Goal: Transaction & Acquisition: Purchase product/service

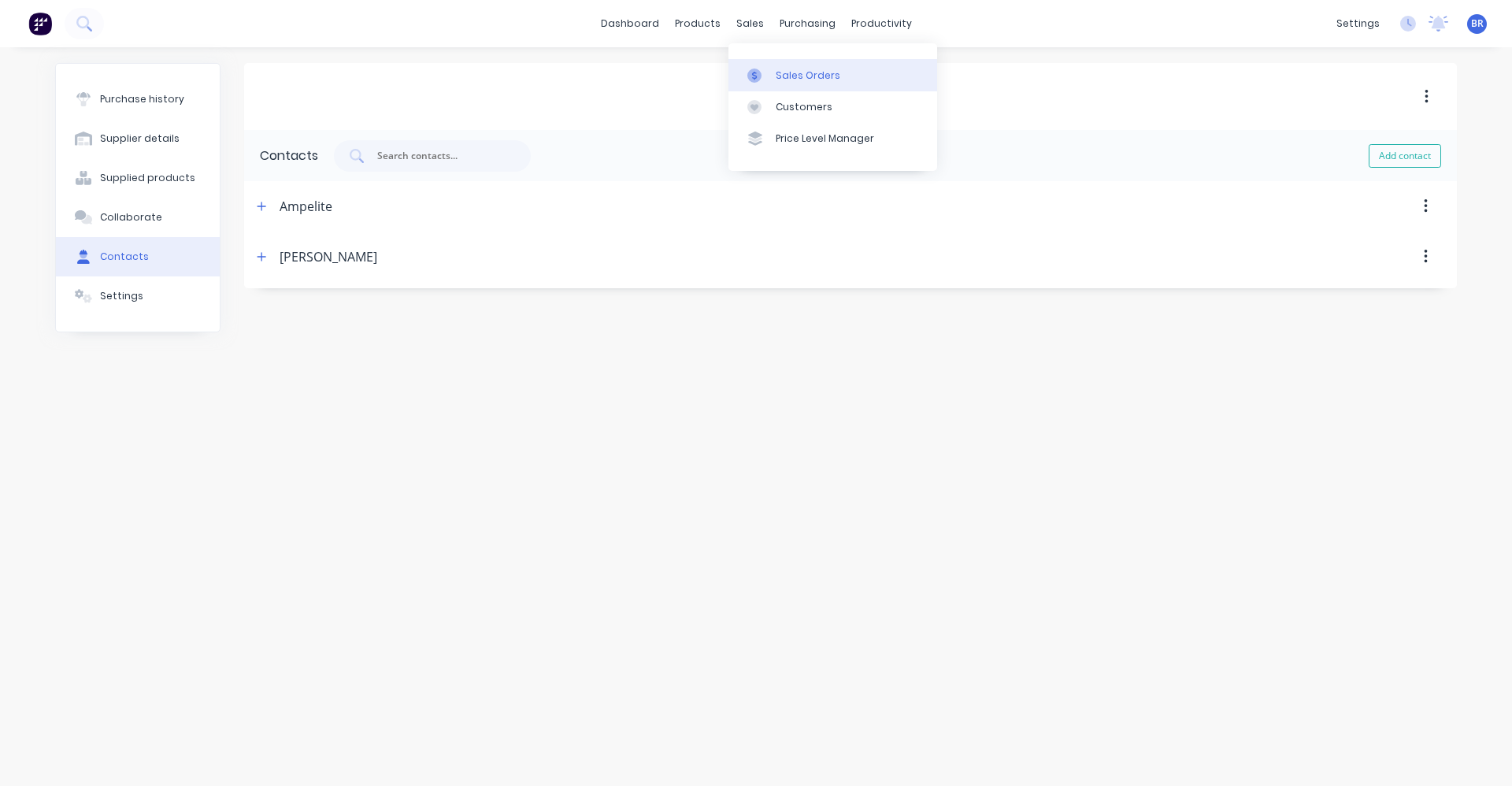
click at [773, 75] on link "Sales Orders" at bounding box center [833, 75] width 208 height 31
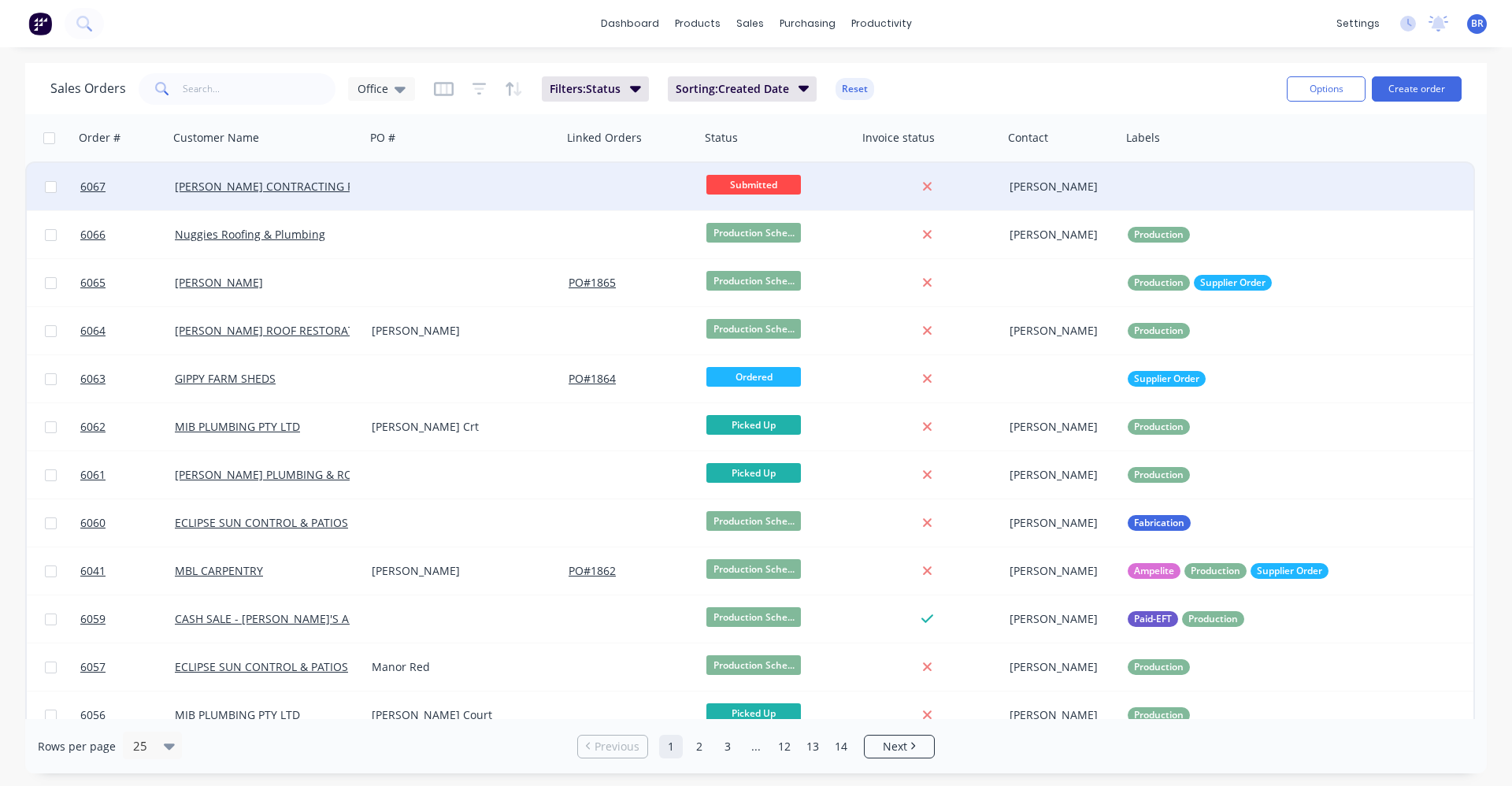
click at [597, 189] on div at bounding box center [632, 186] width 138 height 47
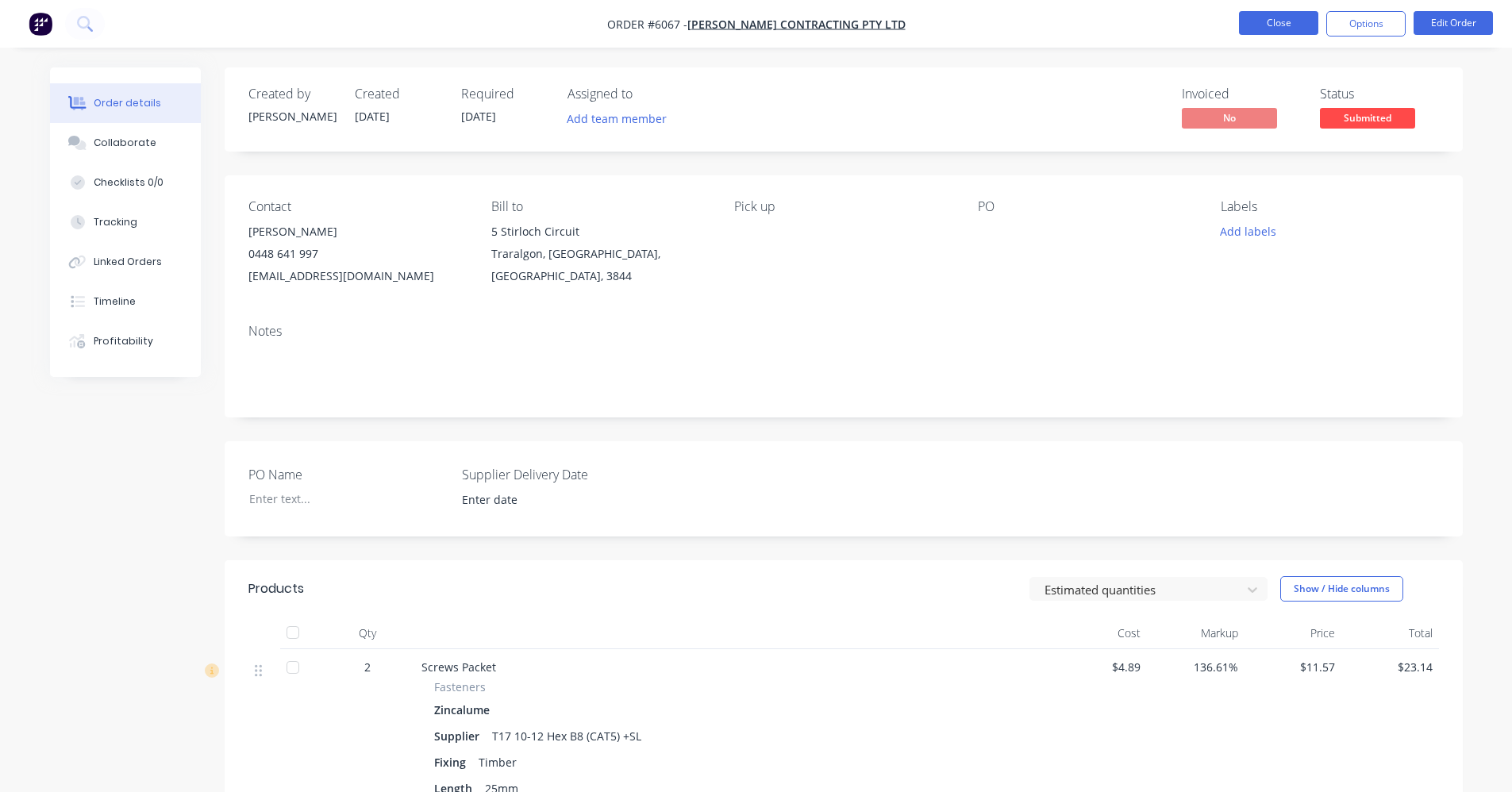
click at [1259, 32] on button "Close" at bounding box center [1278, 23] width 79 height 24
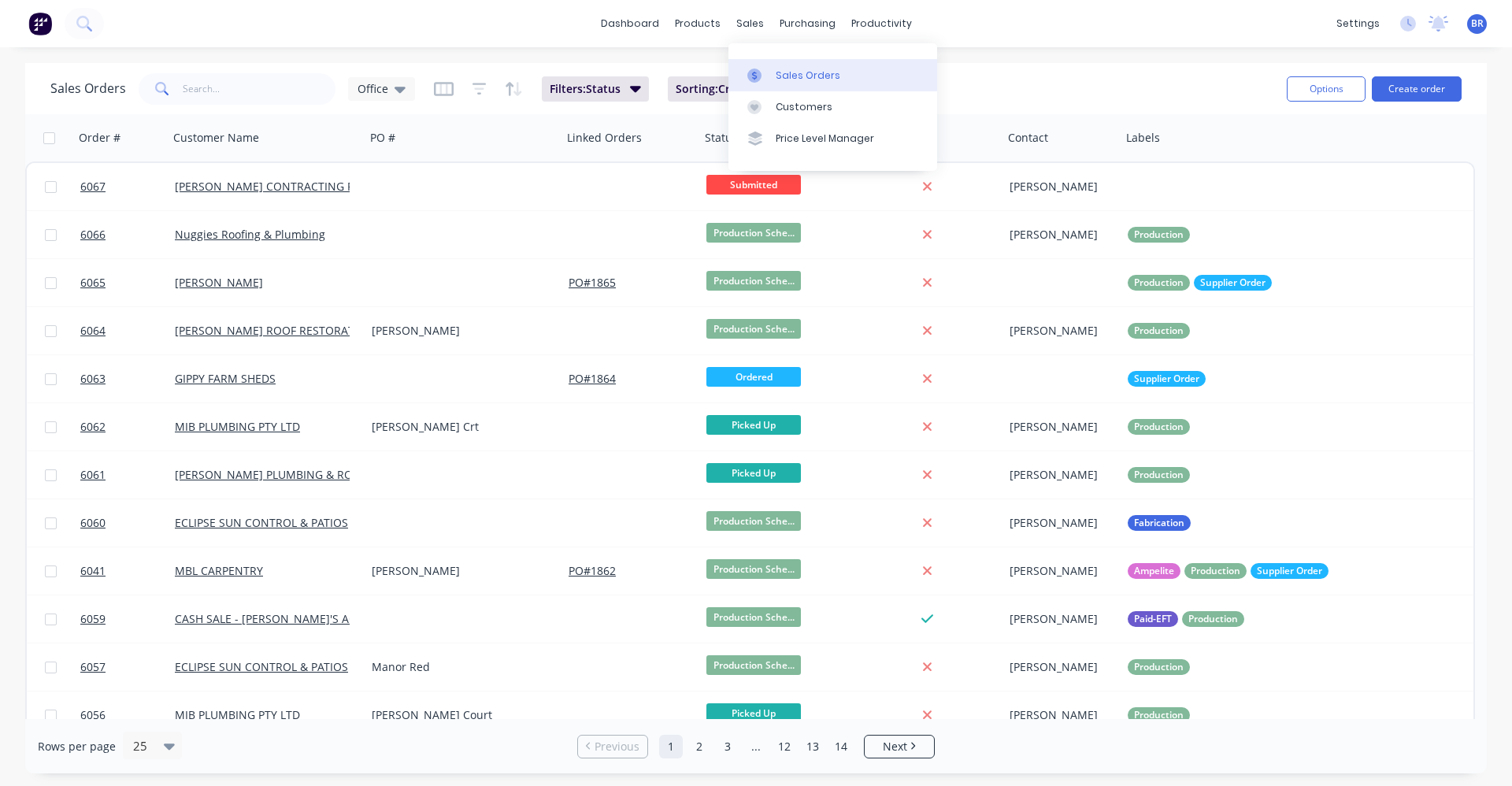
click at [820, 74] on div "Sales Orders" at bounding box center [809, 75] width 65 height 14
click at [1422, 95] on button "Create order" at bounding box center [1416, 88] width 89 height 25
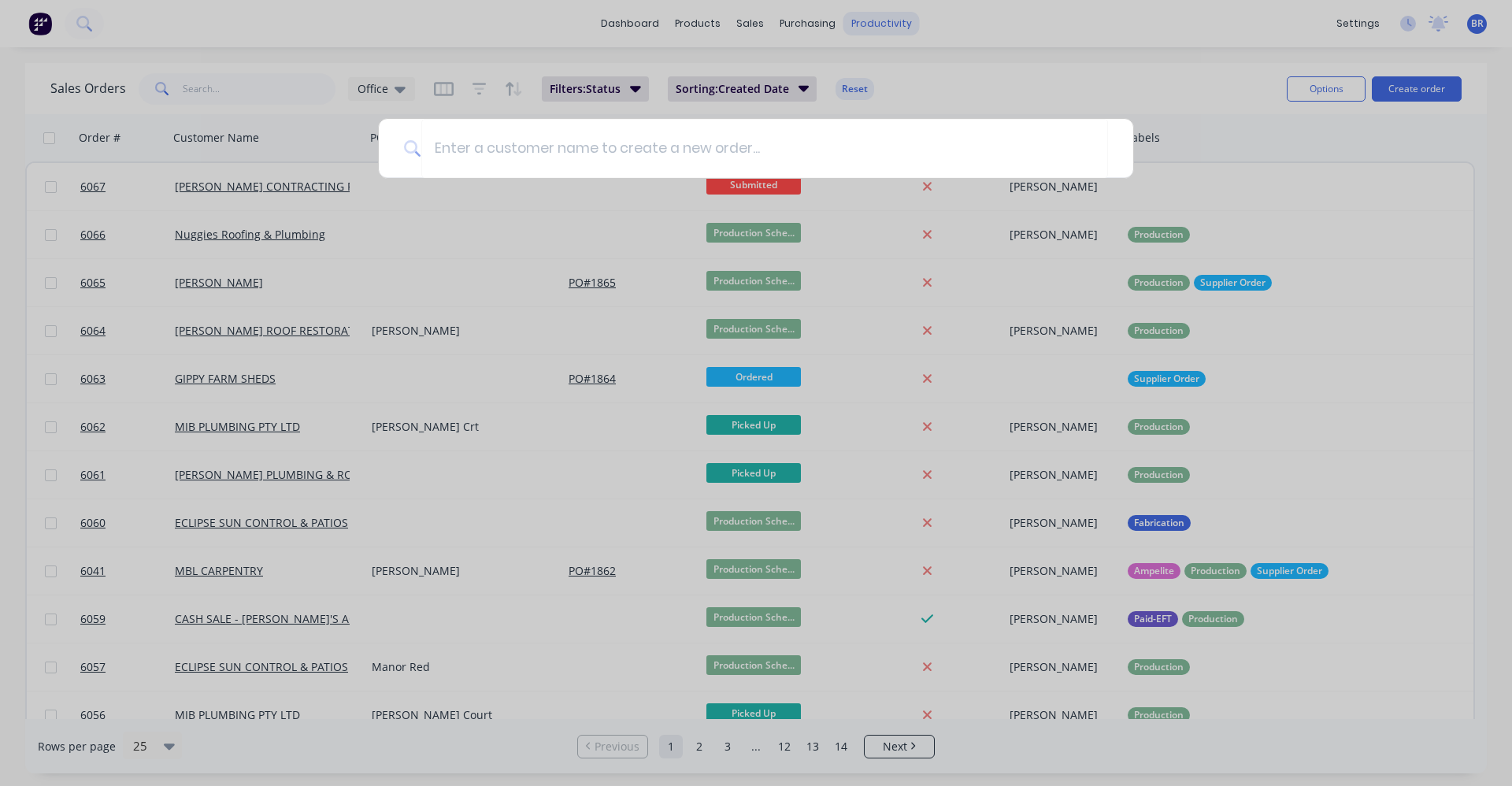
click at [884, 21] on div at bounding box center [756, 393] width 1512 height 786
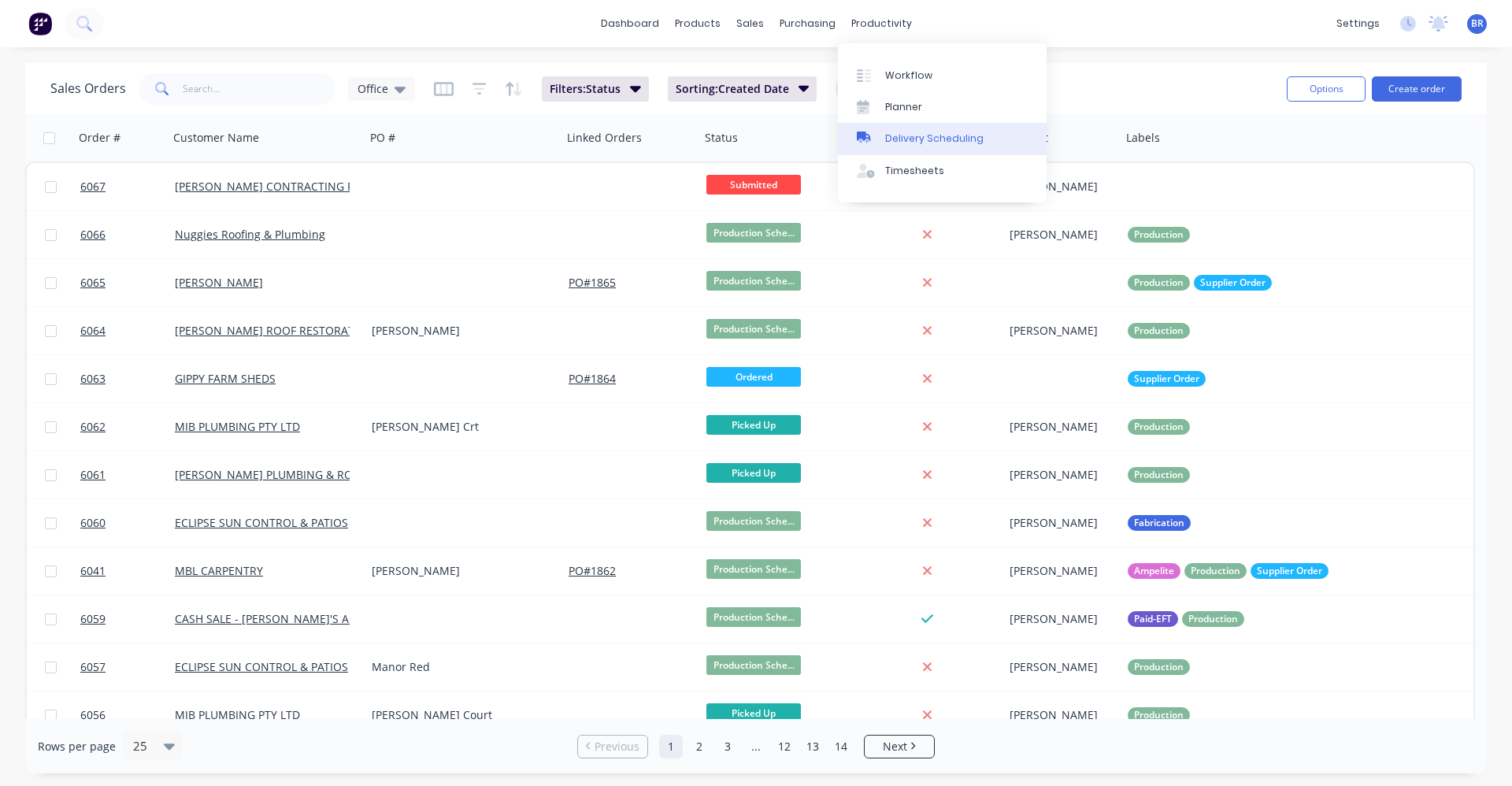
click at [918, 143] on div "Delivery Scheduling" at bounding box center [934, 138] width 99 height 14
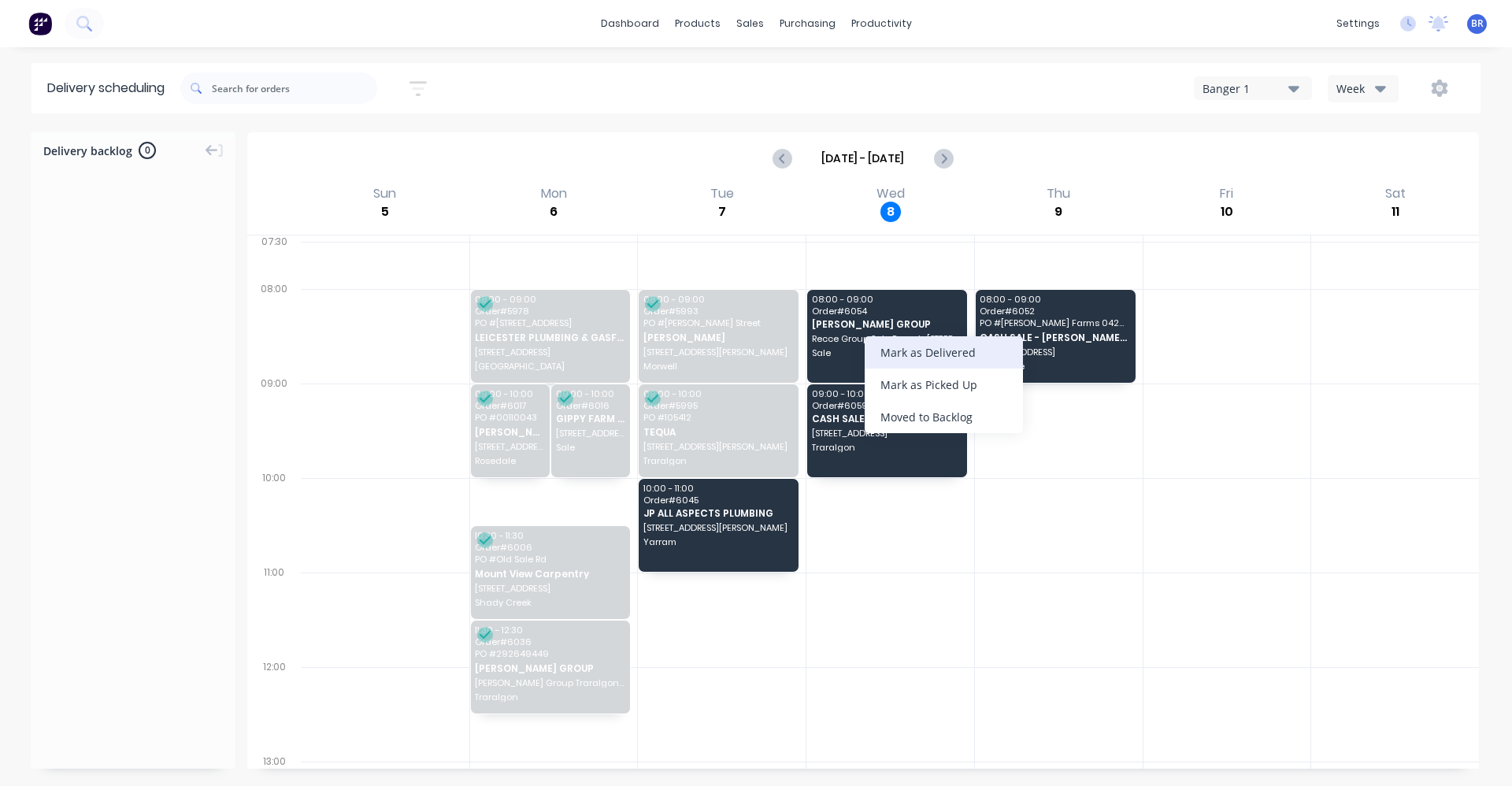
click at [936, 350] on div "Mark as Delivered" at bounding box center [944, 352] width 159 height 32
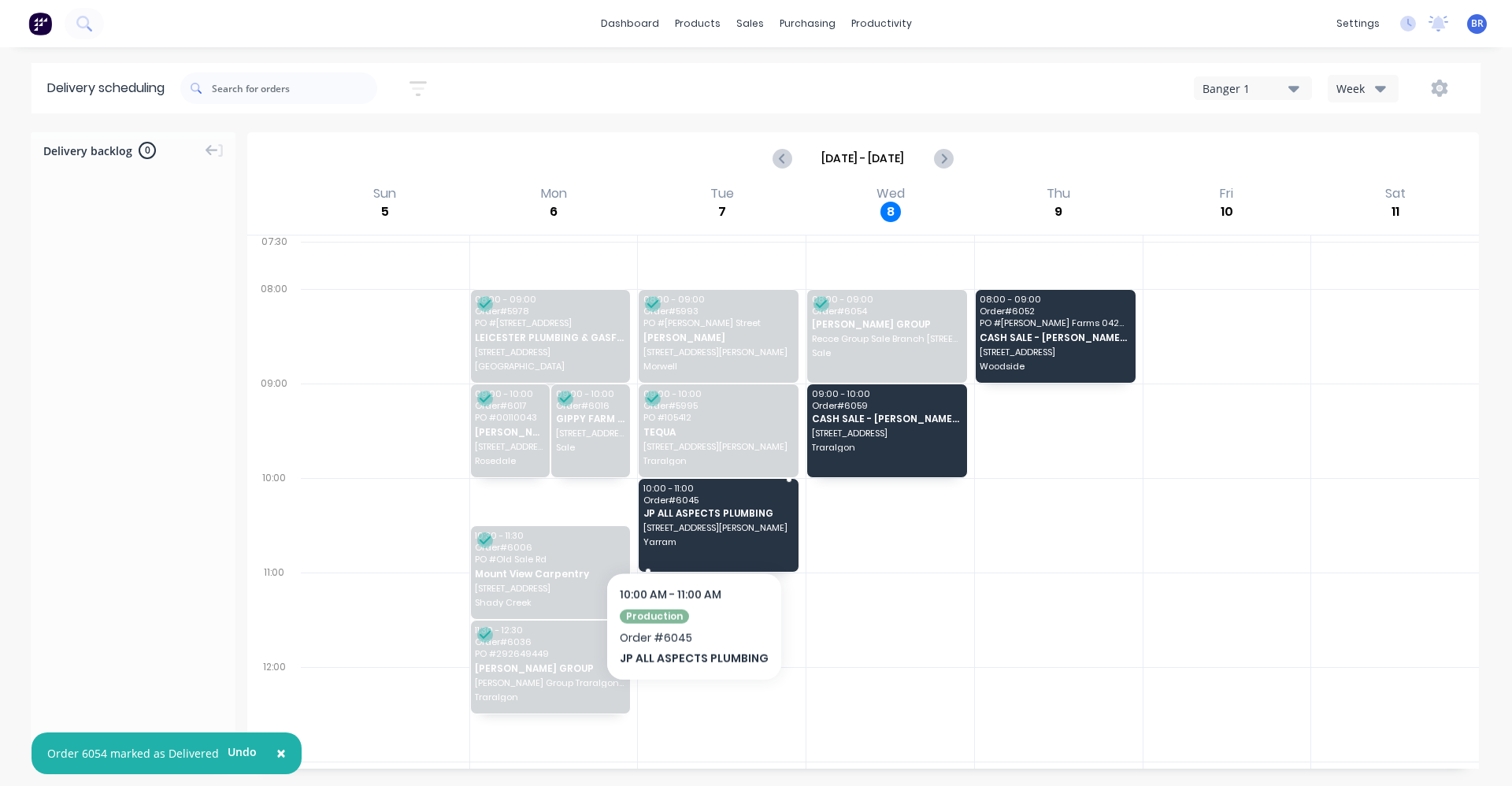
click at [691, 531] on span "19 Mclean Street" at bounding box center [718, 527] width 149 height 9
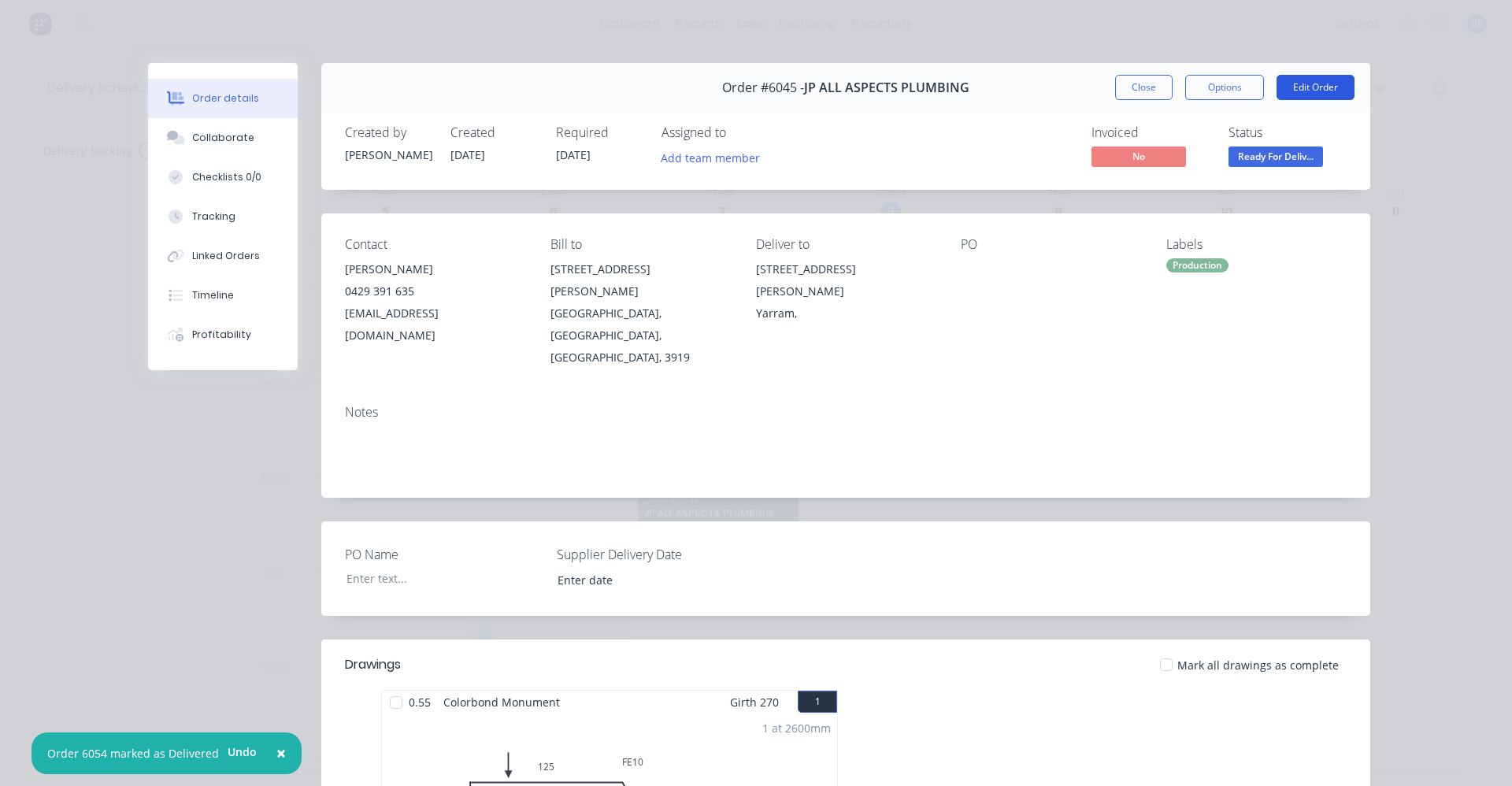
click at [1316, 84] on button "Edit Order" at bounding box center [1316, 87] width 78 height 25
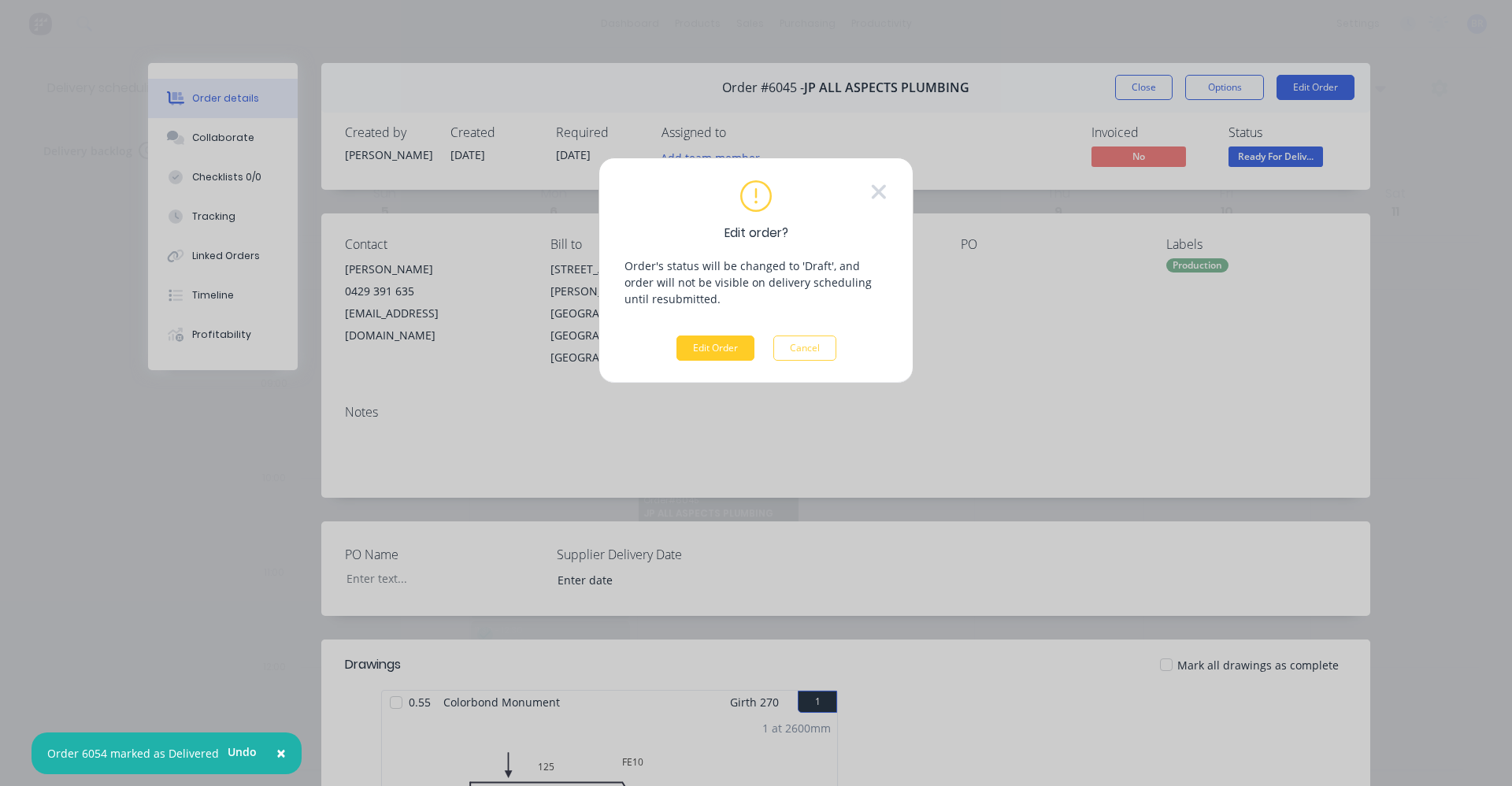
click at [703, 344] on button "Edit Order" at bounding box center [715, 347] width 78 height 25
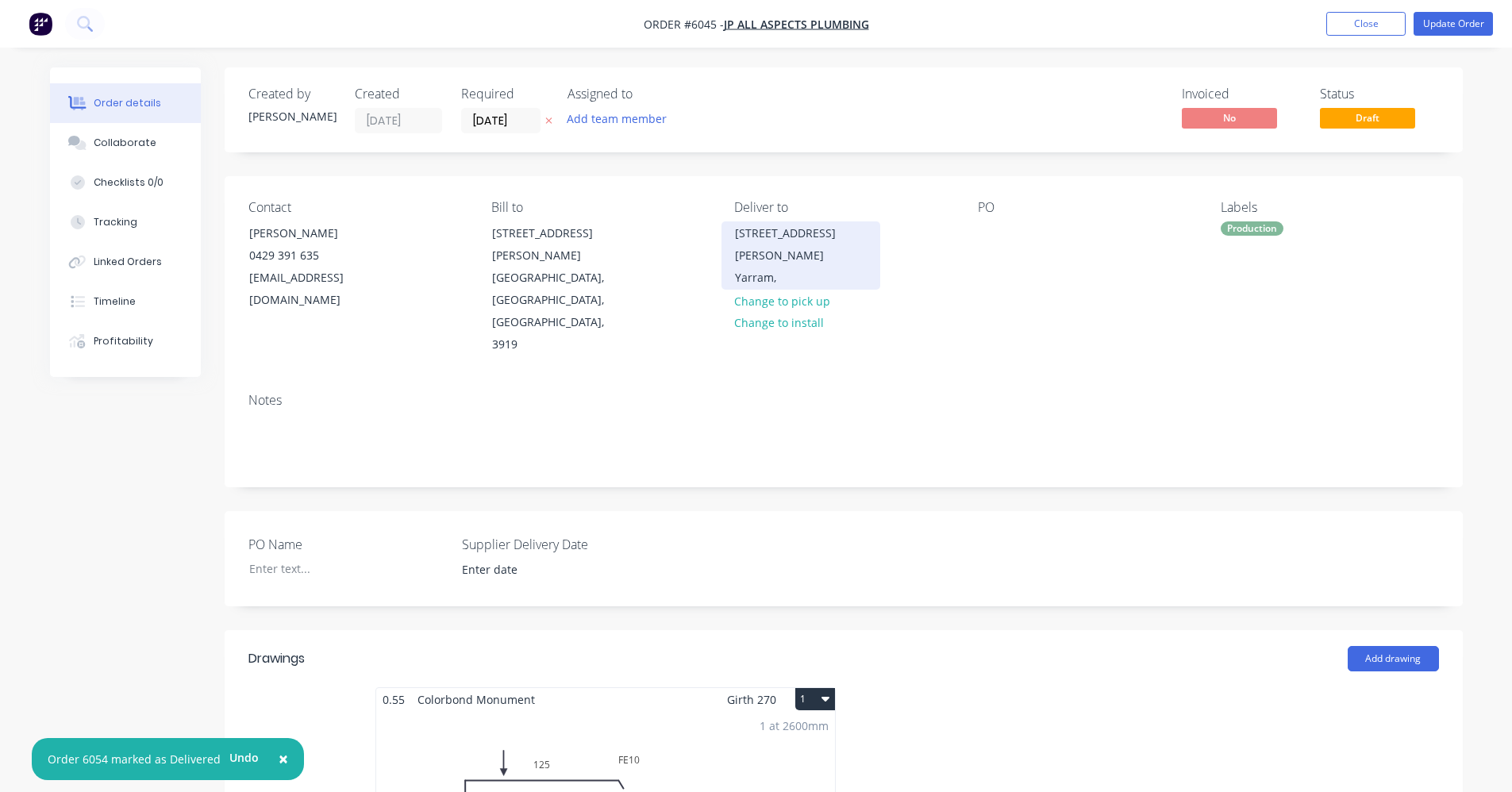
click at [775, 266] on div "Yarram," at bounding box center [801, 278] width 132 height 22
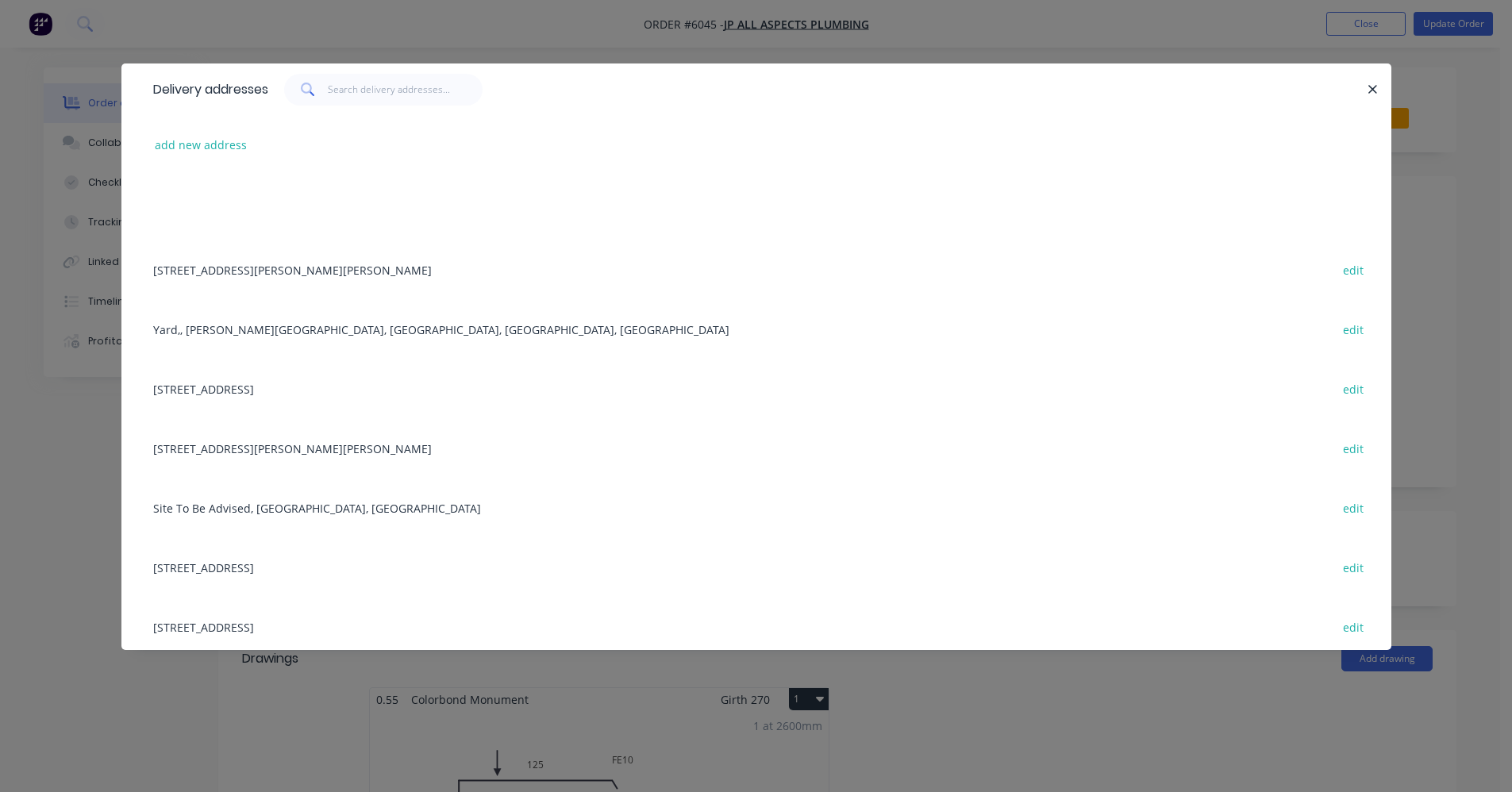
scroll to position [2064, 0]
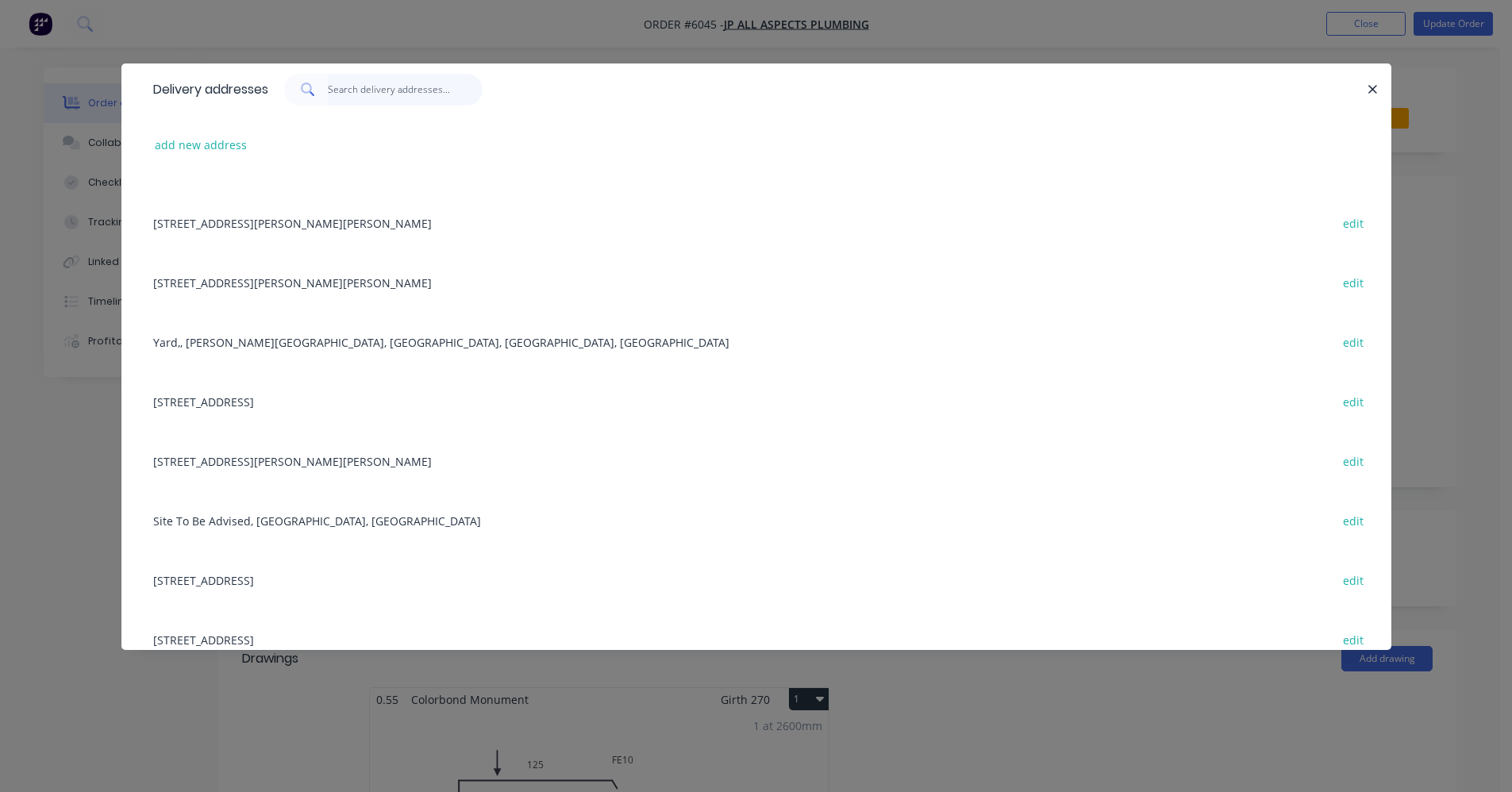
click at [358, 95] on input "text" at bounding box center [405, 89] width 155 height 32
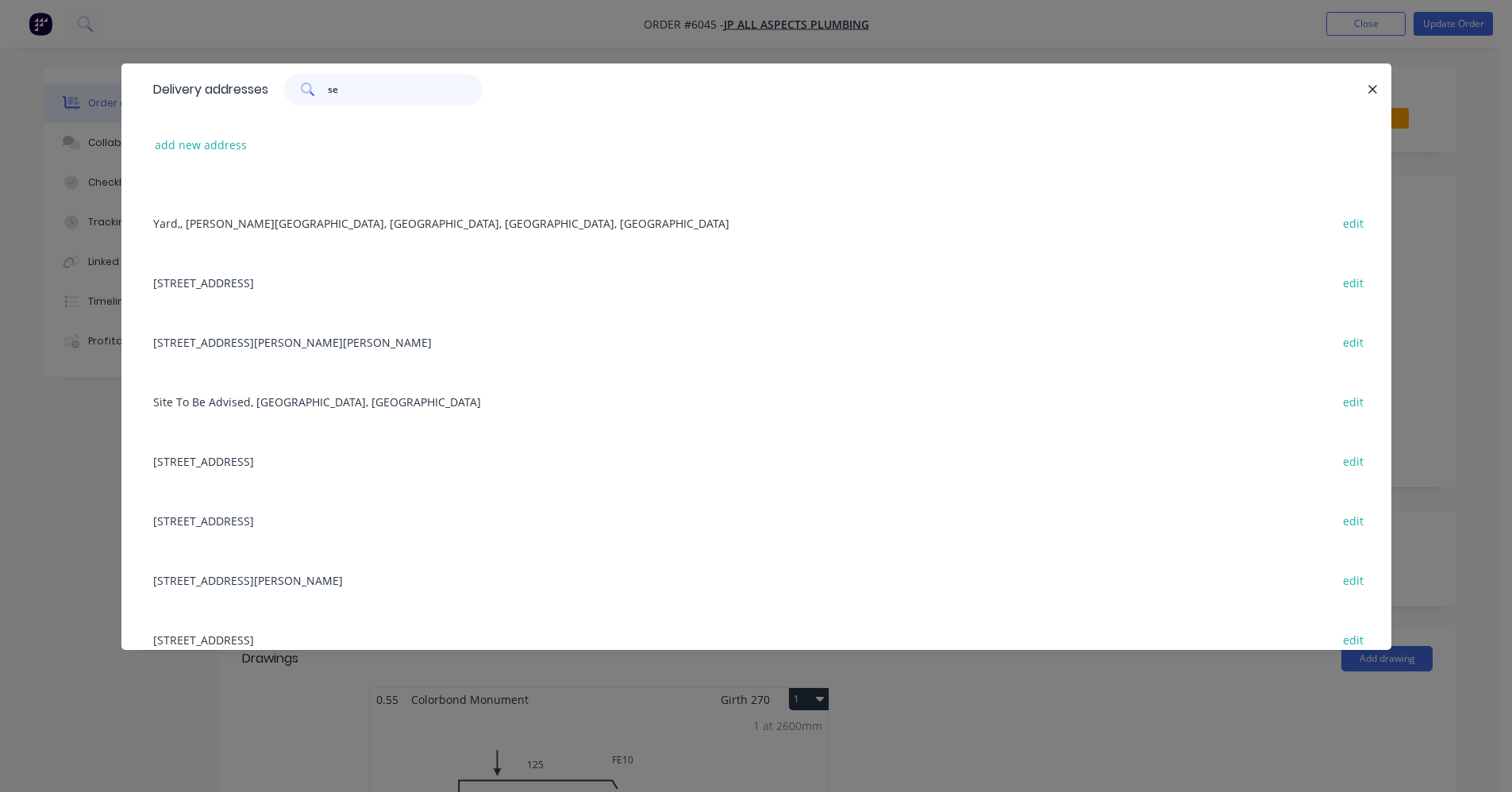
scroll to position [0, 0]
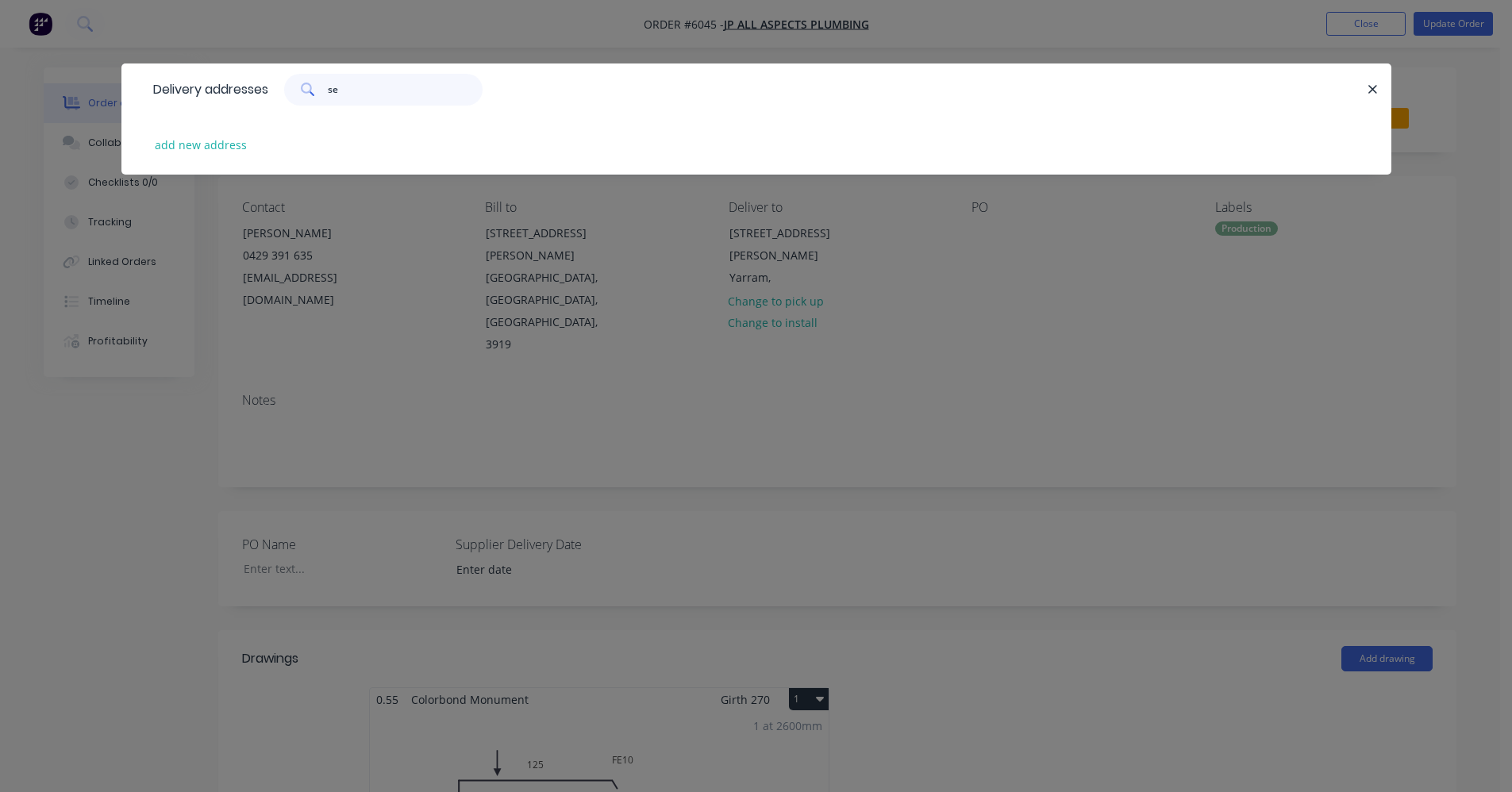
type input "s"
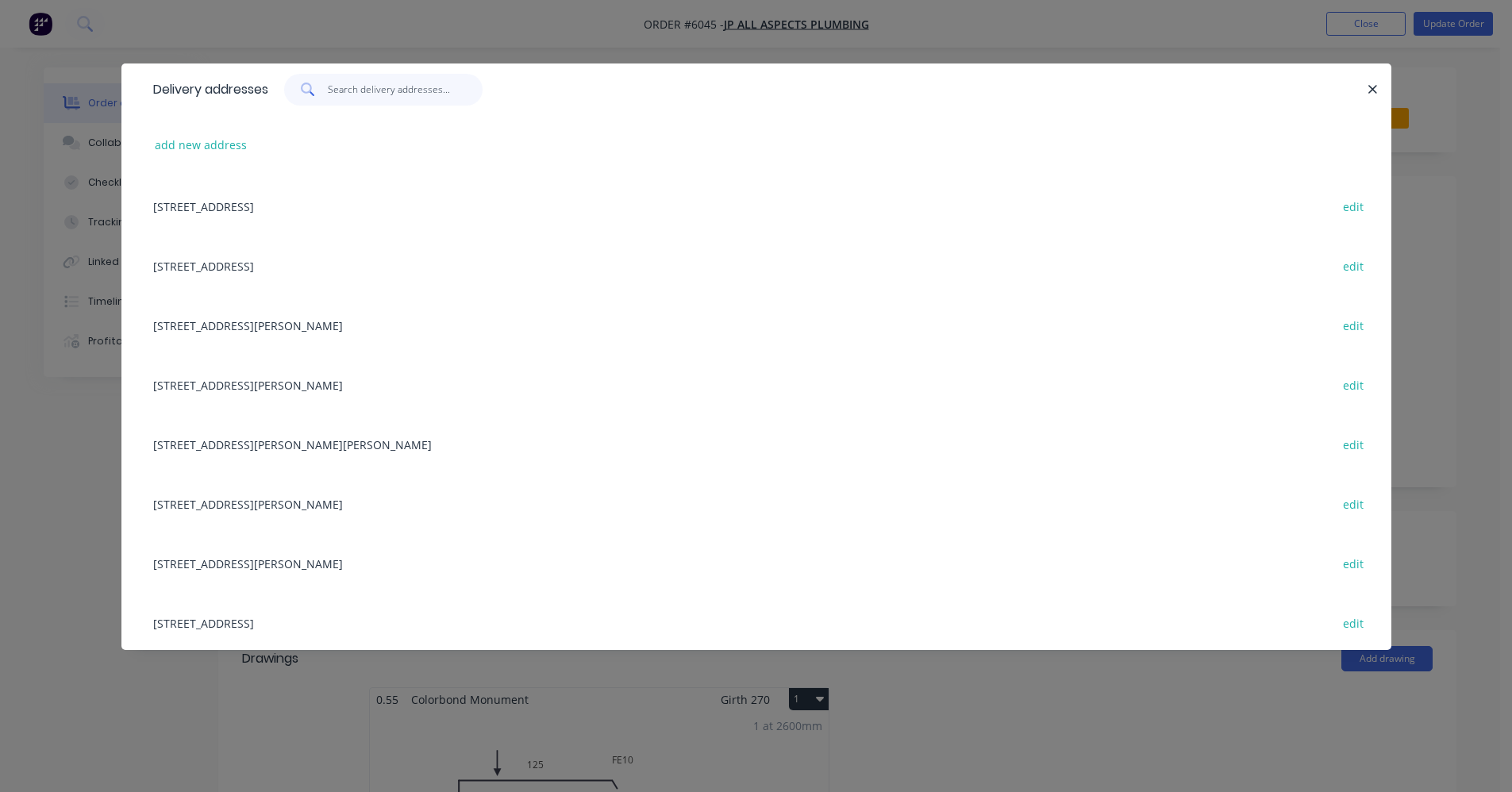
scroll to position [1190, 0]
click at [200, 139] on button "add new address" at bounding box center [201, 144] width 109 height 21
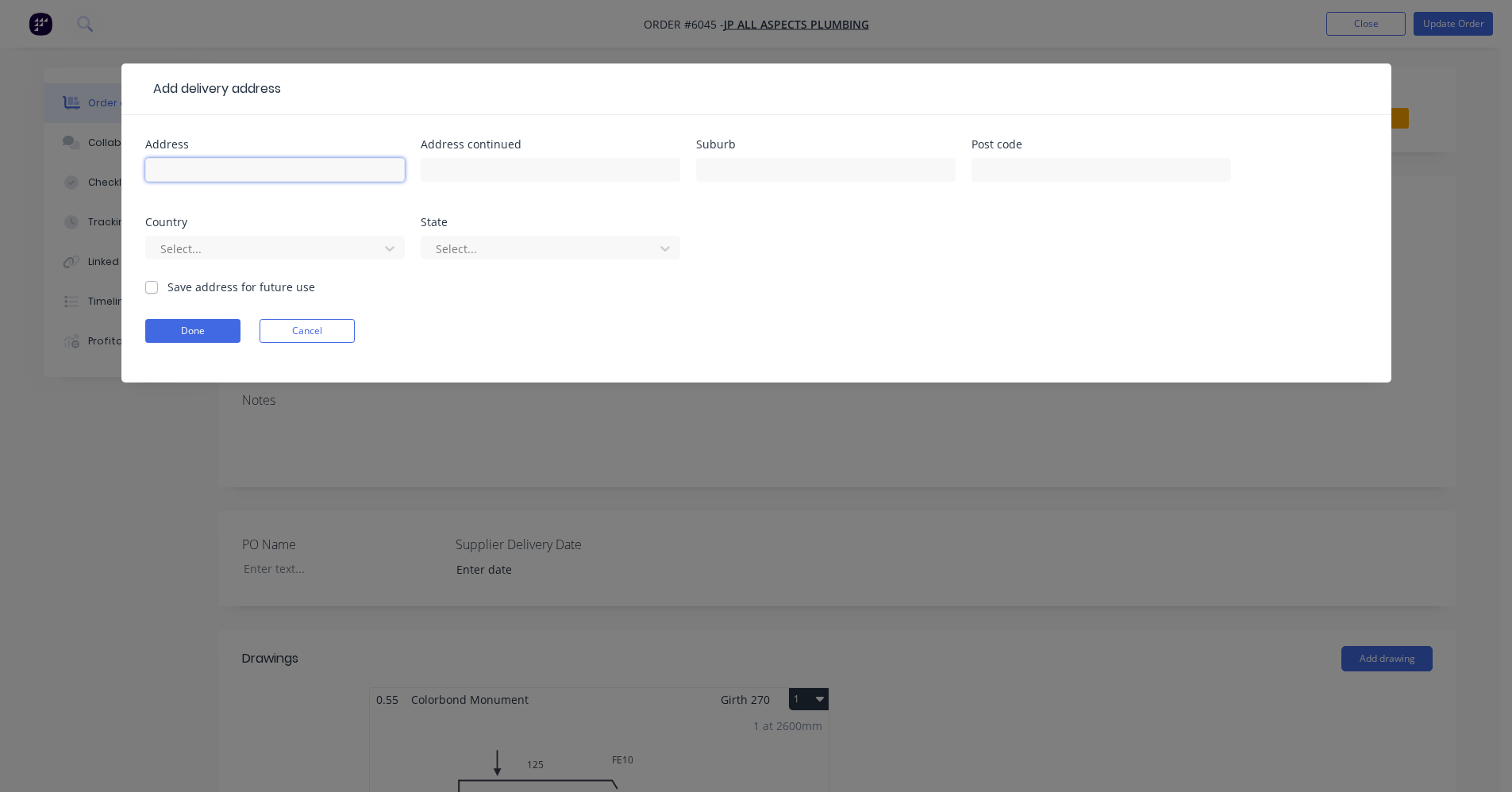
click at [319, 158] on input "text" at bounding box center [274, 170] width 259 height 24
type input "Sale Yard, Stead st"
click at [745, 173] on input "text" at bounding box center [825, 170] width 259 height 24
type input "Sale"
drag, startPoint x: 633, startPoint y: 307, endPoint x: 525, endPoint y: 286, distance: 110.0
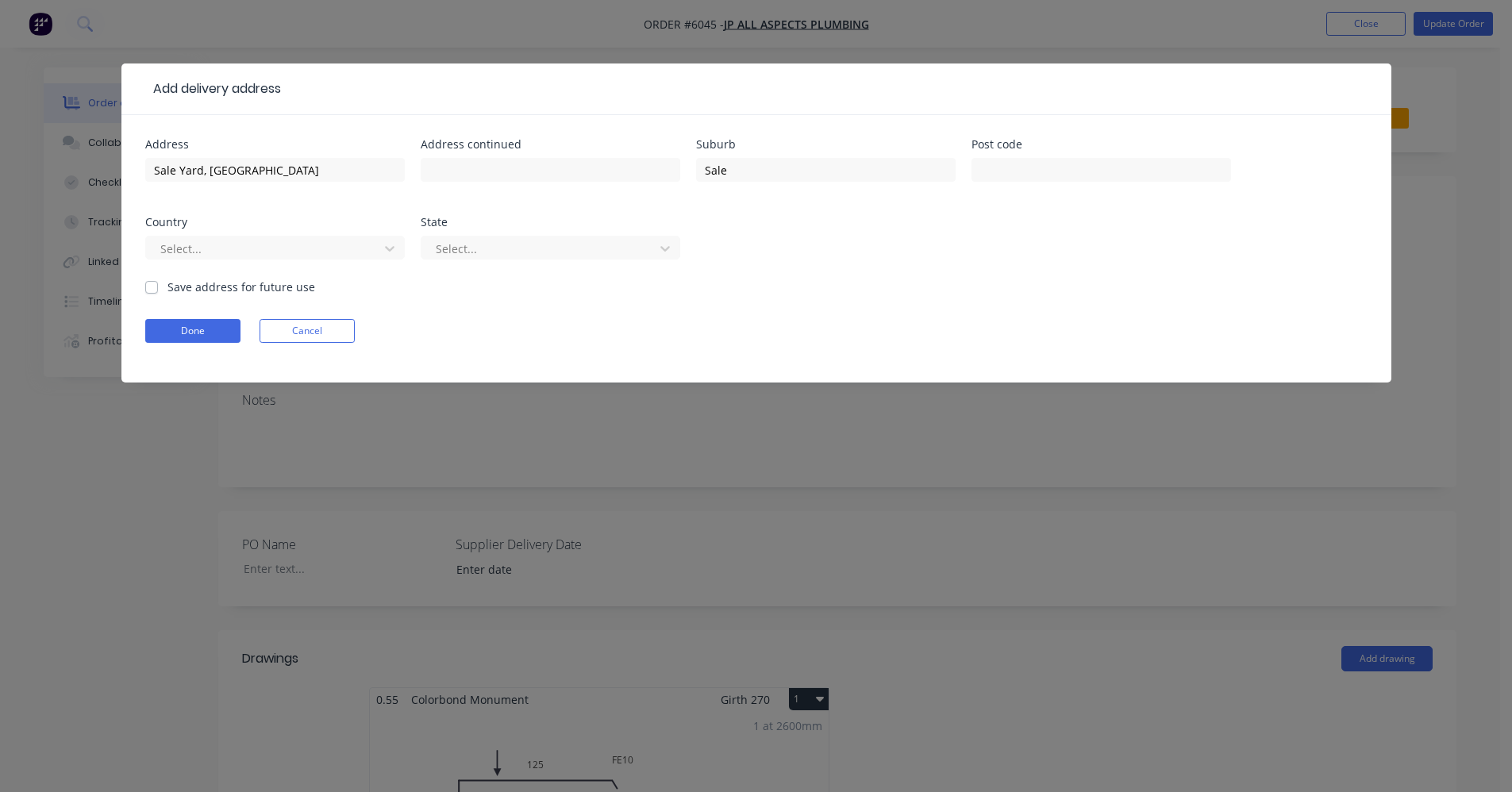
click at [632, 308] on form "Address Sale Yard, Stead st Address continued Suburb Sale Post code Country Sel…" at bounding box center [756, 261] width 1222 height 243
click at [379, 246] on div at bounding box center [389, 248] width 29 height 25
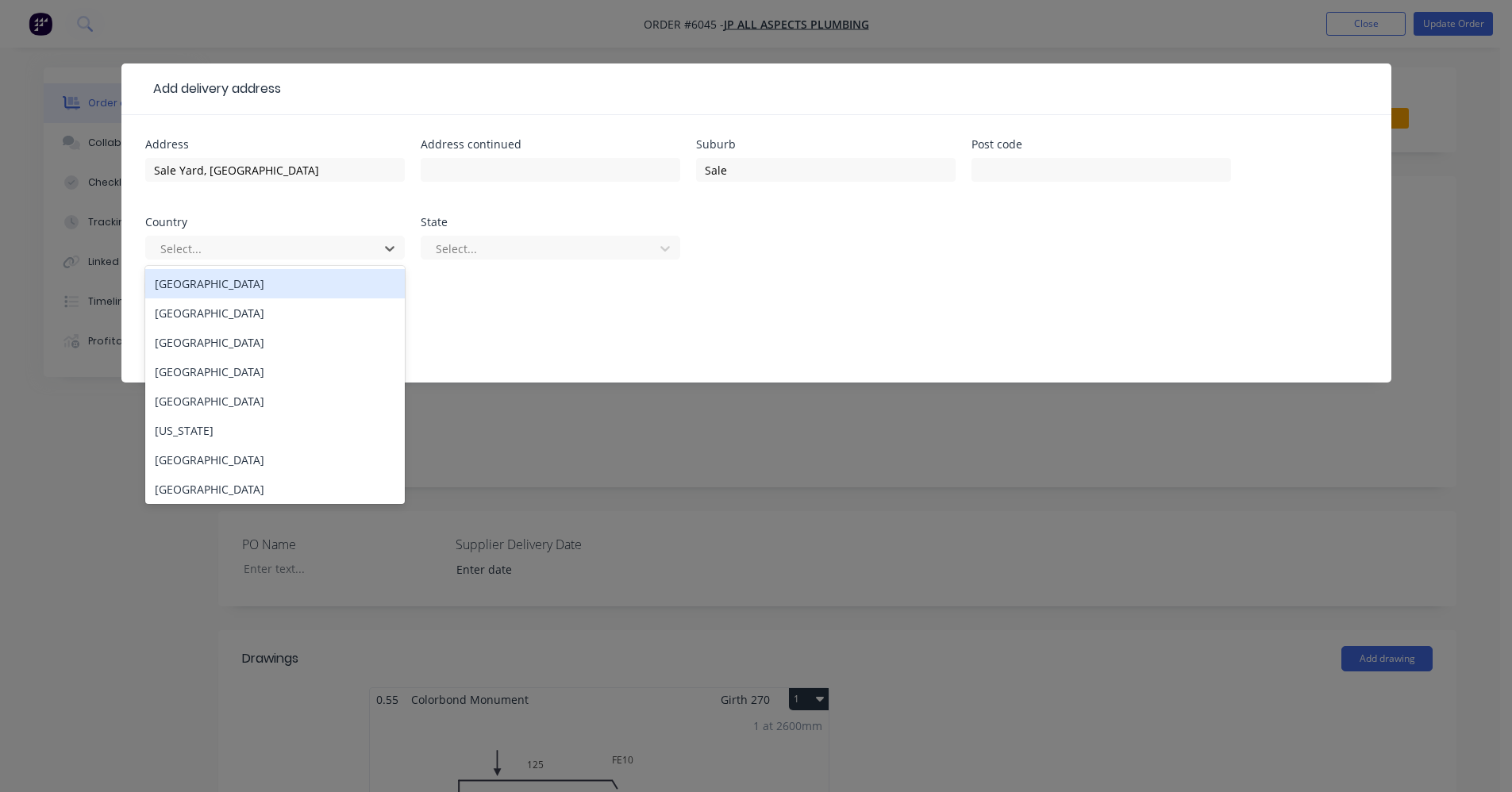
drag, startPoint x: 822, startPoint y: 341, endPoint x: 784, endPoint y: 326, distance: 40.9
click at [821, 341] on div "Done Cancel" at bounding box center [756, 331] width 1222 height 24
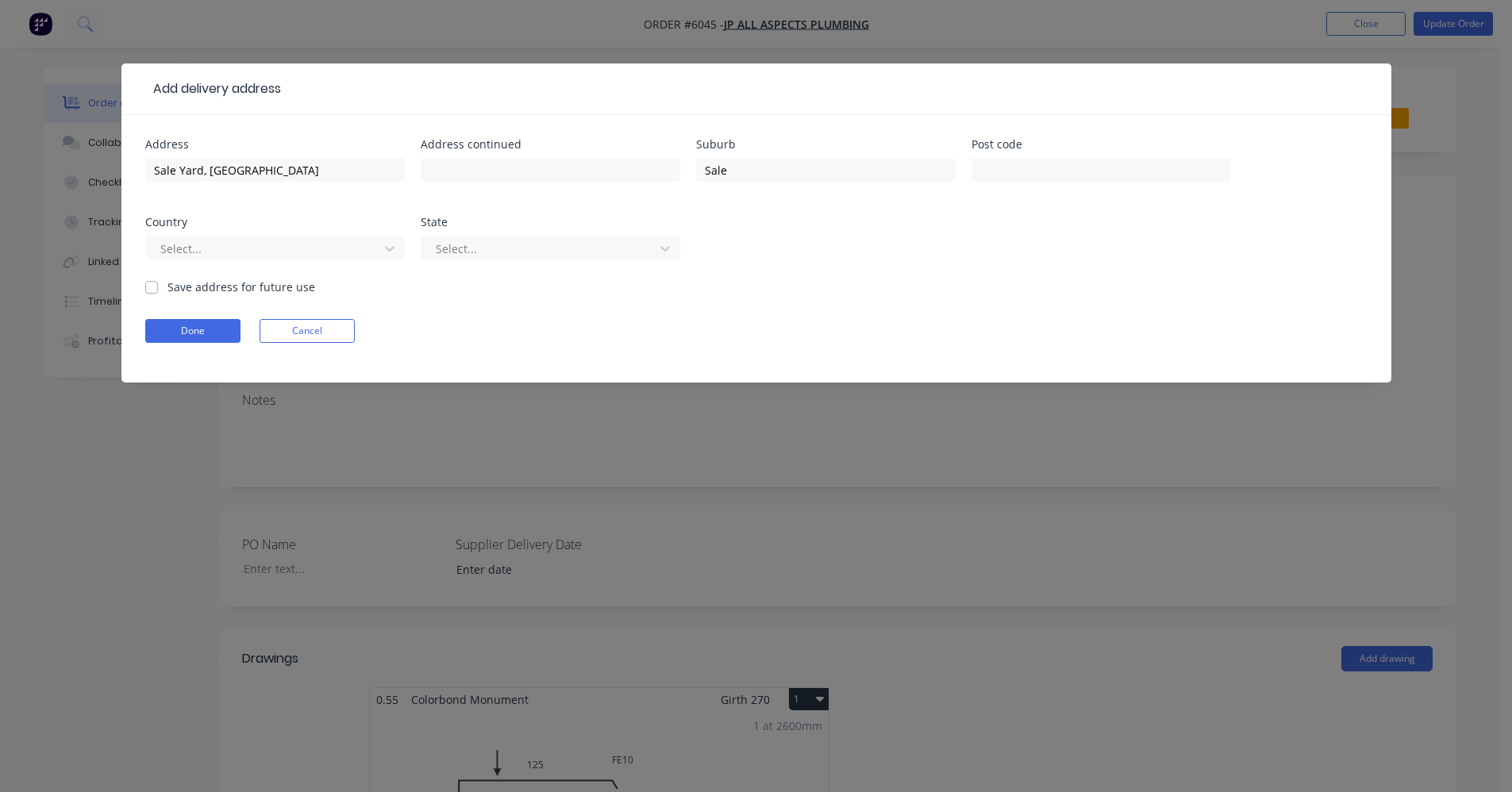
click at [191, 286] on label "Save address for future use" at bounding box center [241, 287] width 148 height 17
click at [158, 286] on input "Save address for future use" at bounding box center [151, 286] width 13 height 15
checkbox input "true"
click at [174, 330] on button "Done" at bounding box center [192, 331] width 96 height 24
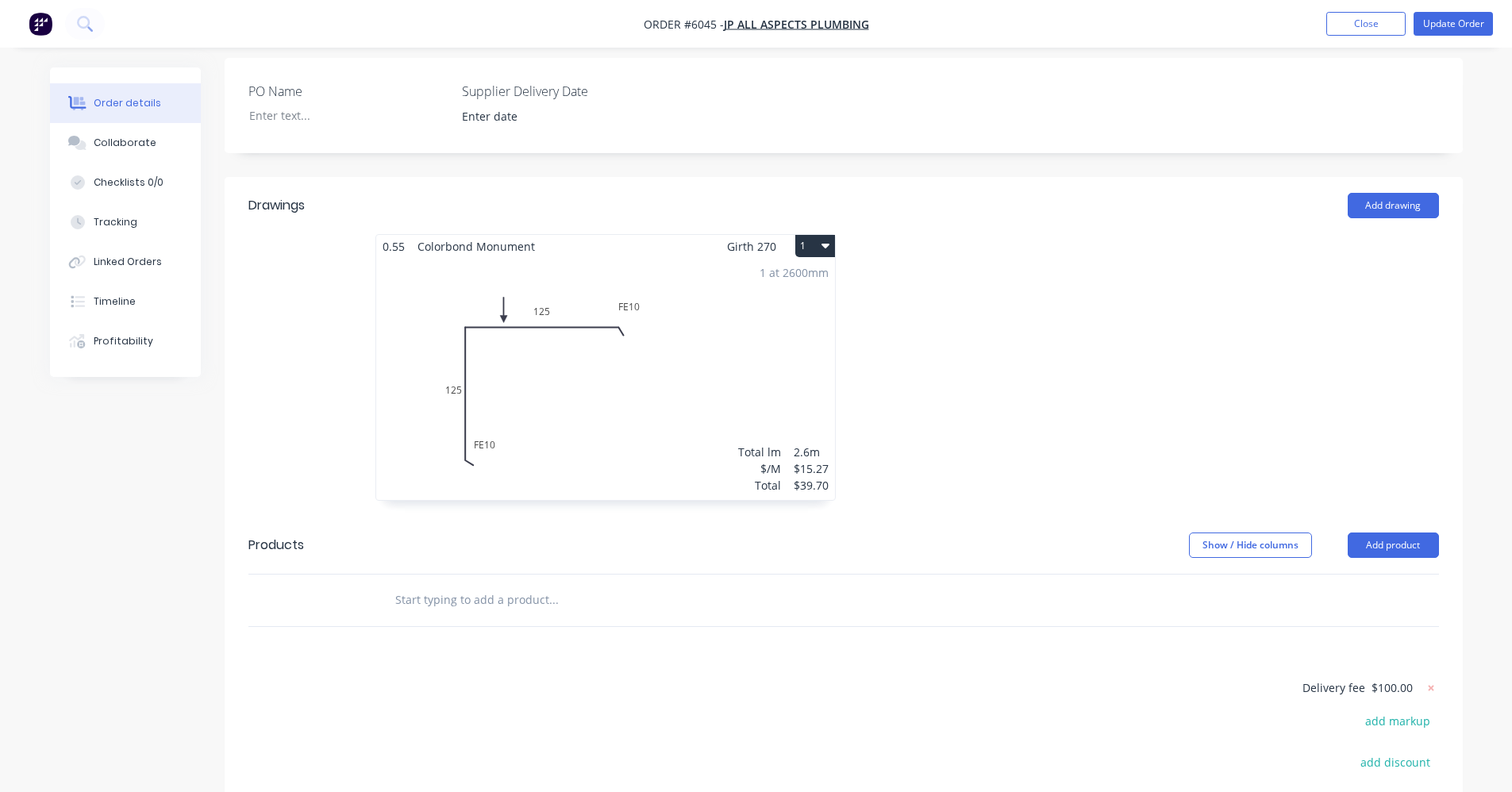
scroll to position [618, 0]
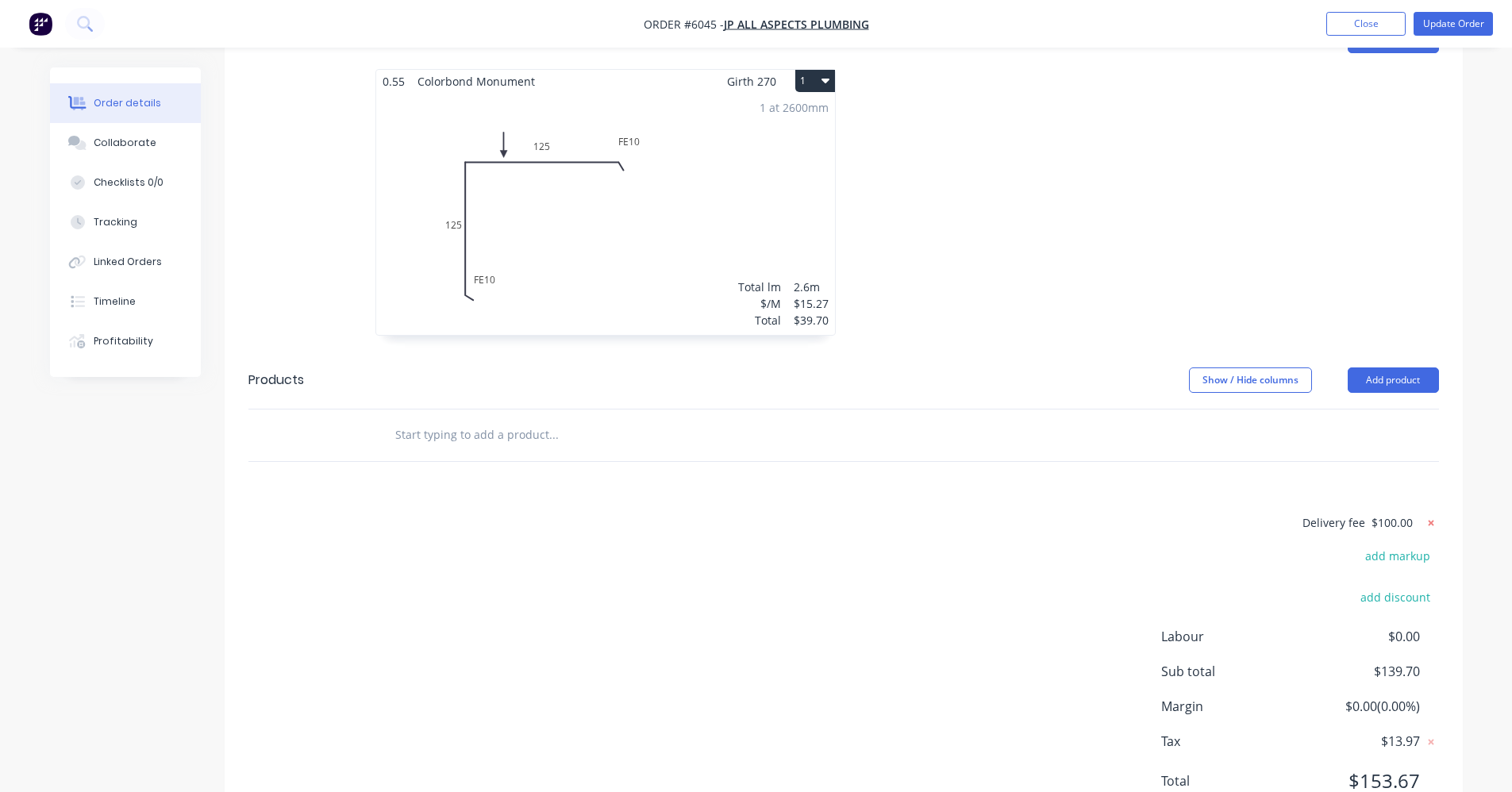
click at [1426, 515] on icon at bounding box center [1430, 523] width 16 height 16
click at [1393, 513] on button "add delivery fee" at bounding box center [1388, 523] width 102 height 21
type input "25"
click input "submit" at bounding box center [0, 0] width 0 height 0
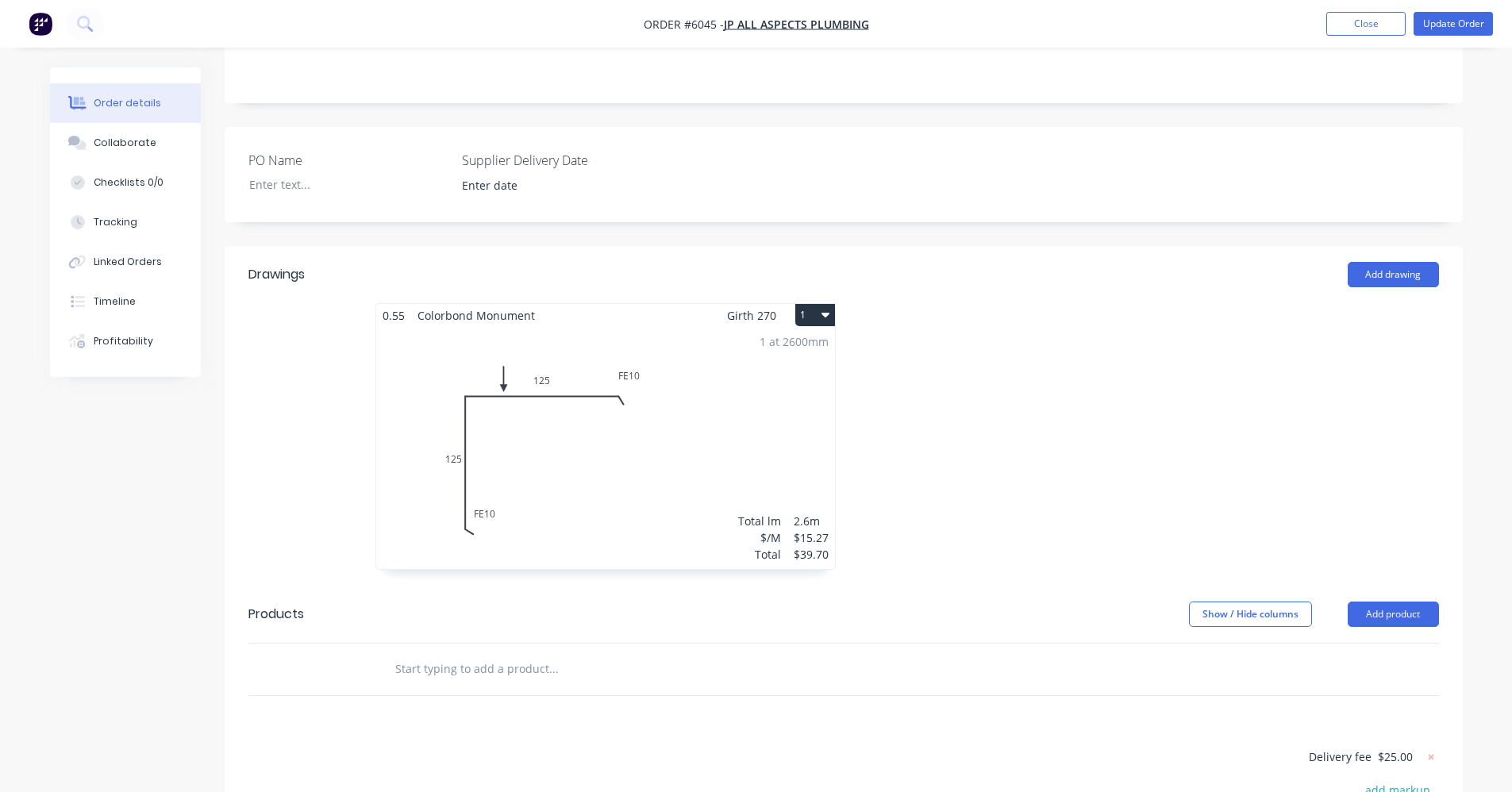
scroll to position [396, 0]
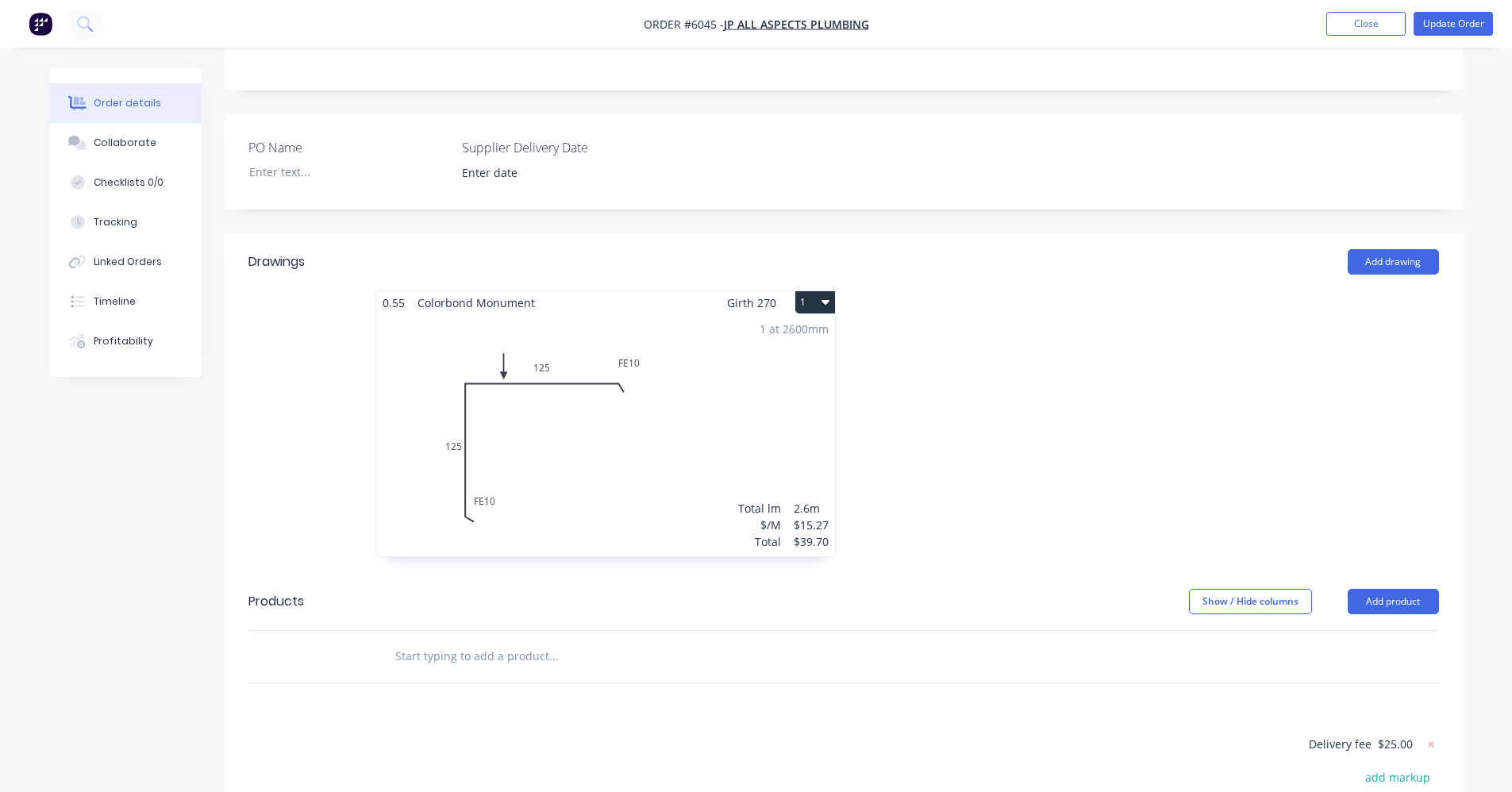
click at [504, 641] on input "text" at bounding box center [554, 656] width 318 height 32
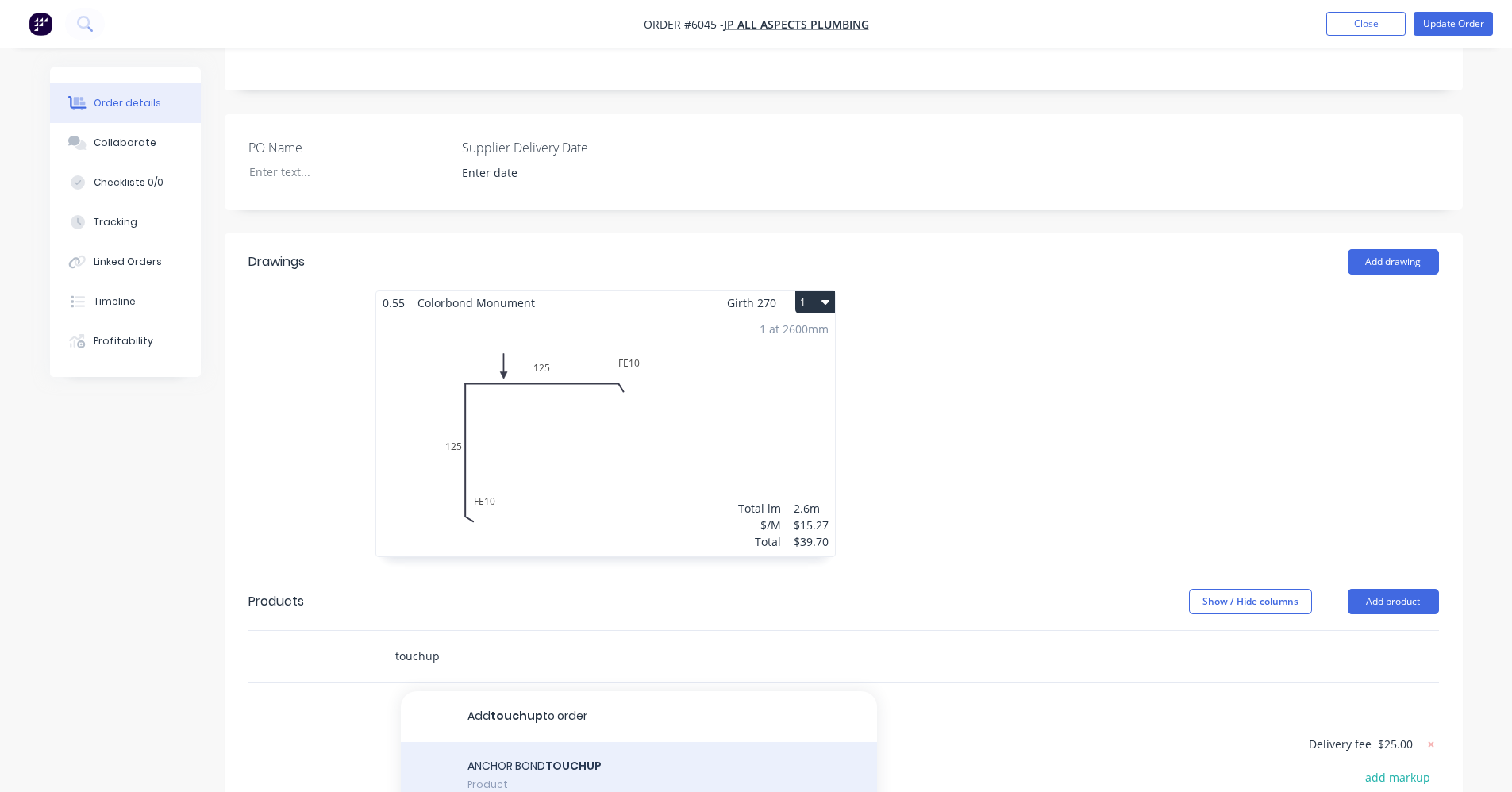
type input "touchup"
click at [536, 742] on div "ANCHOR BOND TOUCHUP Product" at bounding box center [638, 777] width 476 height 71
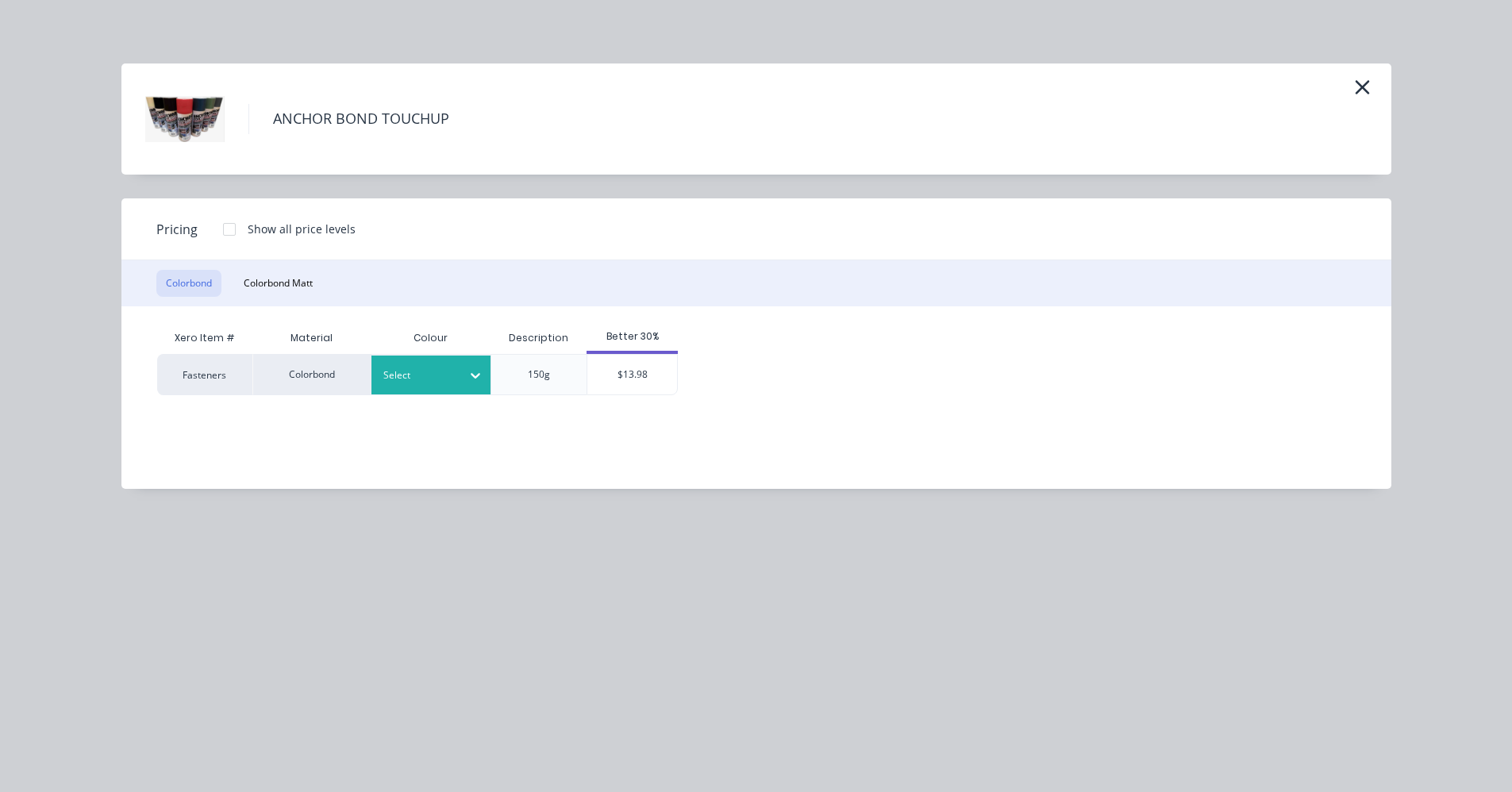
click at [440, 391] on div "Select" at bounding box center [431, 375] width 119 height 39
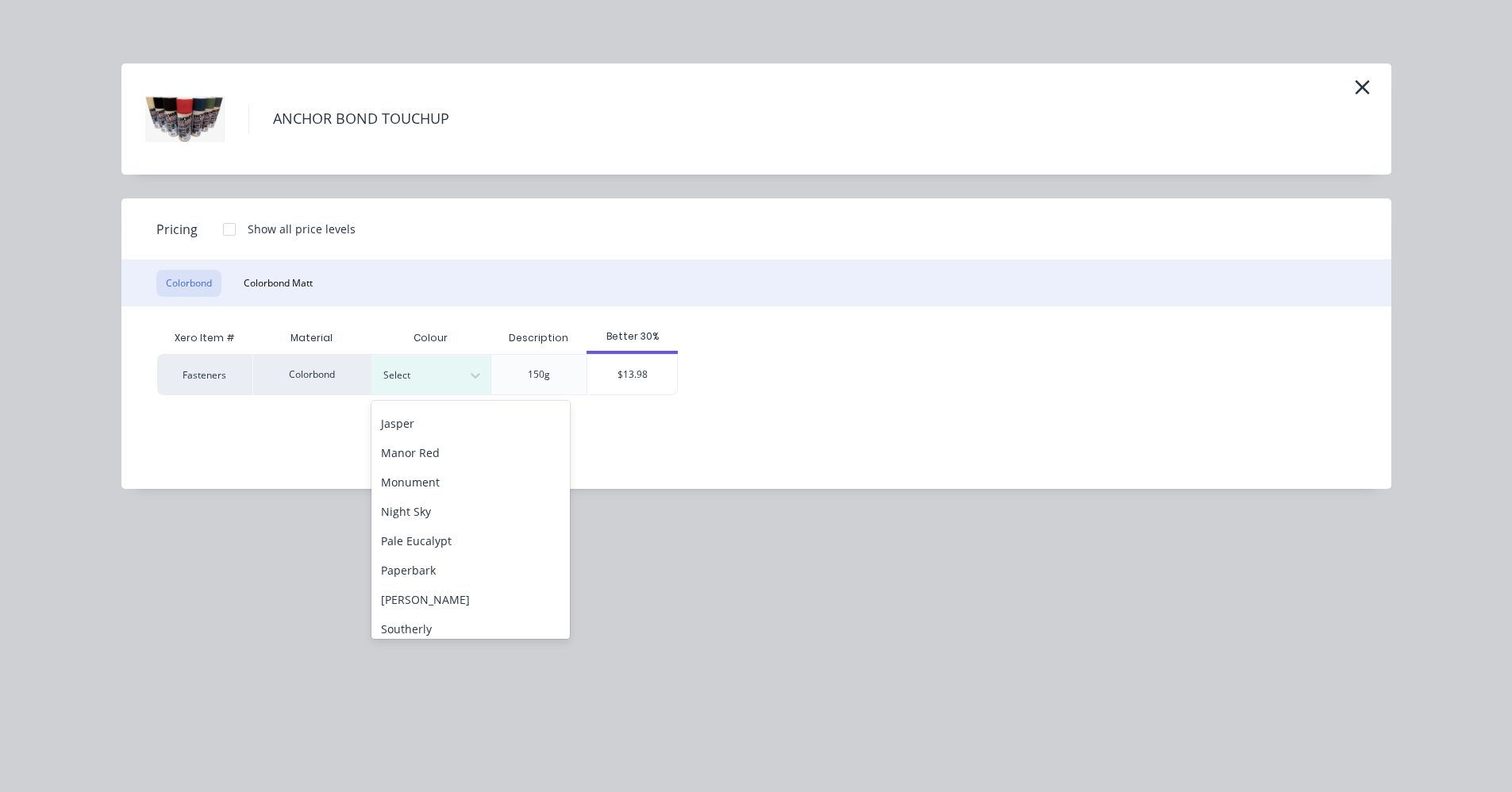
scroll to position [318, 0]
drag, startPoint x: 434, startPoint y: 458, endPoint x: 506, endPoint y: 470, distance: 73.0
click at [437, 458] on div "Monument" at bounding box center [471, 453] width 199 height 30
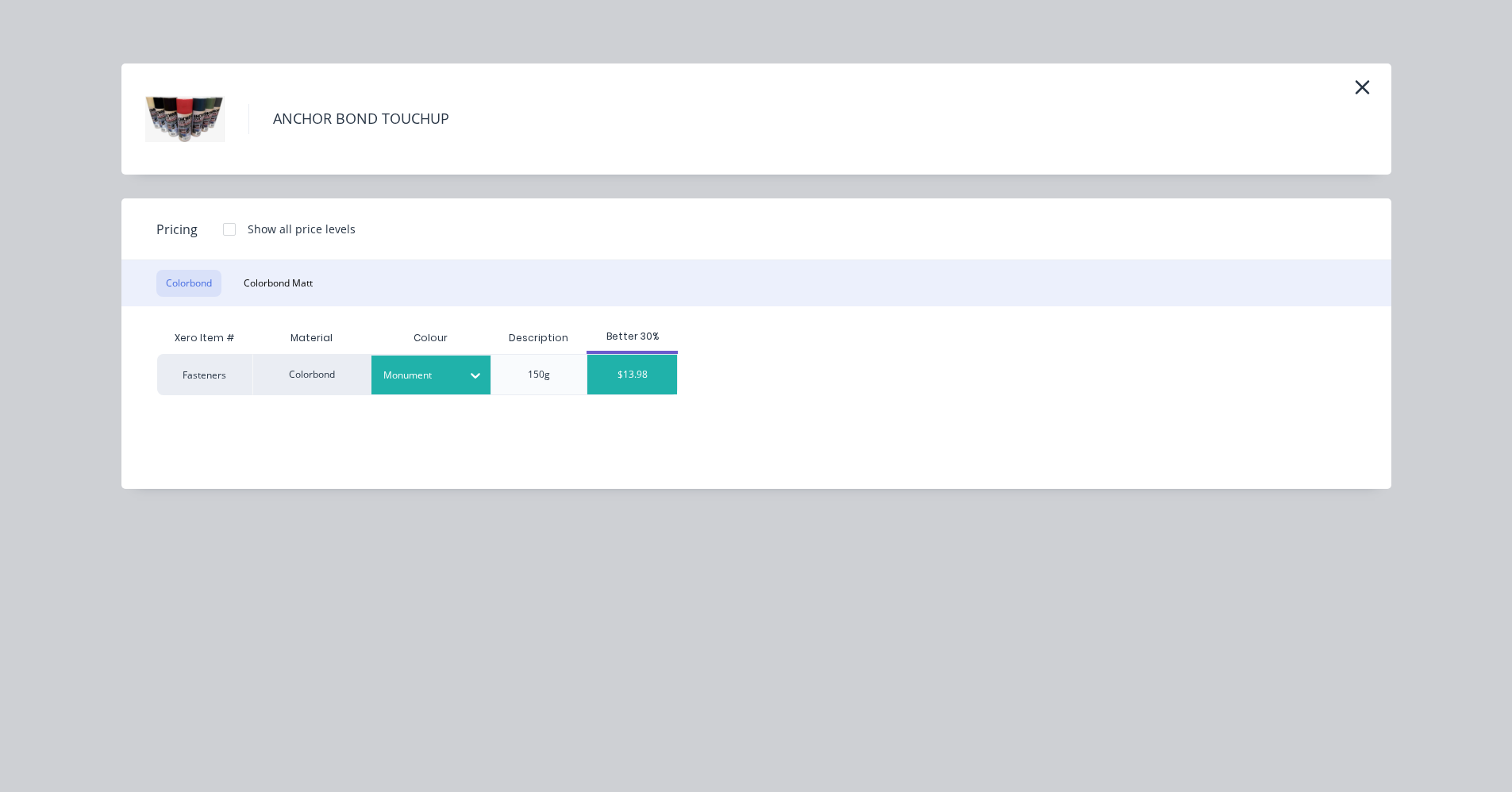
click at [641, 379] on div "$13.98" at bounding box center [632, 374] width 90 height 40
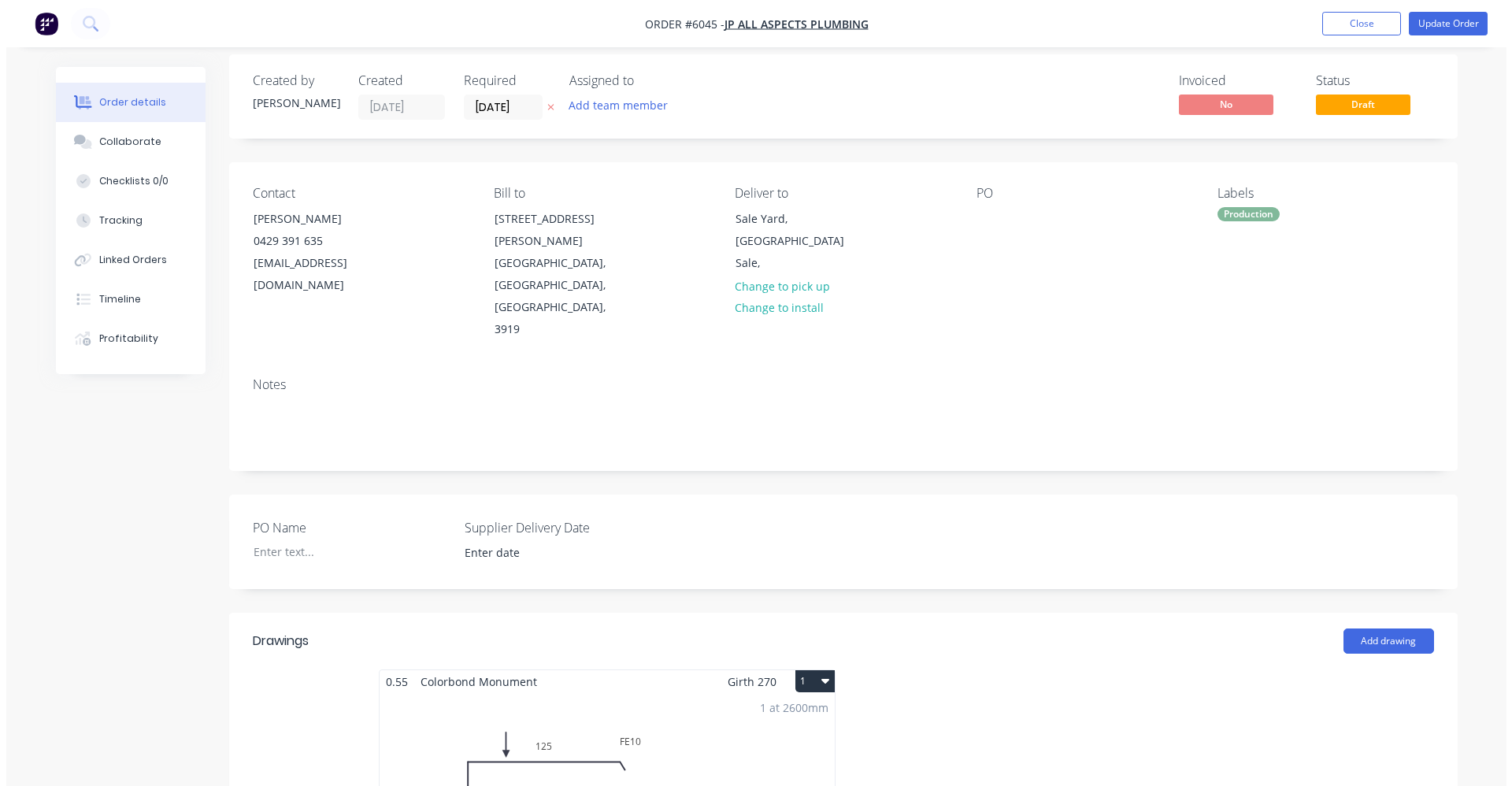
scroll to position [0, 0]
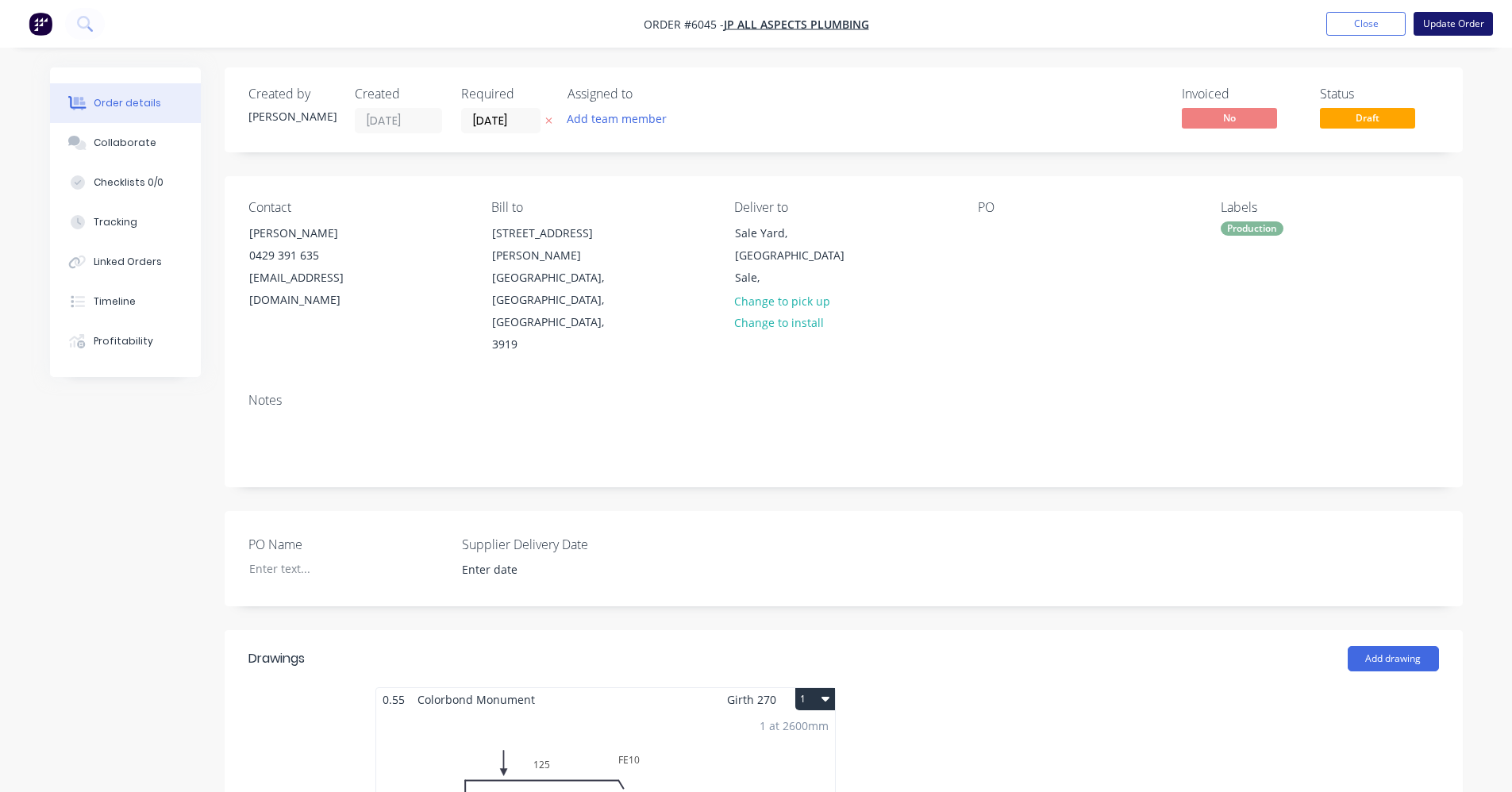
click at [1442, 27] on button "Update Order" at bounding box center [1453, 24] width 79 height 24
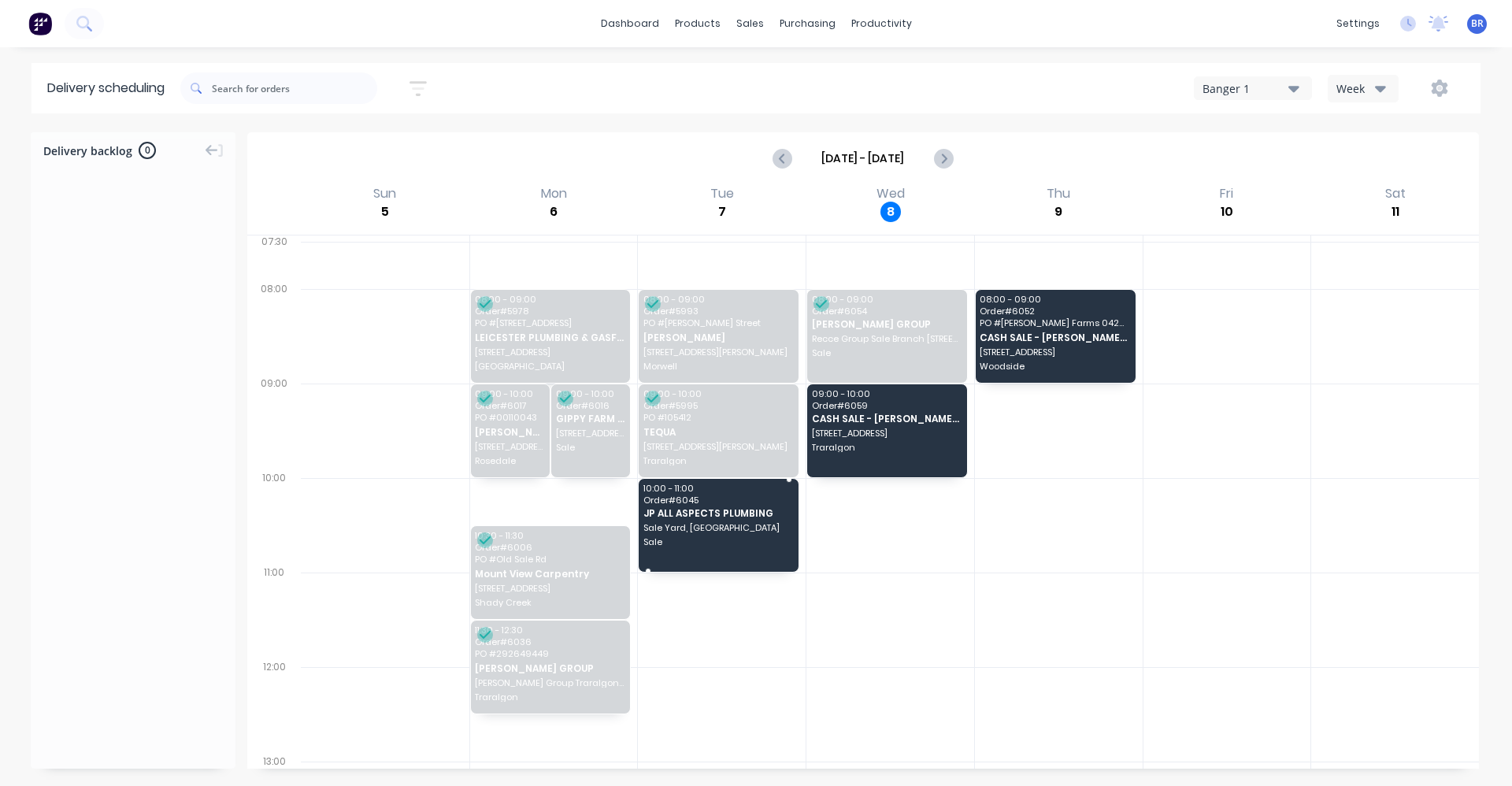
click at [755, 538] on span "Sale" at bounding box center [718, 542] width 149 height 9
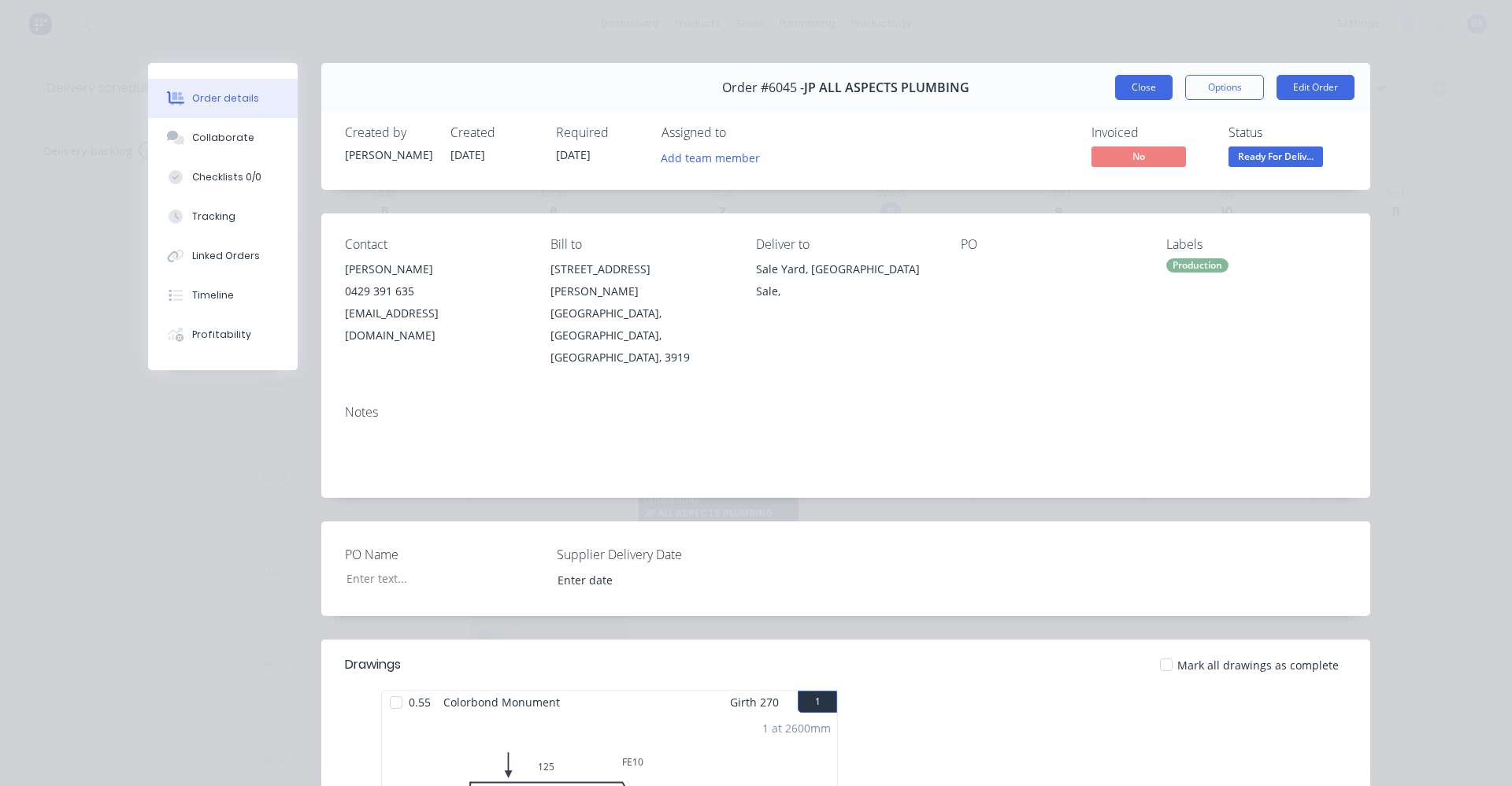
click at [1144, 94] on button "Close" at bounding box center [1144, 87] width 57 height 25
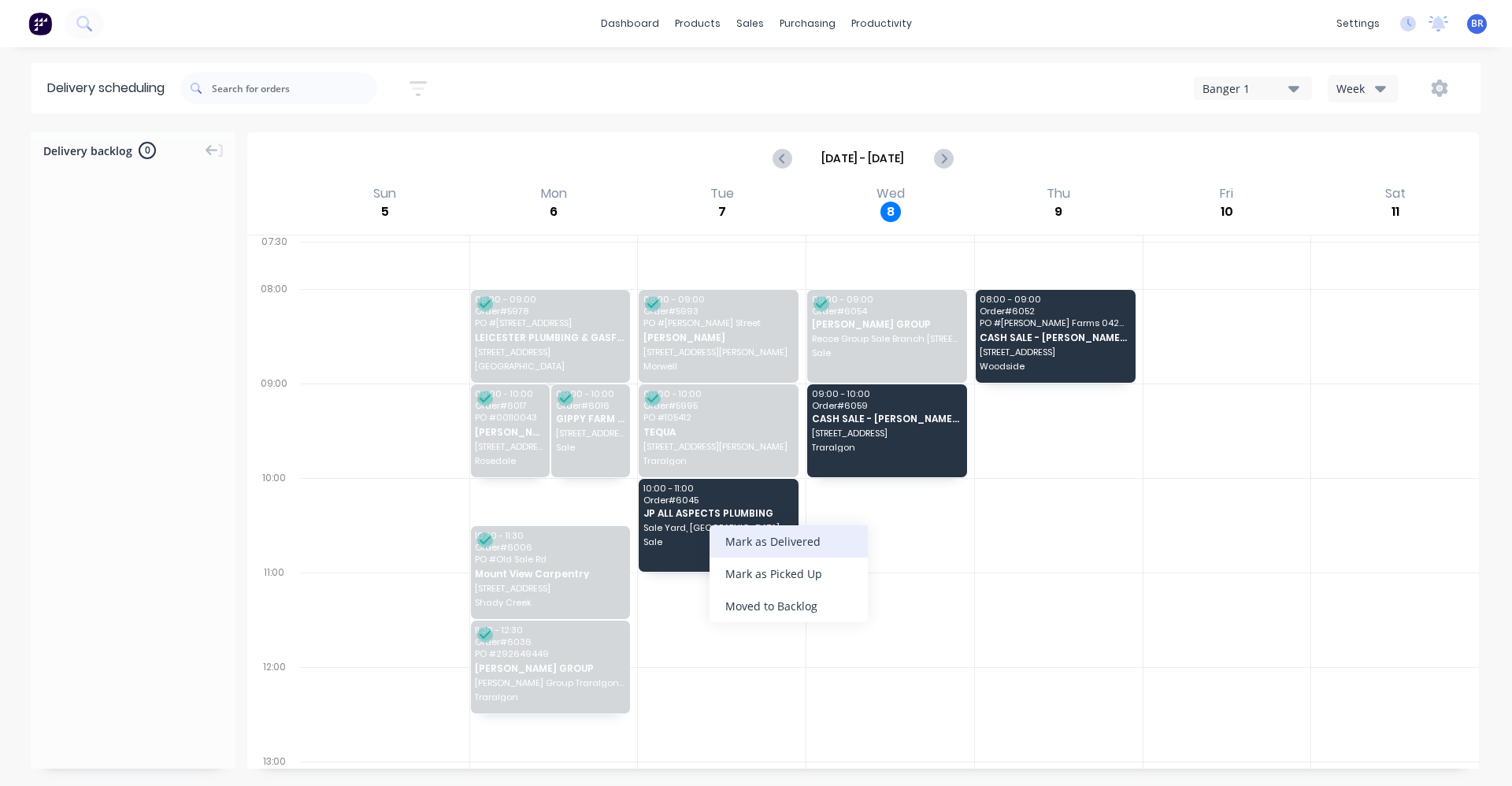
click at [762, 540] on div "Mark as Delivered" at bounding box center [789, 541] width 159 height 32
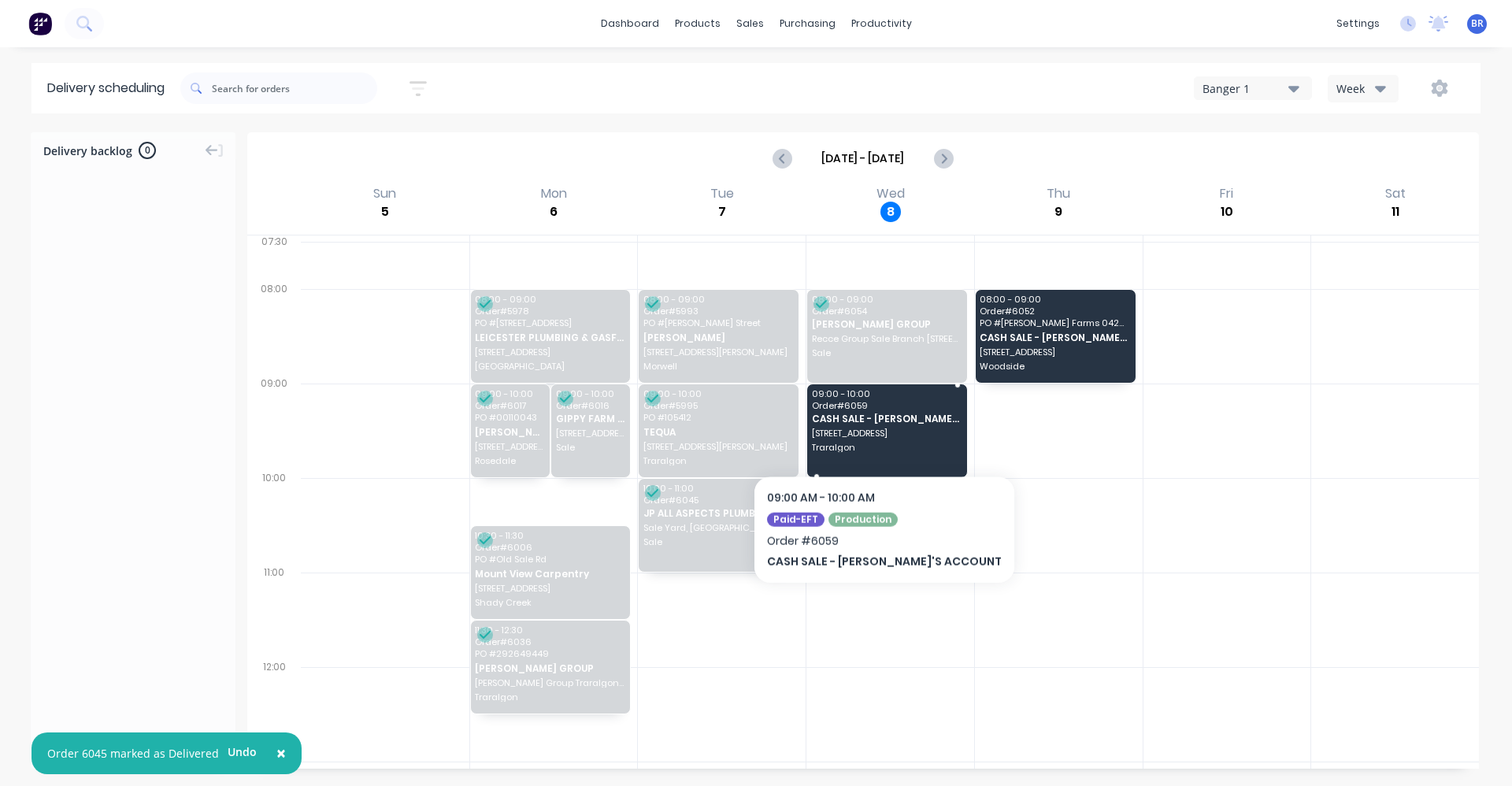
click at [845, 434] on span "53 Connaught Way" at bounding box center [887, 433] width 149 height 9
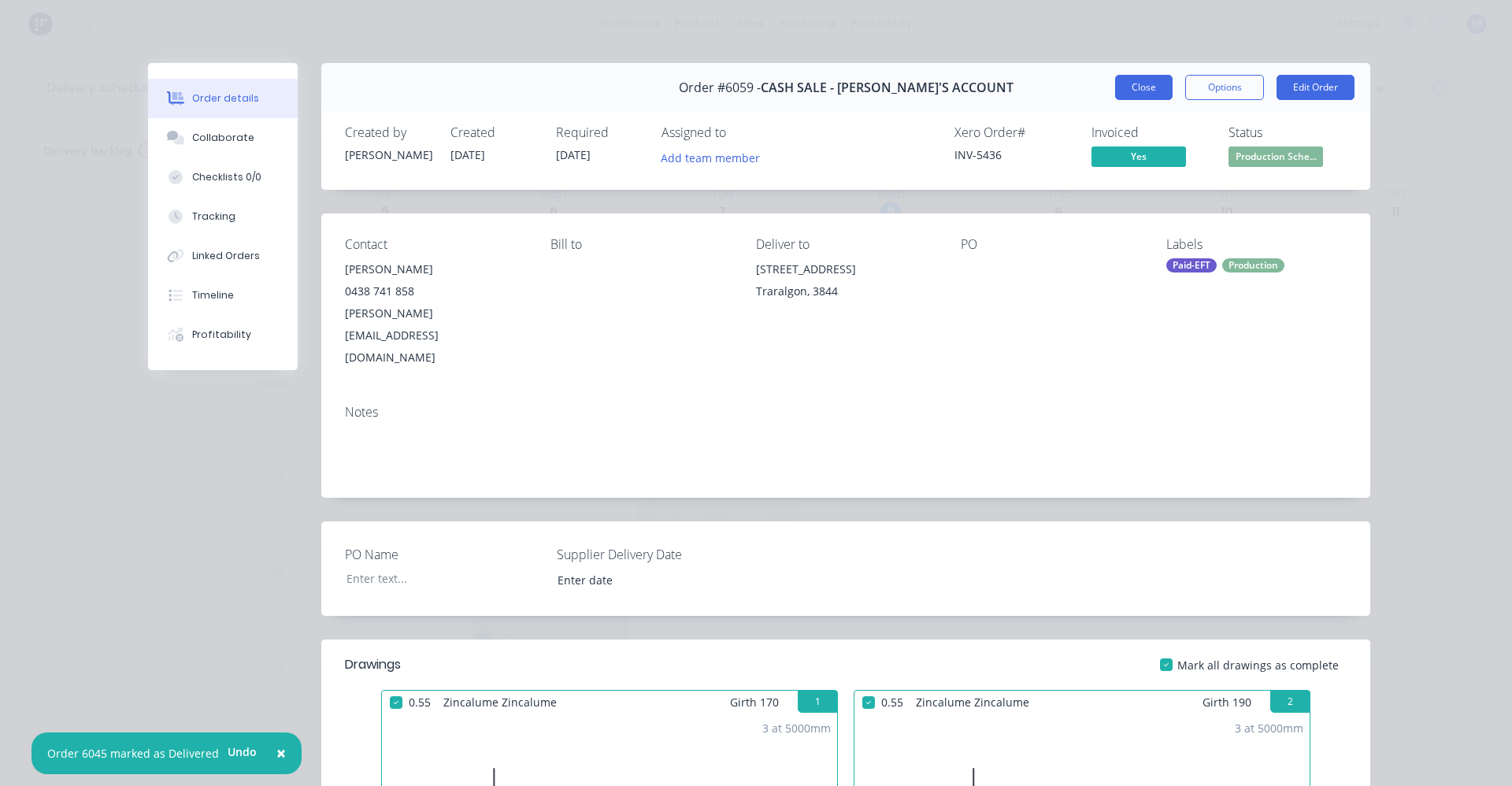
click at [1140, 87] on button "Close" at bounding box center [1144, 87] width 57 height 25
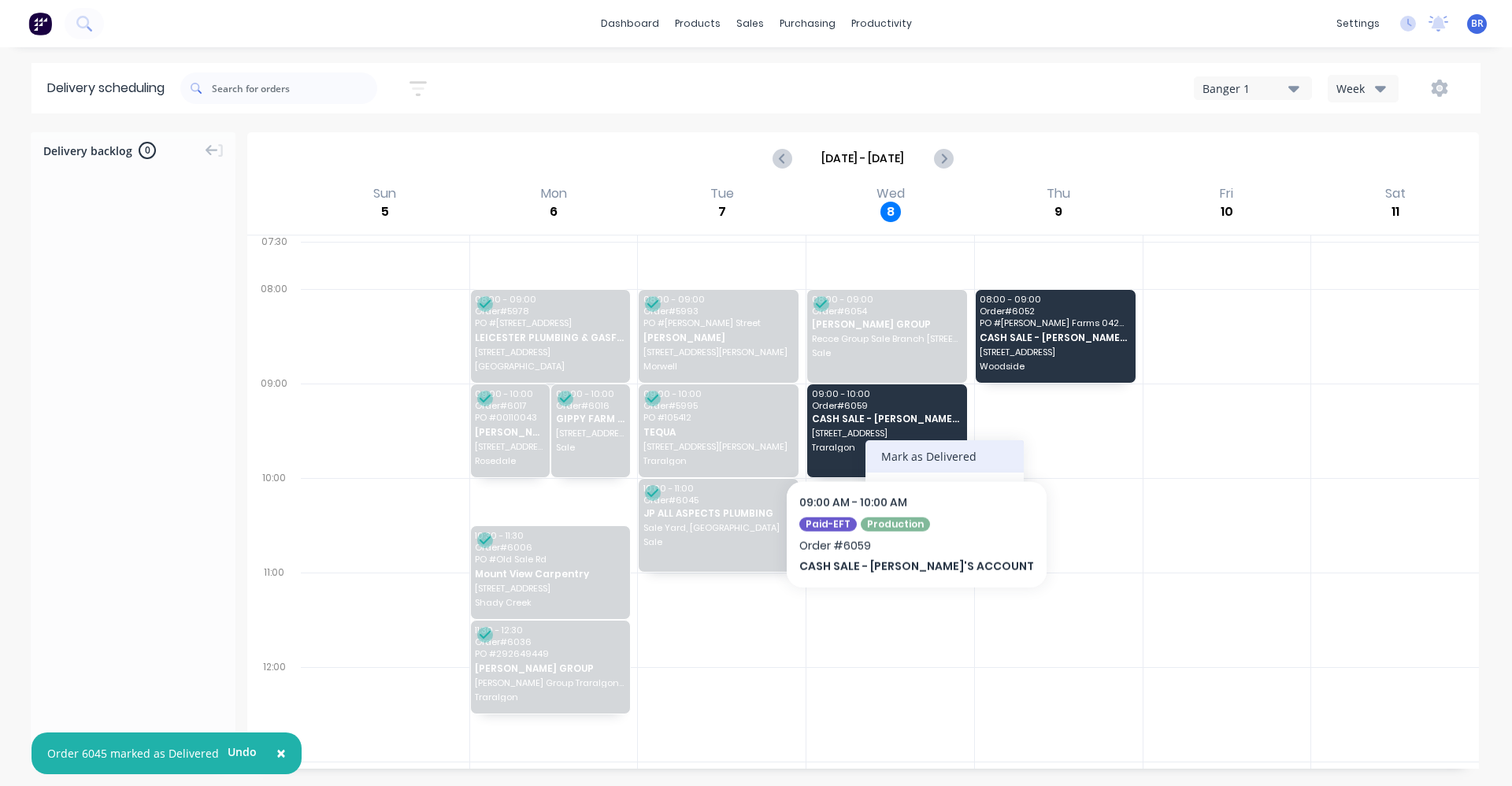
click at [924, 457] on div "Mark as Delivered" at bounding box center [945, 456] width 159 height 32
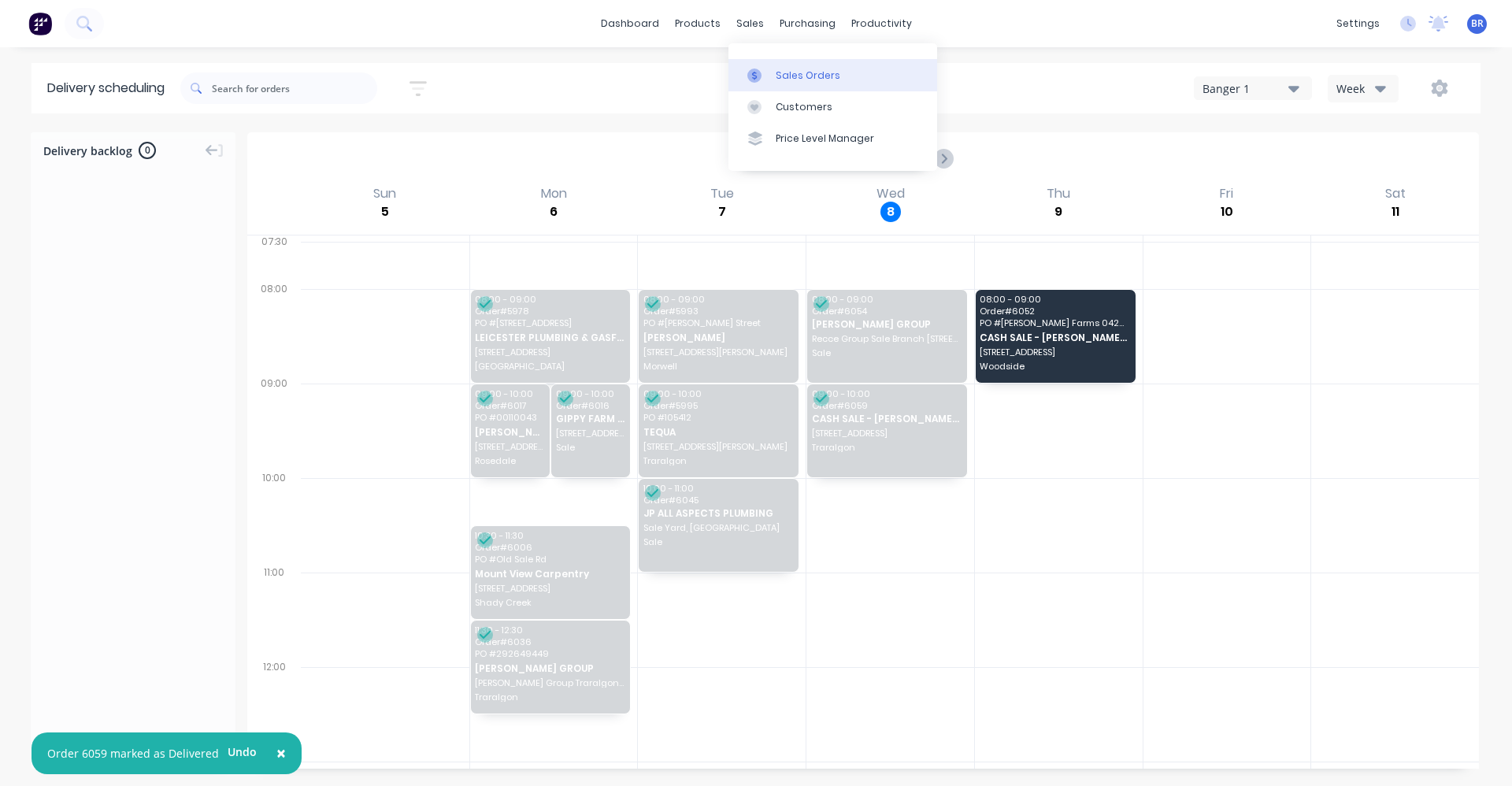
click at [774, 69] on link "Sales Orders" at bounding box center [833, 75] width 208 height 31
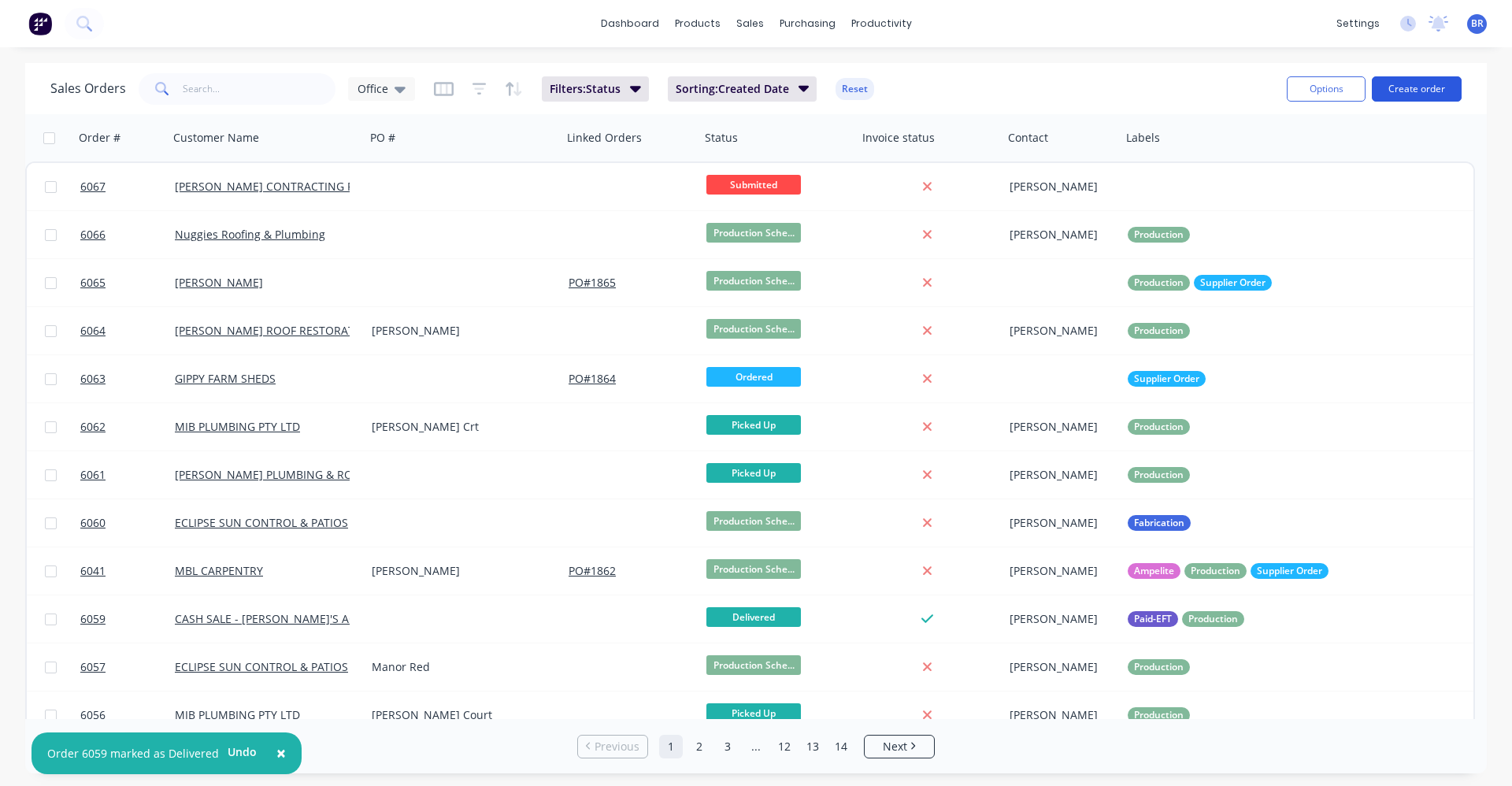
click at [1414, 89] on button "Create order" at bounding box center [1416, 88] width 89 height 25
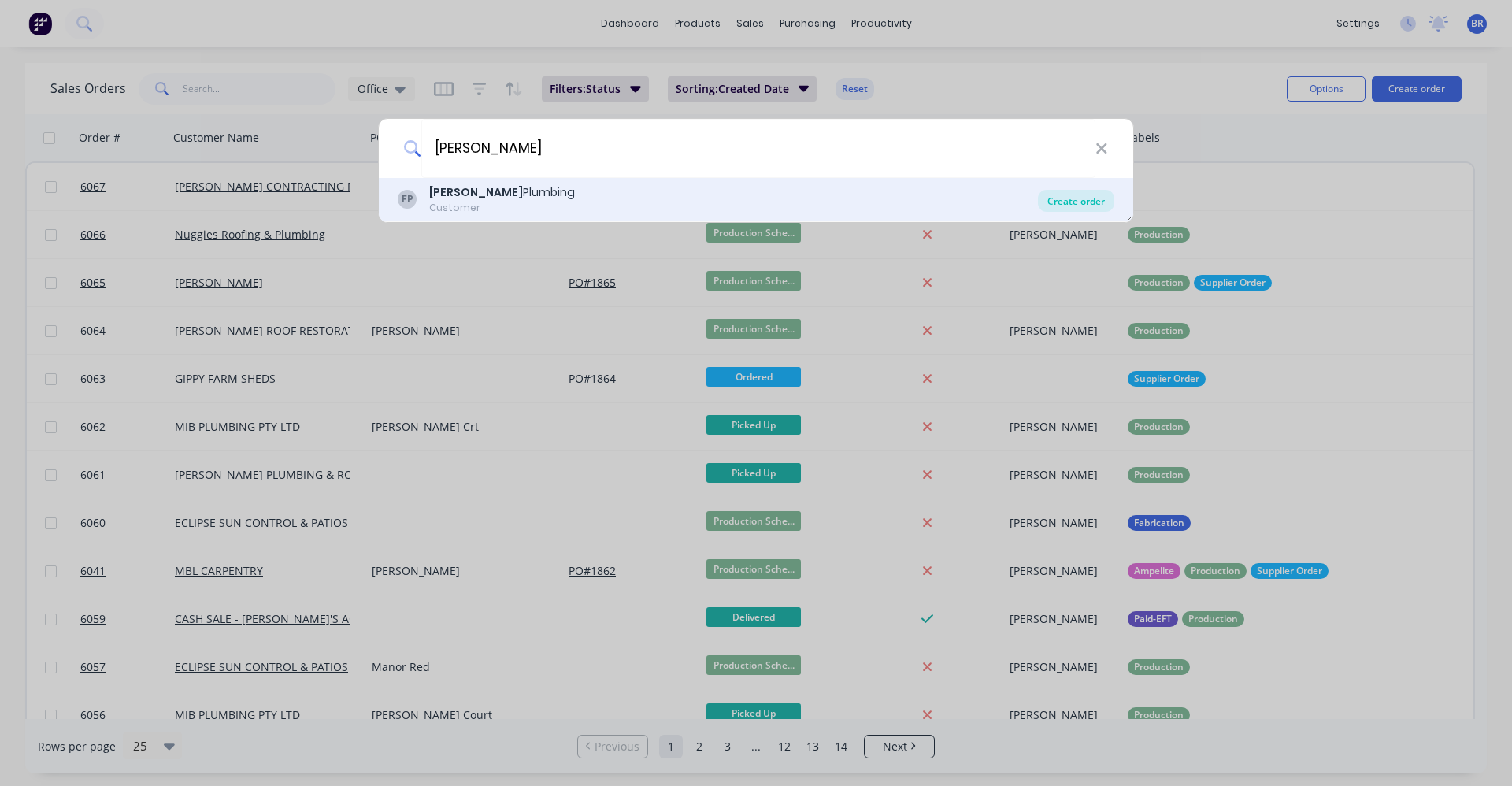
type input "francis"
click at [1080, 203] on div "Create order" at bounding box center [1076, 201] width 77 height 22
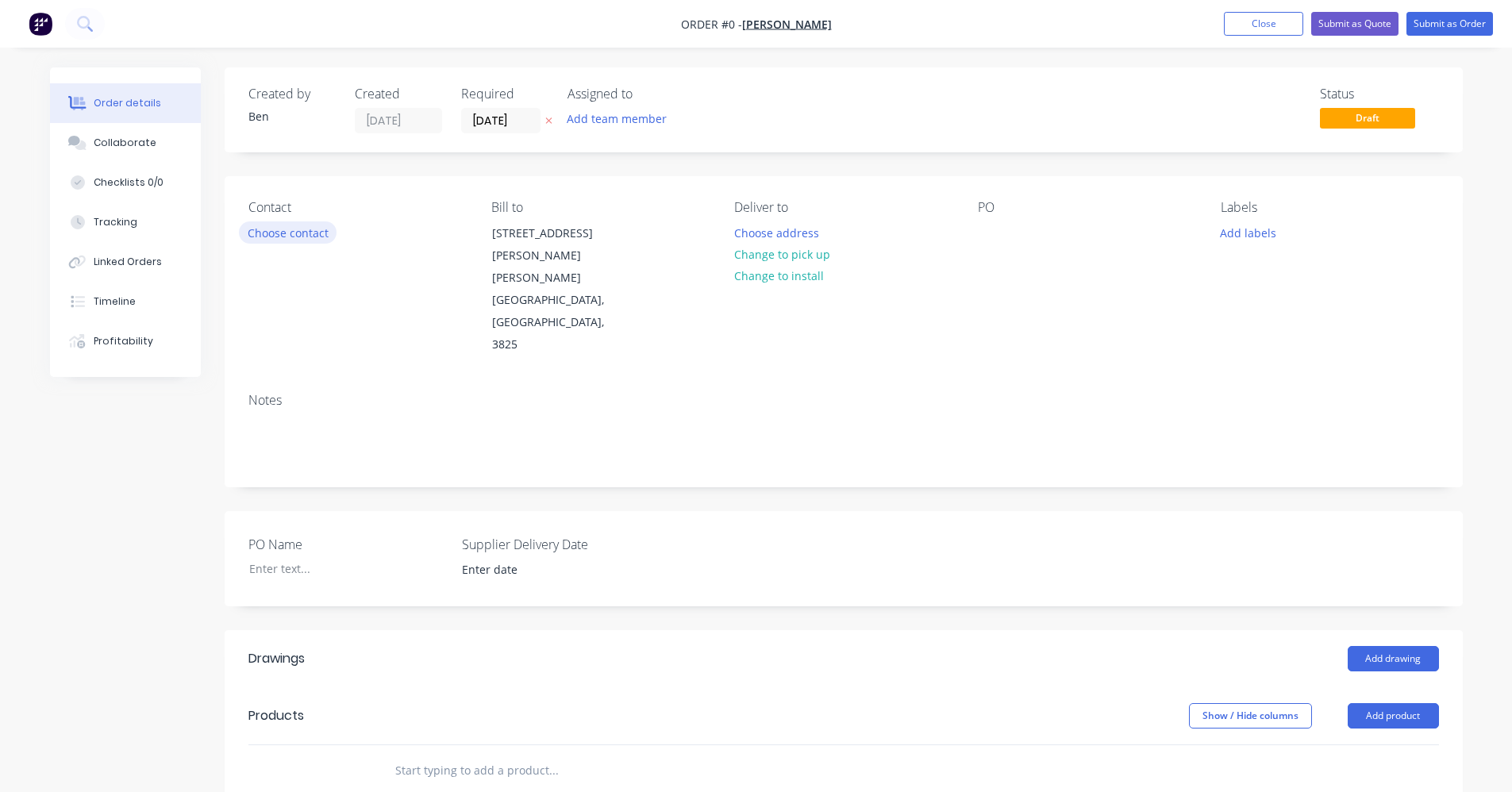
click at [306, 239] on button "Choose contact" at bounding box center [287, 231] width 98 height 21
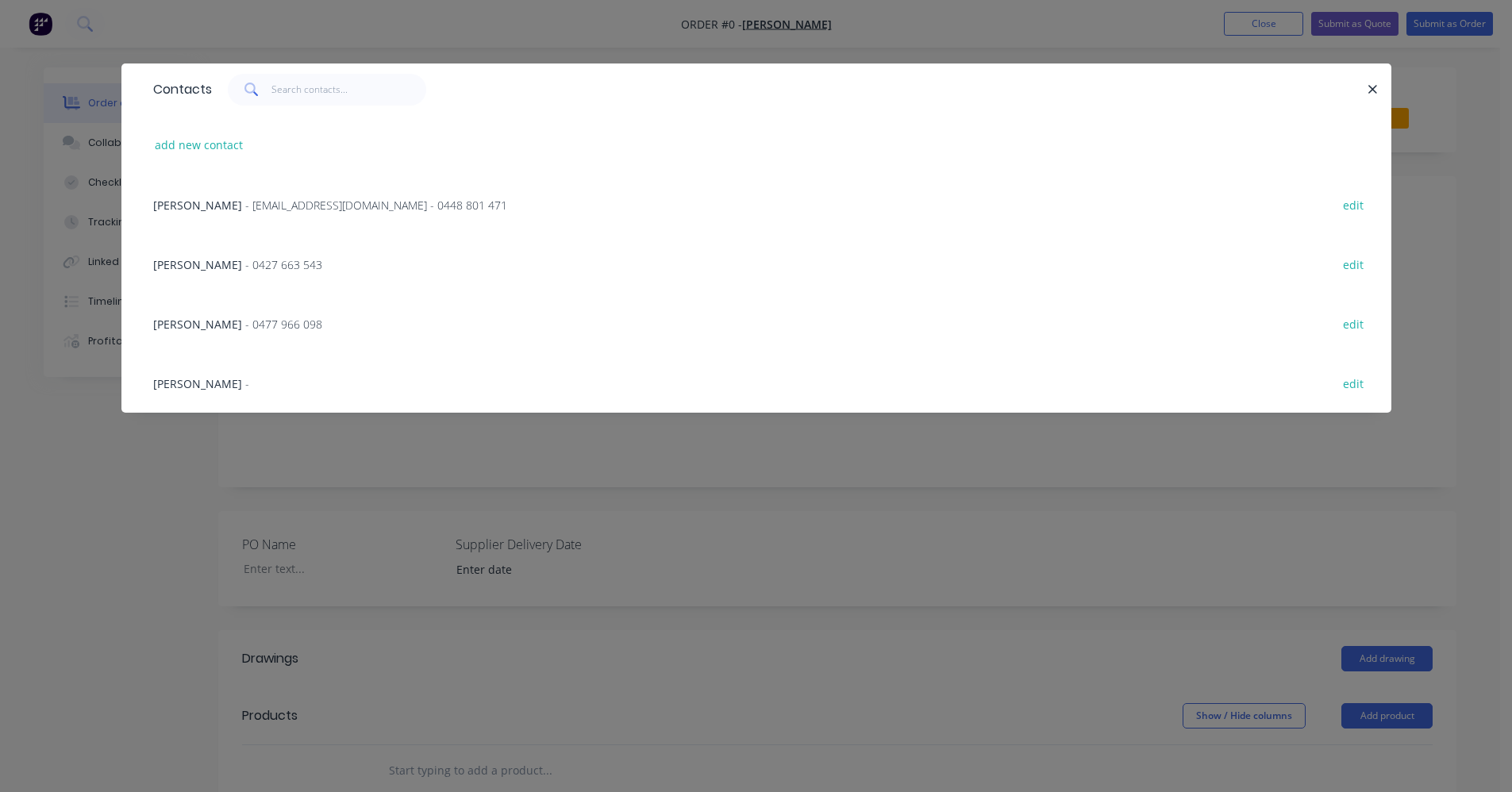
click at [260, 209] on span "- francisplumbing@hotmail.com - 0448 801 471" at bounding box center [376, 205] width 262 height 15
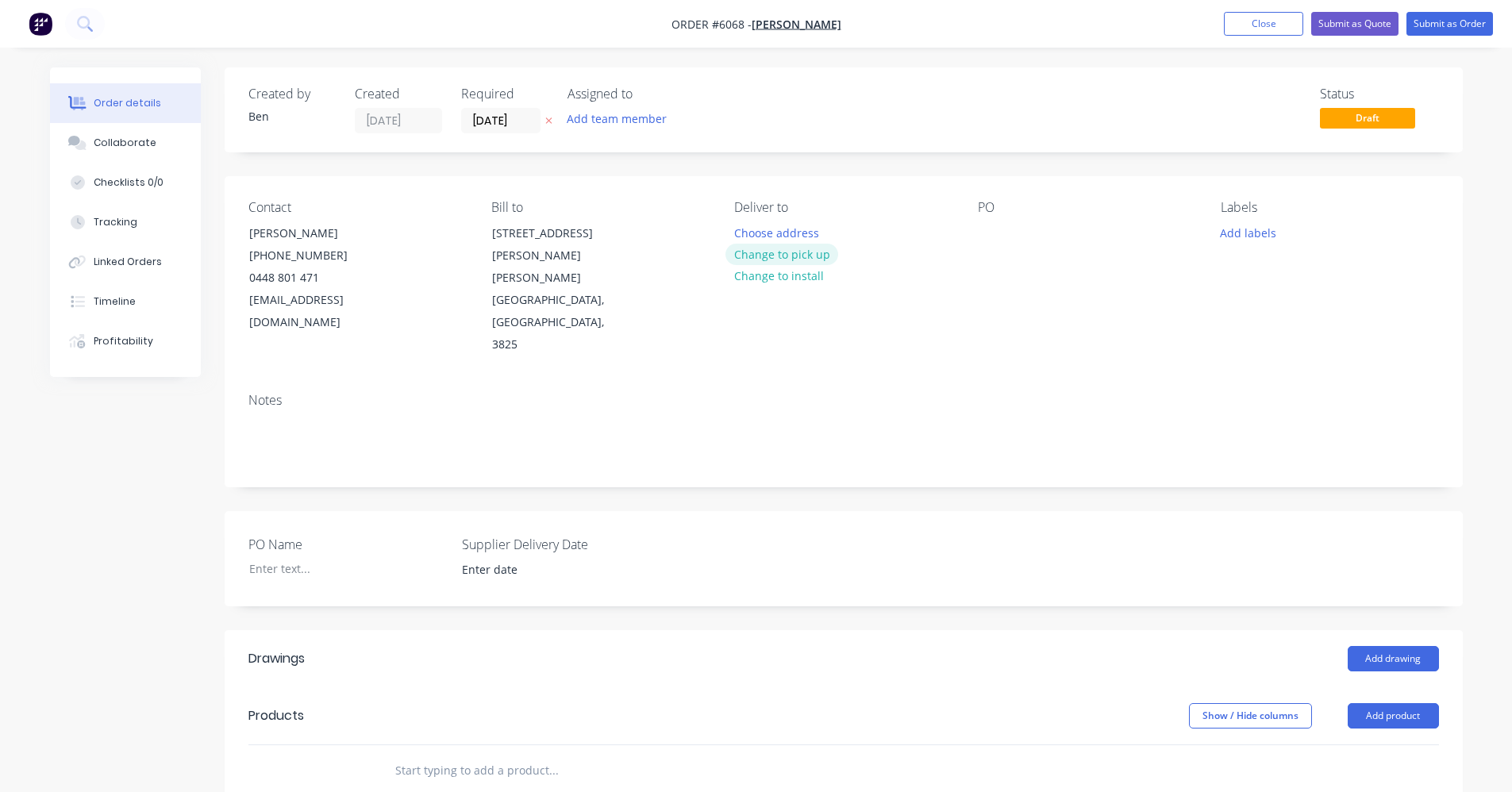
click at [793, 257] on button "Change to pick up" at bounding box center [781, 253] width 112 height 21
click at [995, 237] on div at bounding box center [990, 232] width 25 height 23
click at [1227, 231] on button "Add labels" at bounding box center [1248, 231] width 73 height 21
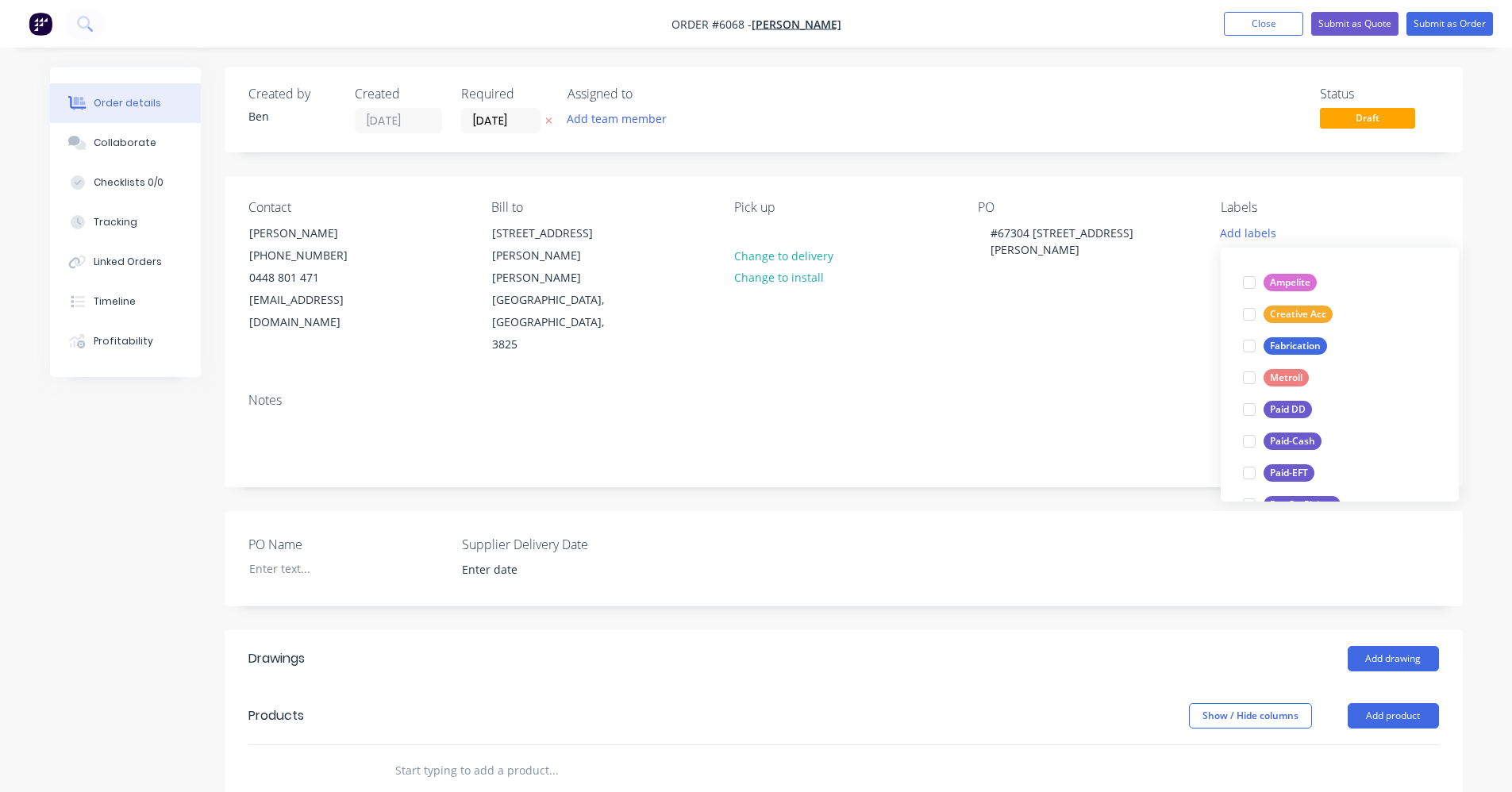
scroll to position [238, 0]
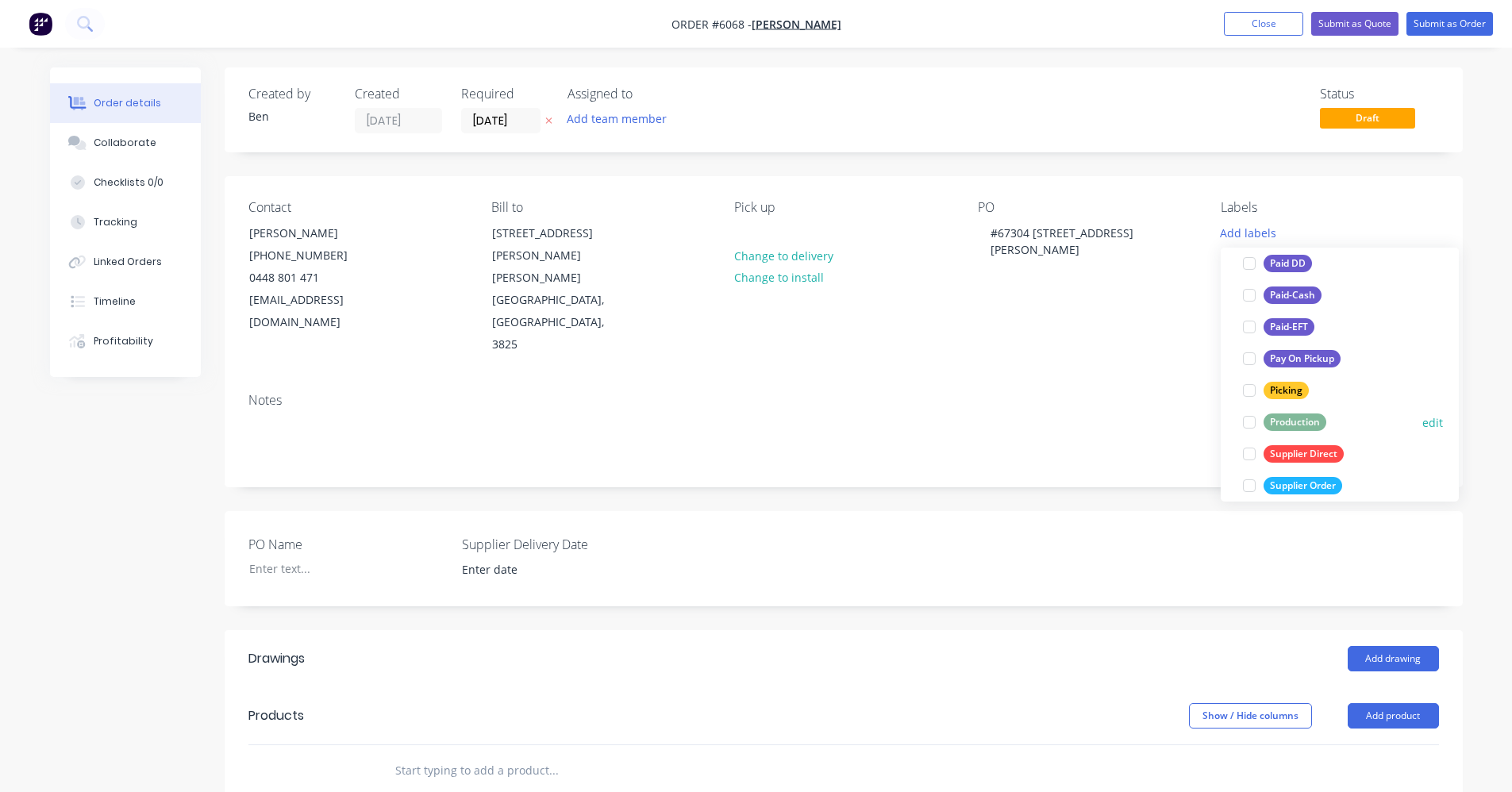
click at [1291, 421] on div "Production" at bounding box center [1294, 422] width 62 height 18
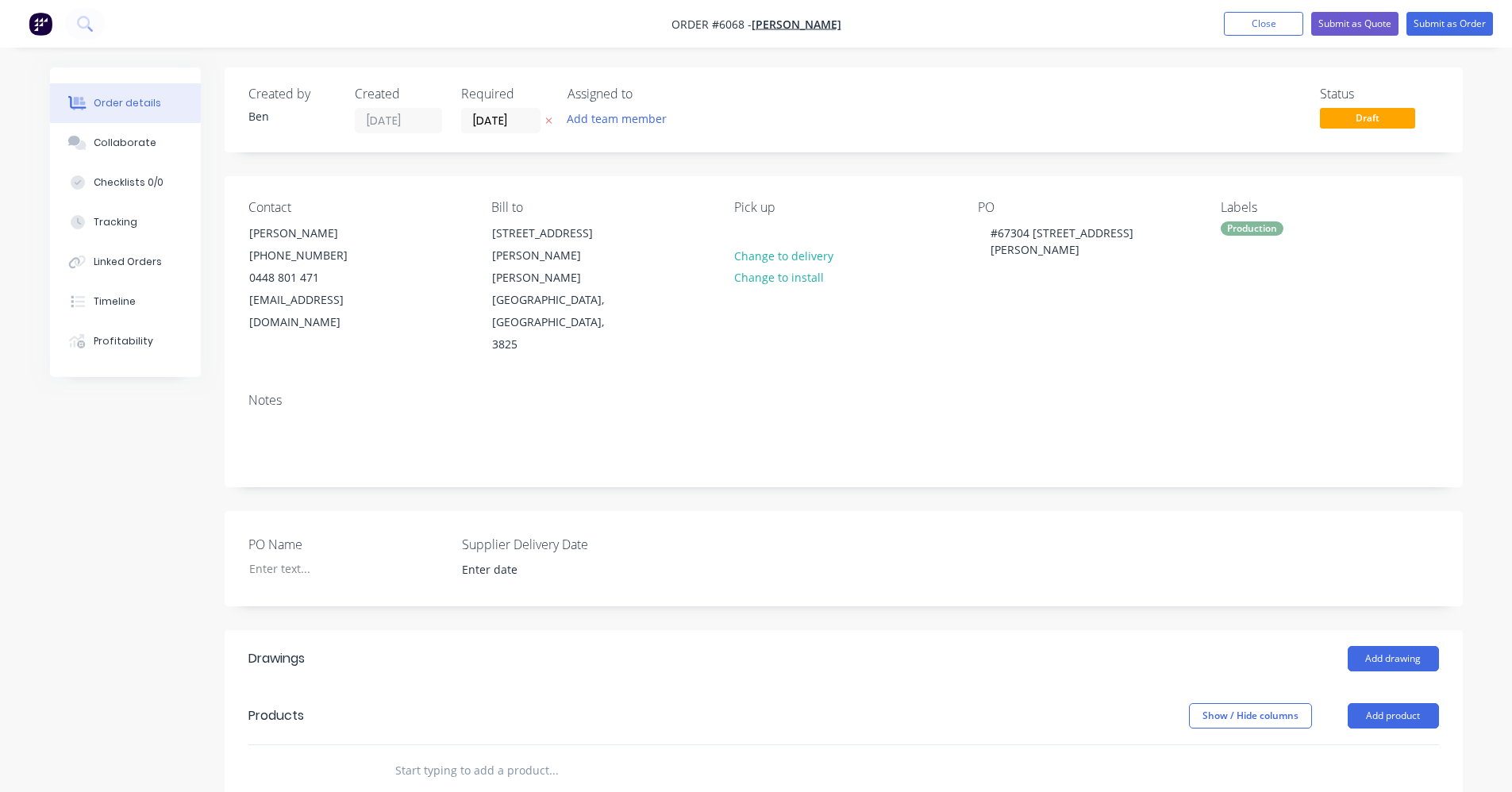
click at [939, 511] on div "PO Name Supplier Delivery Date" at bounding box center [843, 558] width 1238 height 96
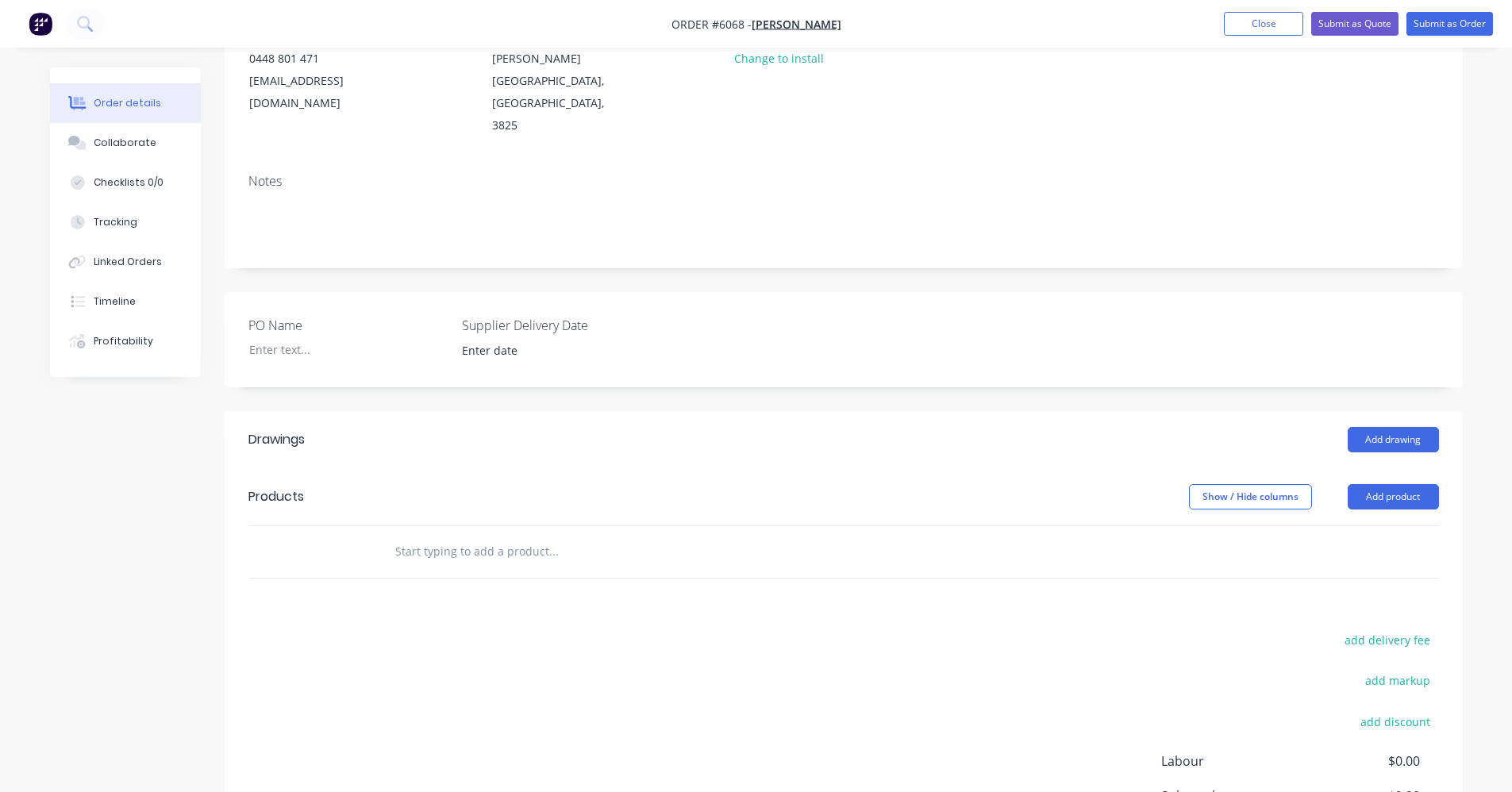
scroll to position [207, 0]
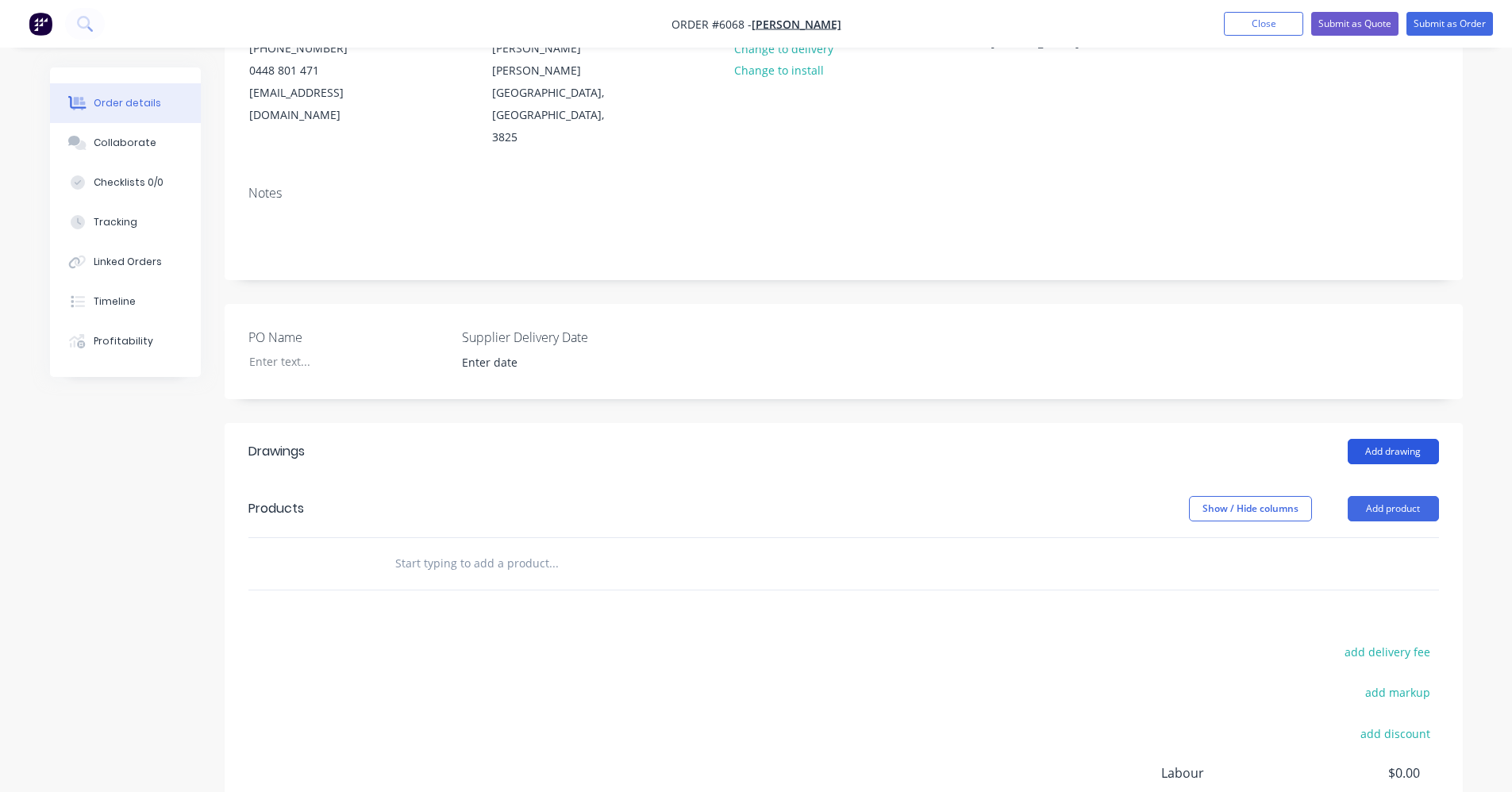
click at [1395, 438] on button "Add drawing" at bounding box center [1393, 450] width 91 height 25
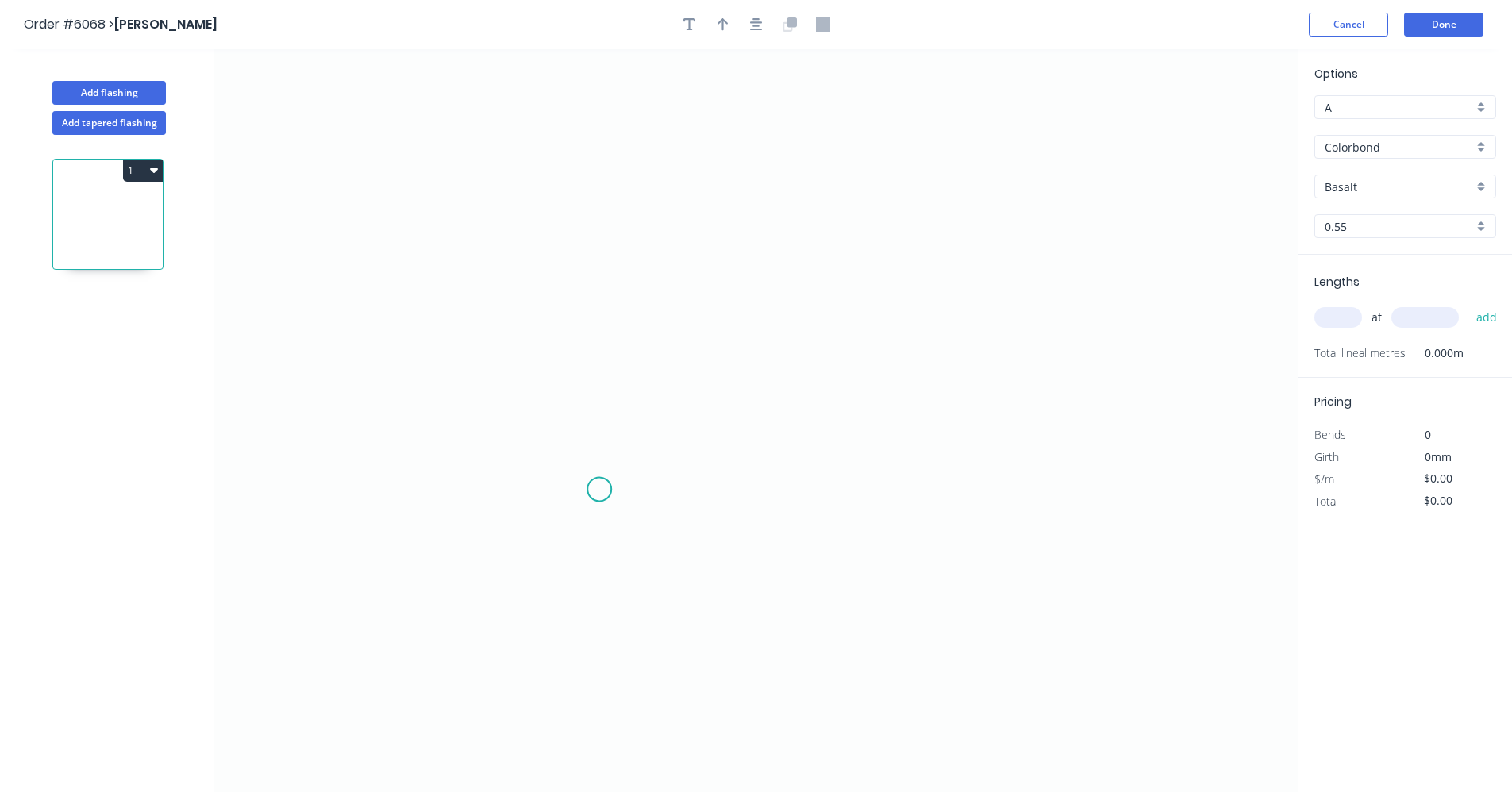
click at [597, 487] on icon "0" at bounding box center [756, 421] width 1083 height 743
click at [605, 249] on icon "0" at bounding box center [756, 421] width 1083 height 743
click at [1053, 251] on icon "0 ?" at bounding box center [756, 421] width 1083 height 743
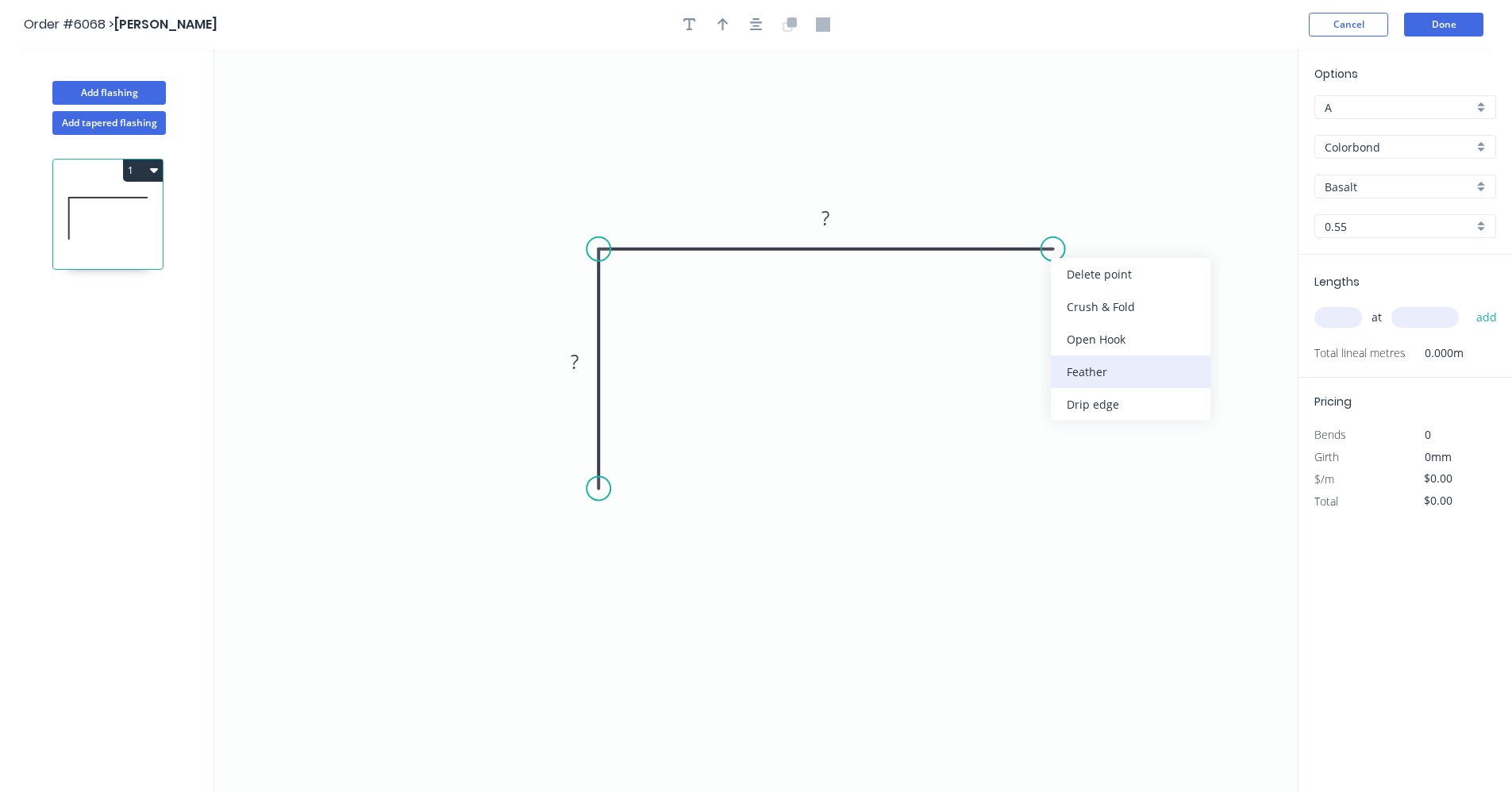
click at [1113, 380] on div "Feather" at bounding box center [1130, 371] width 160 height 32
drag, startPoint x: 653, startPoint y: 543, endPoint x: 810, endPoint y: 395, distance: 215.8
click at [654, 542] on div "Crush & Fold" at bounding box center [684, 542] width 160 height 32
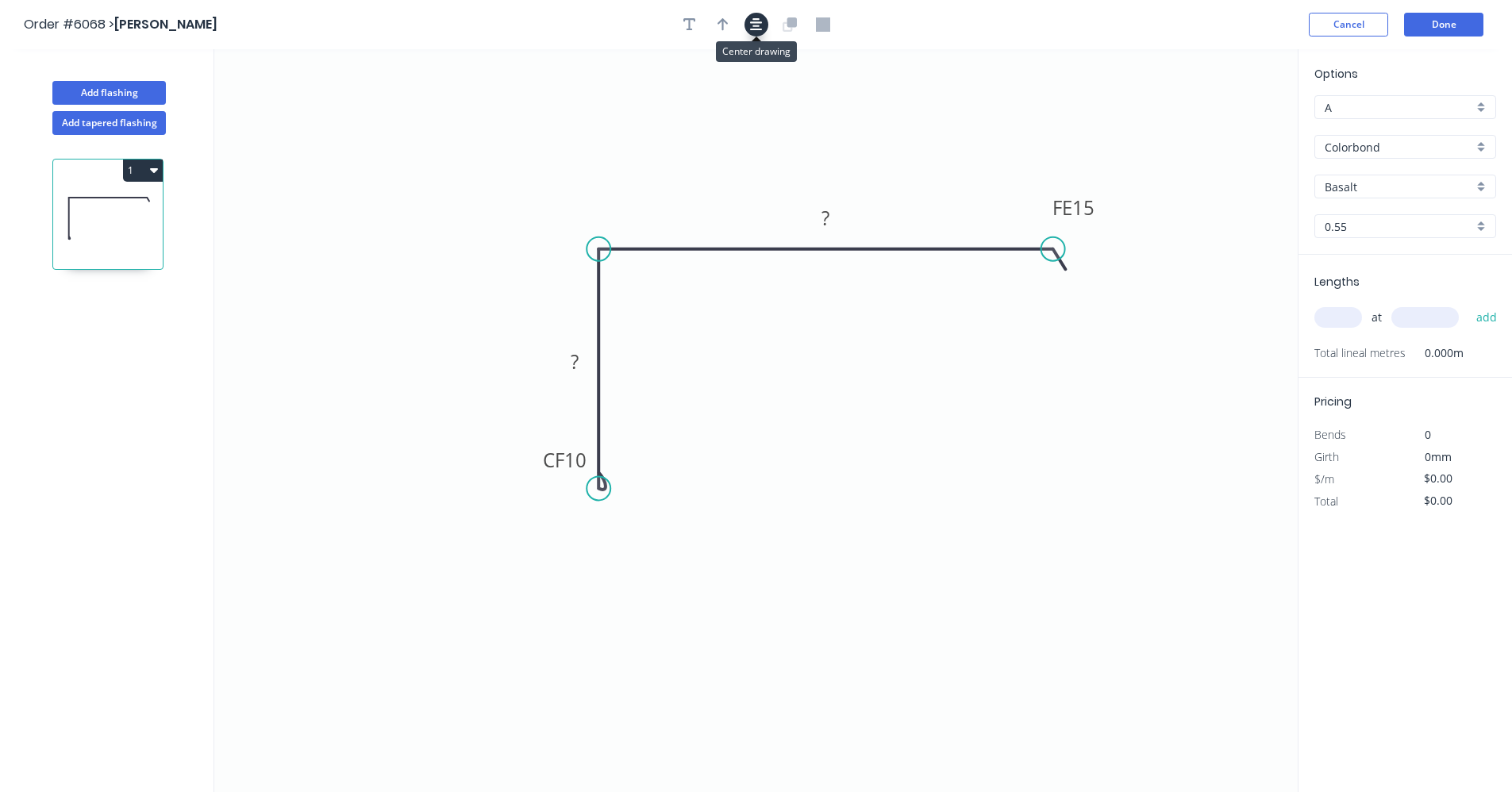
click at [755, 27] on icon "button" at bounding box center [756, 25] width 13 height 13
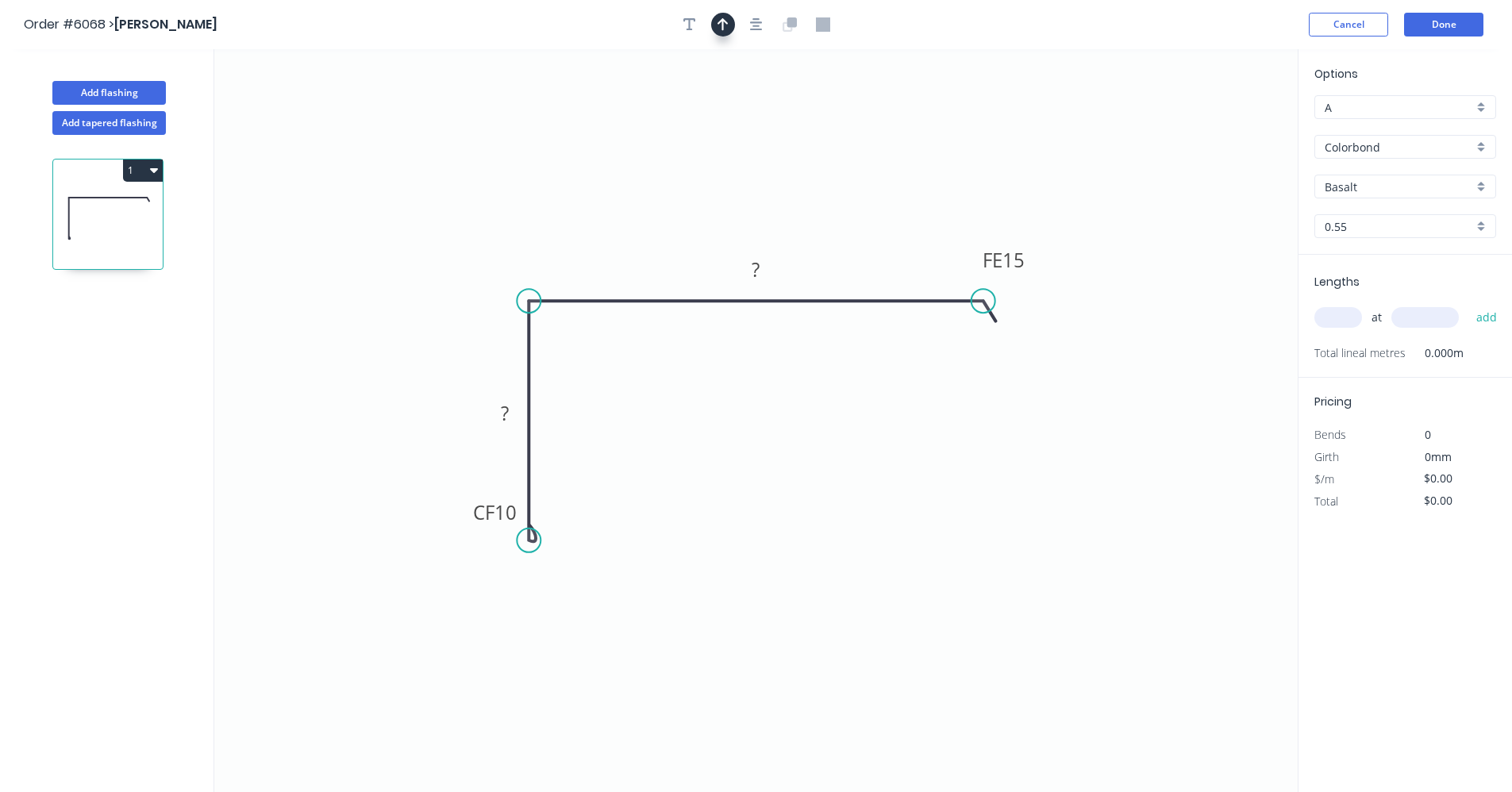
click at [731, 26] on button "button" at bounding box center [723, 25] width 24 height 24
drag, startPoint x: 1218, startPoint y: 128, endPoint x: 799, endPoint y: 280, distance: 445.7
click at [799, 280] on icon at bounding box center [799, 262] width 14 height 51
click at [508, 414] on tspan "?" at bounding box center [504, 413] width 8 height 26
click at [758, 266] on tspan "?" at bounding box center [756, 269] width 8 height 26
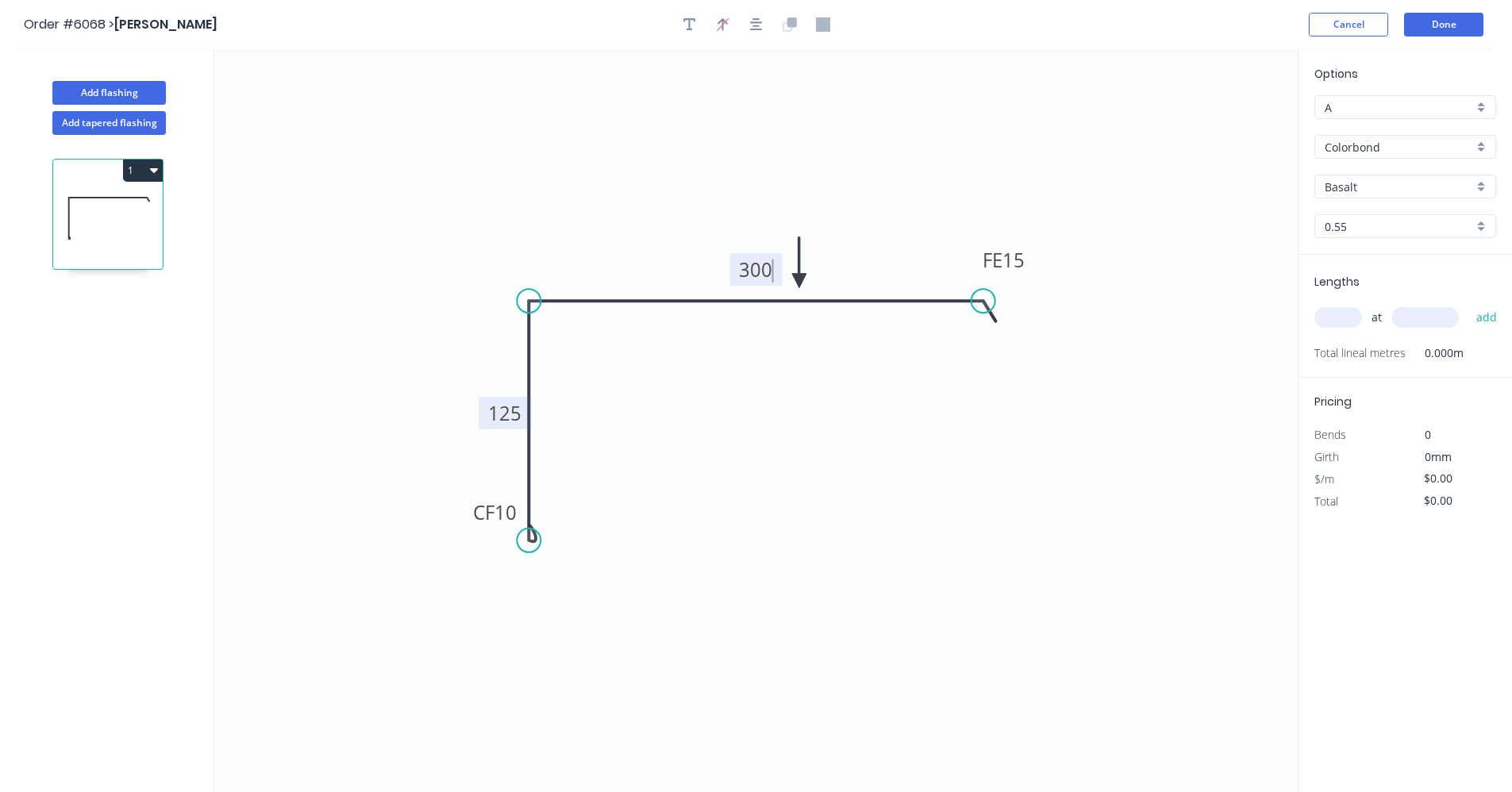
type input "$26.18"
click at [1484, 145] on div "Colorbond" at bounding box center [1405, 147] width 182 height 24
click at [1392, 259] on div "Zincalume" at bounding box center [1405, 261] width 180 height 28
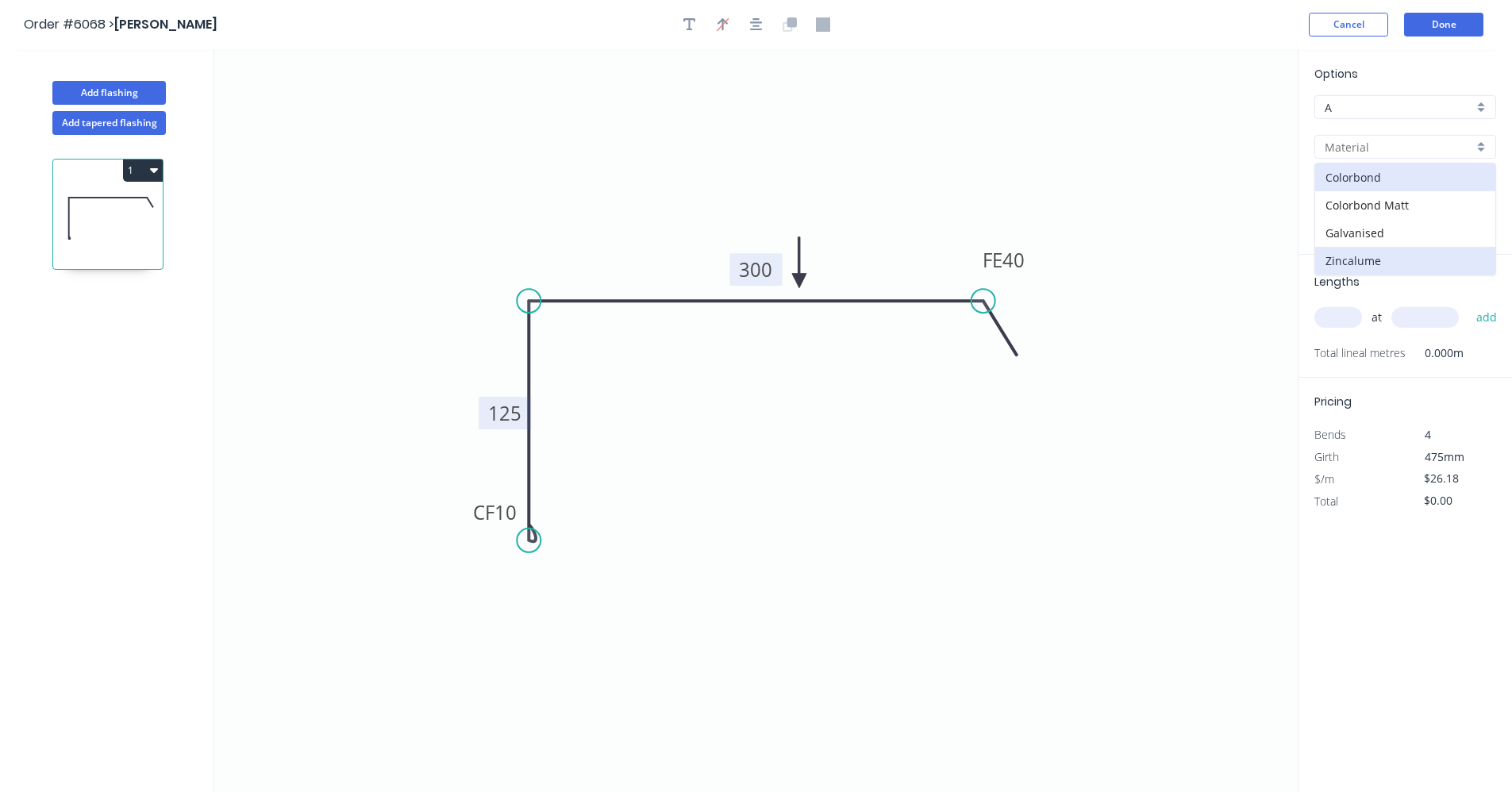
type input "Zincalume"
type input "$20.72"
click at [1346, 318] on input "text" at bounding box center [1337, 318] width 47 height 20
type input "3"
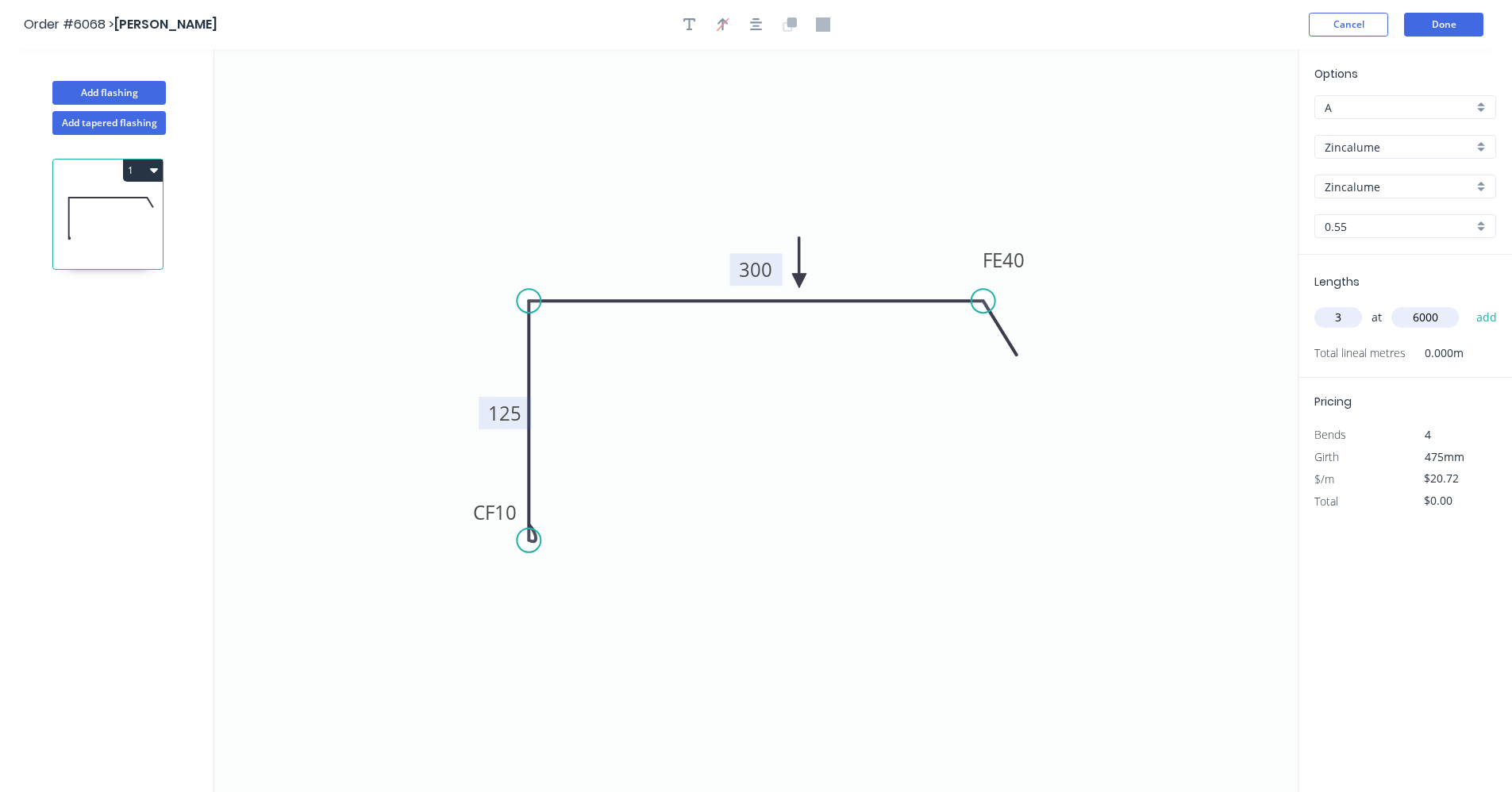
type input "6000"
click at [1468, 304] on button "add" at bounding box center [1487, 317] width 37 height 27
drag, startPoint x: 153, startPoint y: 170, endPoint x: 150, endPoint y: 188, distance: 18.2
click at [153, 171] on icon "button" at bounding box center [153, 170] width 8 height 5
click at [96, 216] on div "Duplicate" at bounding box center [87, 210] width 123 height 23
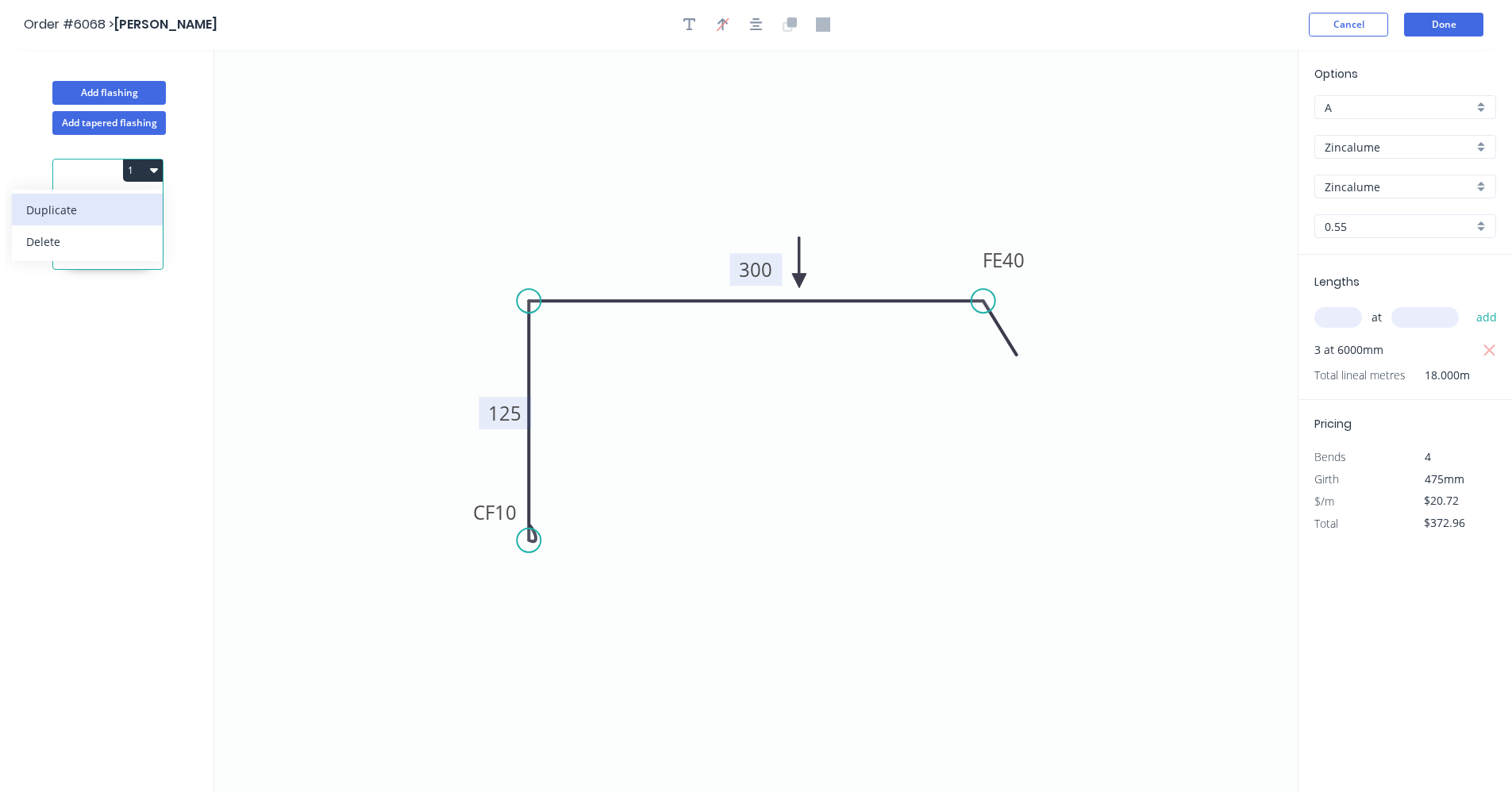
type input "$0.00"
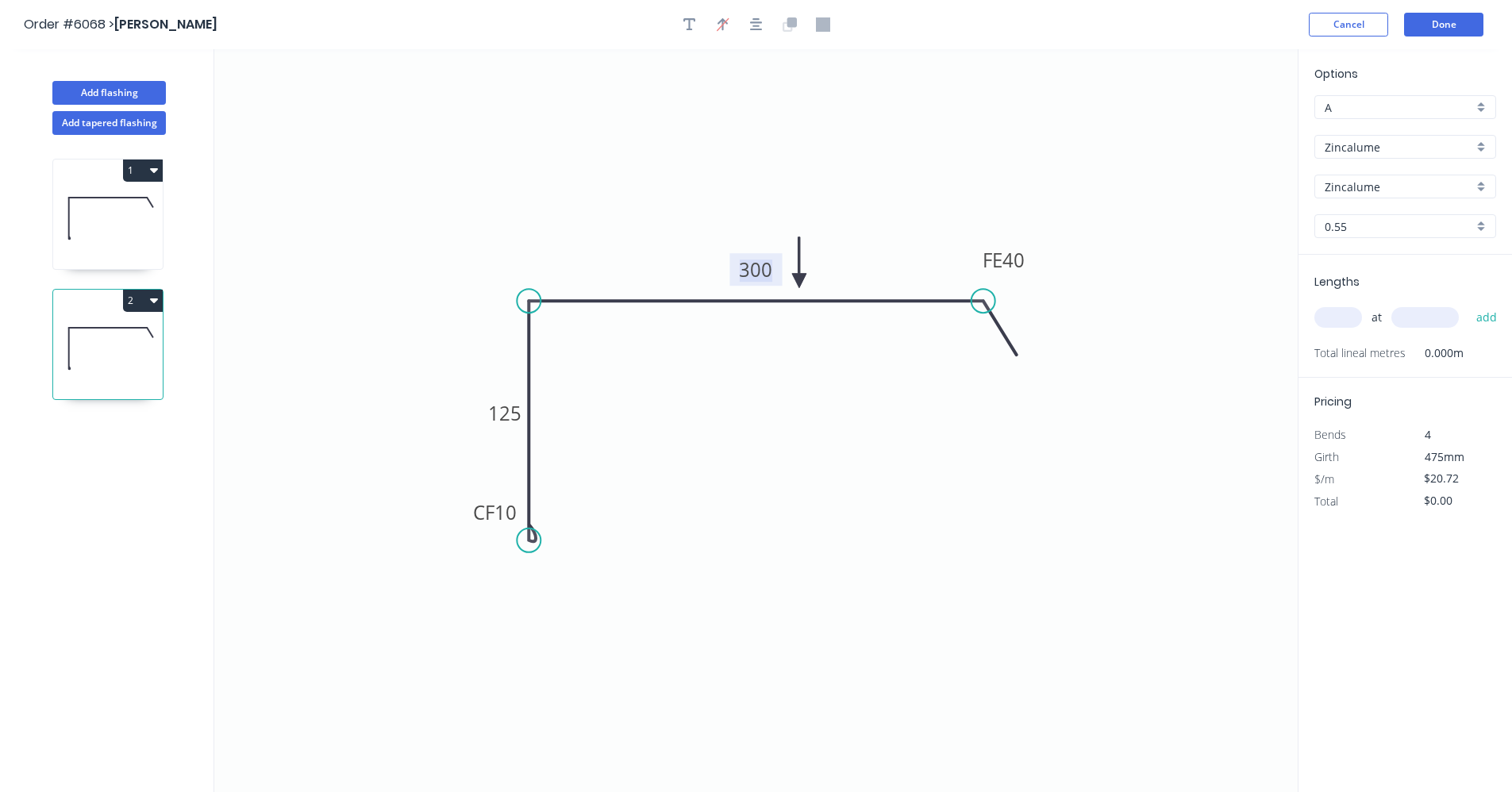
click at [767, 266] on tspan "300" at bounding box center [756, 269] width 33 height 26
type input "$25.41"
click at [1351, 320] on input "text" at bounding box center [1337, 318] width 47 height 20
type input "2"
type input "5000"
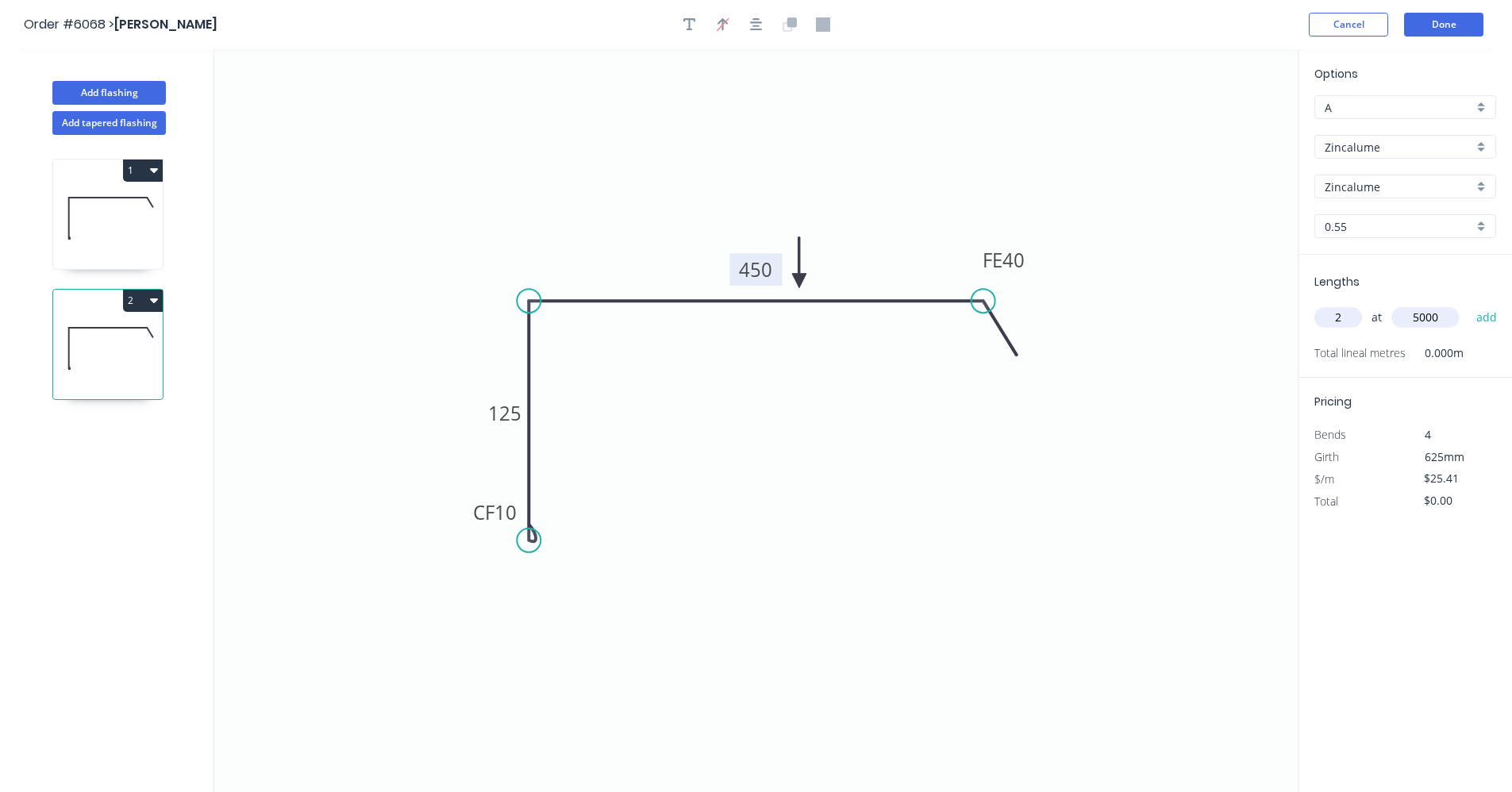
click at [1468, 304] on button "add" at bounding box center [1487, 317] width 37 height 27
type input "$254.10"
click at [1442, 32] on button "Done" at bounding box center [1442, 25] width 79 height 24
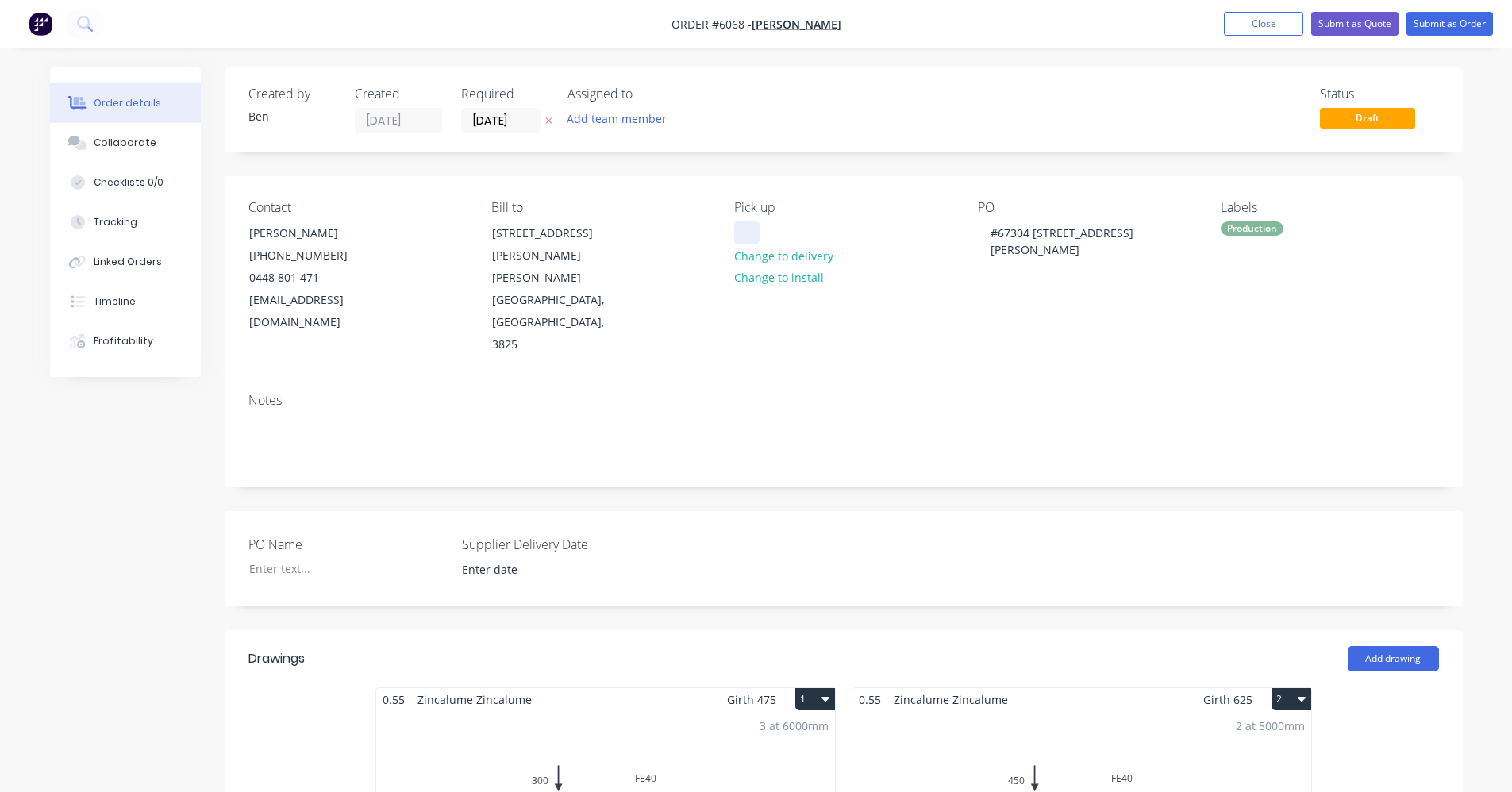
click at [746, 225] on div at bounding box center [746, 232] width 25 height 23
click at [1447, 27] on button "Submit as Order" at bounding box center [1449, 24] width 86 height 24
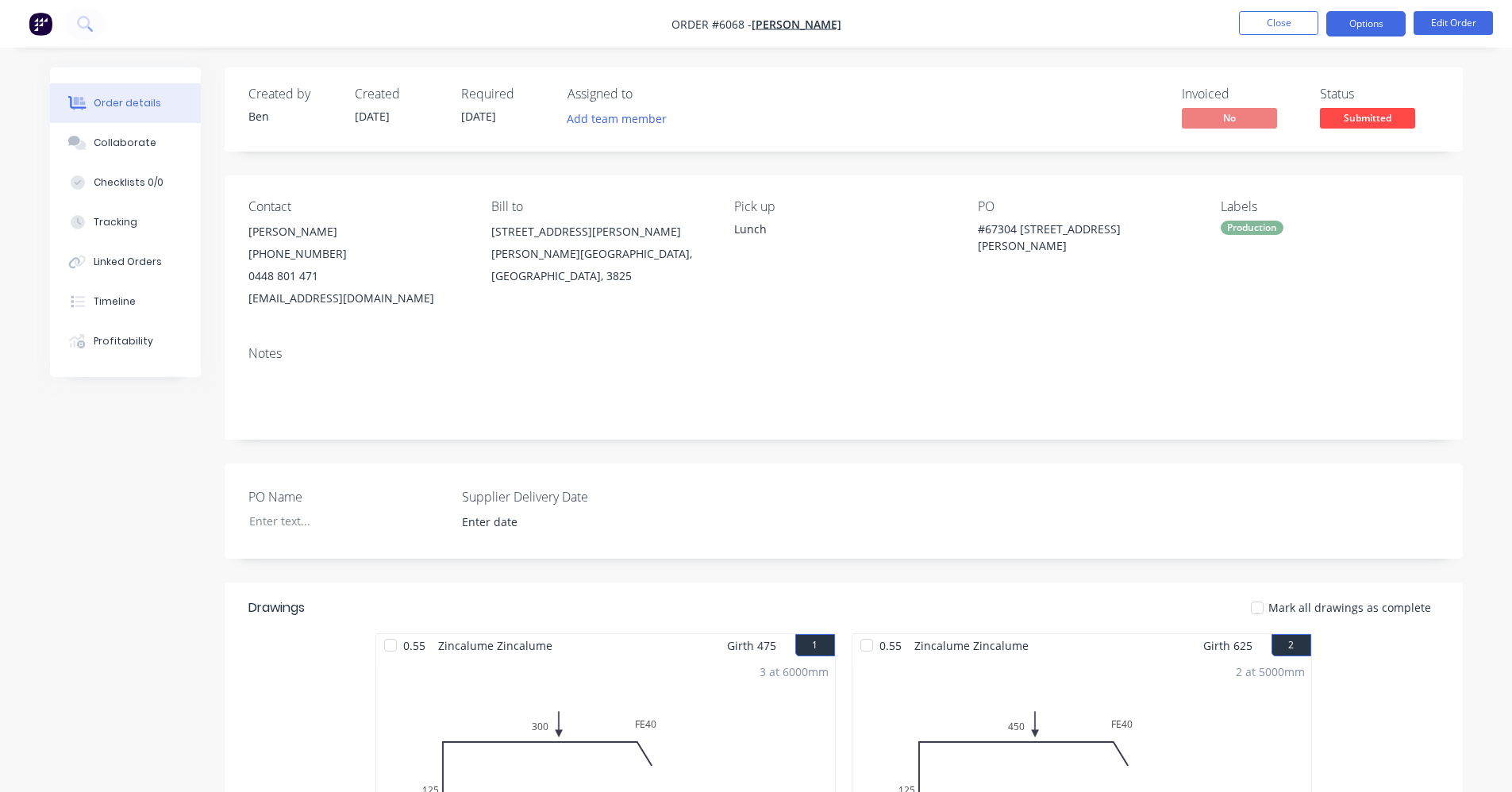
click at [1362, 24] on button "Options" at bounding box center [1365, 23] width 79 height 25
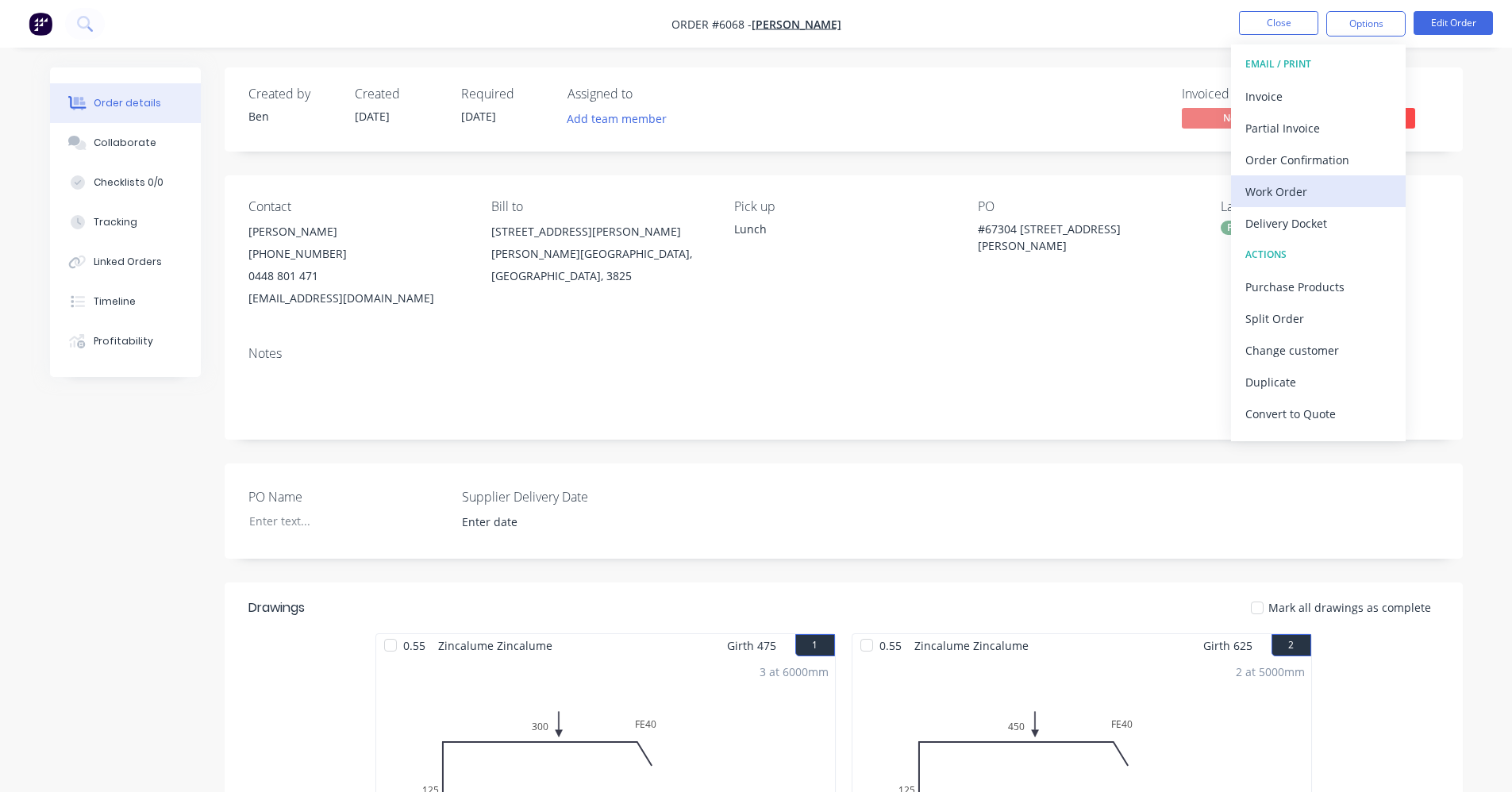
click at [1303, 196] on div "Work Order" at bounding box center [1318, 191] width 146 height 23
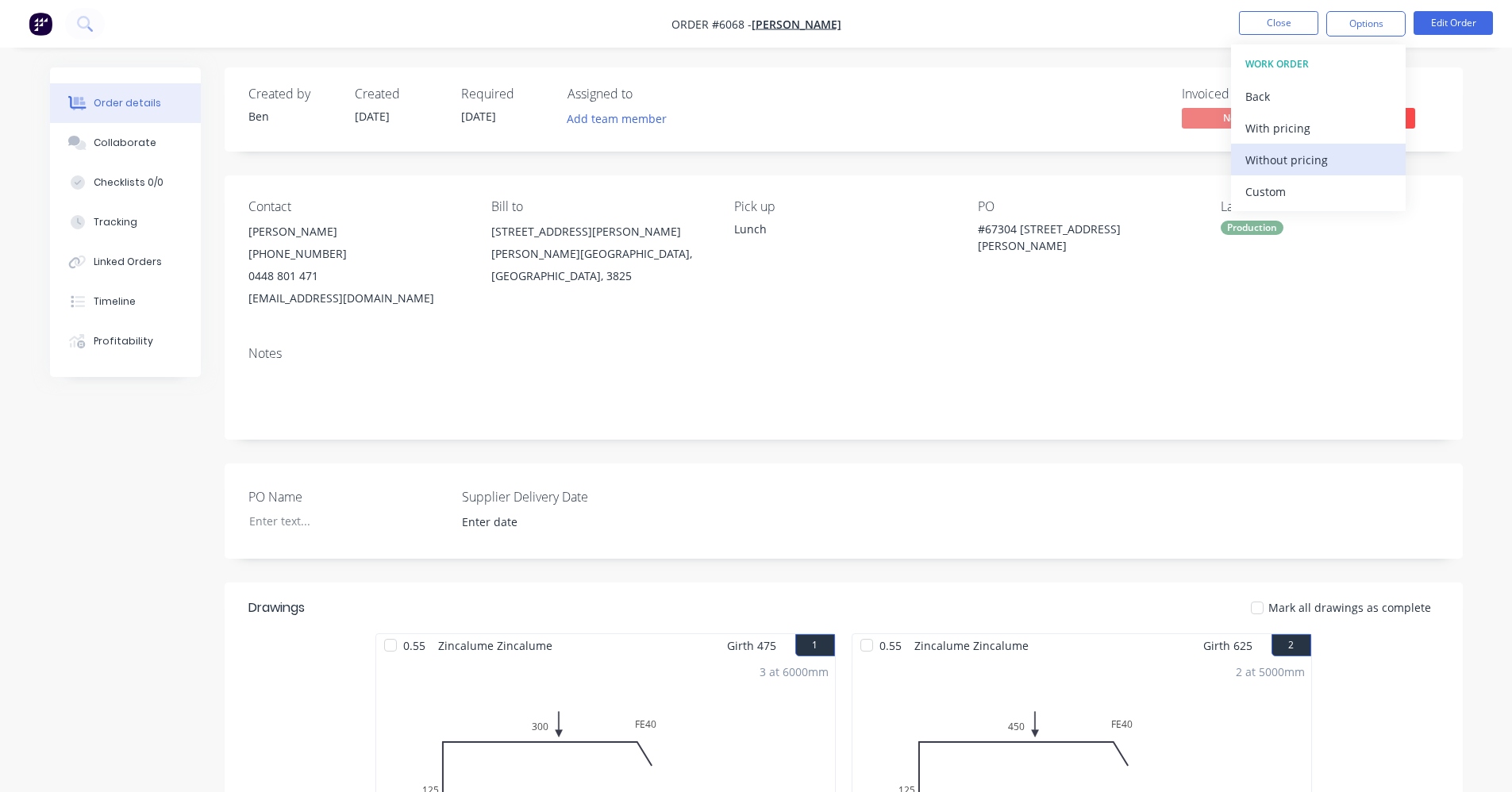
click at [1280, 156] on div "Without pricing" at bounding box center [1318, 160] width 146 height 23
click at [1323, 156] on div "Order Confirmation" at bounding box center [1318, 160] width 146 height 23
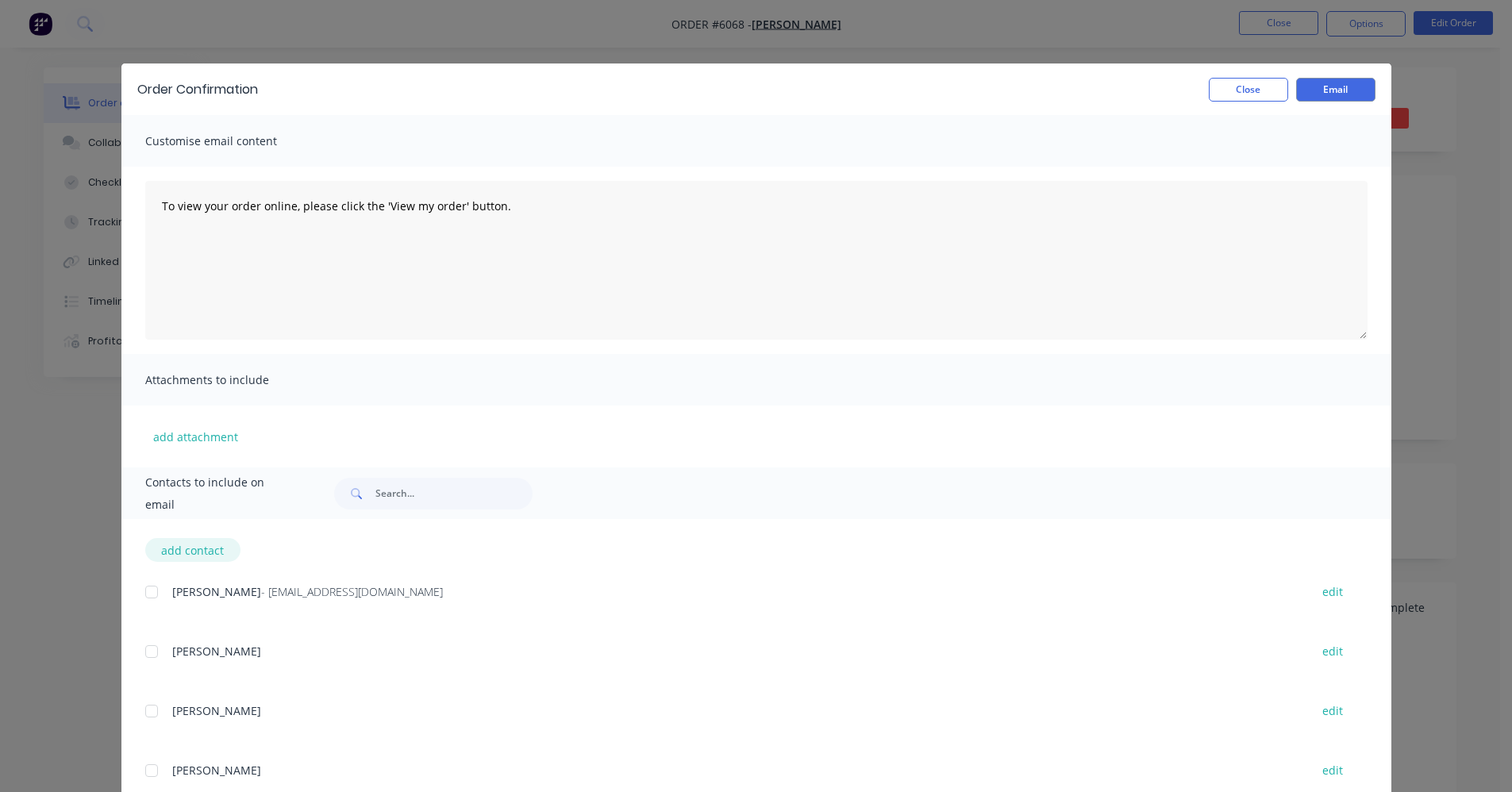
click at [199, 548] on button "add contact" at bounding box center [192, 550] width 96 height 24
select select "AU"
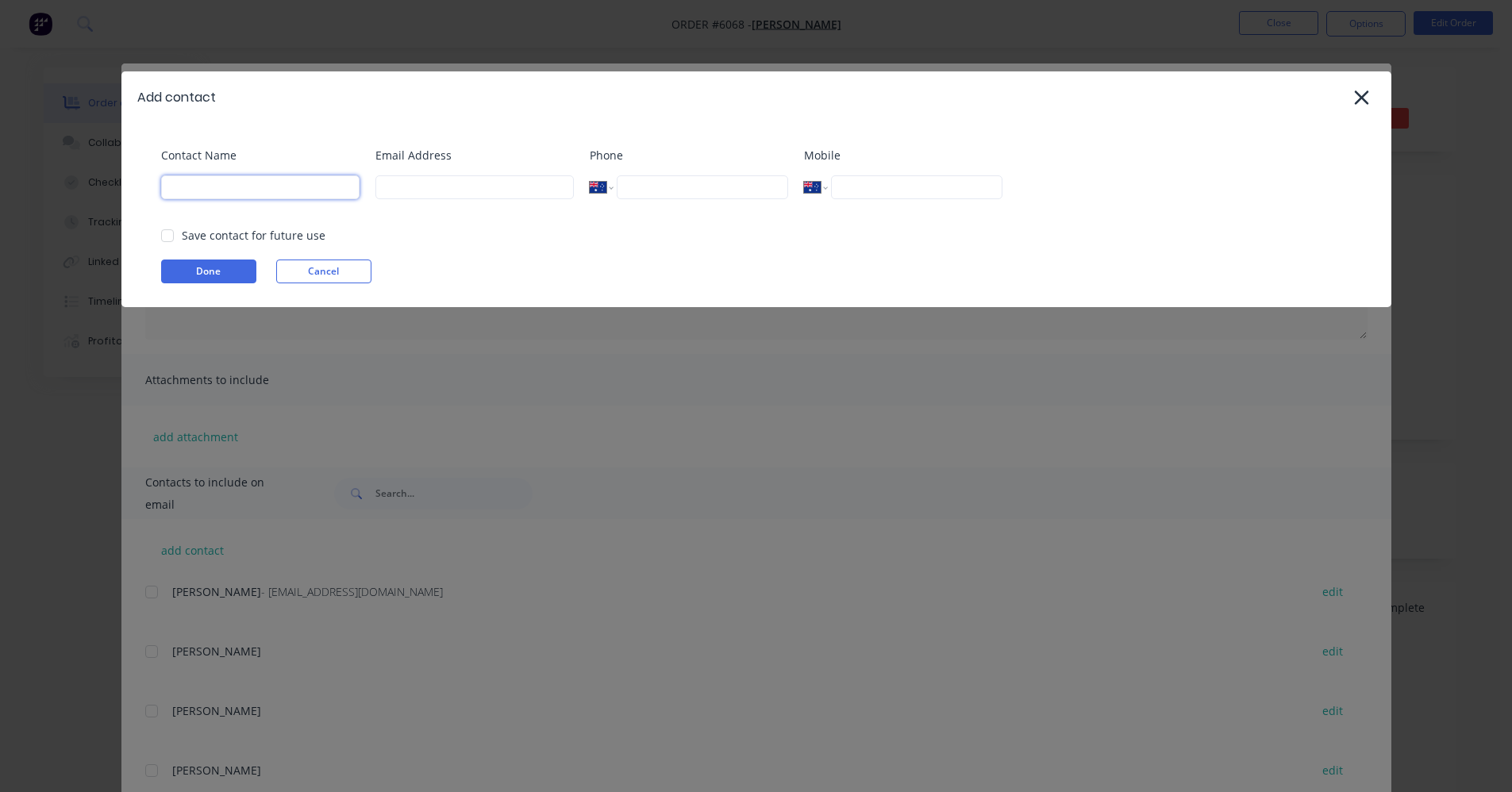
click at [261, 189] on input at bounding box center [260, 188] width 199 height 24
type input "Confirmations"
type input "francisplumbing@hotmail.com"
click at [169, 240] on div at bounding box center [167, 236] width 32 height 32
click at [191, 267] on button "Done" at bounding box center [208, 271] width 96 height 24
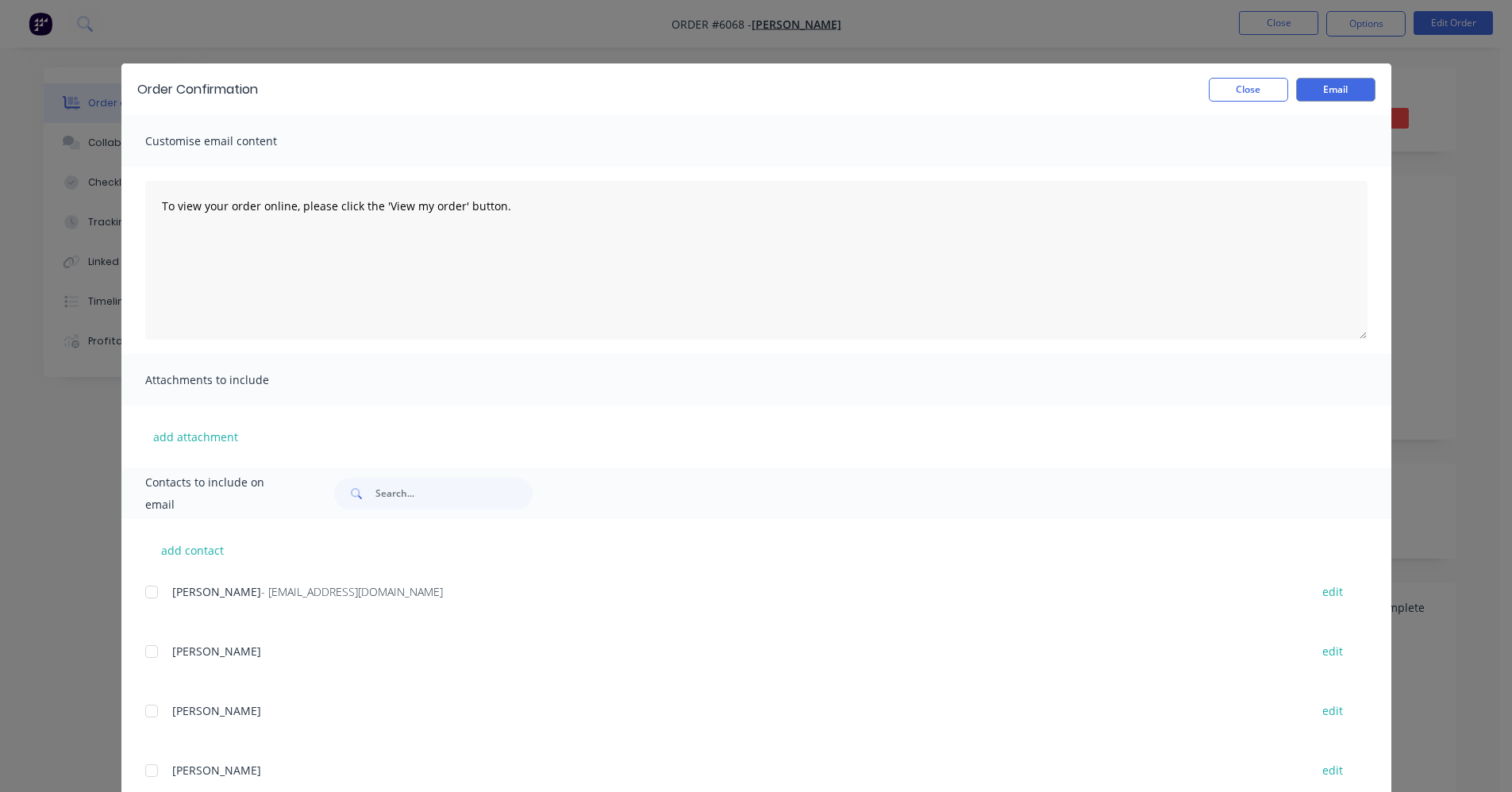
scroll to position [109, 0]
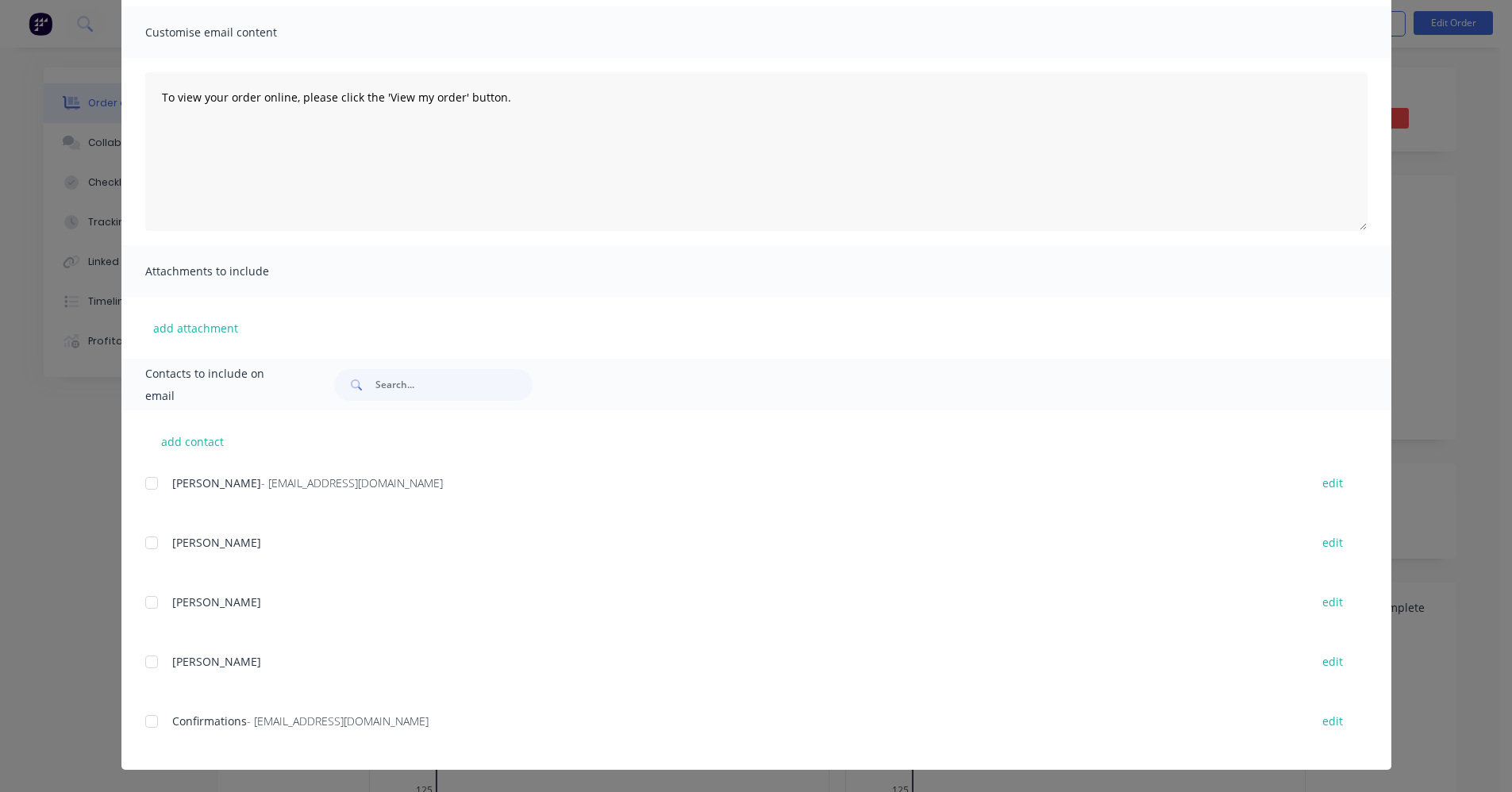
click at [147, 722] on div at bounding box center [151, 721] width 32 height 32
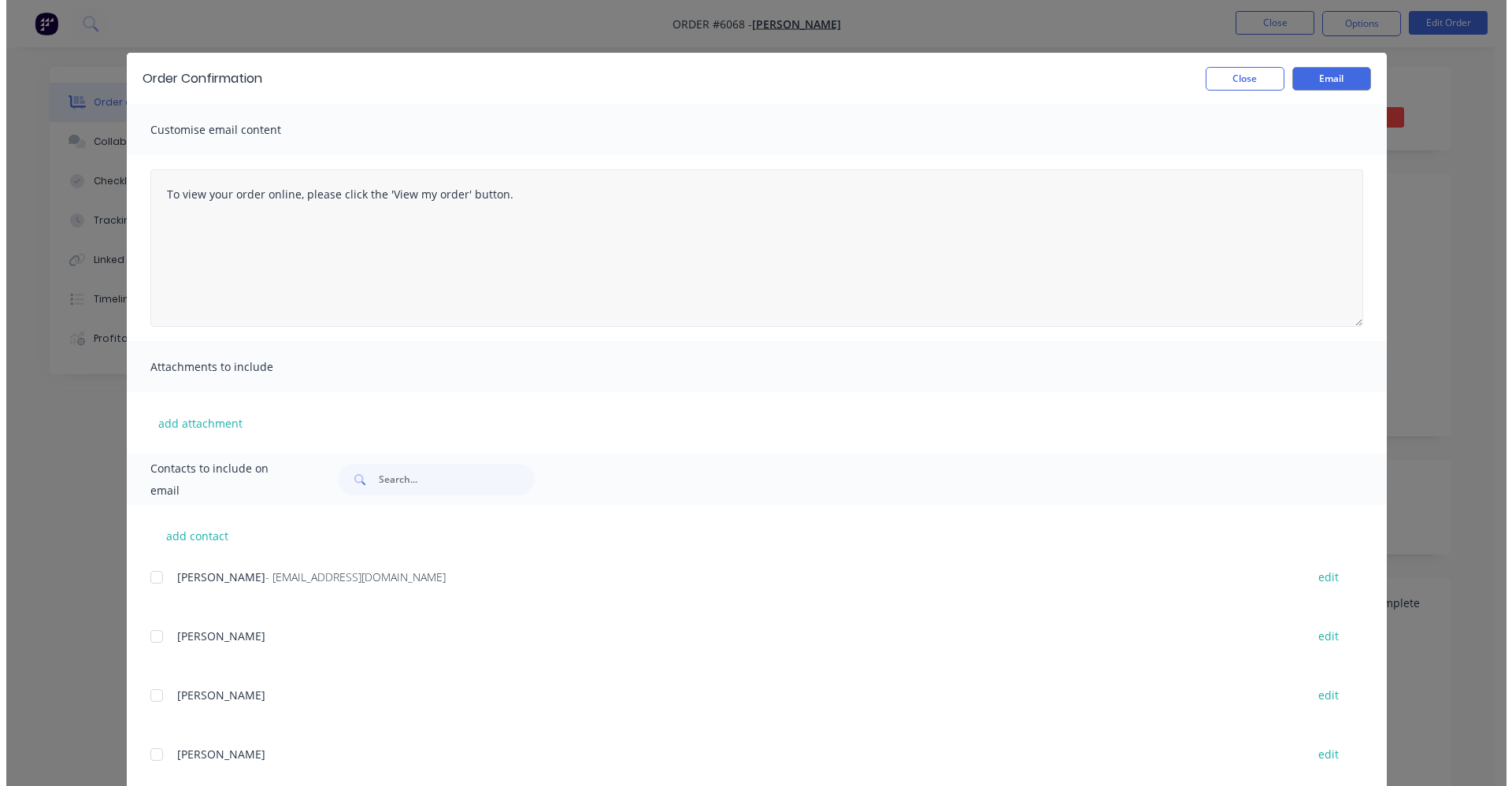
scroll to position [0, 0]
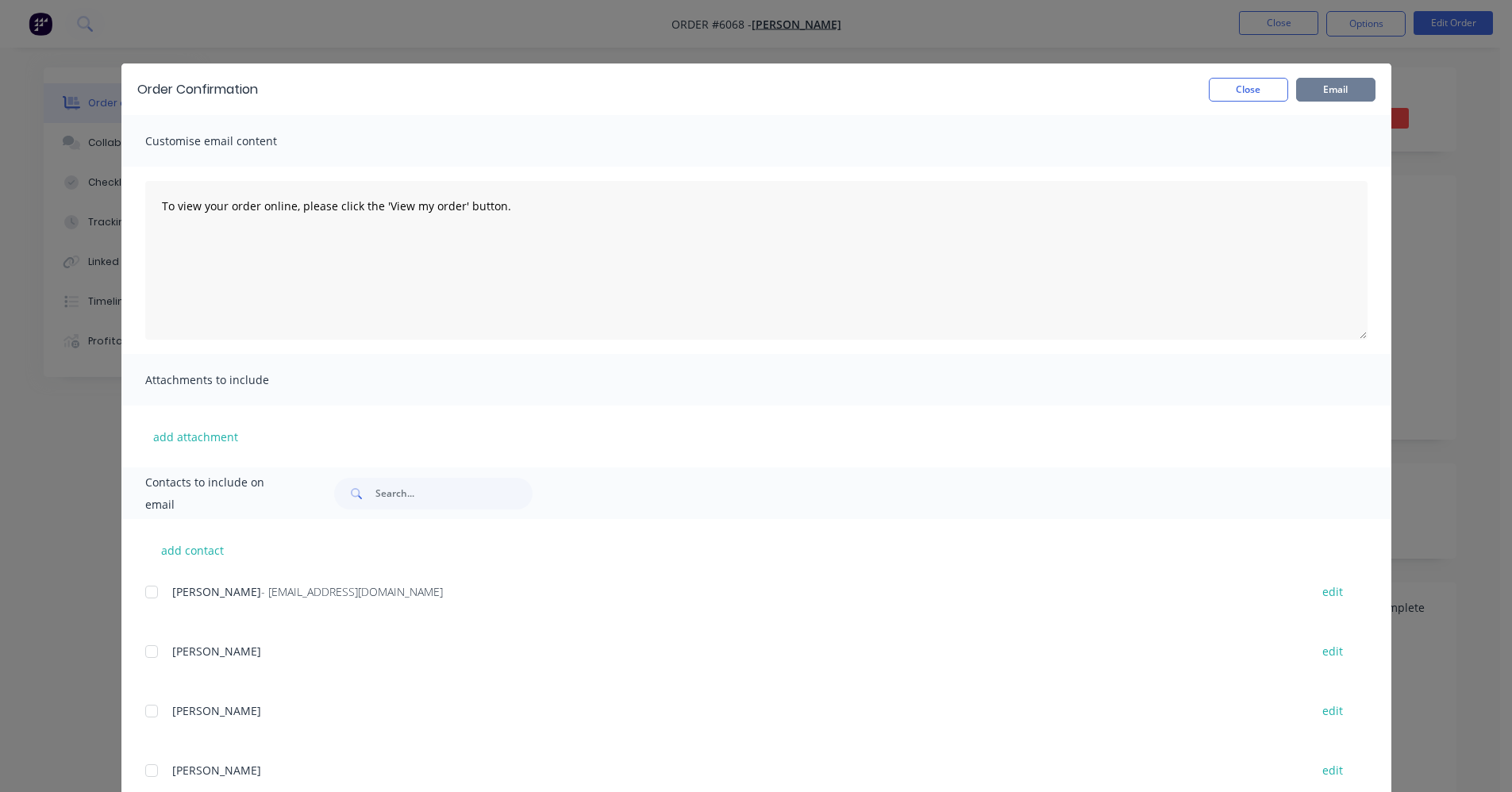
click at [1334, 90] on button "Email" at bounding box center [1335, 90] width 79 height 24
click at [1240, 85] on button "Close" at bounding box center [1247, 90] width 79 height 24
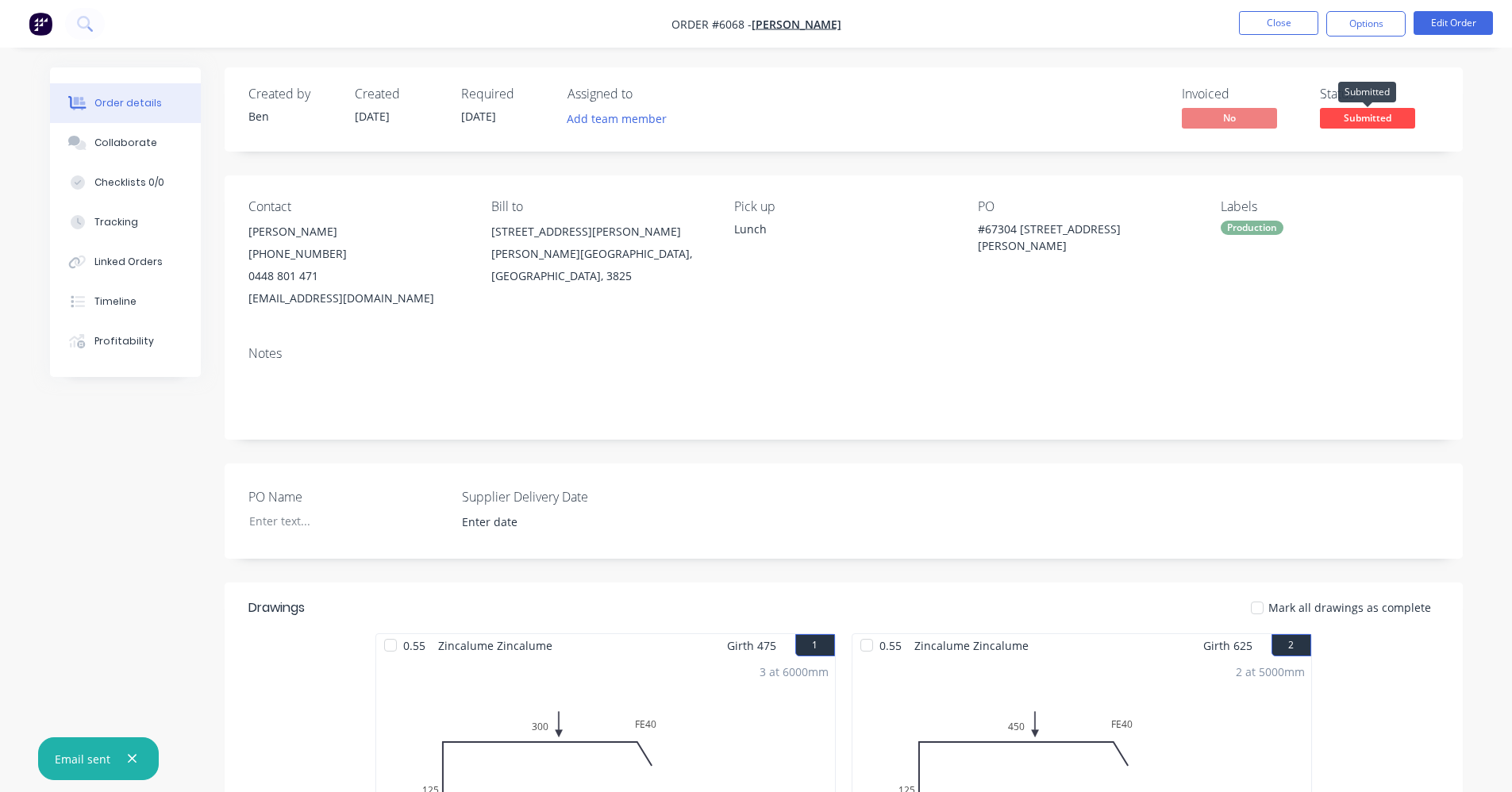
click at [1367, 121] on span "Submitted" at bounding box center [1367, 117] width 96 height 19
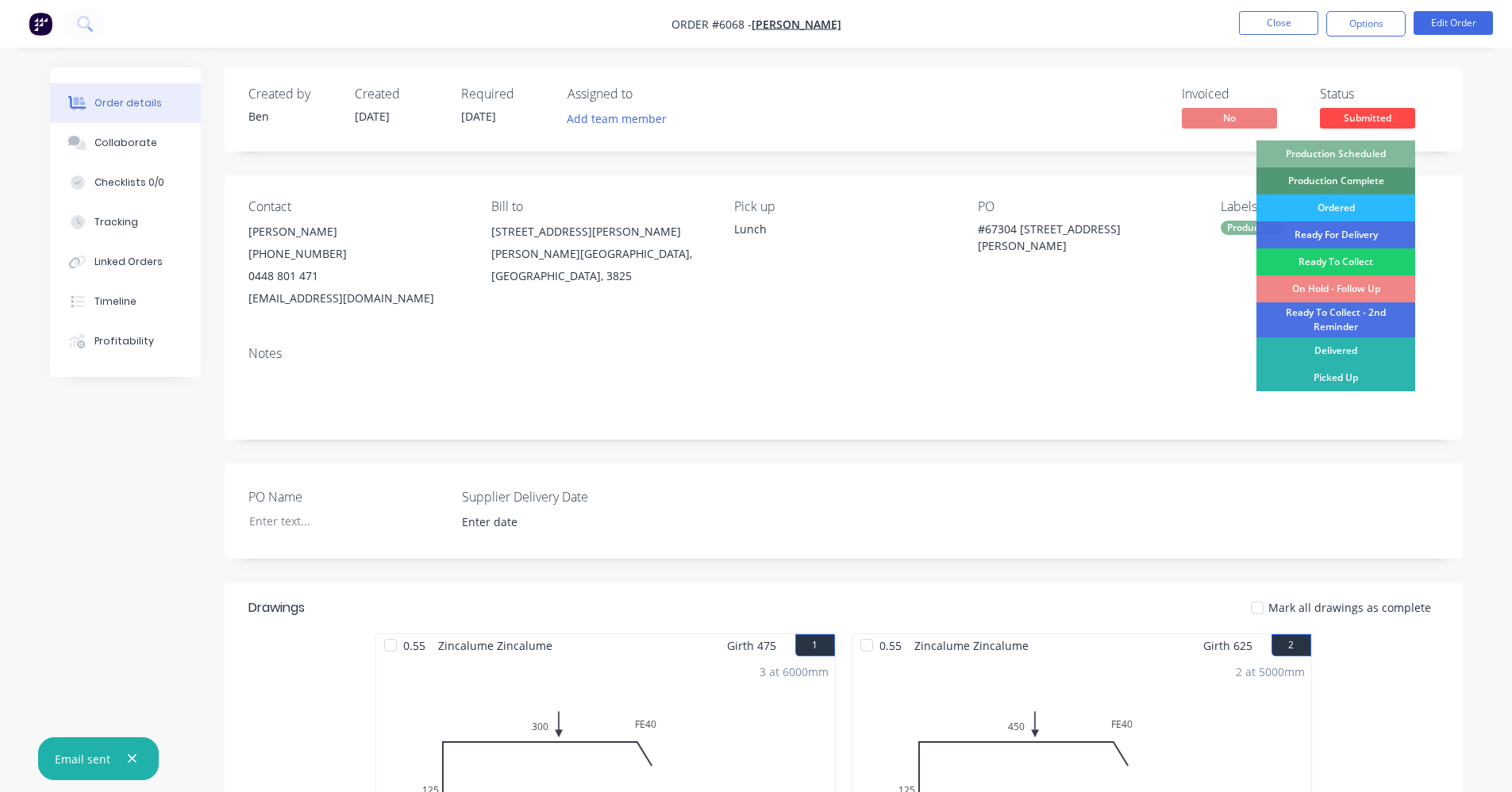
click at [1369, 152] on div "Production Scheduled" at bounding box center [1336, 153] width 159 height 27
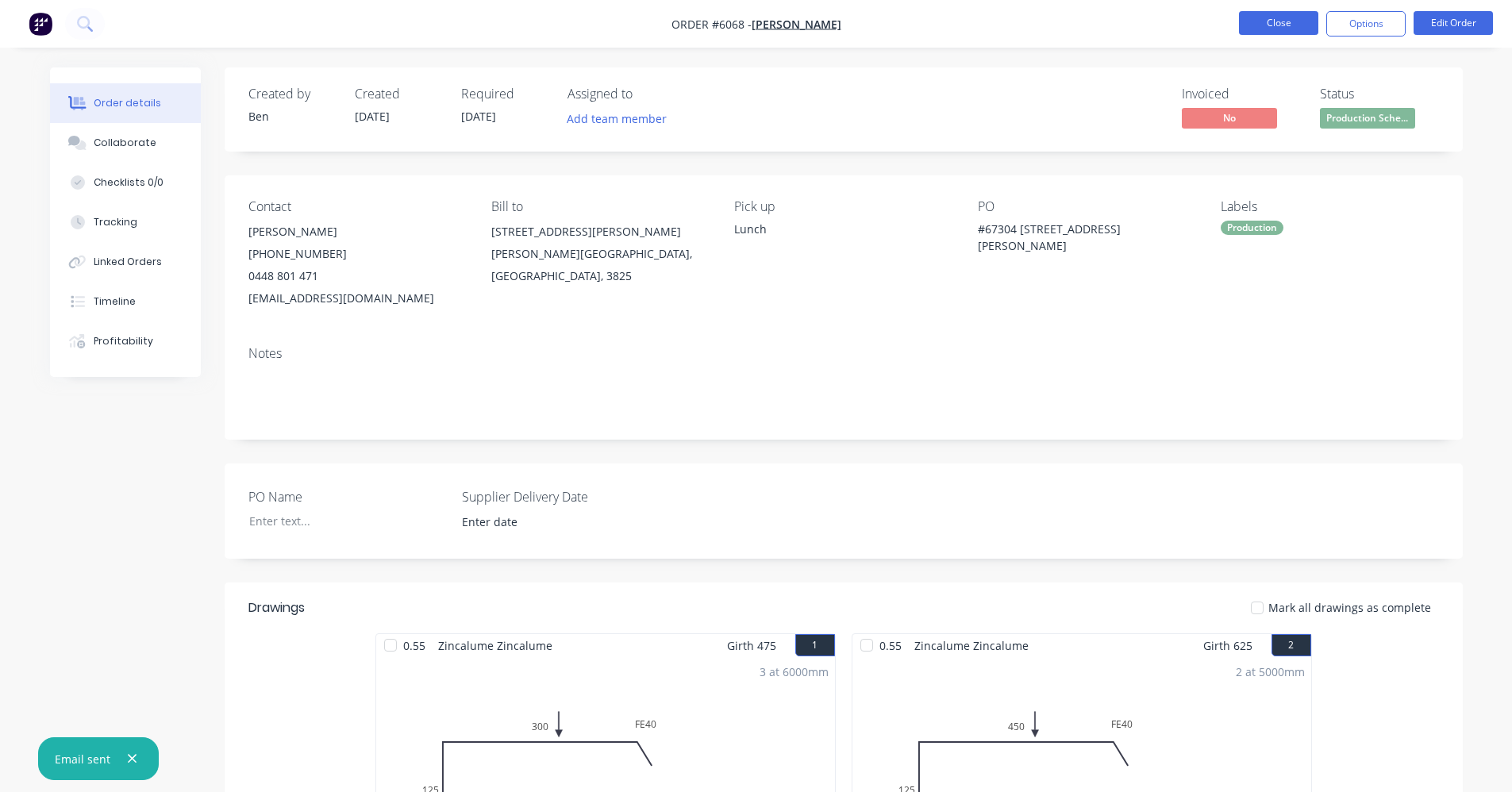
click at [1271, 19] on button "Close" at bounding box center [1278, 23] width 79 height 24
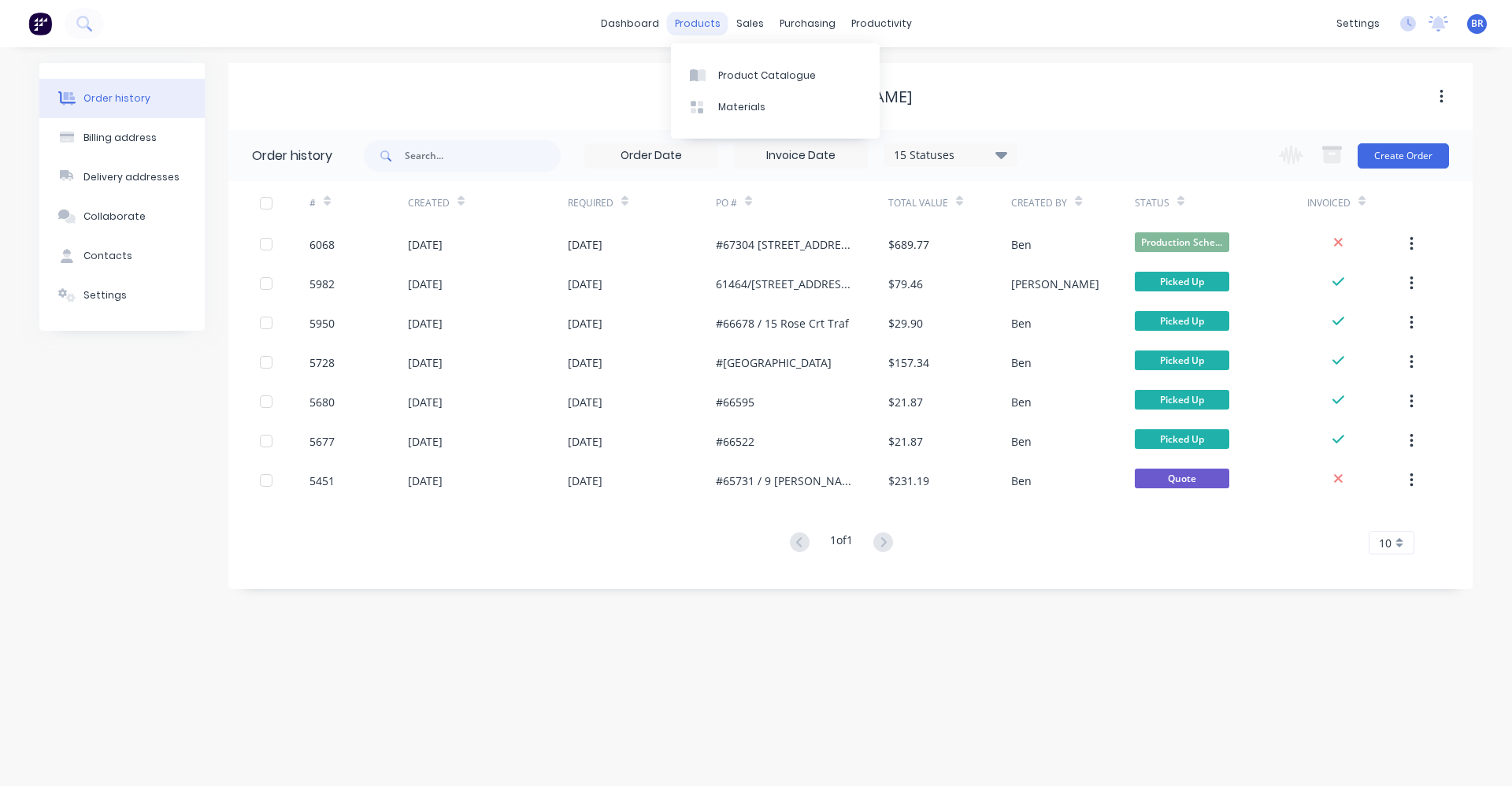
drag, startPoint x: 701, startPoint y: 19, endPoint x: 724, endPoint y: 31, distance: 25.9
click at [702, 19] on div "products" at bounding box center [698, 24] width 62 height 24
click at [735, 72] on div "Product Catalogue" at bounding box center [767, 75] width 98 height 14
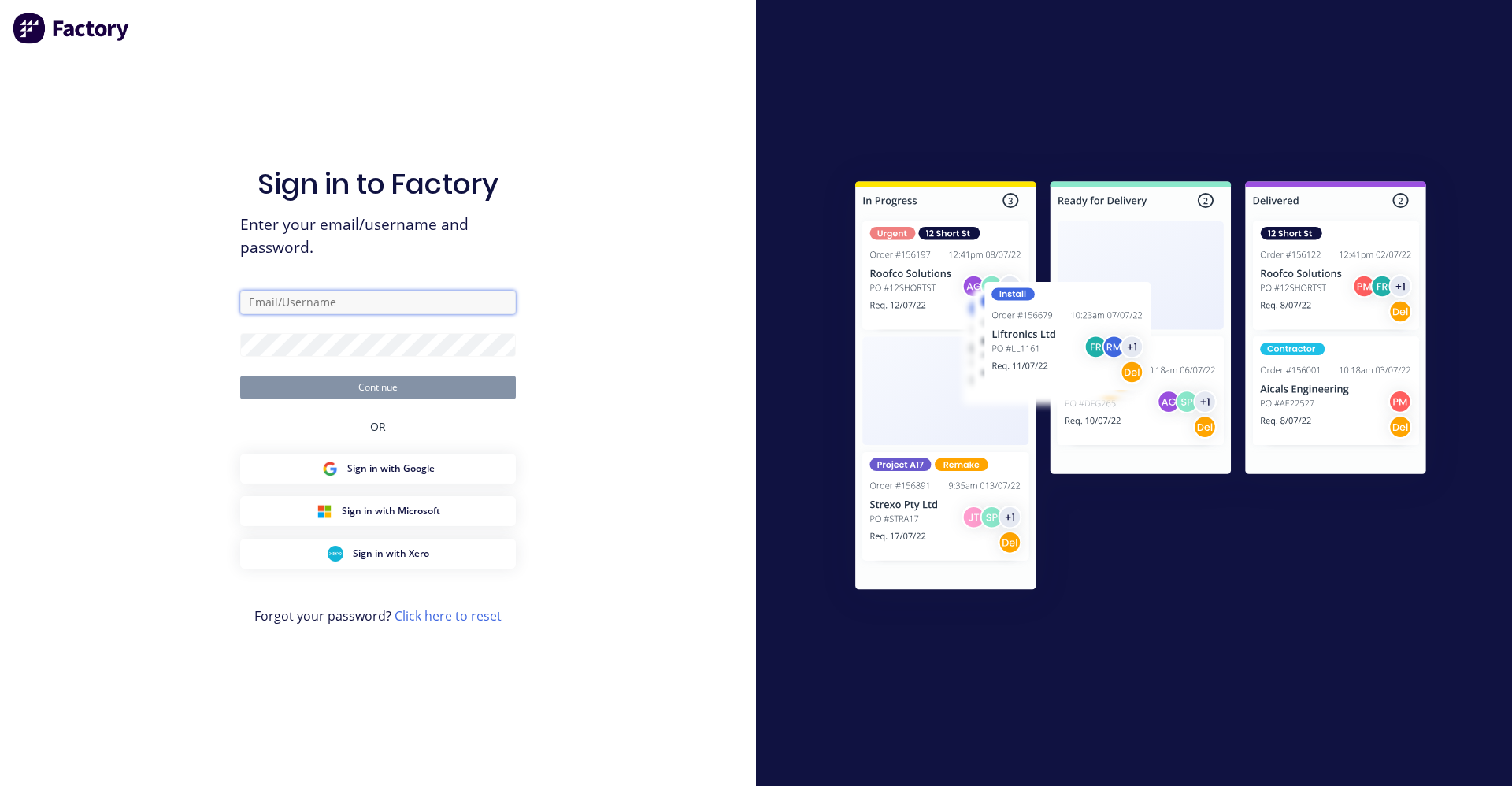
type input "ben@lvroofing.com.au"
click at [338, 387] on button "Continue" at bounding box center [378, 388] width 276 height 24
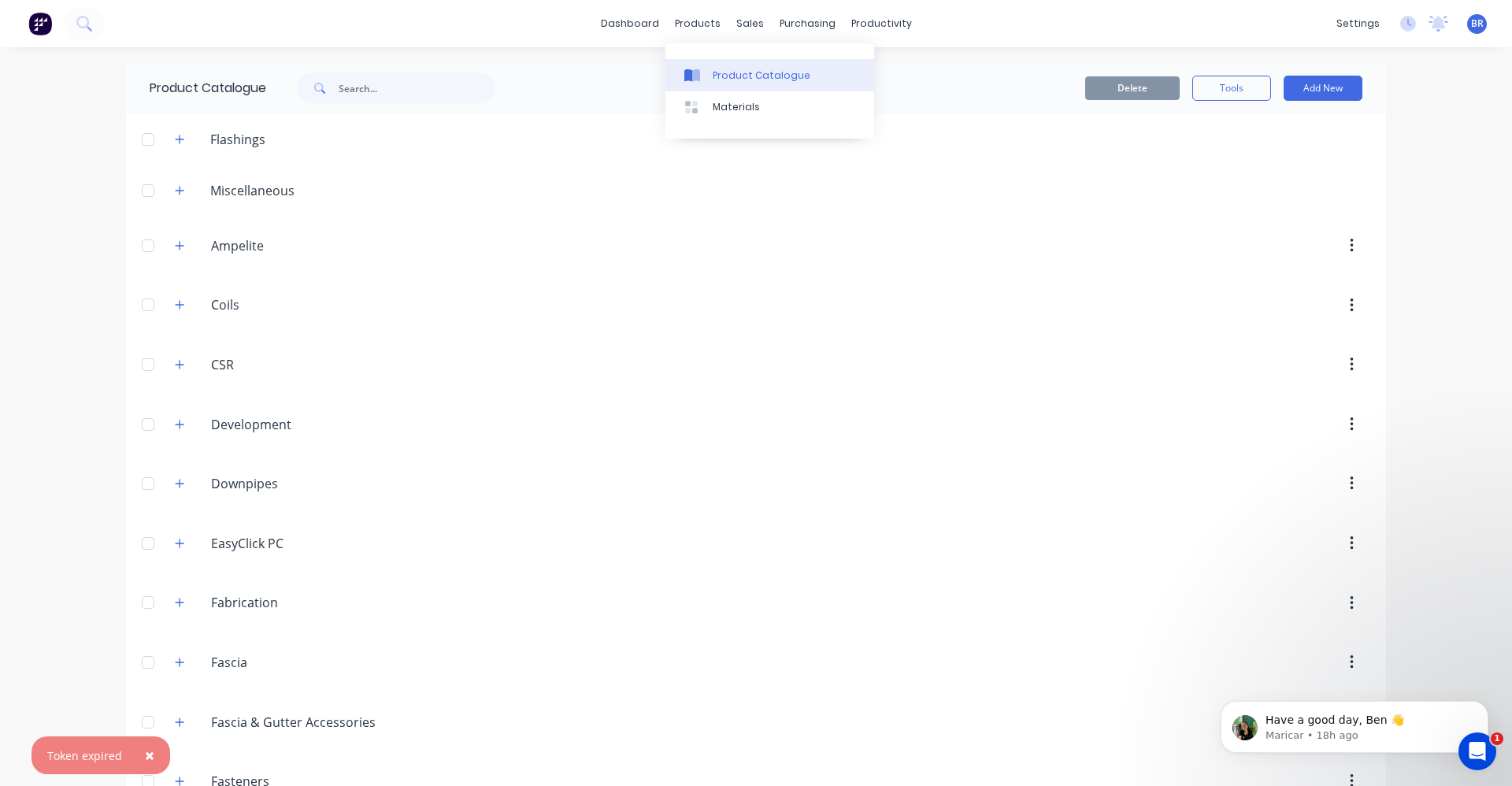
click at [722, 72] on div "Product Catalogue" at bounding box center [762, 75] width 98 height 14
click at [357, 87] on input "text" at bounding box center [416, 88] width 156 height 31
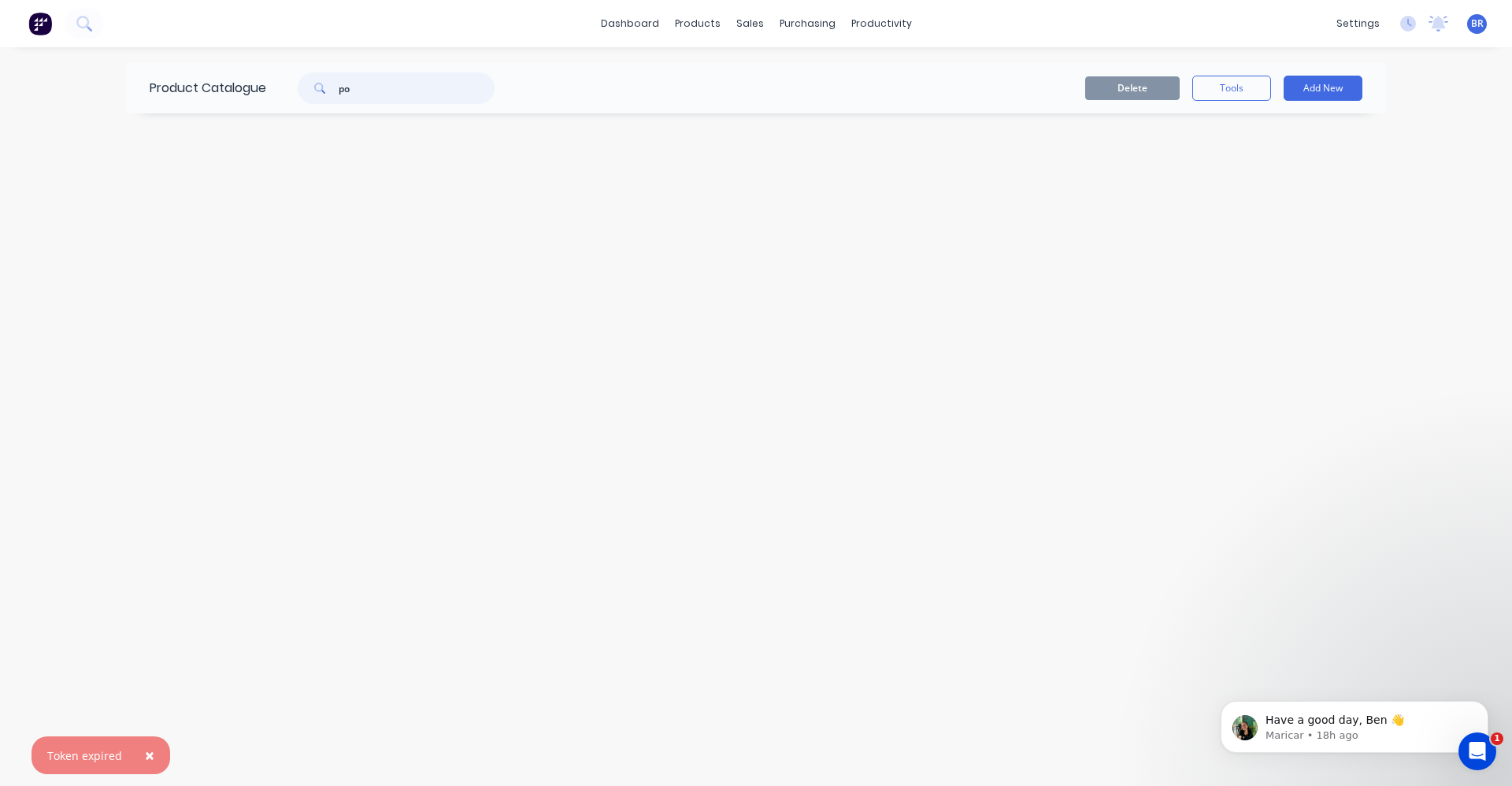
type input "p"
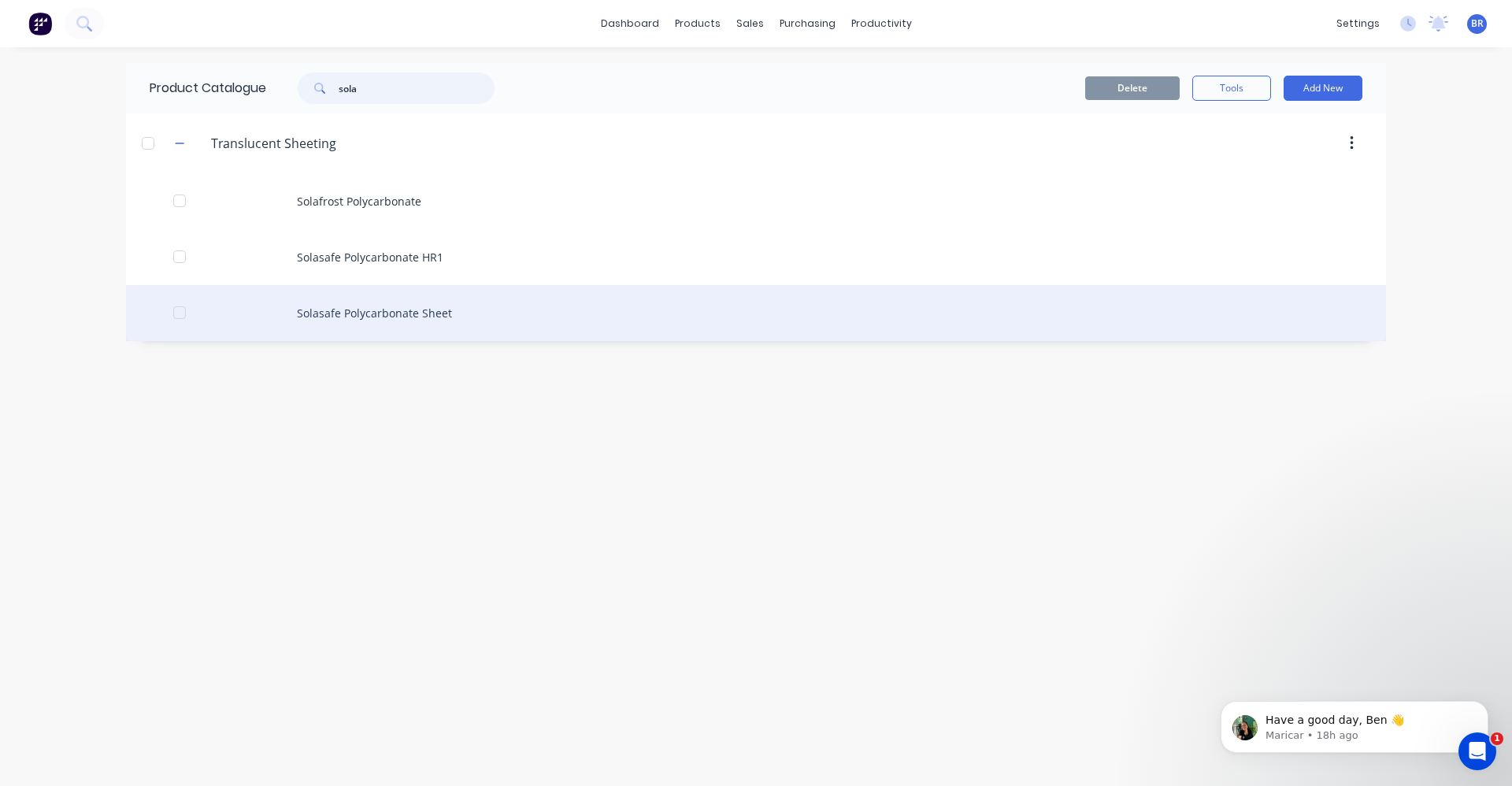
type input "sola"
click at [421, 312] on div "Solasafe Polycarbonate Sheet" at bounding box center [756, 312] width 1260 height 56
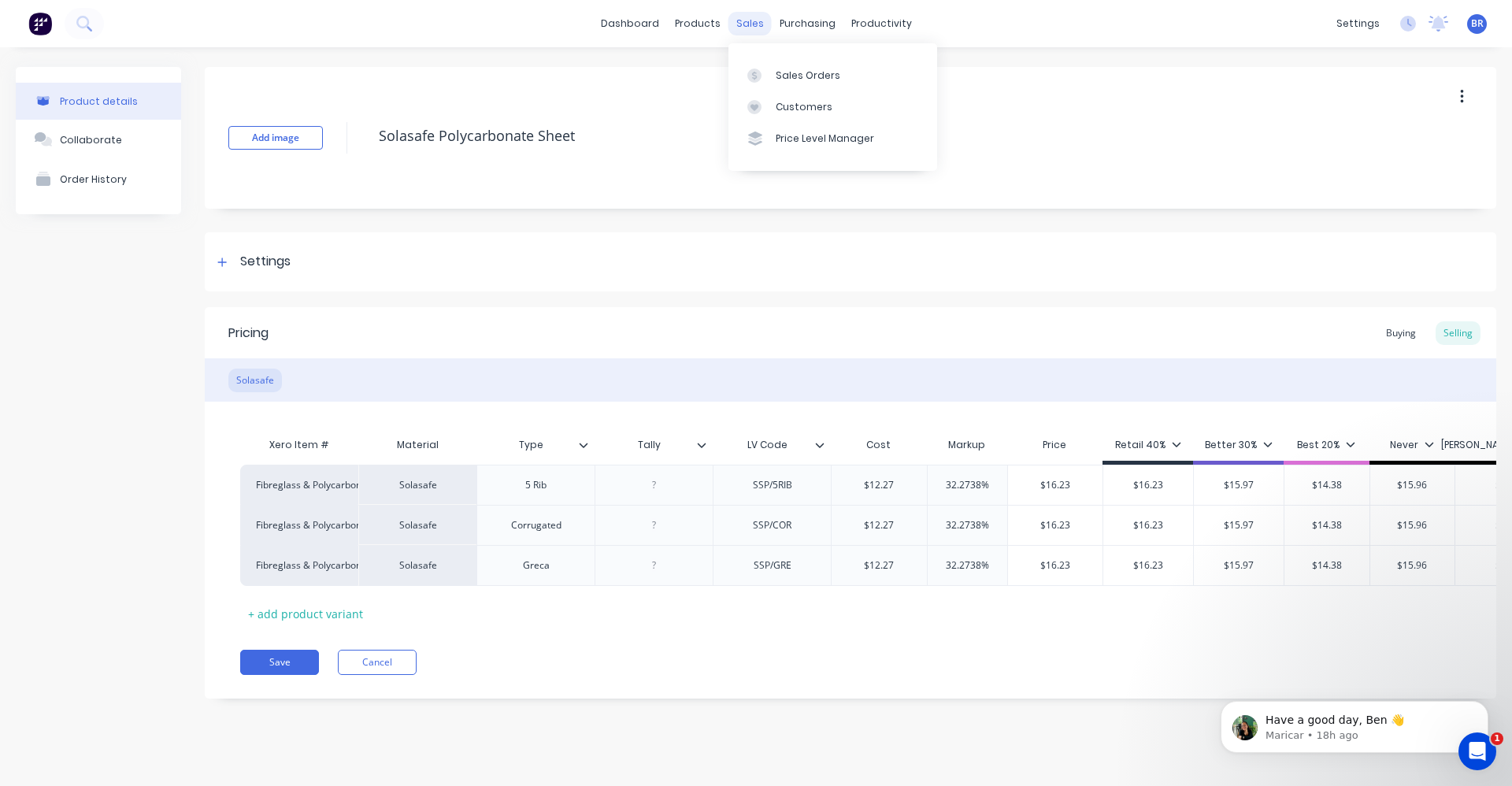
click at [748, 27] on div "sales" at bounding box center [750, 24] width 43 height 24
click at [798, 79] on div "Sales Orders" at bounding box center [809, 75] width 65 height 14
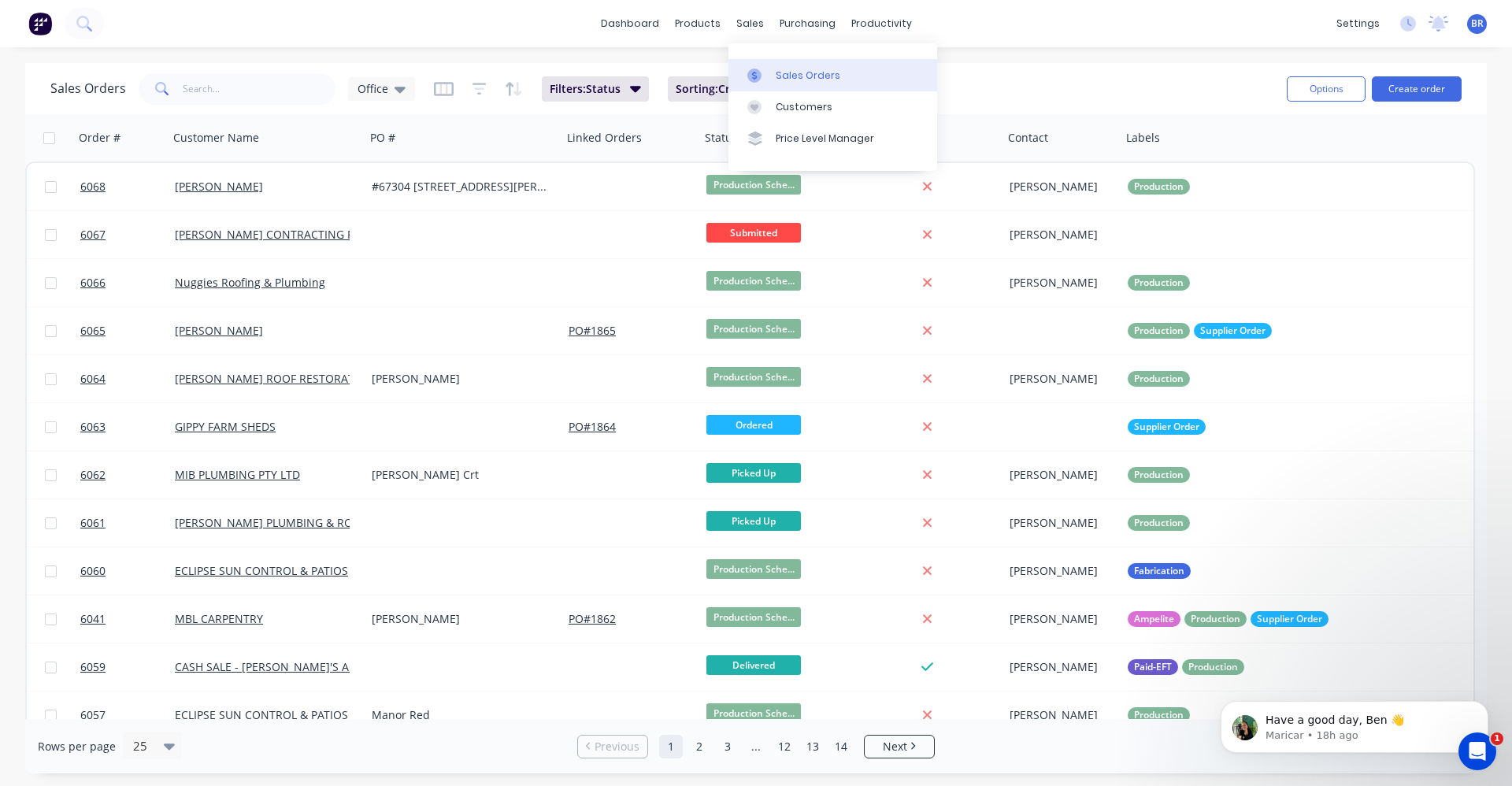
click at [779, 62] on link "Sales Orders" at bounding box center [833, 75] width 208 height 31
click at [1412, 89] on button "Create order" at bounding box center [1416, 88] width 89 height 25
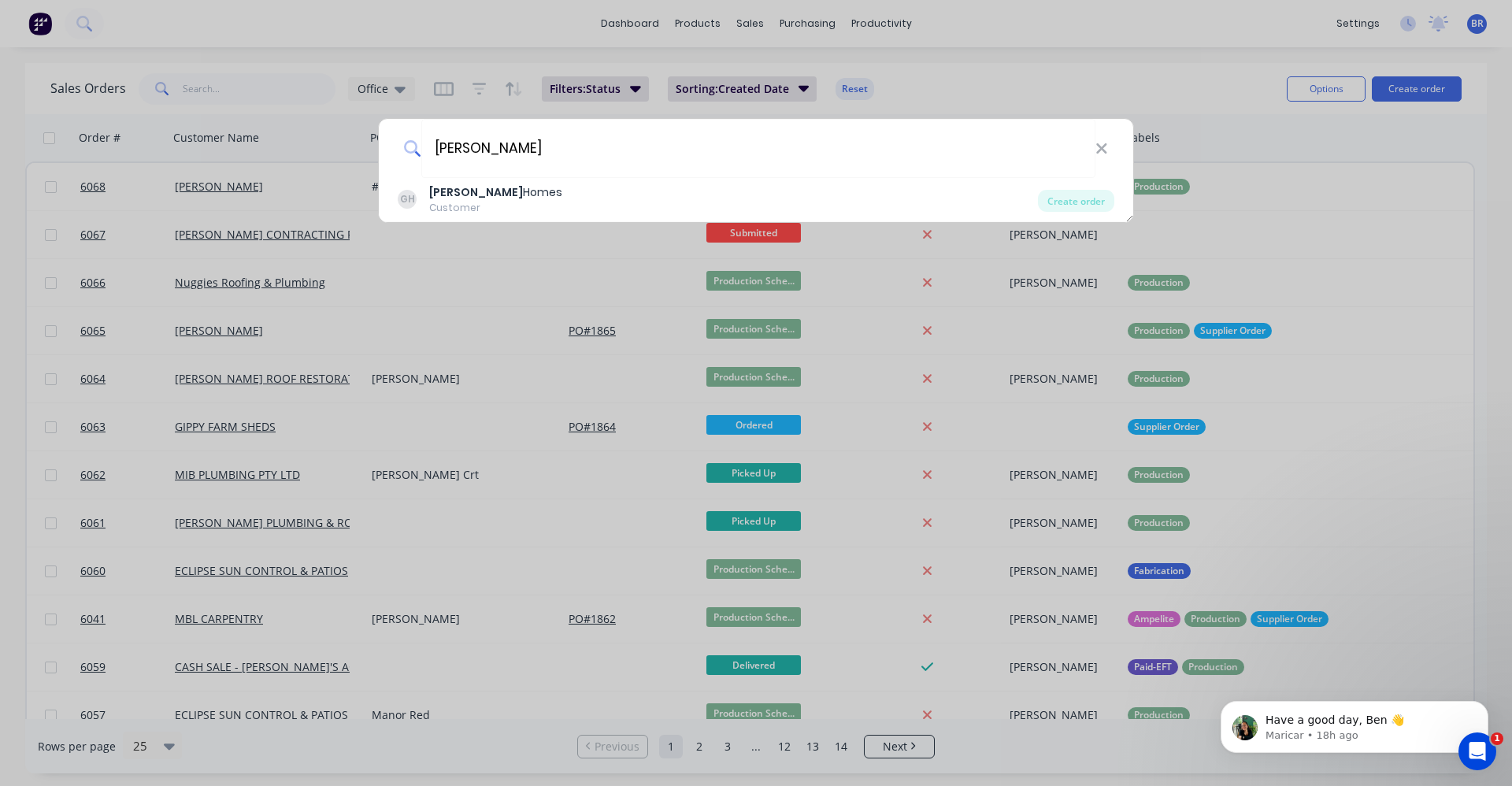
type input "garron"
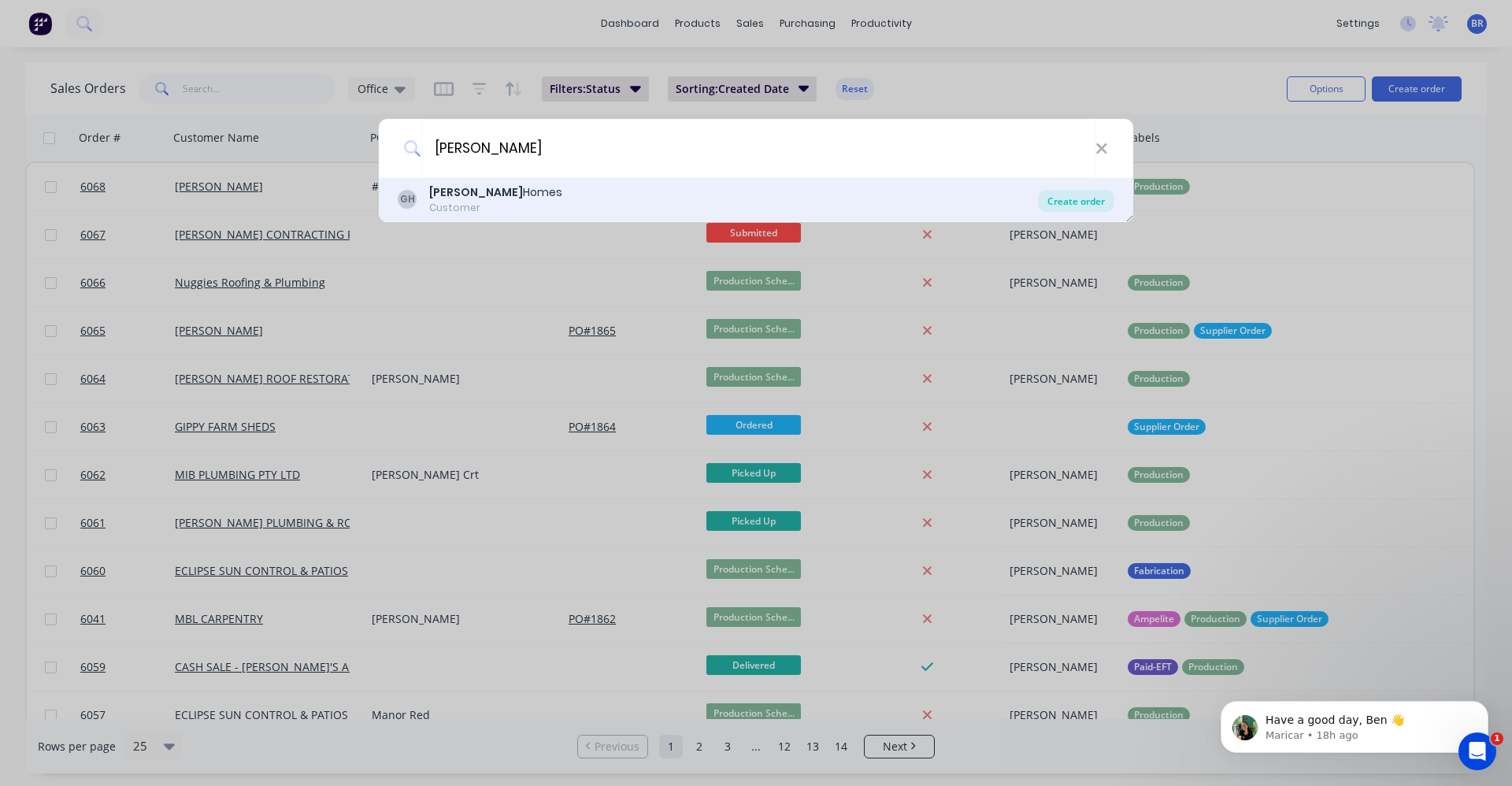
click at [1059, 197] on div "Create order" at bounding box center [1076, 201] width 77 height 22
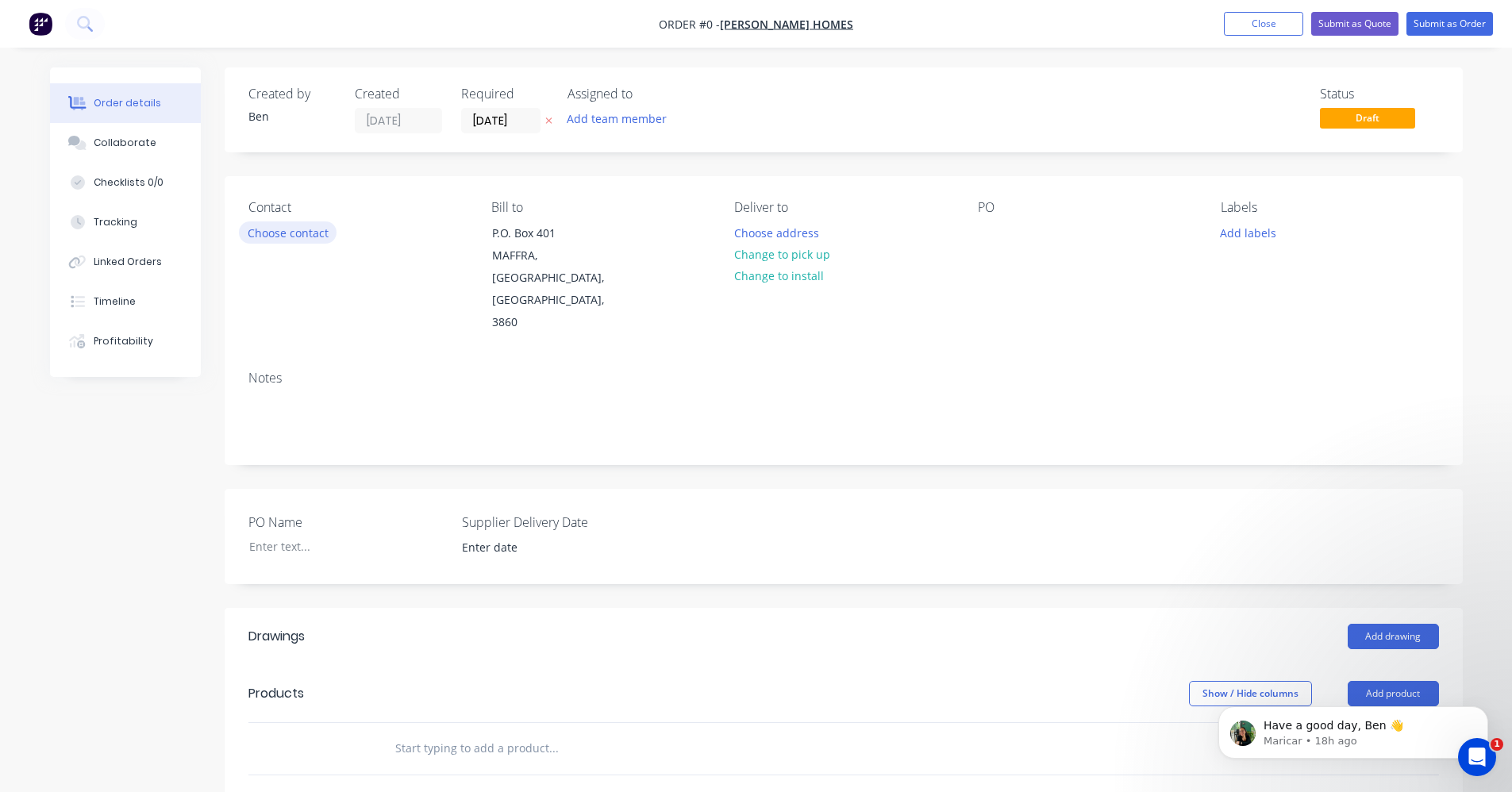
click at [289, 232] on button "Choose contact" at bounding box center [287, 231] width 98 height 21
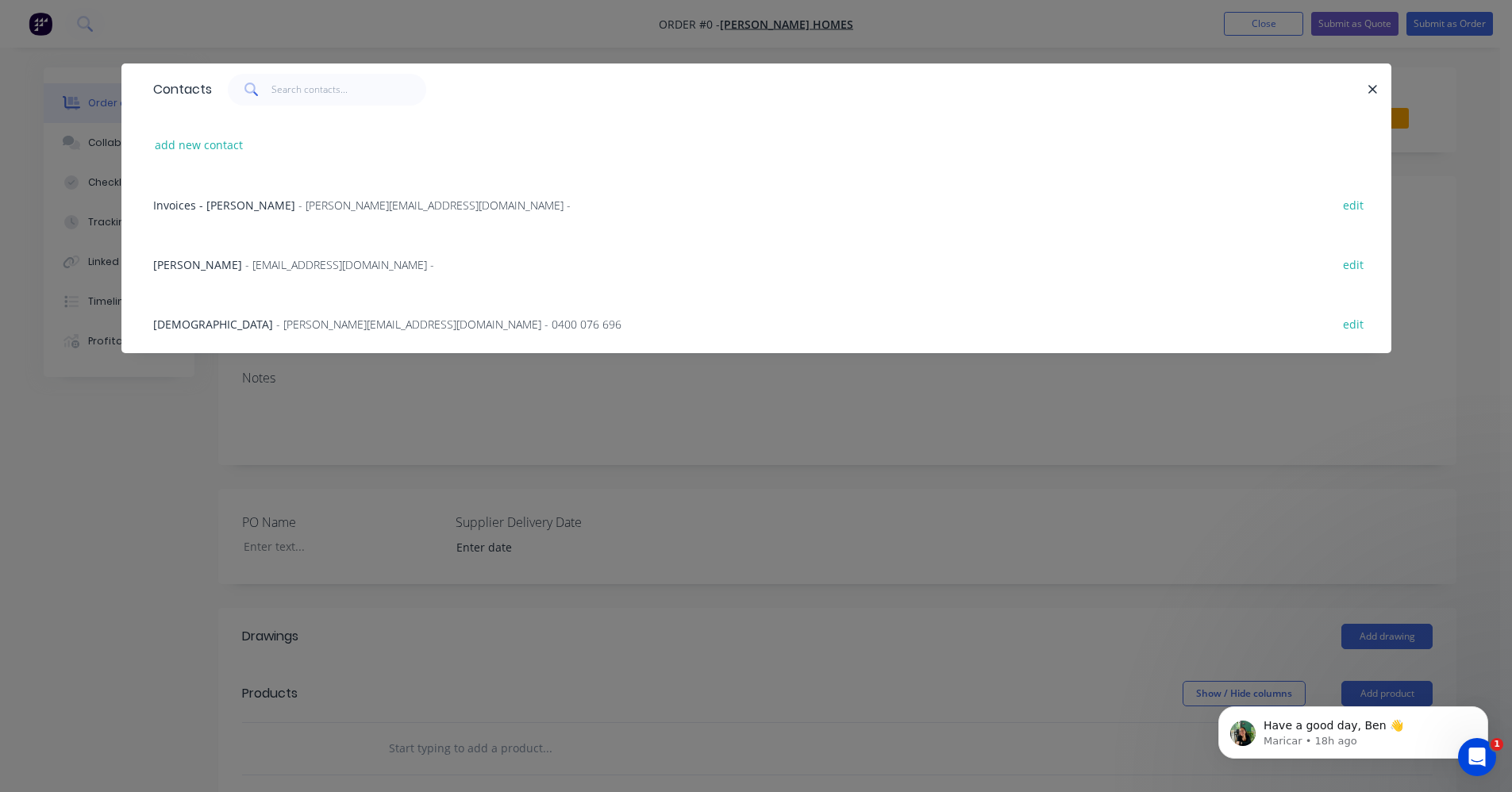
click at [286, 266] on span "- norm@garronhomes.com.au -" at bounding box center [339, 265] width 189 height 15
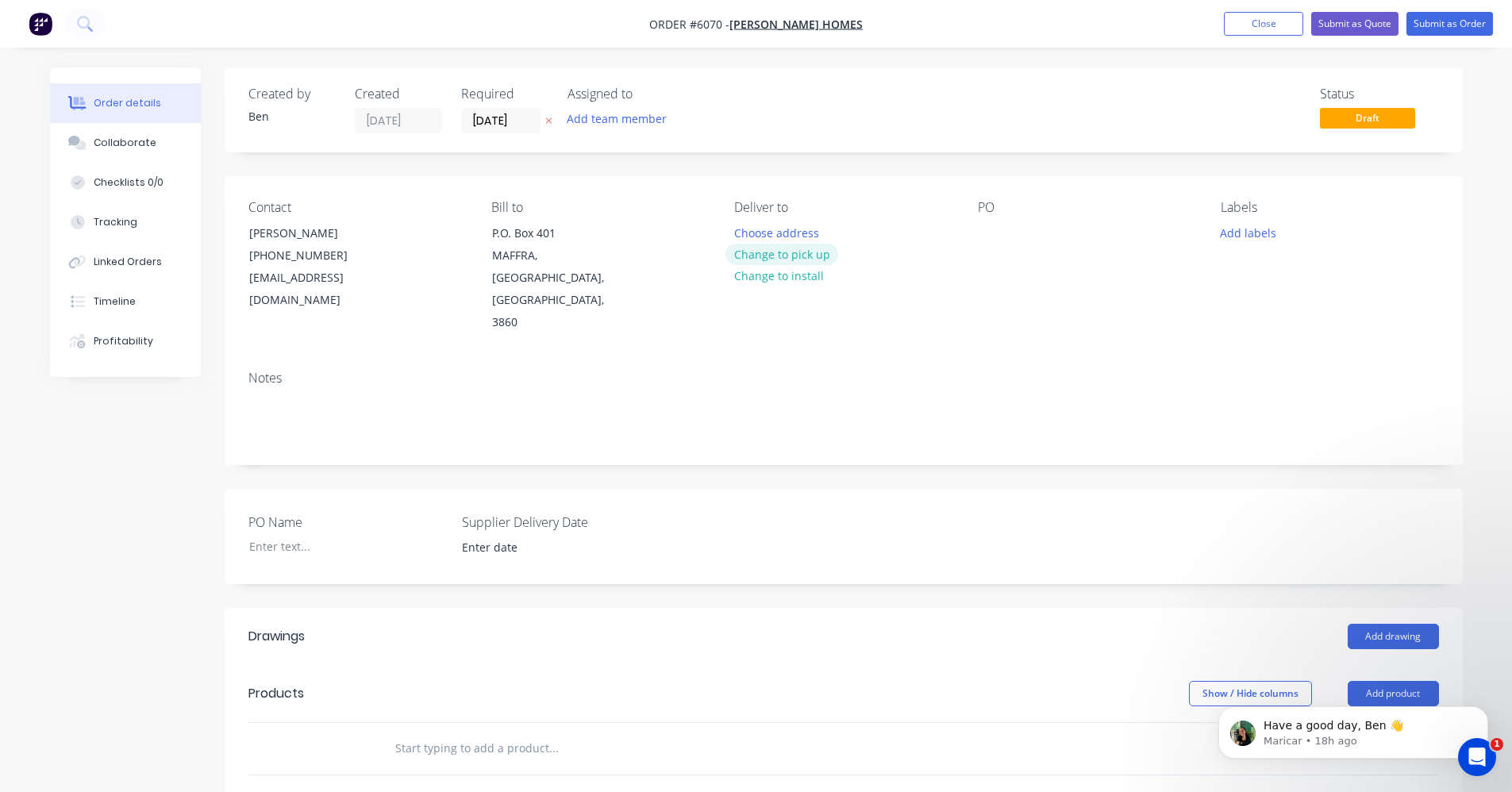
click at [800, 260] on button "Change to pick up" at bounding box center [781, 253] width 112 height 21
click at [782, 259] on button "Change to delivery" at bounding box center [783, 254] width 116 height 21
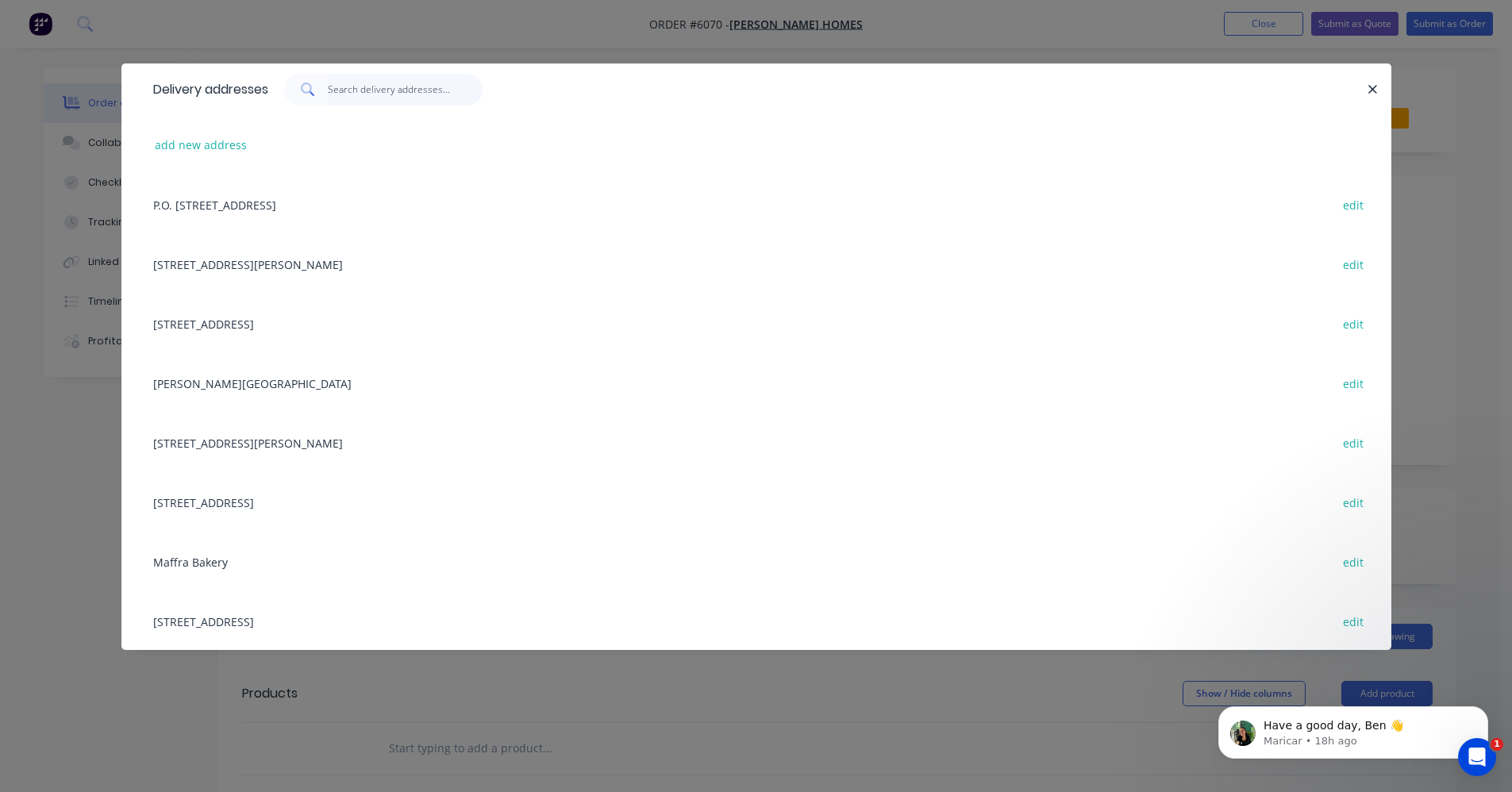
click at [365, 92] on input "text" at bounding box center [405, 89] width 155 height 32
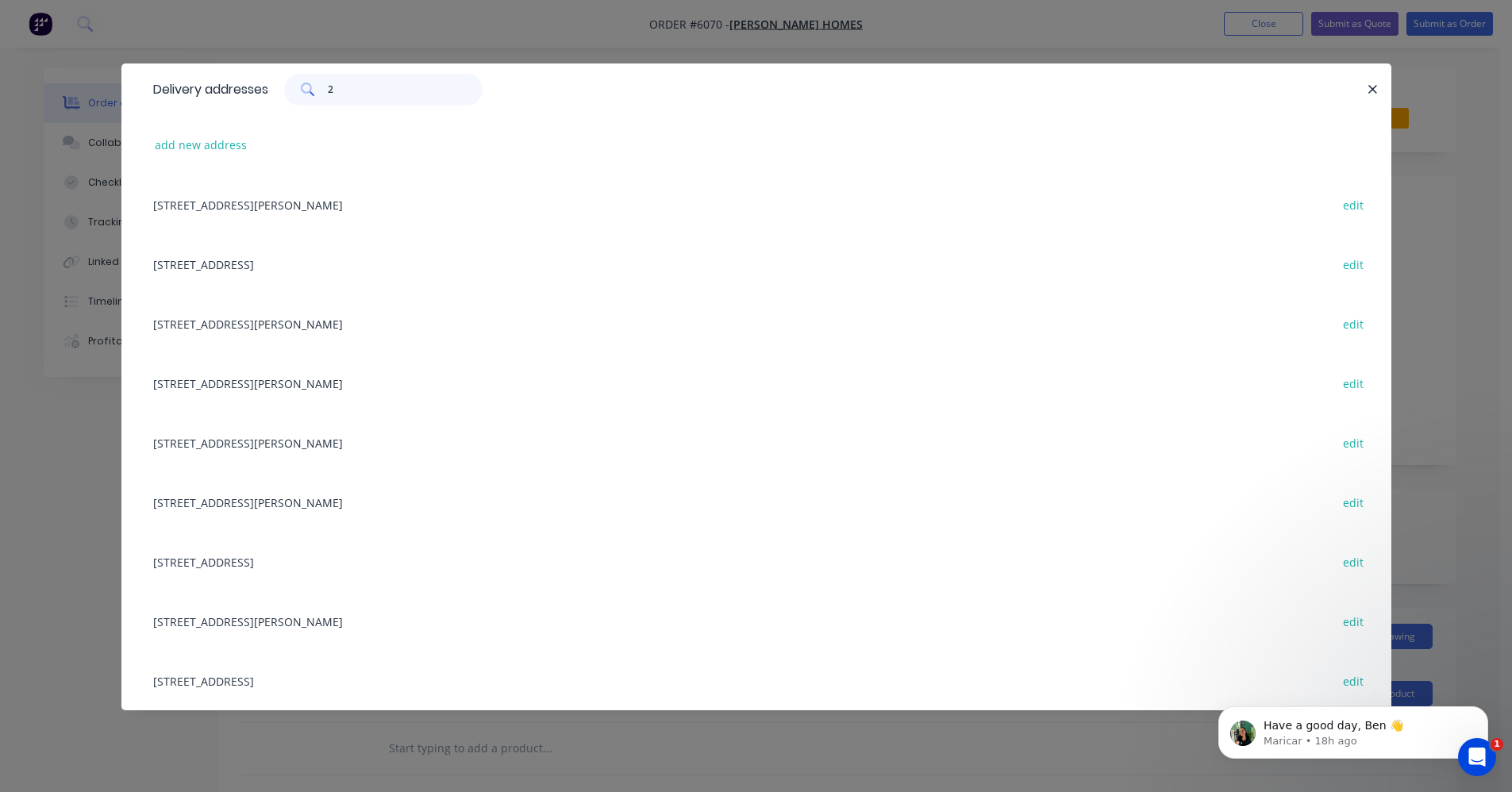
type input "2"
click at [223, 382] on div "Lot 212 Clynes Road, Tinamba edit" at bounding box center [756, 383] width 1222 height 59
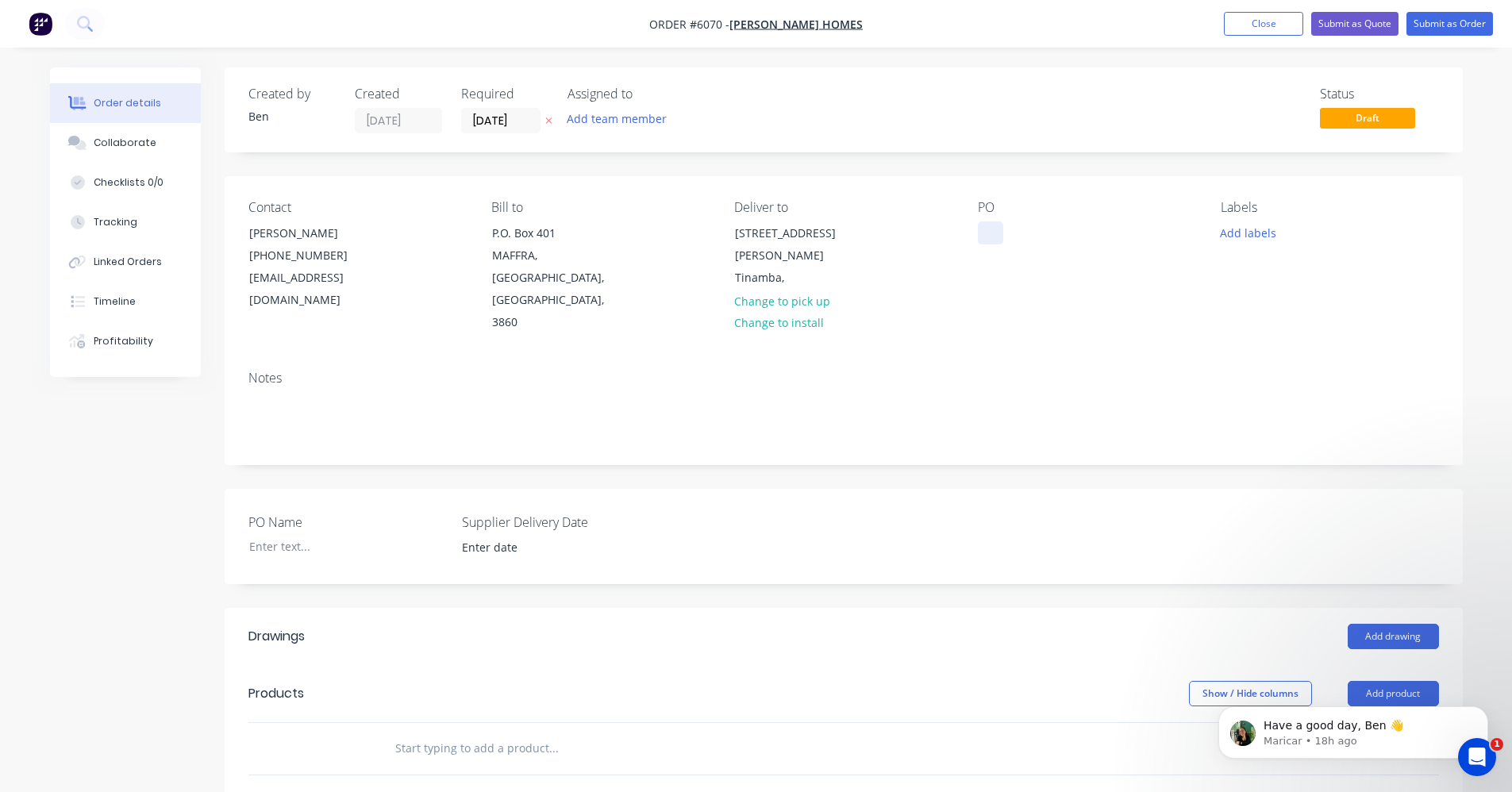
click at [987, 233] on div at bounding box center [990, 232] width 25 height 23
click at [826, 266] on div "Tinamba," at bounding box center [801, 278] width 132 height 22
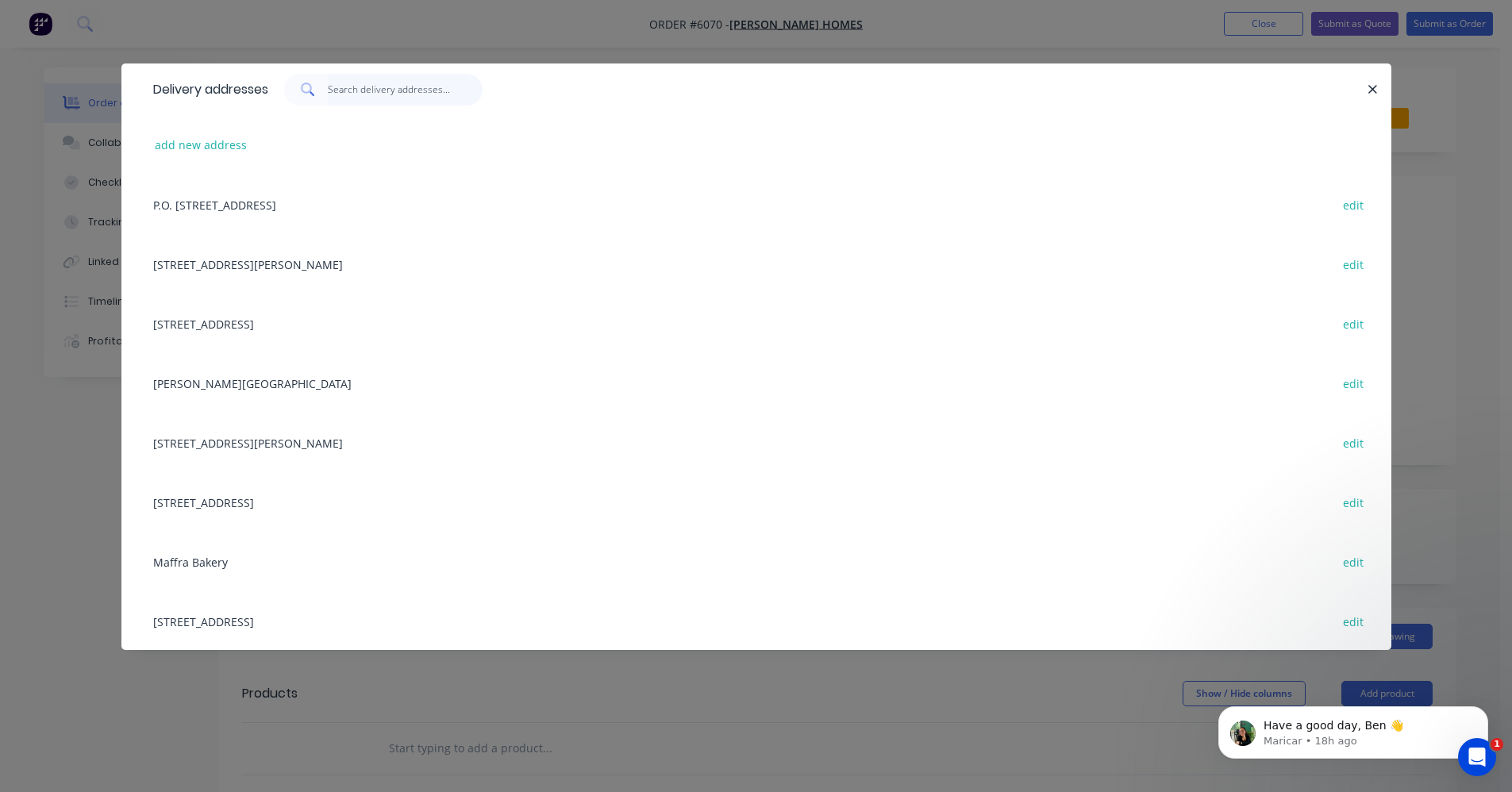
click at [345, 91] on input "text" at bounding box center [405, 89] width 155 height 32
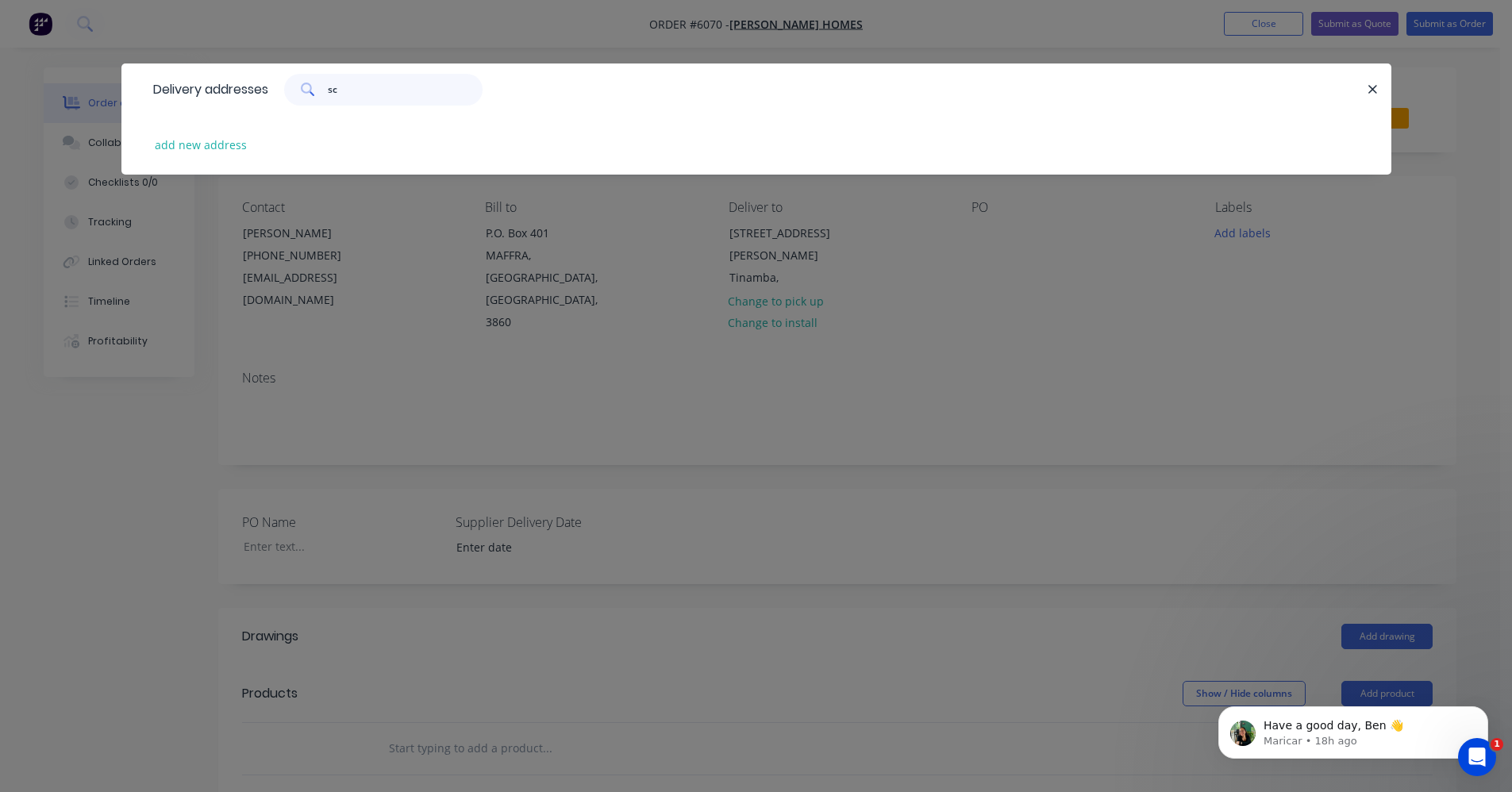
type input "s"
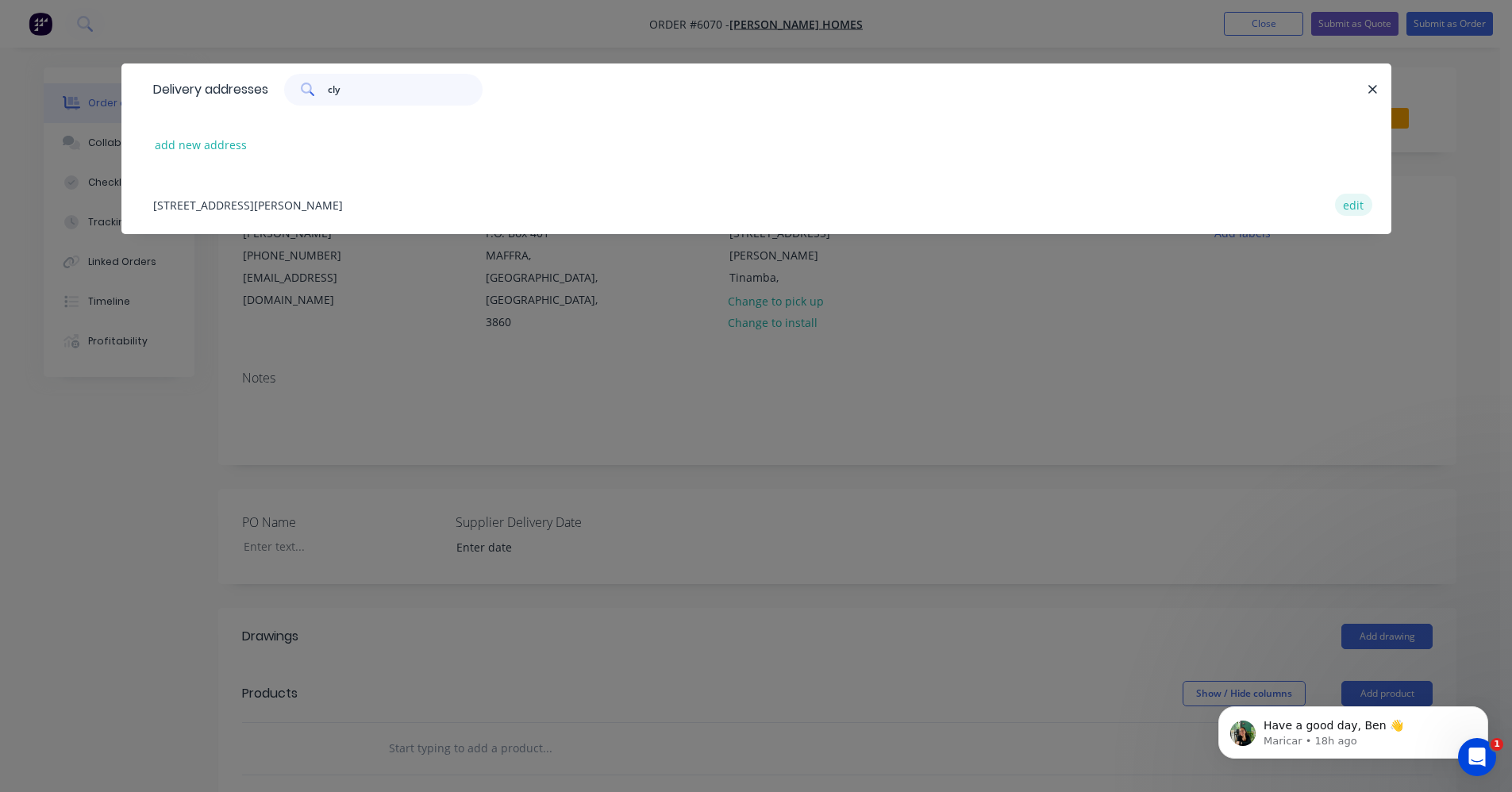
type input "cly"
click at [1360, 208] on button "edit" at bounding box center [1353, 203] width 37 height 21
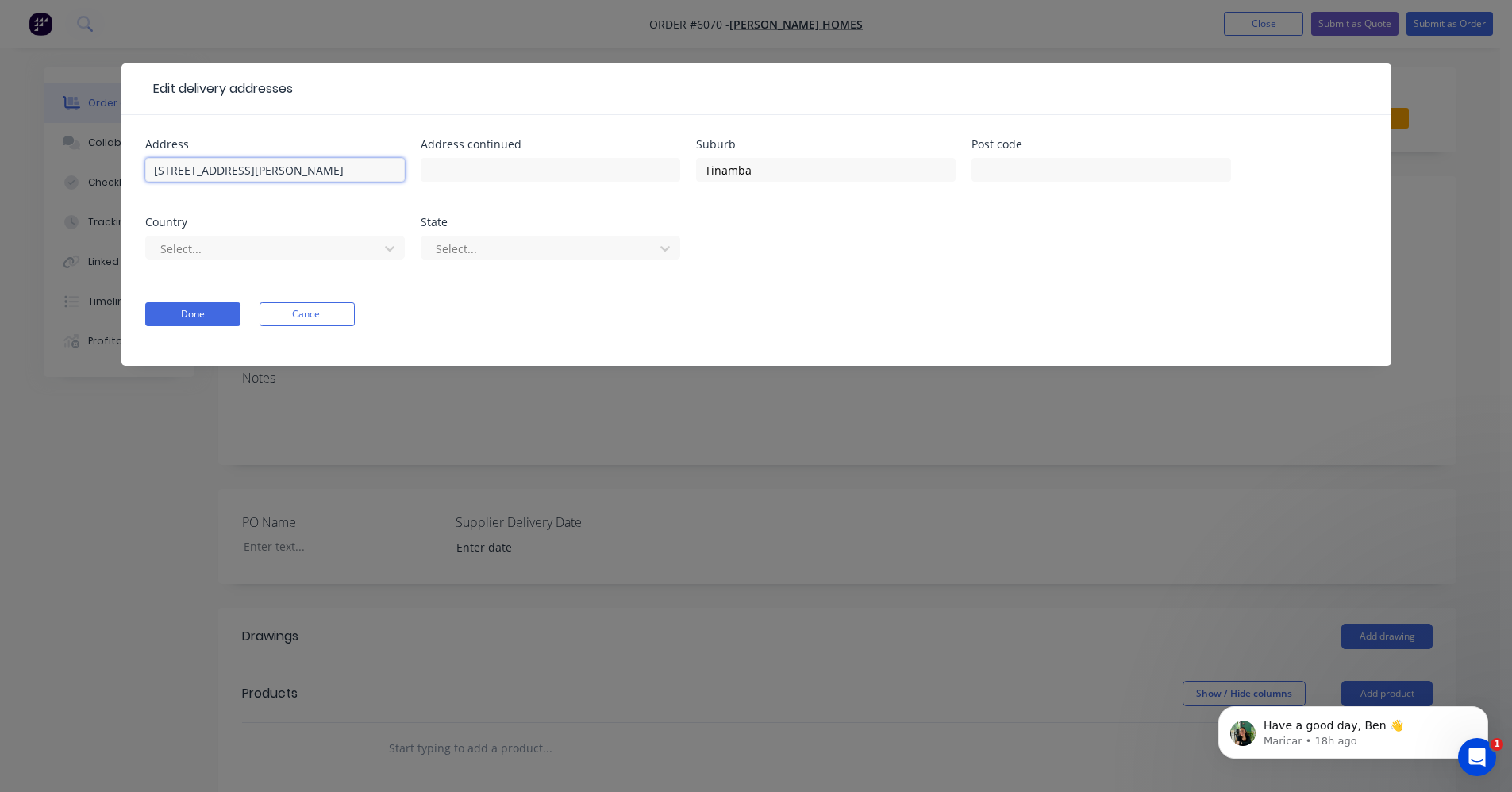
drag, startPoint x: 193, startPoint y: 168, endPoint x: 92, endPoint y: 172, distance: 101.1
click at [93, 172] on div "Edit delivery addresses Address Lot 212 Clynes Road Address continued Suburb Ti…" at bounding box center [756, 396] width 1512 height 792
type input "2 Clynes Road"
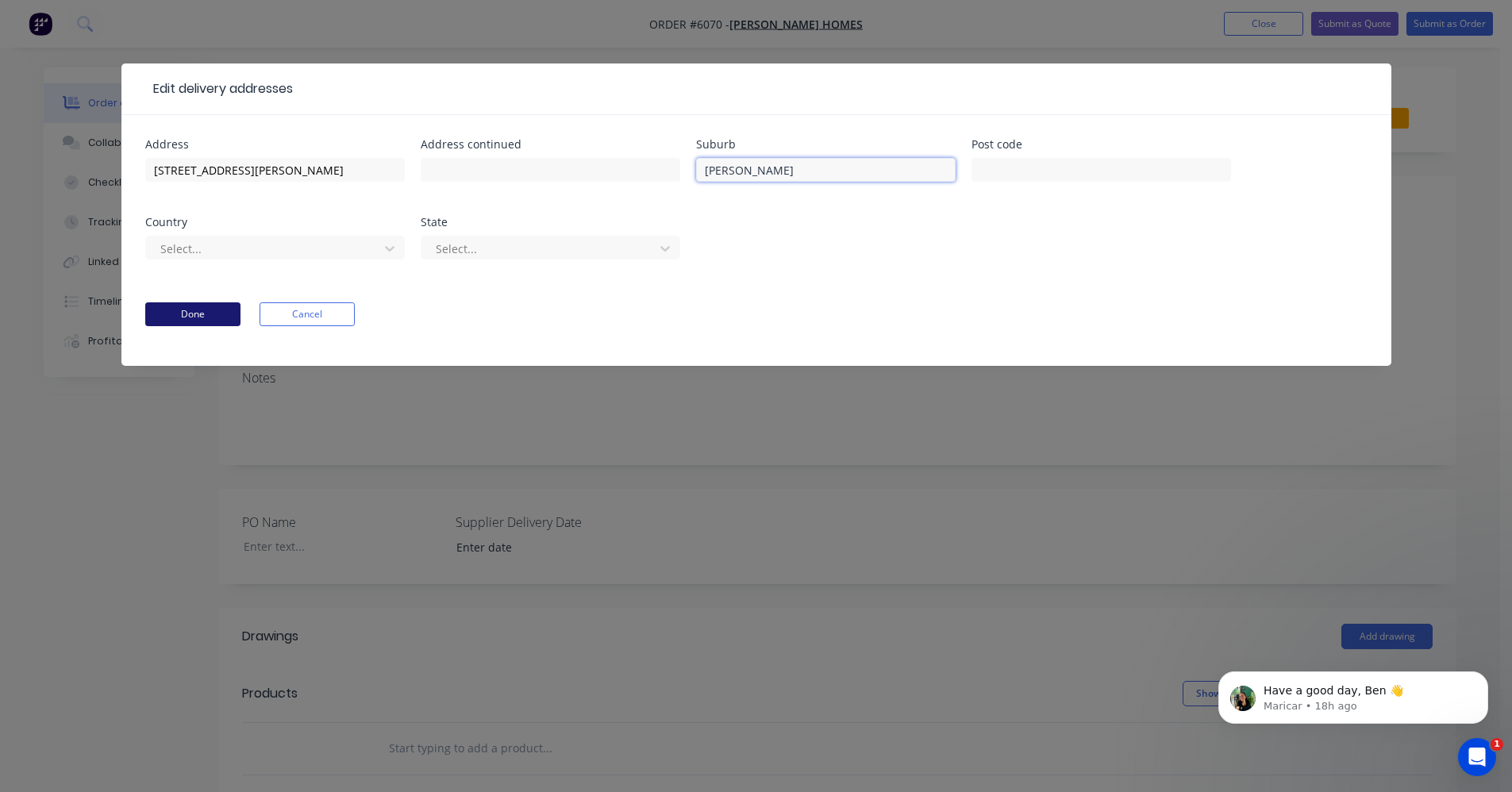
type input "Tinamba West"
click at [176, 308] on button "Done" at bounding box center [192, 315] width 96 height 24
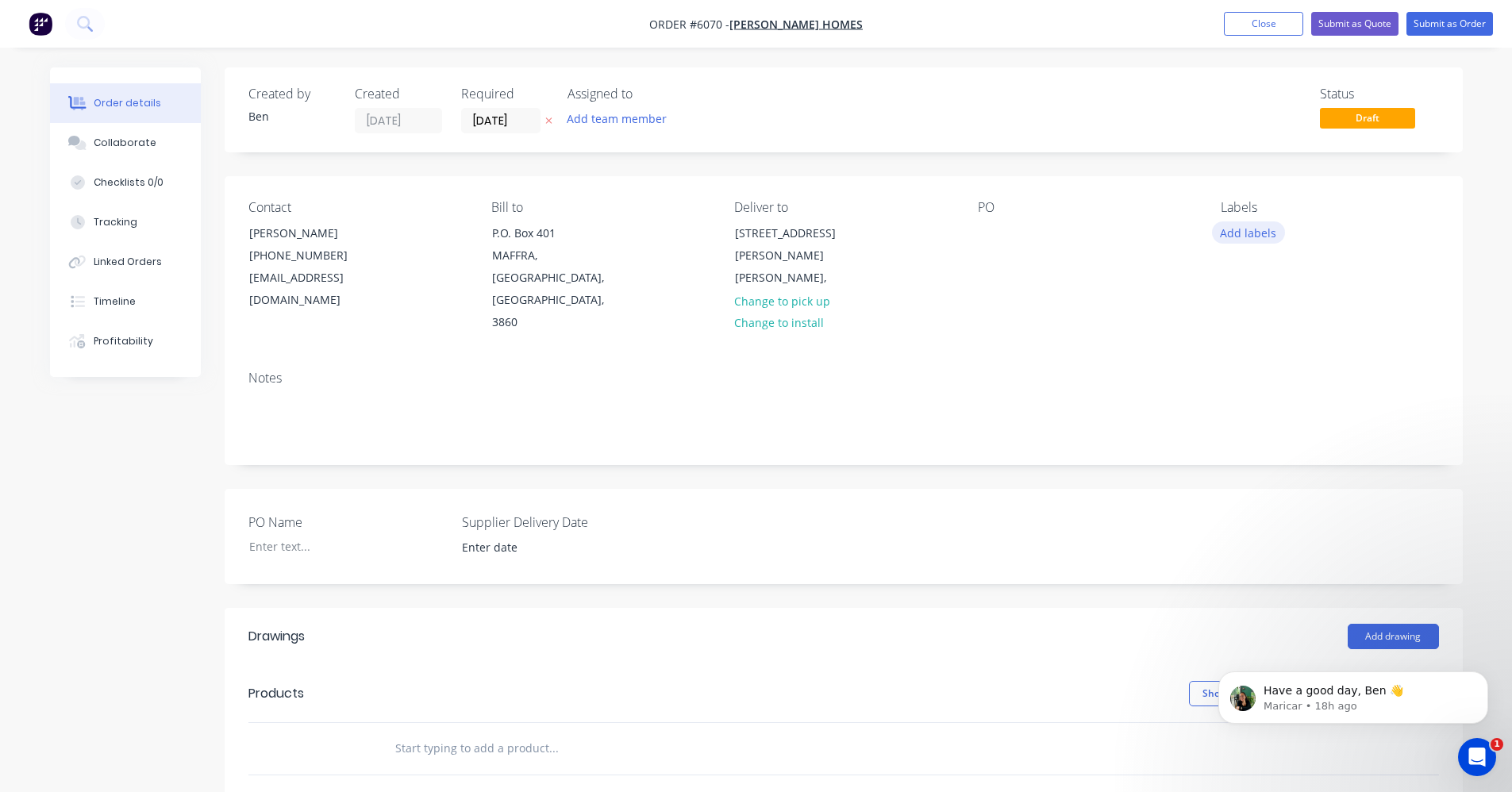
click at [1240, 237] on button "Add labels" at bounding box center [1248, 231] width 73 height 21
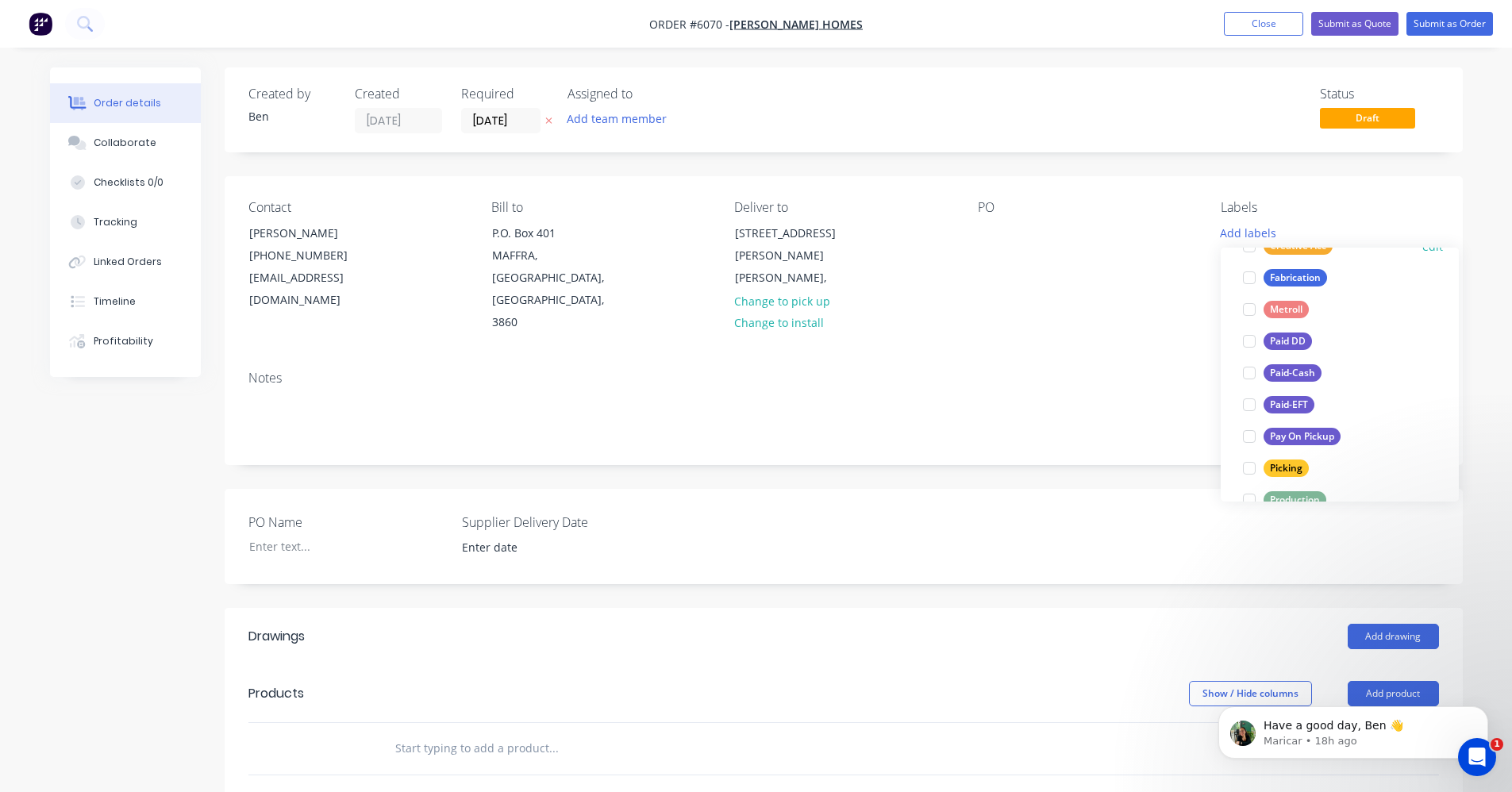
scroll to position [318, 0]
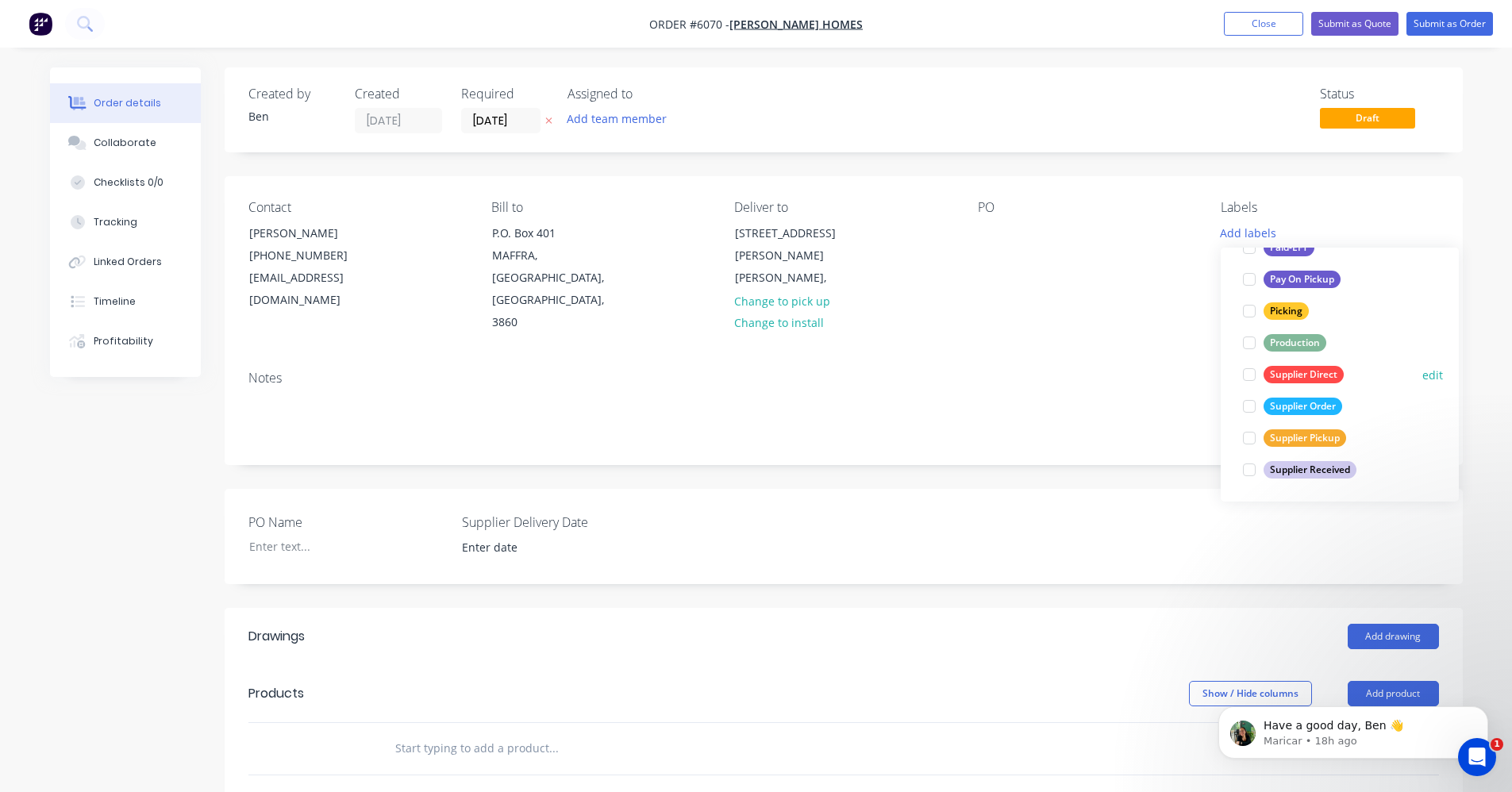
click at [1301, 371] on div "Supplier Direct" at bounding box center [1303, 374] width 80 height 18
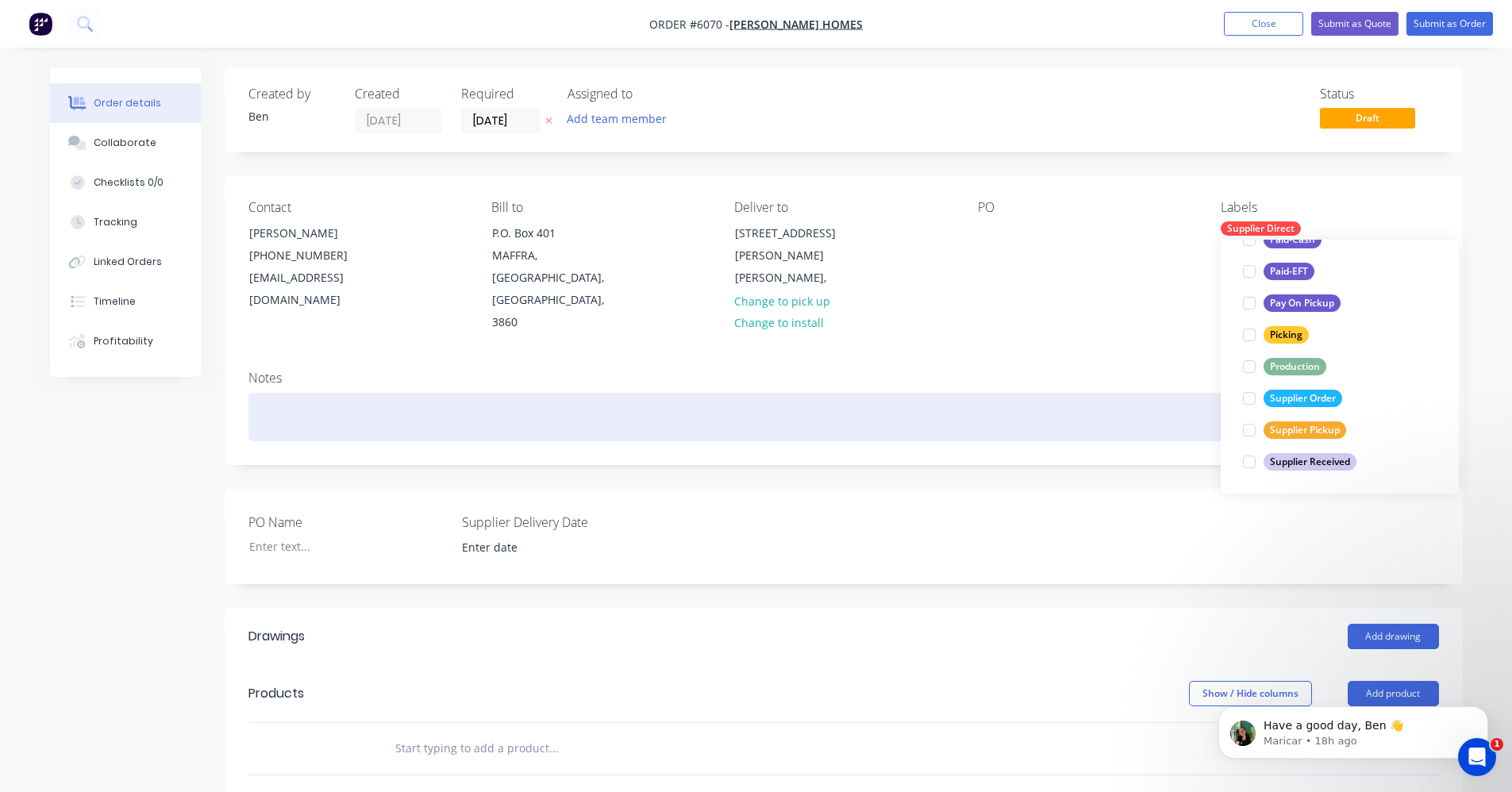
drag, startPoint x: 1277, startPoint y: 370, endPoint x: 1203, endPoint y: 376, distance: 74.2
click at [1274, 370] on div "Production" at bounding box center [1294, 366] width 62 height 18
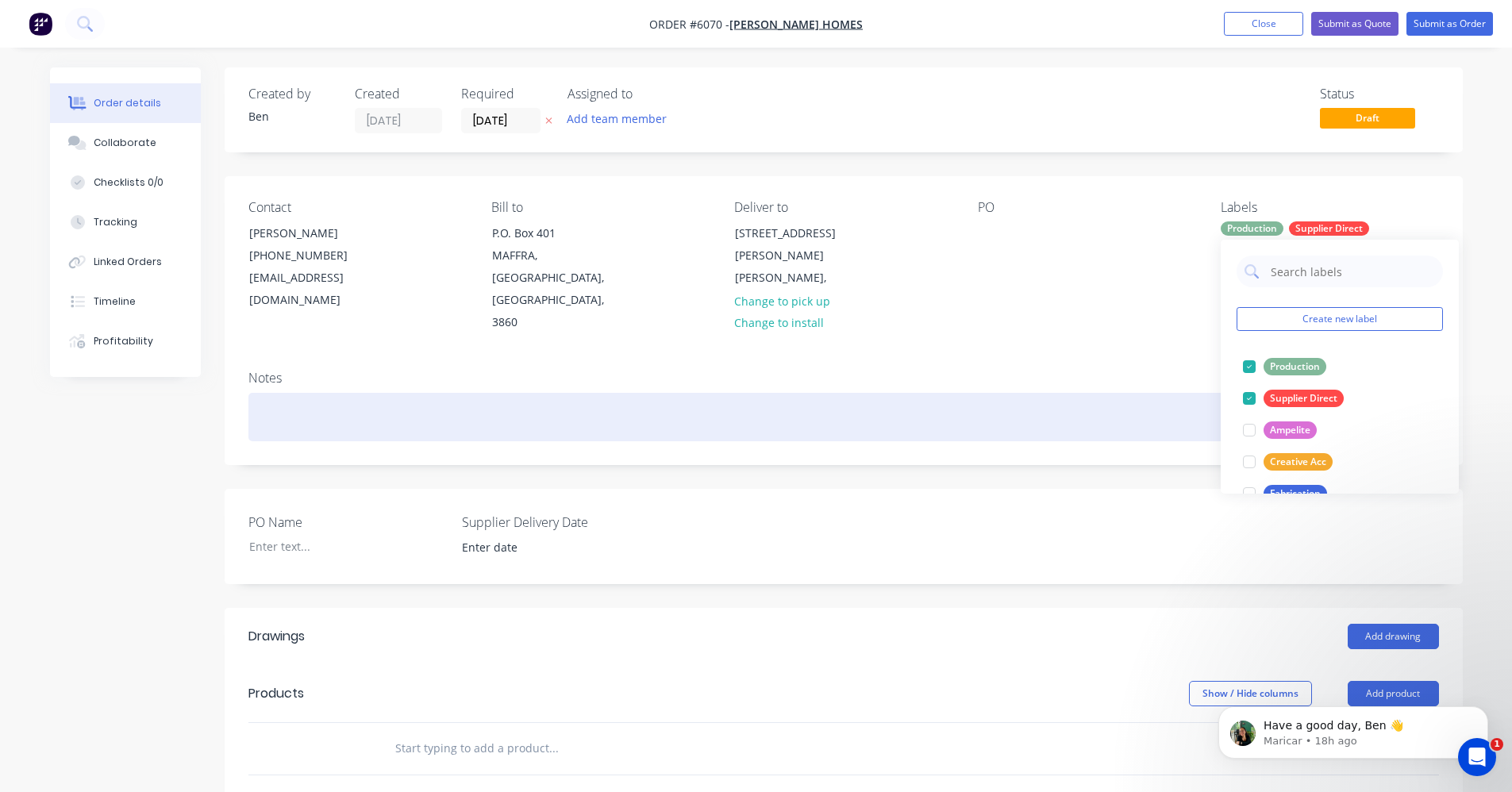
click at [868, 393] on div at bounding box center [843, 417] width 1191 height 48
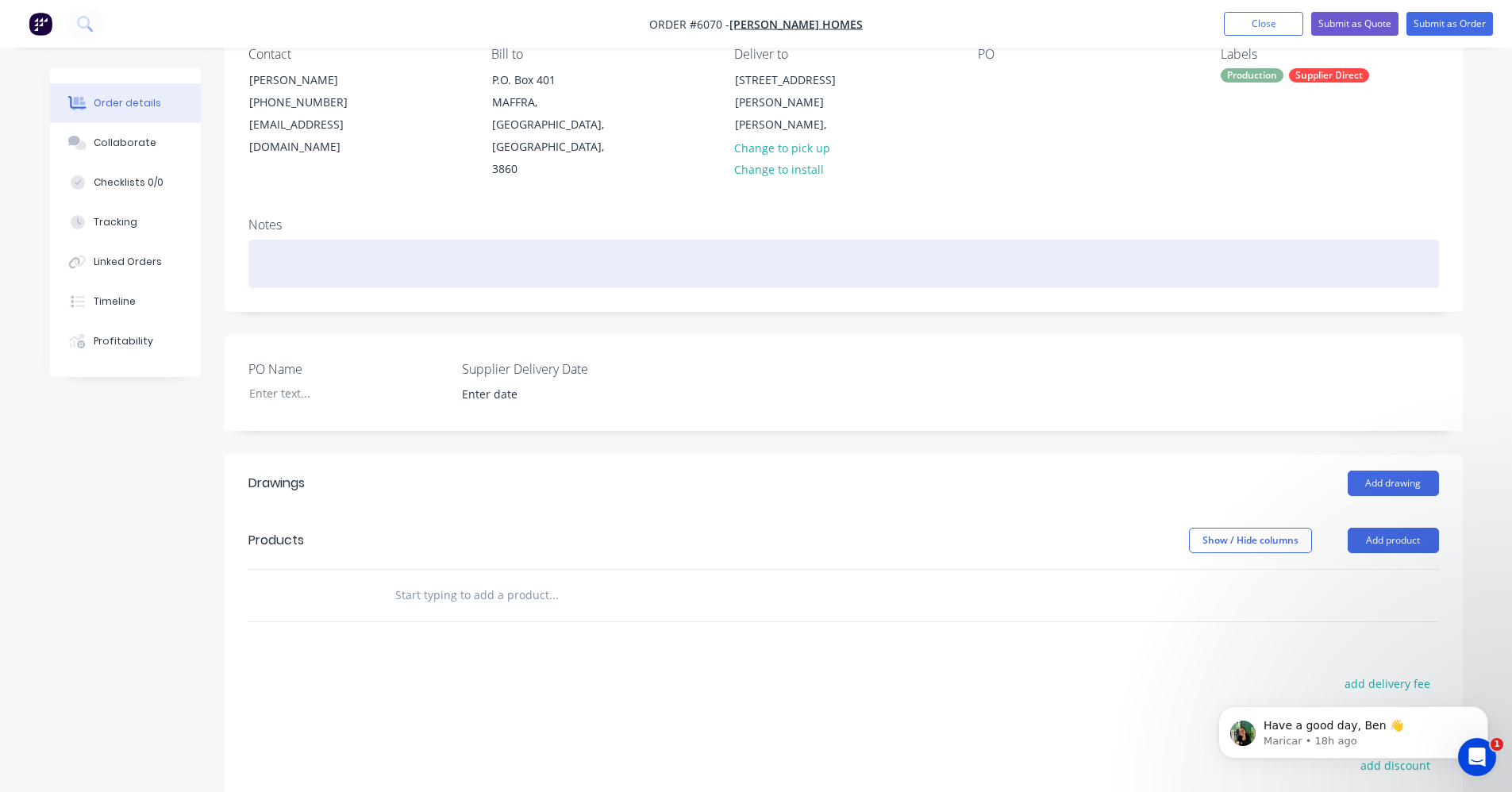
scroll to position [159, 0]
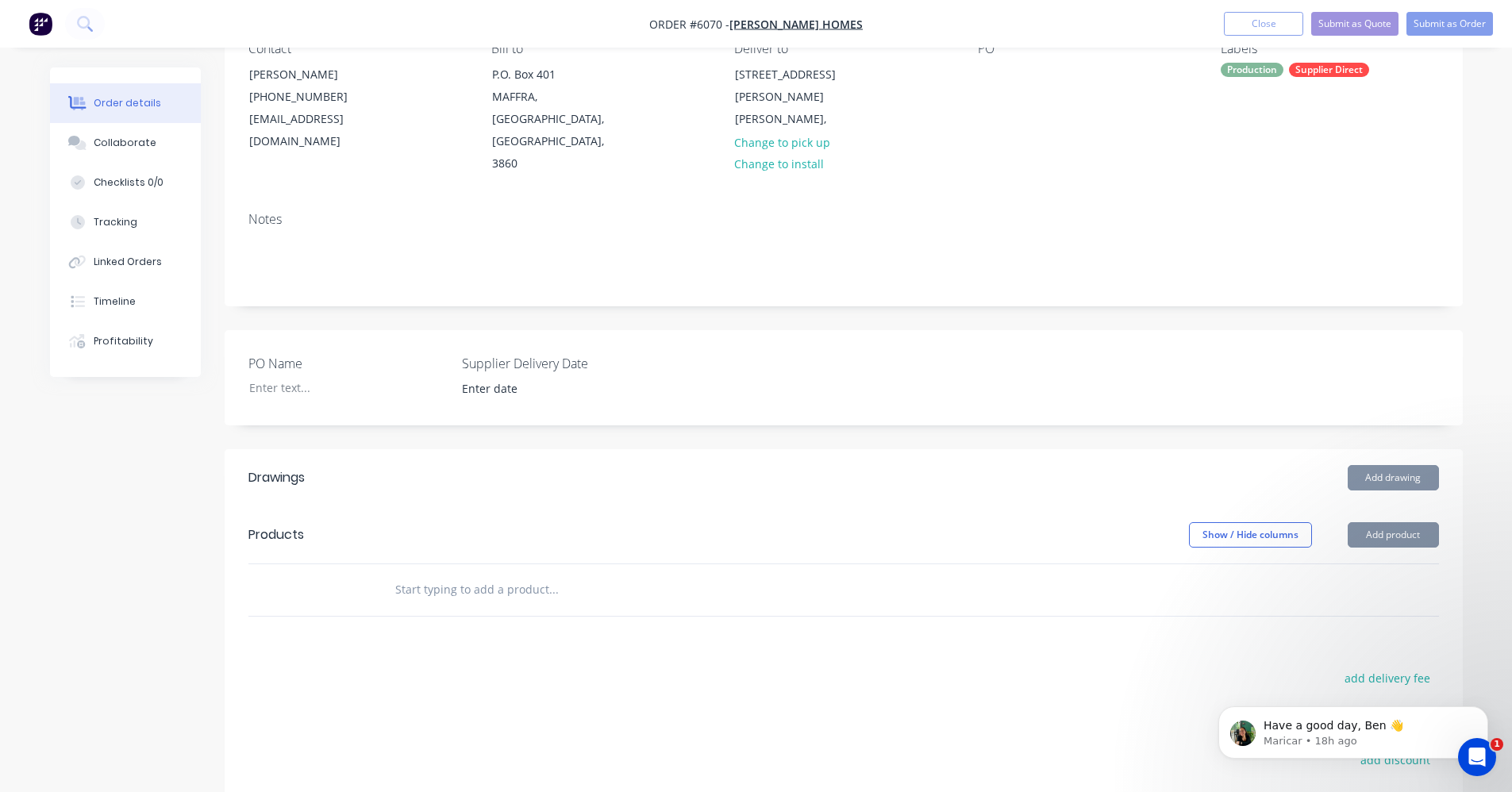
click at [529, 574] on input "text" at bounding box center [554, 590] width 318 height 32
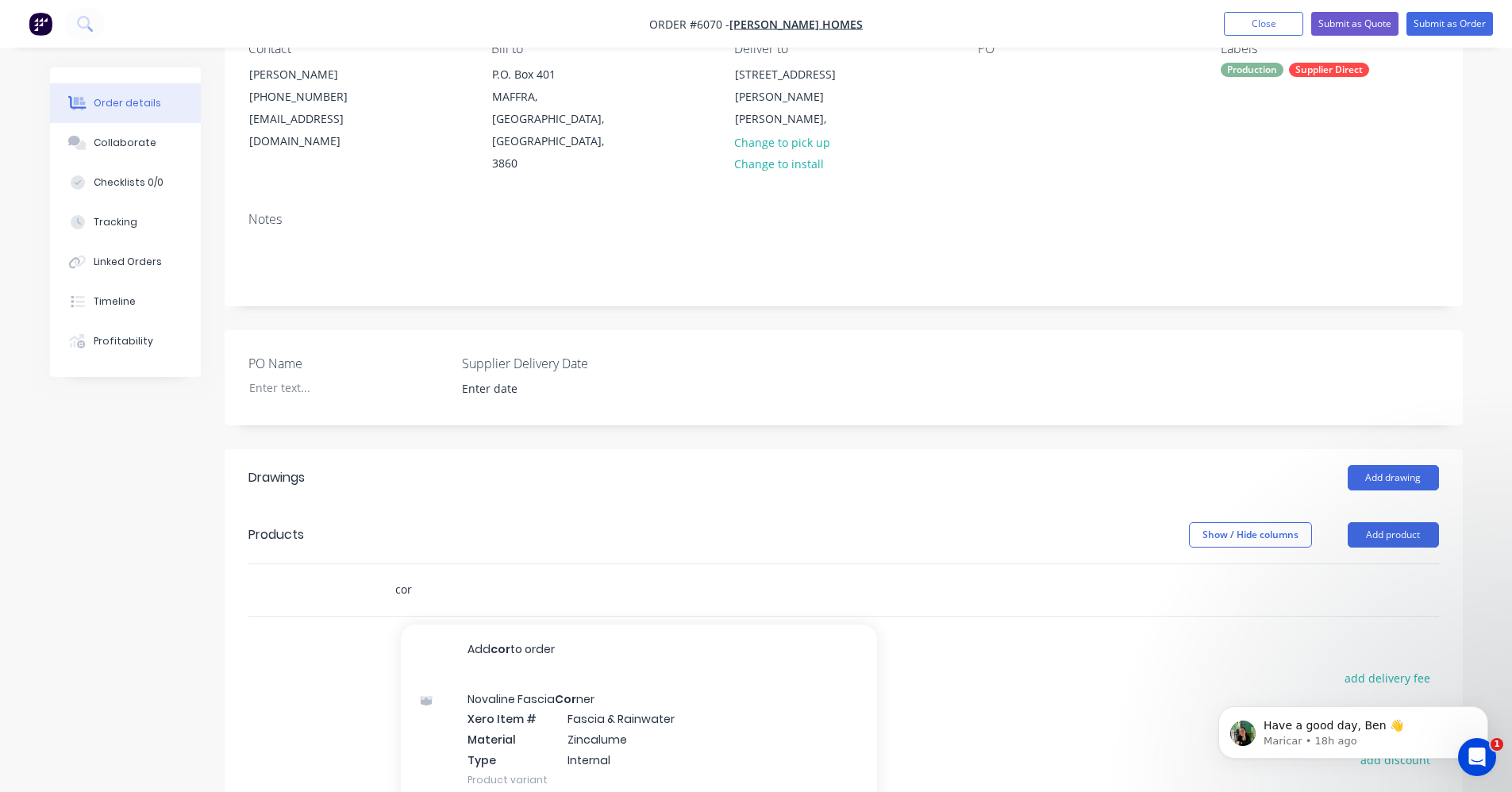
click at [411, 574] on input "cor" at bounding box center [554, 590] width 318 height 32
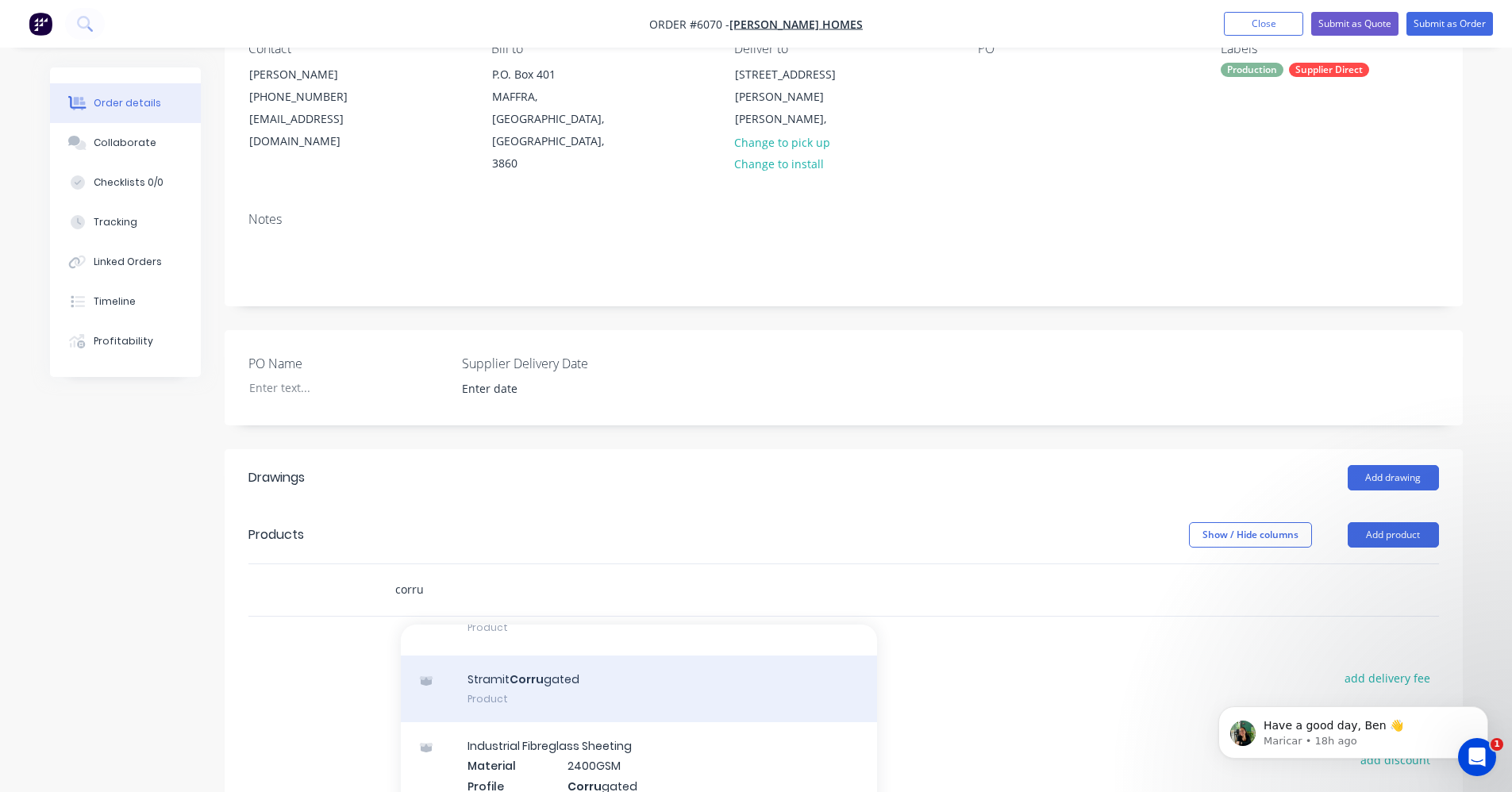
scroll to position [2380, 0]
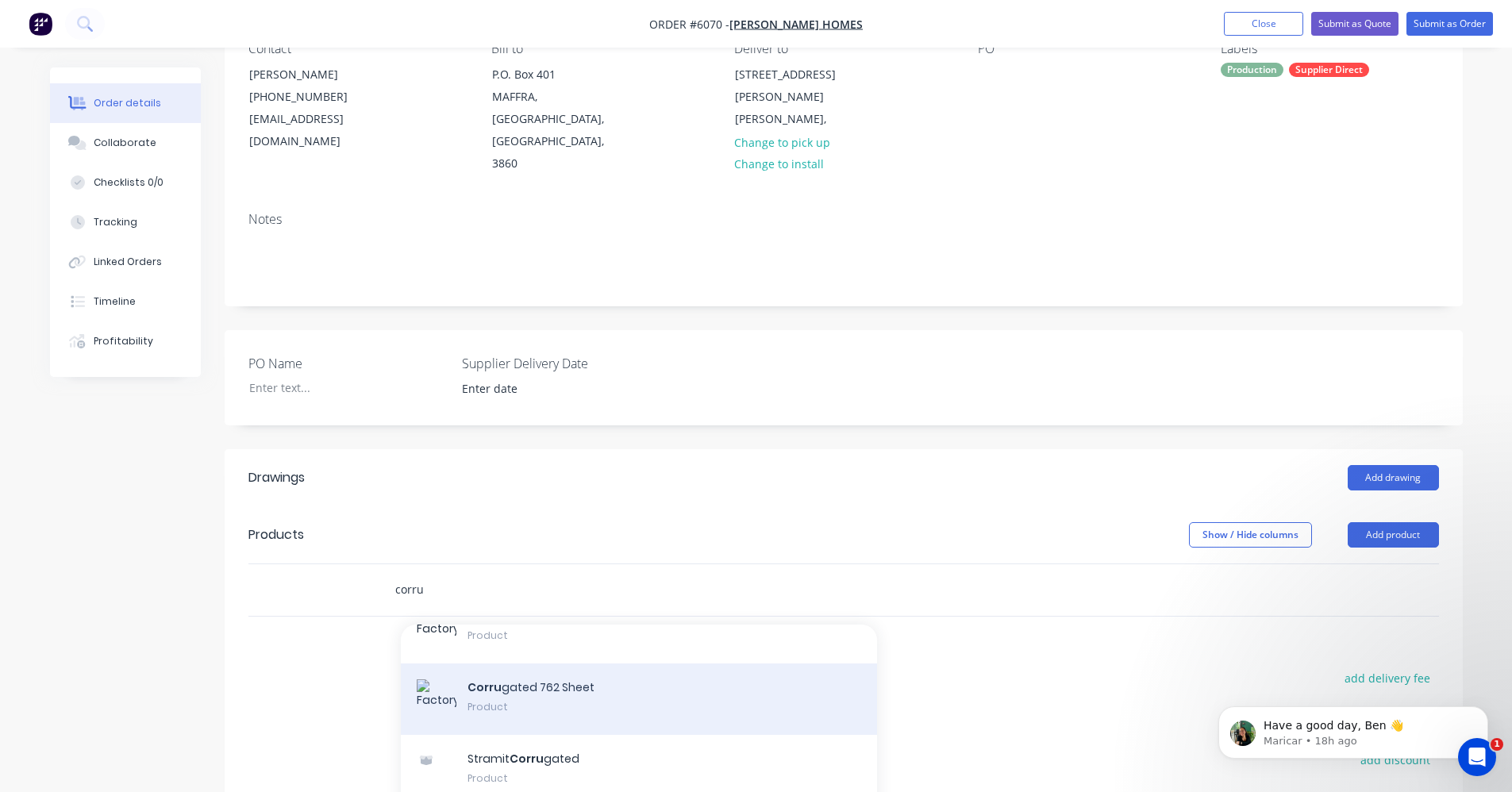
type input "corru"
click at [586, 663] on div "Corru gated 762 Sheet Product" at bounding box center [638, 698] width 476 height 71
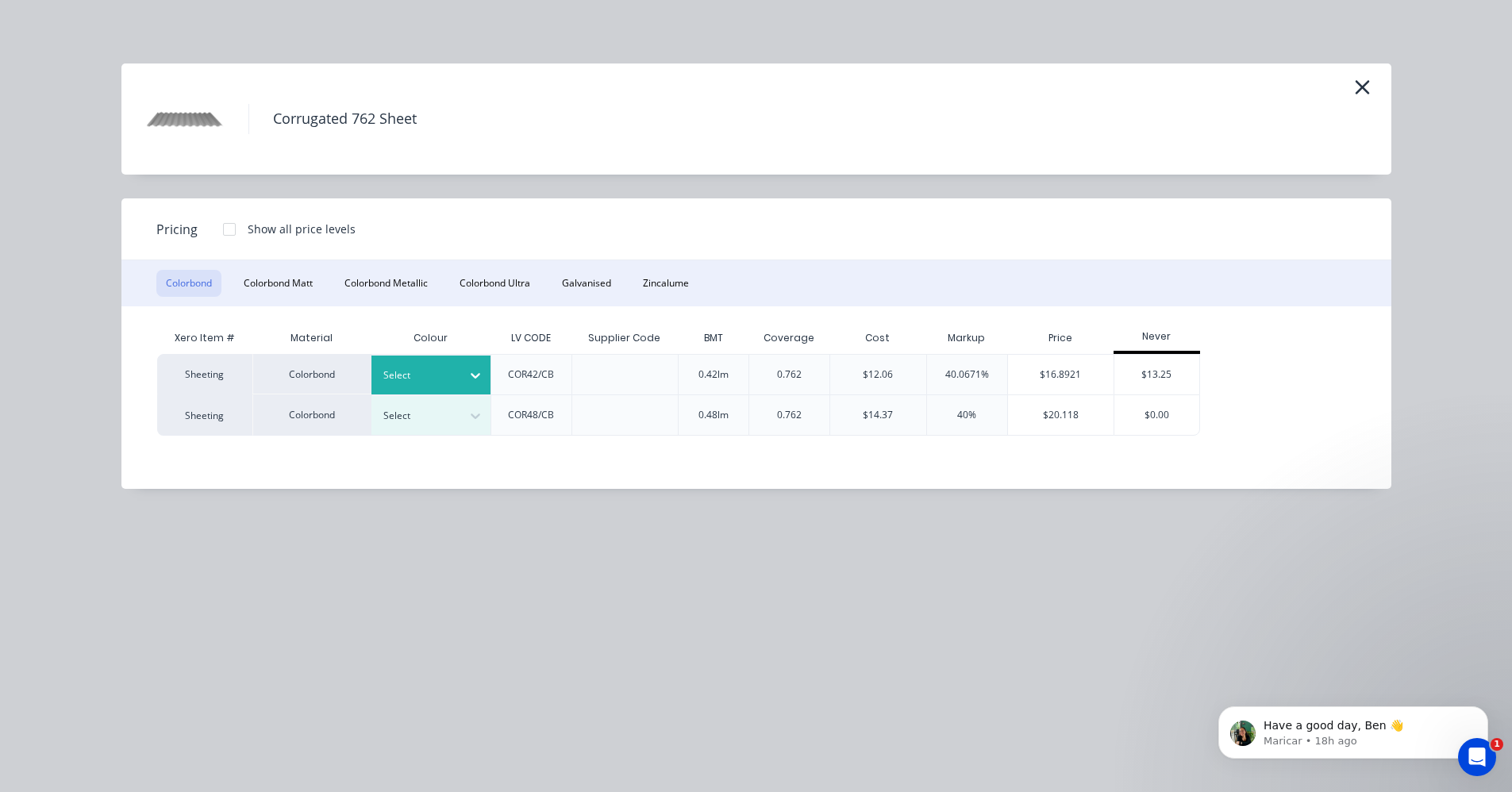
click at [434, 384] on div at bounding box center [419, 375] width 72 height 18
click at [199, 678] on div "Monument" at bounding box center [99, 693] width 199 height 30
click at [1150, 368] on div "$13.25" at bounding box center [1156, 374] width 85 height 40
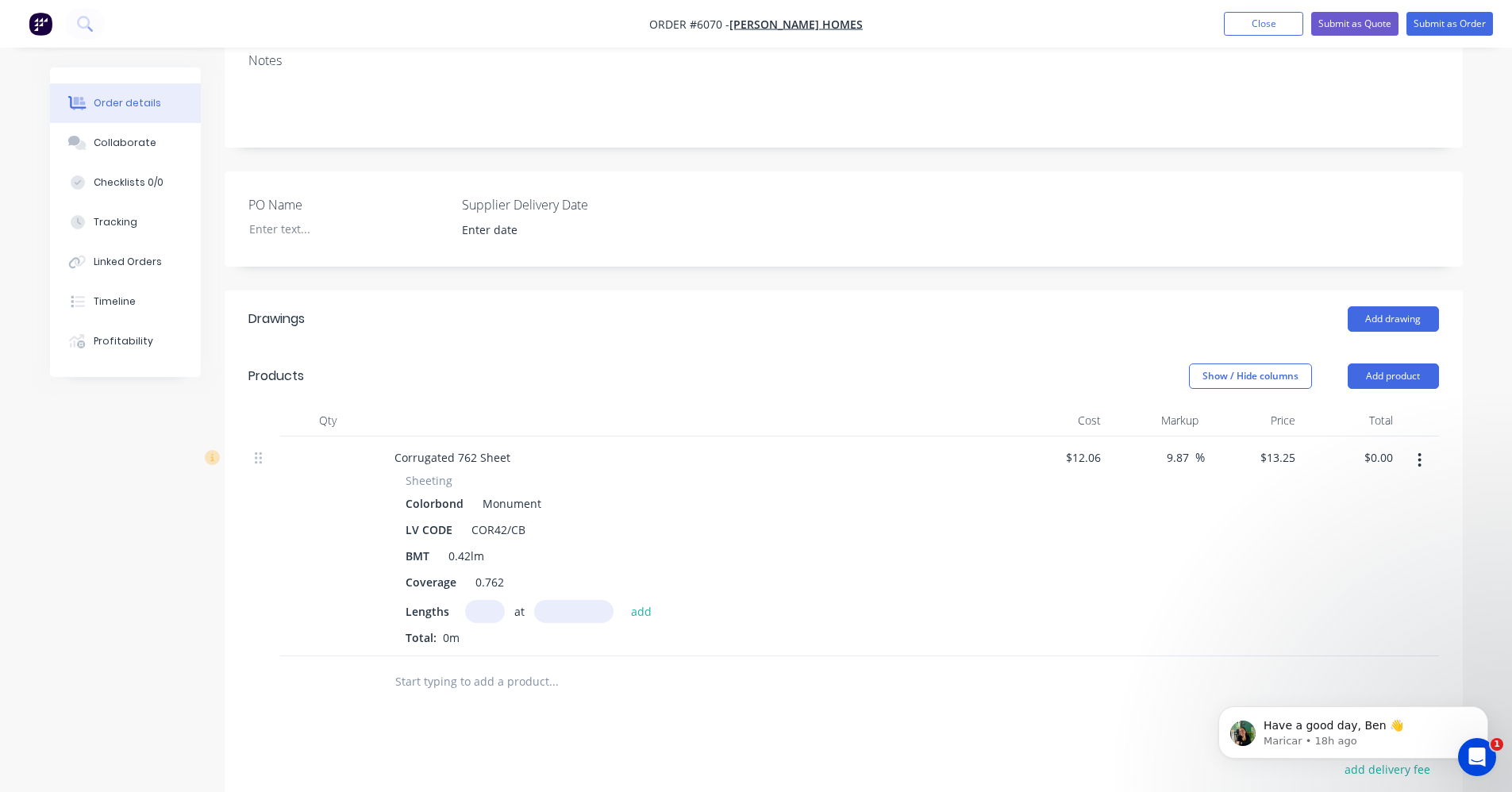
click at [482, 600] on input "text" at bounding box center [485, 611] width 40 height 23
type input "103"
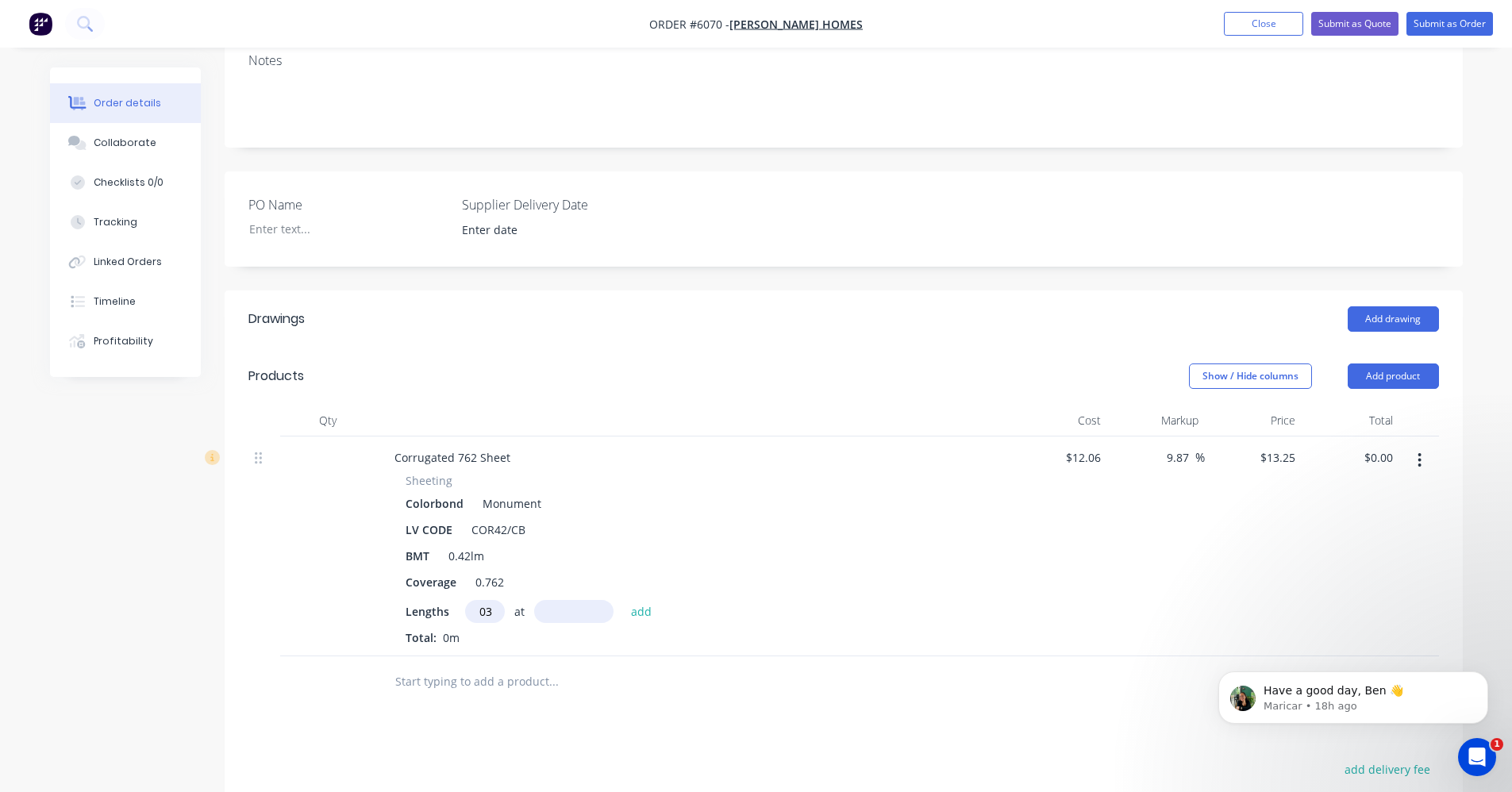
scroll to position [0, 0]
type input "1840"
click at [623, 600] on button "add" at bounding box center [642, 610] width 37 height 21
type input "$2,511.14"
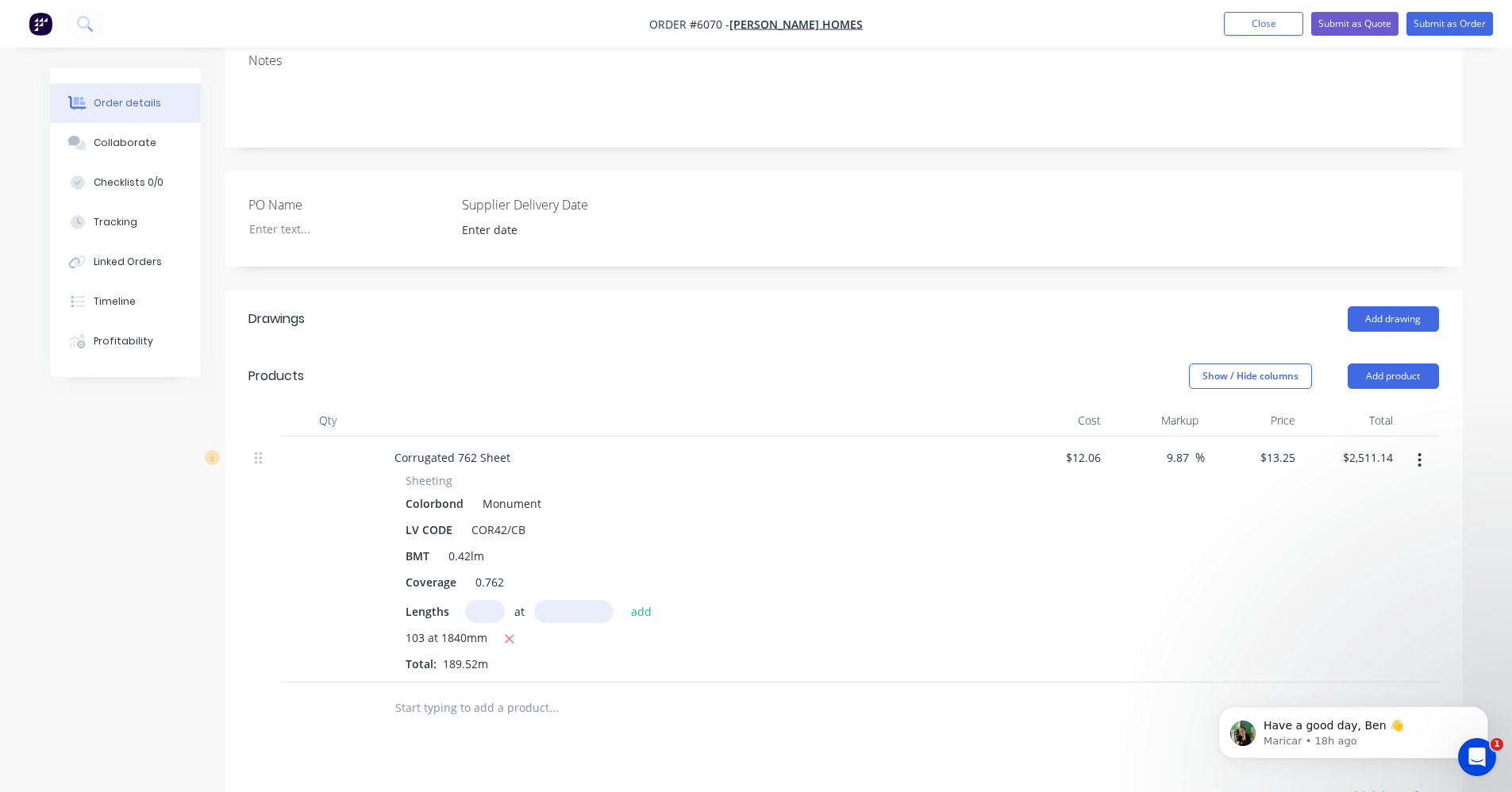
click at [437, 692] on input "text" at bounding box center [554, 708] width 318 height 32
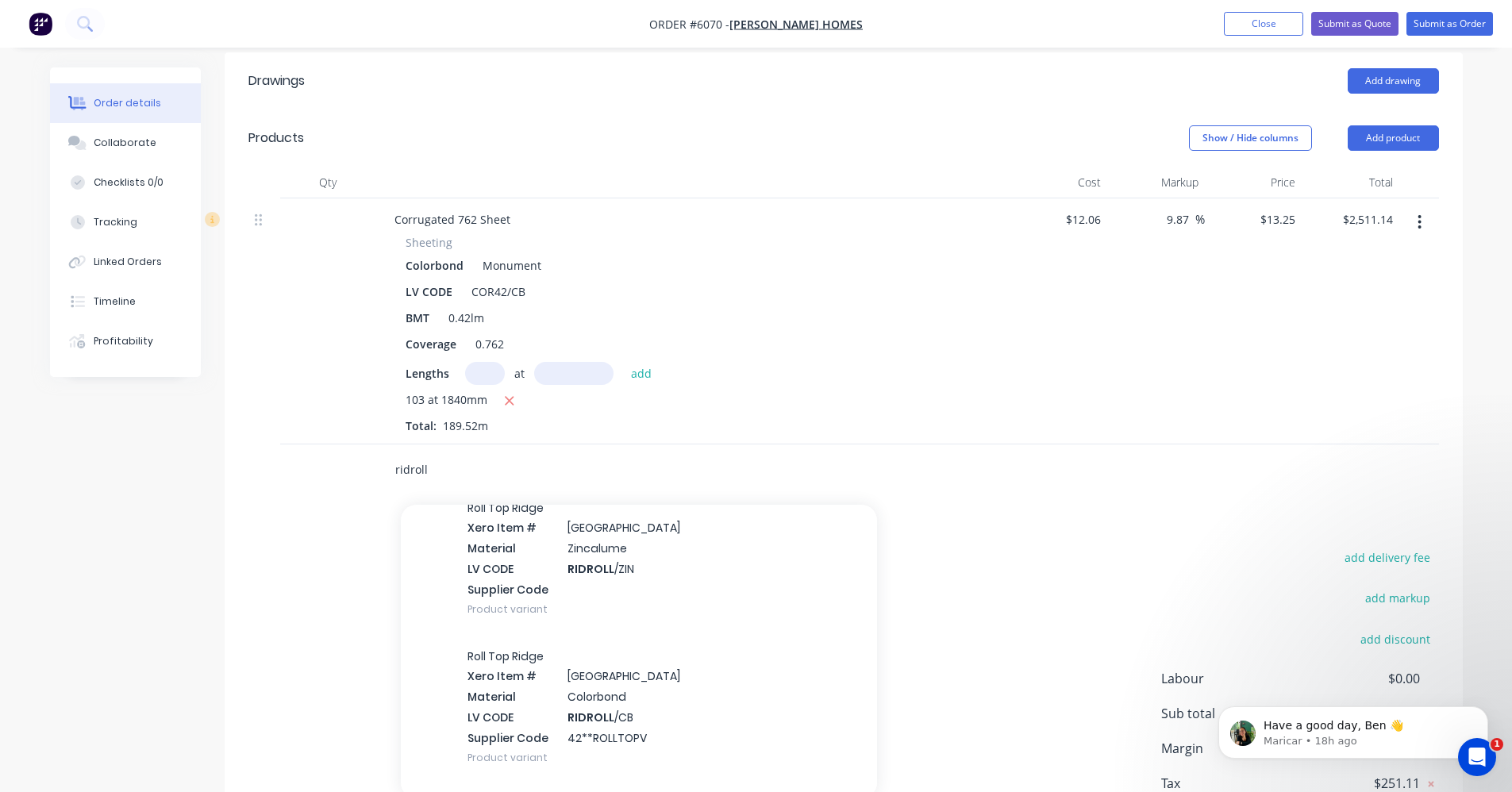
scroll to position [396, 0]
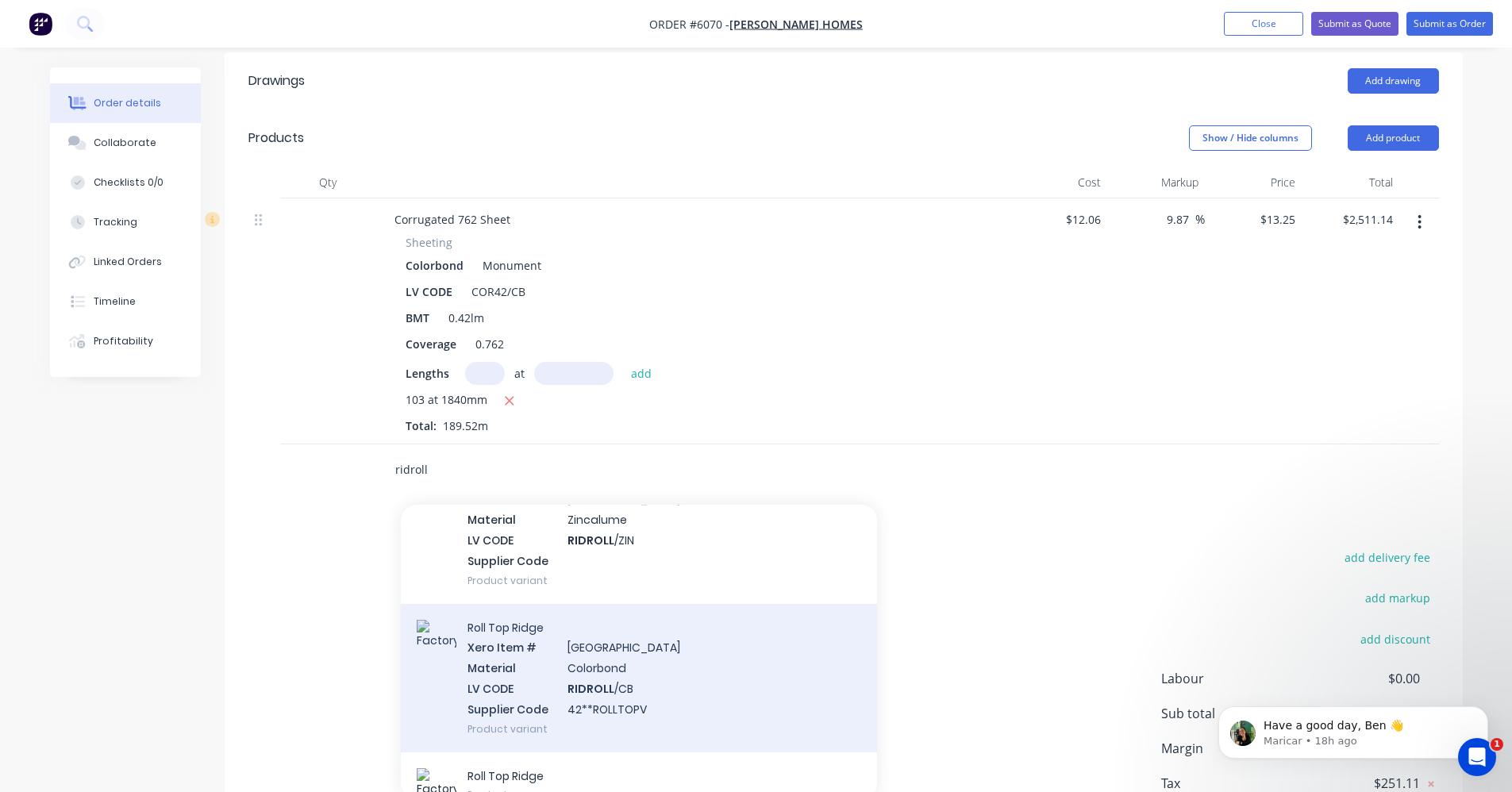
type input "ridroll"
click at [628, 628] on div "Roll Top Ridge Xero Item # Ridge & Valley Material Colorbond LV CODE RIDROLL /C…" at bounding box center [638, 678] width 476 height 149
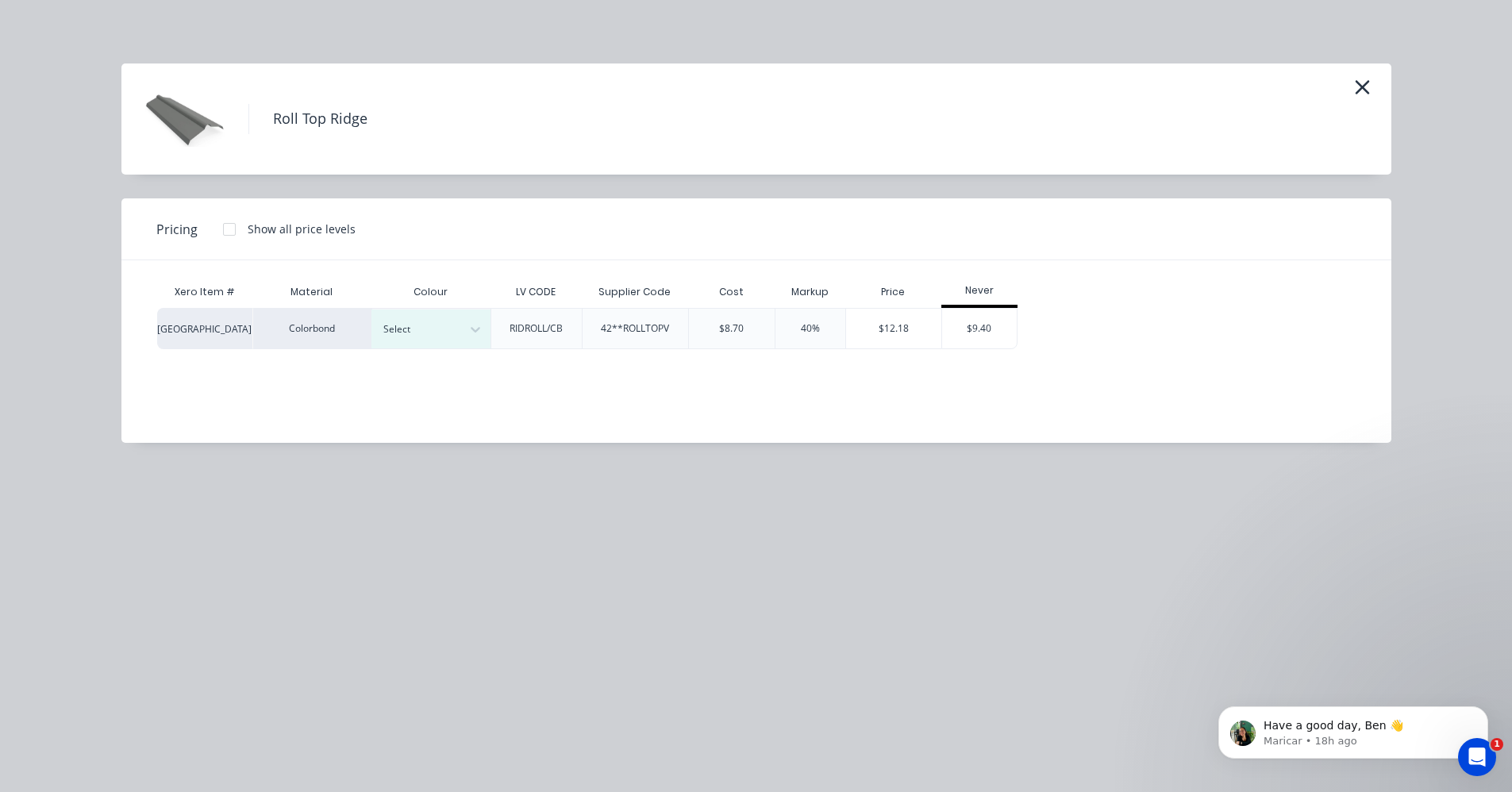
drag, startPoint x: 426, startPoint y: 324, endPoint x: 452, endPoint y: 451, distance: 129.6
click at [428, 329] on div at bounding box center [419, 329] width 72 height 18
click at [199, 390] on div "Monument" at bounding box center [99, 375] width 199 height 30
click at [988, 331] on div "$9.40" at bounding box center [979, 328] width 74 height 40
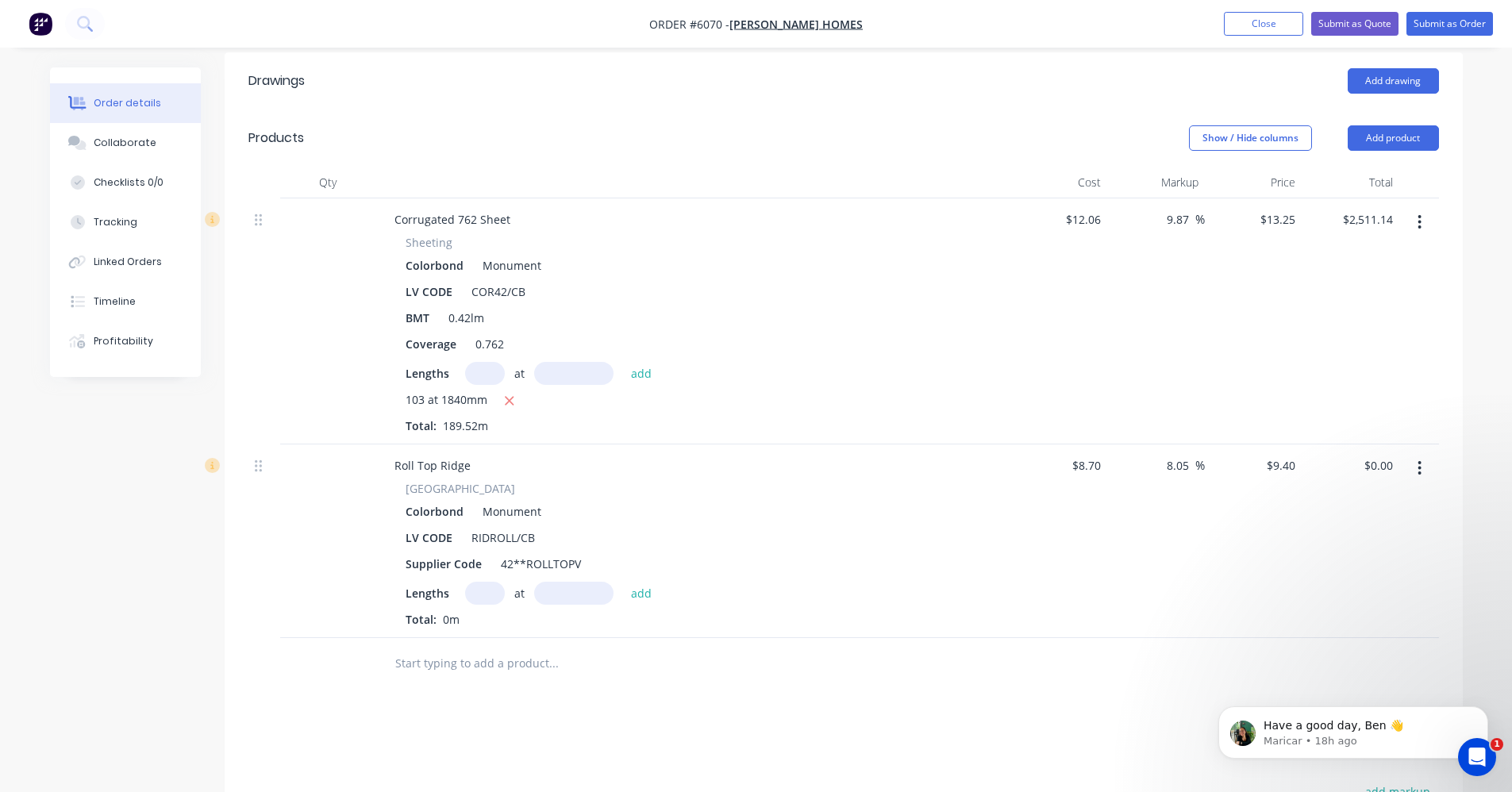
click at [483, 581] on input "text" at bounding box center [485, 592] width 40 height 23
type input "3"
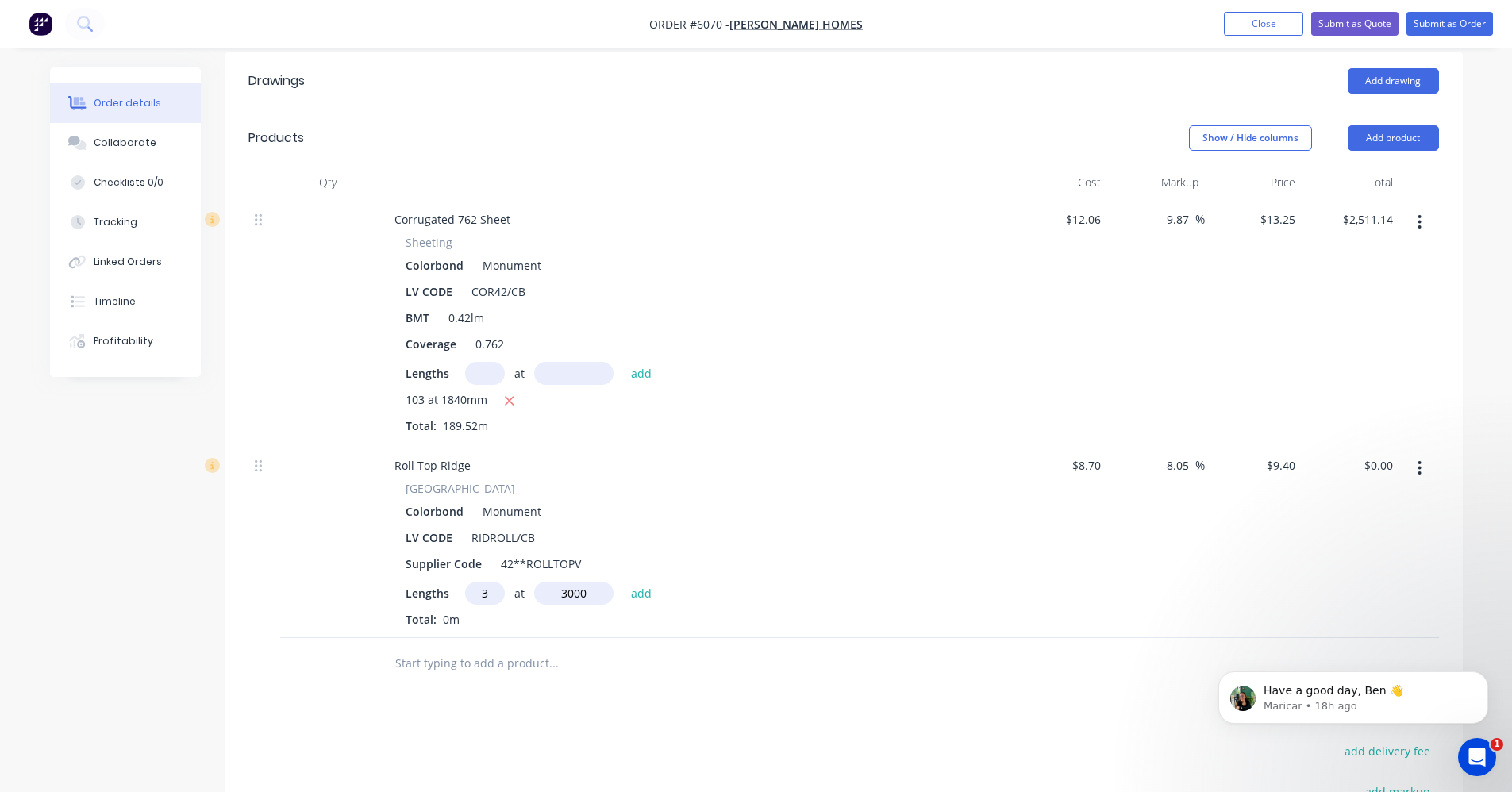
type input "3000"
click at [623, 581] on button "add" at bounding box center [642, 591] width 37 height 21
type input "$84.60"
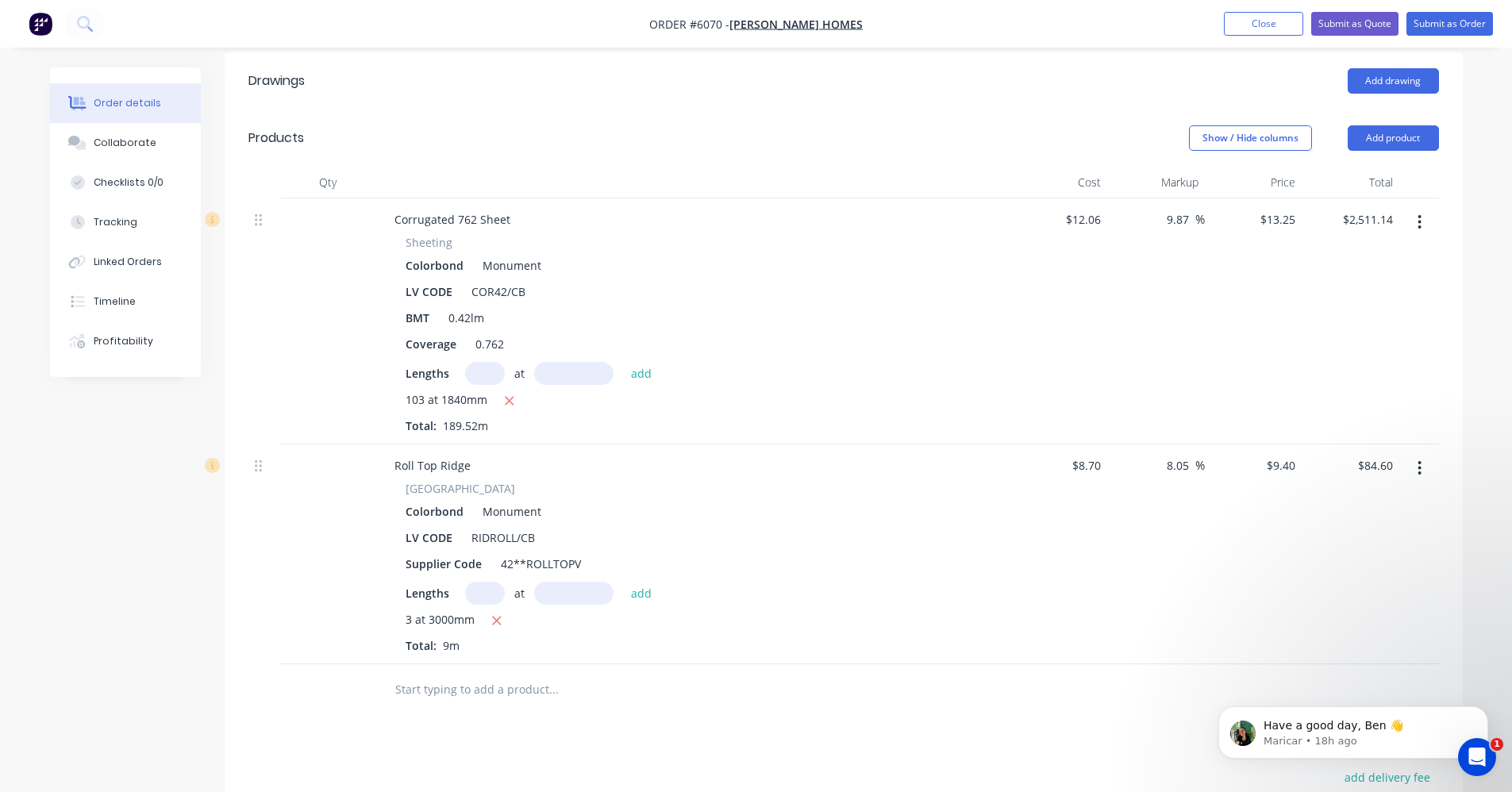
click at [423, 673] on input "text" at bounding box center [554, 689] width 318 height 32
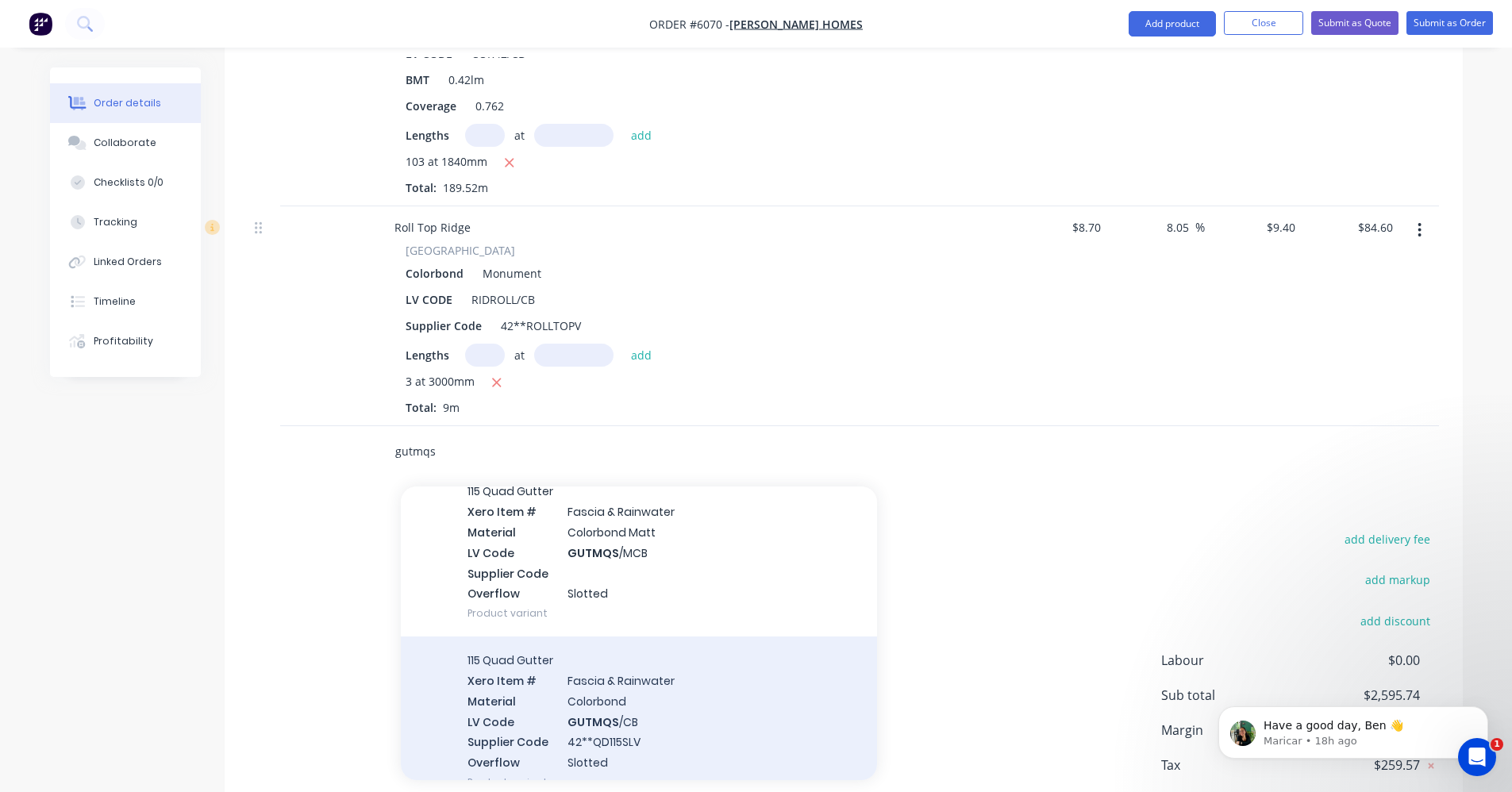
scroll to position [318, 0]
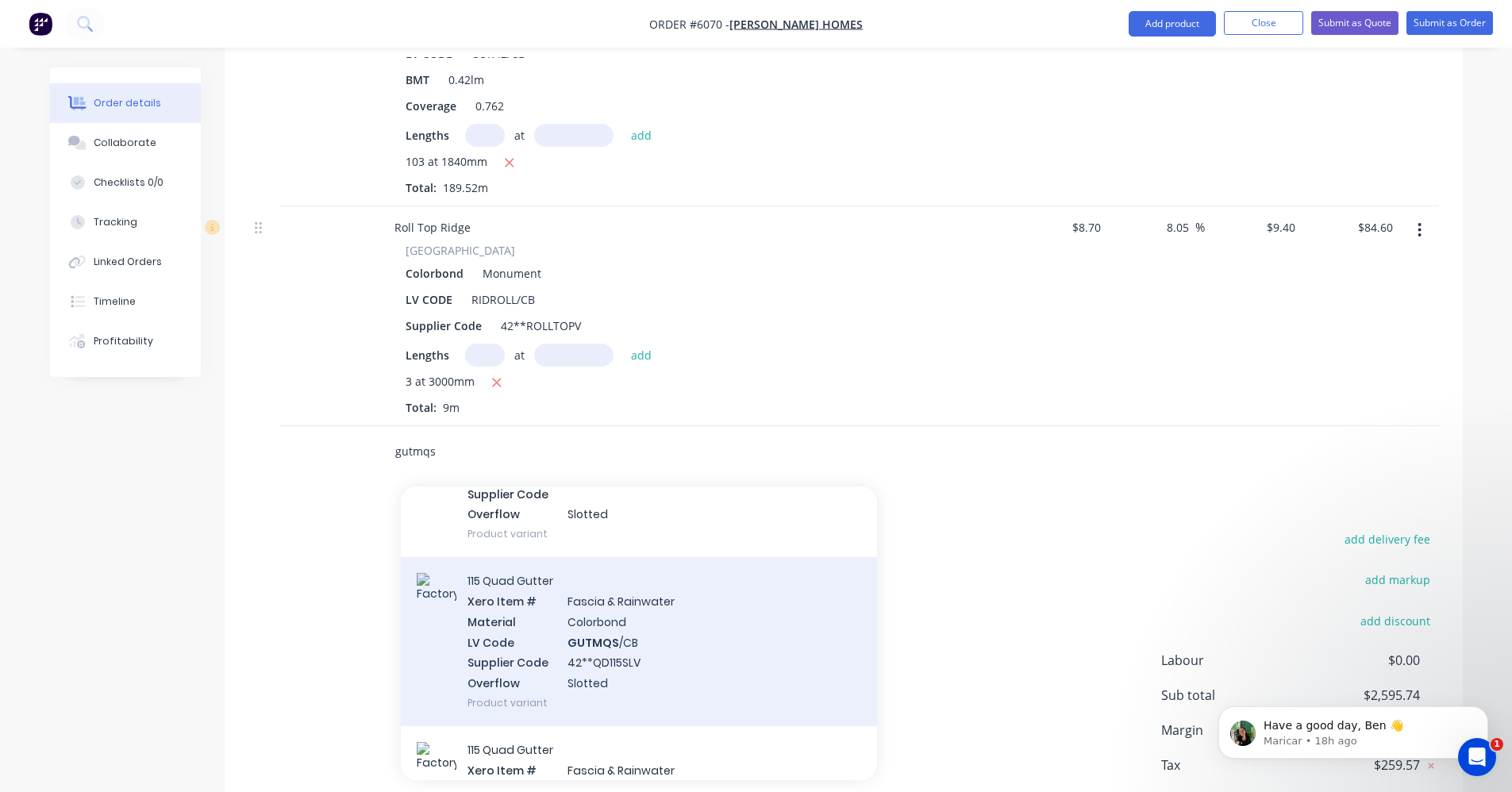
type input "gutmqs"
click at [605, 611] on div "115 Quad Gutter Xero Item # Fascia & Rainwater Material Colorbond LV Code GUTMQ…" at bounding box center [638, 642] width 476 height 169
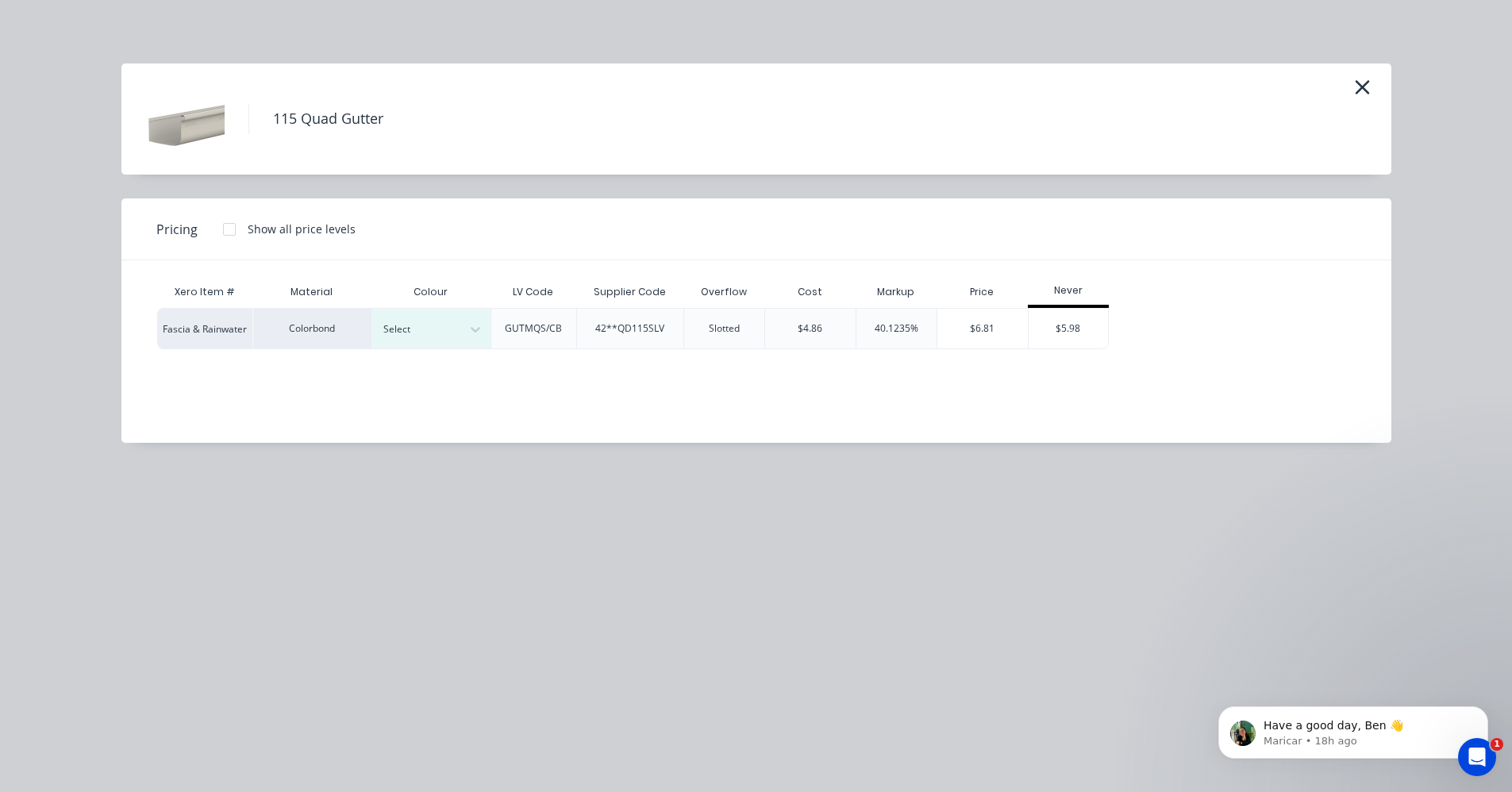
drag, startPoint x: 449, startPoint y: 327, endPoint x: 448, endPoint y: 352, distance: 25.0
click at [448, 330] on div at bounding box center [419, 329] width 72 height 18
drag, startPoint x: 429, startPoint y: 417, endPoint x: 496, endPoint y: 428, distance: 67.9
click at [199, 72] on div "Monument" at bounding box center [99, 58] width 199 height 30
click at [1080, 324] on div "$5.98" at bounding box center [1067, 328] width 79 height 40
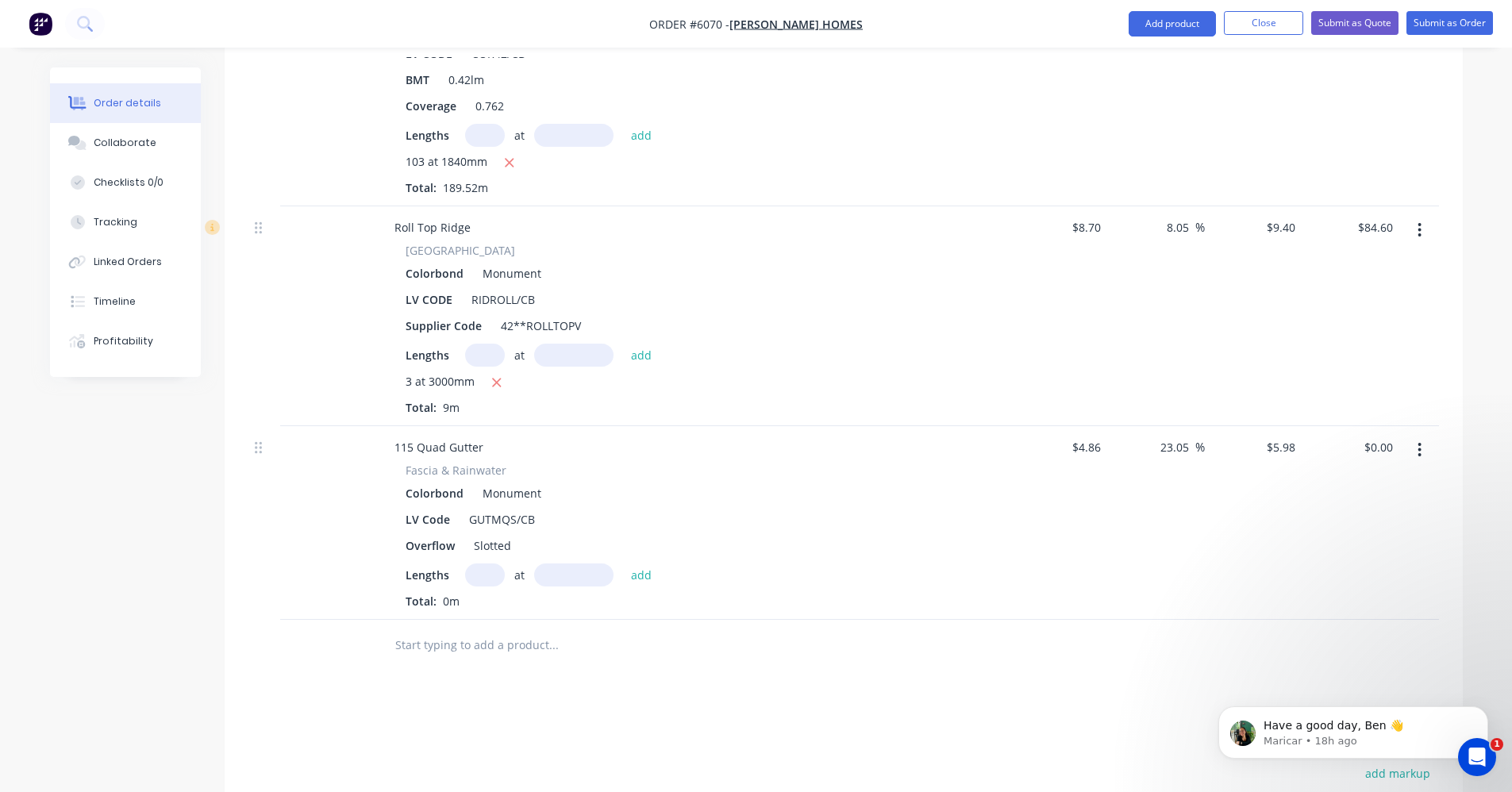
click at [482, 564] on input "text" at bounding box center [485, 575] width 40 height 23
type input "1"
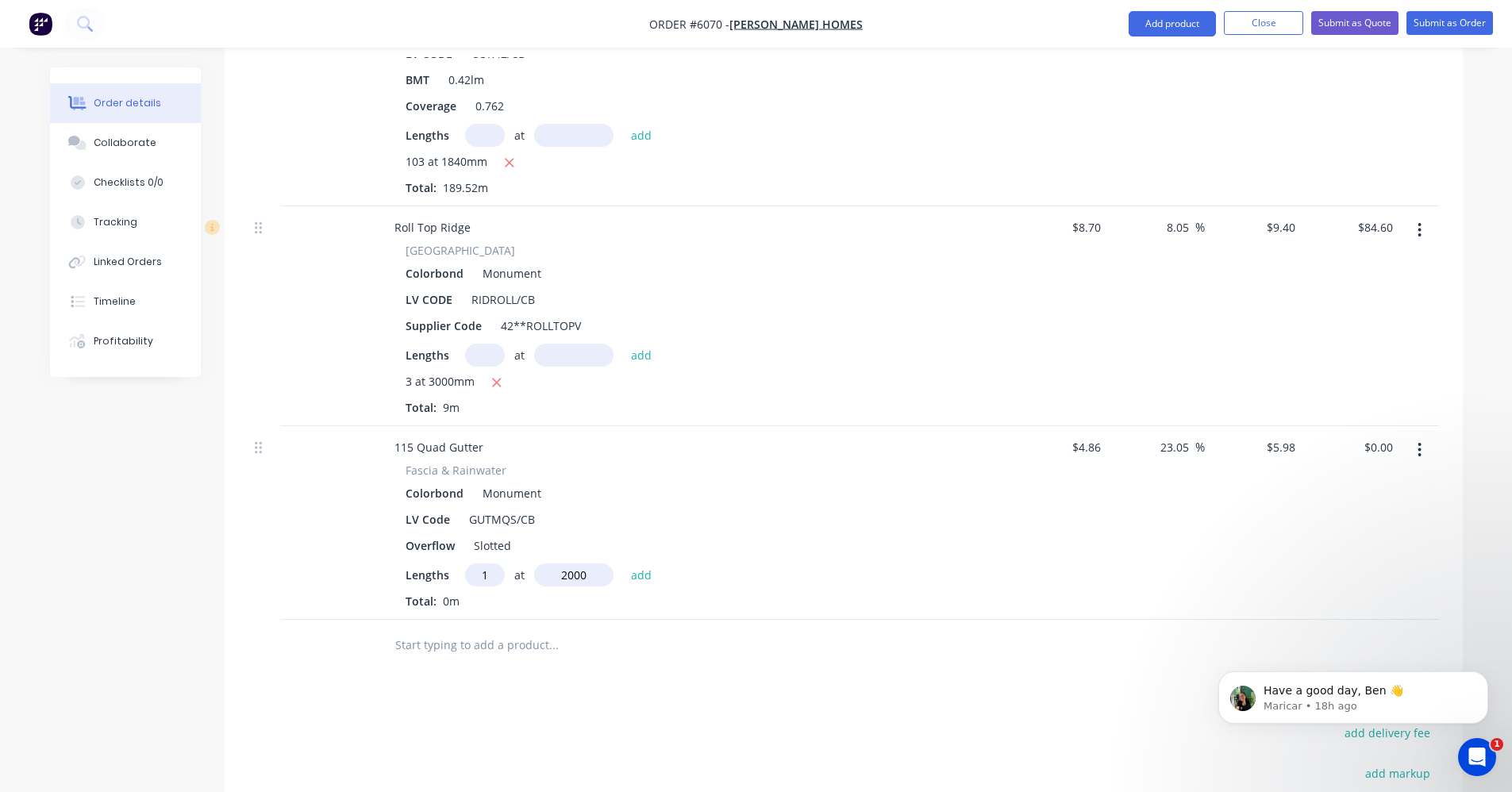
type input "2000"
click at [623, 564] on button "add" at bounding box center [642, 574] width 37 height 21
type input "$11.96"
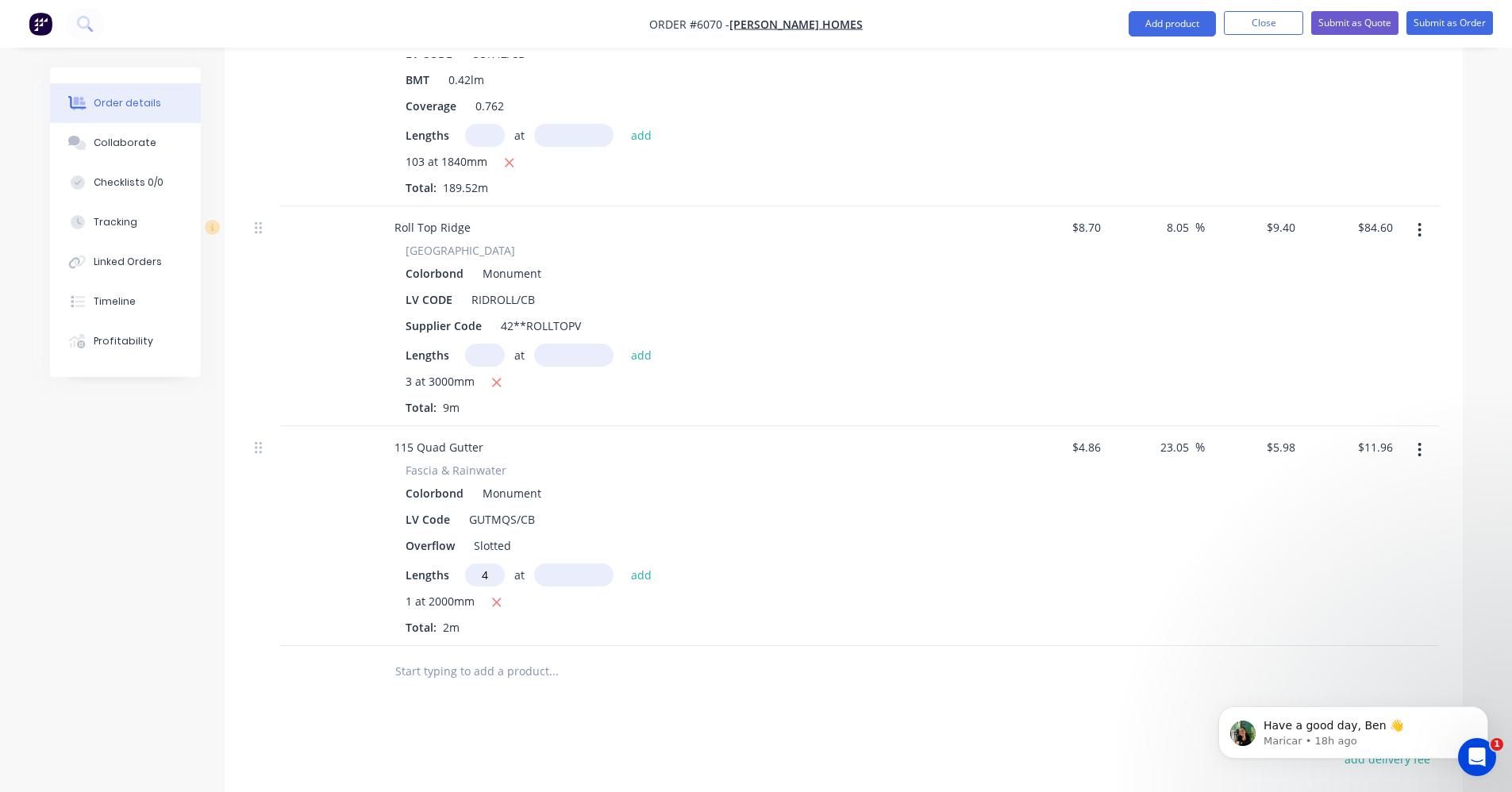
type input "4"
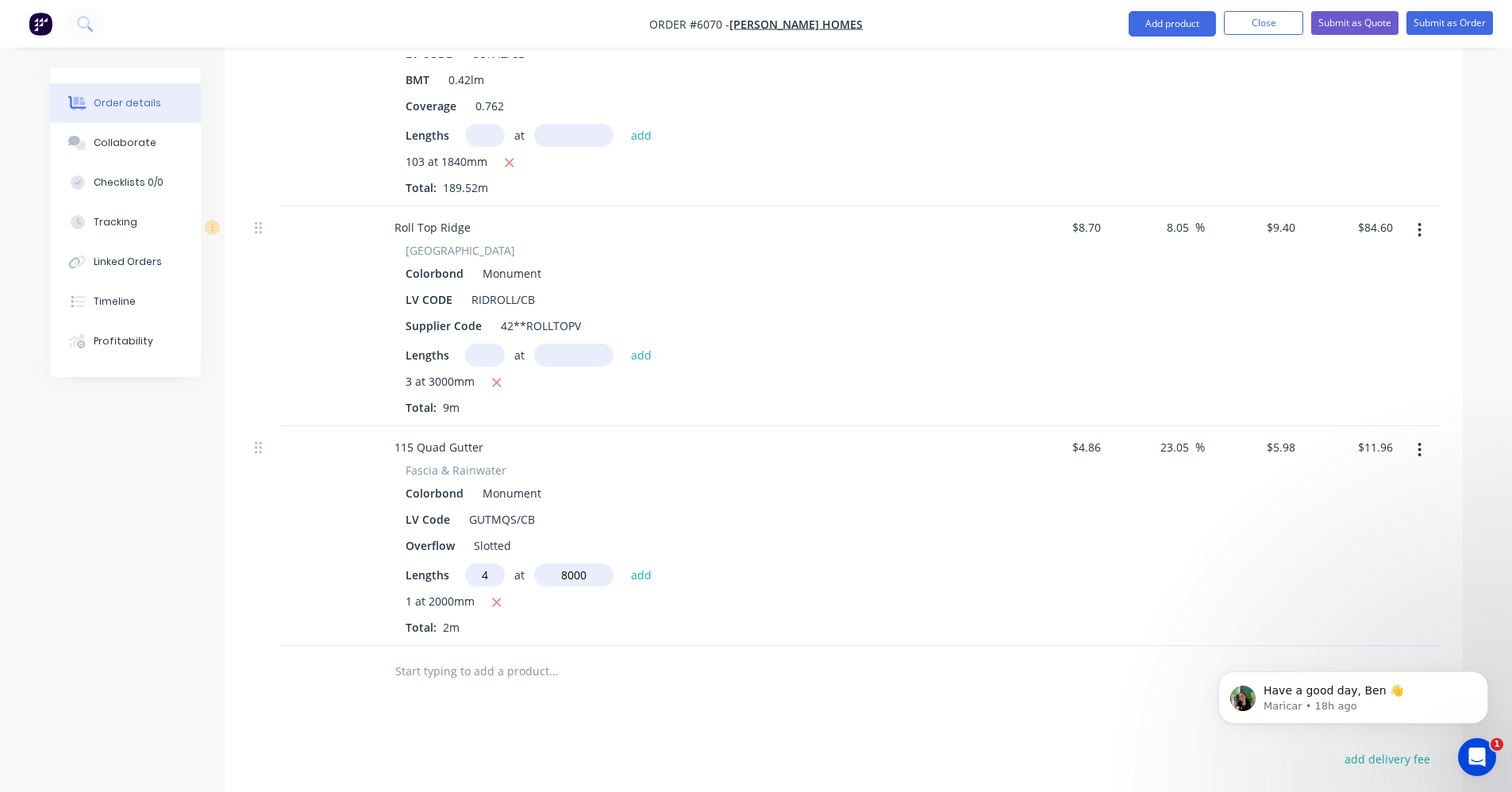
type input "8000"
click at [623, 564] on button "add" at bounding box center [642, 574] width 37 height 21
type input "$203.32"
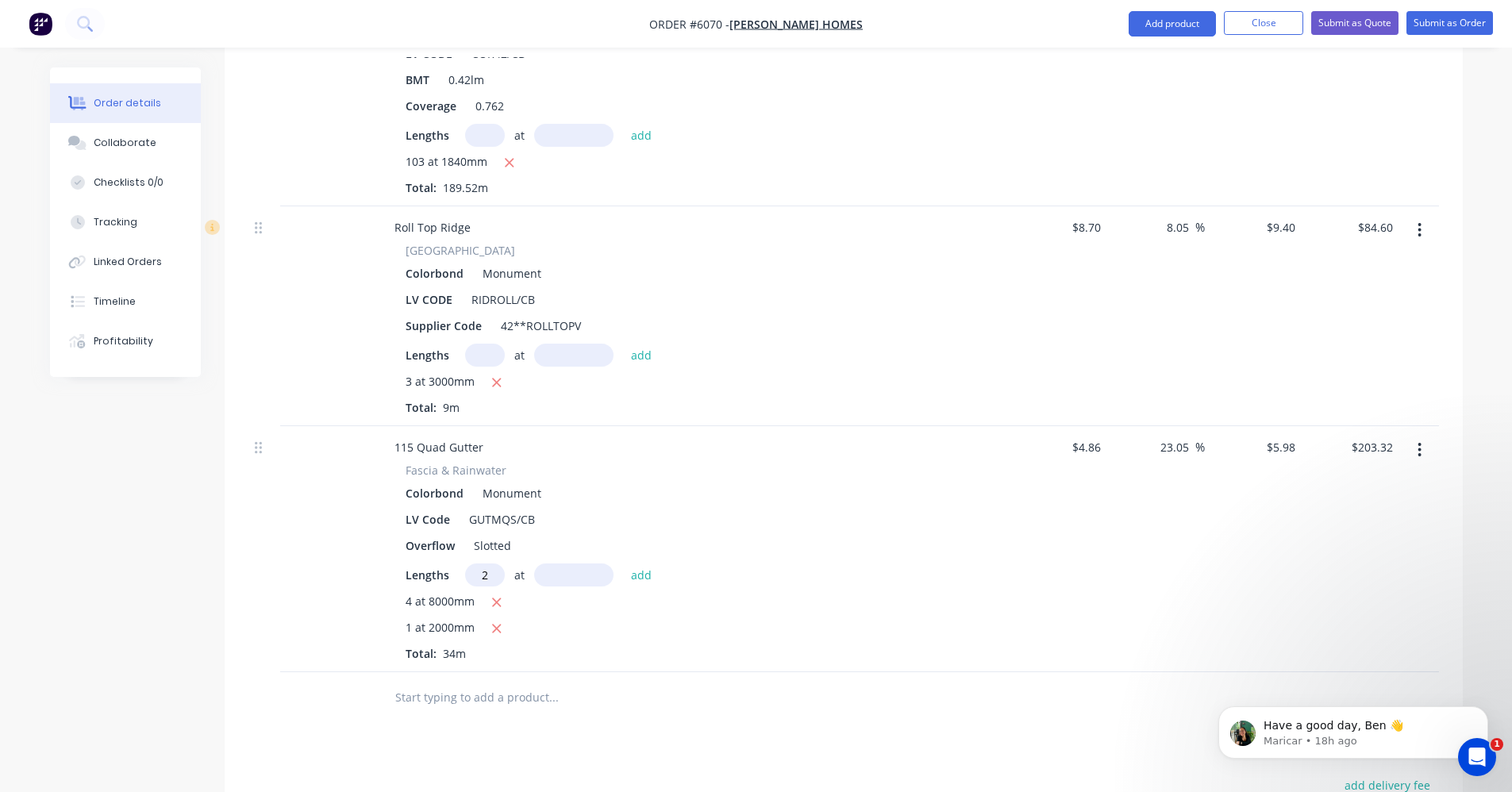
type input "2"
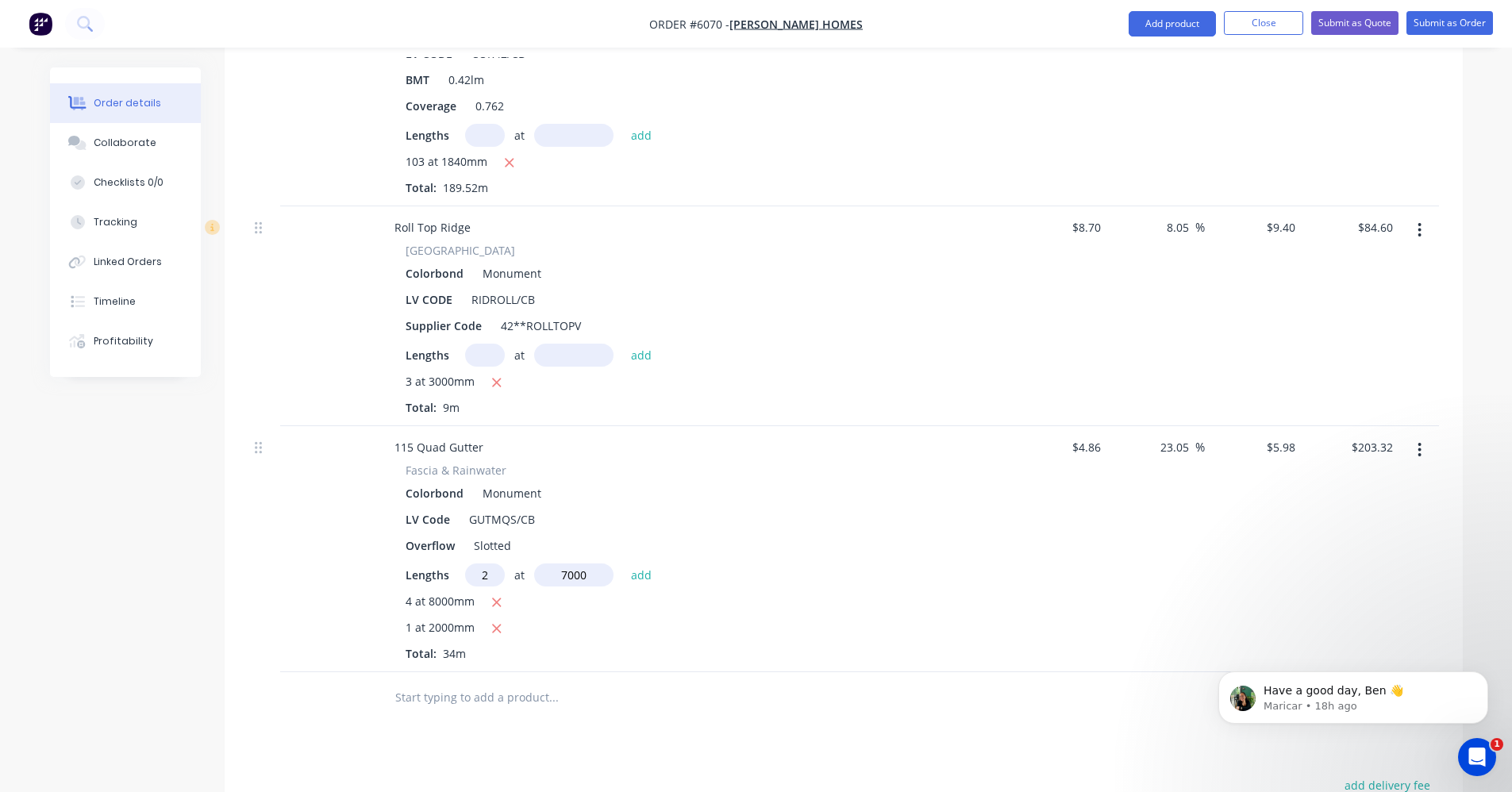
type input "7000"
click at [623, 564] on button "add" at bounding box center [642, 574] width 37 height 21
type input "$287.04"
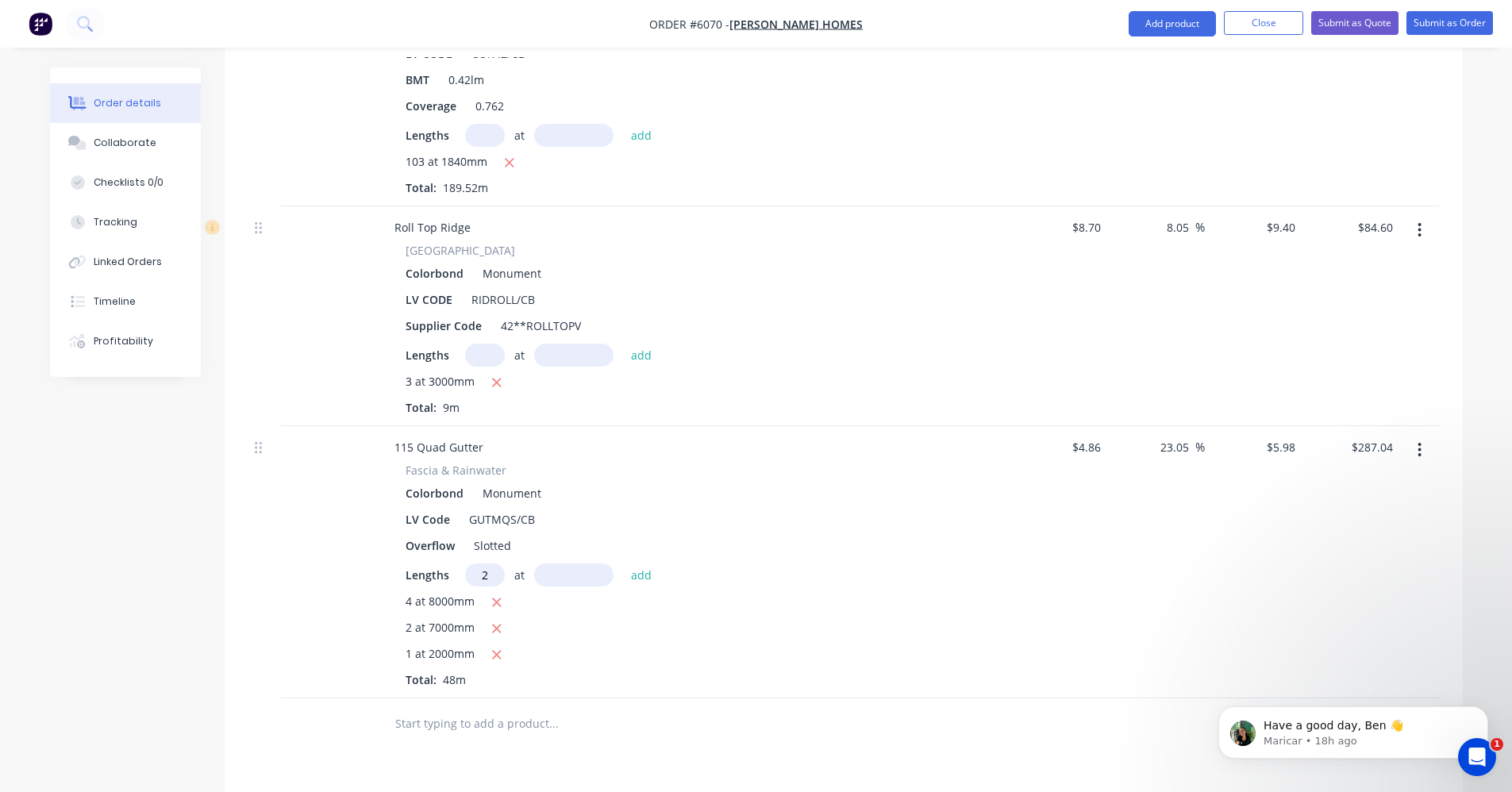
type input "2"
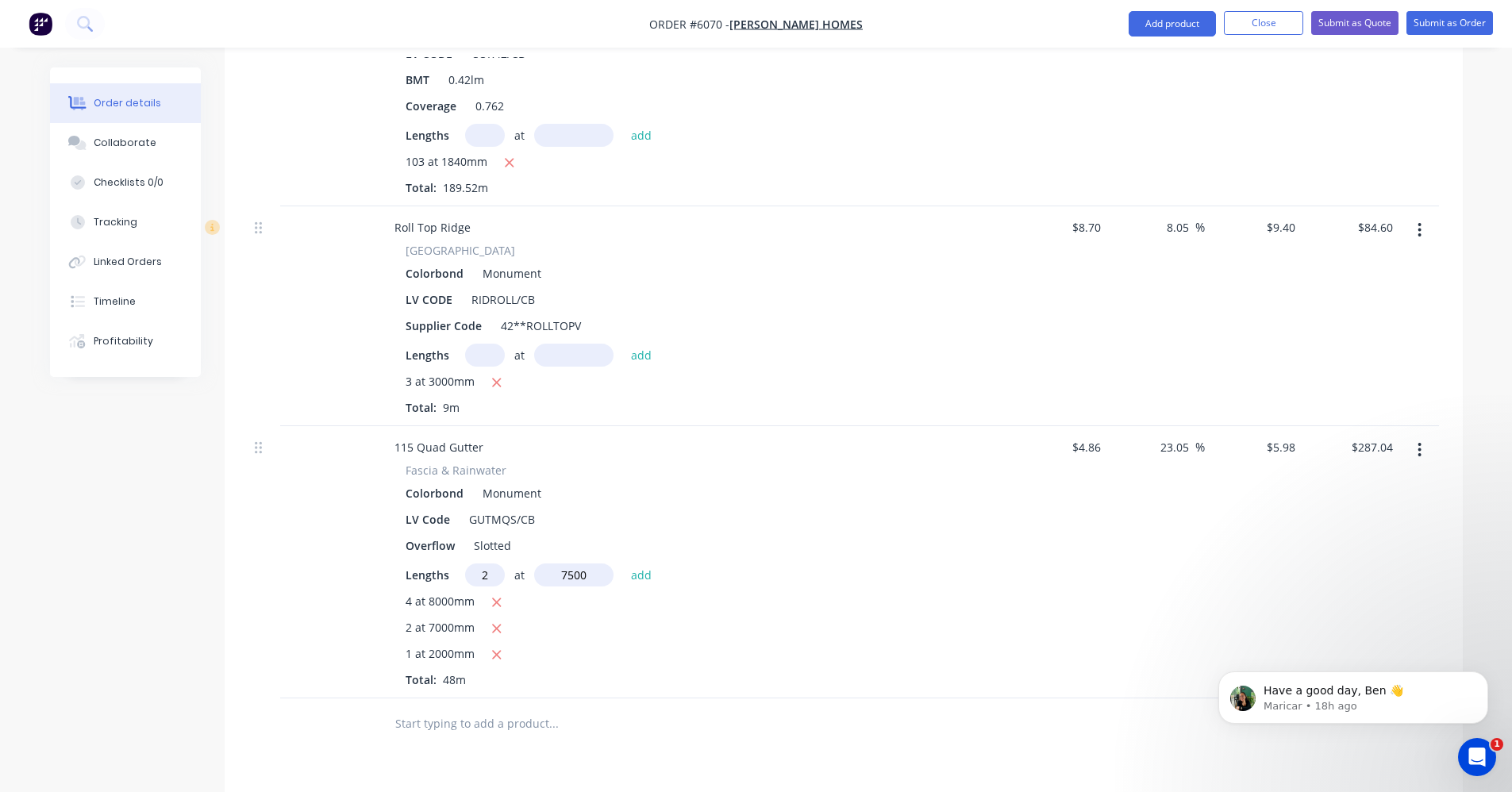
type input "7500"
click at [623, 564] on button "add" at bounding box center [642, 574] width 37 height 21
type input "$376.74"
type input "3"
type input "6400"
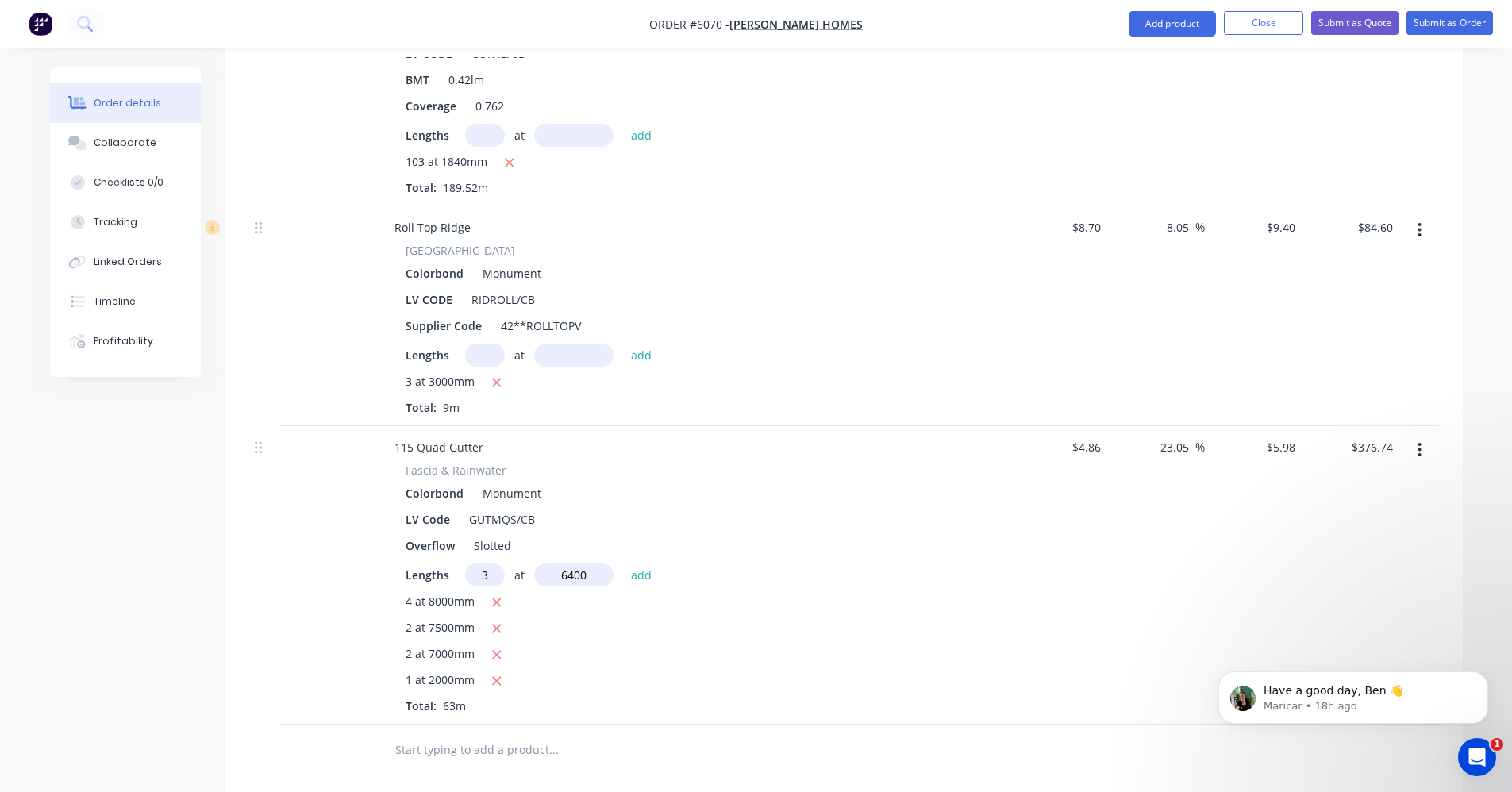
click at [623, 564] on button "add" at bounding box center [642, 574] width 37 height 21
type input "$491.56"
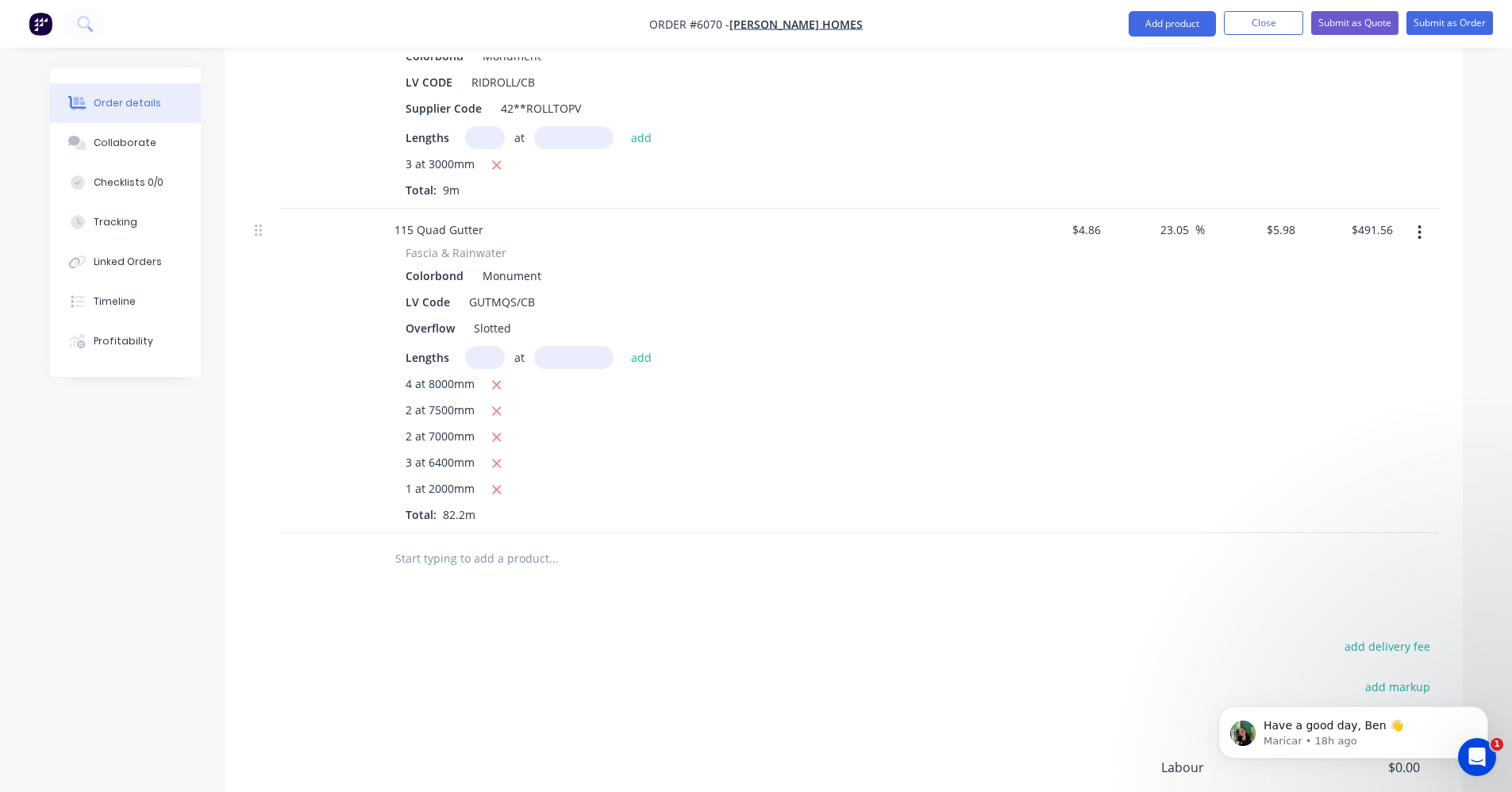
scroll to position [1032, 0]
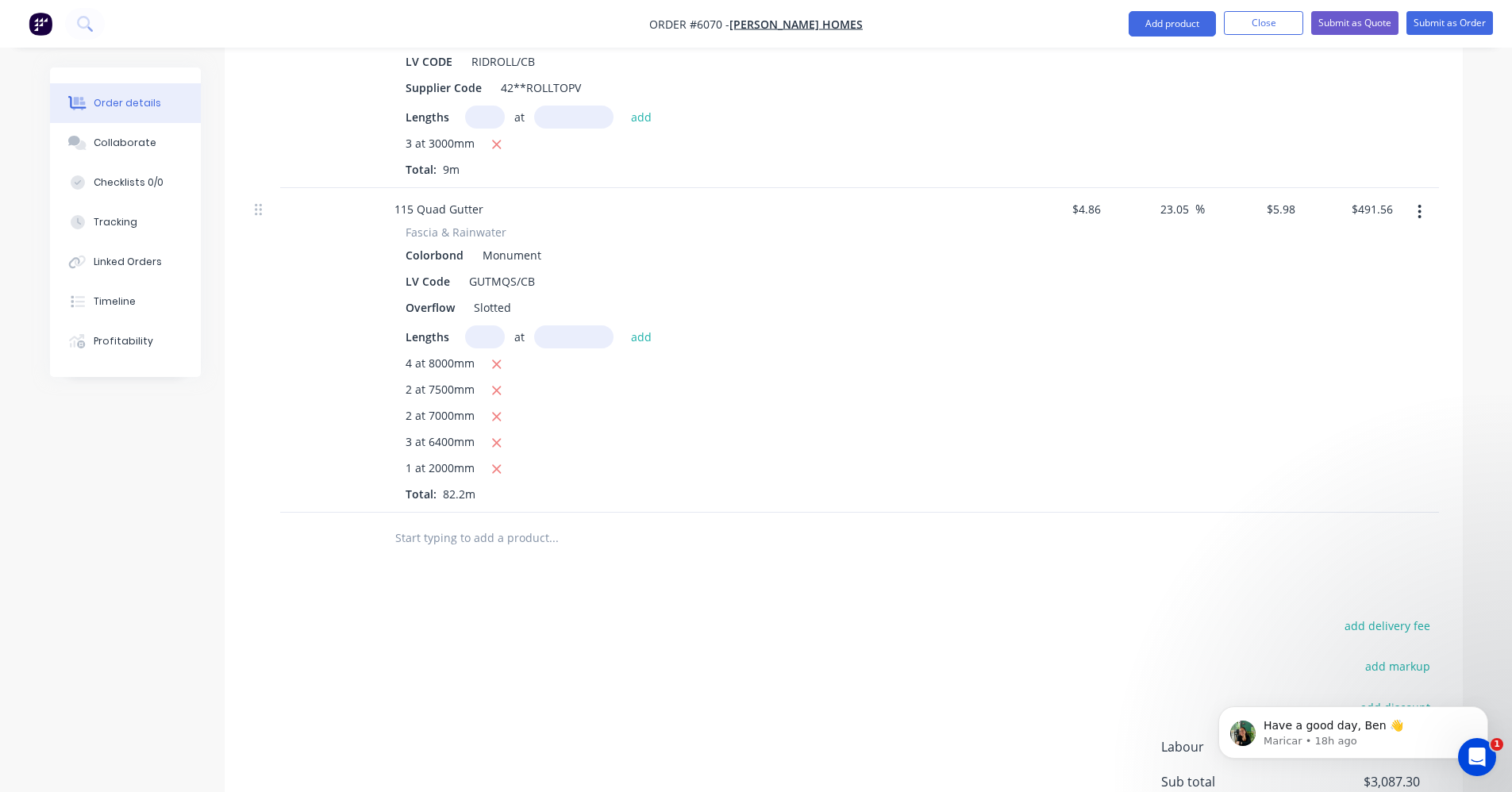
click at [423, 522] on input "text" at bounding box center [554, 538] width 318 height 32
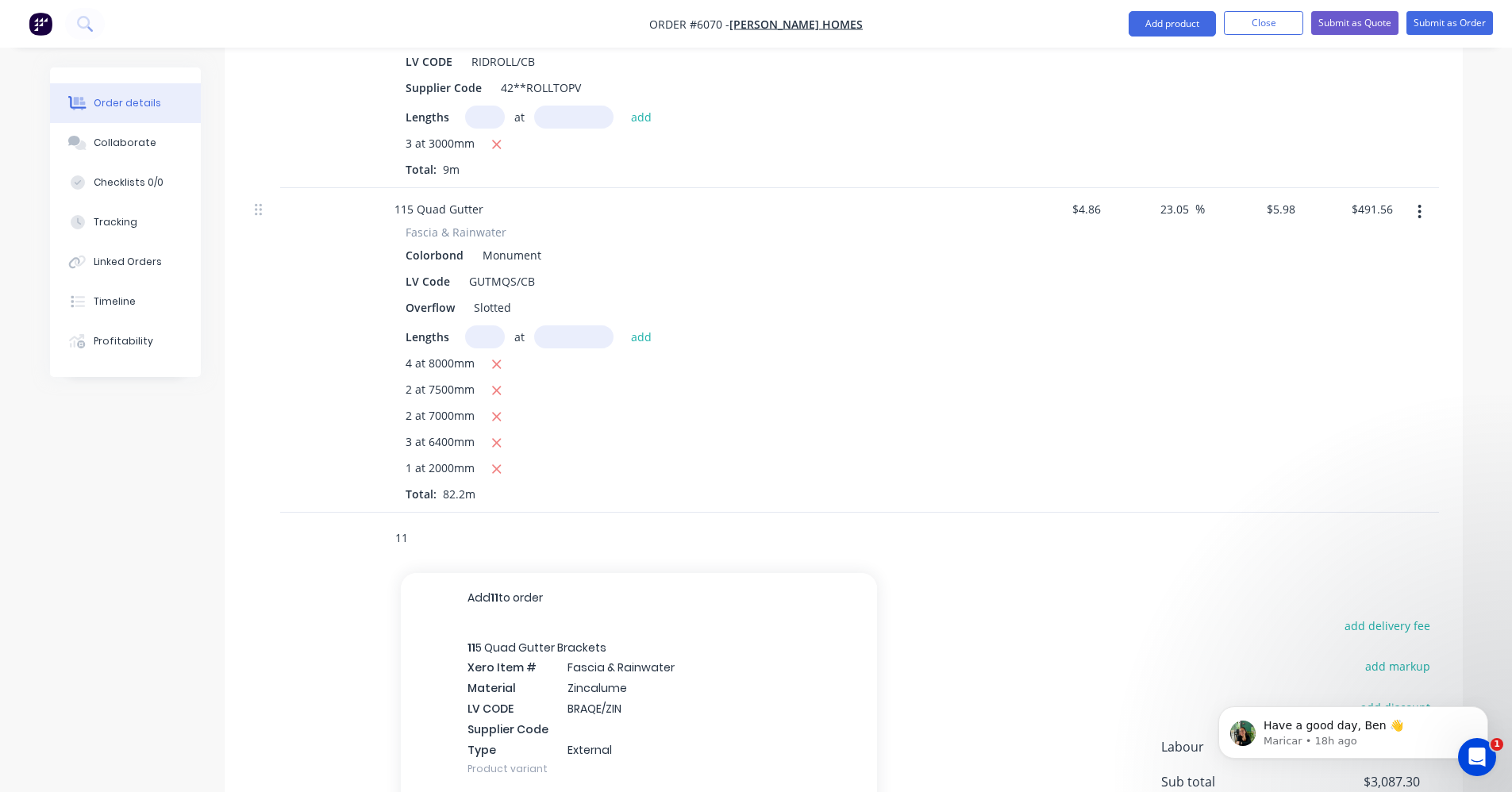
type input "1"
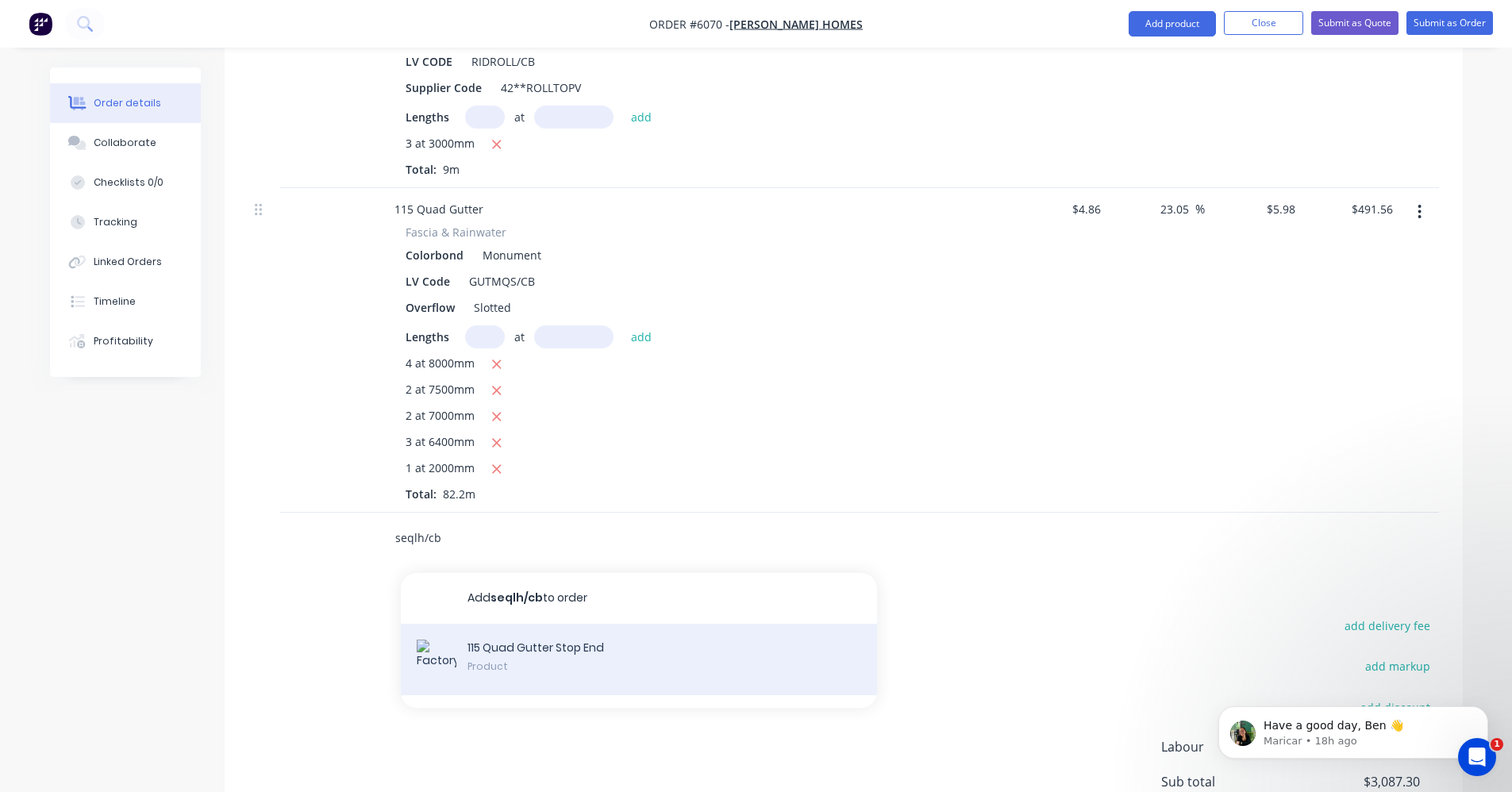
type input "seqlh/cb"
click at [537, 624] on div "115 Quad Gutter Stop End Product" at bounding box center [638, 659] width 476 height 71
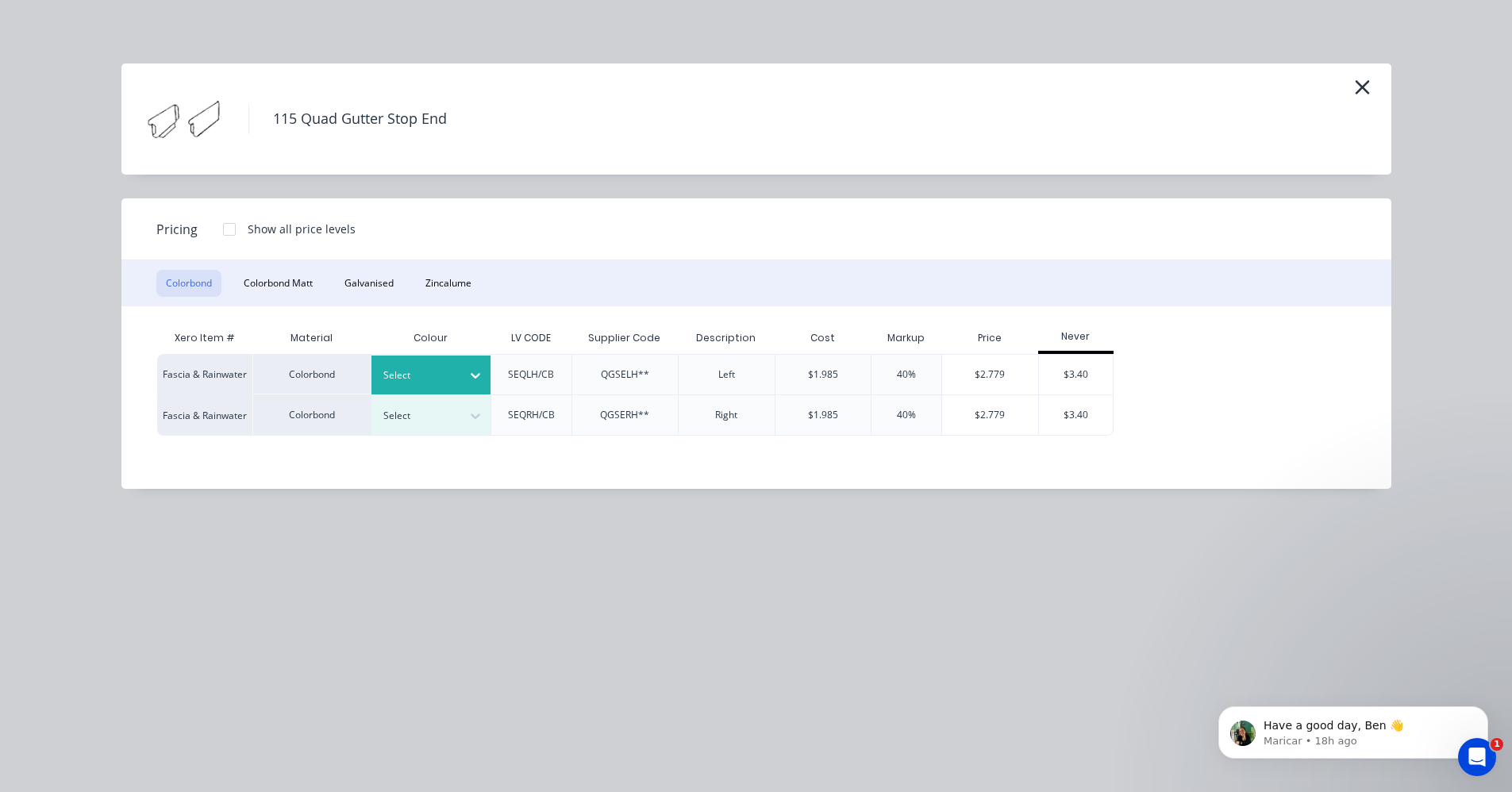
click at [431, 379] on div at bounding box center [419, 375] width 72 height 18
click at [1091, 379] on div "$3.40" at bounding box center [1075, 374] width 74 height 40
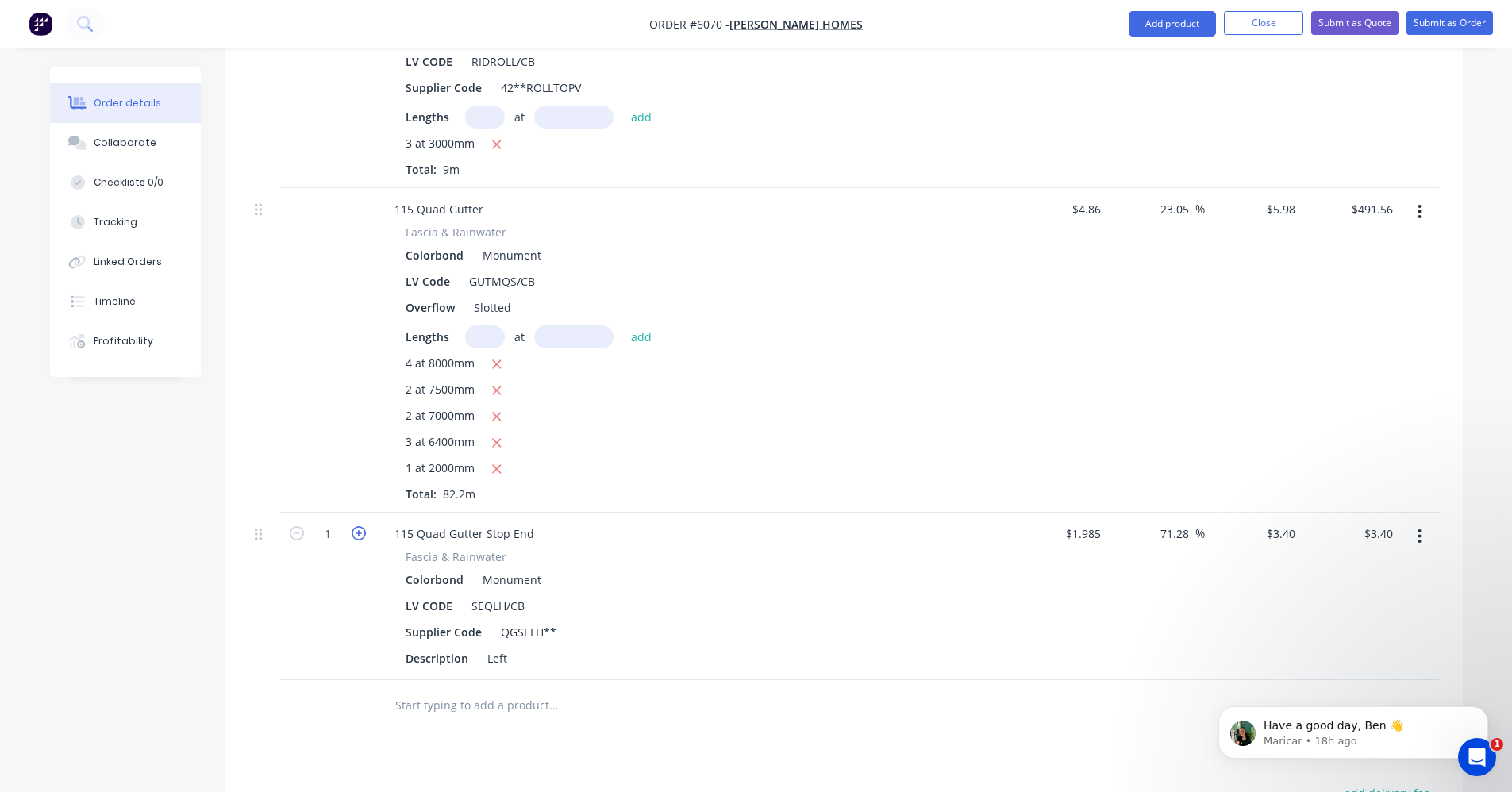
click at [359, 526] on icon "button" at bounding box center [358, 532] width 14 height 14
type input "2"
type input "$6.80"
click at [482, 689] on input "text" at bounding box center [554, 705] width 318 height 32
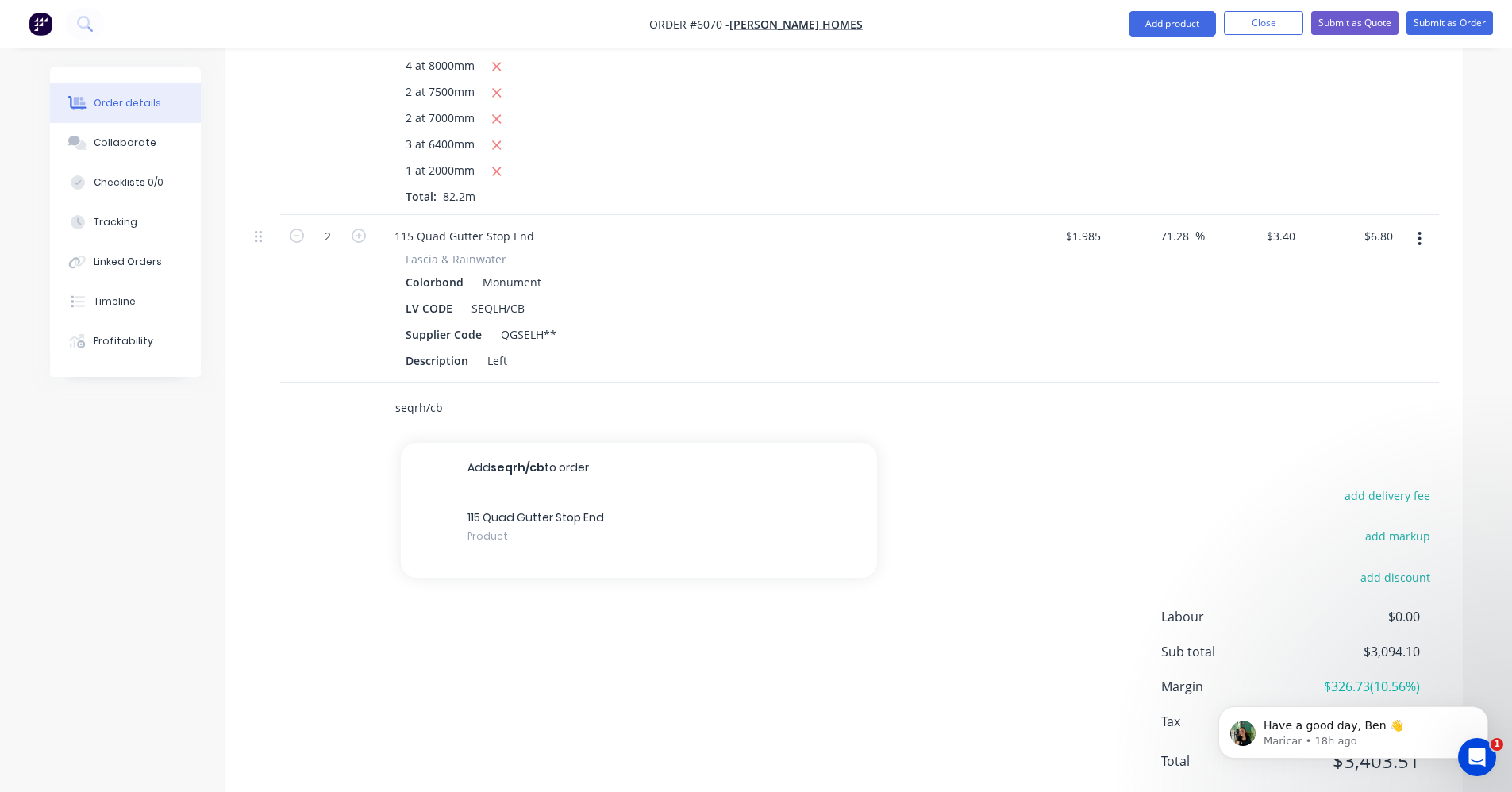
scroll to position [1331, 0]
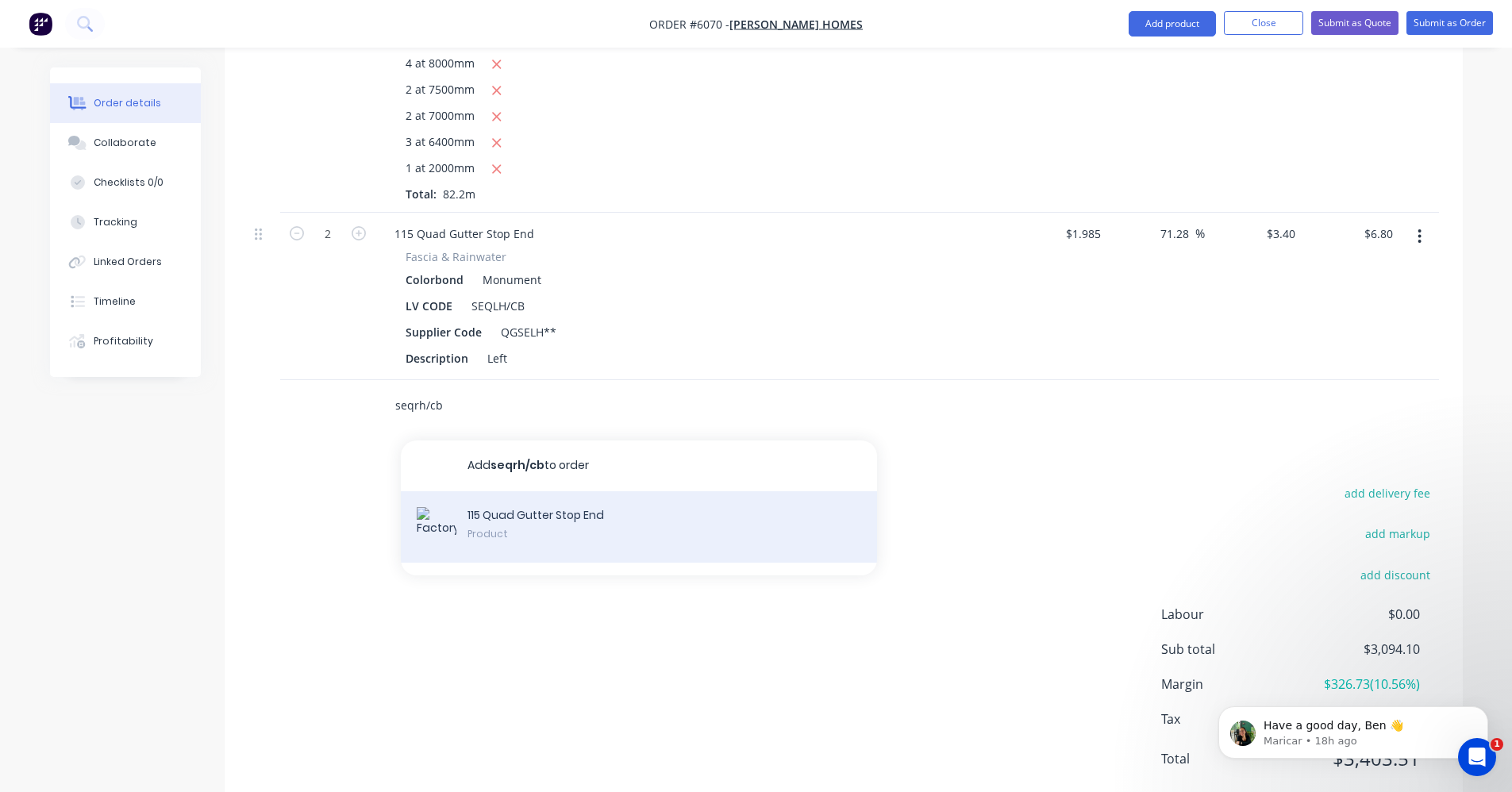
type input "seqrh/cb"
click at [607, 491] on div "115 Quad Gutter Stop End Product" at bounding box center [638, 526] width 476 height 71
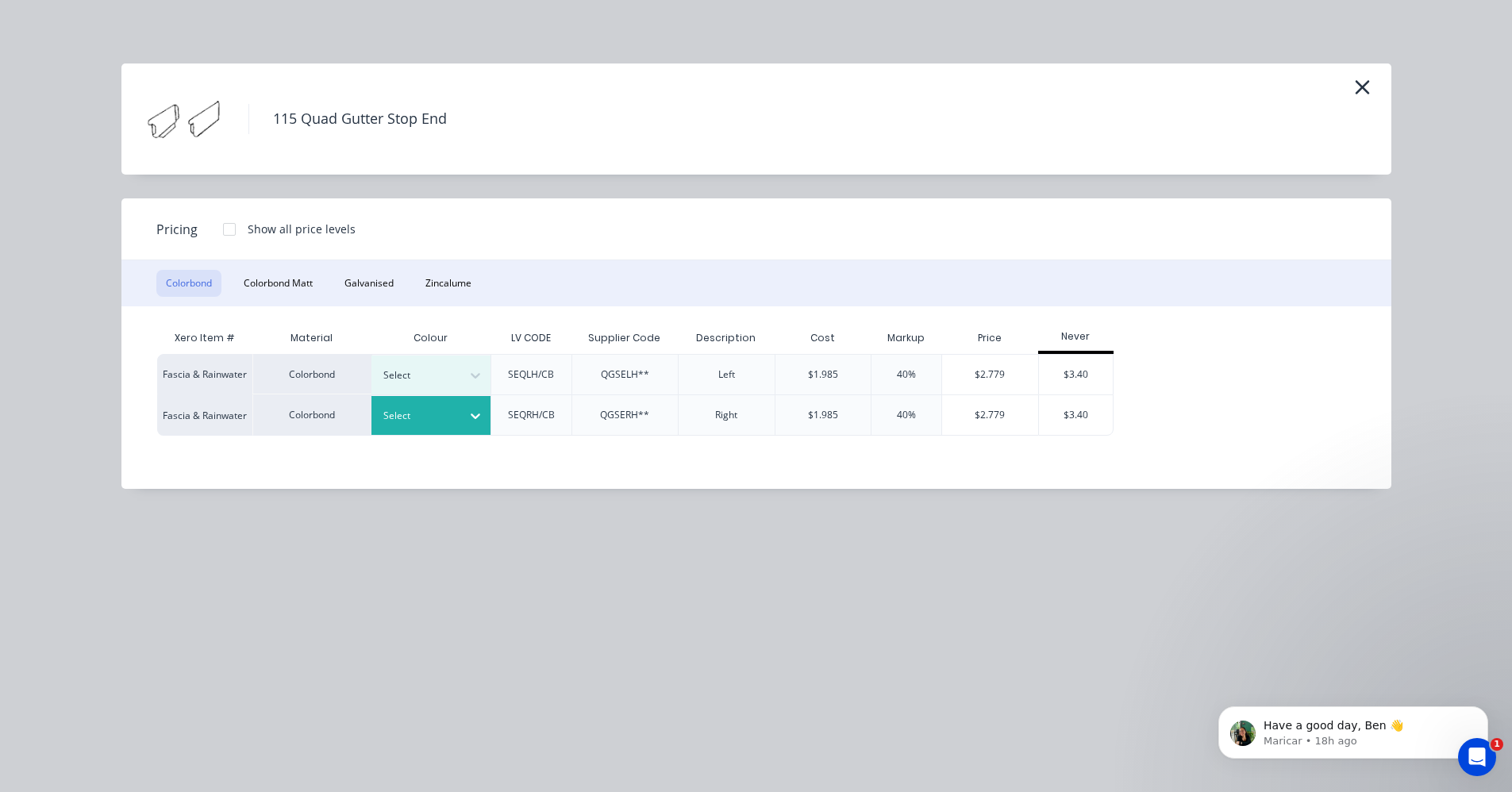
click at [437, 423] on div at bounding box center [419, 415] width 72 height 18
drag, startPoint x: 406, startPoint y: 493, endPoint x: 531, endPoint y: 493, distance: 125.0
click at [1071, 412] on div "$3.40" at bounding box center [1075, 414] width 74 height 40
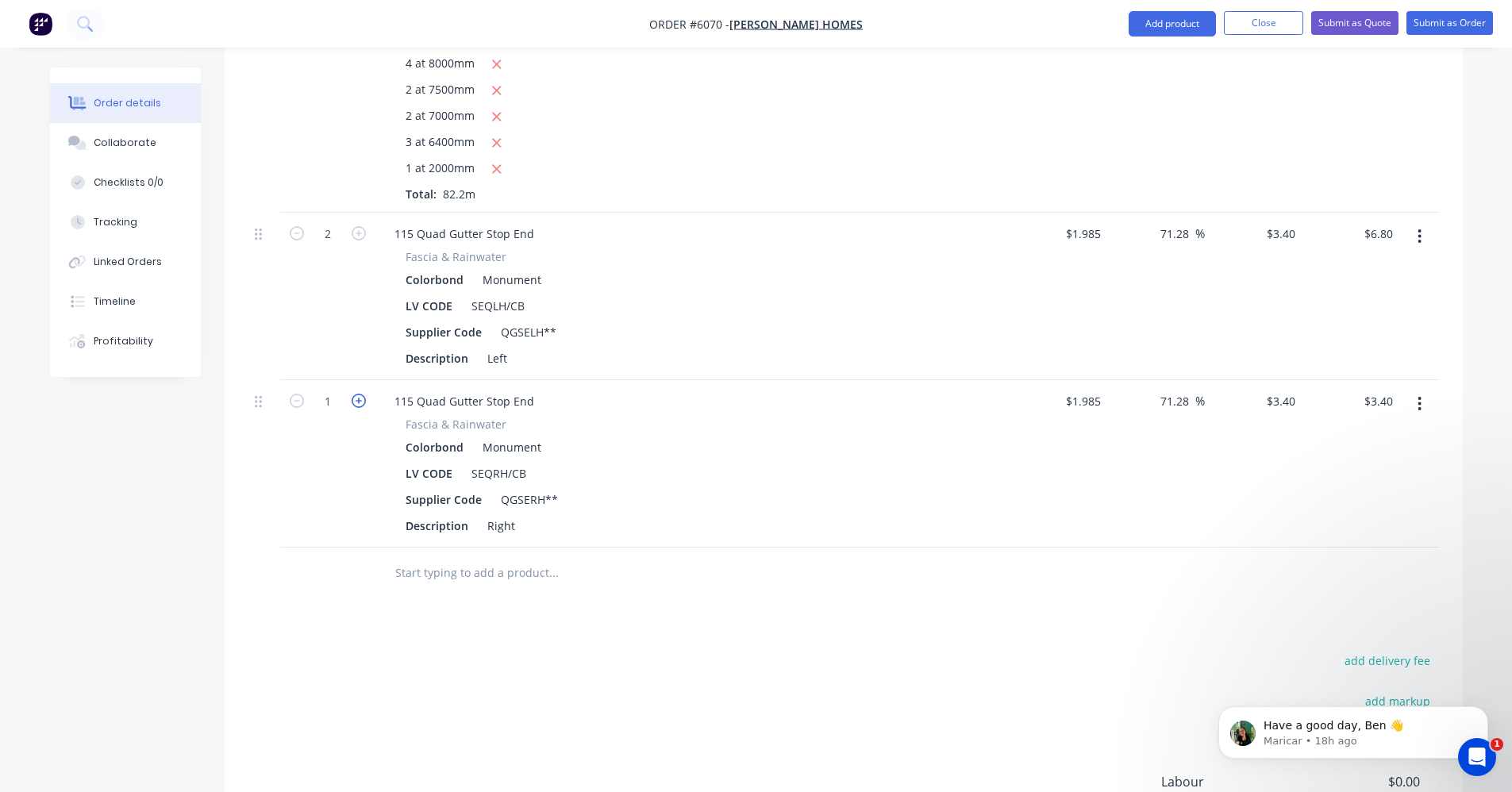
click at [359, 394] on icon "button" at bounding box center [358, 400] width 14 height 14
type input "2"
type input "$6.80"
click at [443, 557] on input "text" at bounding box center [554, 573] width 318 height 32
click at [512, 557] on input "text" at bounding box center [554, 573] width 318 height 32
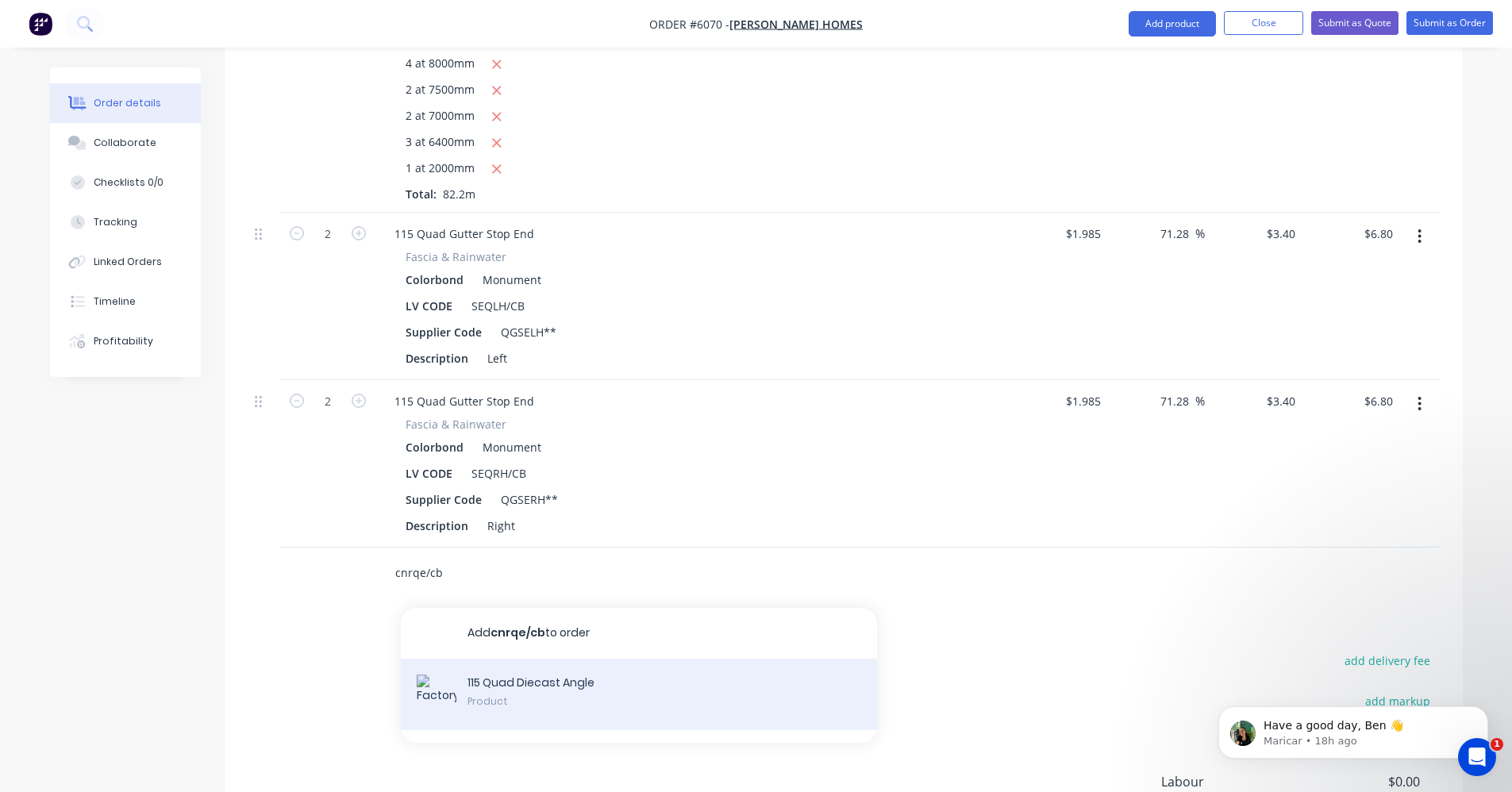
type input "cnrqe/cb"
click at [559, 658] on div "115 Quad Diecast Angle Product" at bounding box center [638, 694] width 476 height 71
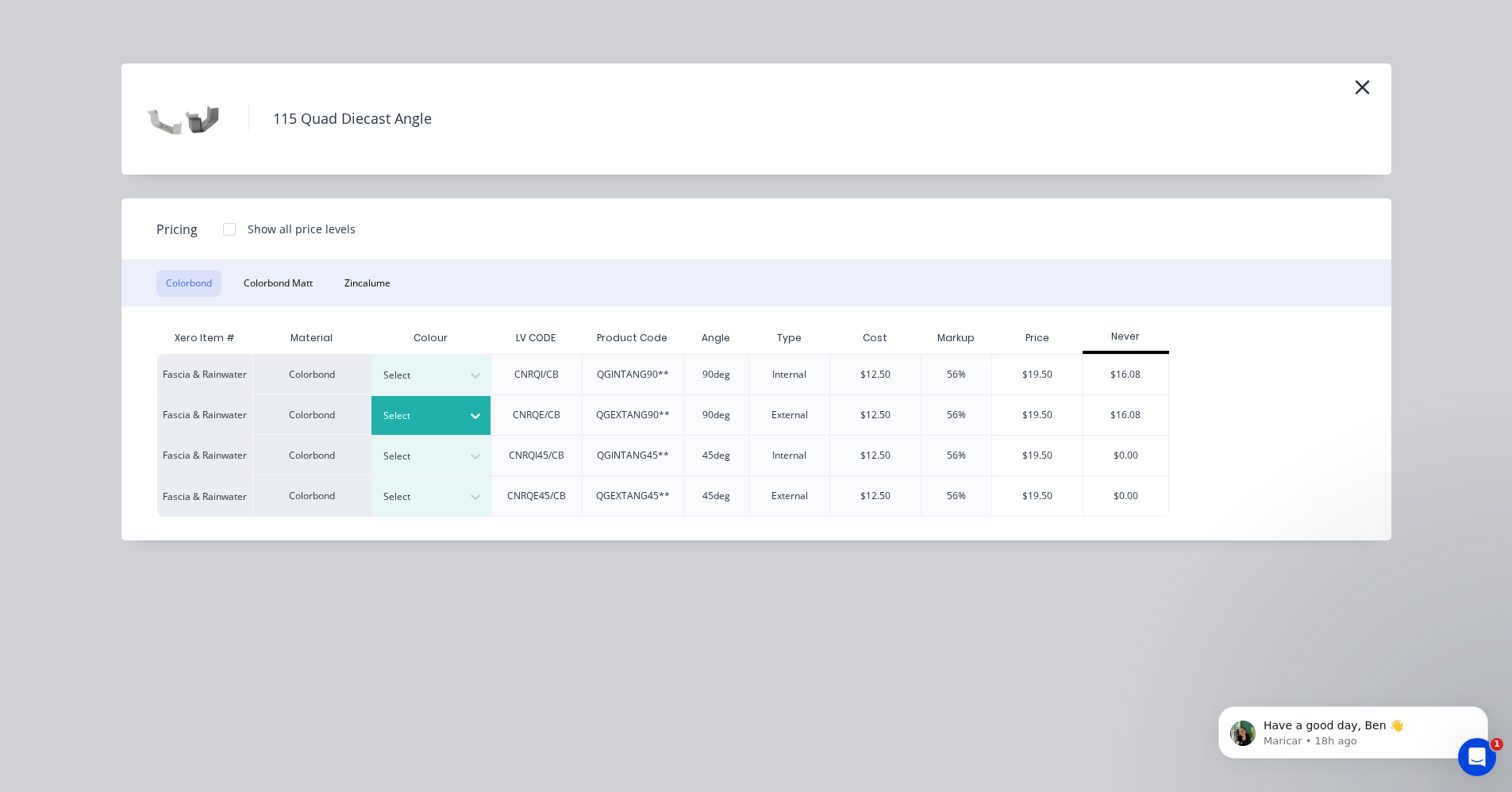
click at [456, 408] on div "Select" at bounding box center [417, 416] width 89 height 20
click at [1123, 422] on div "$16.08" at bounding box center [1125, 414] width 85 height 40
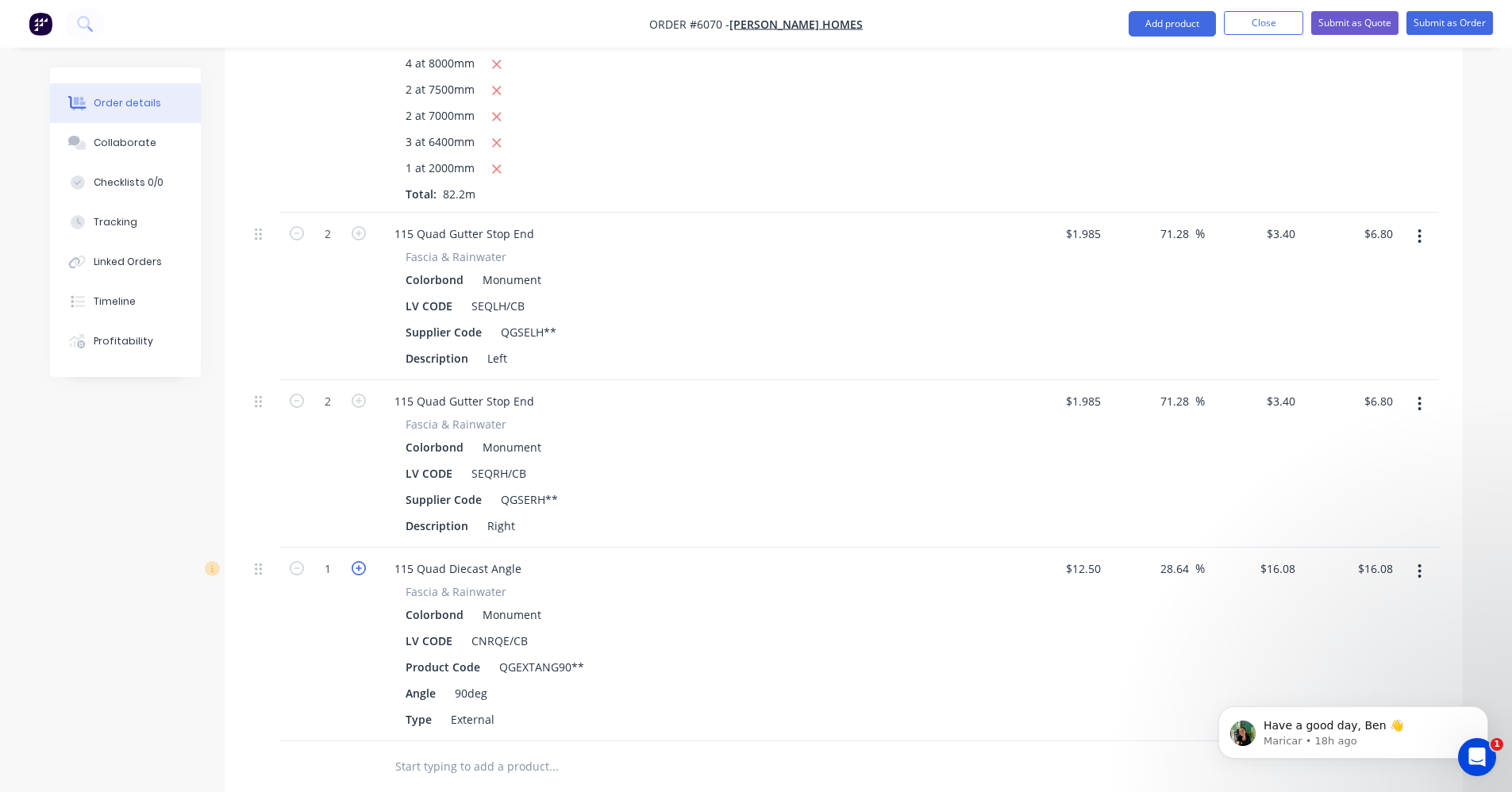
click at [361, 561] on icon "button" at bounding box center [358, 567] width 14 height 14
type input "2"
type input "$32.16"
click at [445, 750] on input "text" at bounding box center [554, 766] width 318 height 32
type input "c"
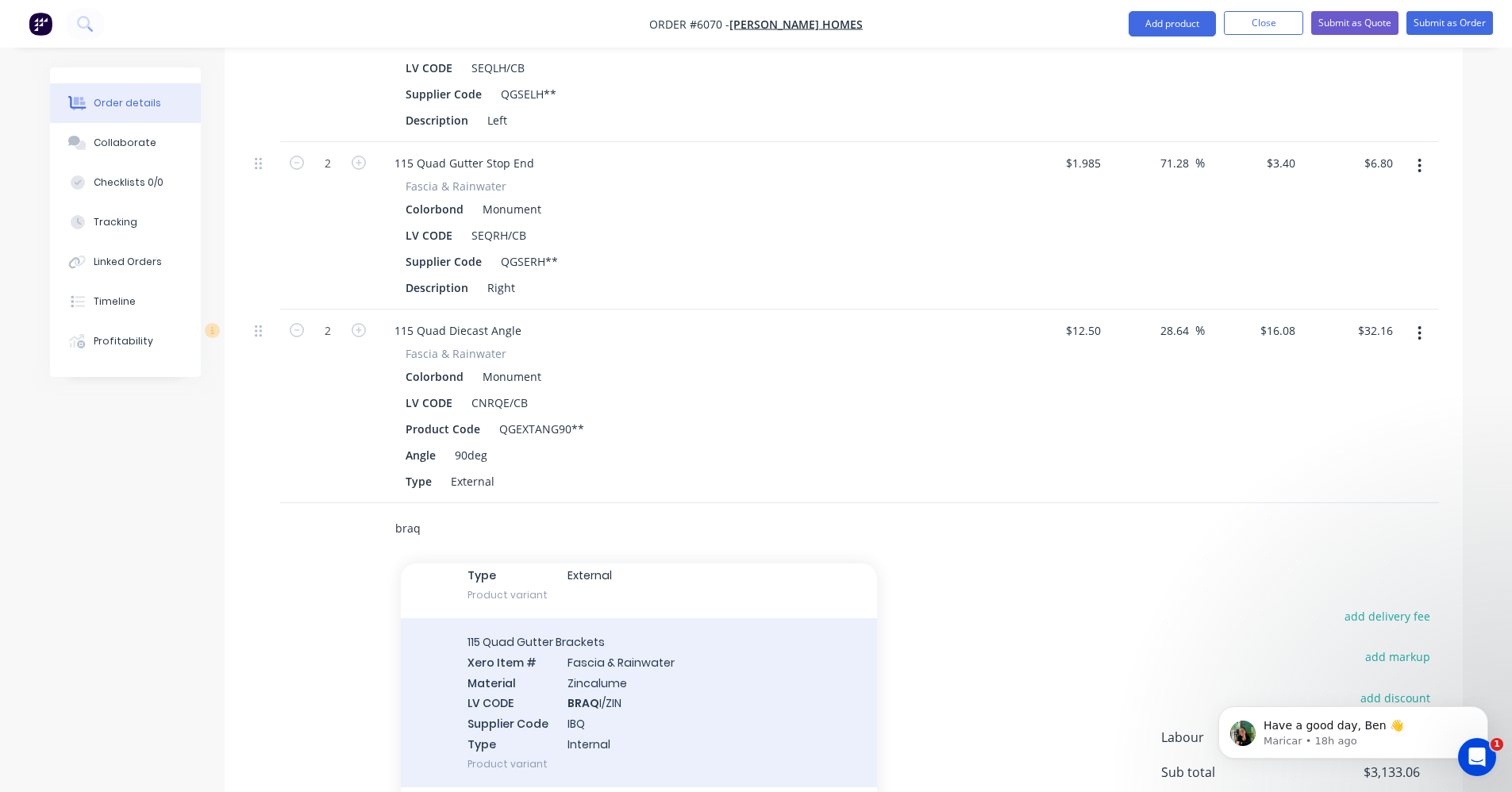
scroll to position [504, 0]
type input "braq"
click at [592, 667] on div "115 Quad Gutter Brackets Xero Item # Fascia & Rainwater Material Zincalume LV C…" at bounding box center [638, 701] width 476 height 169
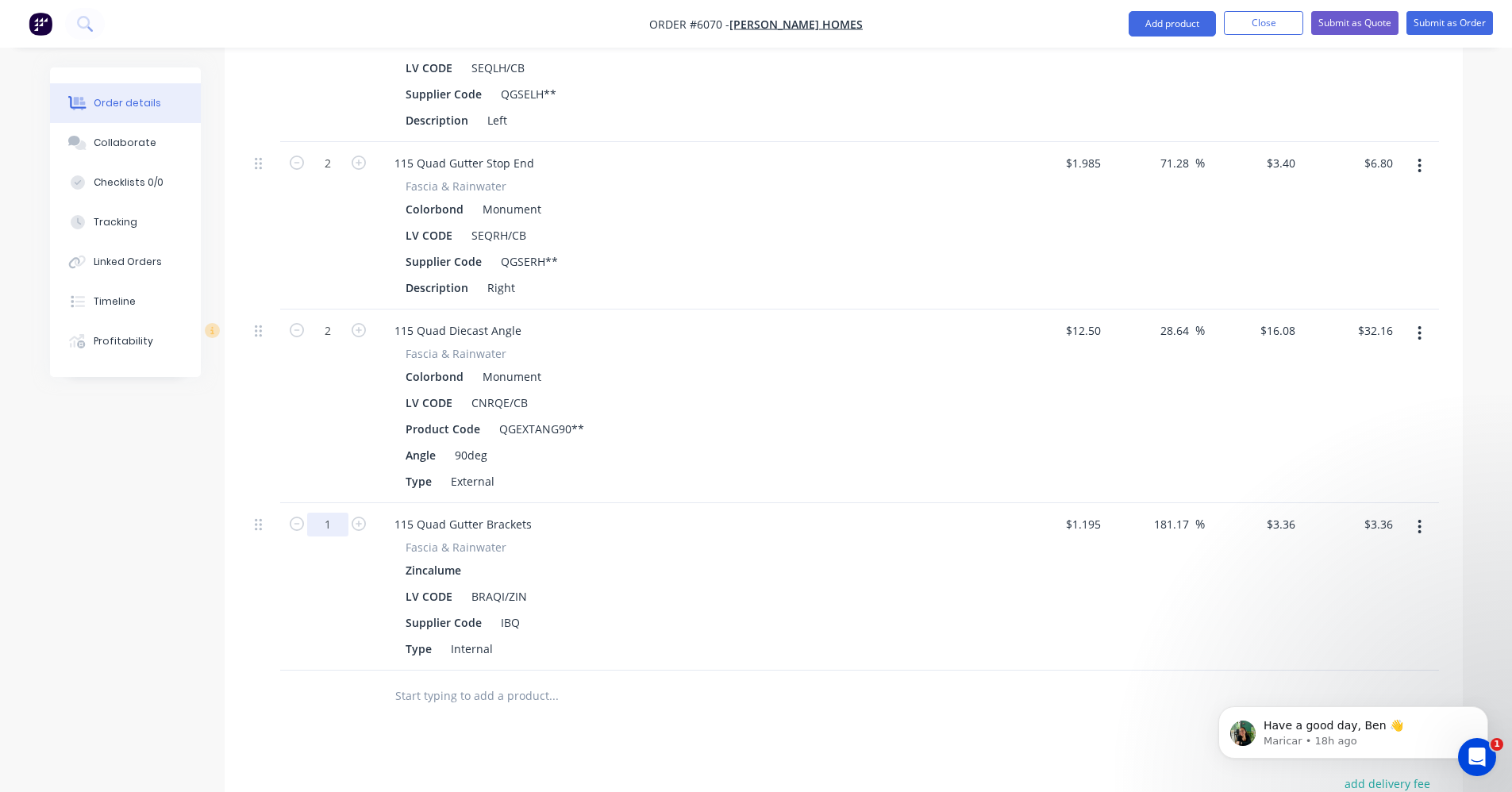
click at [330, 513] on input "1" at bounding box center [328, 525] width 41 height 24
type input "90"
type input "$302.40"
click at [470, 680] on input "text" at bounding box center [554, 695] width 318 height 32
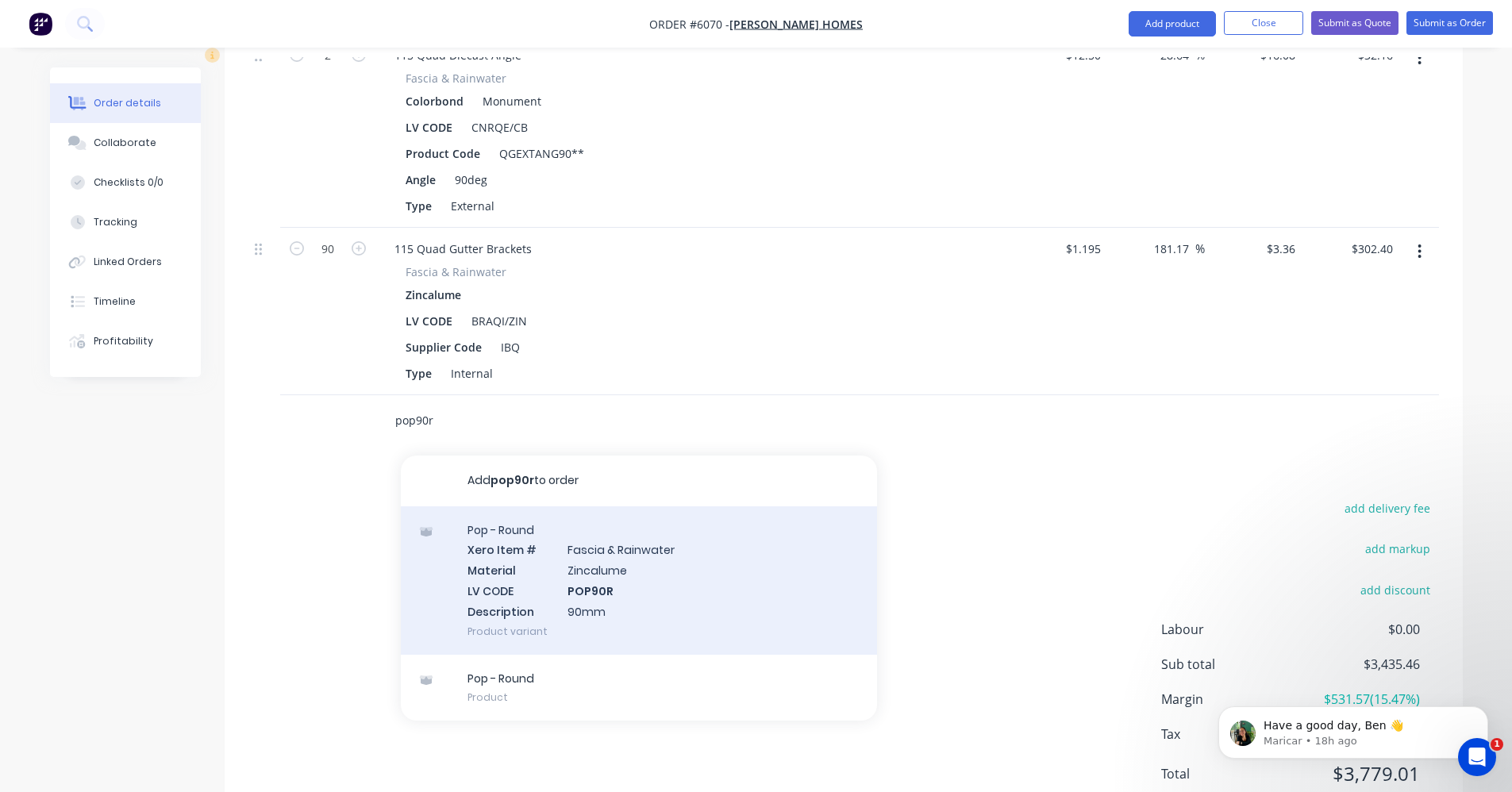
scroll to position [1860, 0]
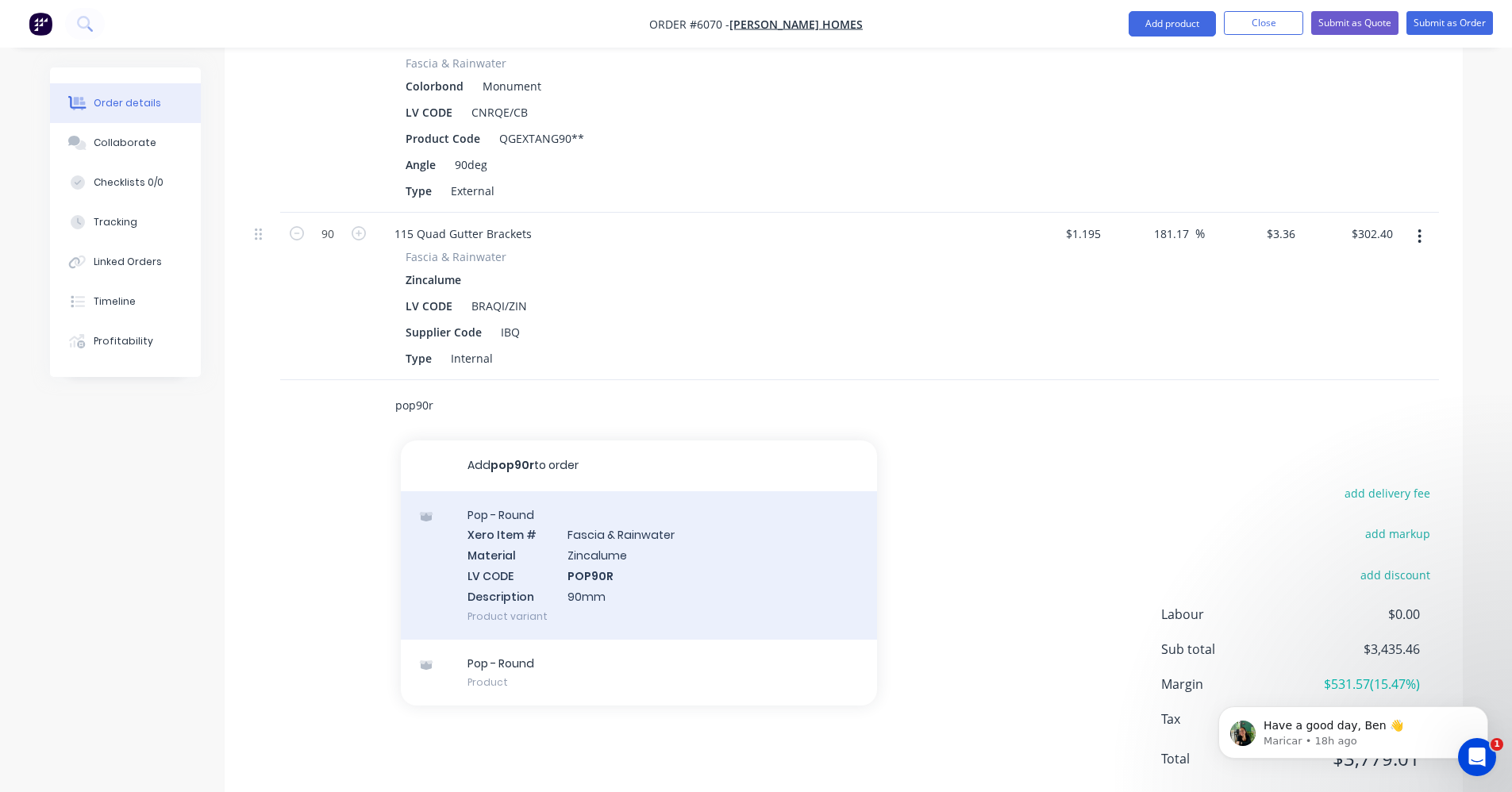
type input "pop90r"
click at [707, 520] on div "Pop - Round Xero Item # Fascia & Rainwater Material Zincalume LV CODE POP90R De…" at bounding box center [638, 565] width 476 height 149
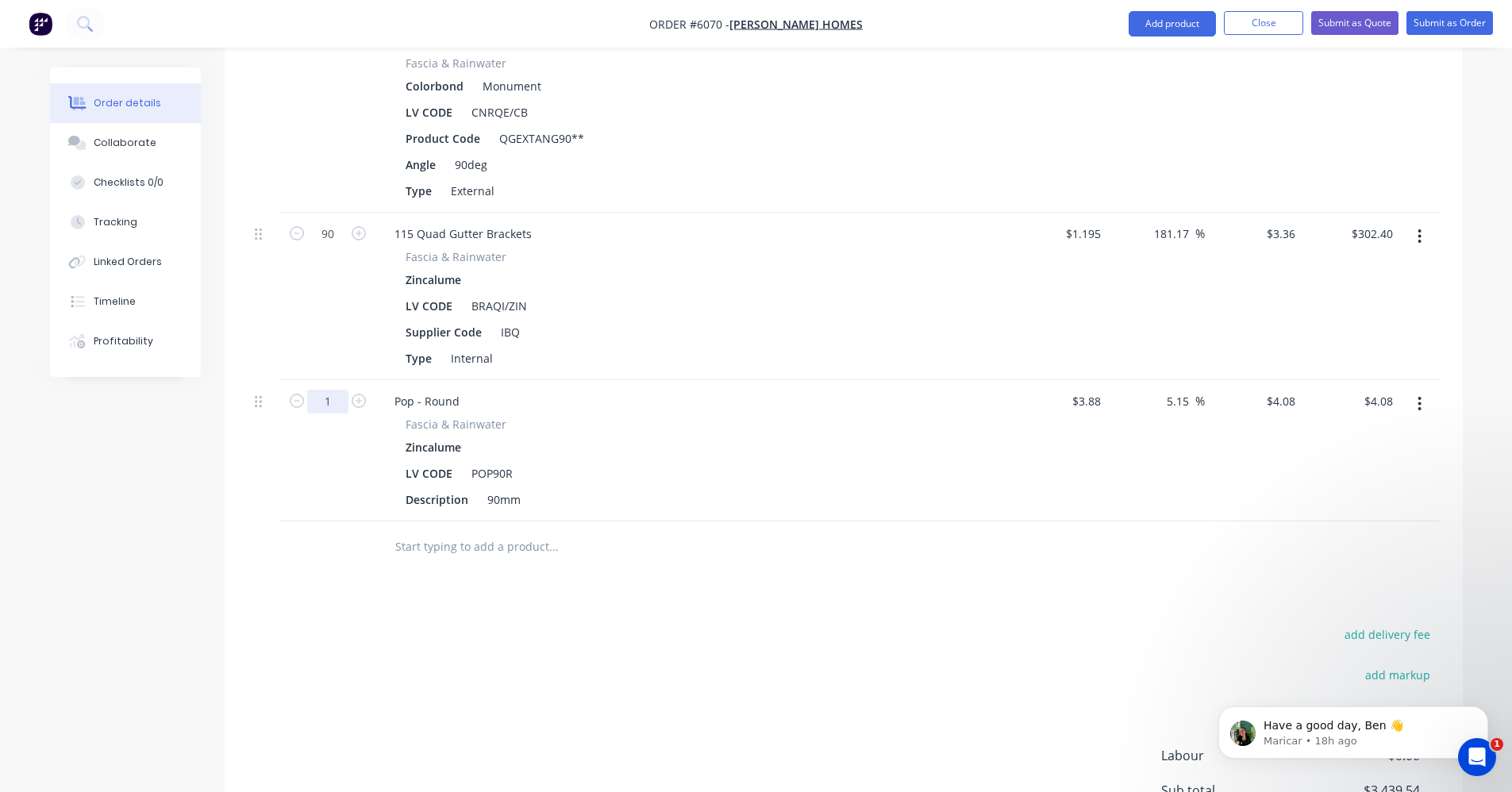
click at [341, 390] on input "1" at bounding box center [328, 402] width 41 height 24
type input "10"
type input "$40.80"
click at [463, 521] on div at bounding box center [660, 547] width 571 height 52
click at [477, 531] on input "text" at bounding box center [554, 547] width 318 height 32
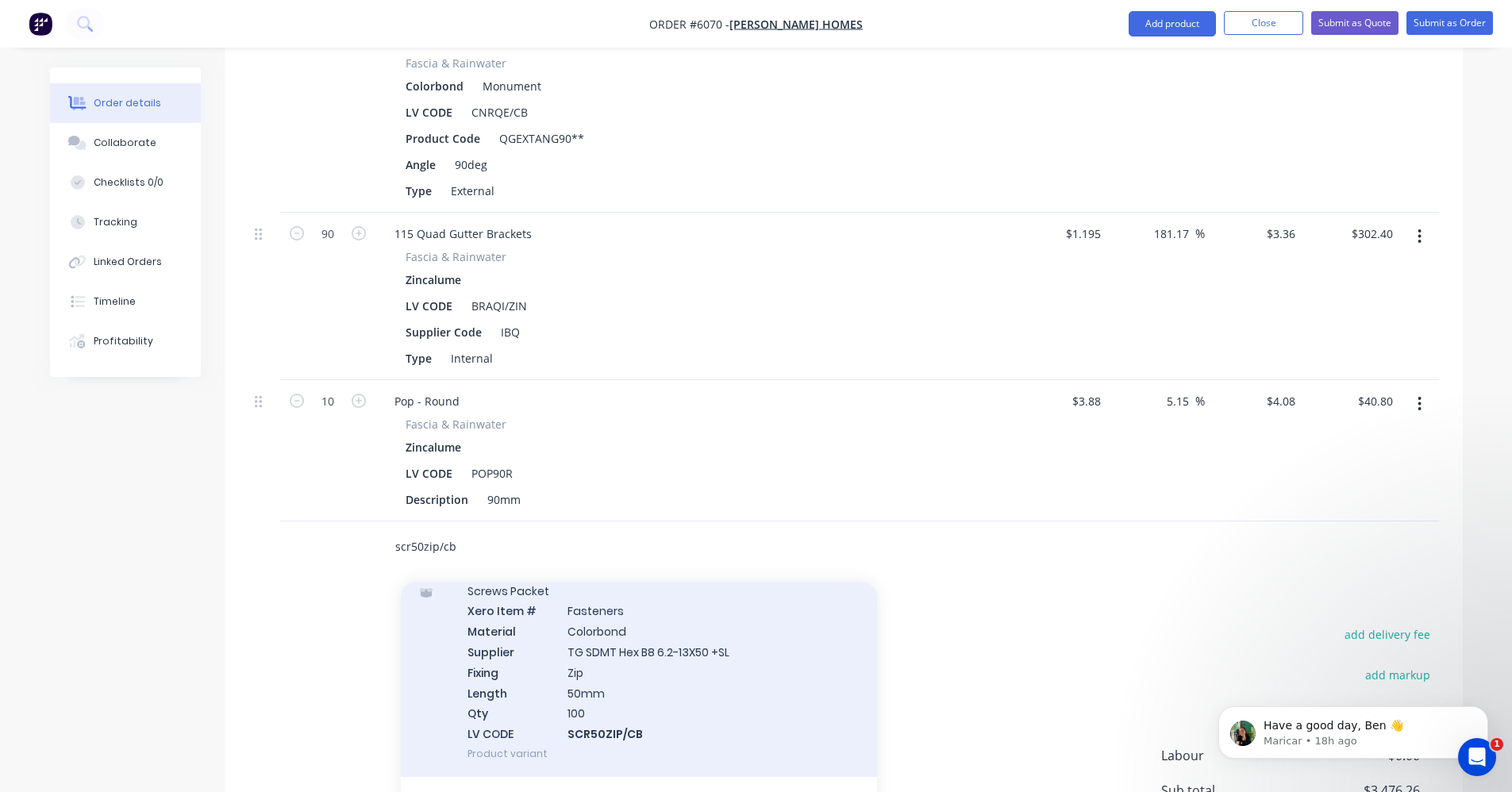
scroll to position [100, 0]
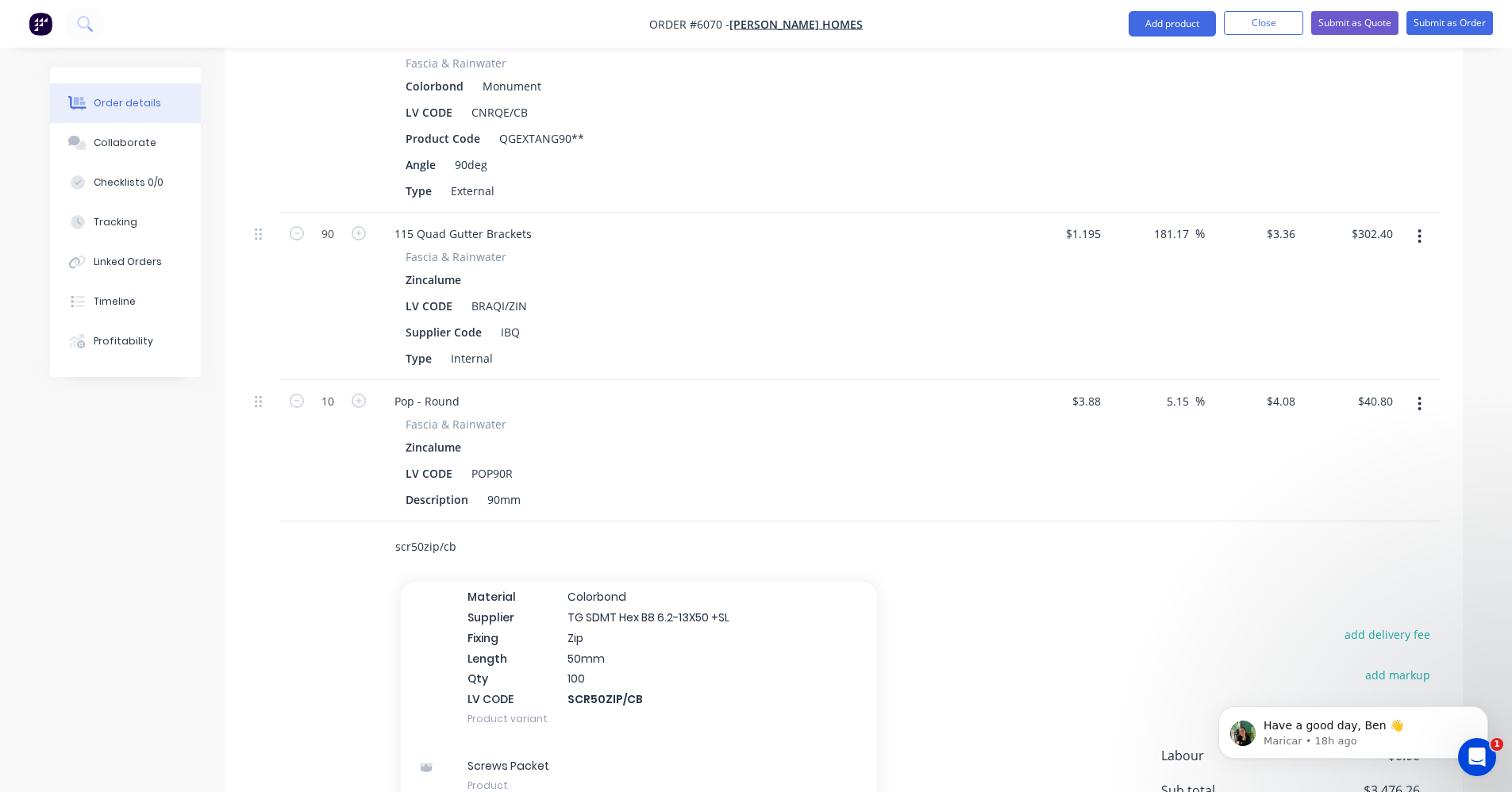
type input "scr50zip/cb"
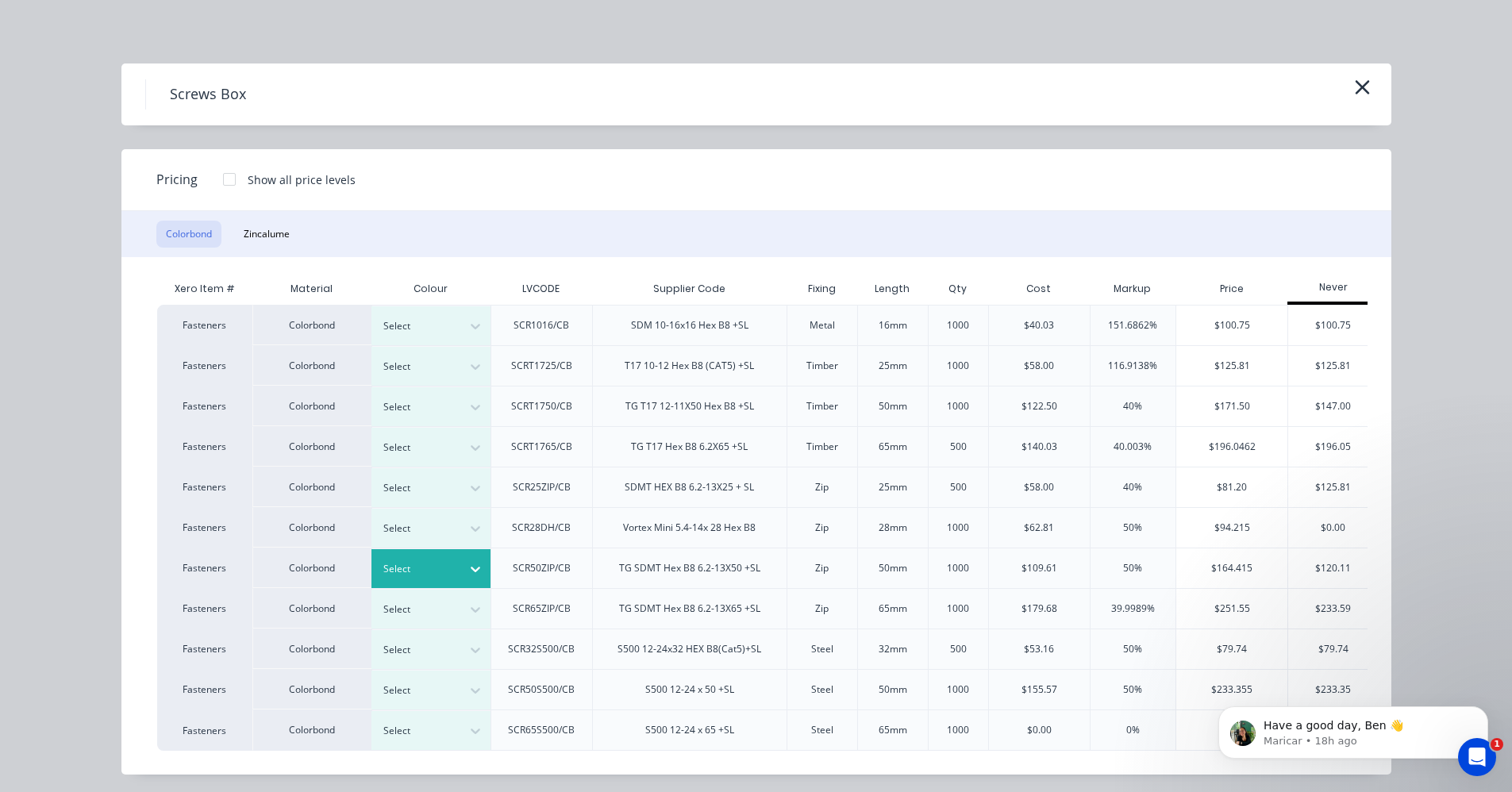
click at [469, 569] on icon at bounding box center [475, 568] width 16 height 16
click at [1326, 575] on div "$120.11" at bounding box center [1333, 567] width 90 height 40
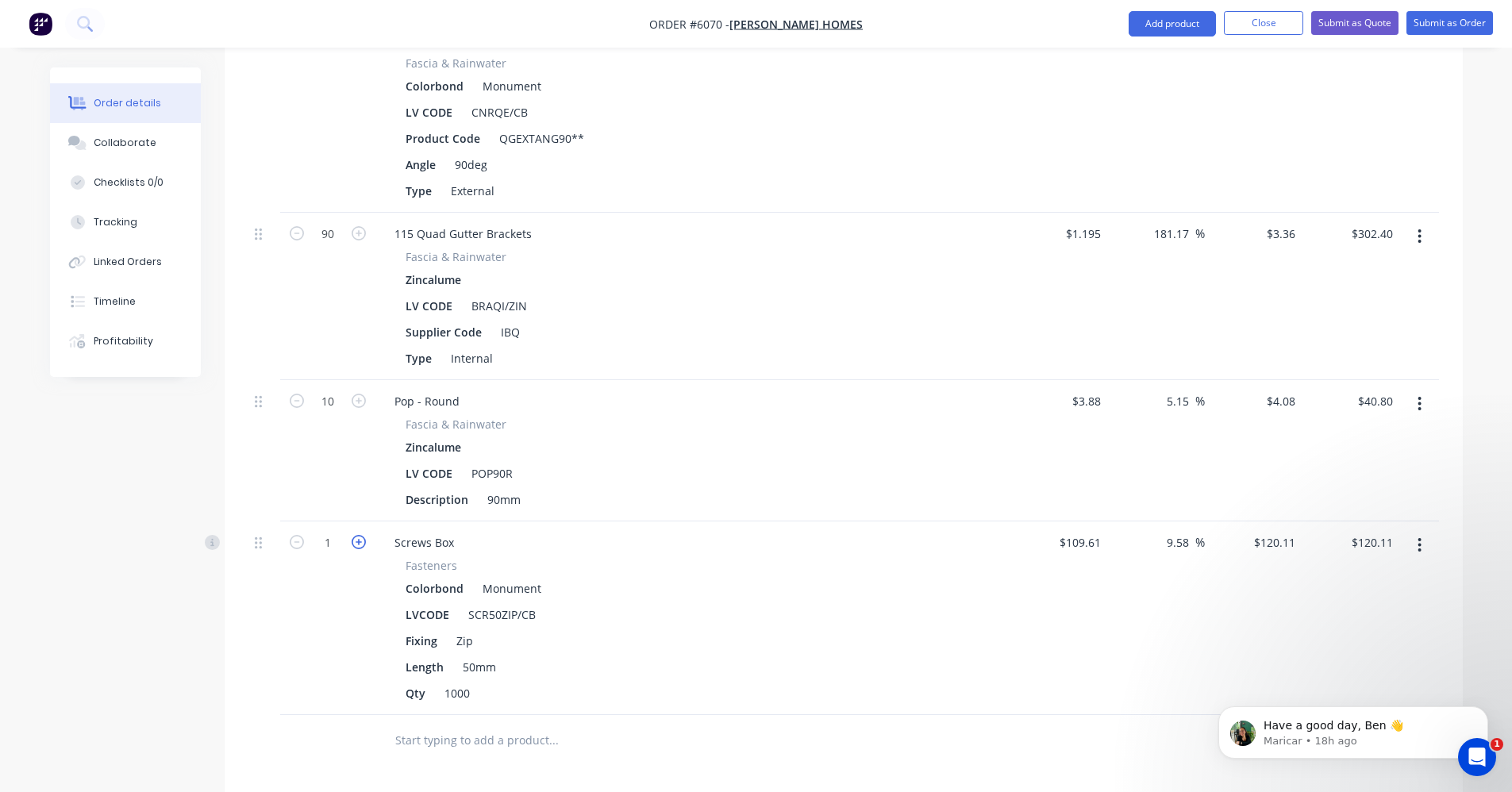
click at [363, 535] on icon "button" at bounding box center [358, 541] width 14 height 14
type input "2"
type input "$240.22"
click at [431, 724] on input "text" at bounding box center [554, 740] width 318 height 32
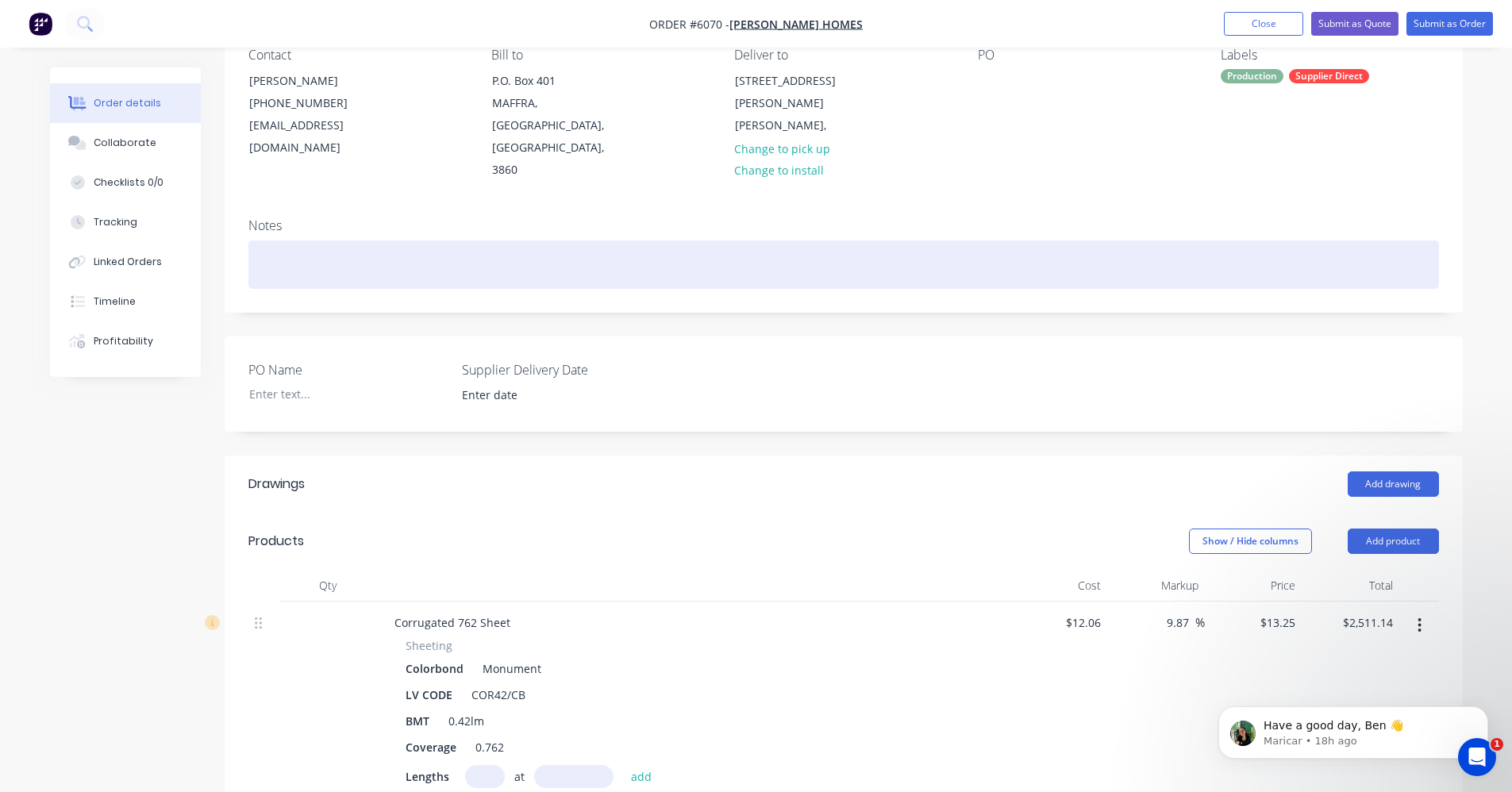
scroll to position [0, 0]
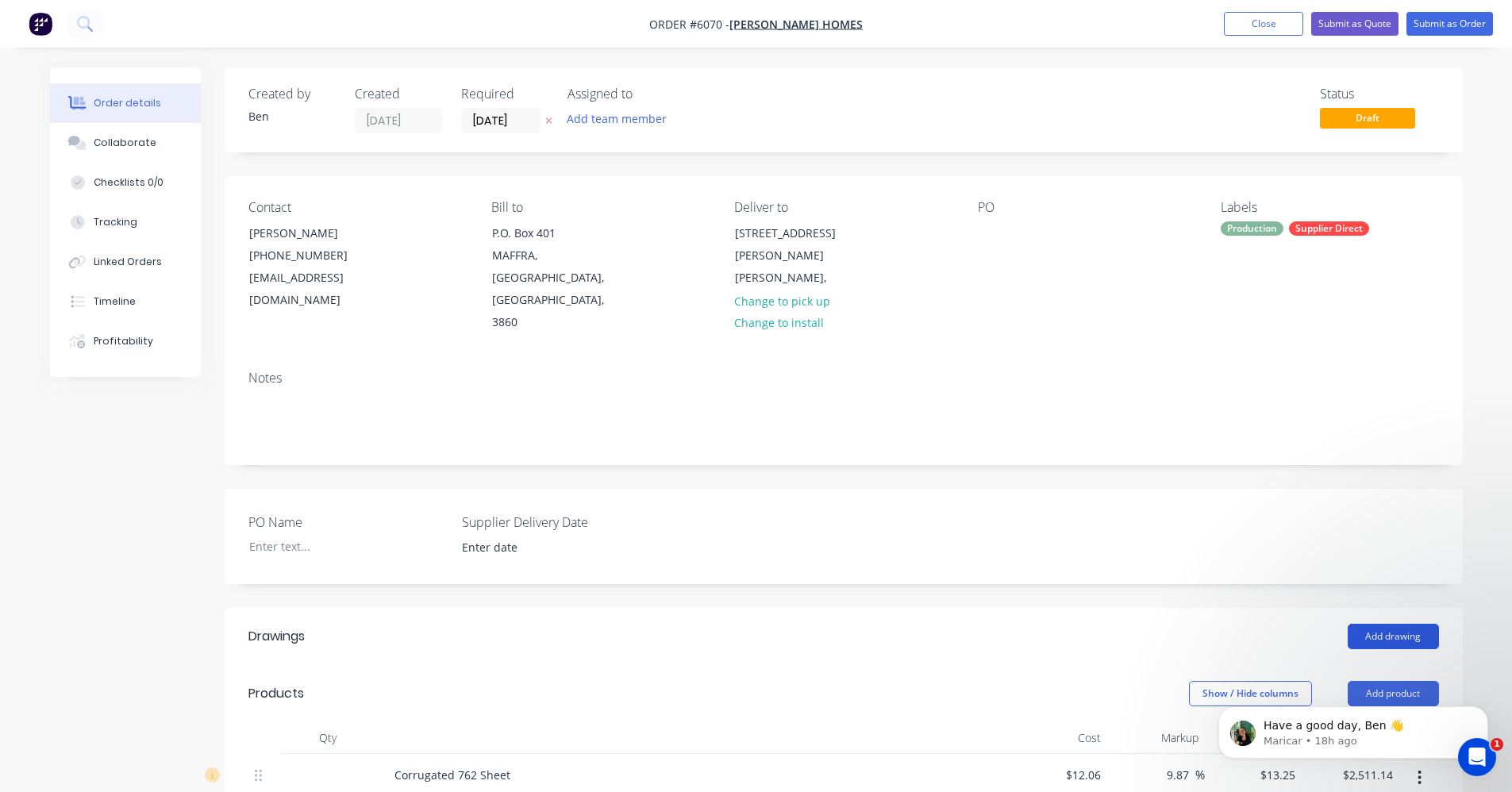
click at [1403, 624] on button "Add drawing" at bounding box center [1393, 636] width 91 height 25
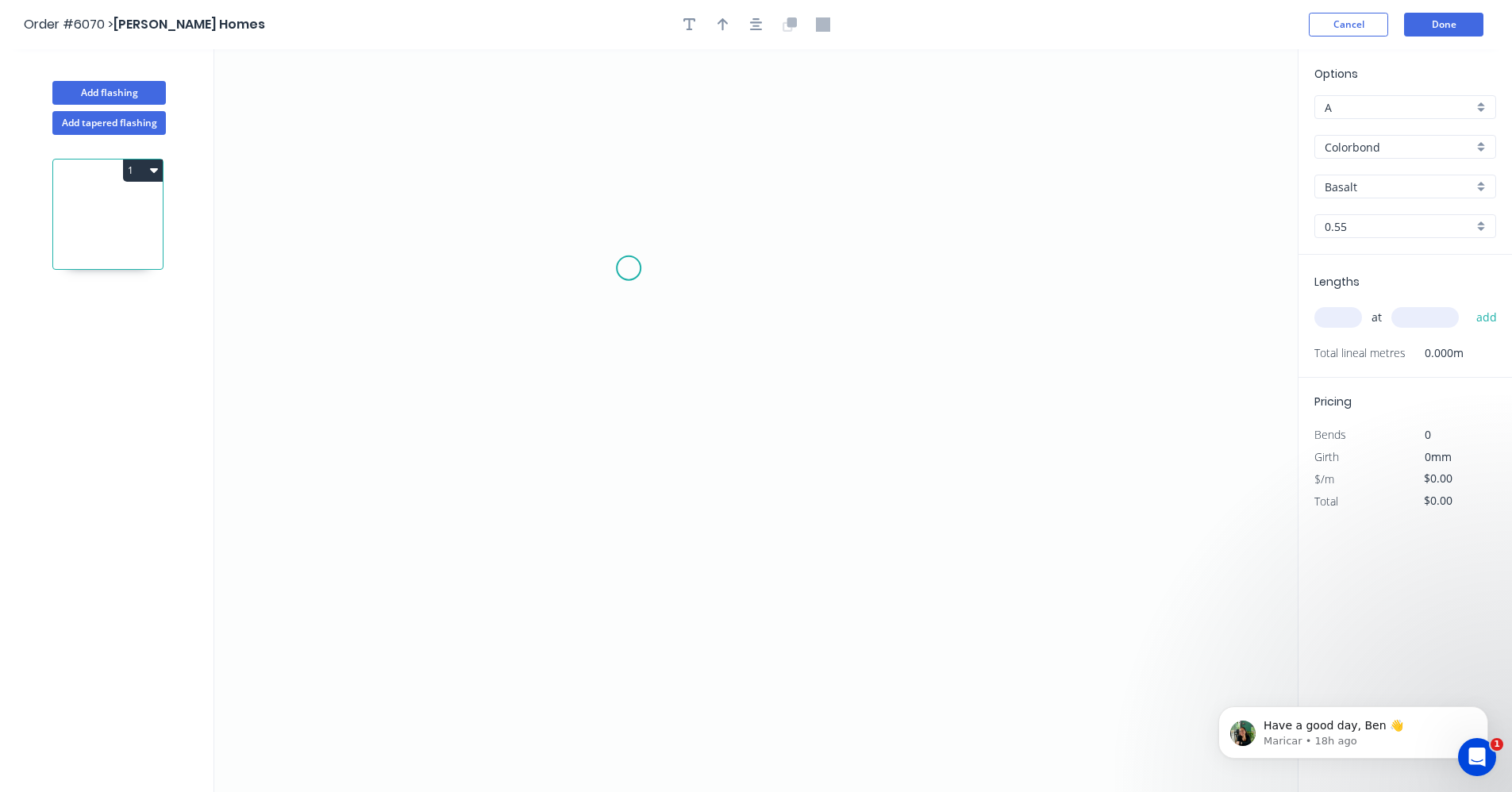
click at [631, 267] on icon "0" at bounding box center [756, 421] width 1083 height 743
click at [632, 330] on icon "0" at bounding box center [756, 421] width 1083 height 743
drag, startPoint x: 865, startPoint y: 367, endPoint x: 1036, endPoint y: 409, distance: 176.1
click at [866, 367] on icon "0 ?" at bounding box center [756, 421] width 1083 height 743
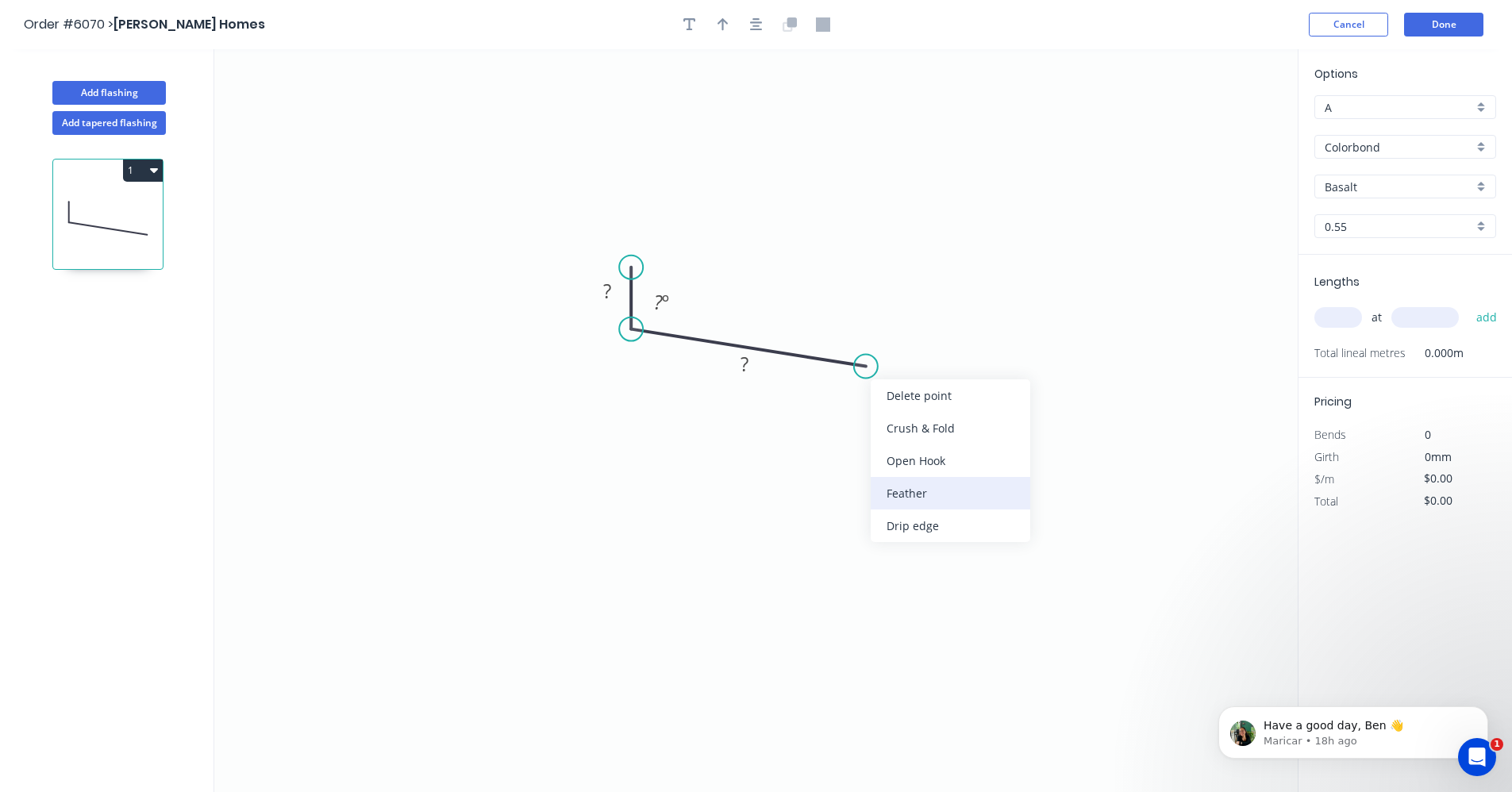
click at [907, 493] on div "Feather" at bounding box center [950, 493] width 160 height 32
click at [606, 281] on tspan "?" at bounding box center [606, 291] width 8 height 26
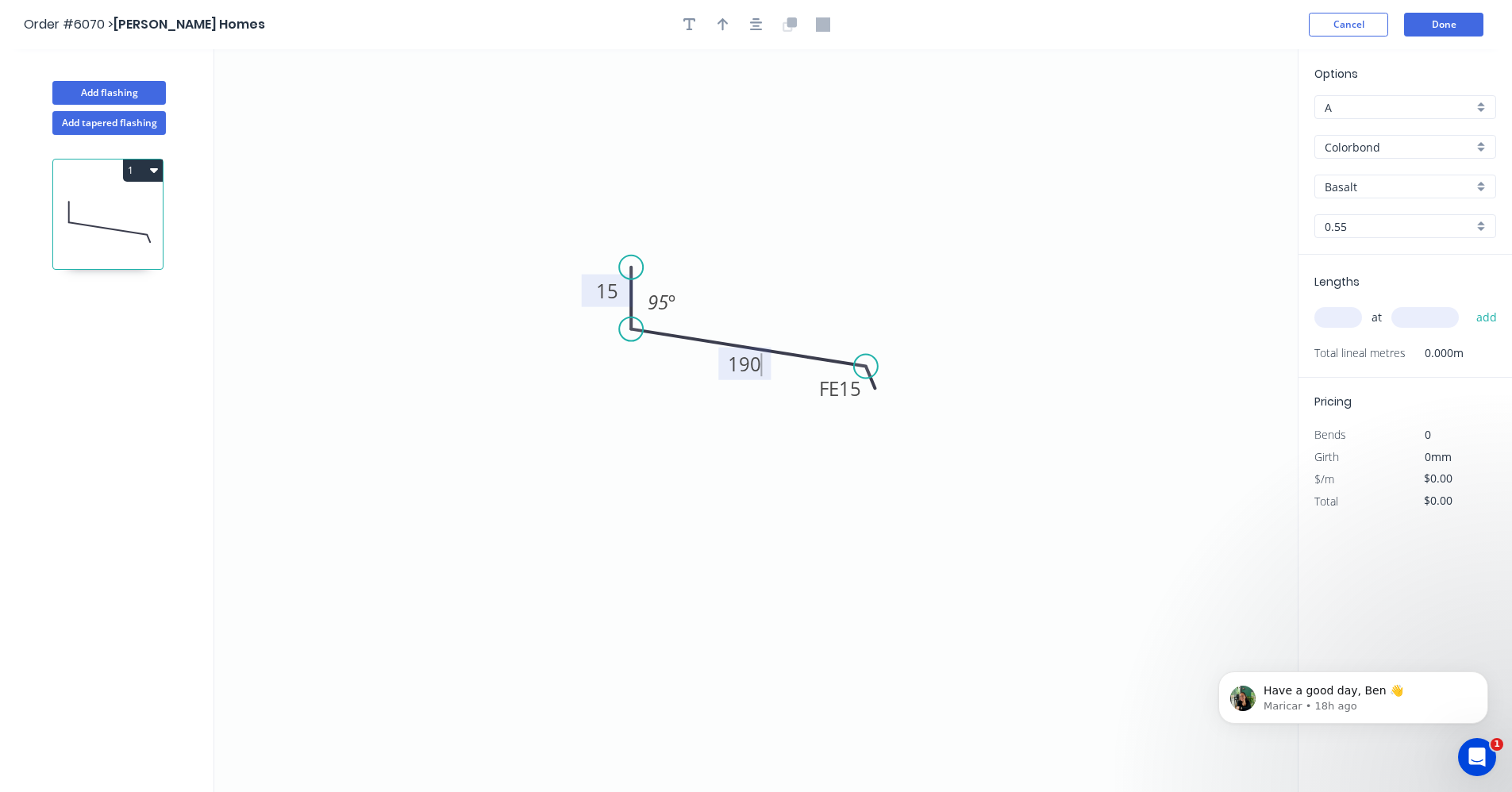
type input "$13.09"
click at [1480, 676] on icon "Dismiss notification" at bounding box center [1483, 675] width 8 height 8
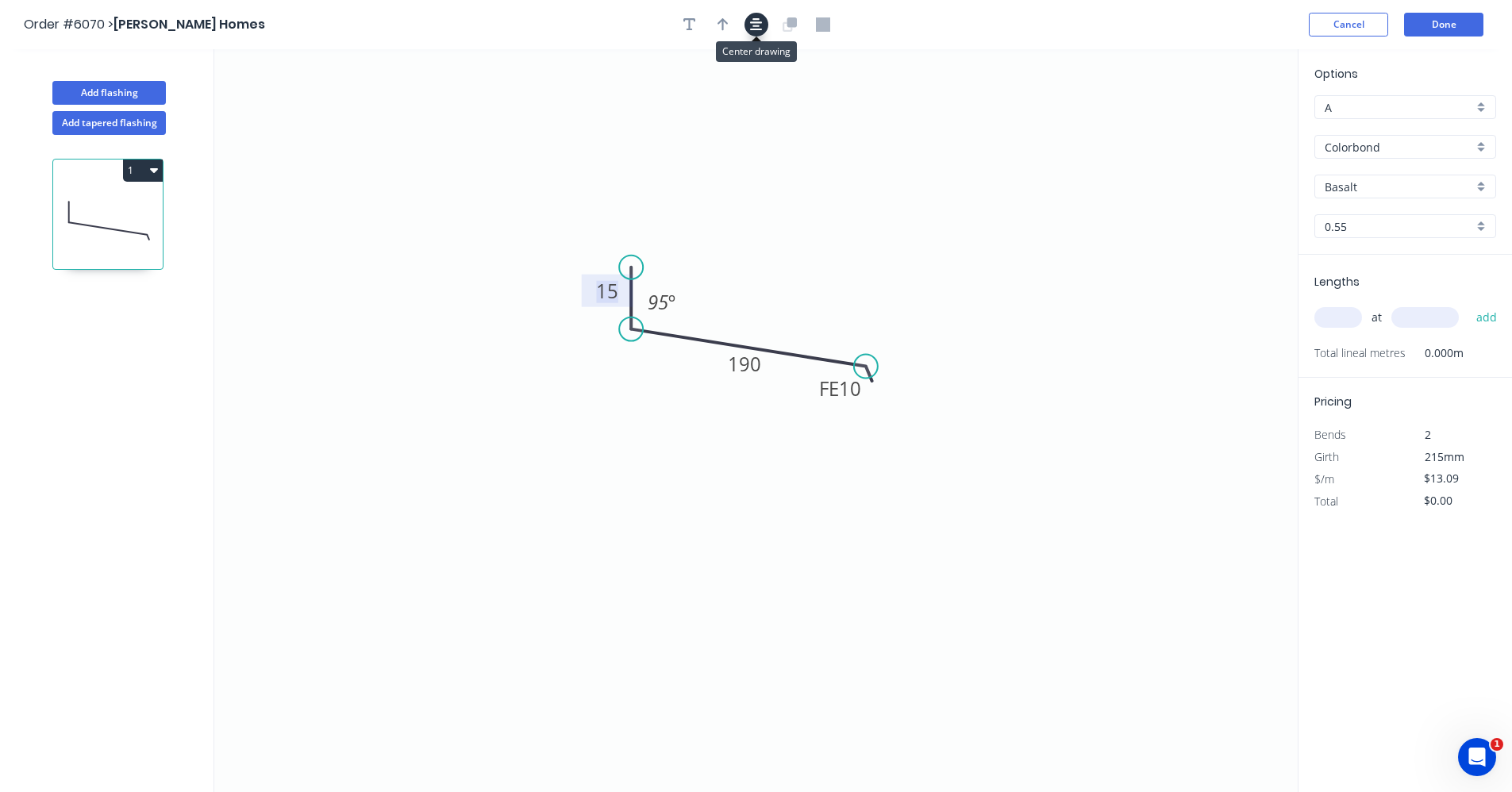
drag, startPoint x: 760, startPoint y: 25, endPoint x: 730, endPoint y: 25, distance: 30.0
click at [759, 25] on icon "button" at bounding box center [756, 24] width 13 height 14
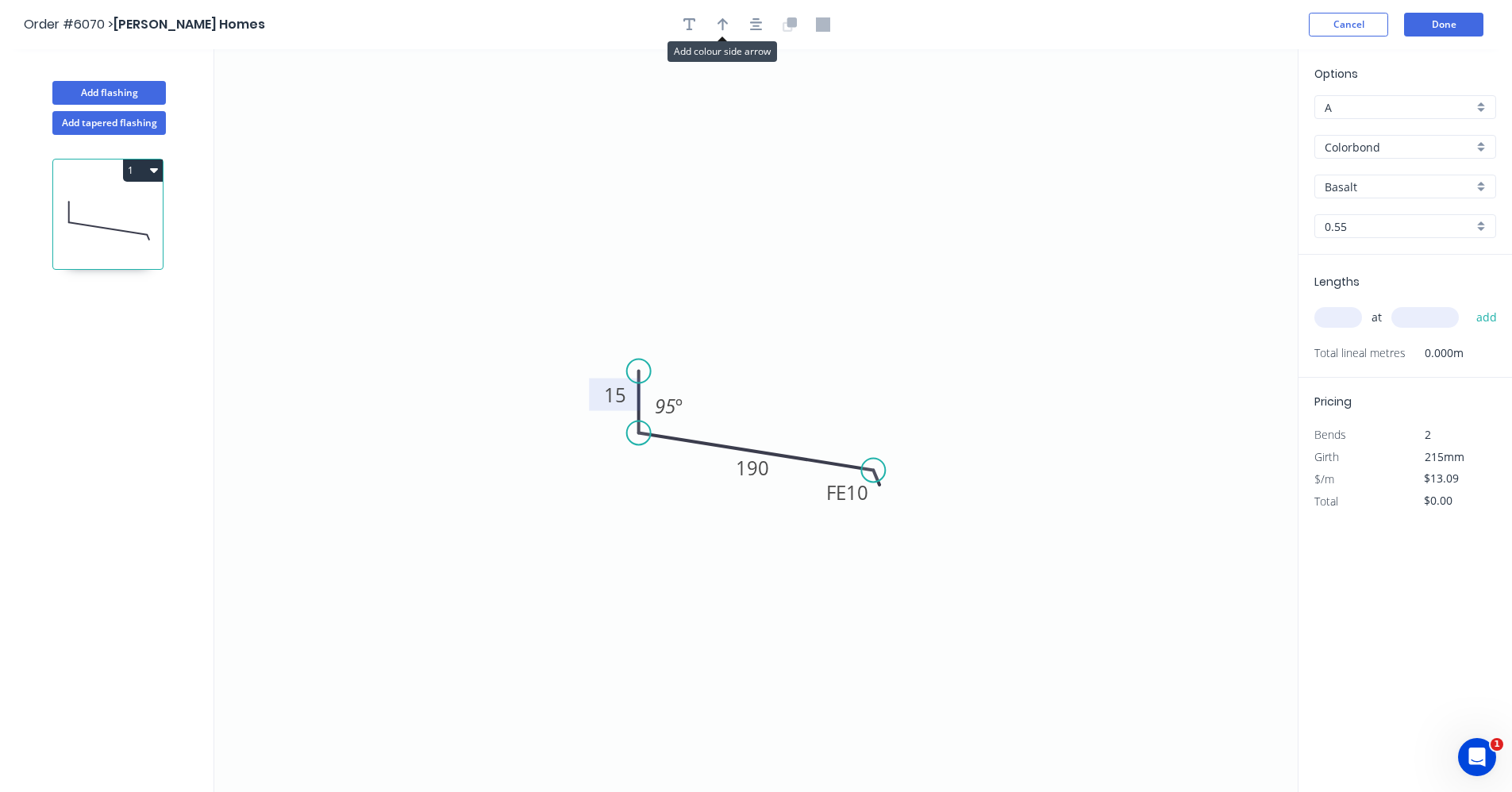
drag, startPoint x: 730, startPoint y: 25, endPoint x: 833, endPoint y: 123, distance: 142.2
click at [731, 30] on button "button" at bounding box center [723, 25] width 24 height 24
drag, startPoint x: 1214, startPoint y: 122, endPoint x: 785, endPoint y: 439, distance: 533.4
click at [785, 439] on icon at bounding box center [784, 421] width 14 height 51
click at [1380, 188] on input "Basalt" at bounding box center [1399, 187] width 149 height 17
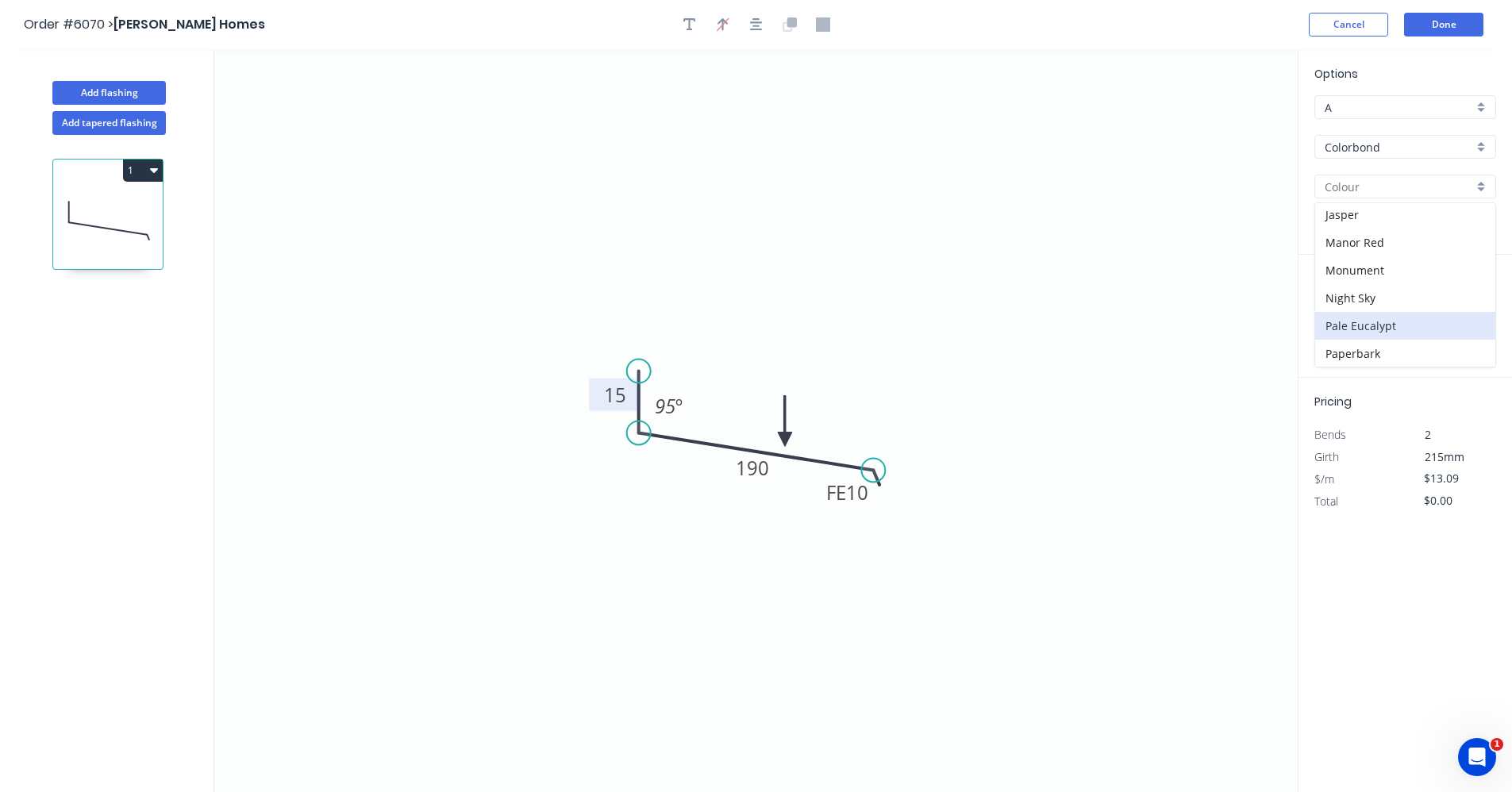
scroll to position [318, 0]
click at [1349, 232] on div "Monument" at bounding box center [1405, 233] width 180 height 28
type input "Monument"
click at [1345, 313] on input "text" at bounding box center [1337, 318] width 47 height 20
type input "3"
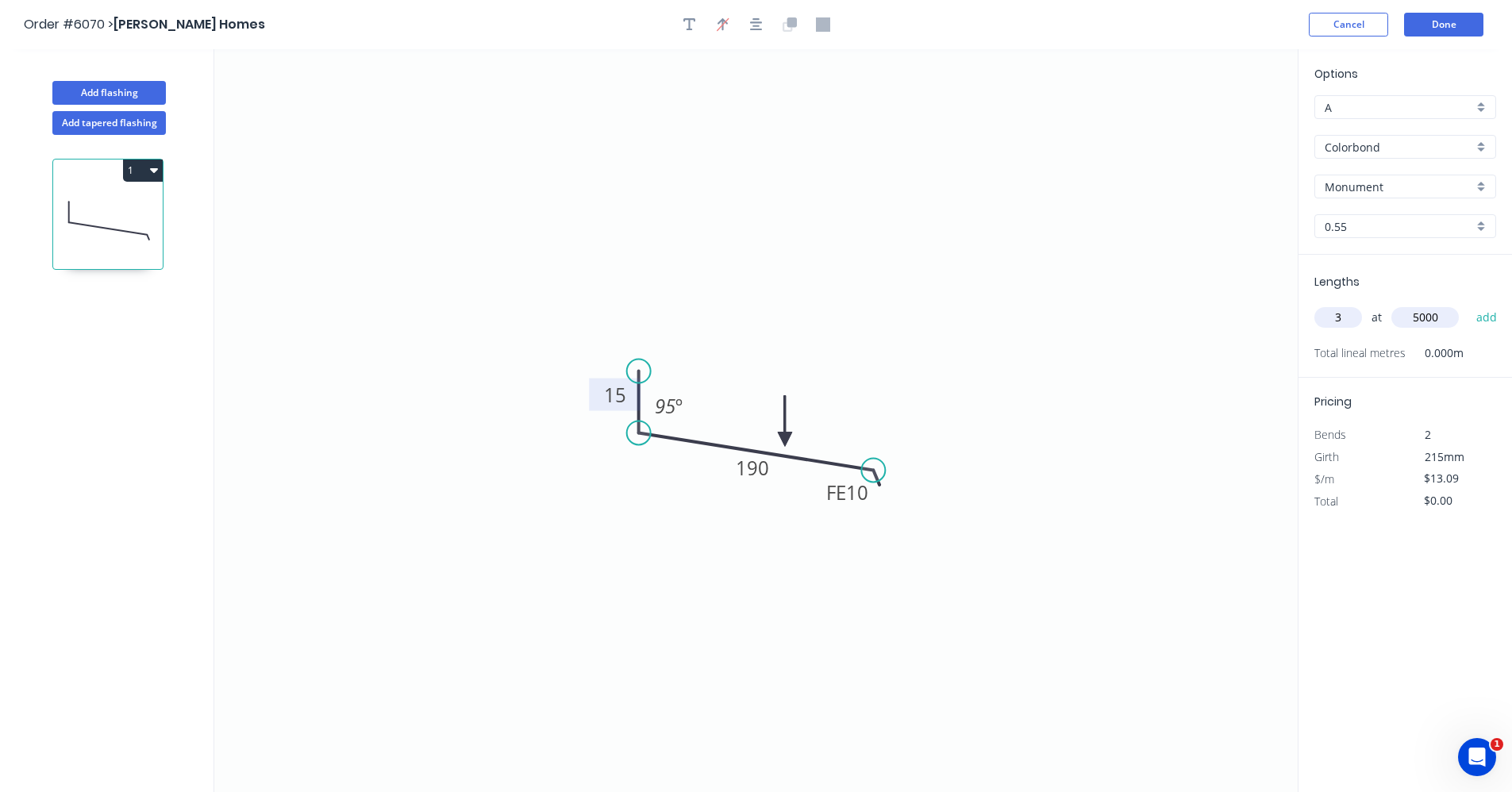
type input "5000"
click at [1468, 304] on button "add" at bounding box center [1487, 317] width 37 height 27
type input "$196.35"
type input "5"
type input "5500"
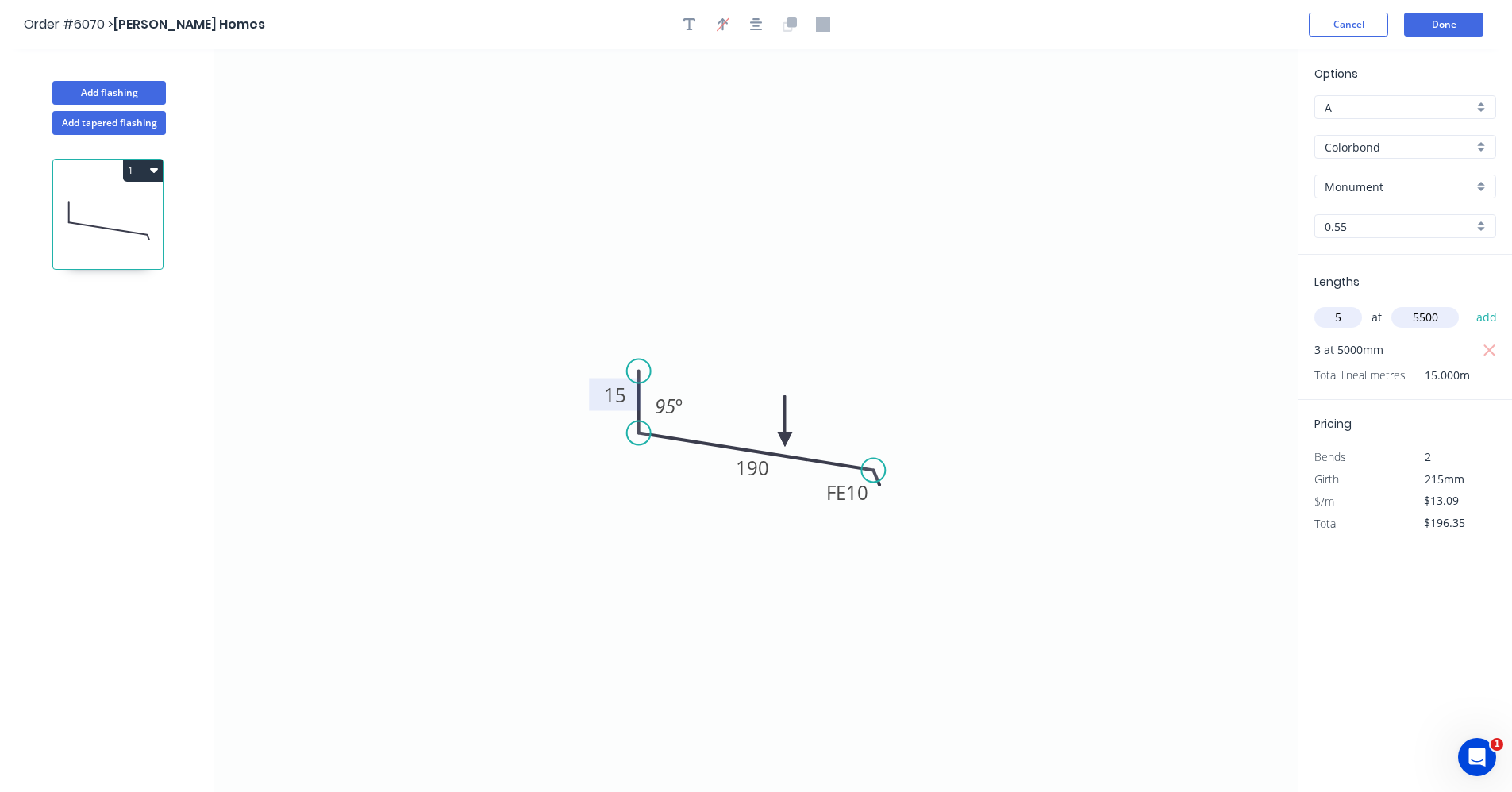
click at [1468, 304] on button "add" at bounding box center [1487, 317] width 37 height 27
type input "$556.33"
type input "5"
type input "6000"
click at [1468, 304] on button "add" at bounding box center [1487, 317] width 37 height 27
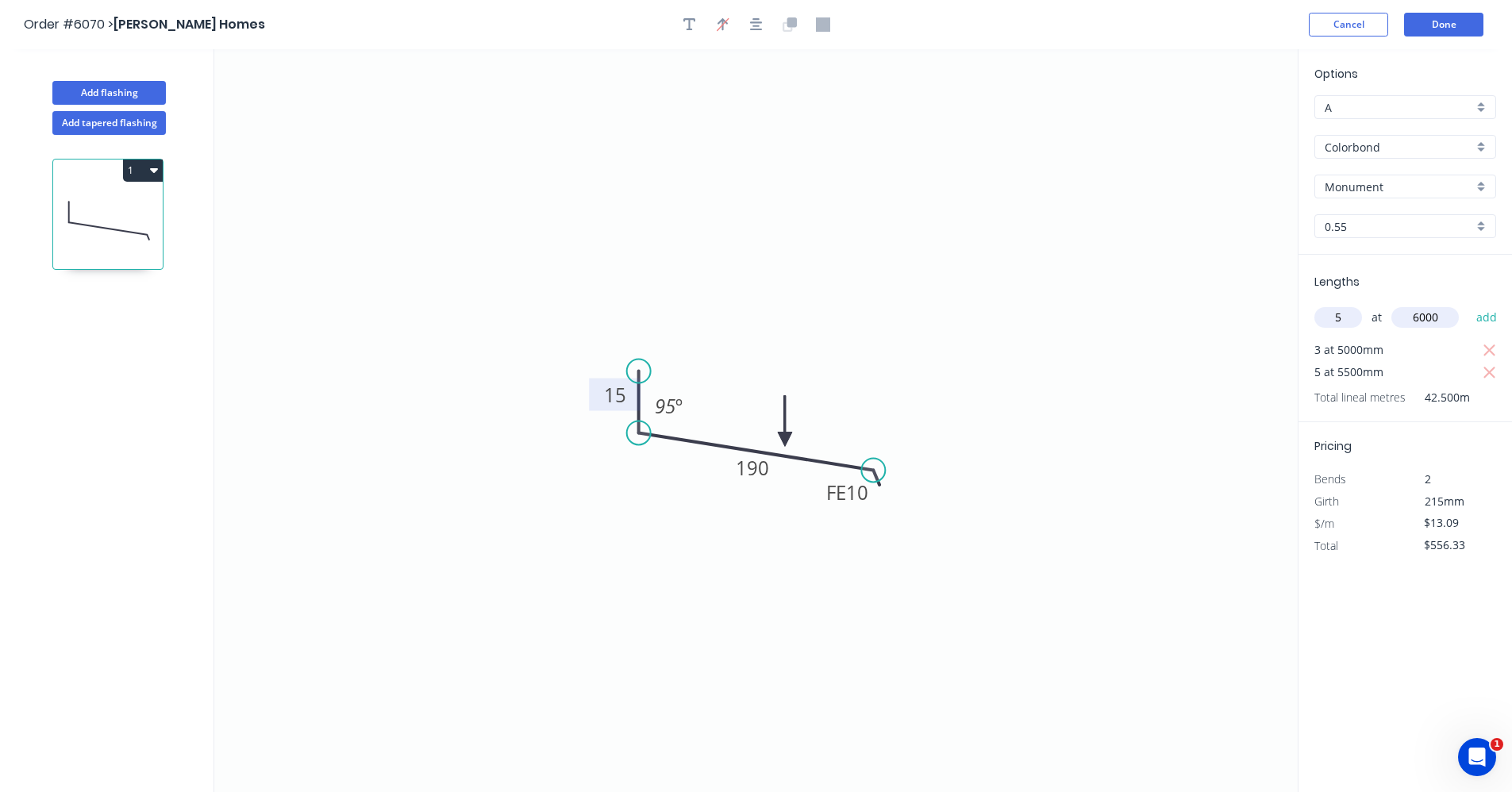
type input "$949.03"
click at [96, 125] on button "Add tapered flashing" at bounding box center [109, 123] width 113 height 24
type input "$0.00"
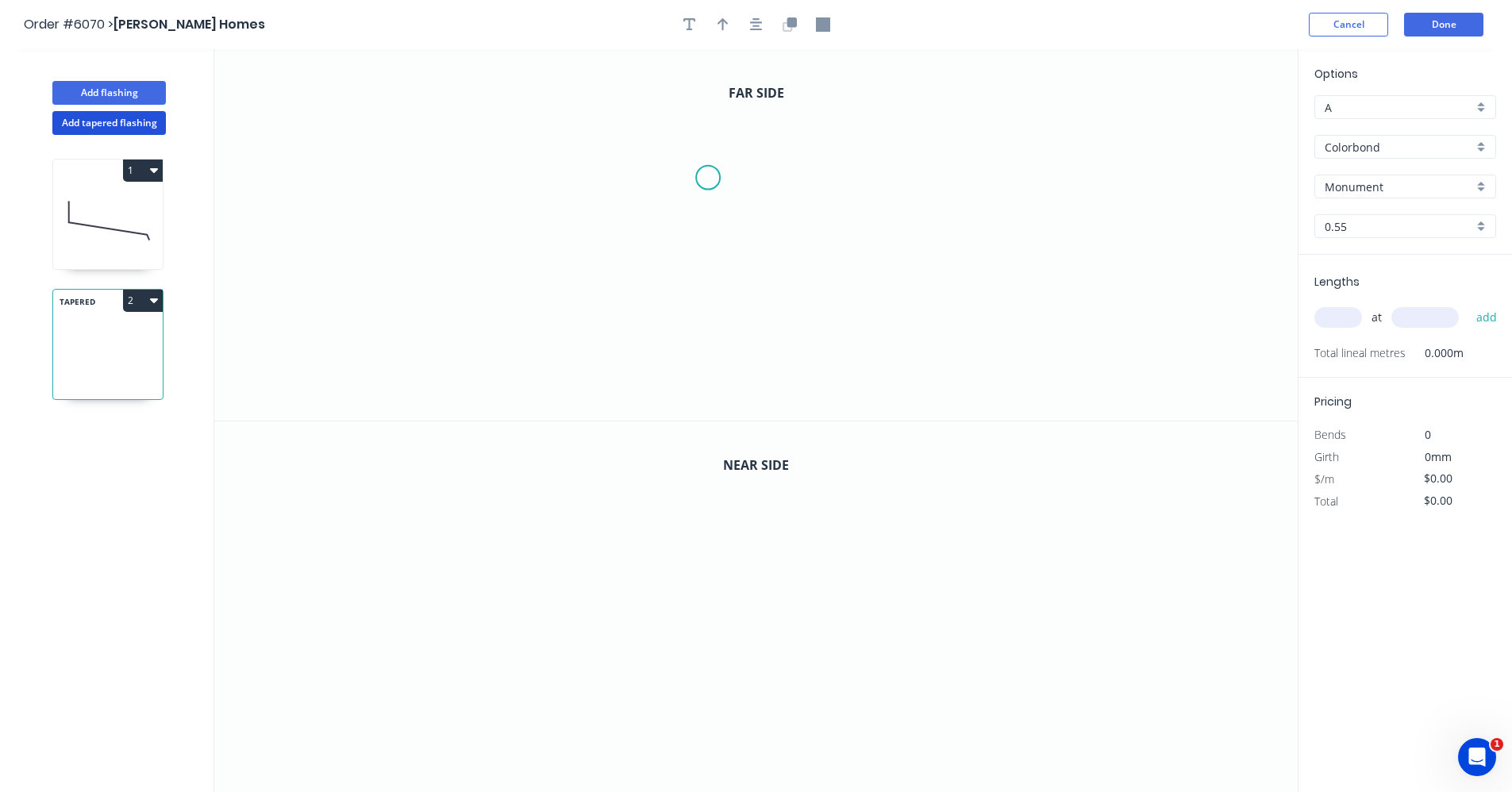
click at [708, 177] on icon "0" at bounding box center [756, 235] width 1083 height 371
click at [707, 224] on icon "0" at bounding box center [756, 235] width 1083 height 371
click at [968, 264] on icon "0 ?" at bounding box center [756, 235] width 1083 height 371
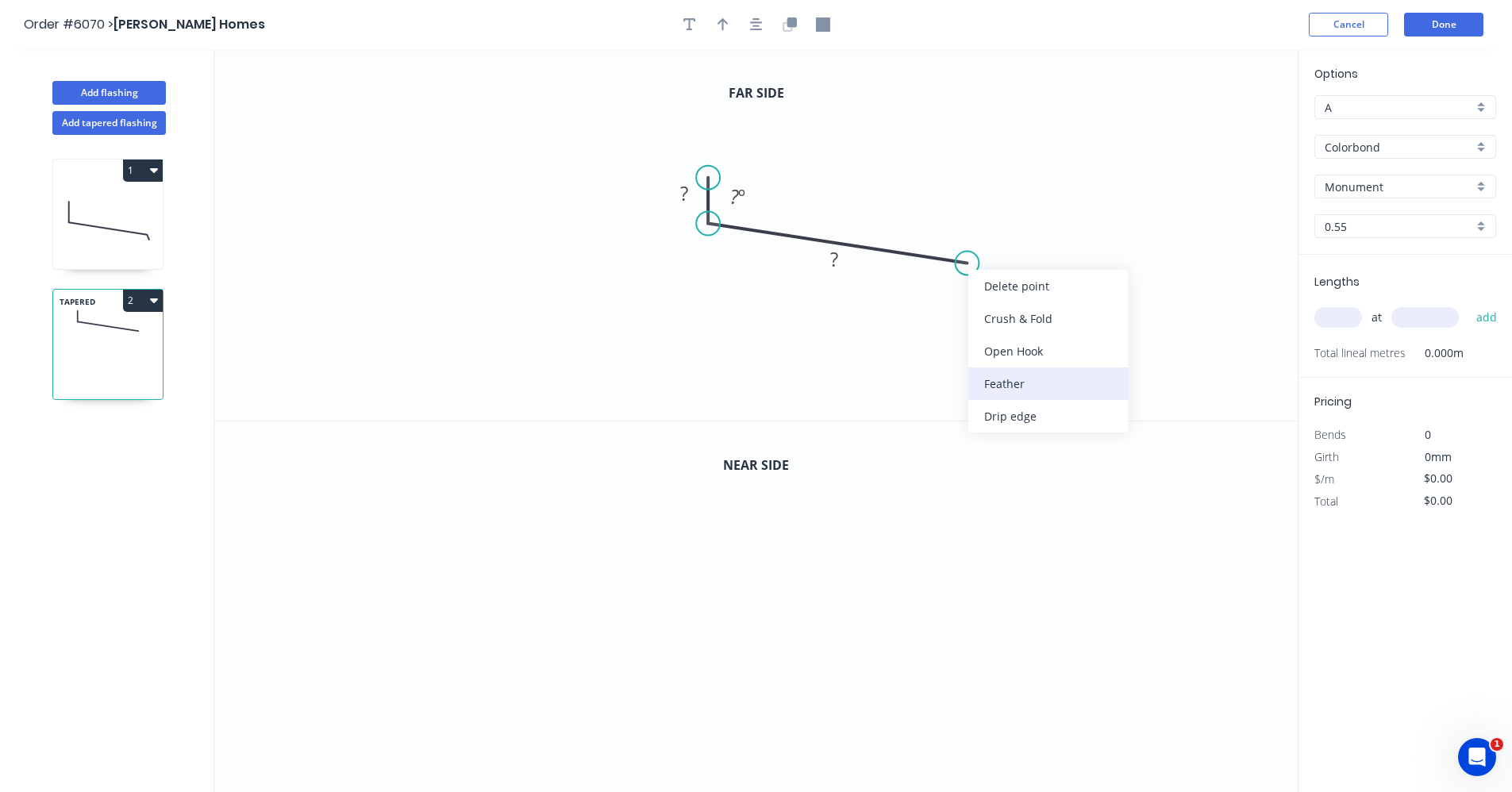
click at [1011, 382] on div "Feather" at bounding box center [1048, 383] width 160 height 32
click at [680, 192] on tspan "?" at bounding box center [684, 193] width 8 height 26
click at [761, 31] on icon "button" at bounding box center [756, 24] width 13 height 14
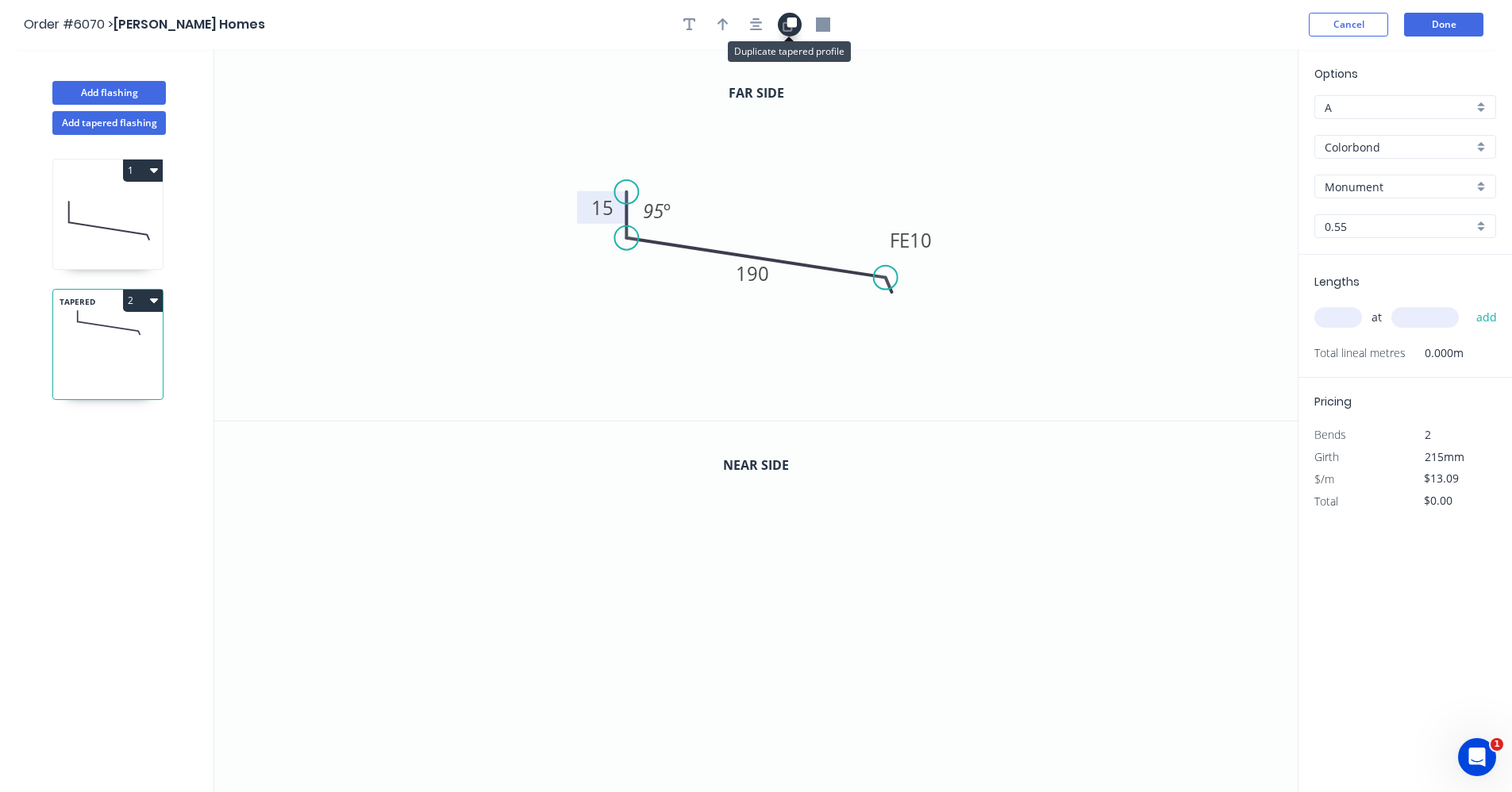
click at [788, 31] on icon "button" at bounding box center [787, 26] width 9 height 9
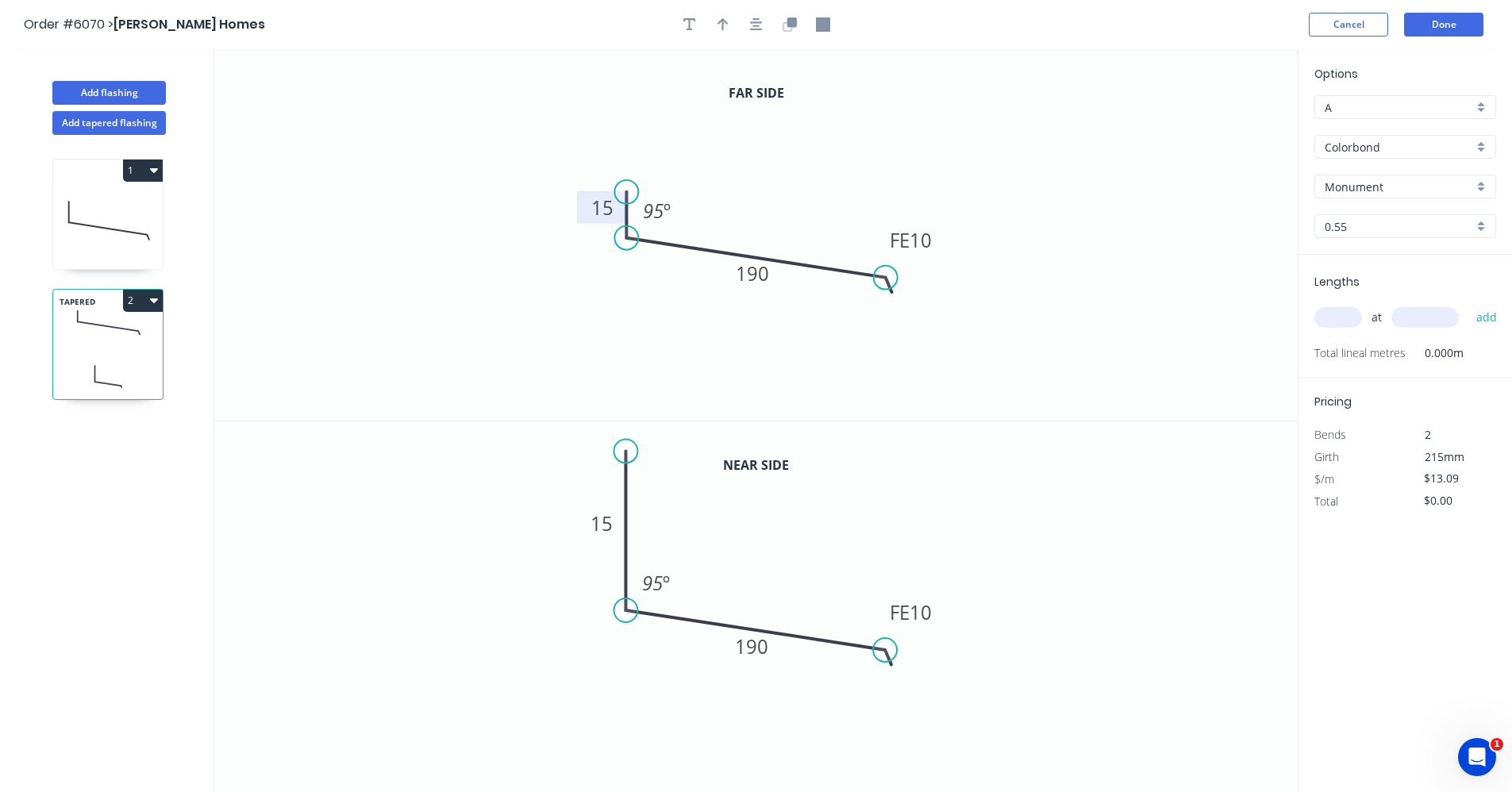
drag, startPoint x: 624, startPoint y: 568, endPoint x: 634, endPoint y: 446, distance: 122.4
click at [635, 444] on circle at bounding box center [626, 450] width 24 height 24
click at [610, 522] on tspan "15" at bounding box center [603, 519] width 22 height 26
type input "$22.98"
click at [757, 23] on icon "button" at bounding box center [756, 25] width 13 height 13
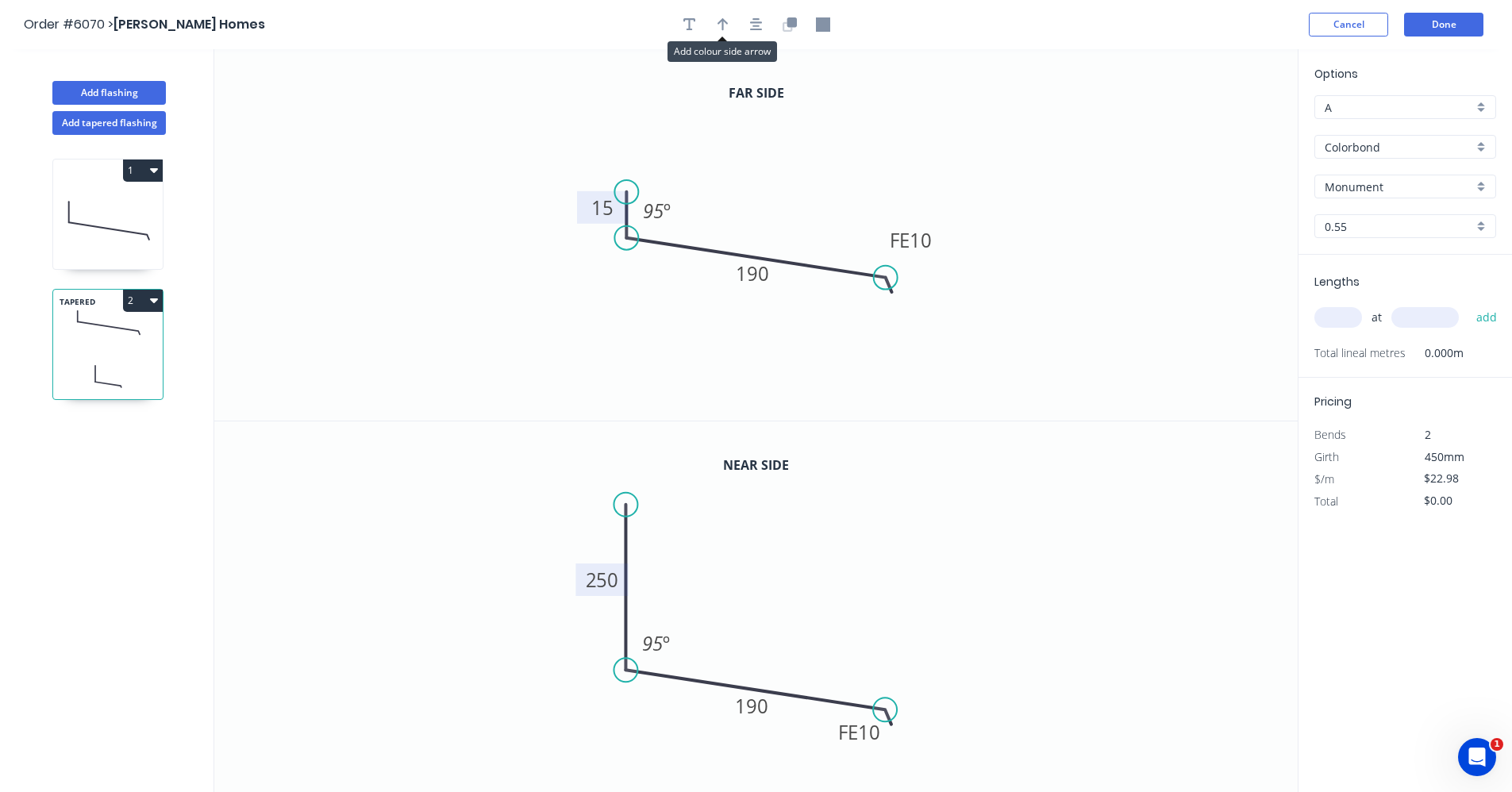
drag, startPoint x: 723, startPoint y: 26, endPoint x: 783, endPoint y: 58, distance: 68.0
click at [725, 26] on icon "button" at bounding box center [723, 24] width 11 height 14
drag, startPoint x: 1201, startPoint y: 126, endPoint x: 785, endPoint y: 248, distance: 433.5
click at [800, 242] on icon at bounding box center [802, 225] width 14 height 51
click at [691, 19] on icon "button" at bounding box center [690, 25] width 13 height 13
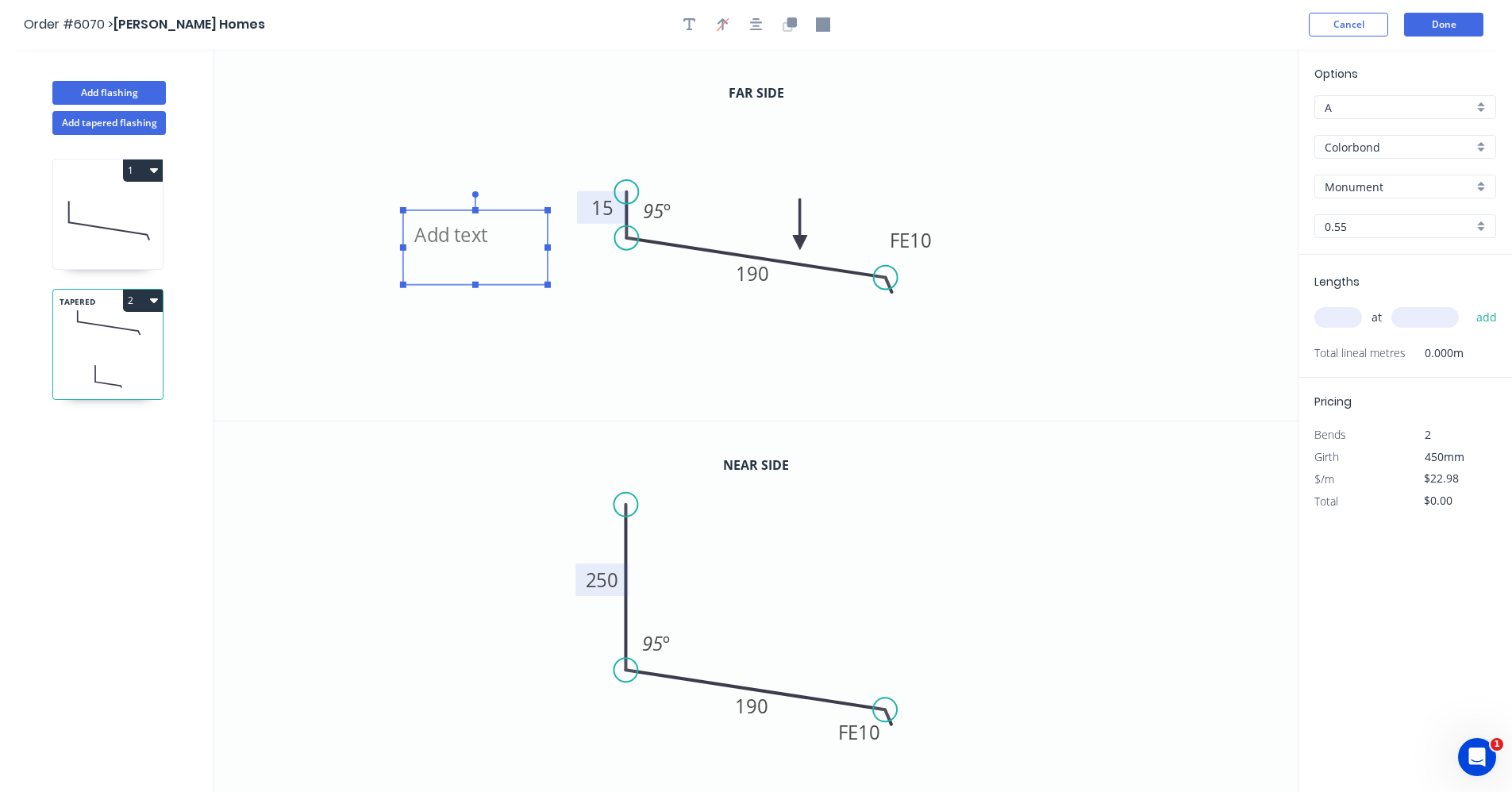
drag, startPoint x: 318, startPoint y: 115, endPoint x: 476, endPoint y: 261, distance: 215.1
click at [476, 261] on textarea at bounding box center [476, 247] width 128 height 58
type textarea "1 LH 1 RH"
click at [1339, 310] on input "text" at bounding box center [1337, 318] width 47 height 20
type input "2"
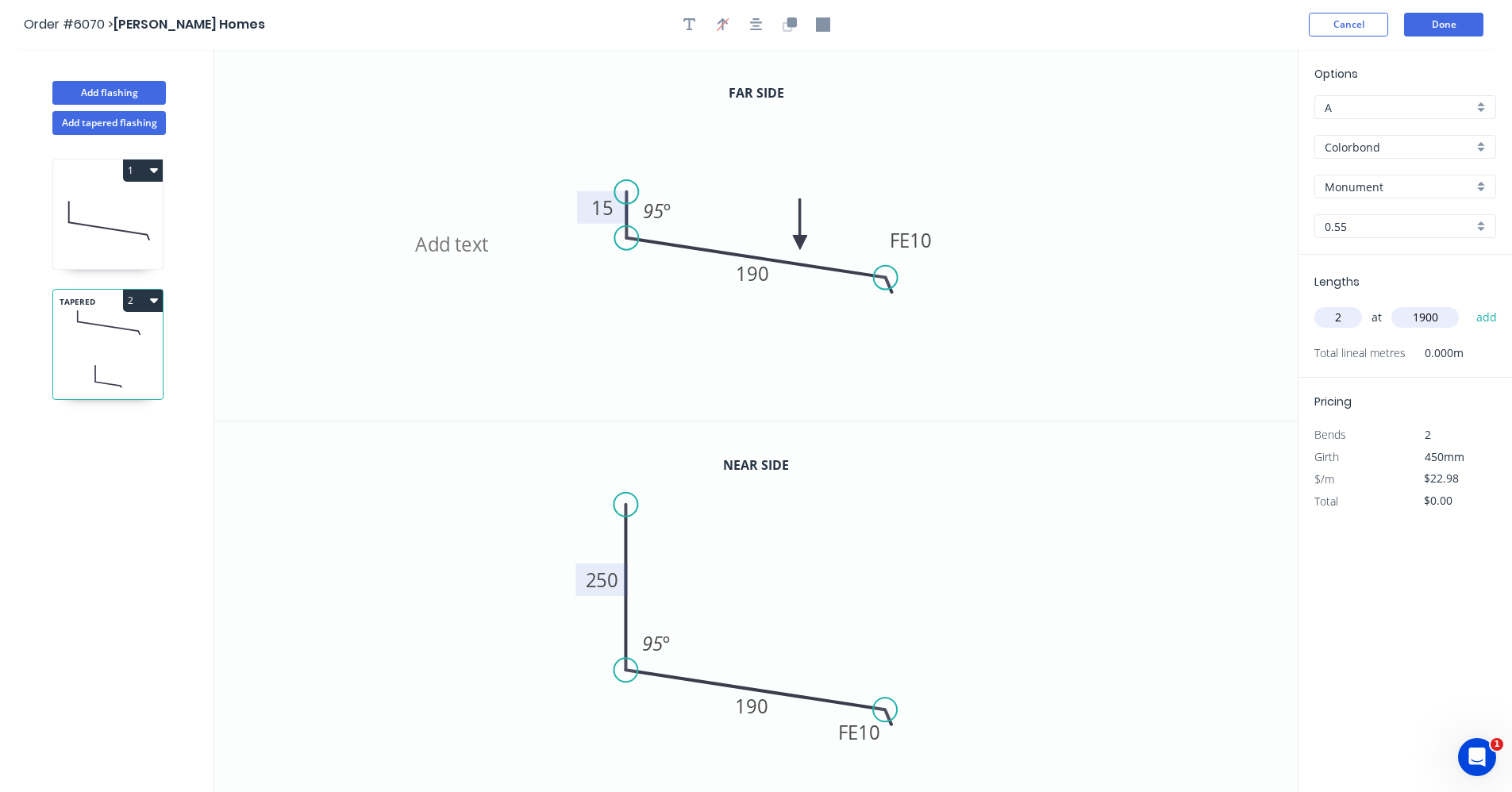
type input "1900"
click at [1468, 304] on button "add" at bounding box center [1487, 317] width 37 height 27
type input "$87.32"
drag, startPoint x: 143, startPoint y: 93, endPoint x: 210, endPoint y: 119, distance: 71.9
click at [142, 93] on button "Add flashing" at bounding box center [109, 93] width 113 height 24
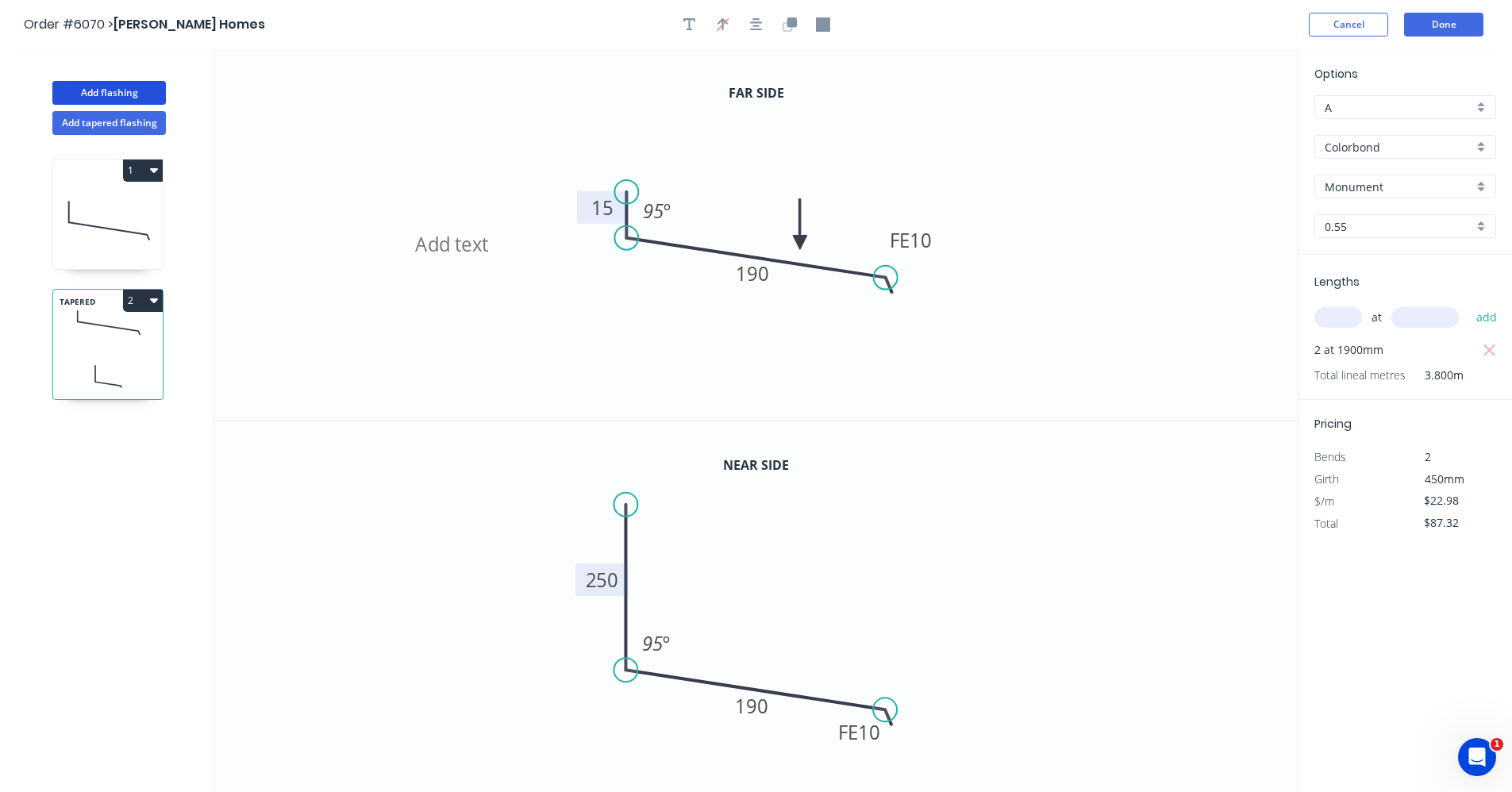
type input "$0.00"
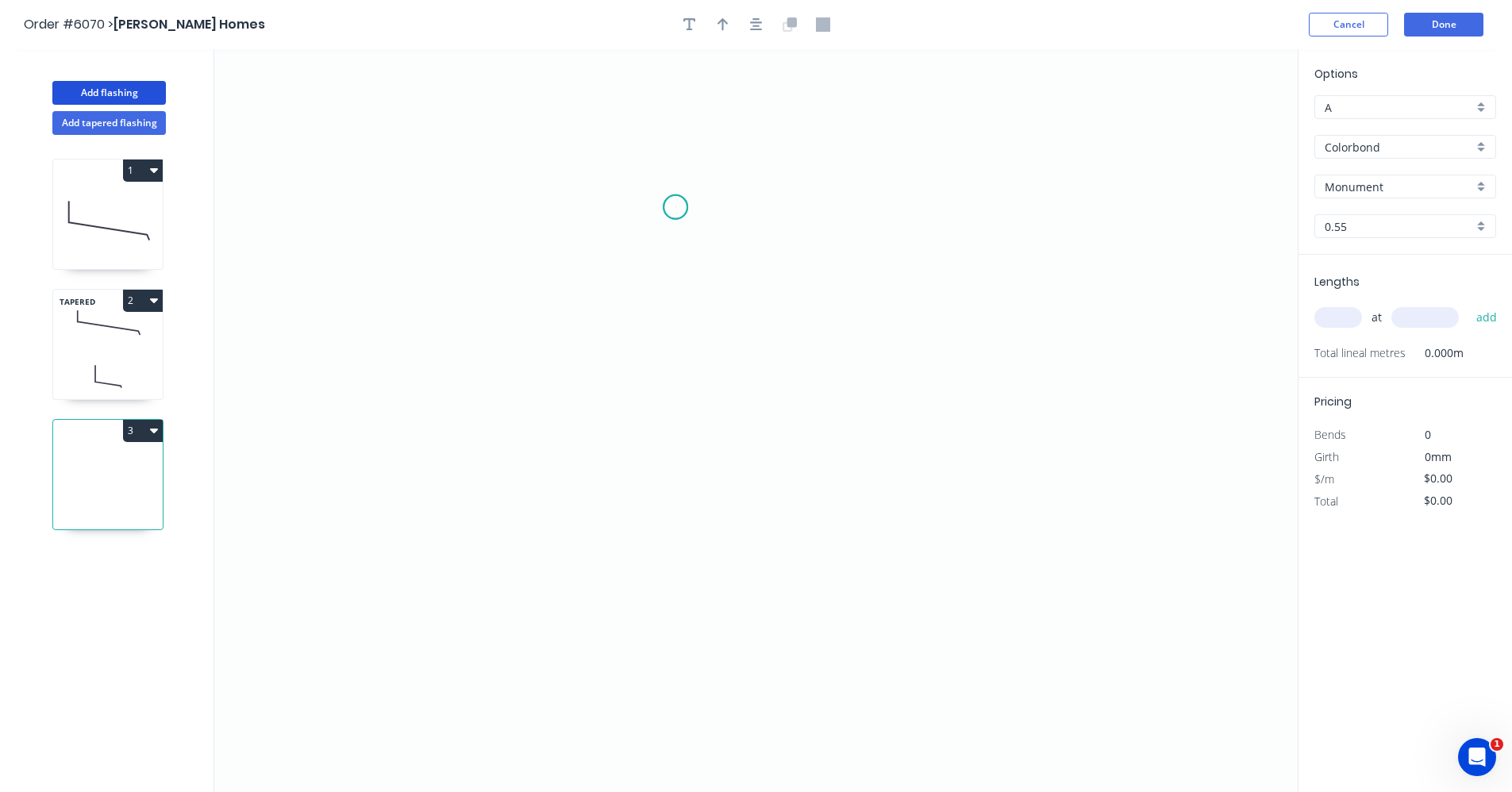
click at [675, 207] on icon "0" at bounding box center [756, 421] width 1083 height 743
click at [678, 394] on icon "0" at bounding box center [756, 421] width 1083 height 743
click at [1035, 394] on icon "0 ?" at bounding box center [756, 421] width 1083 height 743
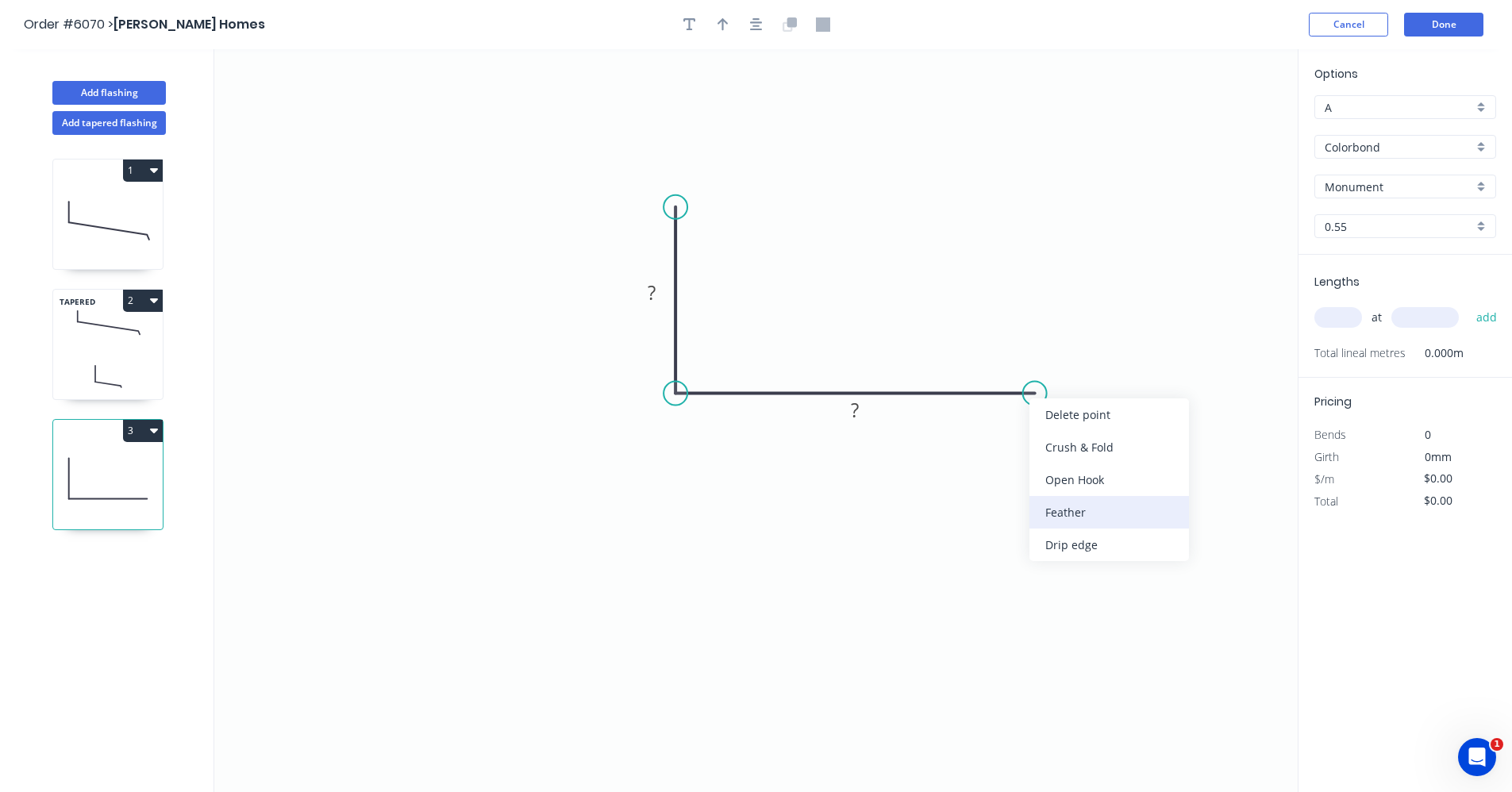
click at [1099, 513] on div "Feather" at bounding box center [1109, 512] width 160 height 32
drag, startPoint x: 658, startPoint y: 300, endPoint x: 664, endPoint y: 314, distance: 15.2
click at [658, 299] on rect at bounding box center [651, 293] width 32 height 22
type input "$14.87"
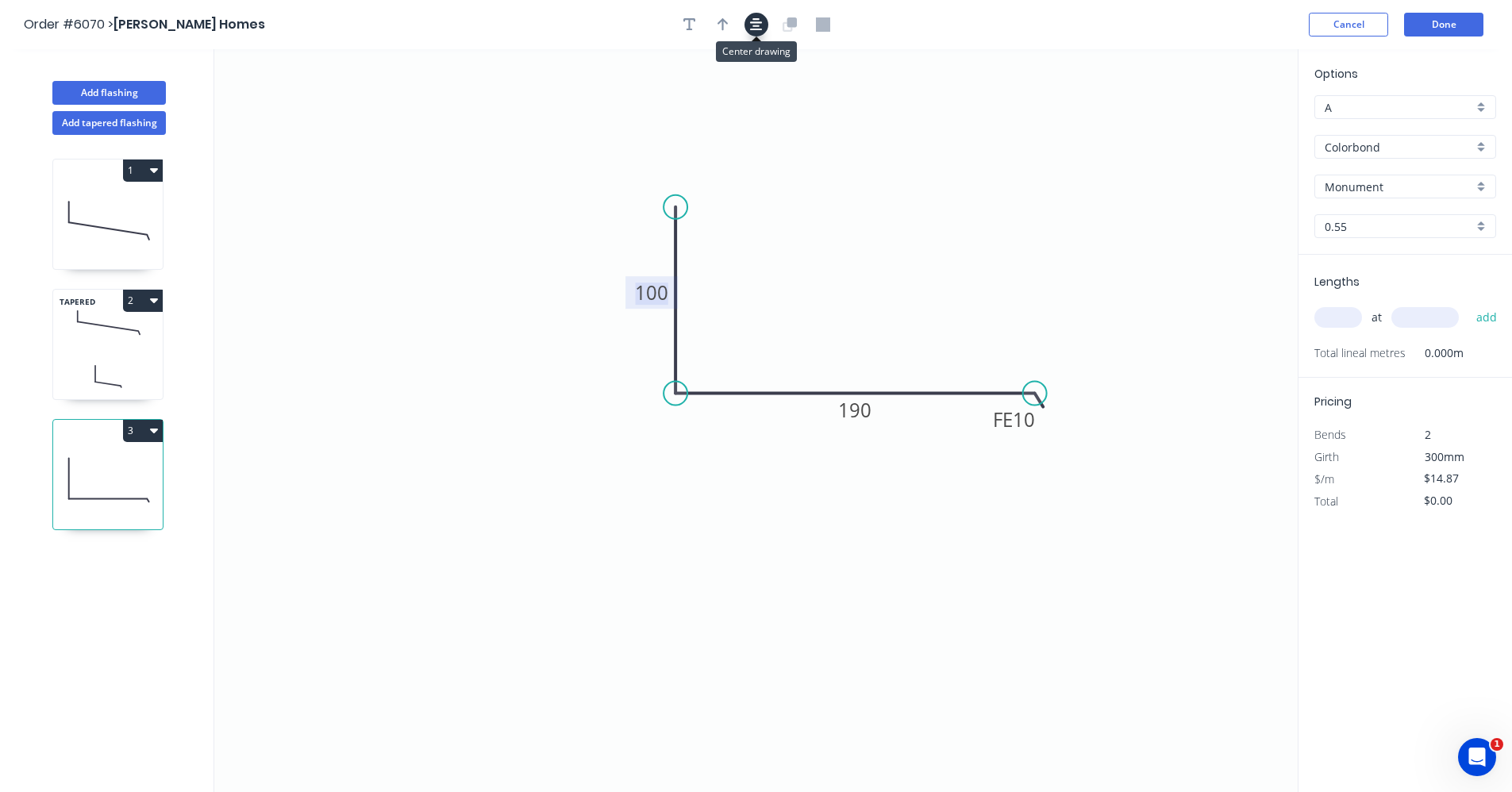
drag, startPoint x: 758, startPoint y: 24, endPoint x: 747, endPoint y: 24, distance: 11.0
click at [756, 24] on icon "button" at bounding box center [756, 24] width 13 height 14
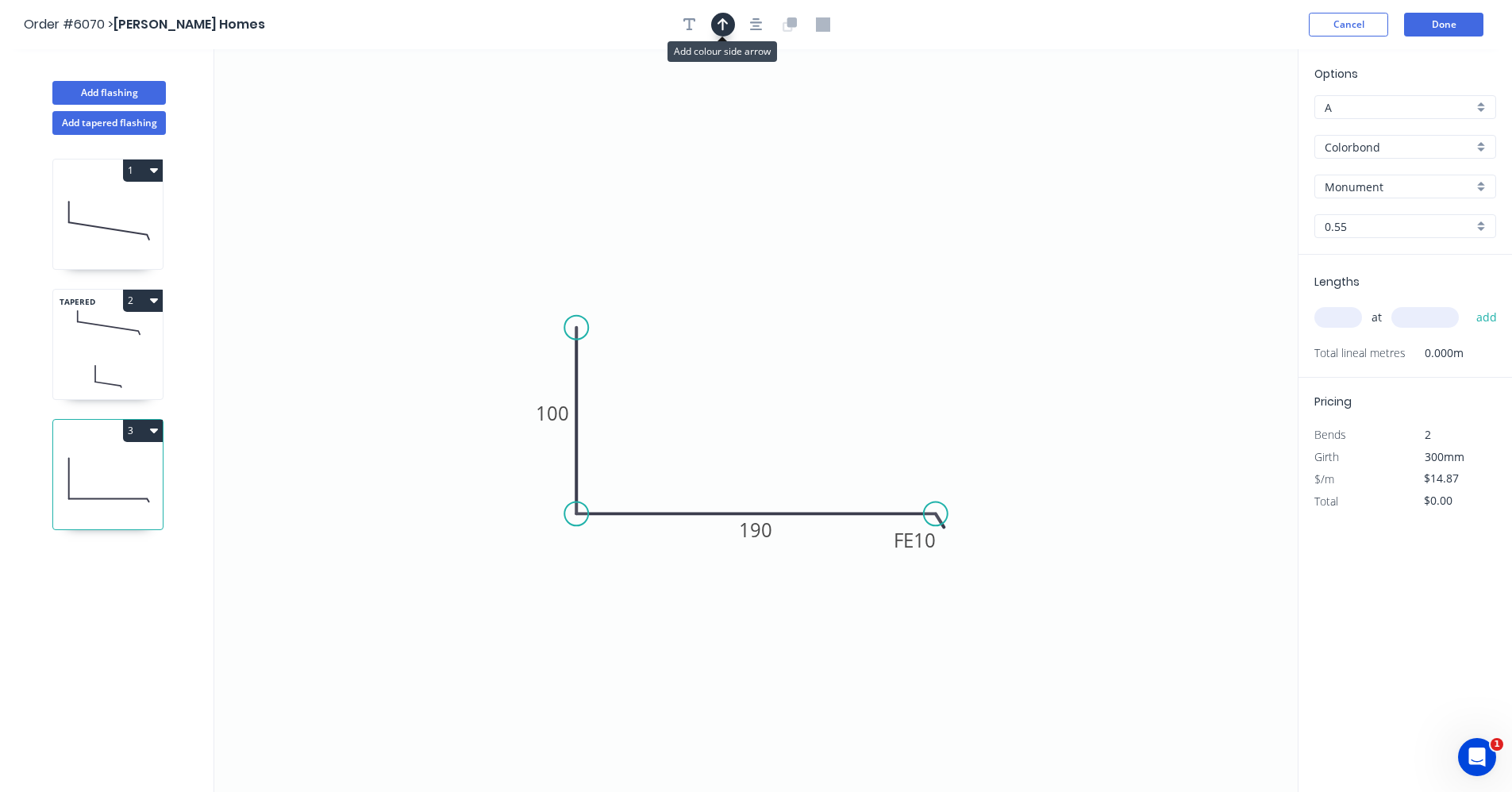
drag, startPoint x: 726, startPoint y: 31, endPoint x: 841, endPoint y: 96, distance: 132.1
click at [726, 32] on button "button" at bounding box center [723, 25] width 24 height 24
drag, startPoint x: 1214, startPoint y: 128, endPoint x: 767, endPoint y: 493, distance: 577.1
click at [767, 493] on icon at bounding box center [768, 481] width 14 height 51
click at [1349, 318] on input "text" at bounding box center [1337, 318] width 47 height 20
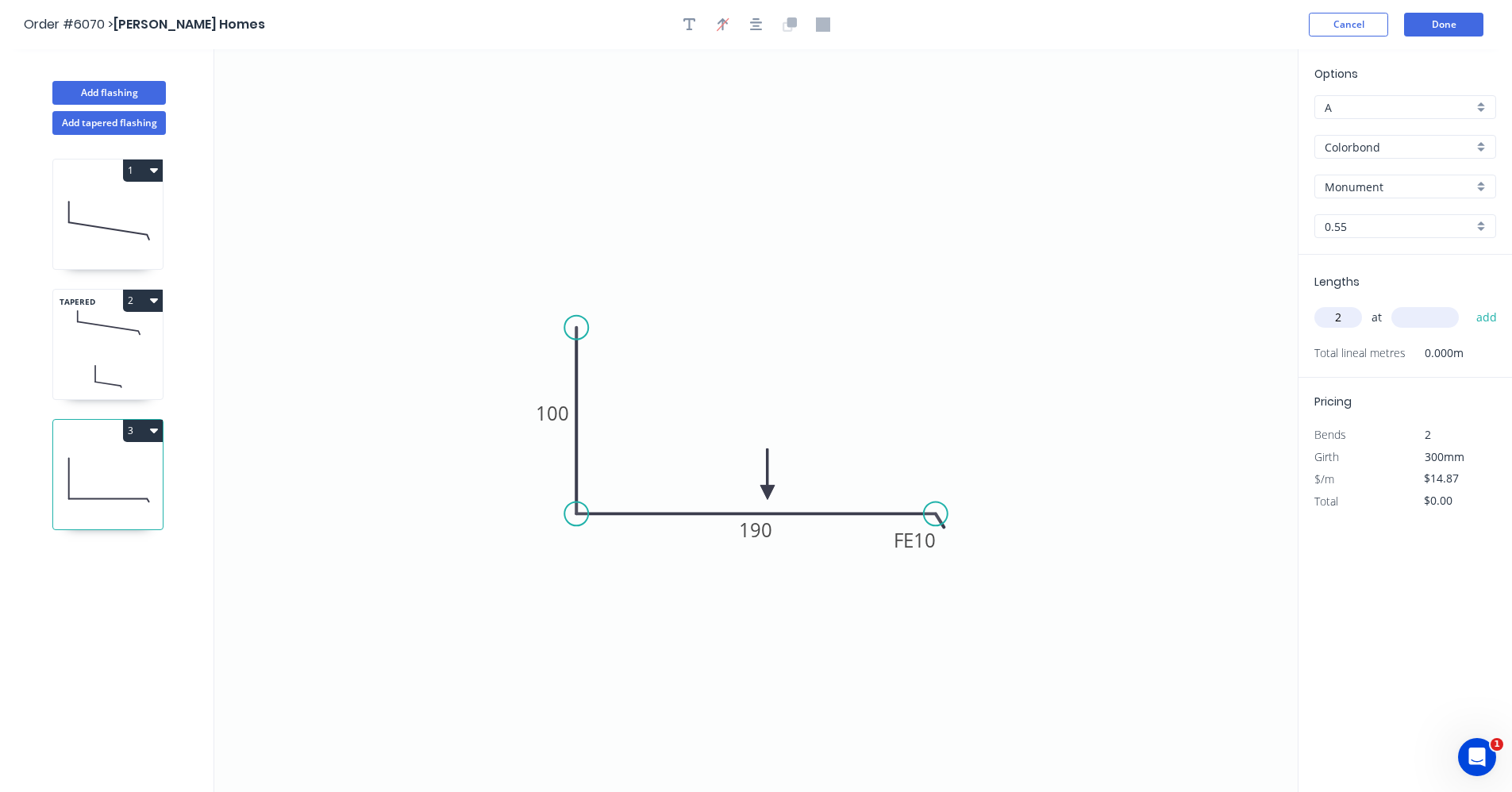
type input "2"
type input "1900"
click at [1468, 304] on button "add" at bounding box center [1487, 317] width 37 height 27
type input "$56.51"
click at [125, 354] on icon at bounding box center [108, 375] width 110 height 46
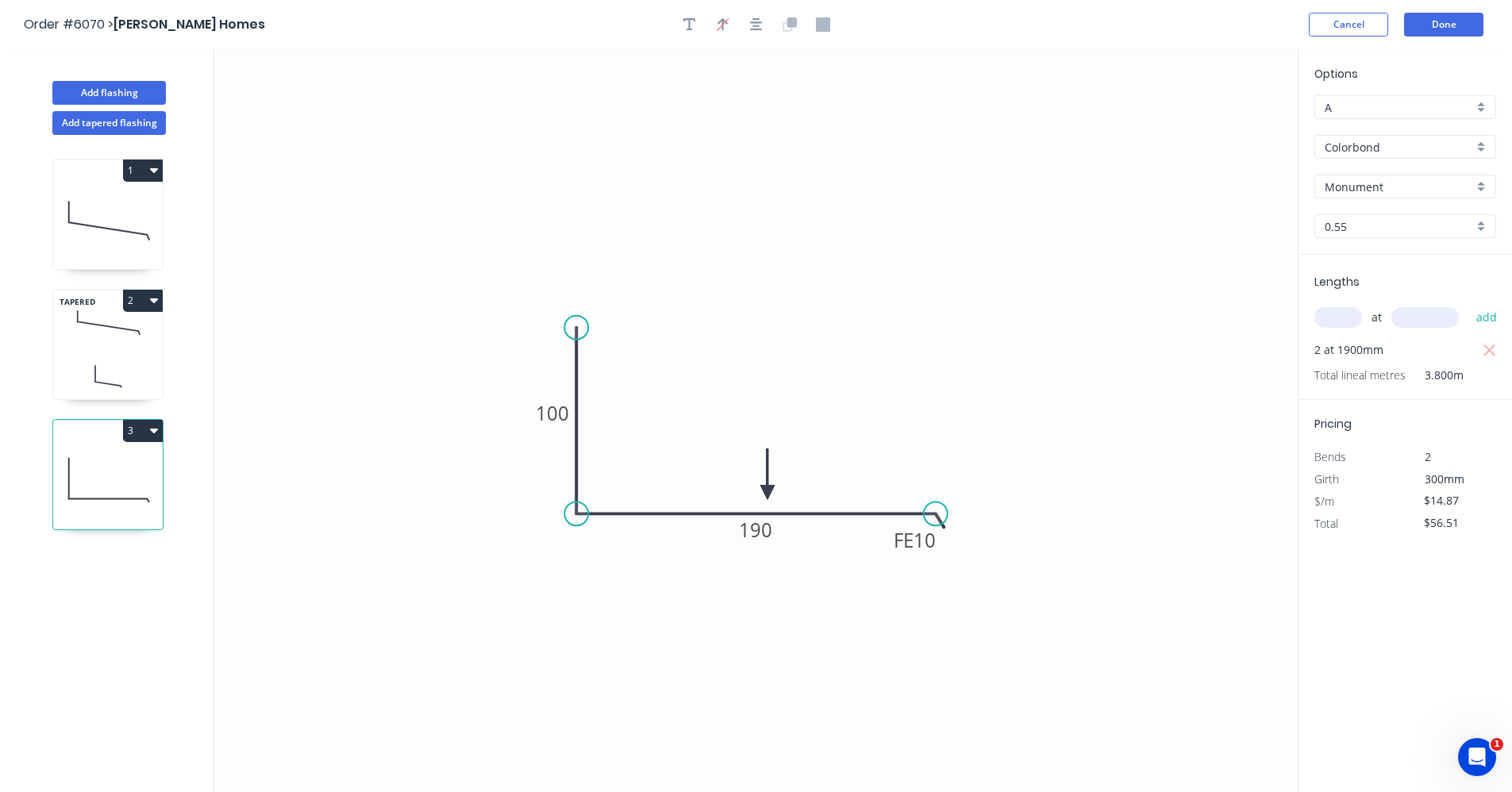
type input "$22.98"
type input "$87.32"
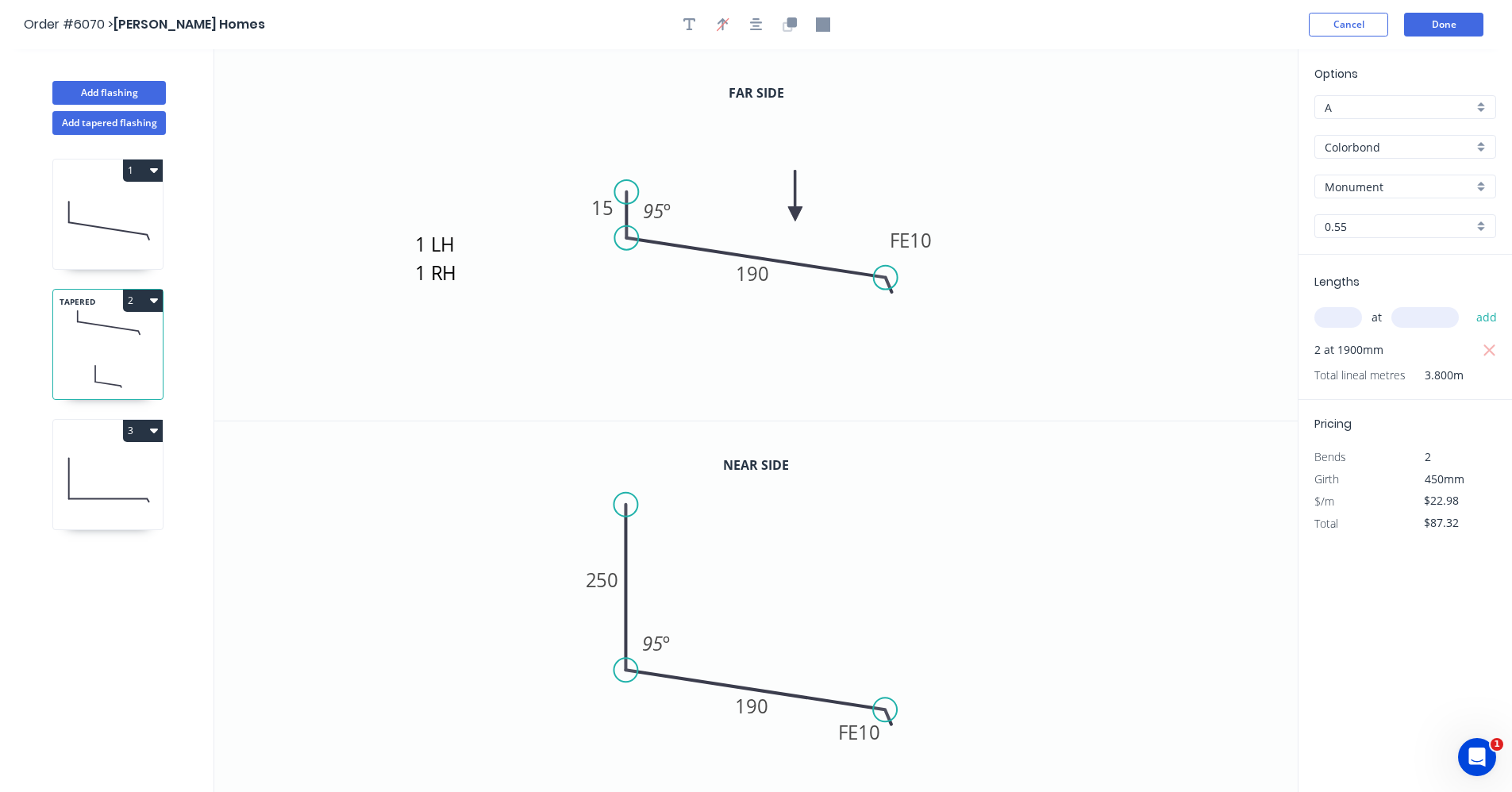
drag, startPoint x: 798, startPoint y: 242, endPoint x: 794, endPoint y: 211, distance: 31.3
click at [795, 211] on icon at bounding box center [794, 196] width 14 height 51
drag, startPoint x: 881, startPoint y: 282, endPoint x: 884, endPoint y: 251, distance: 31.1
click at [884, 251] on icon "1 LH 1 RH 15 FE 10 190 95 º" at bounding box center [756, 235] width 1083 height 371
click at [706, 263] on div "Hide angle" at bounding box center [747, 265] width 160 height 32
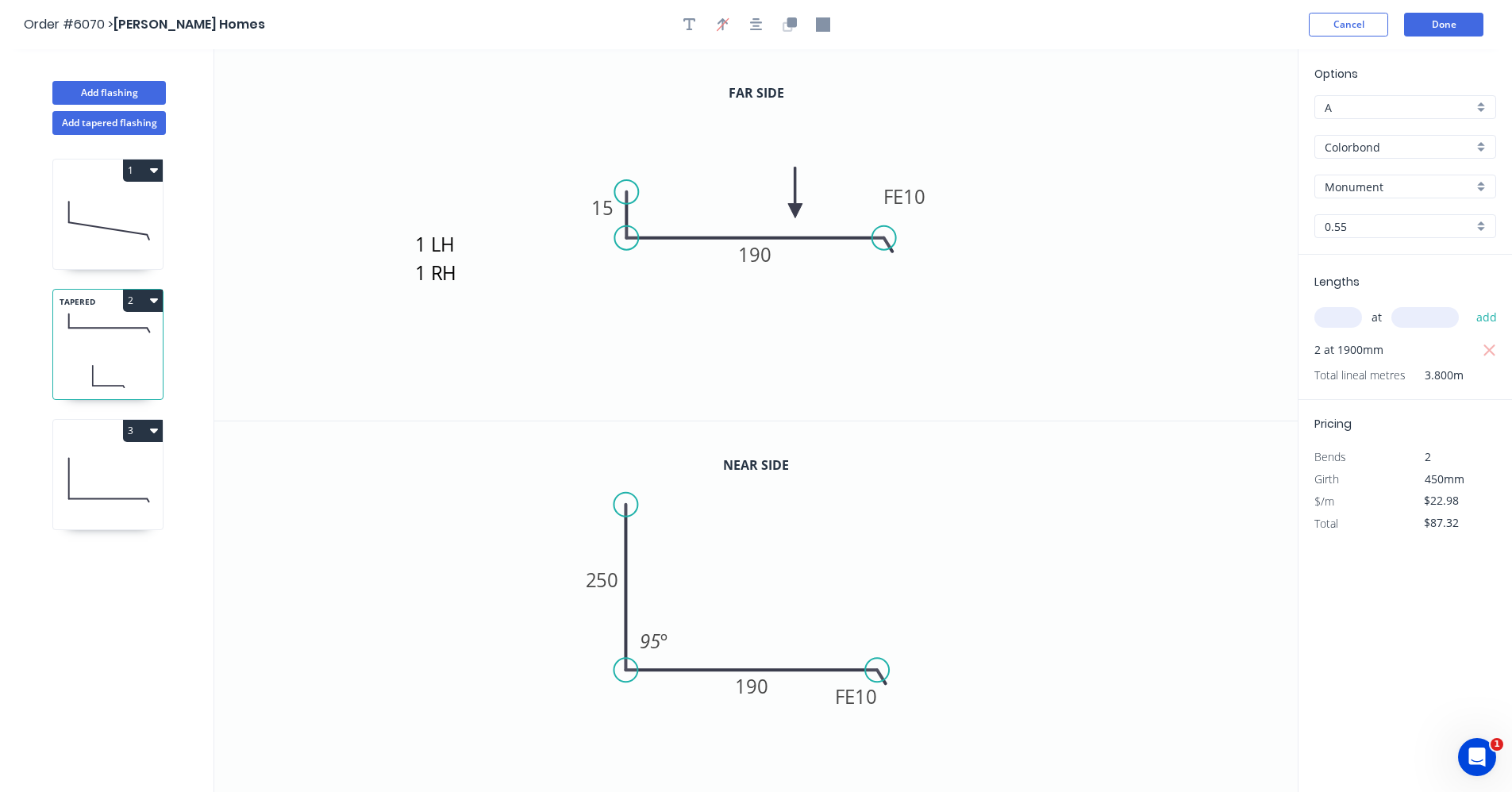
drag, startPoint x: 880, startPoint y: 706, endPoint x: 871, endPoint y: 672, distance: 35.2
click at [874, 673] on circle at bounding box center [878, 669] width 24 height 24
click at [694, 687] on div "Hide angle" at bounding box center [733, 690] width 160 height 32
click at [761, 29] on icon "button" at bounding box center [756, 24] width 13 height 14
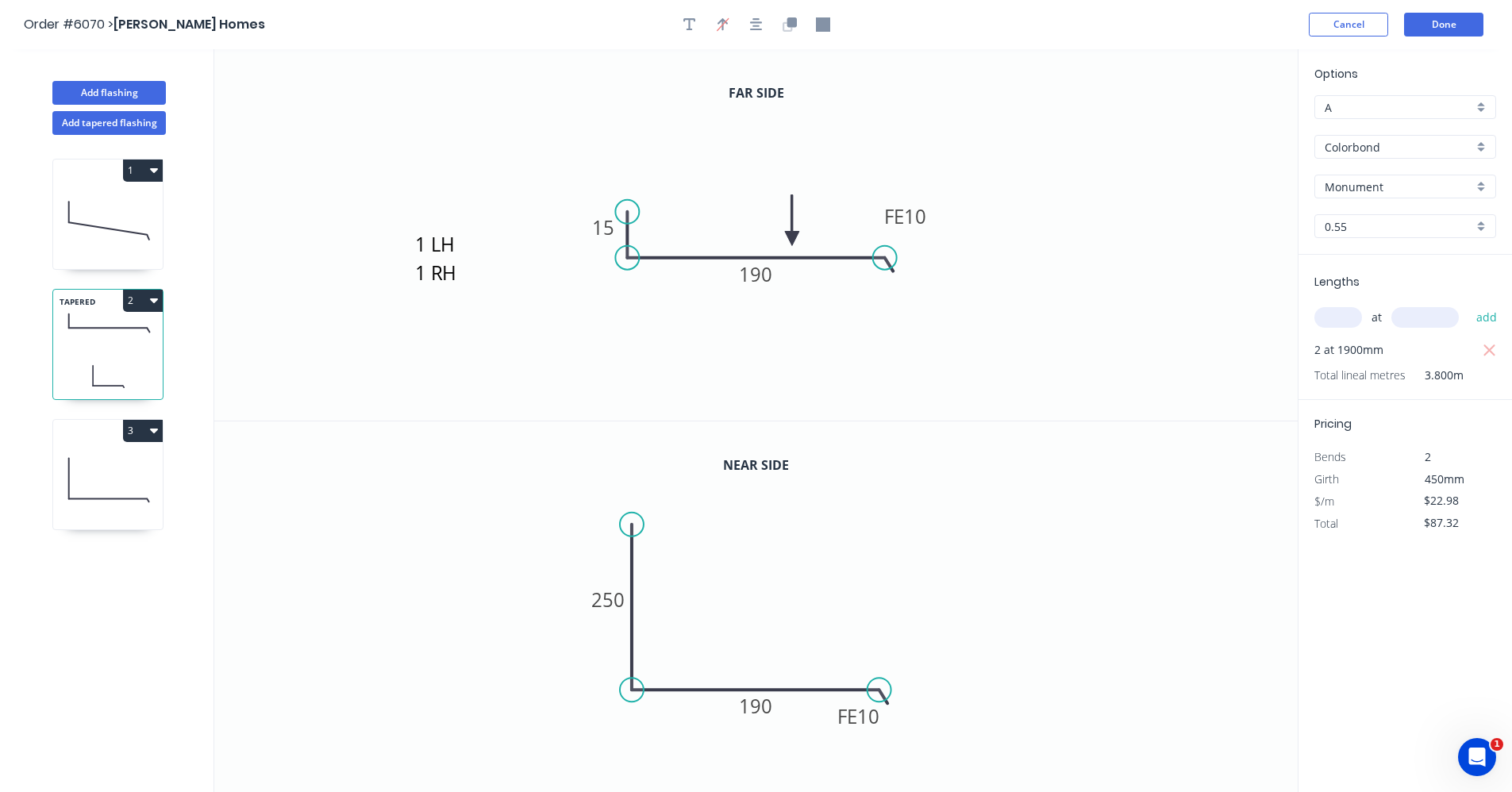
drag, startPoint x: 795, startPoint y: 207, endPoint x: 792, endPoint y: 239, distance: 32.1
click at [792, 239] on icon at bounding box center [791, 220] width 14 height 51
click at [1466, 24] on button "Done" at bounding box center [1442, 25] width 79 height 24
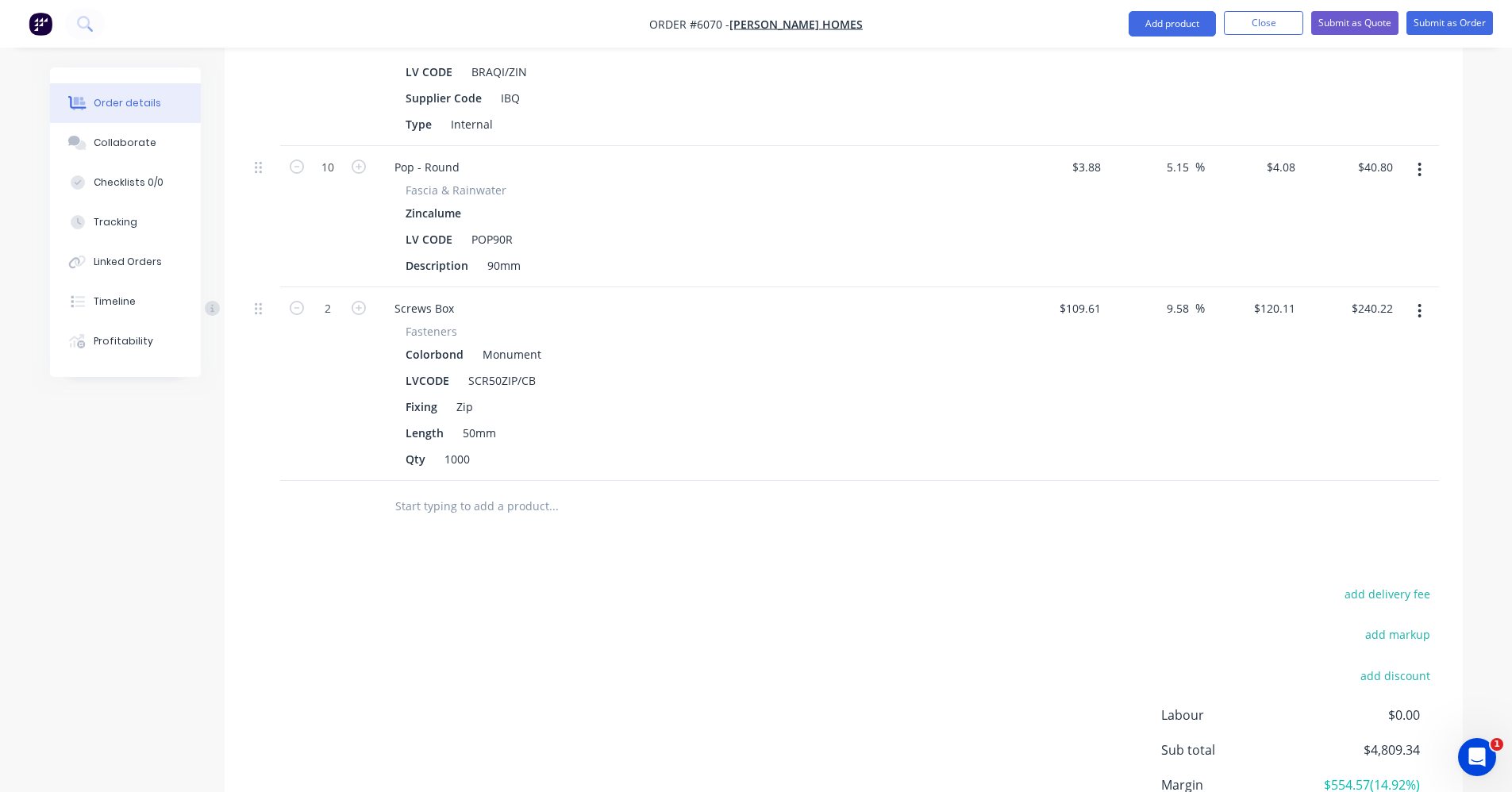
scroll to position [2759, 0]
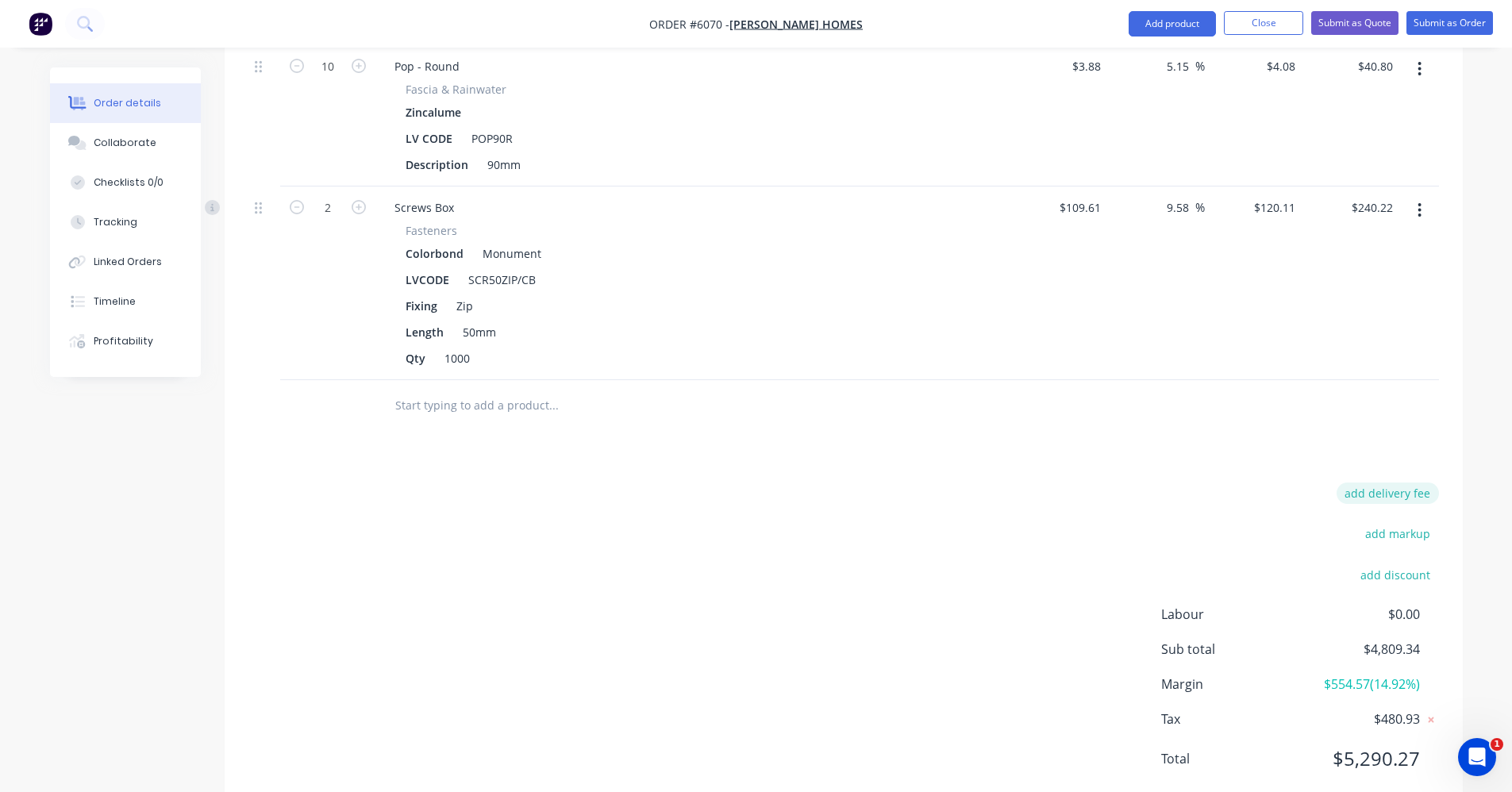
click at [1393, 482] on button "add delivery fee" at bounding box center [1388, 492] width 102 height 21
type input "160.88"
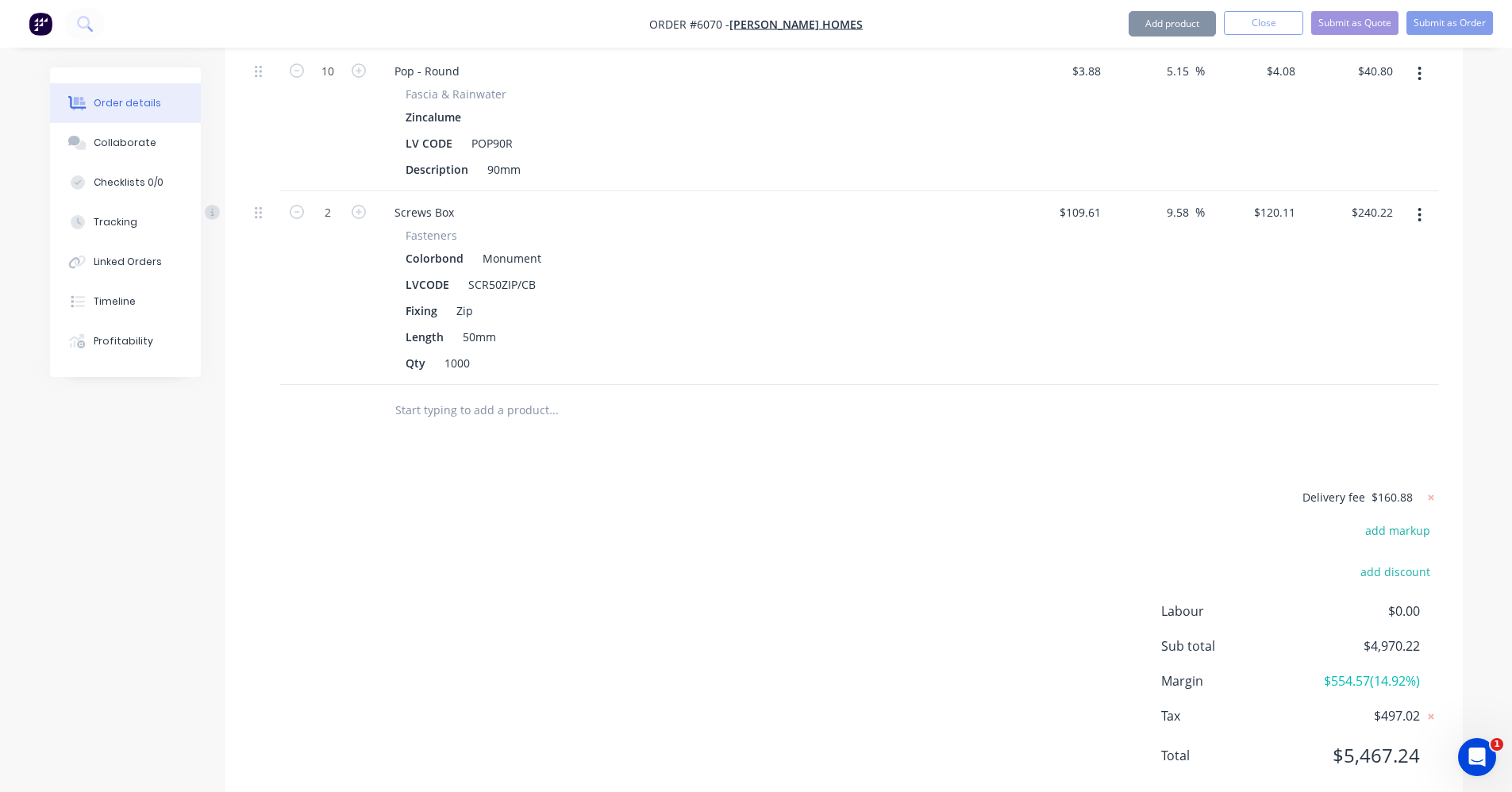
scroll to position [2751, 0]
click at [1036, 490] on div "Delivery fee $160.88 add markup add discount Labour $0.00 Sub total $4,970.22 M…" at bounding box center [843, 639] width 1191 height 298
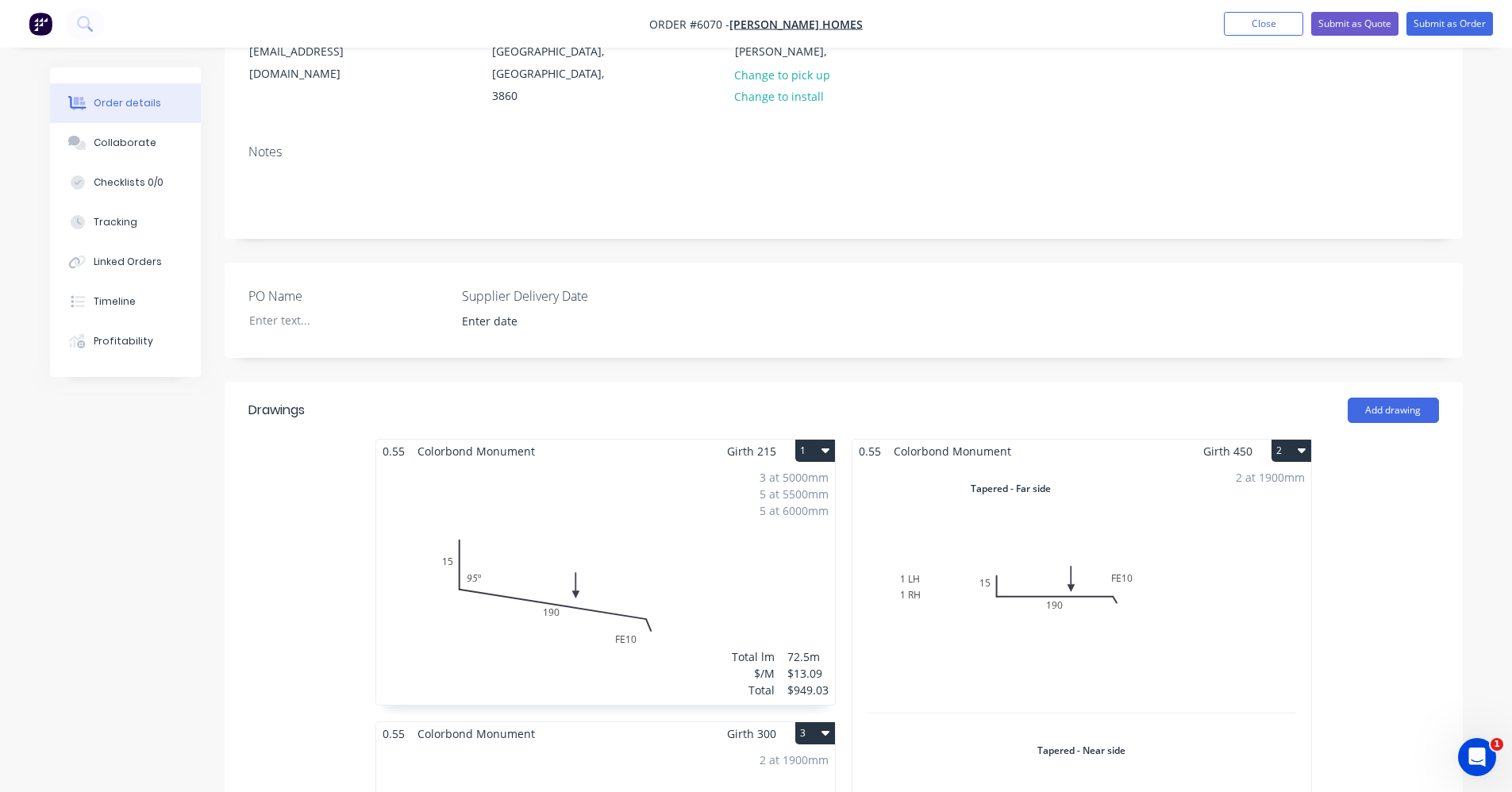
scroll to position [0, 0]
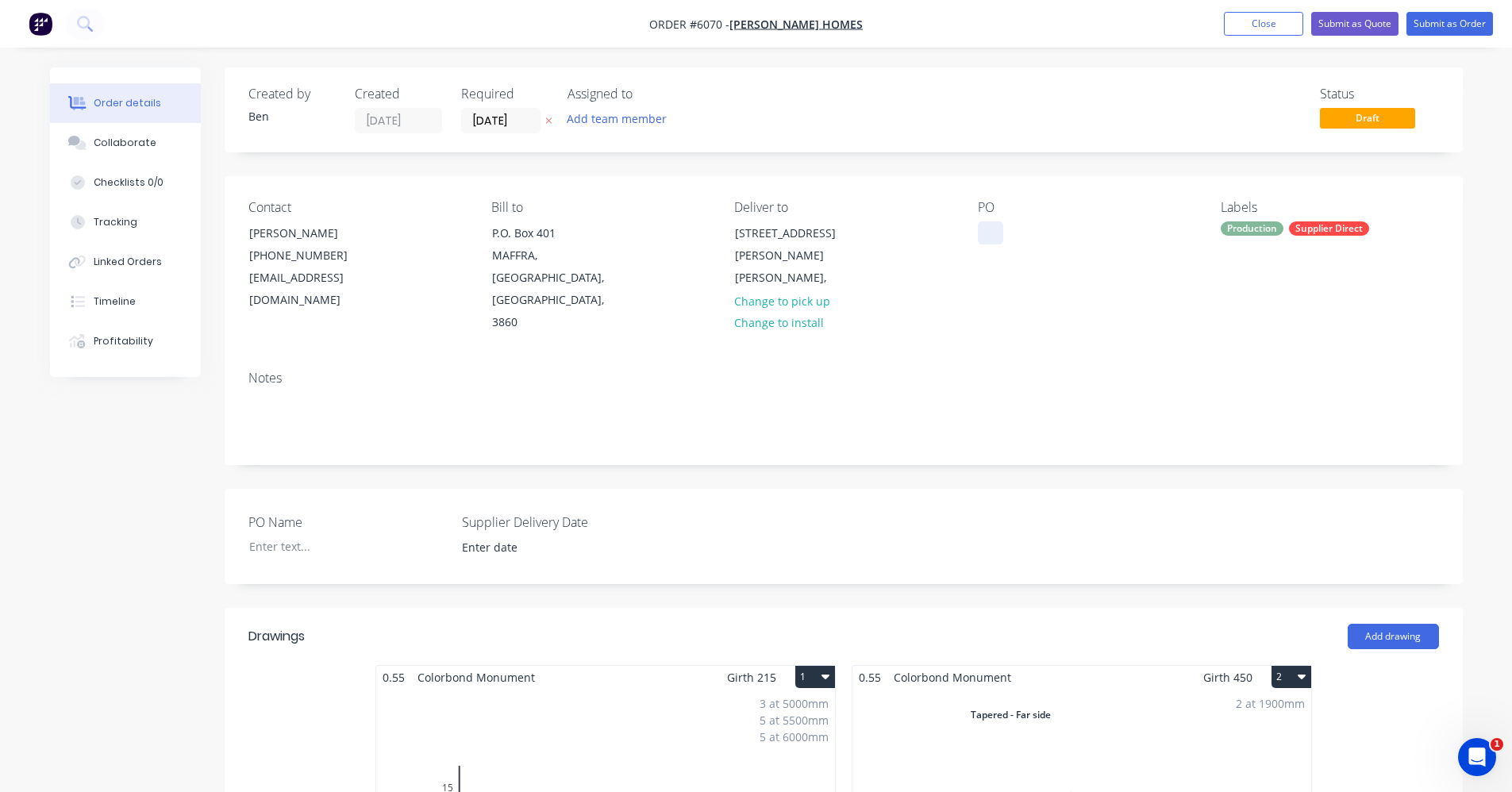
click at [997, 231] on div at bounding box center [990, 232] width 25 height 23
click at [1434, 26] on button "Submit as Order" at bounding box center [1449, 24] width 86 height 24
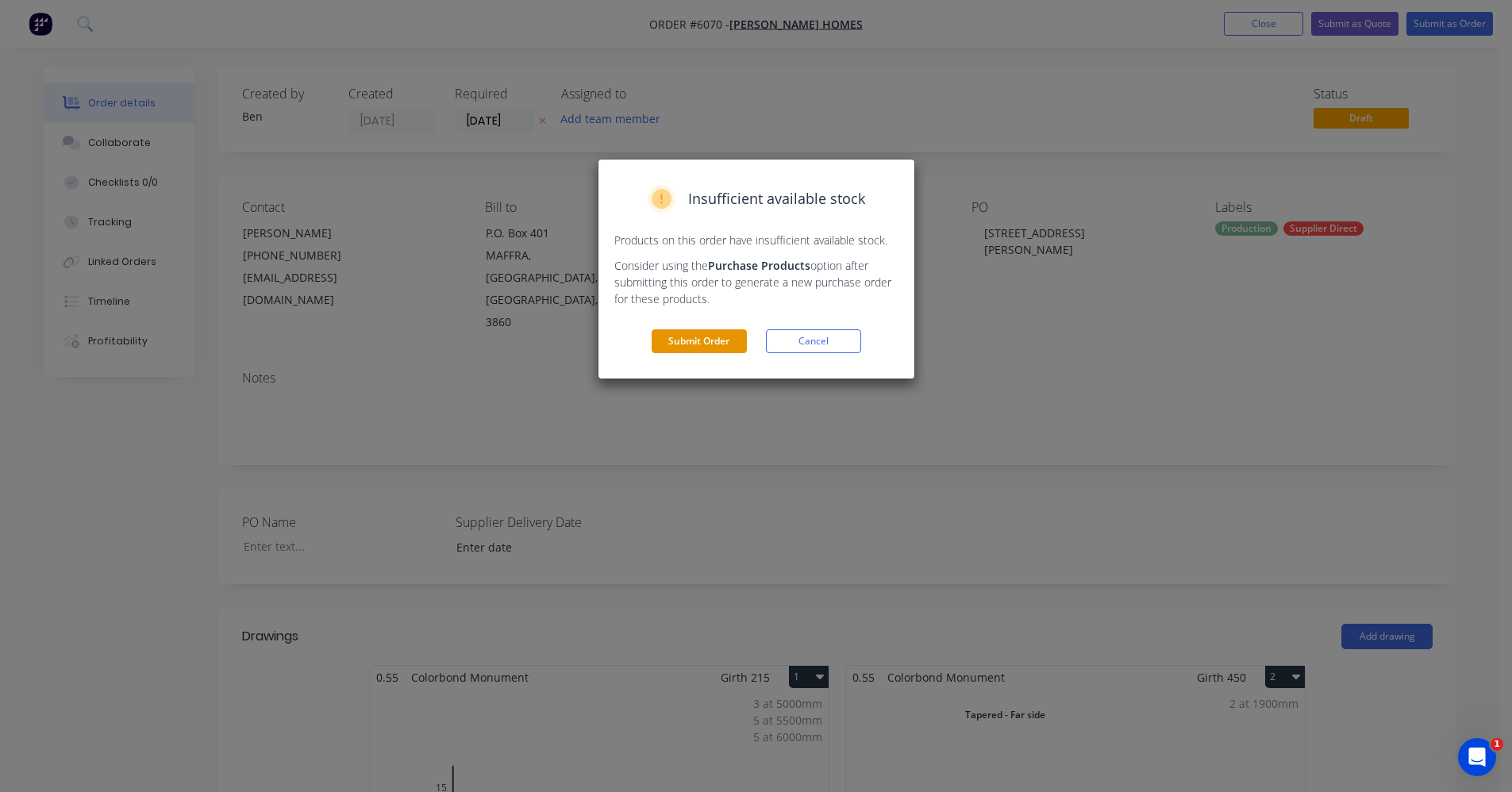
click at [695, 341] on button "Submit Order" at bounding box center [698, 342] width 96 height 24
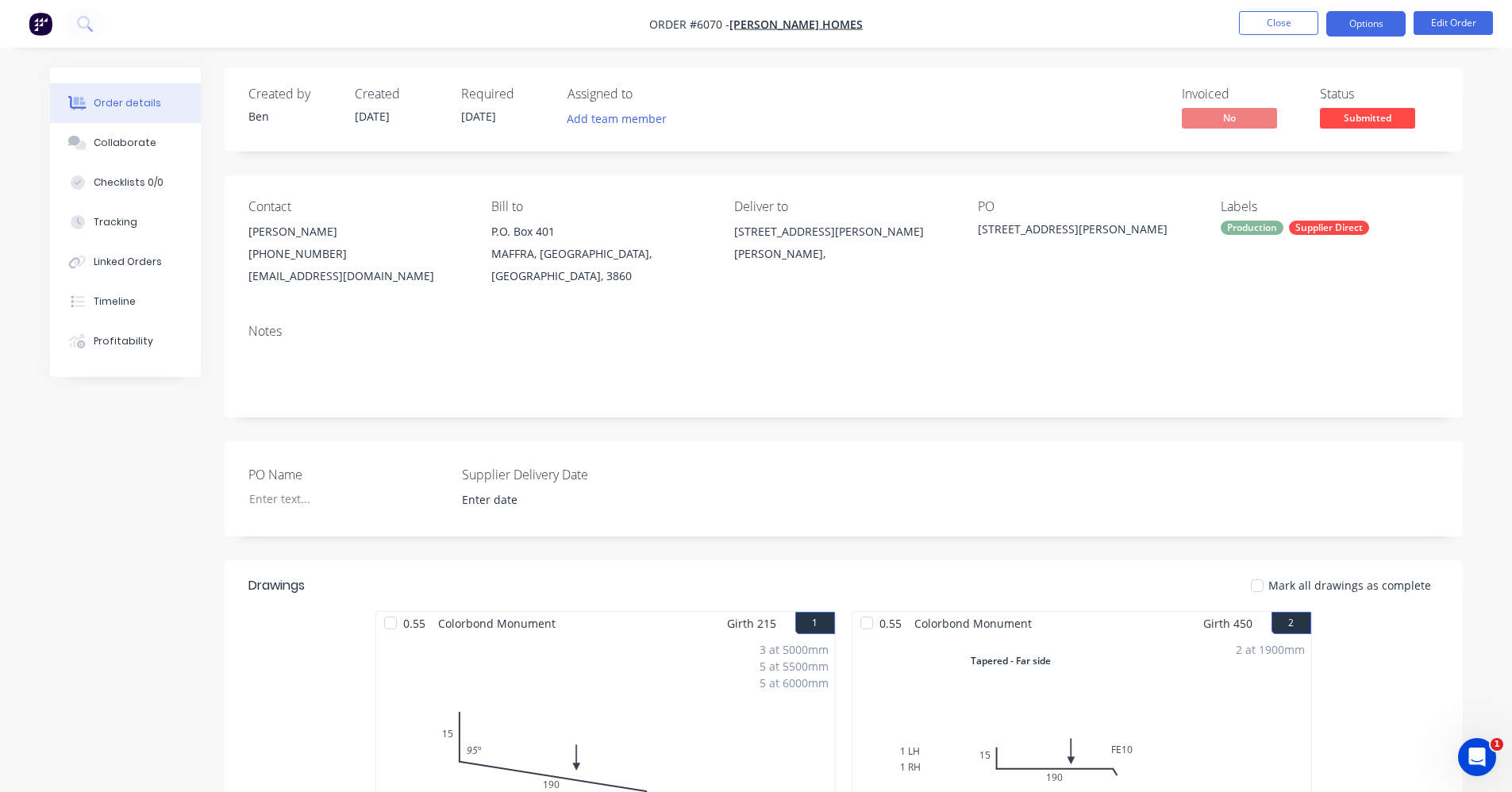
click at [1381, 30] on button "Options" at bounding box center [1365, 23] width 79 height 25
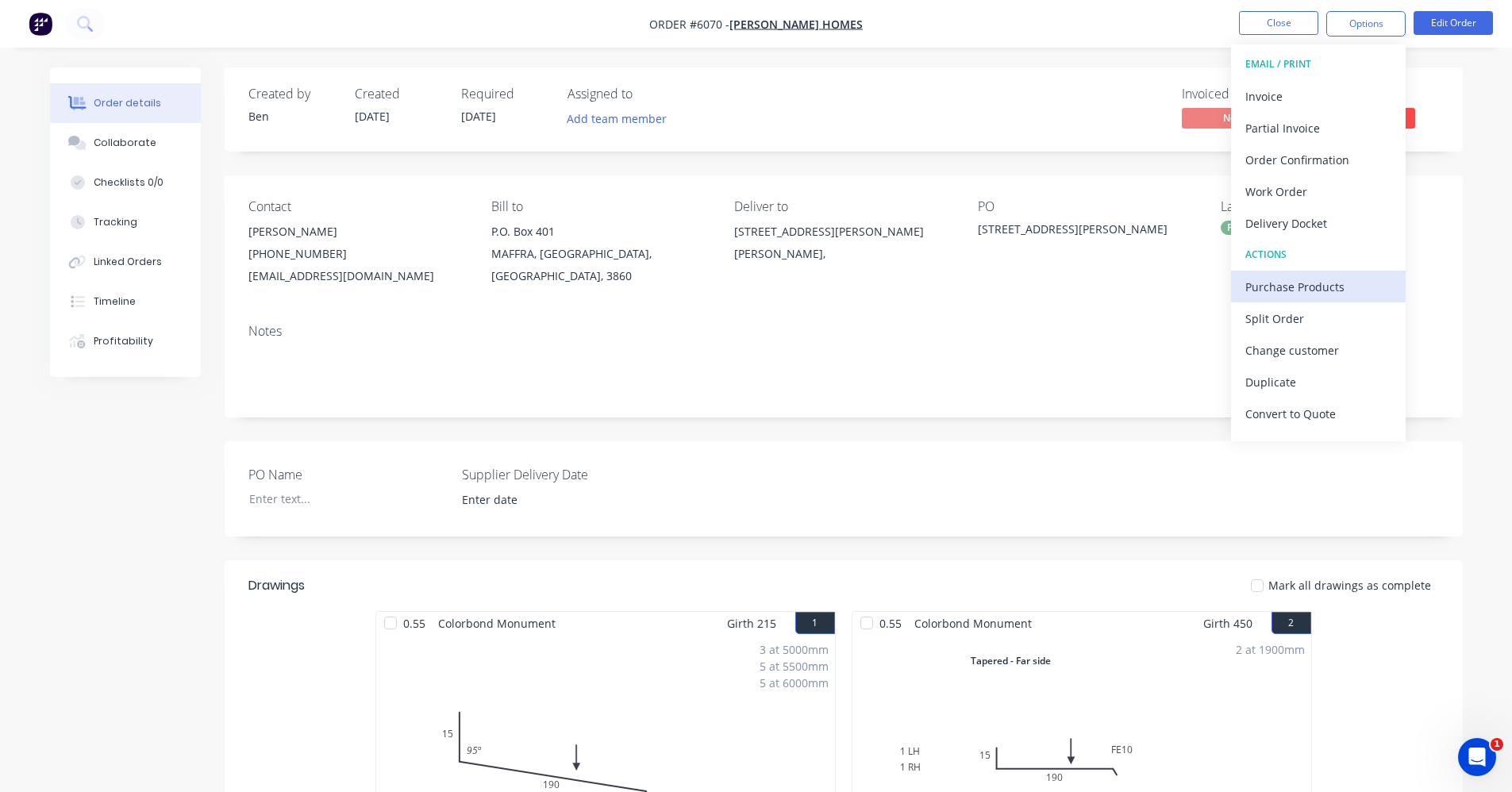
click at [1308, 289] on div "Purchase Products" at bounding box center [1318, 286] width 146 height 23
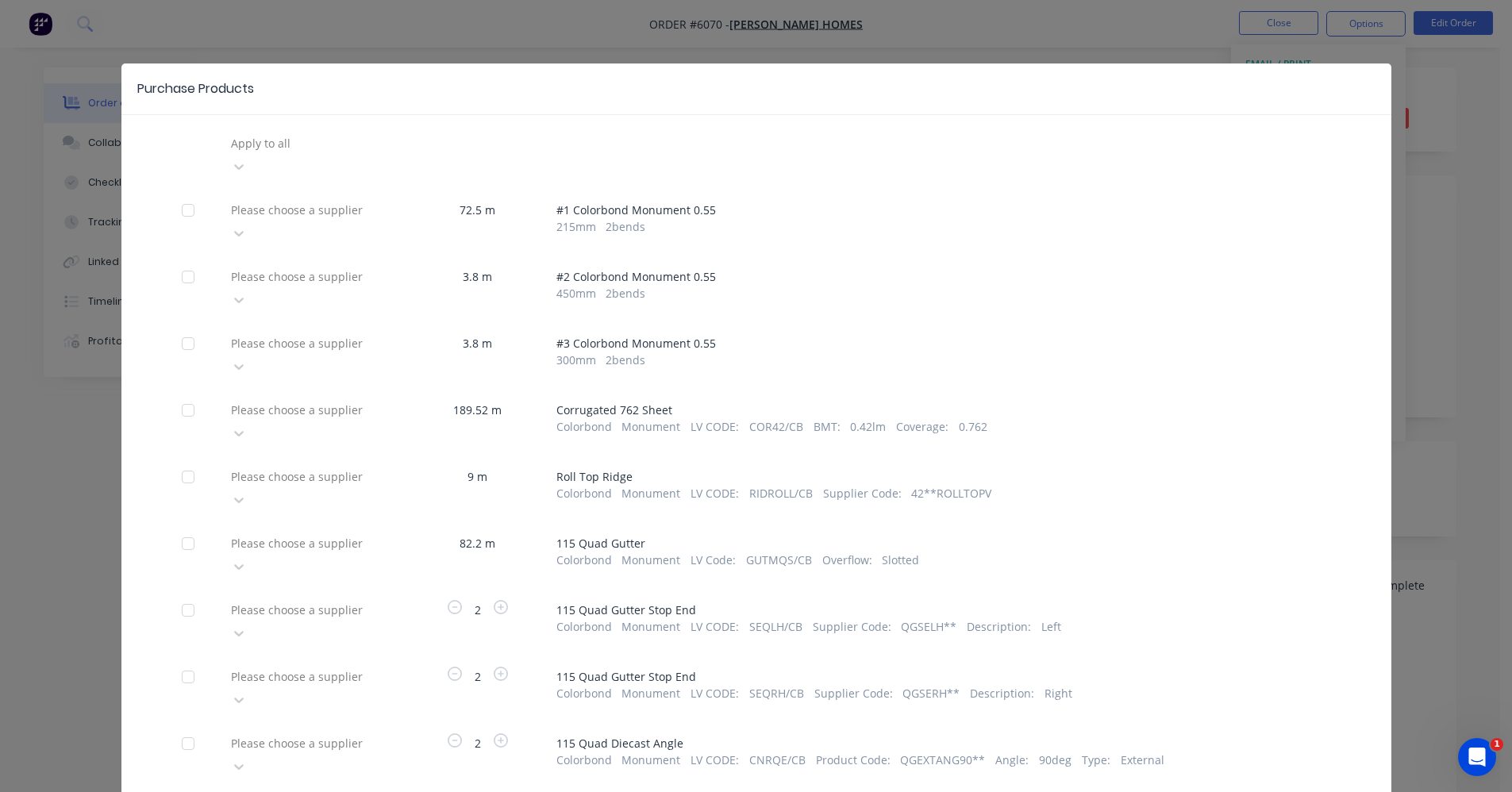
click at [334, 400] on div at bounding box center [344, 409] width 228 height 19
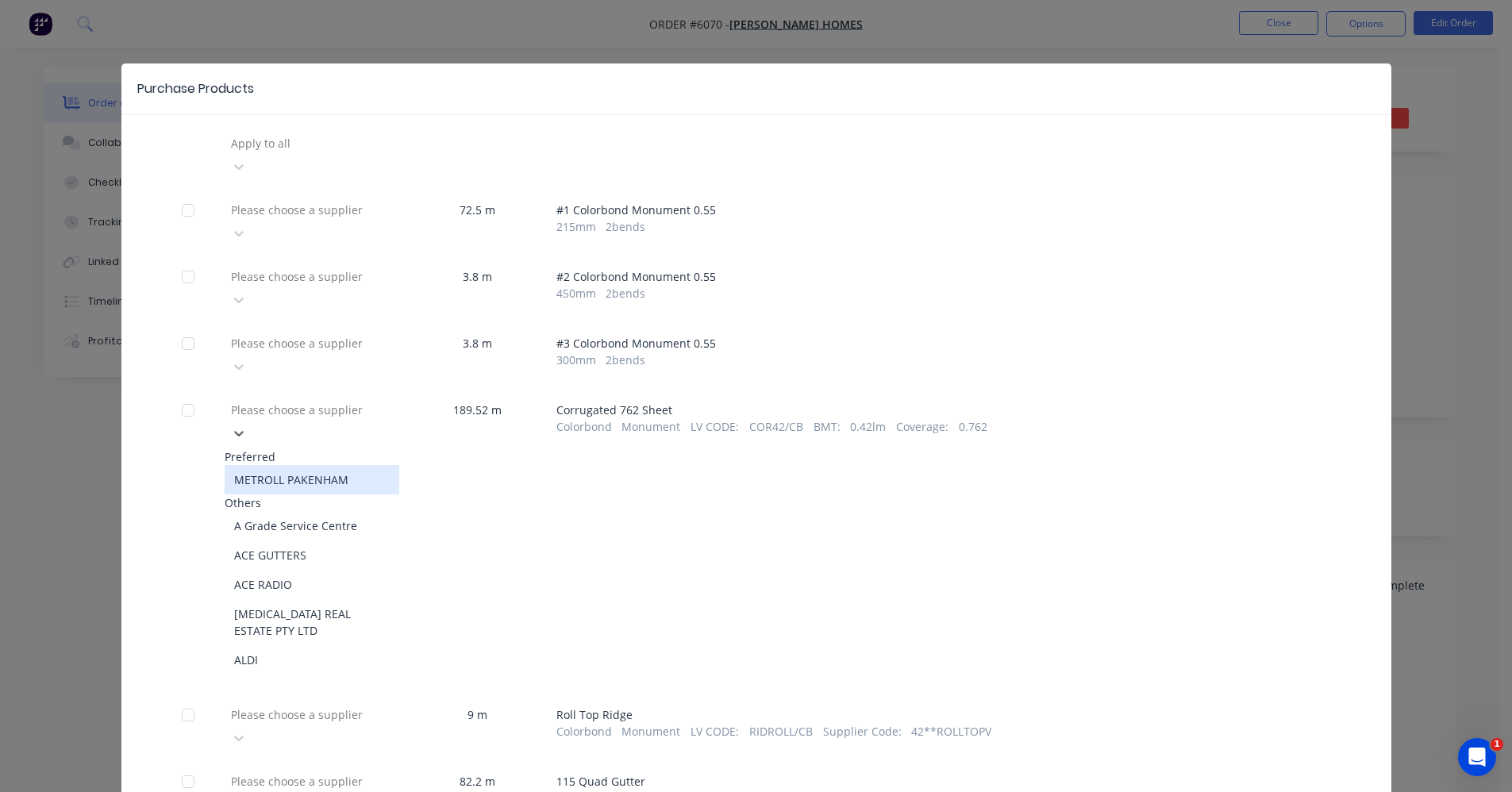
click at [280, 465] on div "METROLL PAKENHAM" at bounding box center [312, 480] width 175 height 30
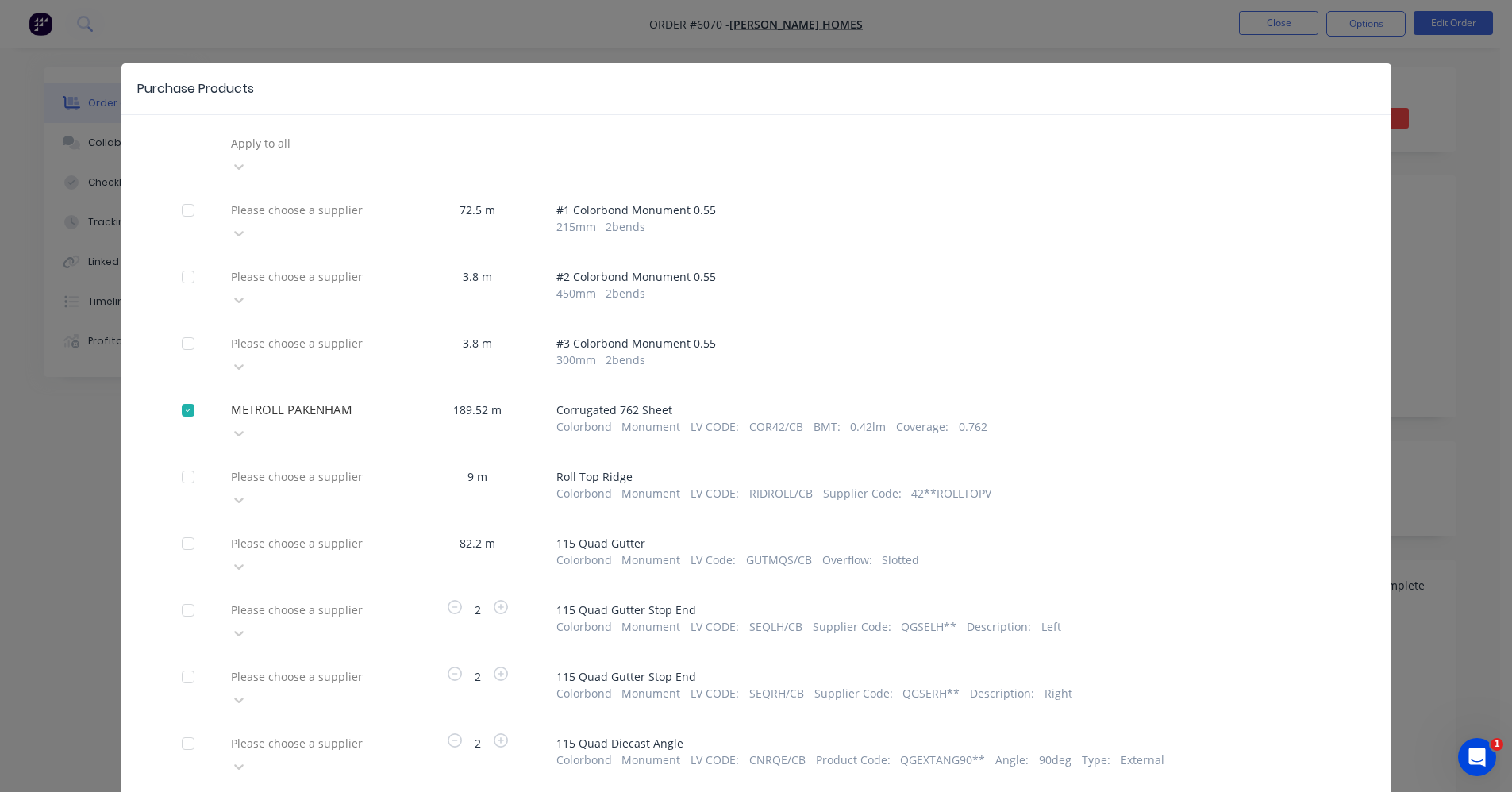
click at [276, 466] on div at bounding box center [344, 475] width 228 height 19
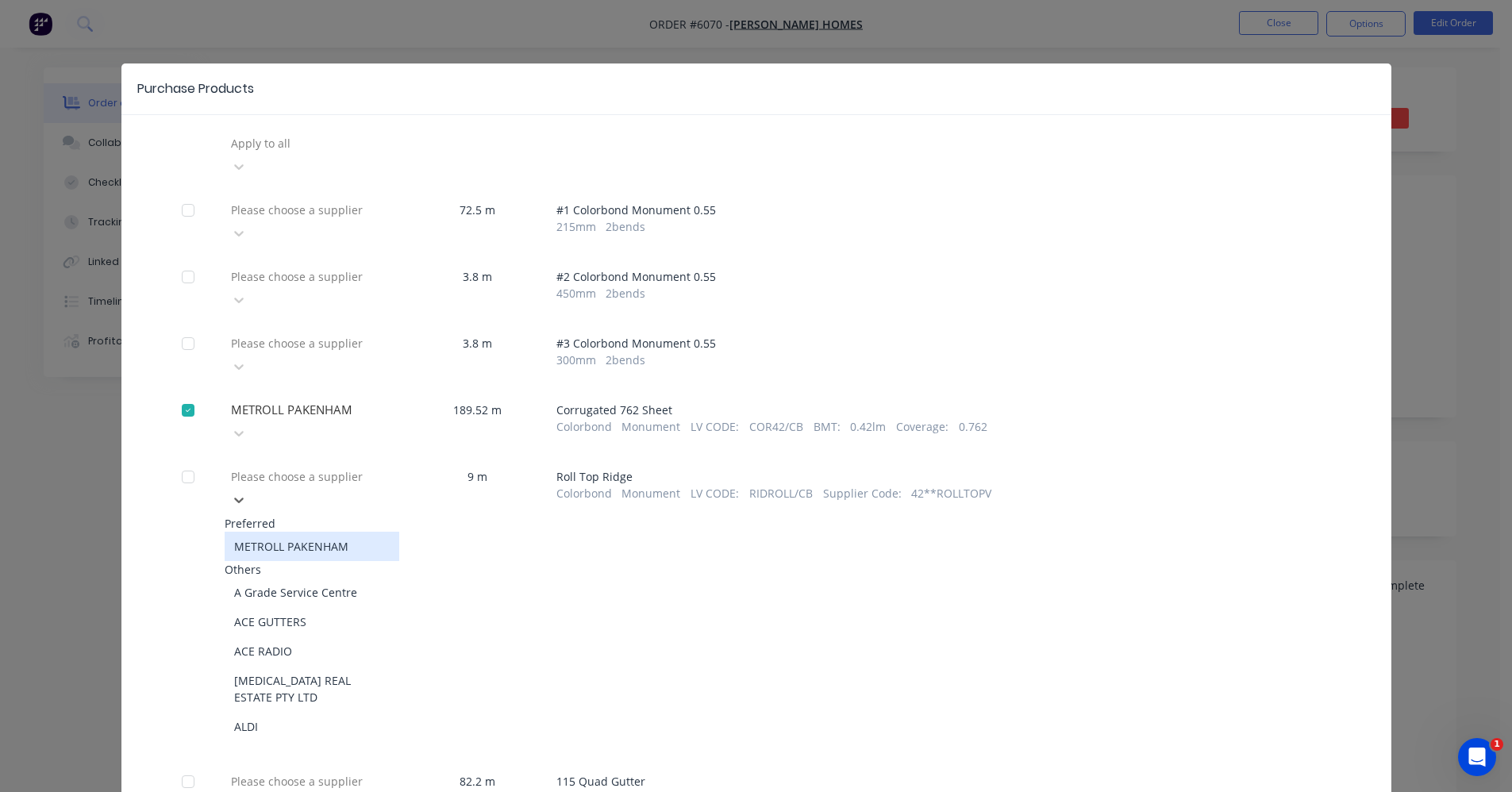
click at [275, 531] on div "METROLL PAKENHAM" at bounding box center [312, 546] width 175 height 30
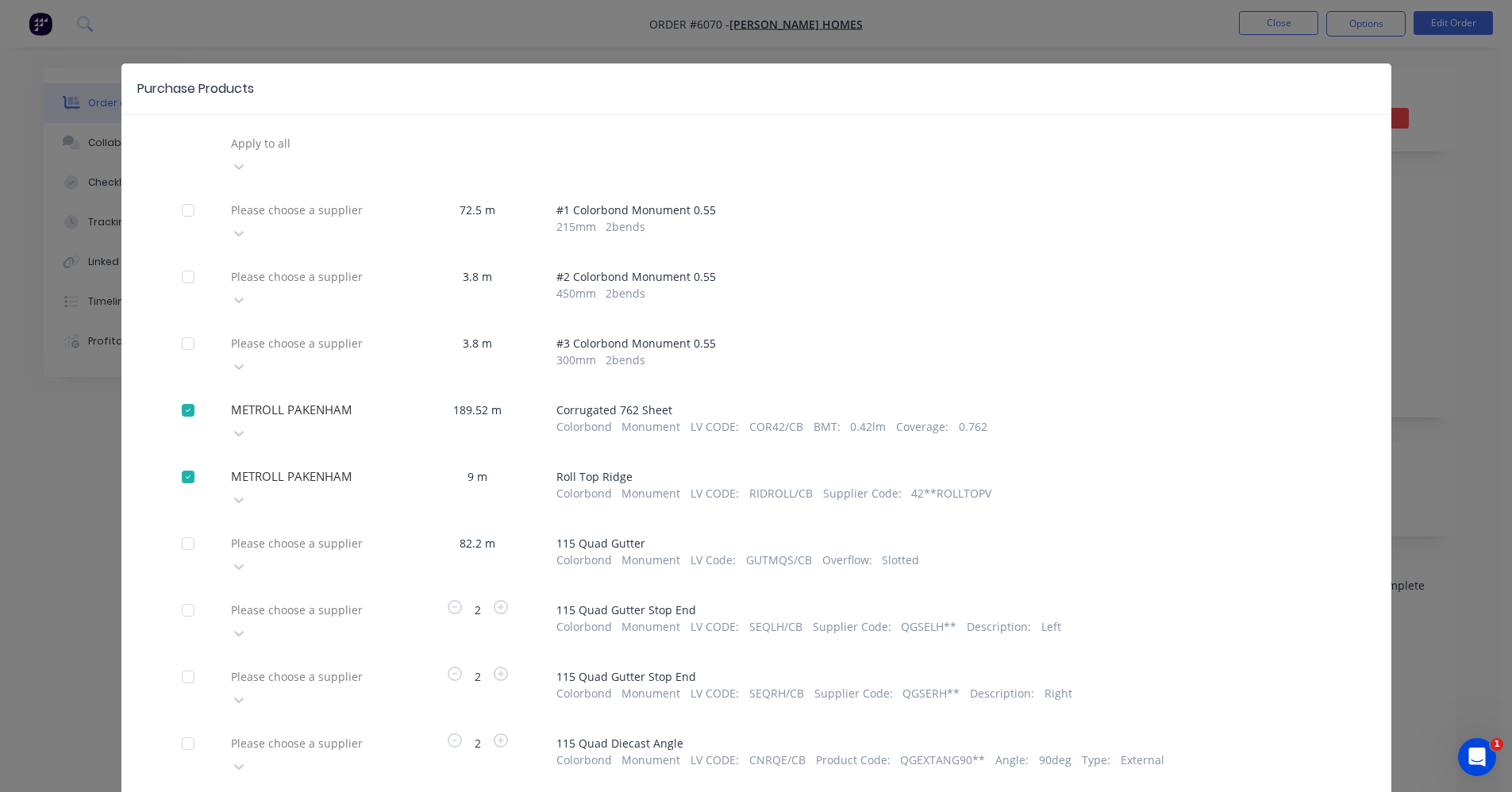
click at [275, 533] on div at bounding box center [344, 542] width 228 height 19
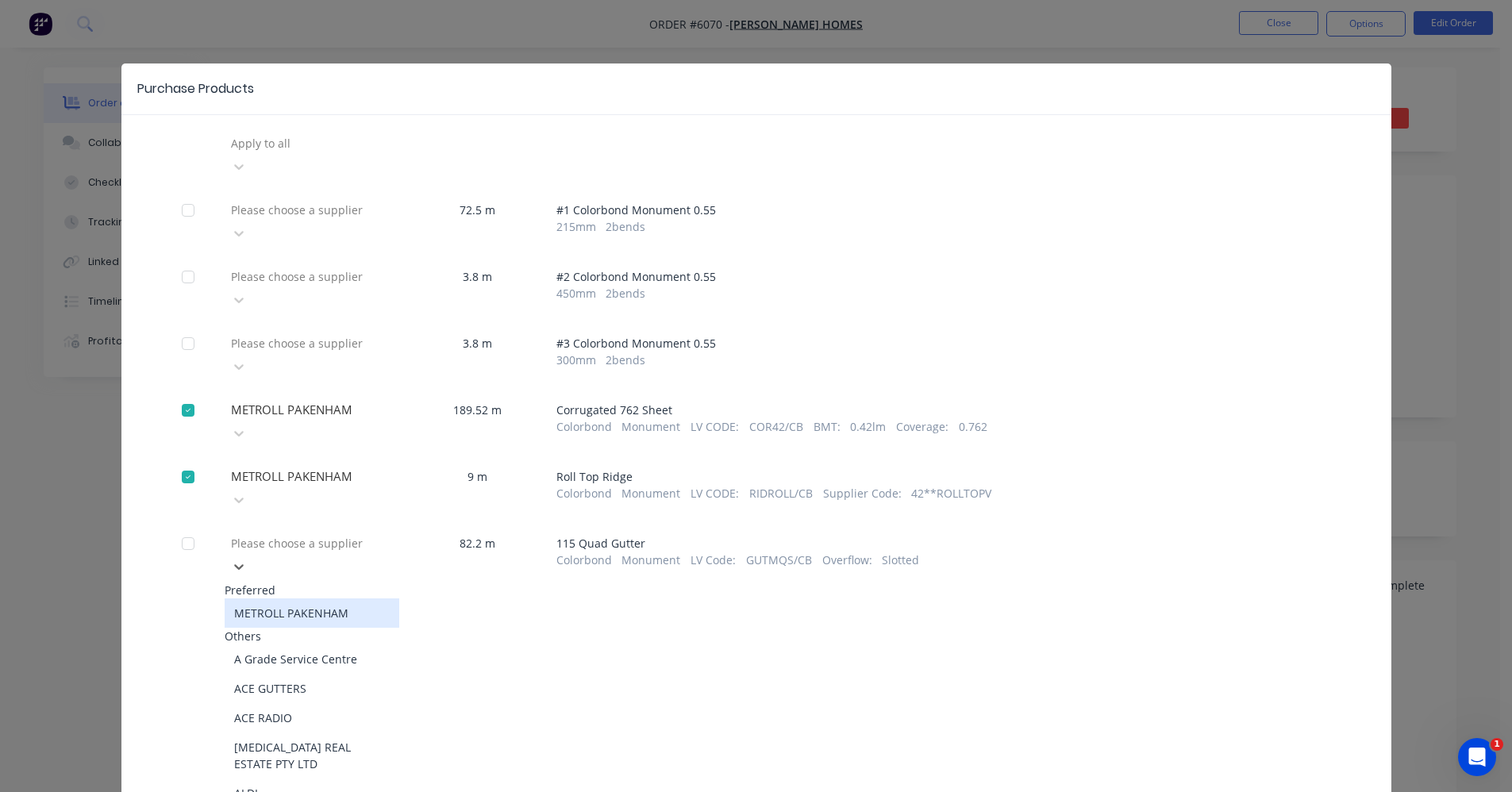
click at [276, 598] on div "METROLL PAKENHAM" at bounding box center [312, 613] width 175 height 30
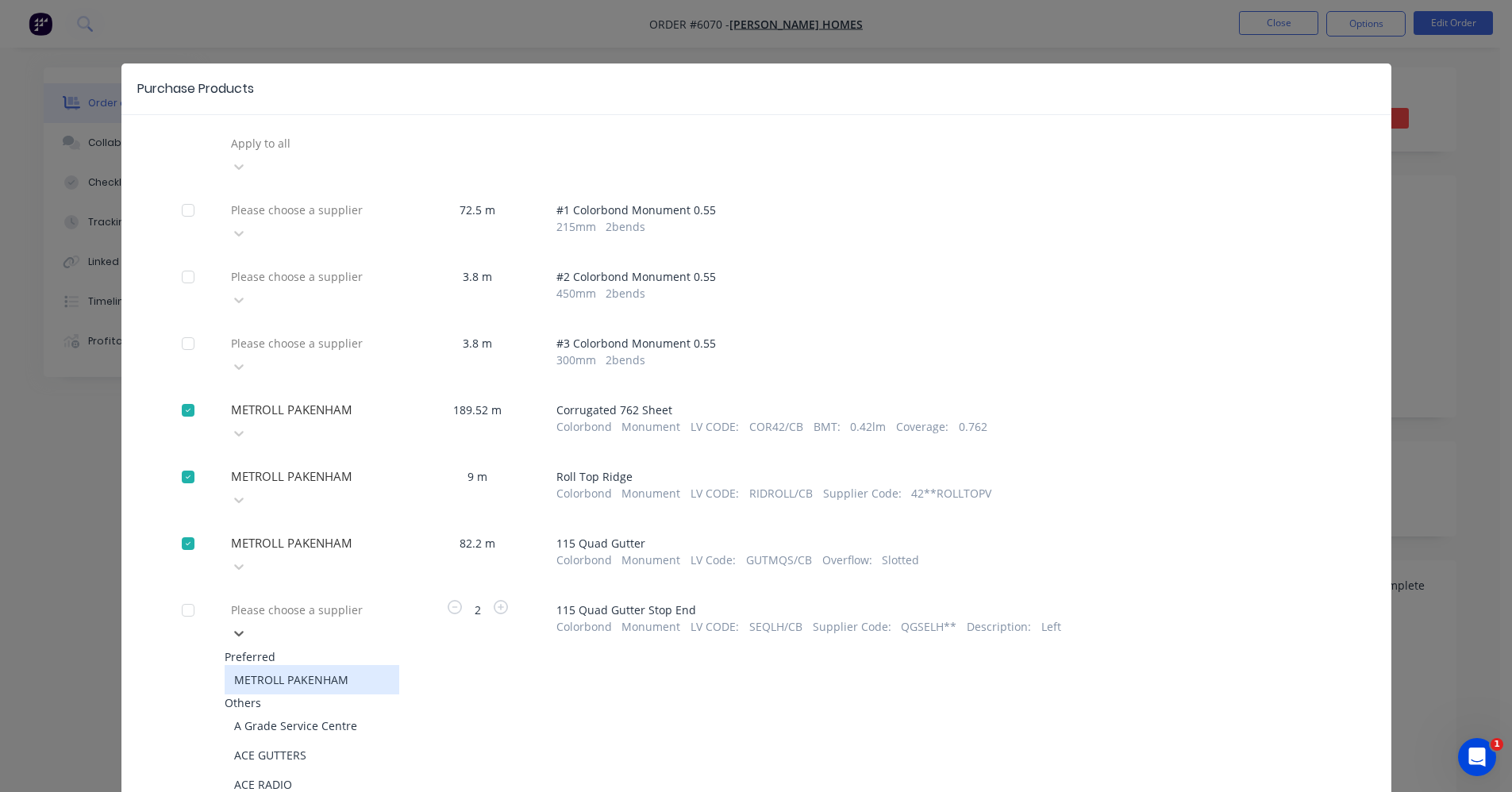
drag, startPoint x: 276, startPoint y: 526, endPoint x: 276, endPoint y: 563, distance: 37.0
click at [275, 600] on div at bounding box center [344, 609] width 228 height 19
click at [288, 665] on div "METROLL PAKENHAM" at bounding box center [312, 680] width 175 height 30
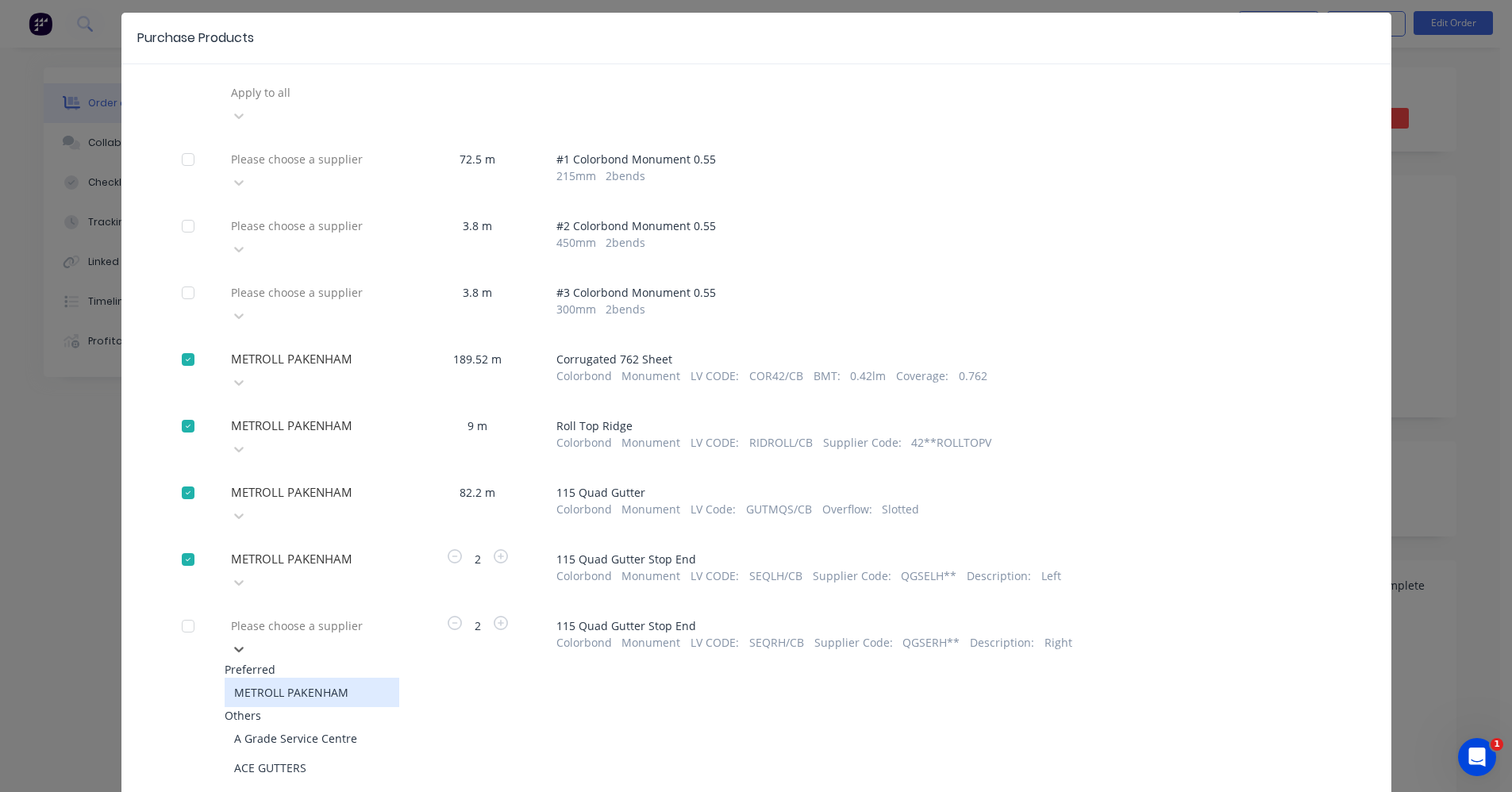
click at [315, 678] on div "METROLL PAKENHAM" at bounding box center [312, 693] width 175 height 30
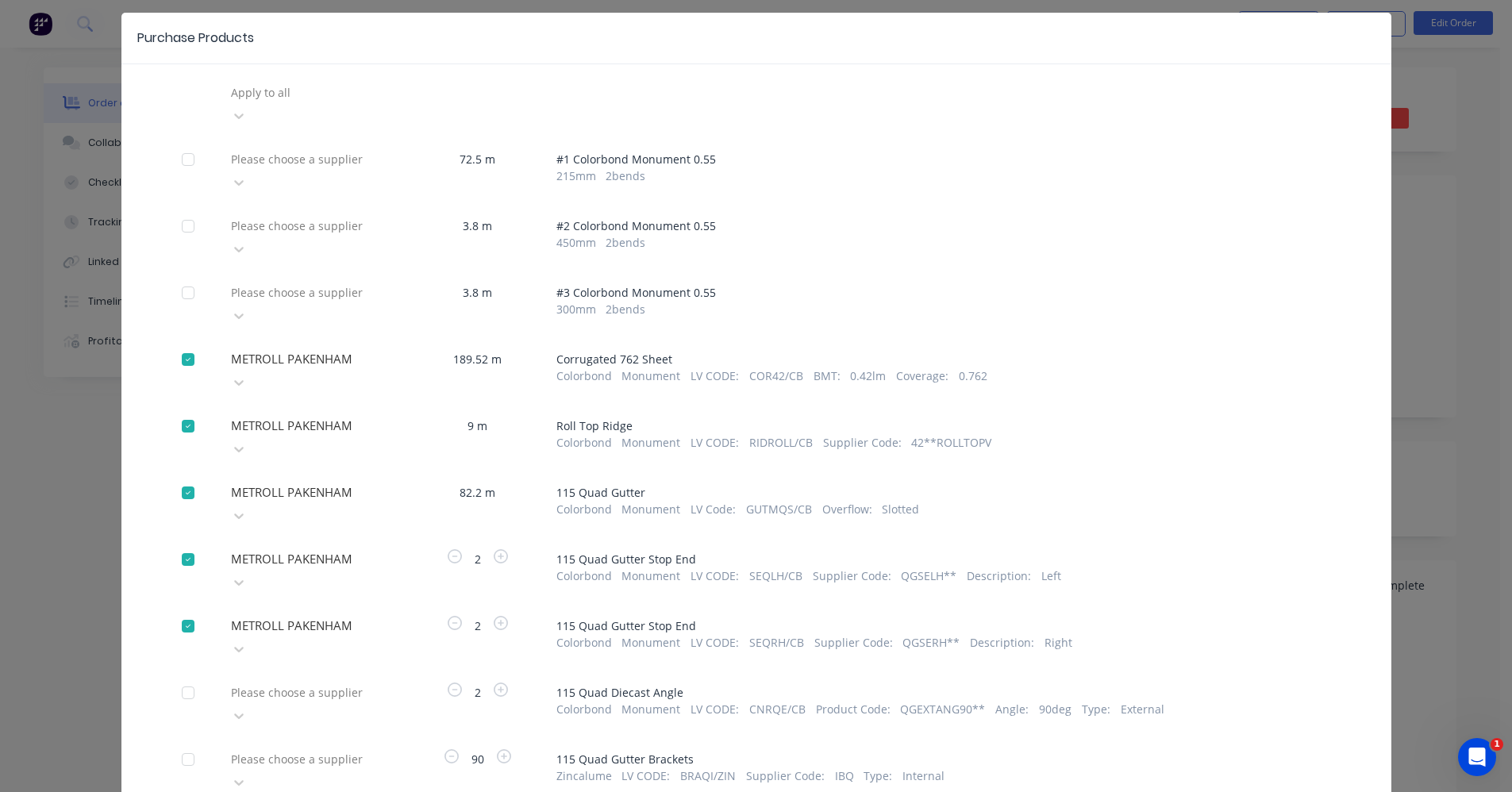
click at [308, 680] on div "Please choose a supplier" at bounding box center [312, 703] width 175 height 47
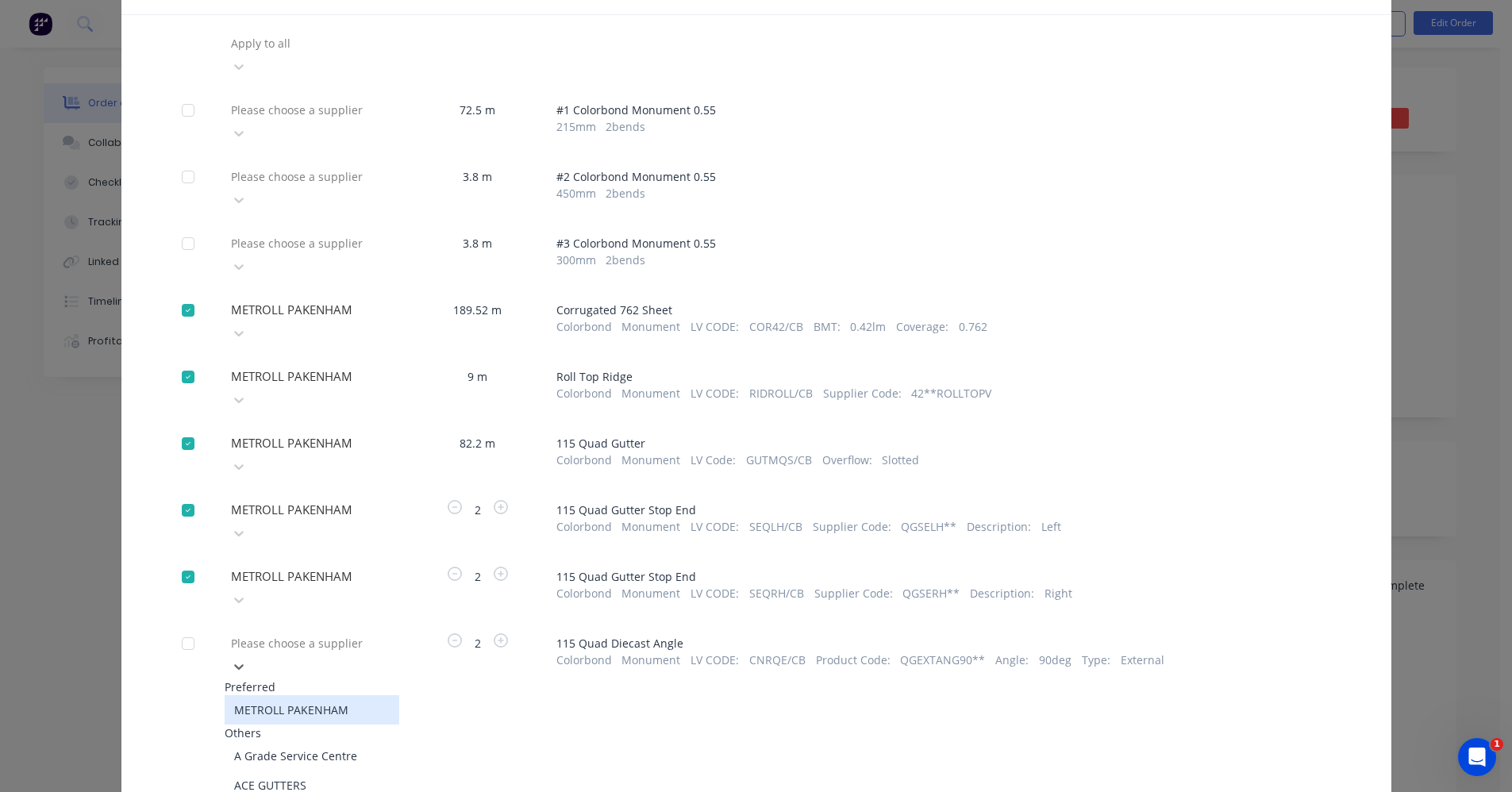
scroll to position [107, 0]
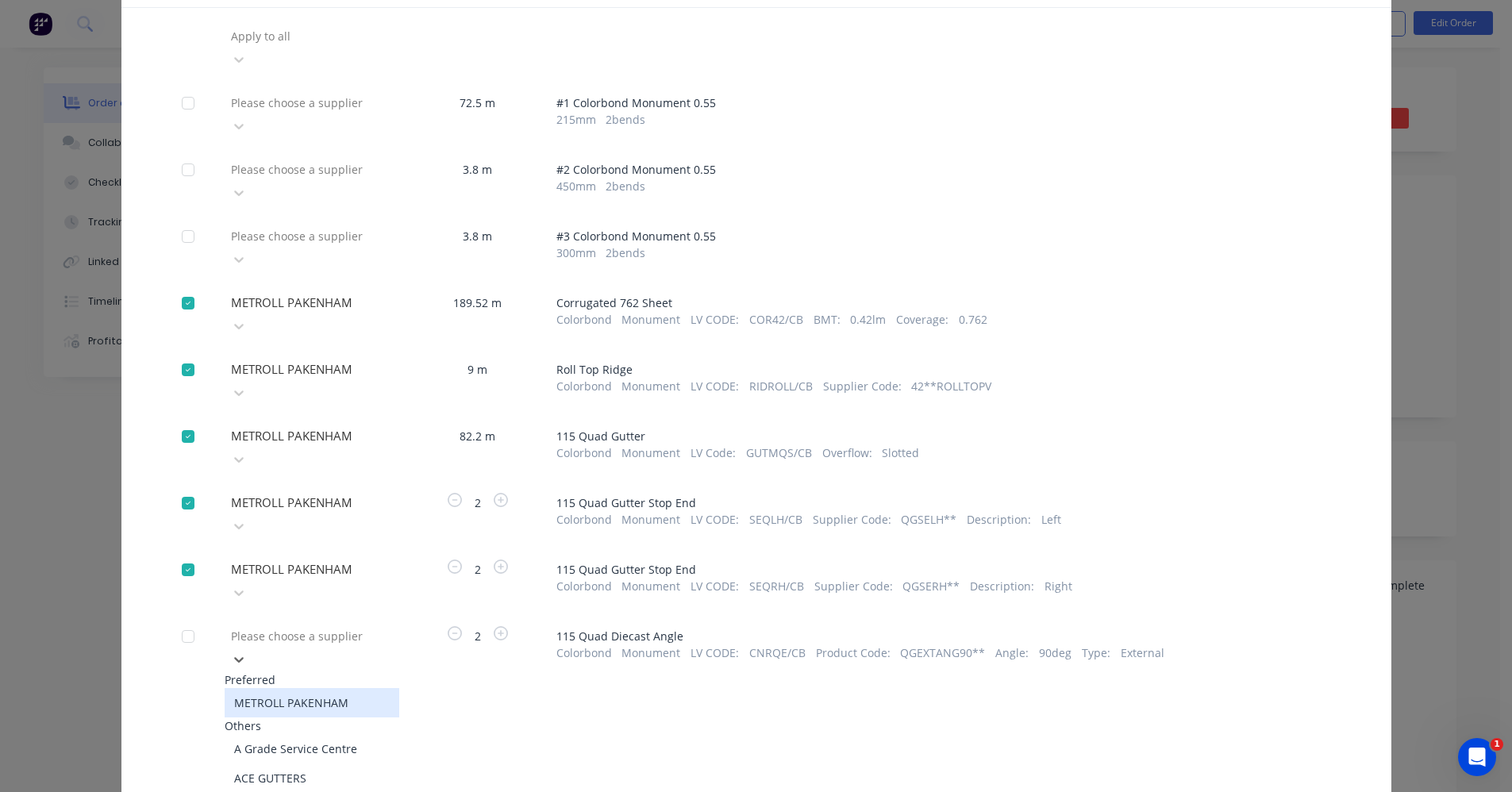
click at [310, 688] on div "METROLL PAKENHAM" at bounding box center [312, 703] width 175 height 30
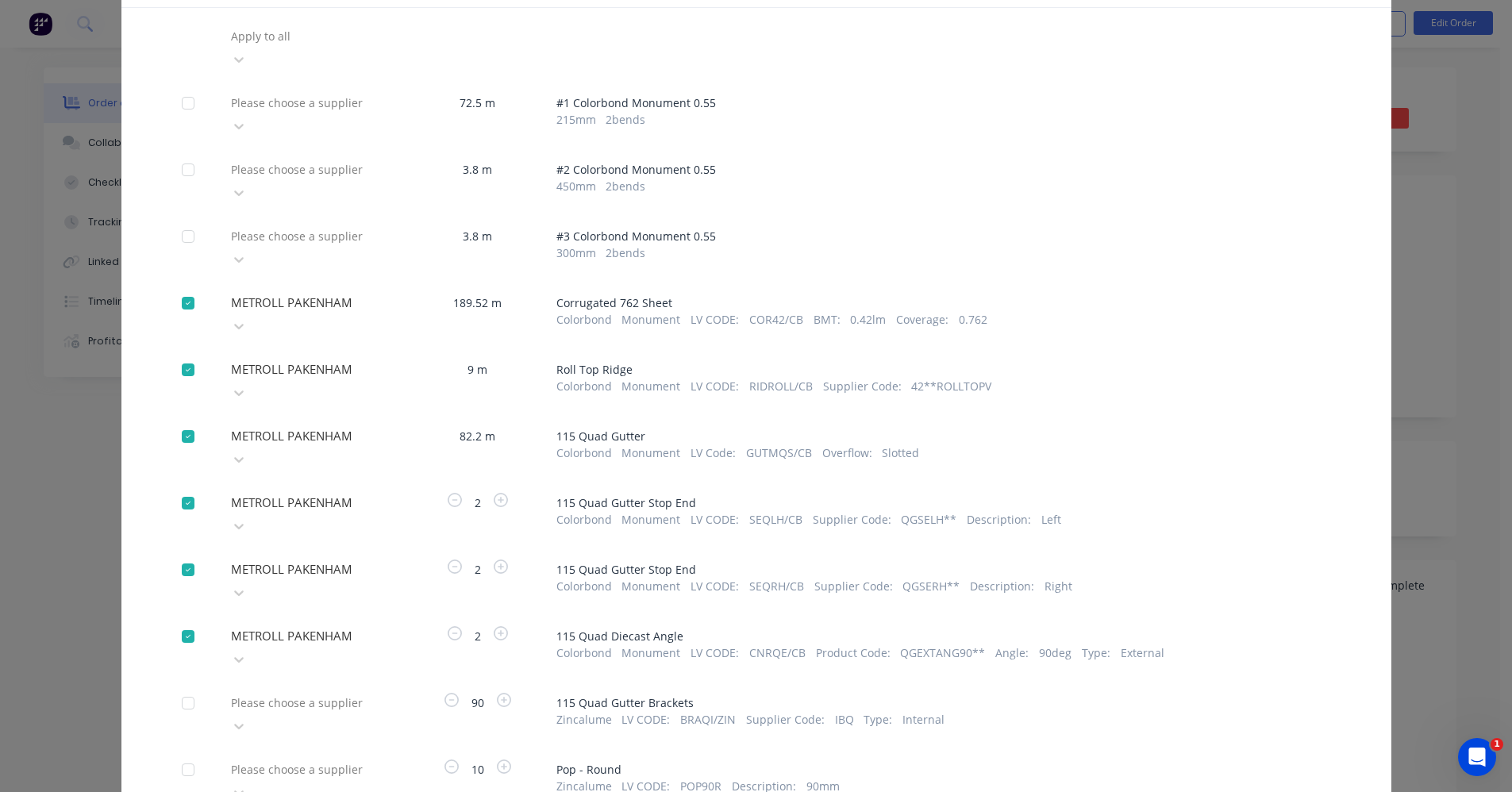
click at [306, 690] on div "Please choose a supplier" at bounding box center [312, 713] width 175 height 47
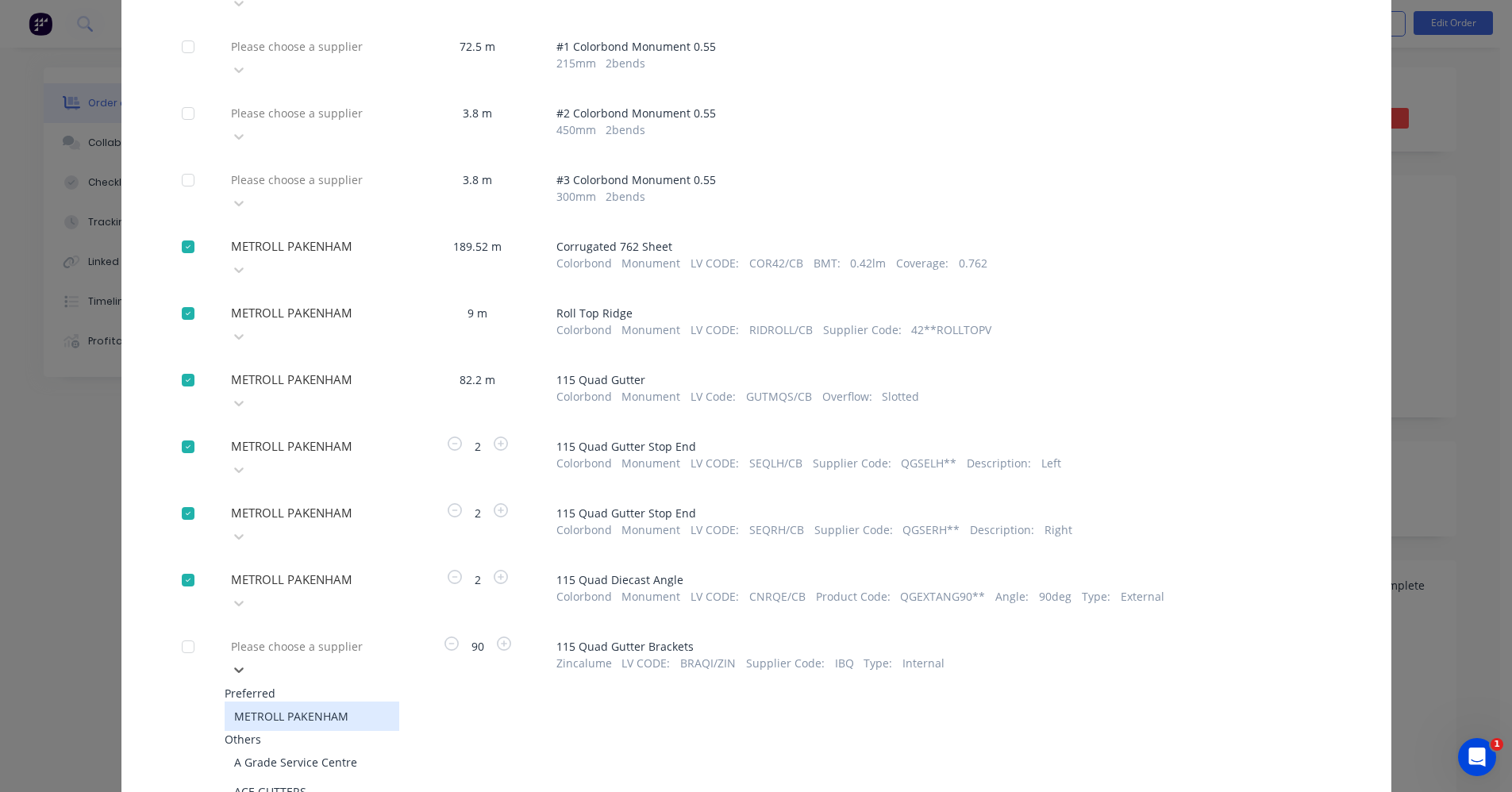
click at [299, 701] on div "METROLL PAKENHAM" at bounding box center [312, 716] width 175 height 30
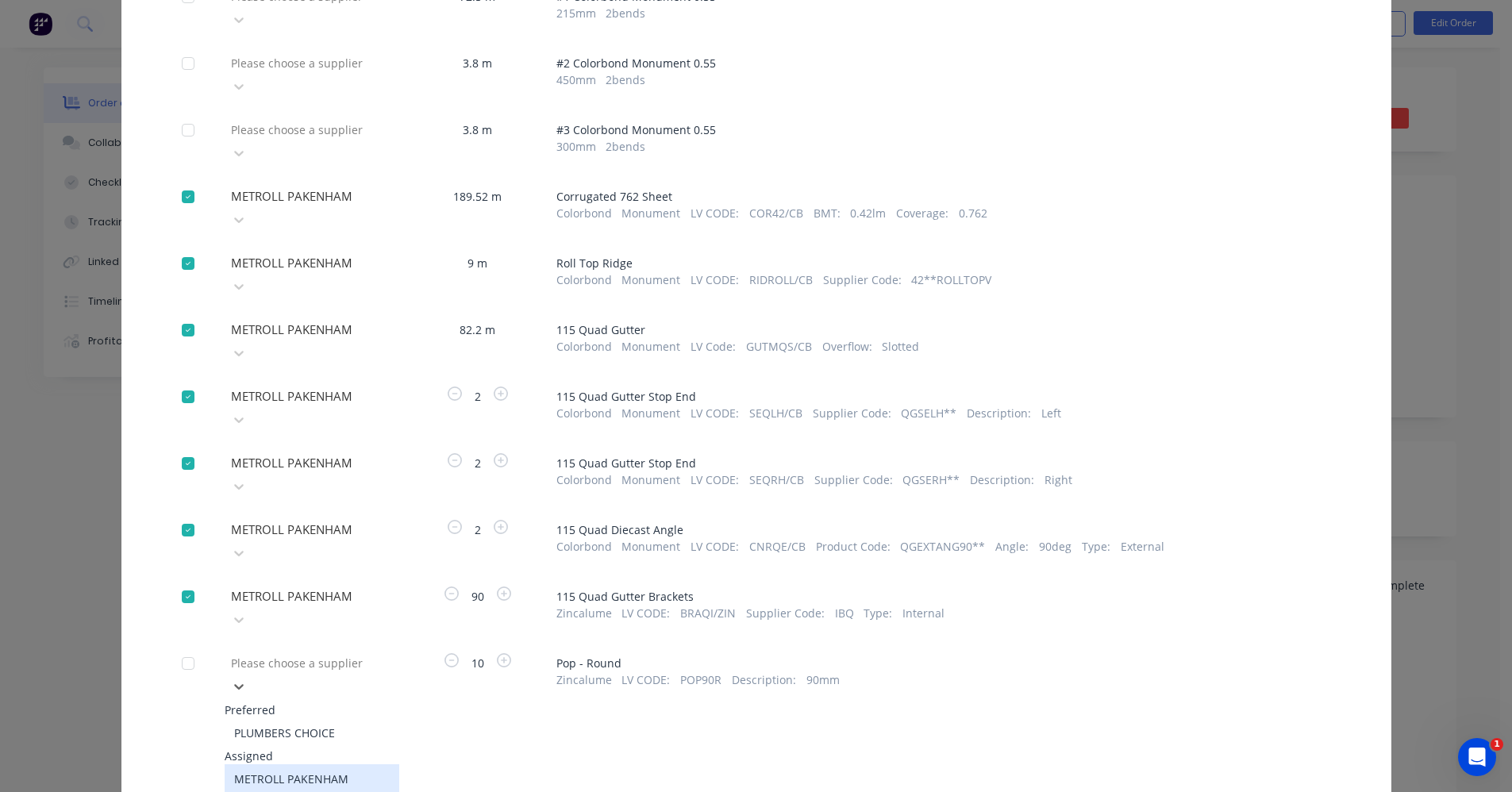
drag, startPoint x: 319, startPoint y: 588, endPoint x: 297, endPoint y: 653, distance: 68.6
click at [297, 764] on div "METROLL PAKENHAM" at bounding box center [312, 779] width 175 height 30
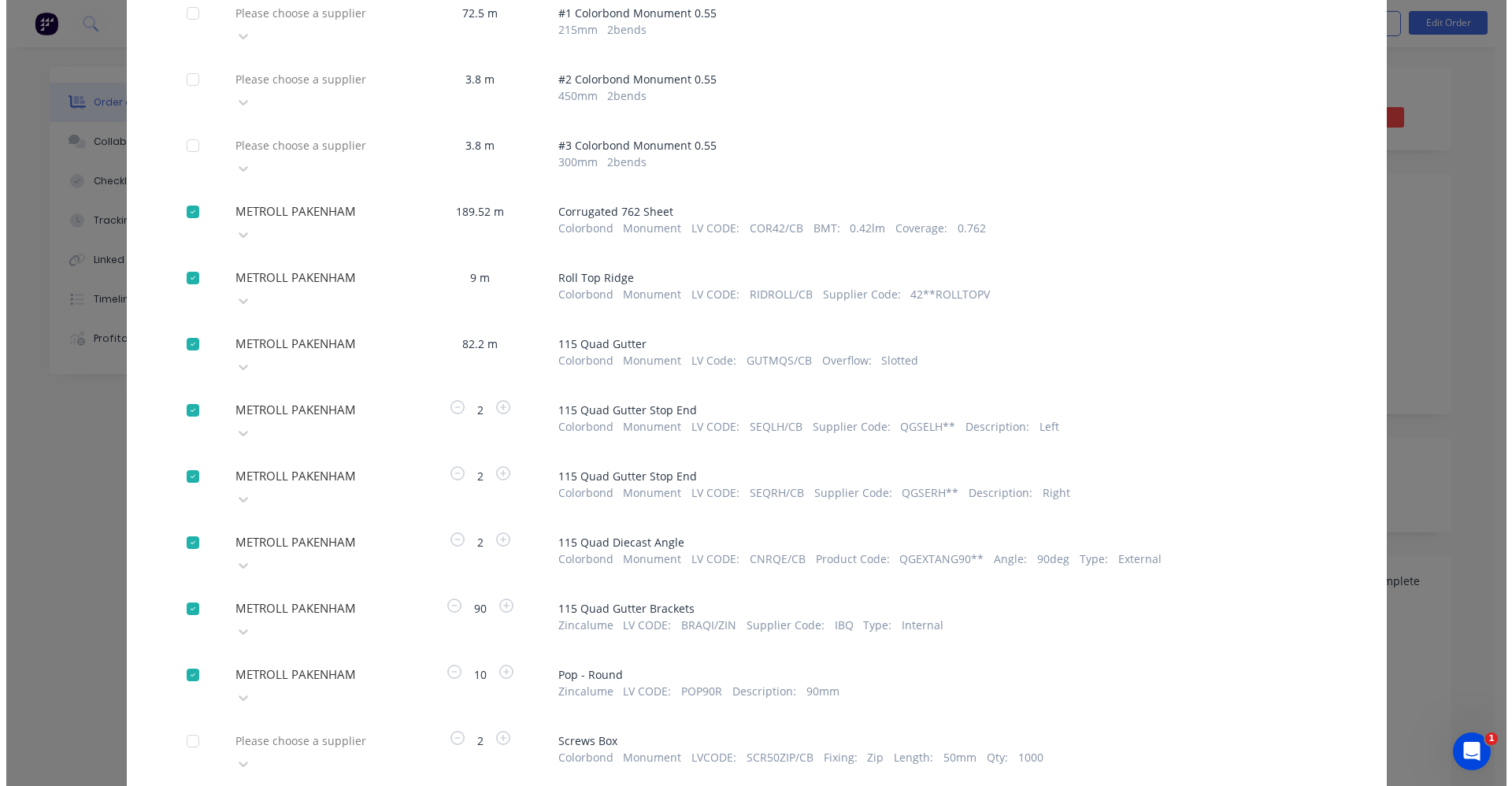
scroll to position [206, 0]
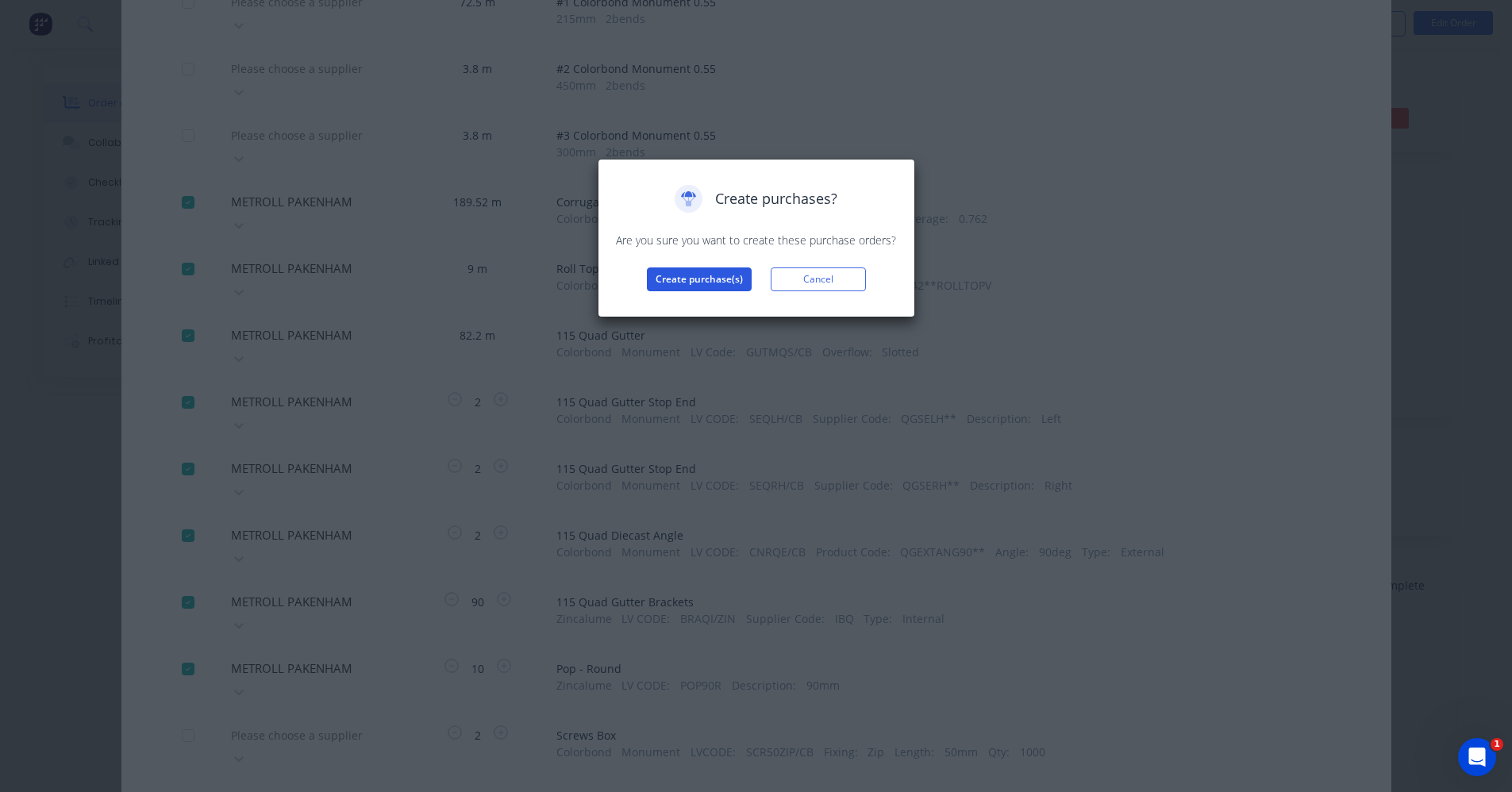
click at [711, 282] on button "Create purchase(s)" at bounding box center [698, 279] width 105 height 24
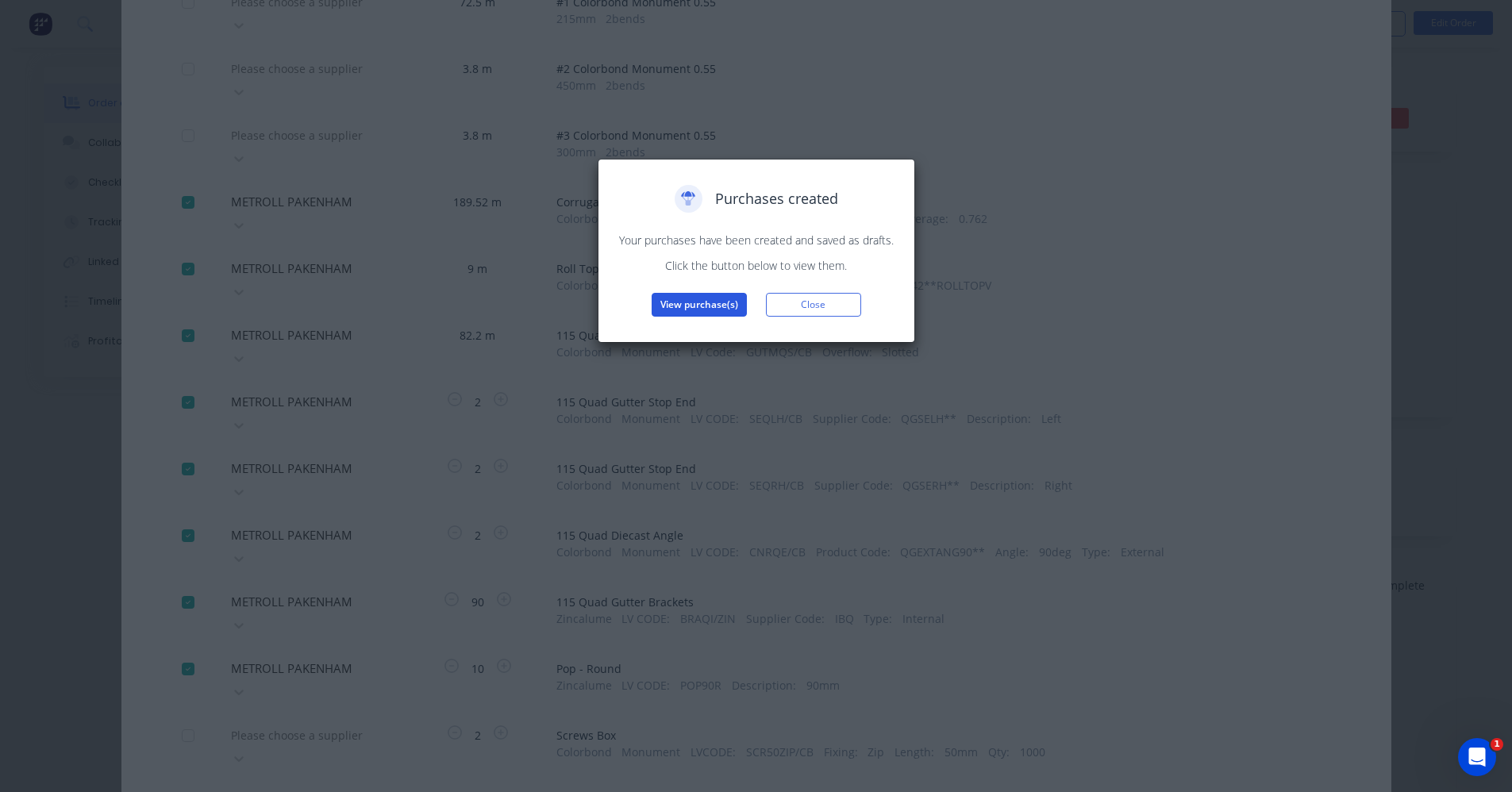
click at [702, 303] on button "View purchase(s)" at bounding box center [698, 305] width 96 height 24
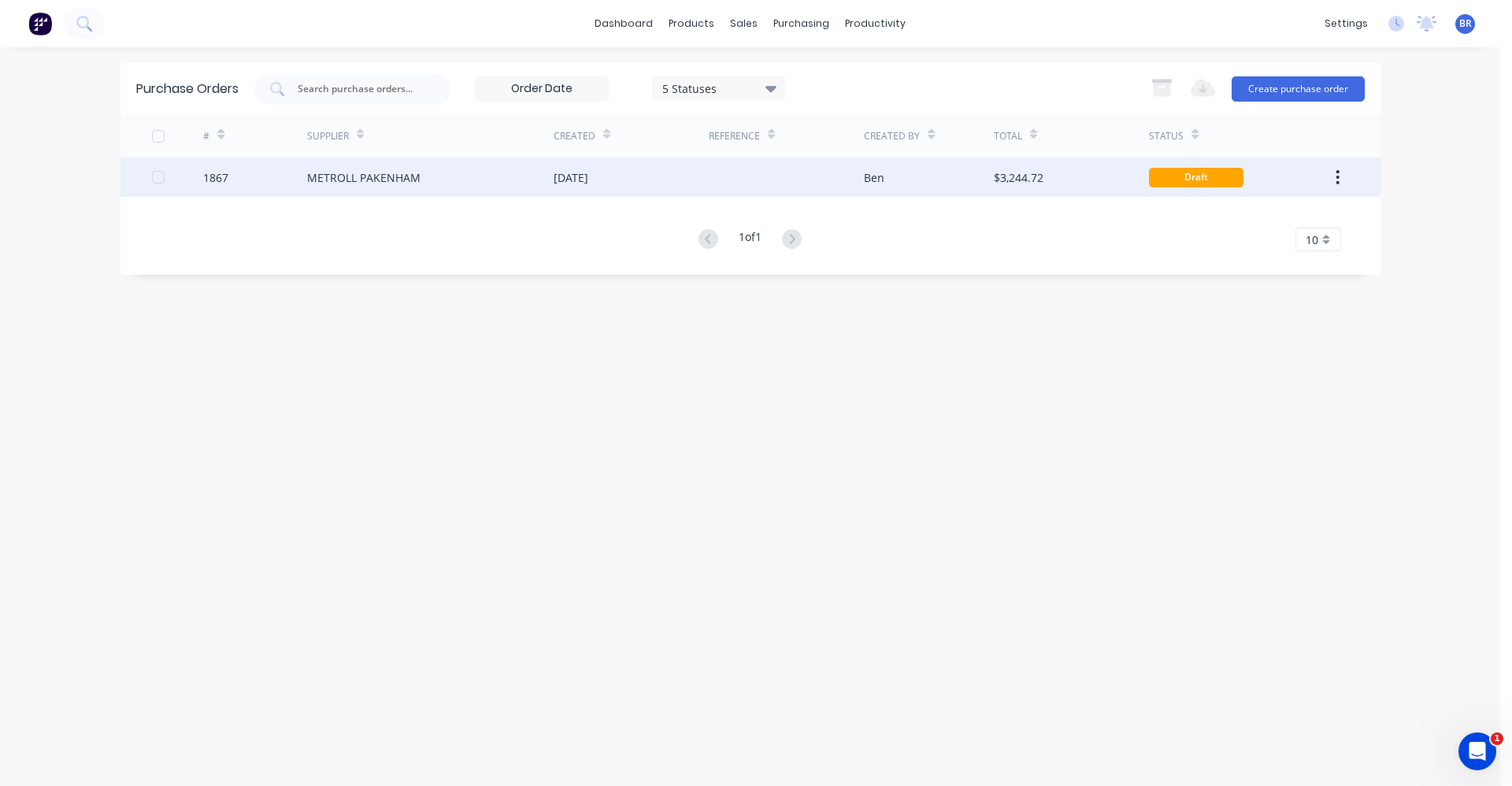
click at [775, 182] on div at bounding box center [786, 177] width 155 height 40
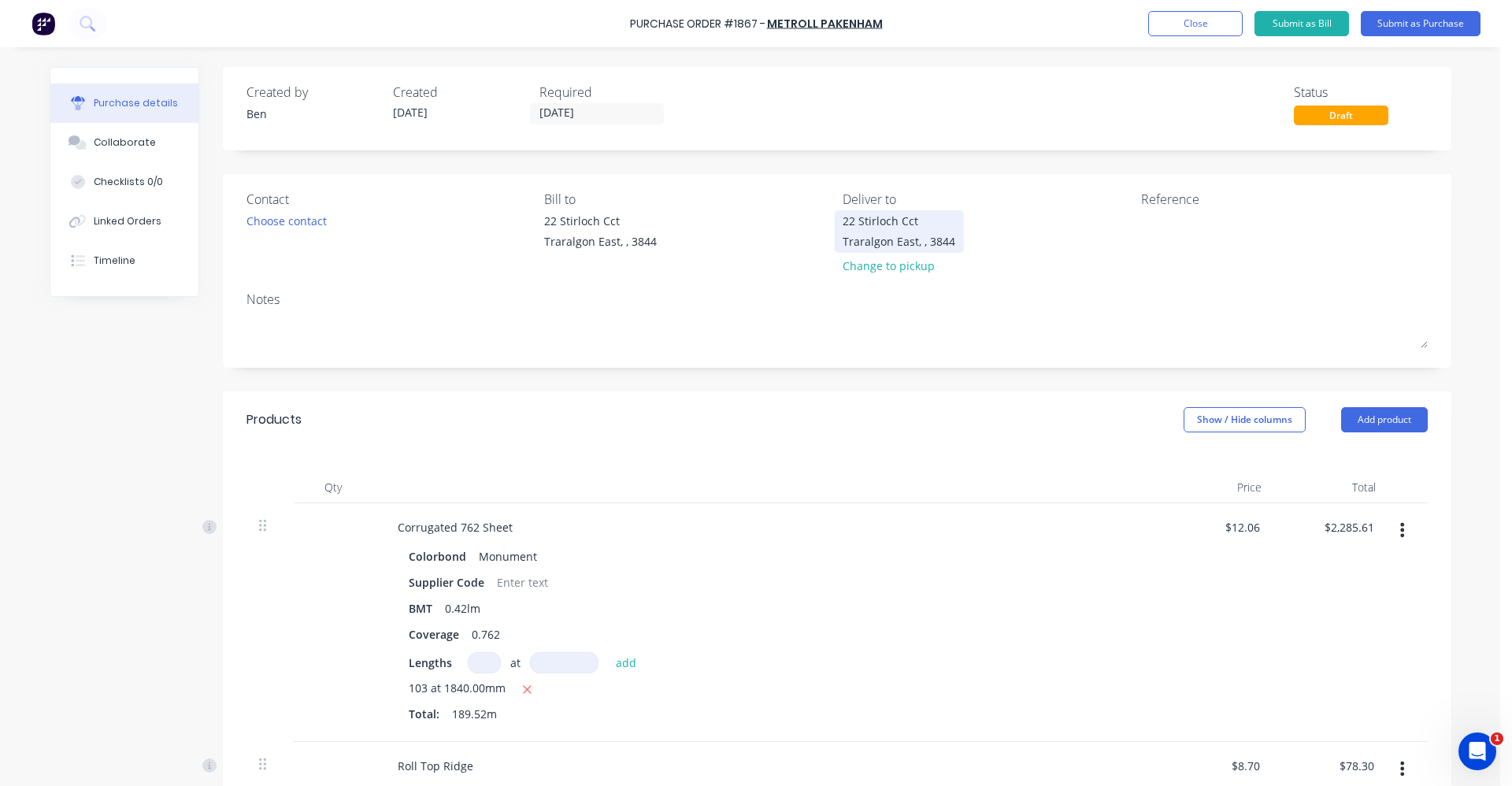
click at [875, 226] on div "22 Stirloch Cct" at bounding box center [899, 221] width 112 height 17
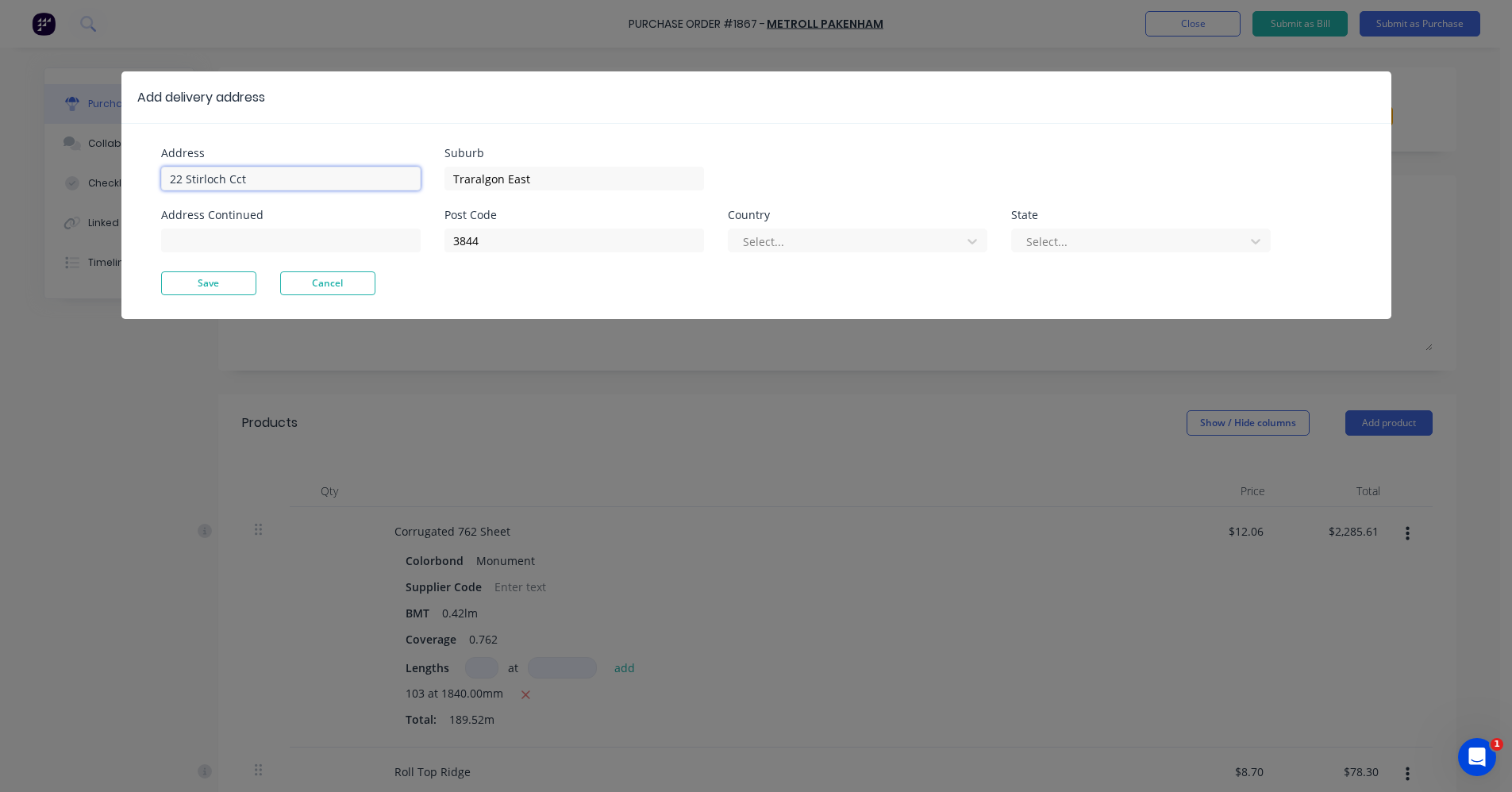
drag, startPoint x: 280, startPoint y: 180, endPoint x: 100, endPoint y: 180, distance: 180.0
click at [100, 180] on div "Add delivery address Address 22 Stirloch Cct Address Continued Suburb Traralgon…" at bounding box center [756, 396] width 1512 height 792
type input "2 Clynes Road"
type input "Tinamba West"
drag, startPoint x: 500, startPoint y: 237, endPoint x: 406, endPoint y: 229, distance: 94.3
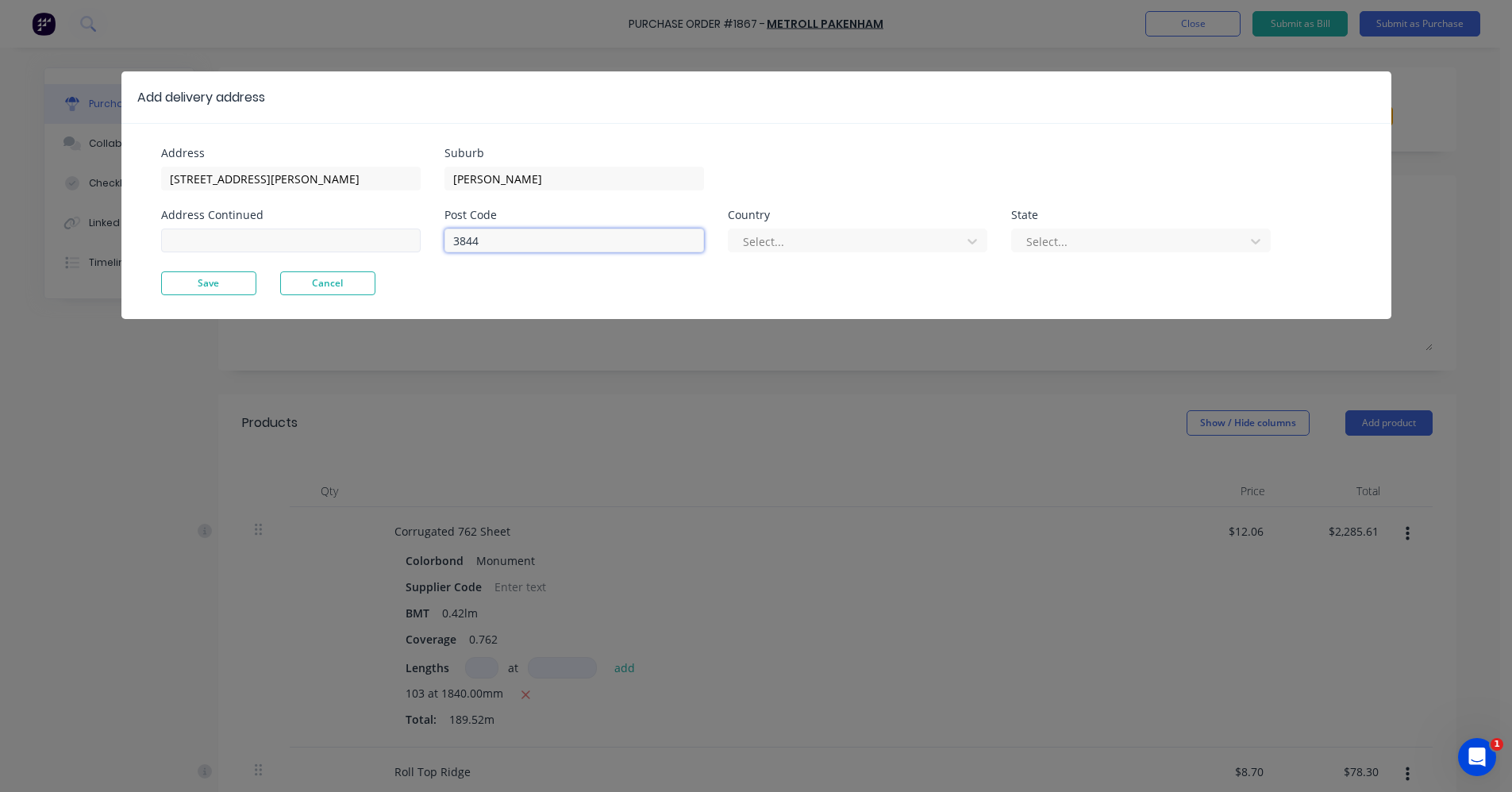
click at [411, 229] on div "Address 2 Clynes Road Address Continued Suburb Tinamba West Post Code 3844 Coun…" at bounding box center [458, 209] width 595 height 123
click at [191, 290] on button "Save" at bounding box center [208, 283] width 96 height 24
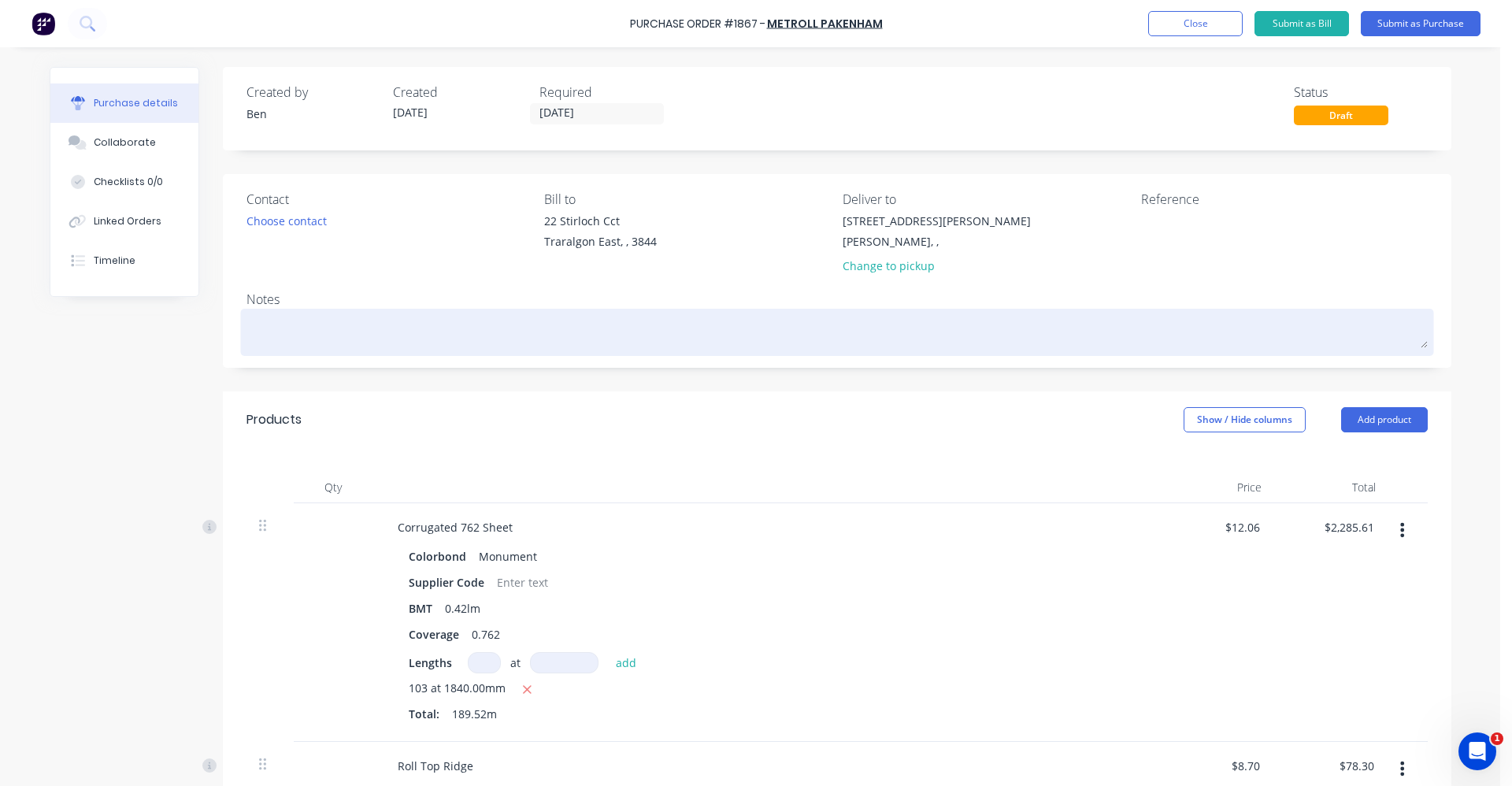
click at [291, 317] on textarea at bounding box center [837, 330] width 1182 height 35
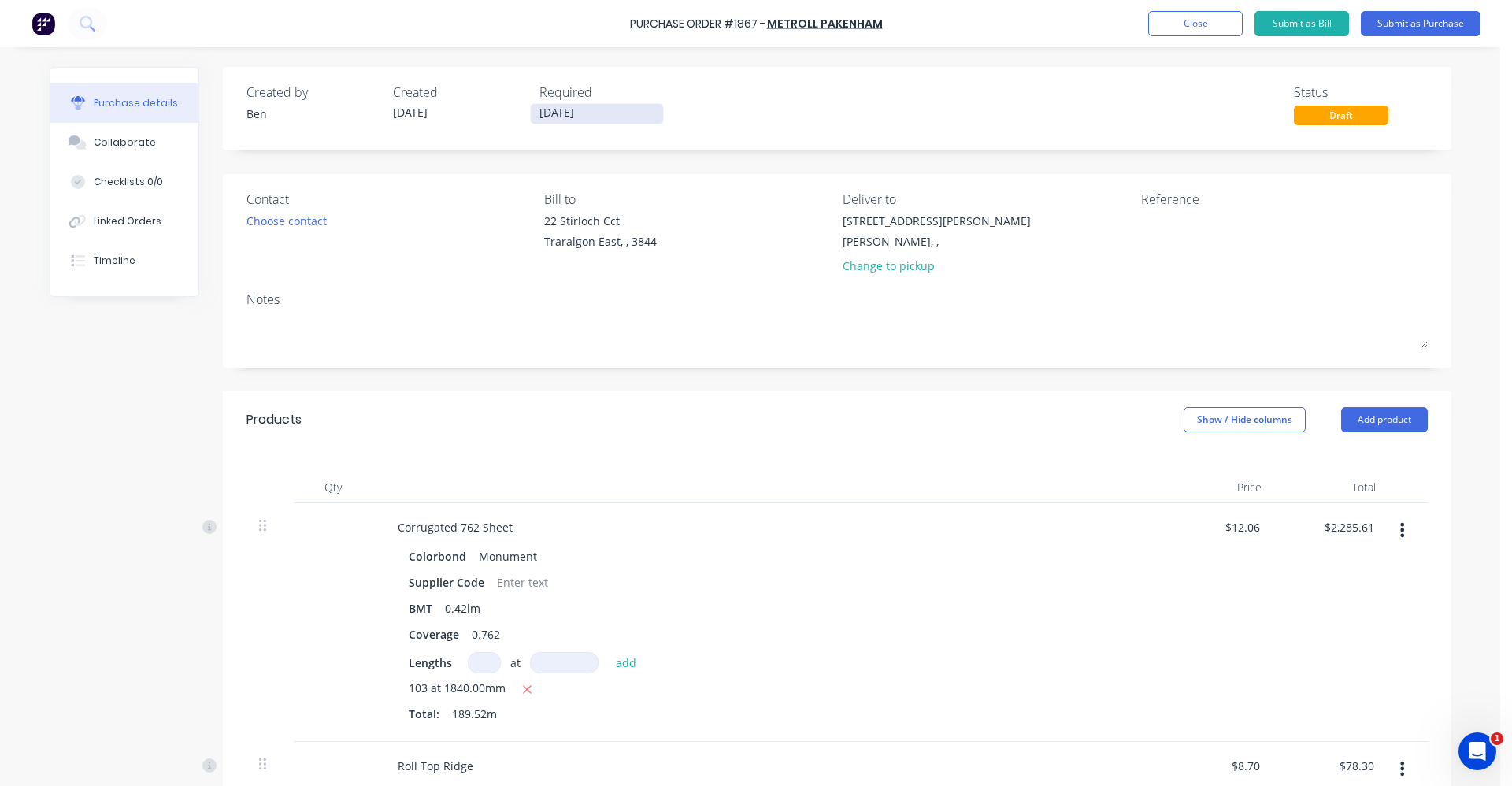
click at [533, 111] on input "07/10/25" at bounding box center [597, 113] width 133 height 19
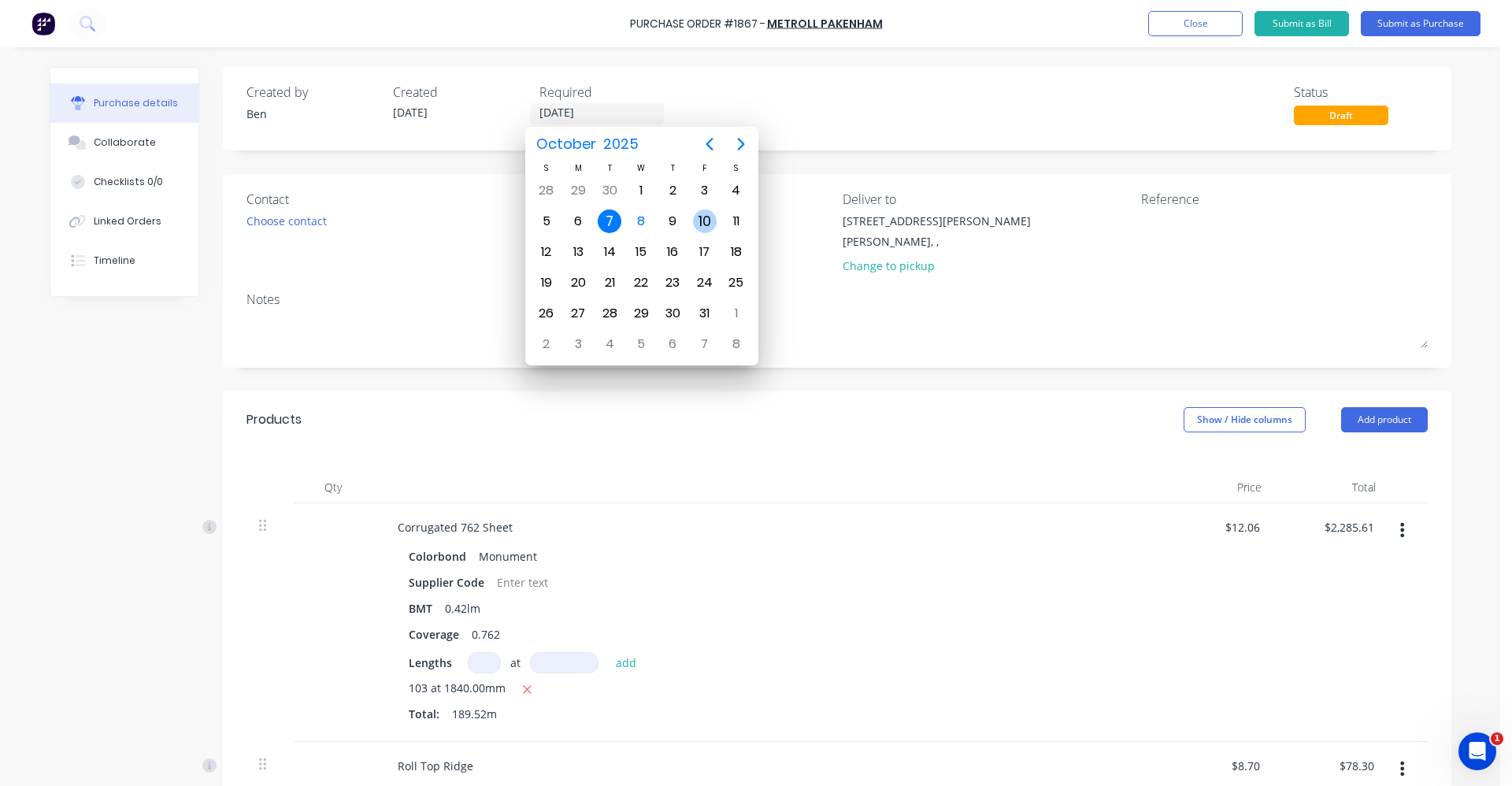
click at [701, 217] on div "10" at bounding box center [705, 221] width 24 height 24
type input "10/10/25"
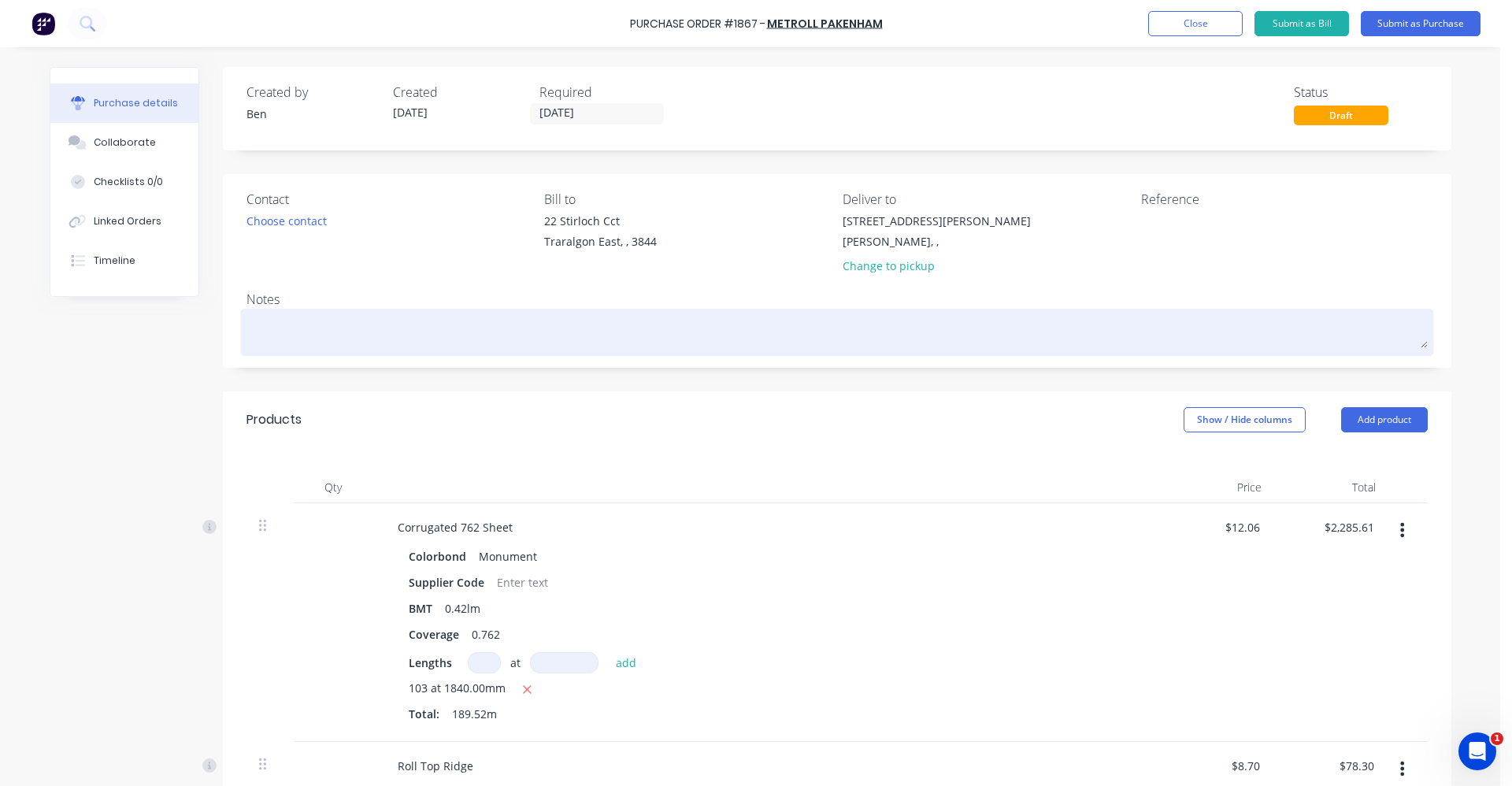
click at [319, 334] on textarea at bounding box center [837, 330] width 1182 height 35
click at [246, 329] on textarea "Site Contact : Max 0438020322" at bounding box center [837, 330] width 1182 height 35
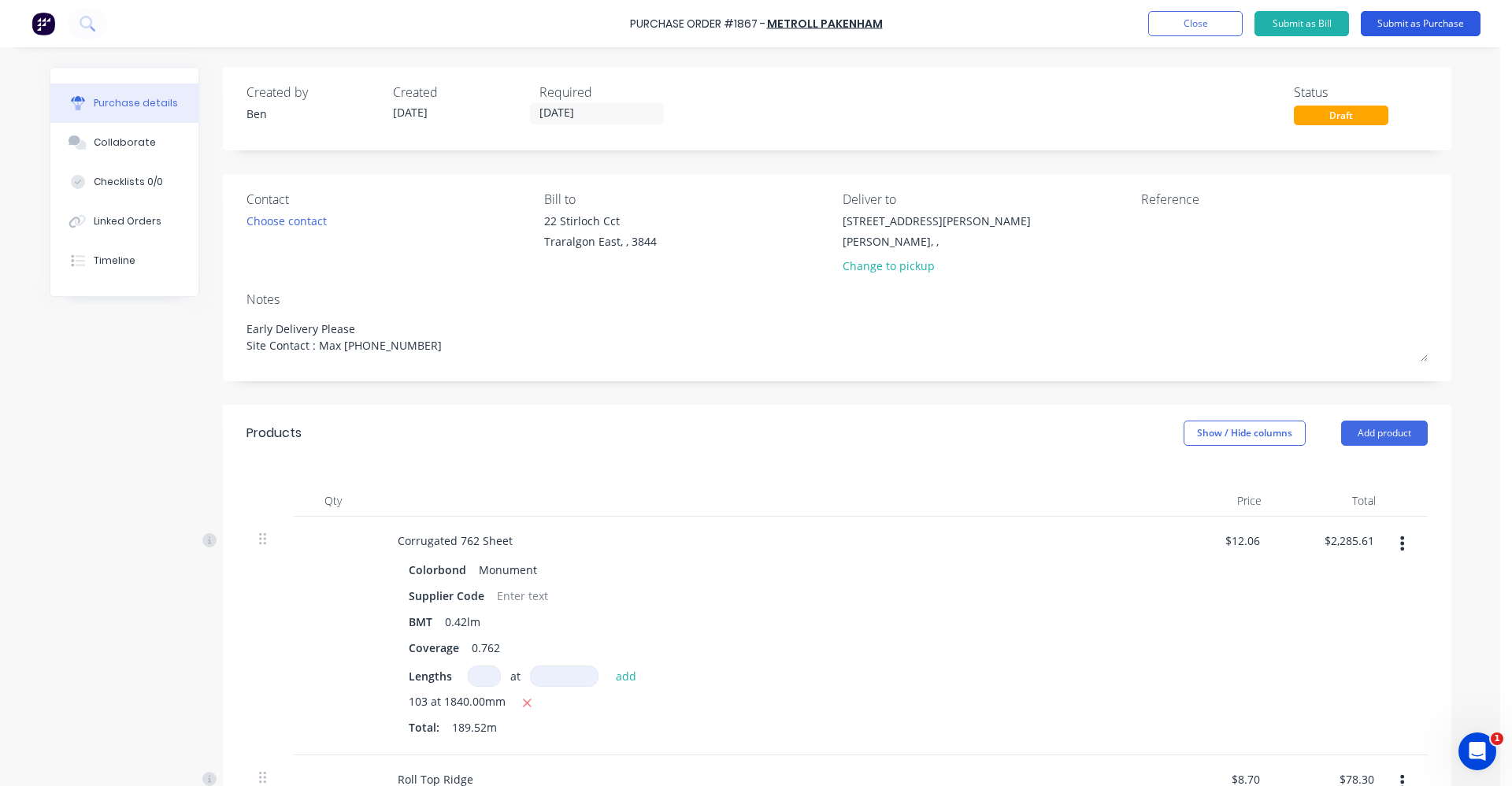
type textarea "Early Delivery Please Site Contact : Max 0438020322"
click at [1429, 28] on button "Submit as Purchase" at bounding box center [1421, 23] width 120 height 25
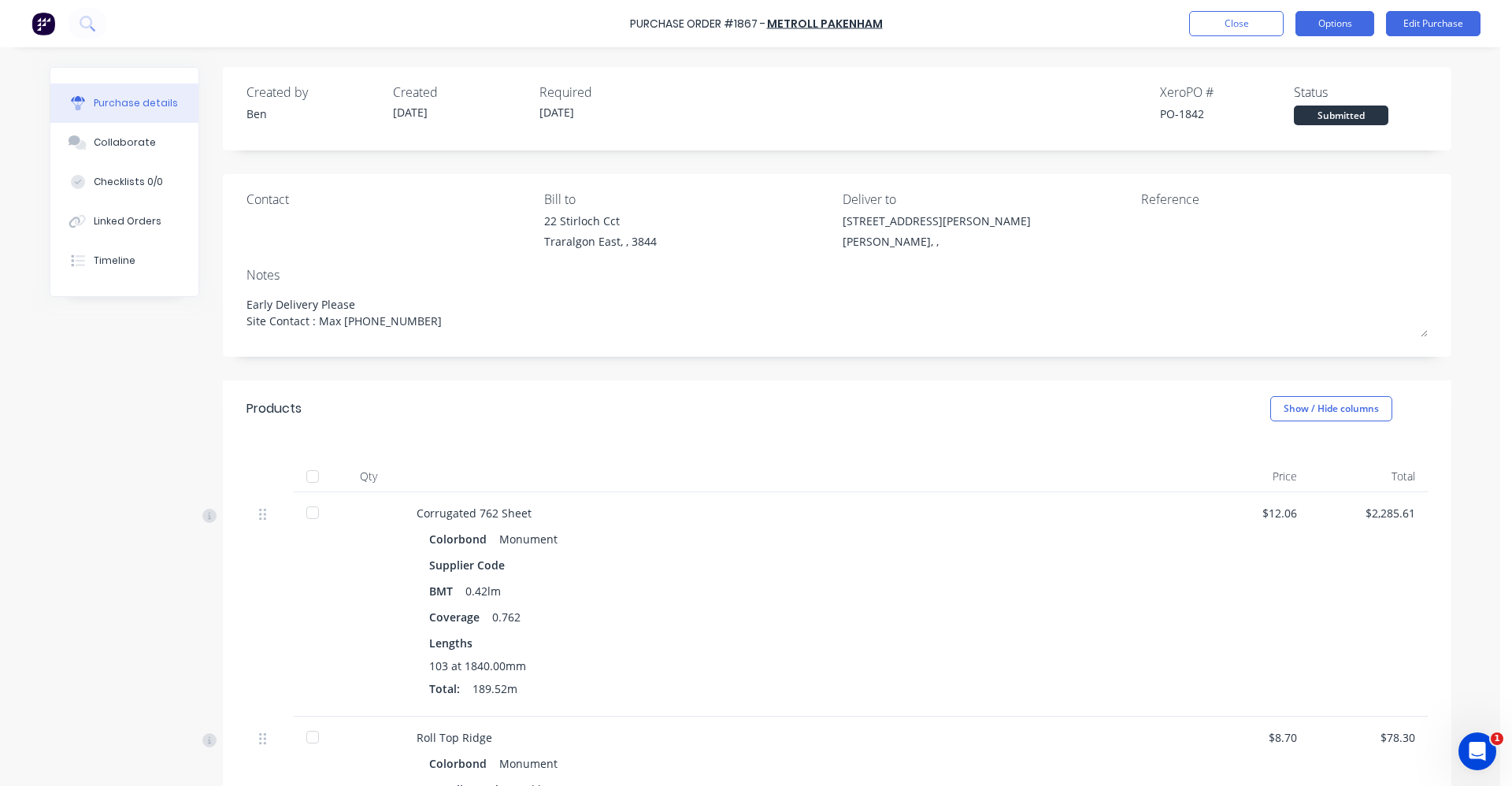
click at [1332, 22] on button "Options" at bounding box center [1335, 23] width 78 height 25
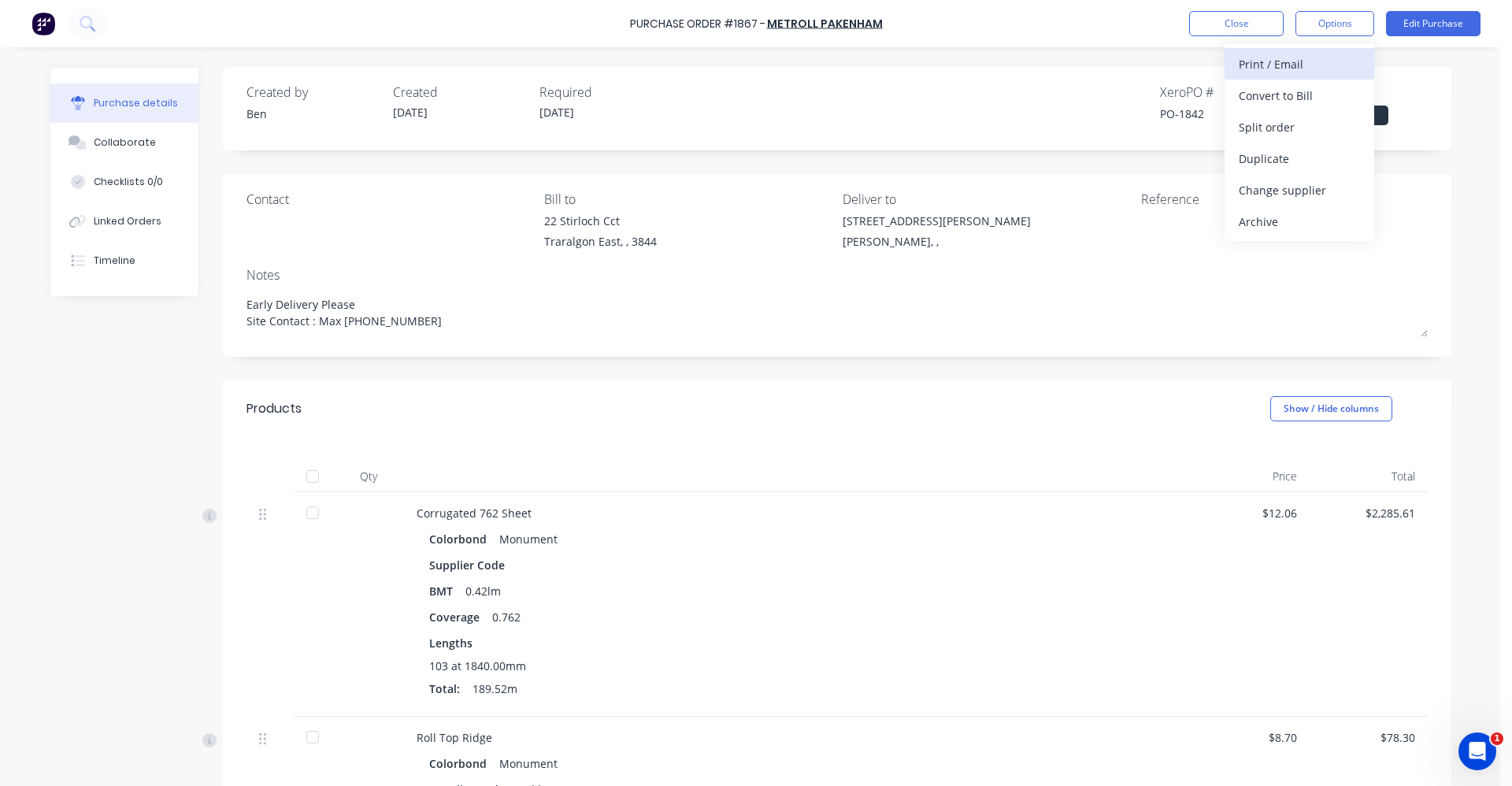
click at [1290, 59] on div "Print / Email" at bounding box center [1300, 64] width 122 height 23
click at [1267, 93] on div "With pricing" at bounding box center [1300, 95] width 122 height 23
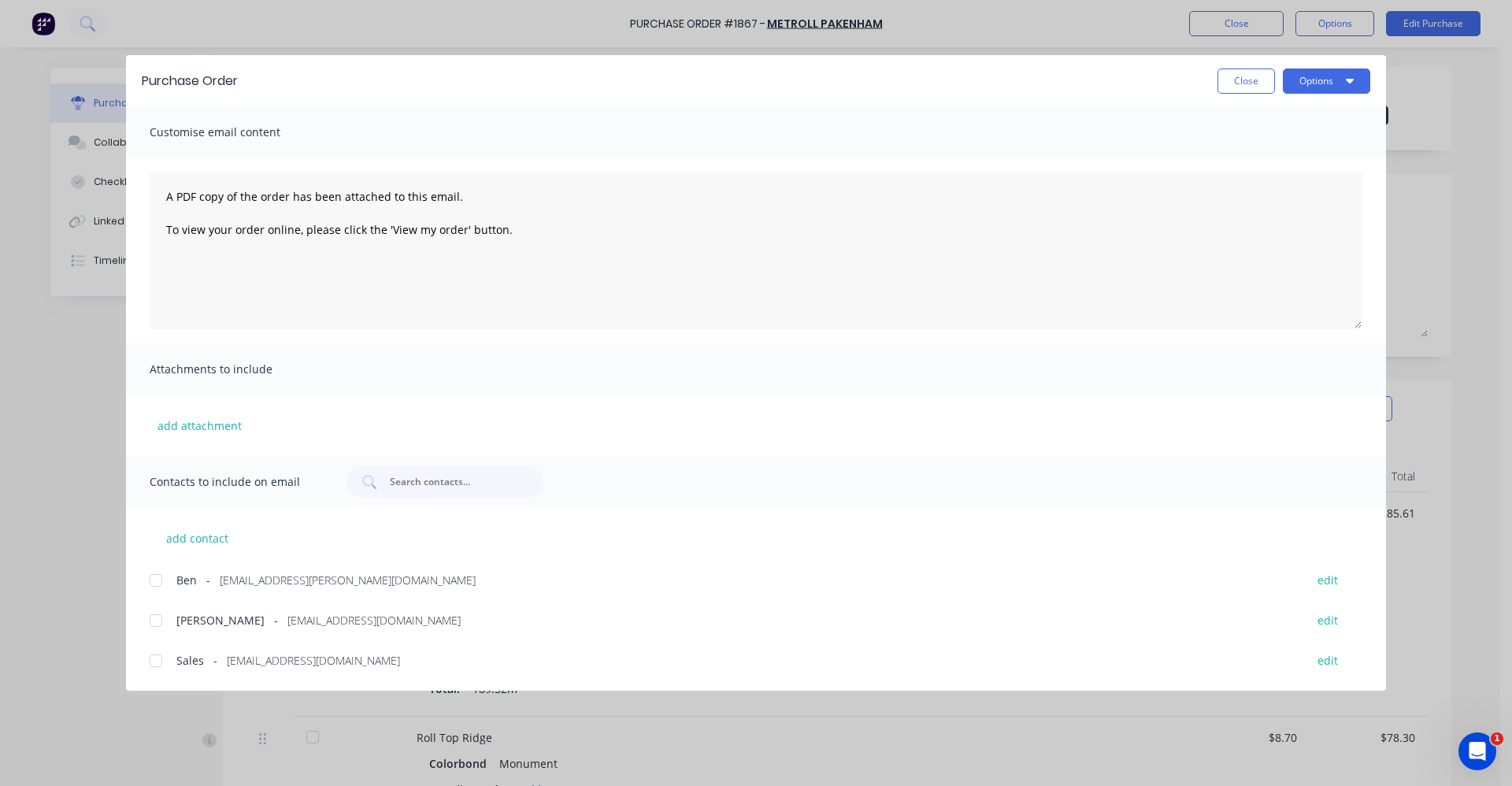
click at [157, 663] on div at bounding box center [156, 661] width 31 height 31
click at [1336, 79] on button "Options" at bounding box center [1327, 80] width 88 height 25
click at [1286, 180] on div "Email" at bounding box center [1296, 183] width 122 height 23
click at [1236, 88] on button "Close" at bounding box center [1246, 80] width 57 height 25
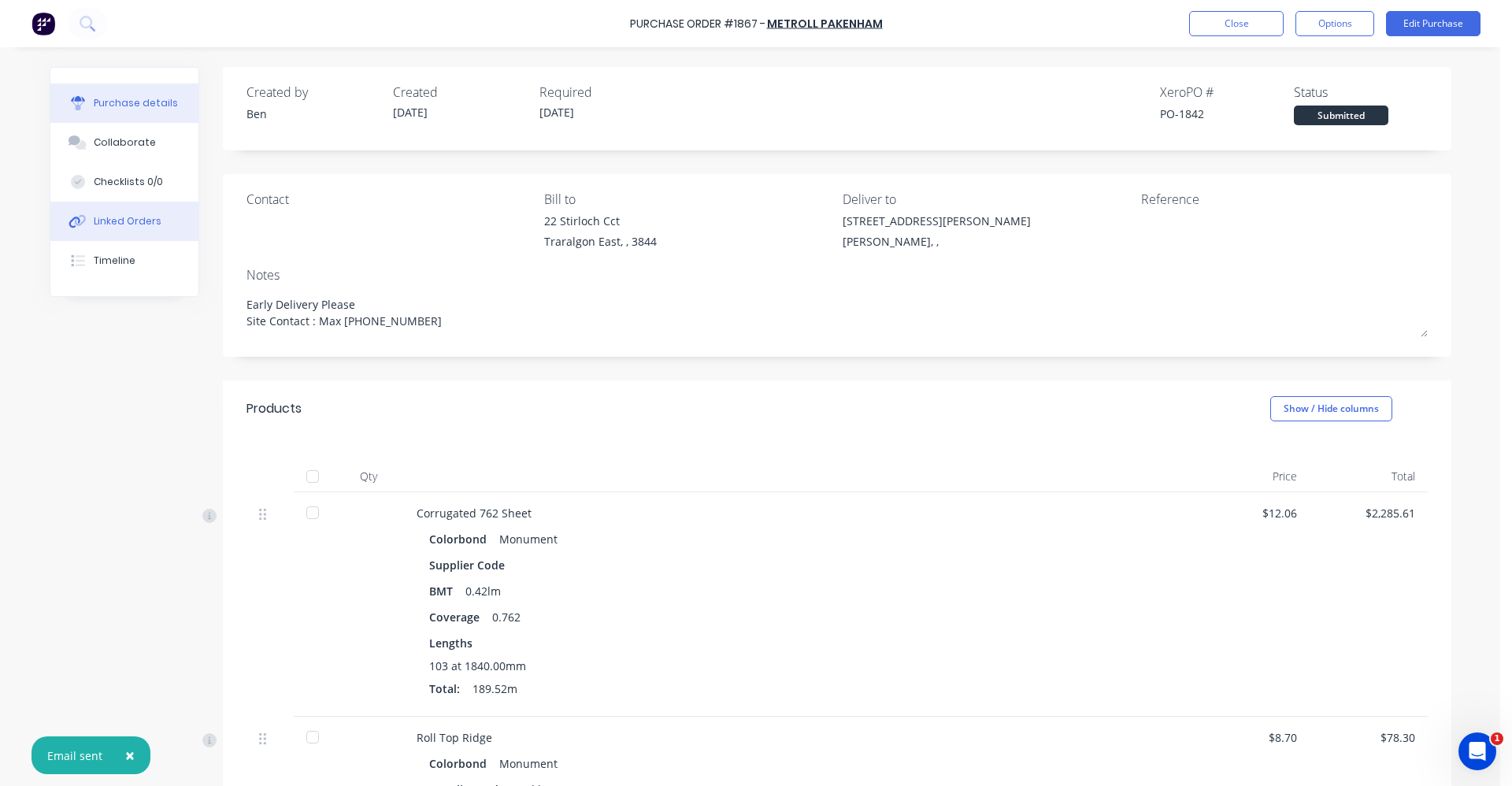
click at [134, 216] on div "Linked Orders" at bounding box center [127, 220] width 67 height 14
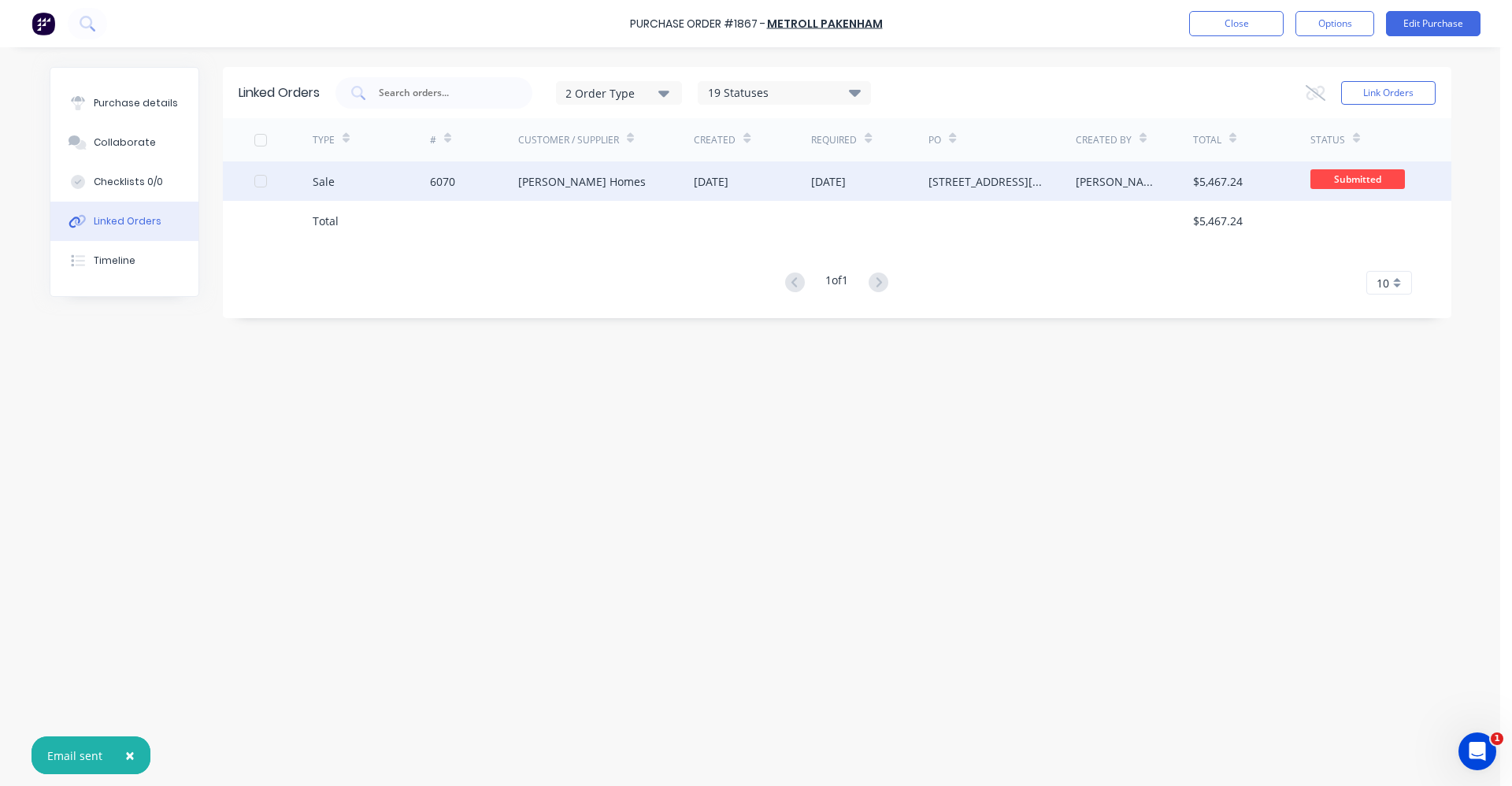
click at [555, 178] on div "[PERSON_NAME] Homes" at bounding box center [582, 182] width 127 height 17
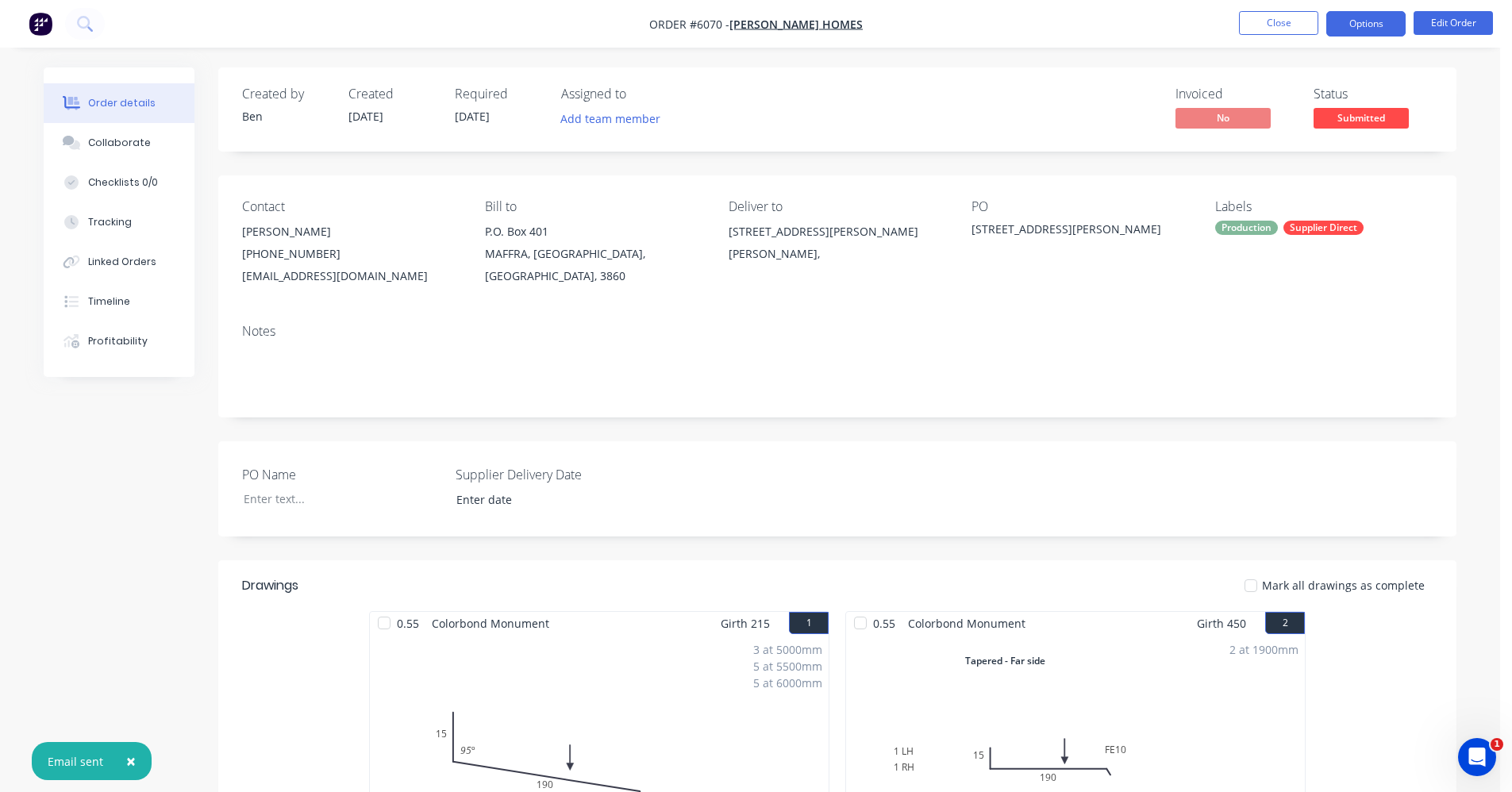
click at [1362, 24] on button "Options" at bounding box center [1365, 23] width 79 height 25
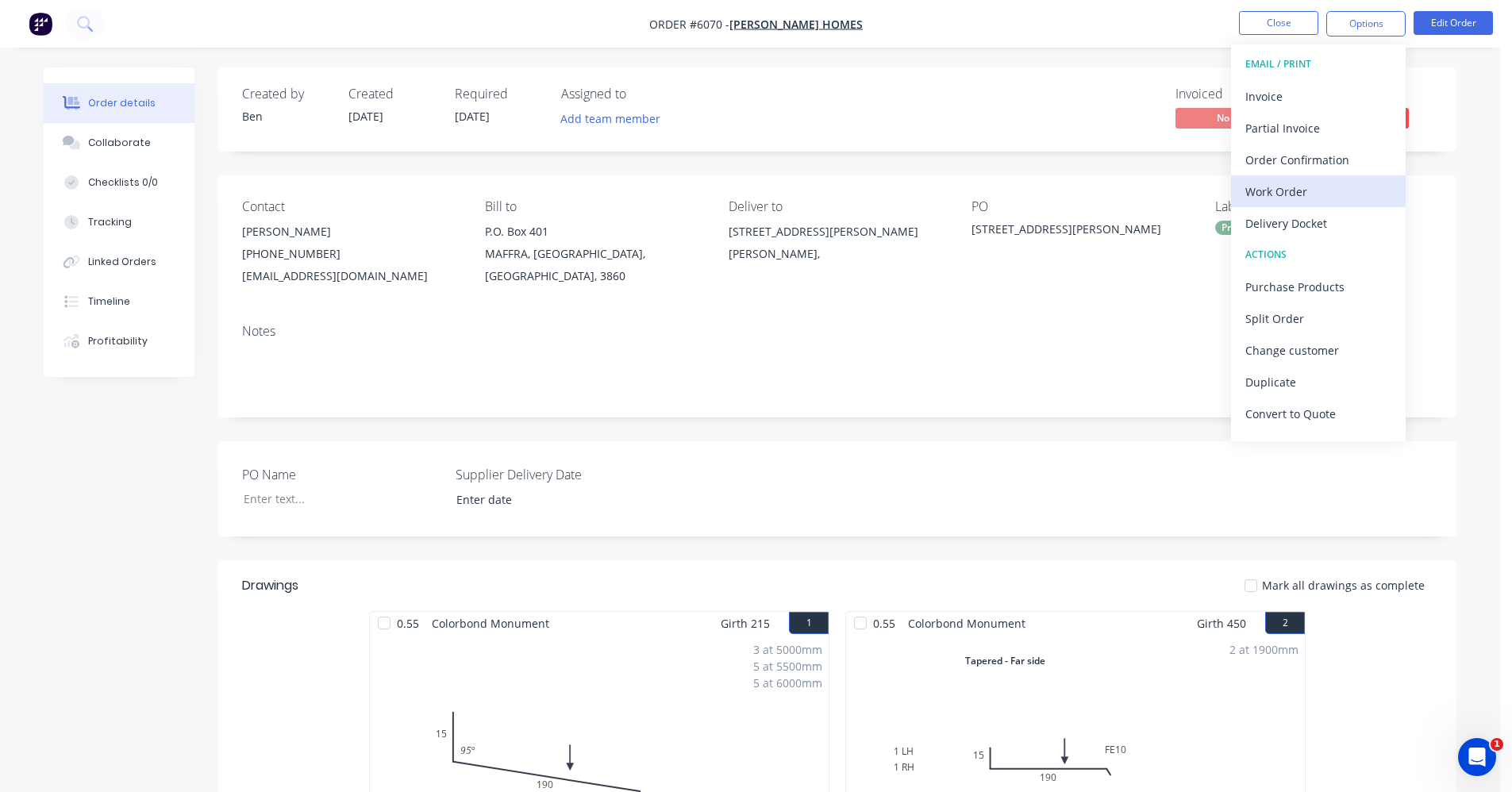
click at [1302, 188] on div "Work Order" at bounding box center [1318, 191] width 146 height 23
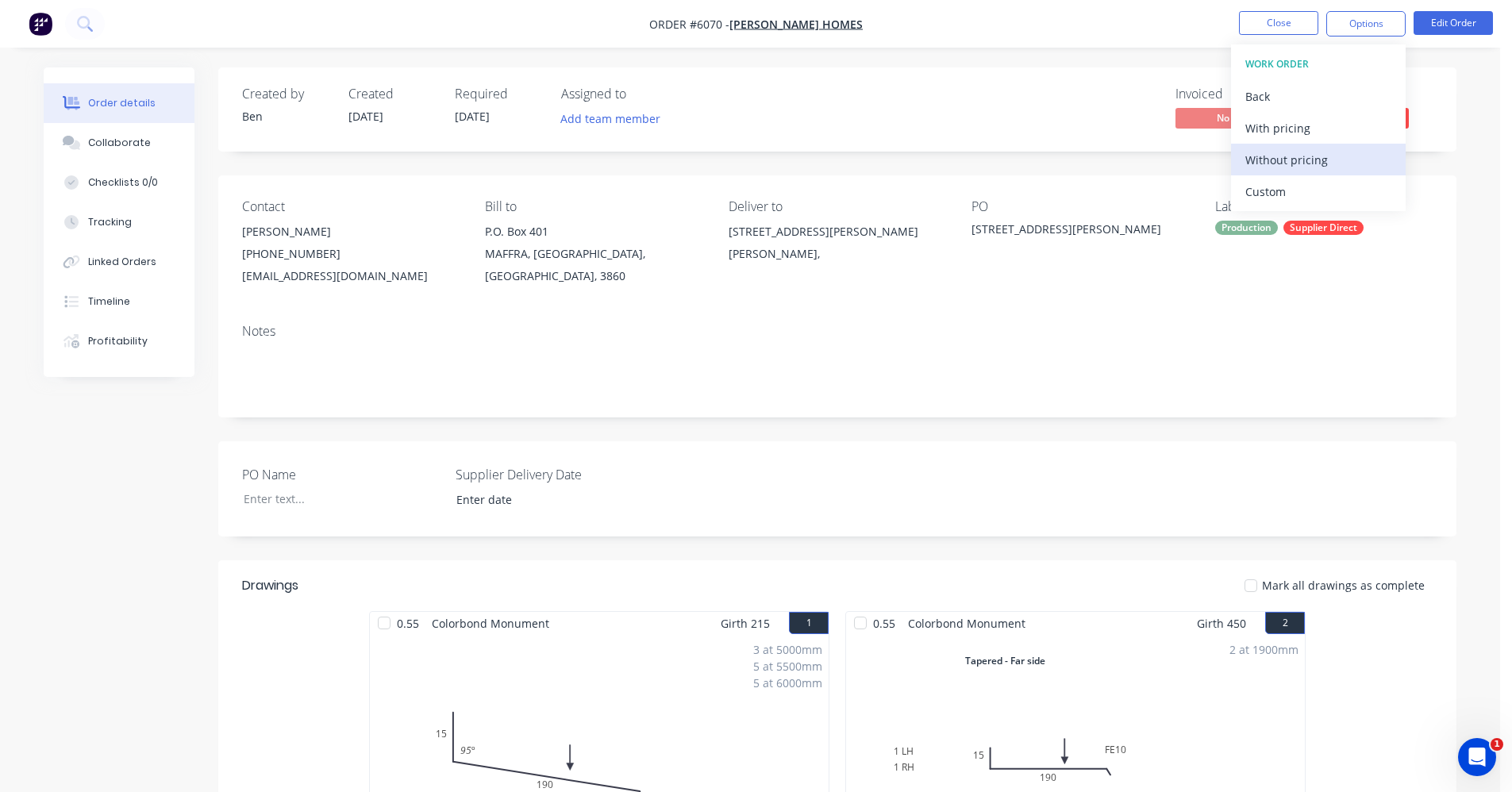
click at [1295, 163] on div "Without pricing" at bounding box center [1318, 160] width 146 height 23
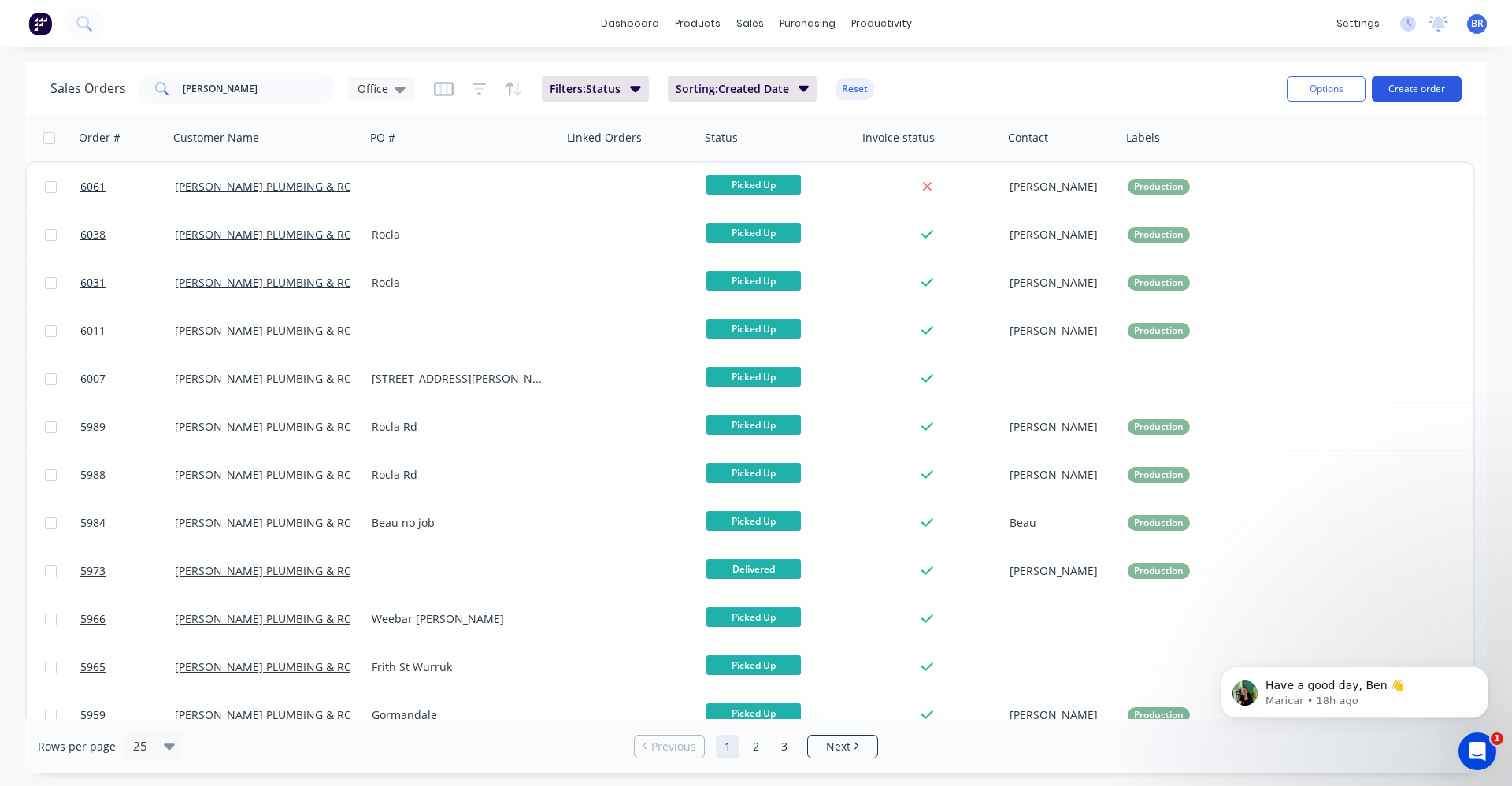
click at [1423, 96] on button "Create order" at bounding box center [1416, 88] width 89 height 25
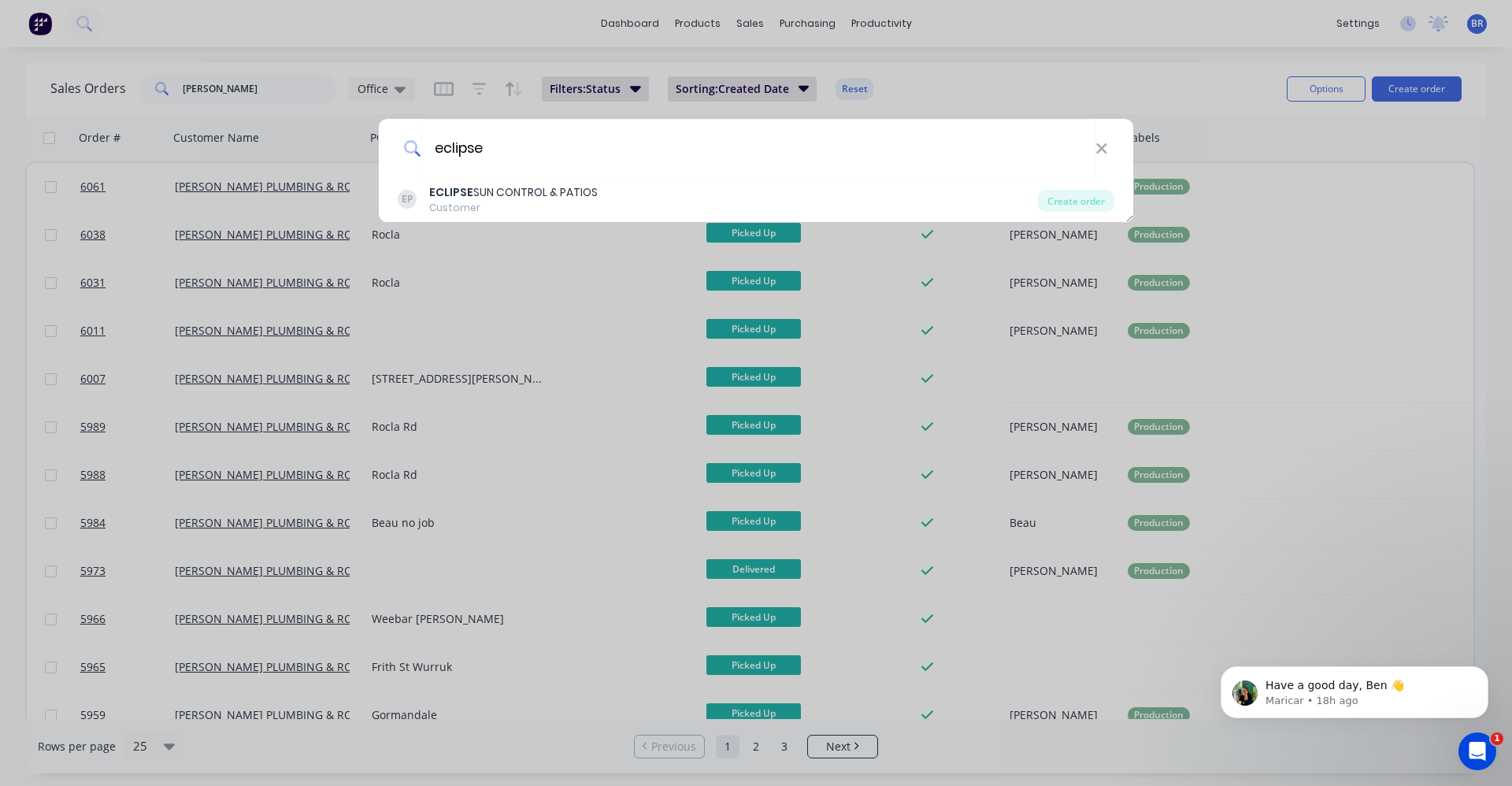
type input "eclipse"
click at [1480, 671] on icon "Dismiss notification" at bounding box center [1483, 670] width 8 height 8
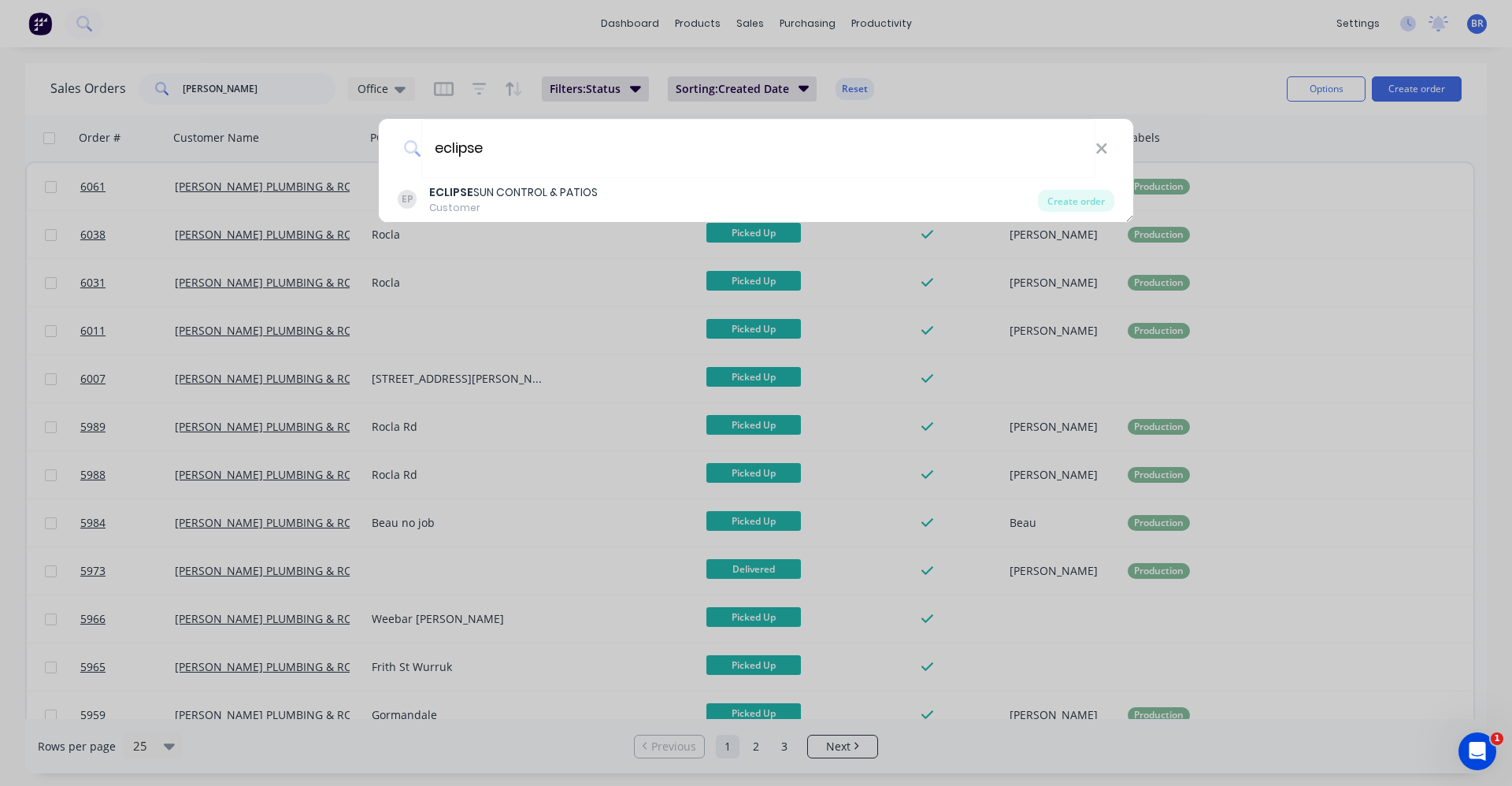
click at [698, 16] on div "eclipse EP ECLIPSE SUN CONTROL & PATIOS Customer Create order" at bounding box center [756, 393] width 1512 height 786
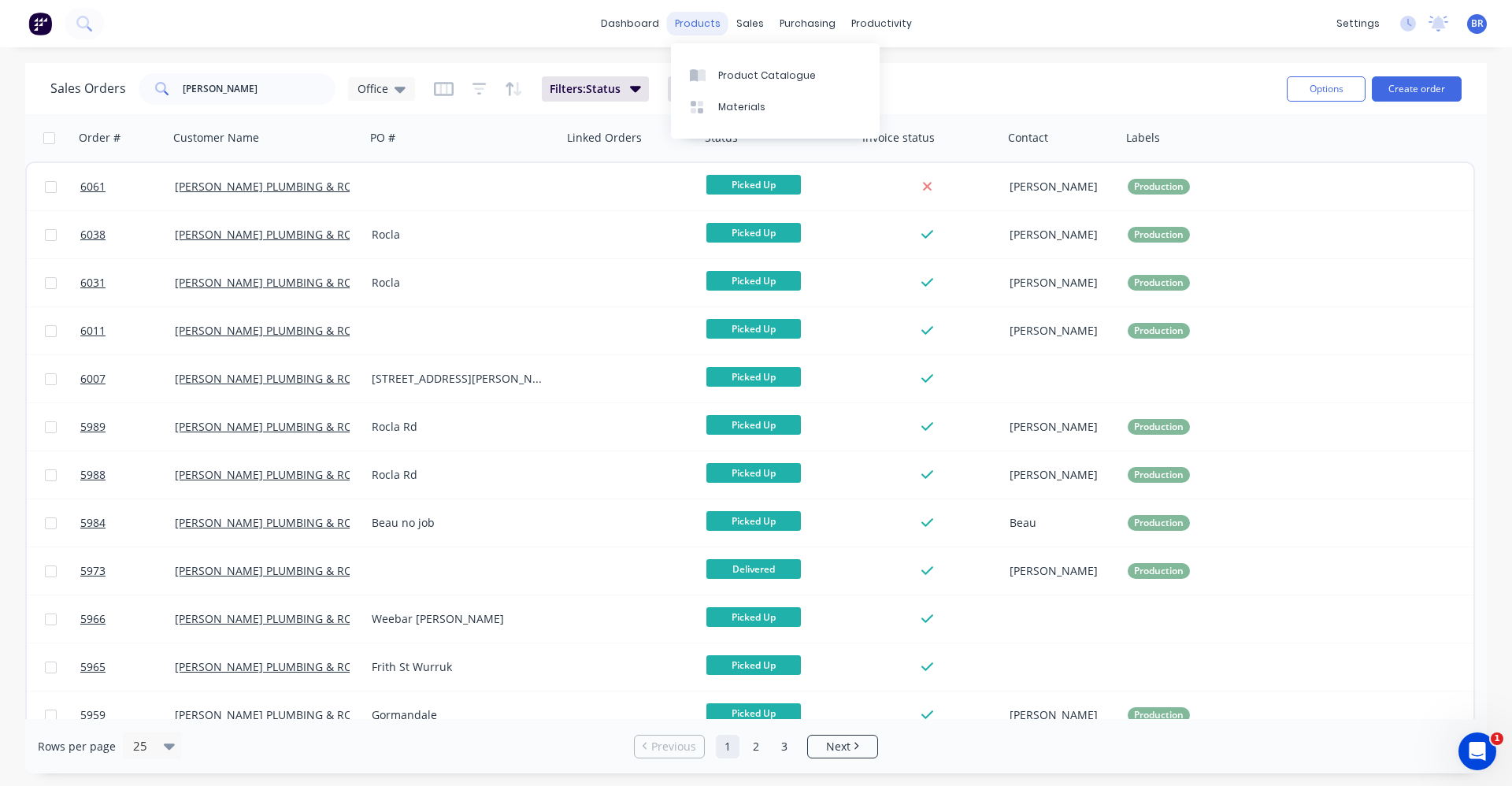
click at [697, 19] on div "products" at bounding box center [698, 24] width 62 height 24
click at [726, 70] on div "Product Catalogue" at bounding box center [767, 75] width 98 height 14
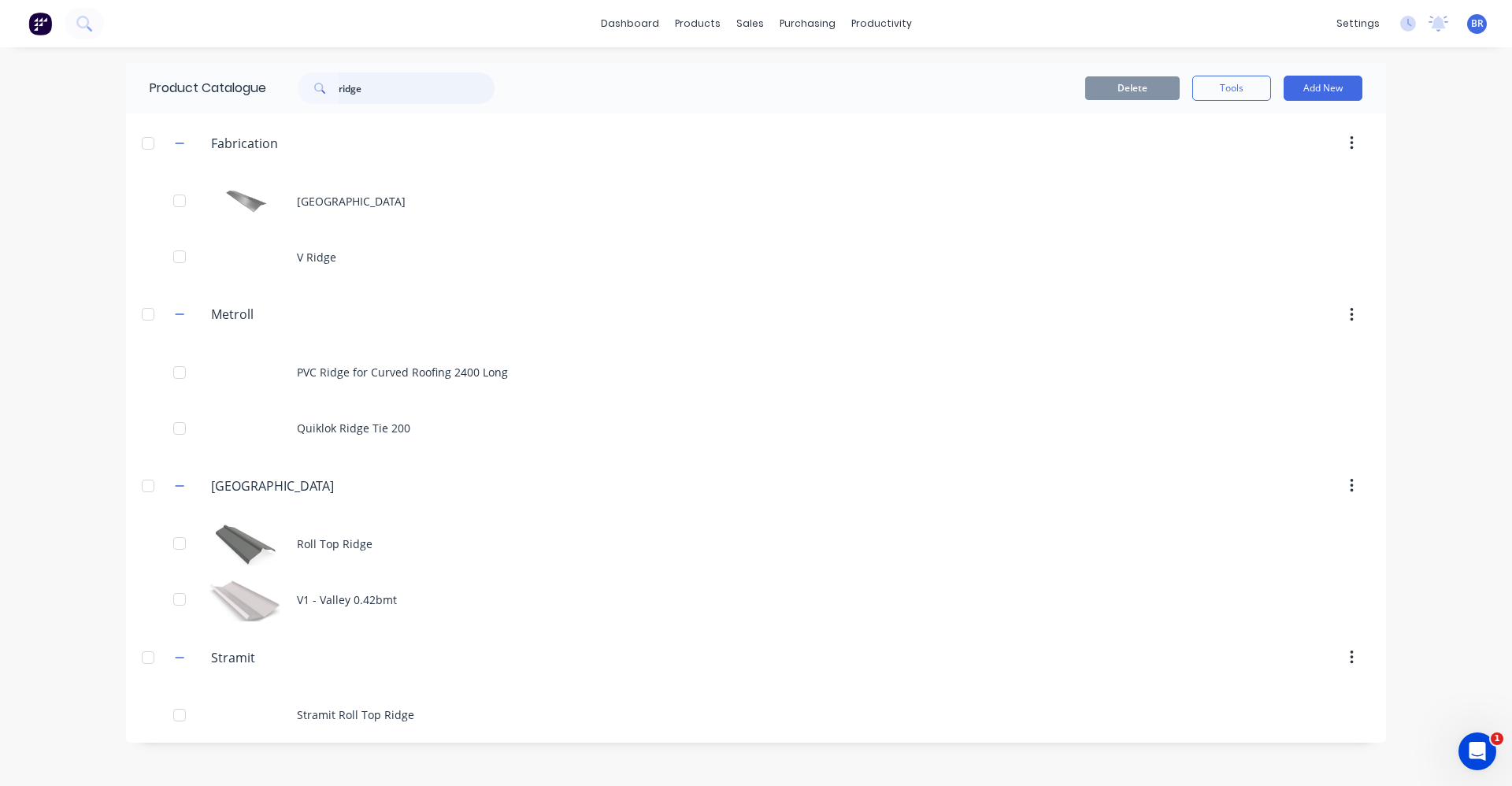
drag, startPoint x: 380, startPoint y: 88, endPoint x: 167, endPoint y: 53, distance: 215.9
click at [167, 53] on div "dashboard products sales purchasing productivity dashboard products Product Cat…" at bounding box center [756, 393] width 1512 height 786
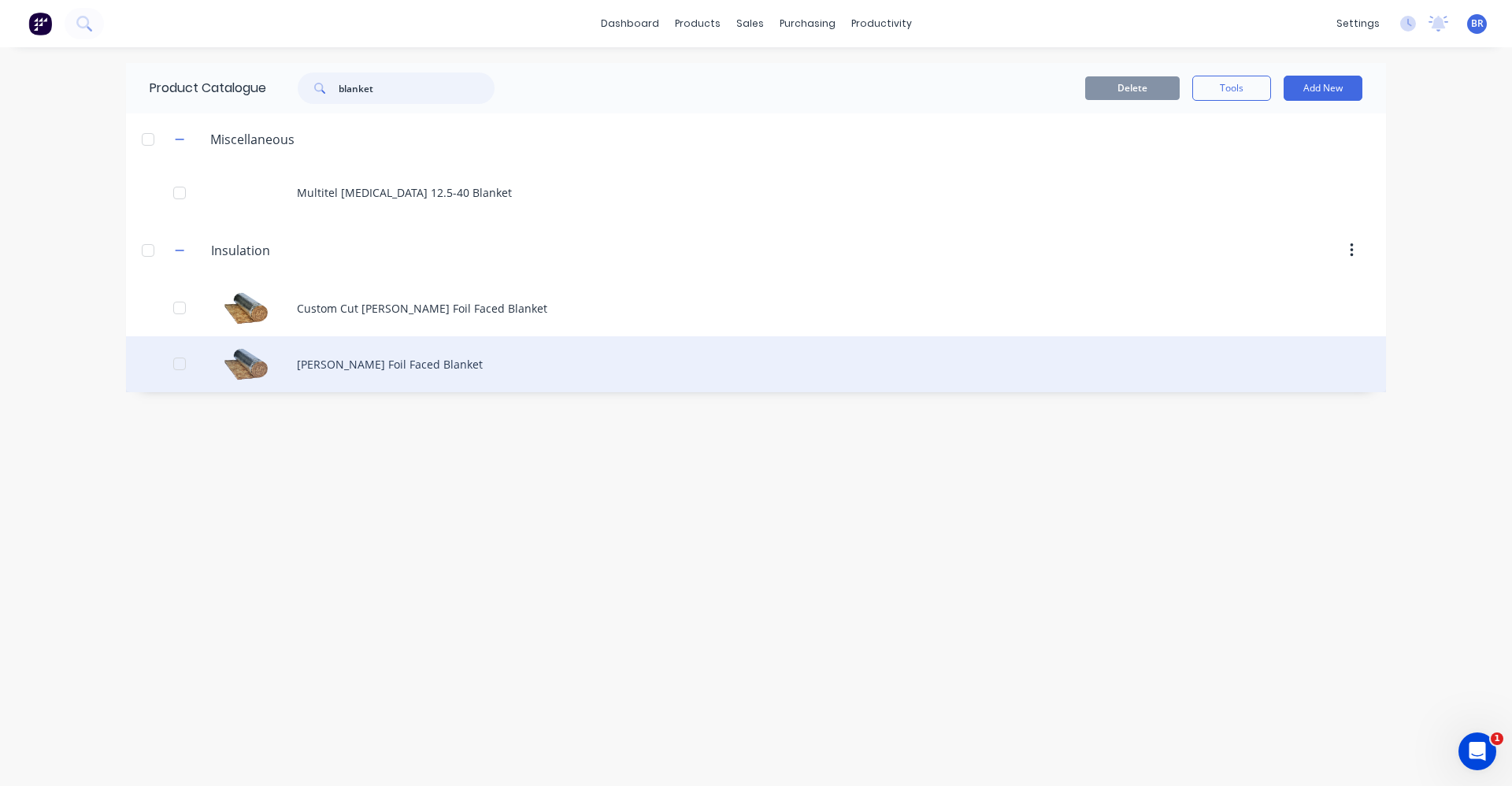
type input "blanket"
click at [399, 352] on div "Knauf Foil Faced Blanket" at bounding box center [756, 364] width 1260 height 56
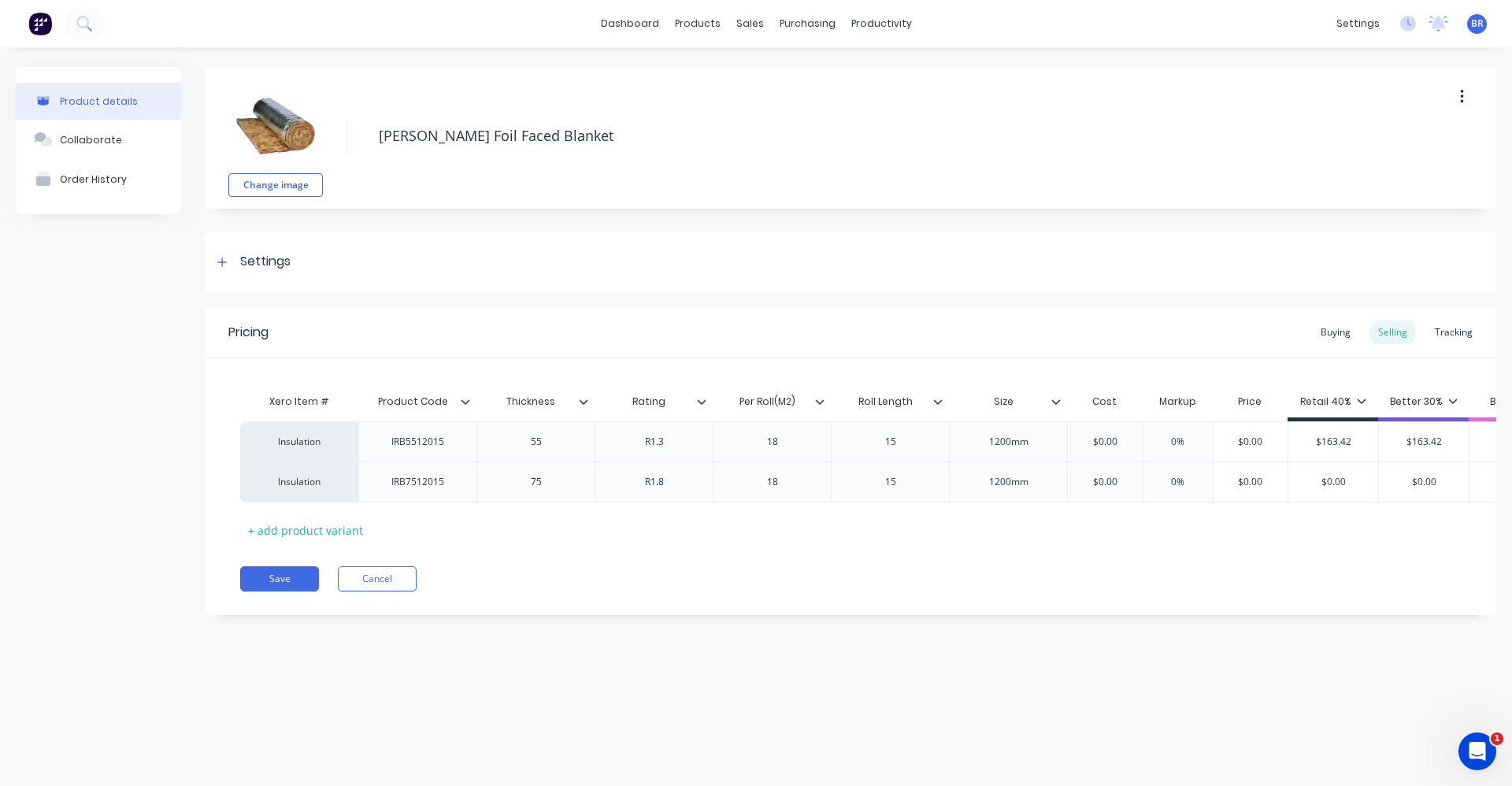
type textarea "x"
click at [1341, 333] on div "Buying" at bounding box center [1336, 333] width 46 height 24
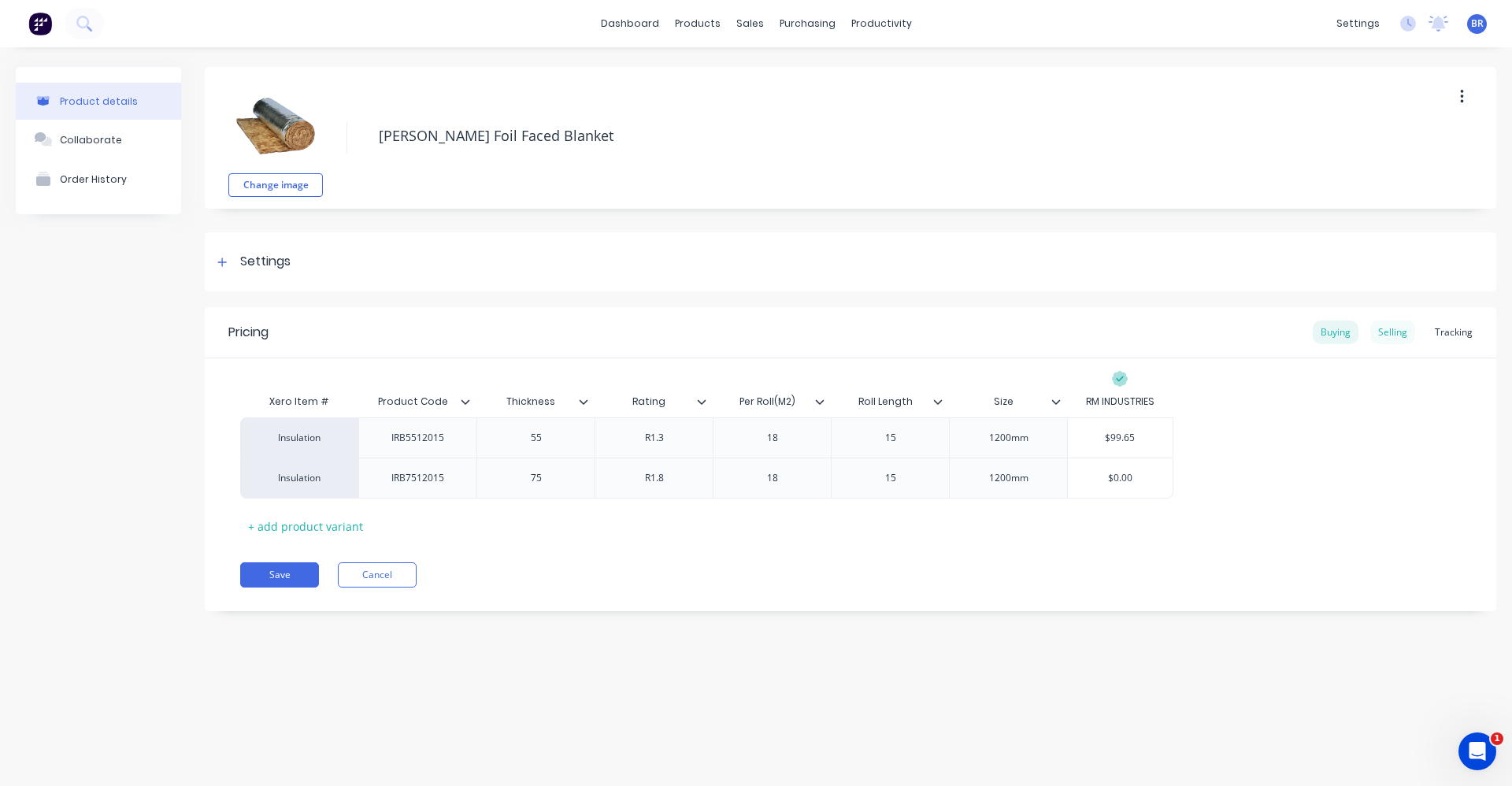
click at [1387, 327] on div "Selling" at bounding box center [1393, 333] width 45 height 24
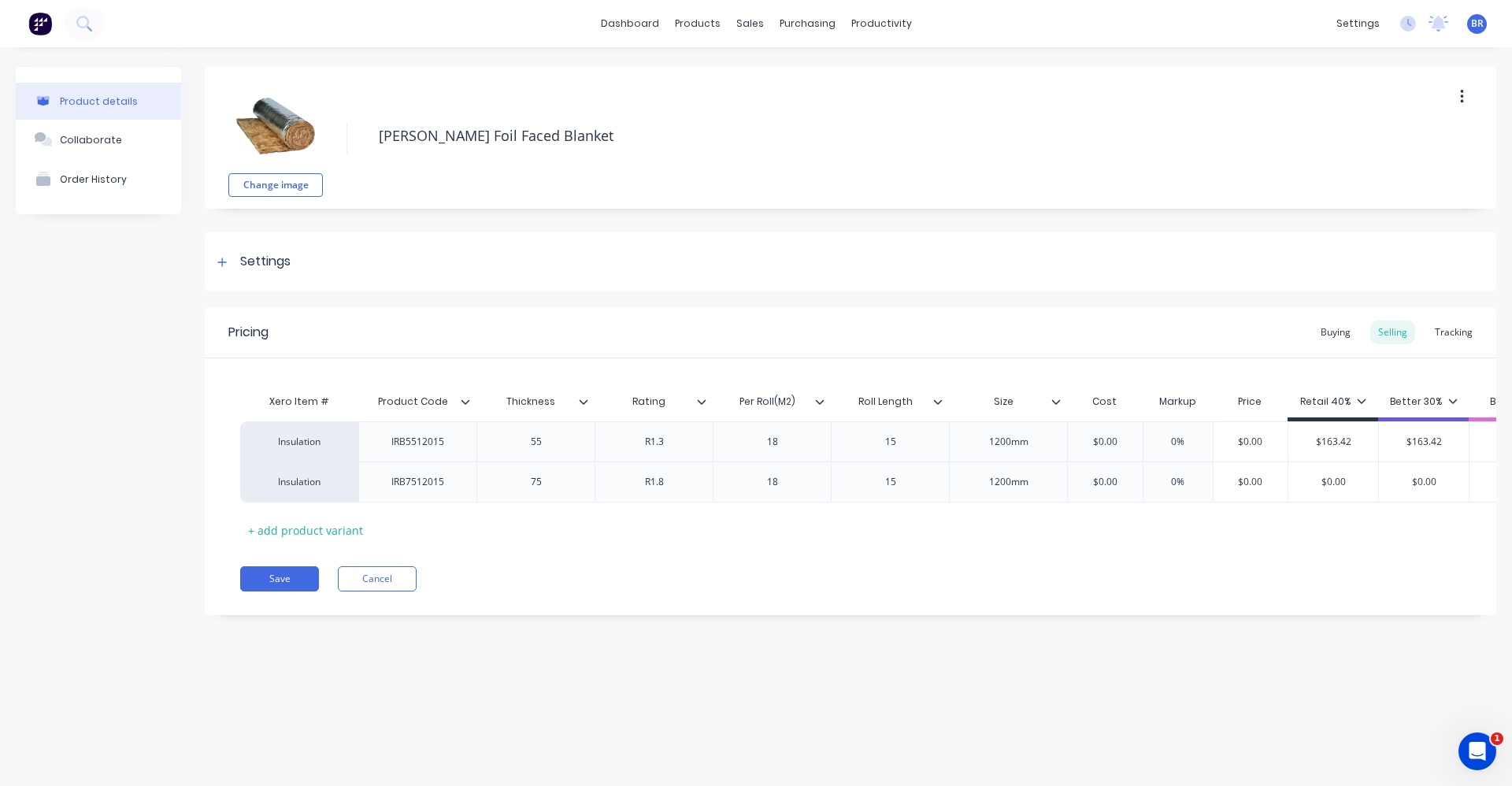
scroll to position [0, 365]
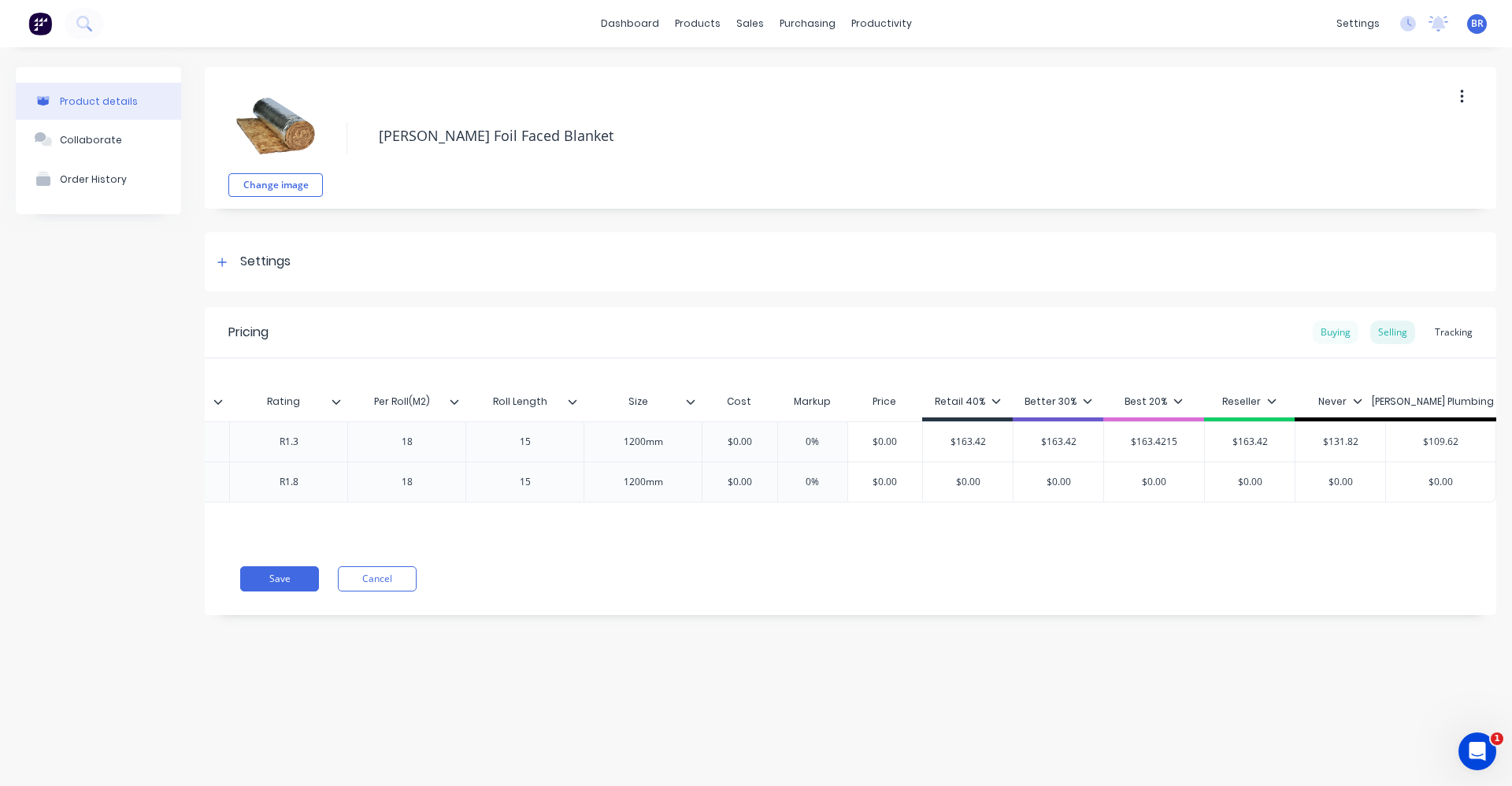
click at [1341, 334] on div "Buying" at bounding box center [1336, 333] width 46 height 24
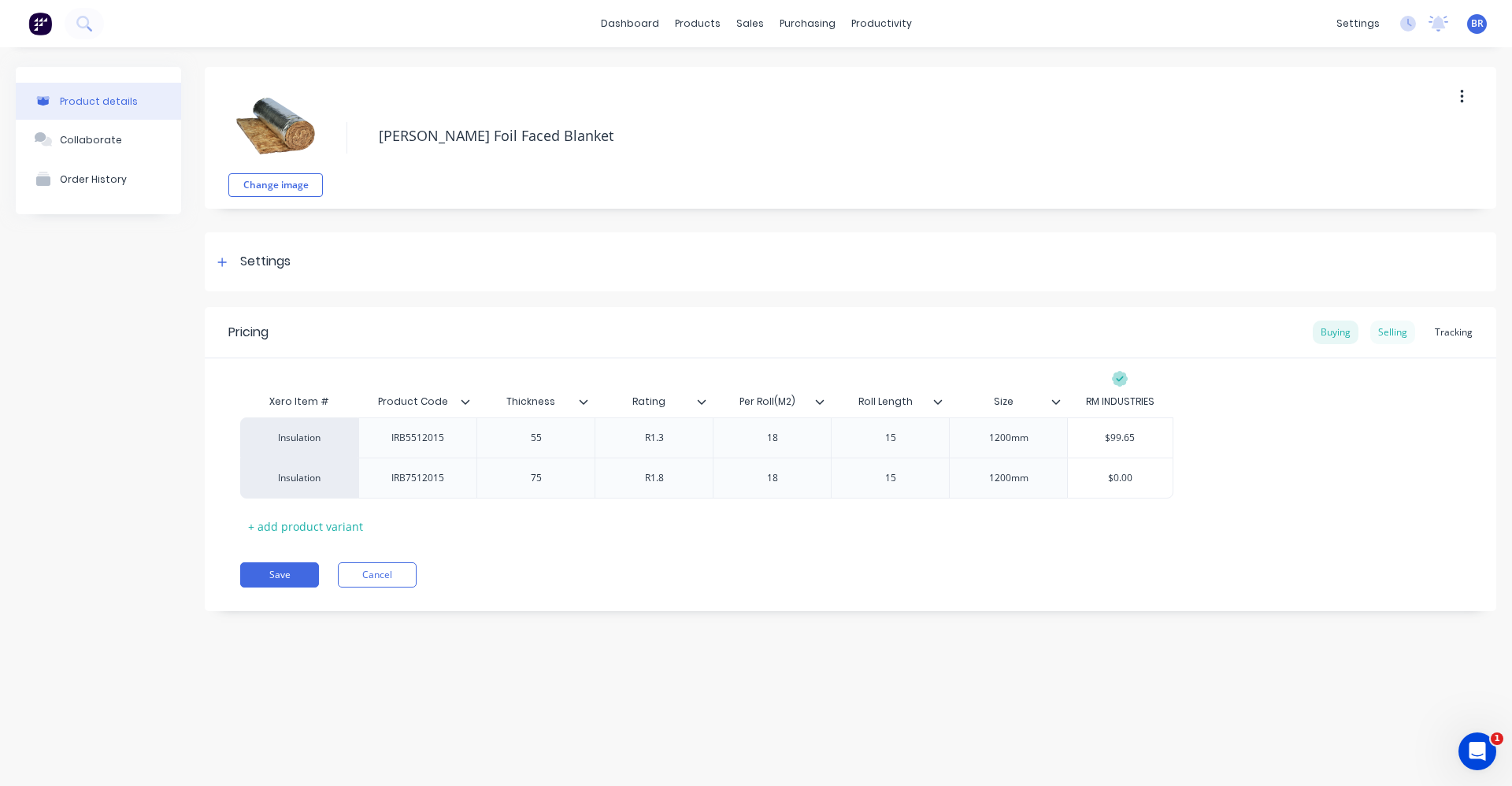
click at [1399, 332] on div "Selling" at bounding box center [1393, 333] width 45 height 24
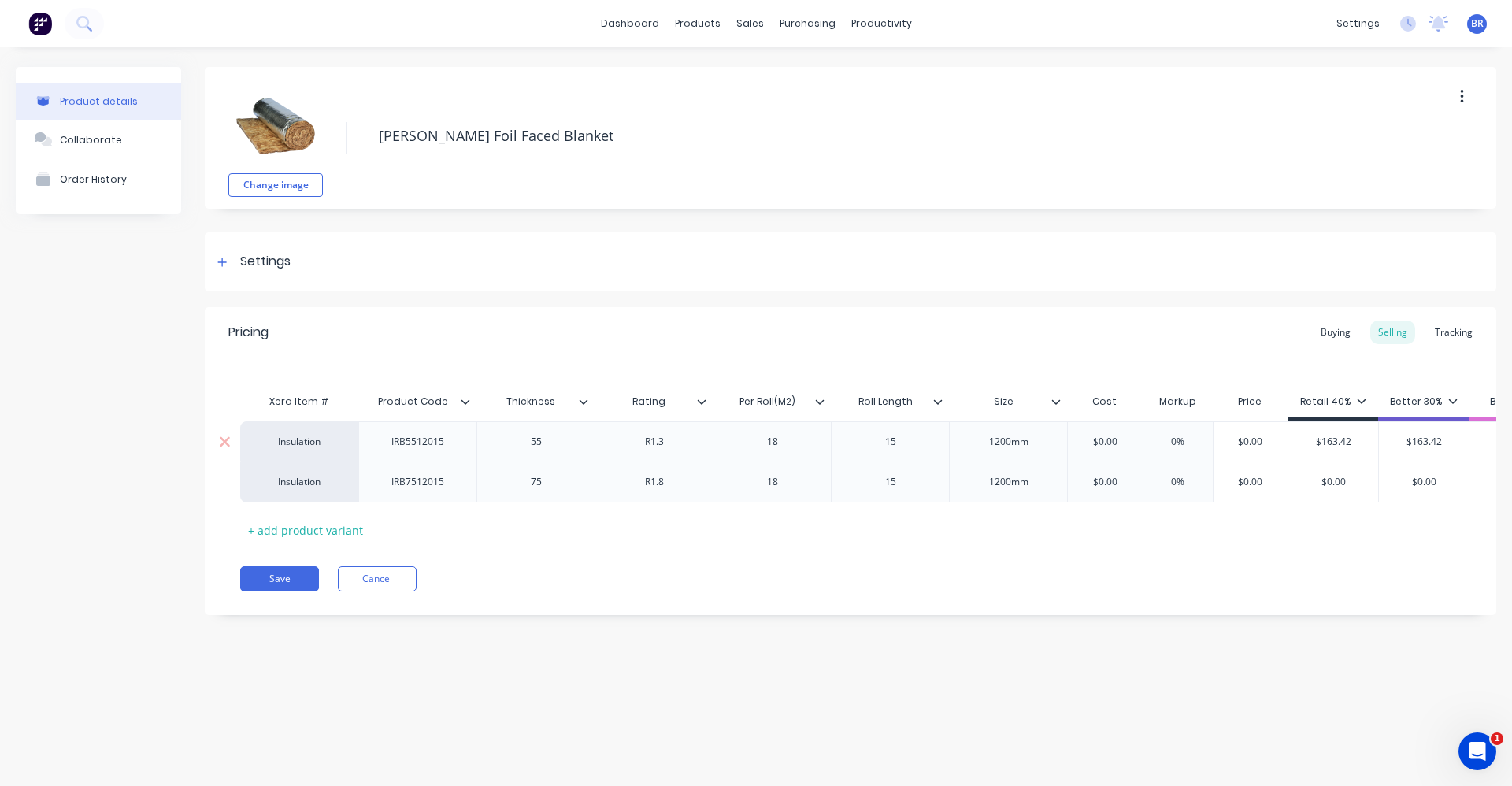
type input "$0.00"
click at [1125, 439] on input "$0.00" at bounding box center [1104, 441] width 78 height 14
drag, startPoint x: 1125, startPoint y: 439, endPoint x: 1093, endPoint y: 439, distance: 32.0
click at [1093, 440] on input "$0.00" at bounding box center [1104, 441] width 78 height 14
type textarea "x"
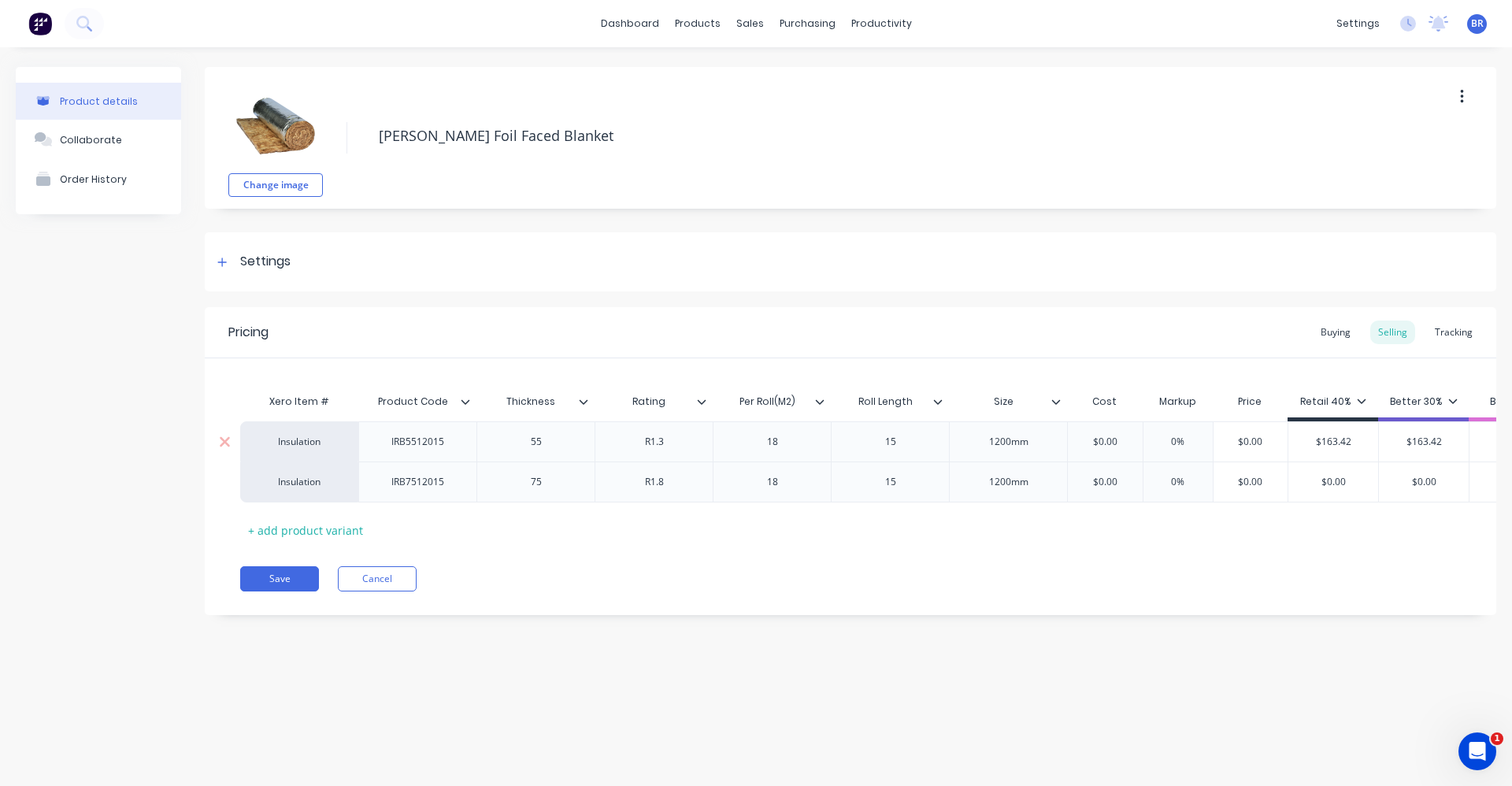
type input "9"
type textarea "x"
type input "99."
type textarea "x"
type input "99.6"
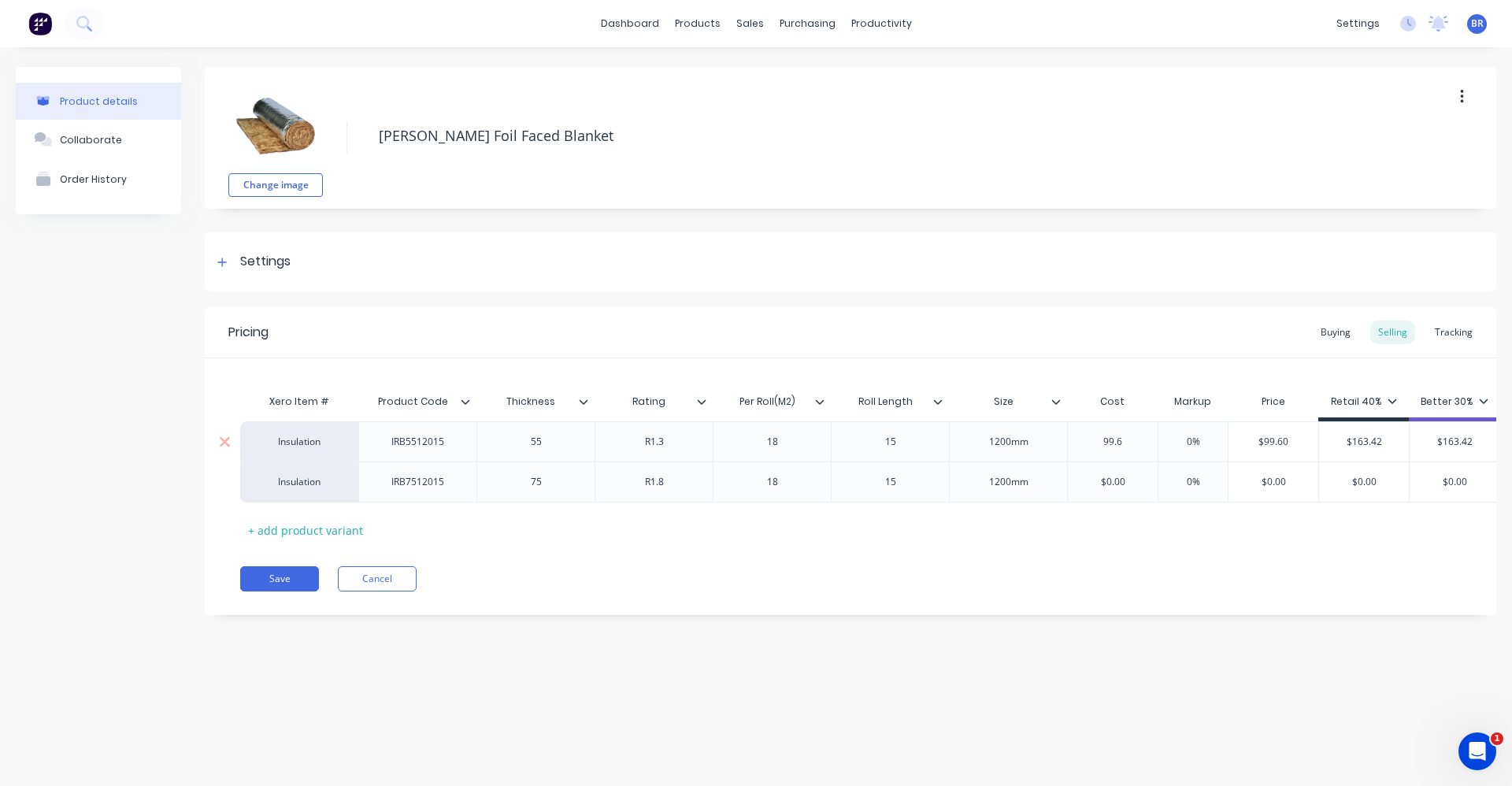
type textarea "x"
type input "99.65"
type input "0%"
type textarea "x"
type input "0%4"
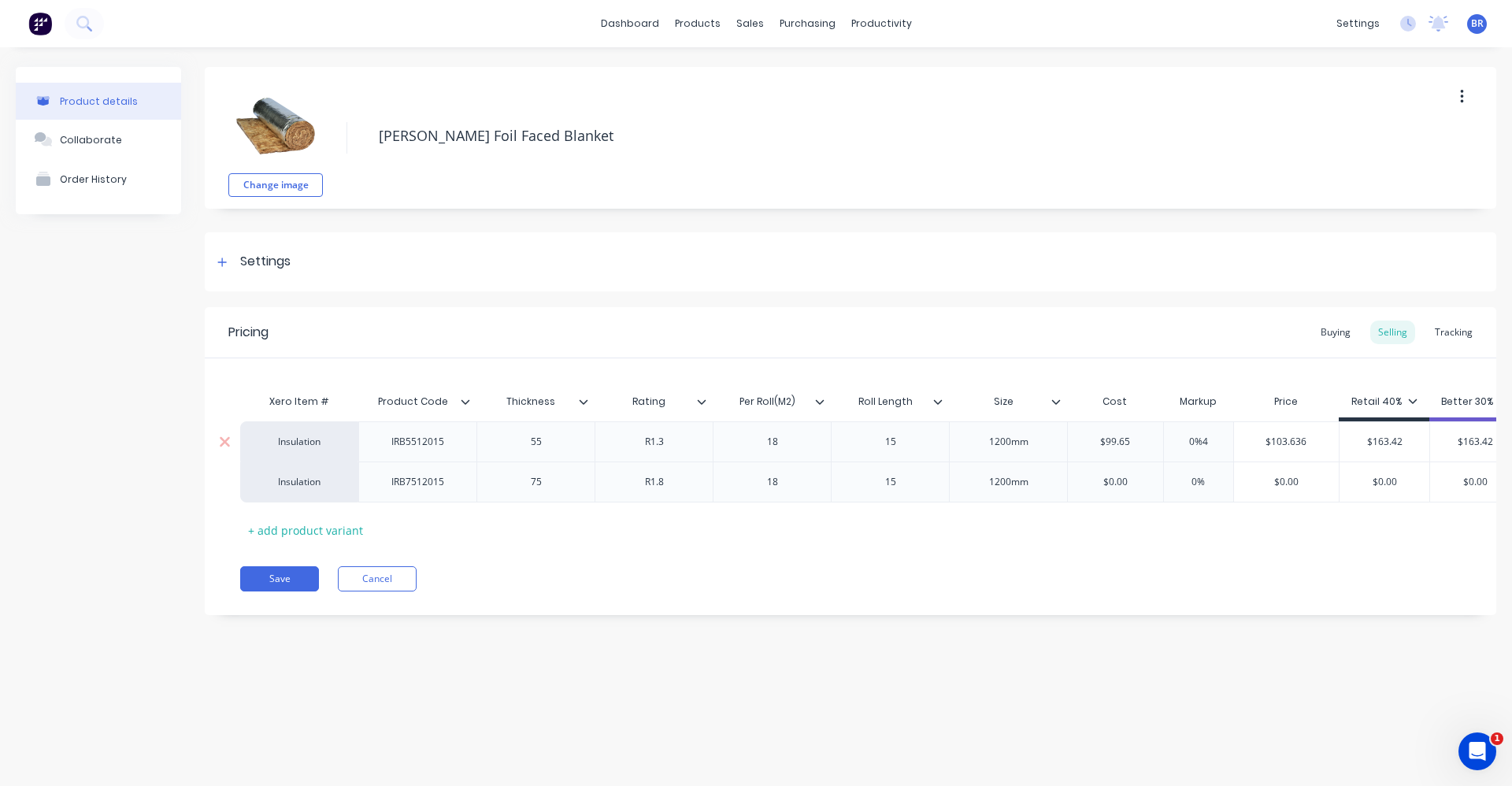
type textarea "x"
type input "0%40"
type textarea "x"
type input "0%4"
type textarea "x"
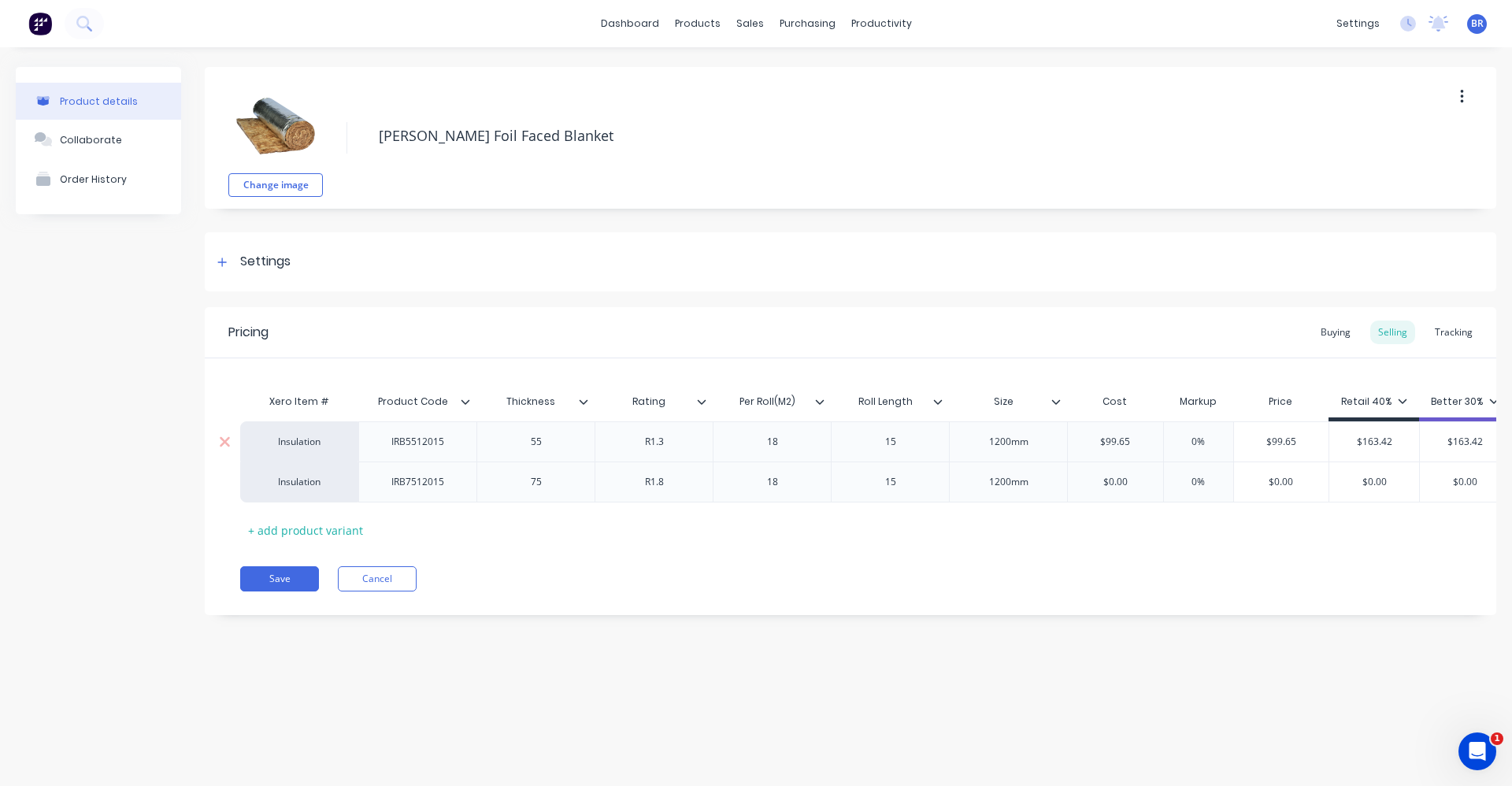
type input "0"
type textarea "x"
type input "40"
type textarea "x"
type input "40"
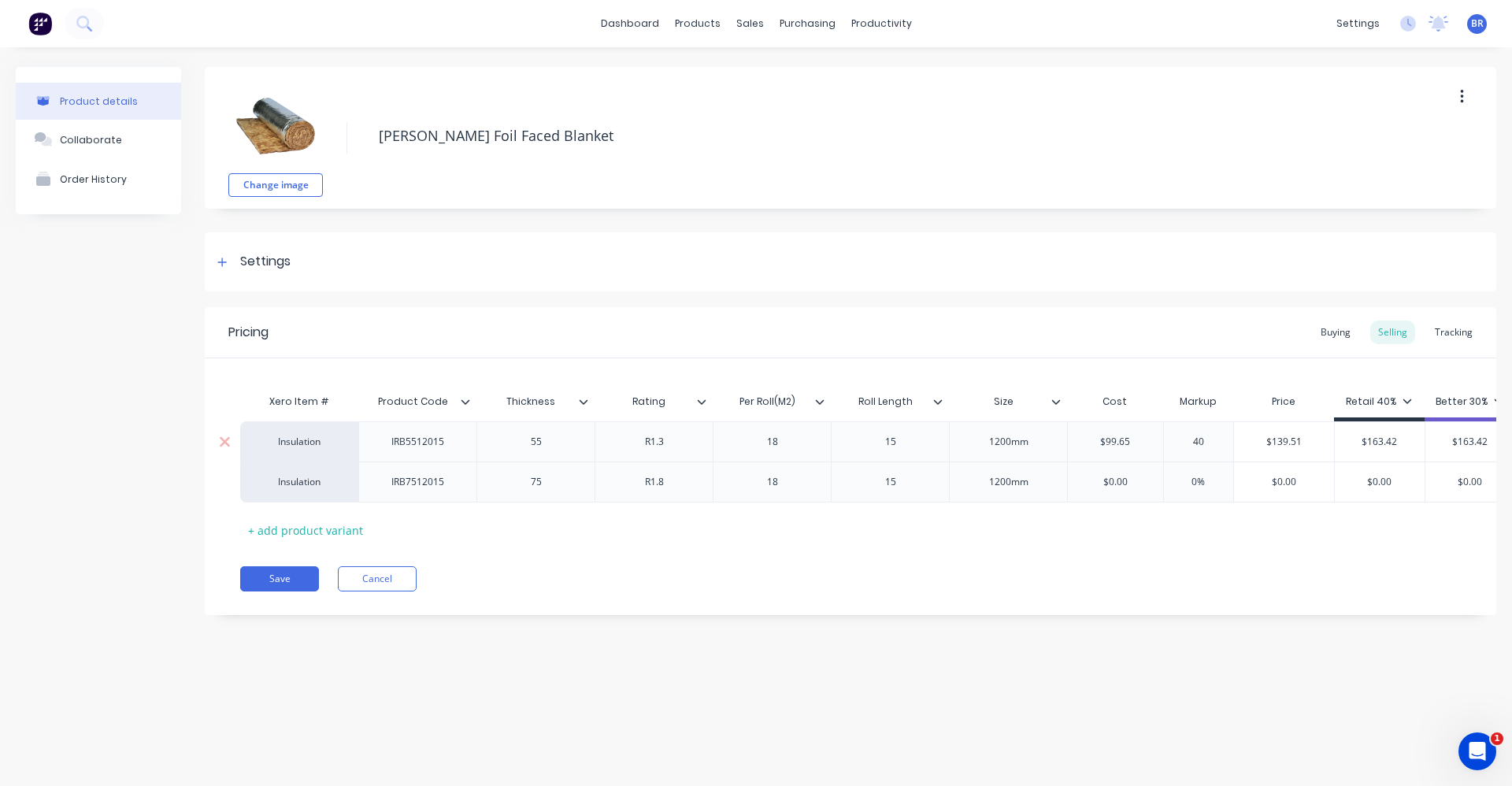
type input "$139.51"
type input "40%"
type textarea "x"
type input "5"
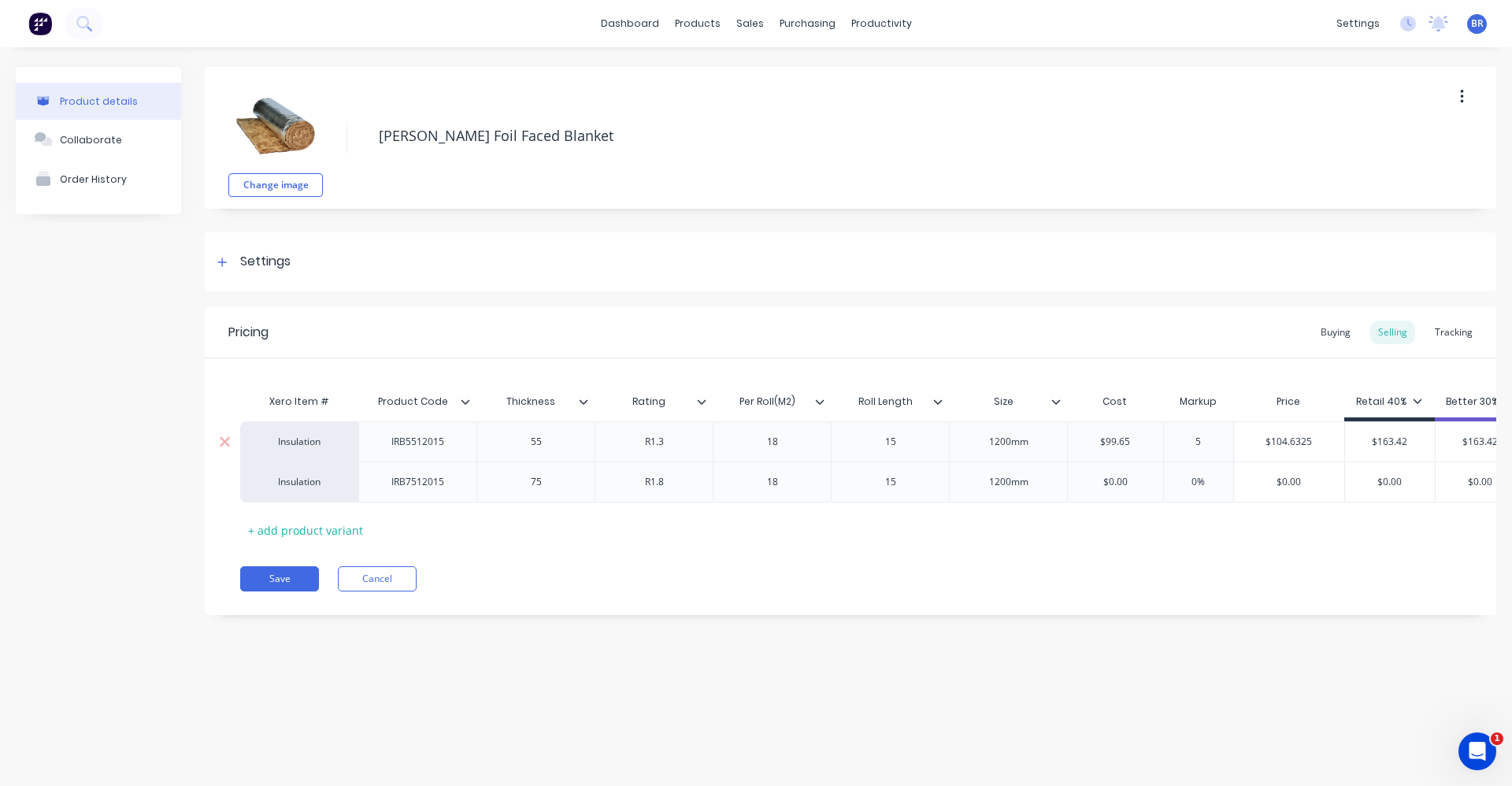
type textarea "x"
type input "50"
type input "$149.475"
type input "50"
type textarea "x"
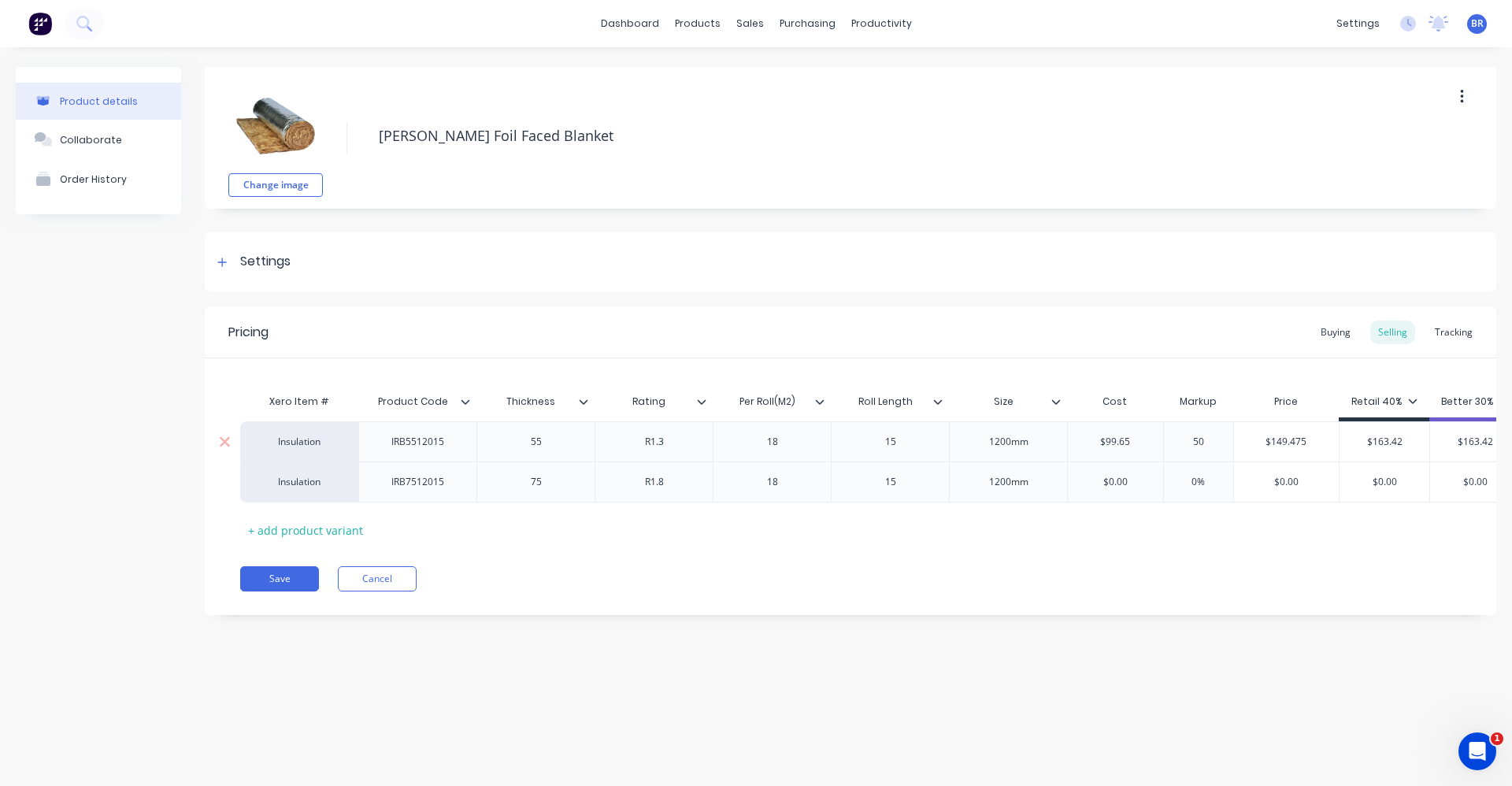
type input "5"
type textarea "x"
type input "60"
type textarea "x"
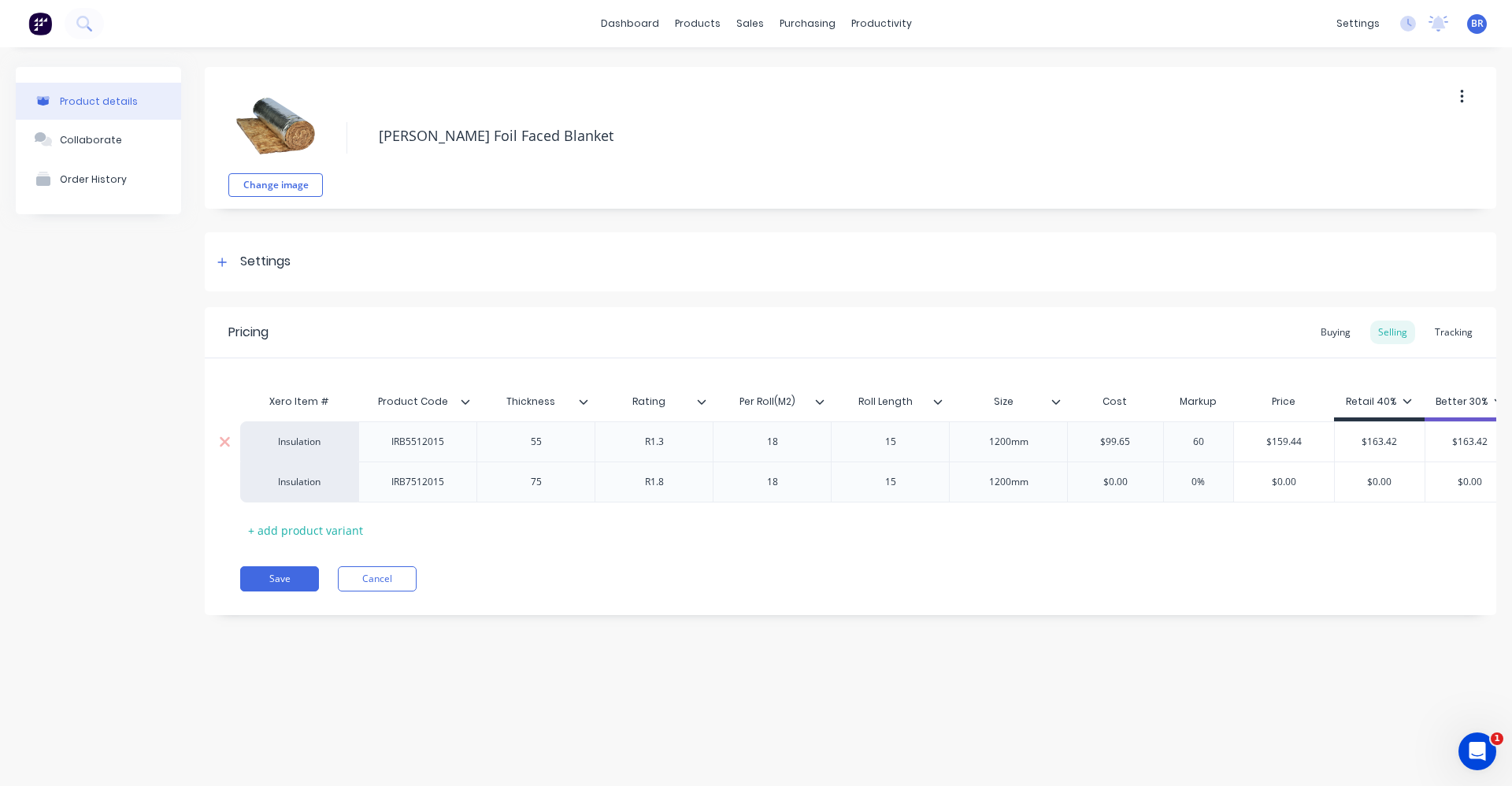
type input "60"
type input "$159.44"
type input "0%"
click at [1209, 480] on input "0%" at bounding box center [1199, 481] width 78 height 14
click at [127, 192] on button "Order History" at bounding box center [98, 179] width 165 height 40
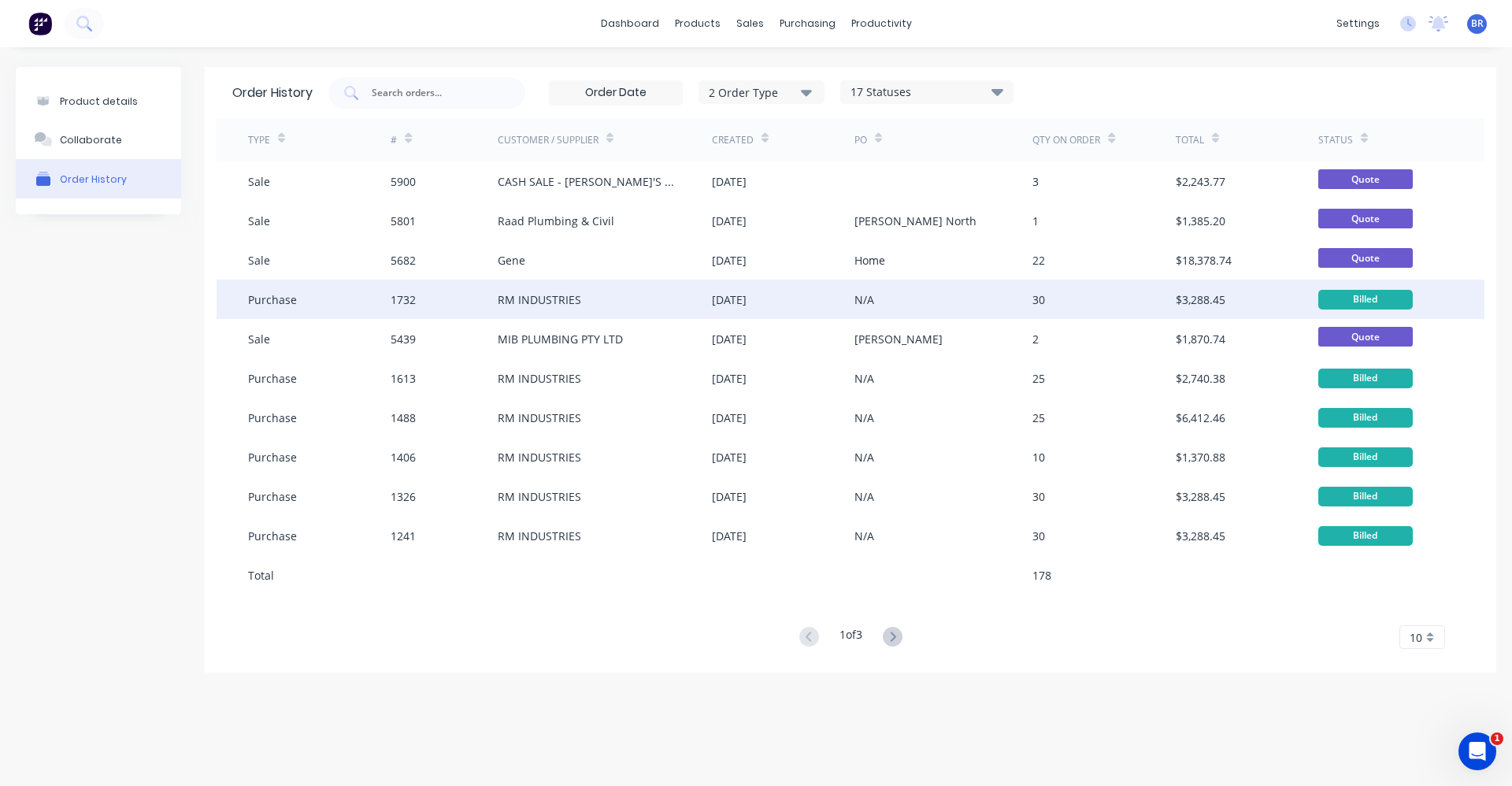
click at [944, 295] on div "N/A" at bounding box center [943, 299] width 178 height 40
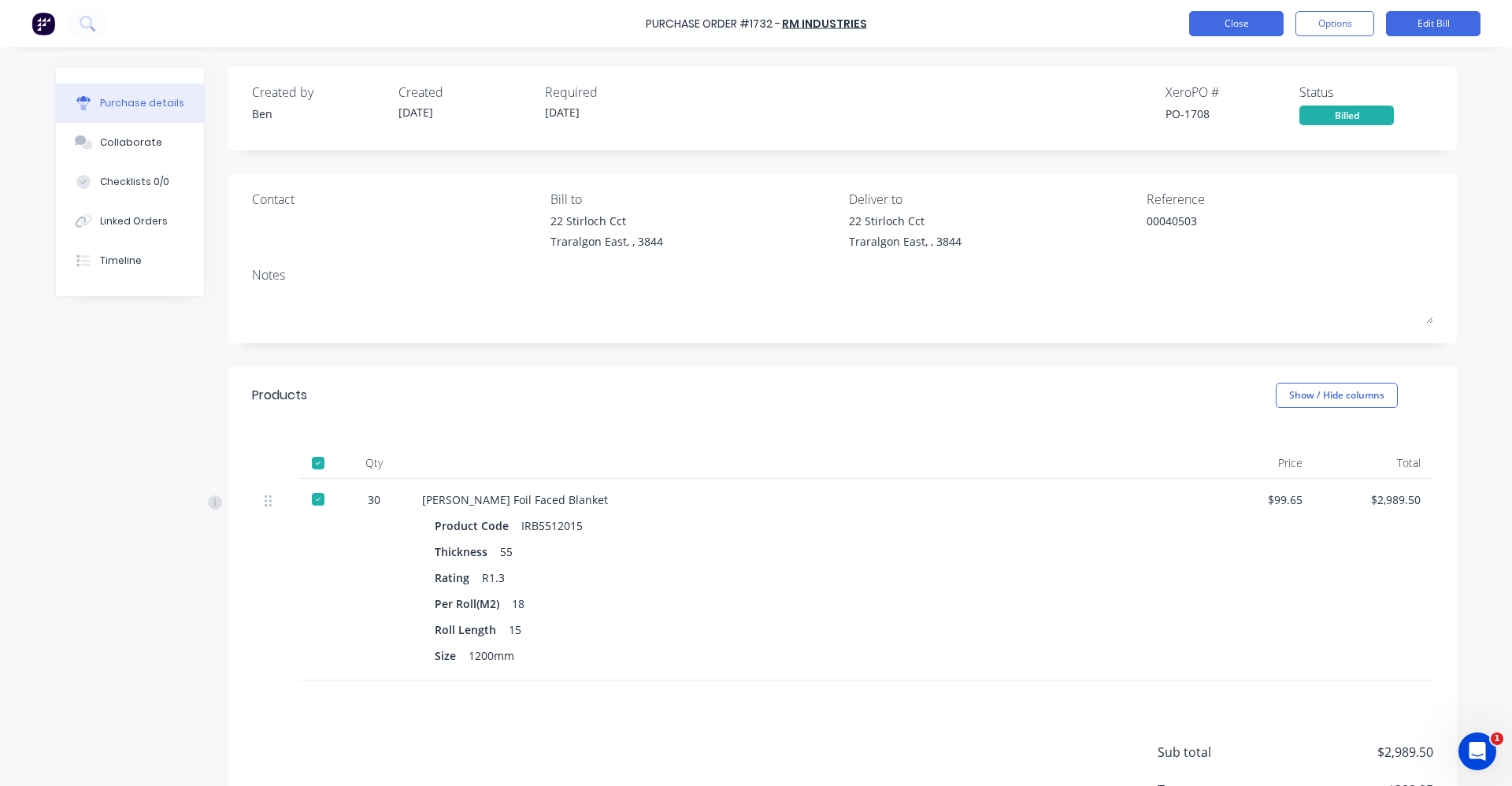
click at [1211, 24] on button "Close" at bounding box center [1236, 23] width 95 height 25
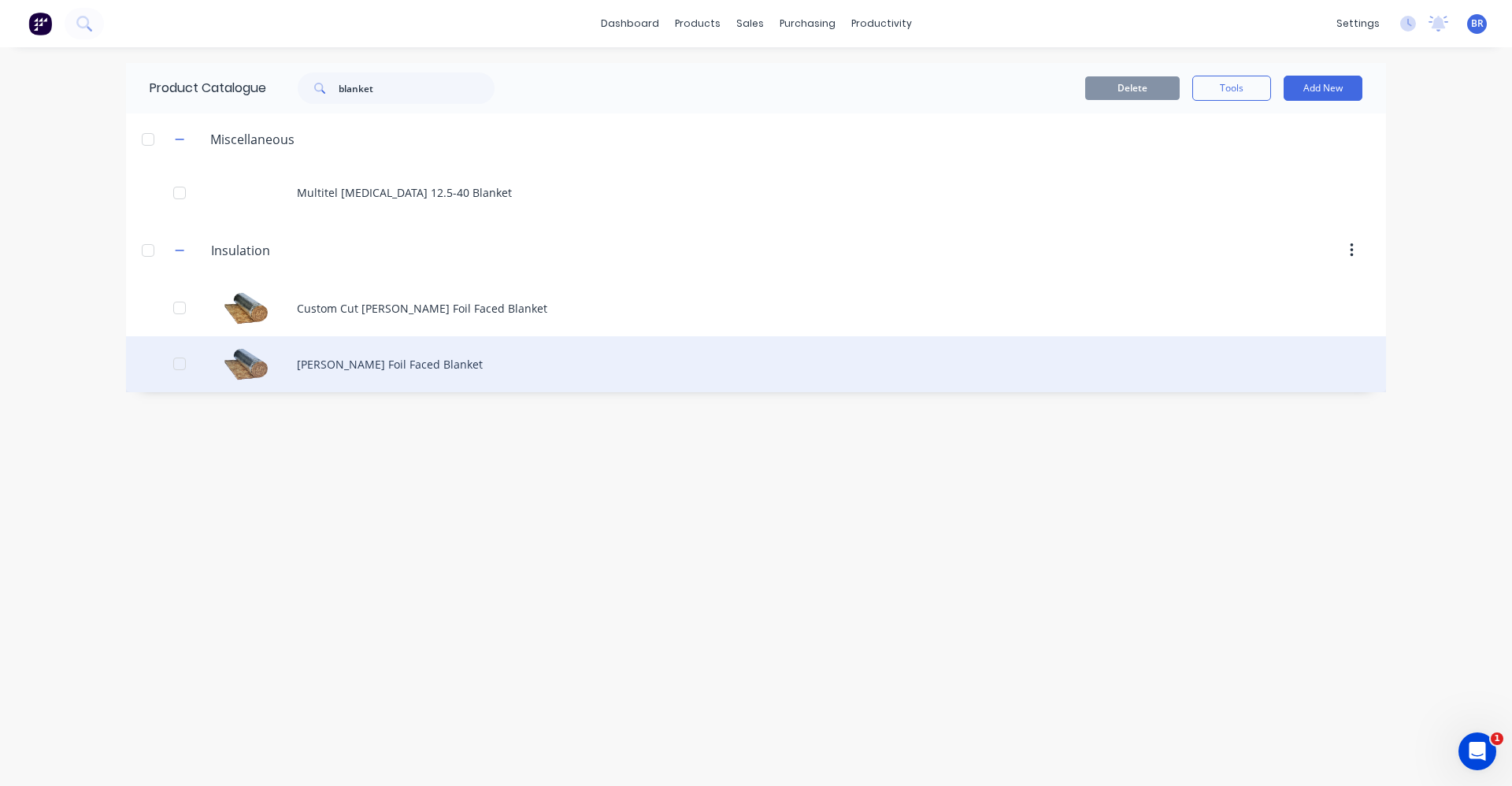
click at [366, 362] on div "Knauf Foil Faced Blanket" at bounding box center [756, 364] width 1260 height 56
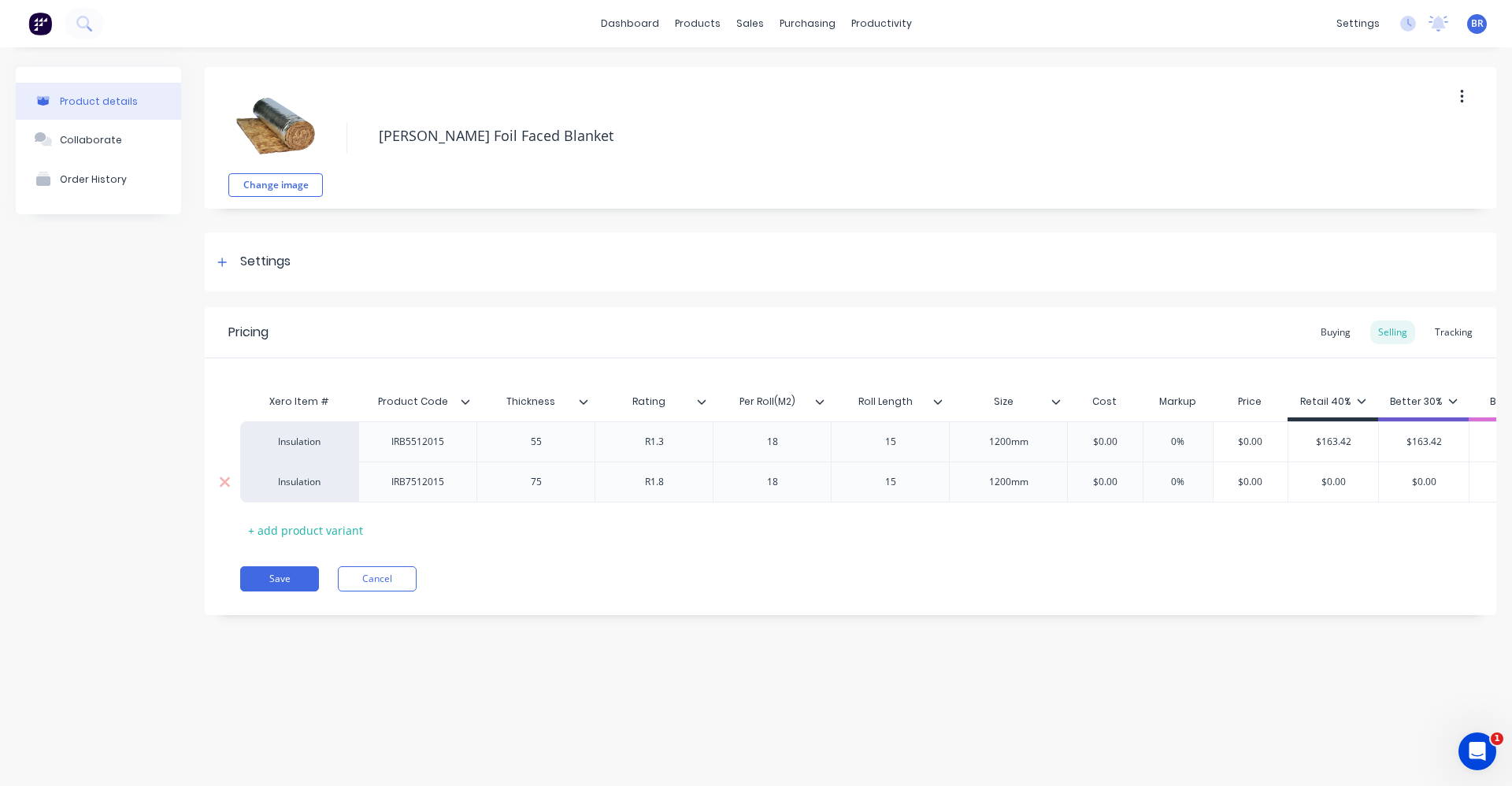
type textarea "x"
click at [1331, 337] on div "Buying" at bounding box center [1336, 333] width 46 height 24
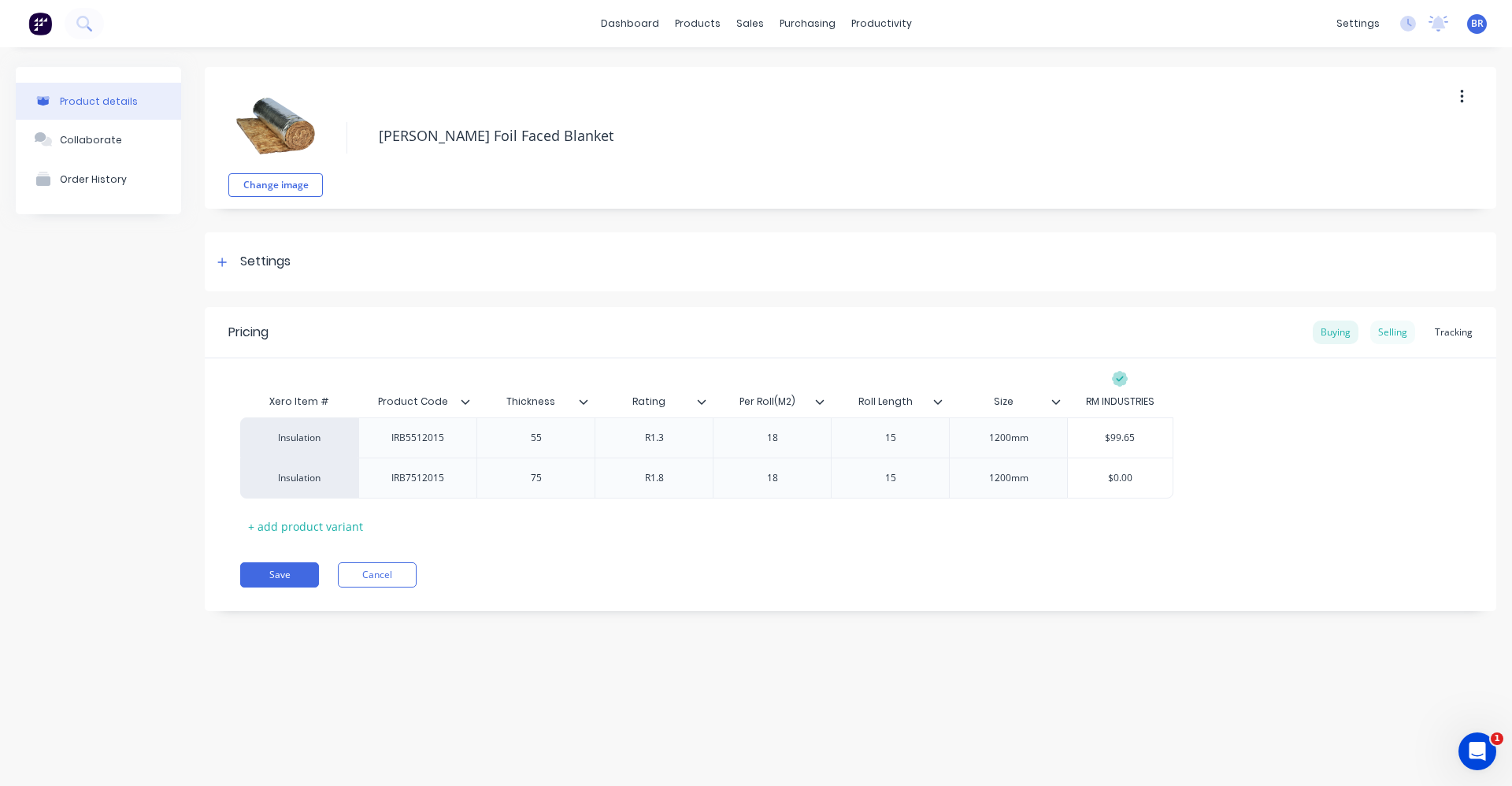
click at [1389, 328] on div "Selling" at bounding box center [1393, 333] width 45 height 24
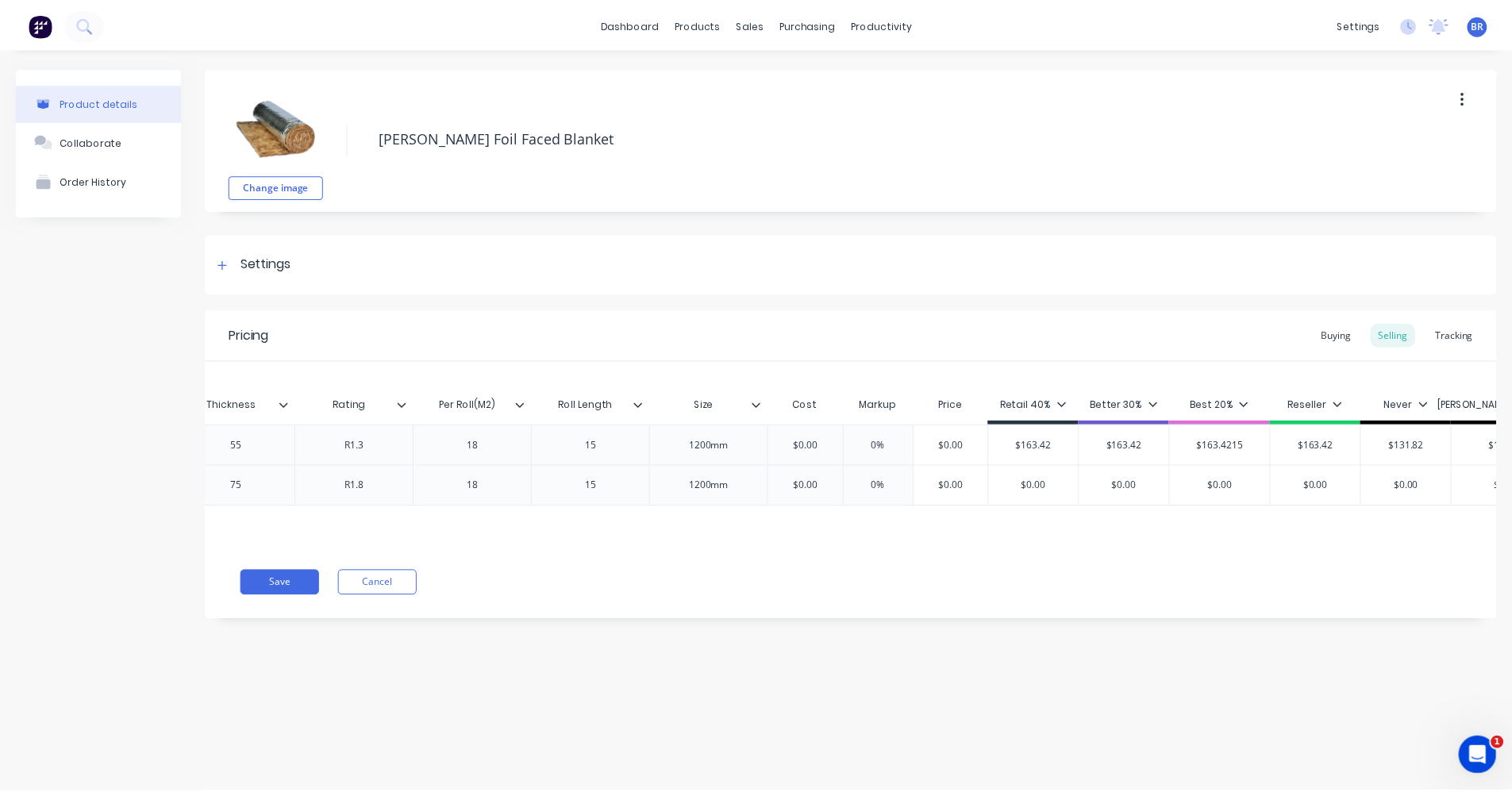
scroll to position [0, 328]
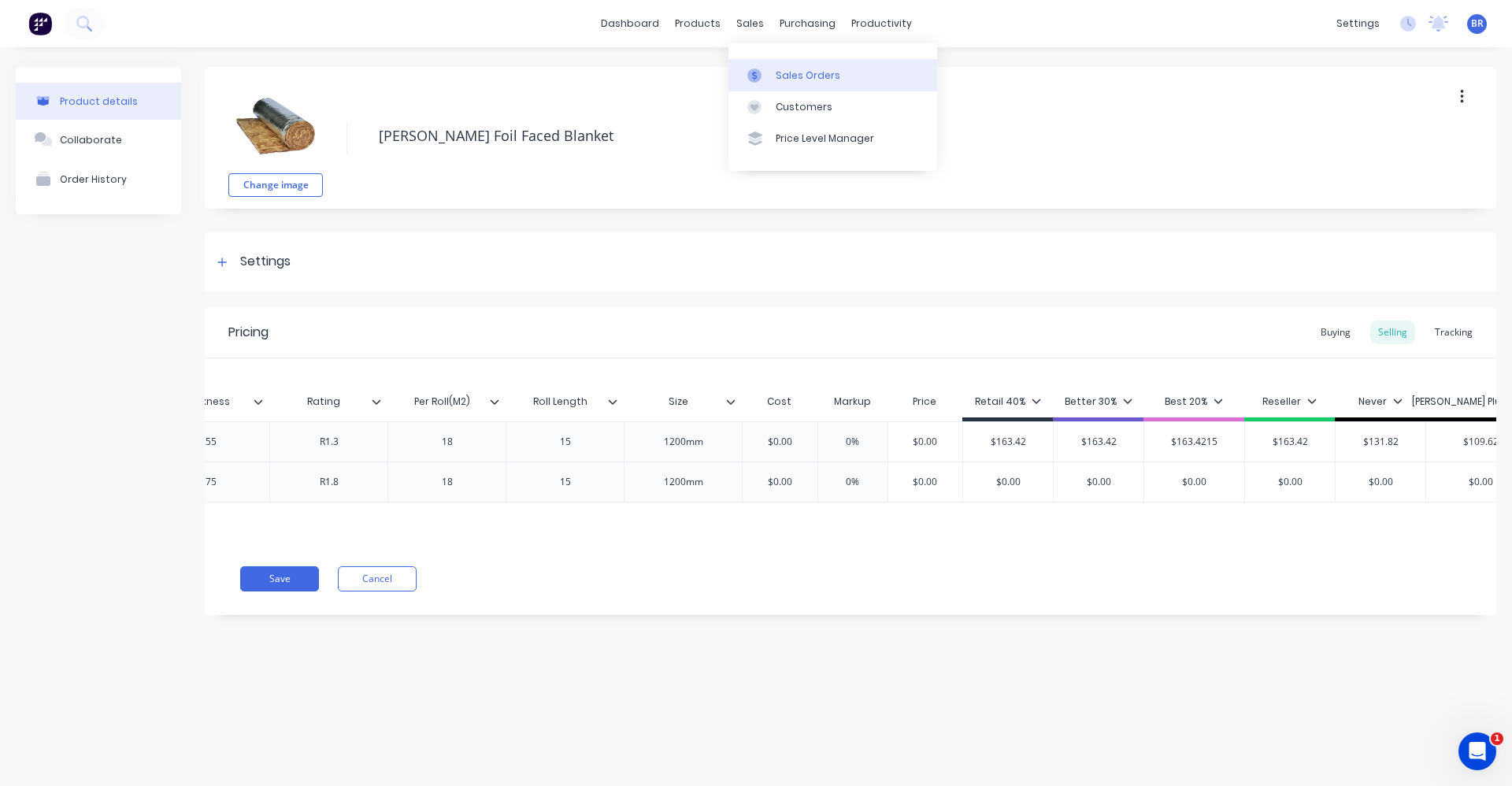
click at [781, 73] on div "Sales Orders" at bounding box center [809, 75] width 65 height 14
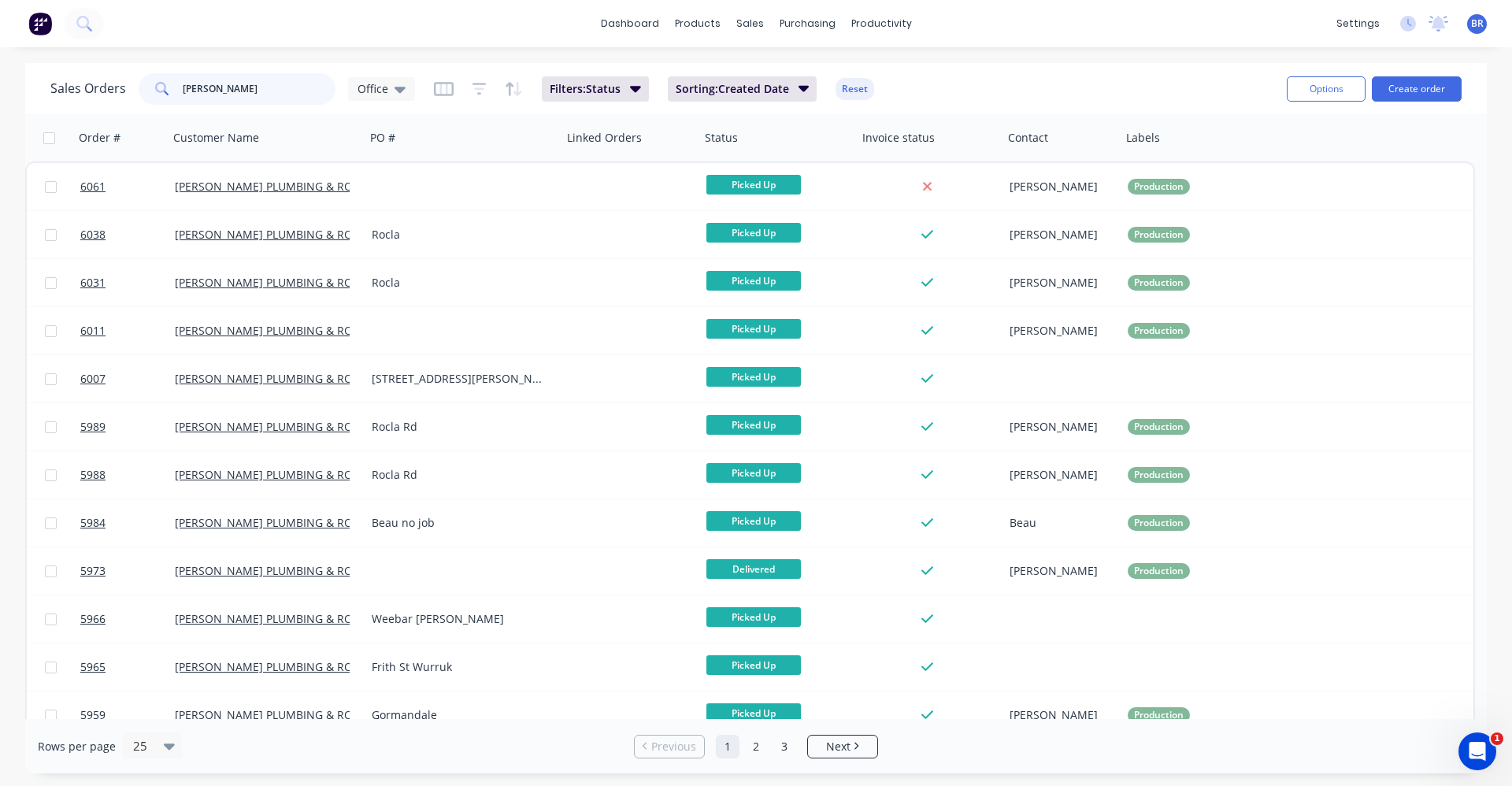
drag, startPoint x: 254, startPoint y: 93, endPoint x: 15, endPoint y: 65, distance: 240.6
click at [15, 65] on div "Sales Orders bosse Office Filters: Status Sorting: Created Date Reset Options C…" at bounding box center [756, 417] width 1512 height 710
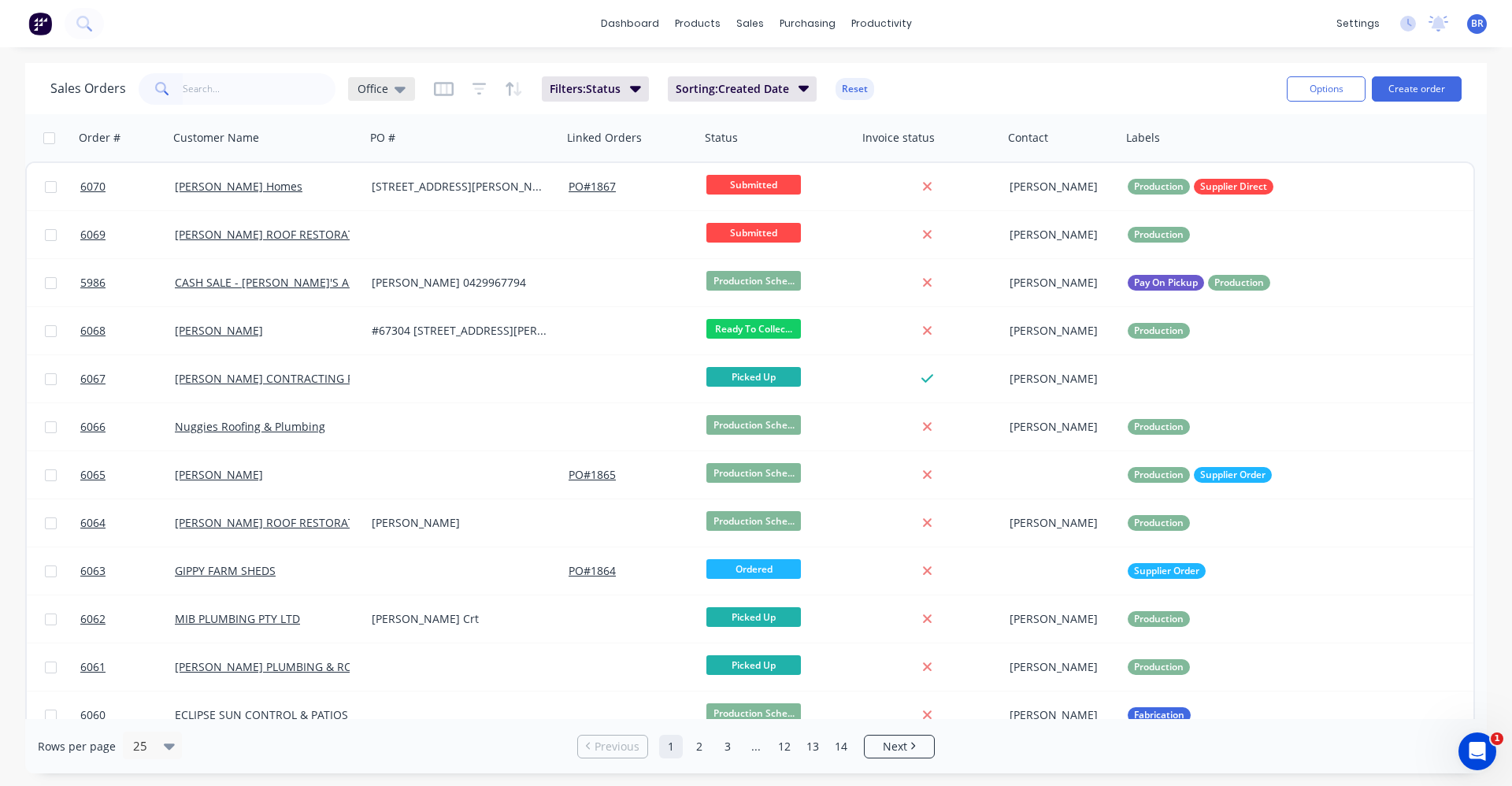
click at [409, 95] on div "Office" at bounding box center [382, 89] width 67 height 24
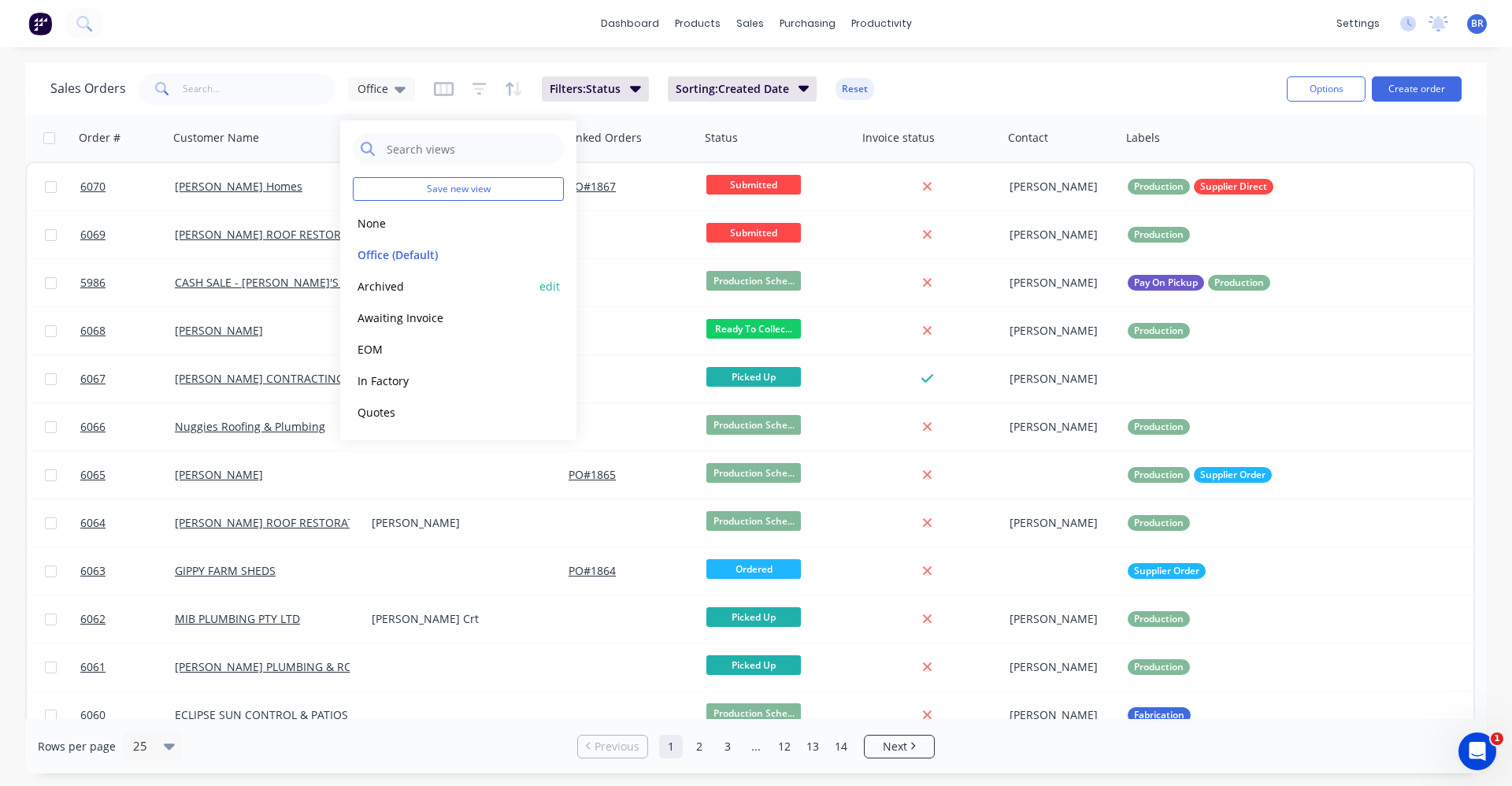
click at [387, 289] on button "Archived" at bounding box center [443, 287] width 180 height 18
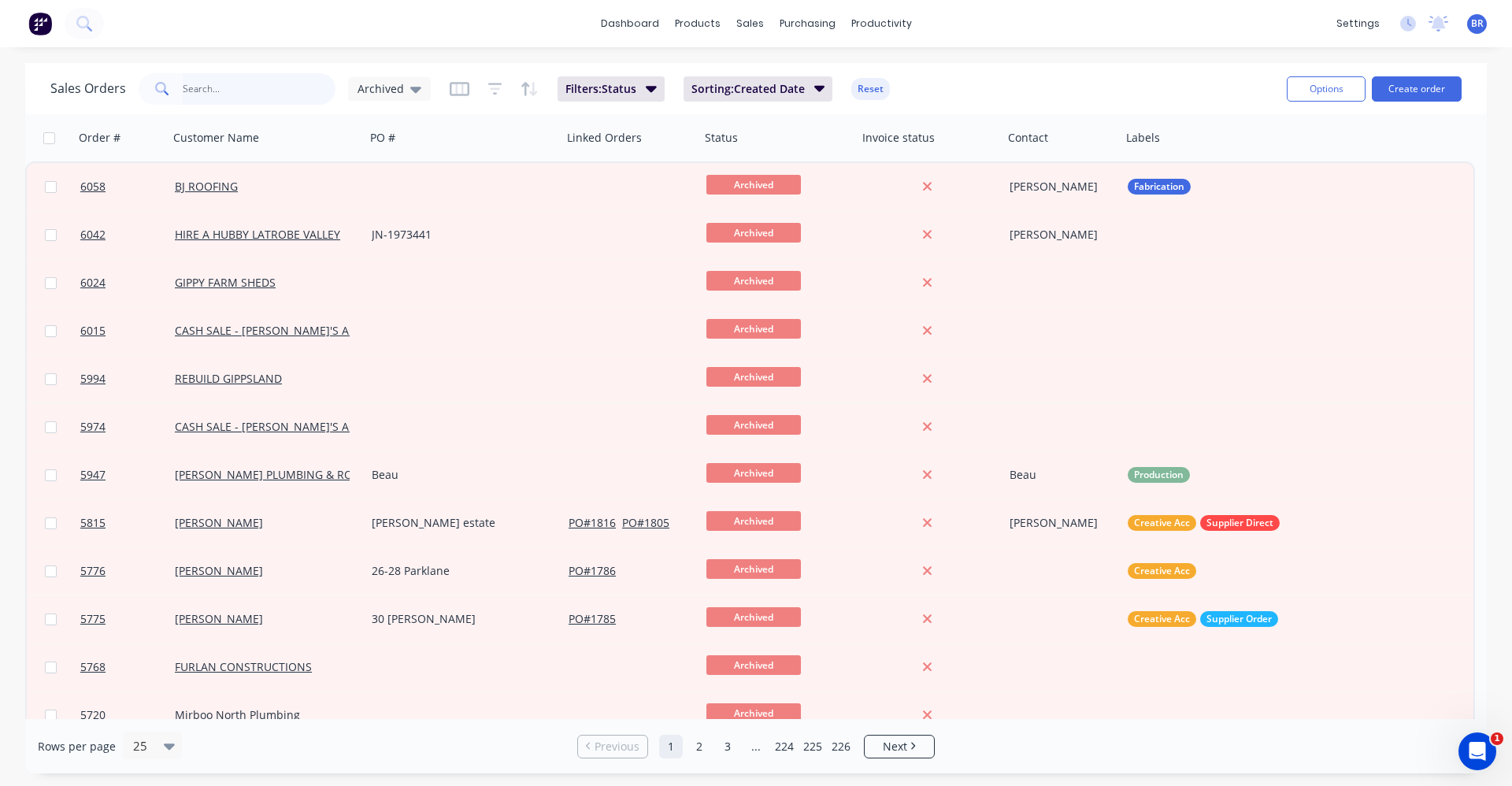
drag, startPoint x: 230, startPoint y: 91, endPoint x: 230, endPoint y: 79, distance: 12.0
click at [230, 89] on input "text" at bounding box center [259, 88] width 154 height 31
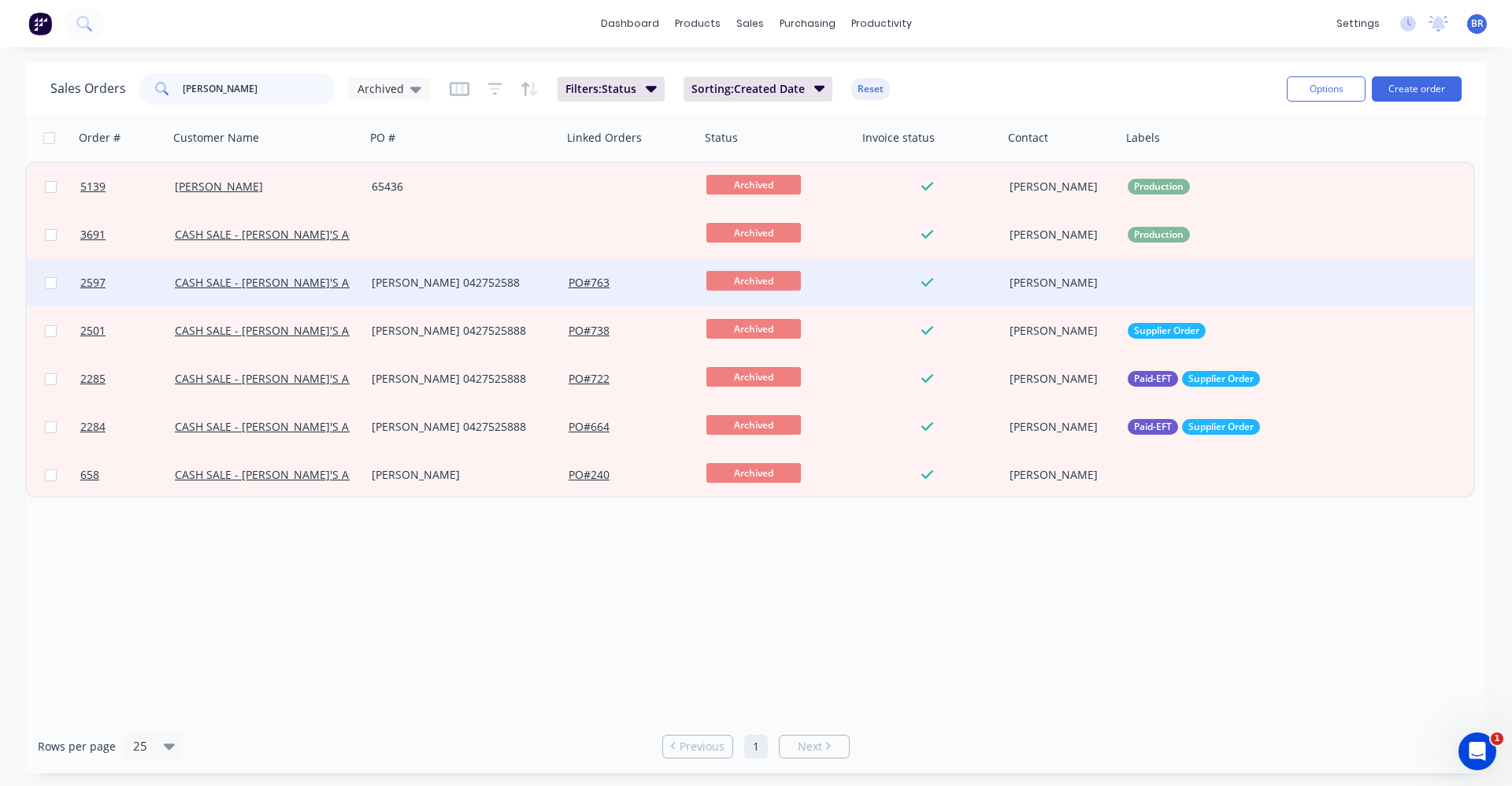
type input "jarrod"
click at [495, 277] on div "Jarrod 042752588" at bounding box center [459, 282] width 175 height 16
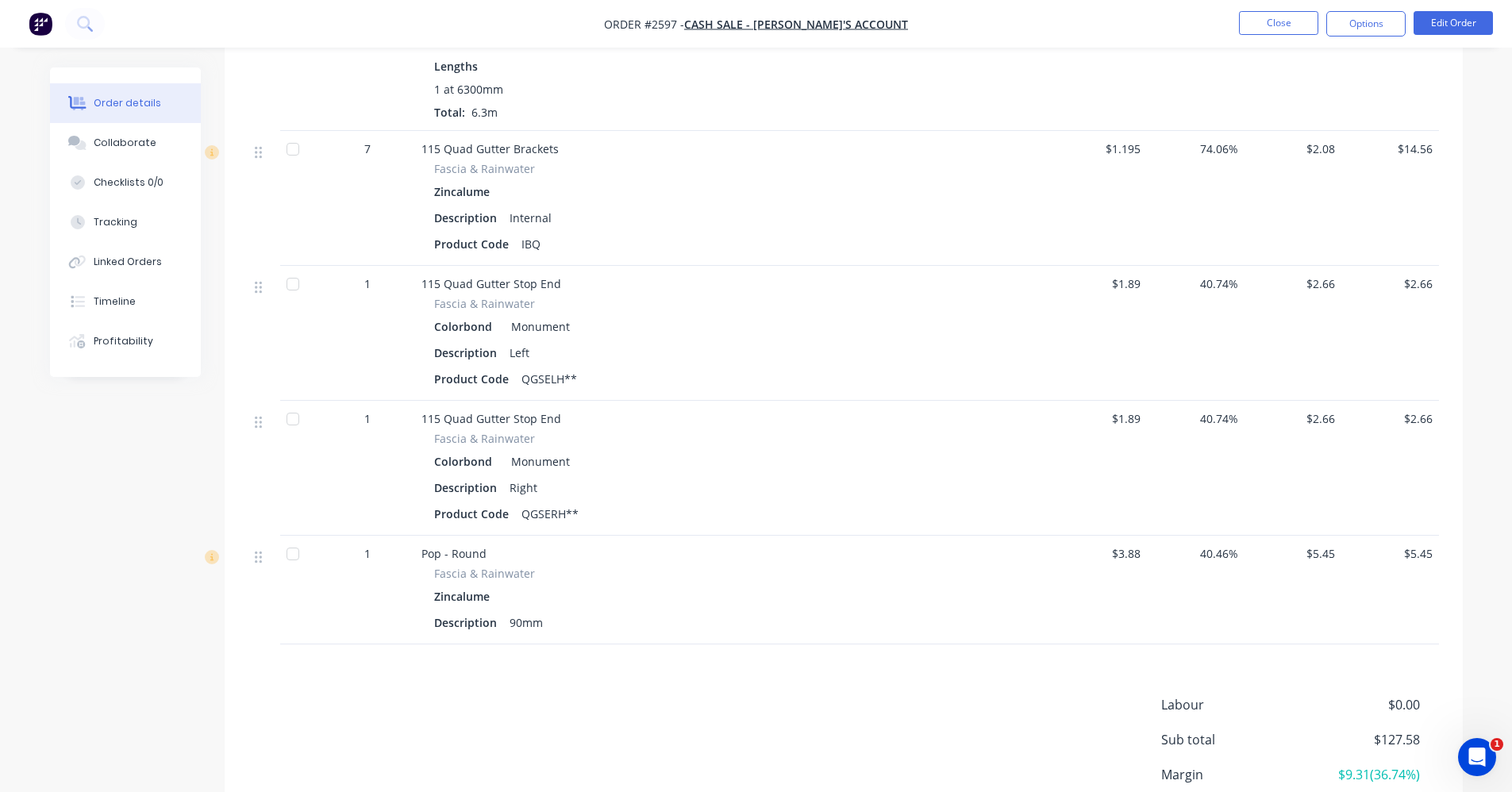
scroll to position [777, 0]
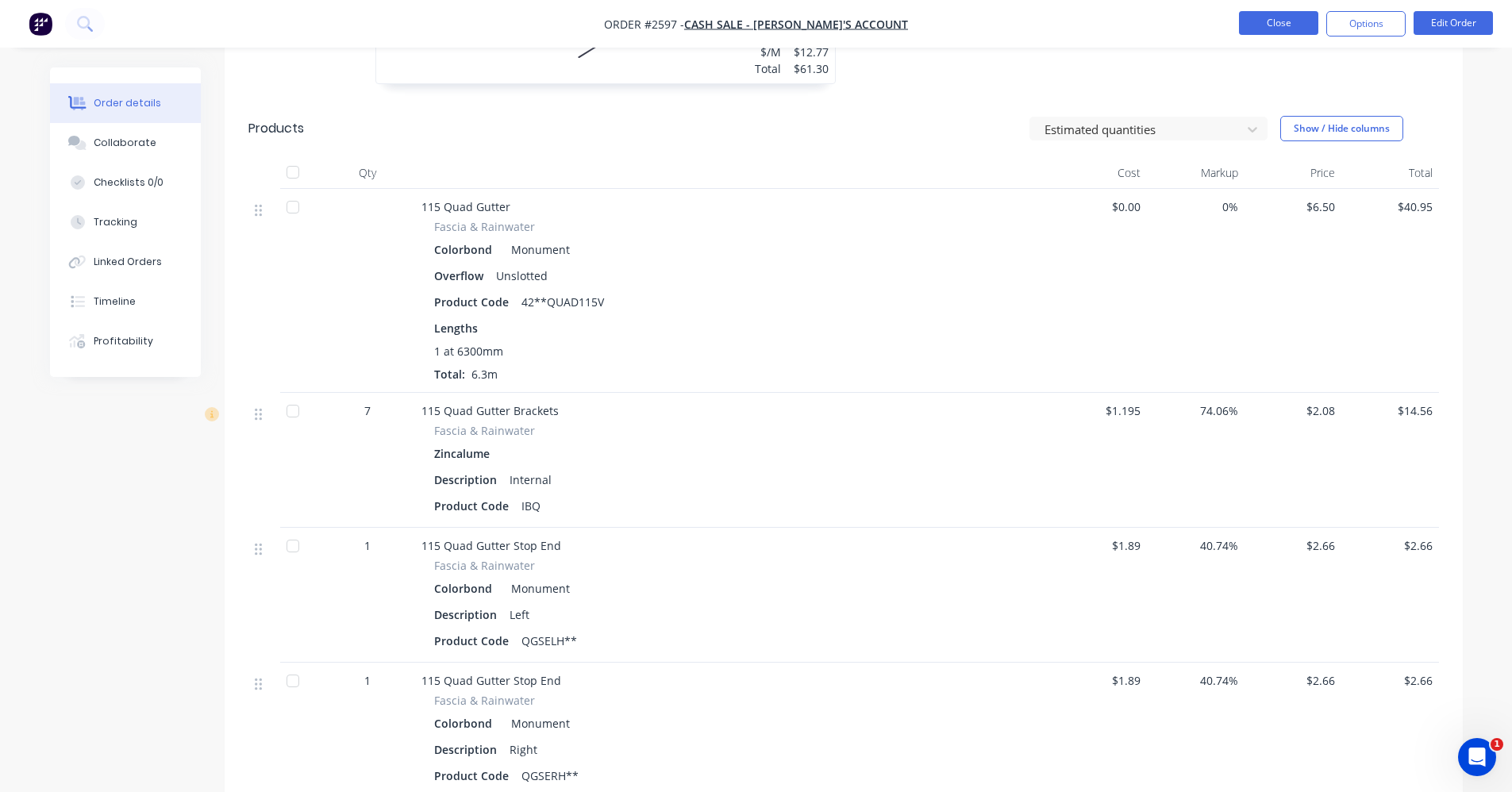
click at [1289, 30] on button "Close" at bounding box center [1278, 23] width 79 height 24
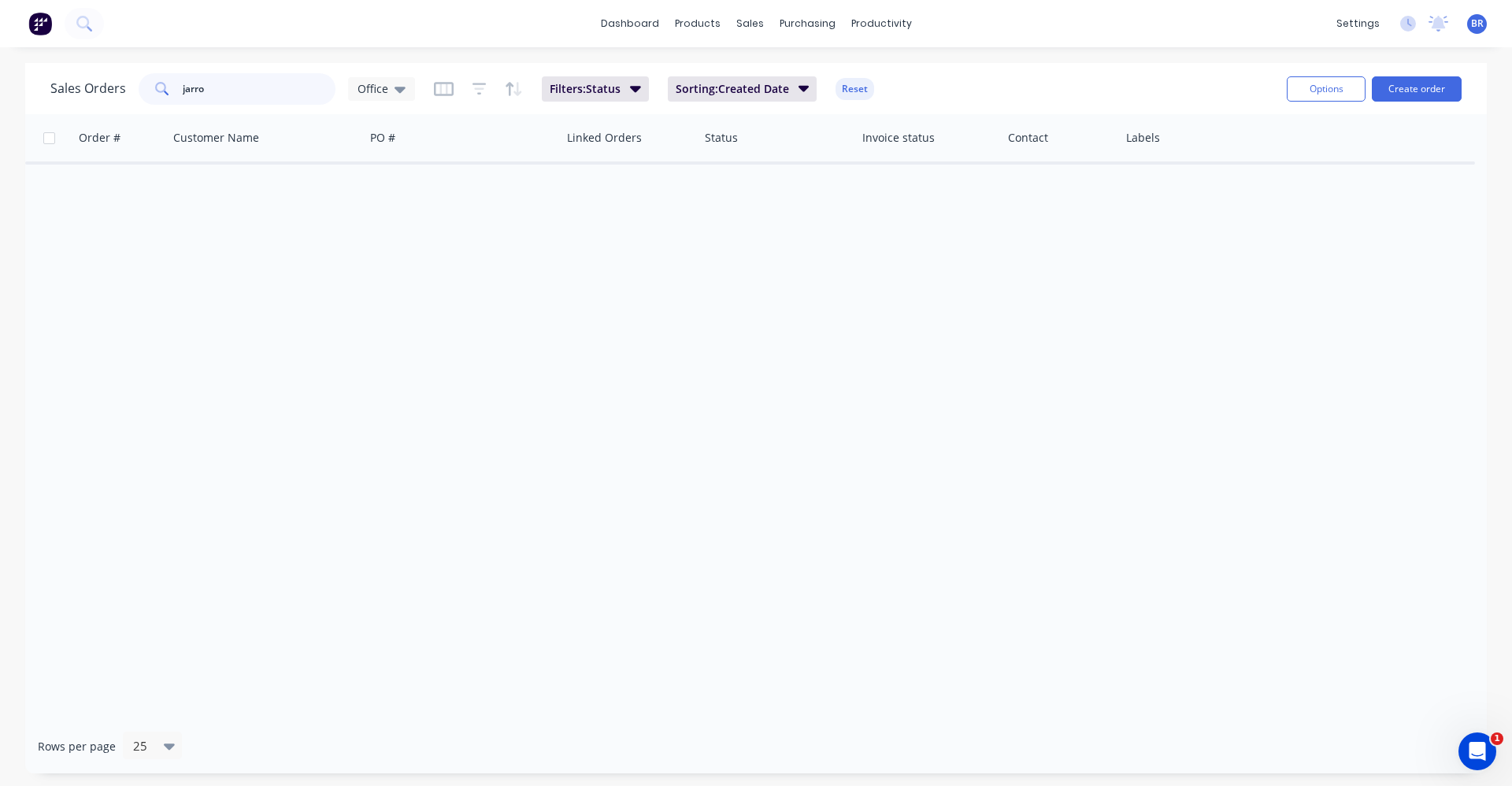
type input "jarrod"
click at [402, 95] on icon at bounding box center [400, 88] width 11 height 18
click at [387, 286] on button "Archived" at bounding box center [443, 287] width 180 height 18
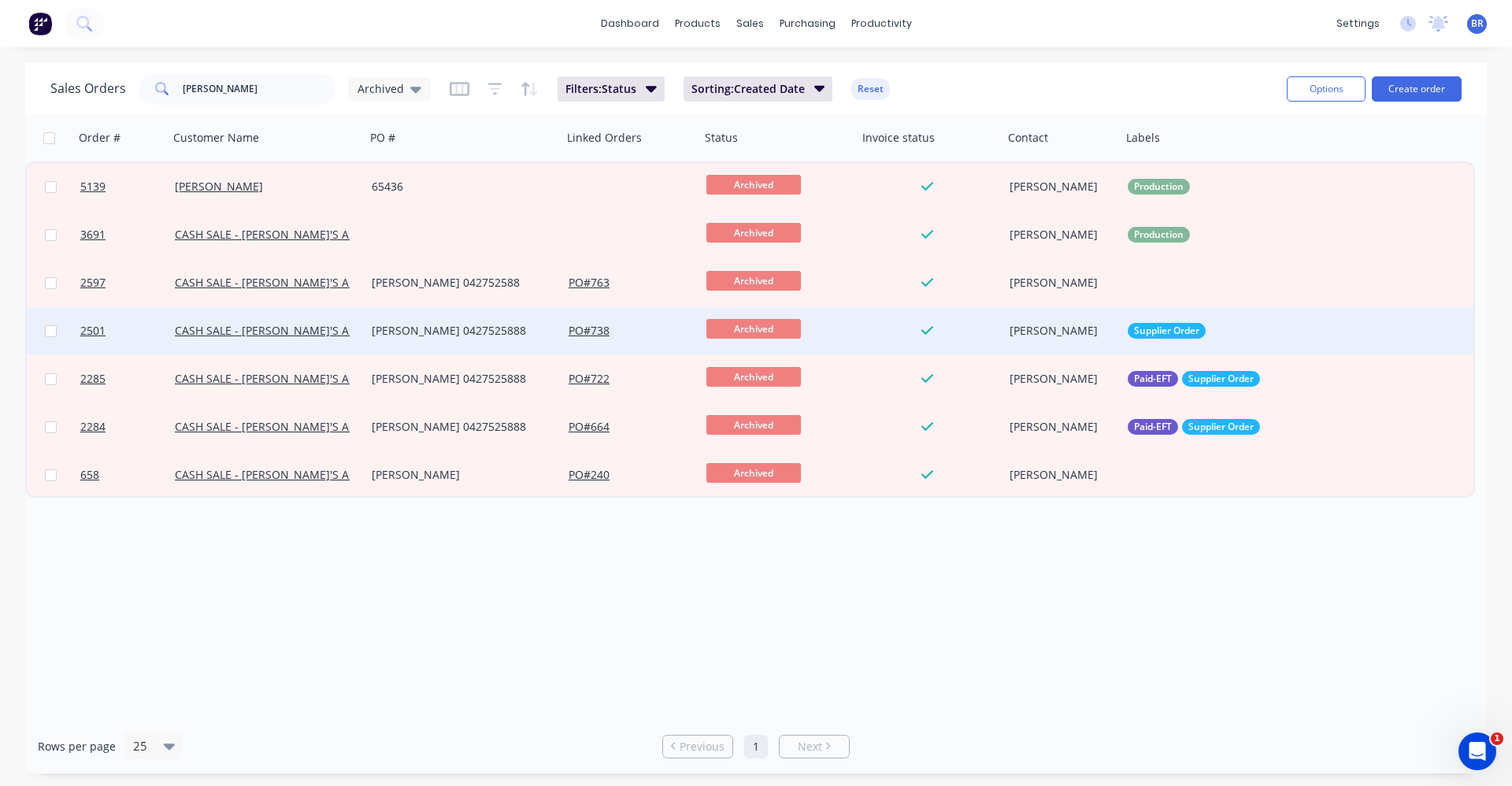
click at [462, 328] on div "[PERSON_NAME] 0427525888" at bounding box center [459, 330] width 175 height 16
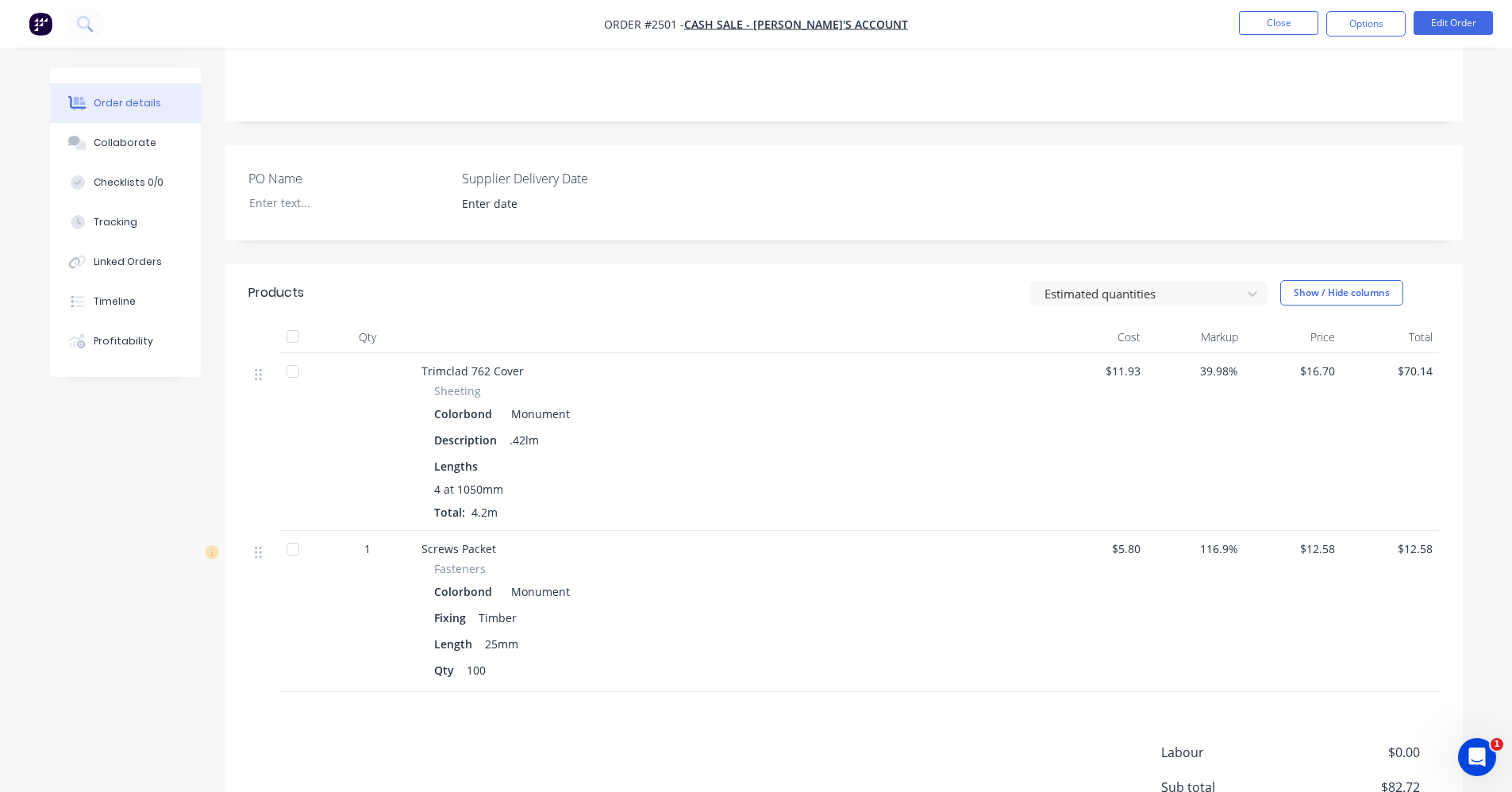
scroll to position [238, 0]
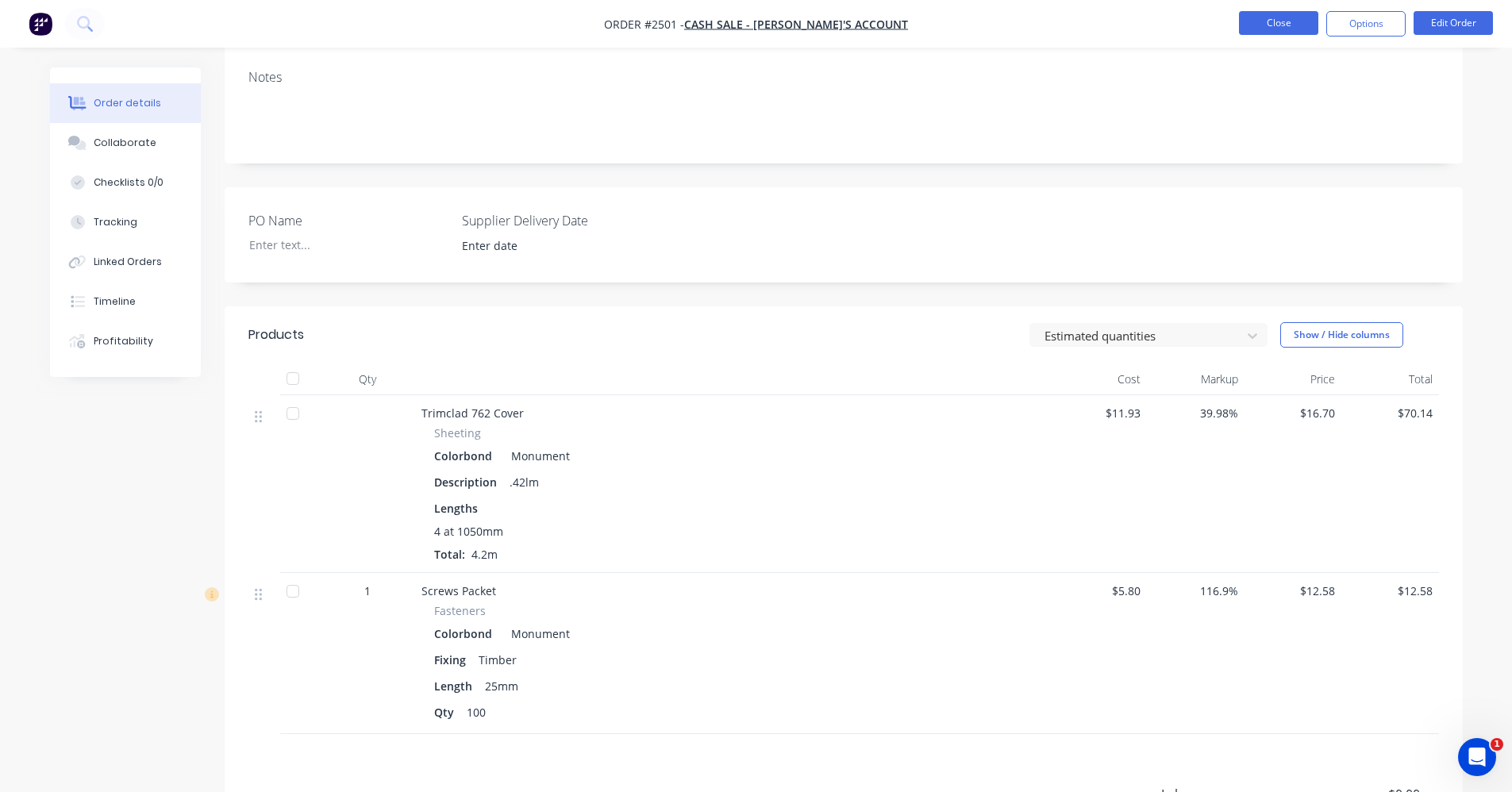
click at [1257, 29] on button "Close" at bounding box center [1278, 23] width 79 height 24
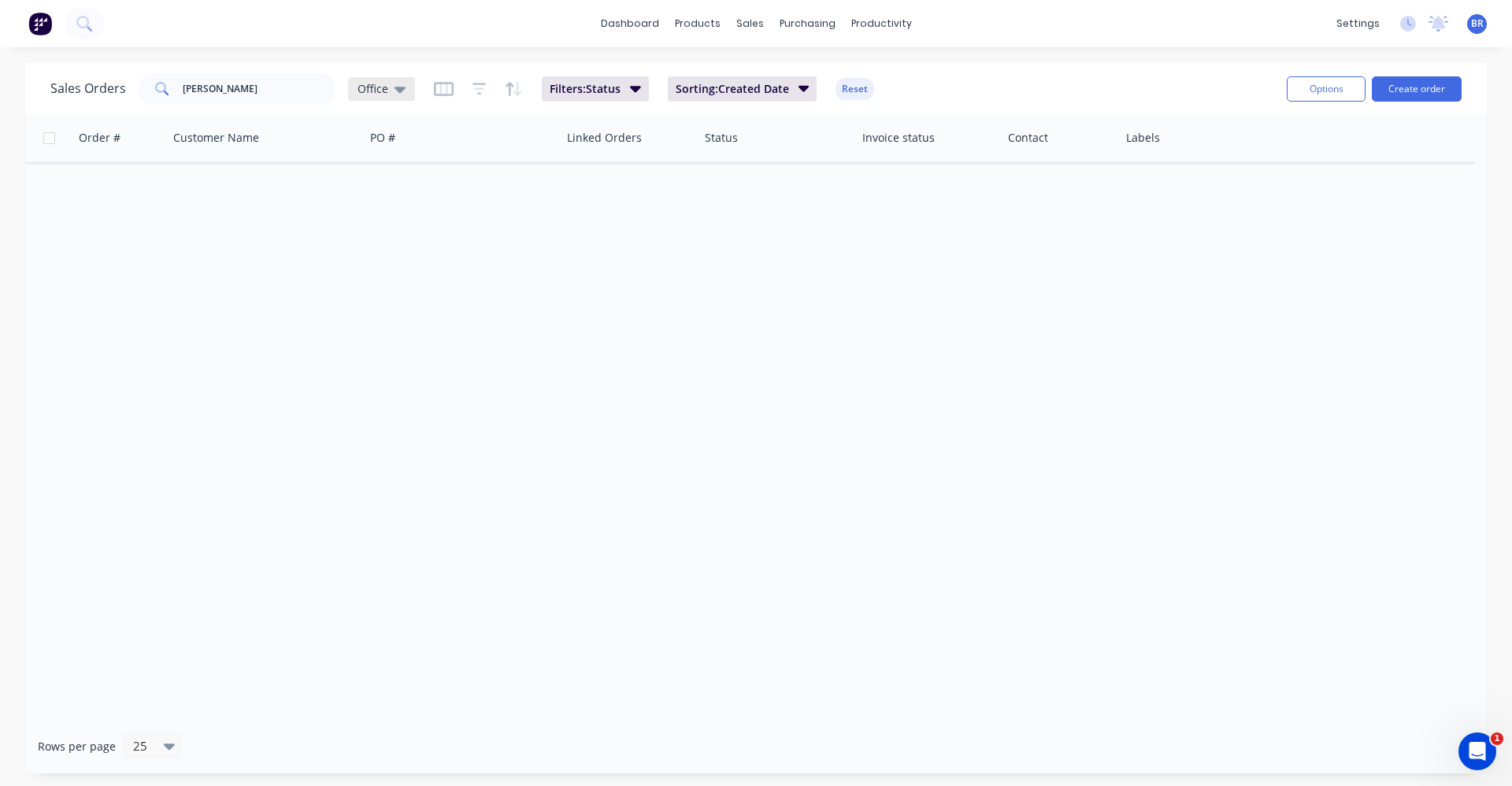
click at [400, 88] on icon at bounding box center [400, 89] width 11 height 6
click at [379, 285] on button "Archived" at bounding box center [443, 287] width 180 height 18
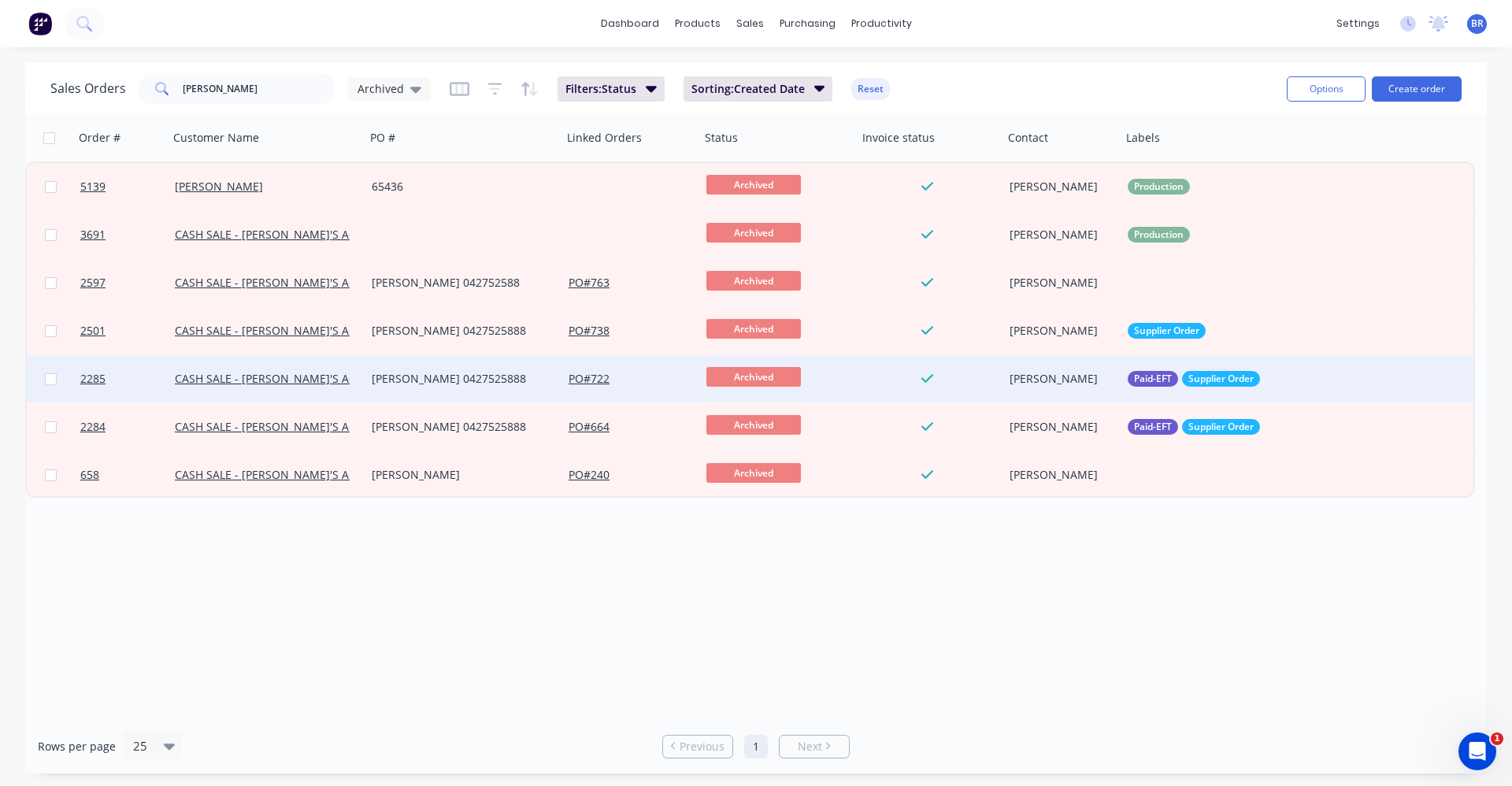
click at [476, 374] on div "[PERSON_NAME] 0427525888" at bounding box center [459, 378] width 175 height 16
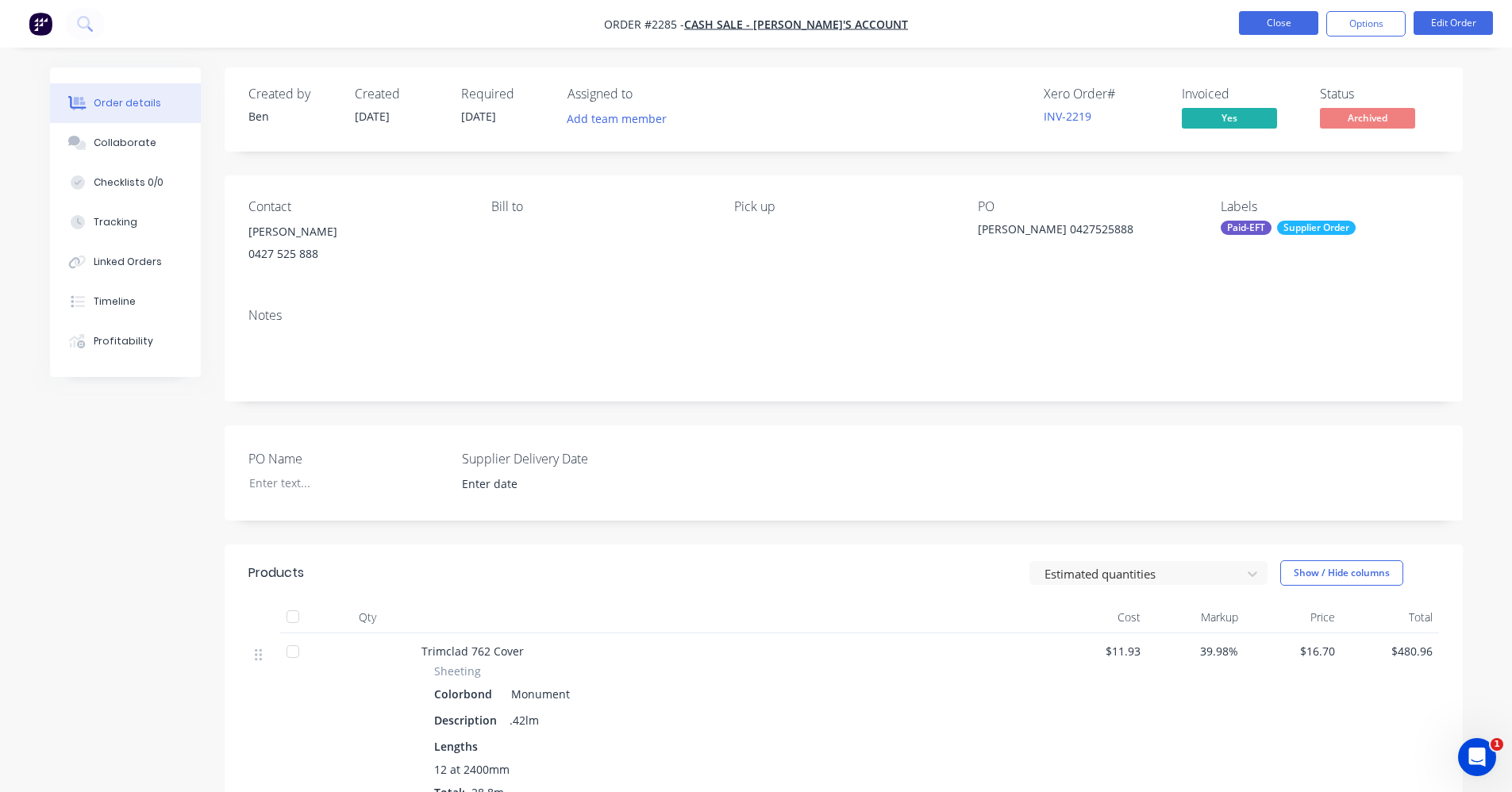
click at [1262, 14] on button "Close" at bounding box center [1278, 23] width 79 height 24
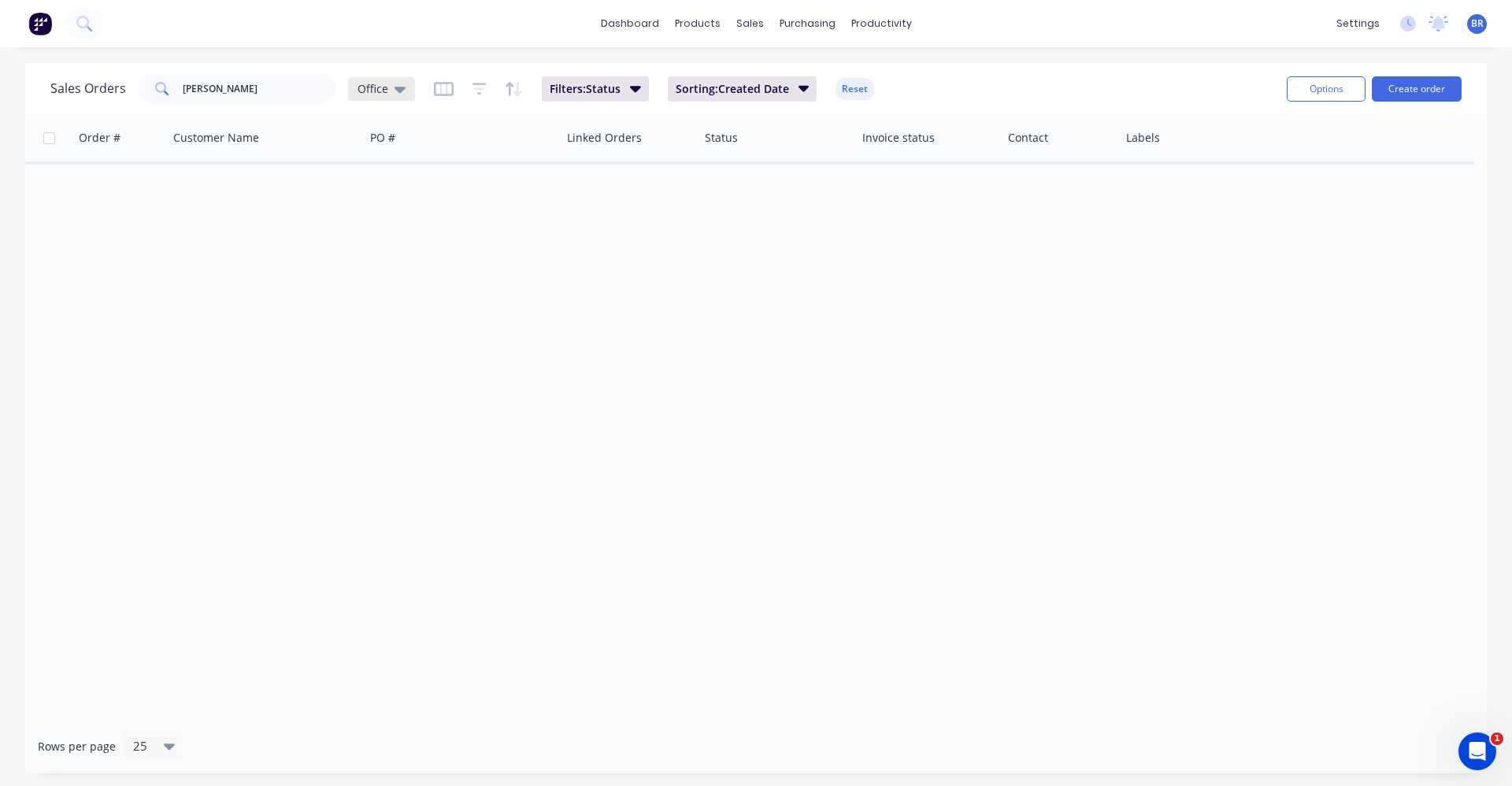
click at [408, 89] on div "Office" at bounding box center [382, 89] width 67 height 24
click at [383, 282] on button "Archived" at bounding box center [443, 287] width 180 height 18
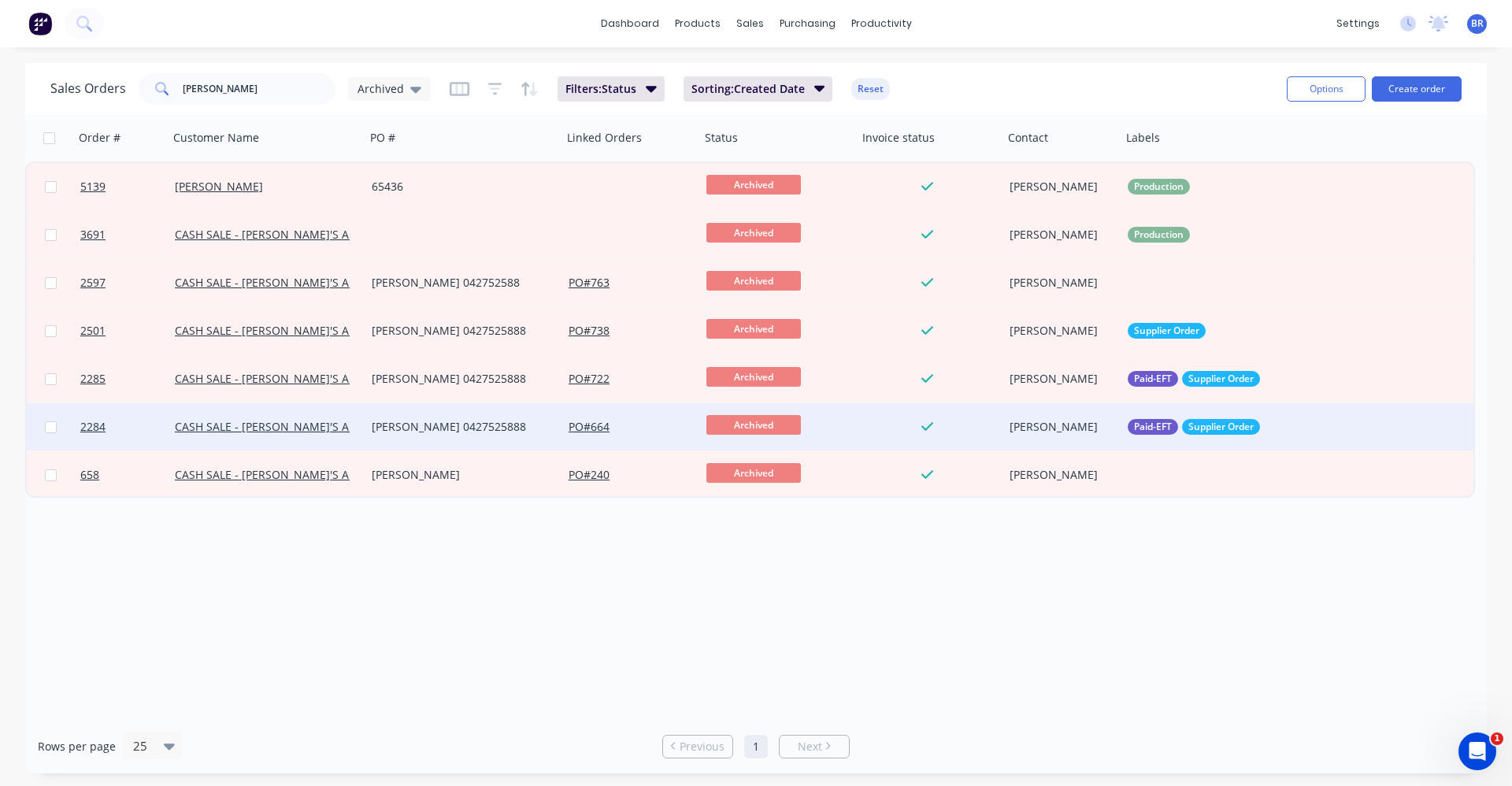
click at [473, 419] on div "[PERSON_NAME] 0427525888" at bounding box center [459, 427] width 175 height 16
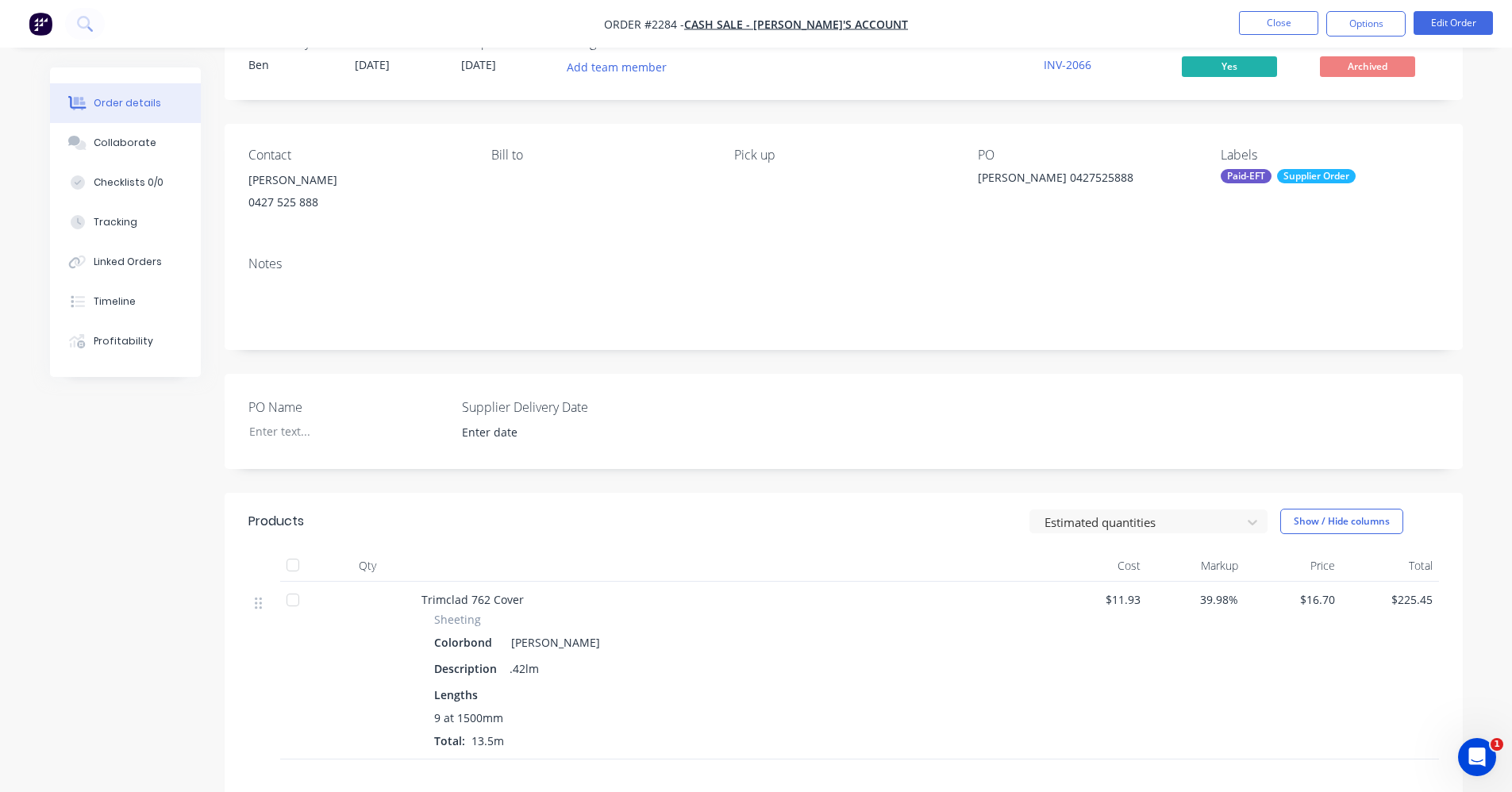
scroll to position [79, 0]
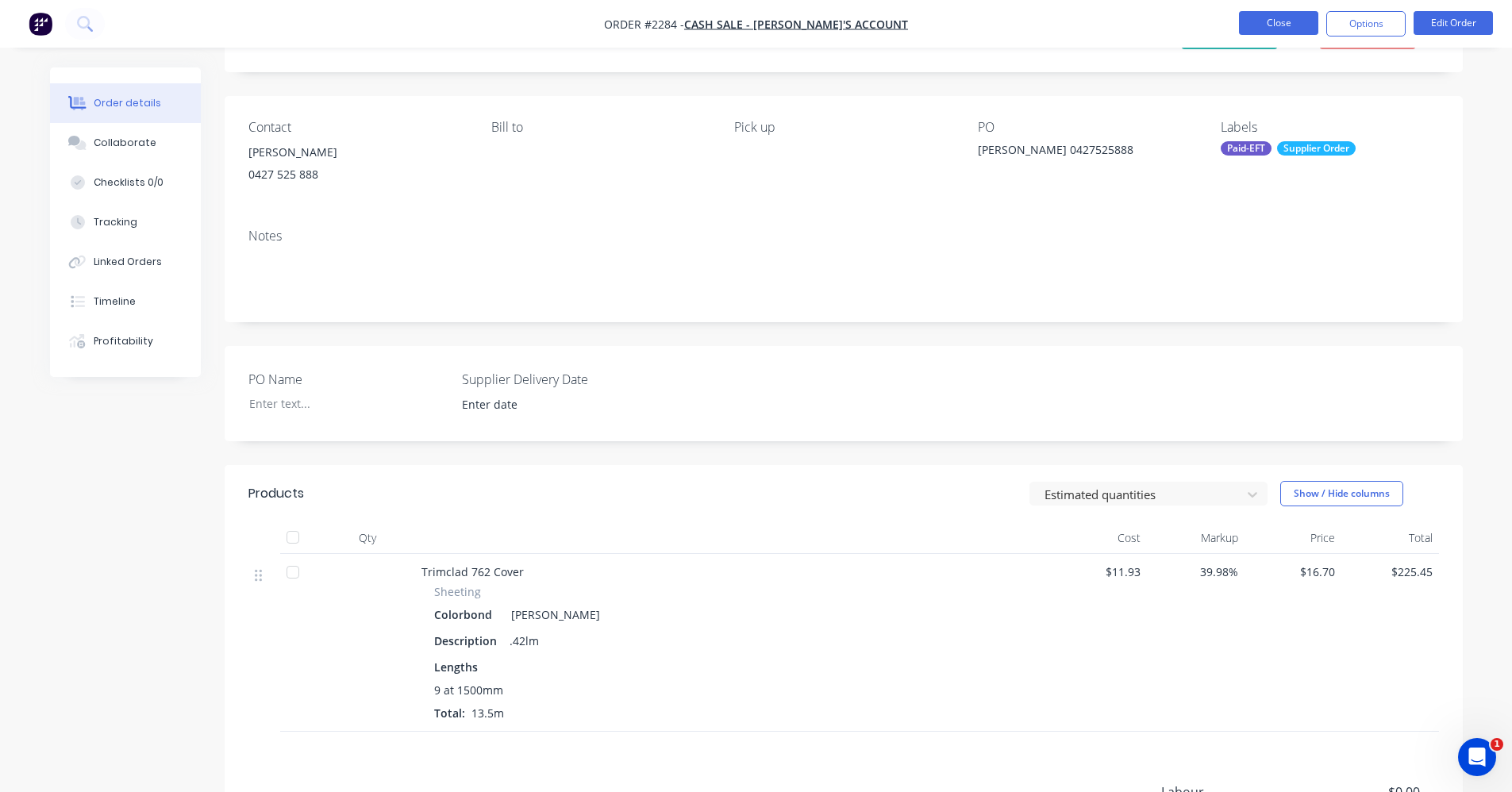
click at [1276, 17] on button "Close" at bounding box center [1278, 23] width 79 height 24
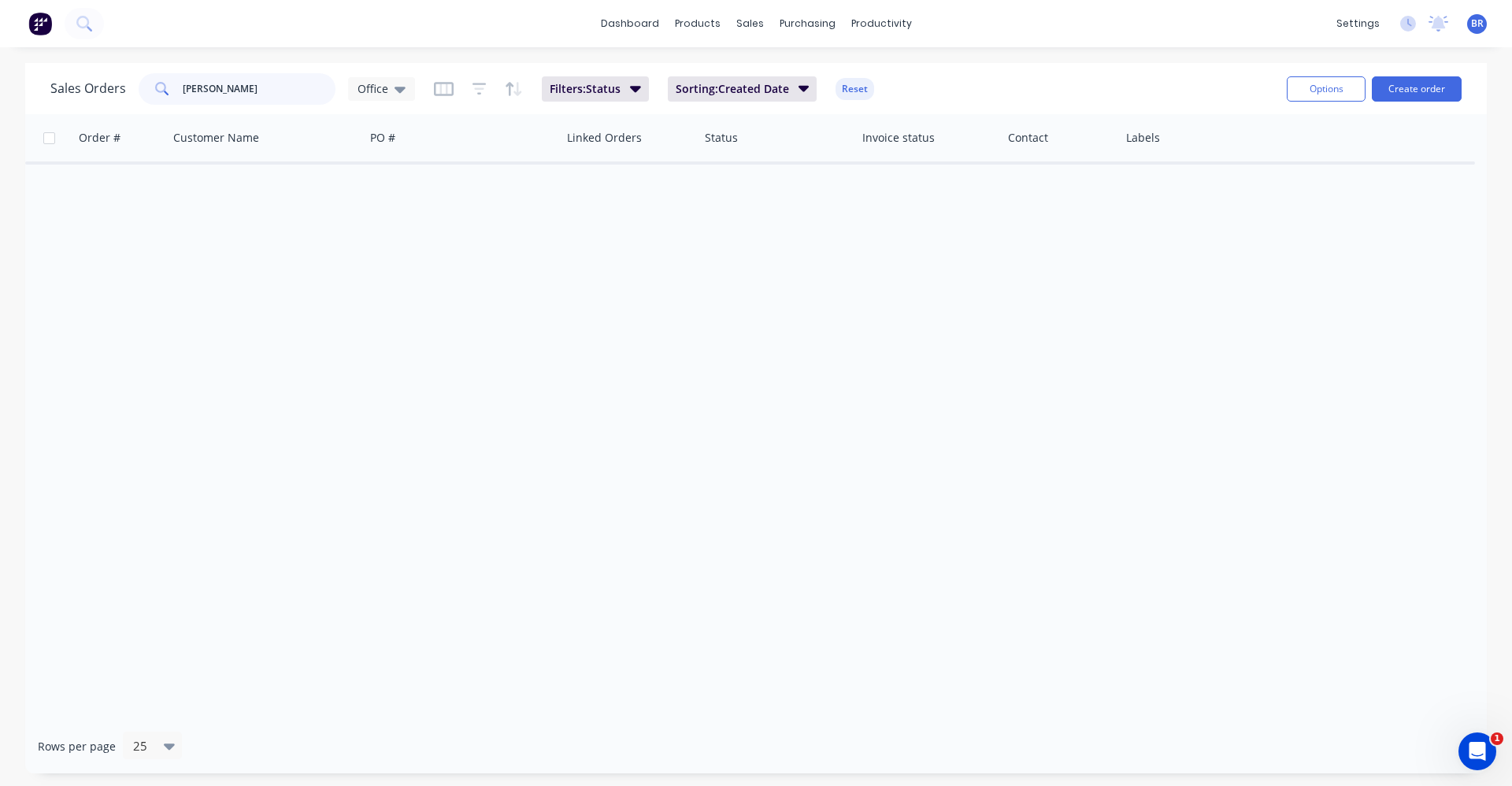
drag, startPoint x: 253, startPoint y: 95, endPoint x: 94, endPoint y: 83, distance: 159.5
click at [100, 84] on div "Sales Orders jarrod Office" at bounding box center [233, 88] width 365 height 31
click at [1422, 94] on button "Create order" at bounding box center [1416, 88] width 89 height 25
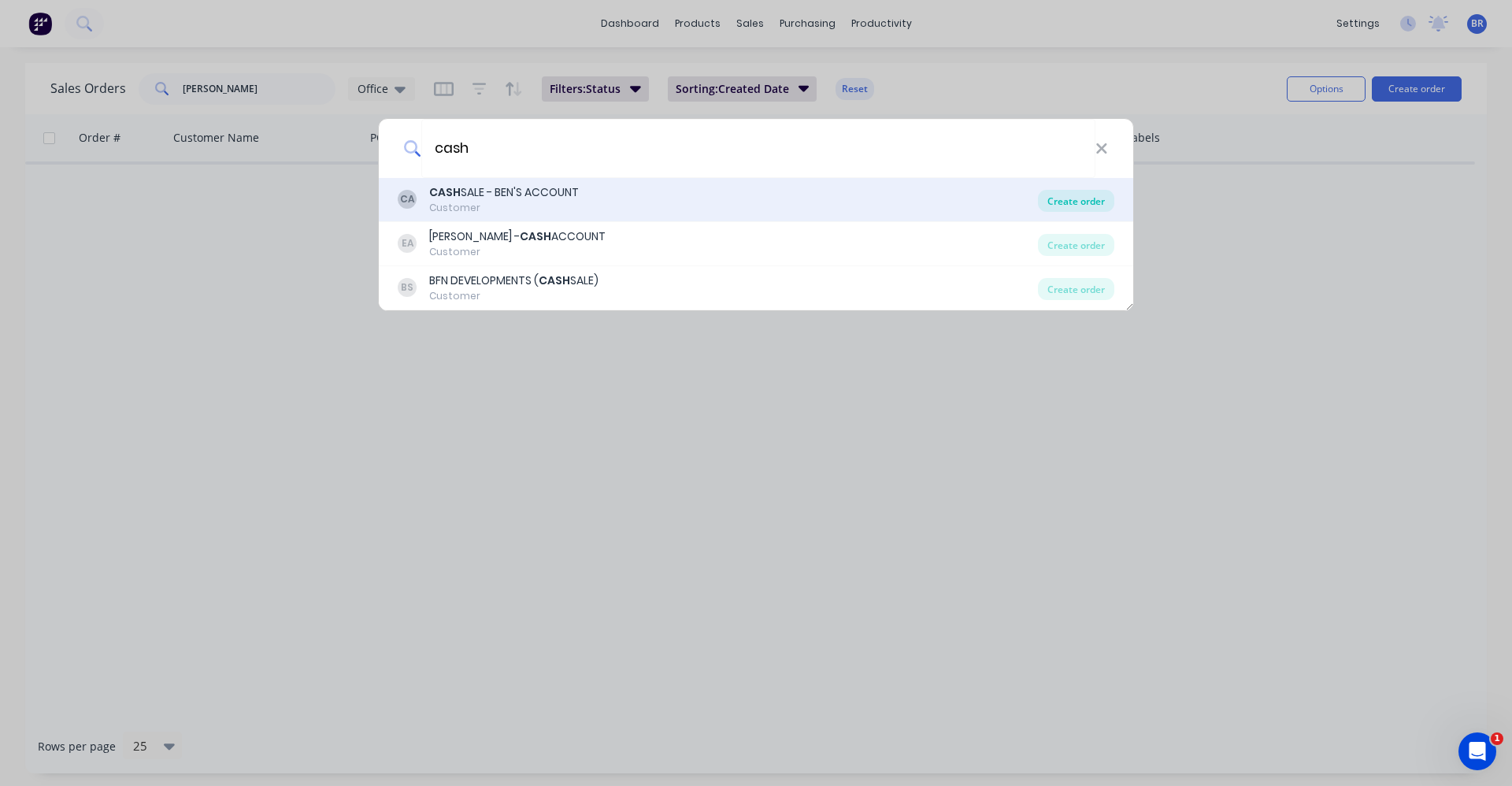
type input "cash"
click at [1065, 196] on div "Create order" at bounding box center [1076, 201] width 77 height 22
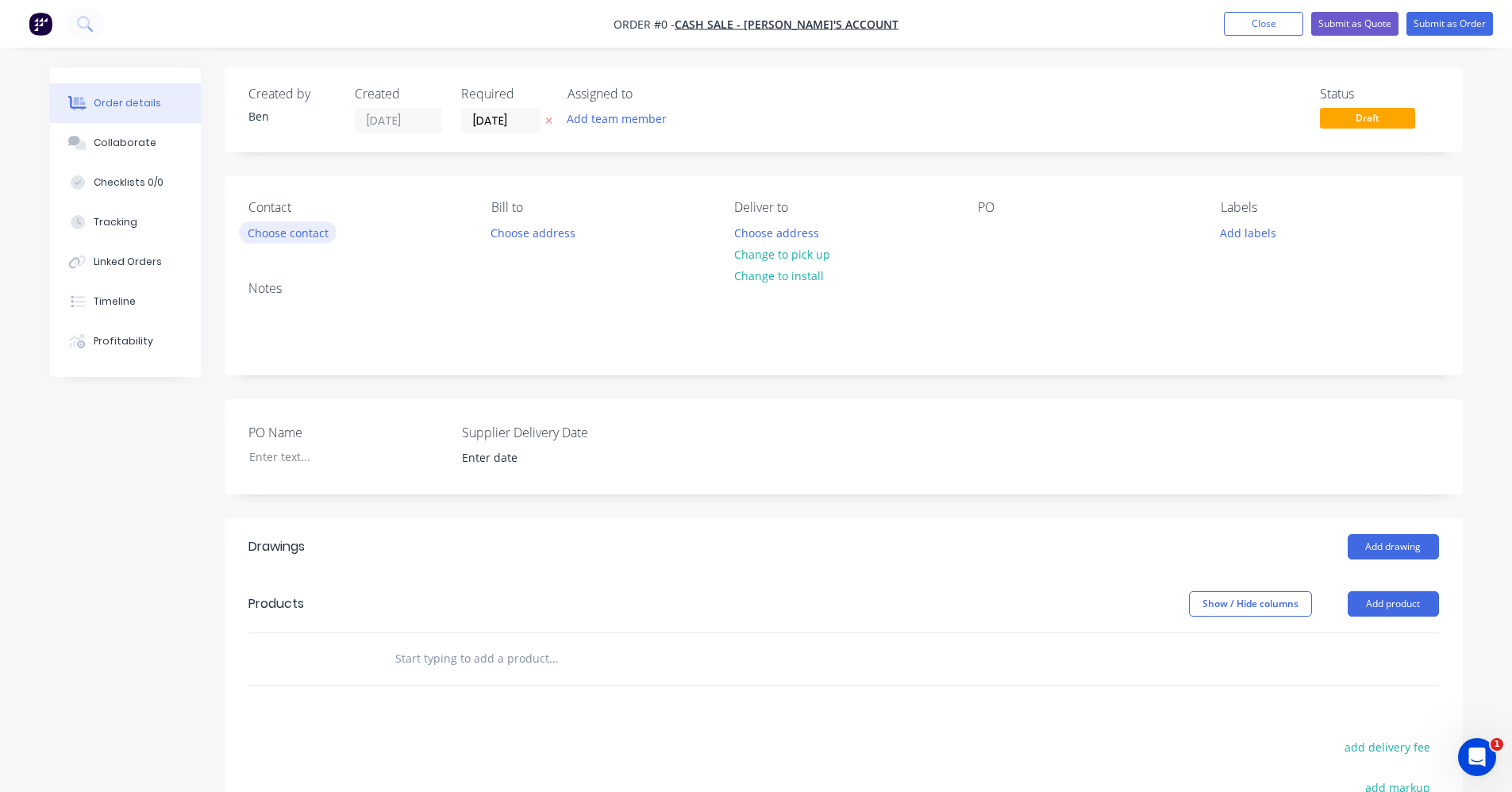
click at [287, 224] on button "Choose contact" at bounding box center [287, 231] width 98 height 21
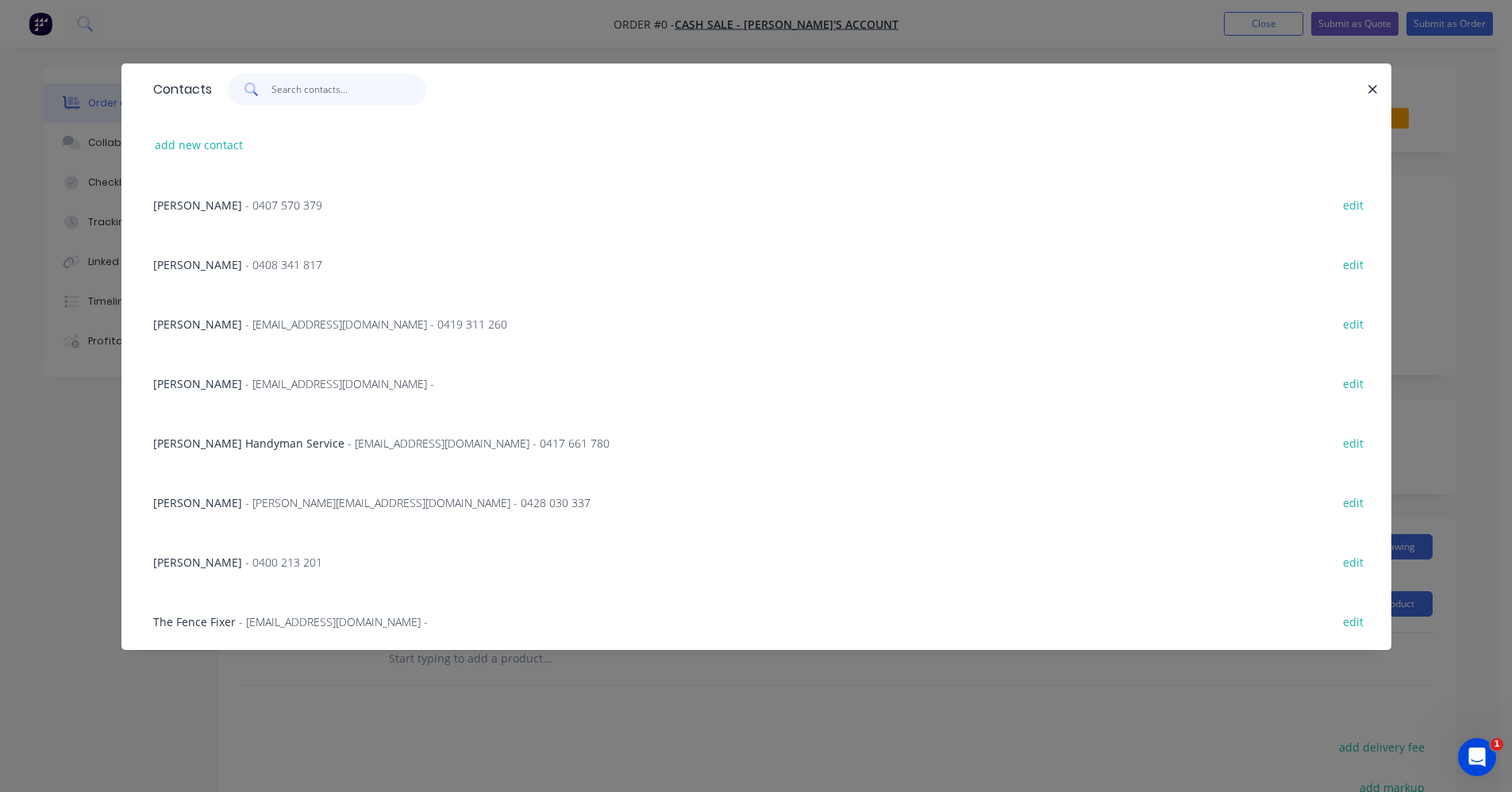
click at [291, 89] on input "text" at bounding box center [348, 89] width 155 height 32
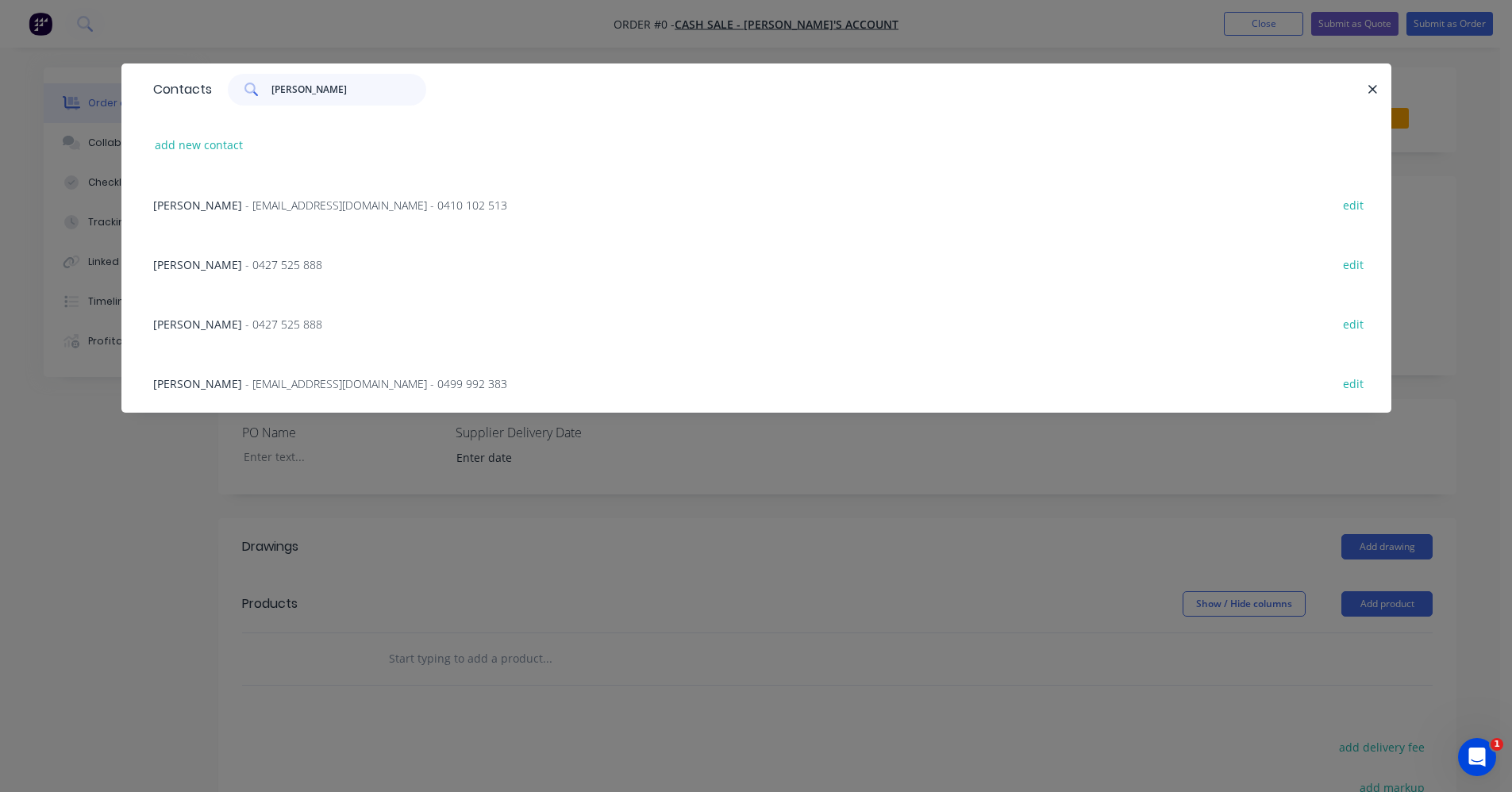
type input "jarrod"
click at [245, 326] on span "- 0427 525 888" at bounding box center [283, 324] width 77 height 15
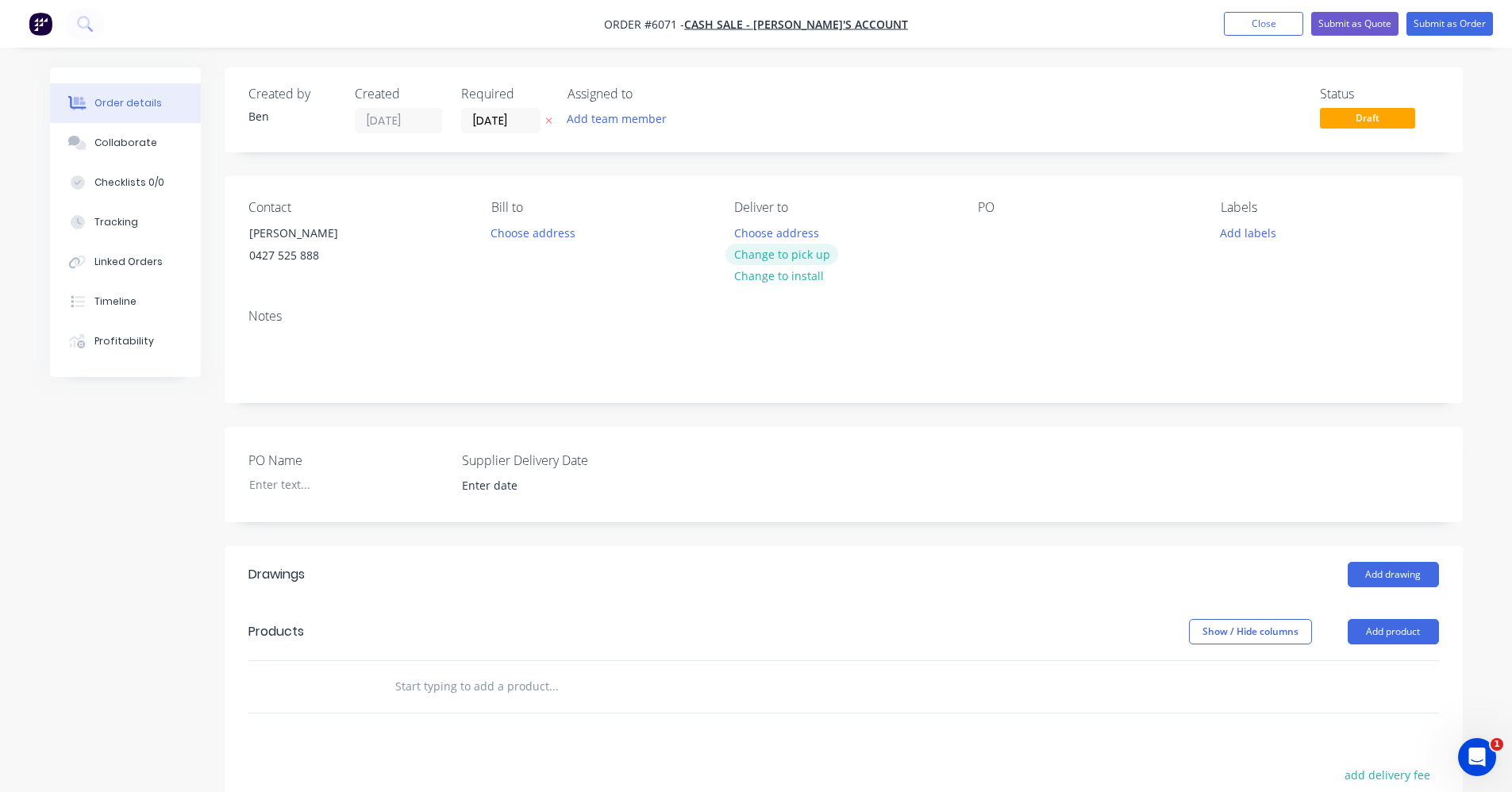
click at [815, 259] on button "Change to pick up" at bounding box center [781, 253] width 112 height 21
click at [989, 230] on div at bounding box center [990, 232] width 25 height 23
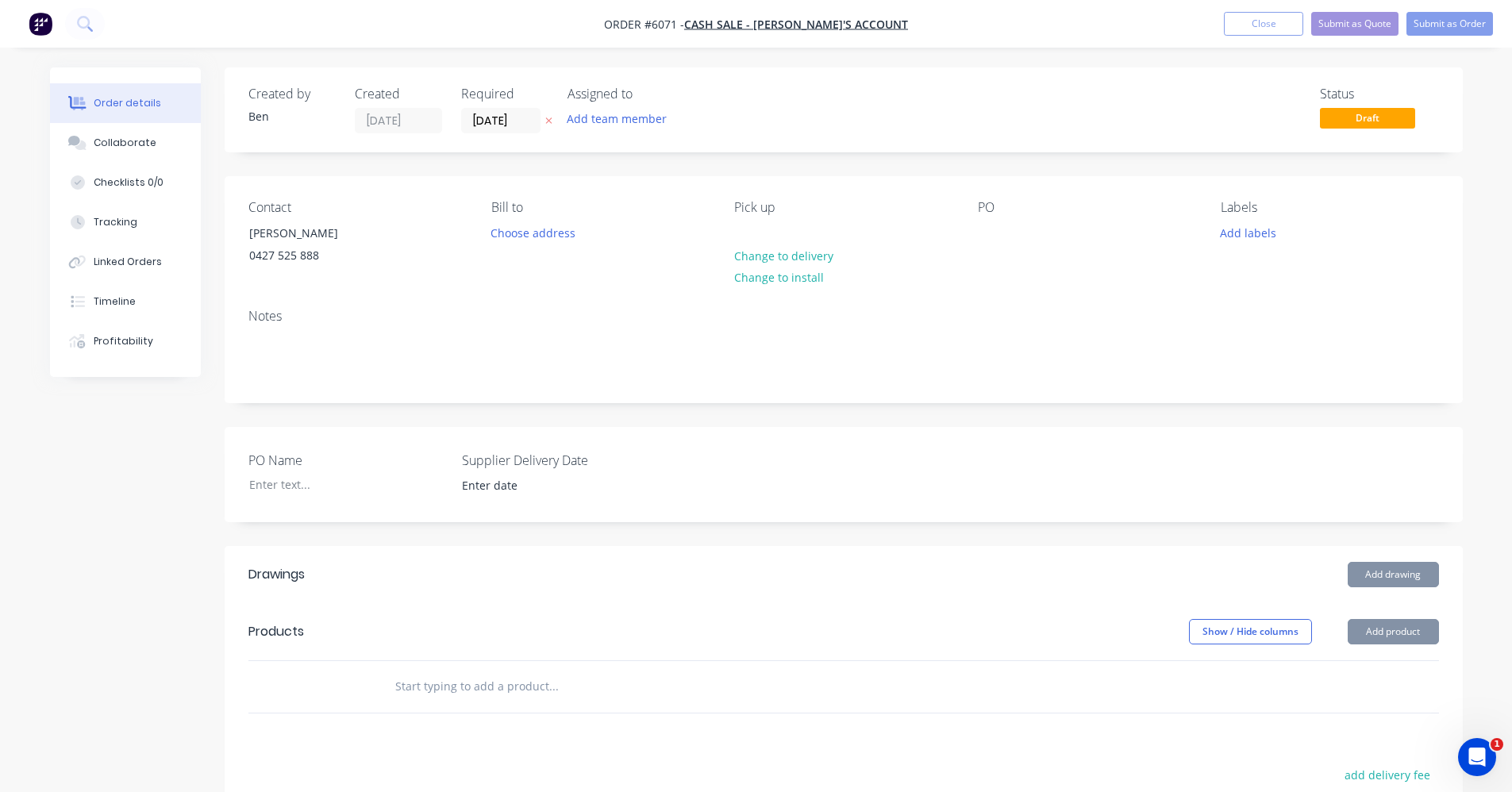
click at [470, 682] on input "text" at bounding box center [554, 686] width 318 height 32
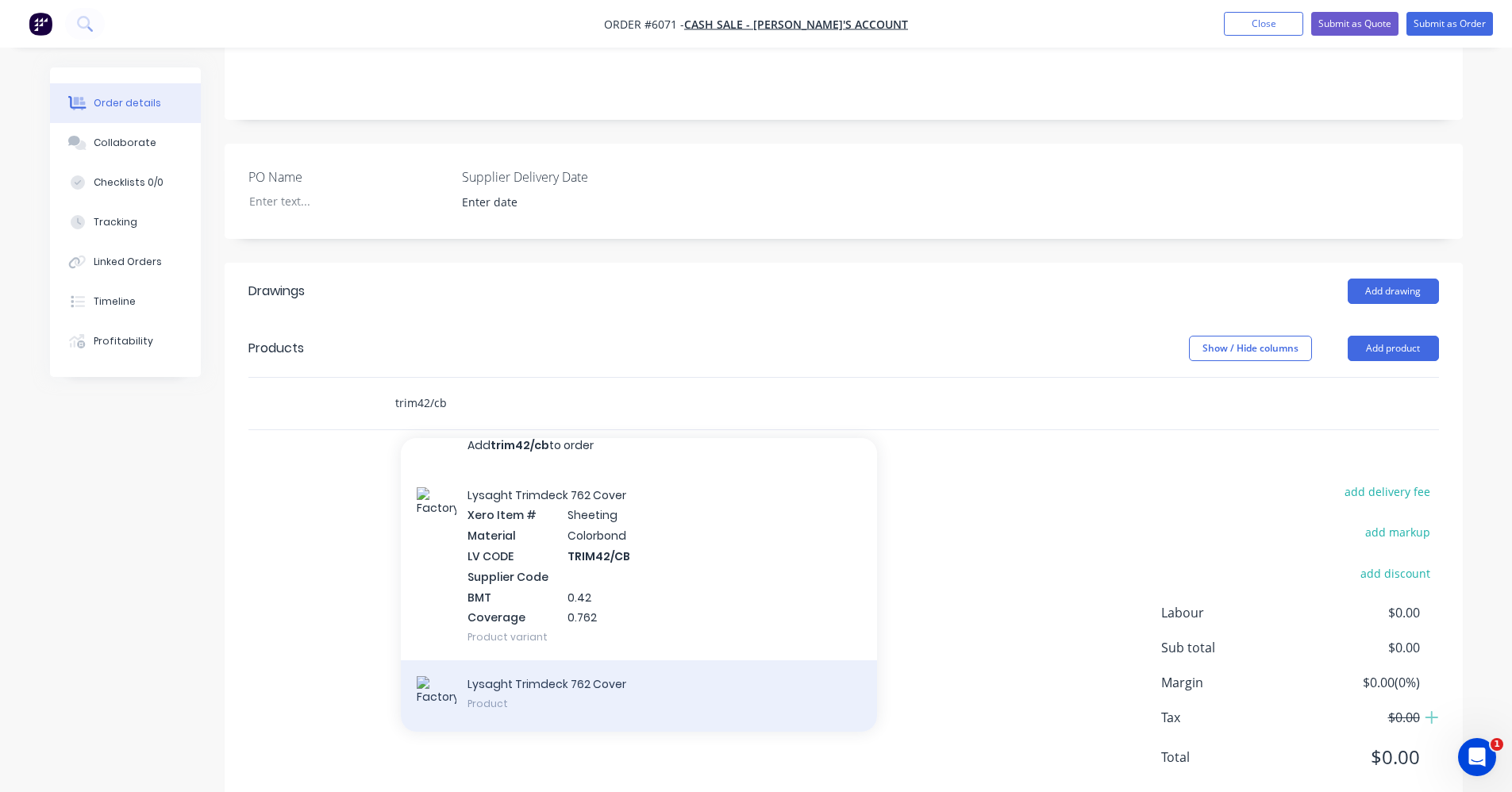
scroll to position [326, 0]
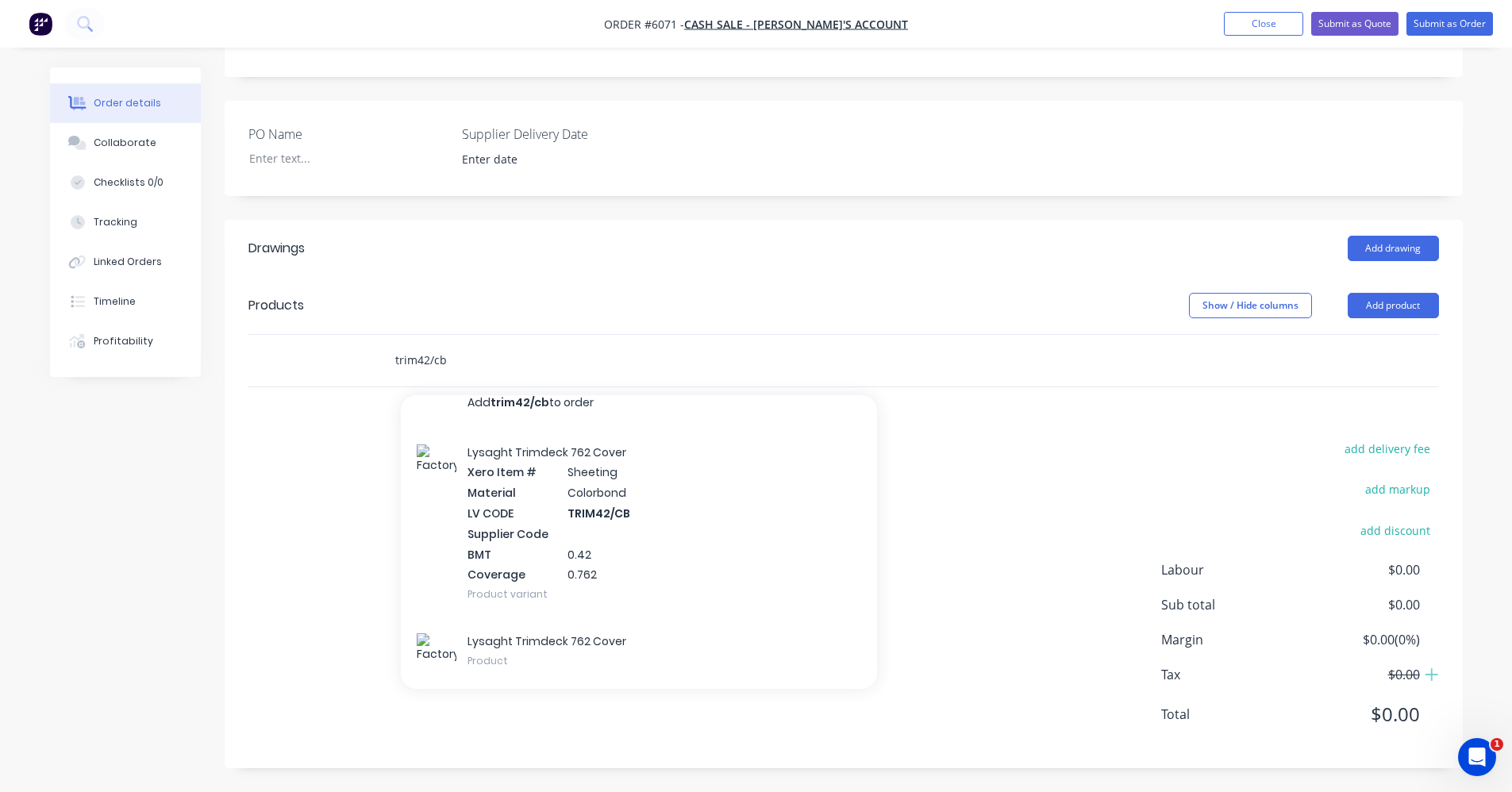
drag, startPoint x: 462, startPoint y: 366, endPoint x: 305, endPoint y: 352, distance: 157.6
click at [328, 354] on div "trim42/cb Add trim42/cb to order Lysaght Trimdeck 762 Cover Xero Item # Sheetin…" at bounding box center [843, 361] width 1191 height 52
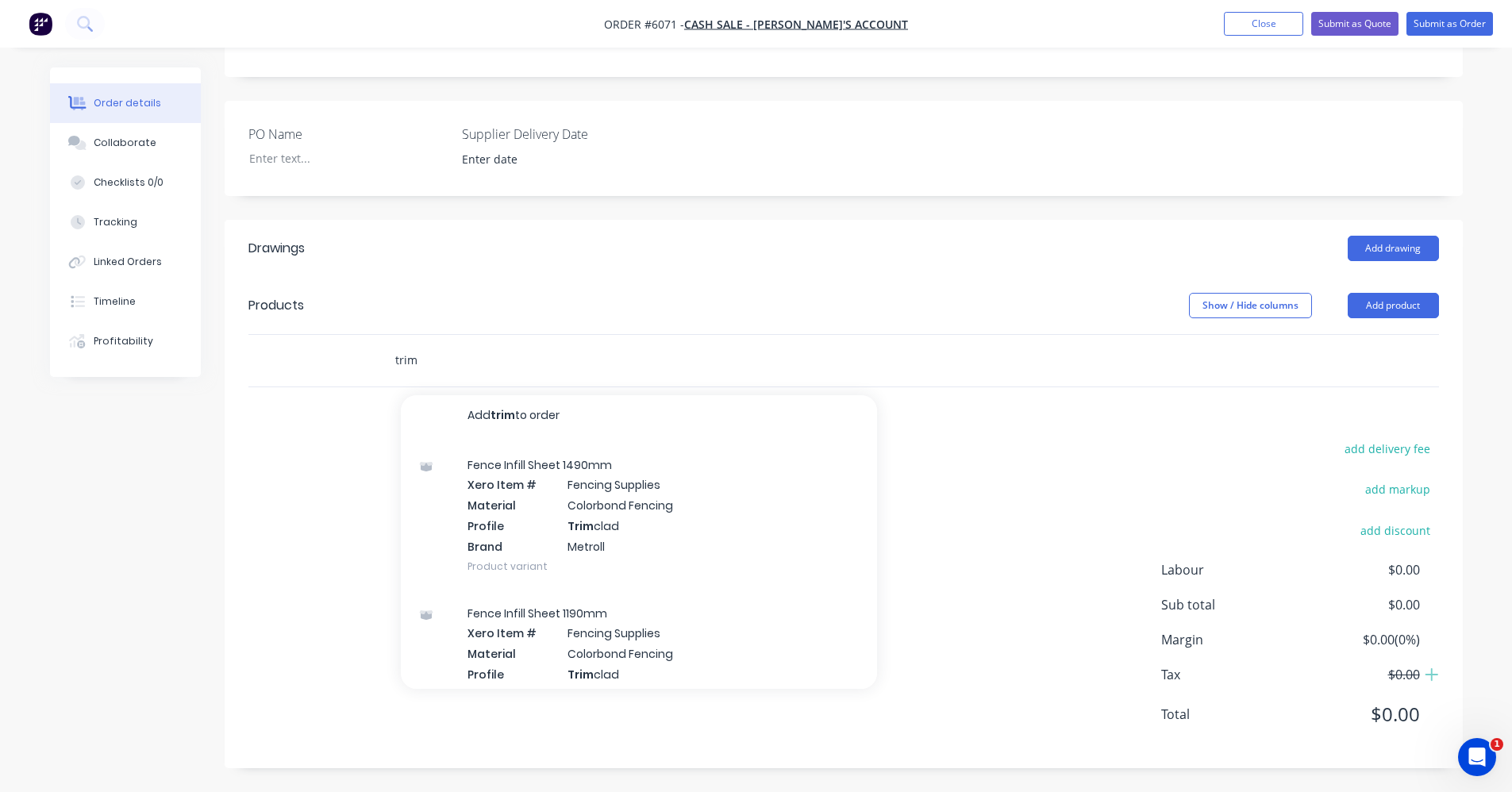
scroll to position [0, 0]
click at [489, 359] on input "trim" at bounding box center [554, 360] width 318 height 32
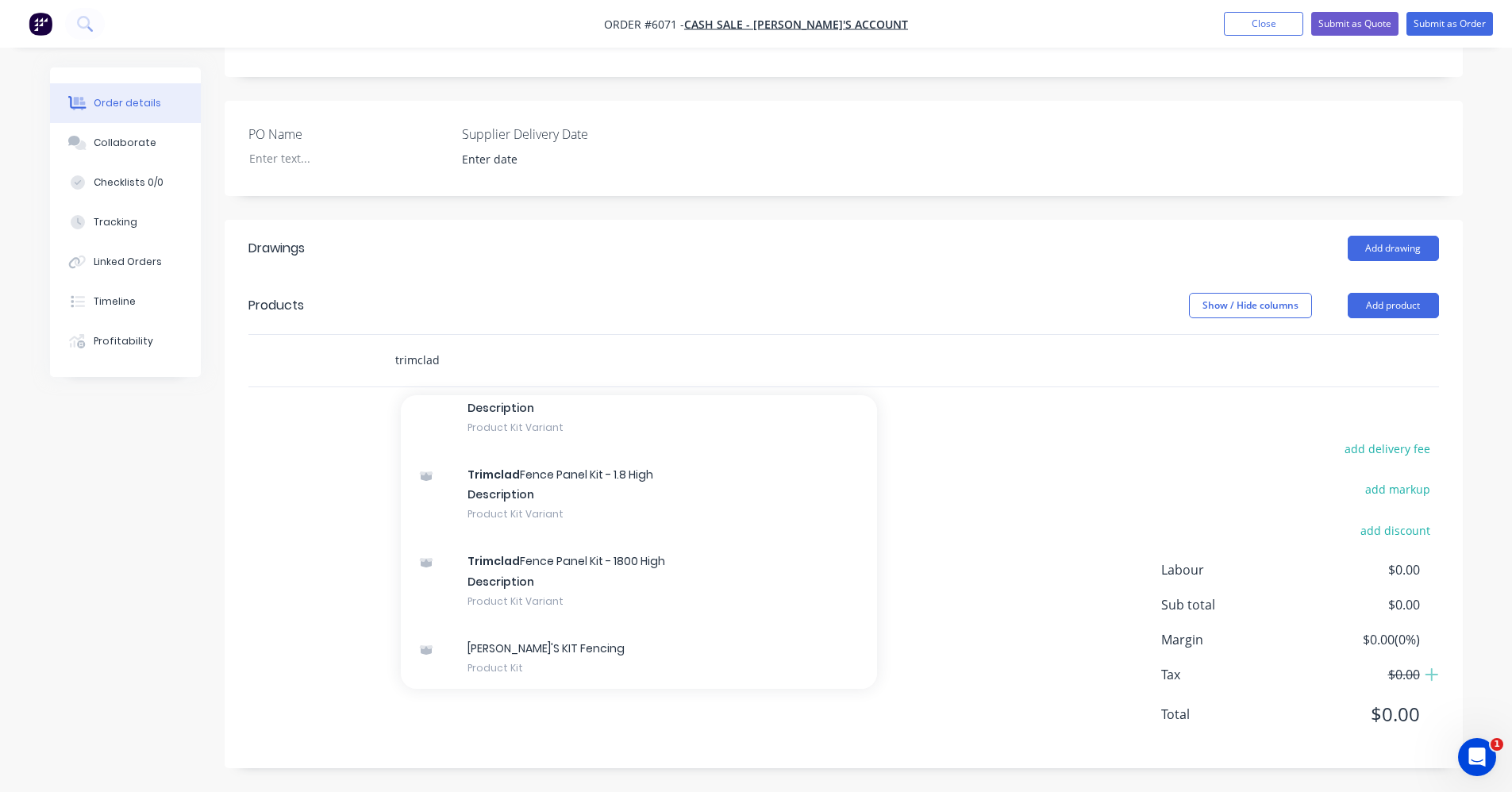
scroll to position [1634, 0]
type input "trimclad"
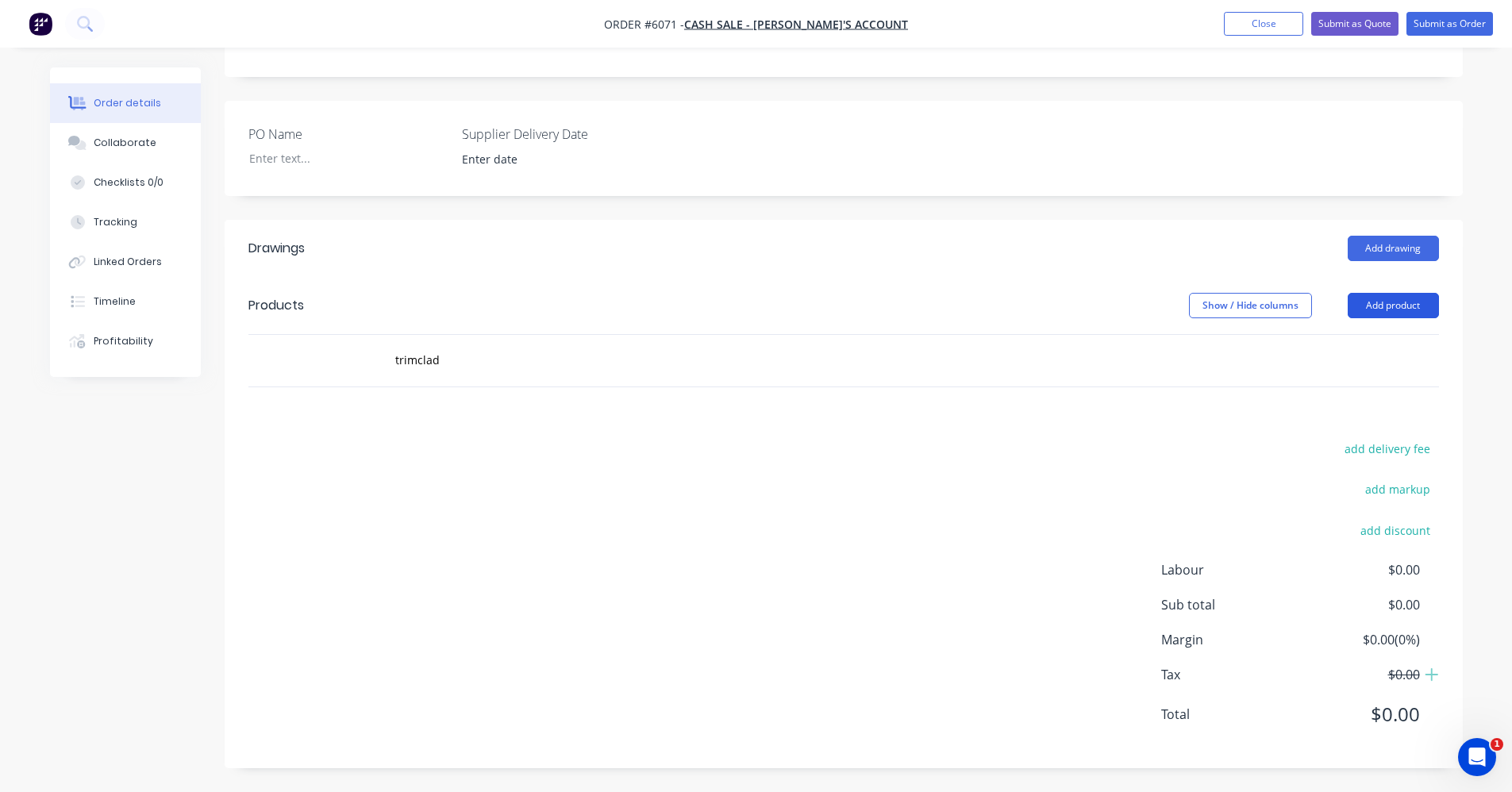
click at [1418, 315] on button "Add product" at bounding box center [1393, 305] width 91 height 25
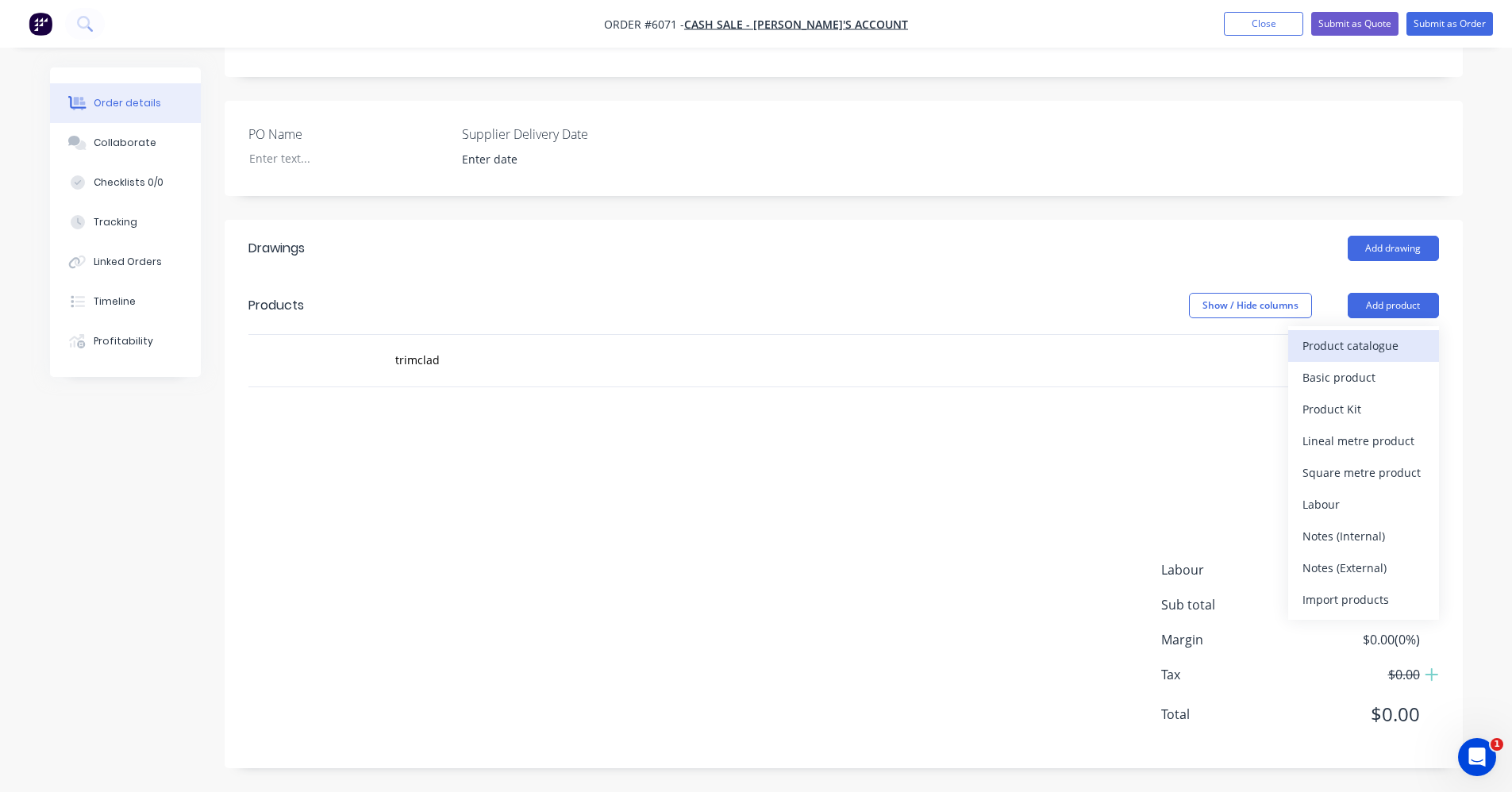
click at [1353, 349] on div "Product catalogue" at bounding box center [1363, 345] width 123 height 23
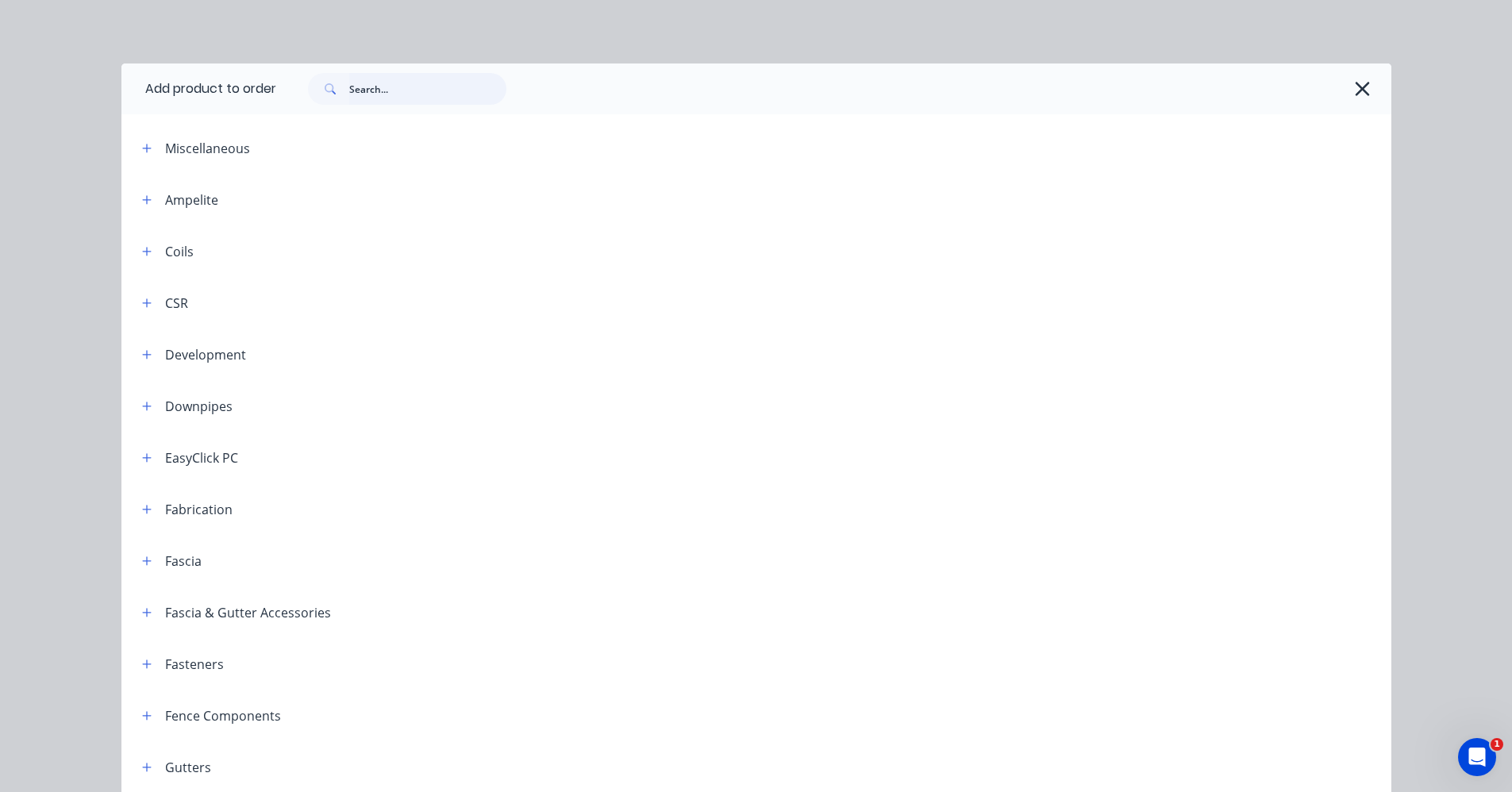
click at [358, 87] on input "text" at bounding box center [427, 89] width 157 height 32
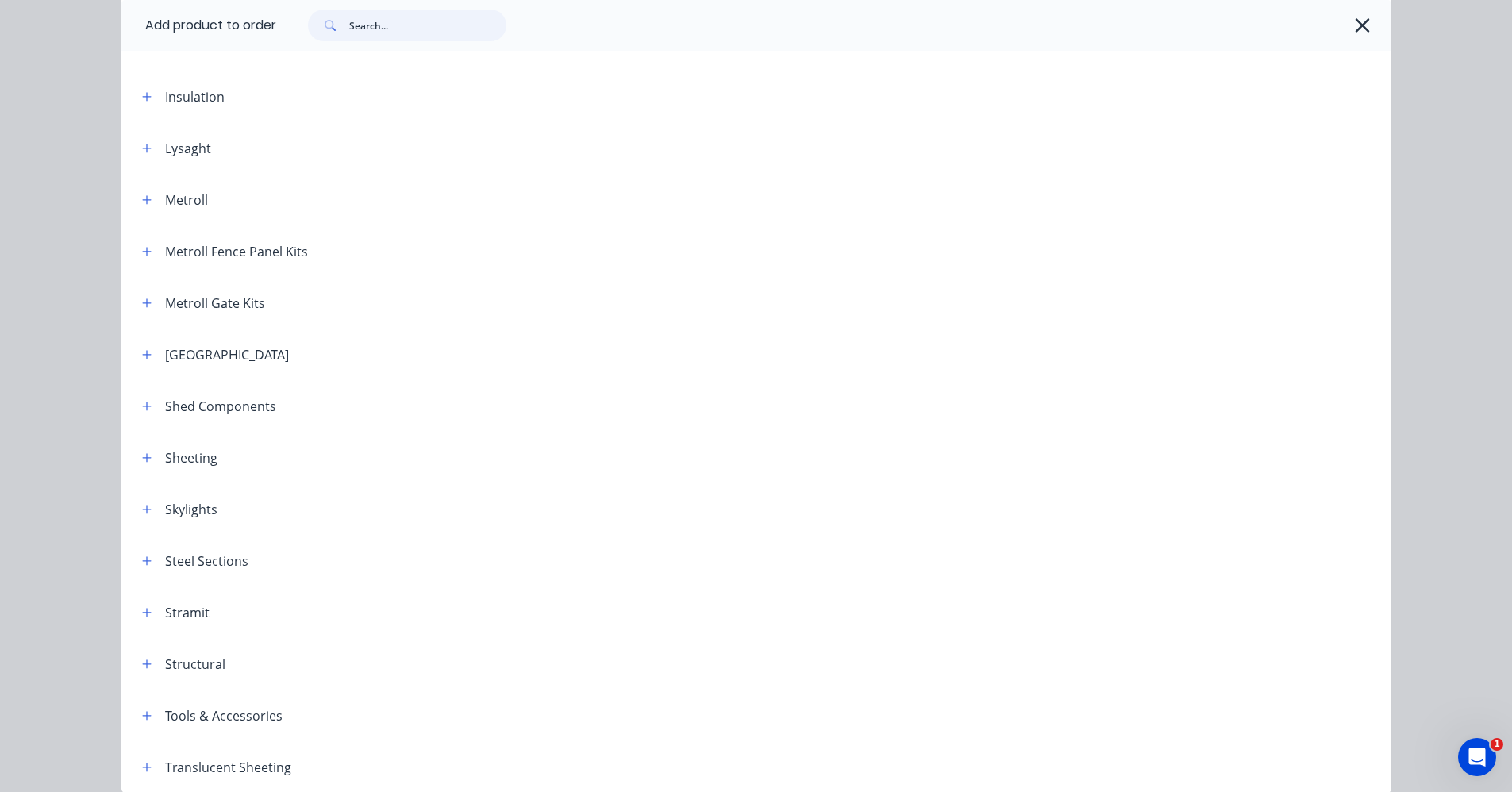
scroll to position [793, 0]
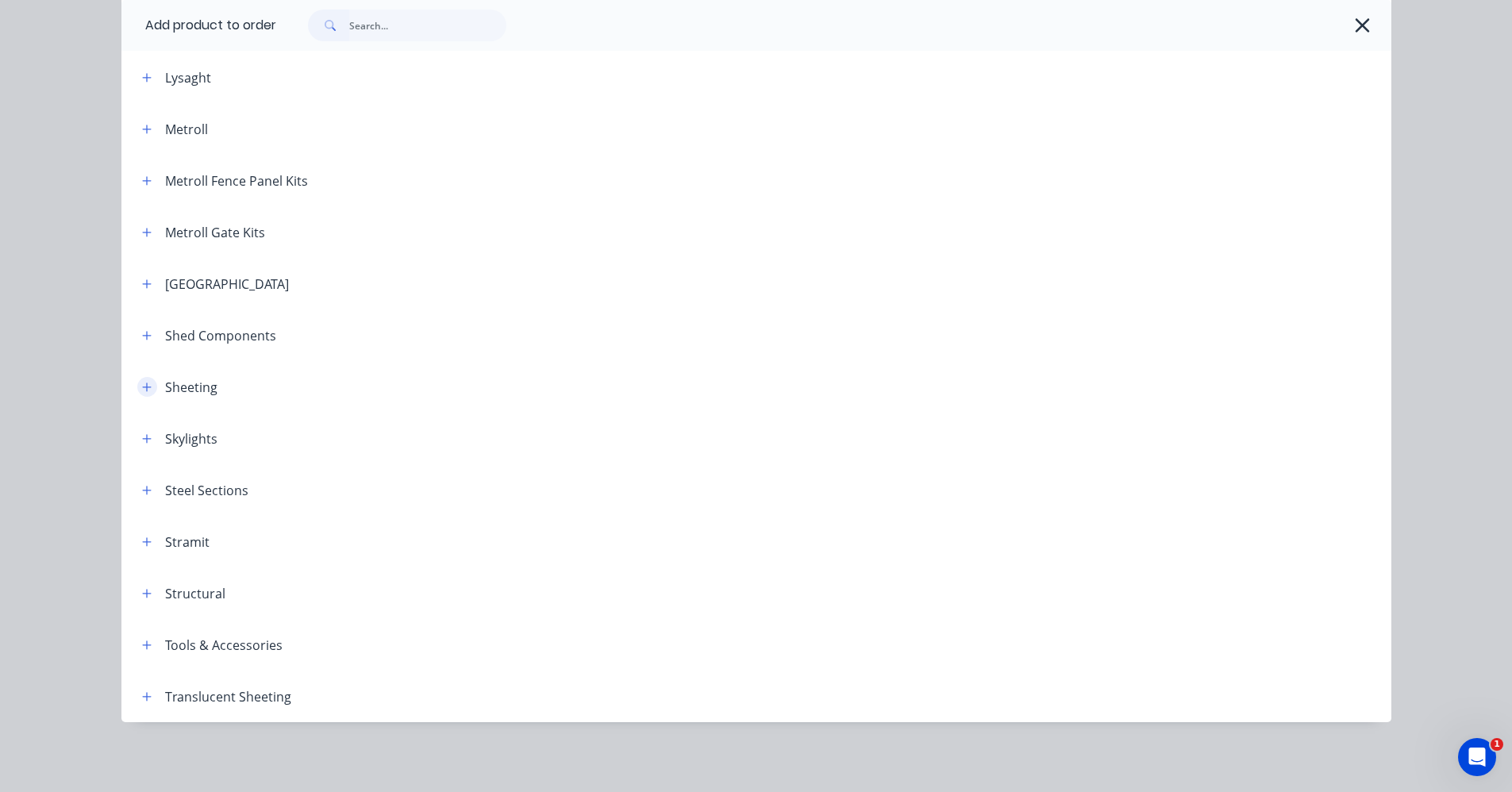
click at [145, 387] on icon "button" at bounding box center [146, 386] width 8 height 8
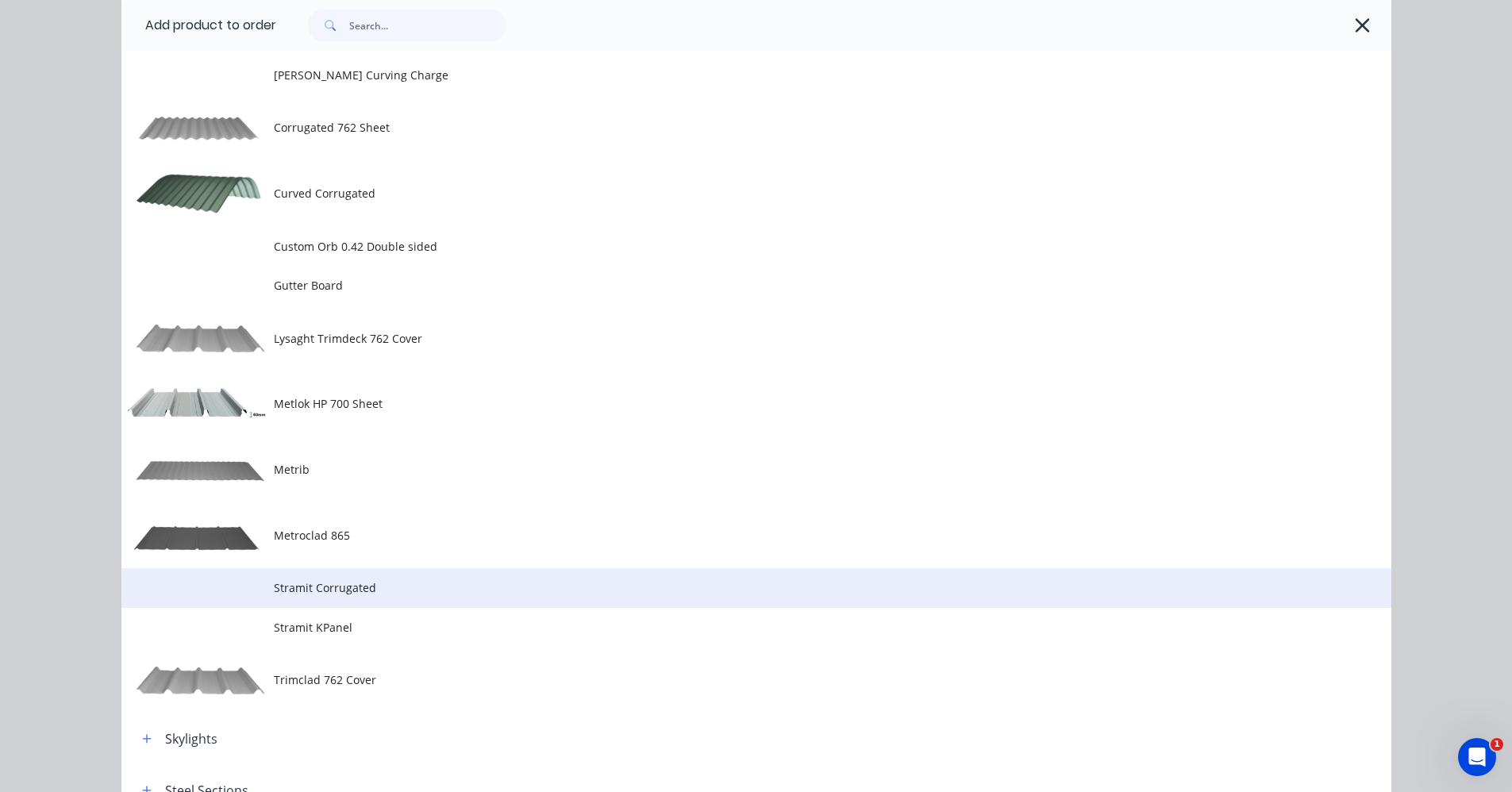
scroll to position [1268, 0]
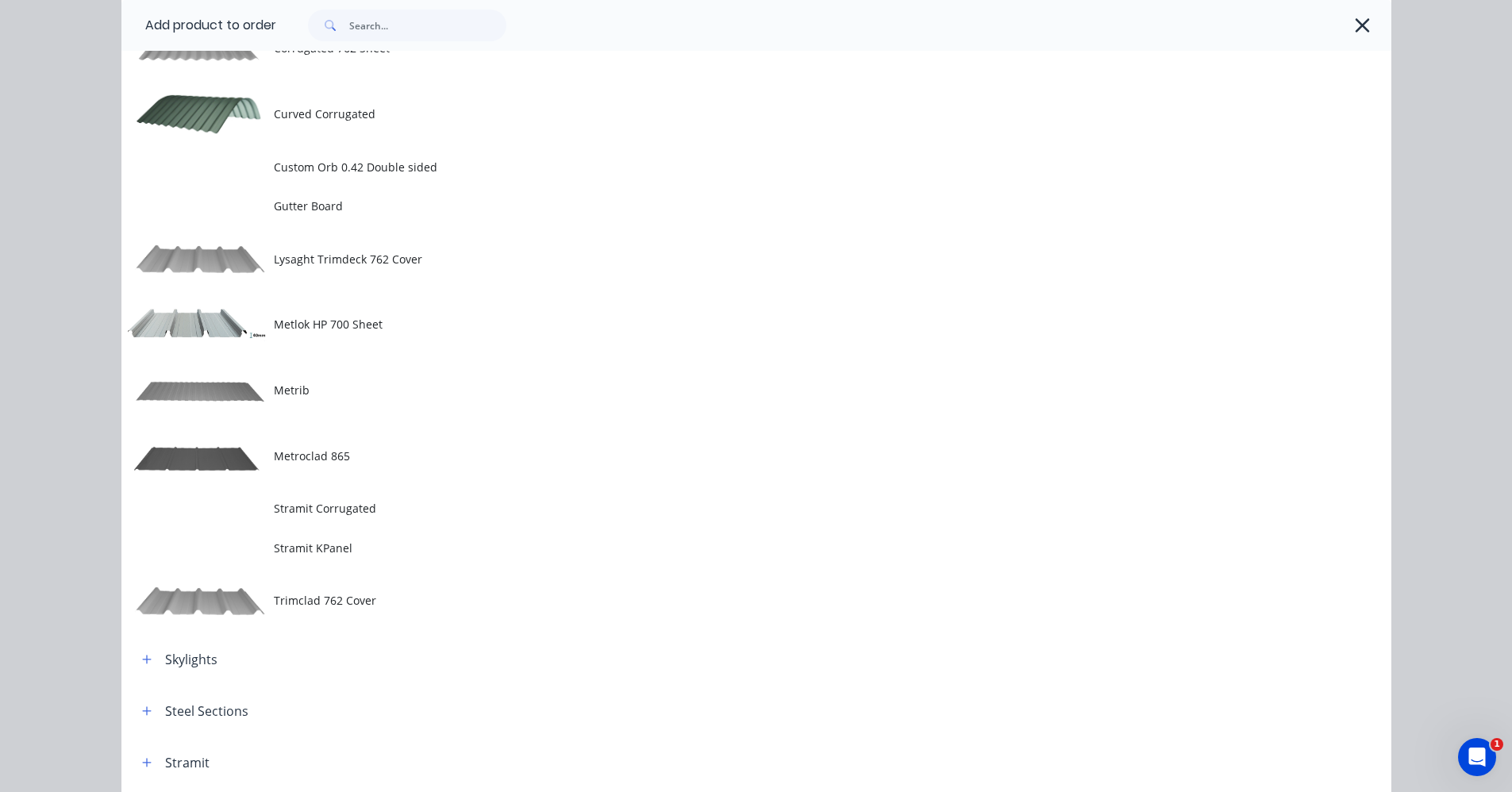
drag, startPoint x: 298, startPoint y: 603, endPoint x: 821, endPoint y: 576, distance: 523.7
click at [301, 601] on span "Trimclad 762 Cover" at bounding box center [721, 600] width 893 height 17
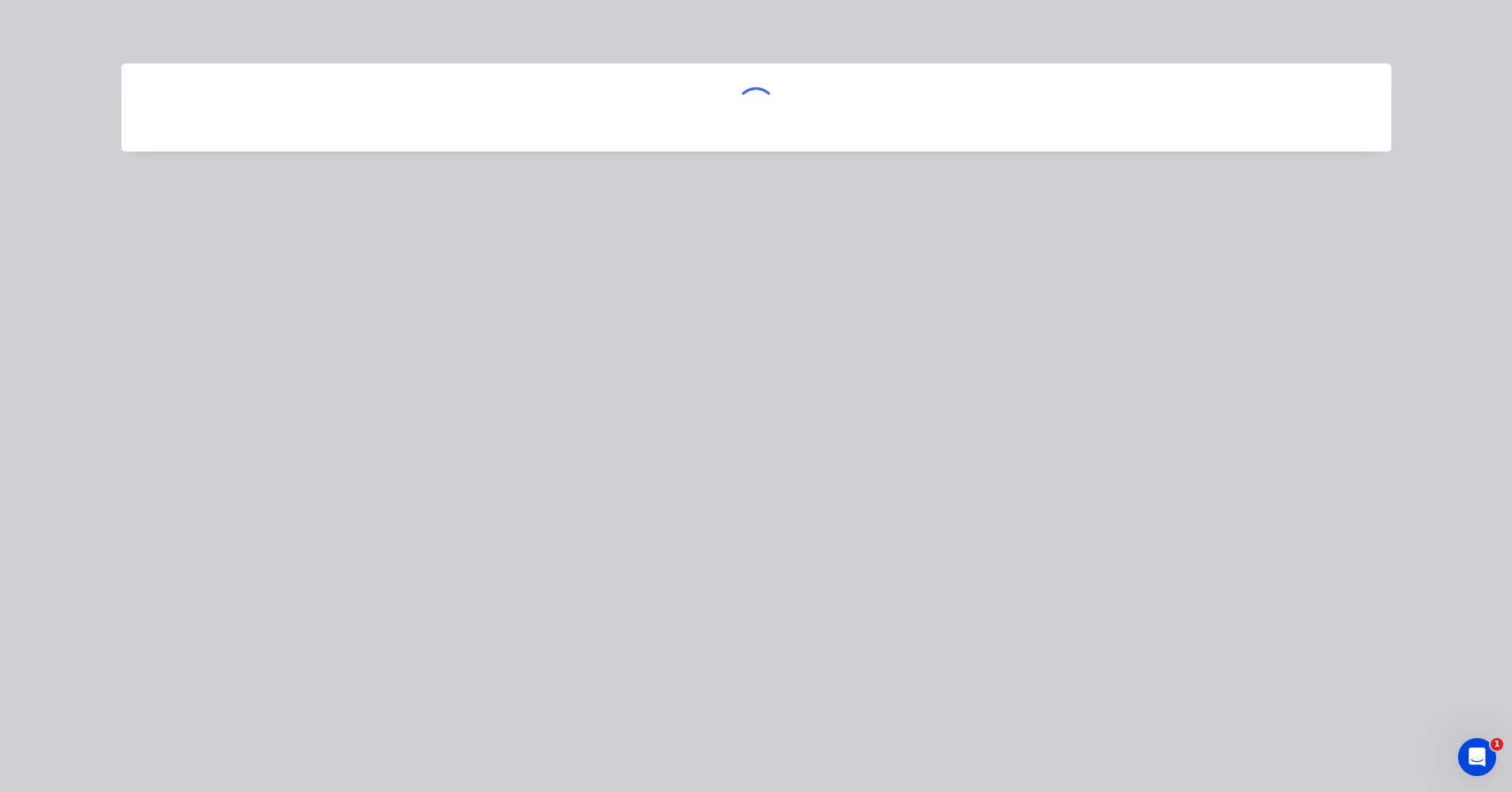
scroll to position [0, 0]
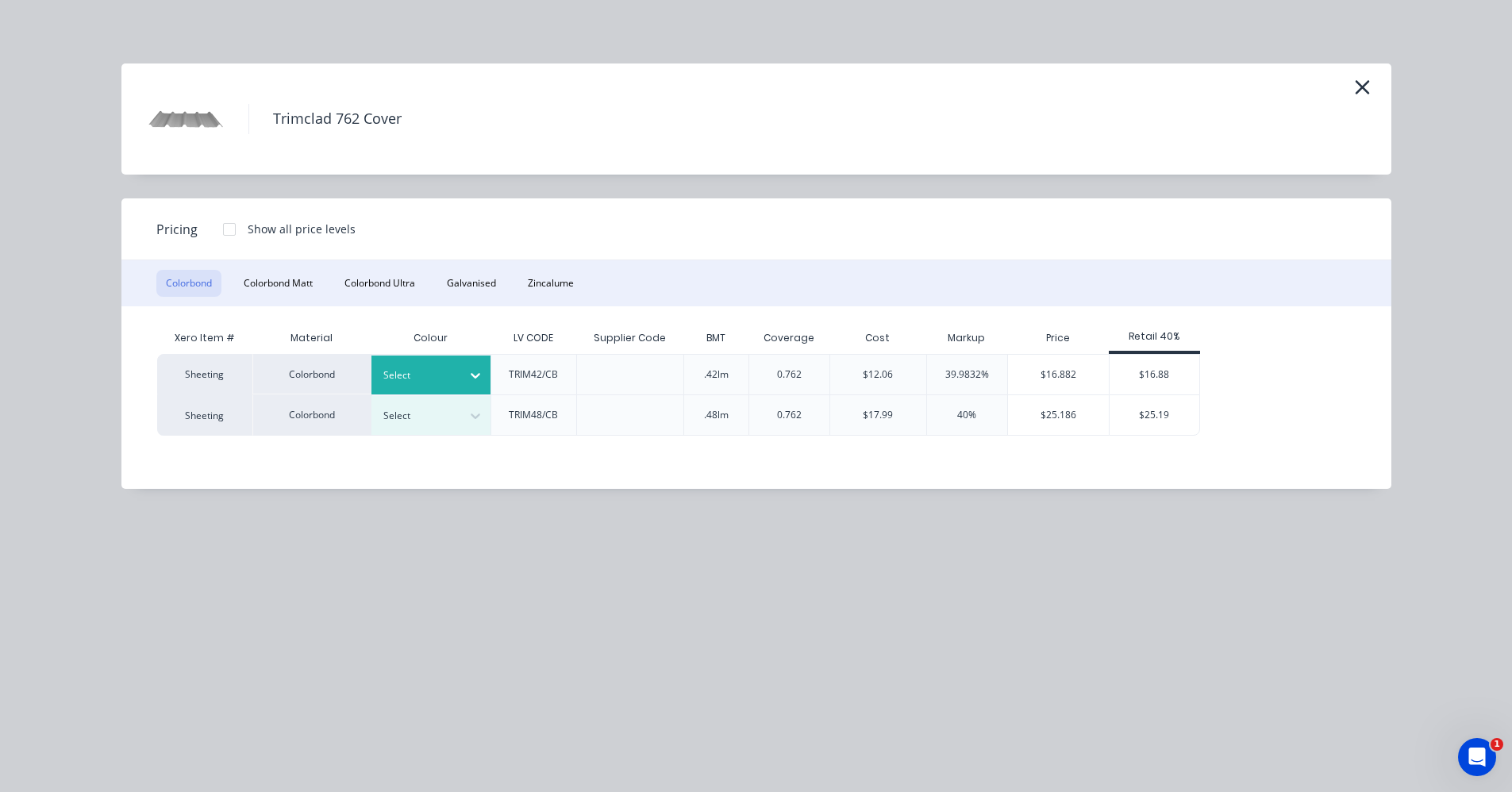
click at [462, 367] on div at bounding box center [475, 374] width 29 height 25
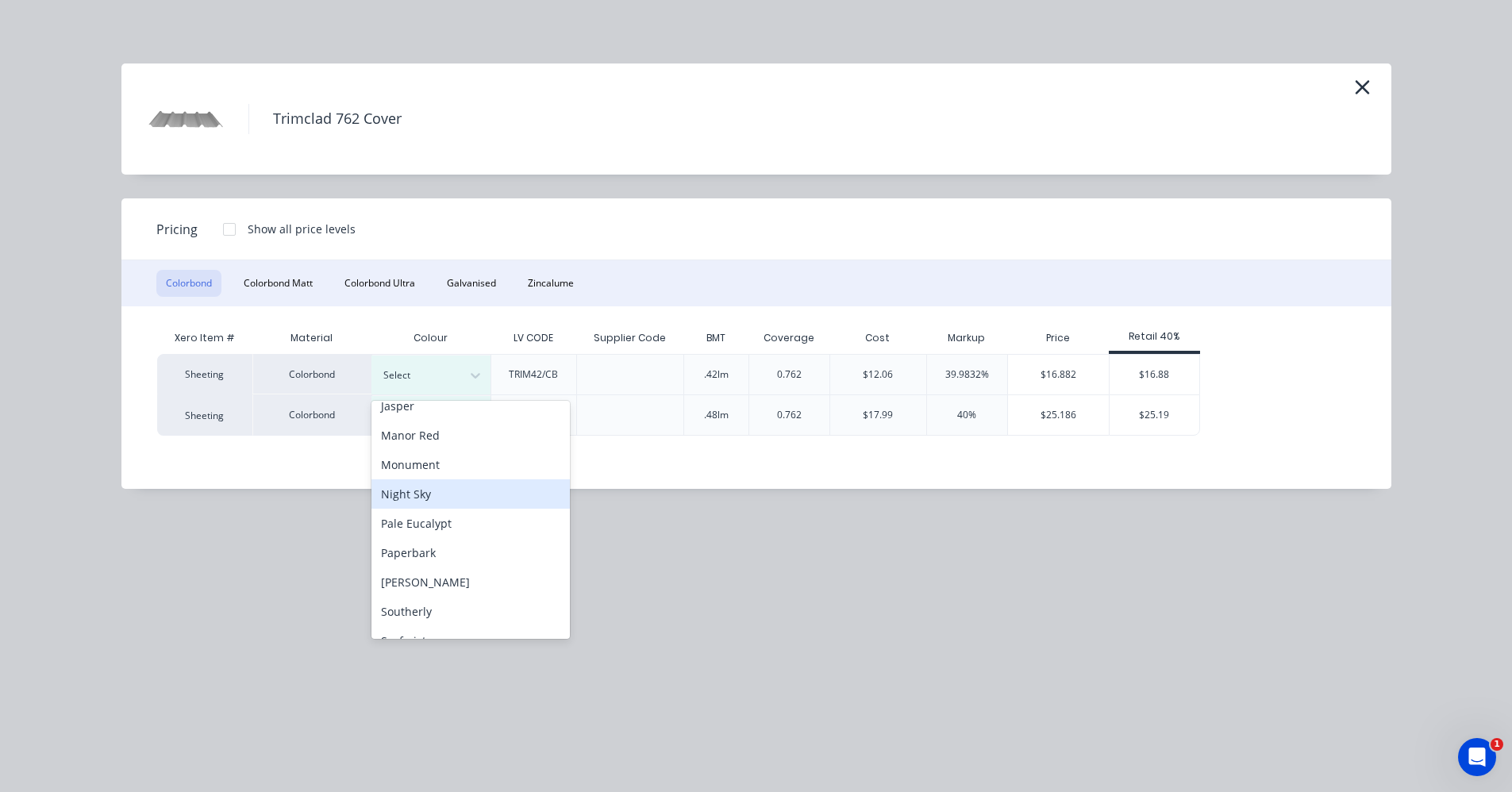
scroll to position [444, 0]
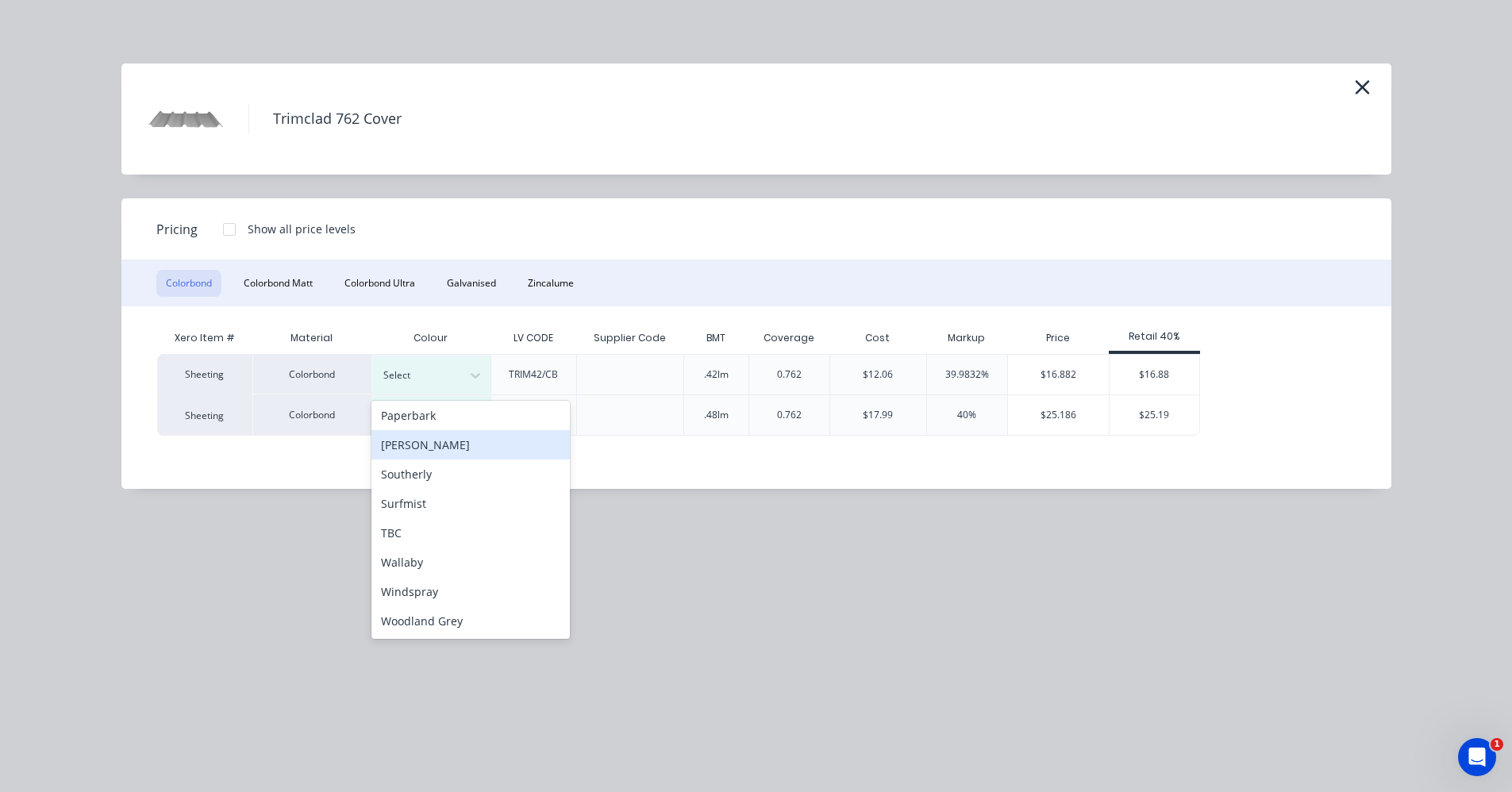
click at [422, 449] on div "Shale Grey" at bounding box center [471, 445] width 199 height 30
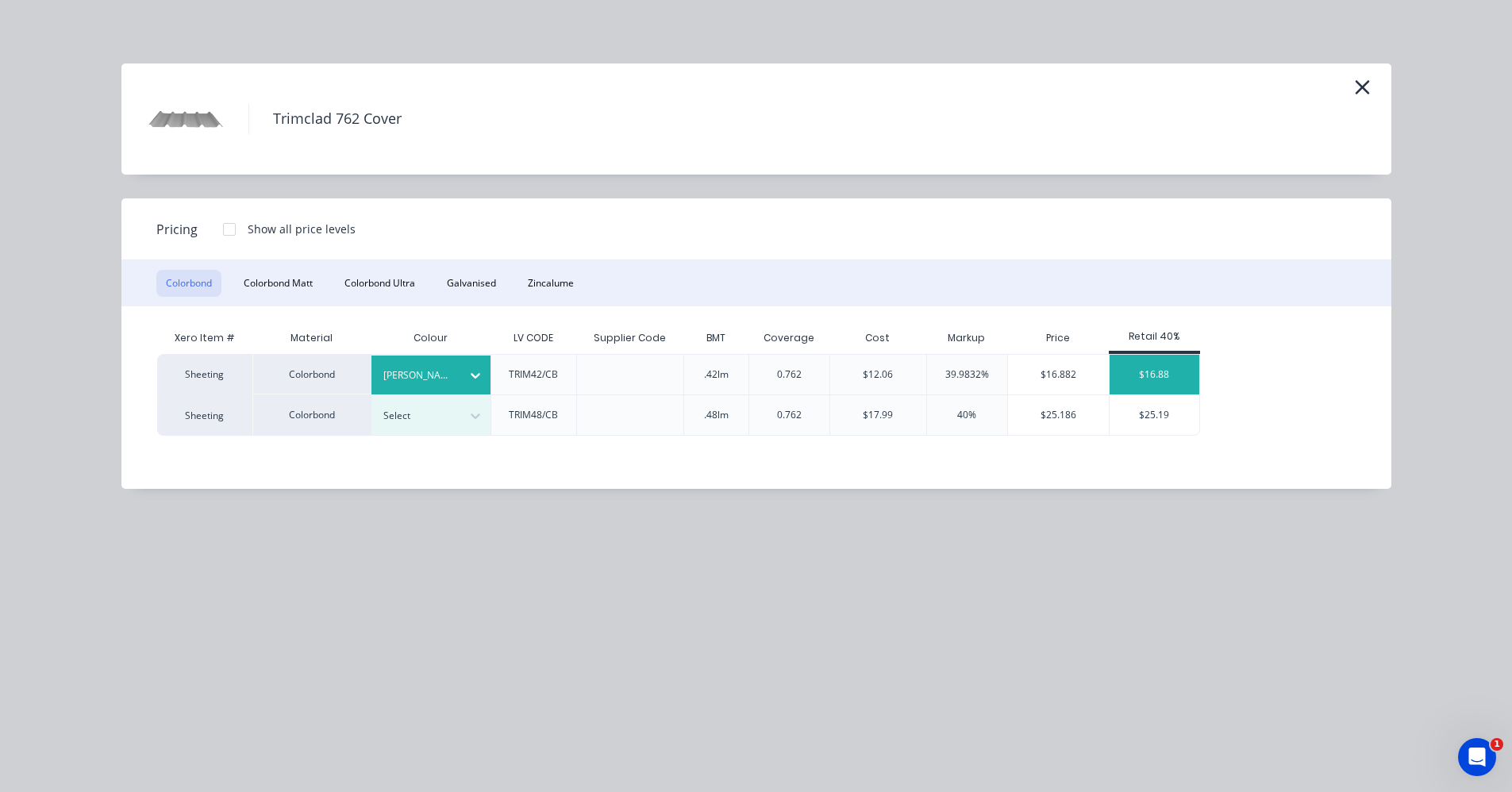
click at [1154, 378] on div "$16.88" at bounding box center [1154, 374] width 90 height 40
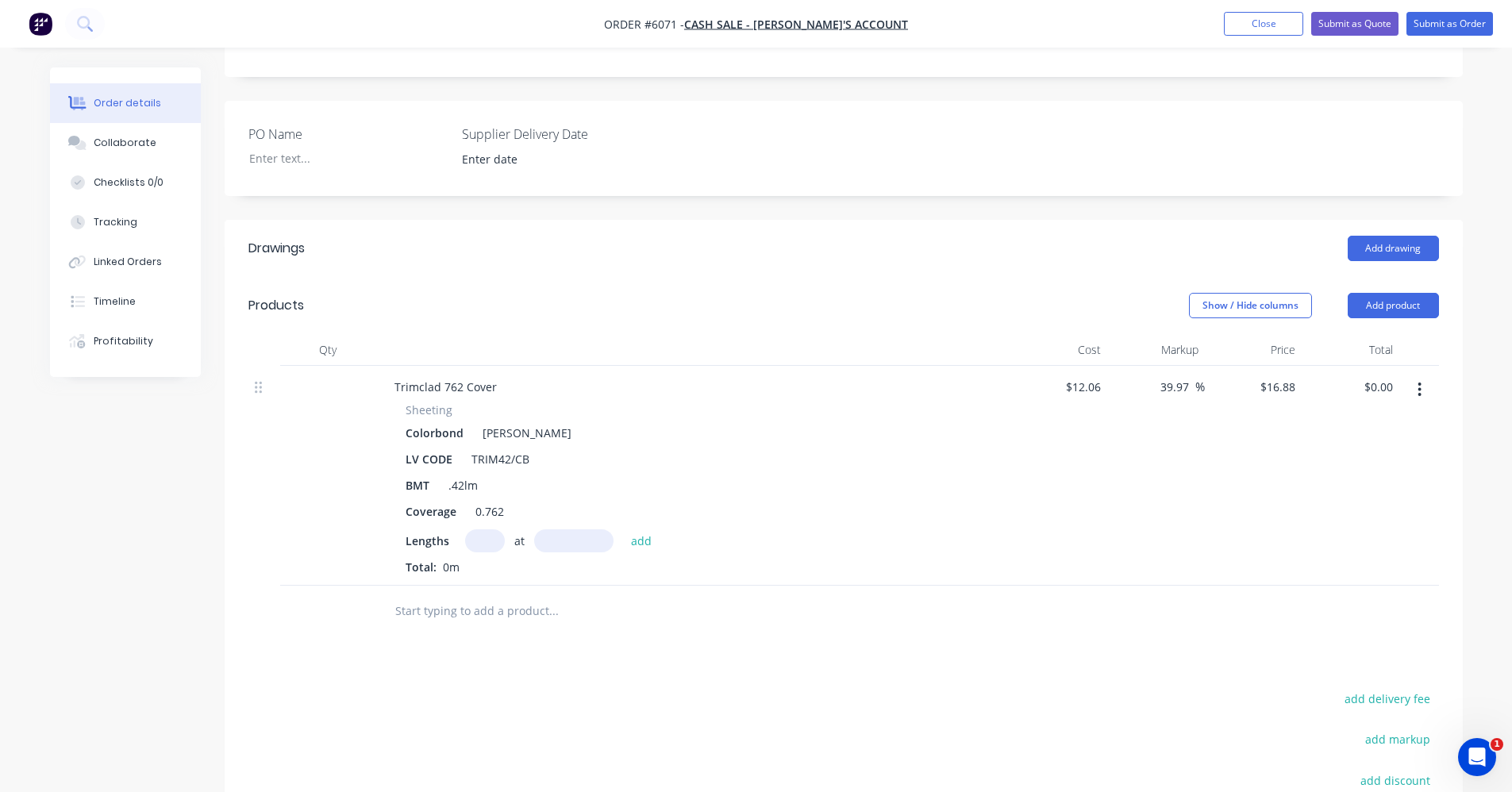
click at [476, 542] on input "text" at bounding box center [485, 540] width 40 height 23
type input "4"
type input "2200"
click at [623, 529] on button "add" at bounding box center [642, 539] width 37 height 21
type input "$148.54"
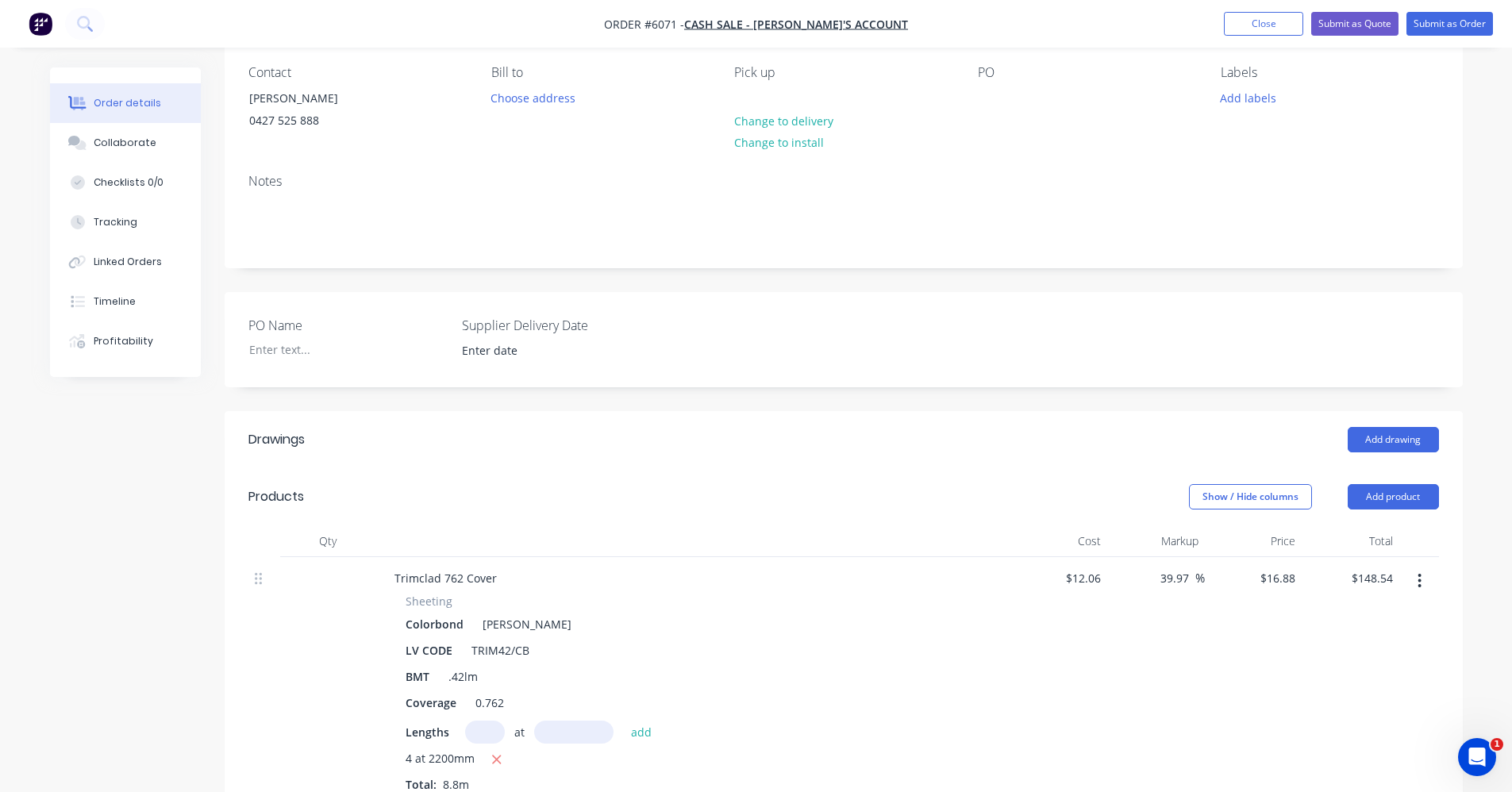
scroll to position [0, 0]
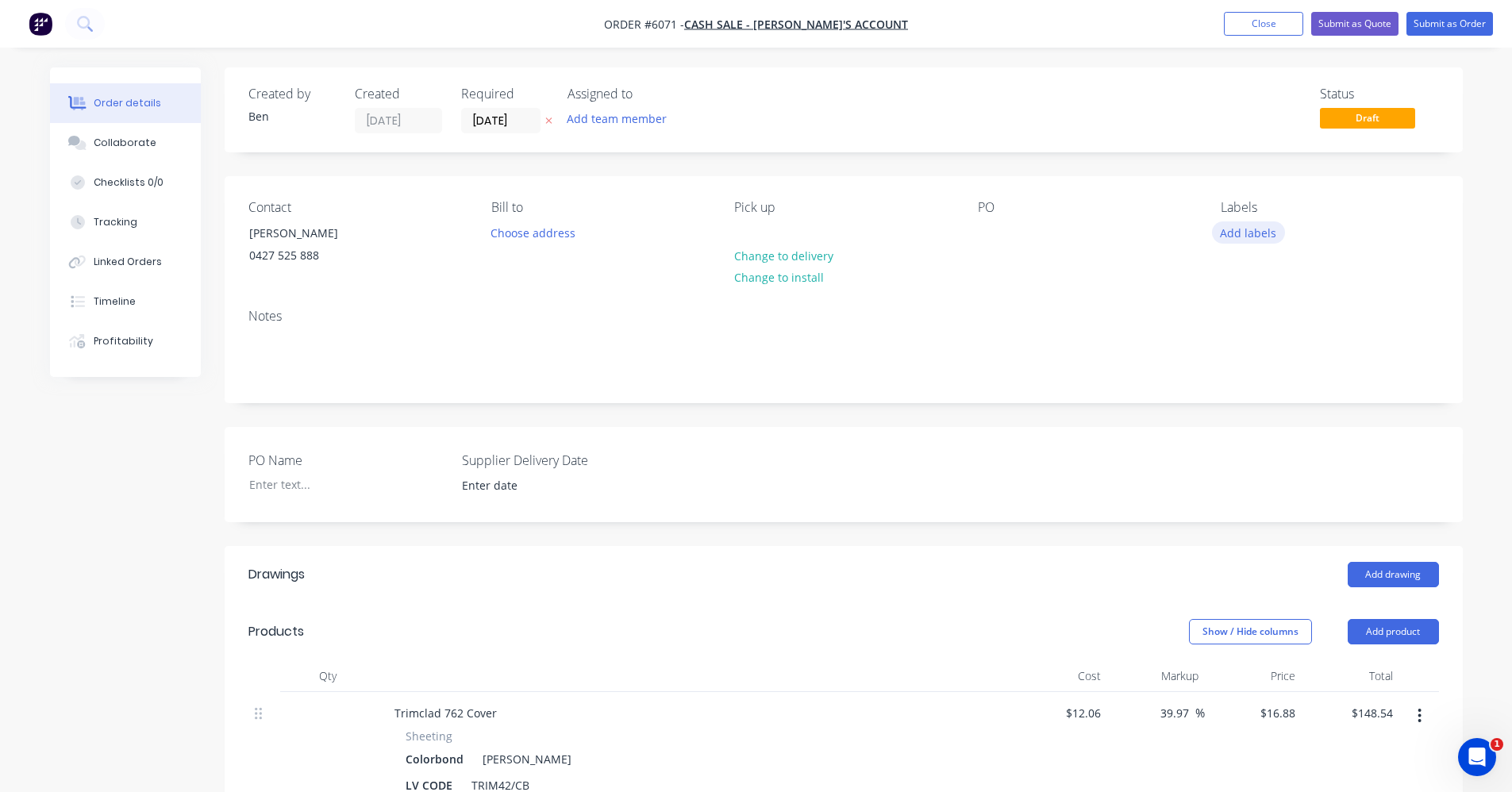
click at [1241, 240] on button "Add labels" at bounding box center [1248, 231] width 73 height 21
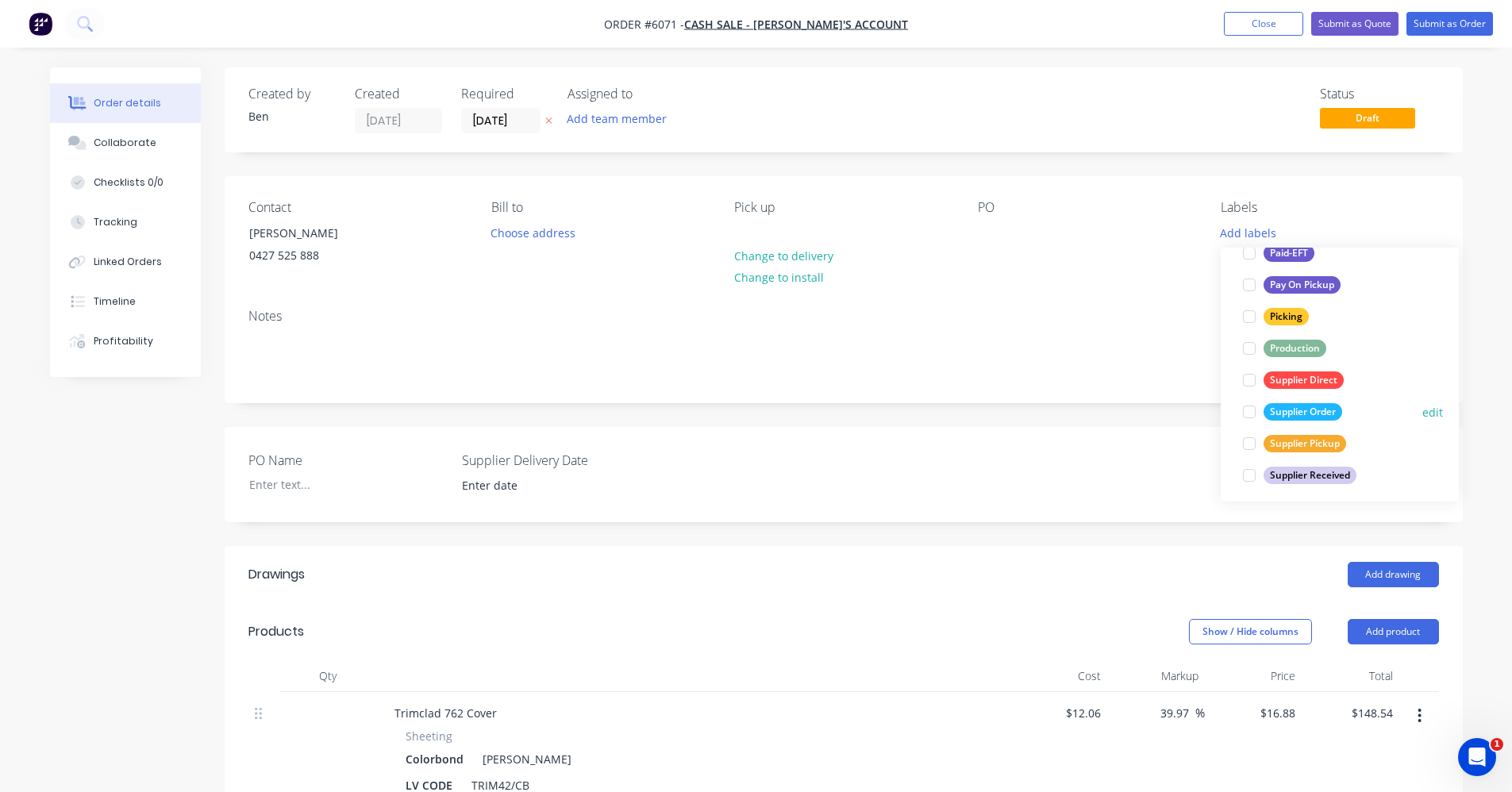
scroll to position [318, 0]
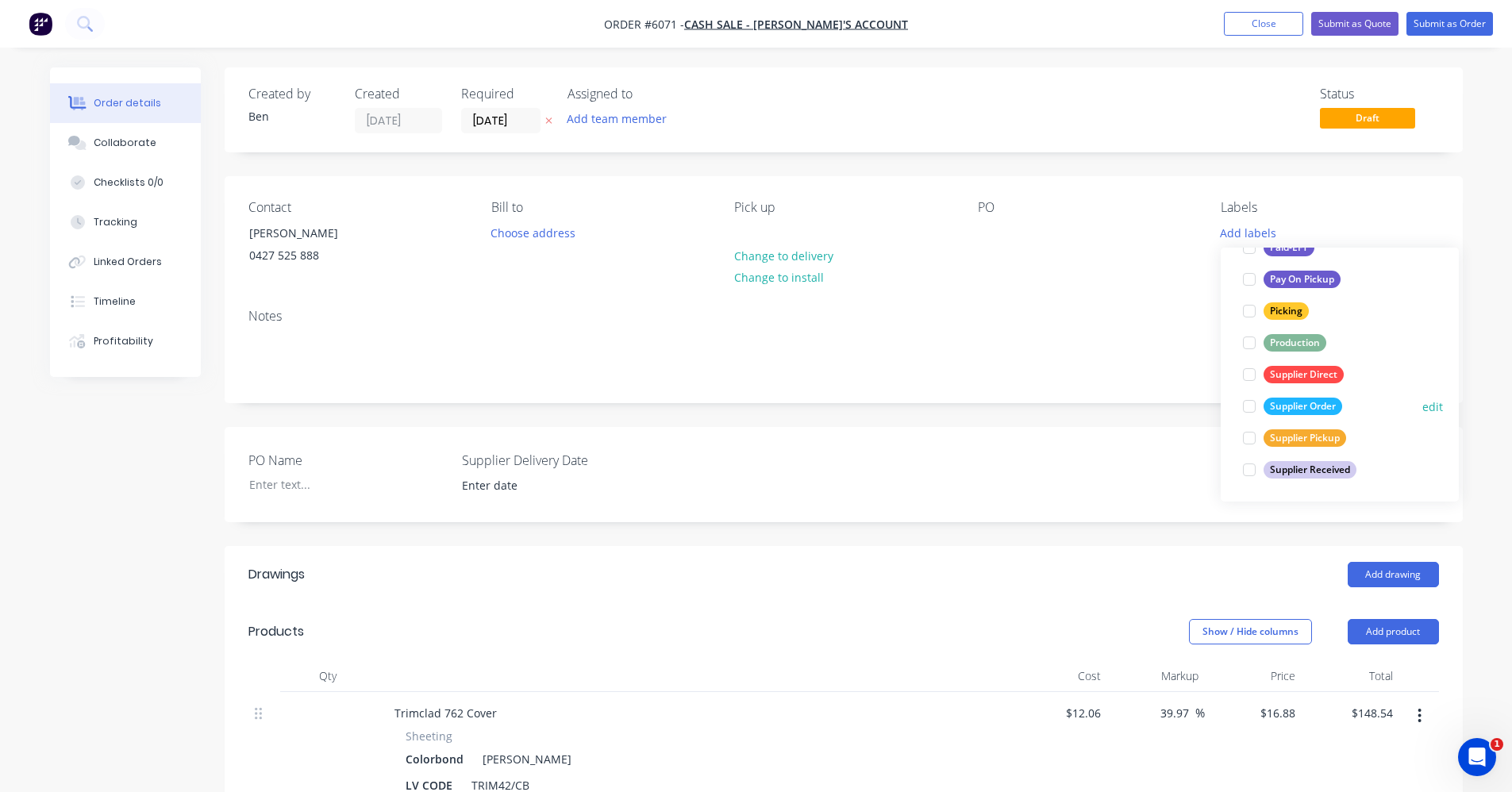
click at [1310, 409] on div "Supplier Order" at bounding box center [1302, 406] width 79 height 18
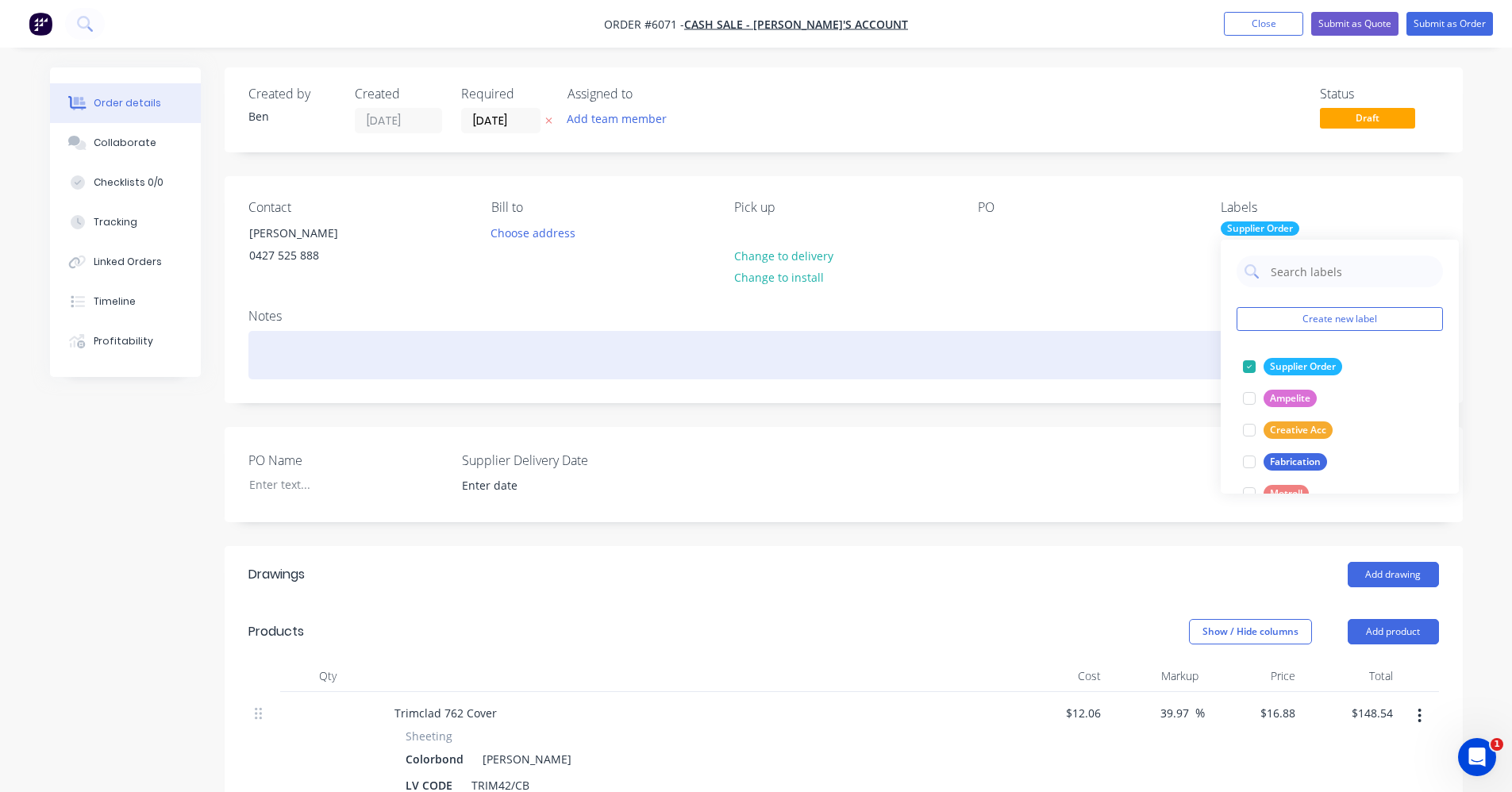
click at [1012, 344] on div at bounding box center [843, 355] width 1191 height 48
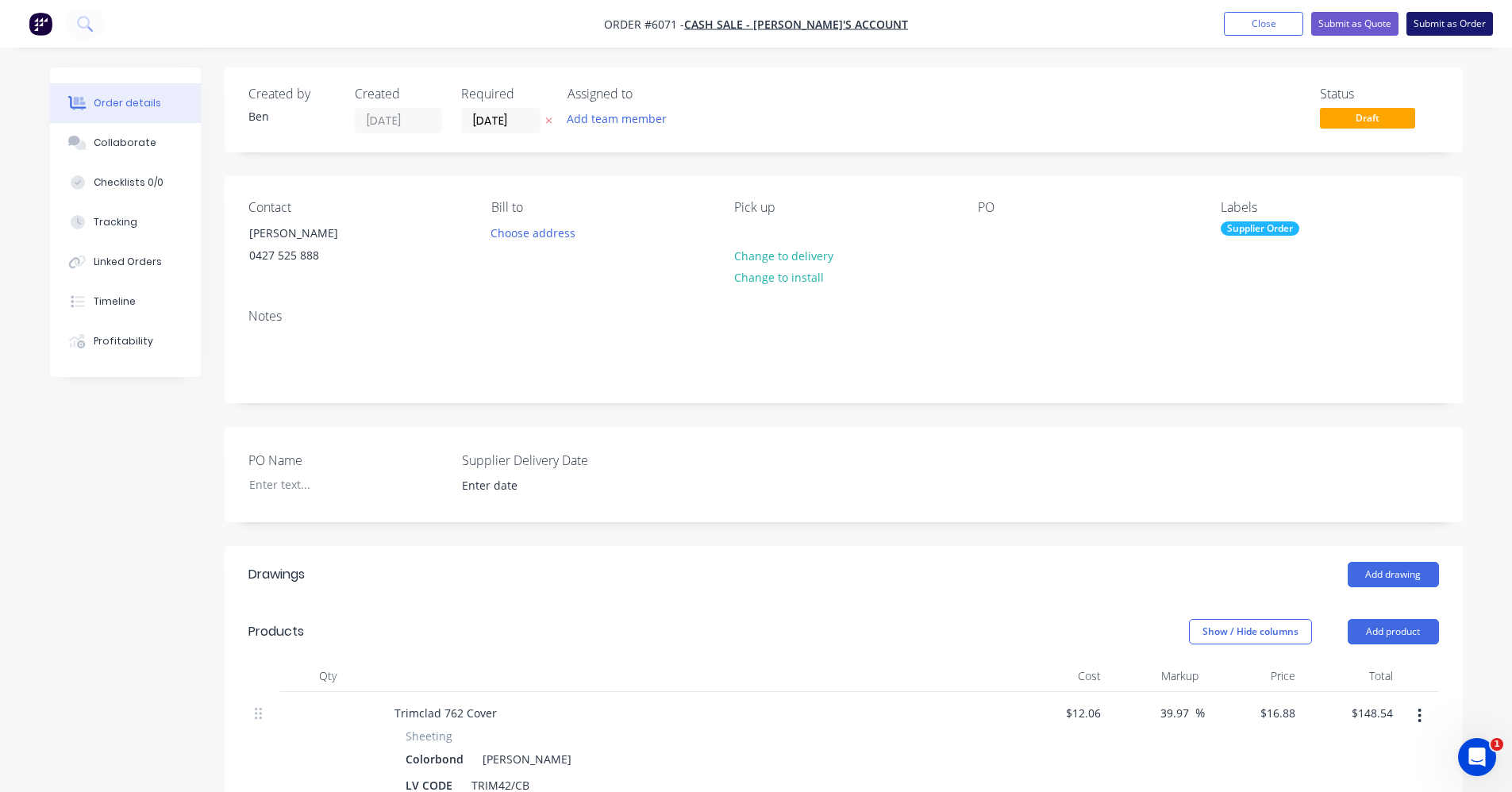
click at [1441, 27] on button "Submit as Order" at bounding box center [1449, 24] width 86 height 24
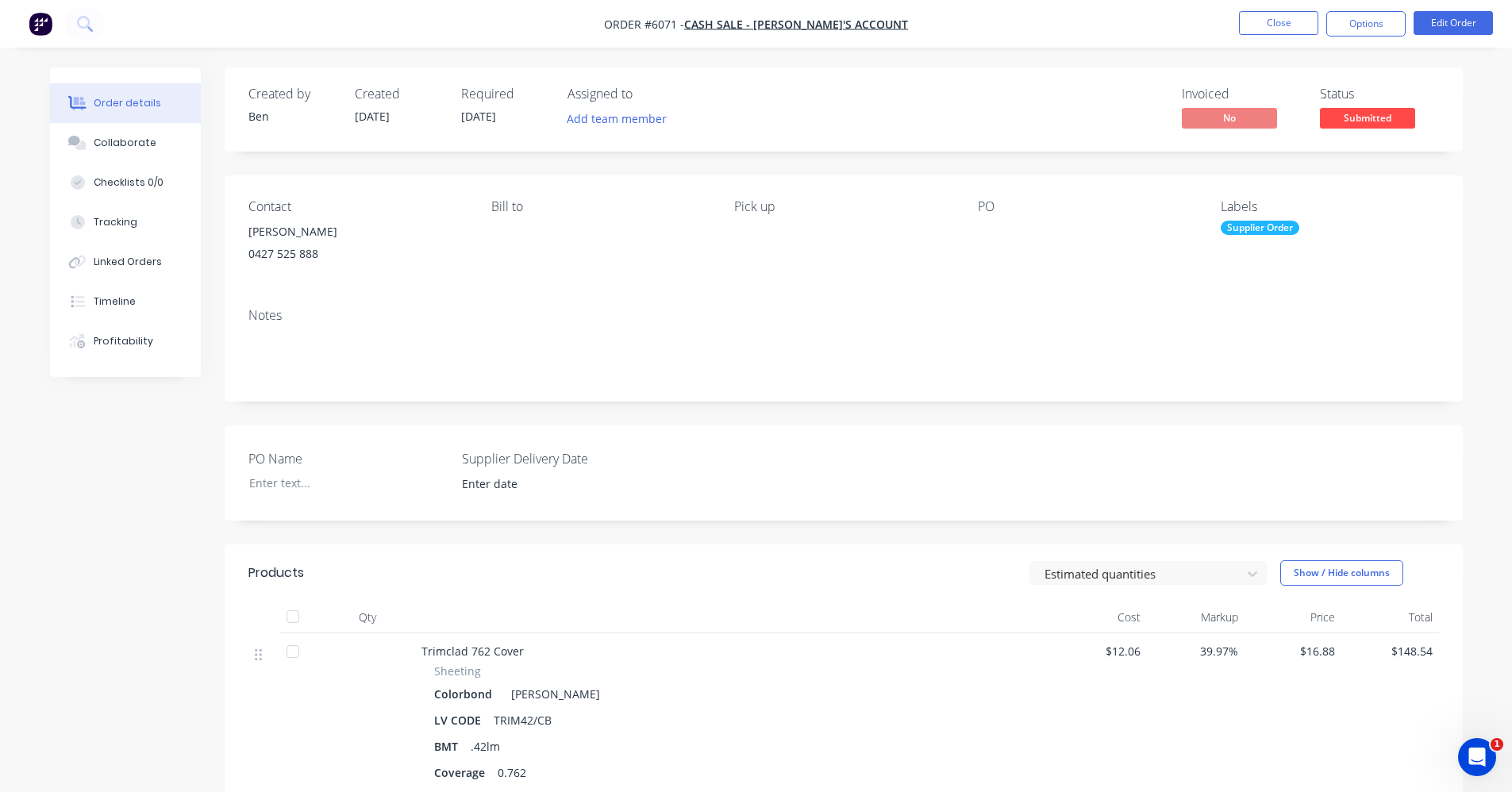
click at [1351, 36] on nav "Order #6071 - CASH SALE - BEN'S ACCOUNT Close Options Edit Order" at bounding box center [756, 23] width 1512 height 47
click at [1365, 28] on button "Options" at bounding box center [1365, 23] width 79 height 25
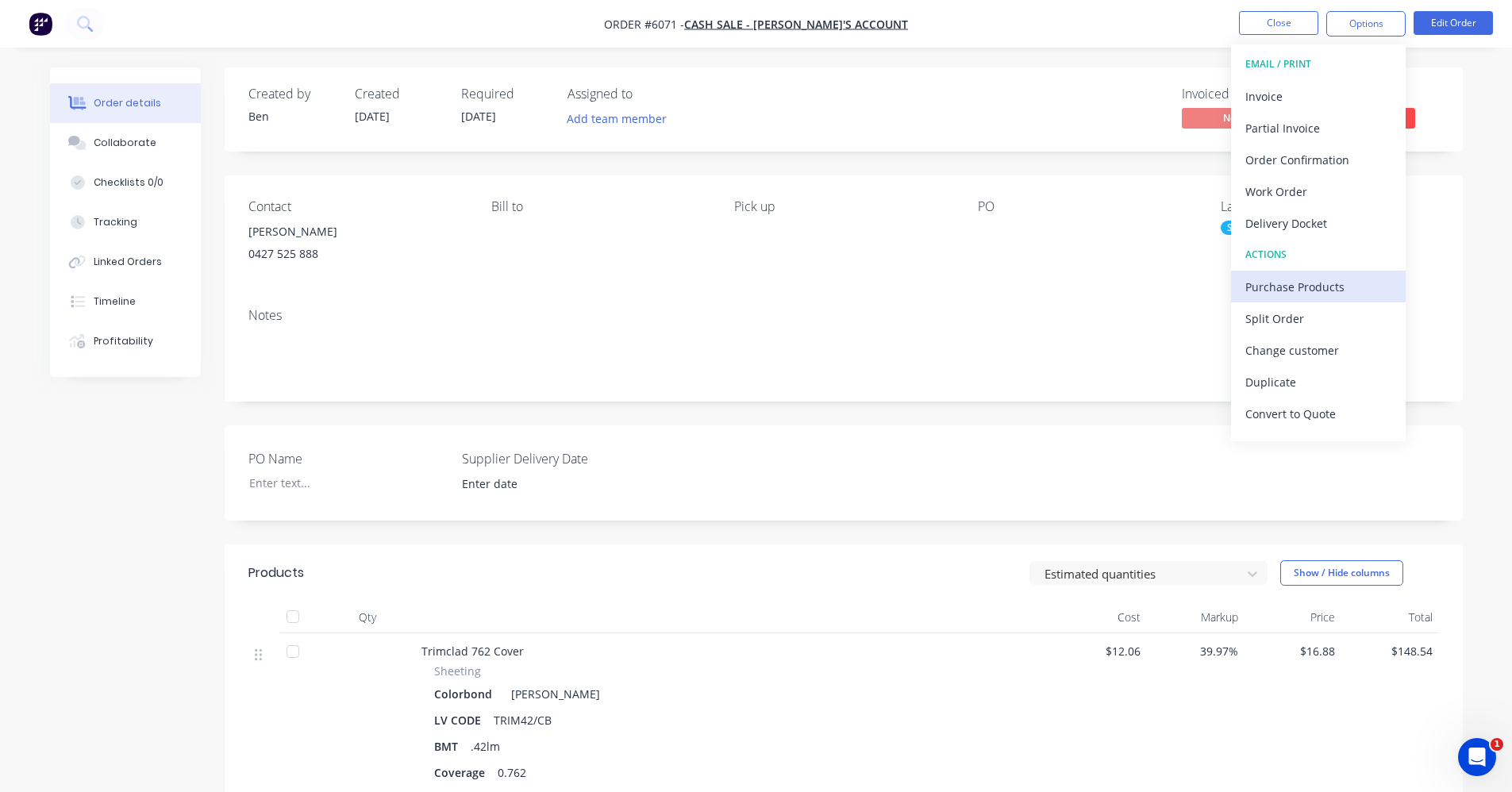
click at [1317, 292] on div "Purchase Products" at bounding box center [1318, 286] width 146 height 23
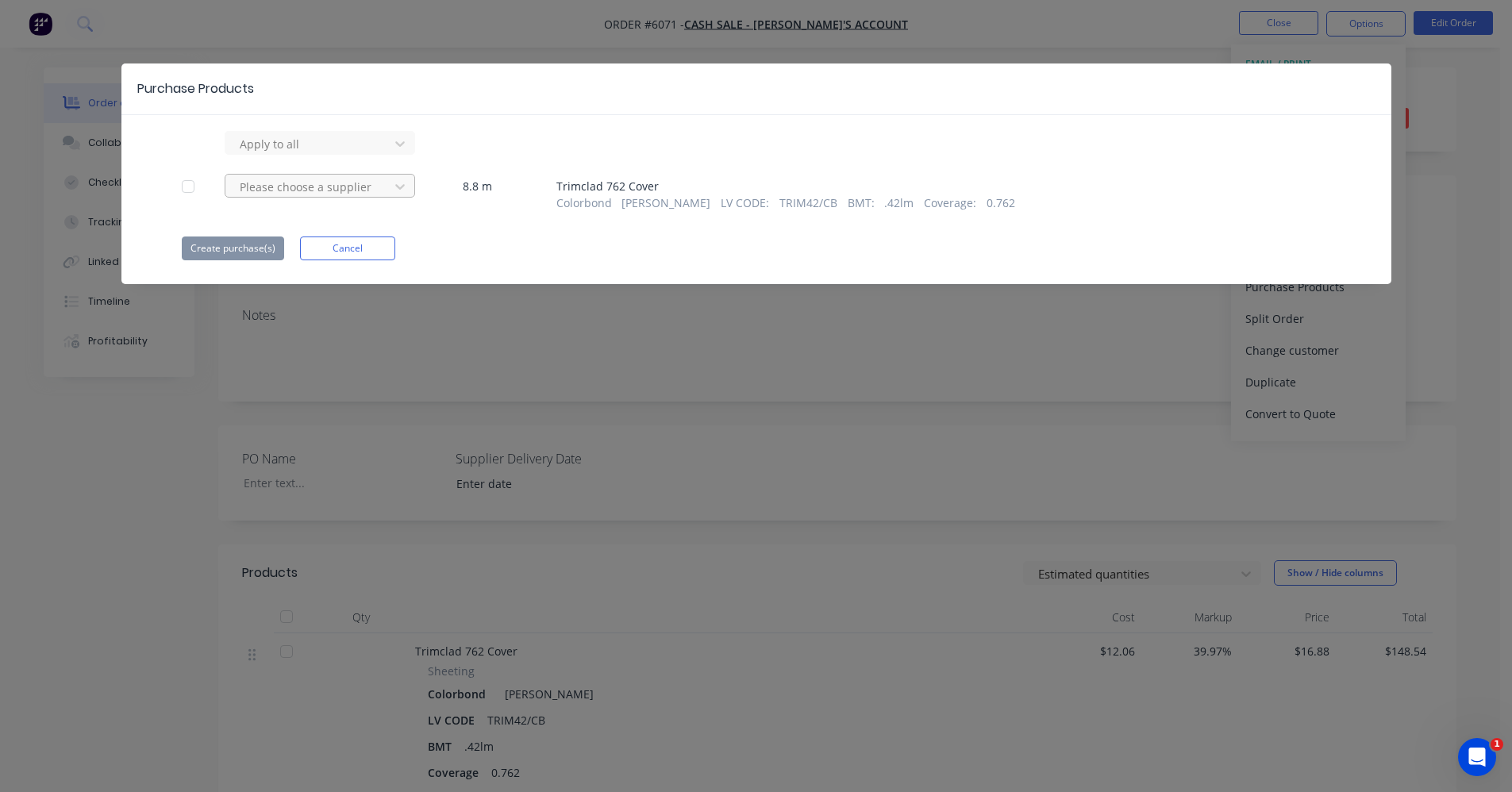
click at [328, 194] on div at bounding box center [309, 187] width 143 height 19
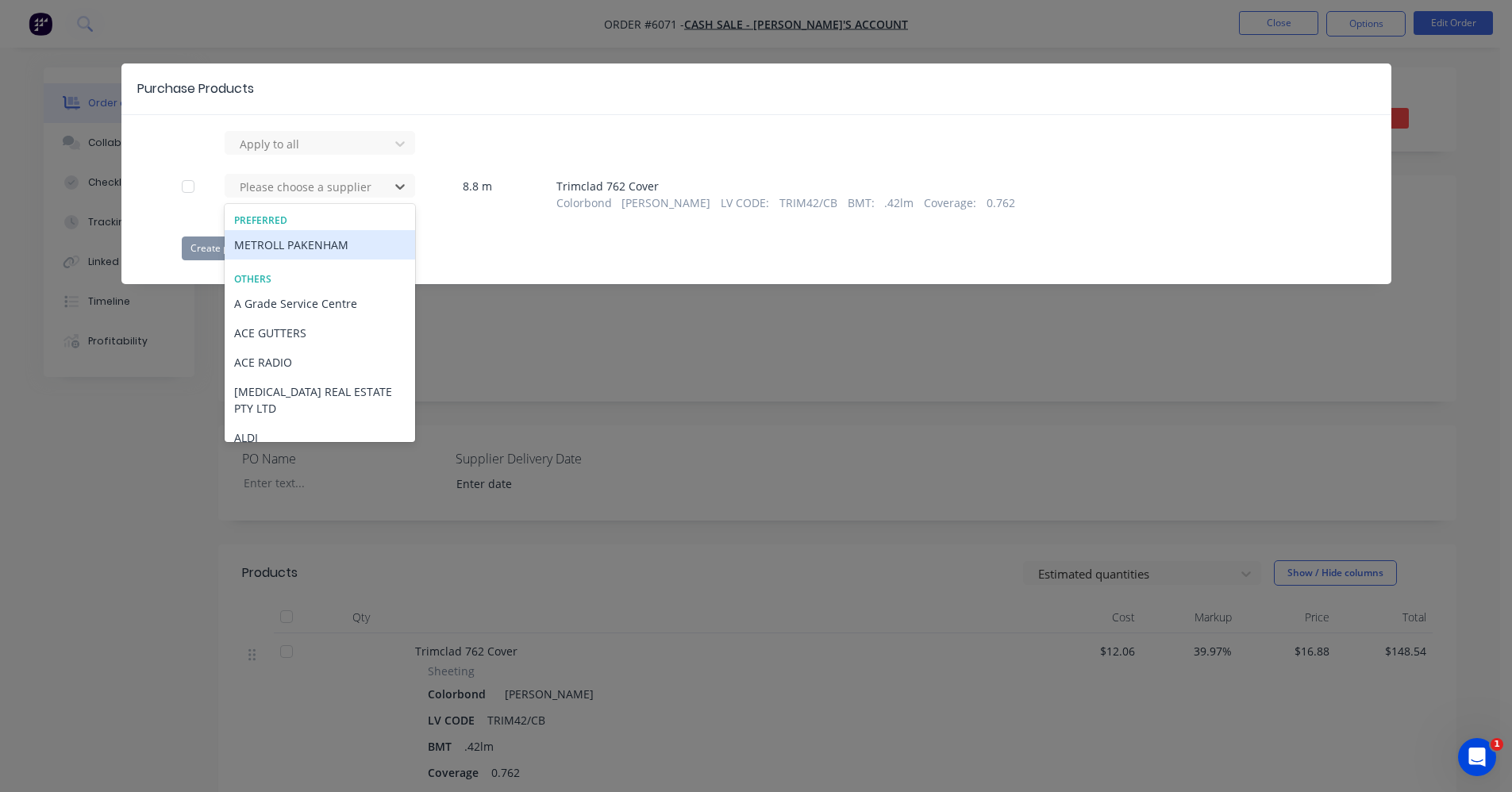
click at [332, 240] on div "METROLL PAKENHAM" at bounding box center [319, 245] width 190 height 30
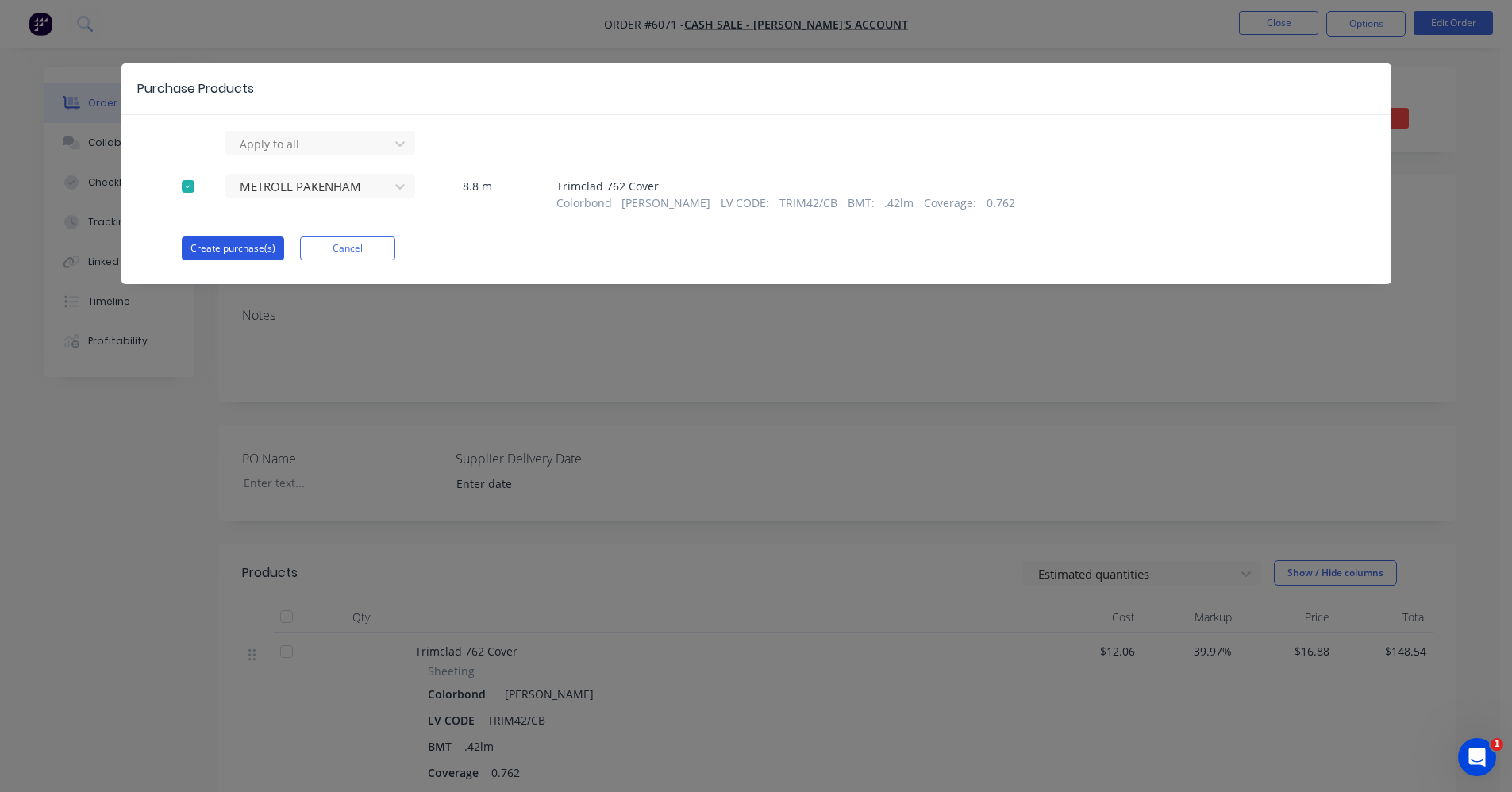
click at [236, 253] on button "Create purchase(s)" at bounding box center [233, 249] width 102 height 24
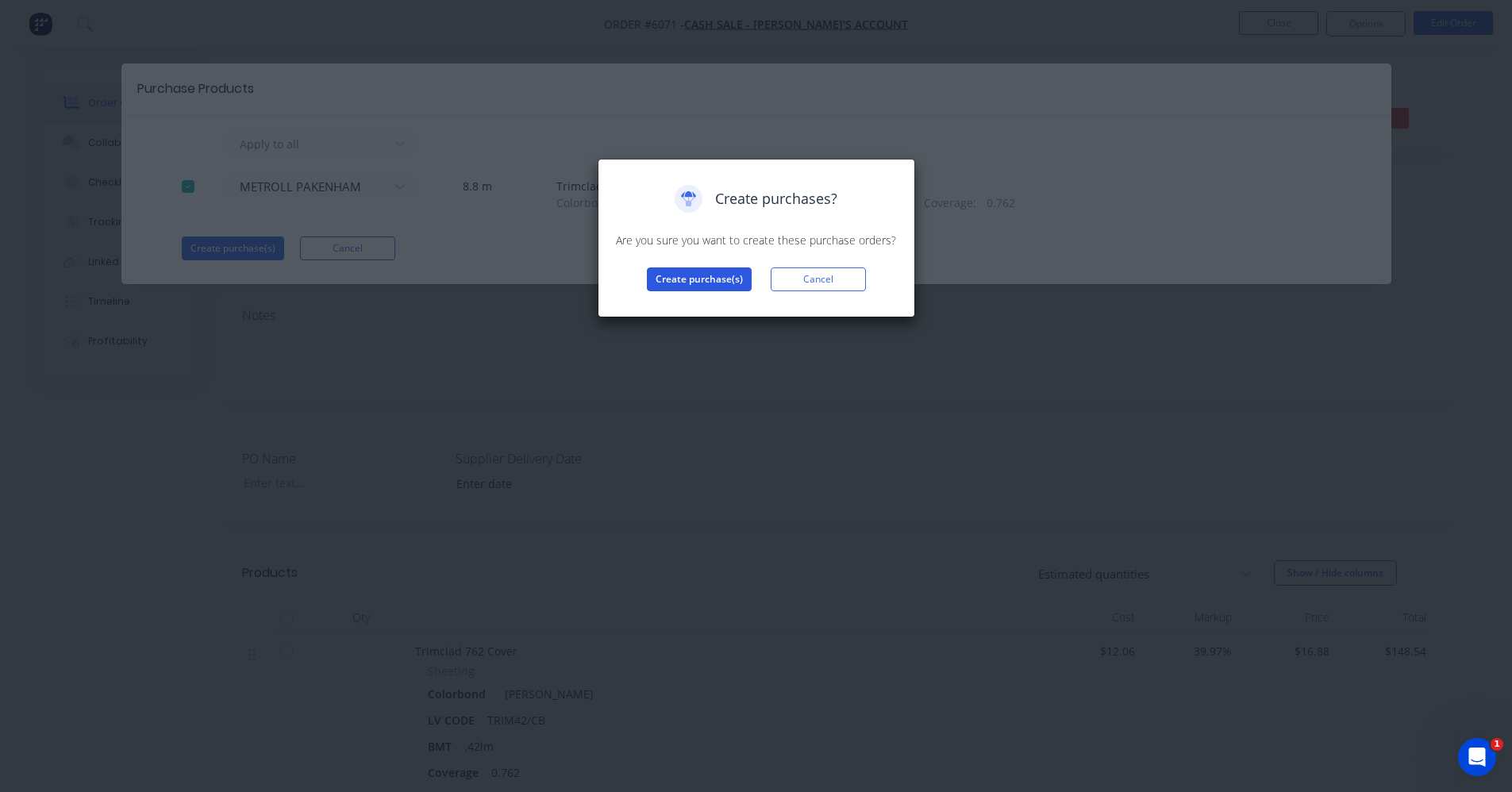
click at [663, 284] on button "Create purchase(s)" at bounding box center [698, 279] width 105 height 24
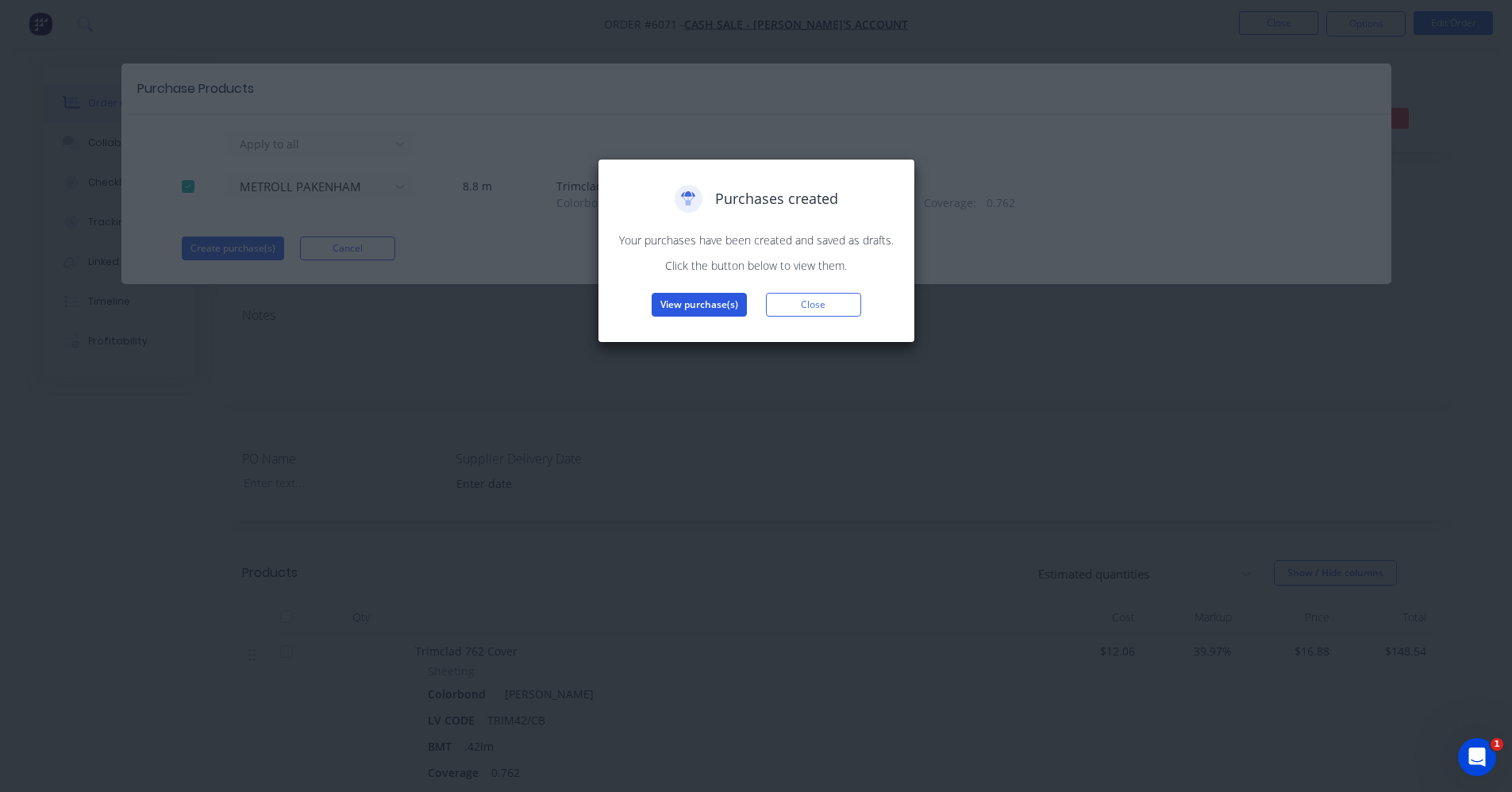
click at [691, 303] on button "View purchase(s)" at bounding box center [698, 305] width 96 height 24
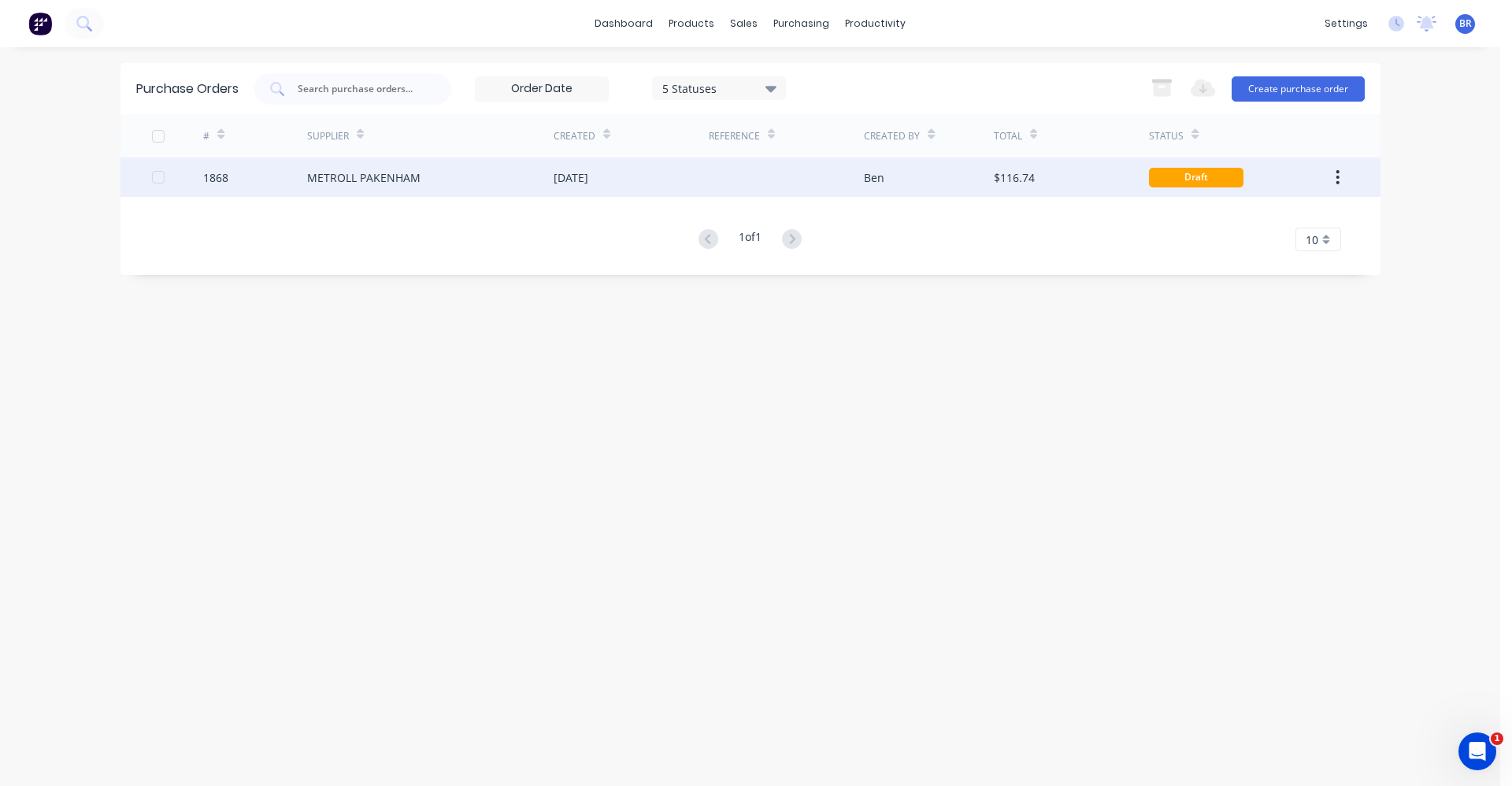
click at [494, 187] on div "METROLL PAKENHAM" at bounding box center [430, 177] width 246 height 40
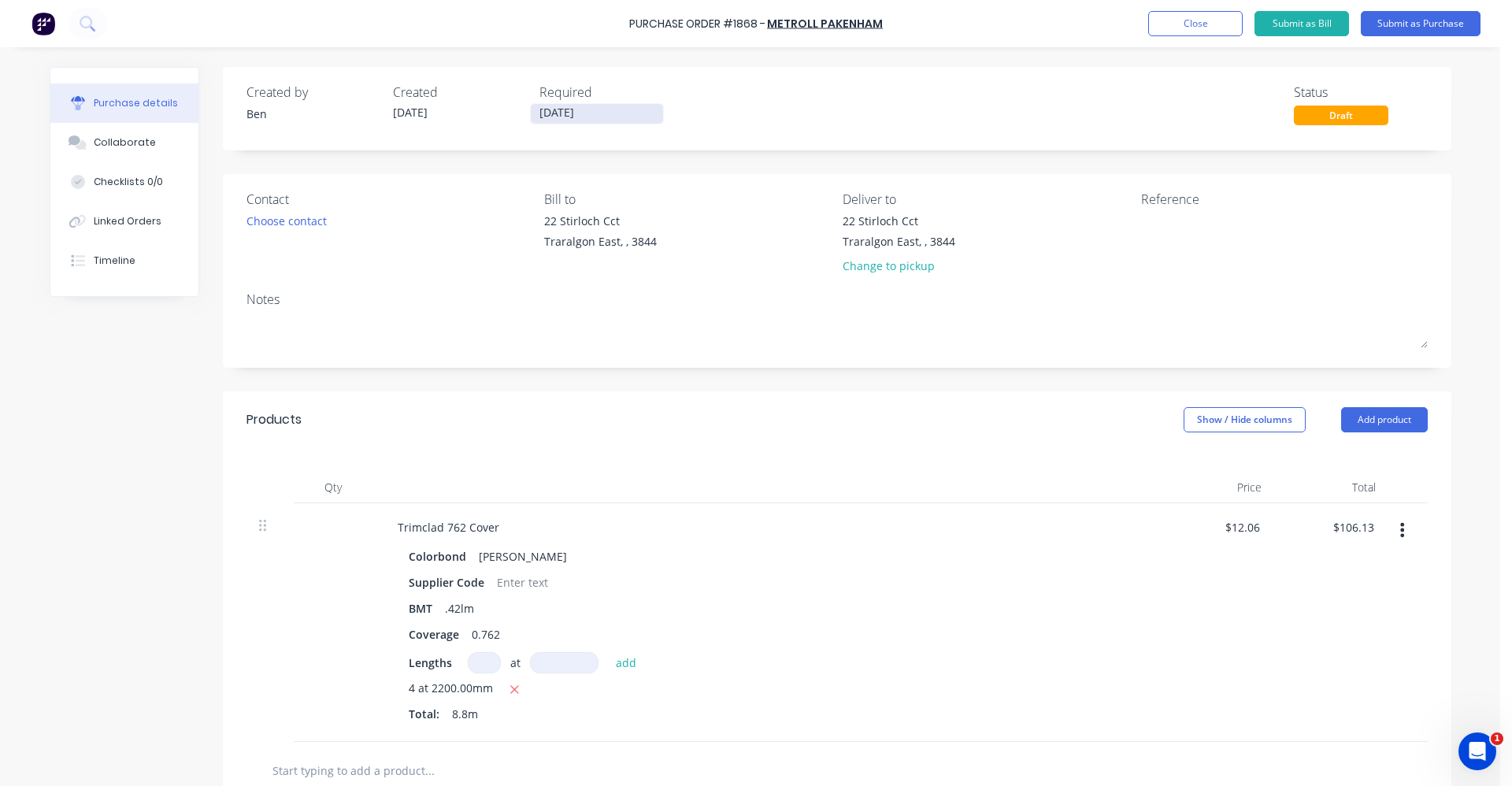
click at [569, 116] on input "07/10/25" at bounding box center [597, 113] width 133 height 19
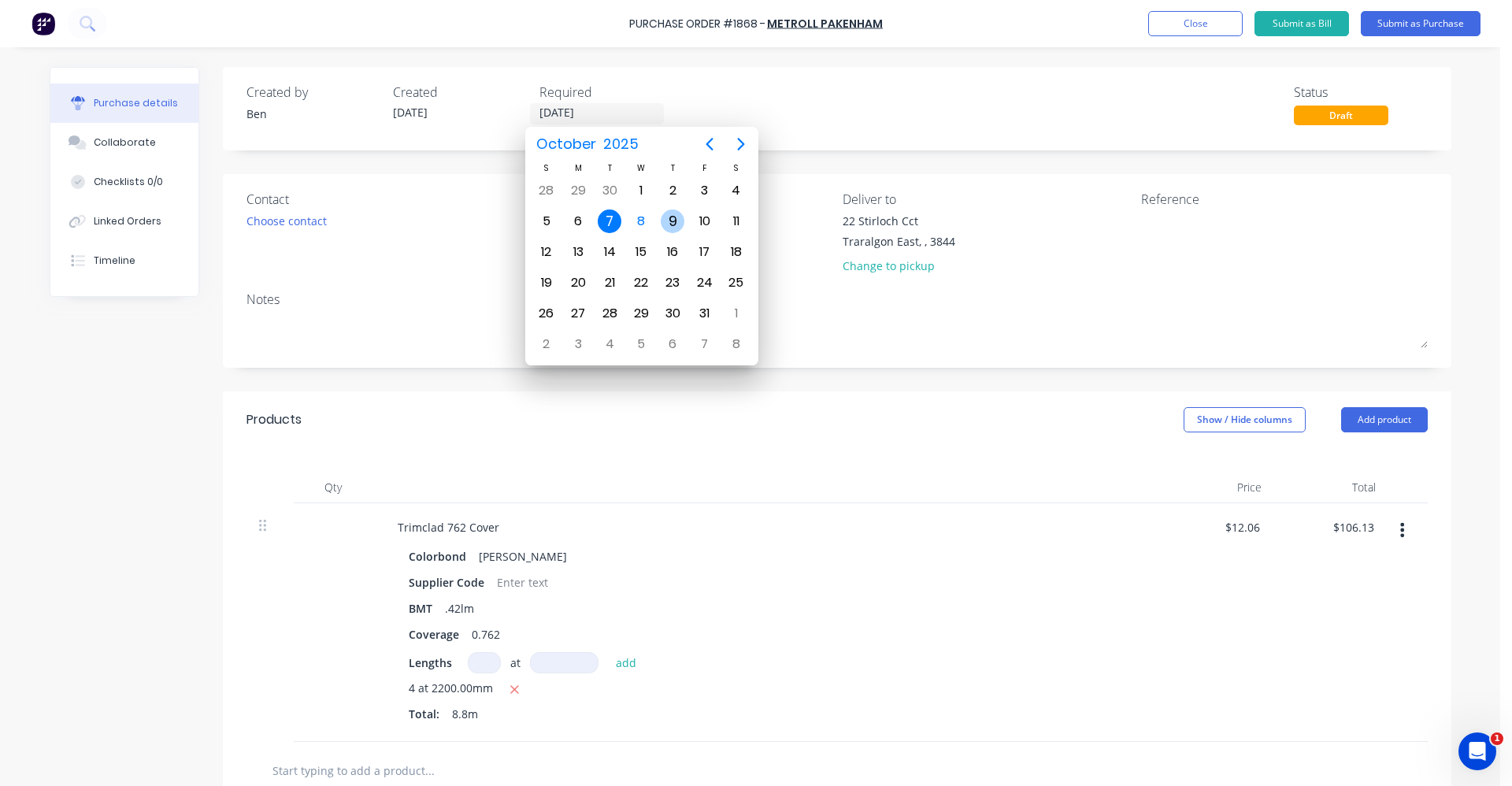
click at [670, 217] on div "9" at bounding box center [673, 221] width 24 height 24
type input "09/10/25"
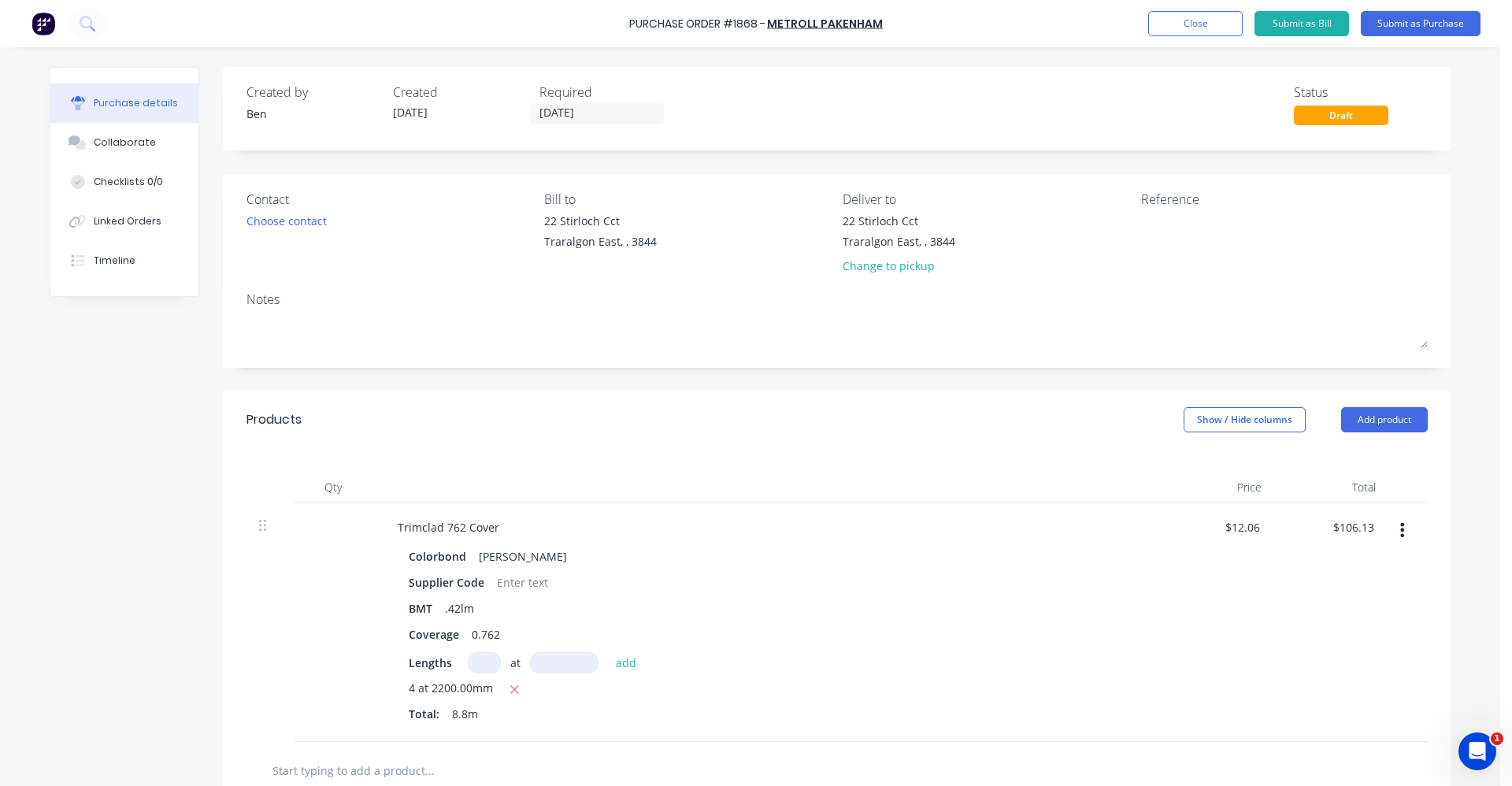
click at [854, 106] on div "Created by Ben Created 08/10/25 Required 09/10/25 Status Draft" at bounding box center [837, 104] width 1182 height 42
click at [1425, 21] on button "Submit as Purchase" at bounding box center [1421, 23] width 120 height 25
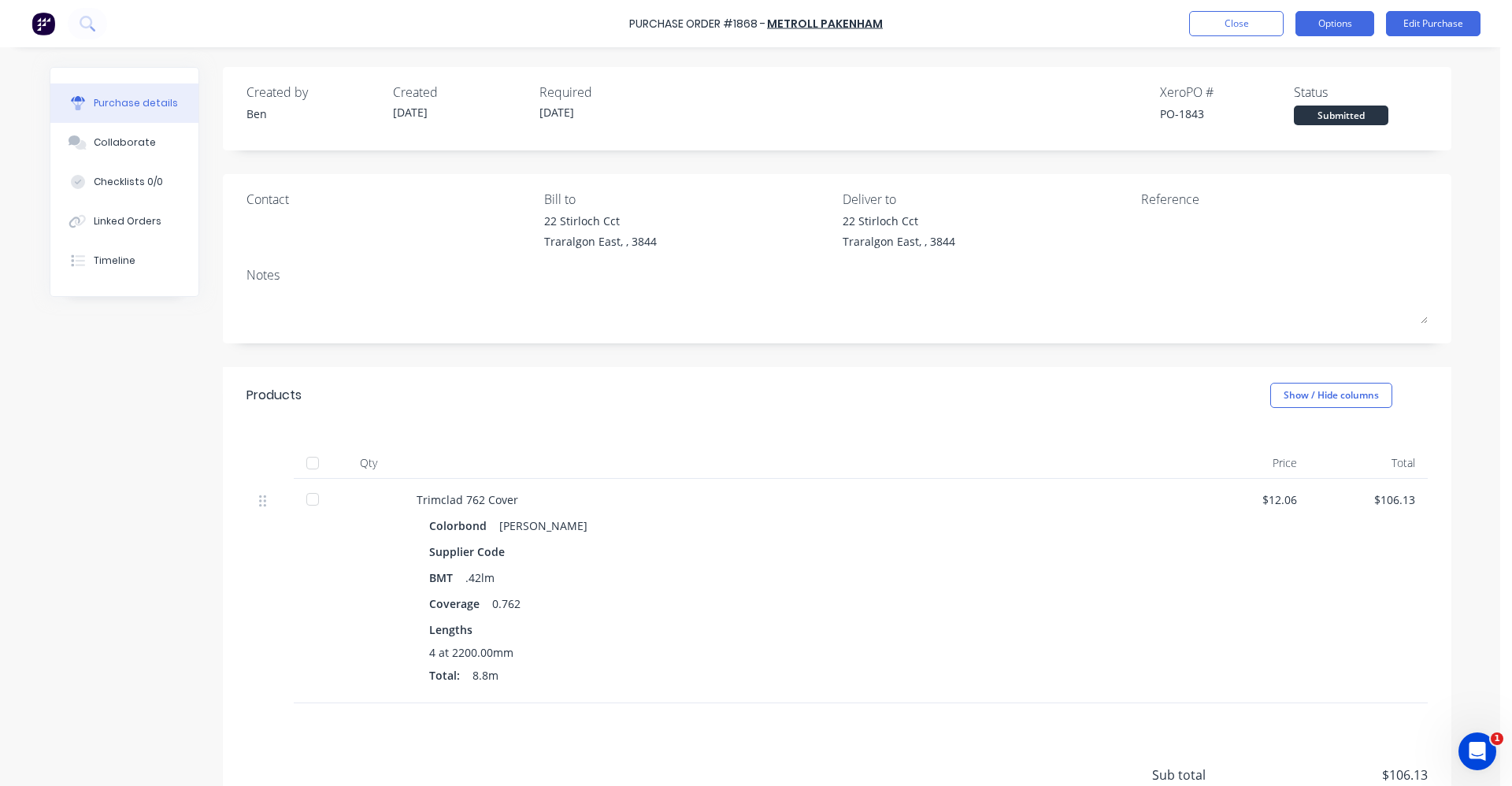
click at [1337, 21] on button "Options" at bounding box center [1335, 23] width 78 height 25
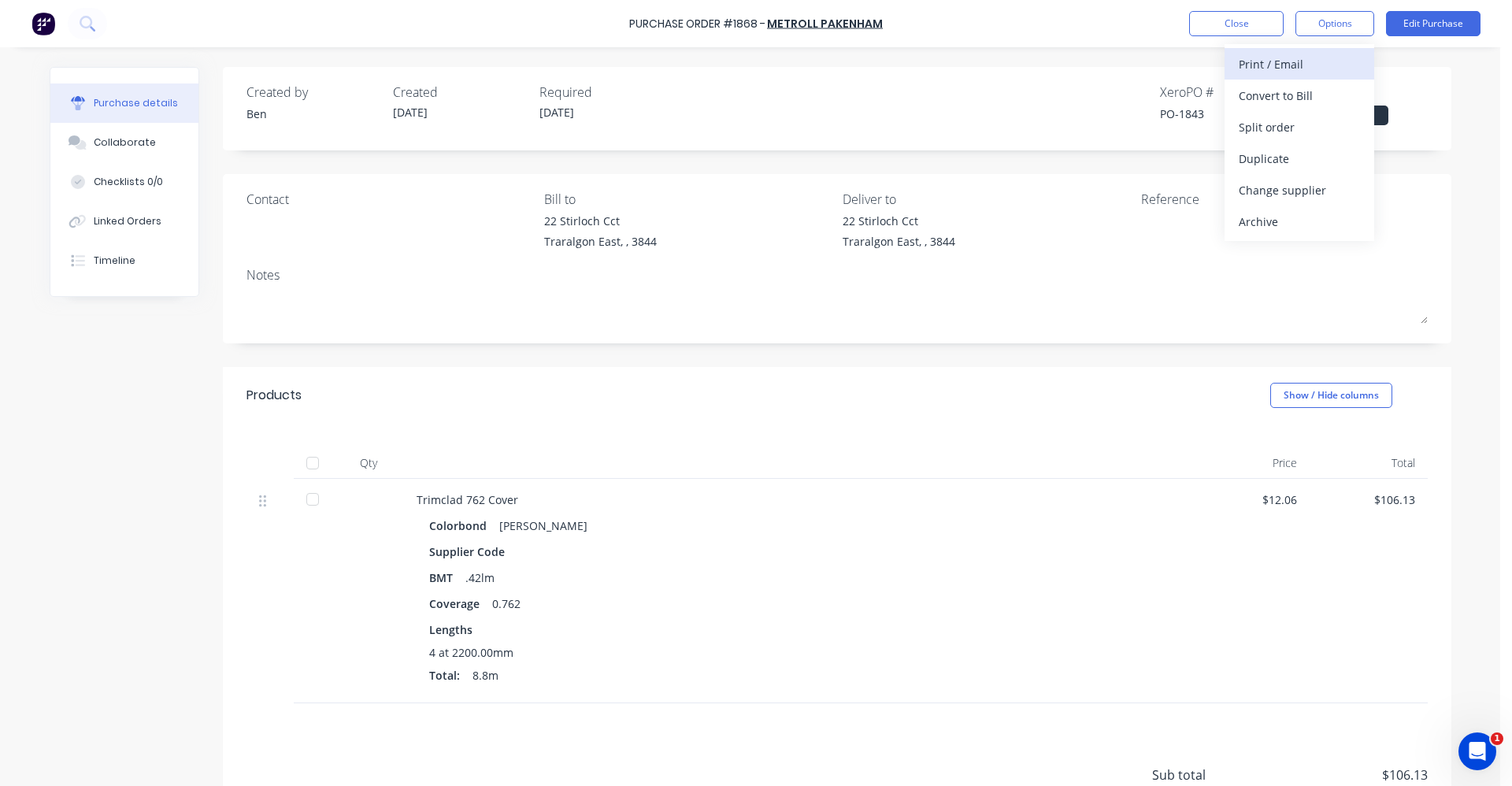
click at [1285, 62] on div "Print / Email" at bounding box center [1300, 64] width 122 height 23
click at [1259, 97] on div "With pricing" at bounding box center [1300, 95] width 122 height 23
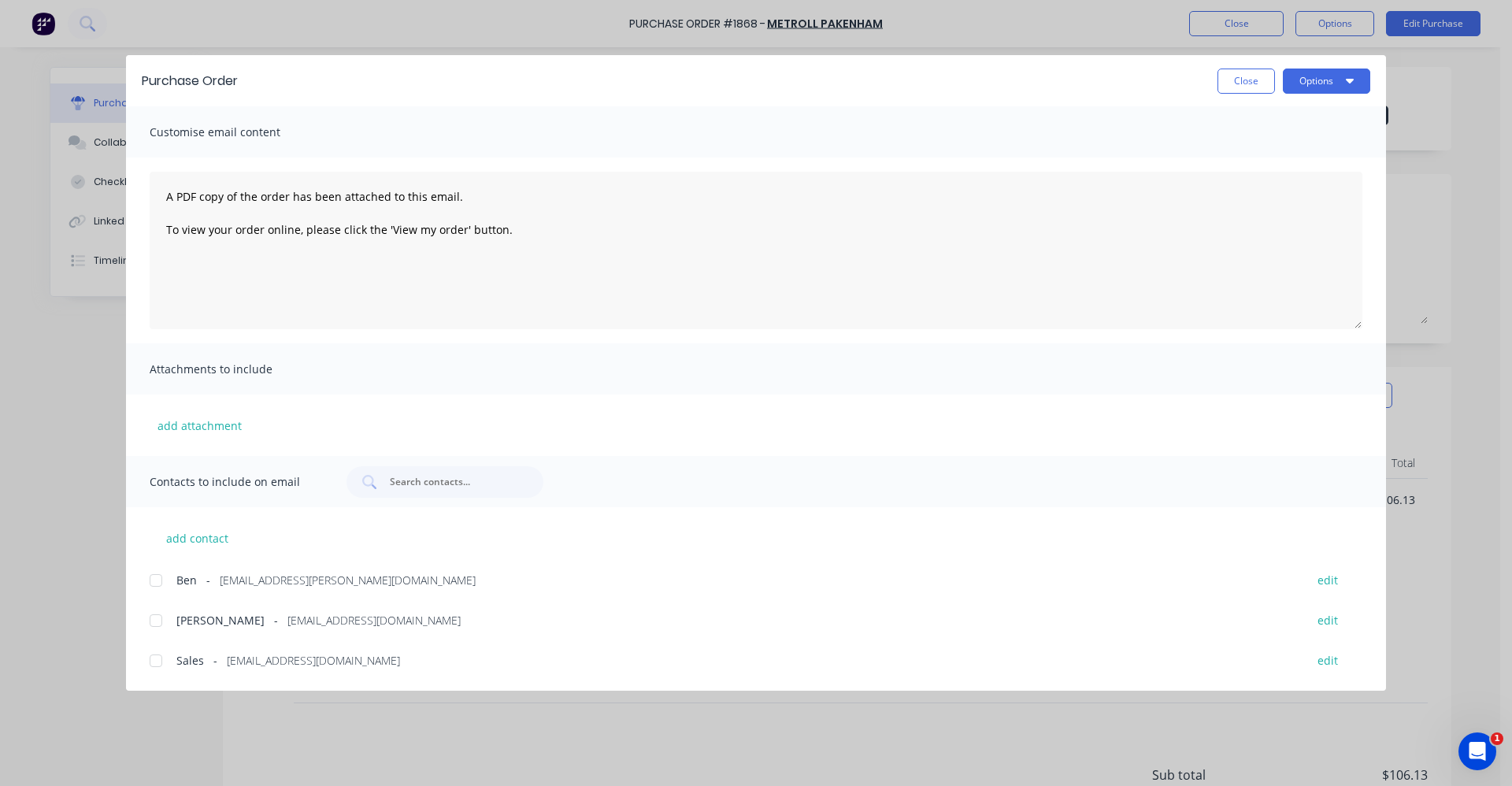
click at [153, 662] on div at bounding box center [156, 661] width 31 height 31
click at [1337, 87] on button "Options" at bounding box center [1327, 80] width 88 height 25
click at [1270, 185] on div "Email" at bounding box center [1296, 183] width 122 height 23
click at [1246, 80] on button "Close" at bounding box center [1246, 80] width 57 height 25
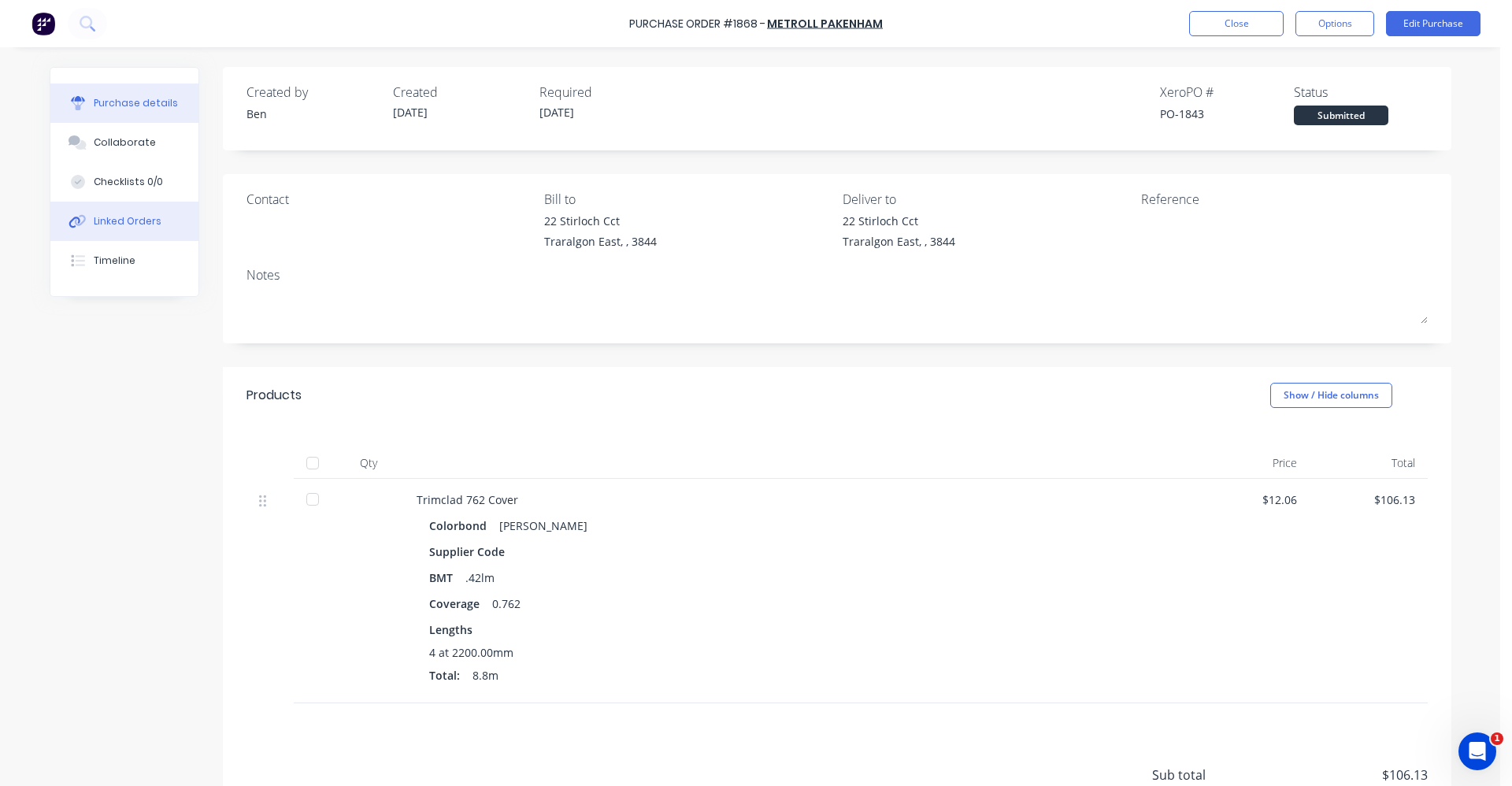
click at [116, 222] on div "Linked Orders" at bounding box center [127, 220] width 67 height 14
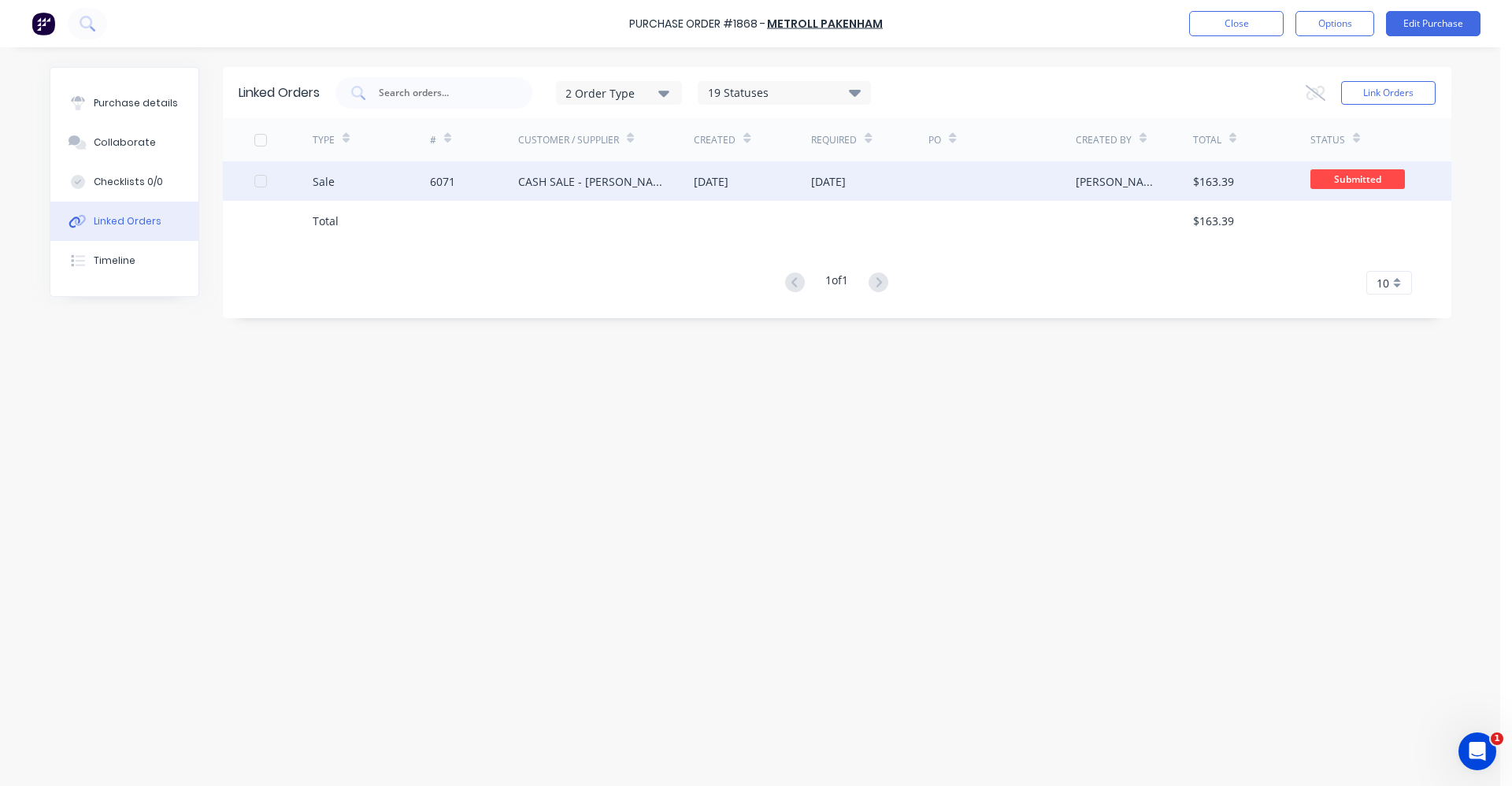
click at [662, 188] on div "CASH SALE - [PERSON_NAME]'S ACCOUNT" at bounding box center [590, 182] width 145 height 17
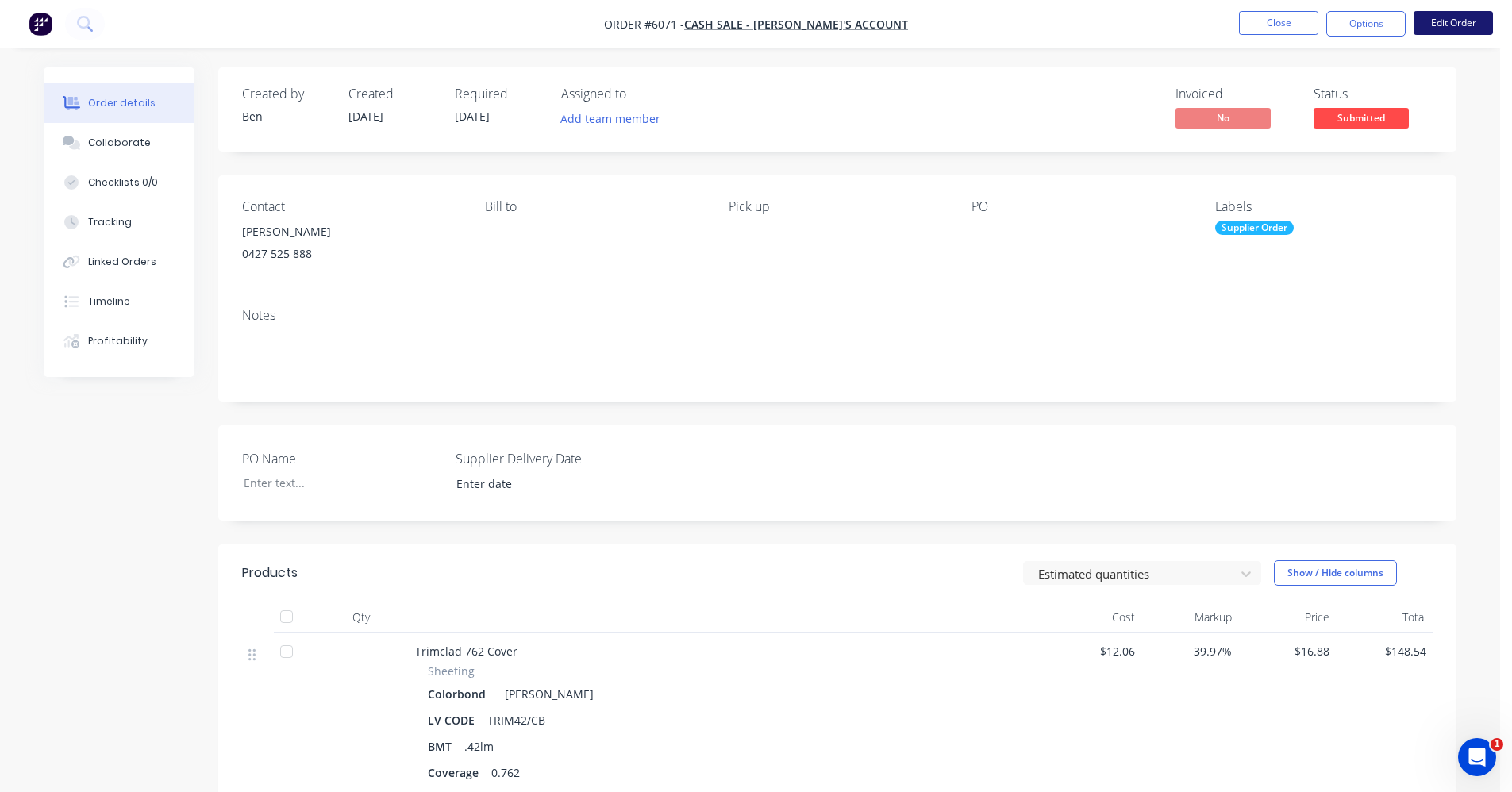
click at [1466, 24] on button "Edit Order" at bounding box center [1453, 23] width 79 height 24
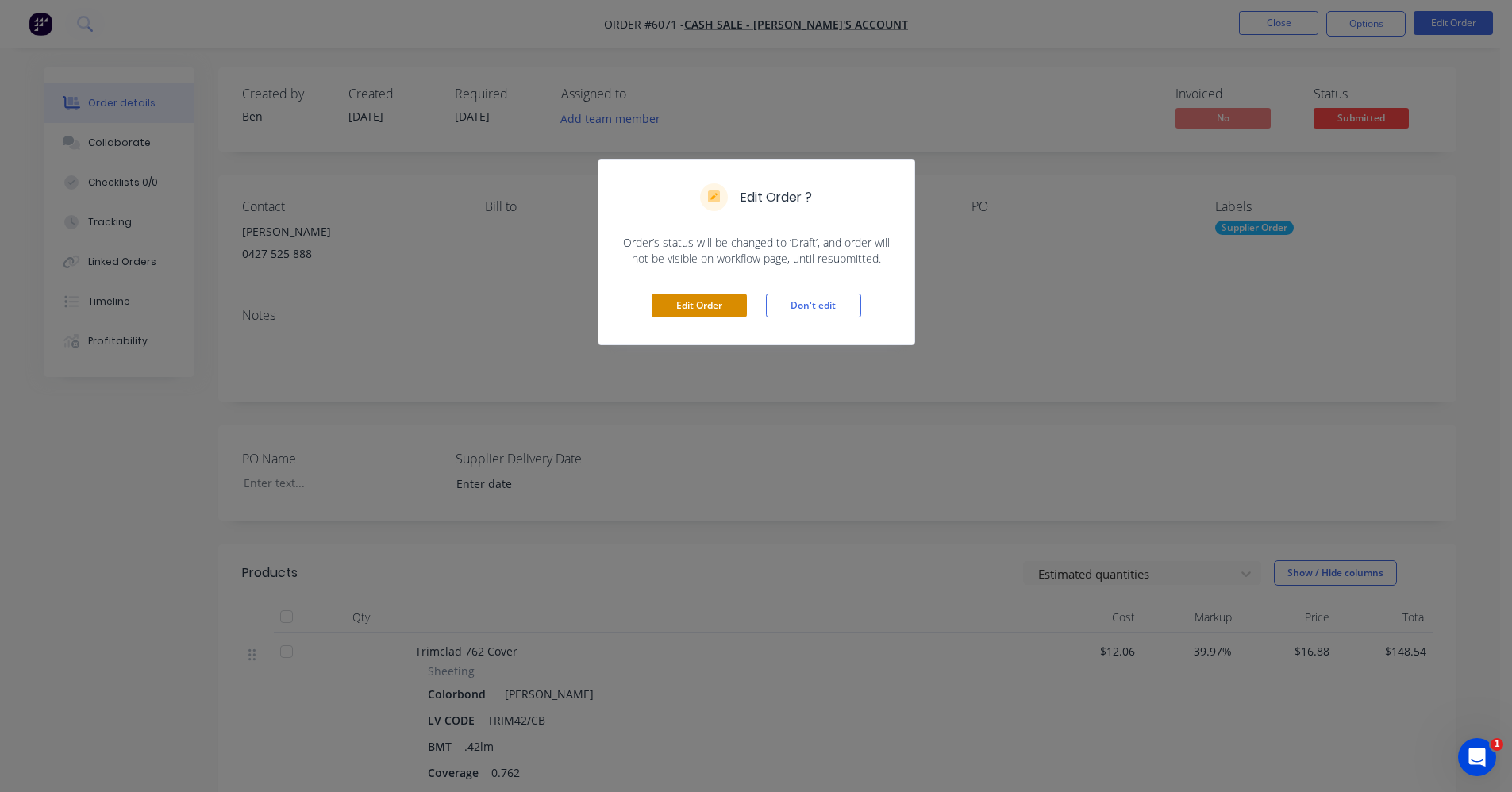
click at [719, 303] on button "Edit Order" at bounding box center [698, 305] width 96 height 24
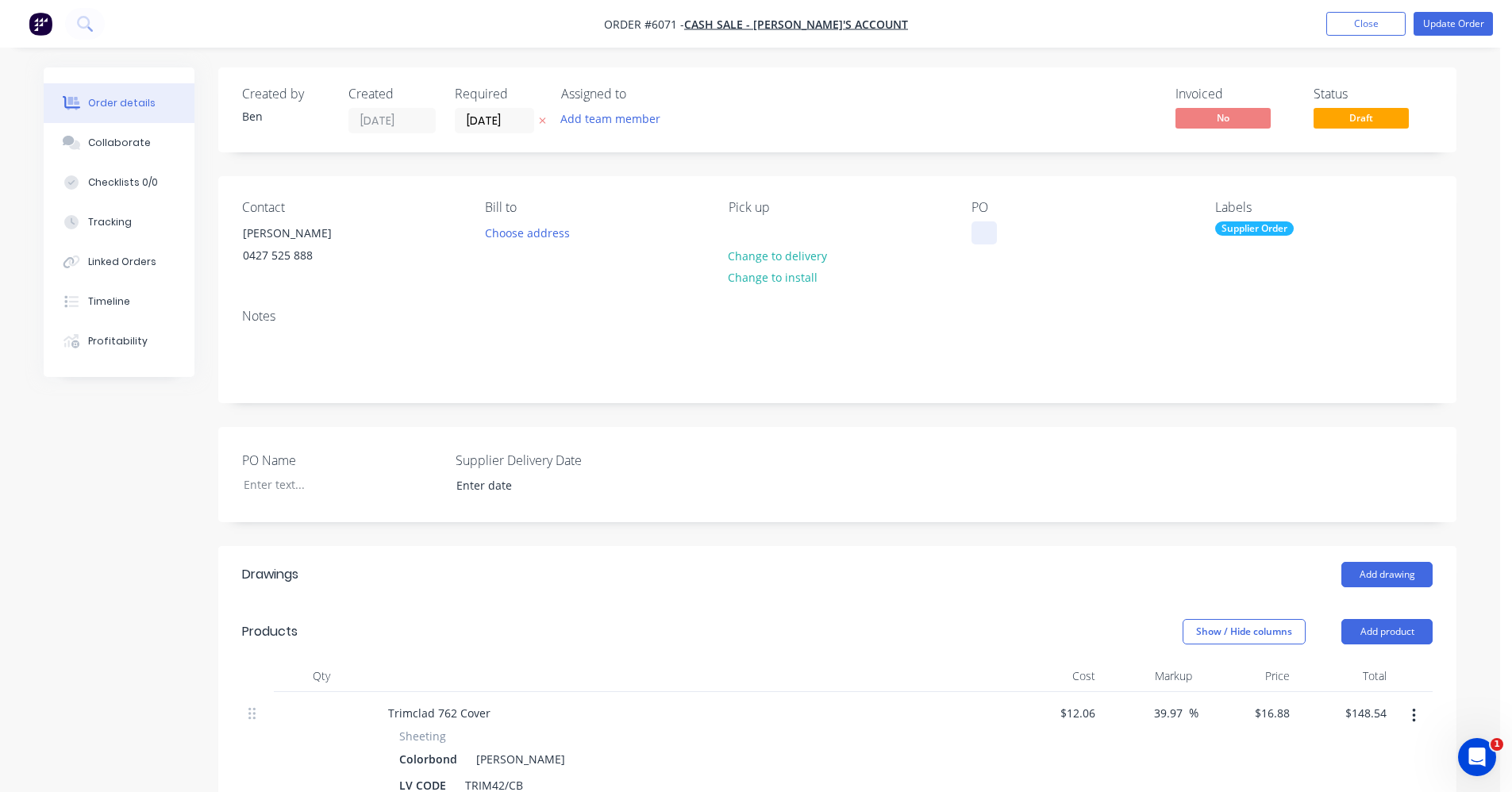
click at [978, 230] on div at bounding box center [984, 232] width 25 height 23
click at [1026, 234] on div "Jarrod" at bounding box center [1028, 232] width 114 height 23
click at [1476, 24] on button "Update Order" at bounding box center [1453, 24] width 79 height 24
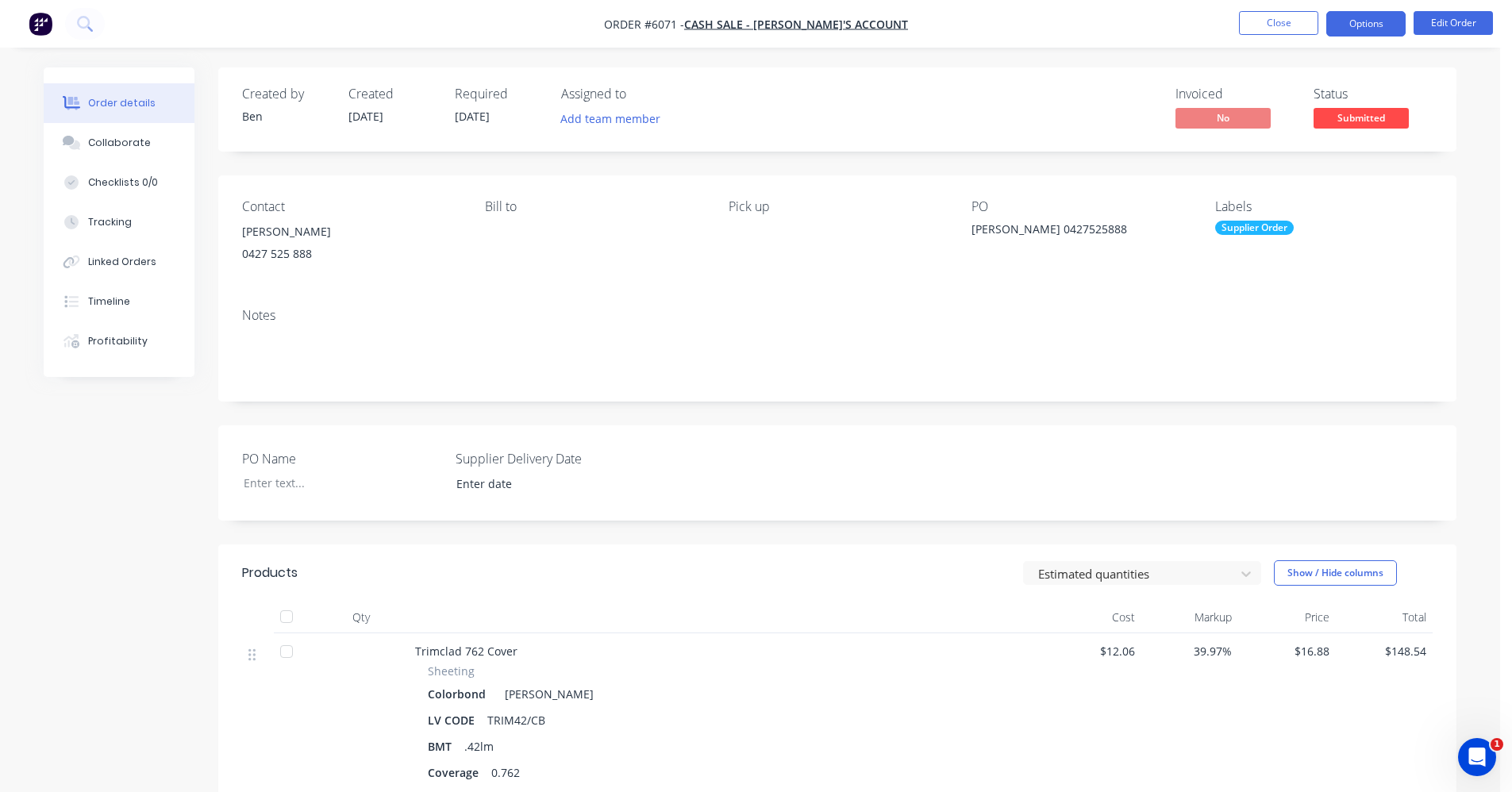
click at [1366, 30] on button "Options" at bounding box center [1365, 23] width 79 height 25
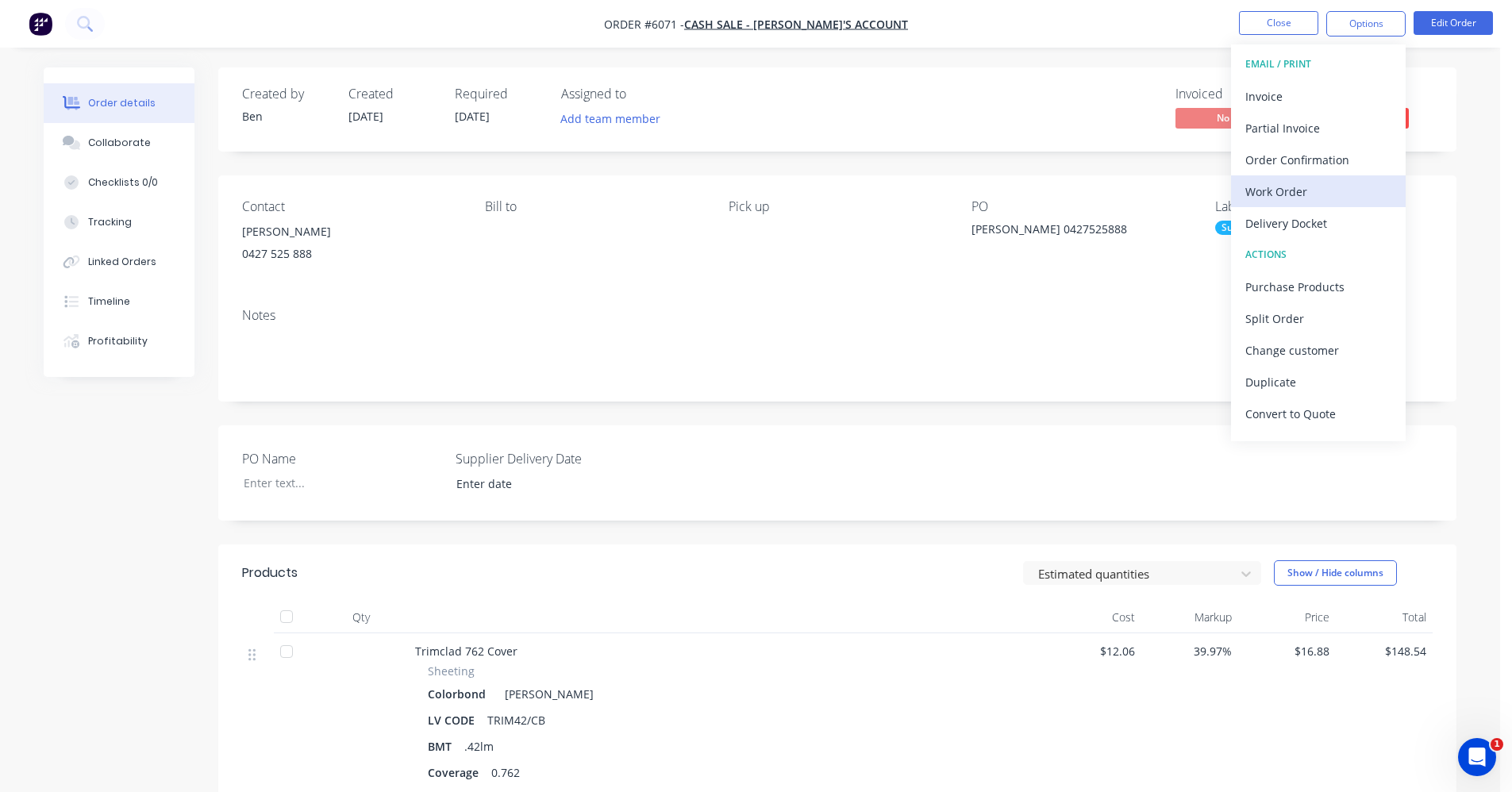
click at [1289, 197] on div "Work Order" at bounding box center [1318, 191] width 146 height 23
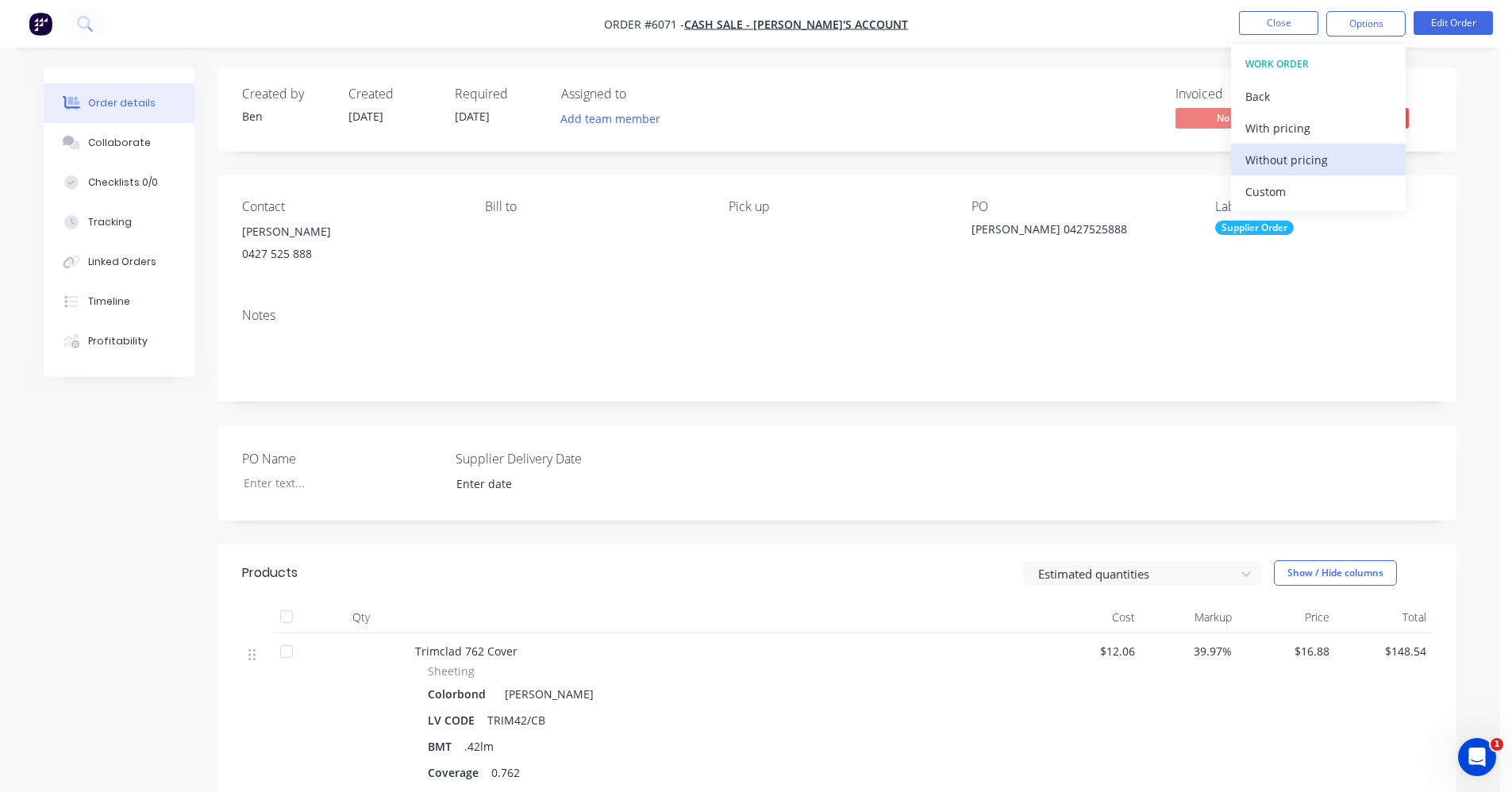
click at [1284, 166] on div "Without pricing" at bounding box center [1318, 160] width 146 height 23
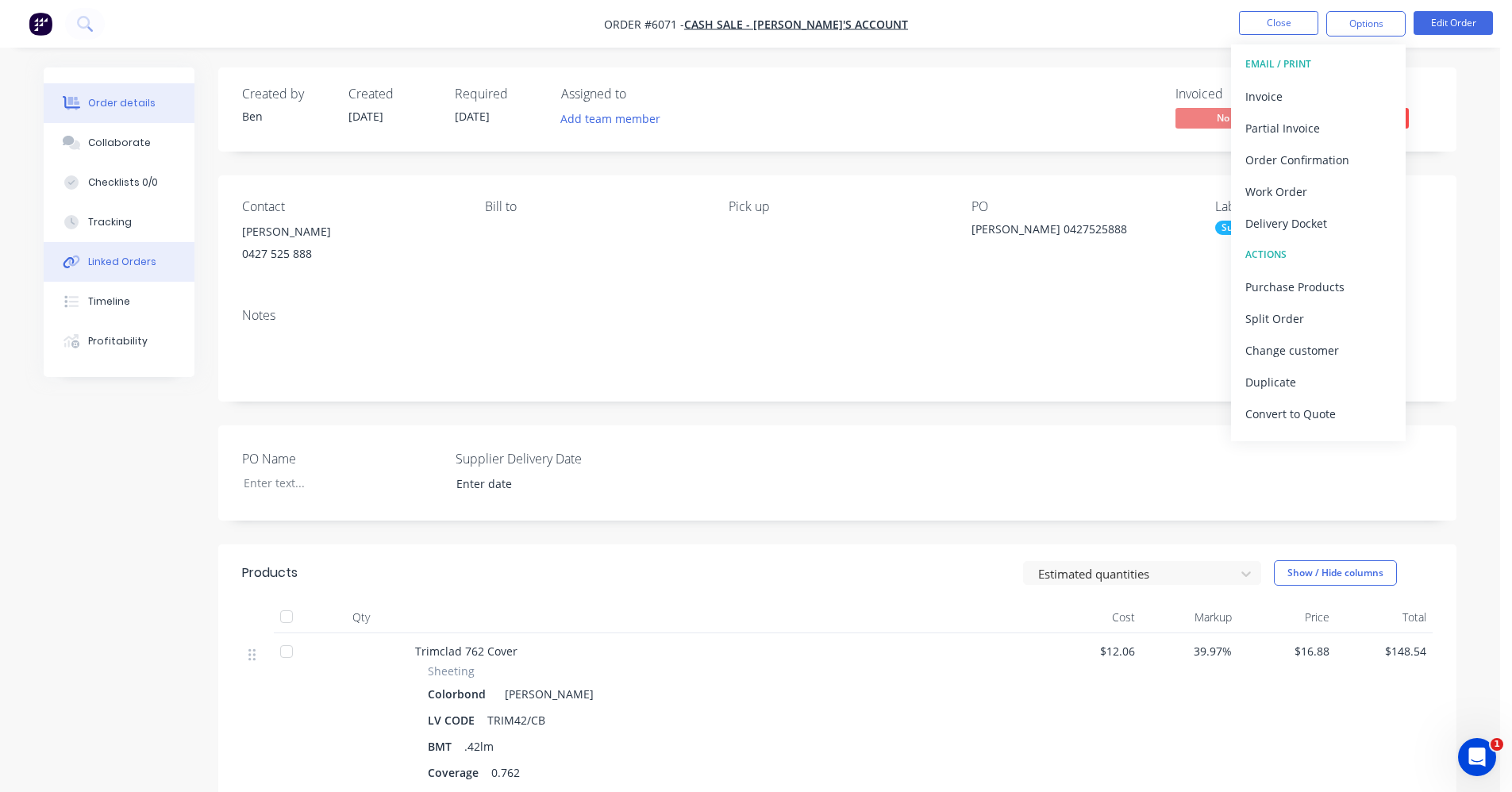
click at [114, 261] on div "Linked Orders" at bounding box center [122, 261] width 68 height 14
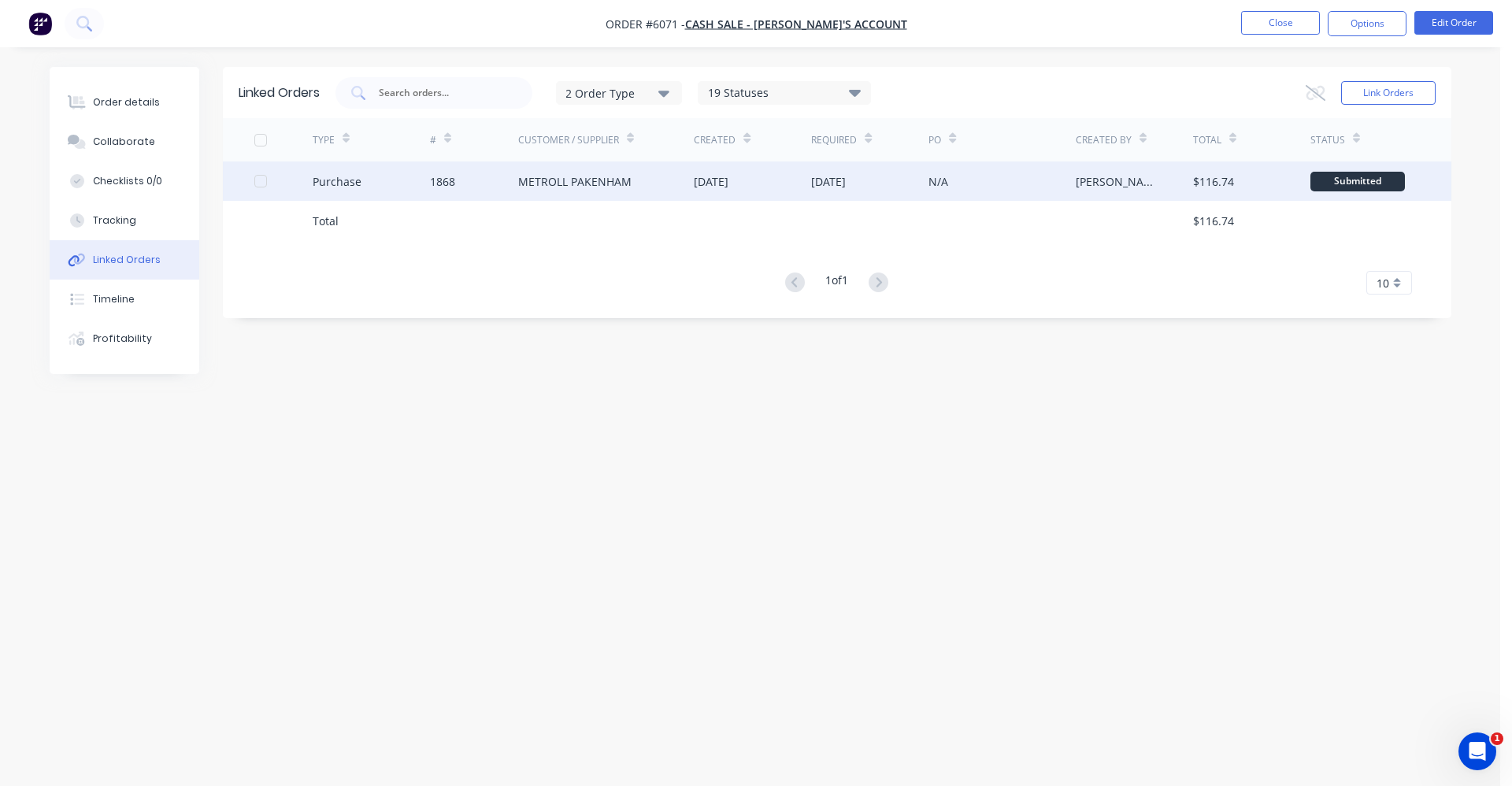
click at [615, 173] on div "METROLL PAKENHAM" at bounding box center [574, 182] width 113 height 17
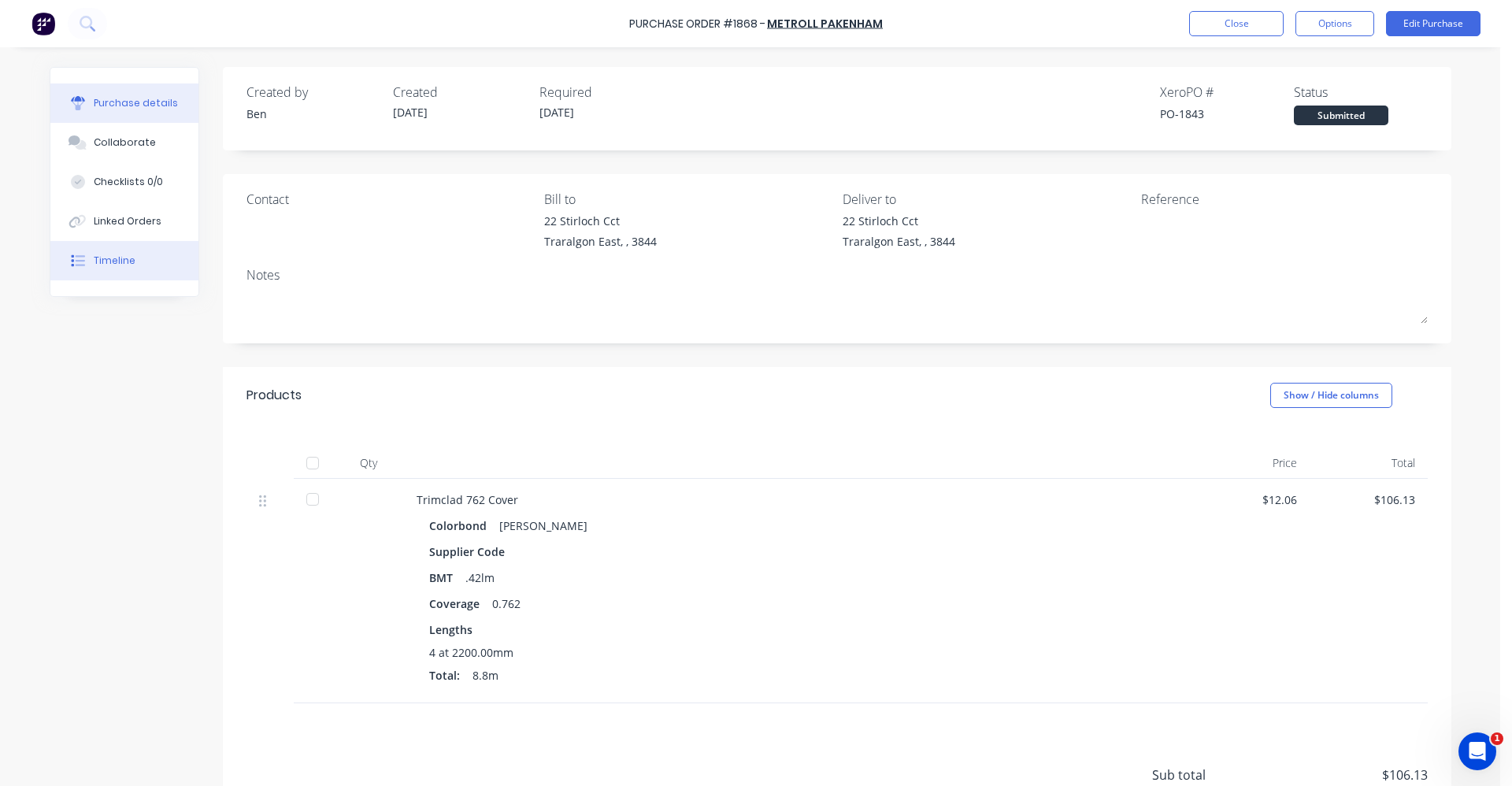
click at [97, 257] on div "Timeline" at bounding box center [114, 260] width 41 height 14
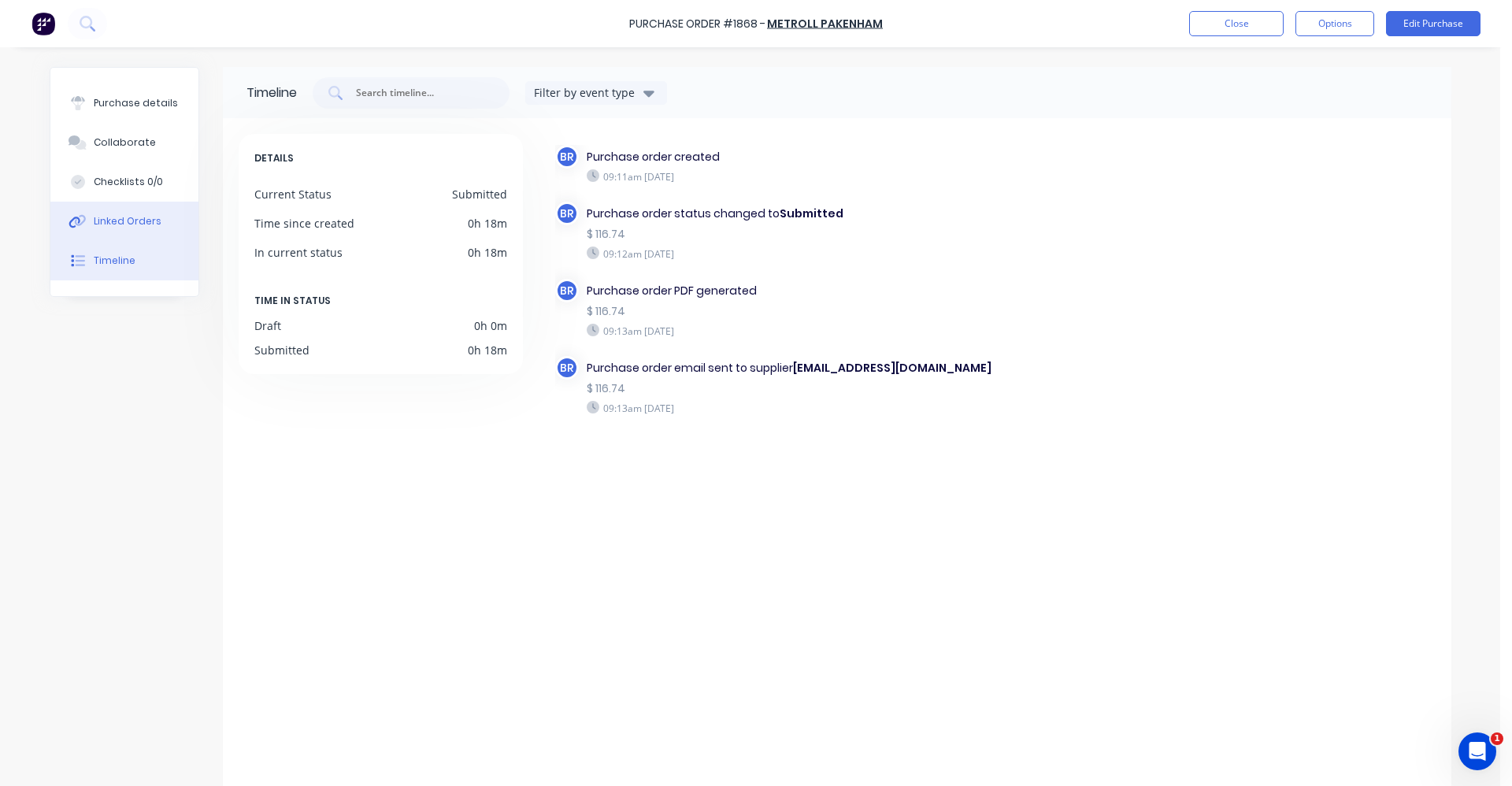
click at [105, 214] on button "Linked Orders" at bounding box center [124, 221] width 148 height 40
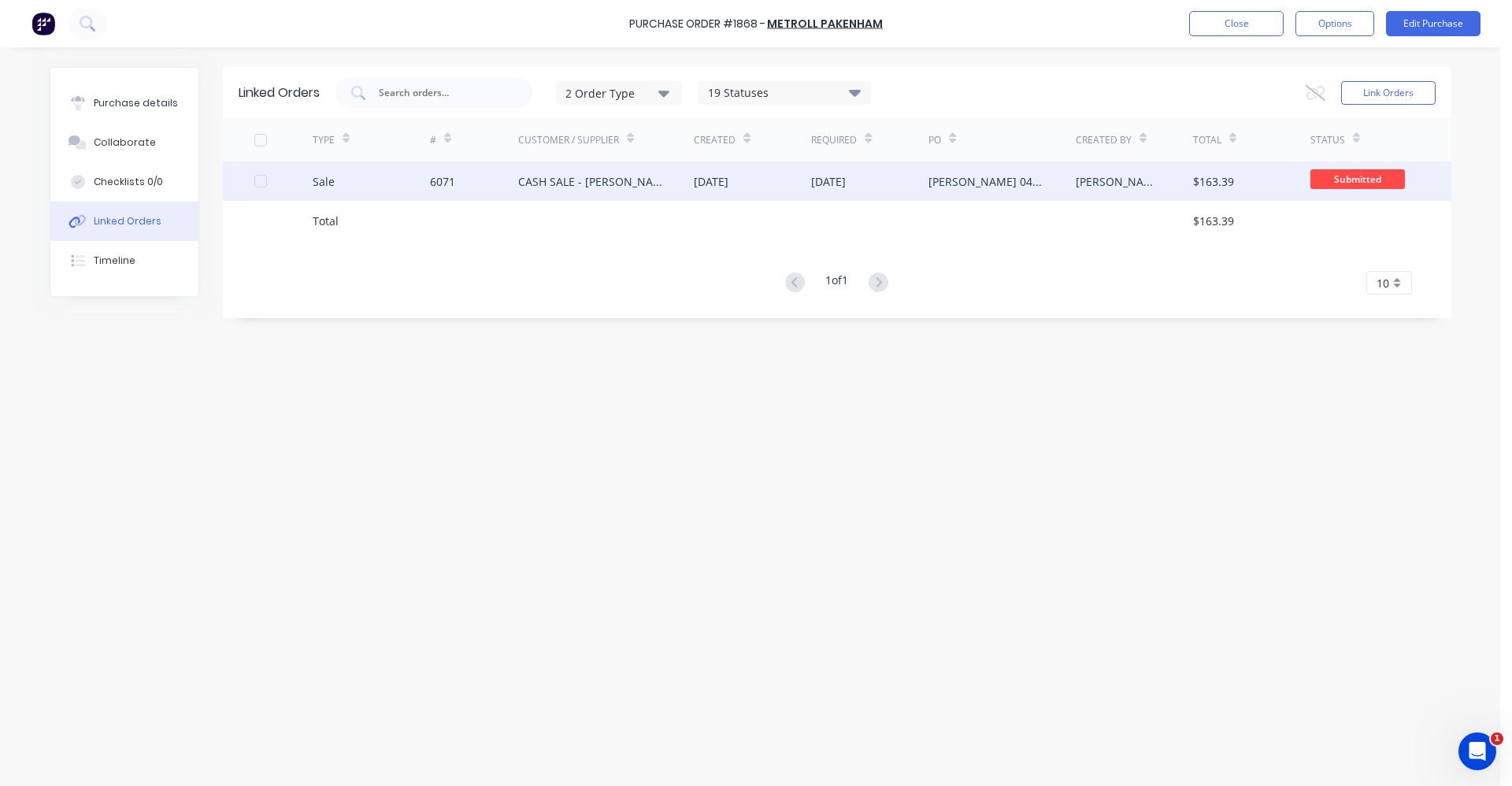
click at [526, 188] on div "CASH SALE - [PERSON_NAME]'S ACCOUNT" at bounding box center [590, 182] width 145 height 17
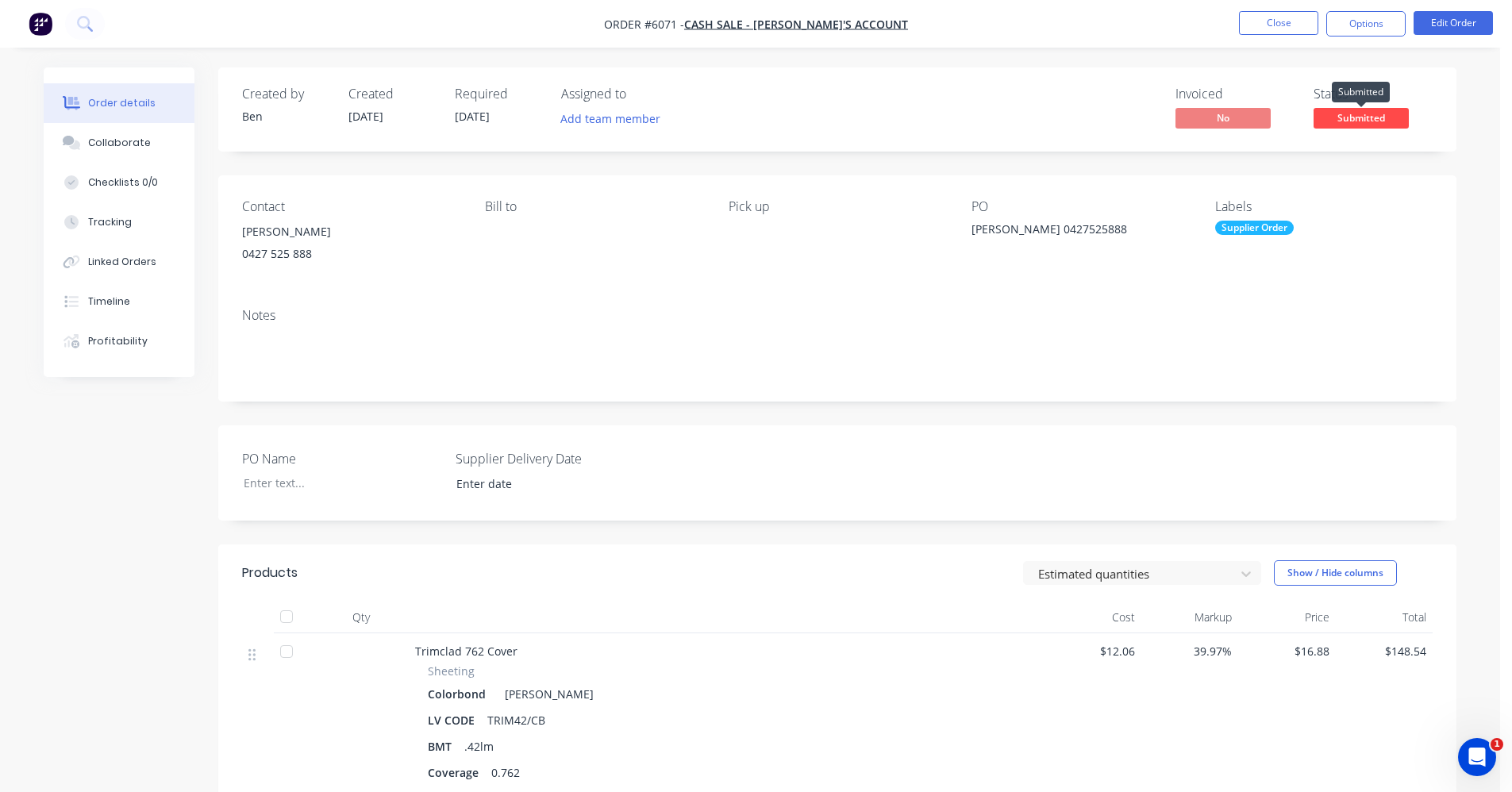
click at [1375, 123] on span "Submitted" at bounding box center [1361, 117] width 96 height 19
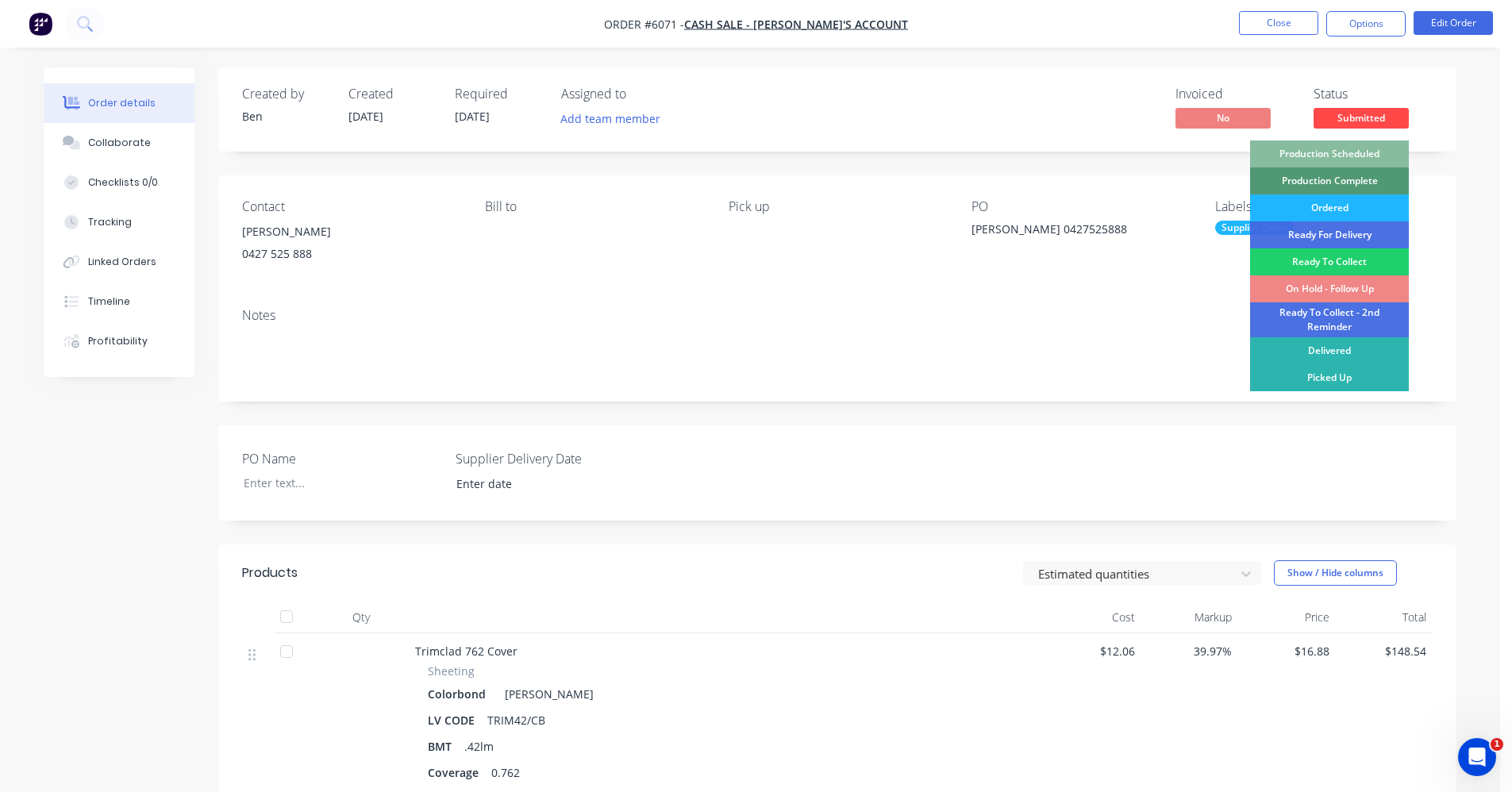
click at [1321, 210] on div "Ordered" at bounding box center [1329, 207] width 159 height 27
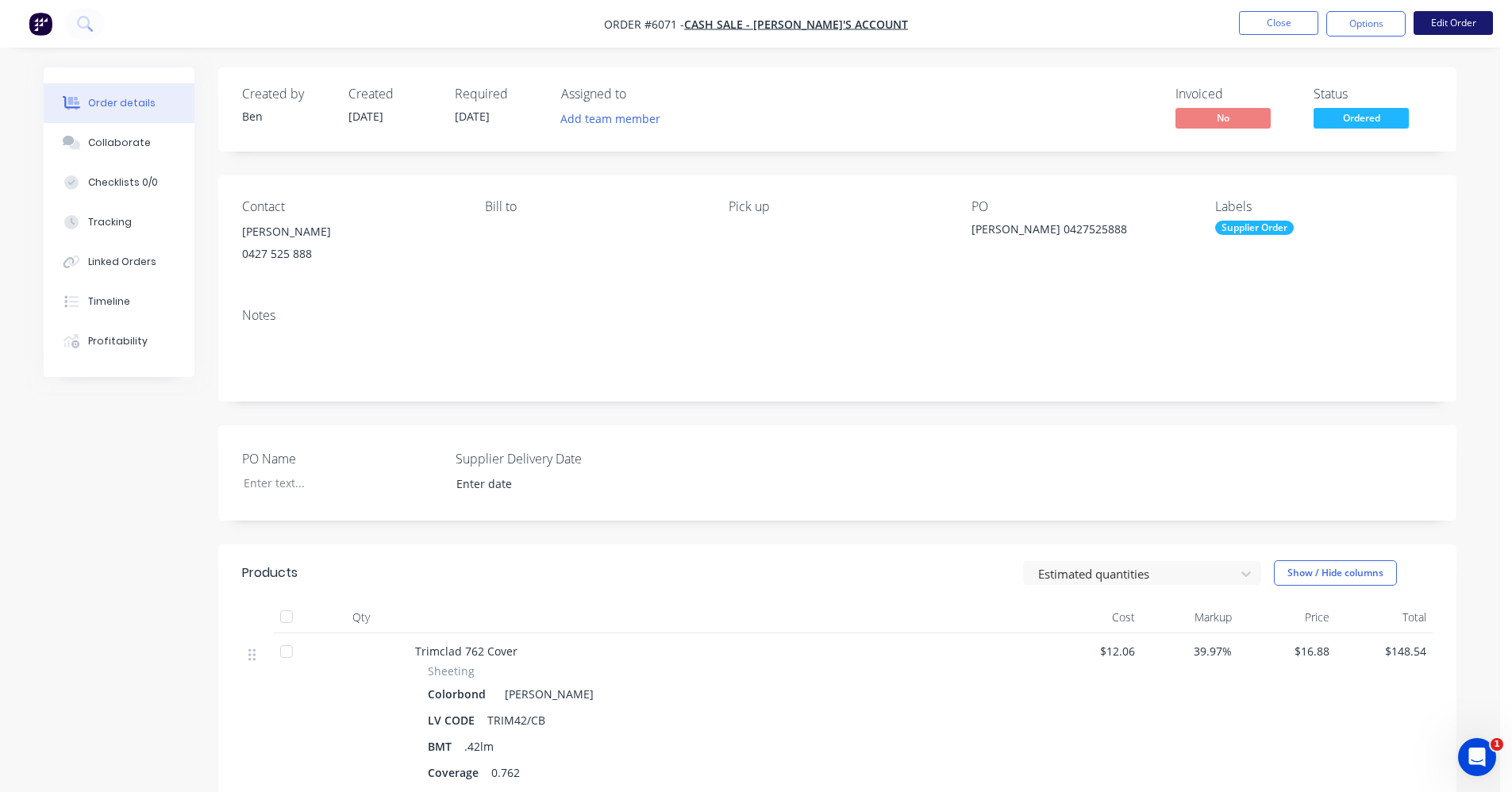
click at [1457, 25] on button "Edit Order" at bounding box center [1453, 23] width 79 height 24
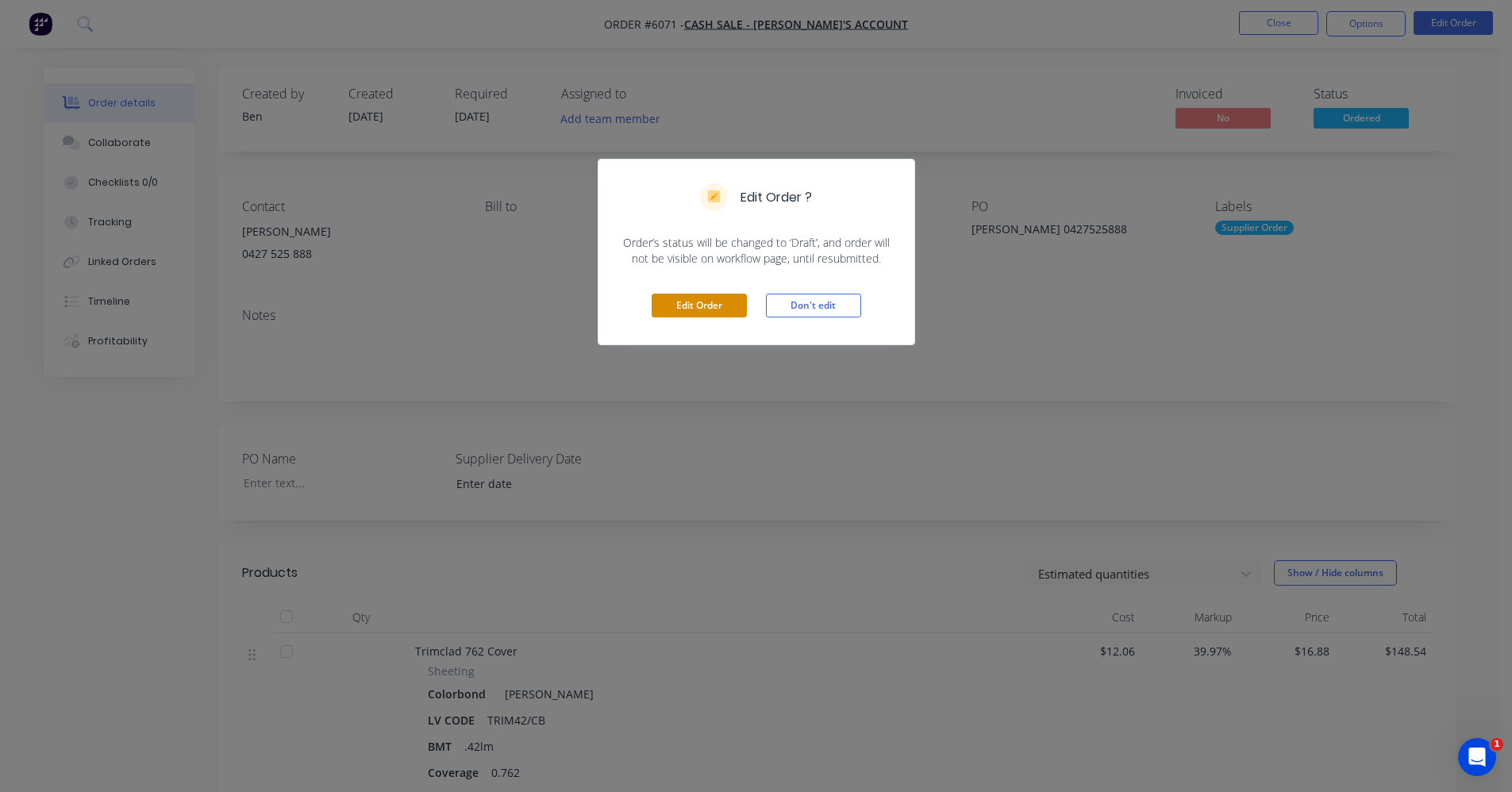
click at [704, 305] on button "Edit Order" at bounding box center [698, 305] width 96 height 24
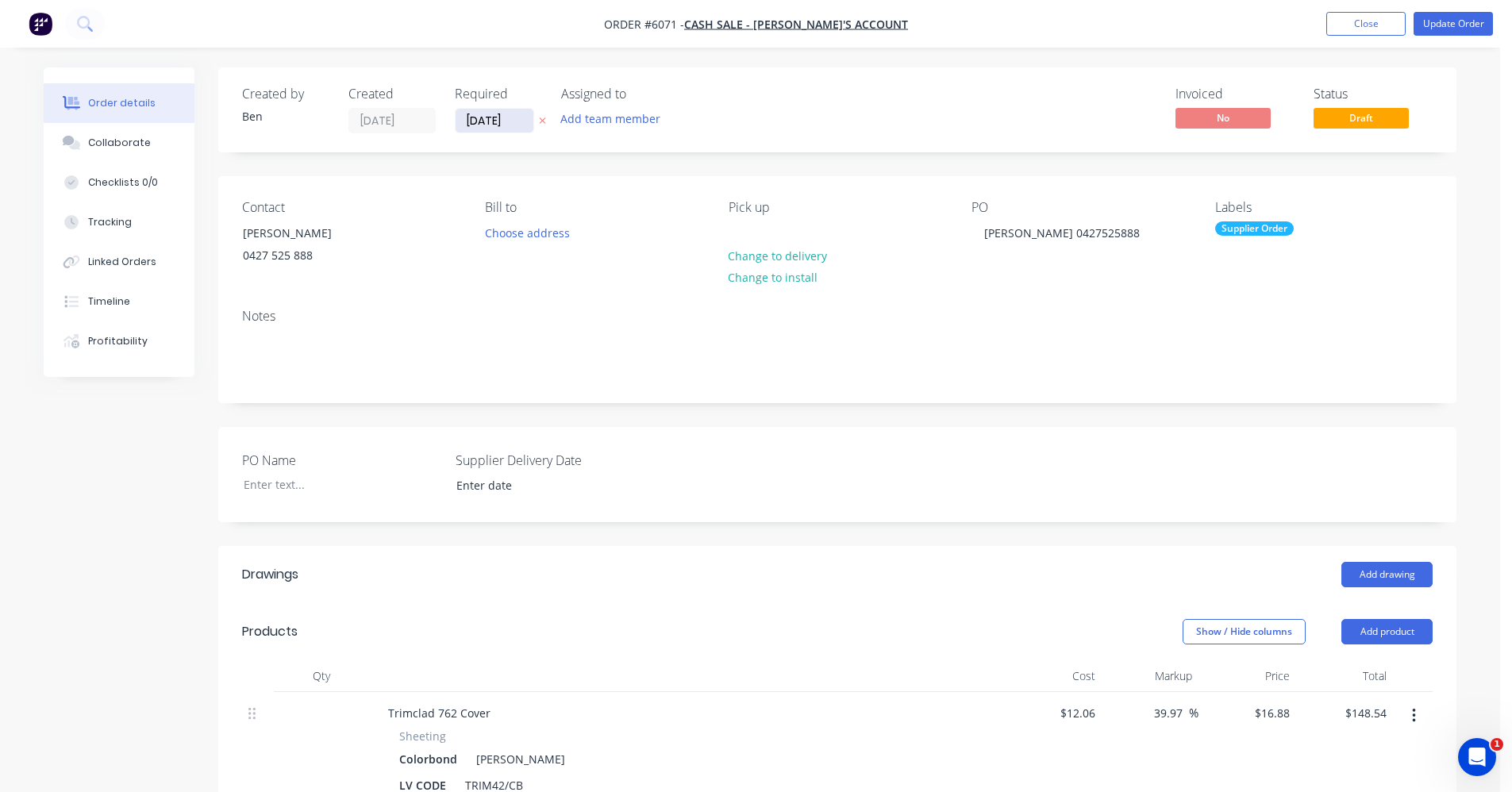
click at [492, 121] on input "08/10/25" at bounding box center [494, 121] width 78 height 24
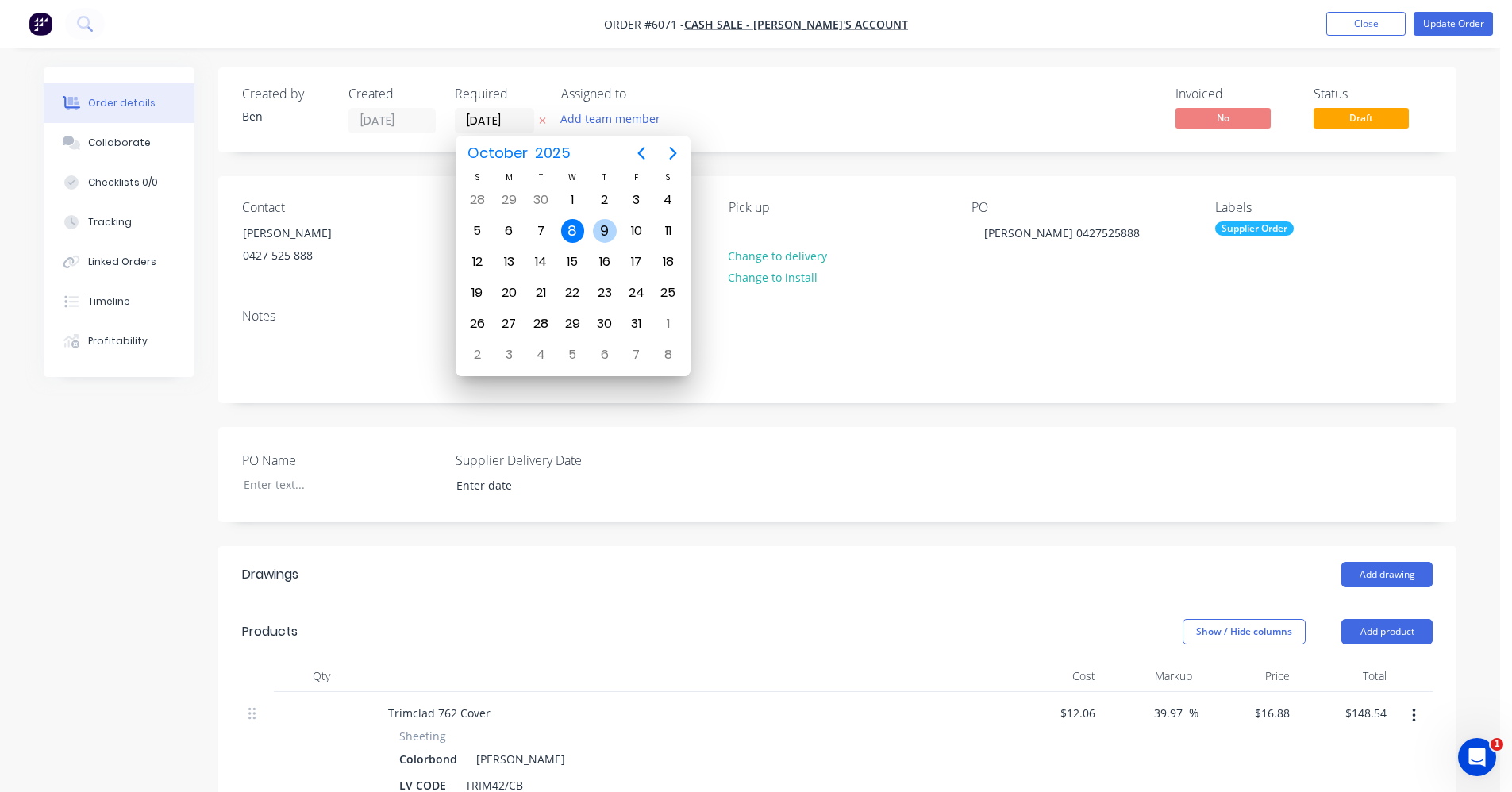
click at [602, 227] on div "9" at bounding box center [605, 231] width 24 height 24
type input "09/10/25"
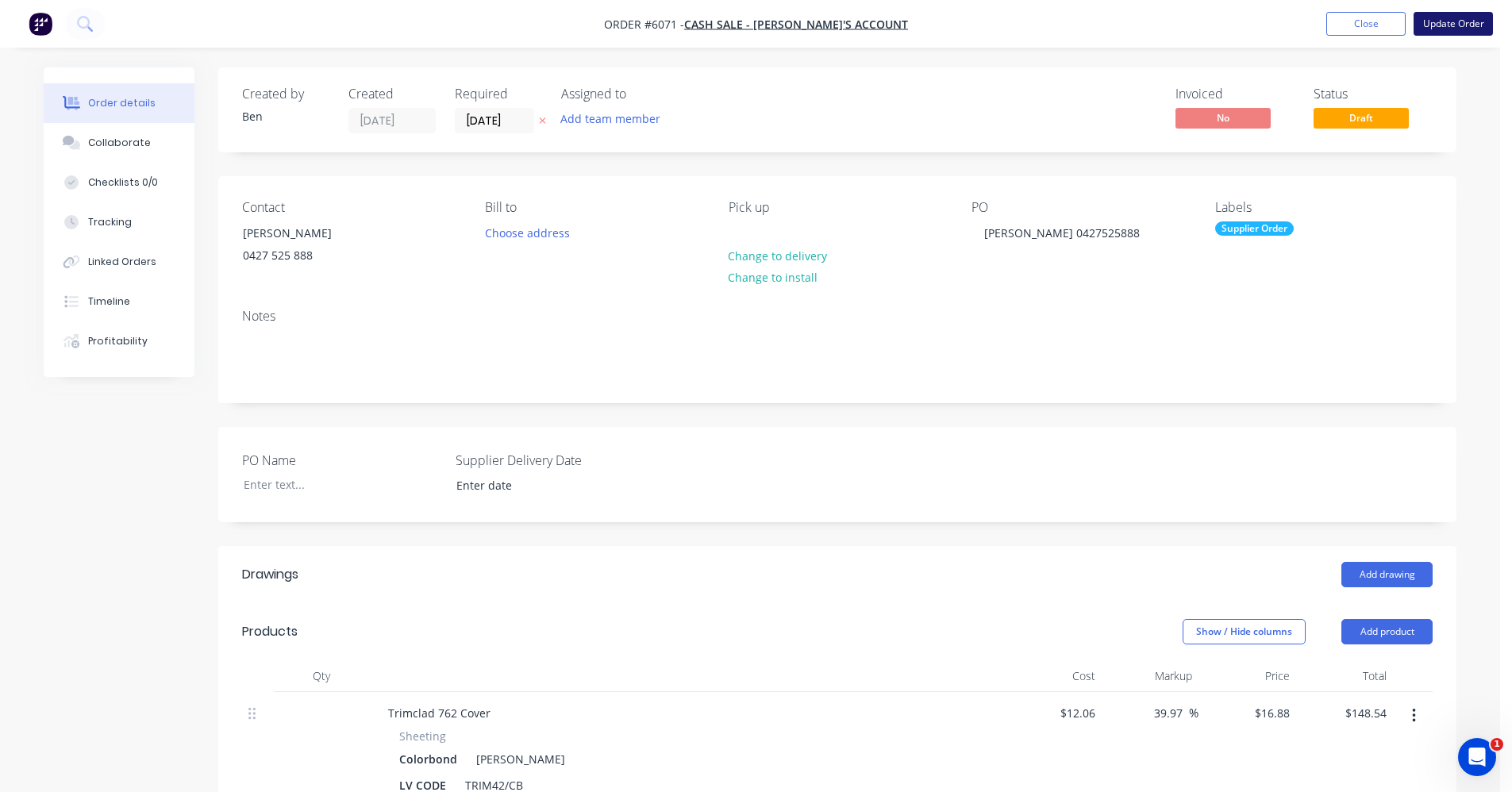
click at [1476, 26] on button "Update Order" at bounding box center [1453, 24] width 79 height 24
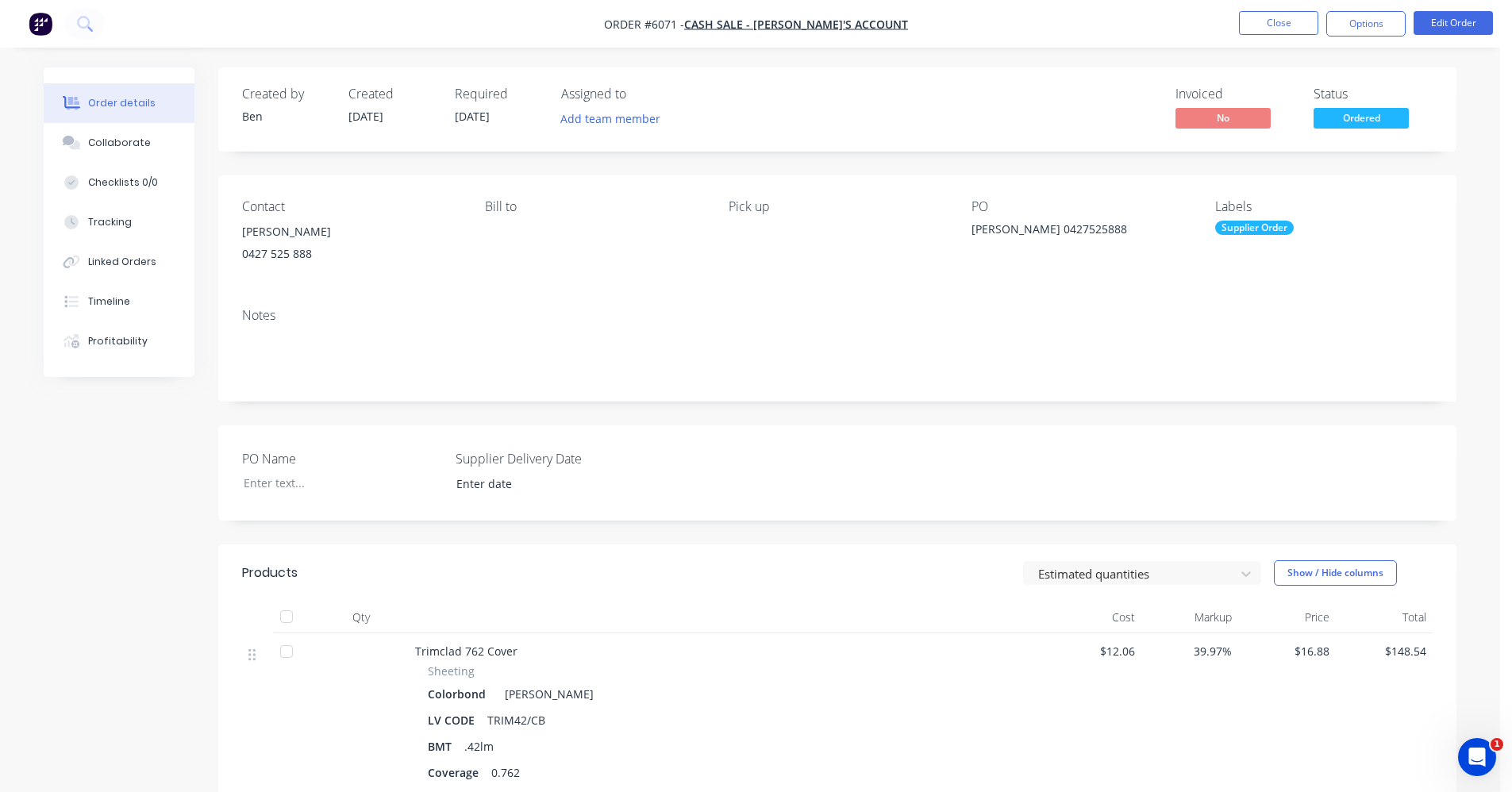
click at [1262, 227] on div "Supplier Order" at bounding box center [1254, 227] width 79 height 14
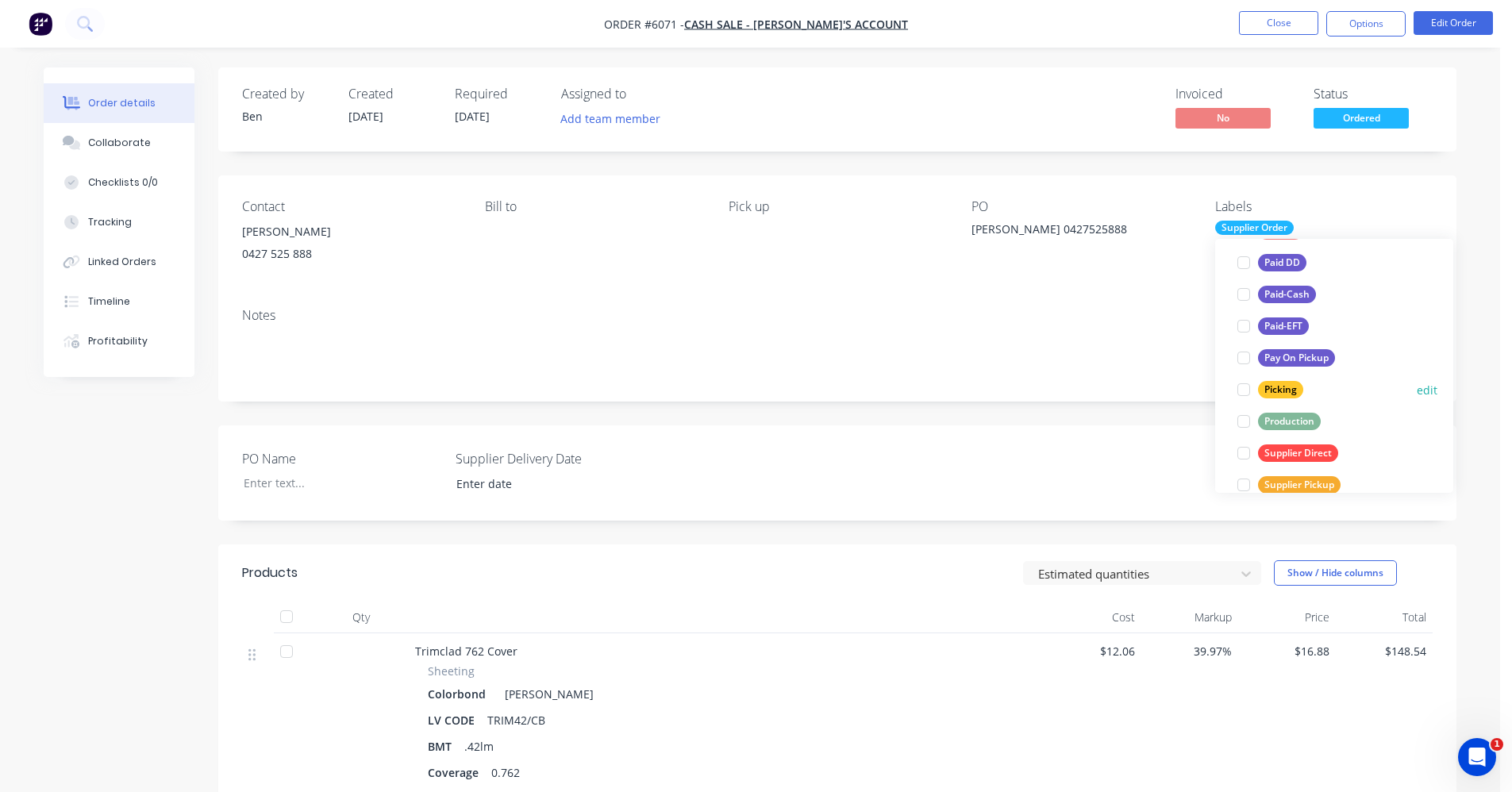
scroll to position [238, 0]
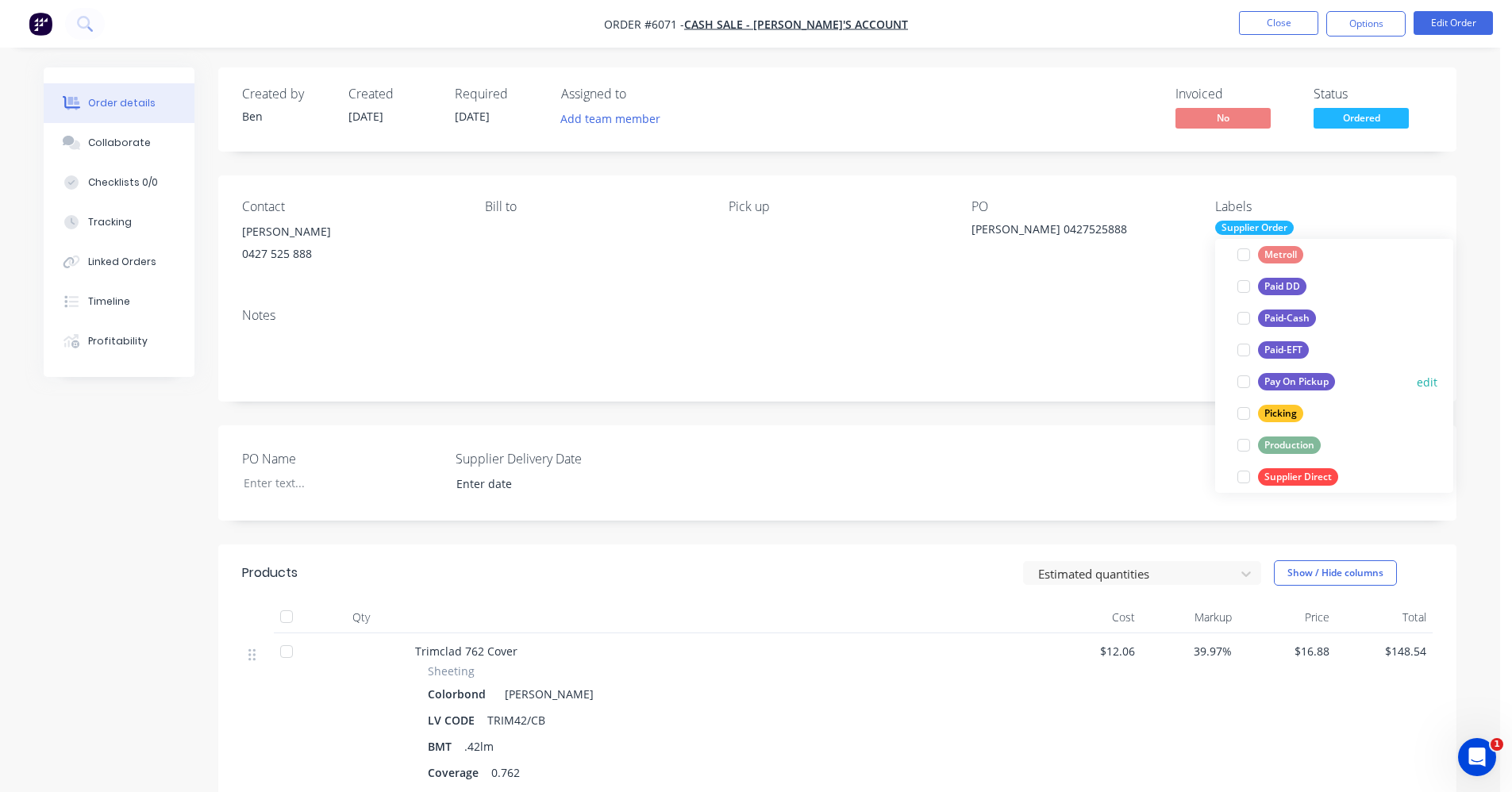
click at [1288, 376] on div "Pay On Pickup" at bounding box center [1296, 382] width 77 height 18
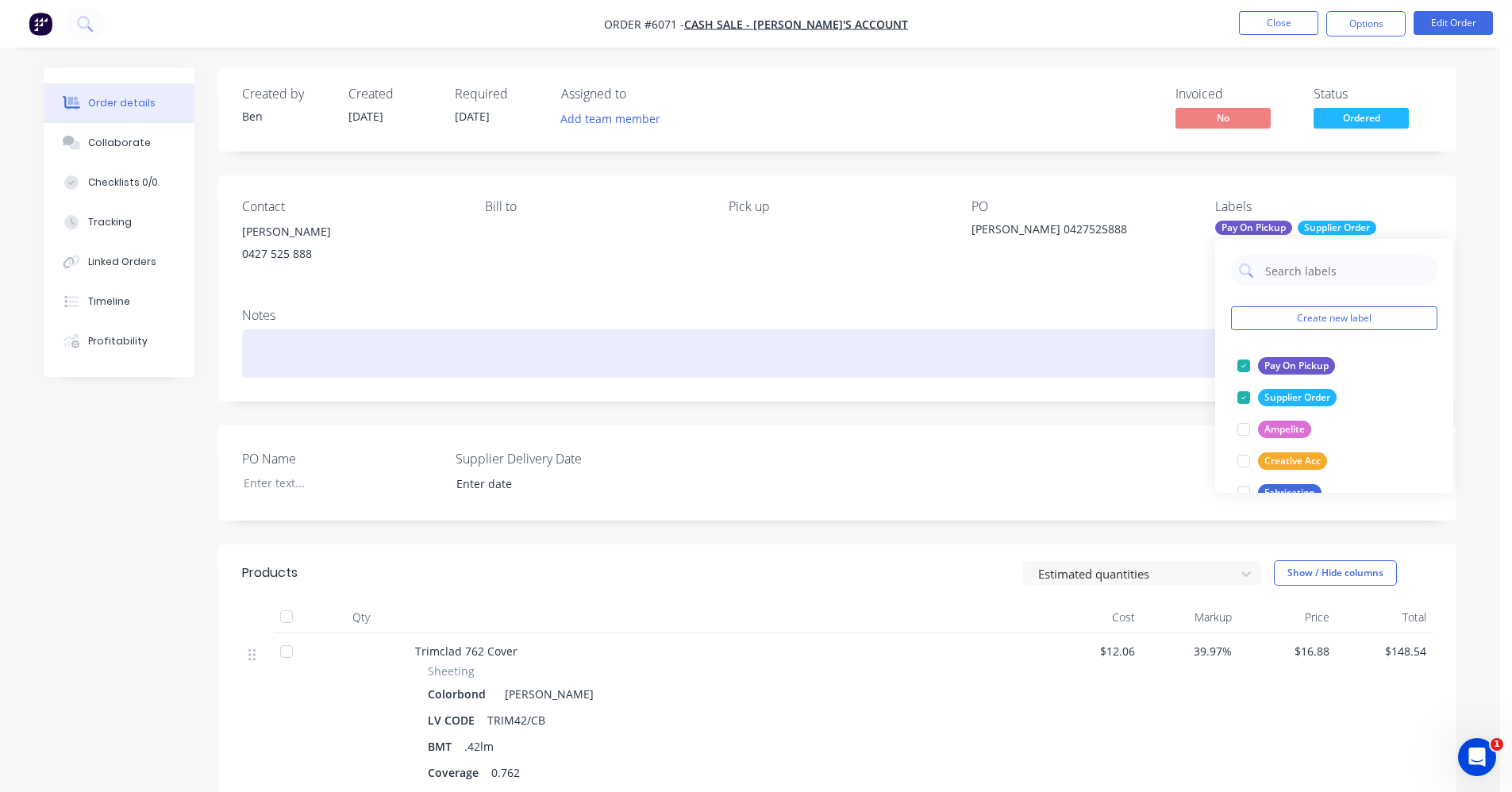
click at [724, 343] on div at bounding box center [838, 354] width 1191 height 48
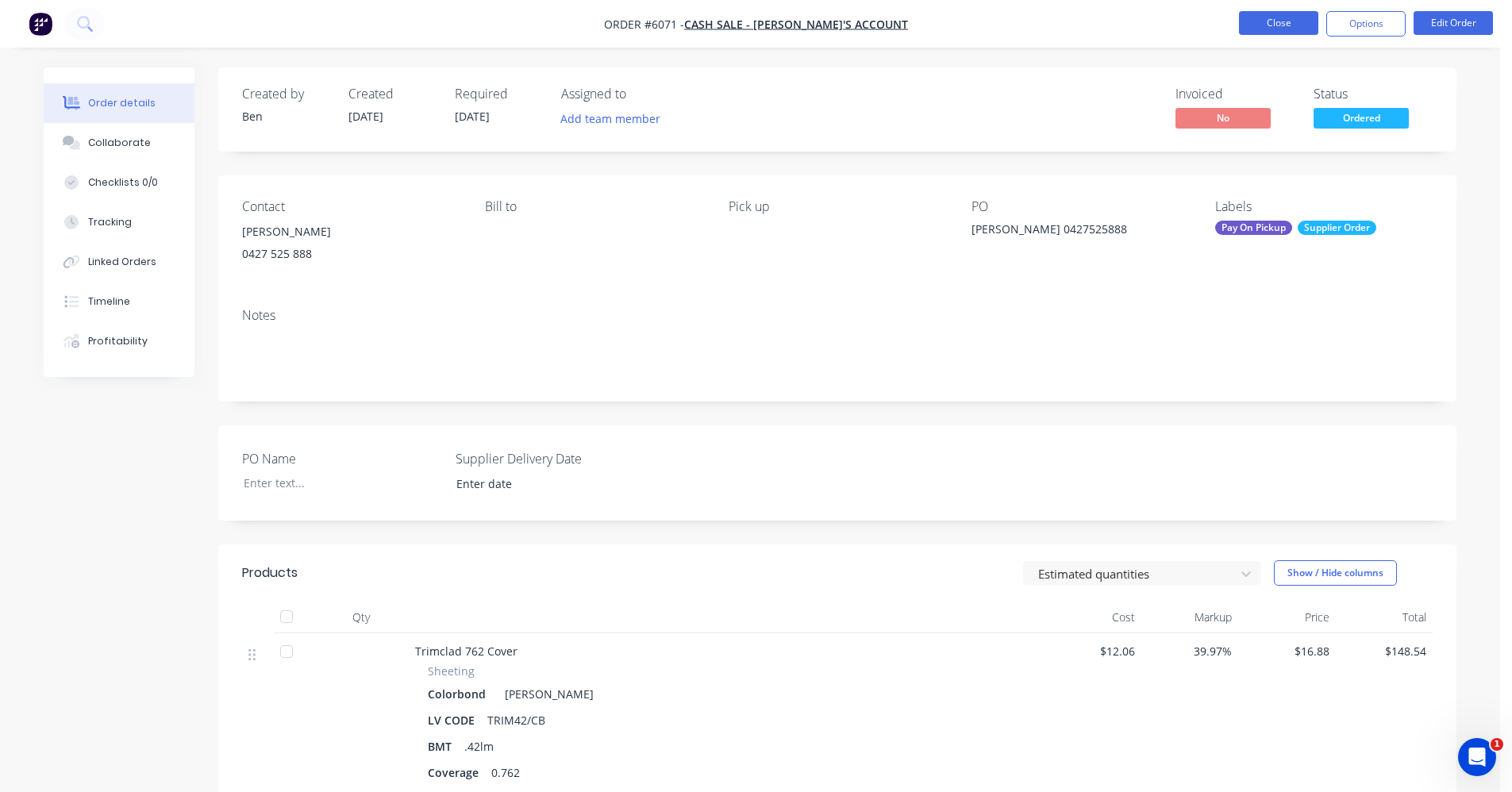
click at [1281, 19] on button "Close" at bounding box center [1278, 23] width 79 height 24
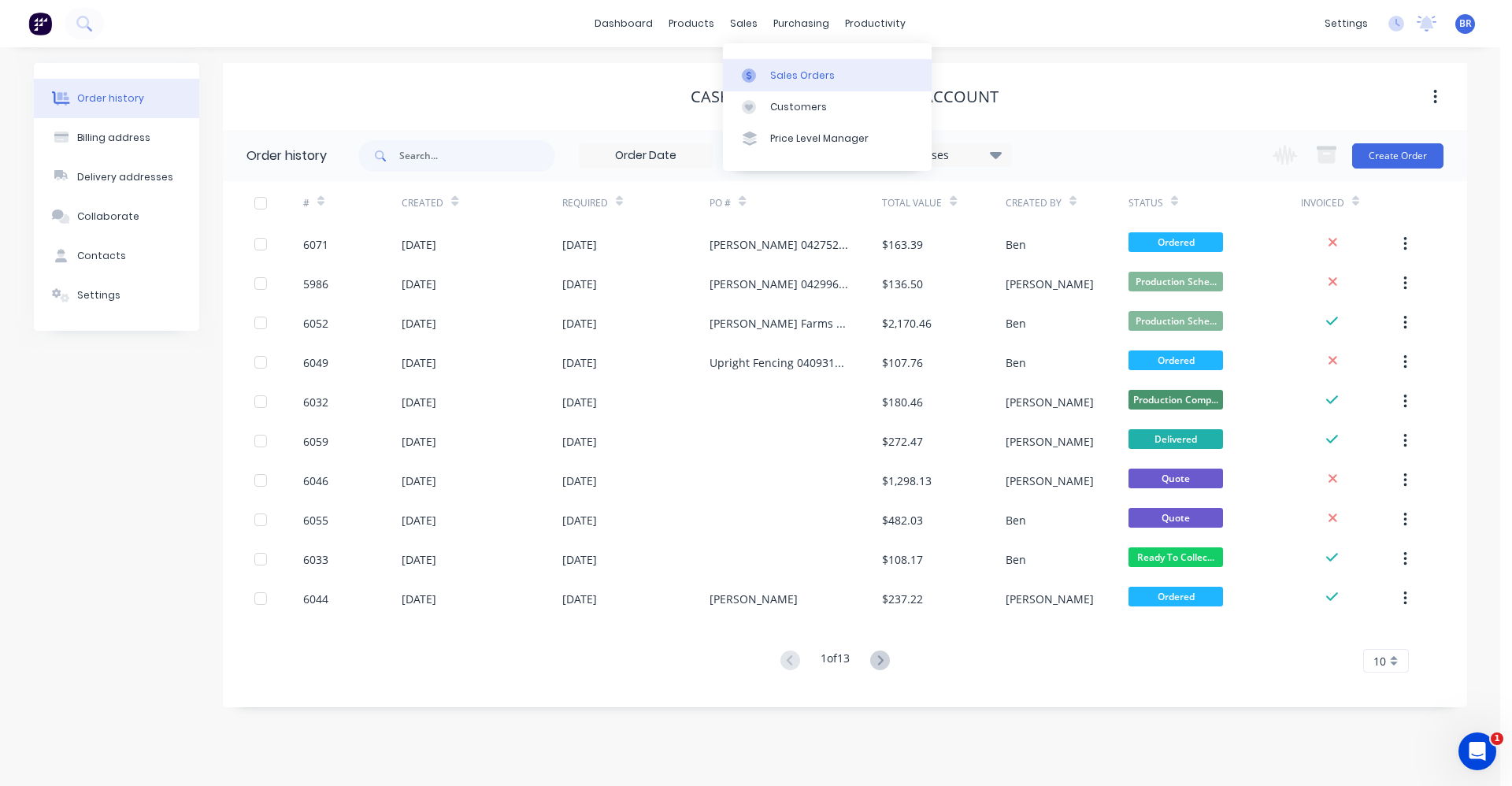
click at [783, 73] on div "Sales Orders" at bounding box center [803, 75] width 65 height 14
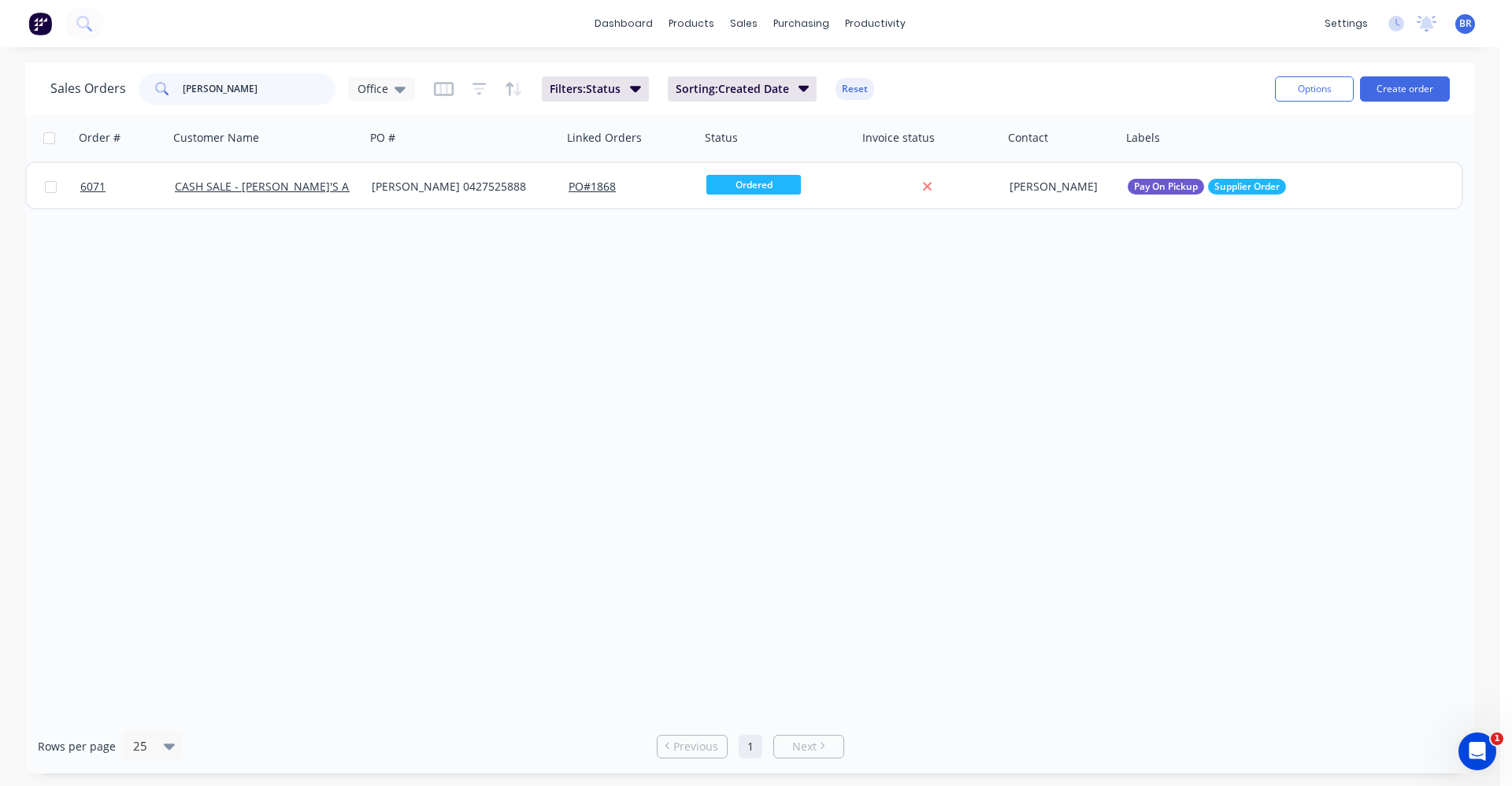
drag, startPoint x: 253, startPoint y: 91, endPoint x: 98, endPoint y: 79, distance: 155.5
click at [99, 80] on div "Sales Orders jarrod Office" at bounding box center [233, 88] width 365 height 31
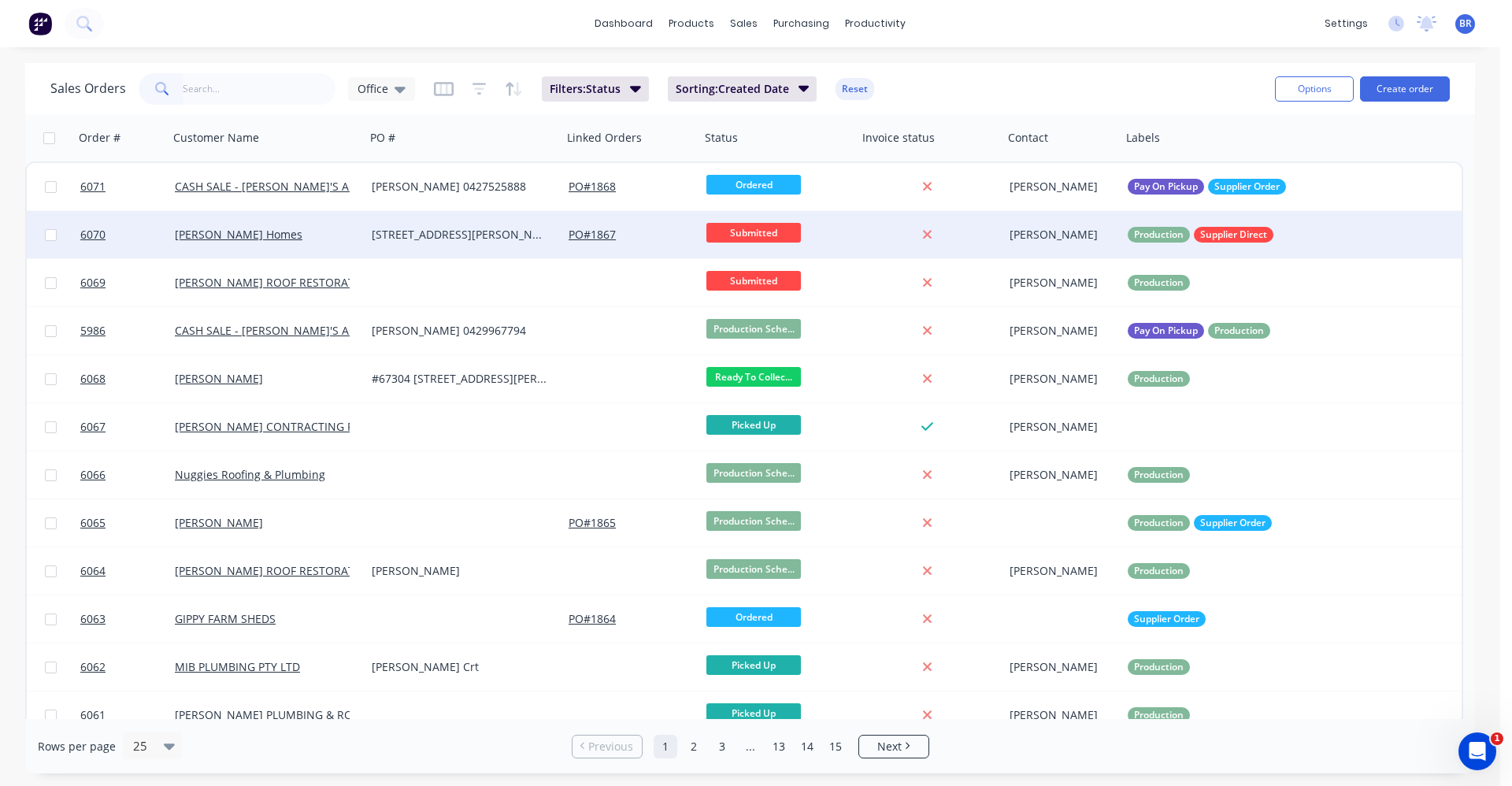
click at [311, 238] on div "[PERSON_NAME] Homes" at bounding box center [263, 234] width 175 height 16
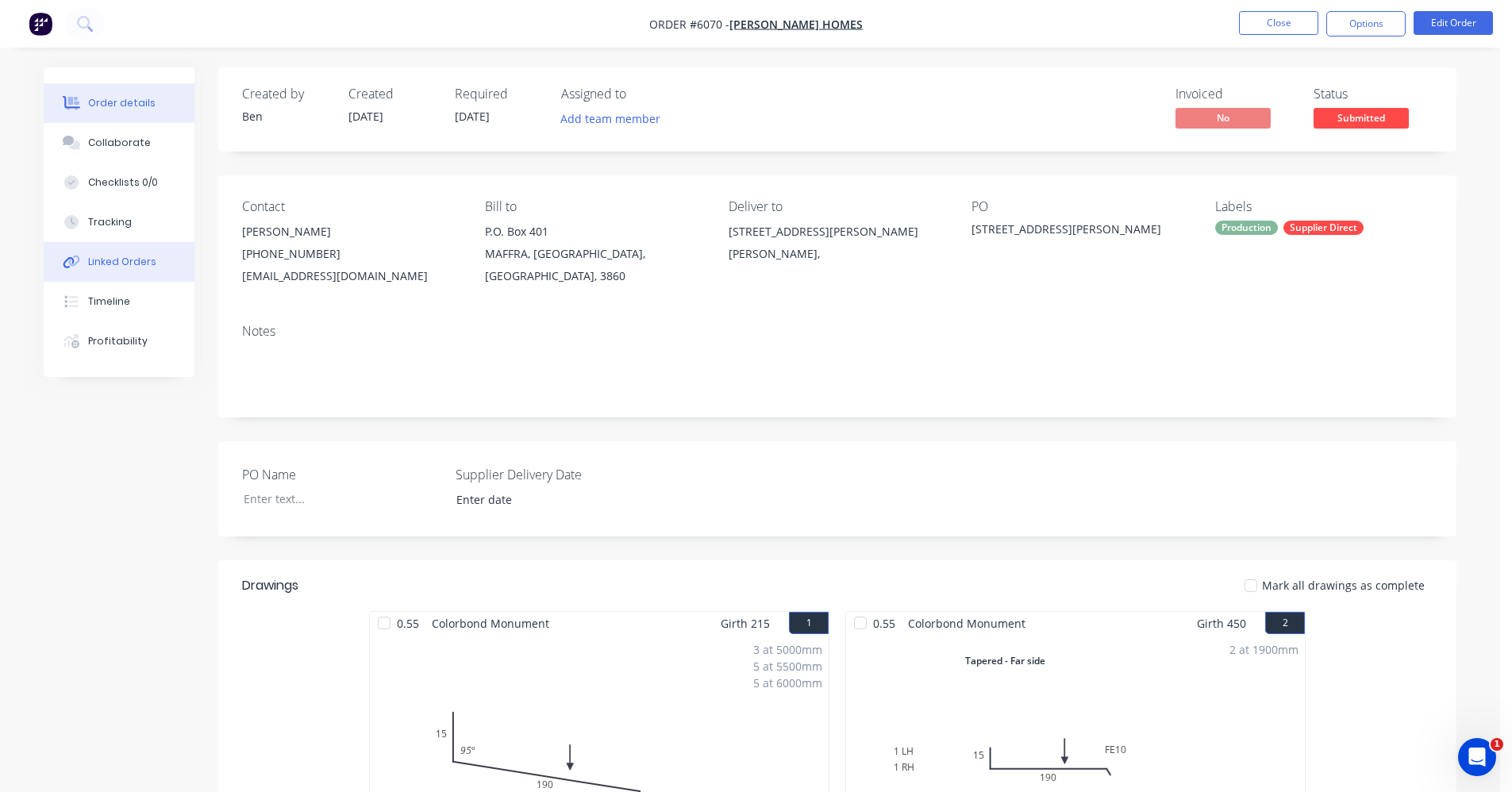
click at [111, 269] on button "Linked Orders" at bounding box center [119, 262] width 150 height 40
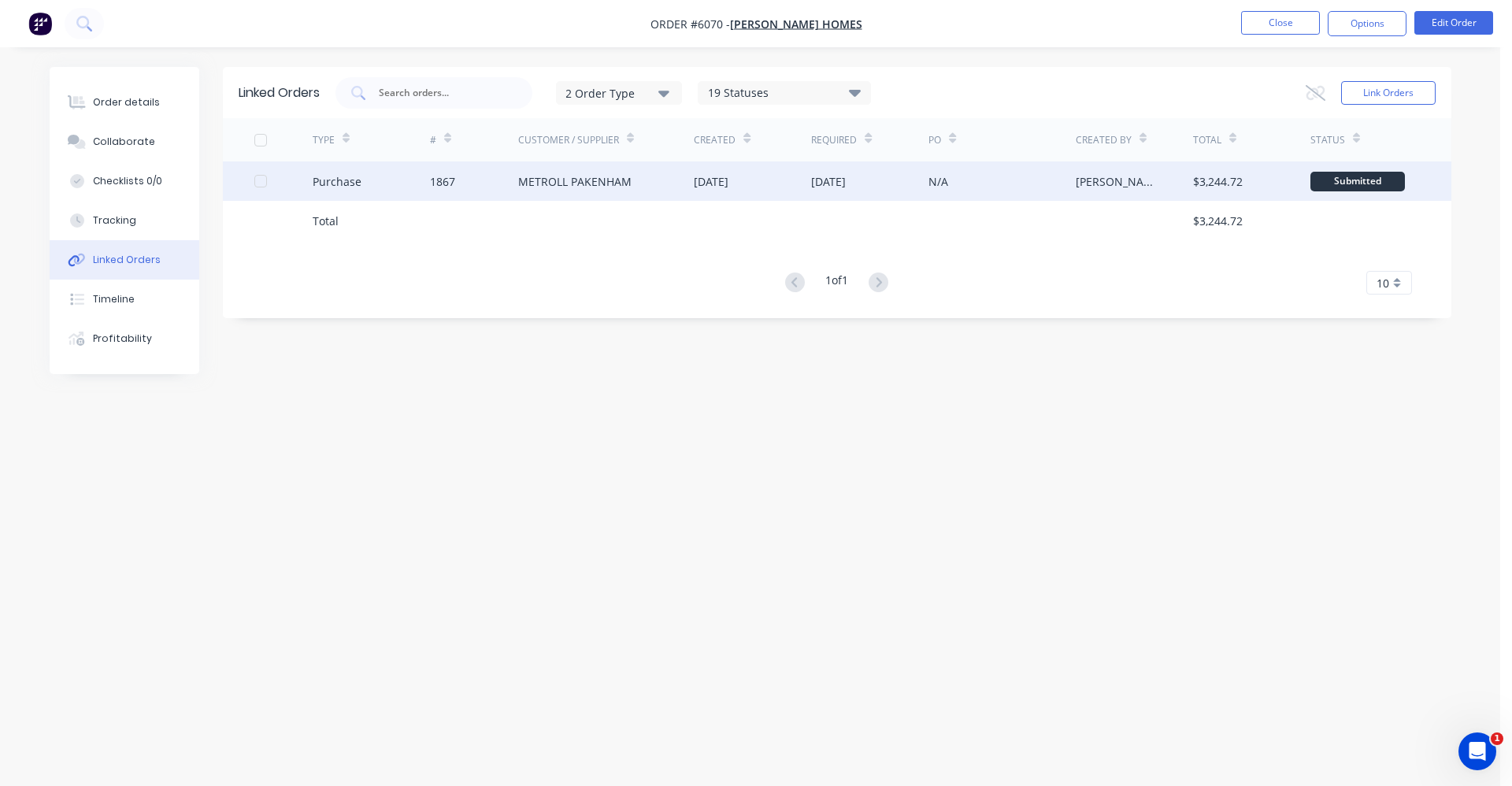
click at [610, 186] on div "METROLL PAKENHAM" at bounding box center [574, 182] width 113 height 17
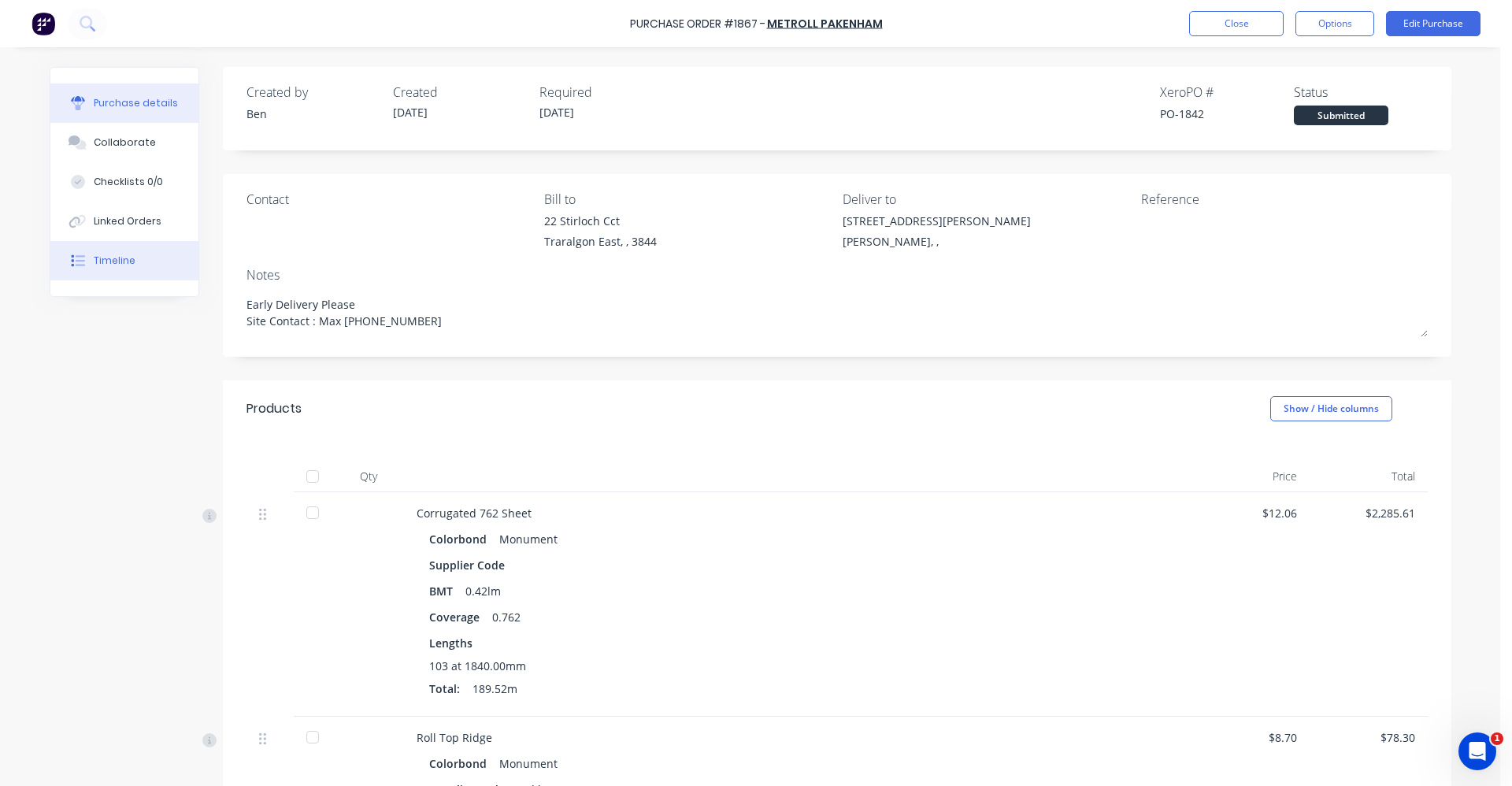
click at [101, 262] on div "Timeline" at bounding box center [114, 260] width 41 height 14
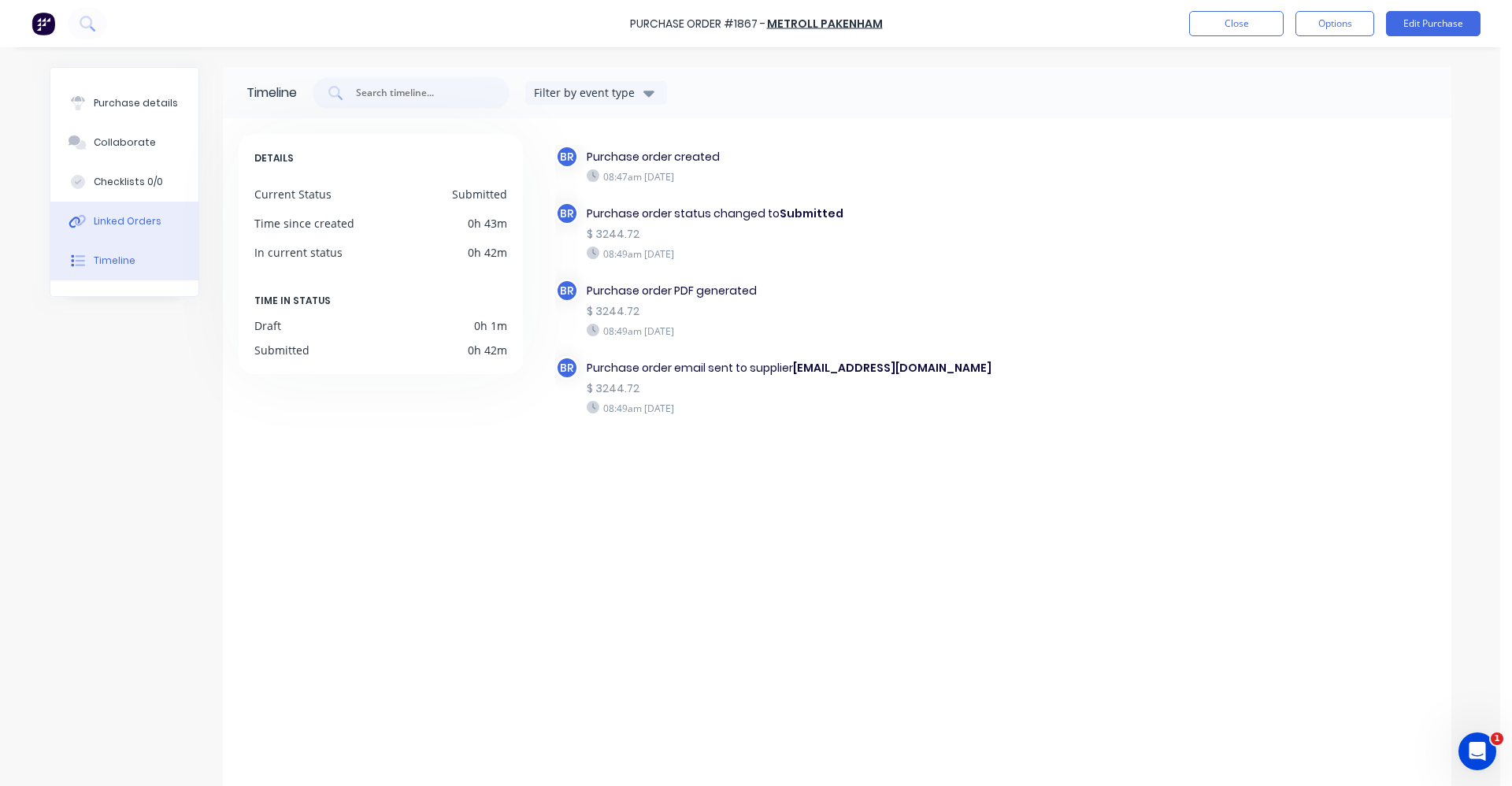
click at [112, 212] on button "Linked Orders" at bounding box center [124, 221] width 148 height 40
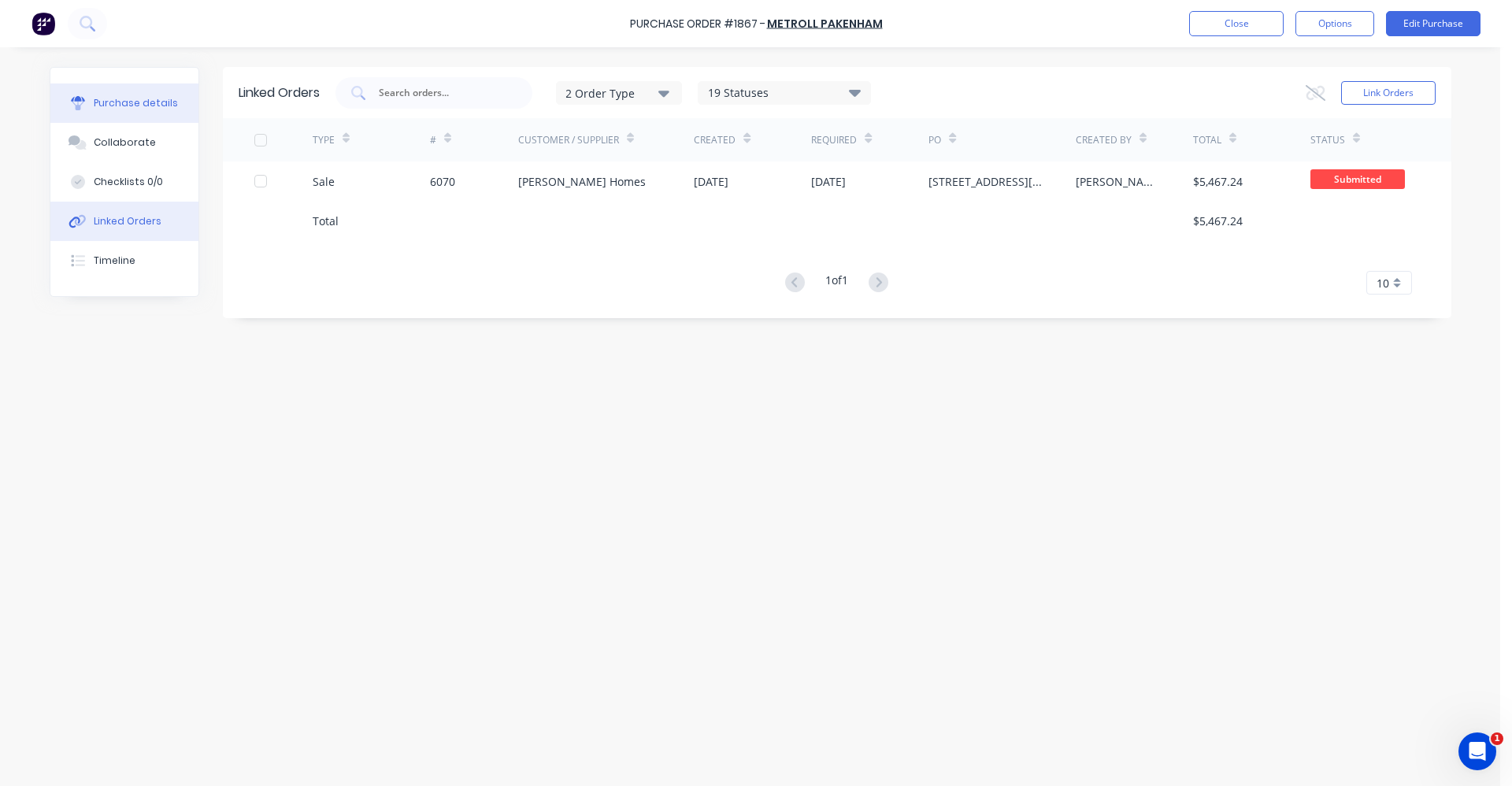
click at [165, 99] on div "Purchase details" at bounding box center [136, 102] width 84 height 14
type textarea "x"
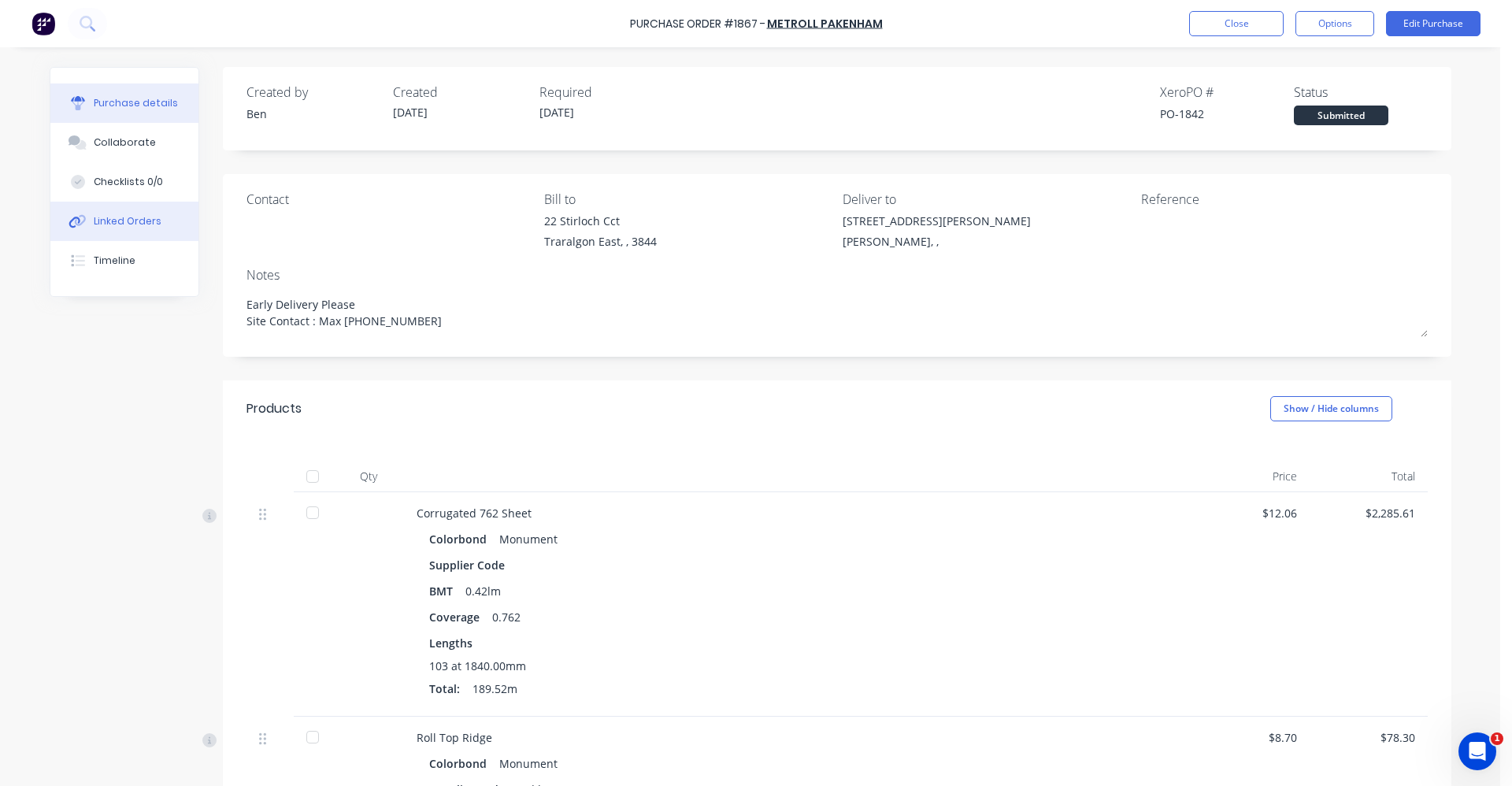
click at [113, 221] on div "Linked Orders" at bounding box center [127, 220] width 67 height 14
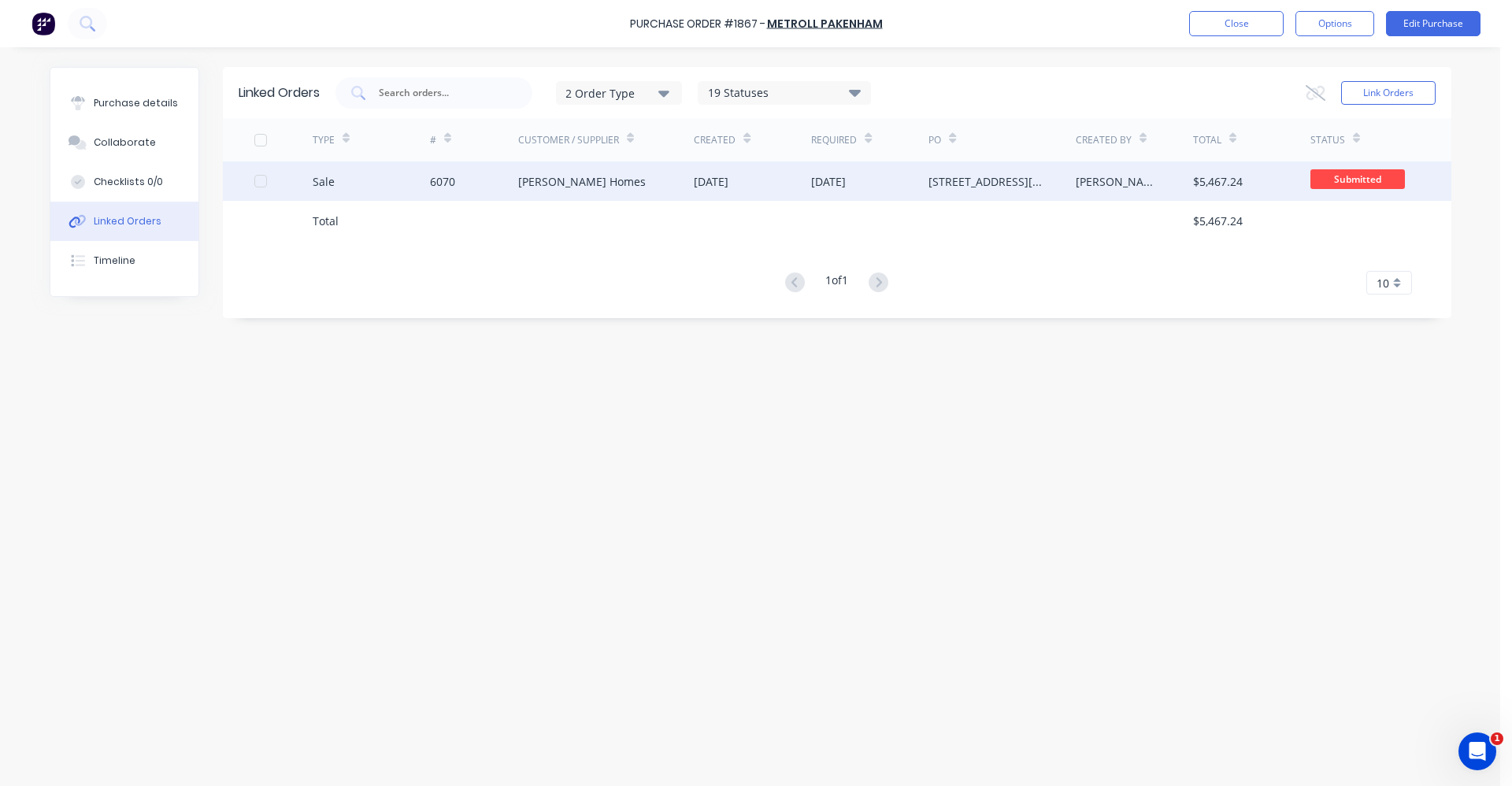
click at [614, 186] on div "[PERSON_NAME] Homes" at bounding box center [606, 181] width 176 height 40
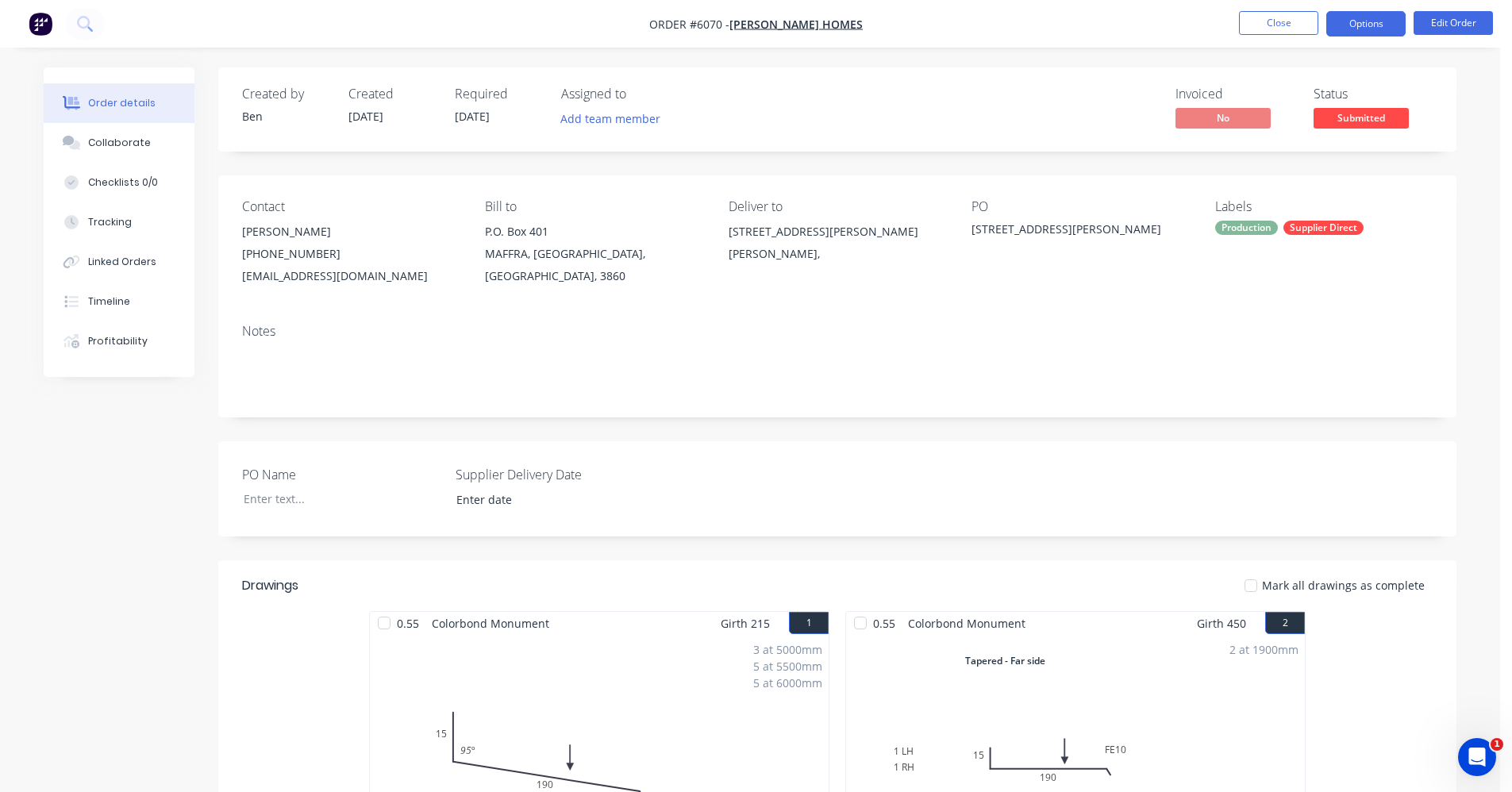
click at [1354, 31] on button "Options" at bounding box center [1365, 23] width 79 height 25
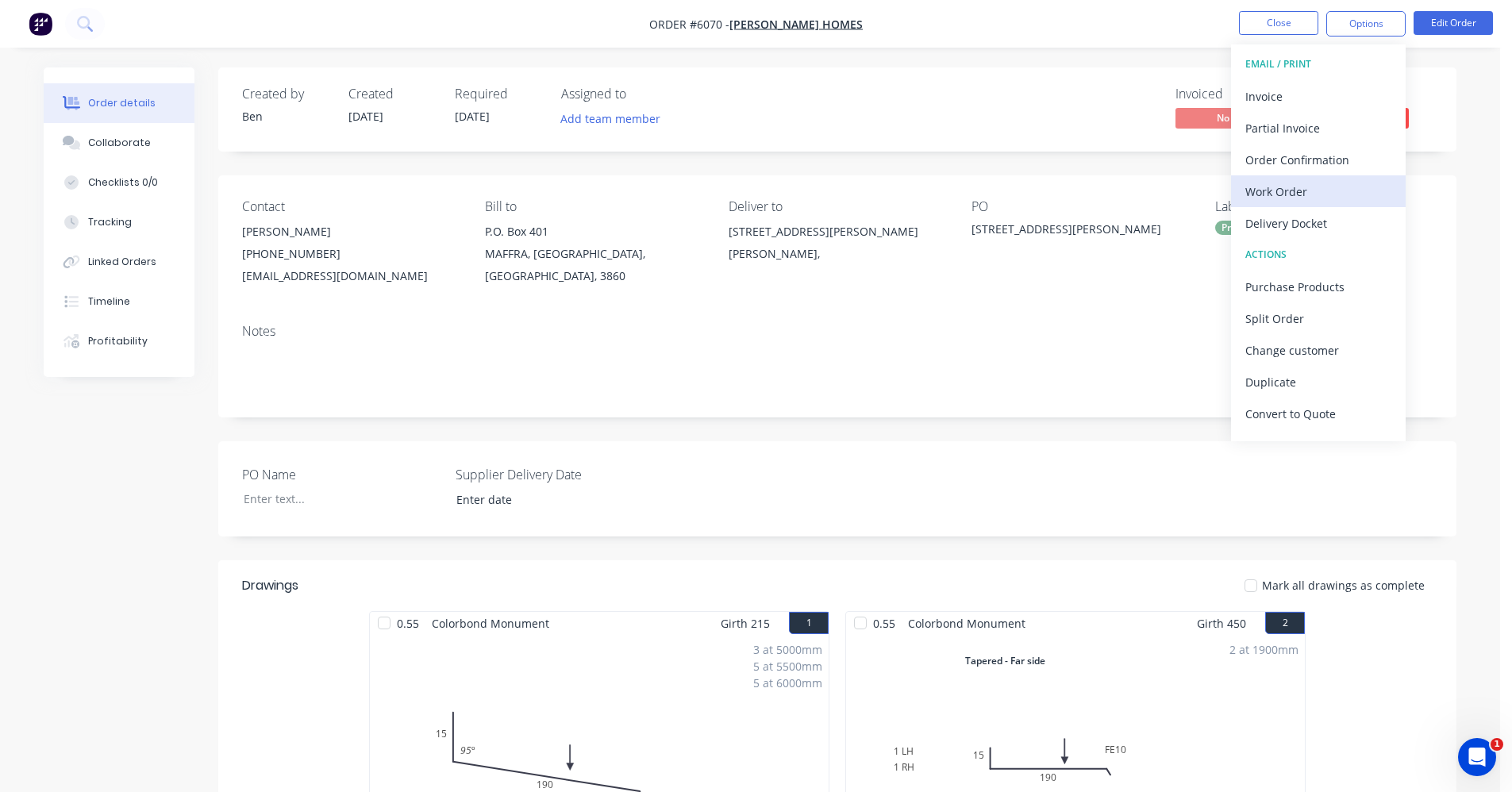
click at [1278, 188] on div "Work Order" at bounding box center [1318, 191] width 146 height 23
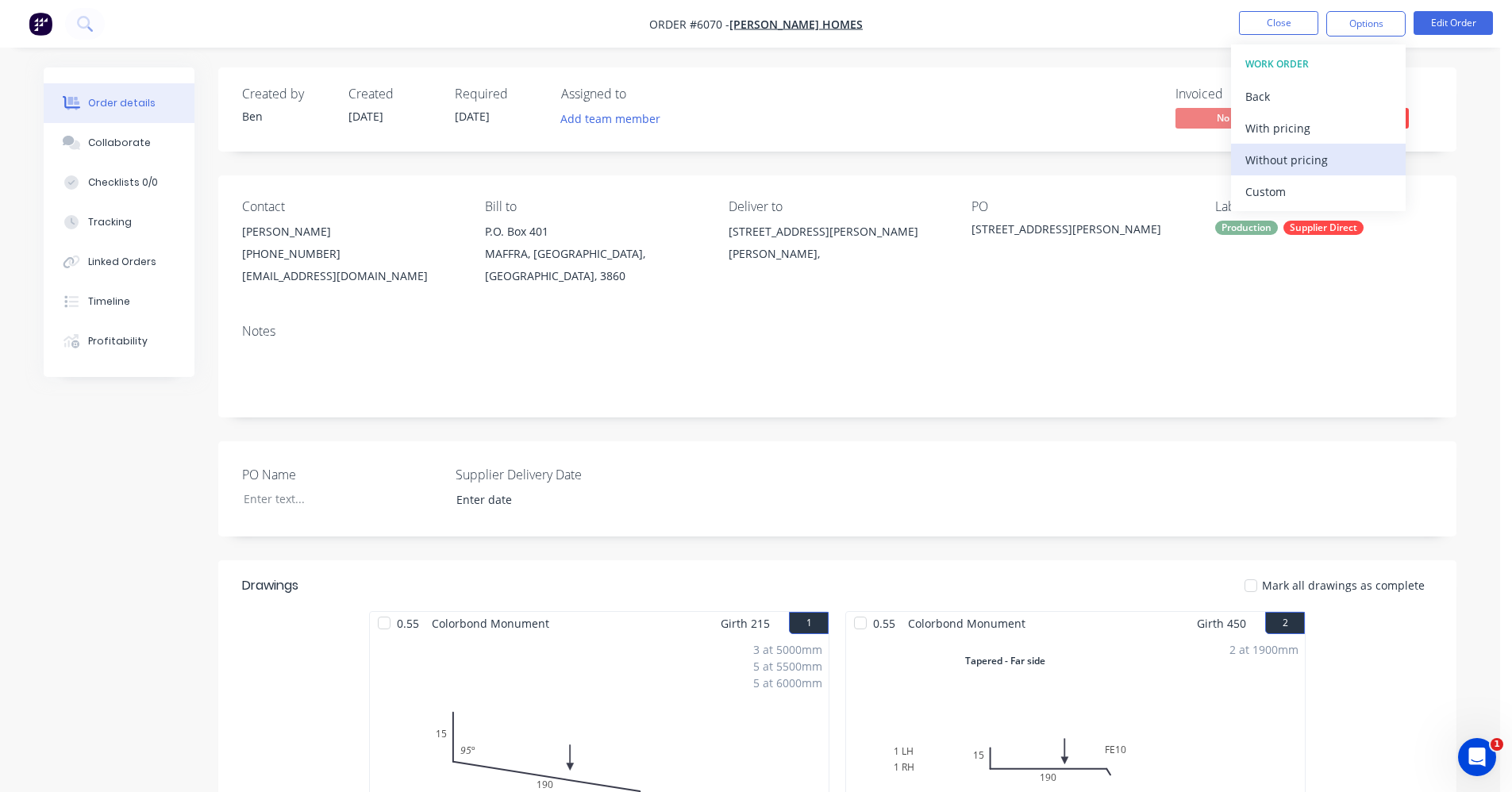
click at [1290, 161] on div "Without pricing" at bounding box center [1318, 160] width 146 height 23
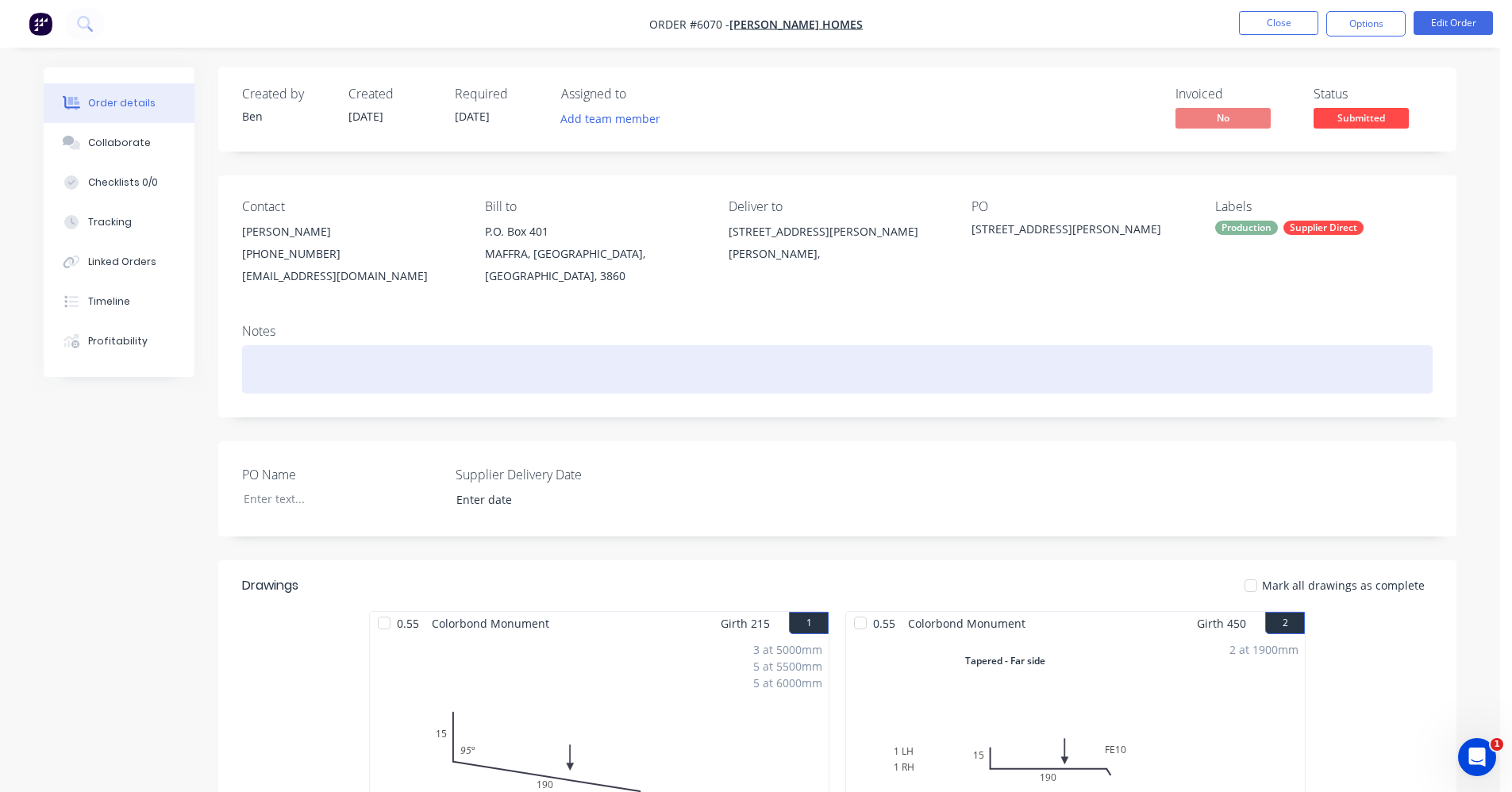
drag, startPoint x: 897, startPoint y: 364, endPoint x: 1081, endPoint y: 311, distance: 191.5
click at [906, 359] on div at bounding box center [838, 370] width 1191 height 48
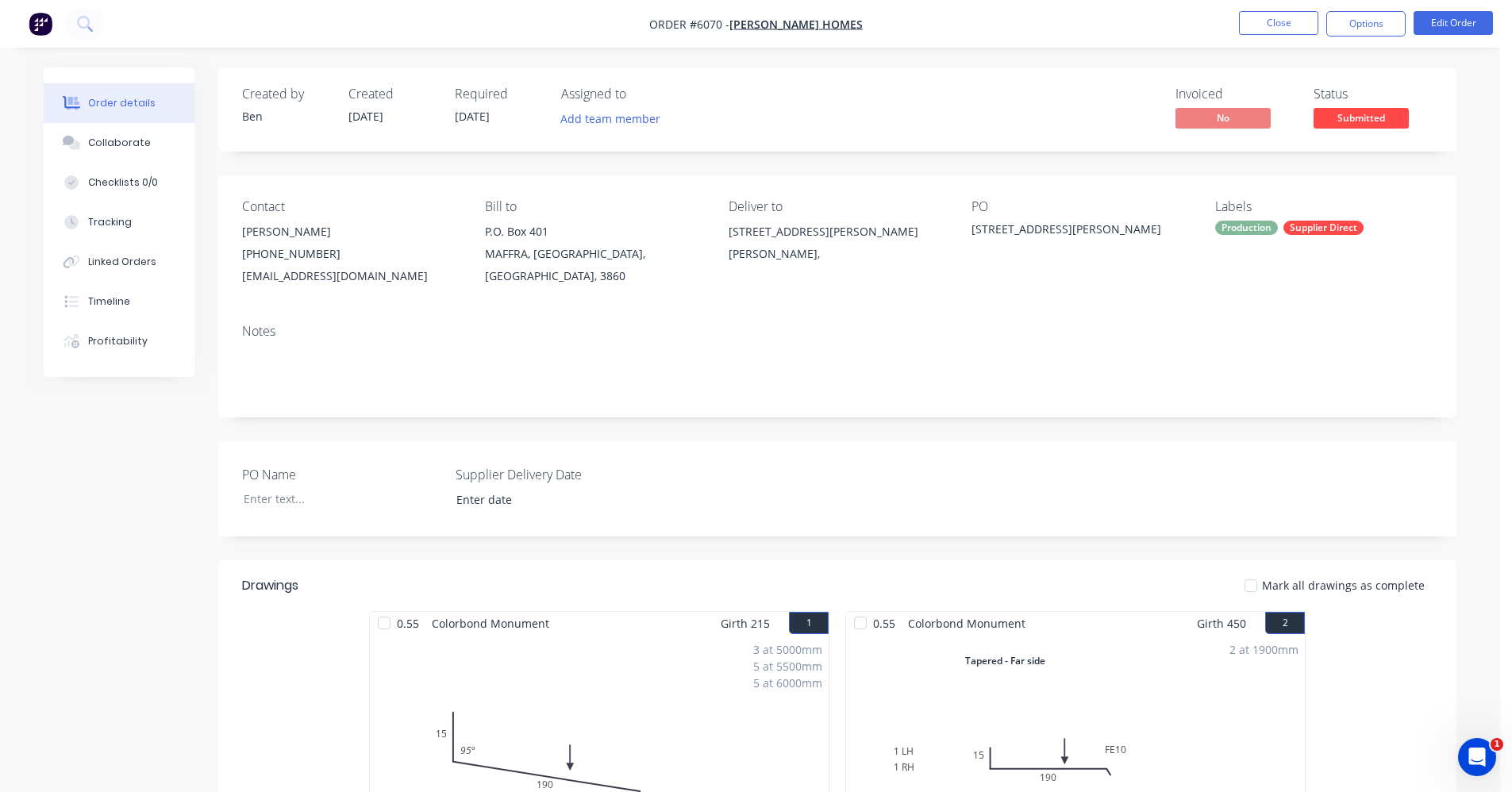
click at [1359, 122] on span "Submitted" at bounding box center [1361, 117] width 96 height 19
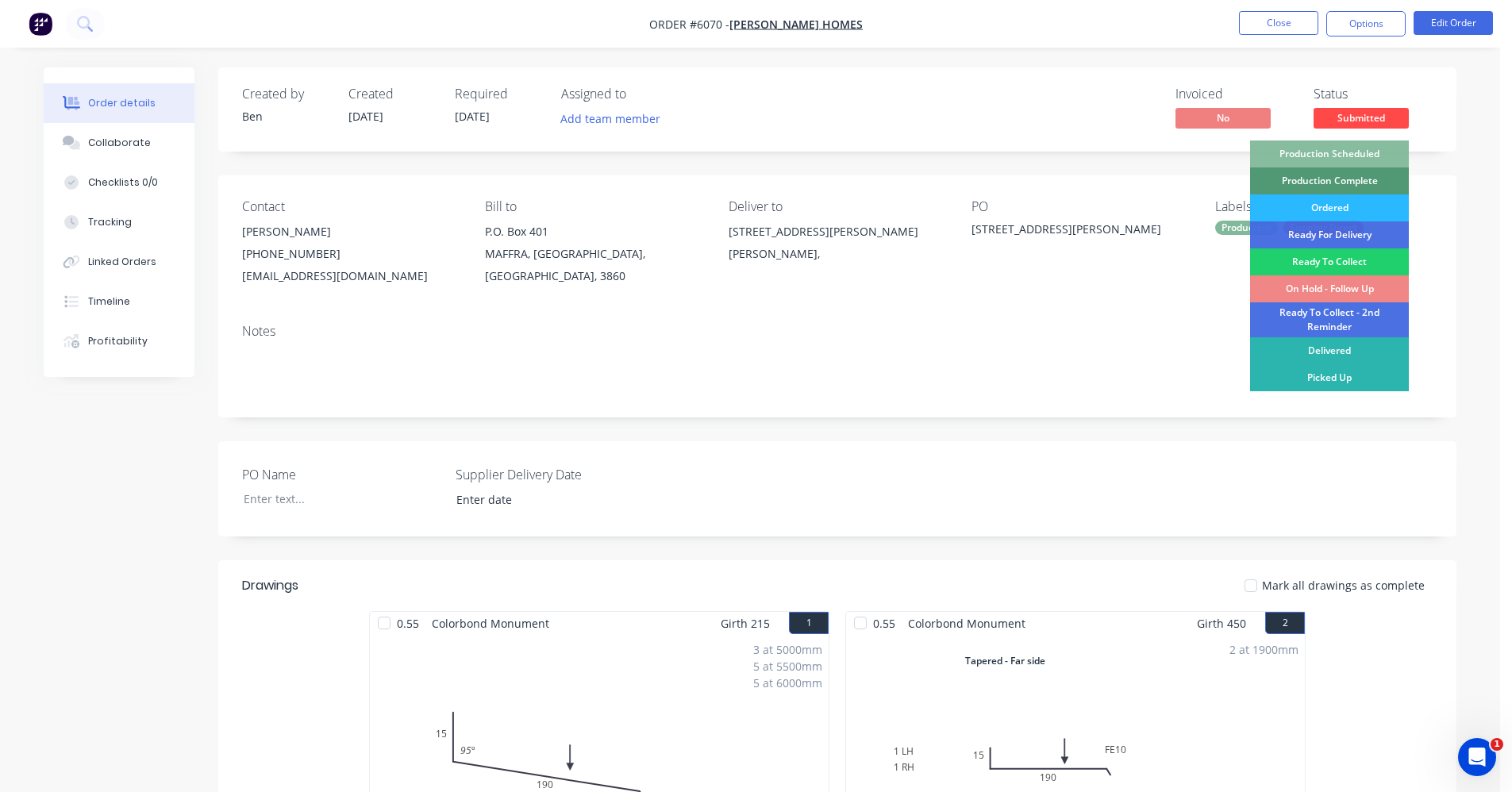
drag, startPoint x: 1347, startPoint y: 154, endPoint x: 1343, endPoint y: 143, distance: 11.7
click at [1345, 151] on div "Production Scheduled" at bounding box center [1329, 153] width 159 height 27
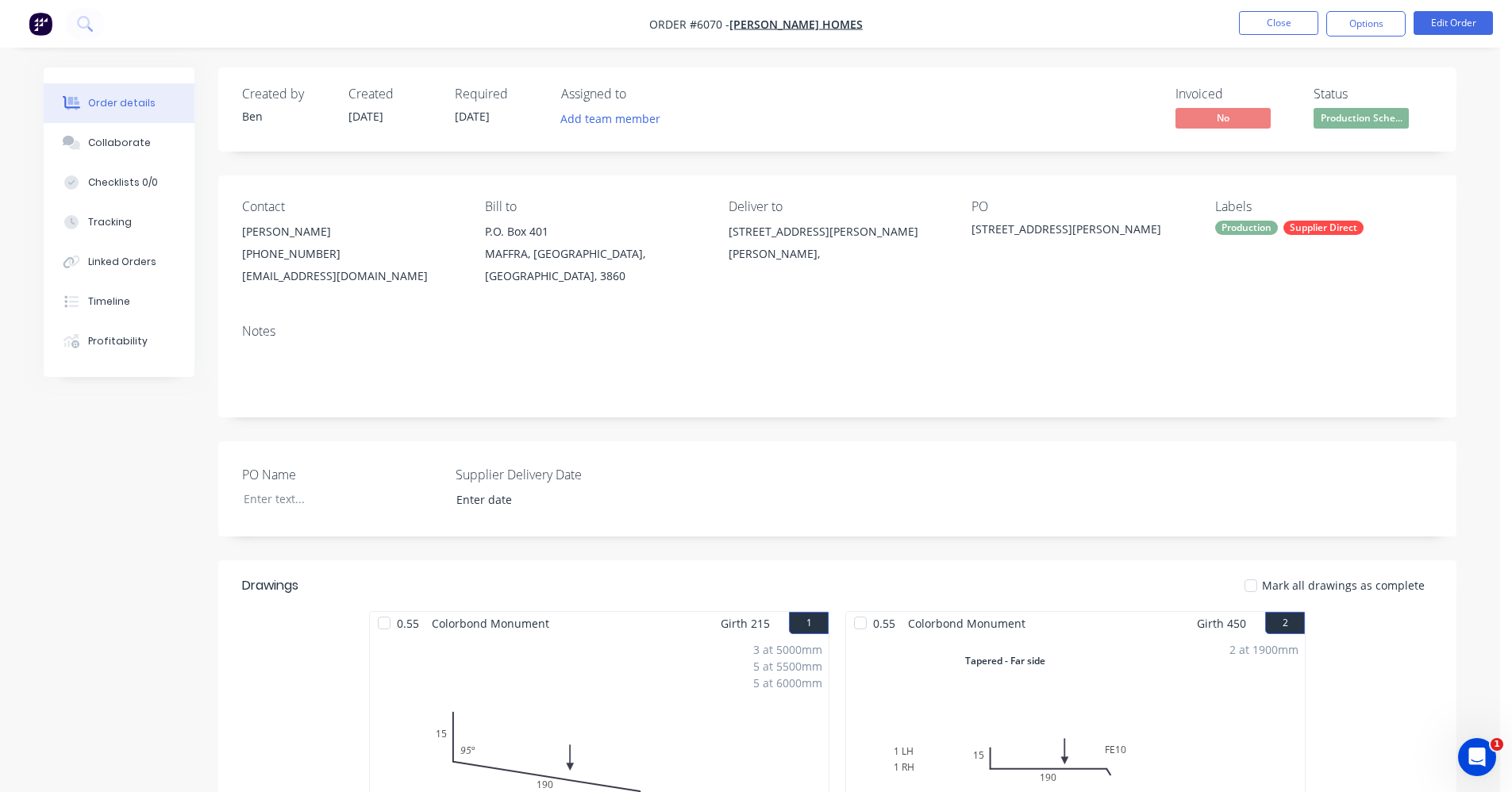
drag, startPoint x: 1318, startPoint y: 224, endPoint x: 1318, endPoint y: 237, distance: 13.0
click at [1318, 227] on div "Supplier Direct" at bounding box center [1323, 227] width 80 height 14
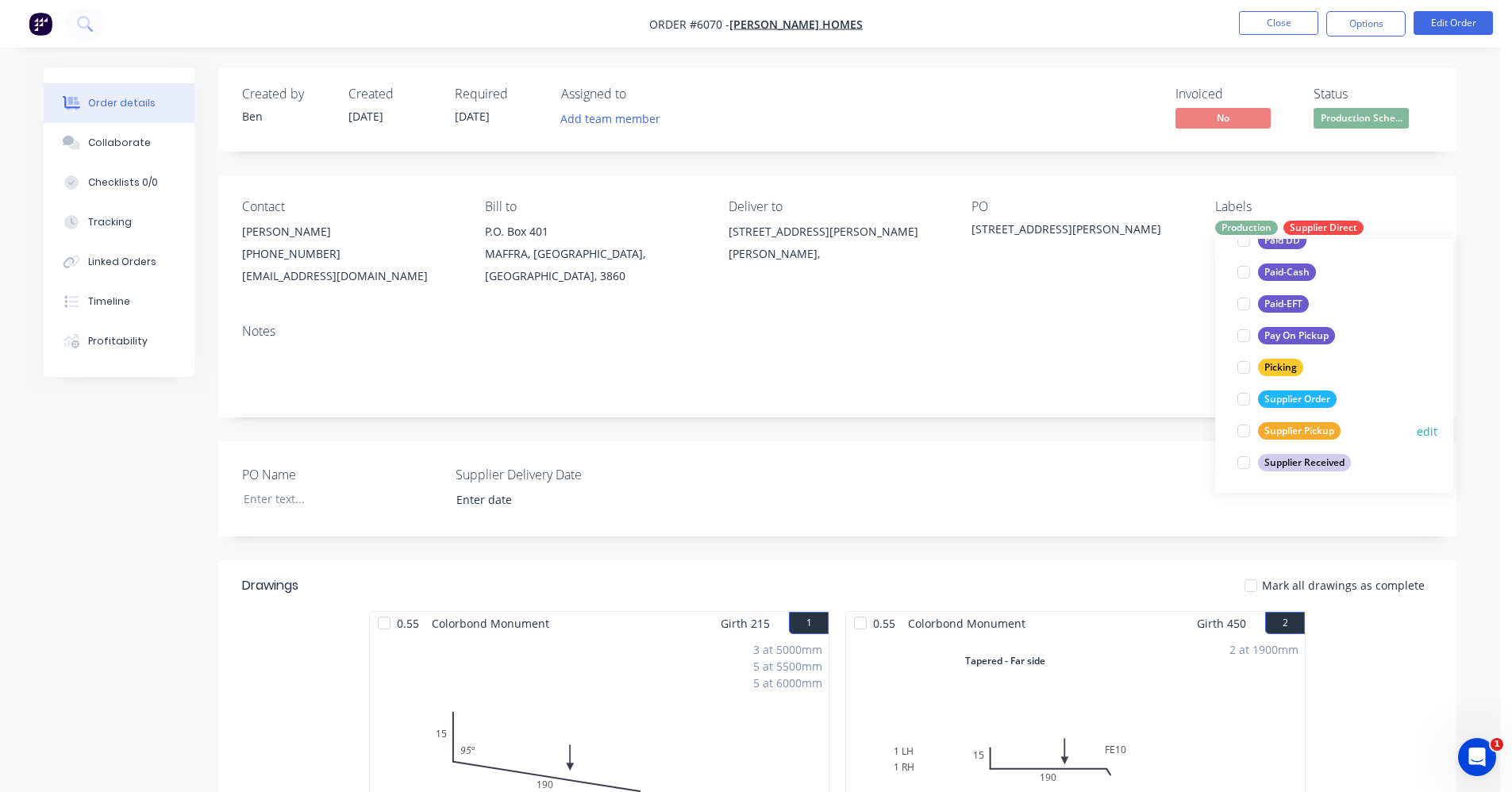
scroll to position [318, 0]
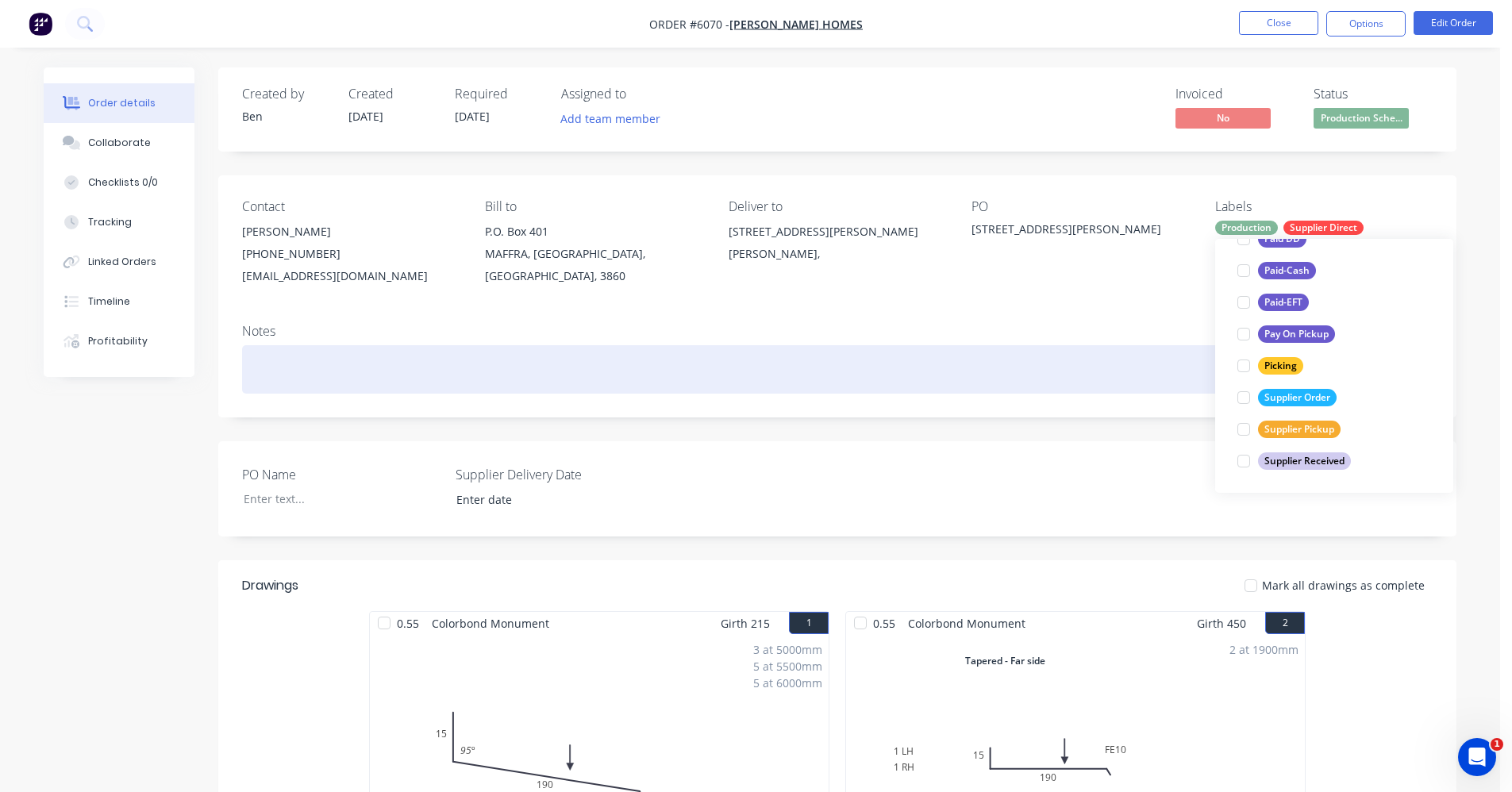
drag, startPoint x: 1281, startPoint y: 363, endPoint x: 1127, endPoint y: 362, distance: 154.0
click at [1278, 362] on div "Picking" at bounding box center [1280, 365] width 46 height 18
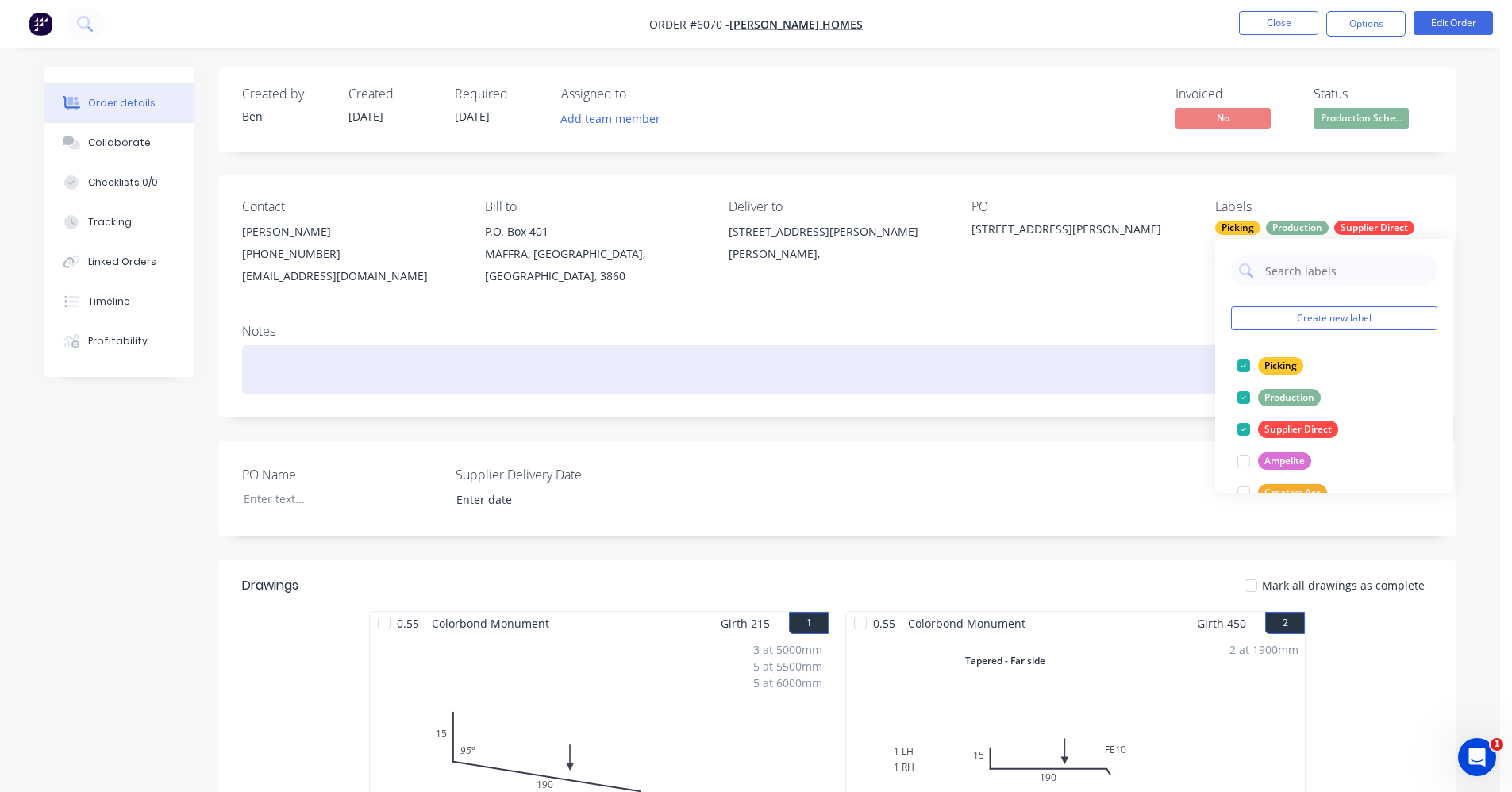
drag, startPoint x: 1085, startPoint y: 362, endPoint x: 1114, endPoint y: 275, distance: 91.7
click at [1088, 358] on div at bounding box center [838, 370] width 1191 height 48
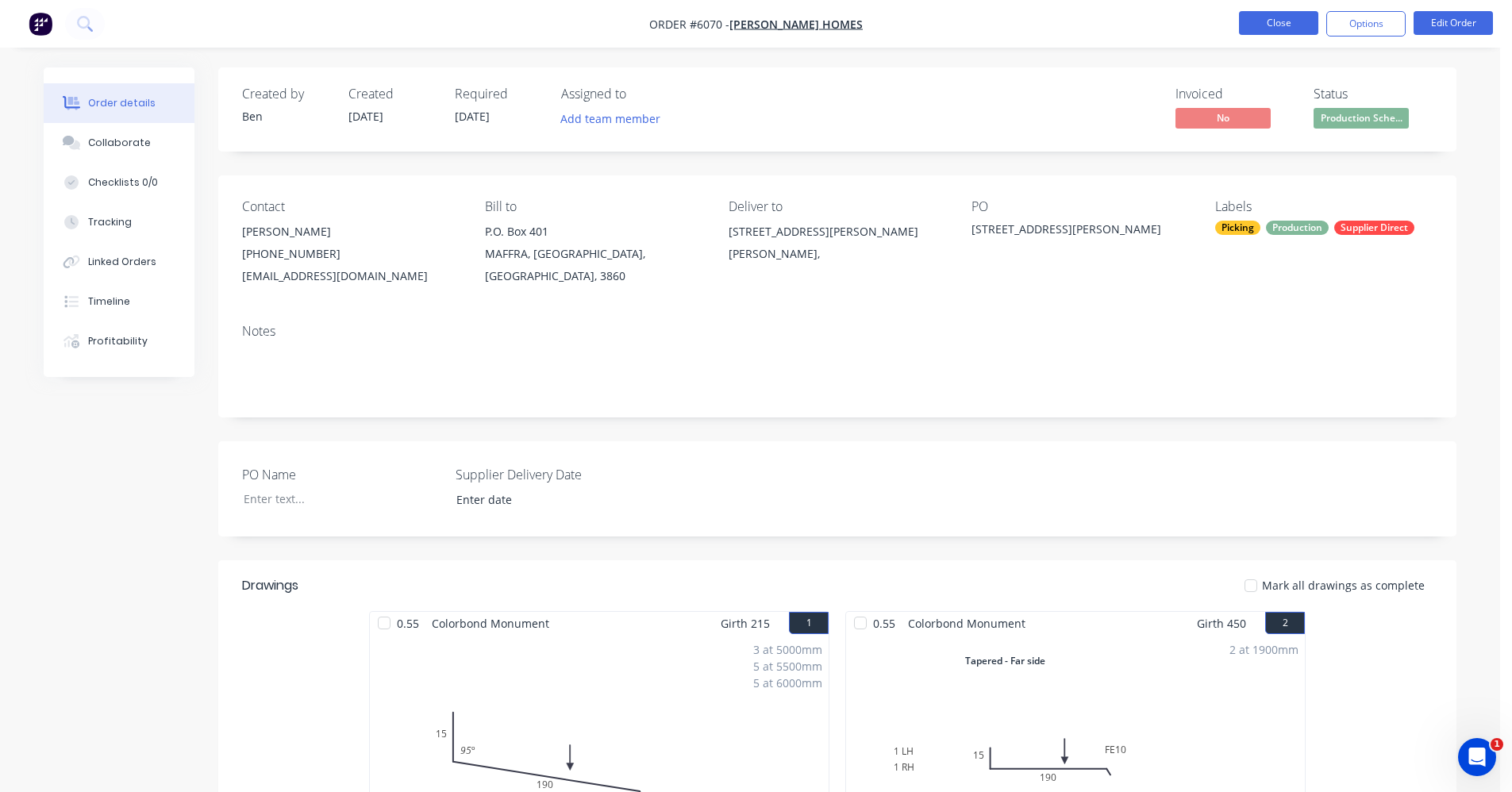
click at [1267, 22] on button "Close" at bounding box center [1278, 23] width 79 height 24
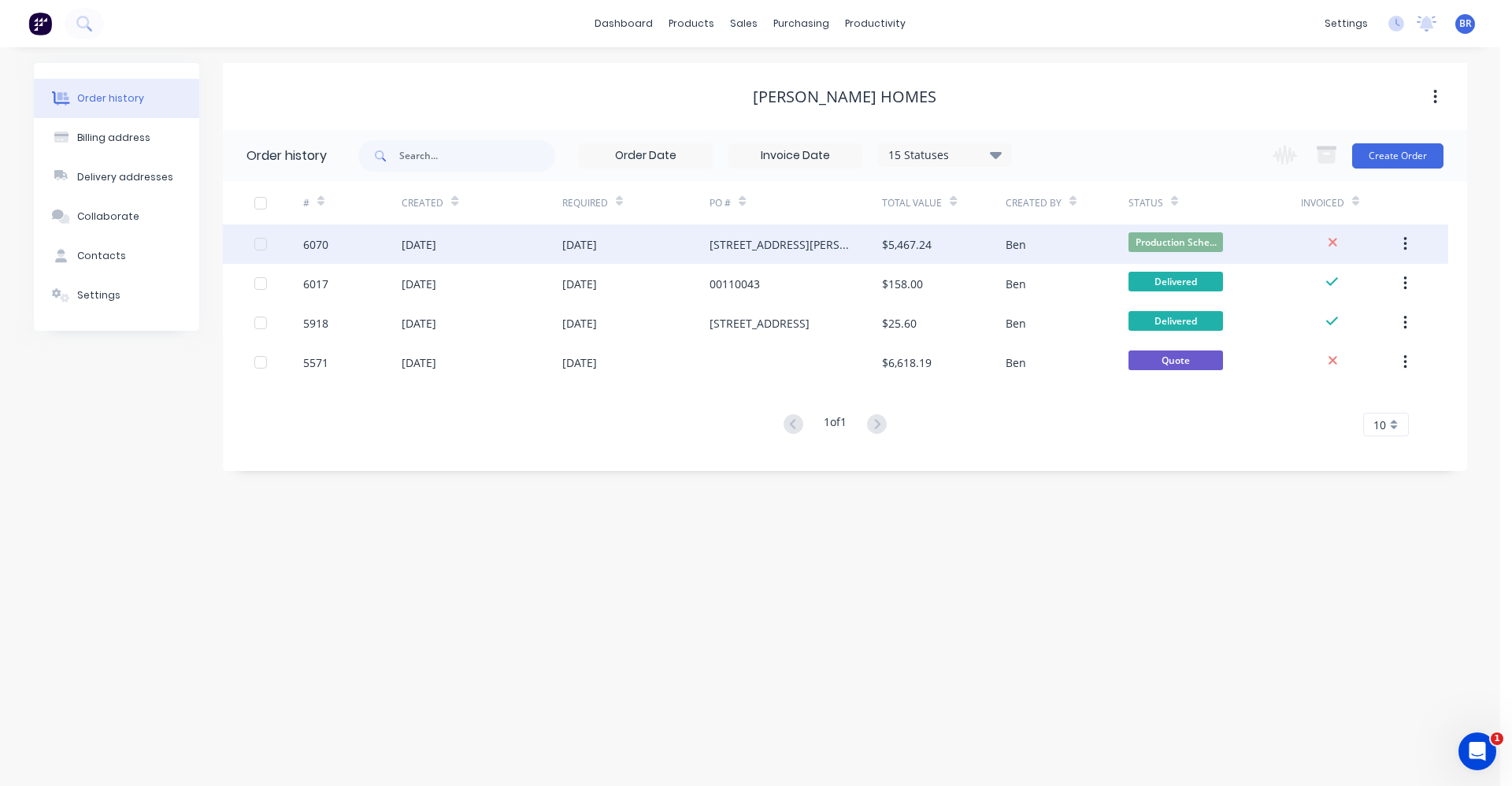
click at [653, 240] on div "08 Oct 2025" at bounding box center [636, 244] width 148 height 40
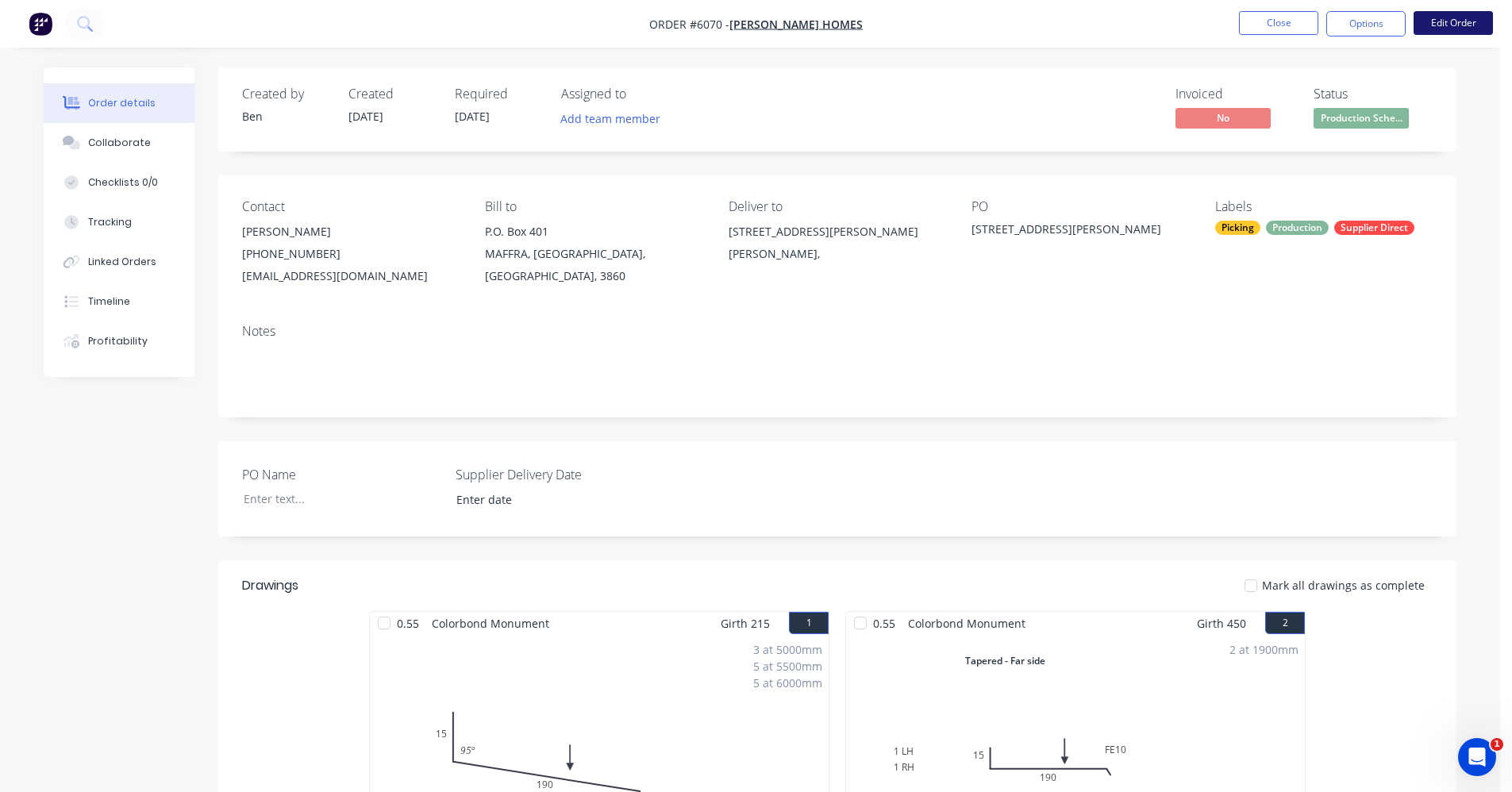
click at [1431, 24] on button "Edit Order" at bounding box center [1453, 23] width 79 height 24
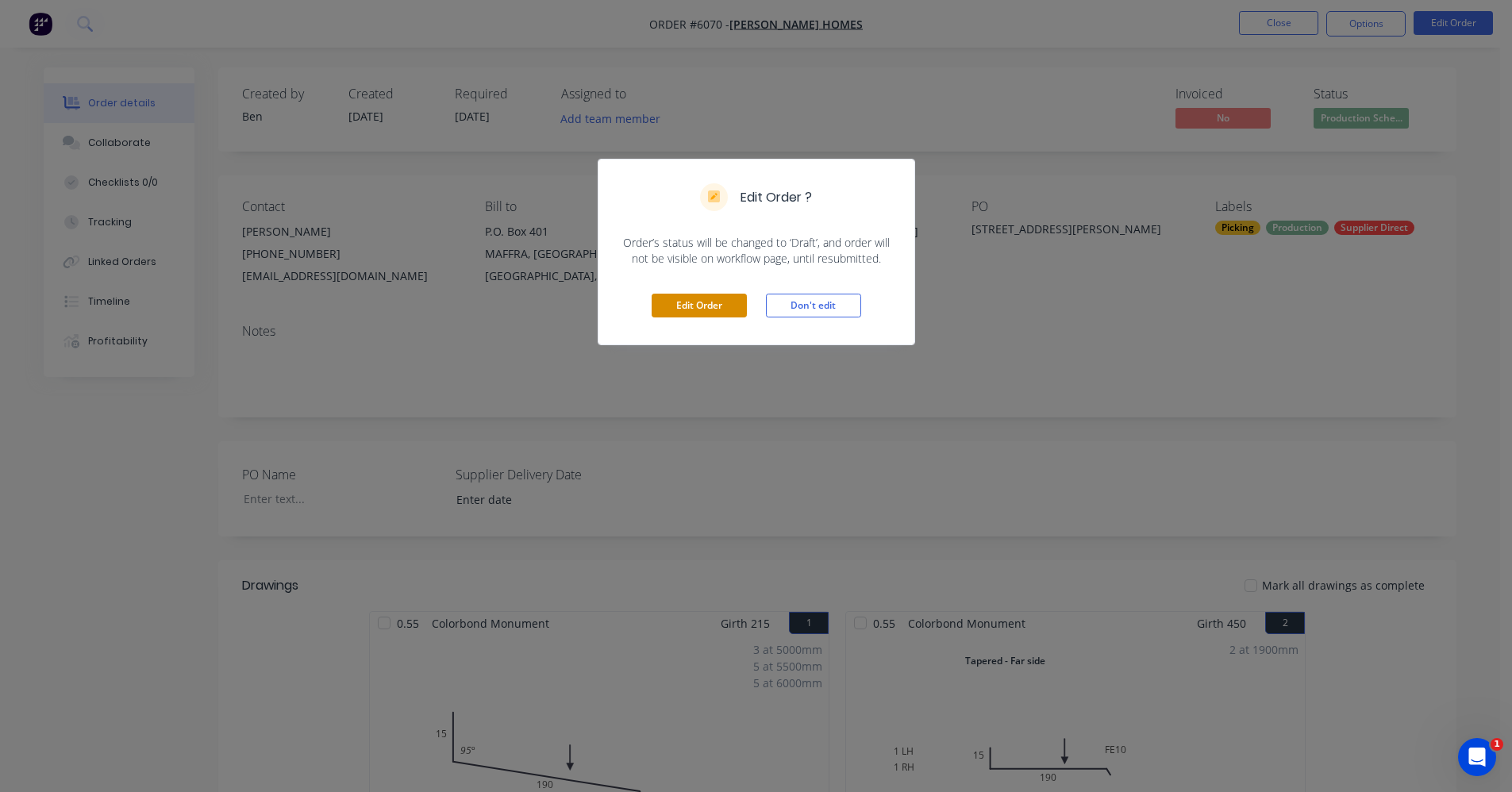
click at [678, 303] on button "Edit Order" at bounding box center [698, 305] width 96 height 24
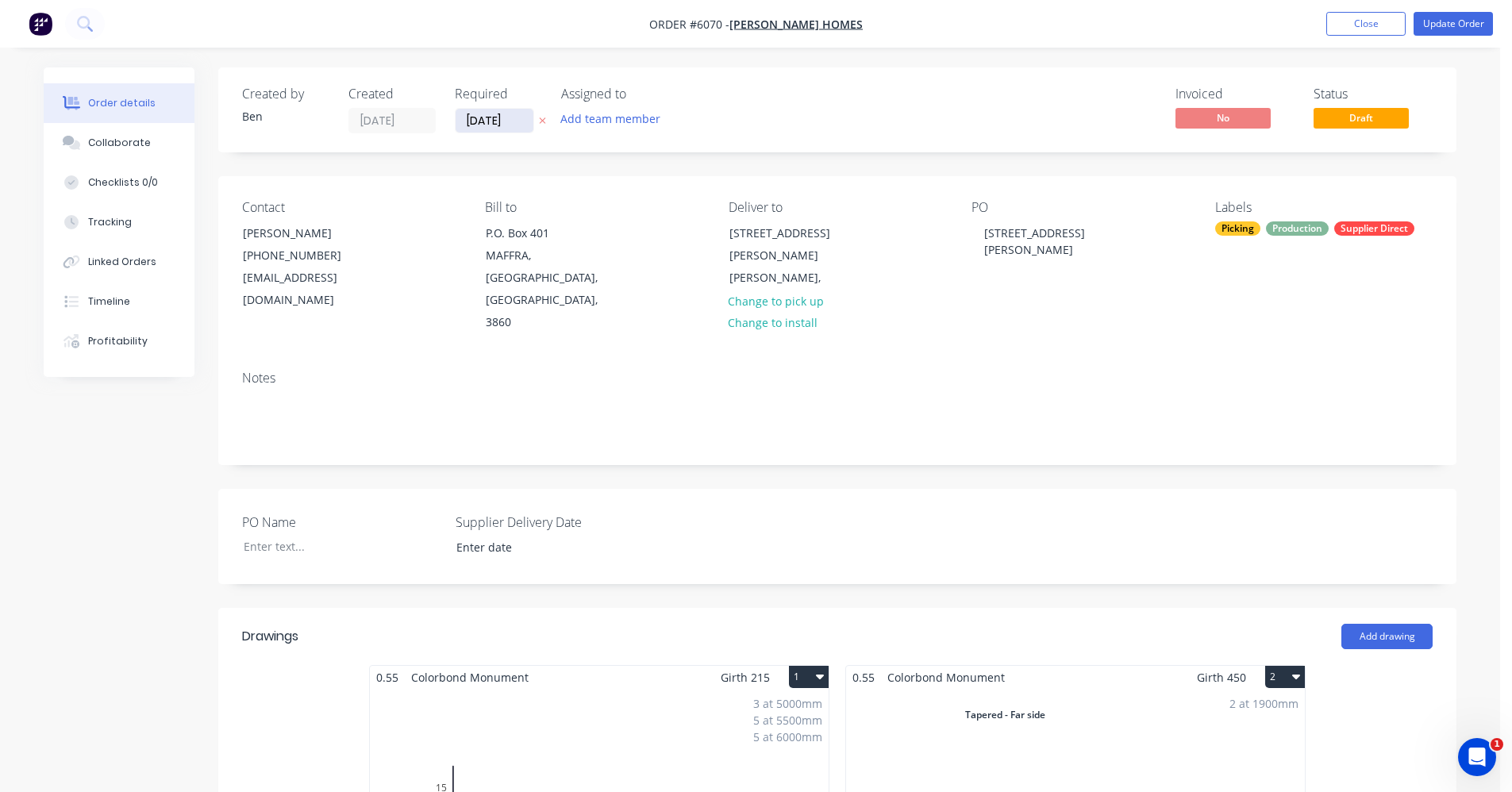
click at [482, 123] on input "08/10/25" at bounding box center [494, 121] width 78 height 24
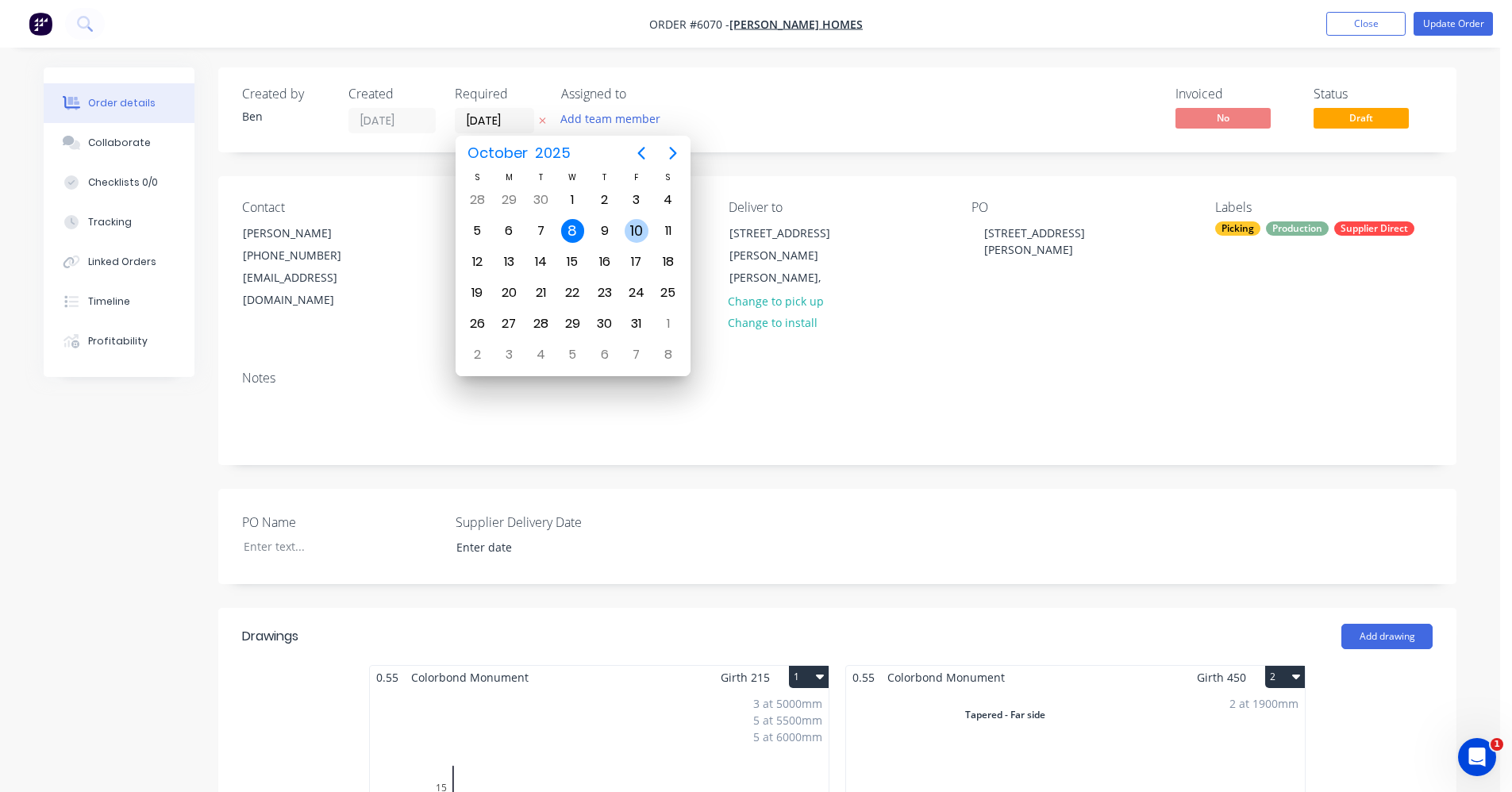
drag, startPoint x: 626, startPoint y: 222, endPoint x: 639, endPoint y: 215, distance: 14.8
click at [627, 222] on div "10" at bounding box center [636, 230] width 32 height 30
type input "10/10/25"
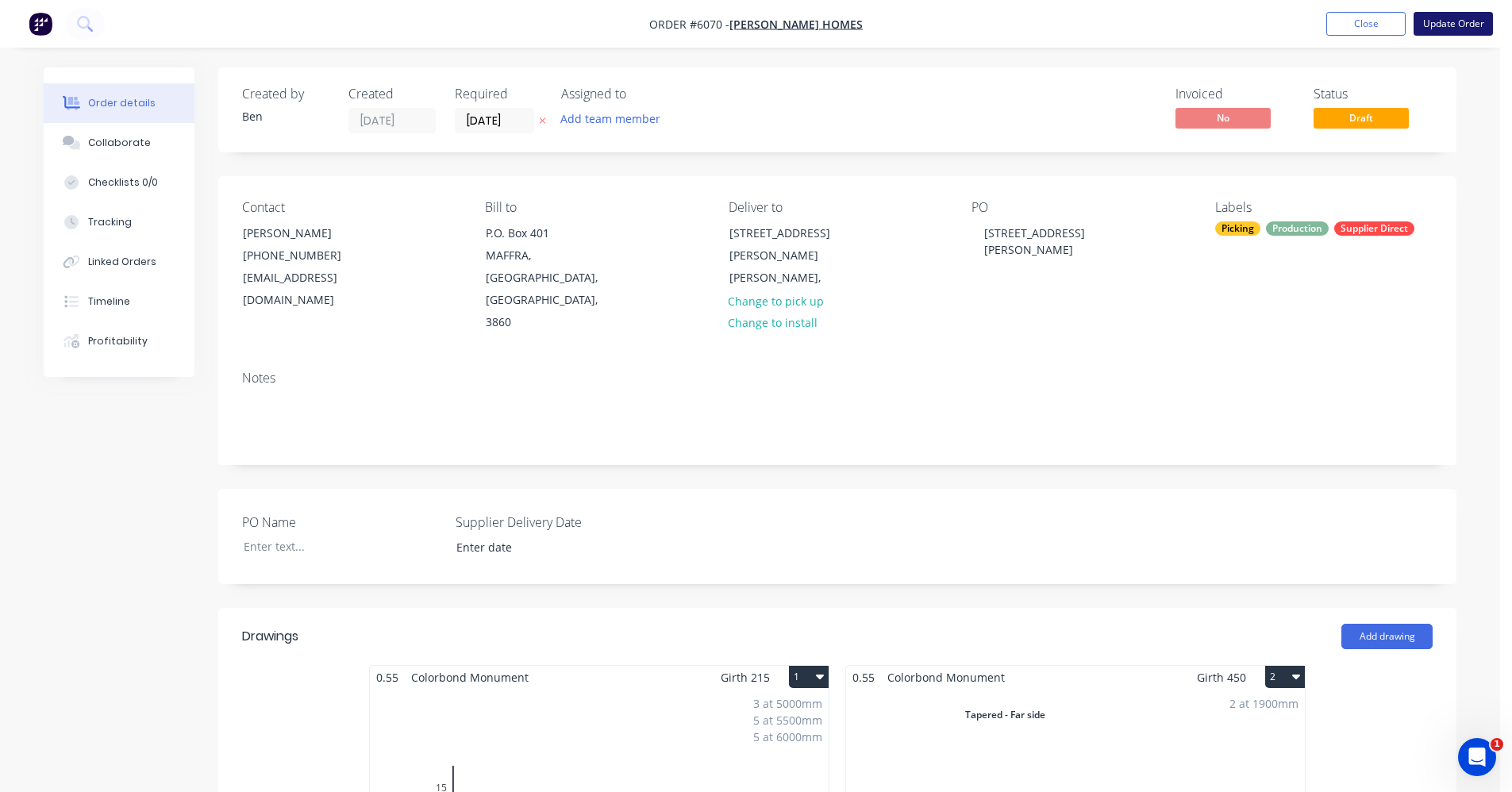
click at [1445, 22] on button "Update Order" at bounding box center [1453, 24] width 79 height 24
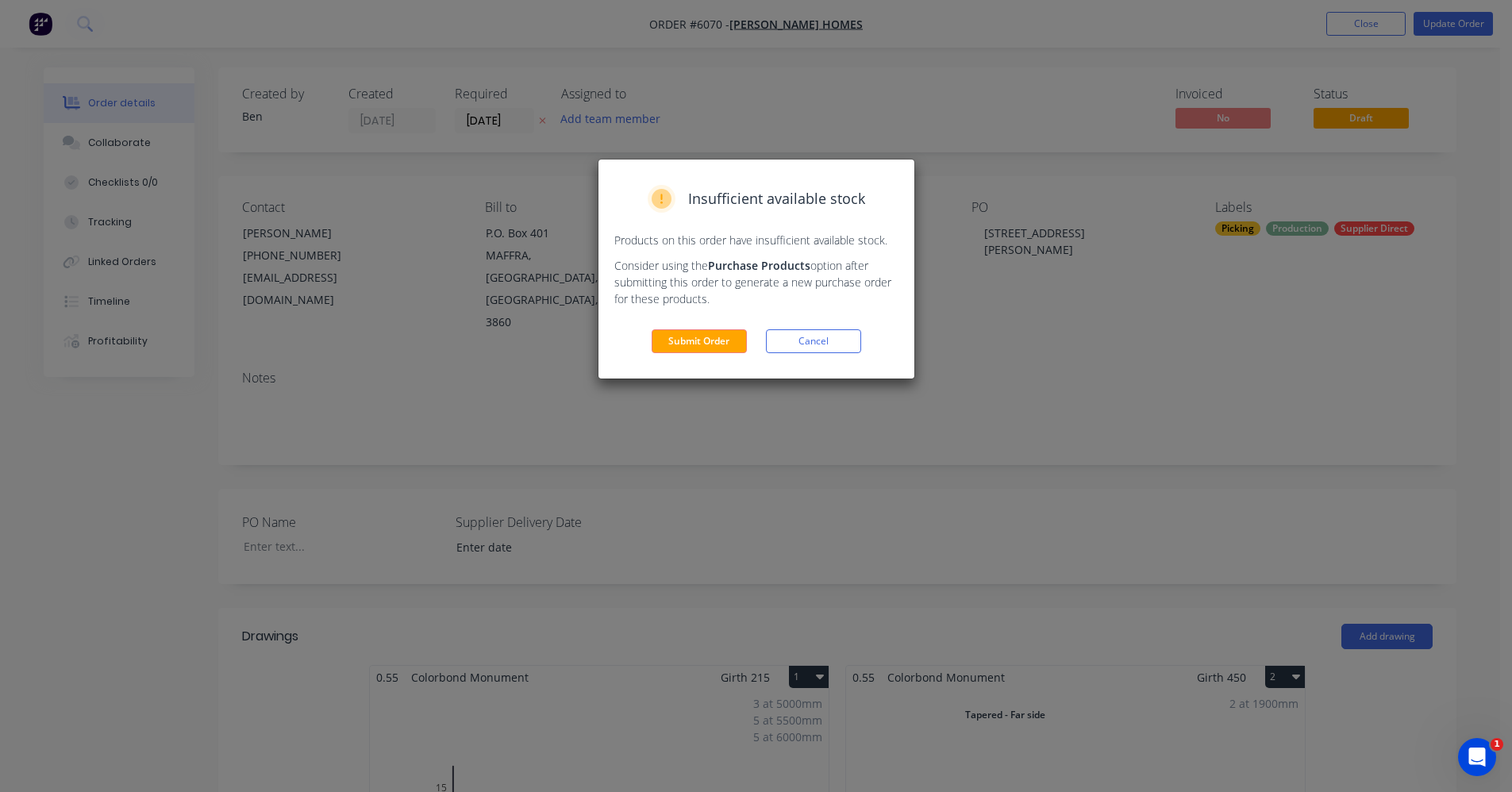
drag, startPoint x: 699, startPoint y: 343, endPoint x: 893, endPoint y: 265, distance: 209.1
click at [703, 340] on button "Submit Order" at bounding box center [698, 342] width 96 height 24
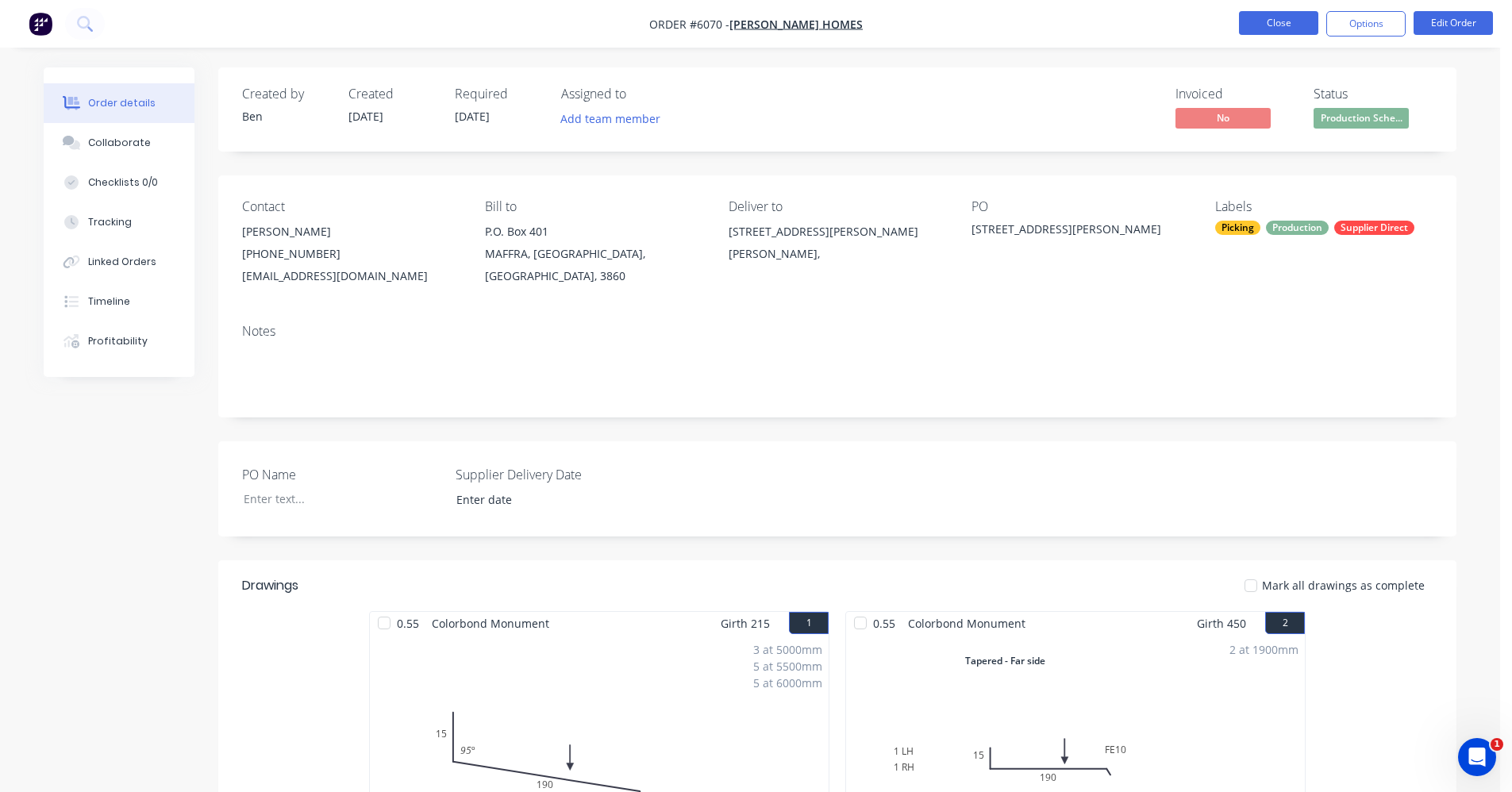
click at [1281, 19] on button "Close" at bounding box center [1278, 23] width 79 height 24
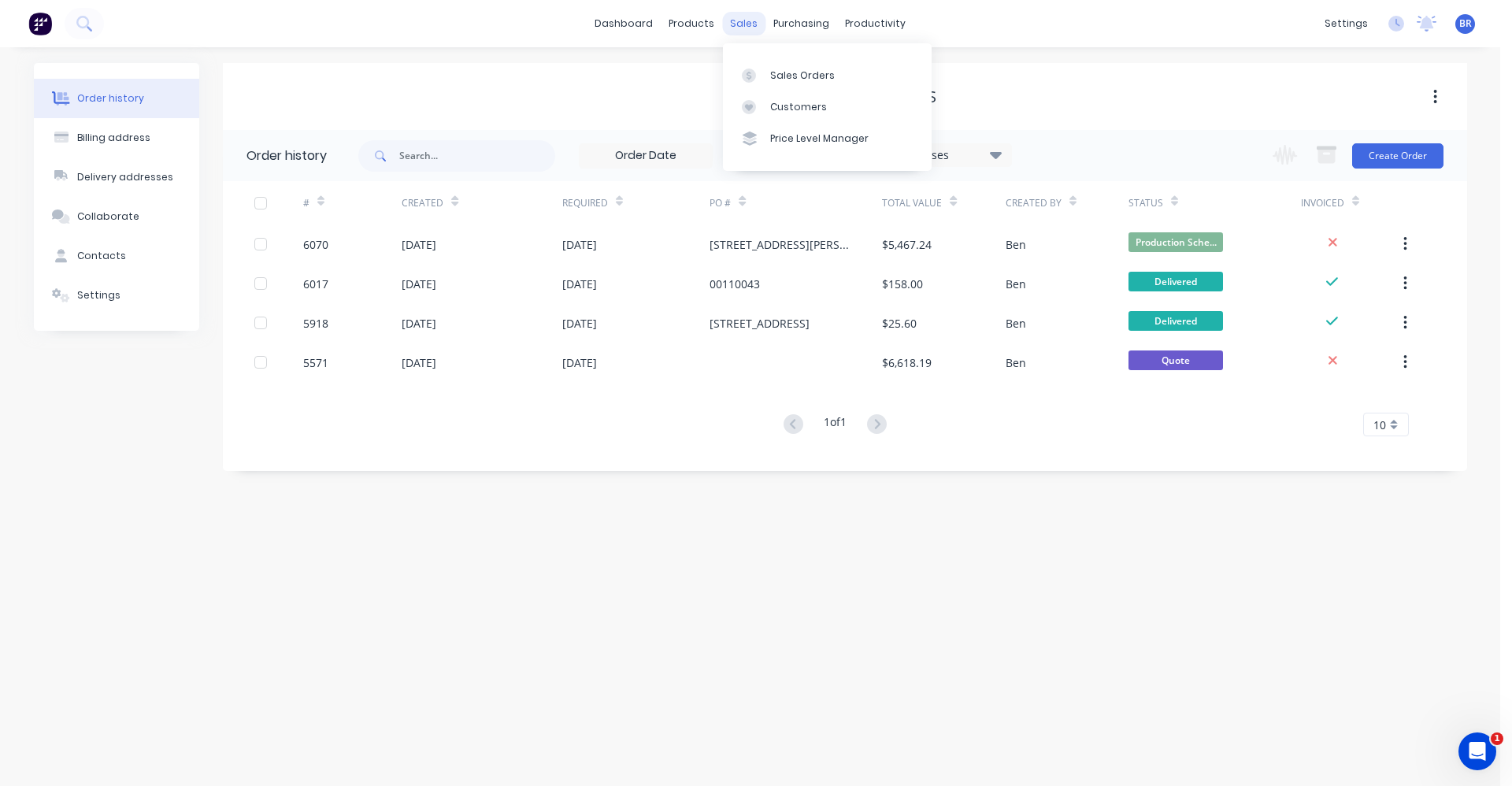
click at [746, 15] on div "sales" at bounding box center [743, 24] width 43 height 24
click at [787, 75] on div "Sales Orders" at bounding box center [803, 75] width 65 height 14
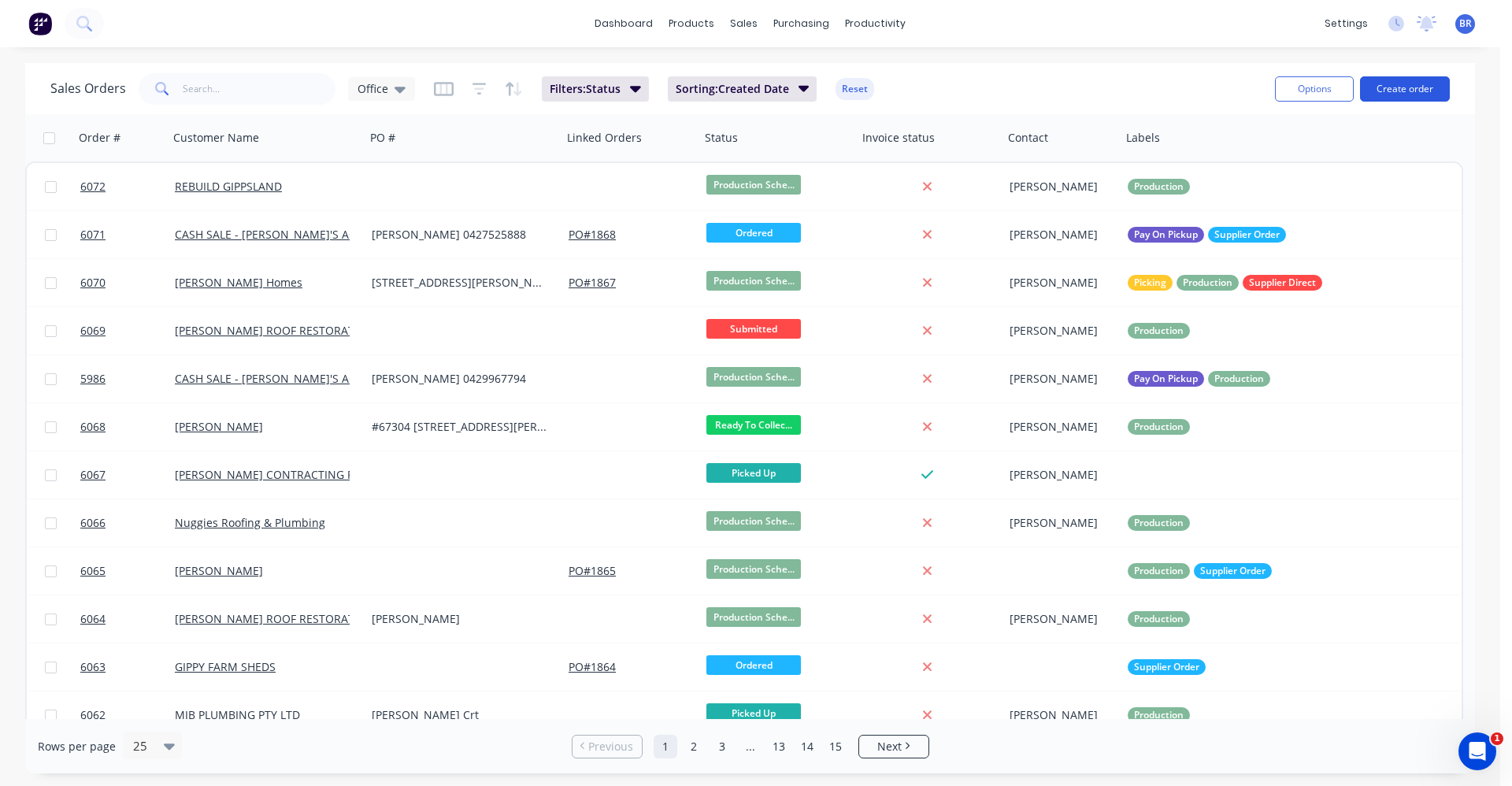
click at [1416, 98] on button "Create order" at bounding box center [1405, 88] width 89 height 25
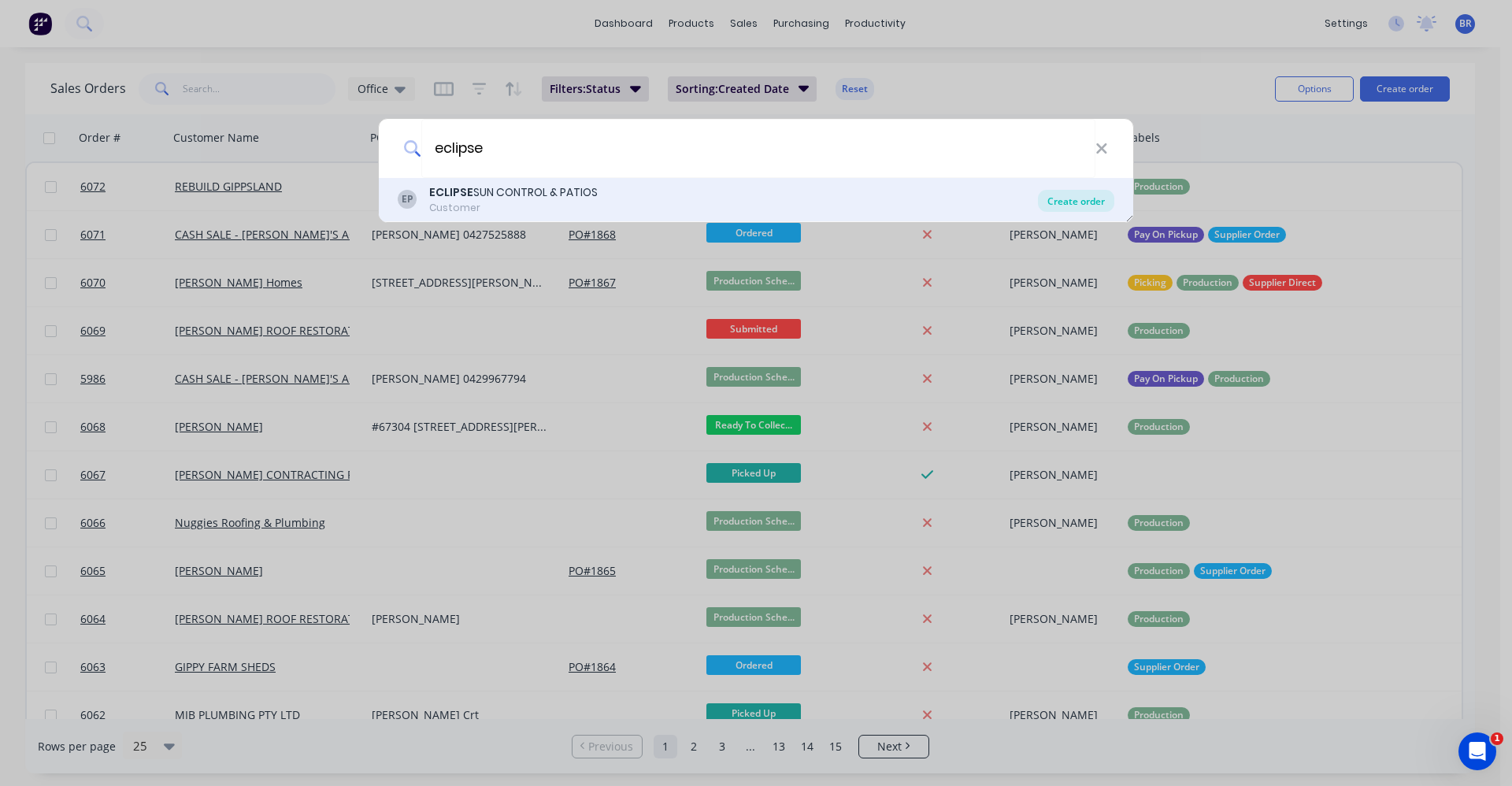
type input "eclipse"
click at [1047, 198] on div "Create order" at bounding box center [1076, 201] width 77 height 22
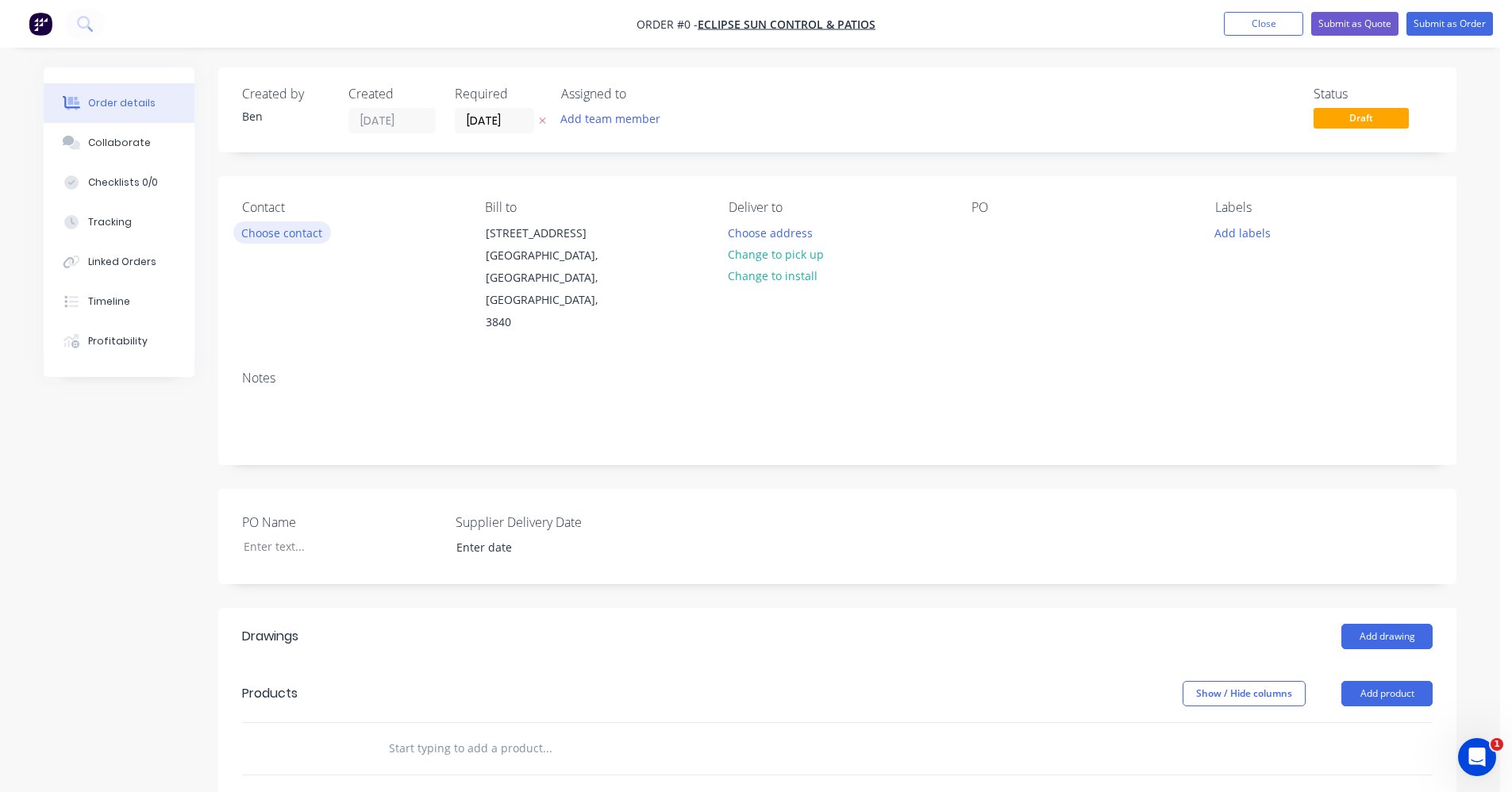
click at [291, 230] on button "Choose contact" at bounding box center [281, 231] width 98 height 21
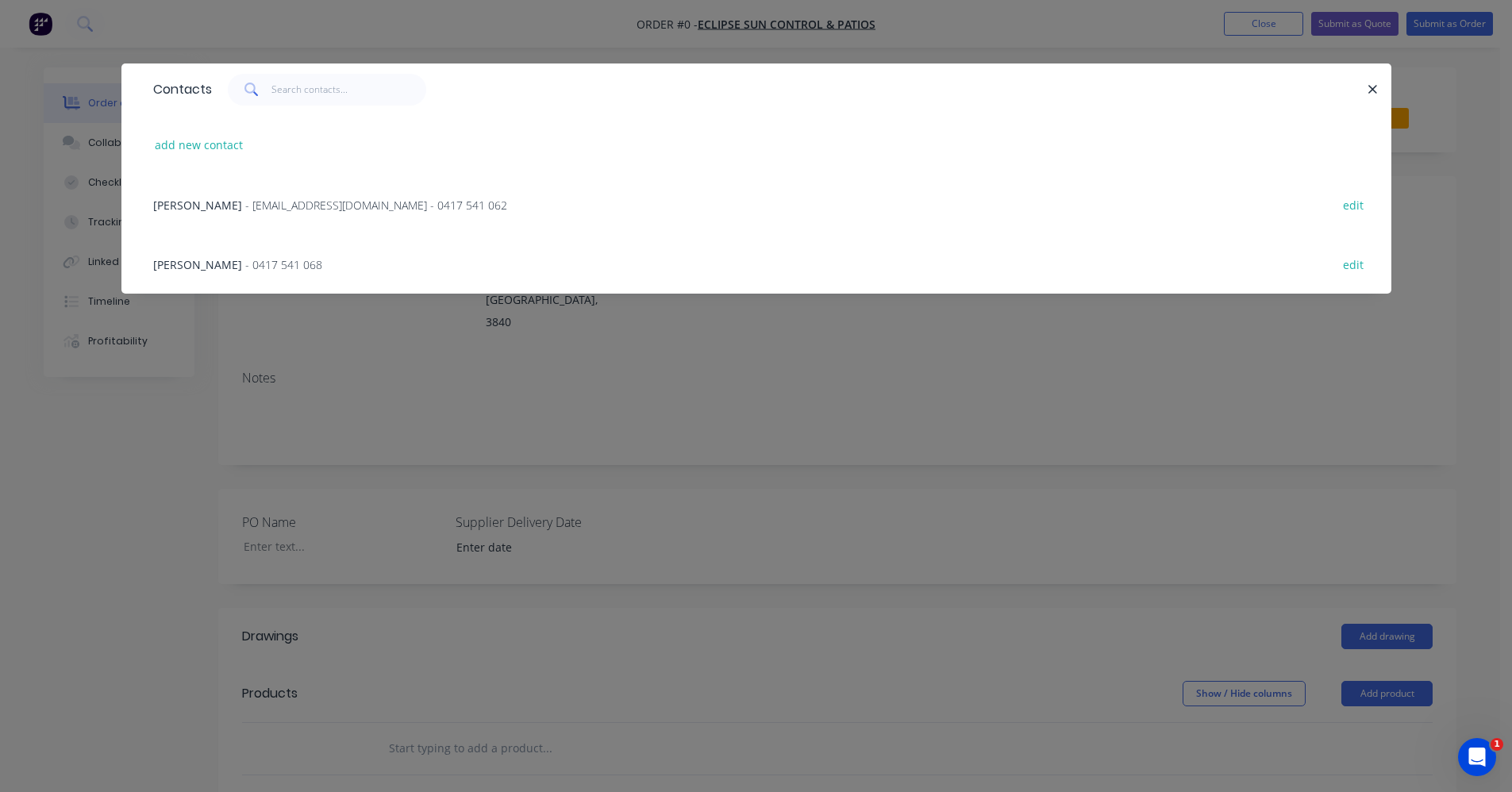
drag, startPoint x: 267, startPoint y: 204, endPoint x: 275, endPoint y: 205, distance: 8.1
click at [272, 204] on span "- info@eclipsesuncontrol.com.au - 0417 541 062" at bounding box center [376, 205] width 262 height 15
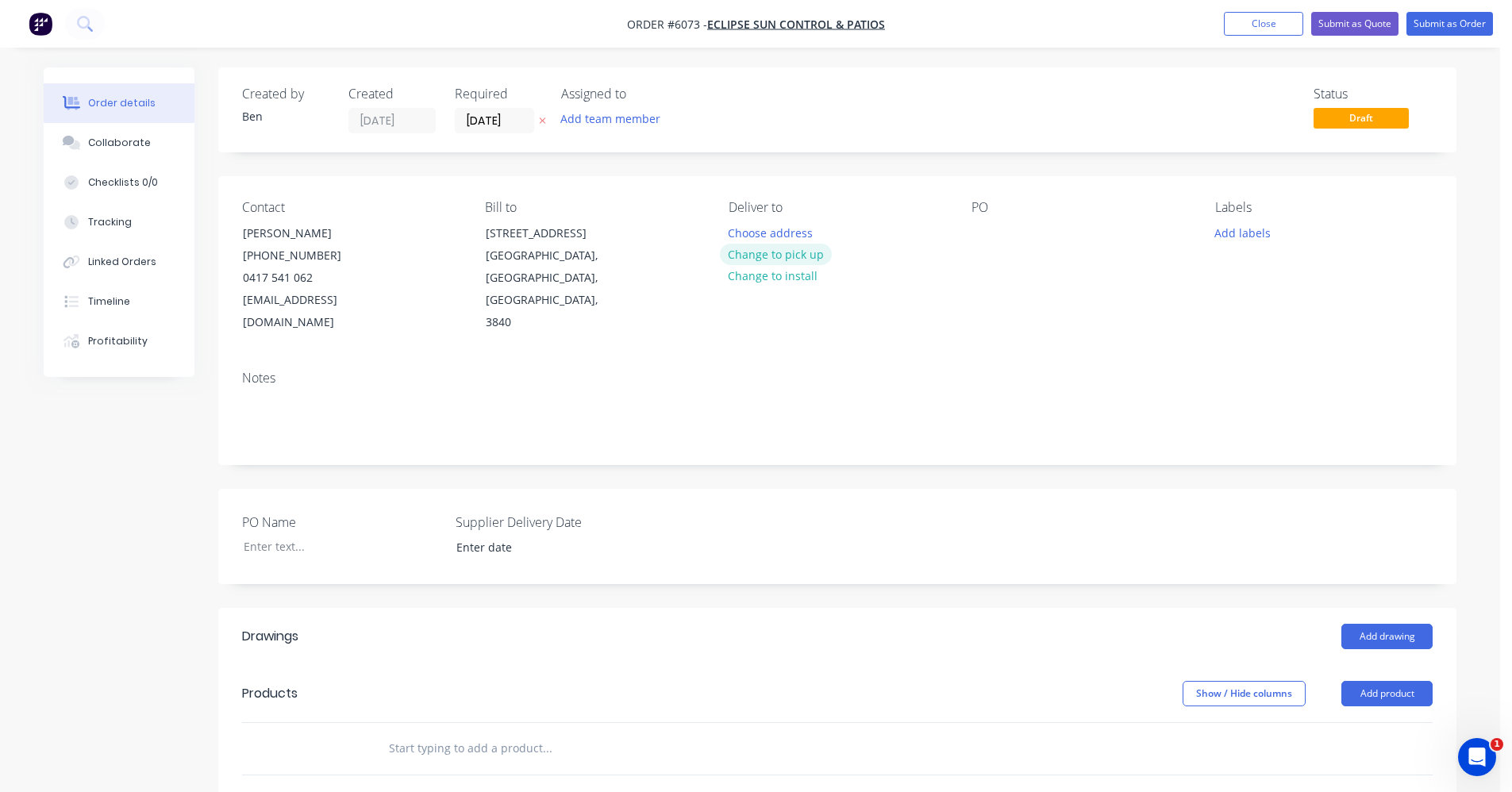
click at [791, 256] on button "Change to pick up" at bounding box center [776, 253] width 112 height 21
click at [989, 225] on div at bounding box center [984, 232] width 25 height 23
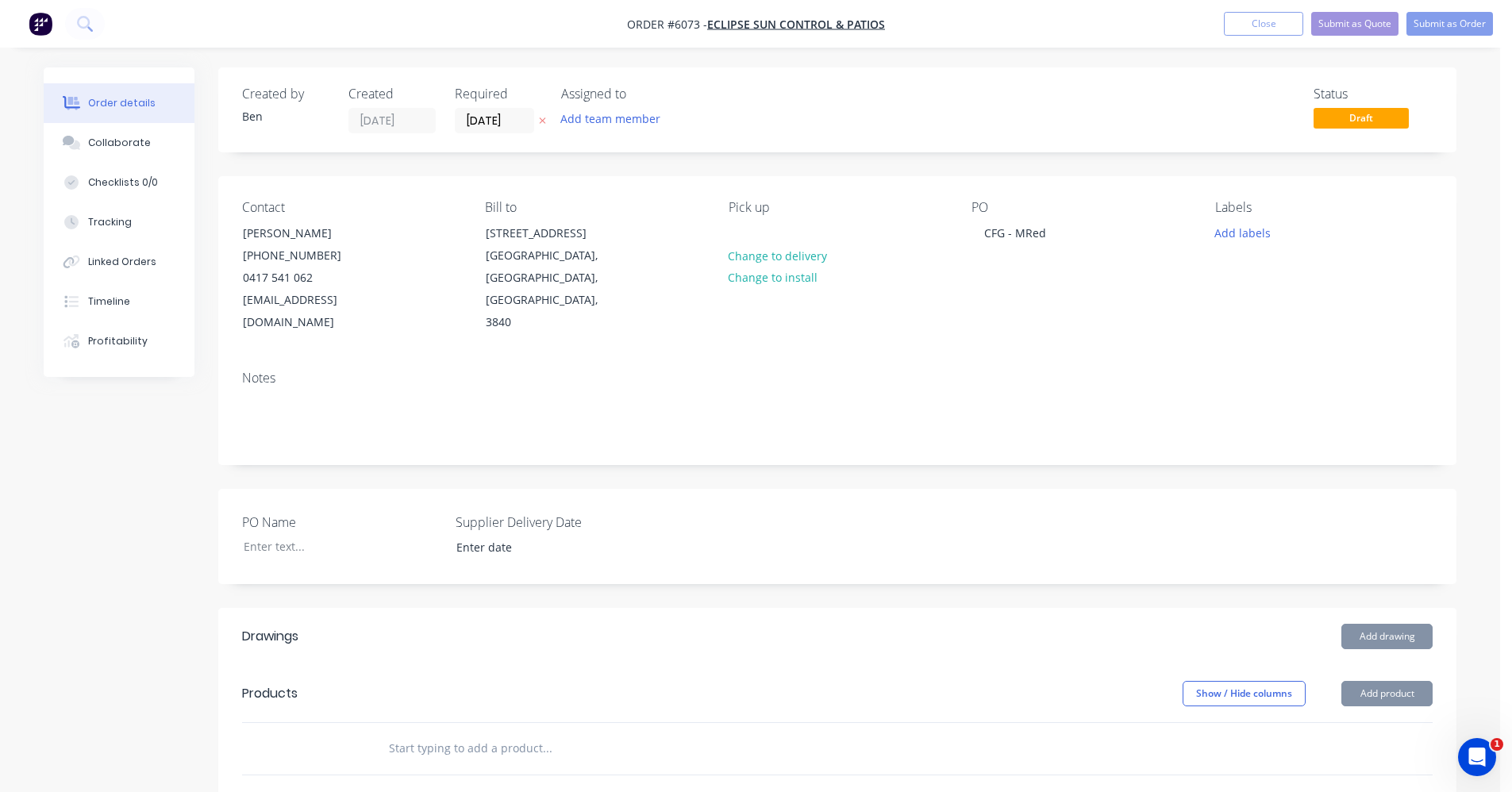
click at [437, 733] on input "text" at bounding box center [547, 748] width 318 height 32
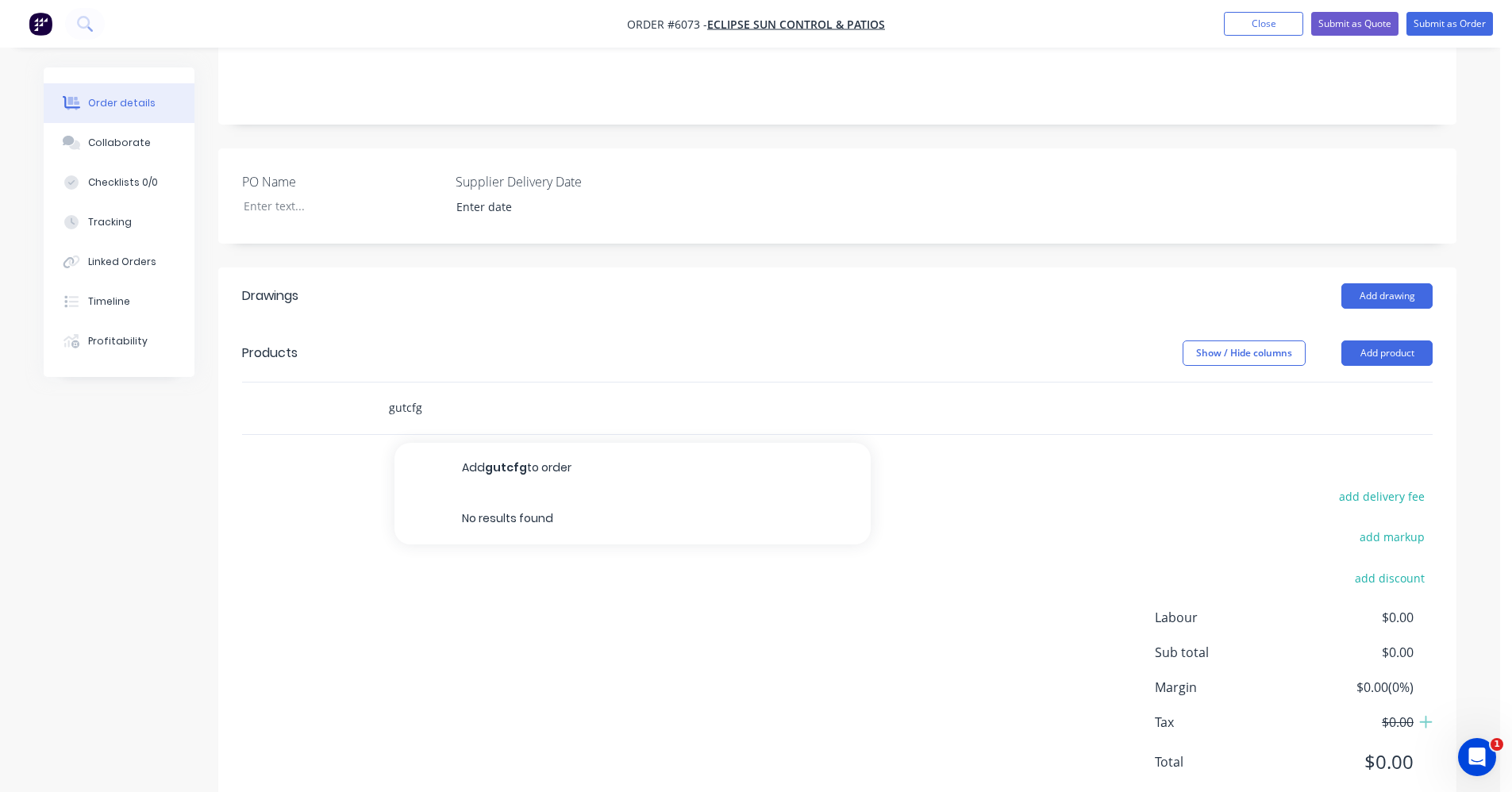
scroll to position [366, 0]
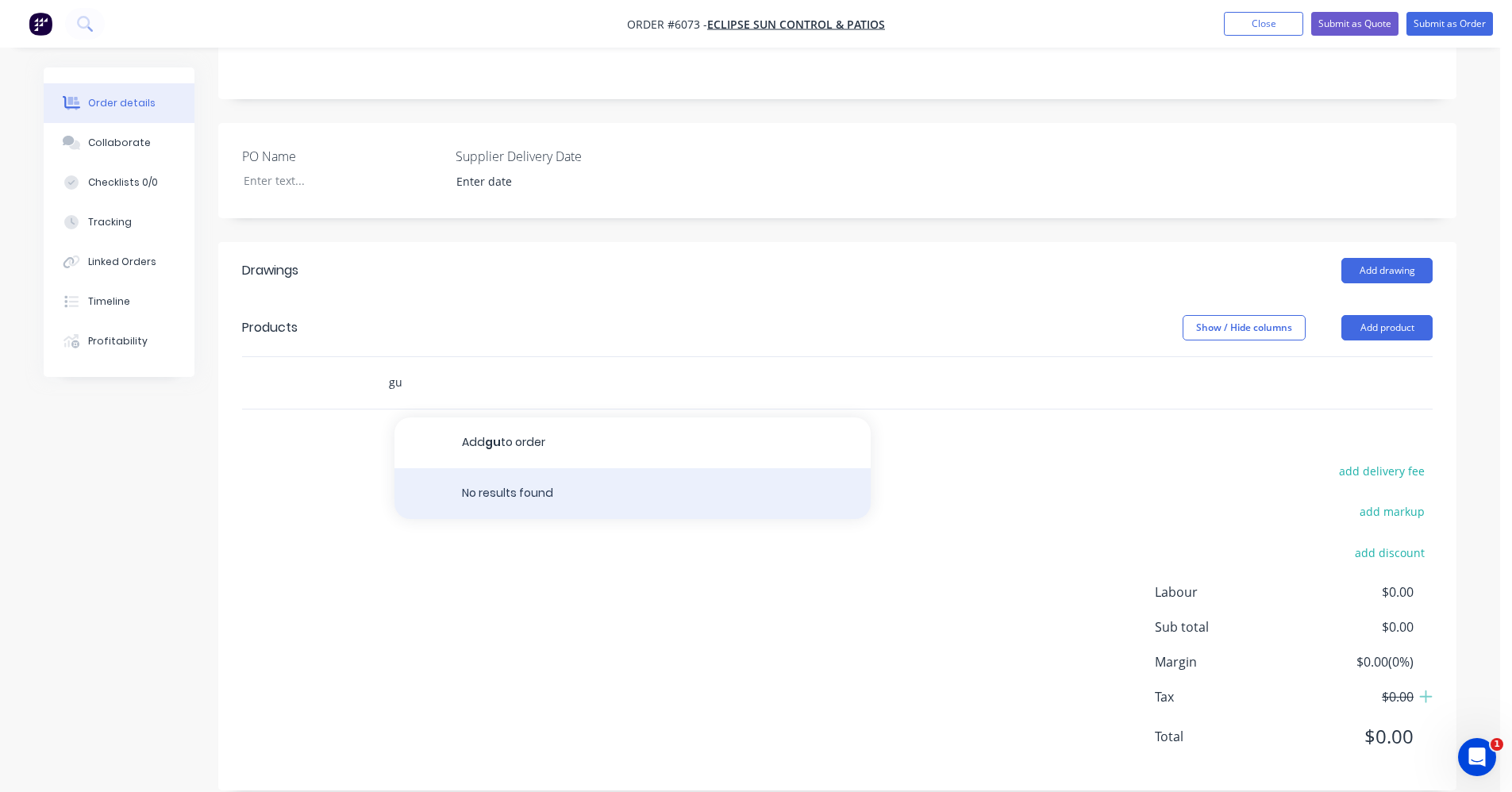
type input "g"
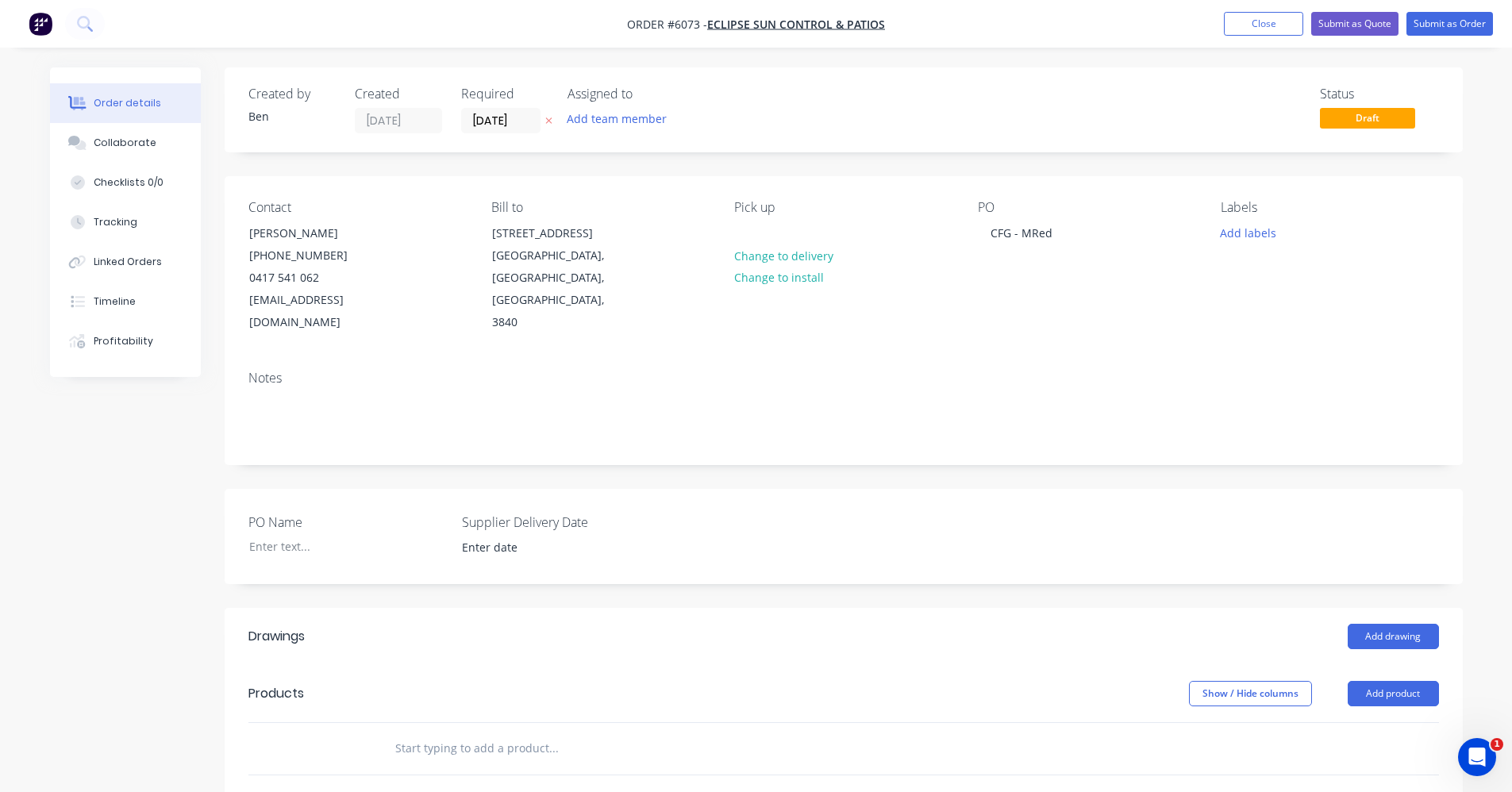
click at [436, 735] on input "text" at bounding box center [554, 748] width 318 height 32
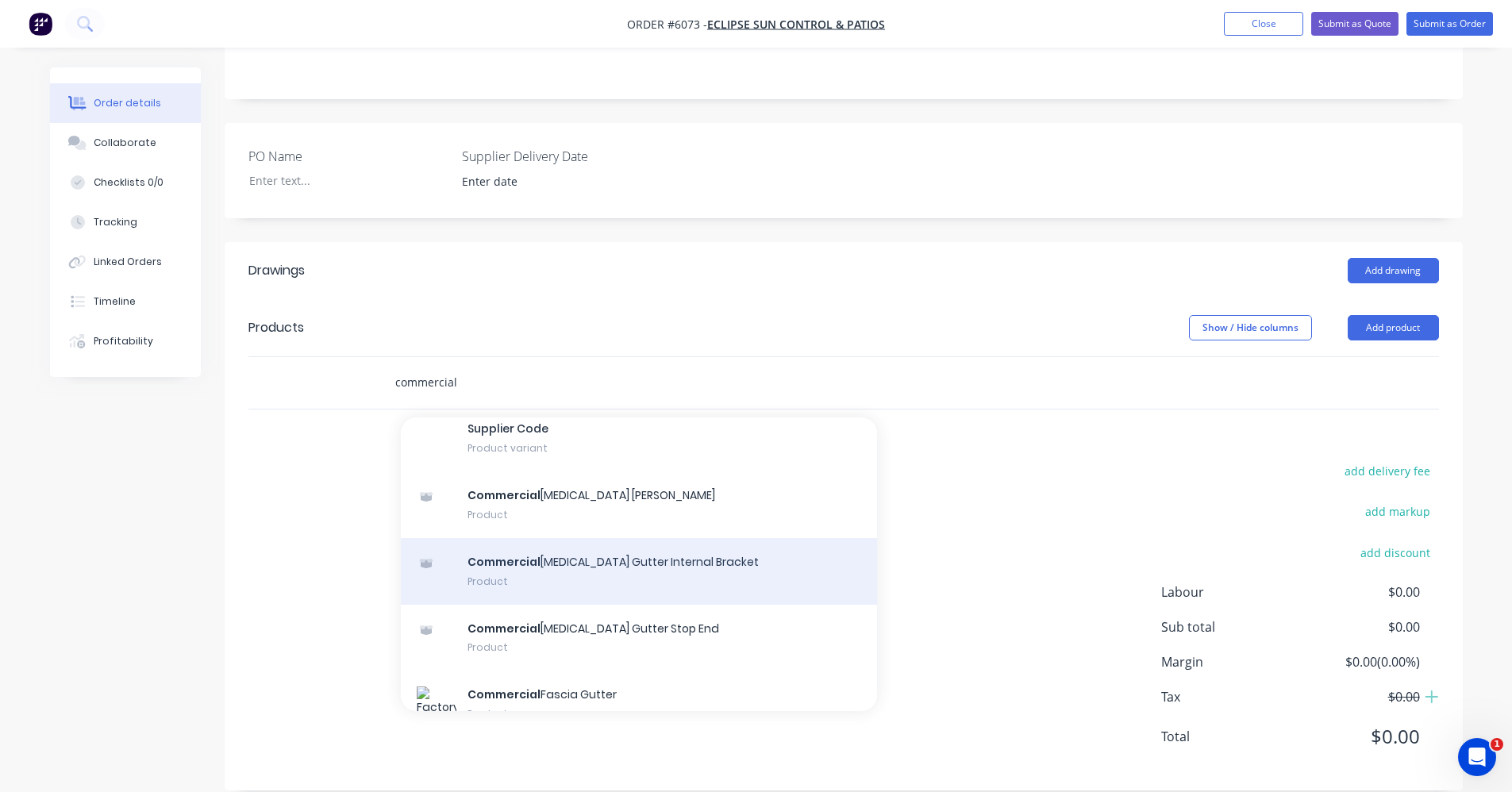
scroll to position [1506, 0]
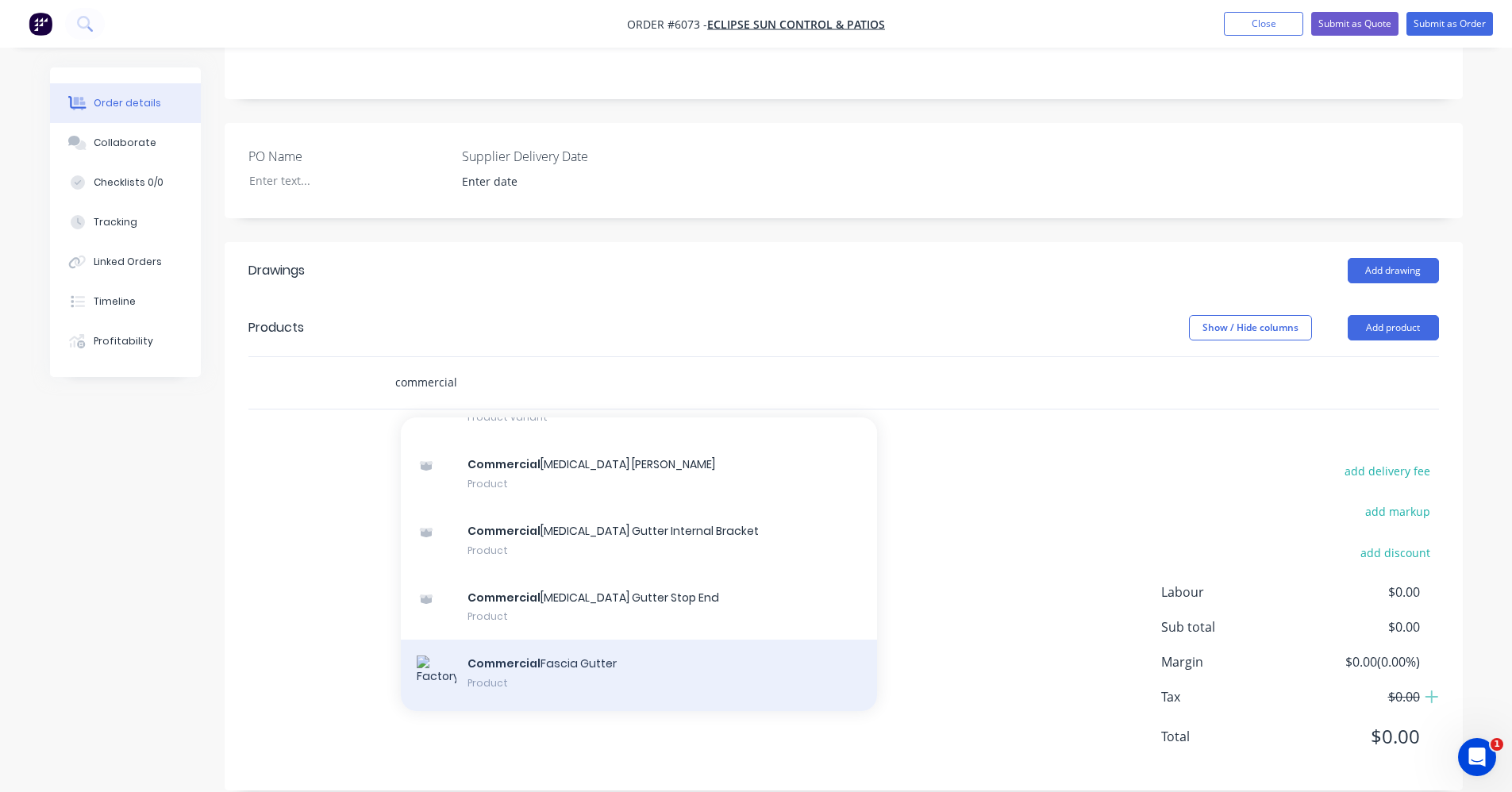
type input "commercial"
click at [579, 640] on div "Commercial Fascia Gutter Product" at bounding box center [638, 675] width 476 height 71
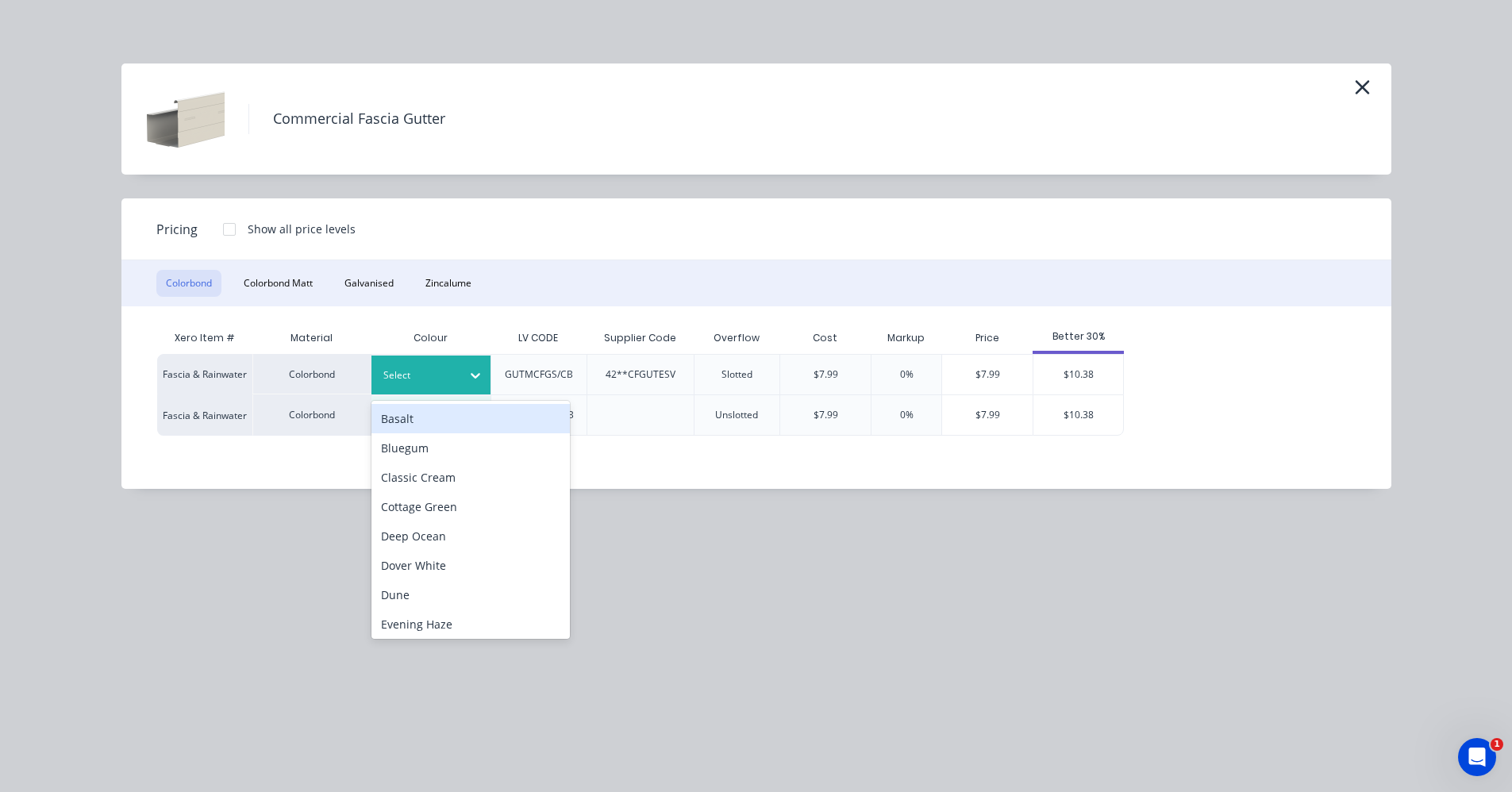
click at [455, 379] on div "Select" at bounding box center [417, 375] width 89 height 20
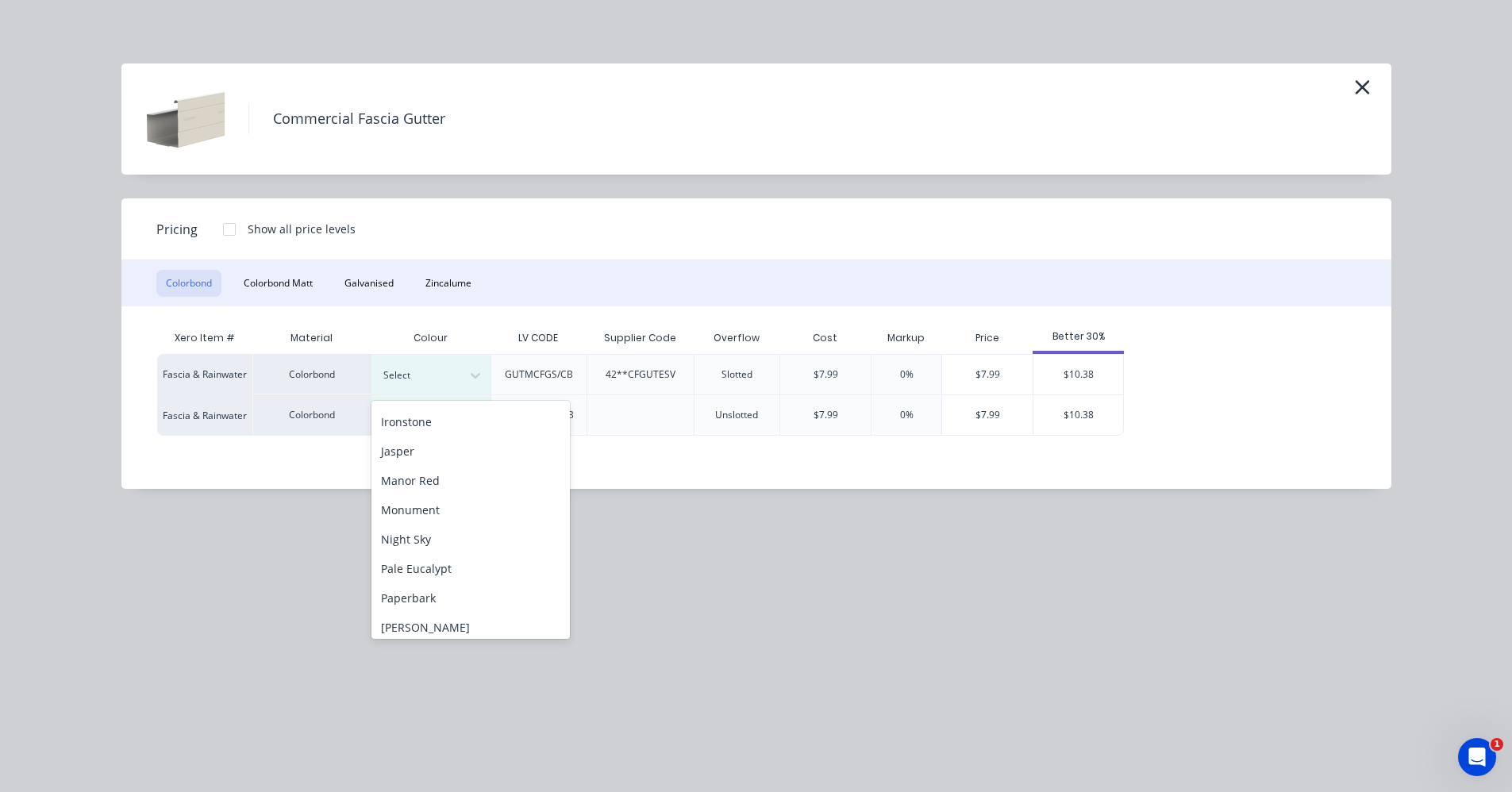
scroll to position [318, 0]
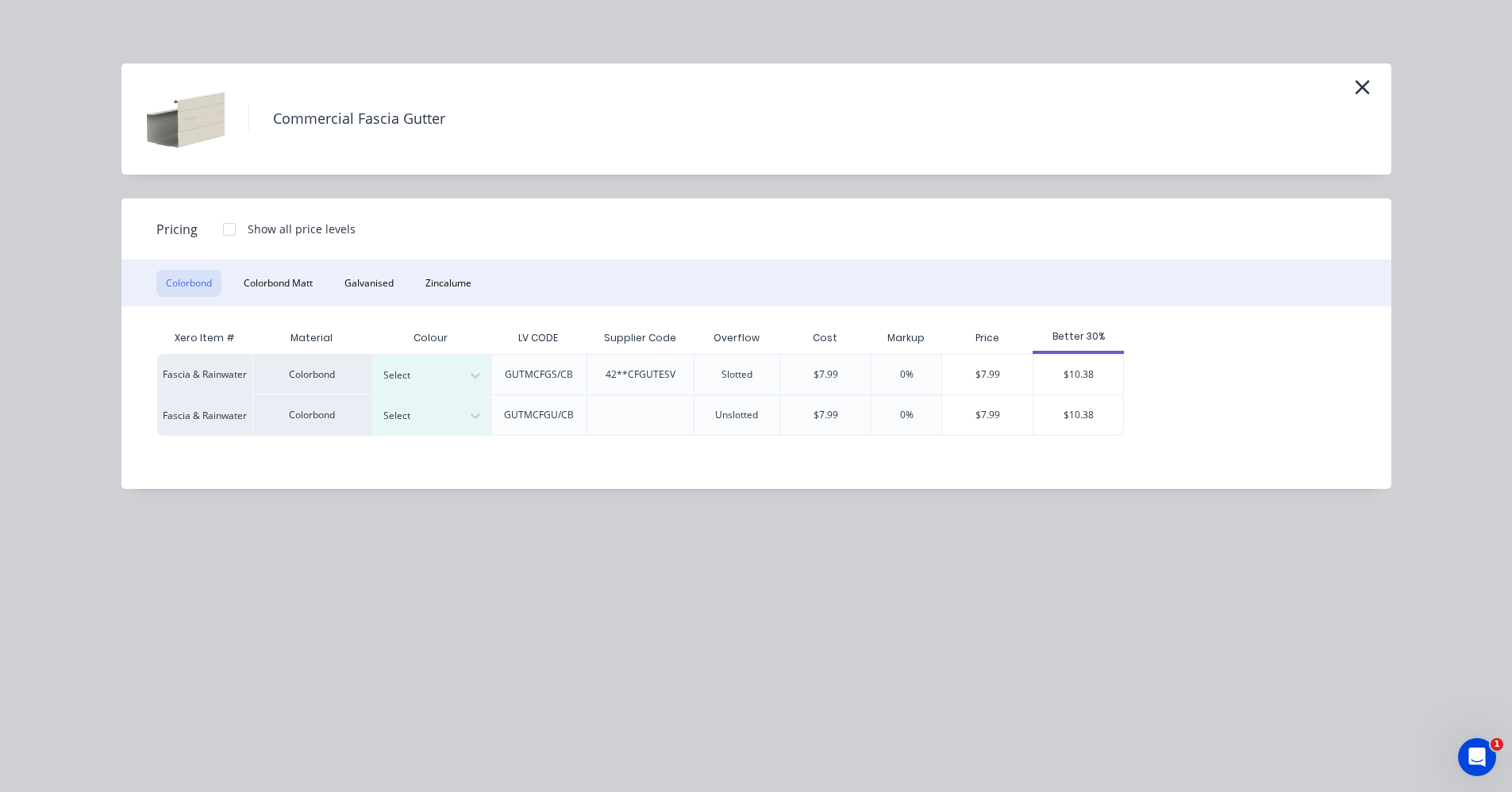
drag, startPoint x: 954, startPoint y: 237, endPoint x: 793, endPoint y: 344, distance: 193.3
click at [952, 236] on div "Pricing Show all price levels" at bounding box center [756, 229] width 1270 height 62
drag, startPoint x: 442, startPoint y: 417, endPoint x: 438, endPoint y: 425, distance: 8.9
click at [441, 417] on div at bounding box center [419, 415] width 72 height 18
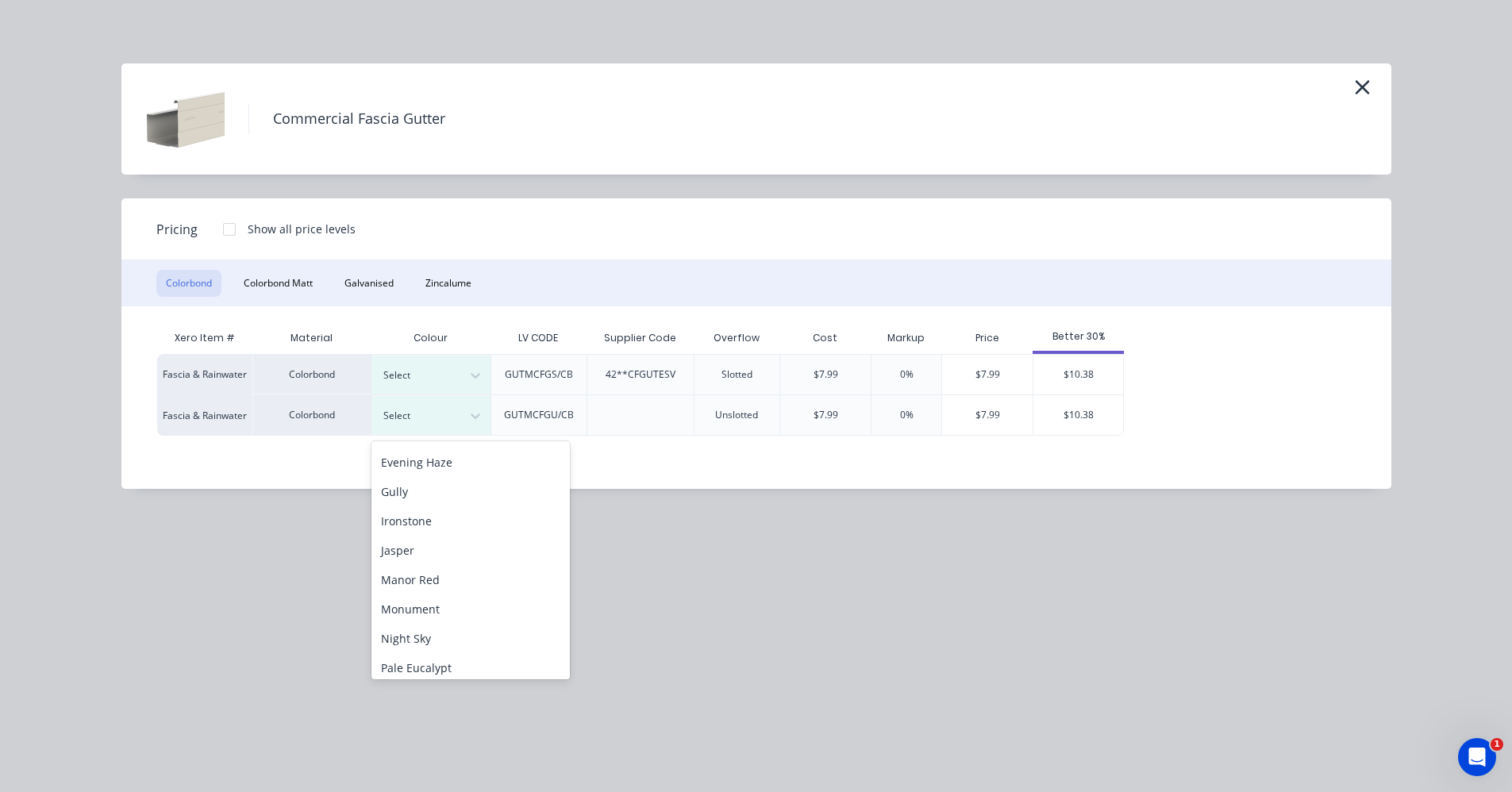
scroll to position [238, 0]
drag, startPoint x: 422, startPoint y: 553, endPoint x: 509, endPoint y: 537, distance: 88.5
click at [422, 552] on div "Manor Red" at bounding box center [471, 544] width 199 height 30
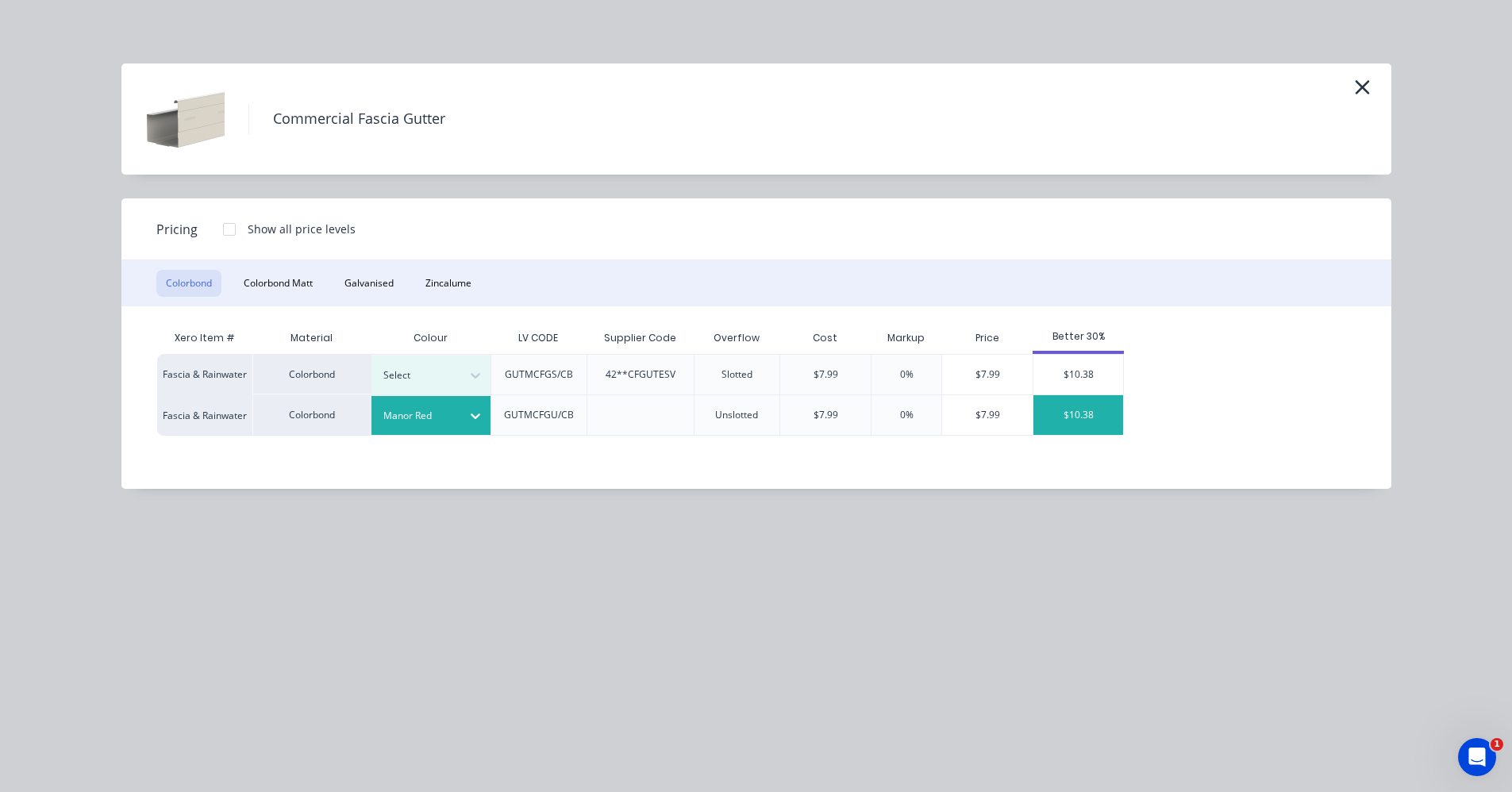
click at [1075, 424] on div "$10.38" at bounding box center [1077, 414] width 90 height 40
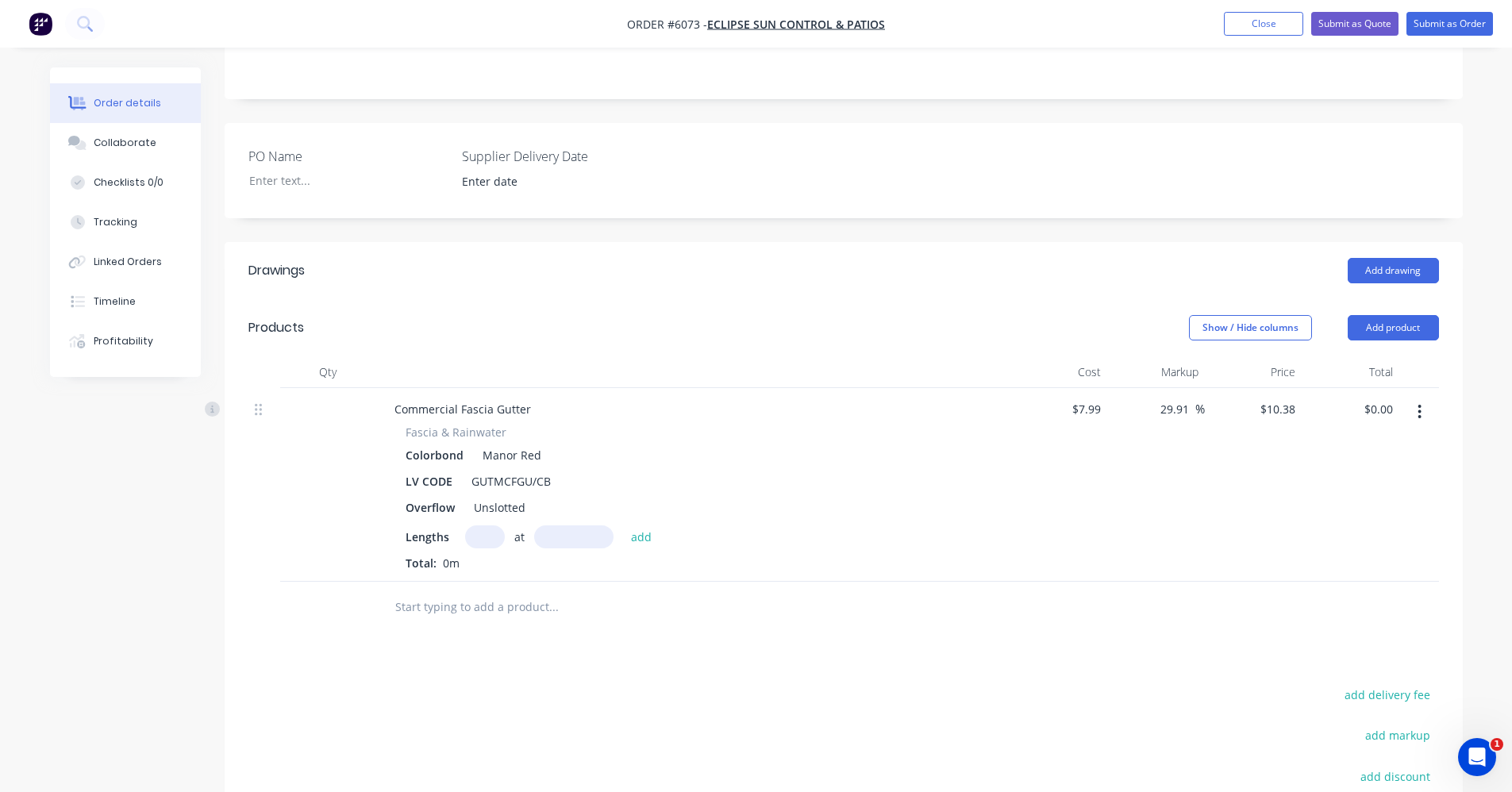
click at [488, 526] on input "text" at bounding box center [485, 537] width 40 height 23
type input "1"
type input "7000"
click at [623, 526] on button "add" at bounding box center [642, 536] width 37 height 21
type input "$72.66"
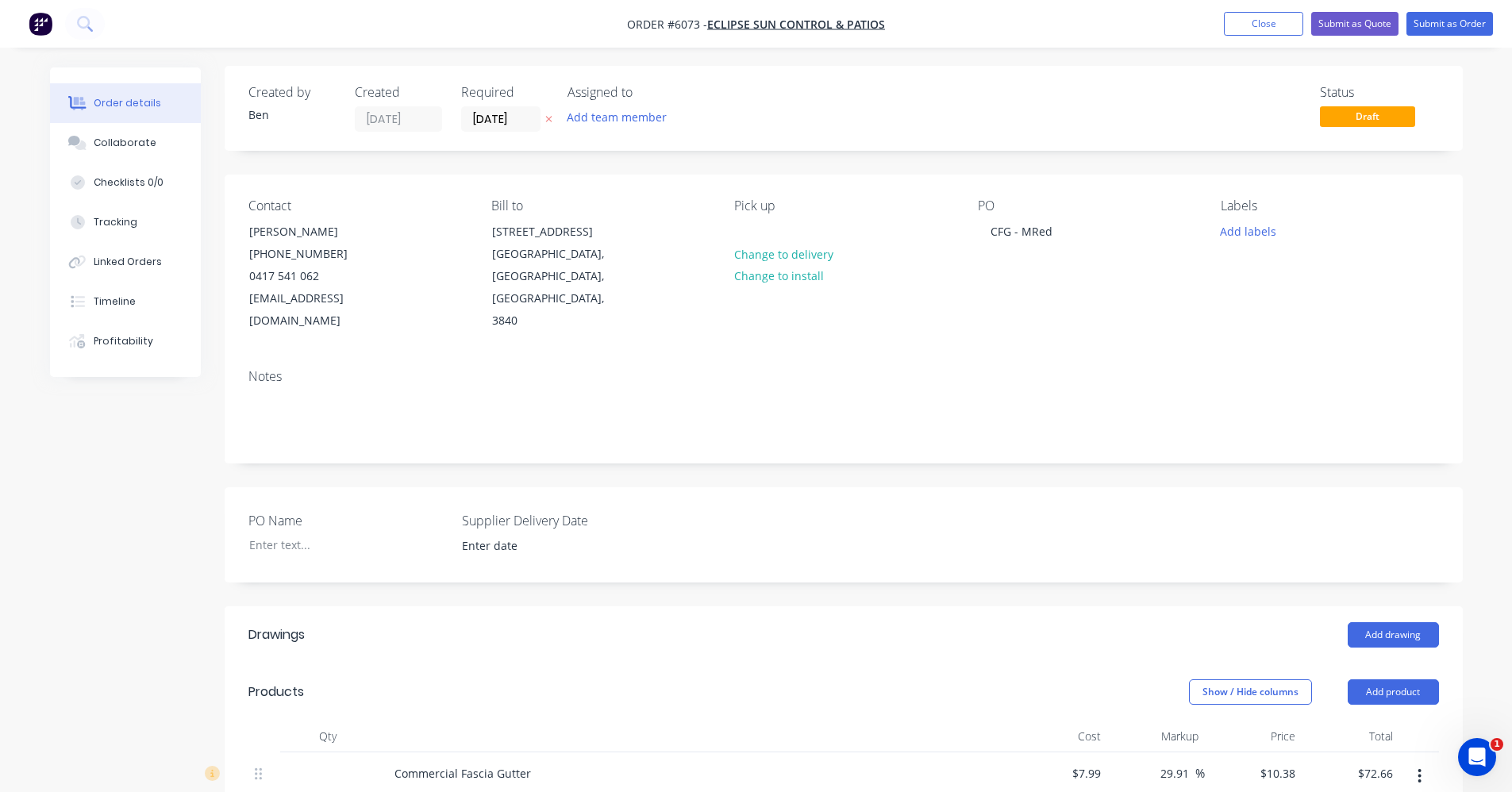
scroll to position [0, 0]
click at [1245, 228] on button "Add labels" at bounding box center [1248, 231] width 73 height 21
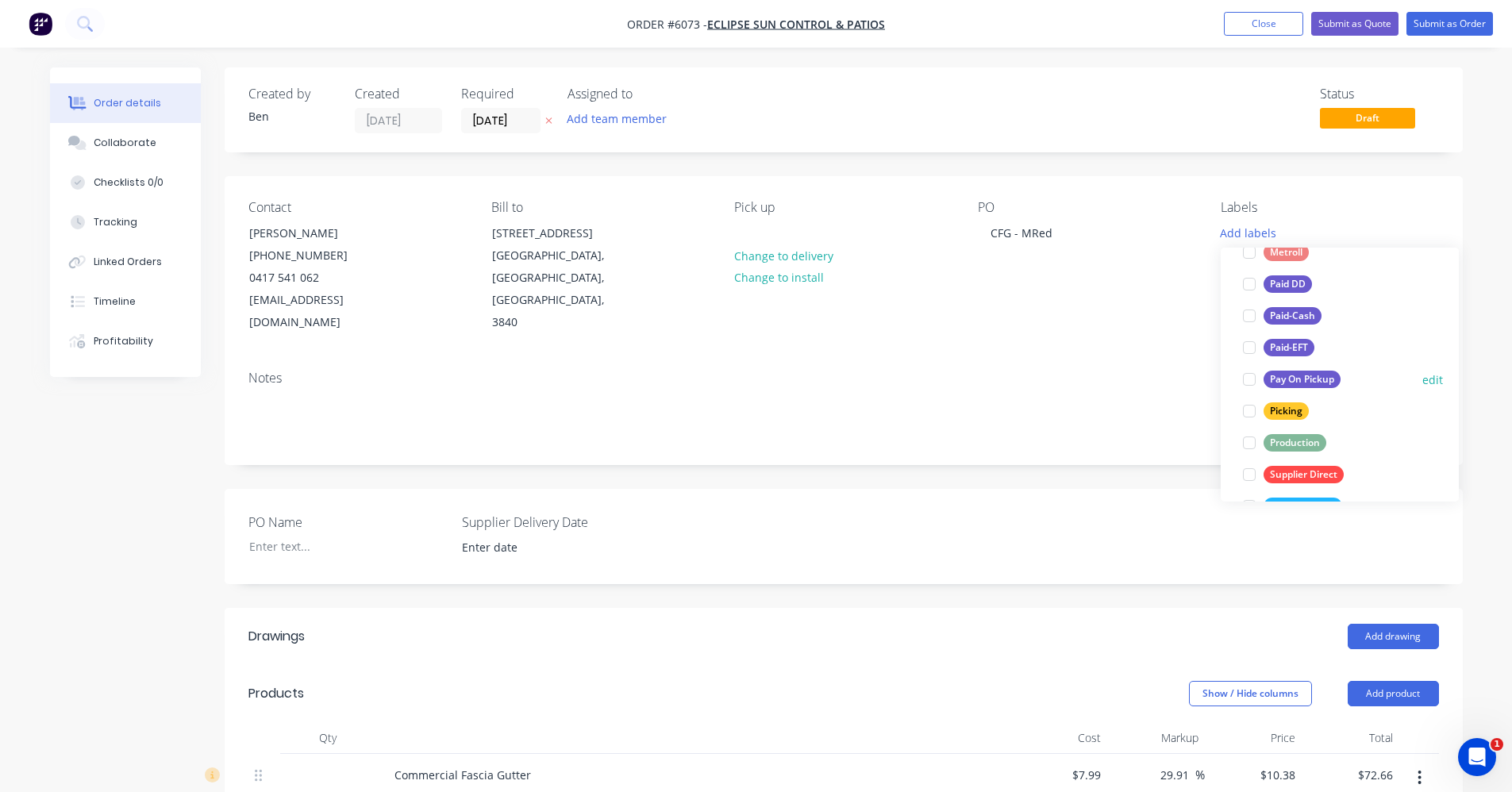
scroll to position [238, 0]
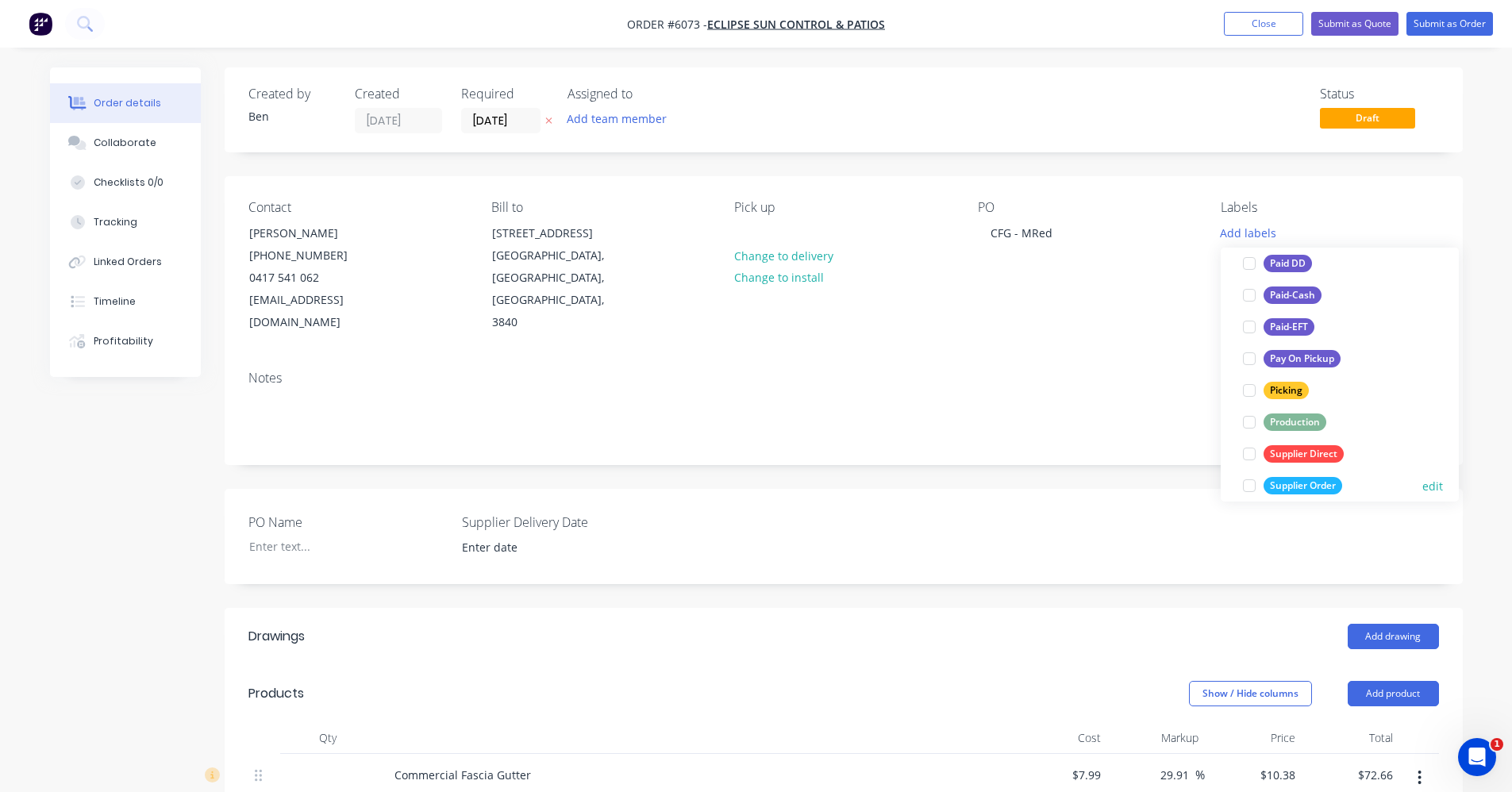
click at [1313, 483] on div "Supplier Order" at bounding box center [1302, 486] width 79 height 18
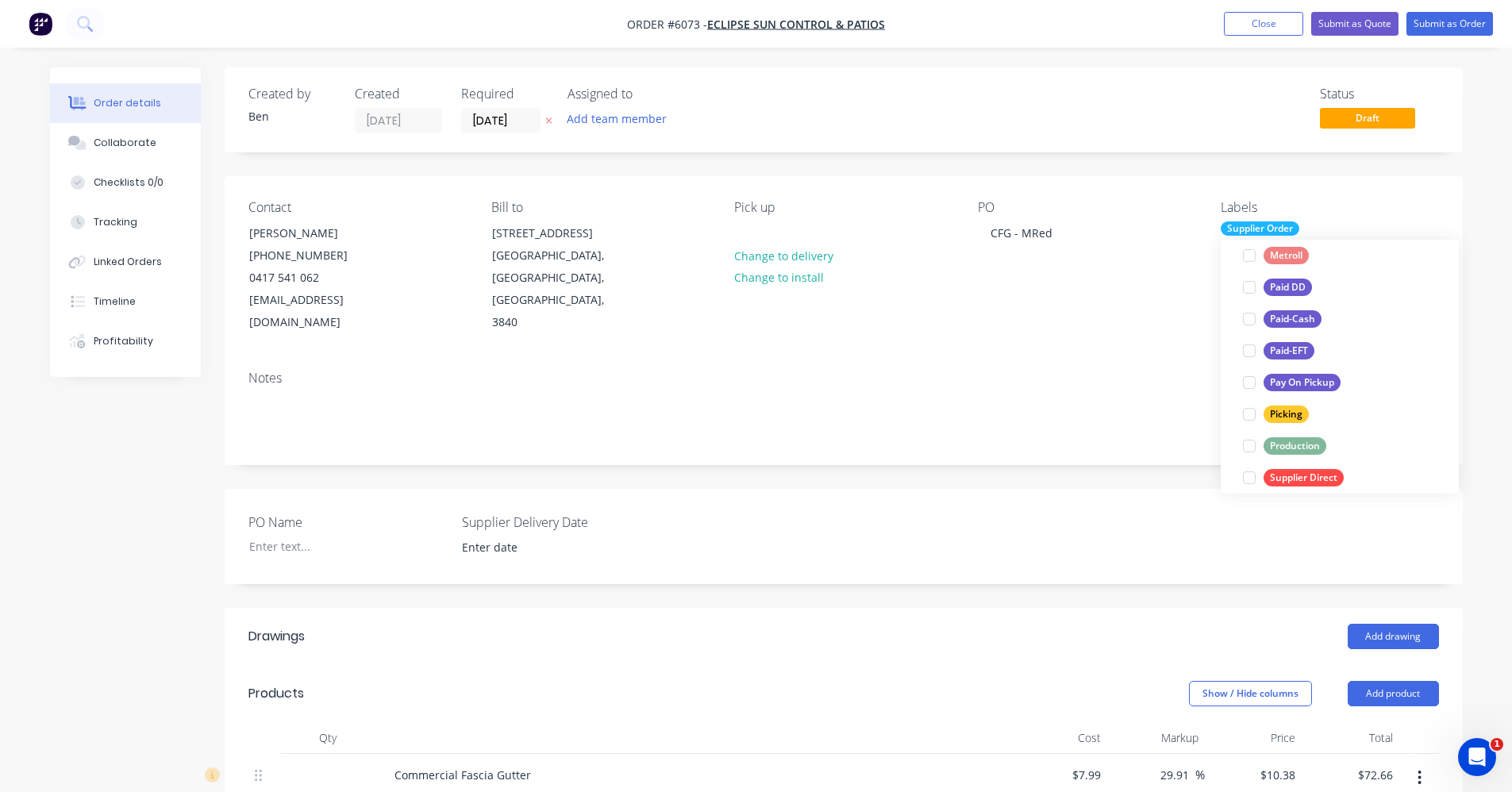
scroll to position [0, 0]
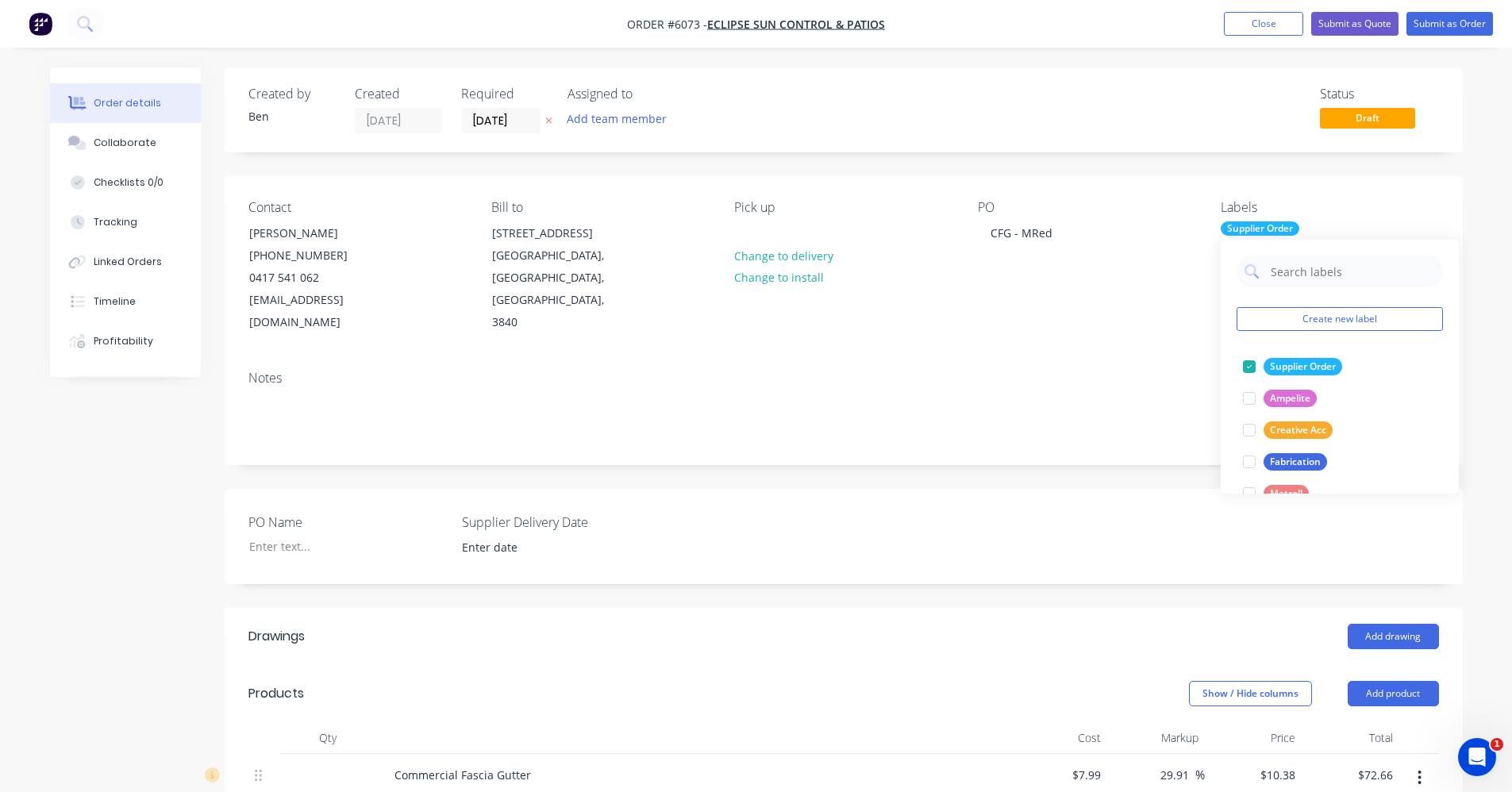
click at [1046, 330] on div "Contact Craig Lawrence (03) 5134 2422 0417 541 062 info@eclipsesuncontrol.com.a…" at bounding box center [843, 267] width 1238 height 182
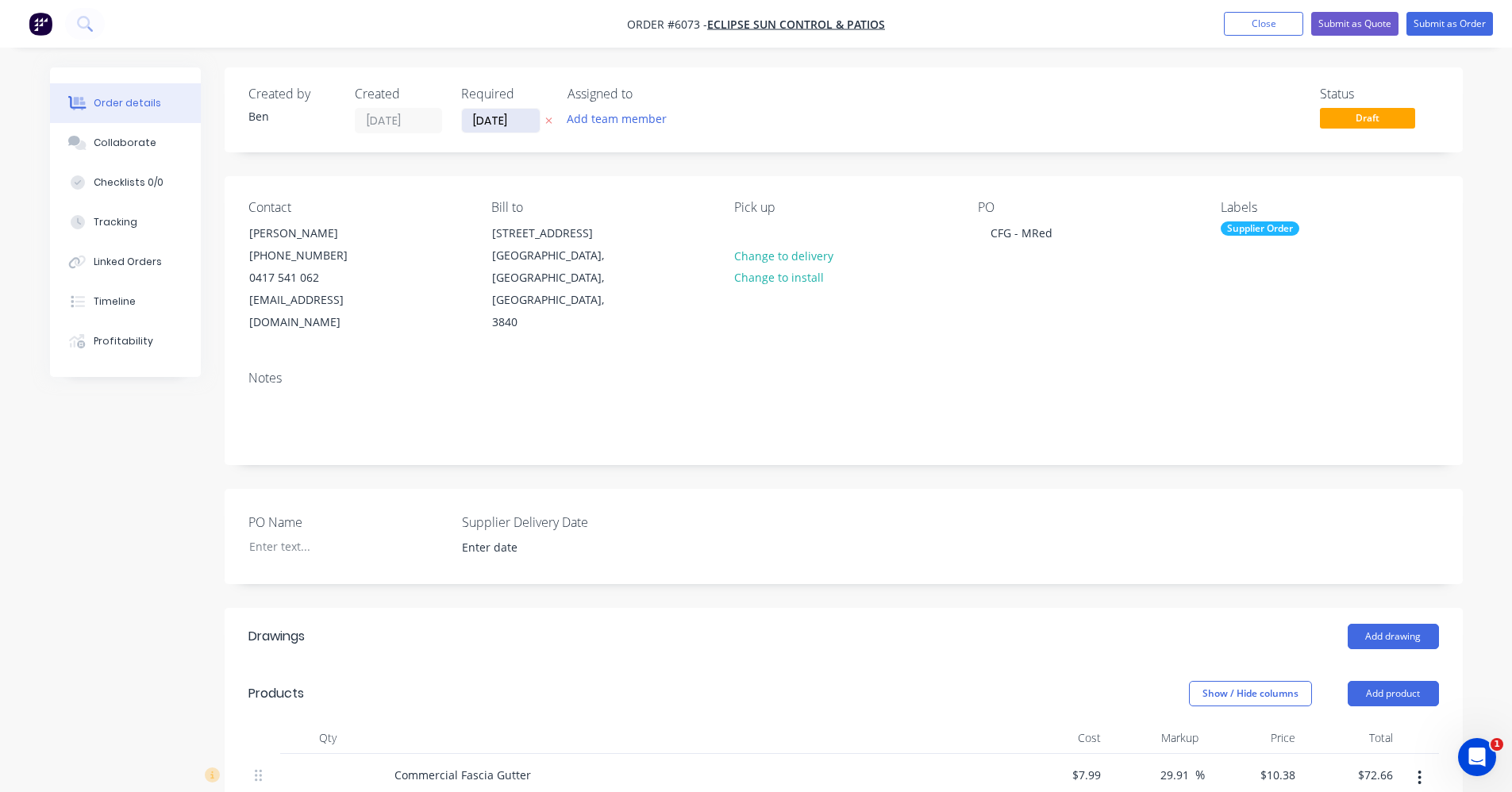
click at [504, 128] on input "08/10/25" at bounding box center [501, 121] width 78 height 24
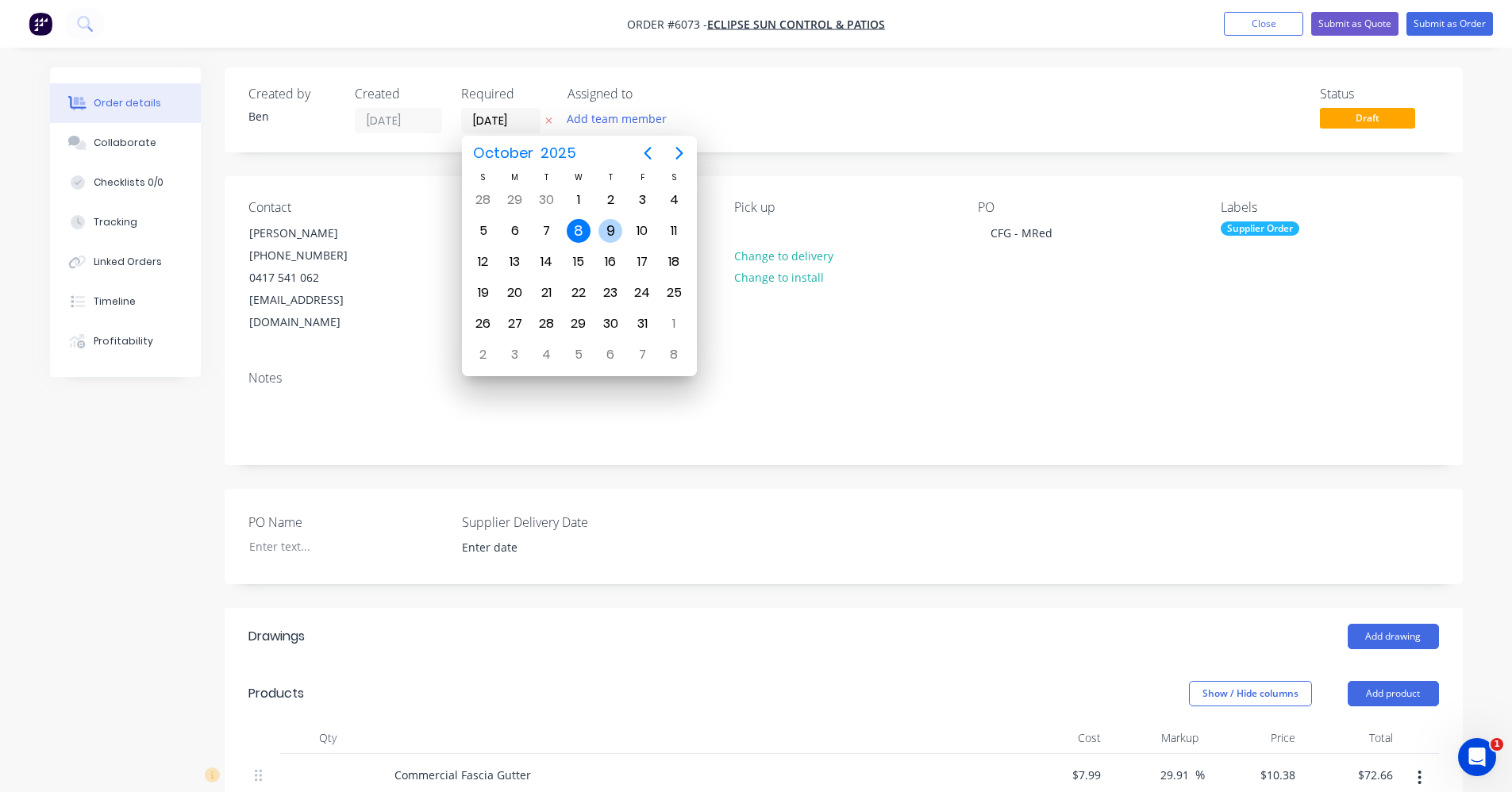
click at [614, 227] on div "9" at bounding box center [610, 231] width 24 height 24
type input "09/10/25"
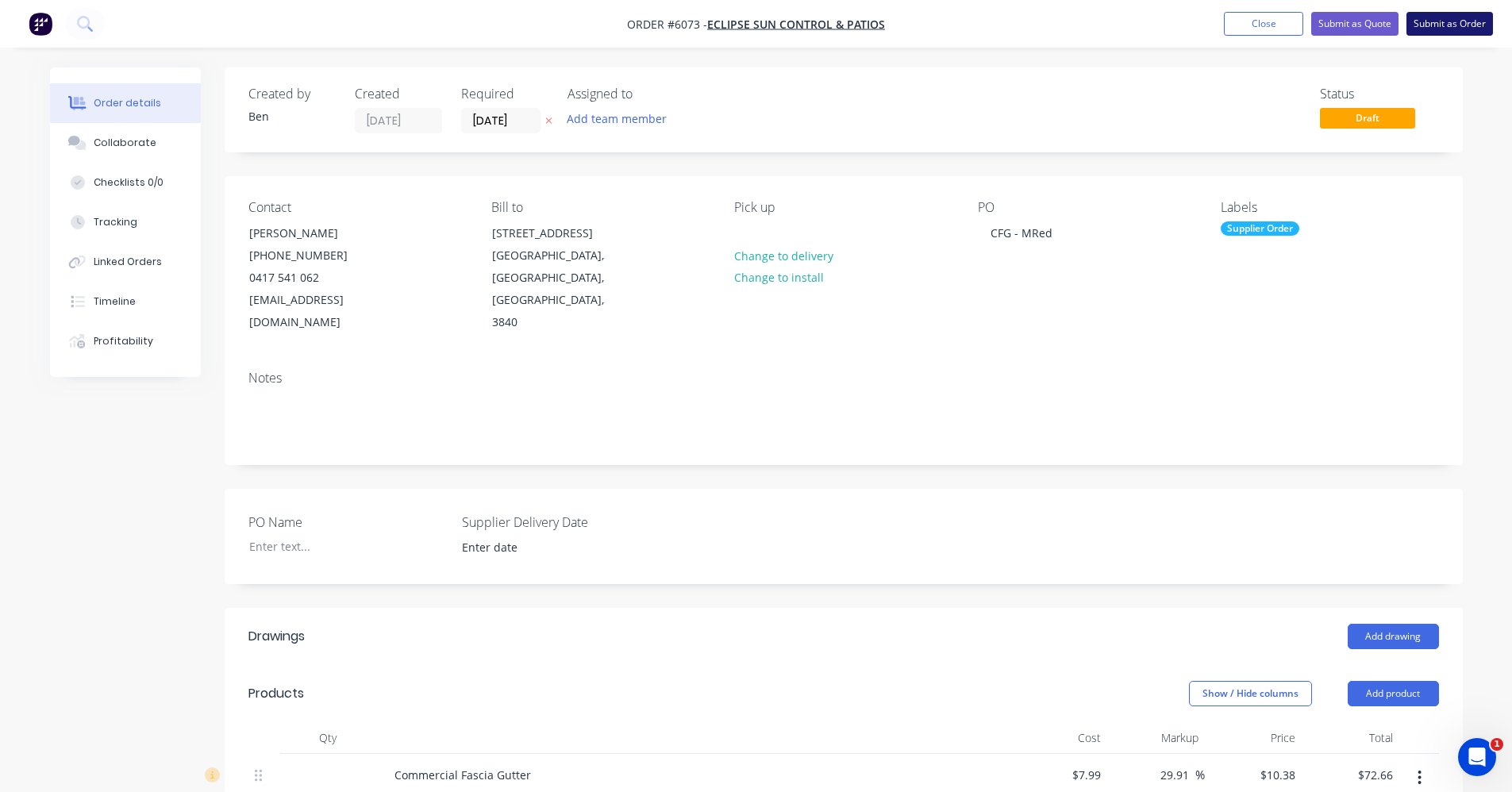
click at [1447, 23] on button "Submit as Order" at bounding box center [1449, 24] width 86 height 24
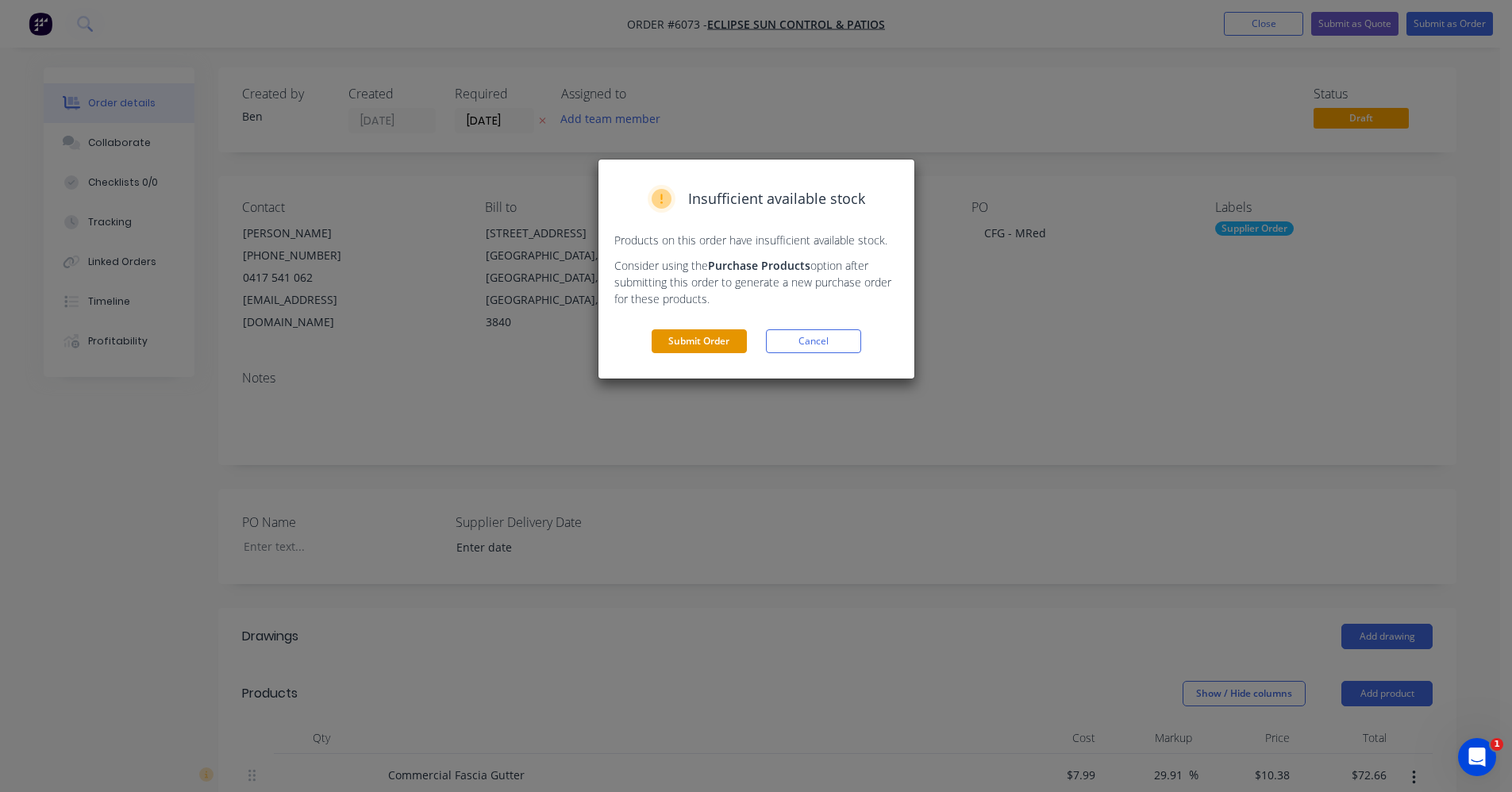
click at [709, 335] on button "Submit Order" at bounding box center [698, 342] width 96 height 24
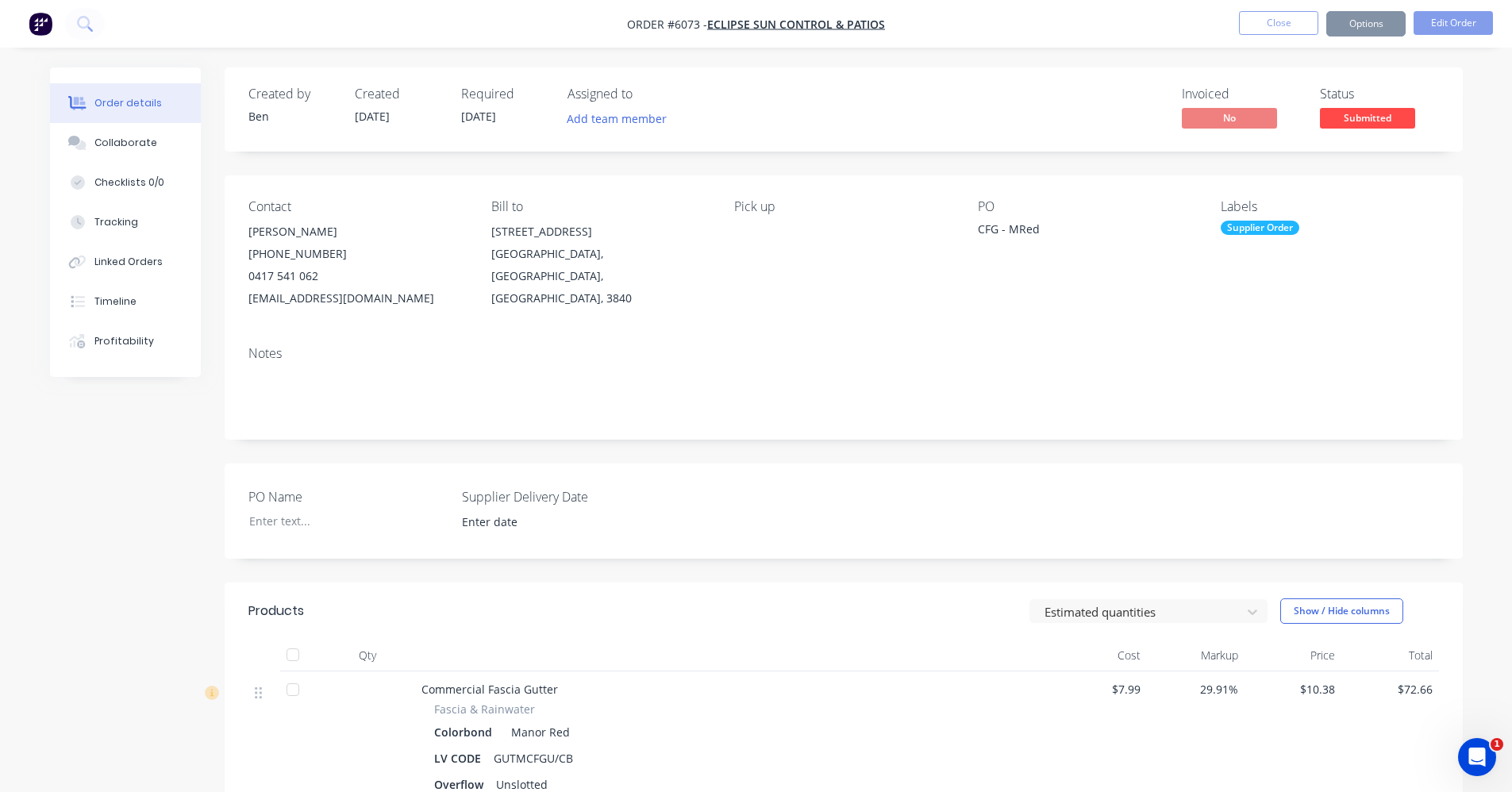
click at [1363, 29] on button "Options" at bounding box center [1365, 23] width 79 height 25
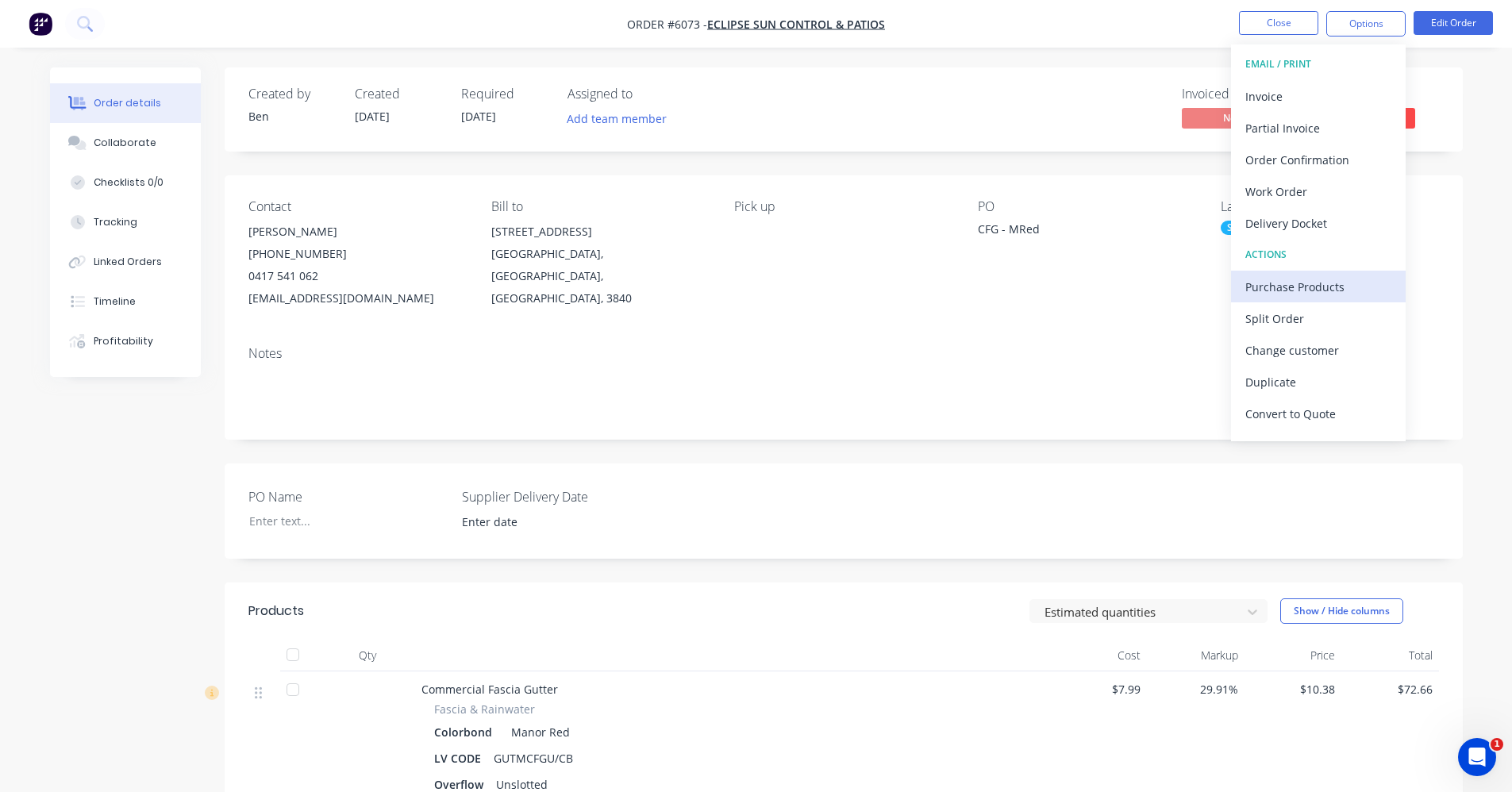
click at [1284, 275] on div "Purchase Products" at bounding box center [1318, 286] width 146 height 23
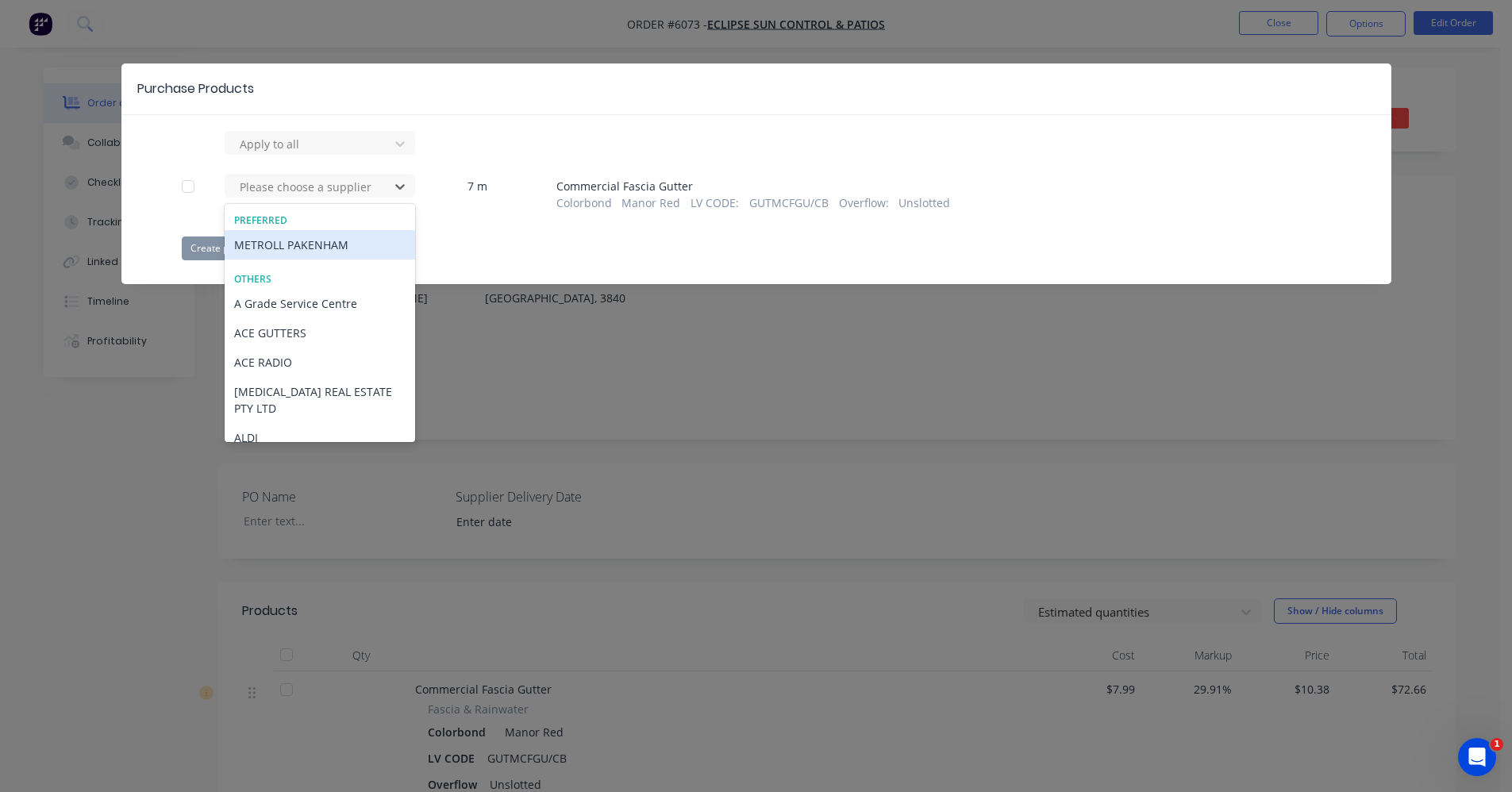
drag, startPoint x: 323, startPoint y: 178, endPoint x: 322, endPoint y: 208, distance: 30.0
click at [323, 180] on div at bounding box center [309, 187] width 143 height 19
click at [299, 242] on div "METROLL PAKENHAM" at bounding box center [319, 245] width 190 height 30
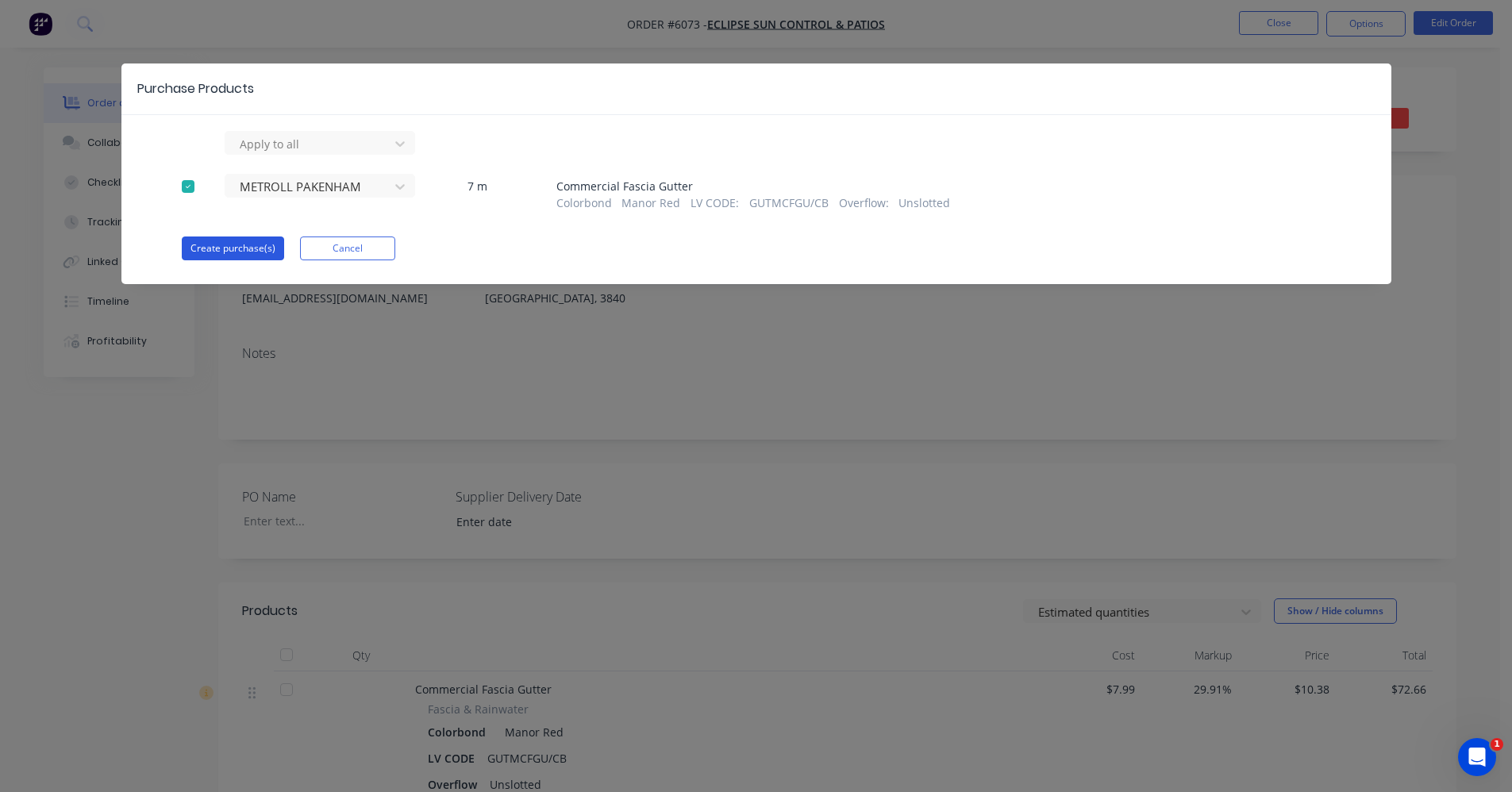
click at [242, 241] on button "Create purchase(s)" at bounding box center [233, 249] width 102 height 24
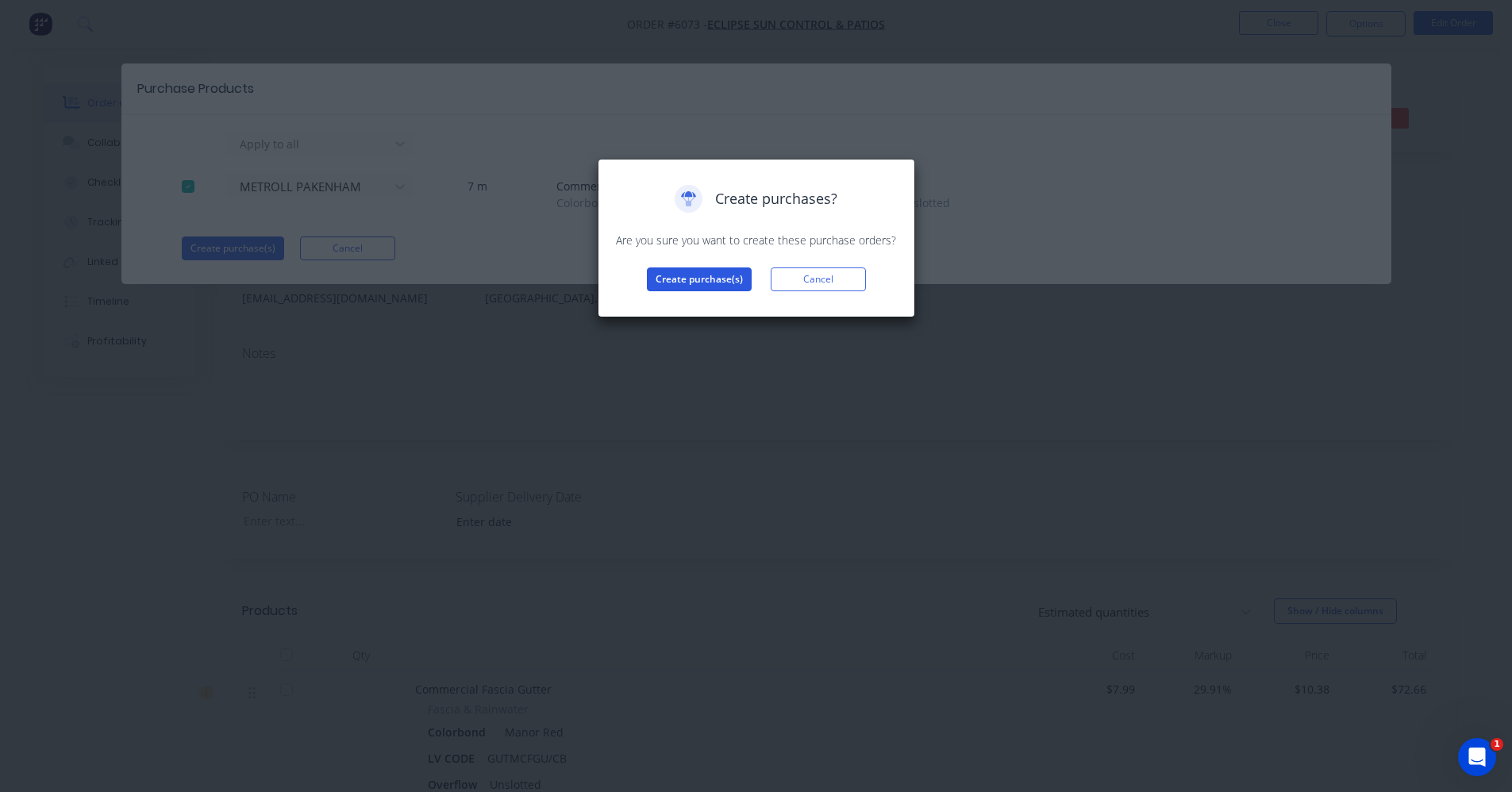
click at [648, 268] on button "Create purchase(s)" at bounding box center [698, 279] width 105 height 24
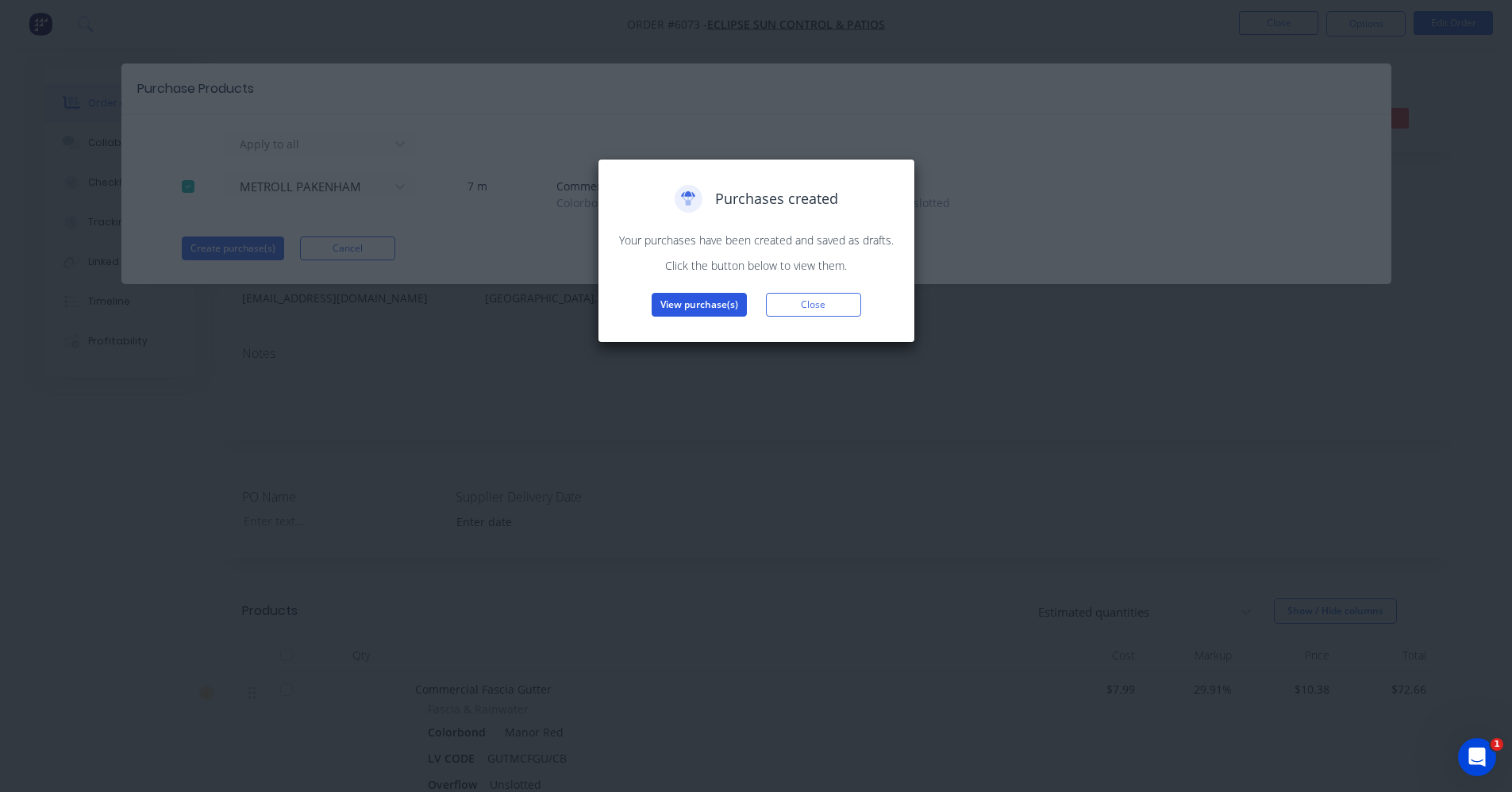
click at [687, 313] on button "View purchase(s)" at bounding box center [698, 305] width 96 height 24
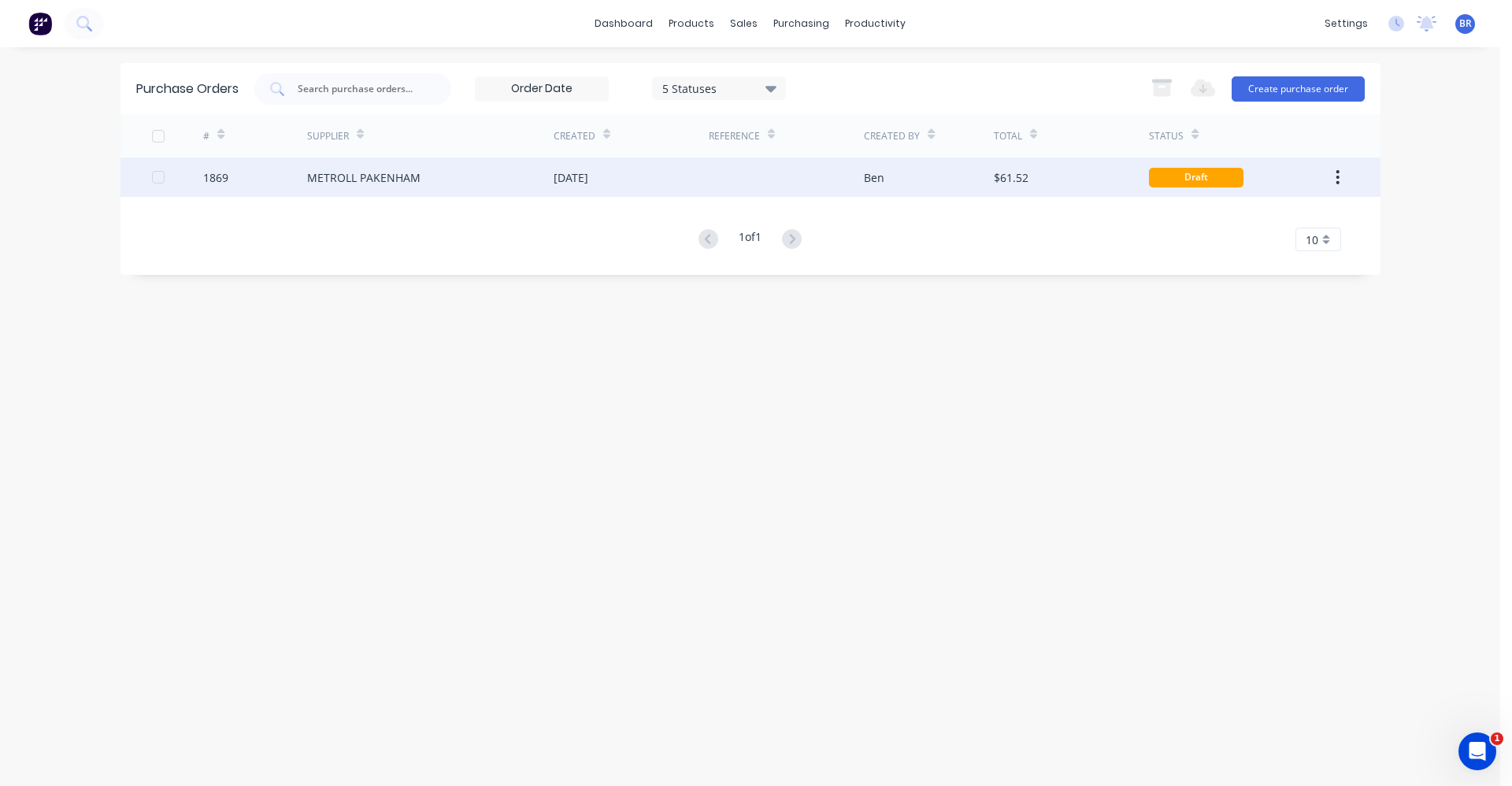
click at [406, 184] on div "METROLL PAKENHAM" at bounding box center [363, 178] width 113 height 17
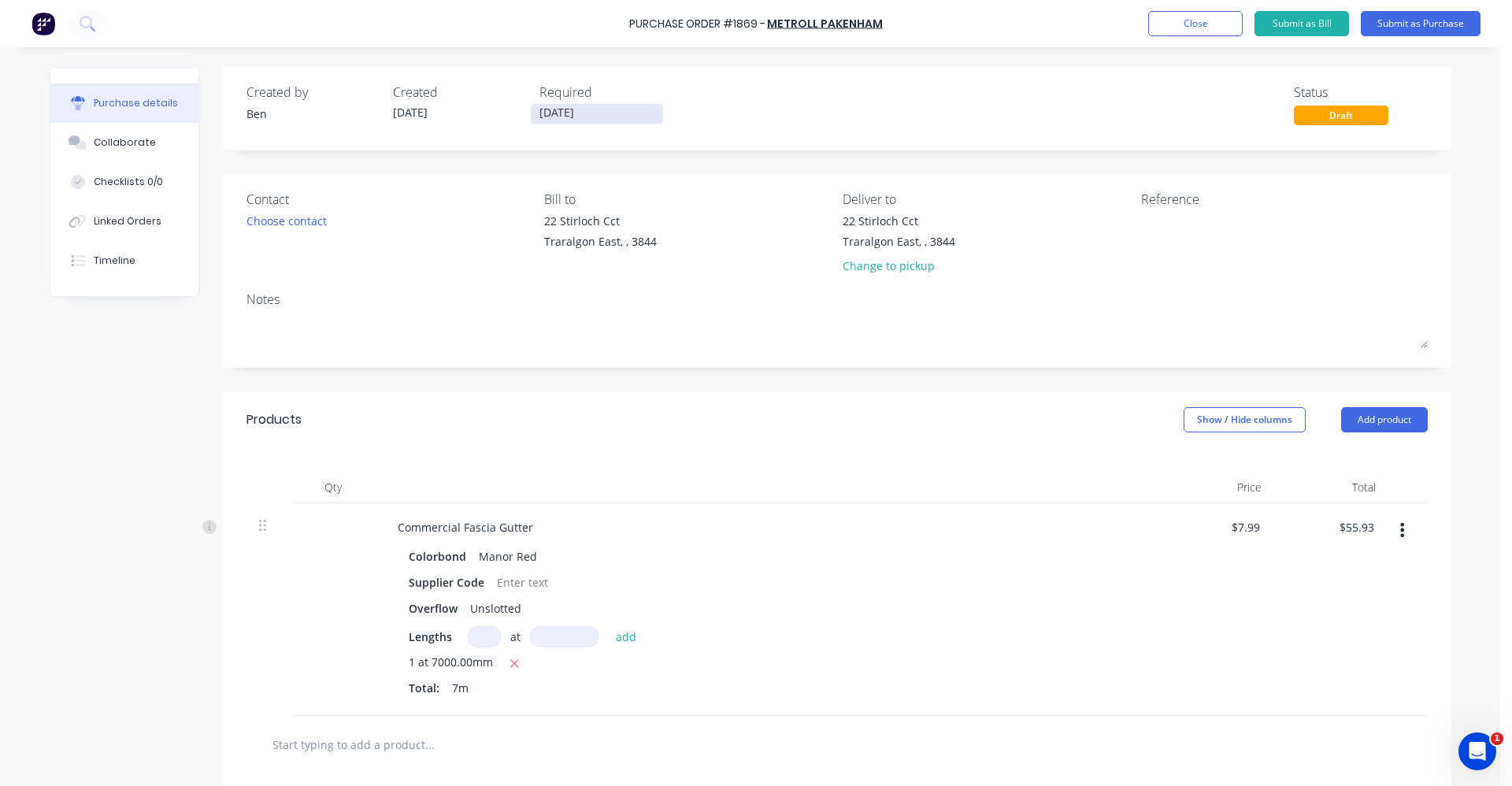
click at [585, 111] on input "07/10/25" at bounding box center [597, 113] width 133 height 19
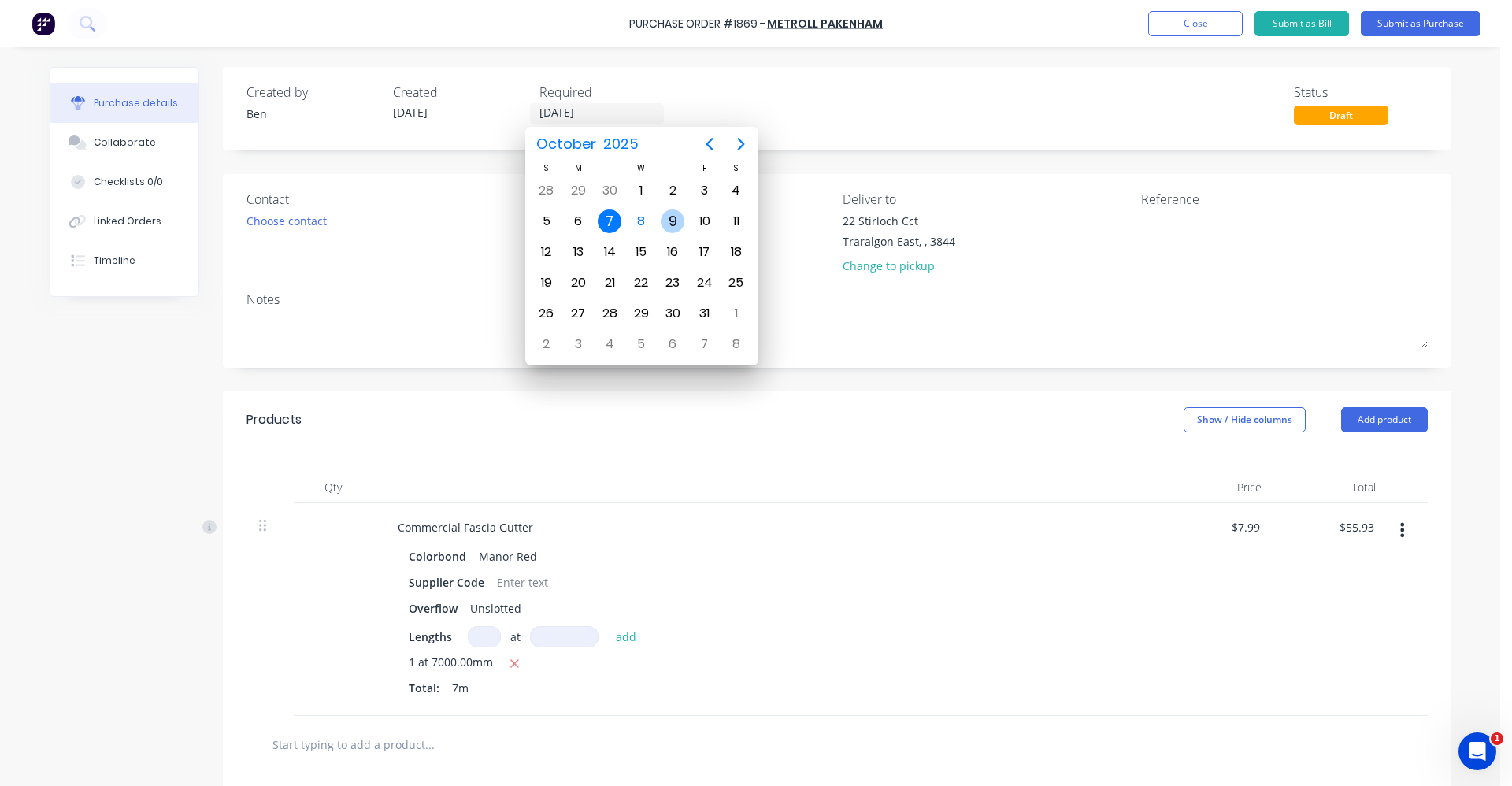
click at [676, 223] on div "9" at bounding box center [673, 221] width 24 height 24
type input "09/10/25"
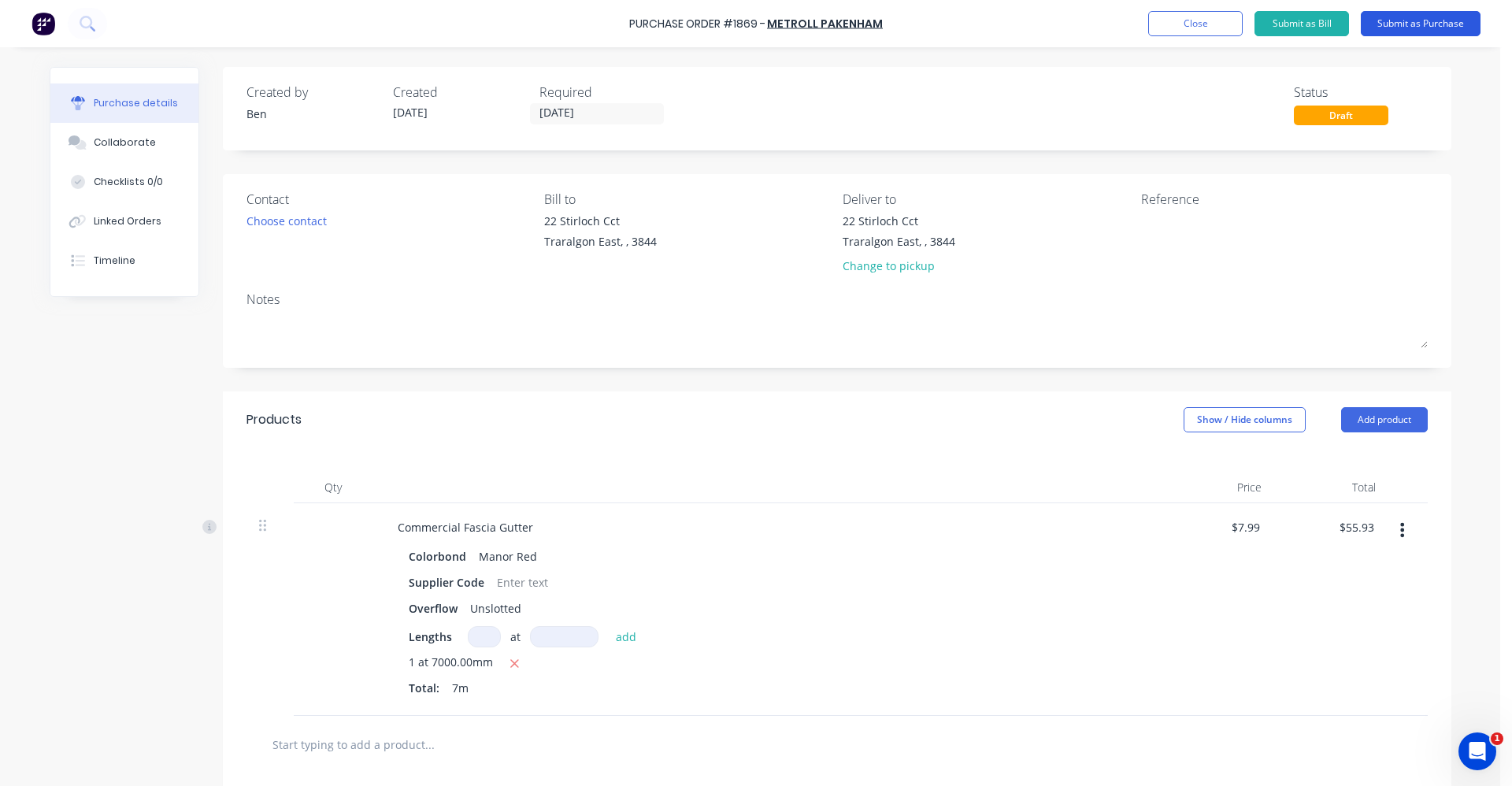
click at [1423, 28] on button "Submit as Purchase" at bounding box center [1421, 23] width 120 height 25
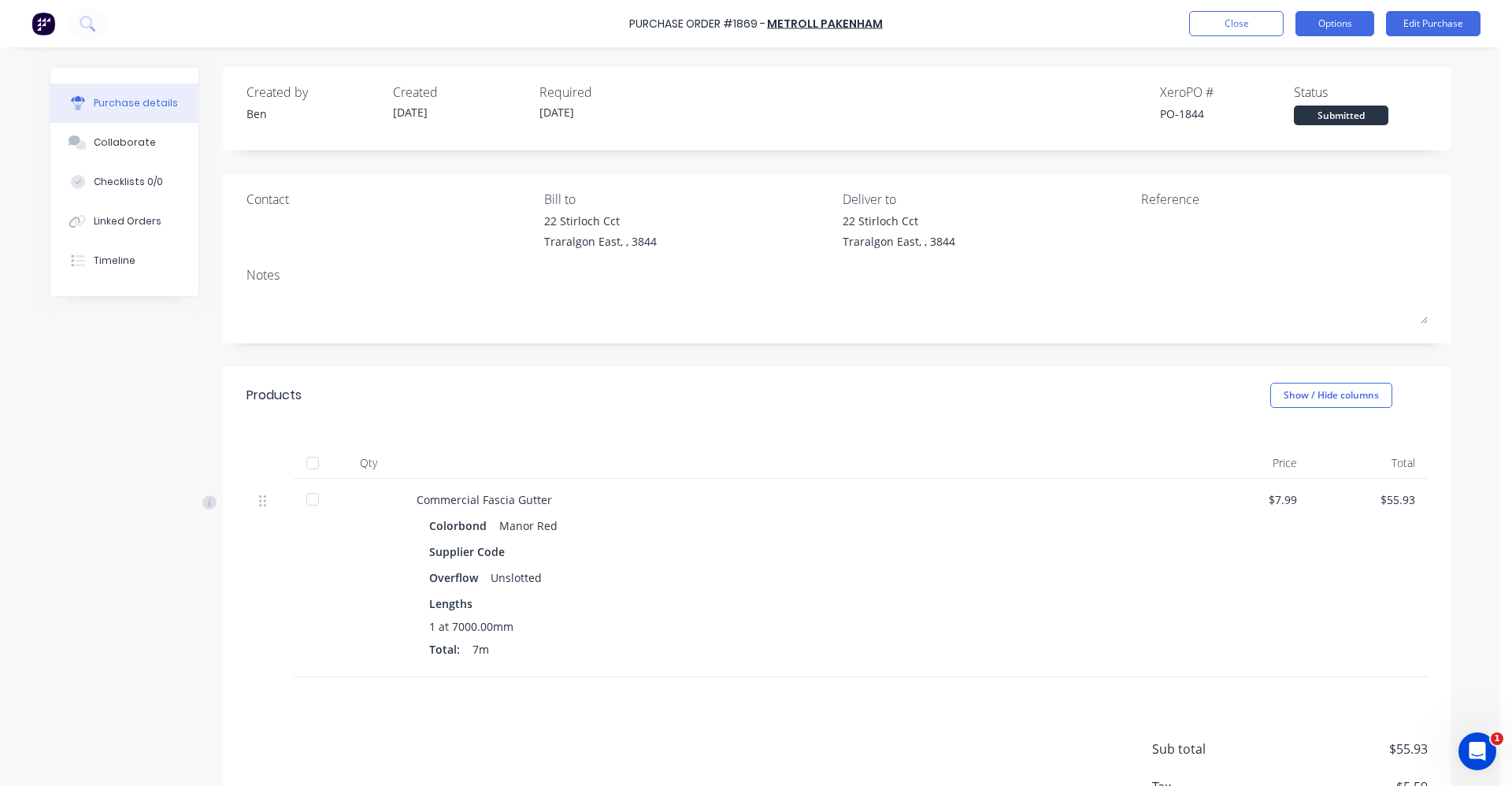
click at [1323, 24] on button "Options" at bounding box center [1335, 23] width 78 height 25
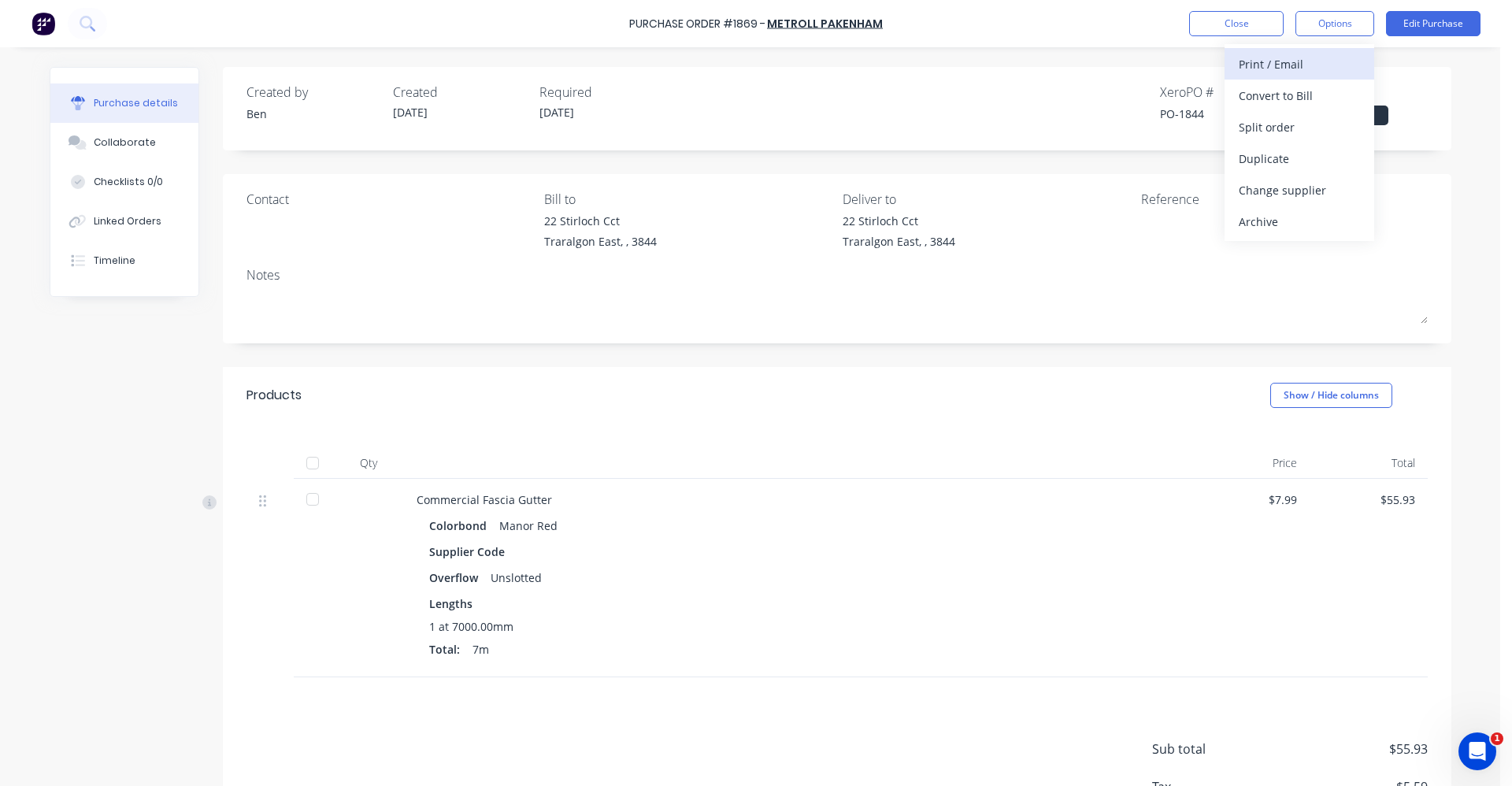
click at [1284, 62] on div "Print / Email" at bounding box center [1300, 64] width 122 height 23
click at [1288, 101] on div "With pricing" at bounding box center [1300, 95] width 122 height 23
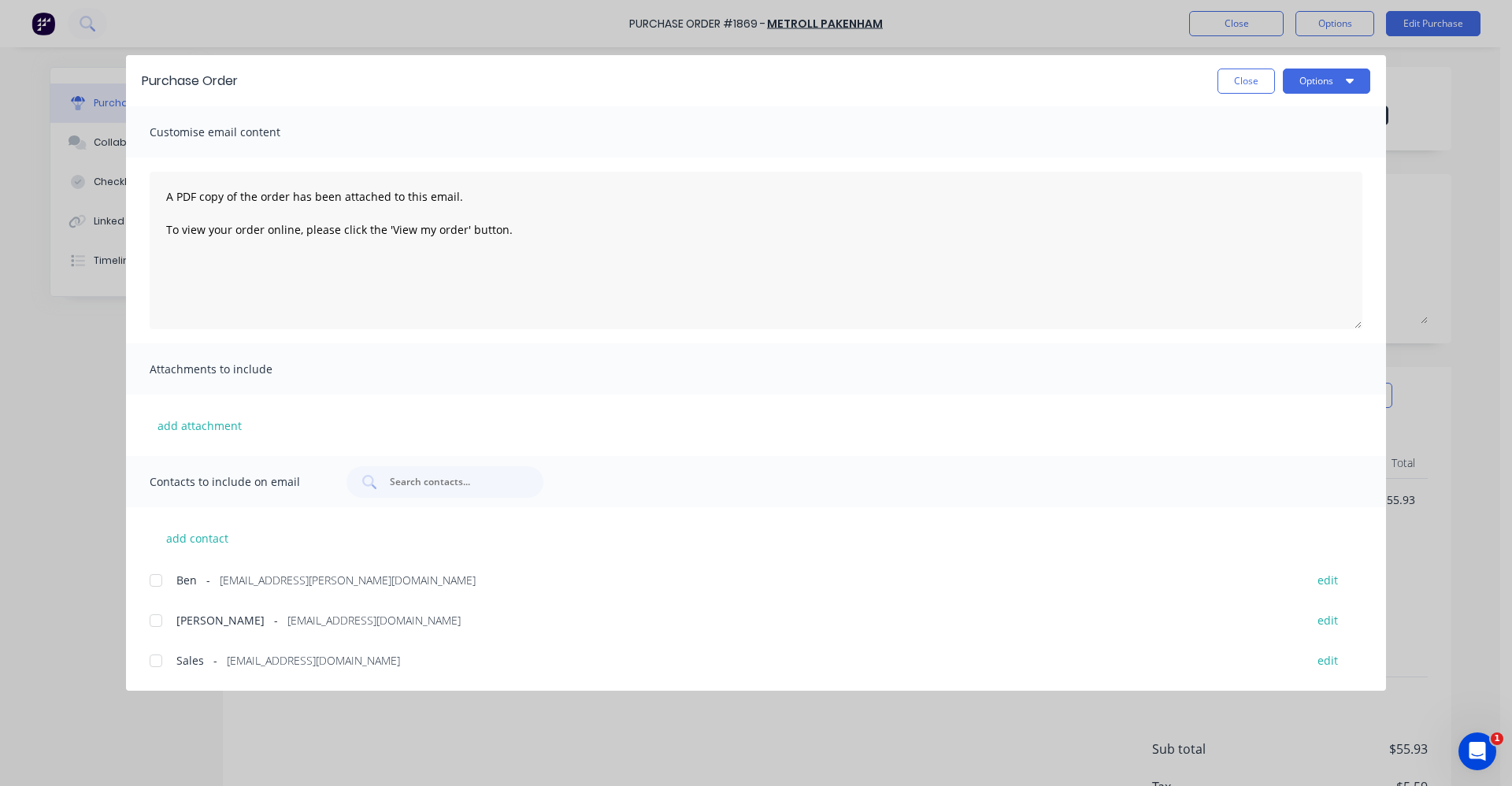
drag, startPoint x: 161, startPoint y: 660, endPoint x: 571, endPoint y: 498, distance: 440.8
click at [160, 657] on div at bounding box center [156, 661] width 31 height 31
click at [1335, 80] on button "Options" at bounding box center [1327, 80] width 88 height 25
click at [1267, 179] on div "Email" at bounding box center [1296, 183] width 122 height 23
click at [1235, 84] on button "Close" at bounding box center [1246, 80] width 57 height 25
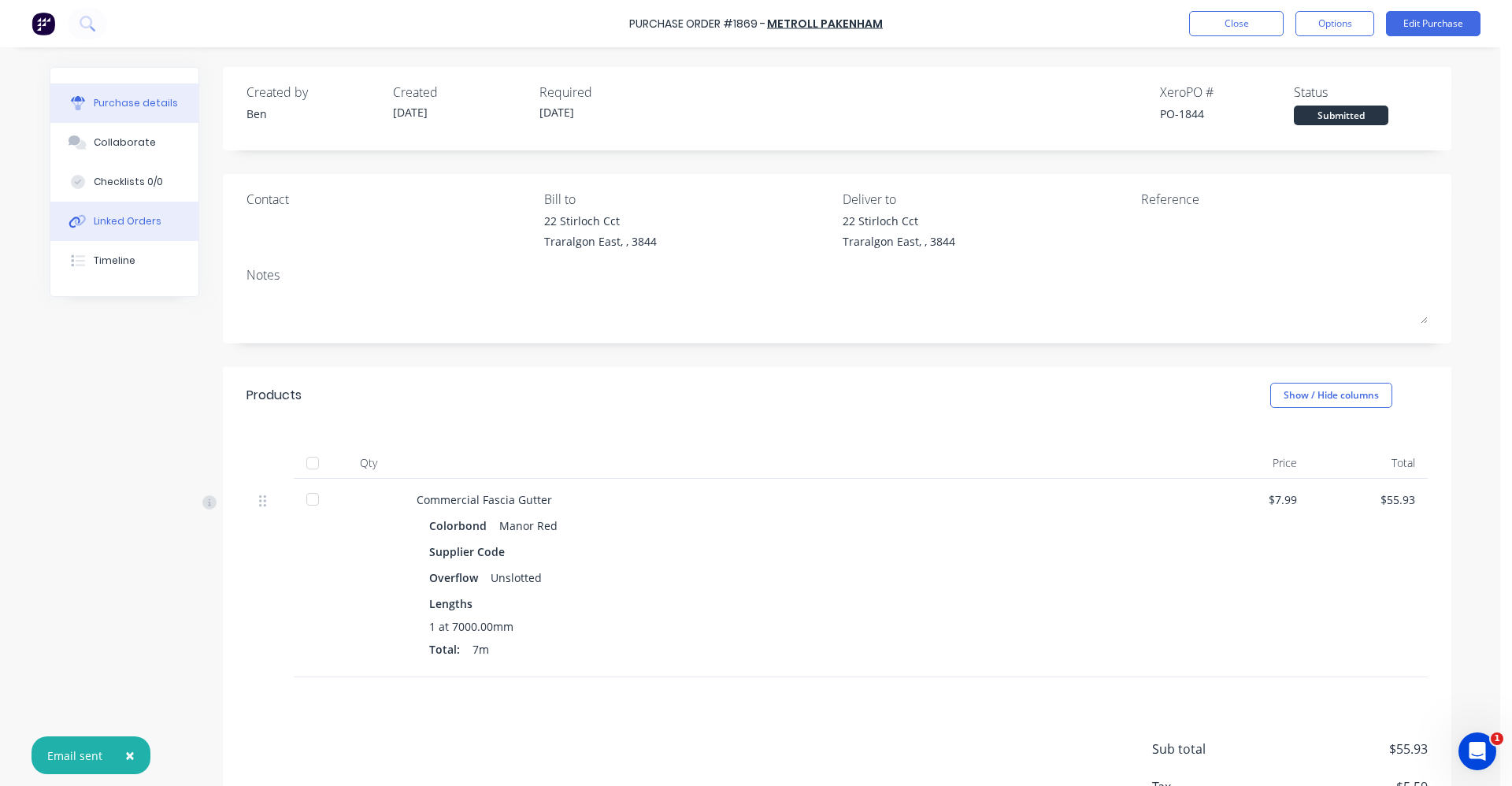
click at [122, 216] on div "Linked Orders" at bounding box center [127, 220] width 67 height 14
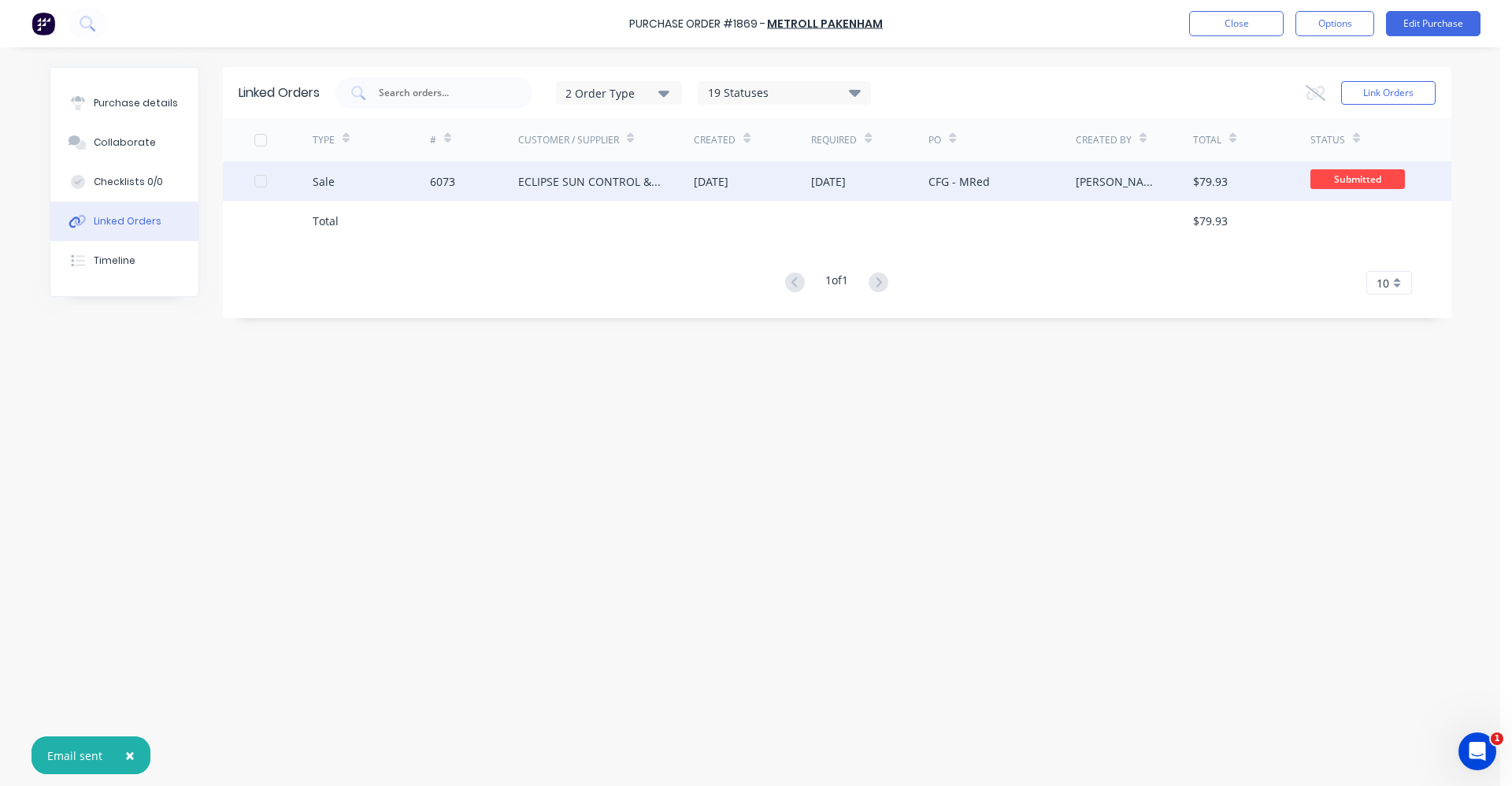
click at [653, 188] on div "ECLIPSE SUN CONTROL & PATIOS" at bounding box center [590, 182] width 145 height 17
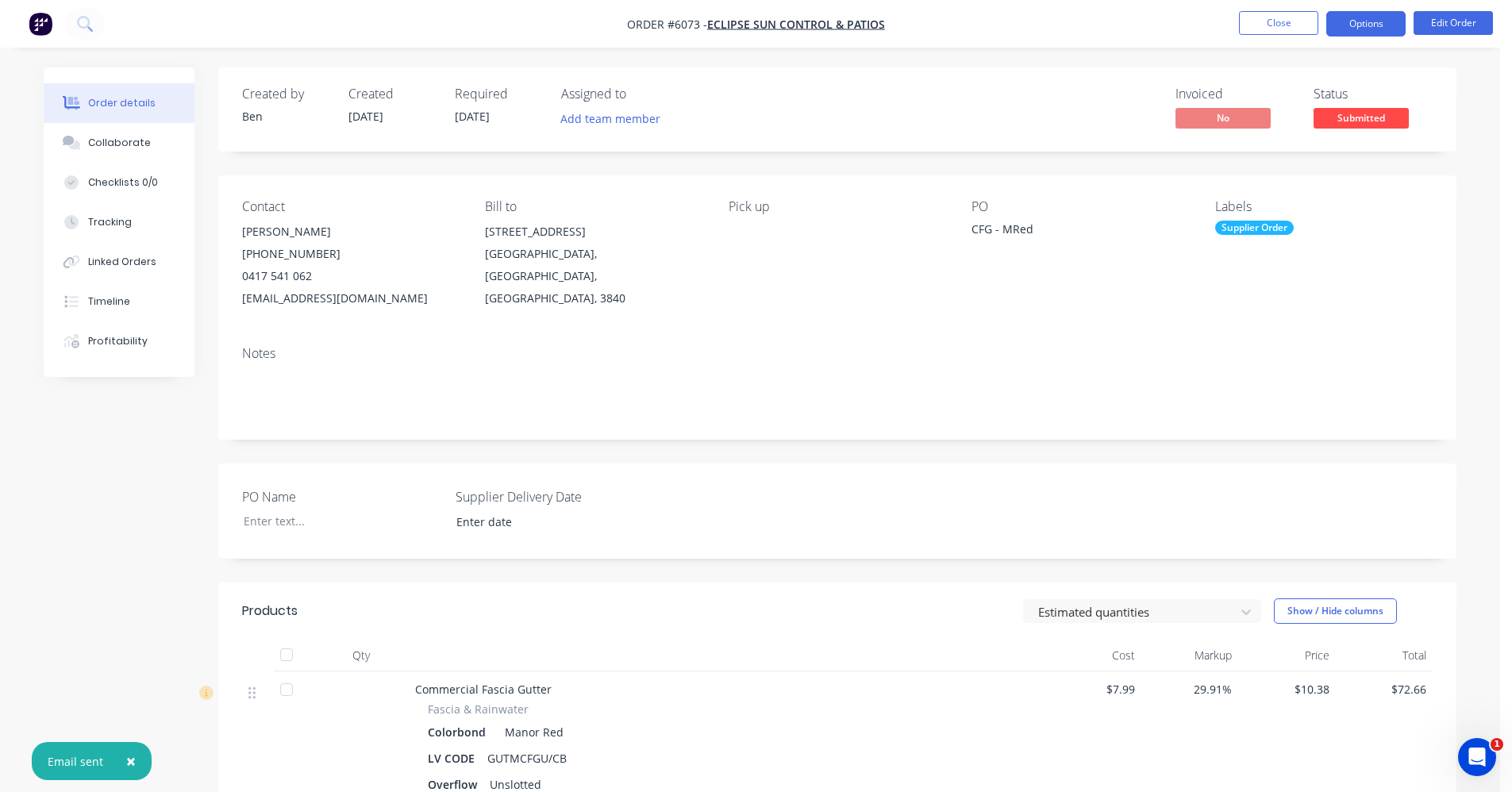
click at [1392, 22] on button "Options" at bounding box center [1365, 23] width 79 height 25
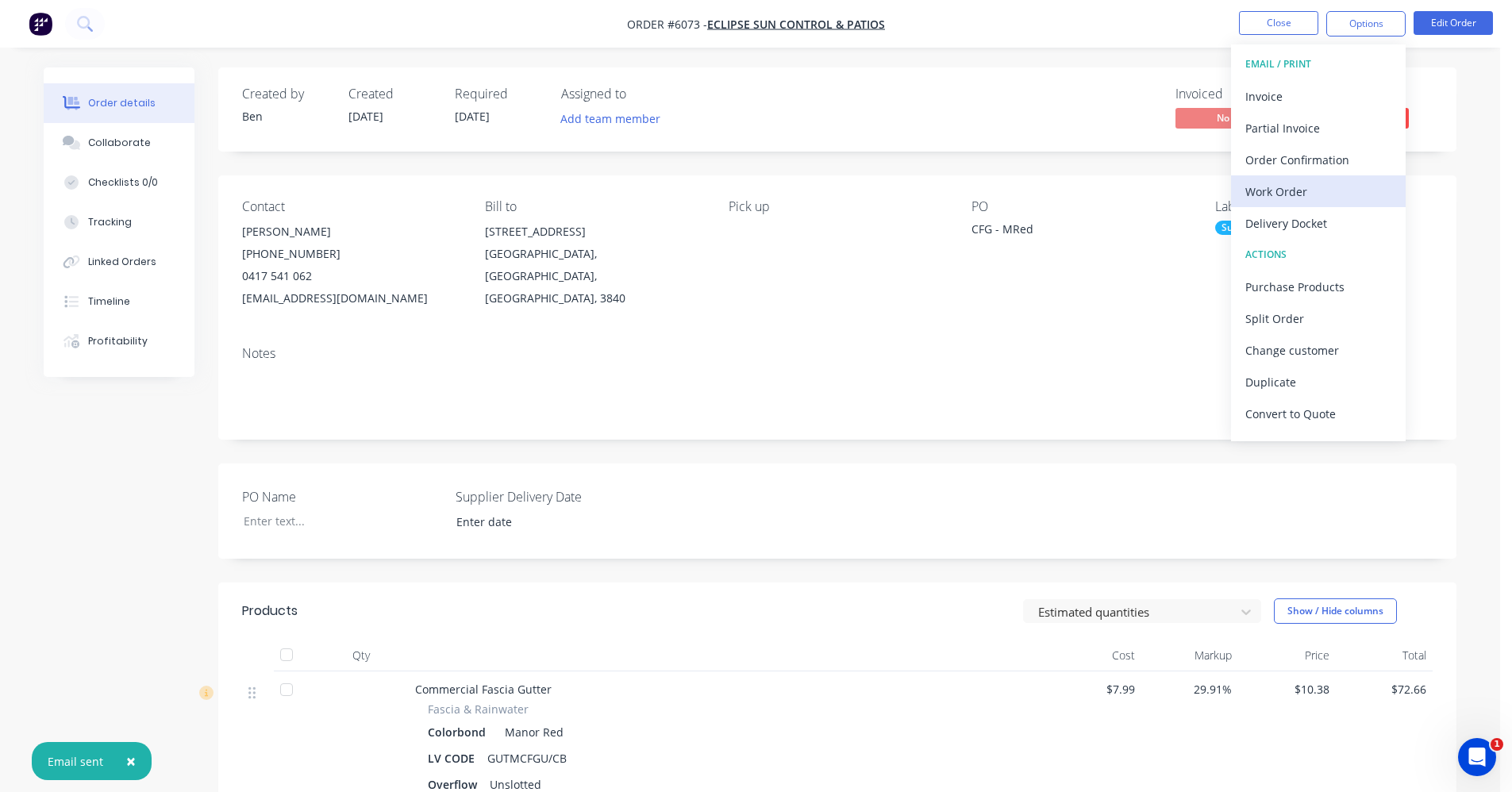
click at [1283, 189] on div "Work Order" at bounding box center [1318, 191] width 146 height 23
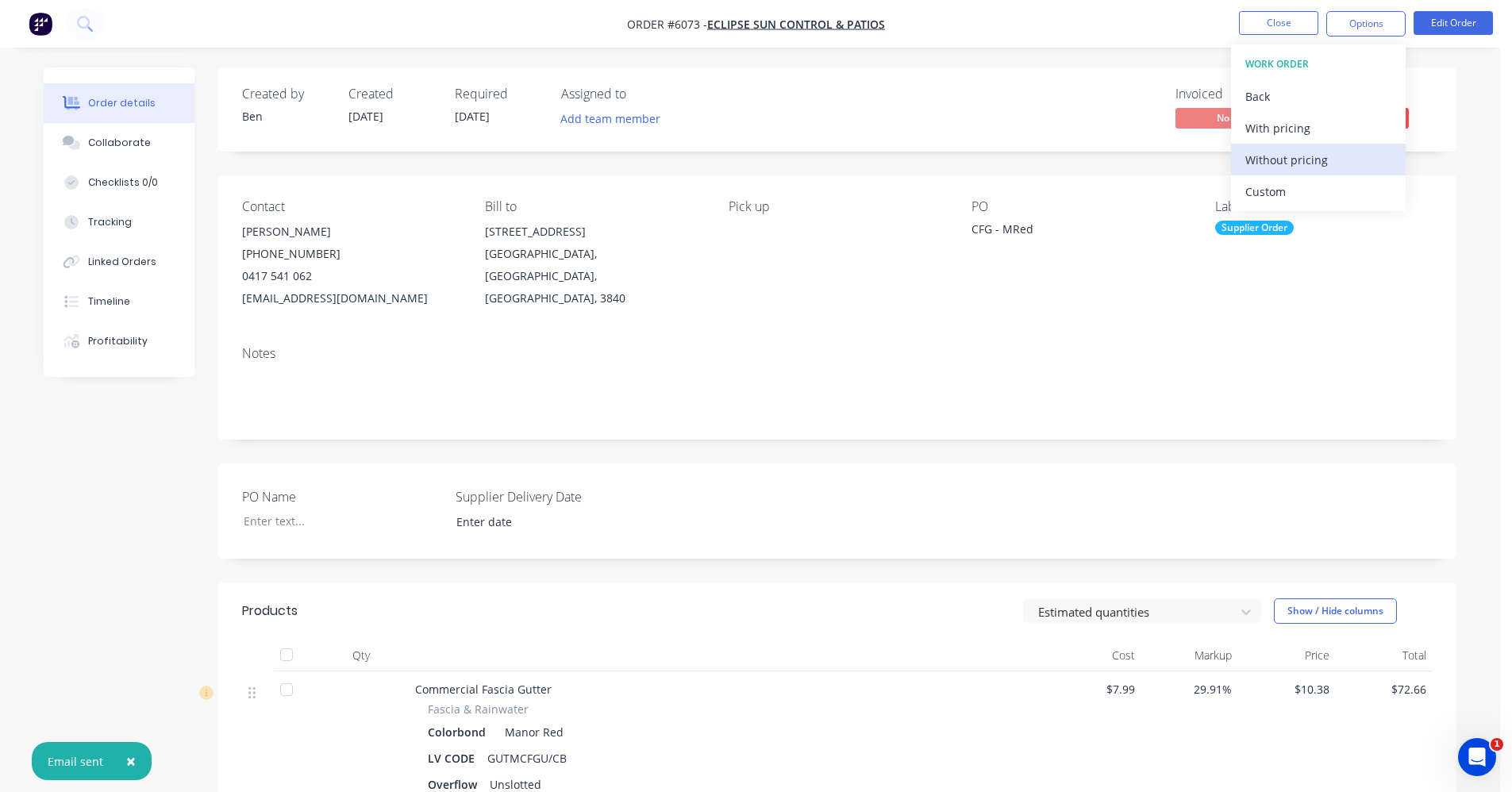
click at [1303, 161] on div "Without pricing" at bounding box center [1318, 160] width 146 height 23
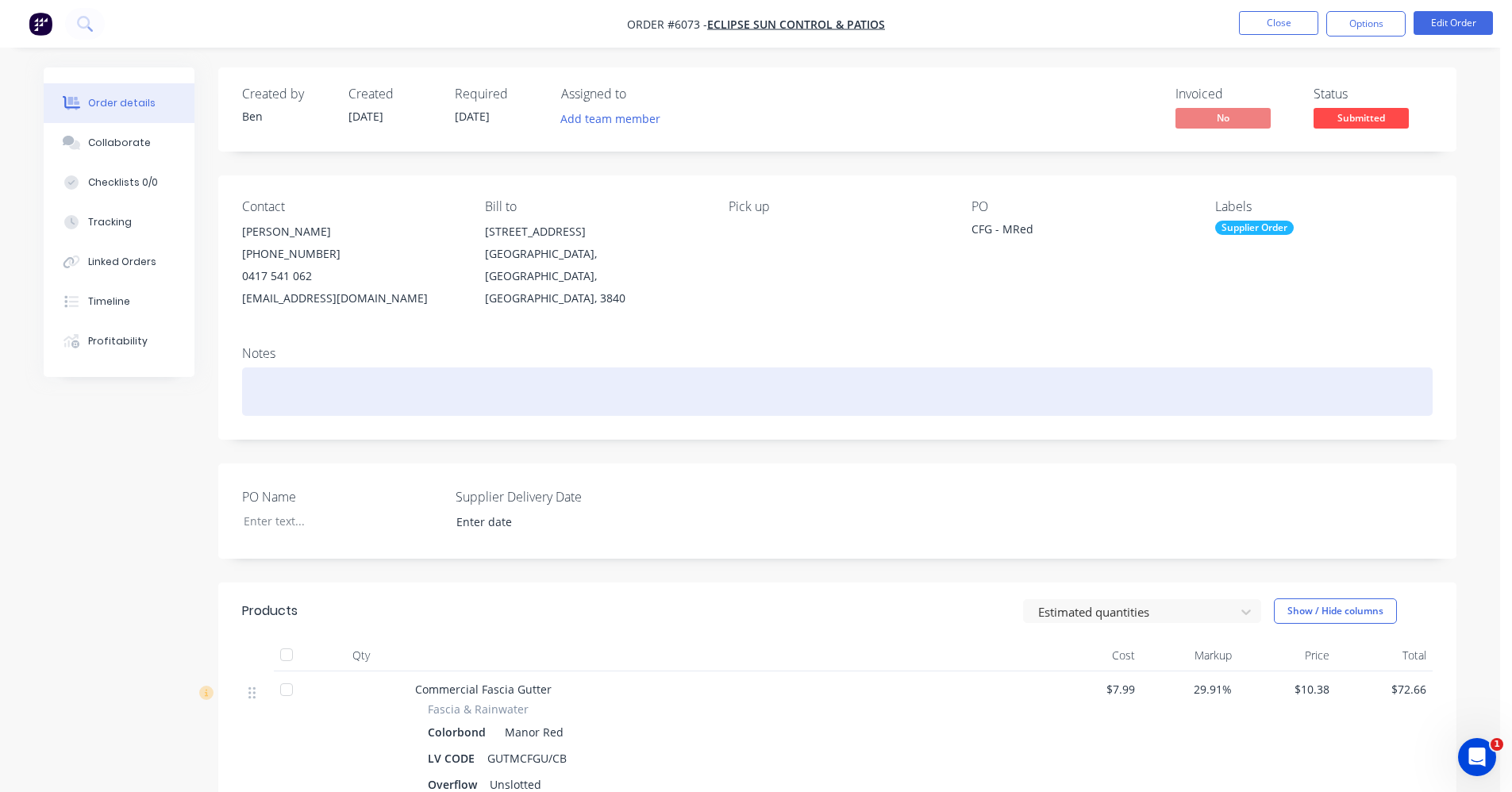
drag, startPoint x: 780, startPoint y: 388, endPoint x: 279, endPoint y: 292, distance: 510.1
click at [776, 383] on div at bounding box center [838, 392] width 1191 height 48
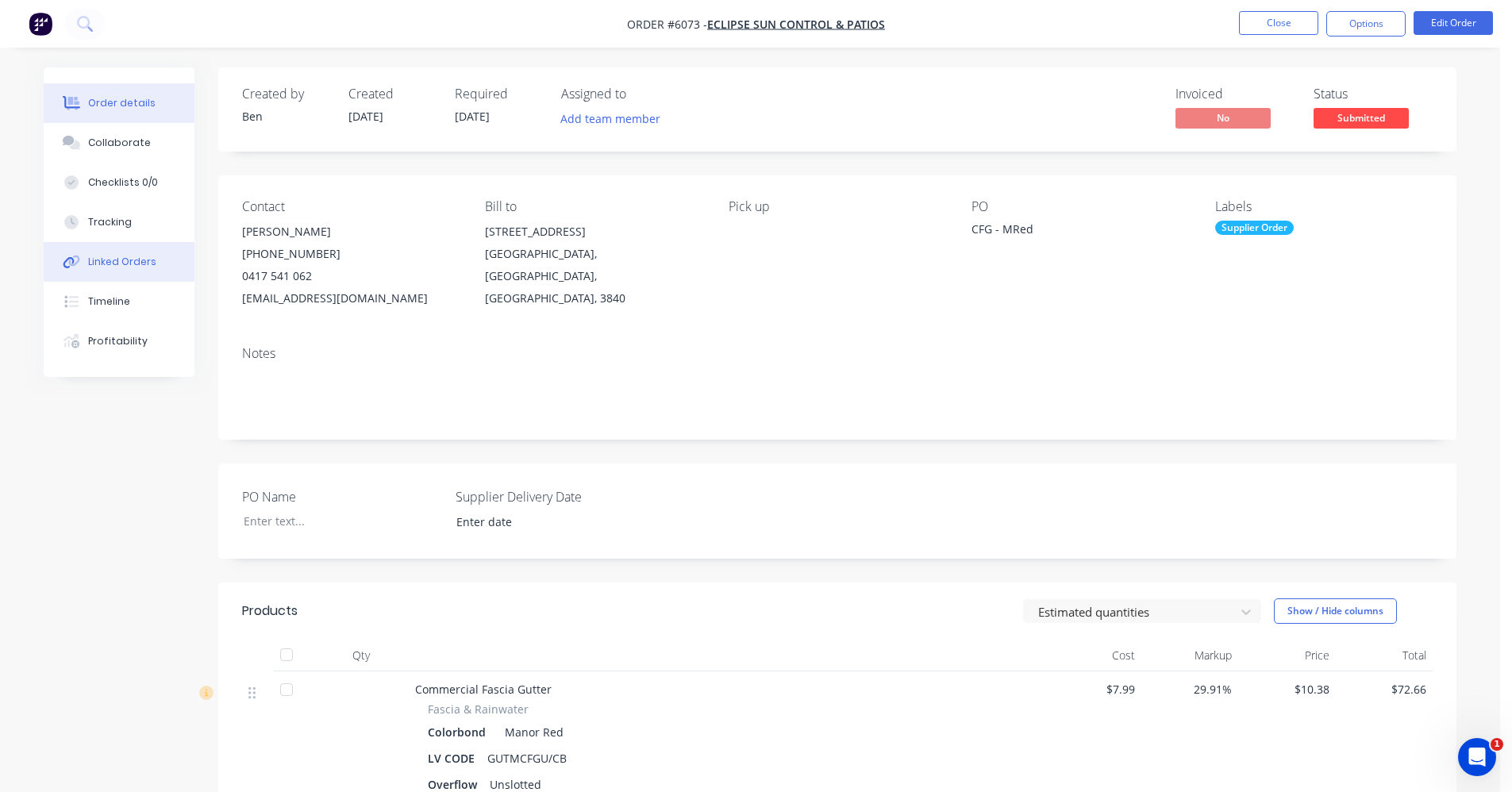
click at [92, 258] on div "Linked Orders" at bounding box center [122, 261] width 68 height 14
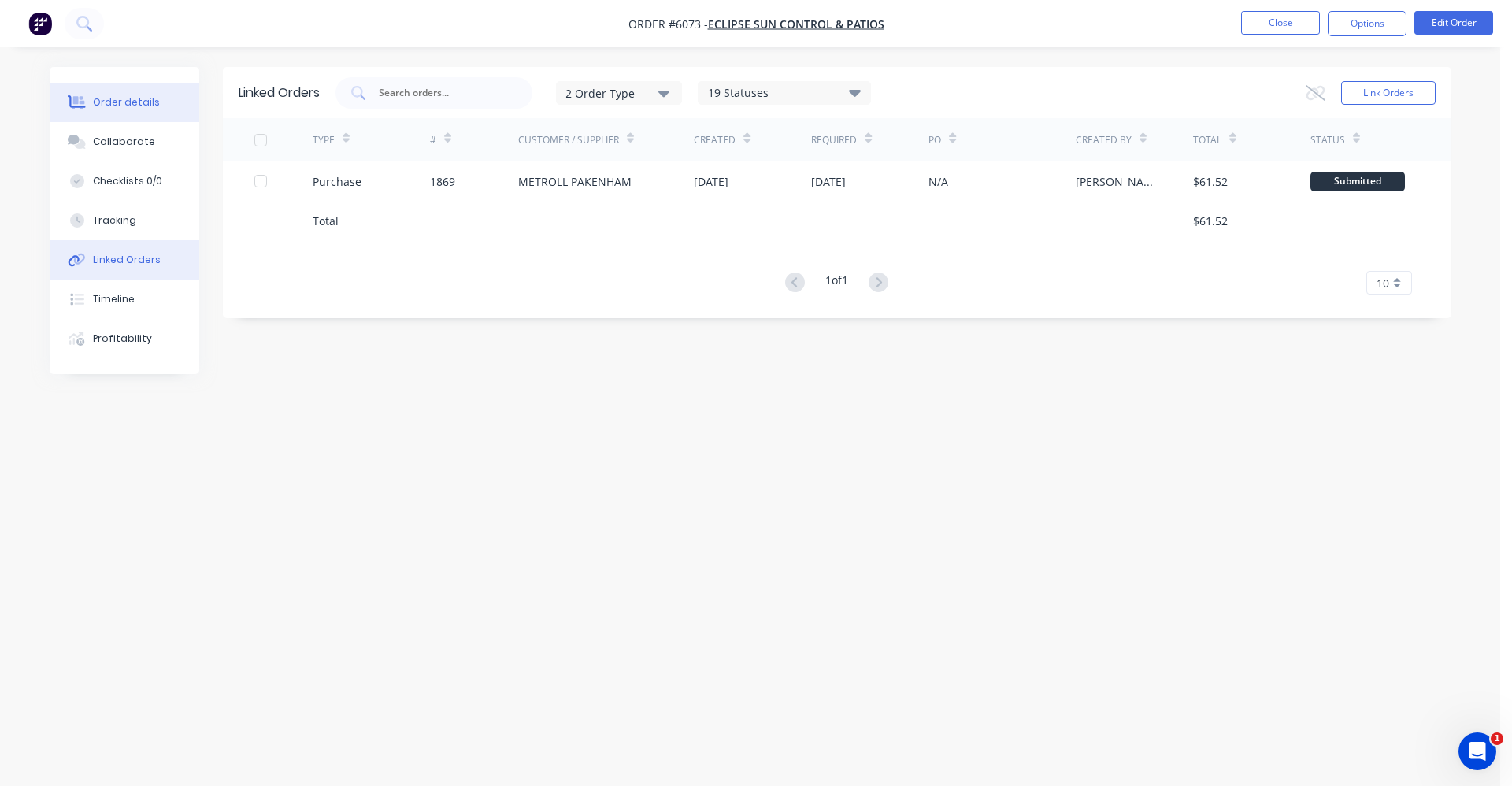
click at [123, 95] on div "Order details" at bounding box center [126, 101] width 67 height 14
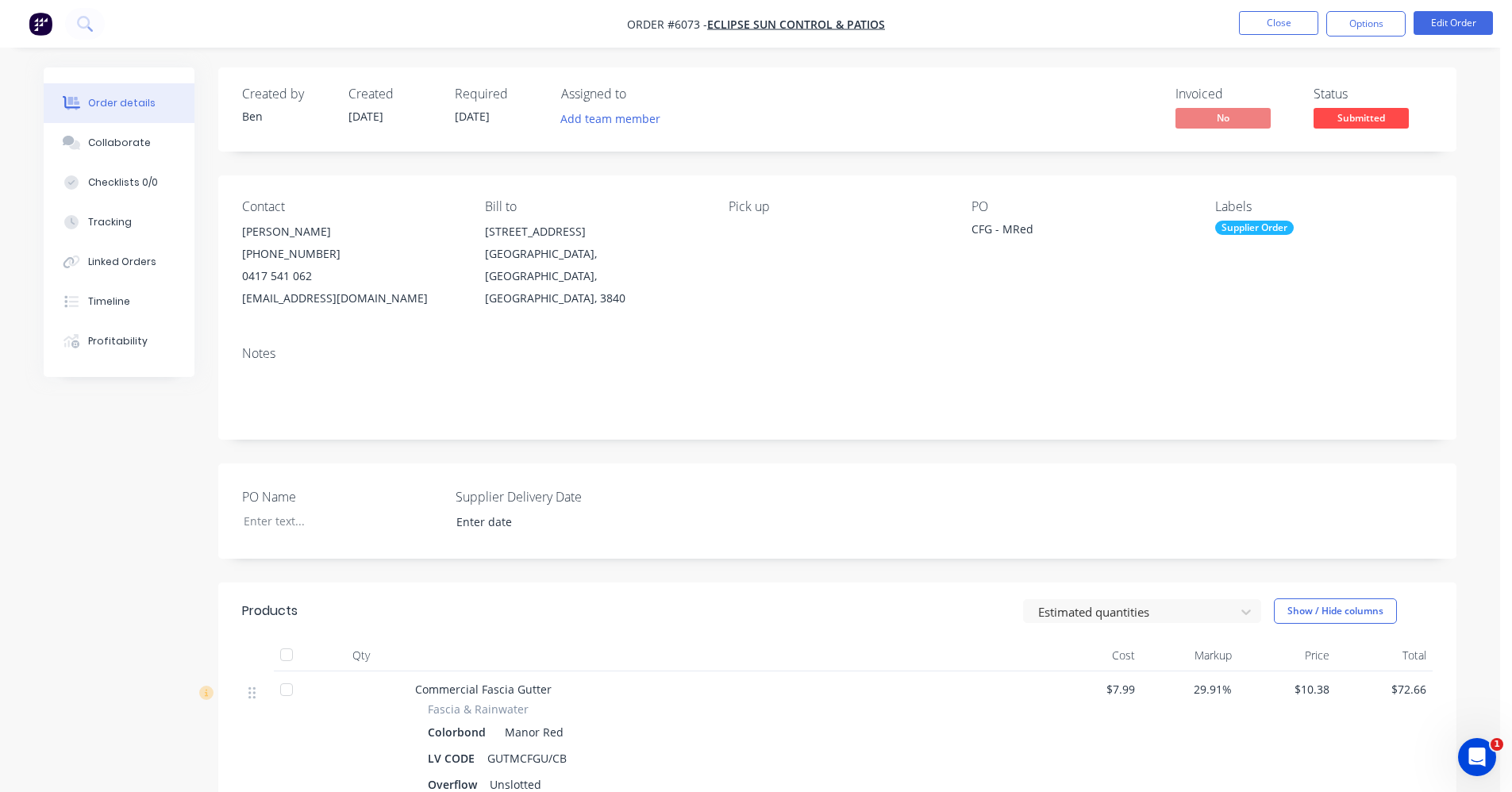
click at [1366, 120] on span "Submitted" at bounding box center [1361, 117] width 96 height 19
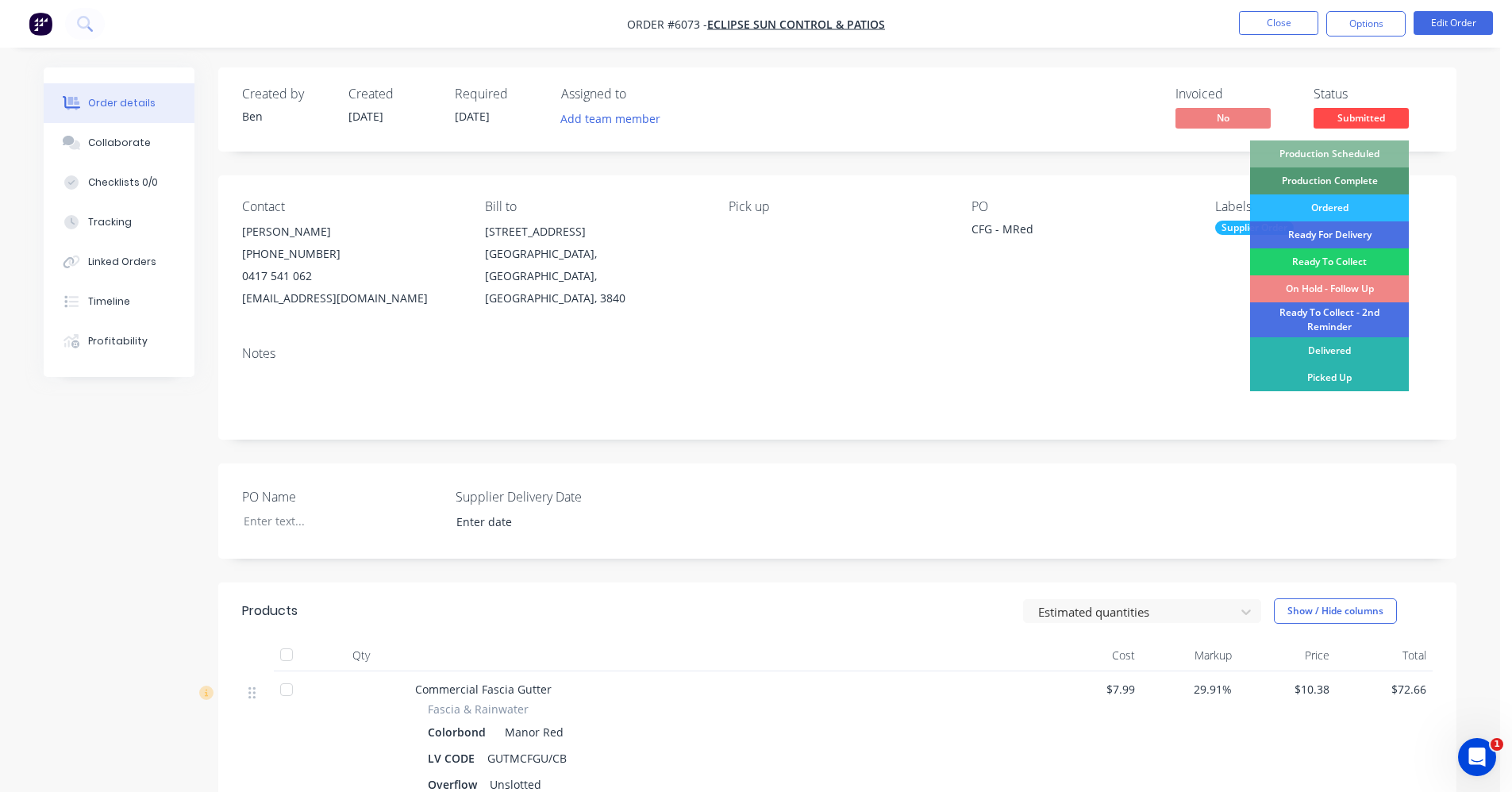
drag, startPoint x: 1349, startPoint y: 207, endPoint x: 1344, endPoint y: 198, distance: 10.3
click at [1346, 201] on div "Ordered" at bounding box center [1329, 207] width 159 height 27
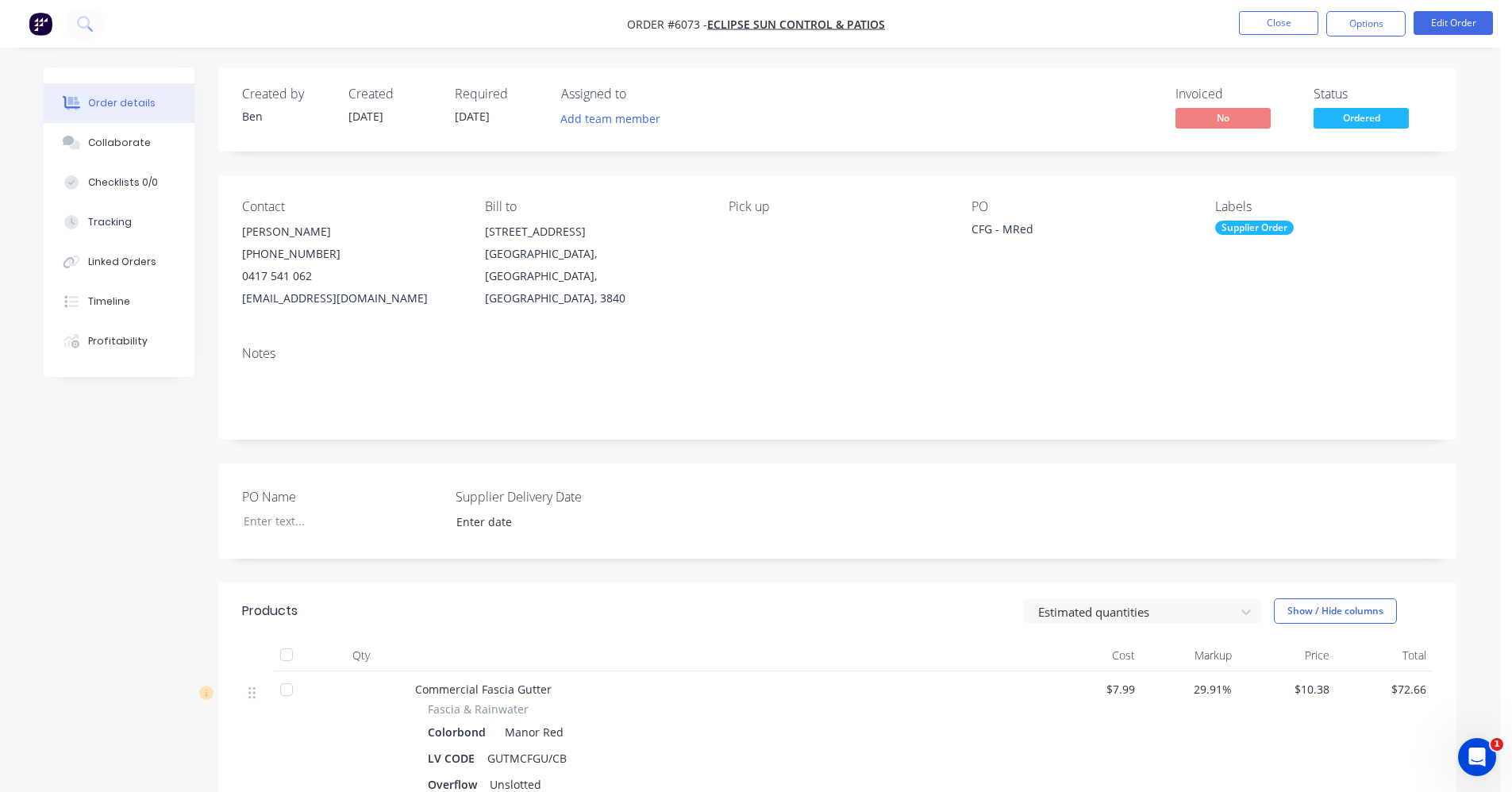
click at [1280, 37] on nav "Order #6073 - ECLIPSE SUN CONTROL & PATIOS Close Options Edit Order" at bounding box center [756, 23] width 1512 height 47
click at [1278, 30] on button "Close" at bounding box center [1278, 23] width 79 height 24
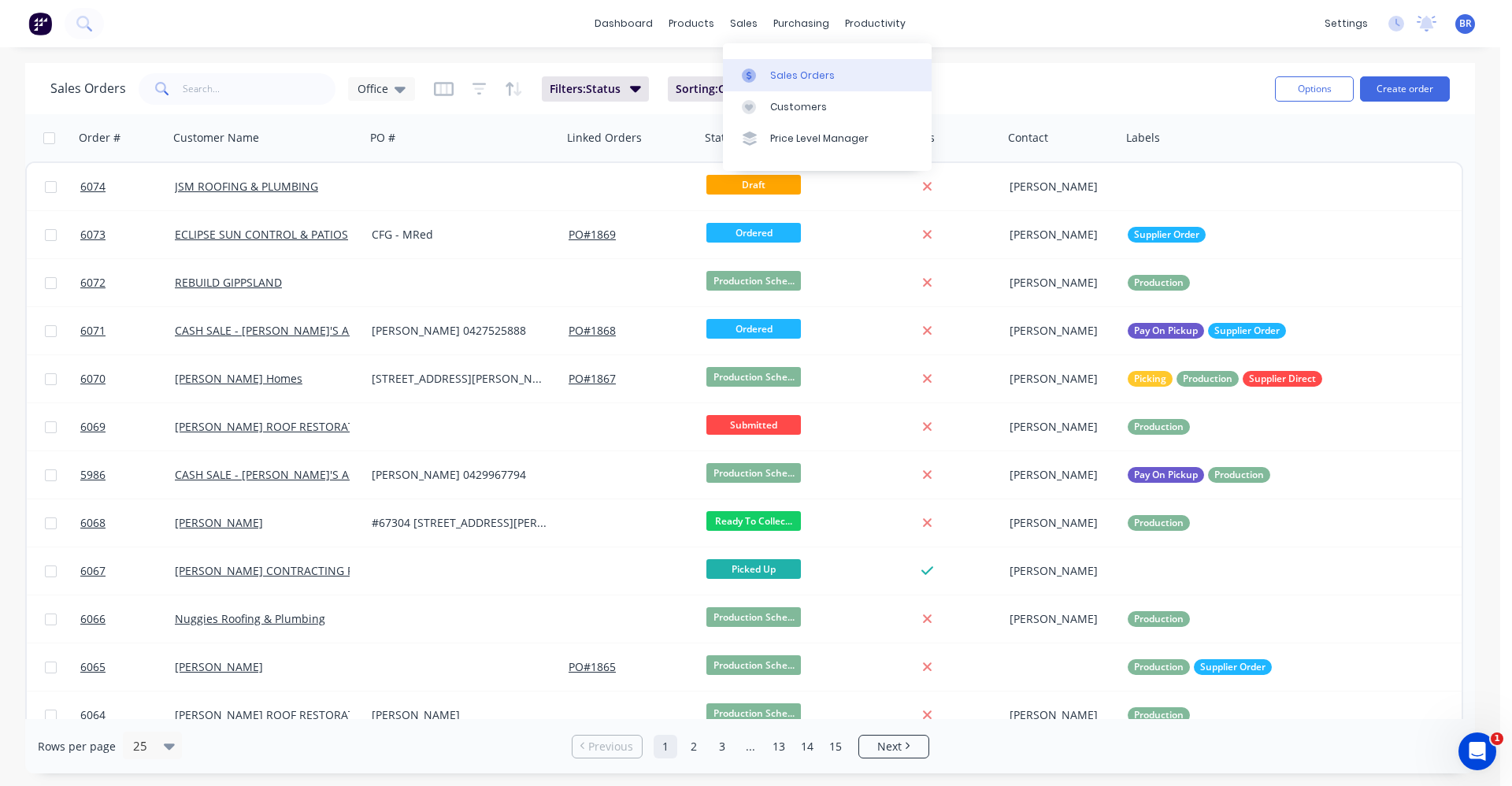
drag, startPoint x: 742, startPoint y: 20, endPoint x: 783, endPoint y: 65, distance: 60.9
click at [742, 21] on div "sales" at bounding box center [743, 24] width 43 height 24
drag, startPoint x: 790, startPoint y: 72, endPoint x: 898, endPoint y: 72, distance: 108.0
click at [793, 72] on div "Sales Orders" at bounding box center [803, 75] width 65 height 14
click at [1394, 89] on button "Create order" at bounding box center [1405, 88] width 89 height 25
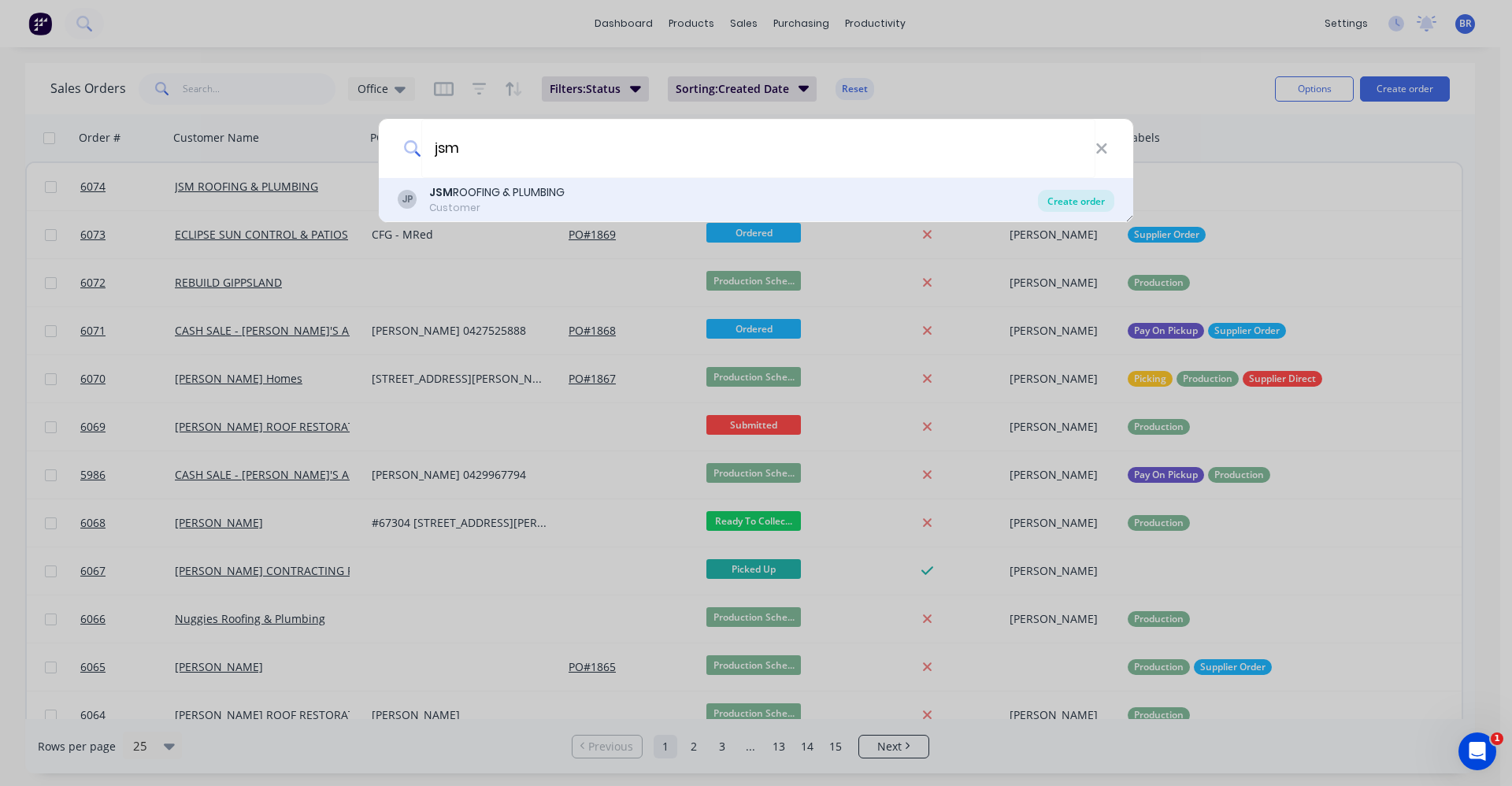
type input "jsm"
click at [1078, 194] on div "Create order" at bounding box center [1076, 201] width 77 height 22
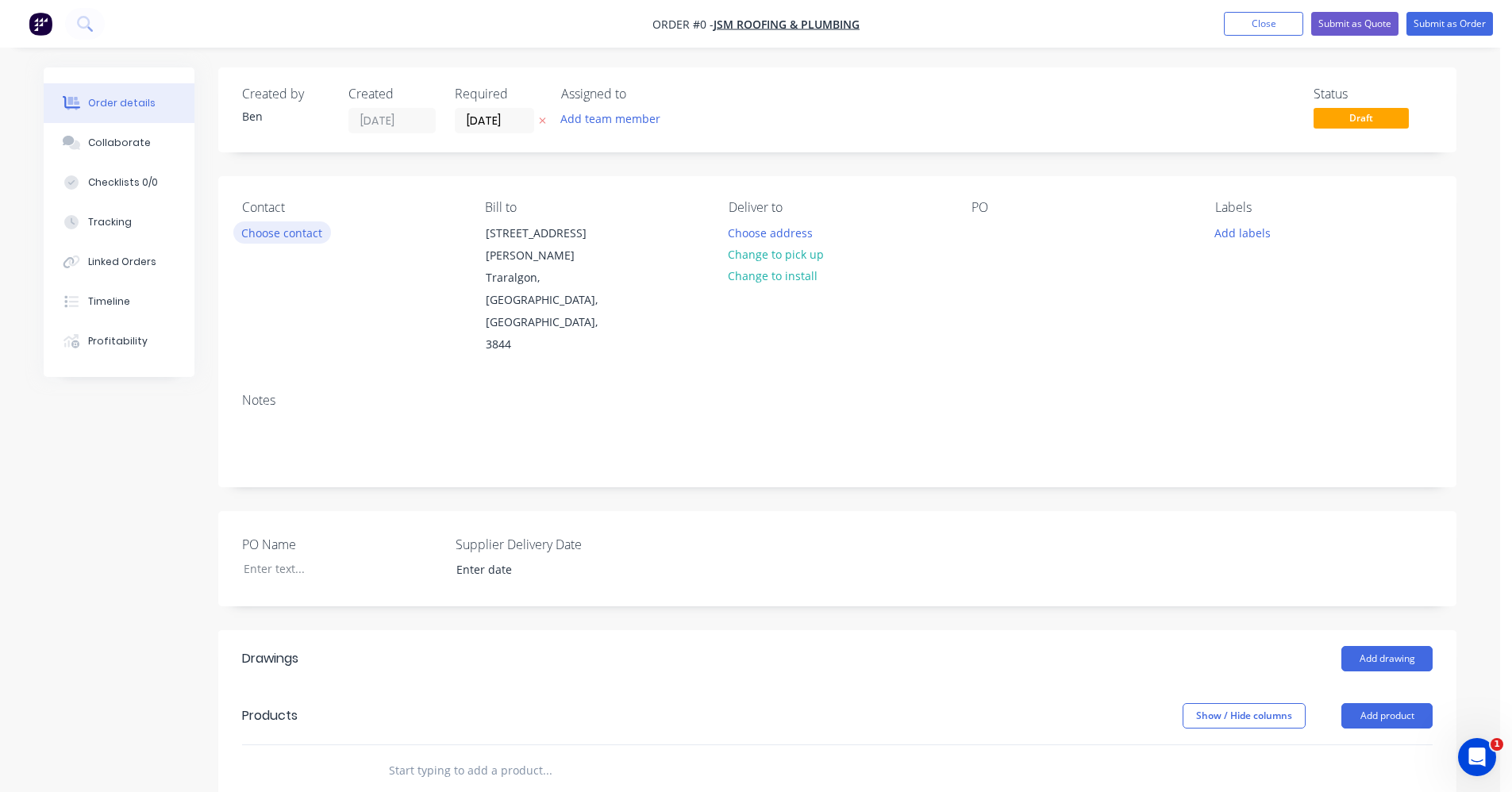
click at [280, 240] on button "Choose contact" at bounding box center [281, 231] width 98 height 21
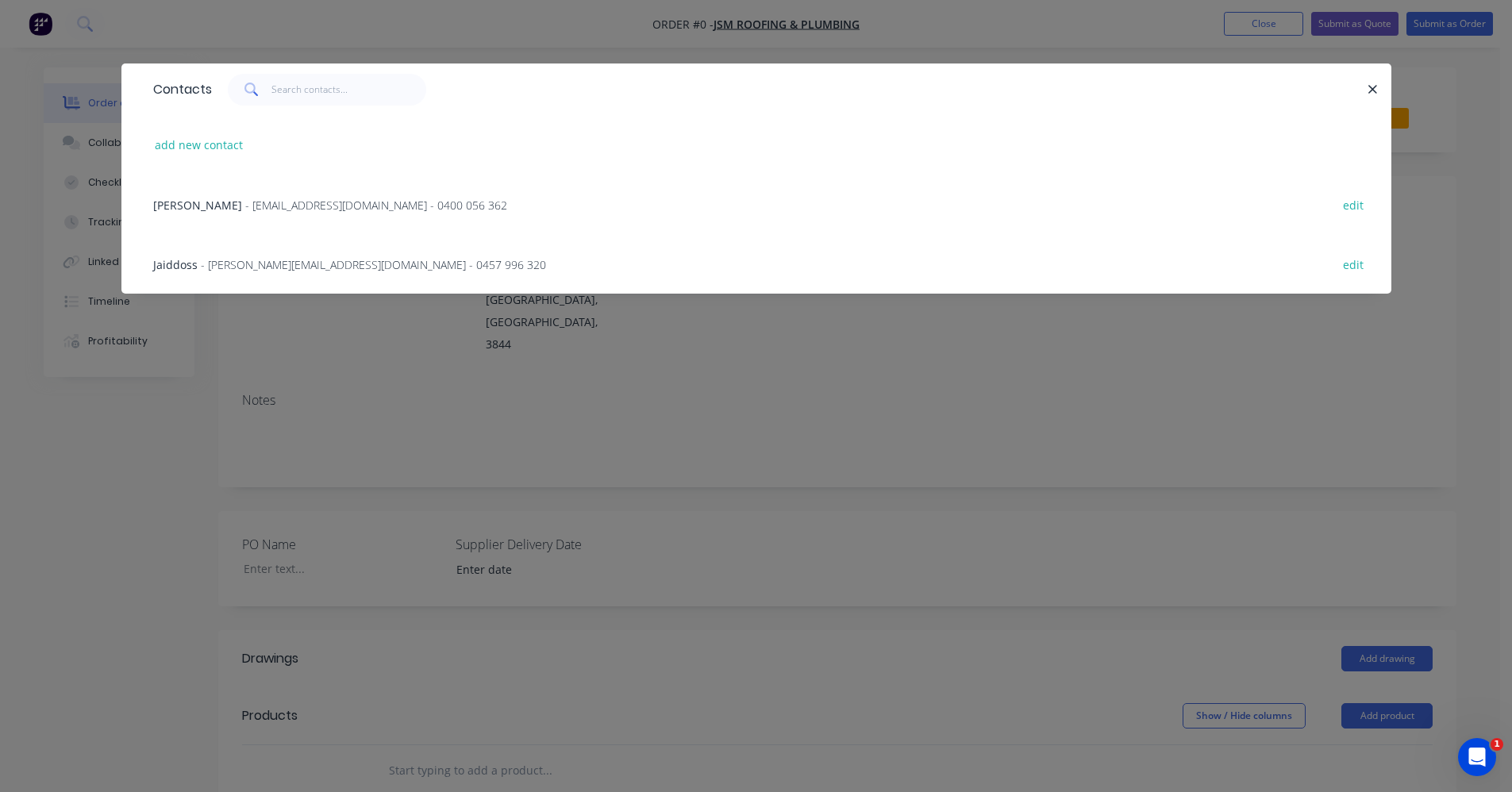
click at [231, 213] on div "Joseph Tumatangi - jsmroofingandplumbing@gmail.com - 0400 056 362" at bounding box center [330, 205] width 354 height 17
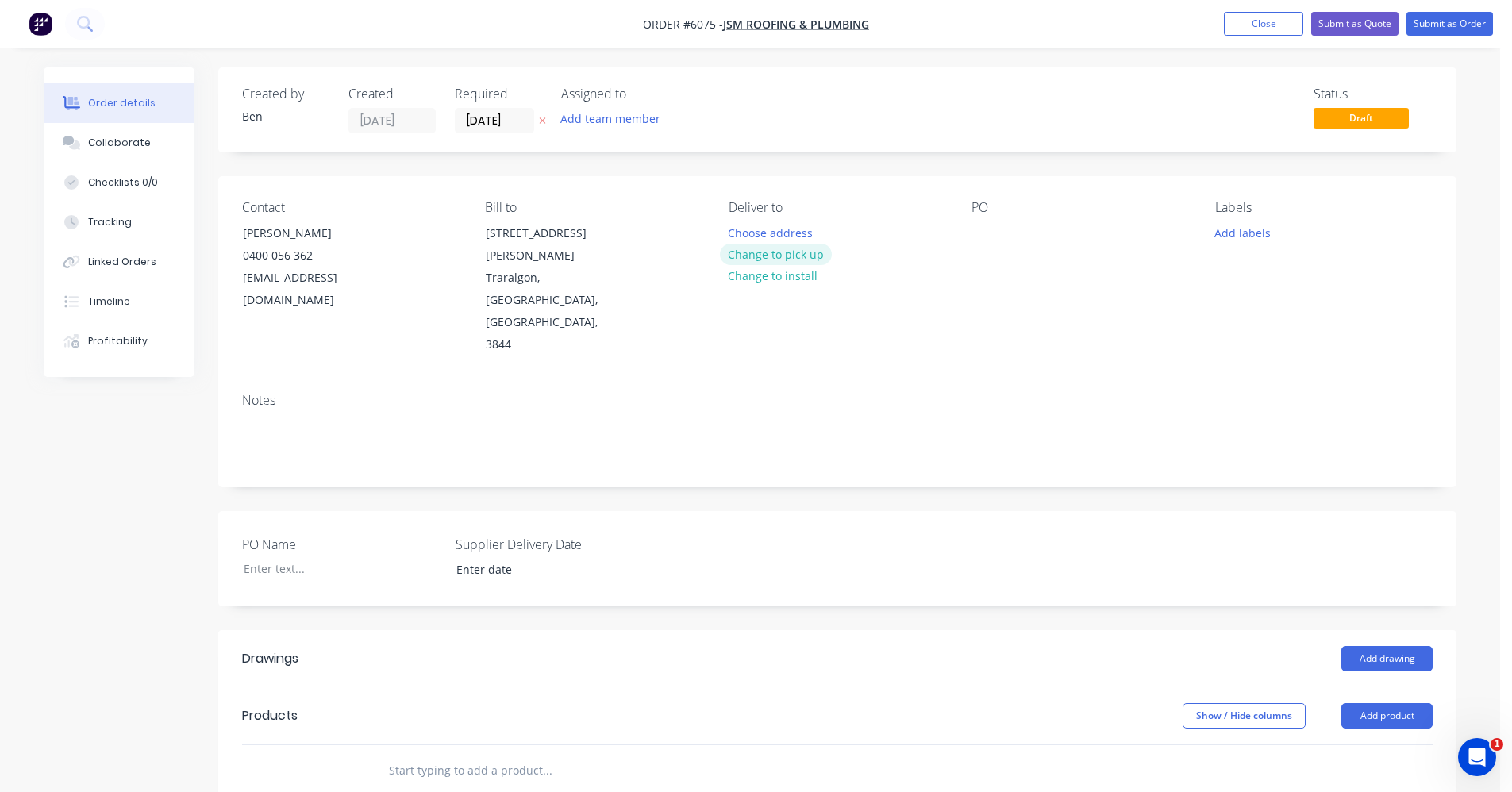
click at [765, 264] on button "Change to pick up" at bounding box center [776, 253] width 112 height 21
click at [1239, 235] on button "Add labels" at bounding box center [1242, 231] width 73 height 21
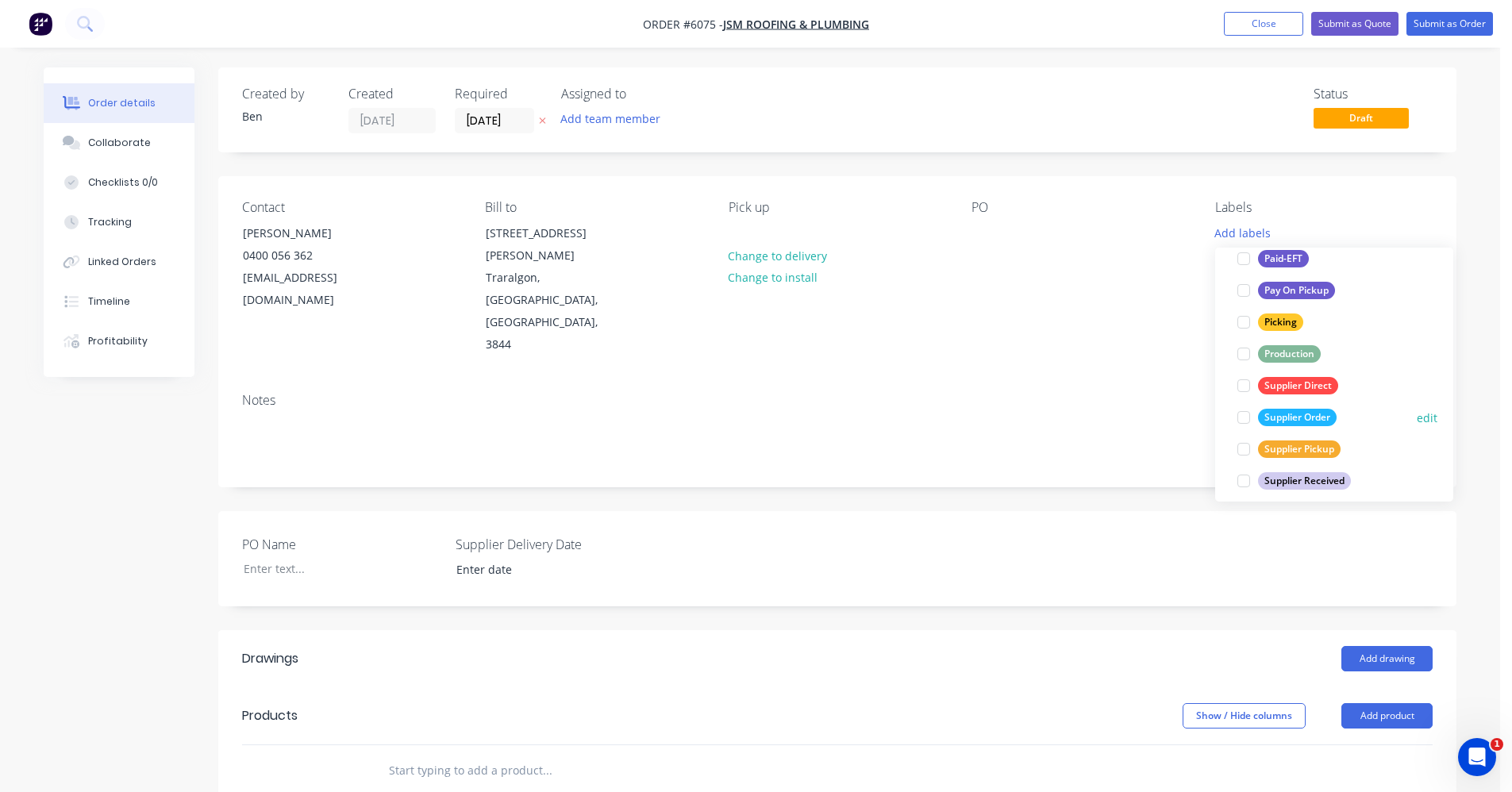
scroll to position [318, 0]
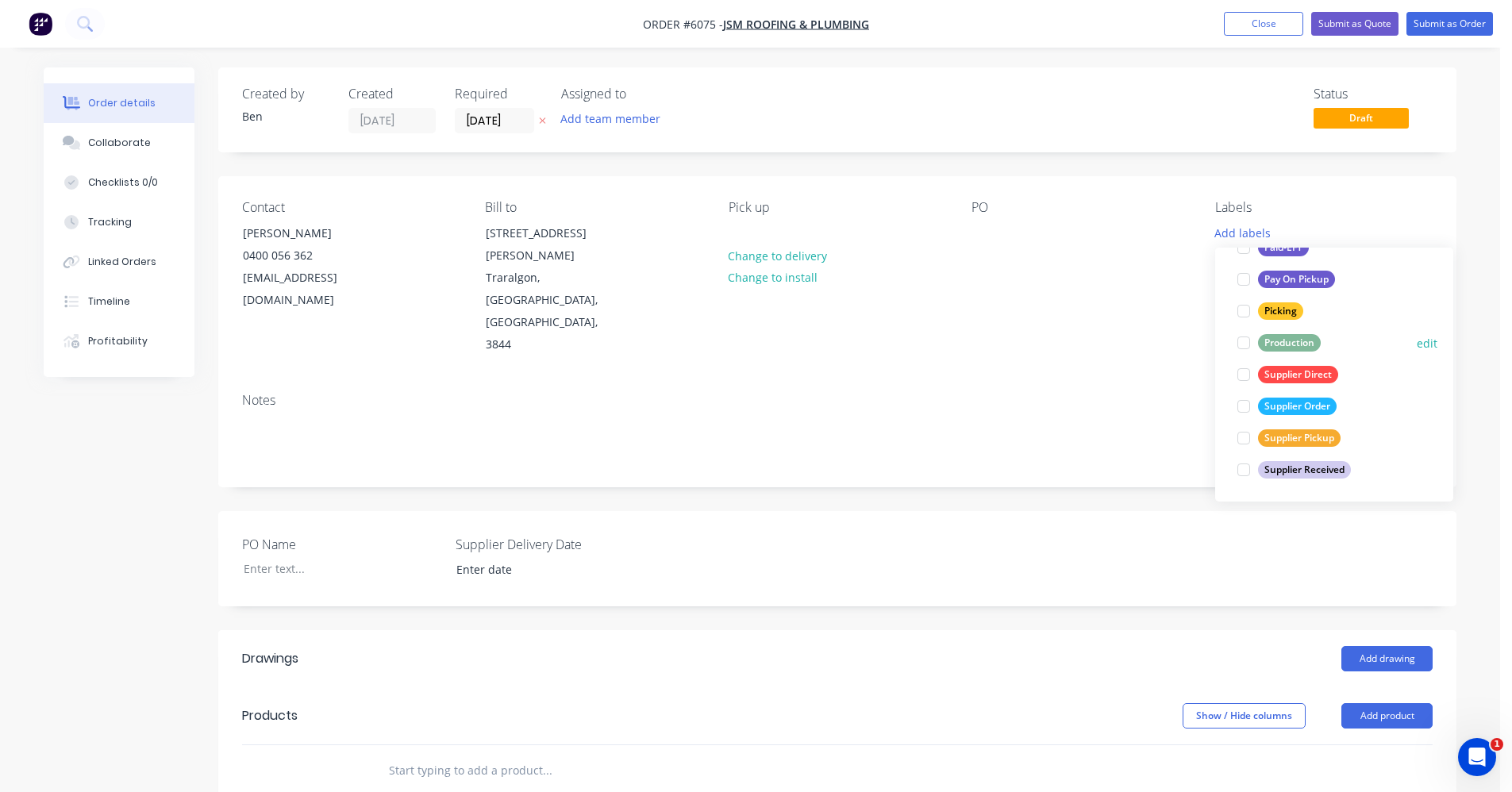
click at [1270, 342] on div "Production" at bounding box center [1288, 343] width 62 height 18
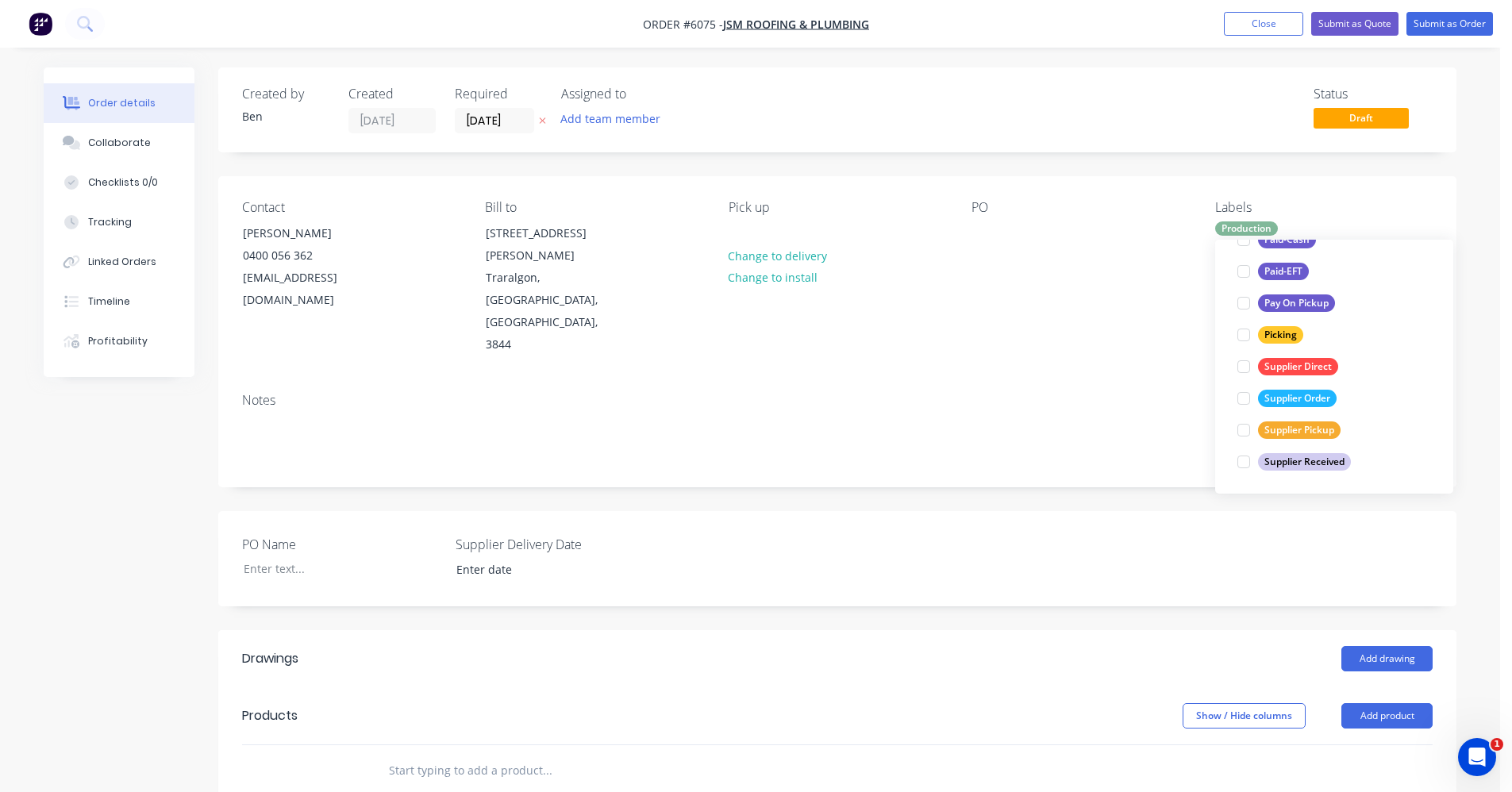
scroll to position [32, 0]
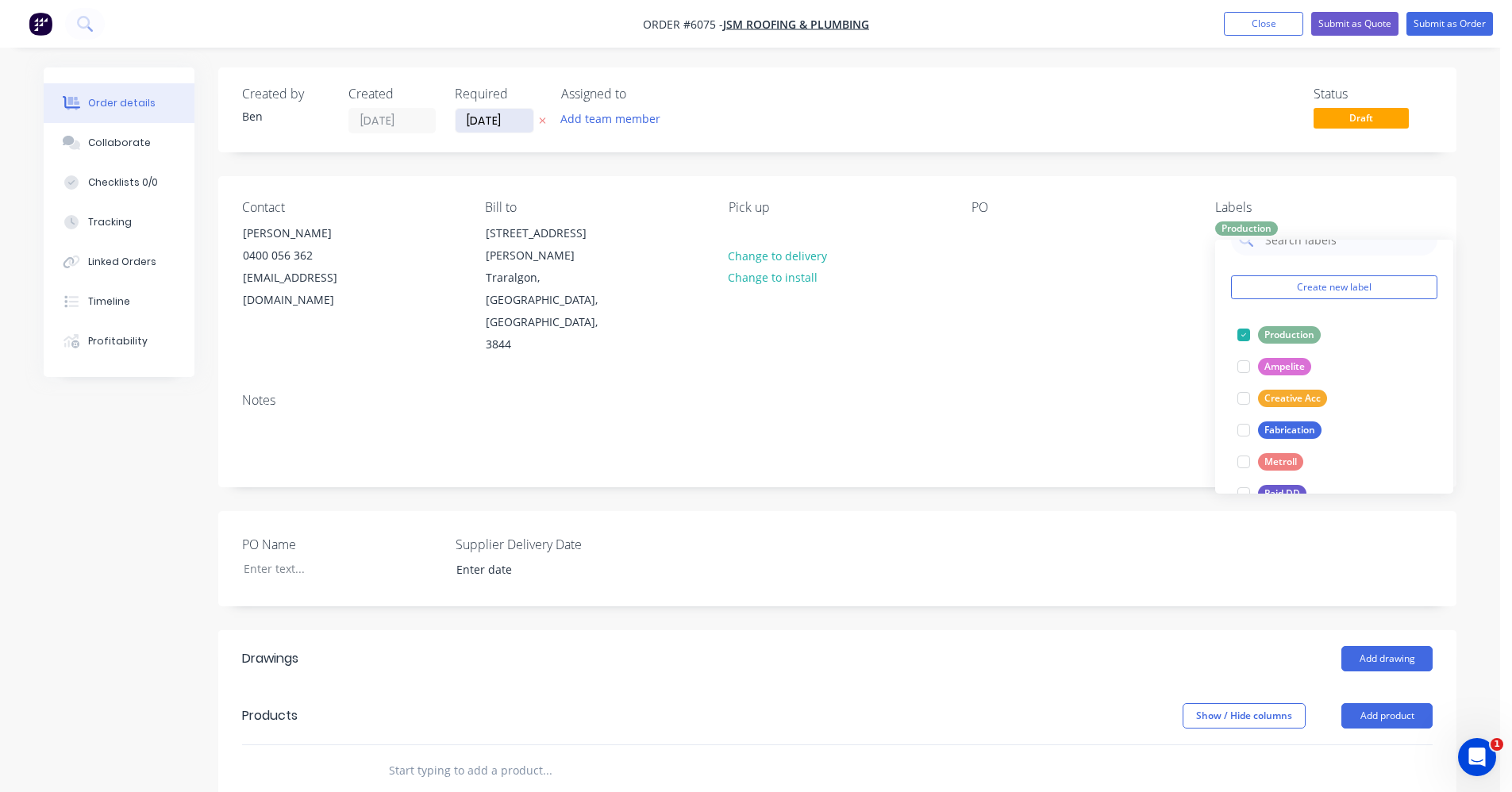
click at [504, 119] on input "08/10/25" at bounding box center [494, 121] width 78 height 24
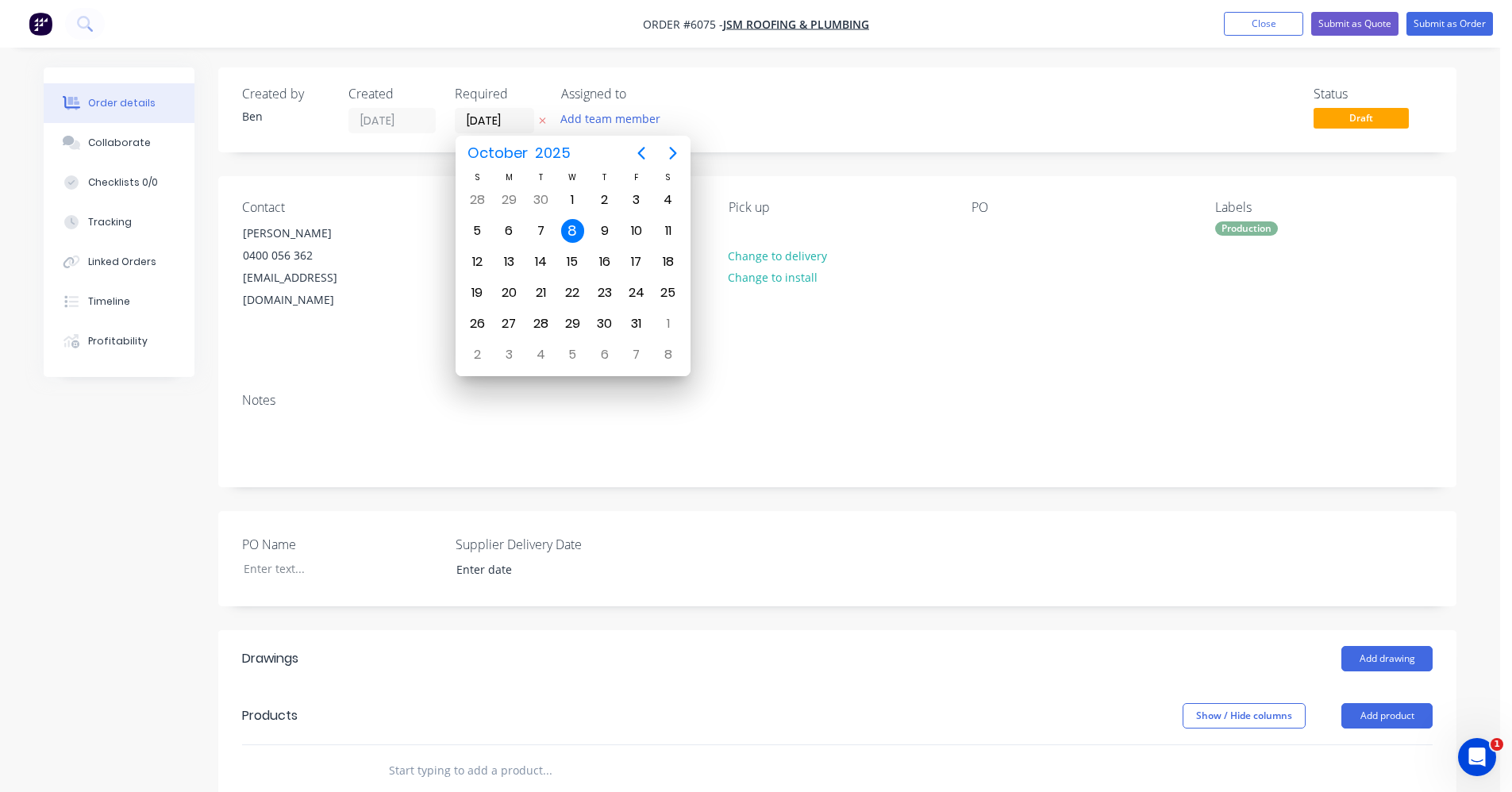
drag, startPoint x: 950, startPoint y: 334, endPoint x: 789, endPoint y: 242, distance: 185.4
click at [945, 393] on div "Notes" at bounding box center [838, 400] width 1191 height 15
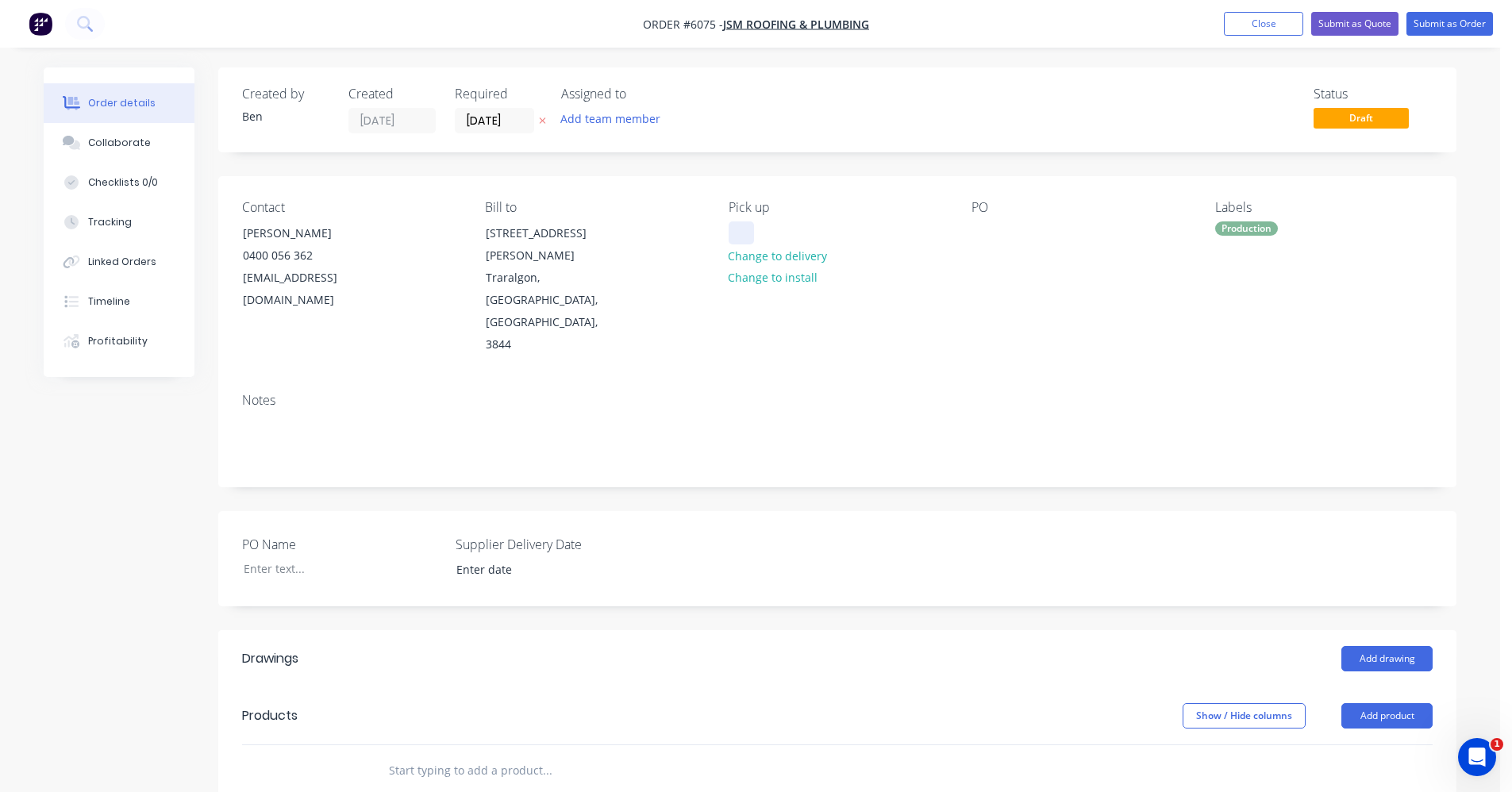
click at [752, 231] on div at bounding box center [740, 232] width 25 height 23
click at [508, 755] on input "text" at bounding box center [547, 771] width 318 height 32
click at [1412, 645] on button "Add drawing" at bounding box center [1387, 657] width 91 height 25
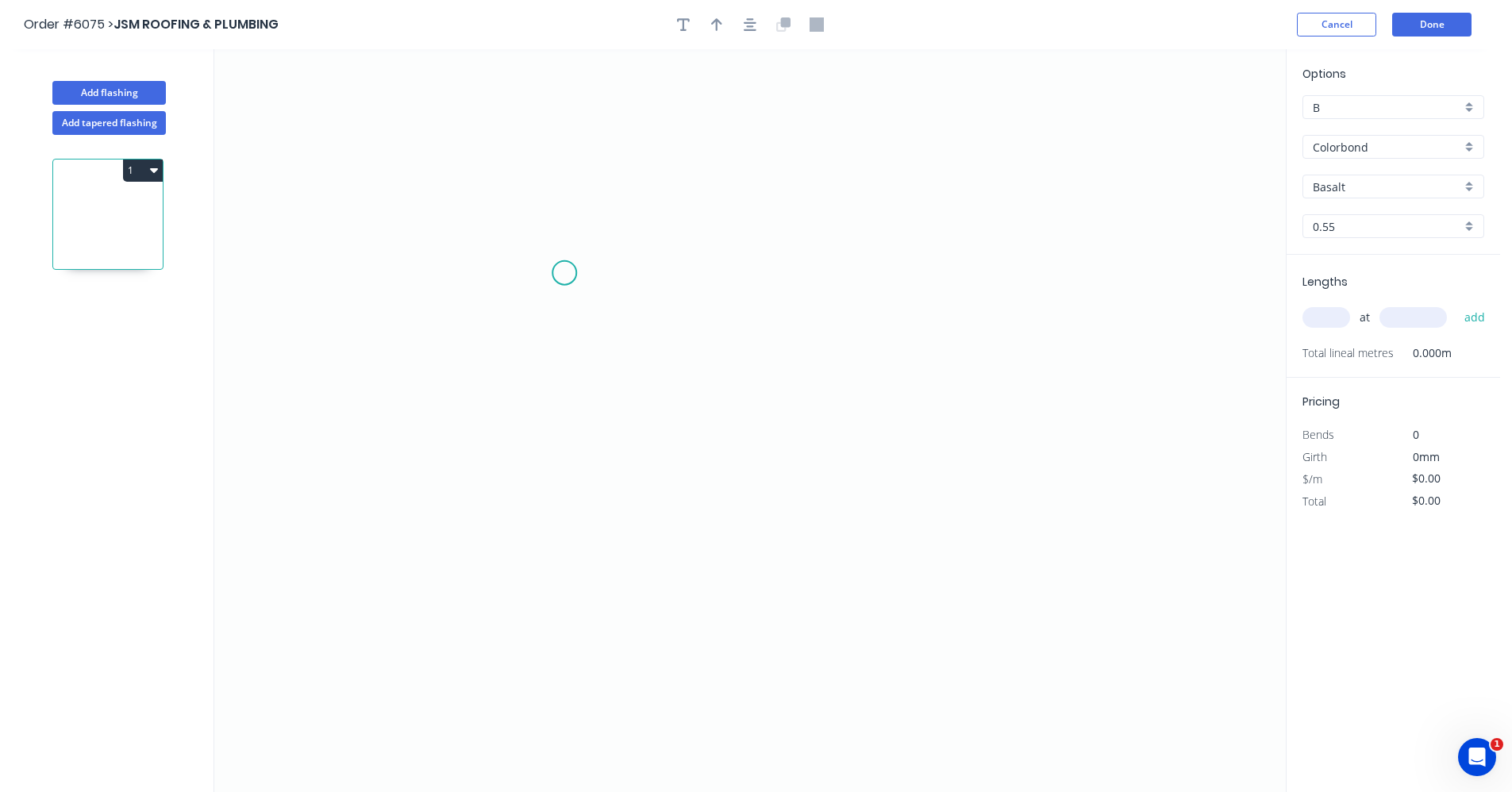
click at [564, 273] on icon "0" at bounding box center [749, 421] width 1071 height 743
drag, startPoint x: 562, startPoint y: 434, endPoint x: 705, endPoint y: 432, distance: 143.0
click at [563, 434] on icon "0" at bounding box center [749, 421] width 1071 height 743
click at [845, 433] on icon "0 ?" at bounding box center [749, 421] width 1071 height 743
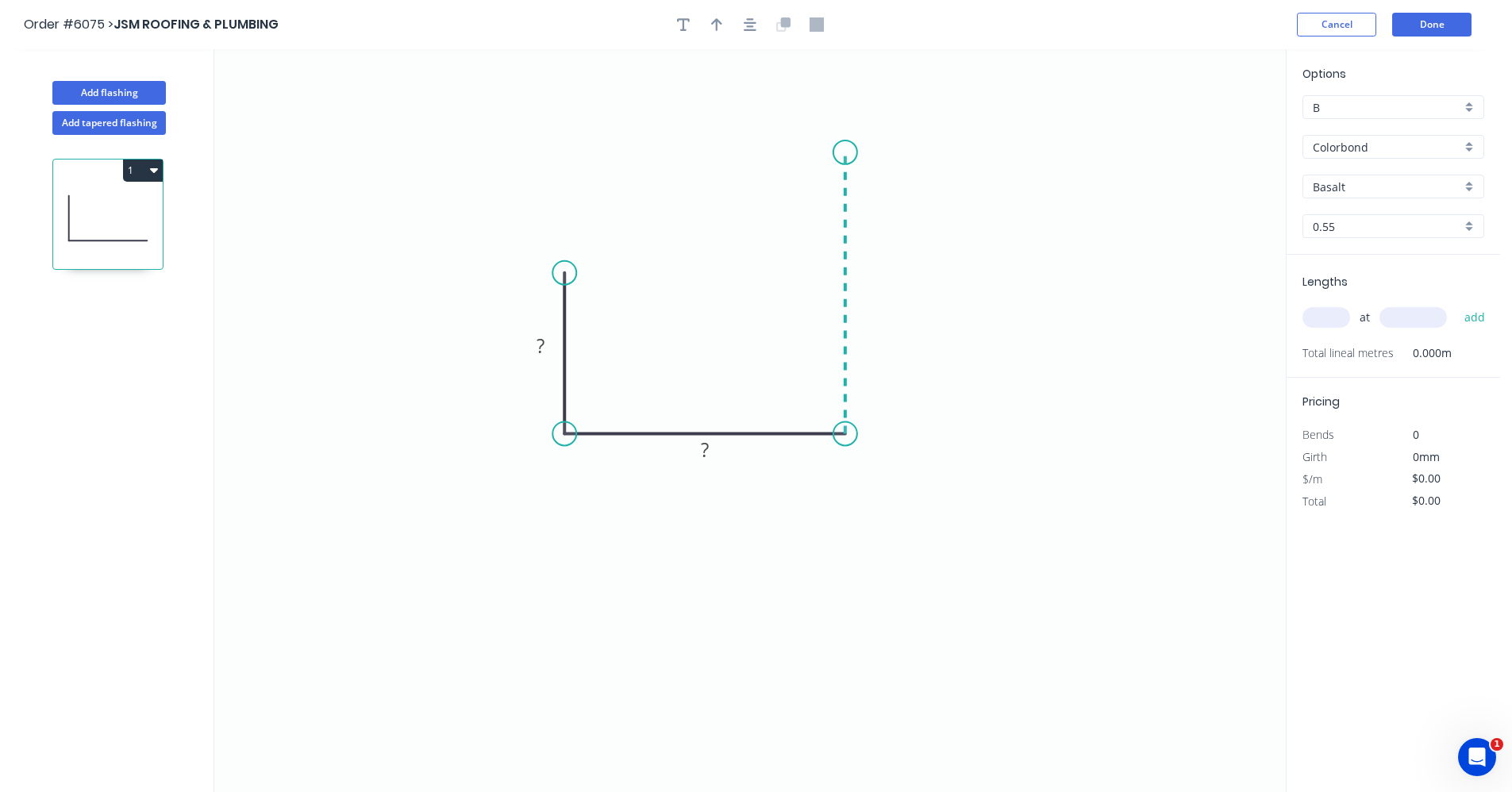
click at [849, 151] on icon "0 ? ?" at bounding box center [749, 421] width 1071 height 743
click at [548, 344] on rect at bounding box center [541, 346] width 32 height 22
type input "$22.98"
drag, startPoint x: 748, startPoint y: 28, endPoint x: 718, endPoint y: 28, distance: 30.0
click at [741, 28] on button "button" at bounding box center [750, 25] width 24 height 24
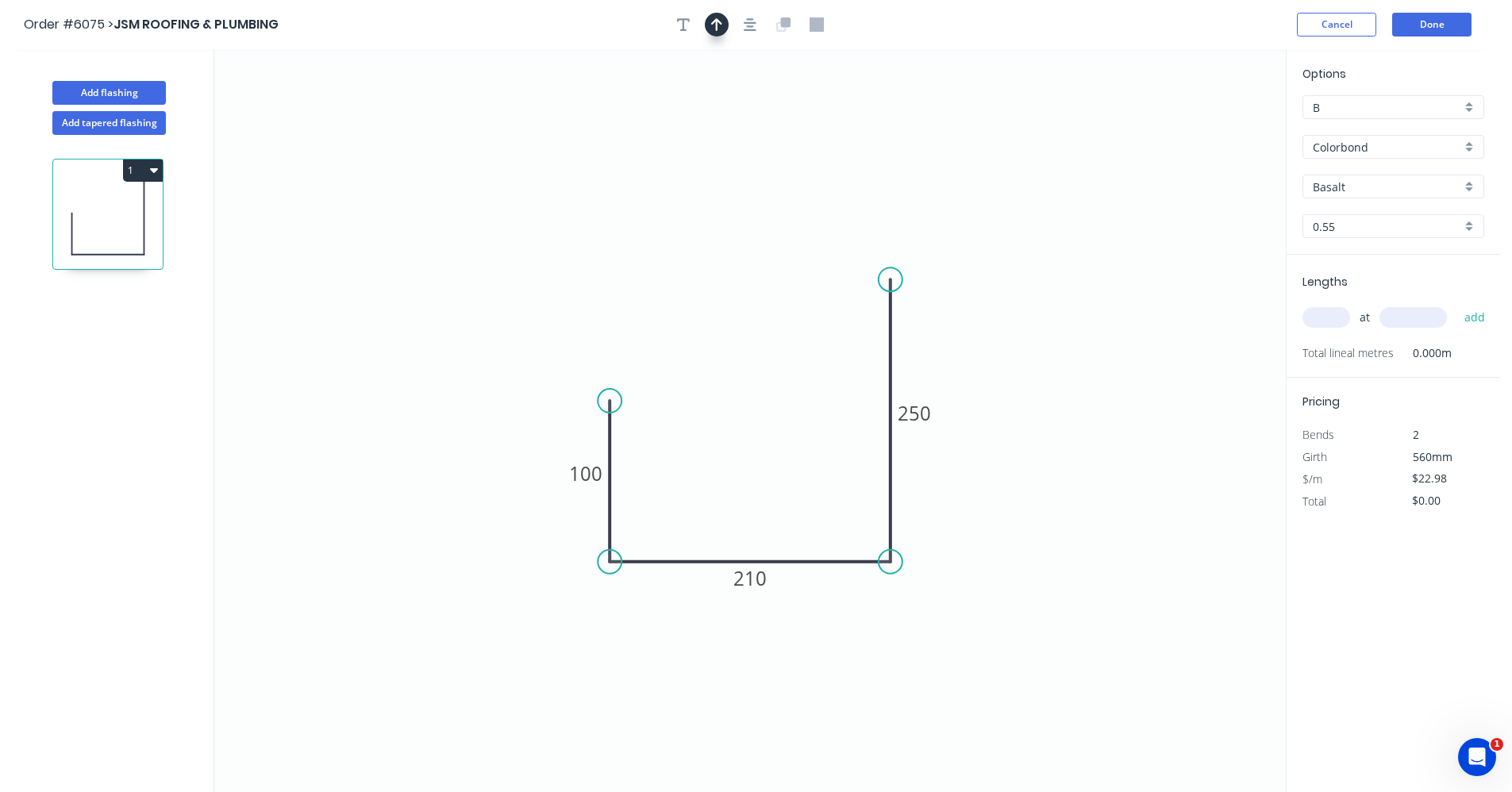
drag, startPoint x: 718, startPoint y: 28, endPoint x: 803, endPoint y: 46, distance: 86.9
click at [722, 30] on icon "button" at bounding box center [717, 24] width 11 height 14
drag, startPoint x: 1202, startPoint y: 124, endPoint x: 960, endPoint y: 455, distance: 410.0
click at [749, 517] on icon at bounding box center [750, 498] width 14 height 51
click at [1469, 149] on div "Colorbond" at bounding box center [1393, 147] width 182 height 24
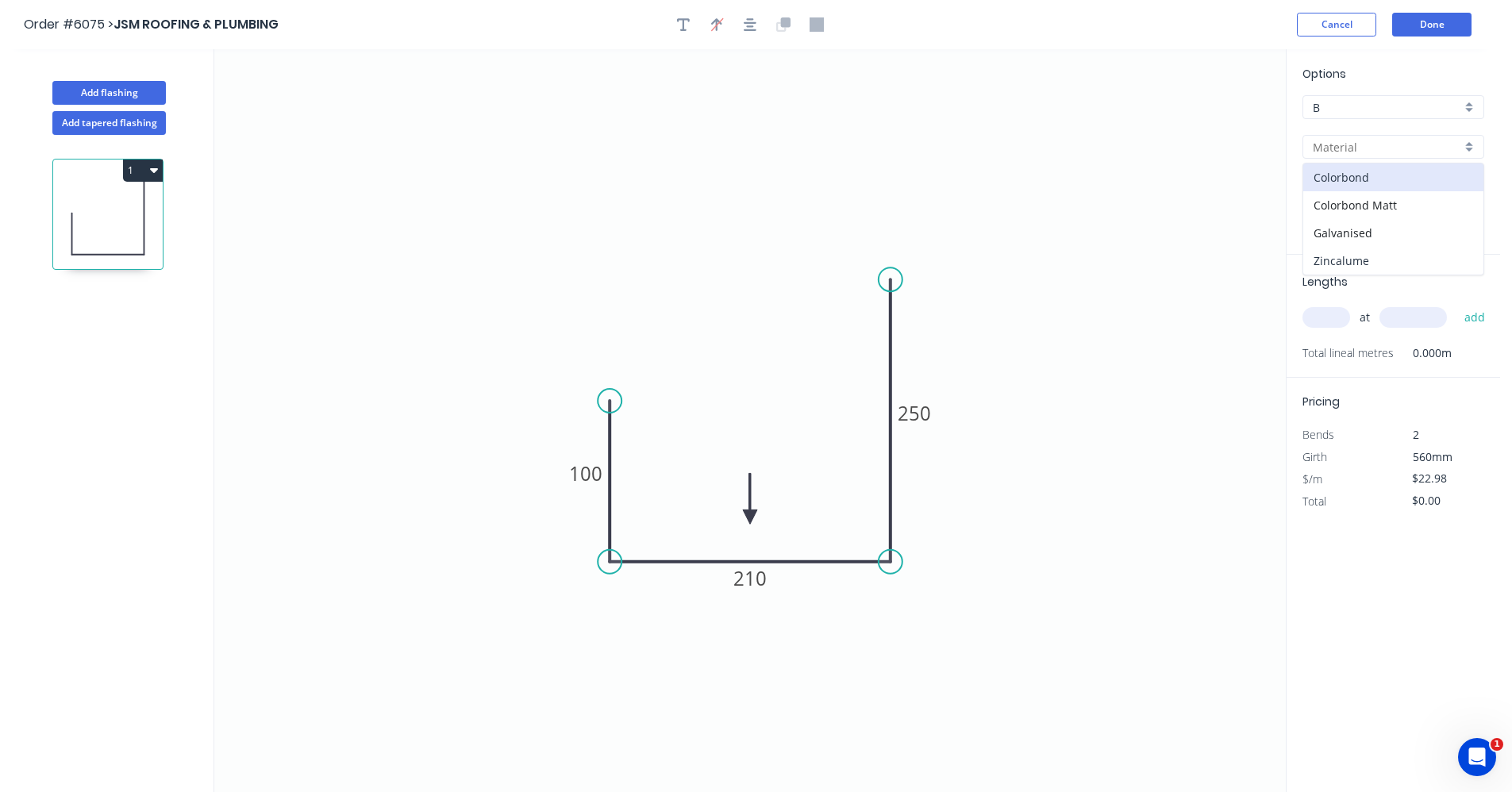
drag, startPoint x: 1370, startPoint y: 253, endPoint x: 1308, endPoint y: 284, distance: 69.3
click at [1369, 253] on div "Zincalume" at bounding box center [1393, 261] width 180 height 28
type input "Zincalume"
type input "$16.33"
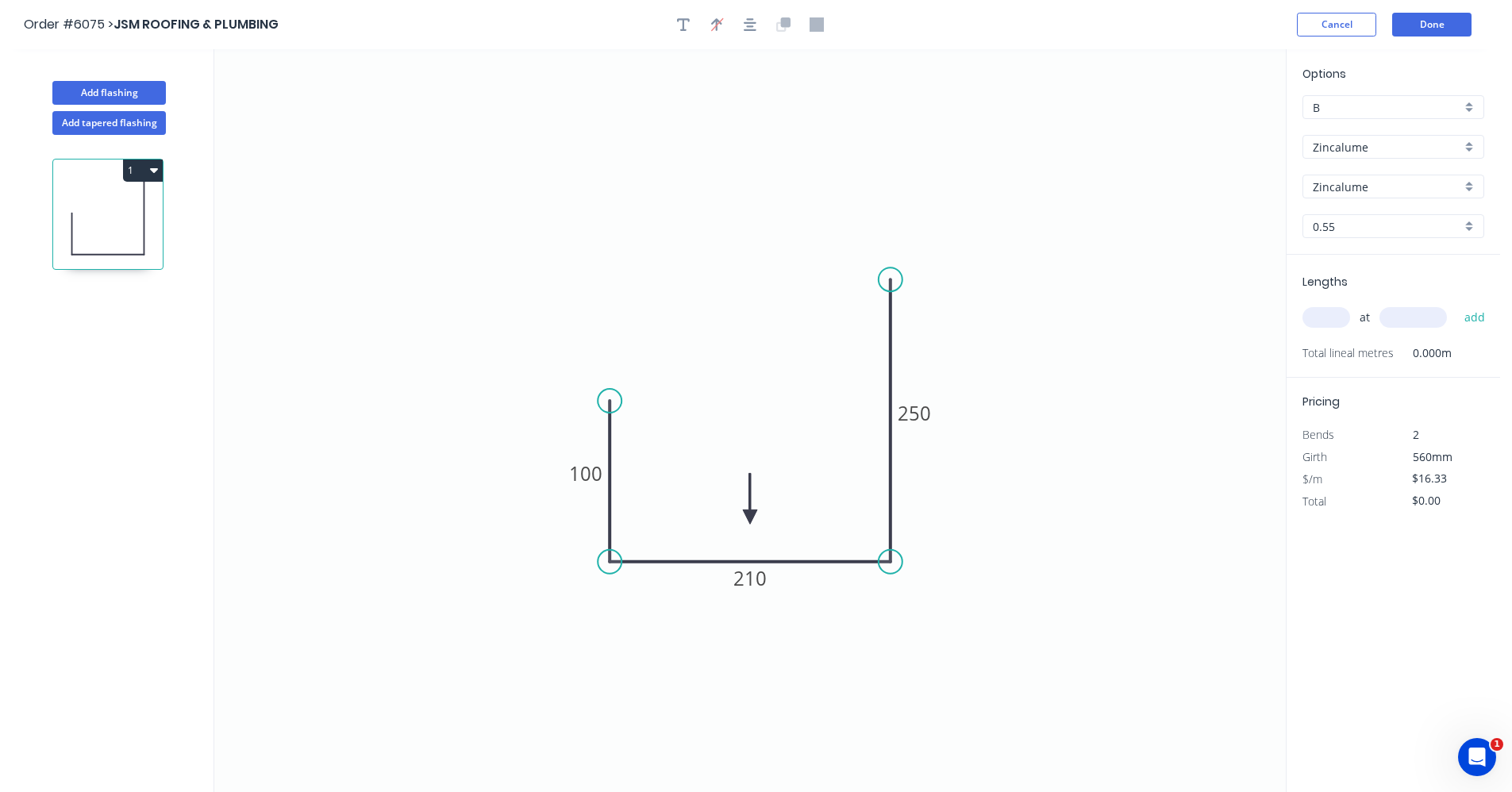
click at [1323, 315] on input "text" at bounding box center [1325, 318] width 47 height 20
type input "3"
type input "4400"
click at [1456, 304] on button "add" at bounding box center [1475, 317] width 37 height 27
click at [155, 168] on icon "button" at bounding box center [153, 170] width 8 height 5
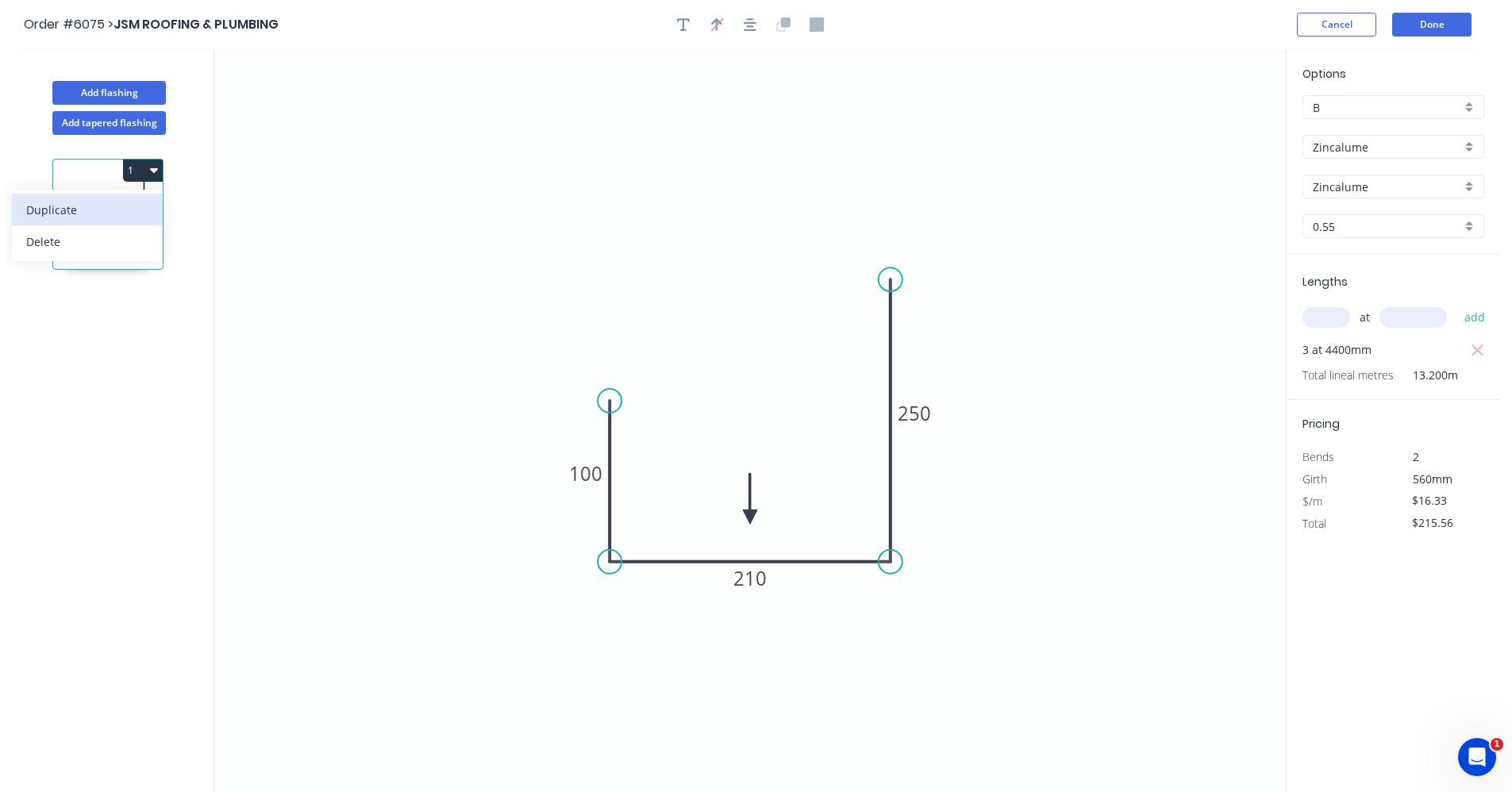
click at [115, 210] on div "Duplicate" at bounding box center [87, 210] width 123 height 23
type input "$0.00"
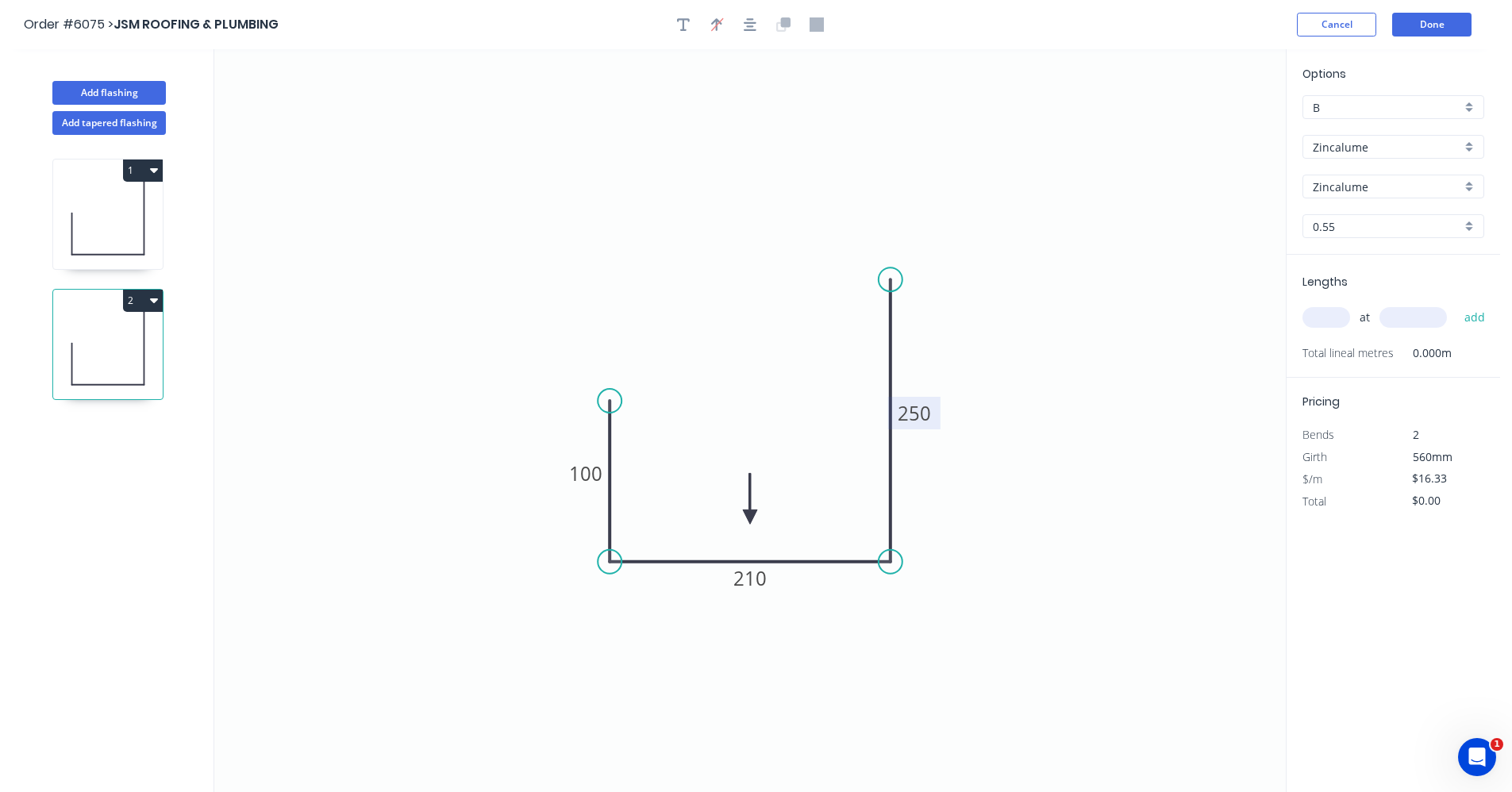
click at [911, 411] on tspan "250" at bounding box center [914, 413] width 33 height 26
type input "$0.00"
click at [744, 568] on tspan "210" at bounding box center [749, 578] width 33 height 26
click at [1338, 308] on input "text" at bounding box center [1325, 318] width 47 height 20
type input "1"
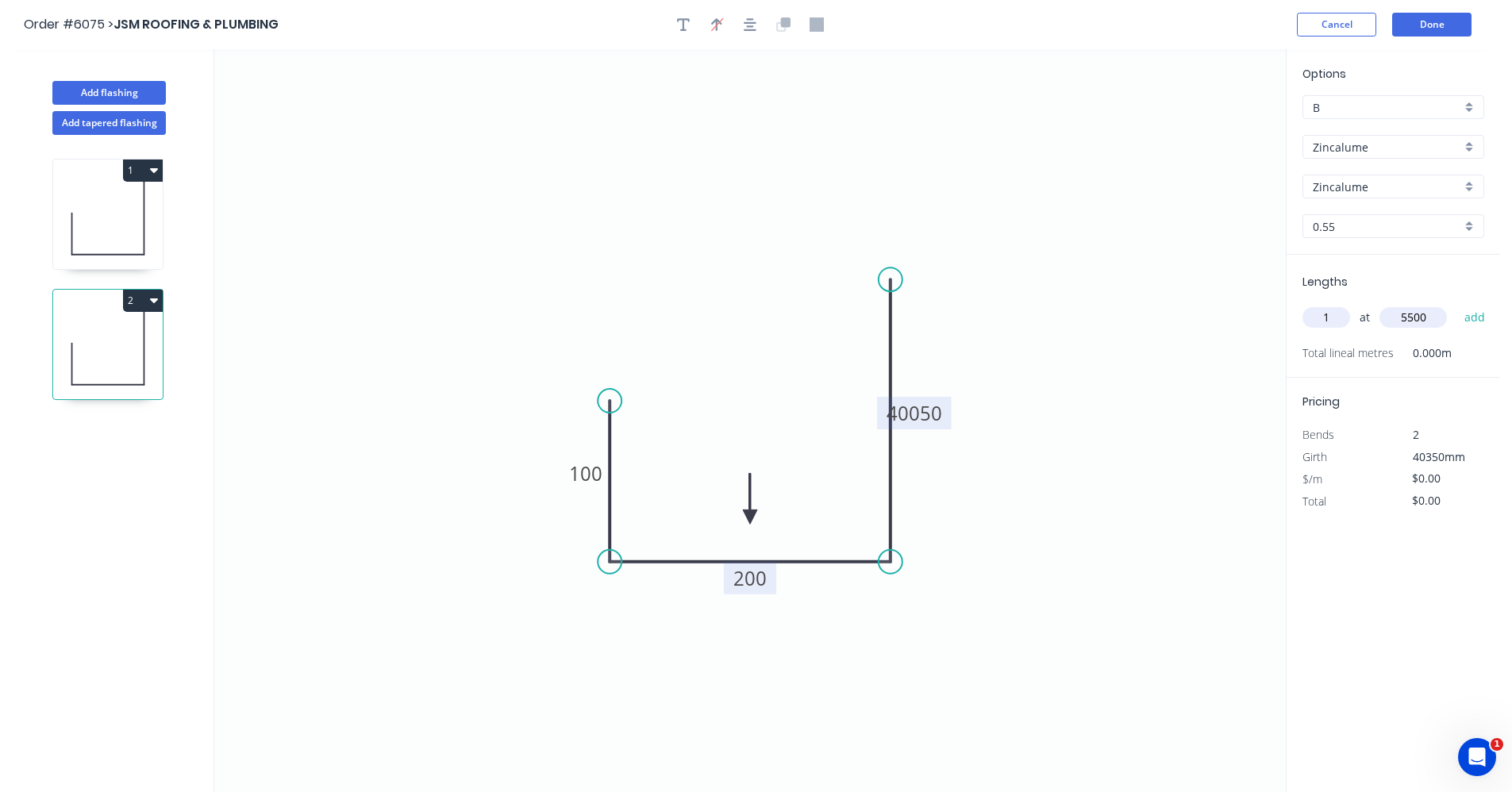
type input "5500"
click at [1456, 304] on button "add" at bounding box center [1475, 317] width 37 height 27
click at [140, 95] on button "Add flashing" at bounding box center [109, 93] width 113 height 24
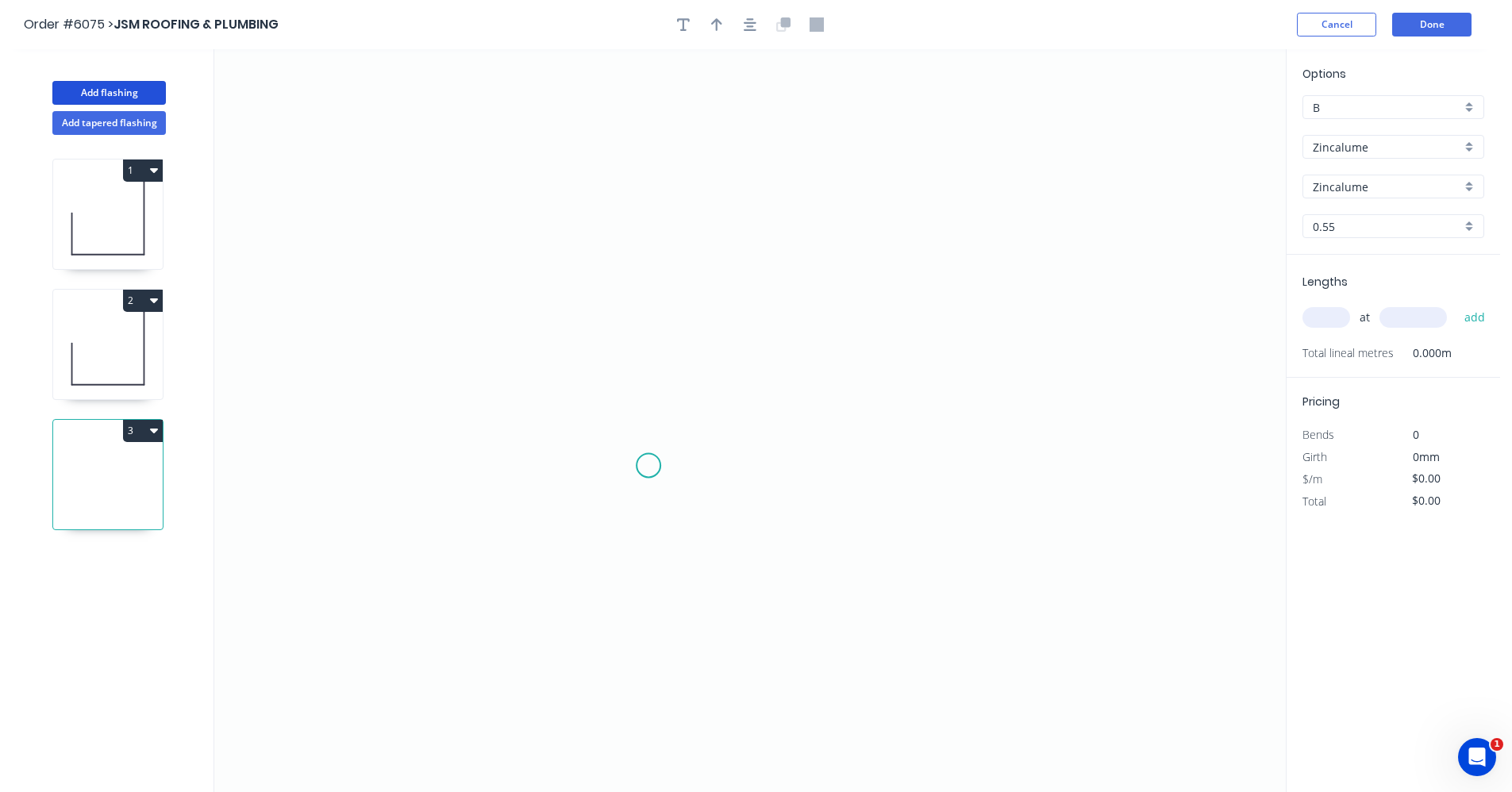
click at [649, 465] on icon "0" at bounding box center [749, 421] width 1071 height 743
drag, startPoint x: 645, startPoint y: 386, endPoint x: 747, endPoint y: 384, distance: 102.0
click at [648, 385] on icon "0" at bounding box center [749, 421] width 1071 height 743
drag, startPoint x: 958, startPoint y: 386, endPoint x: 958, endPoint y: 400, distance: 14.0
click at [958, 391] on icon "0 ?" at bounding box center [749, 421] width 1071 height 743
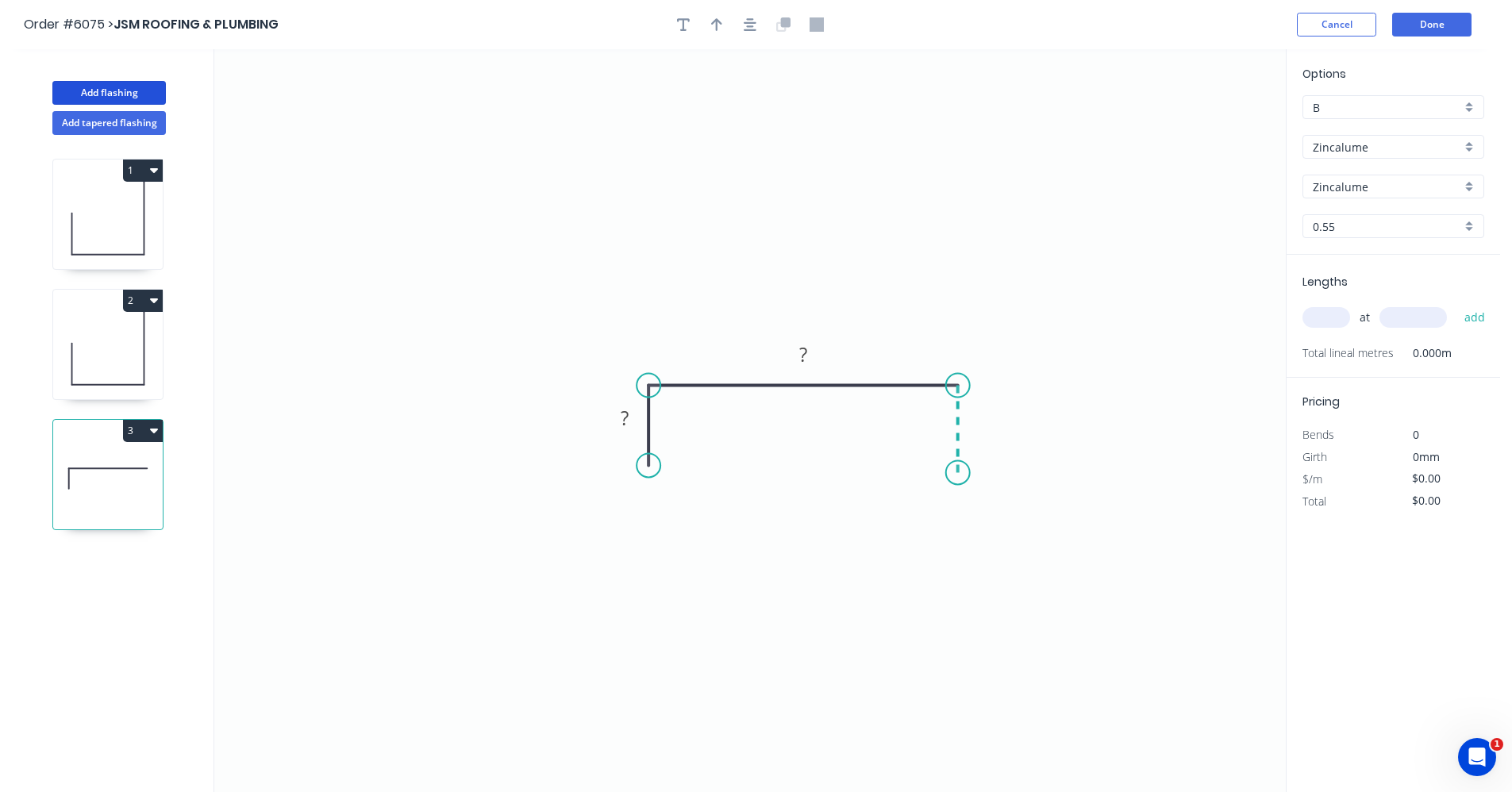
click at [956, 473] on icon "0 ? ?" at bounding box center [749, 421] width 1071 height 743
click at [741, 24] on button "button" at bounding box center [750, 25] width 24 height 24
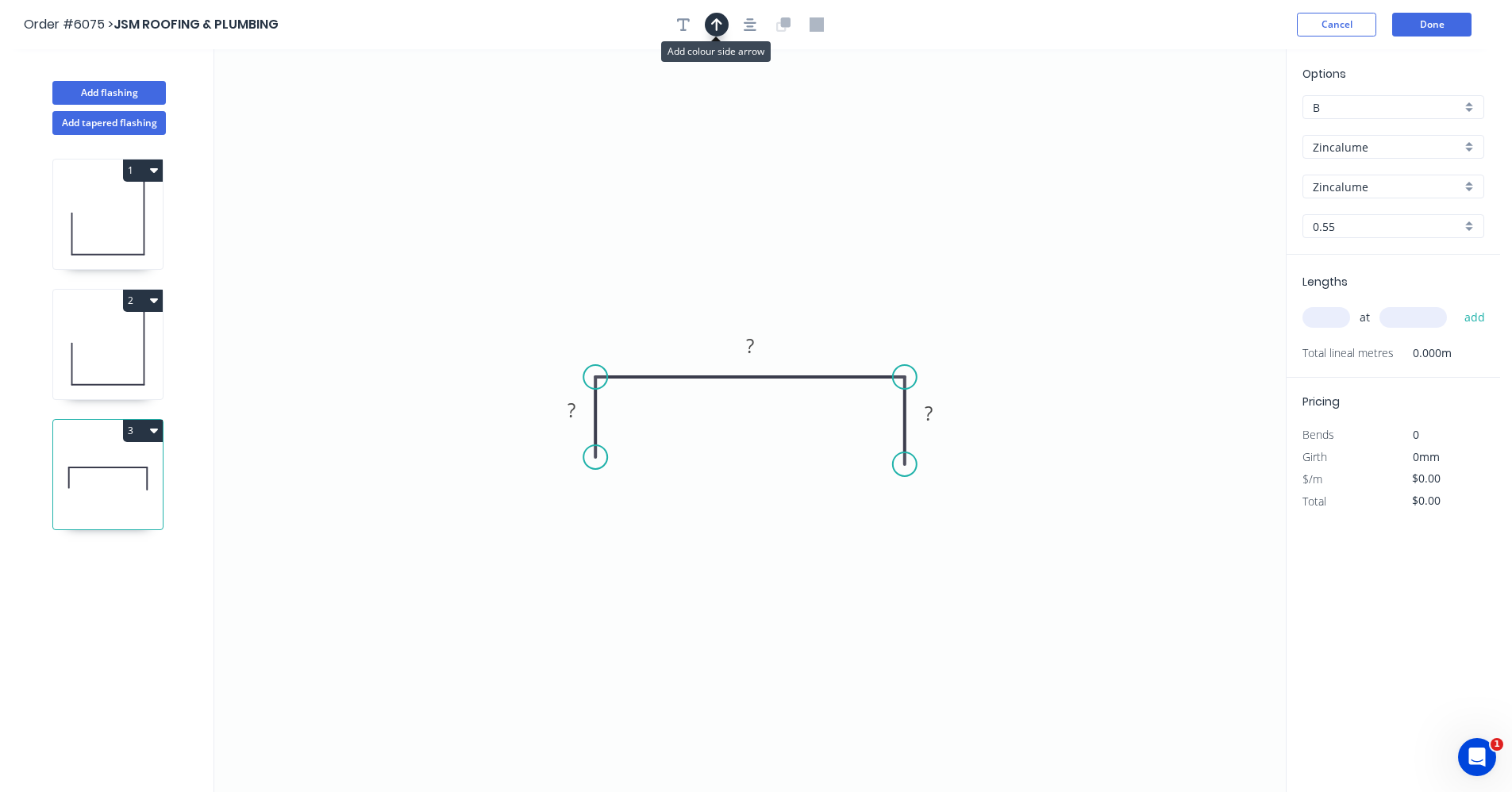
drag, startPoint x: 711, startPoint y: 23, endPoint x: 851, endPoint y: 126, distance: 173.8
click at [711, 24] on icon "button" at bounding box center [717, 24] width 11 height 14
drag, startPoint x: 1206, startPoint y: 127, endPoint x: 791, endPoint y: 390, distance: 491.3
click at [820, 355] on icon at bounding box center [826, 331] width 14 height 51
click at [573, 412] on tspan "?" at bounding box center [571, 409] width 8 height 26
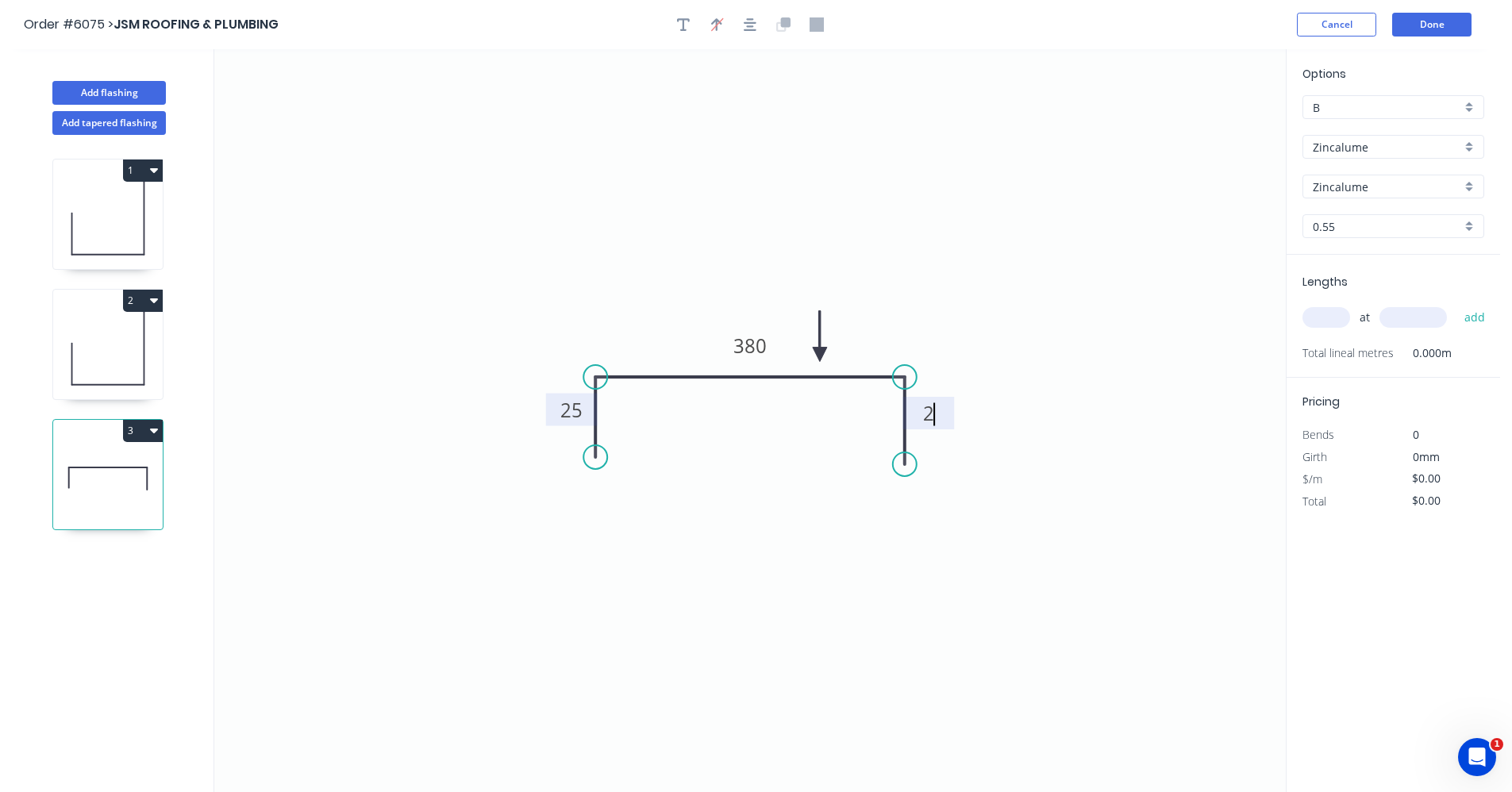
type input "$14.24"
drag, startPoint x: 1311, startPoint y: 321, endPoint x: 1322, endPoint y: 322, distance: 11.0
click at [1312, 321] on input "text" at bounding box center [1325, 318] width 47 height 20
type input "4"
type input "500"
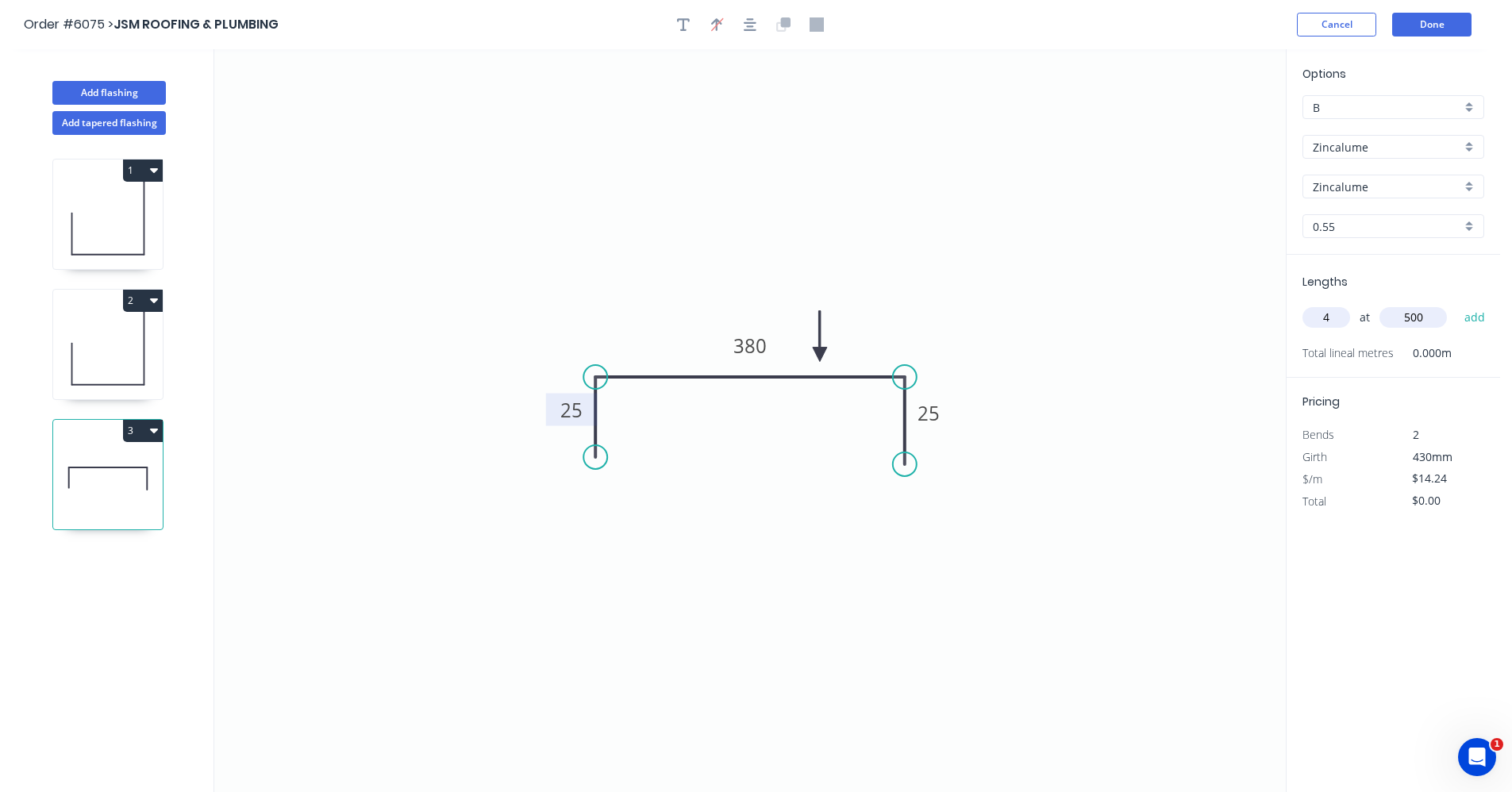
click at [1456, 304] on button "add" at bounding box center [1475, 317] width 37 height 27
click at [155, 433] on icon "button" at bounding box center [153, 430] width 8 height 5
click at [107, 471] on div "Duplicate" at bounding box center [87, 470] width 123 height 23
type input "$0.00"
click at [583, 407] on rect at bounding box center [571, 411] width 32 height 22
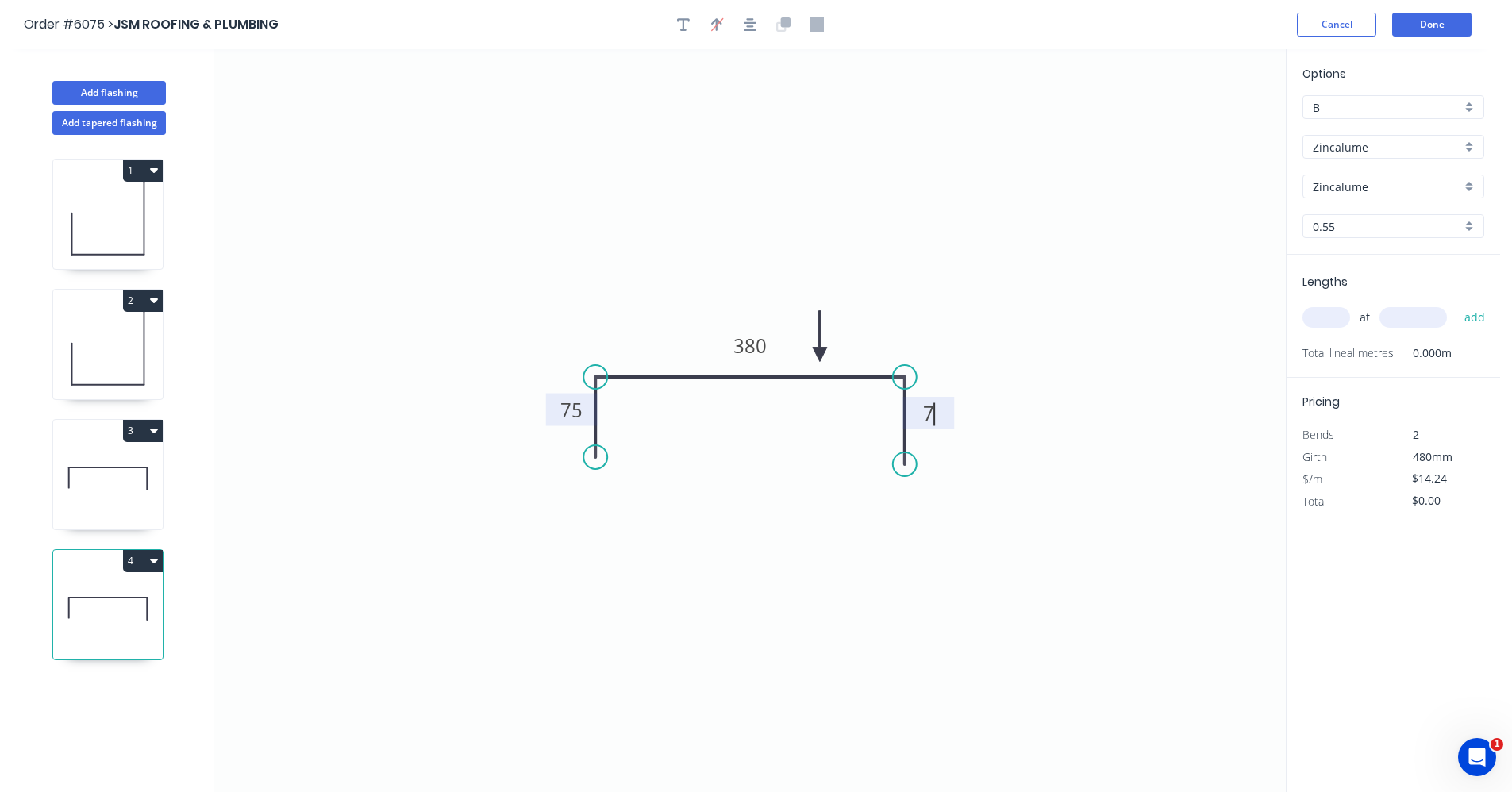
type input "$16.33"
click at [1330, 324] on input "text" at bounding box center [1325, 318] width 47 height 20
type input "4"
type input "500"
click at [1456, 304] on button "add" at bounding box center [1475, 317] width 37 height 27
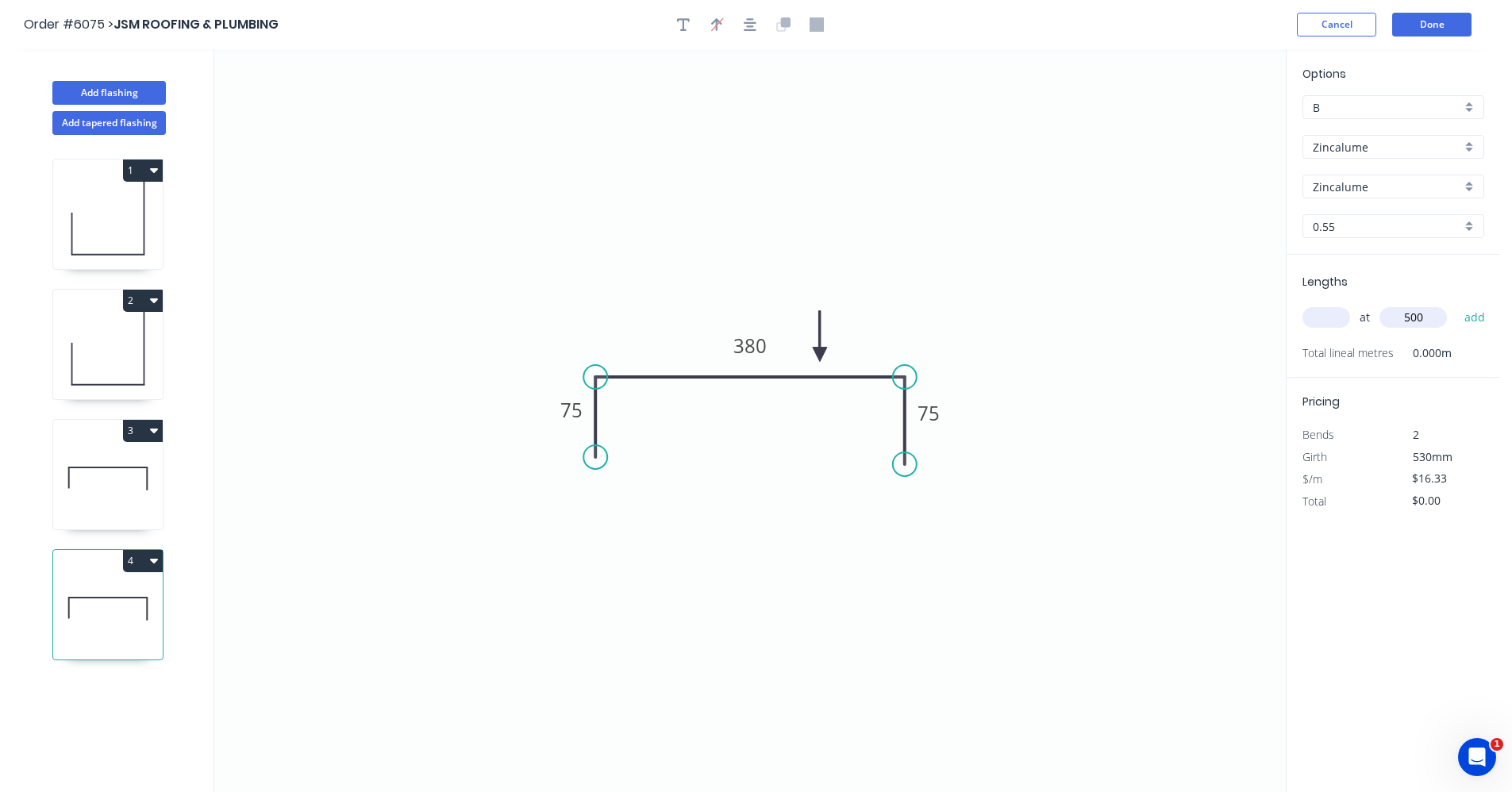
type input "$65.32"
click at [123, 97] on button "Add flashing" at bounding box center [109, 93] width 113 height 24
type input "$0.00"
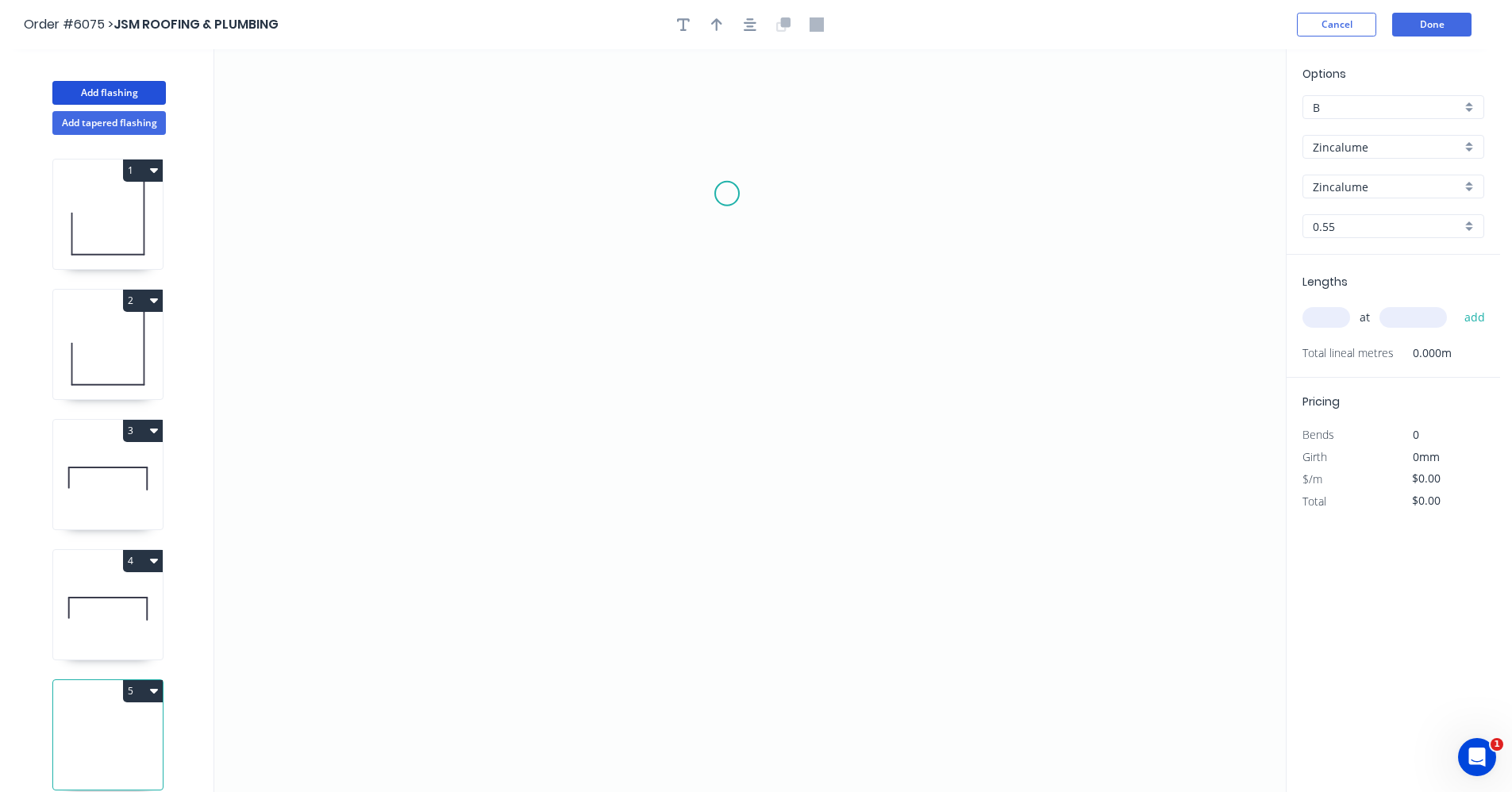
click at [725, 197] on icon "0" at bounding box center [749, 421] width 1071 height 743
click at [716, 479] on icon "0" at bounding box center [749, 421] width 1071 height 743
click at [759, 331] on rect at bounding box center [750, 330] width 32 height 22
drag, startPoint x: 1314, startPoint y: 308, endPoint x: 1346, endPoint y: 323, distance: 35.3
click at [1322, 313] on input "text" at bounding box center [1325, 318] width 47 height 20
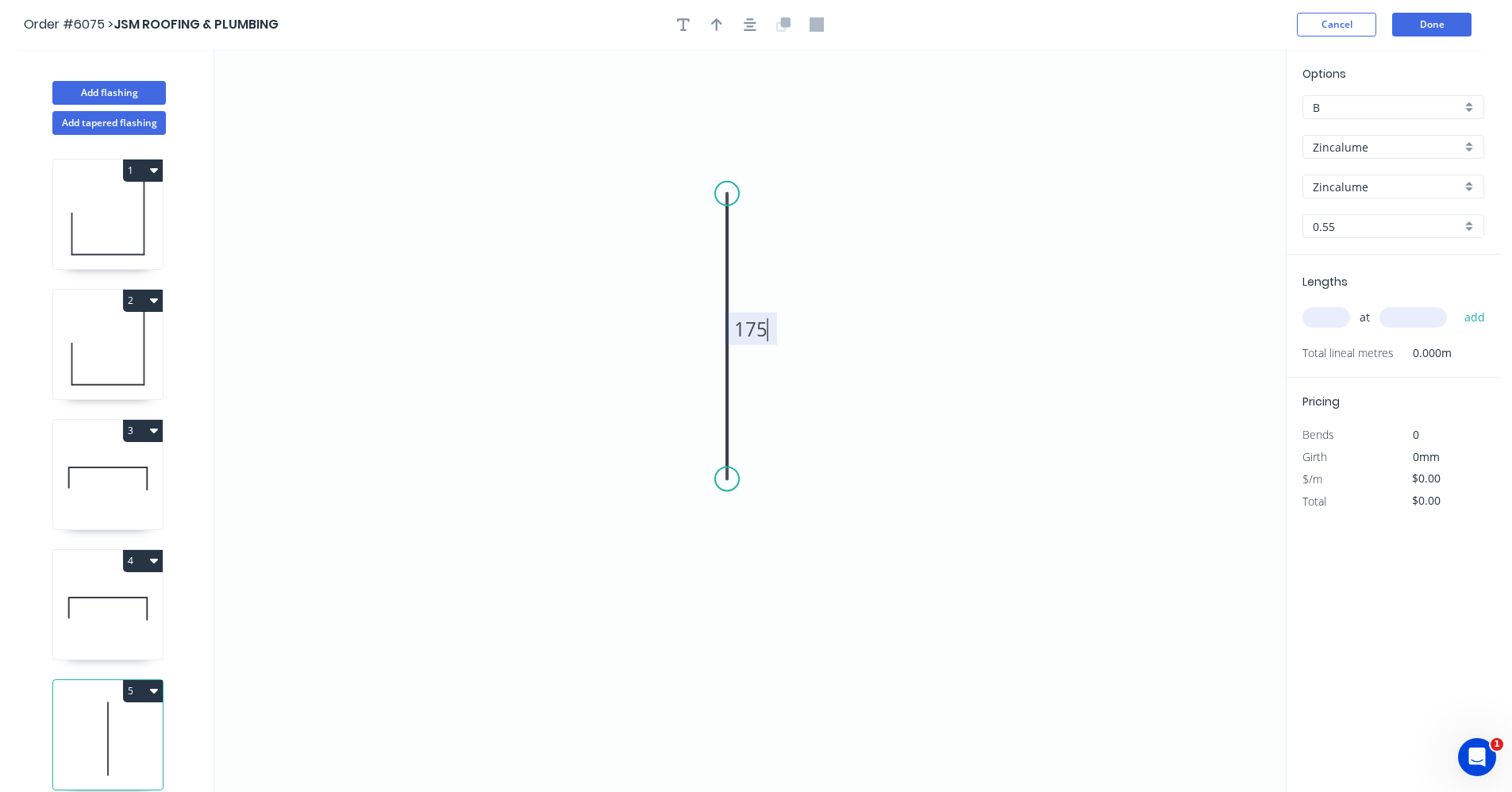
type input "$6.08"
type input "1"
type input "2000"
click at [1456, 304] on button "add" at bounding box center [1475, 317] width 37 height 27
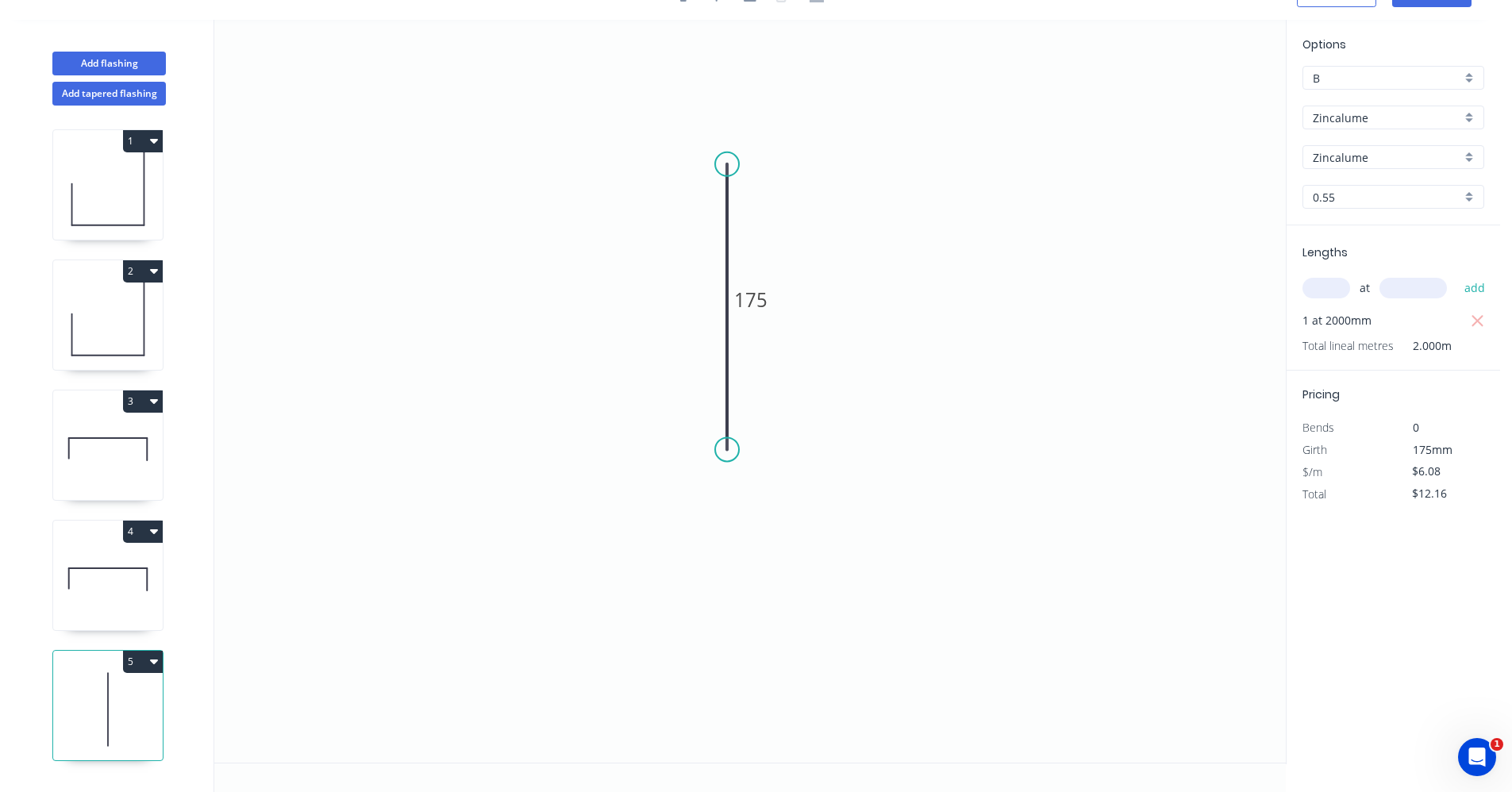
click at [155, 659] on icon "button" at bounding box center [153, 661] width 8 height 5
click at [77, 689] on div "Duplicate" at bounding box center [87, 700] width 123 height 23
type input "$0.00"
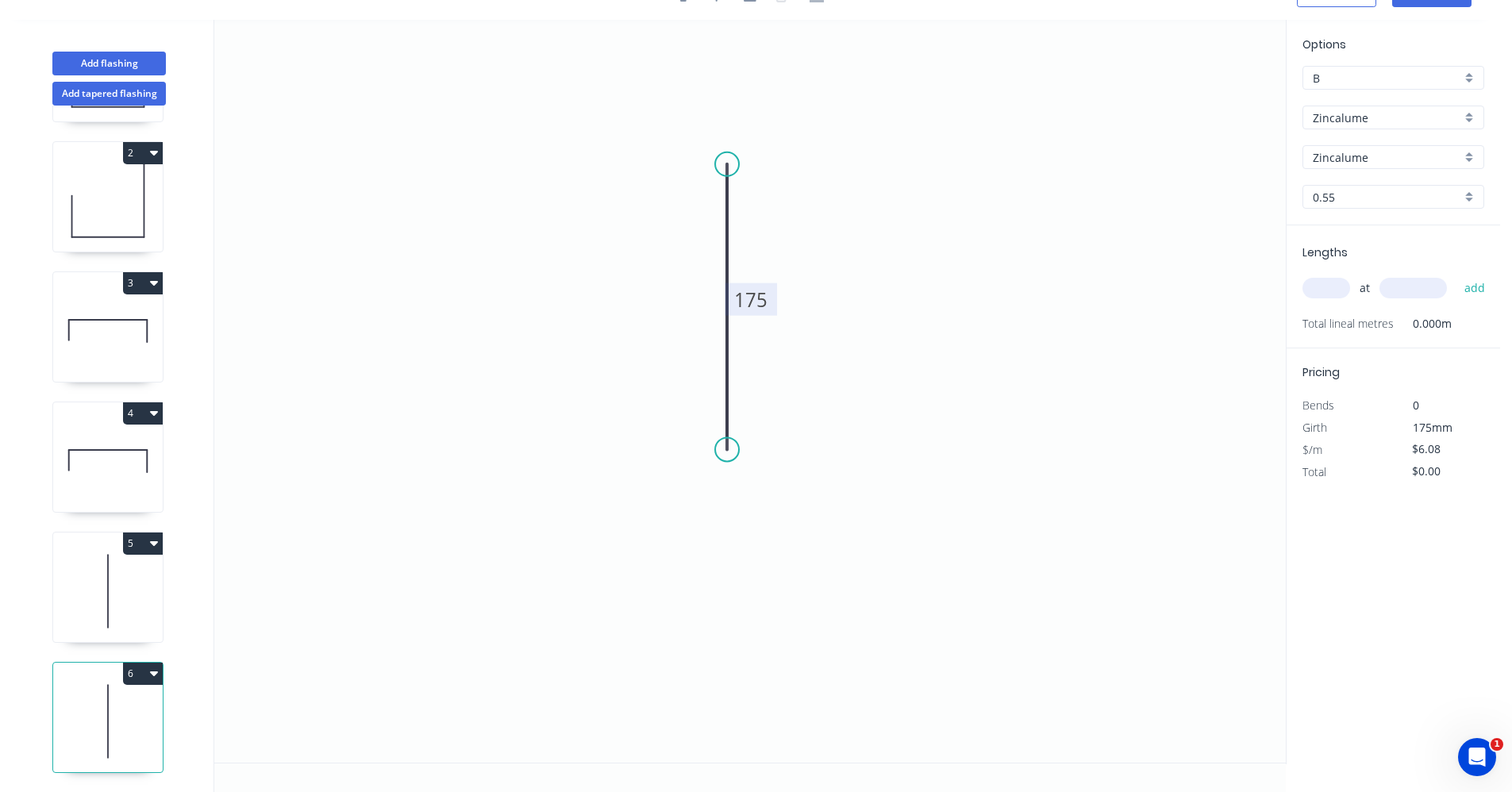
click at [768, 301] on rect at bounding box center [750, 299] width 52 height 32
click at [745, 296] on tspan "175" at bounding box center [750, 299] width 33 height 26
click at [1317, 289] on input "text" at bounding box center [1325, 288] width 47 height 20
type input "$12.34"
type input "4"
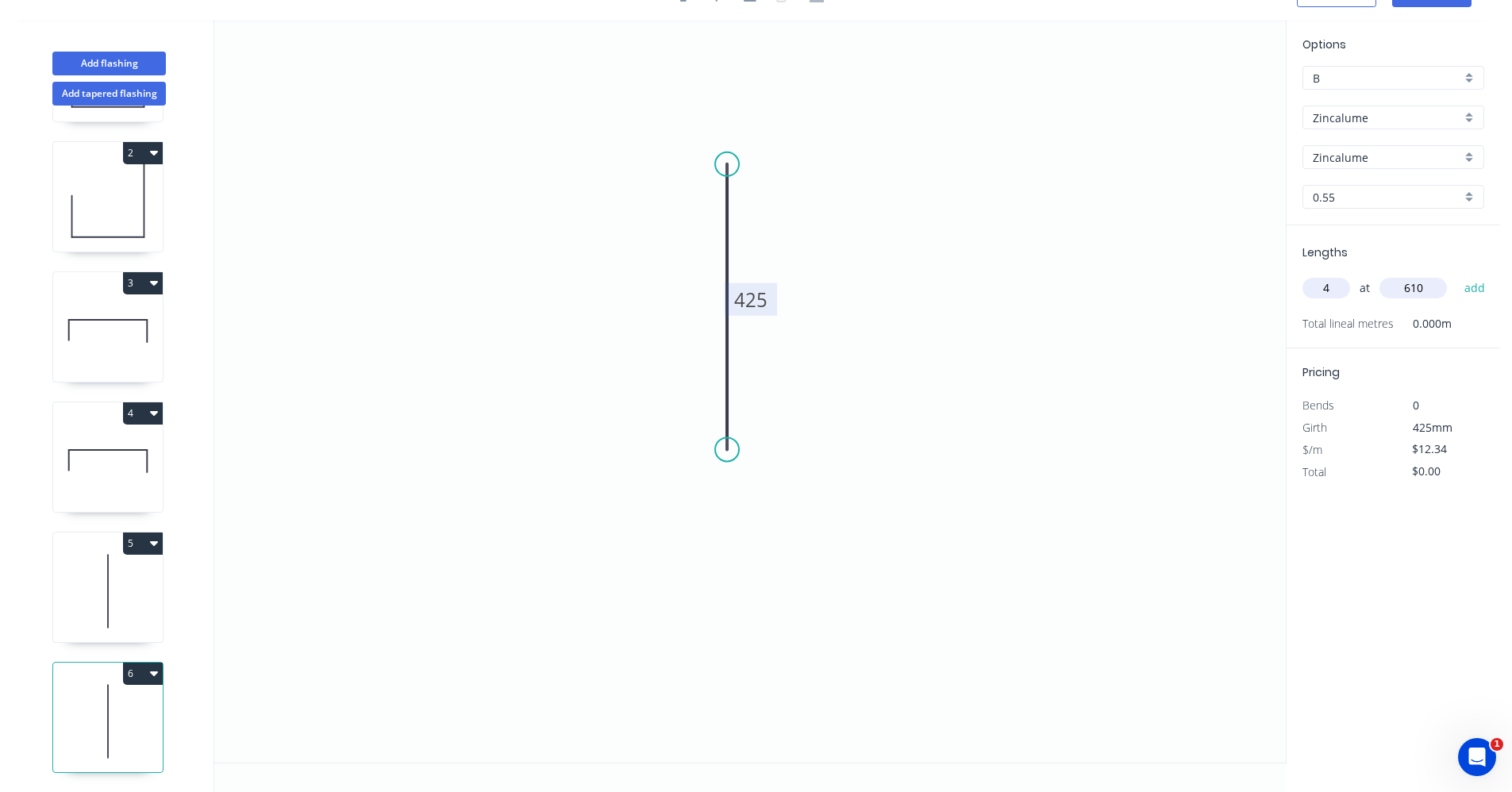
type input "610"
click at [1456, 275] on button "add" at bounding box center [1475, 288] width 37 height 27
click at [155, 667] on icon "button" at bounding box center [153, 673] width 8 height 13
click at [91, 701] on div "Duplicate" at bounding box center [87, 712] width 123 height 23
type input "$0.00"
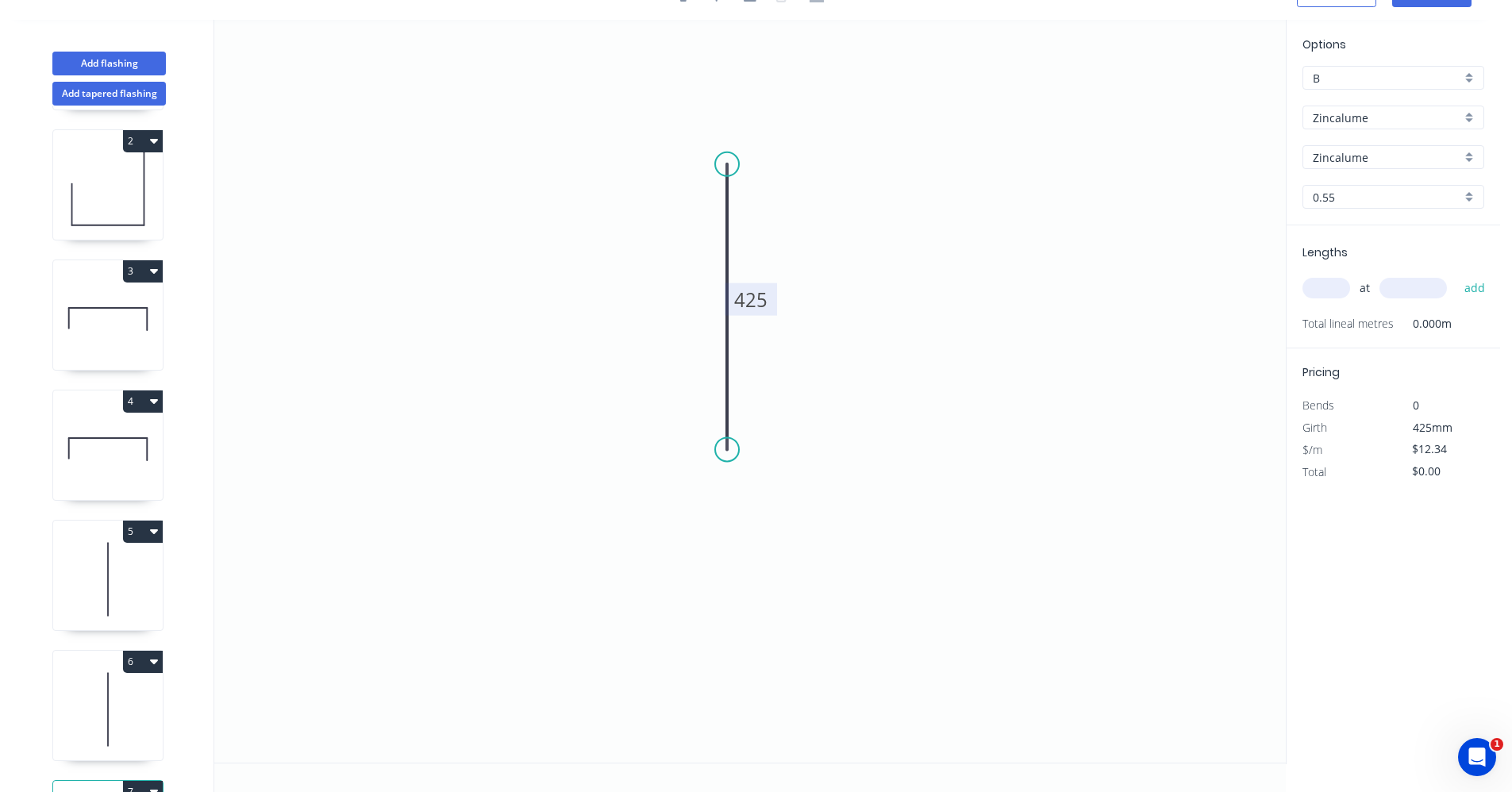
click at [761, 298] on tspan "425" at bounding box center [750, 299] width 33 height 26
click at [1331, 286] on input "text" at bounding box center [1325, 288] width 47 height 20
type input "$6.08"
type input "4"
type input "600"
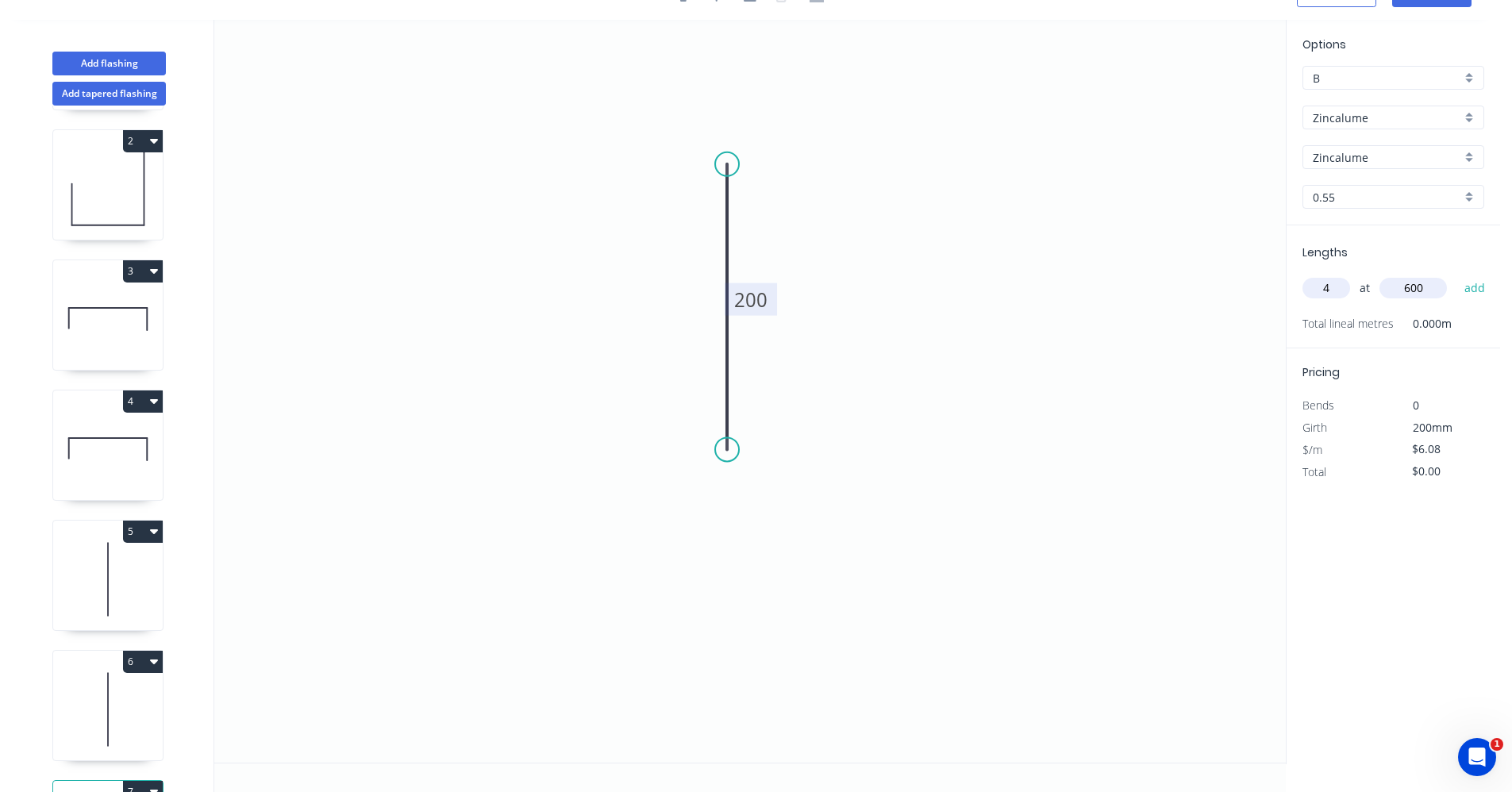
click at [1456, 275] on button "add" at bounding box center [1475, 288] width 37 height 27
type input "$24.32"
click at [152, 661] on icon "button" at bounding box center [153, 661] width 8 height 5
drag, startPoint x: 79, startPoint y: 700, endPoint x: 198, endPoint y: 689, distance: 119.5
click at [79, 700] on div "Duplicate" at bounding box center [87, 700] width 123 height 23
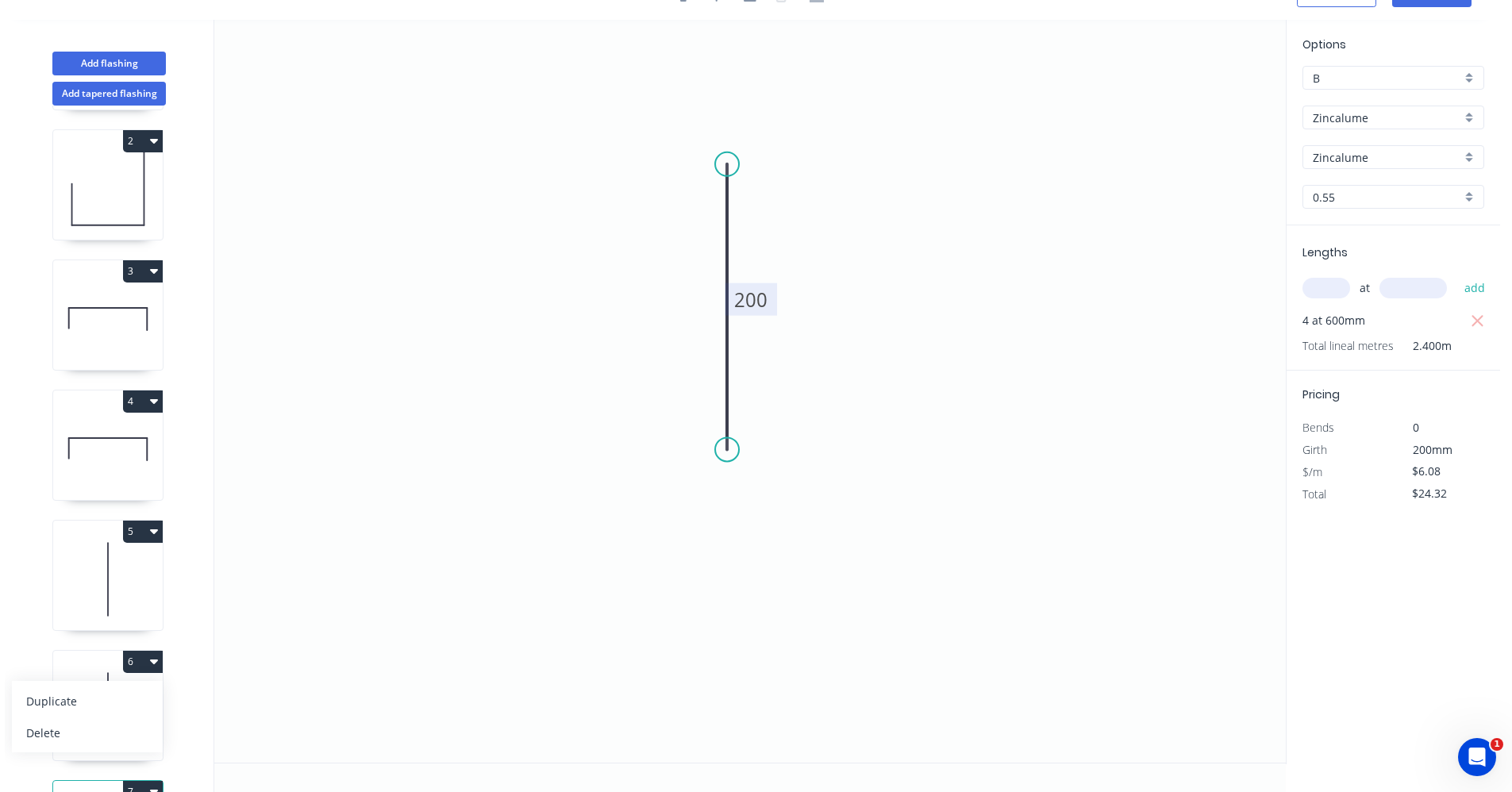
type input "$12.34"
type input "$0.00"
click at [763, 300] on tspan "425" at bounding box center [750, 299] width 33 height 26
click at [1329, 287] on input "text" at bounding box center [1325, 288] width 47 height 20
type input "$5.03"
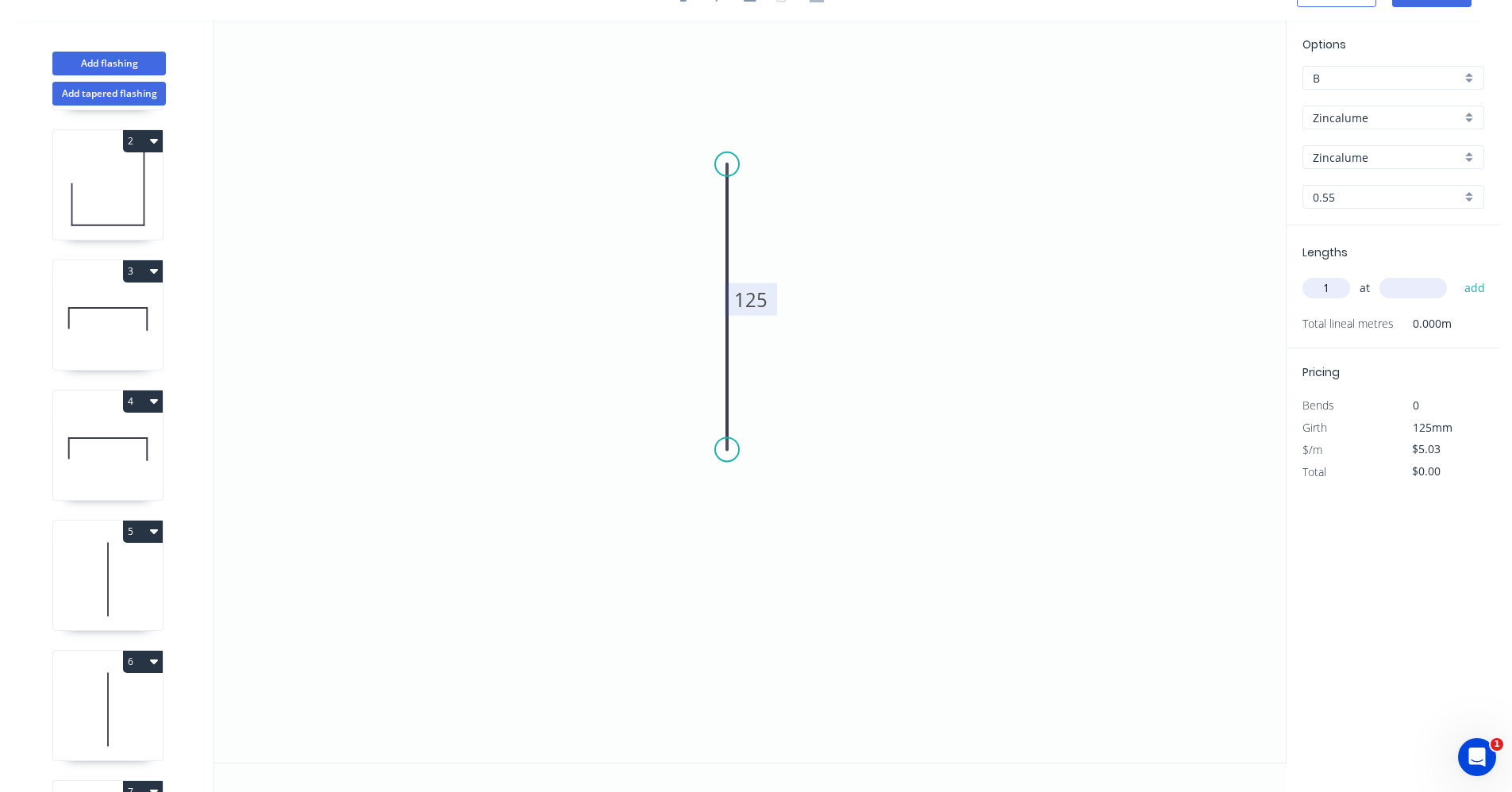
type input "1"
type input "610"
click at [1456, 275] on button "add" at bounding box center [1475, 288] width 37 height 27
type input "$5.03"
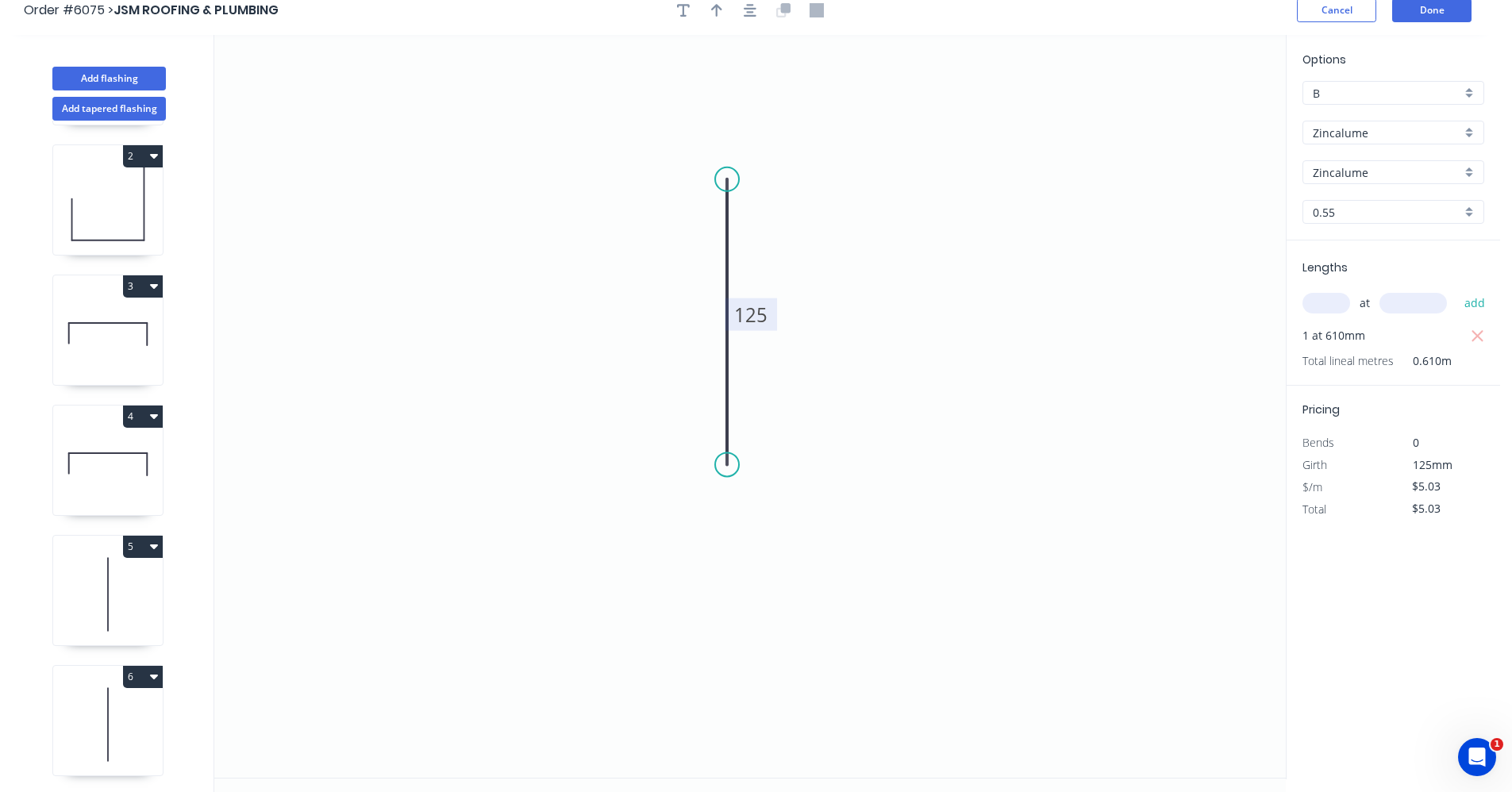
scroll to position [0, 0]
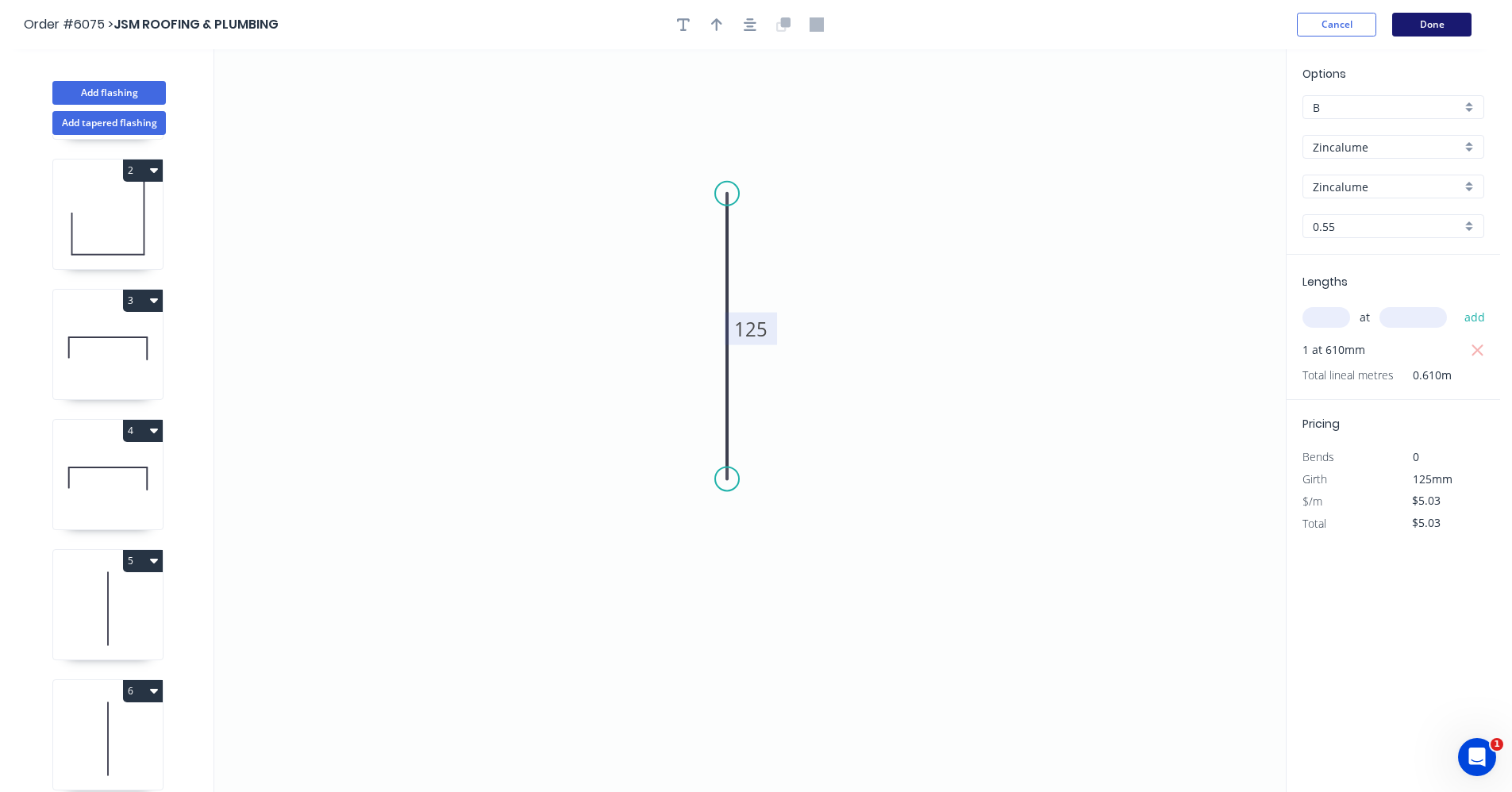
click at [1424, 30] on button "Done" at bounding box center [1431, 25] width 79 height 24
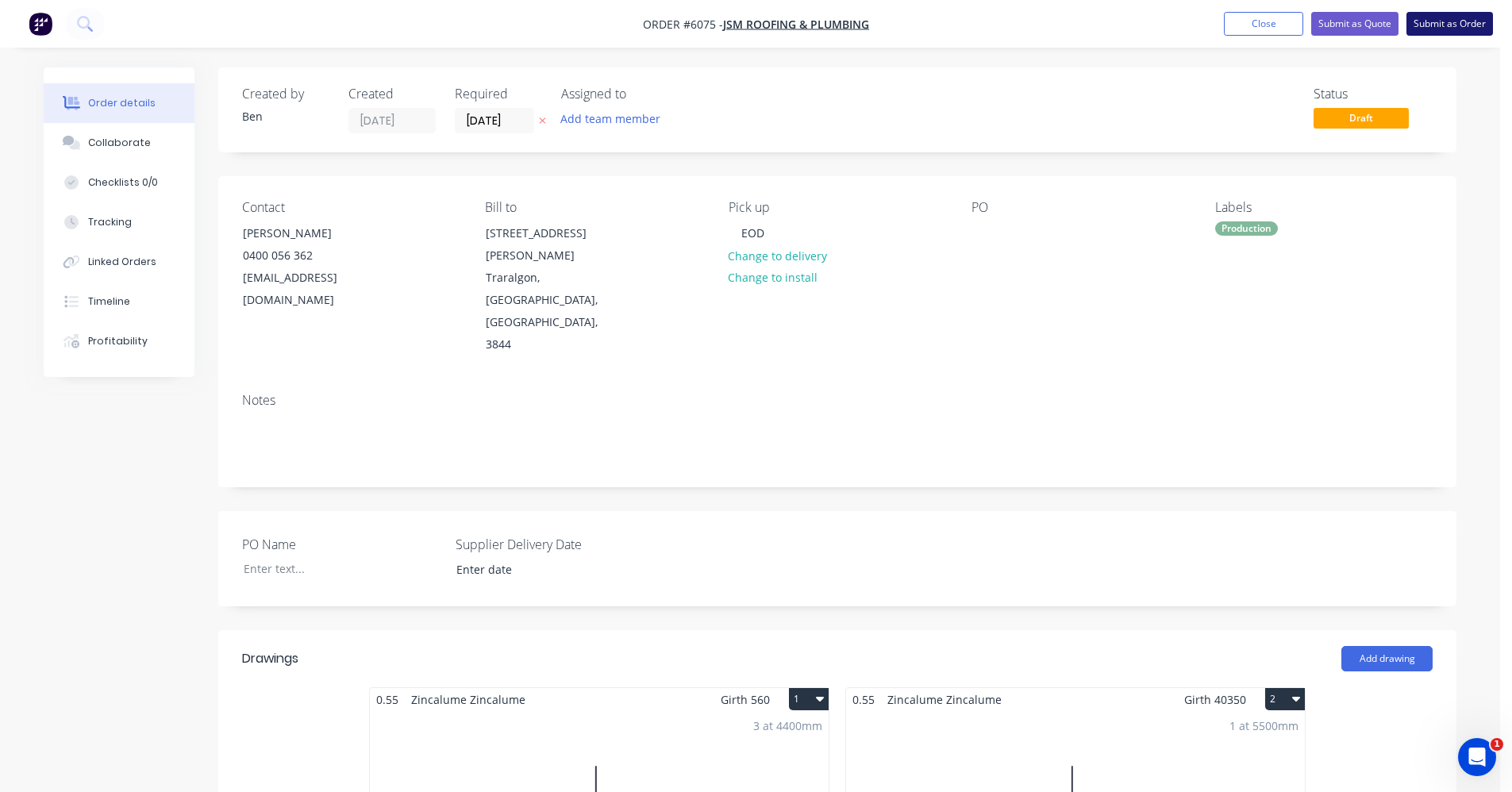
drag, startPoint x: 1455, startPoint y: 24, endPoint x: 1449, endPoint y: 32, distance: 10.0
click at [1453, 26] on button "Submit as Order" at bounding box center [1449, 24] width 86 height 24
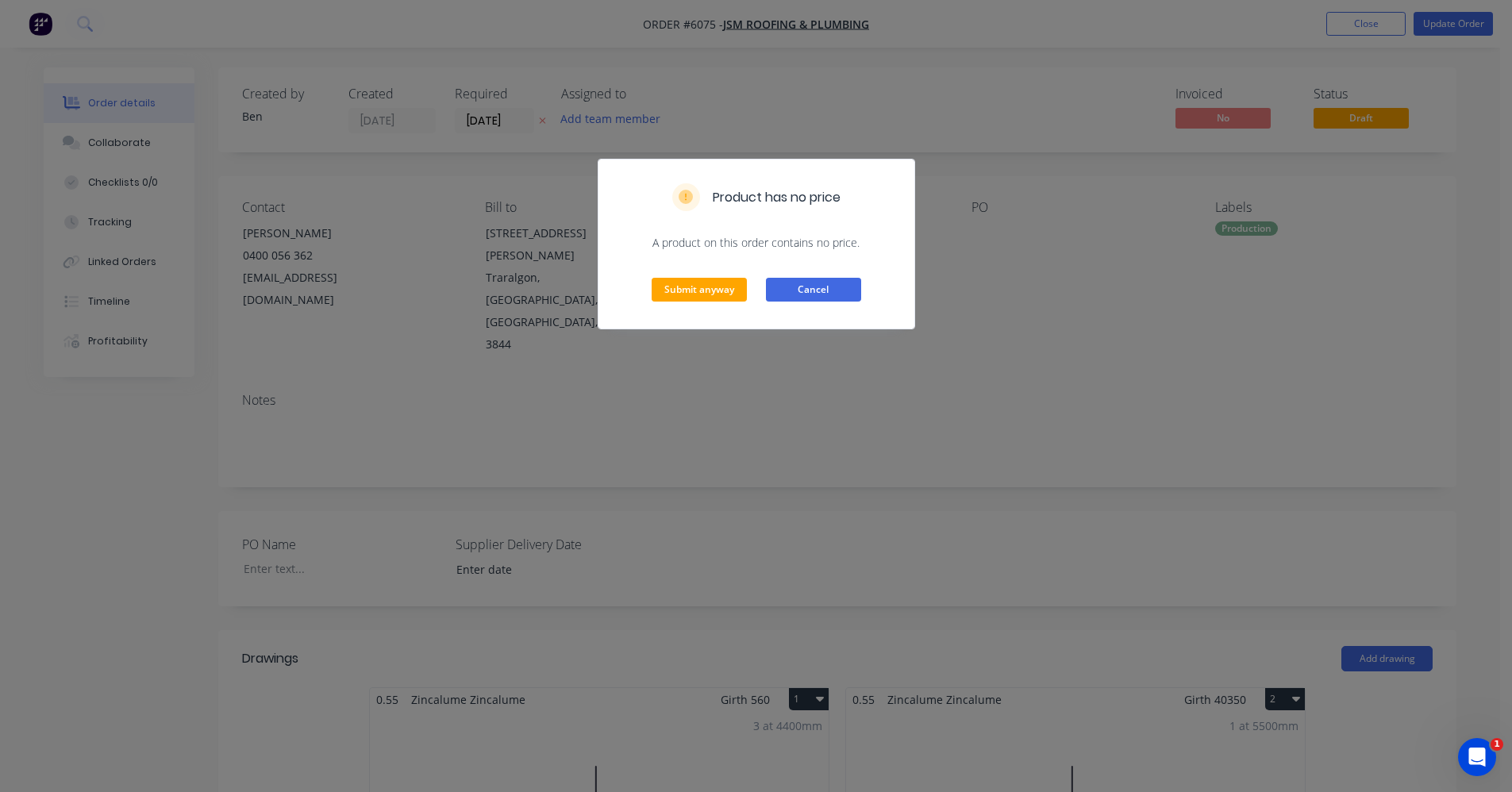
click at [799, 293] on button "Cancel" at bounding box center [814, 290] width 96 height 24
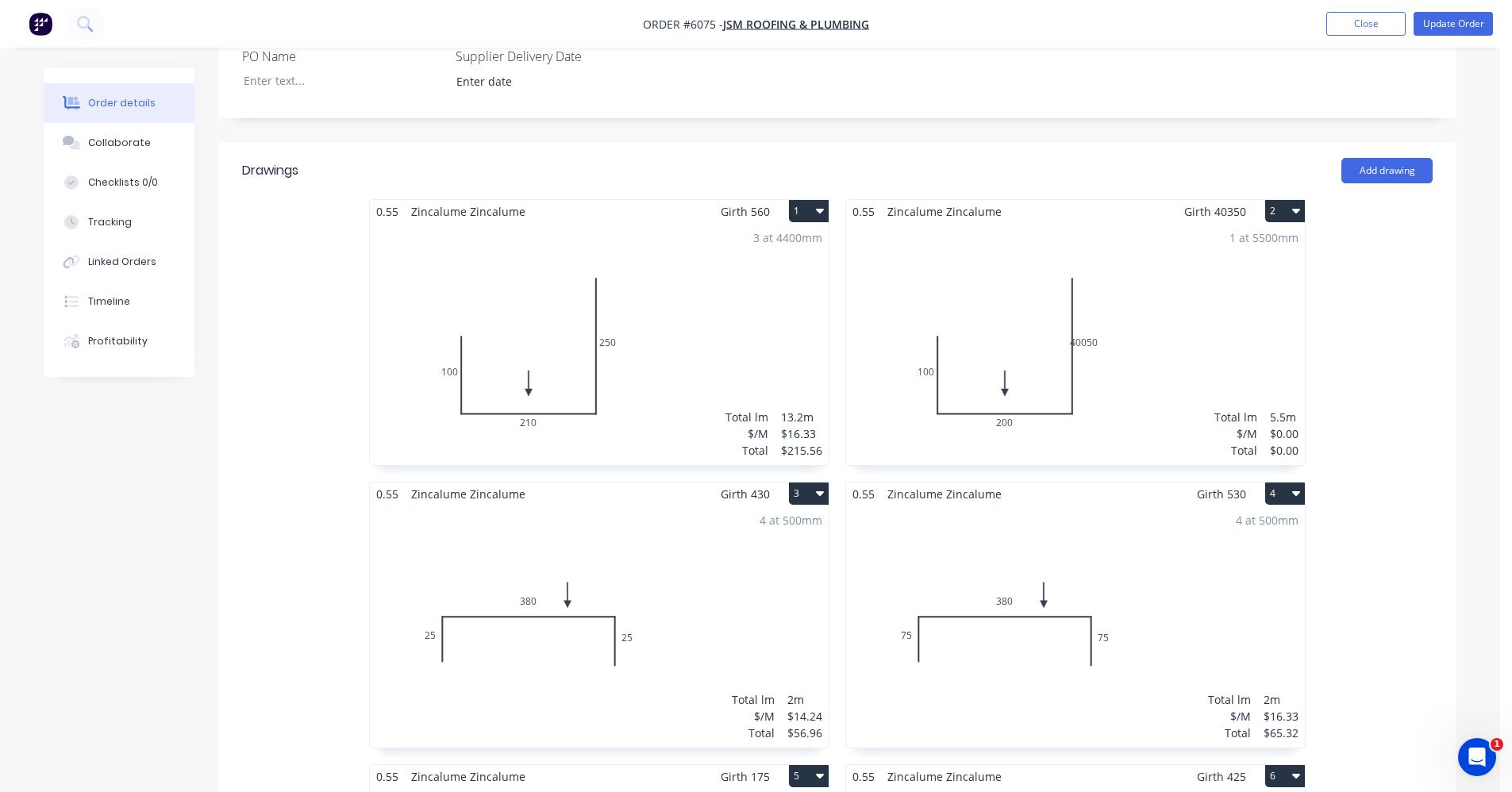
scroll to position [476, 0]
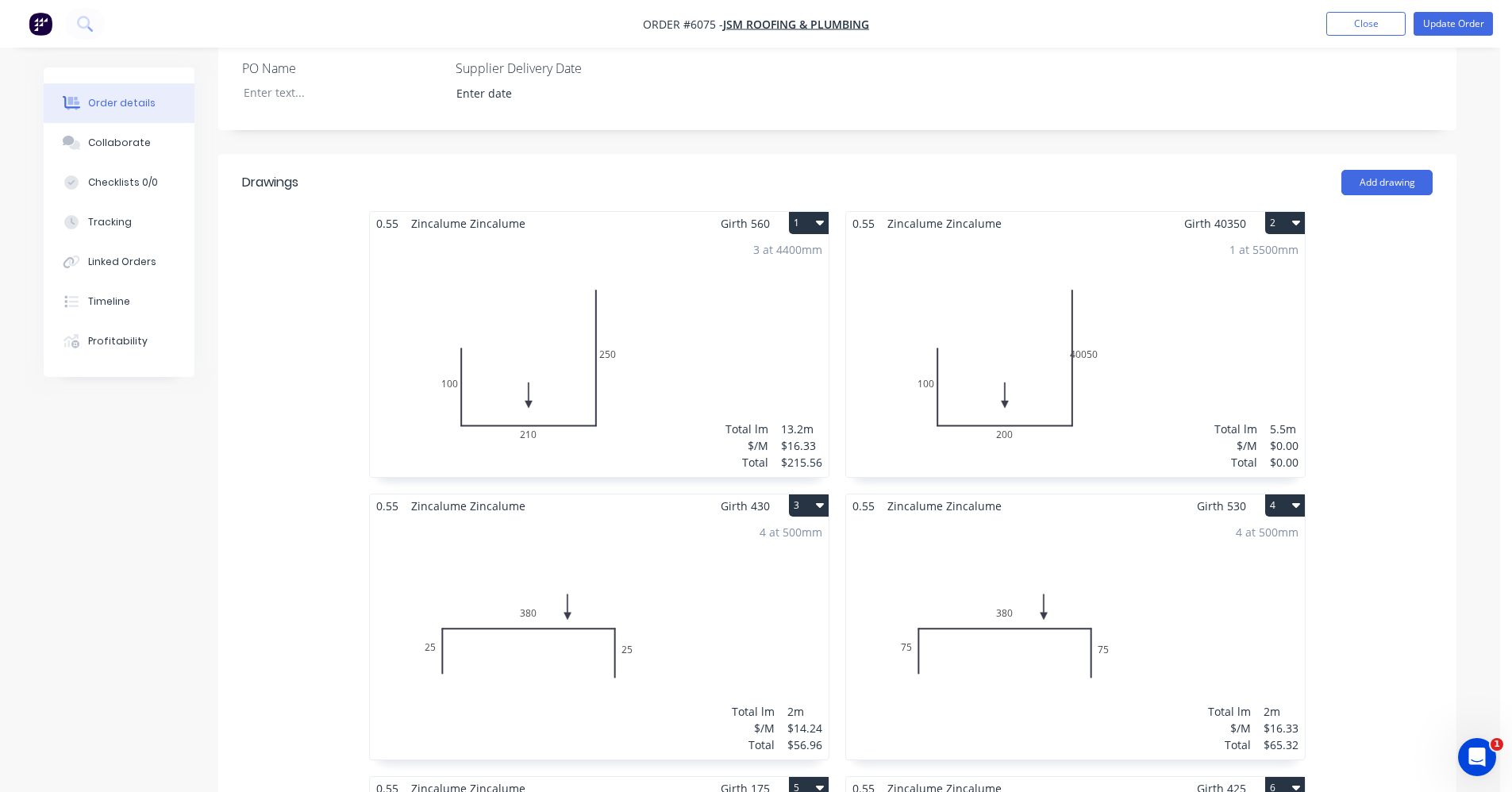
click at [1205, 262] on div "1 at 5500mm Total lm $/M Total 5.5m $0.00 $0.00" at bounding box center [1075, 356] width 459 height 242
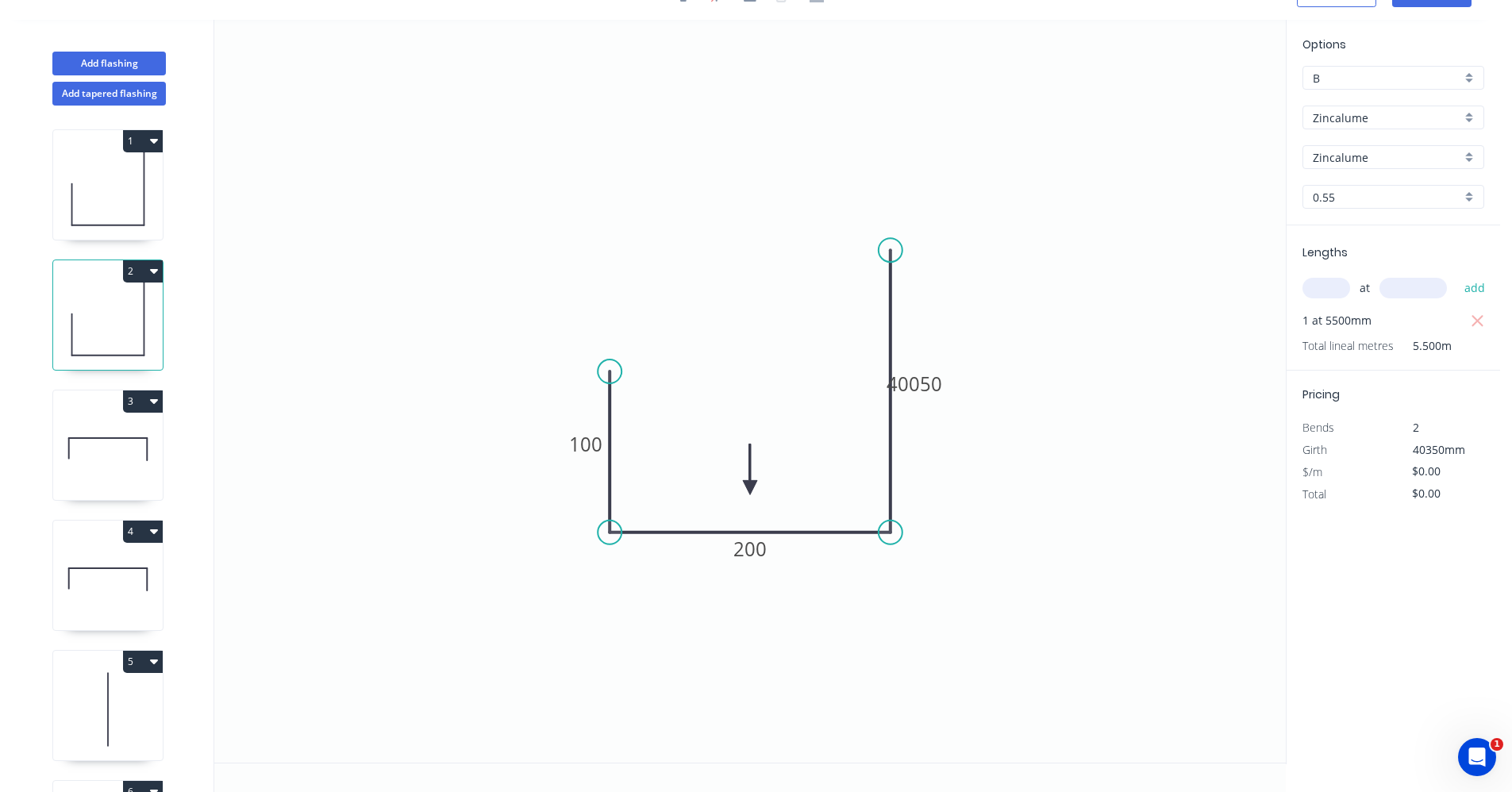
scroll to position [30, 0]
click at [919, 381] on tspan "40050" at bounding box center [914, 383] width 56 height 26
click at [939, 384] on tspan "40050" at bounding box center [914, 383] width 56 height 26
type input "$18.42"
type input "$101.31"
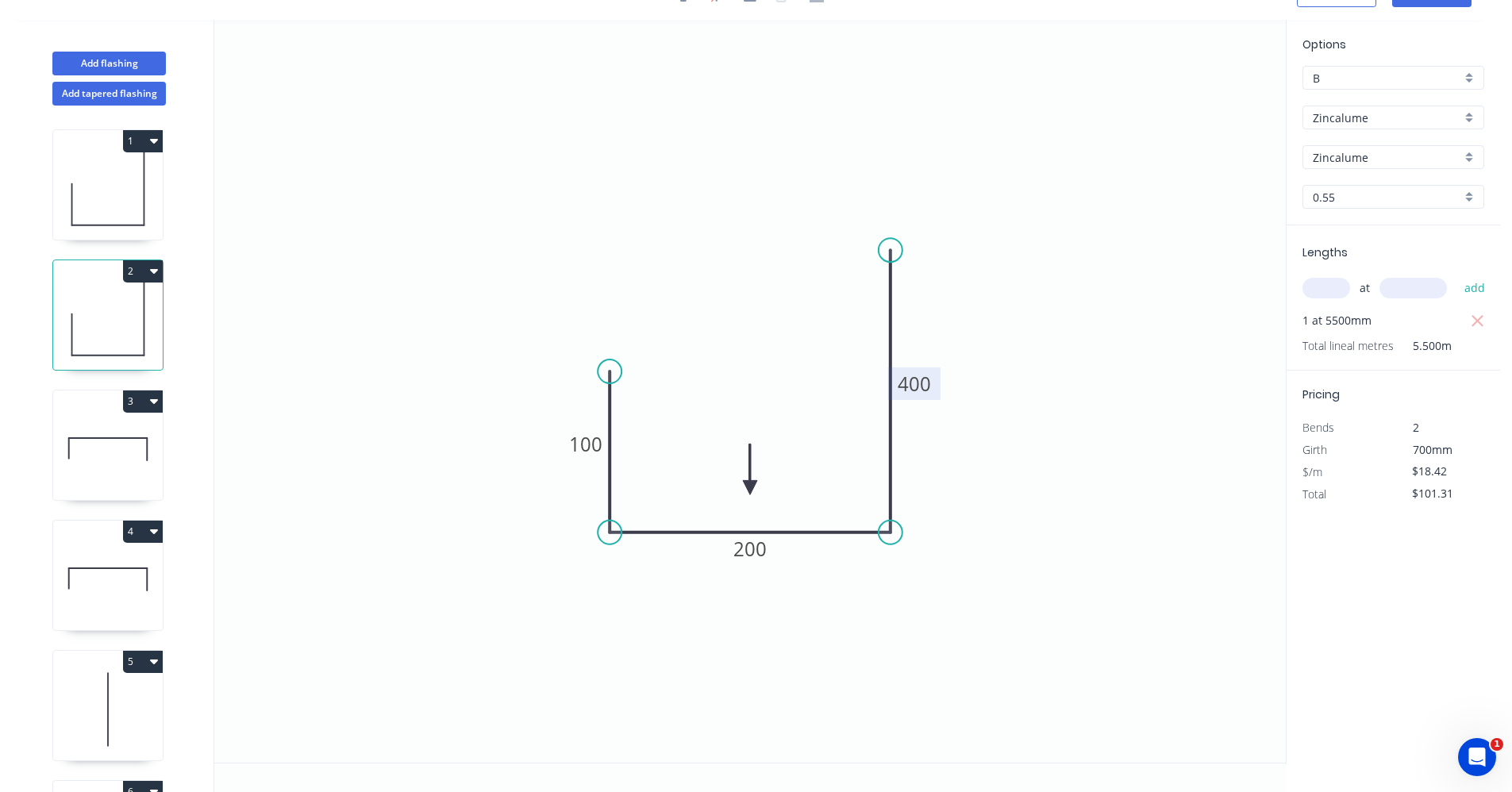
scroll to position [0, 0]
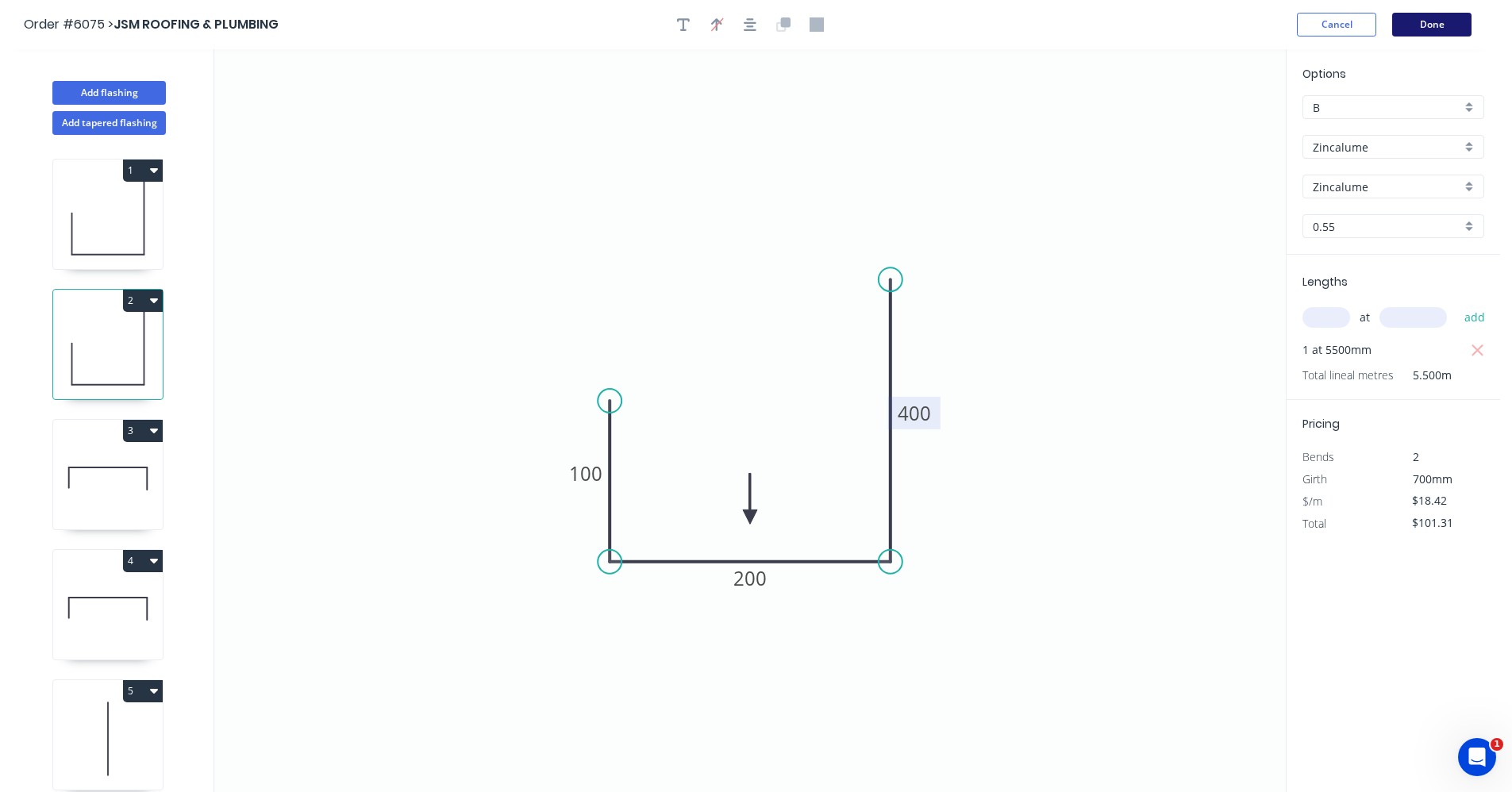
click at [1437, 23] on button "Done" at bounding box center [1431, 25] width 79 height 24
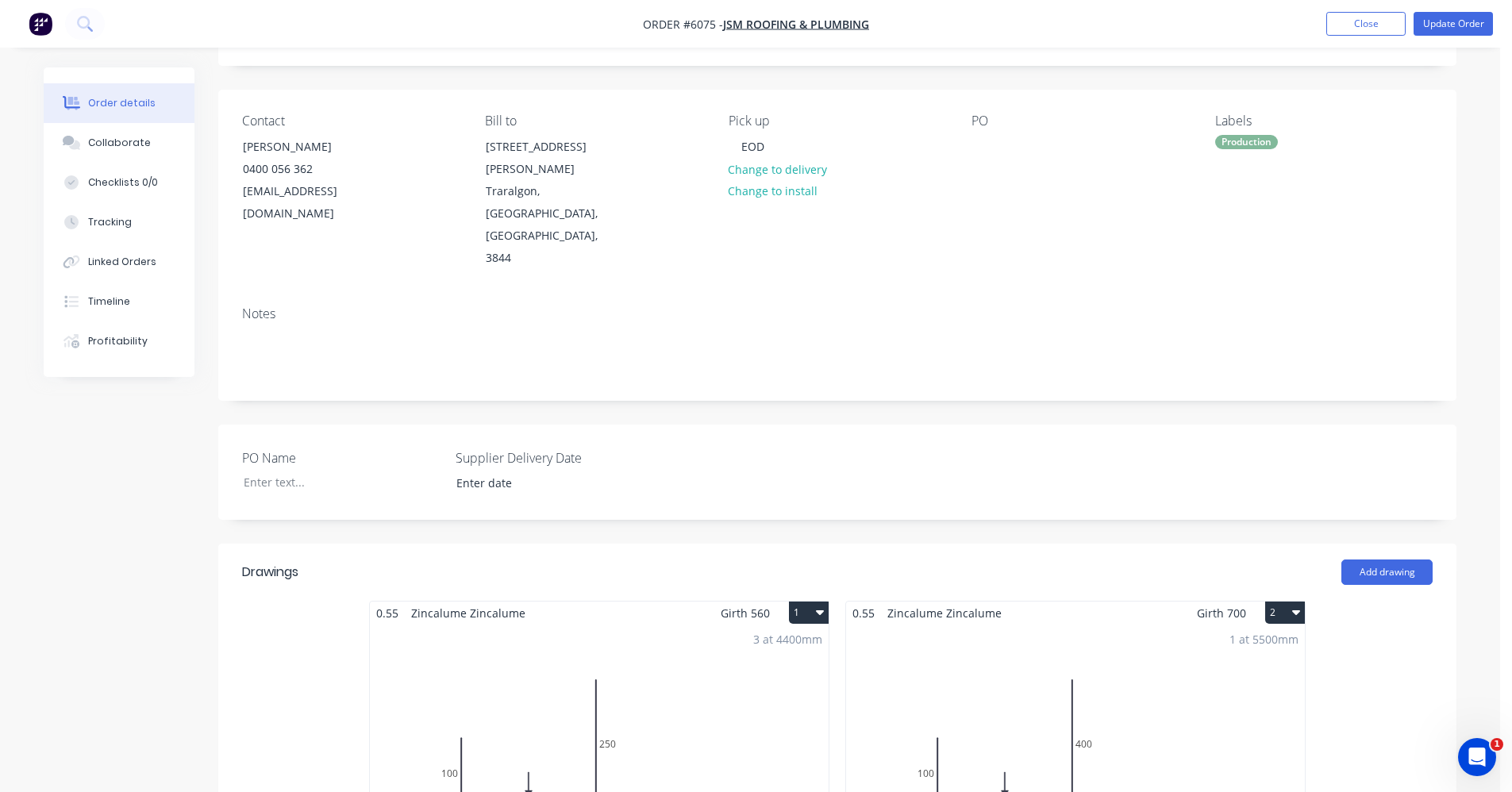
scroll to position [79, 0]
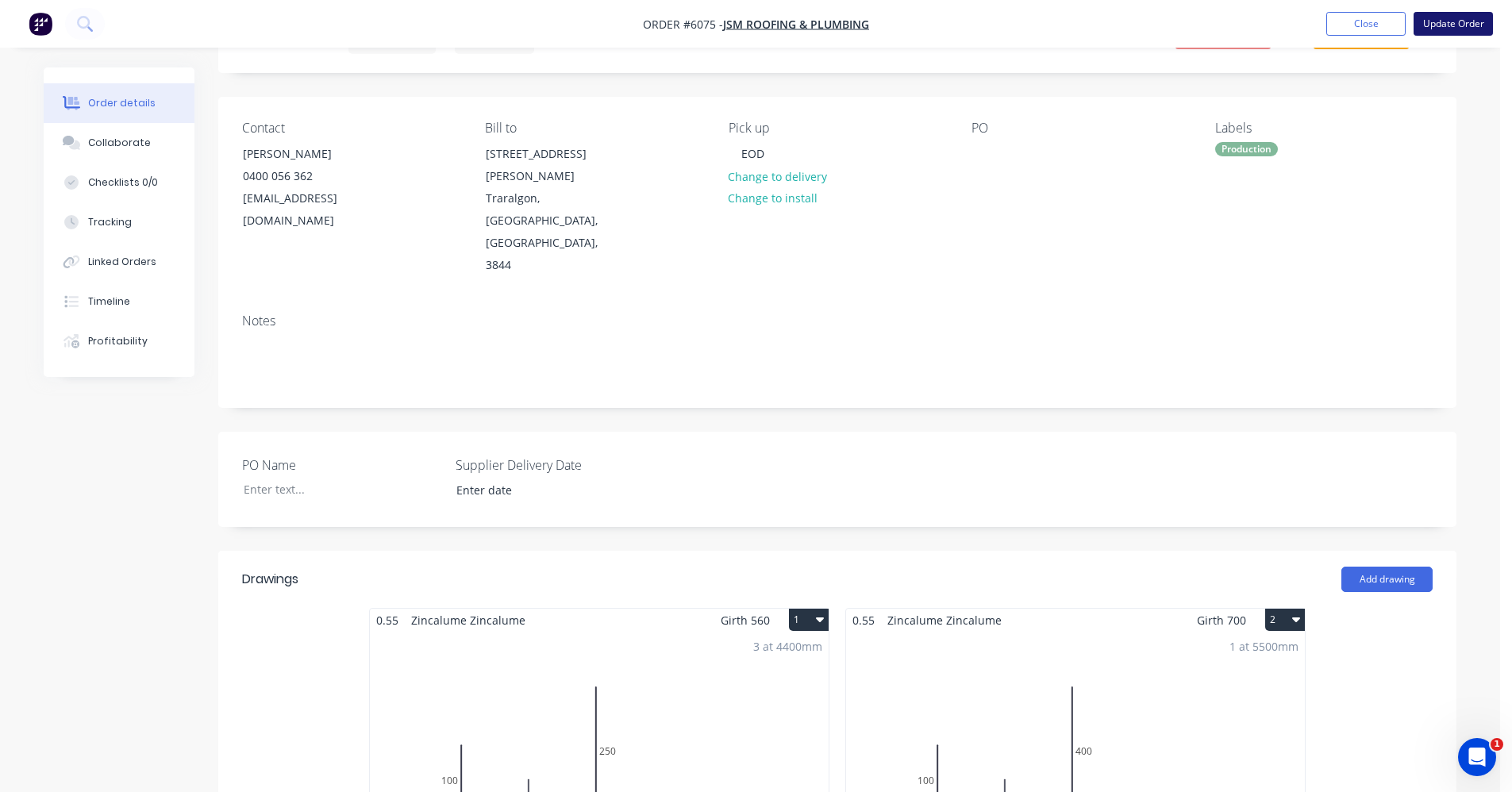
click at [1453, 29] on button "Update Order" at bounding box center [1453, 24] width 79 height 24
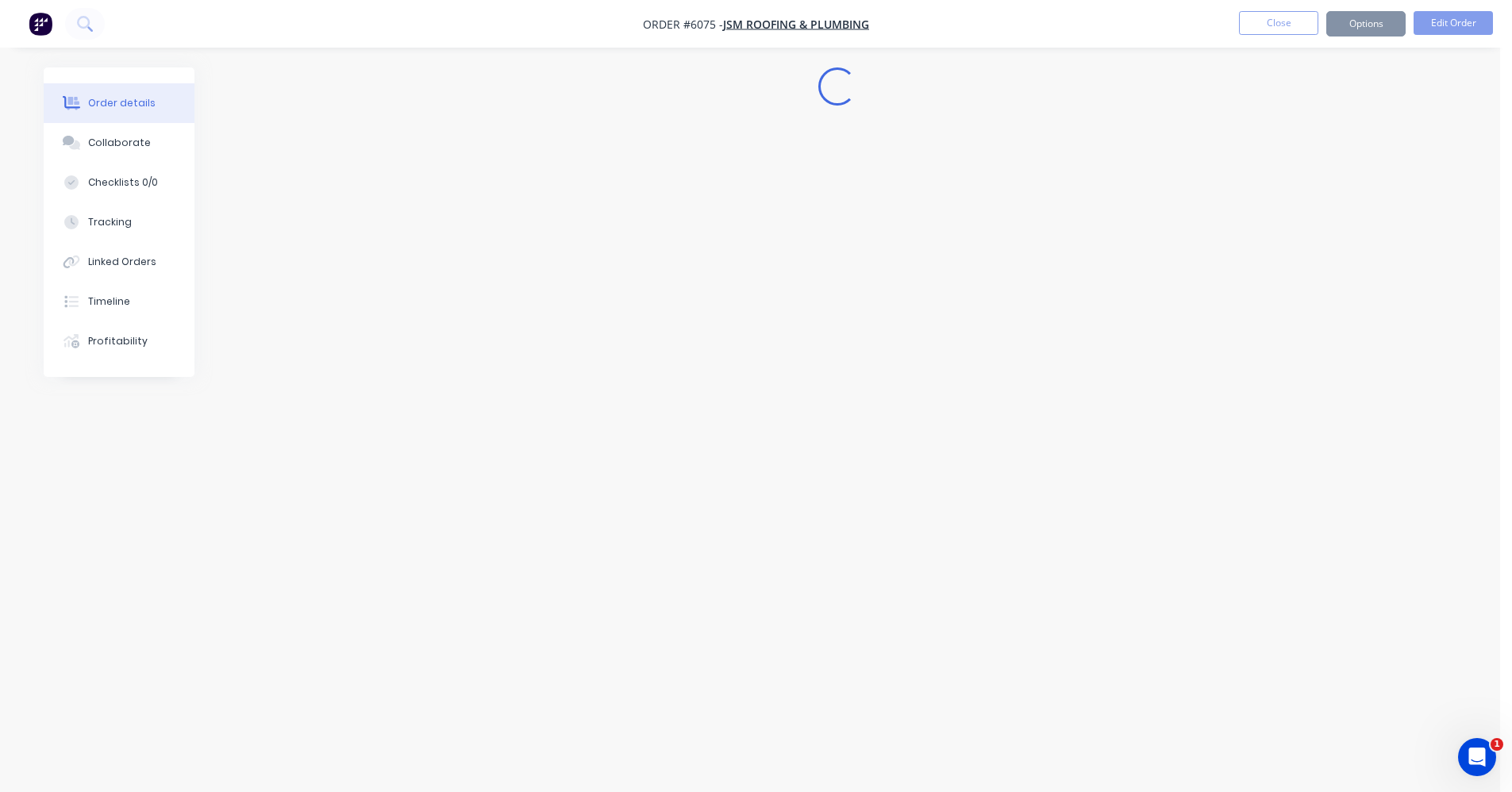
scroll to position [0, 0]
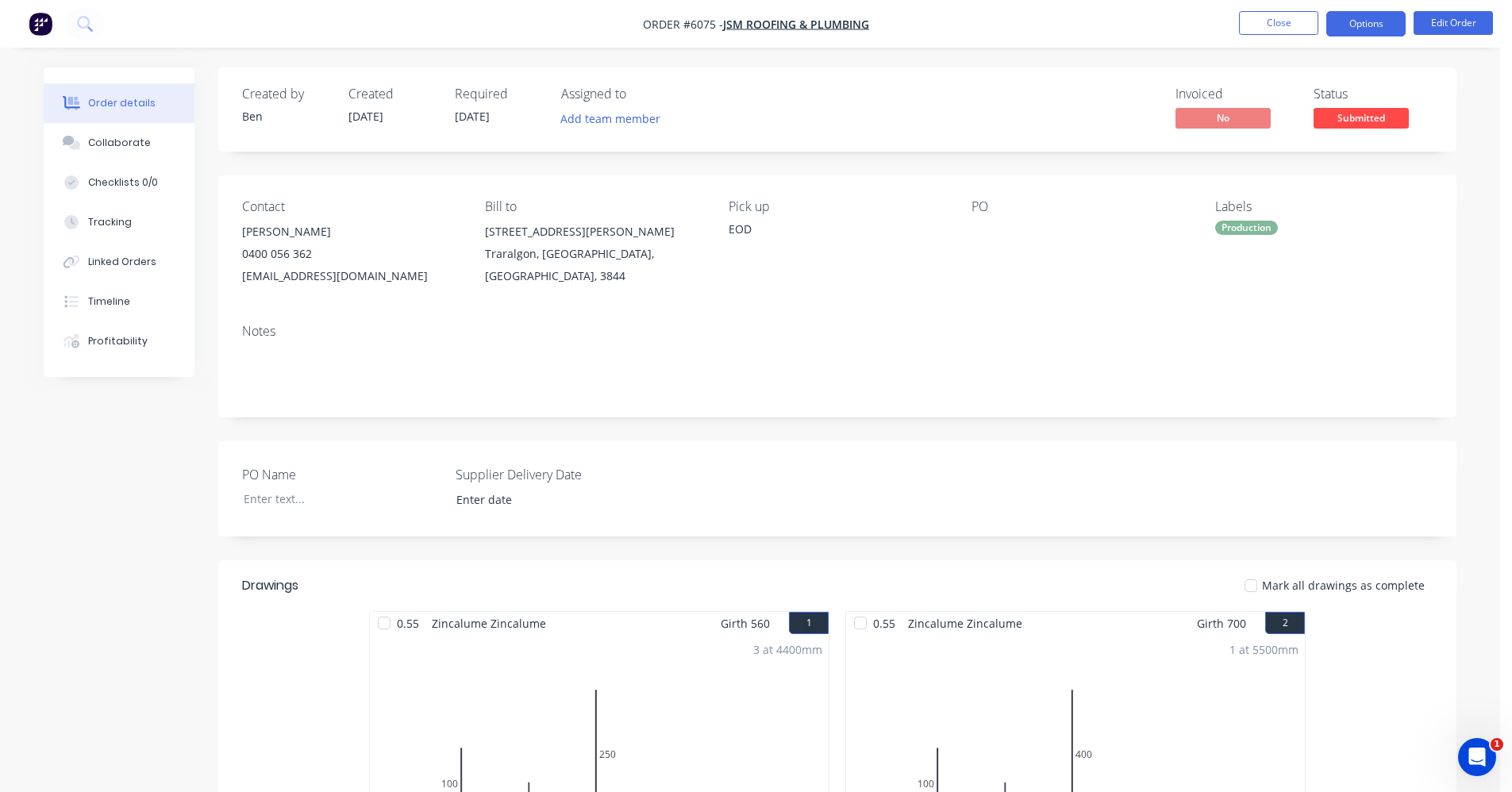
click at [1371, 27] on button "Options" at bounding box center [1365, 23] width 79 height 25
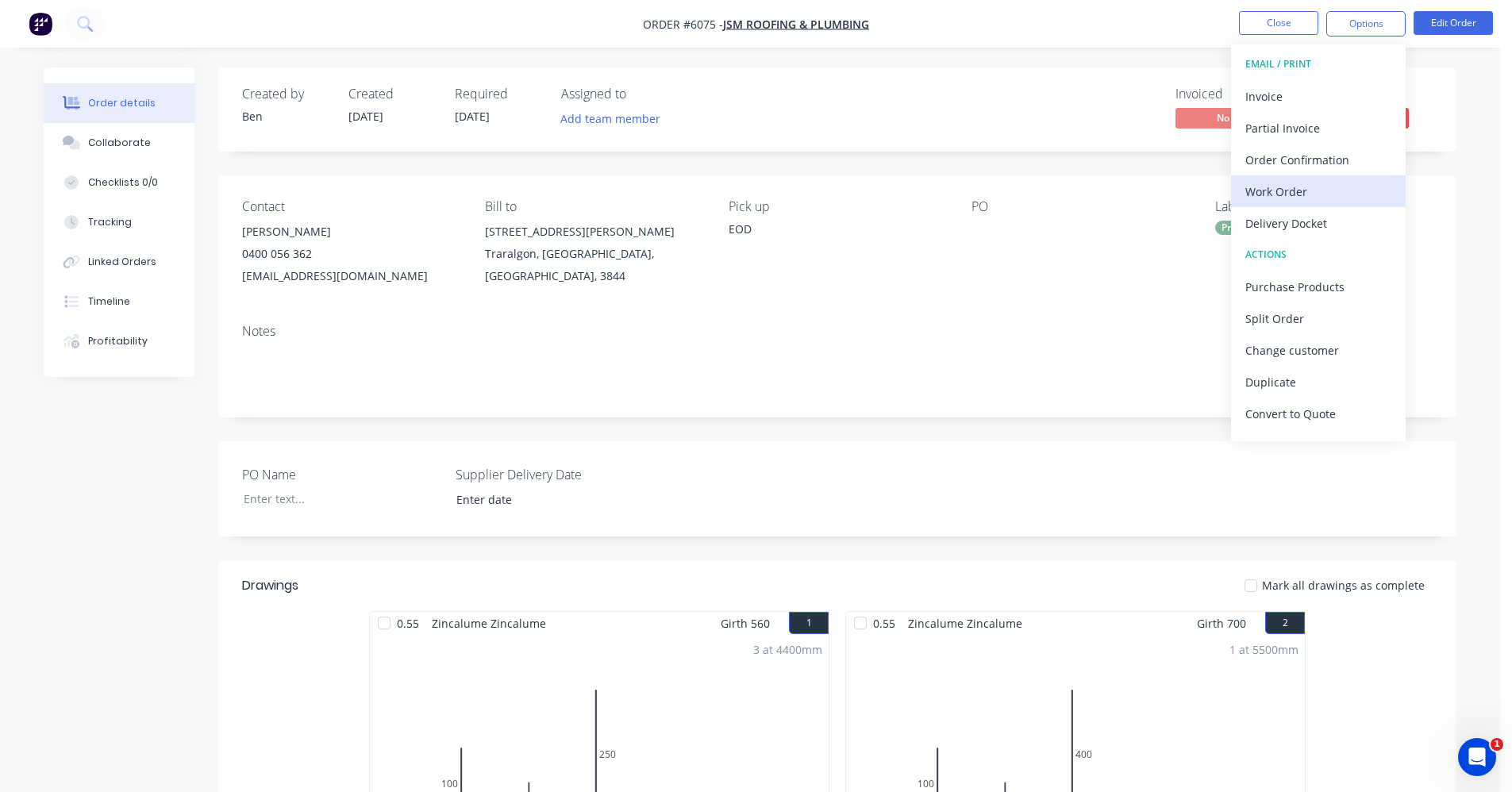
click at [1288, 196] on div "Work Order" at bounding box center [1318, 191] width 146 height 23
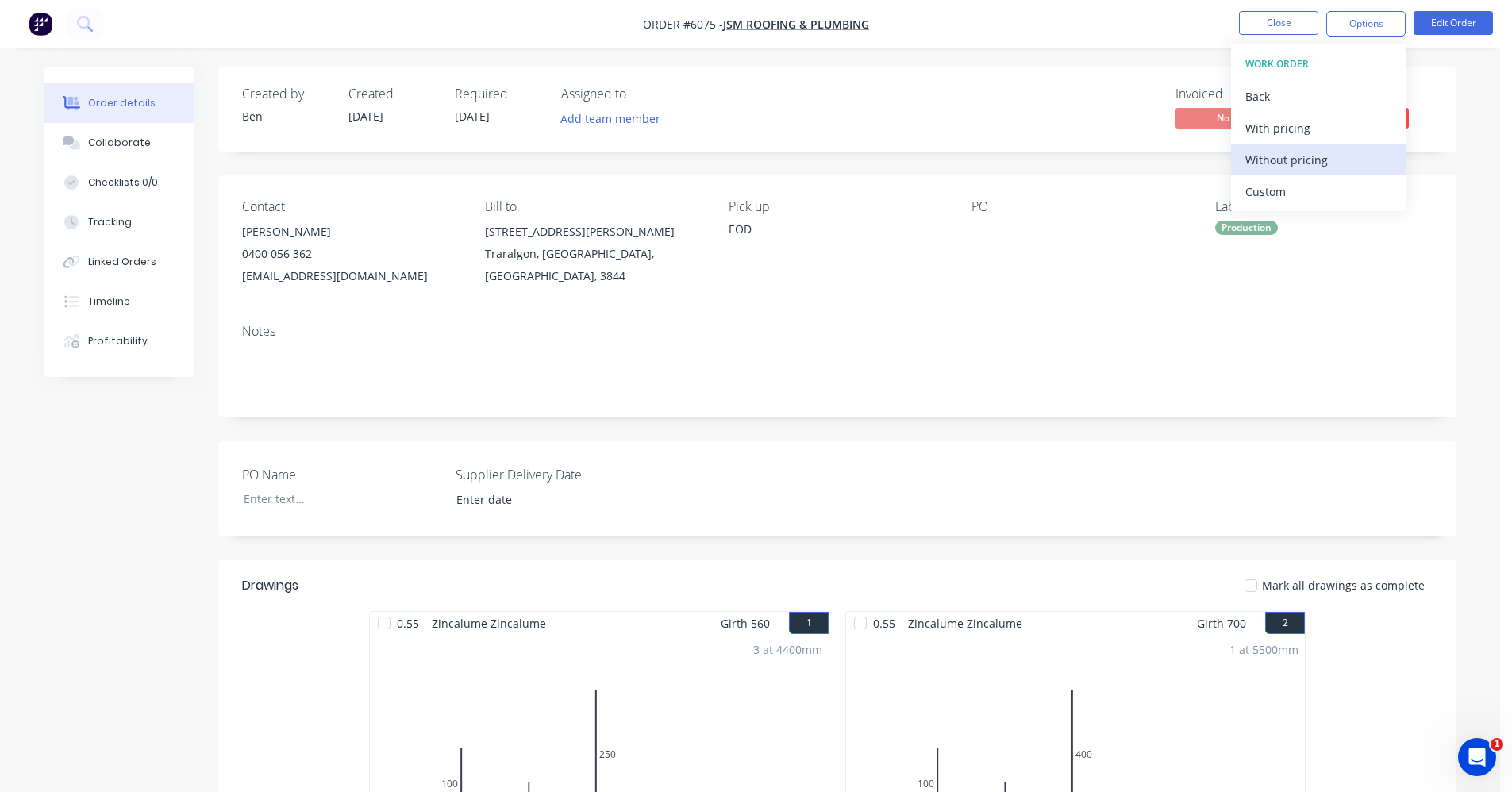
click at [1286, 159] on div "Without pricing" at bounding box center [1318, 160] width 146 height 23
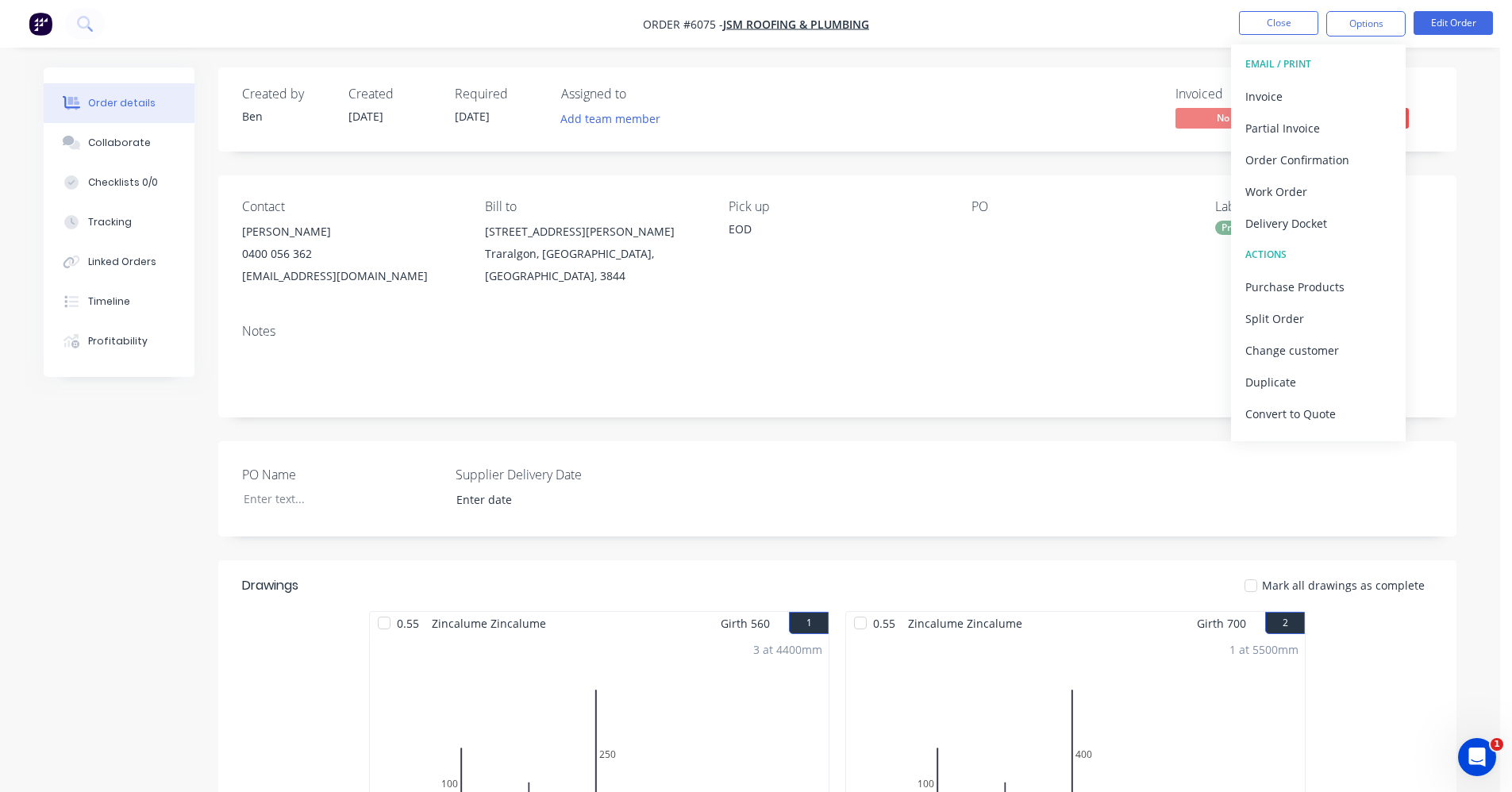
drag, startPoint x: 850, startPoint y: 339, endPoint x: 932, endPoint y: 323, distance: 83.5
click at [869, 335] on div "Notes" at bounding box center [837, 364] width 1238 height 106
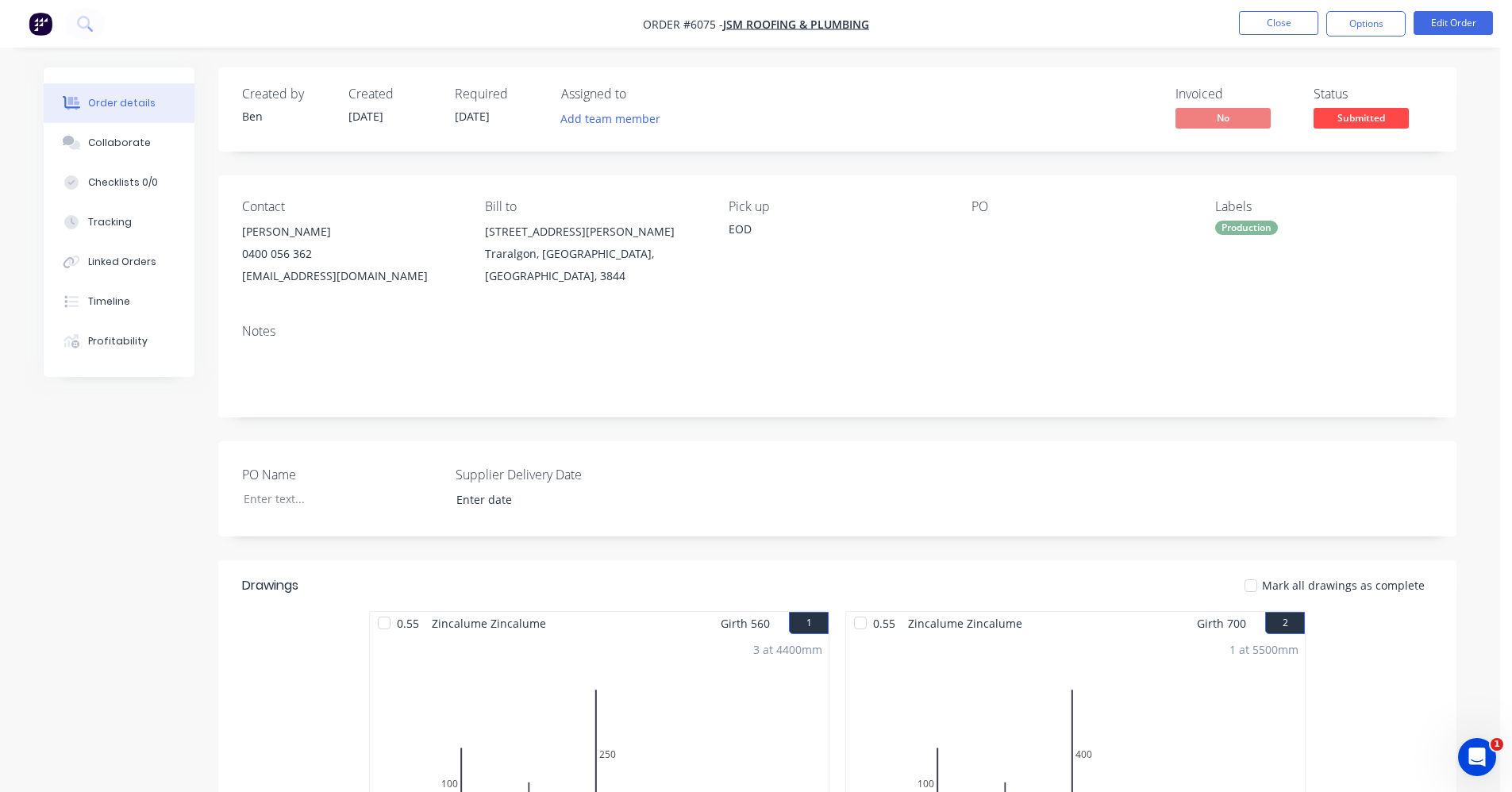
click at [1368, 128] on span "Submitted" at bounding box center [1361, 117] width 96 height 19
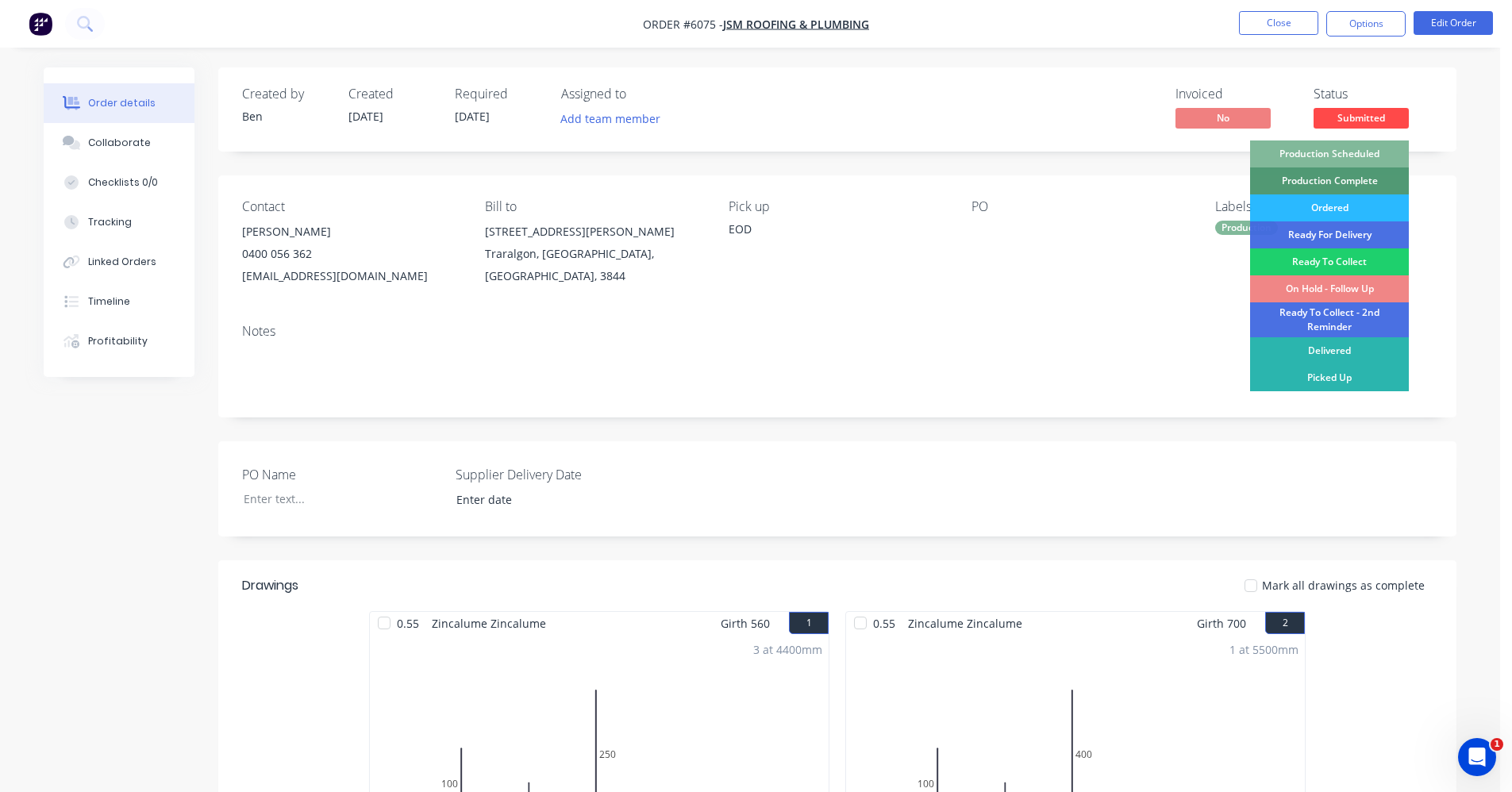
click at [1349, 151] on div "Production Scheduled" at bounding box center [1329, 153] width 159 height 27
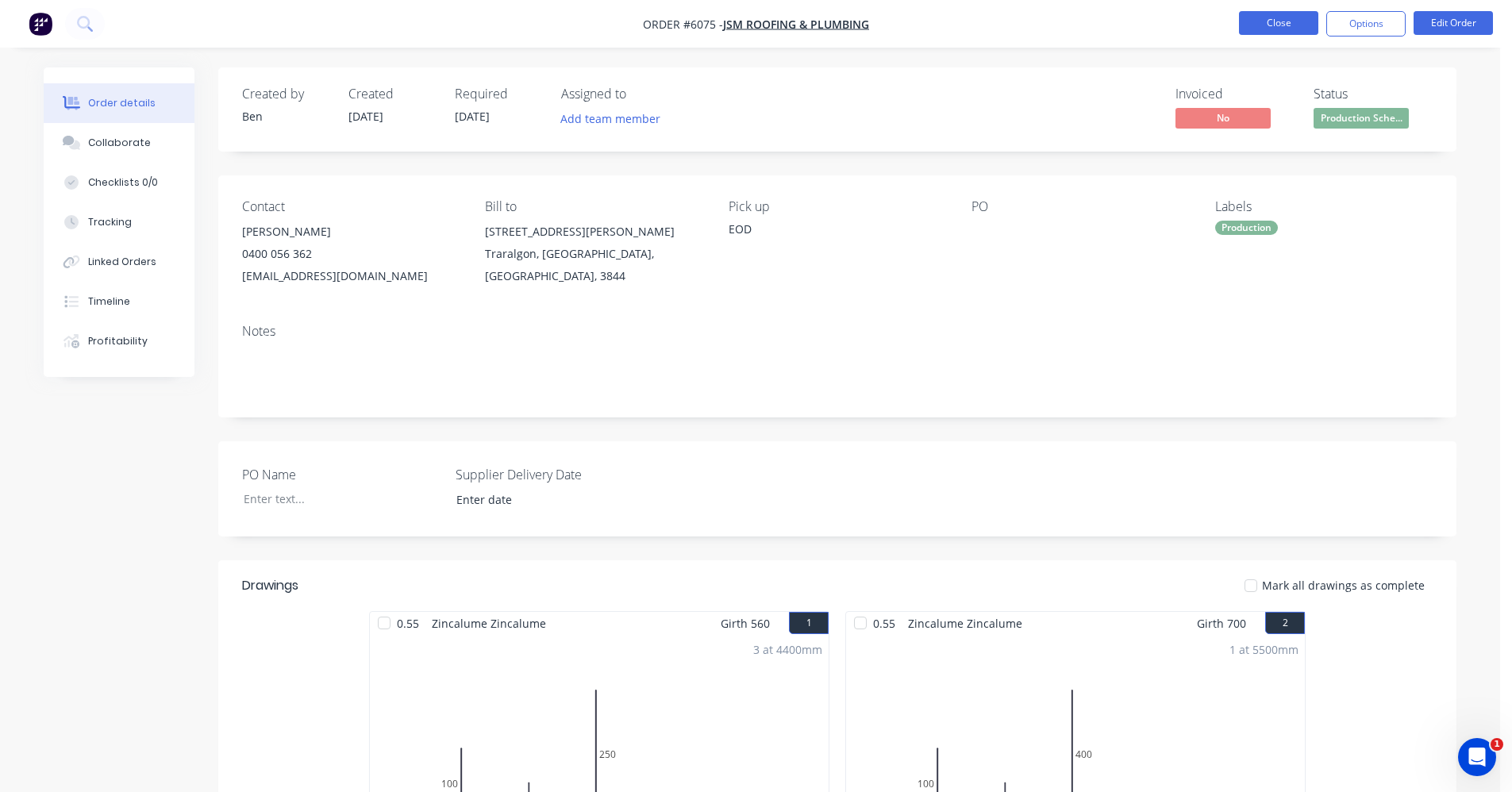
click at [1284, 19] on button "Close" at bounding box center [1278, 23] width 79 height 24
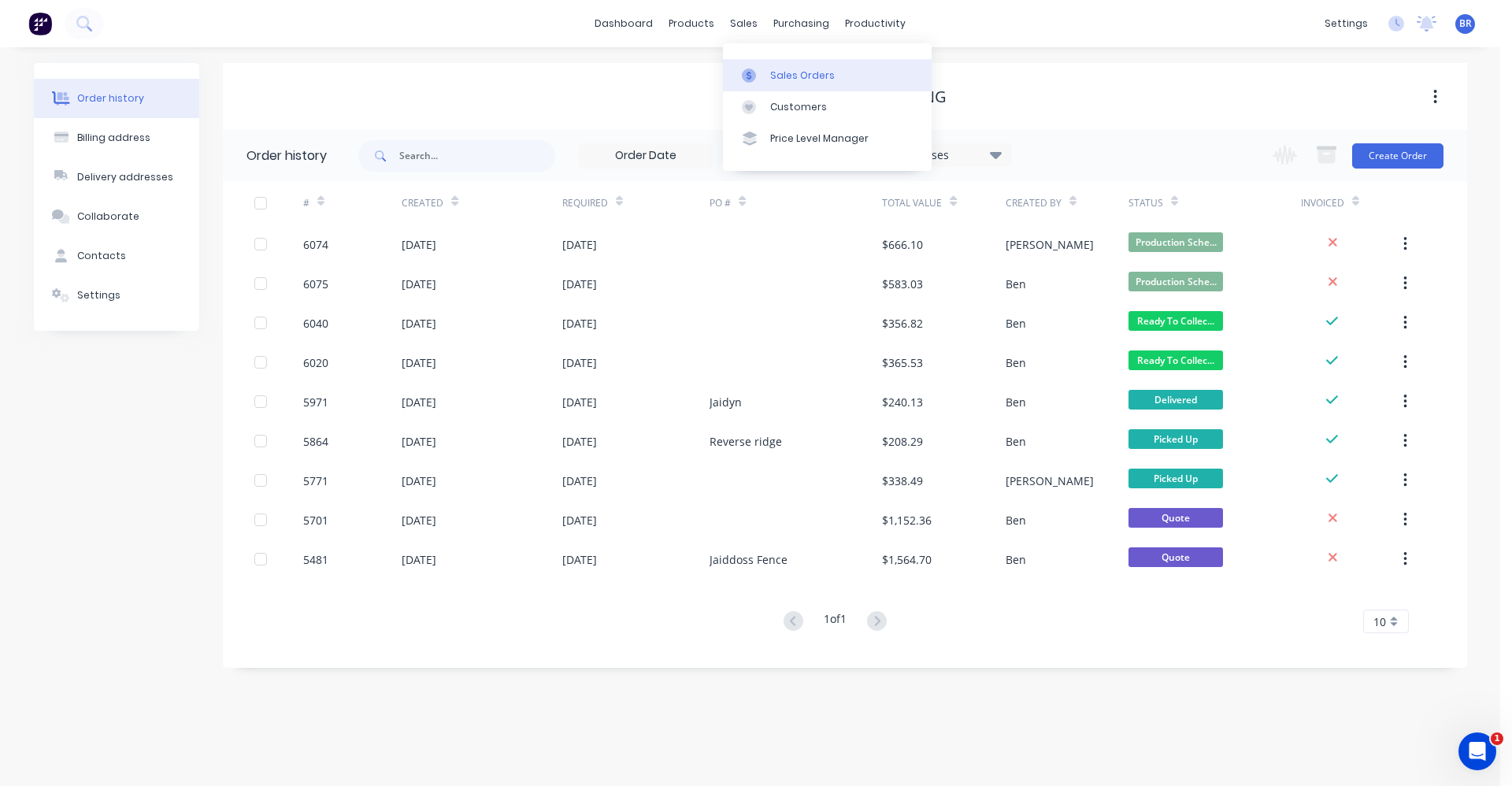
click at [798, 64] on link "Sales Orders" at bounding box center [827, 75] width 208 height 31
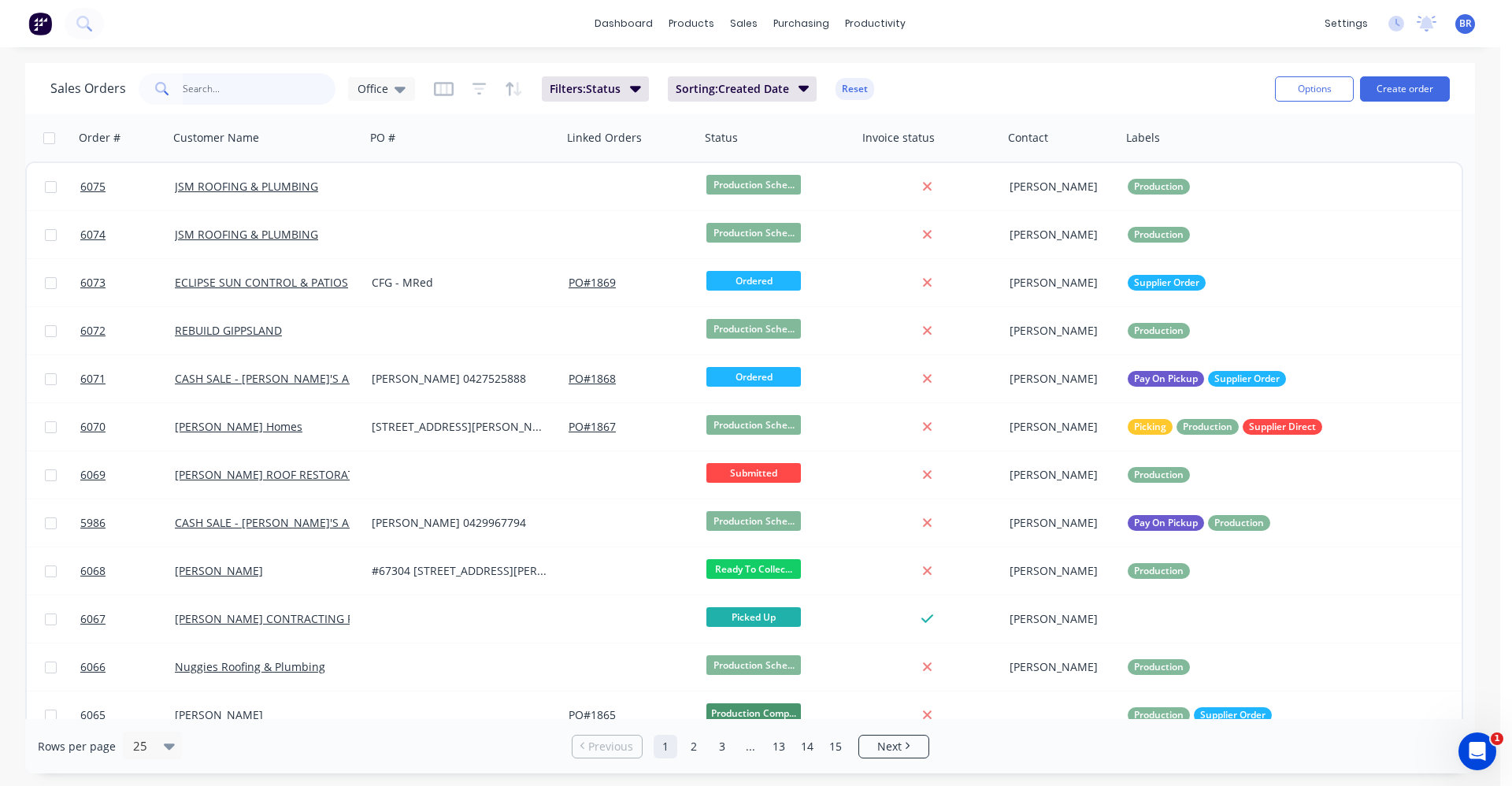
click at [229, 81] on input "text" at bounding box center [259, 88] width 154 height 31
type input "+"
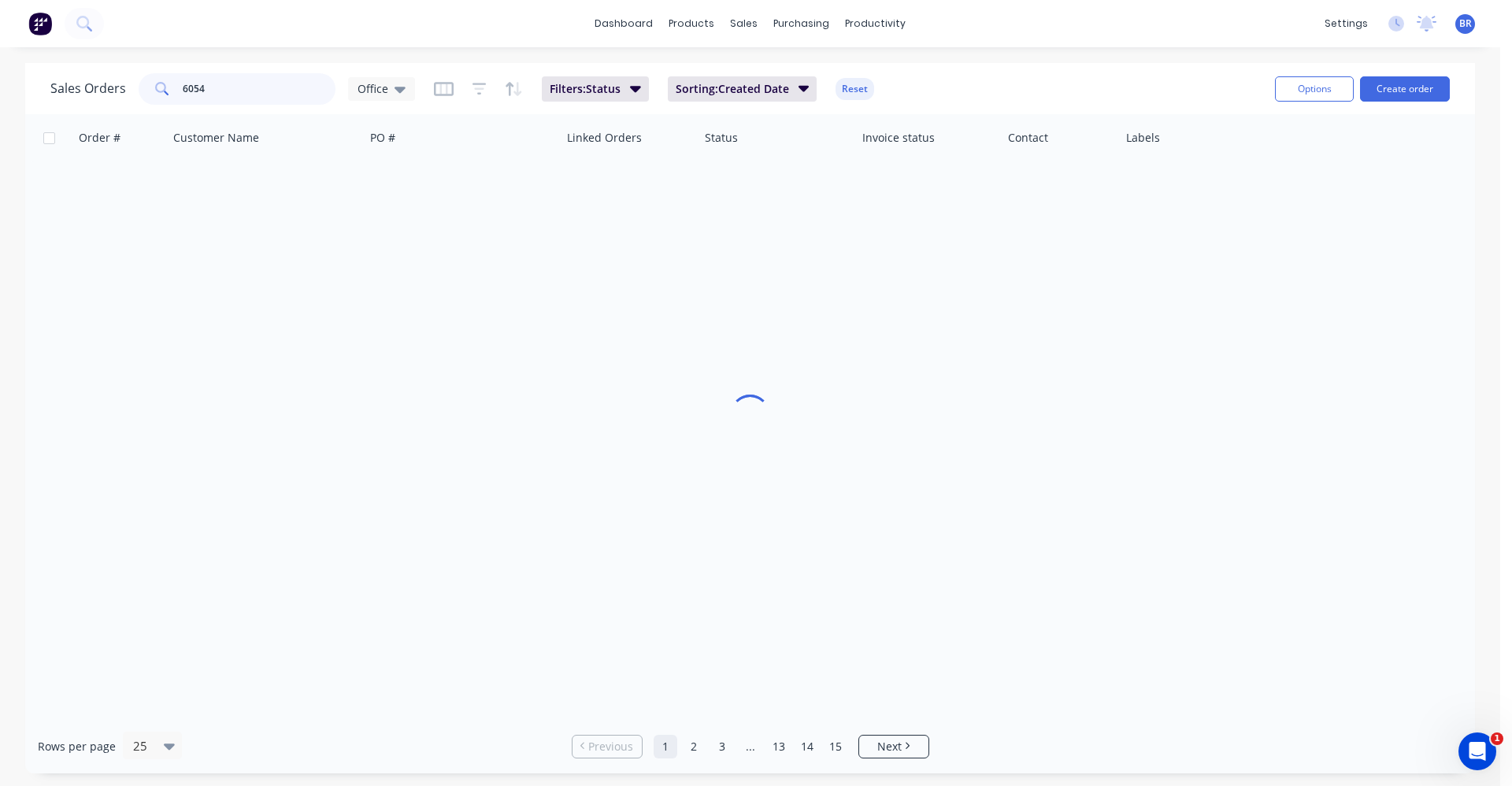
type input "6054"
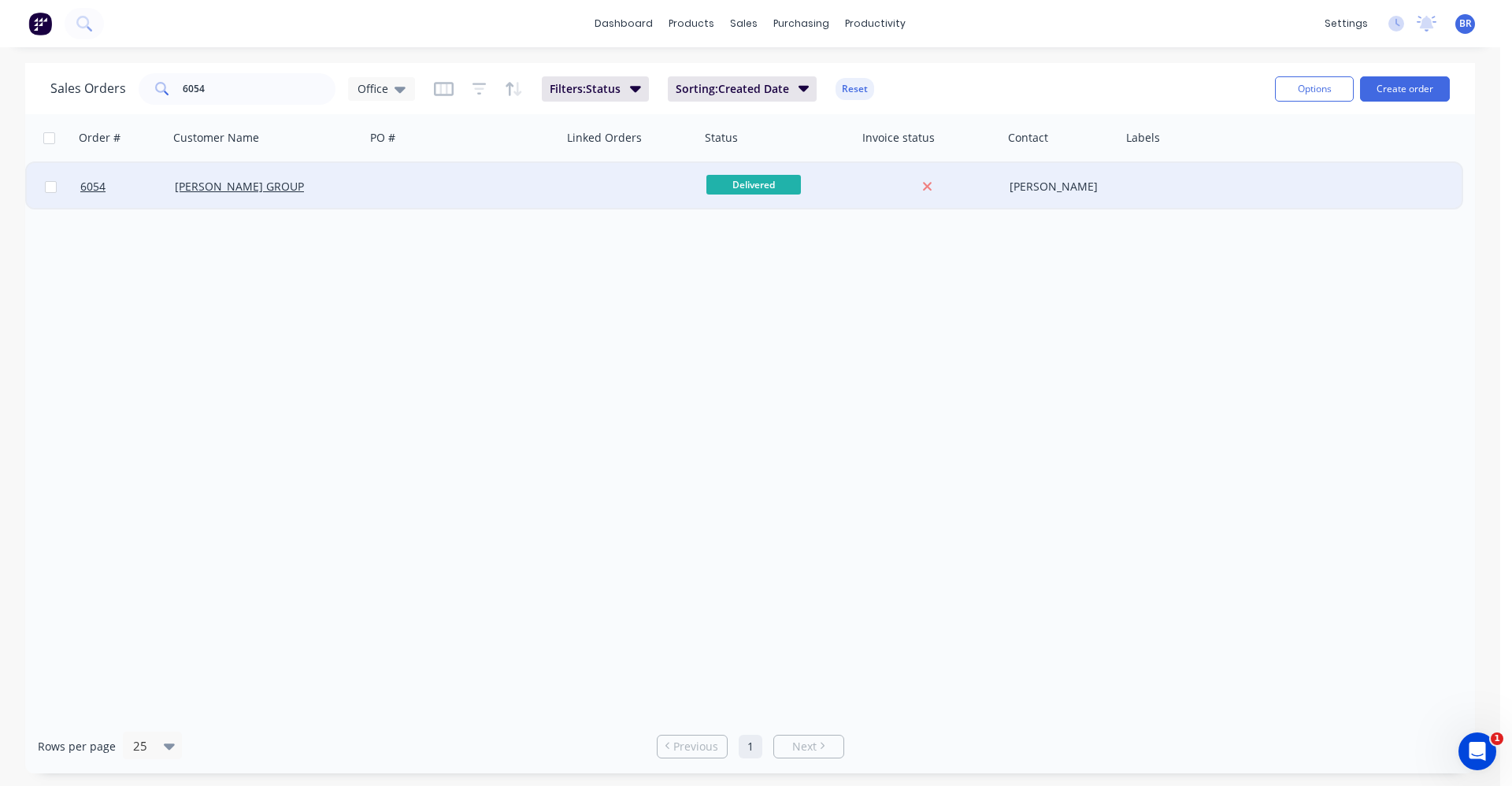
click at [452, 188] on div at bounding box center [464, 186] width 197 height 47
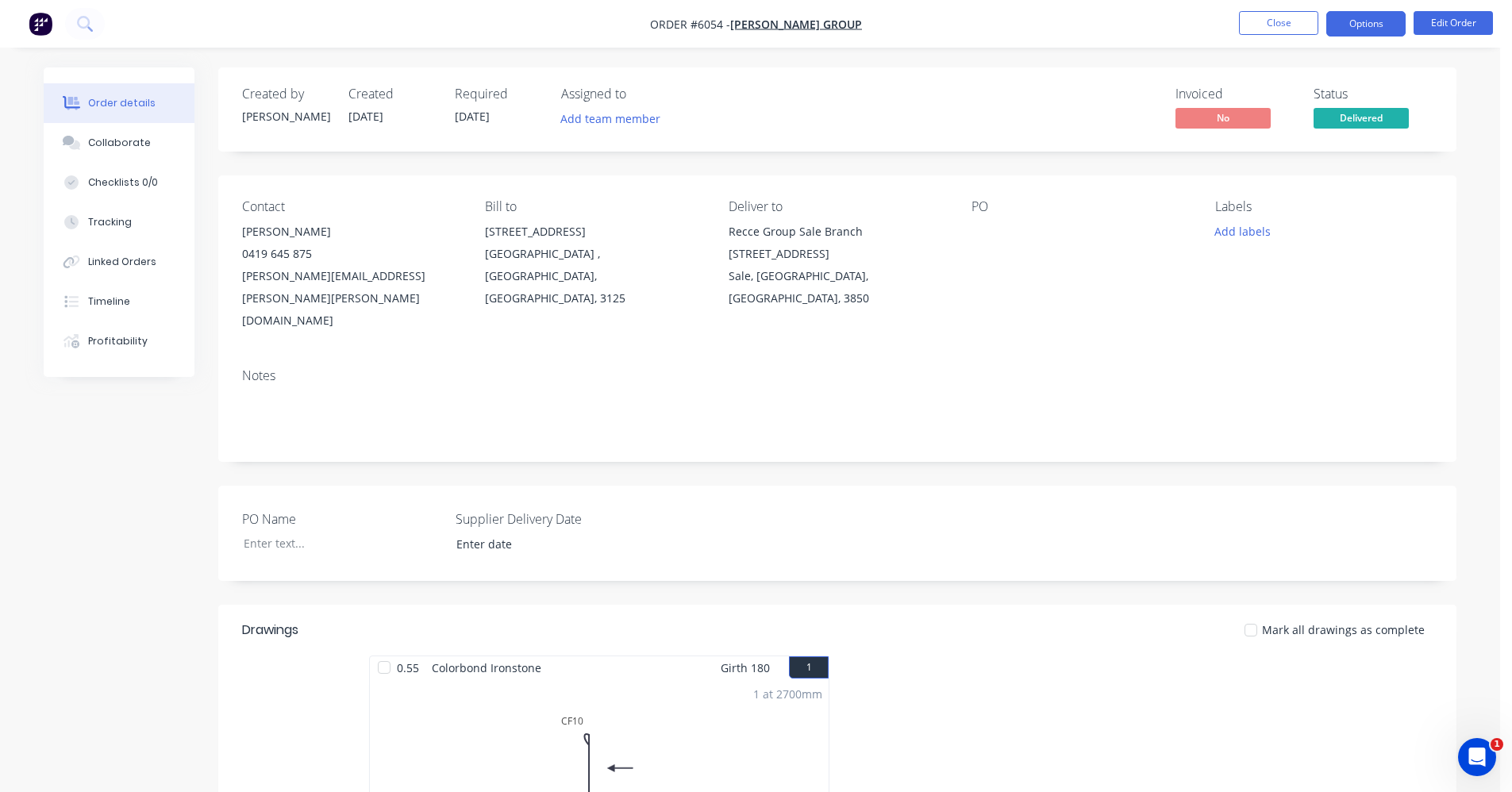
click at [1362, 27] on button "Options" at bounding box center [1365, 23] width 79 height 25
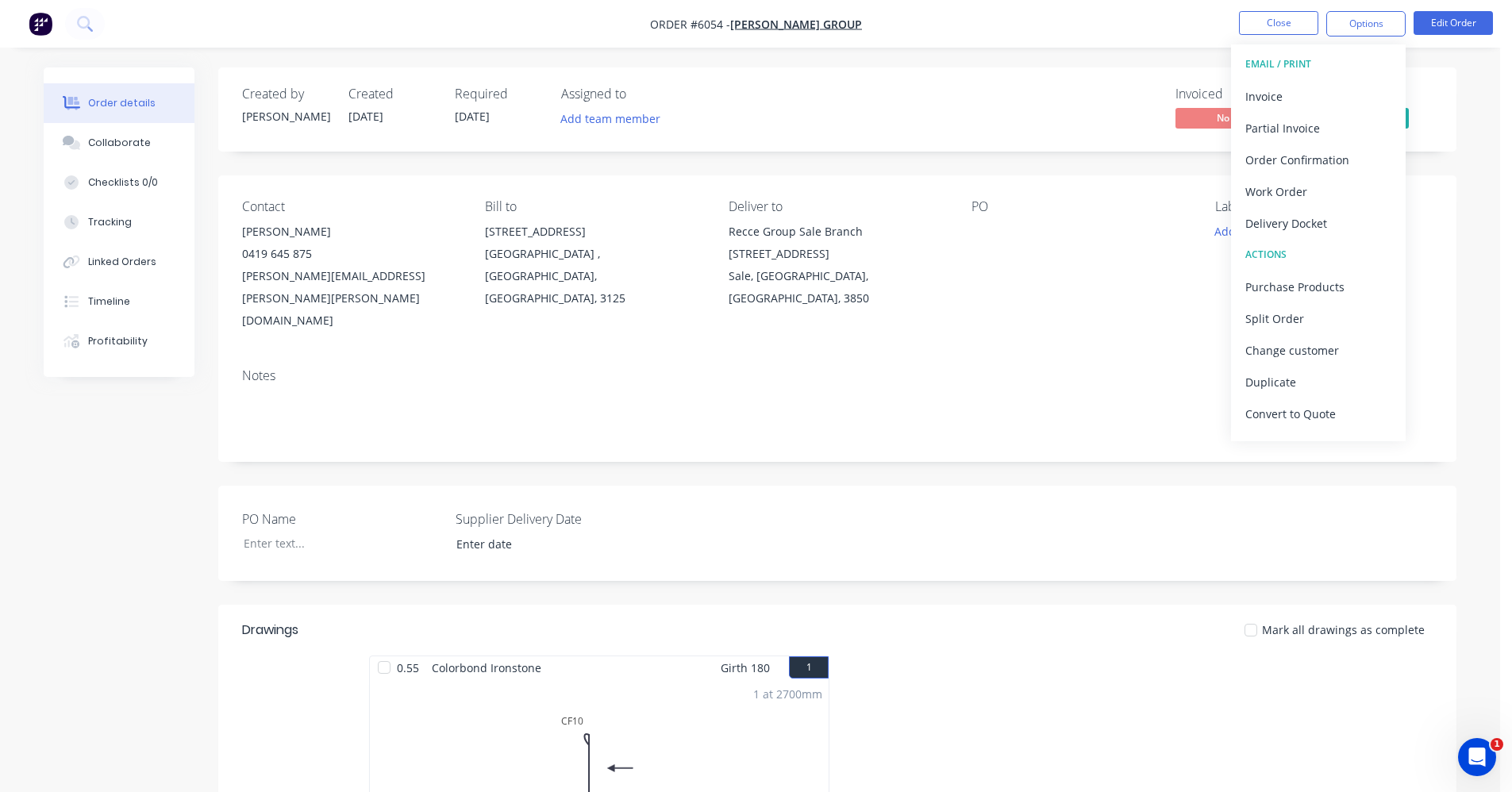
click at [1294, 225] on div "Delivery Docket" at bounding box center [1318, 223] width 146 height 23
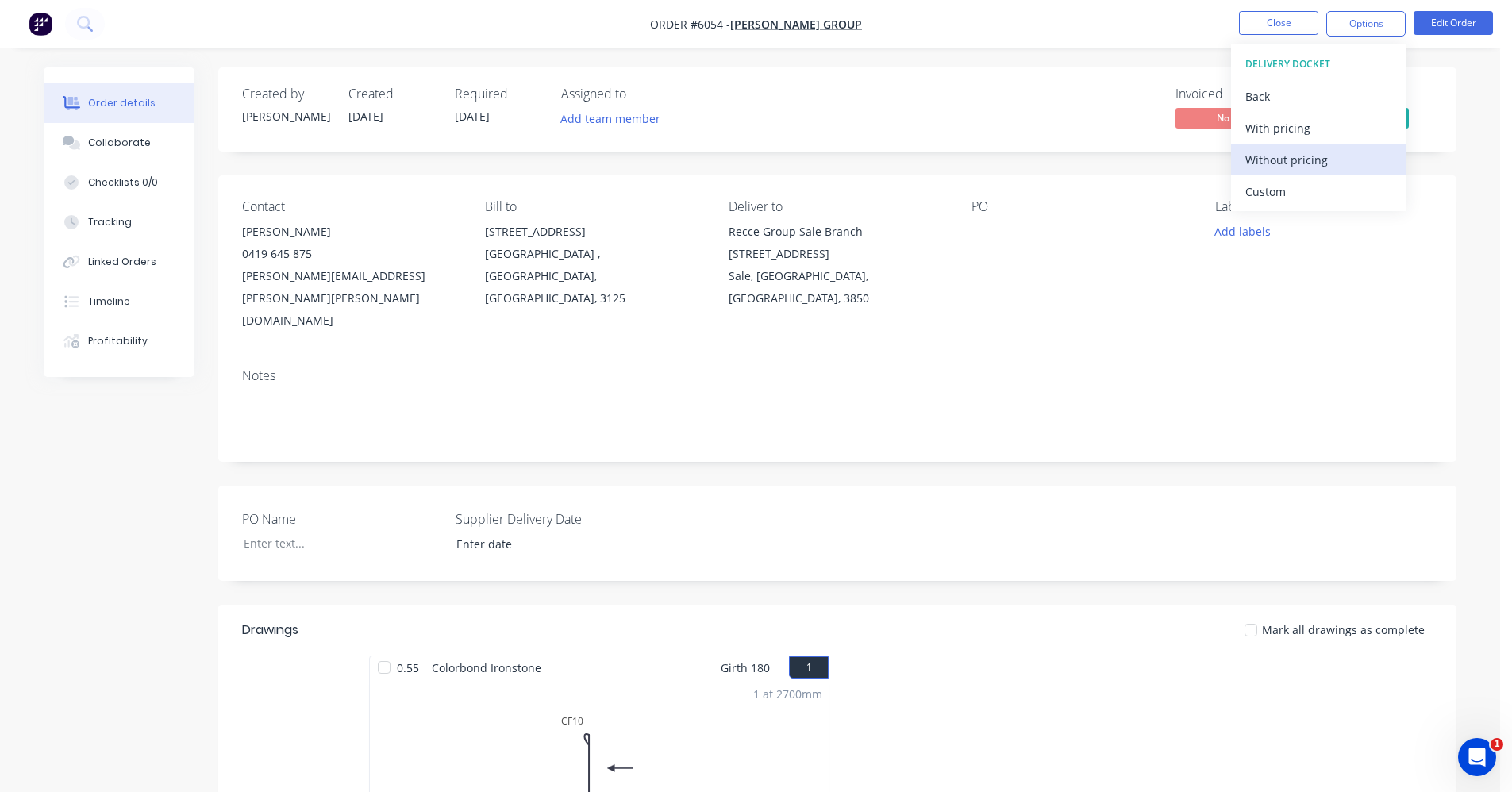
click at [1295, 160] on div "Without pricing" at bounding box center [1318, 160] width 146 height 23
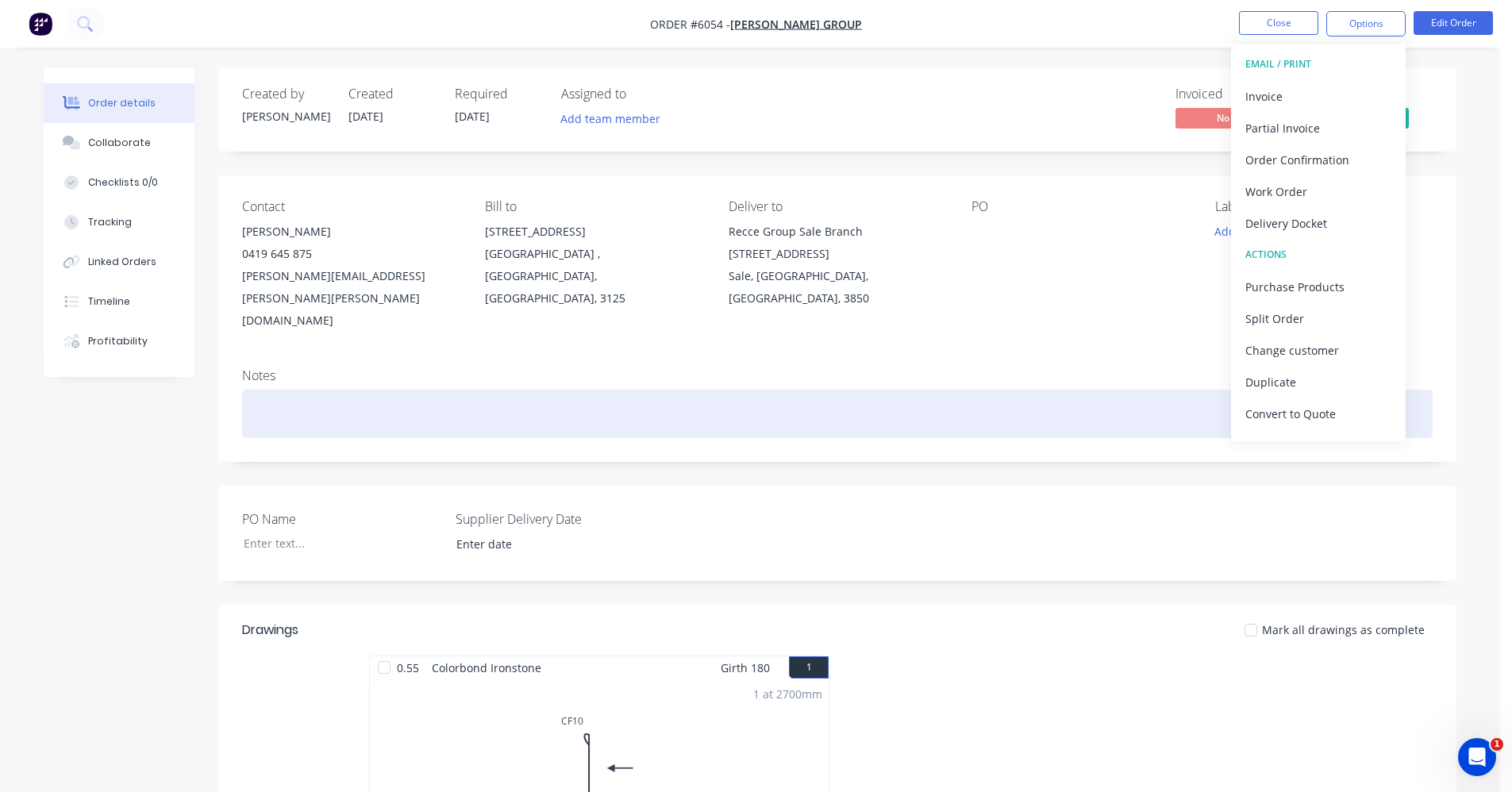
click at [888, 390] on div at bounding box center [838, 414] width 1191 height 48
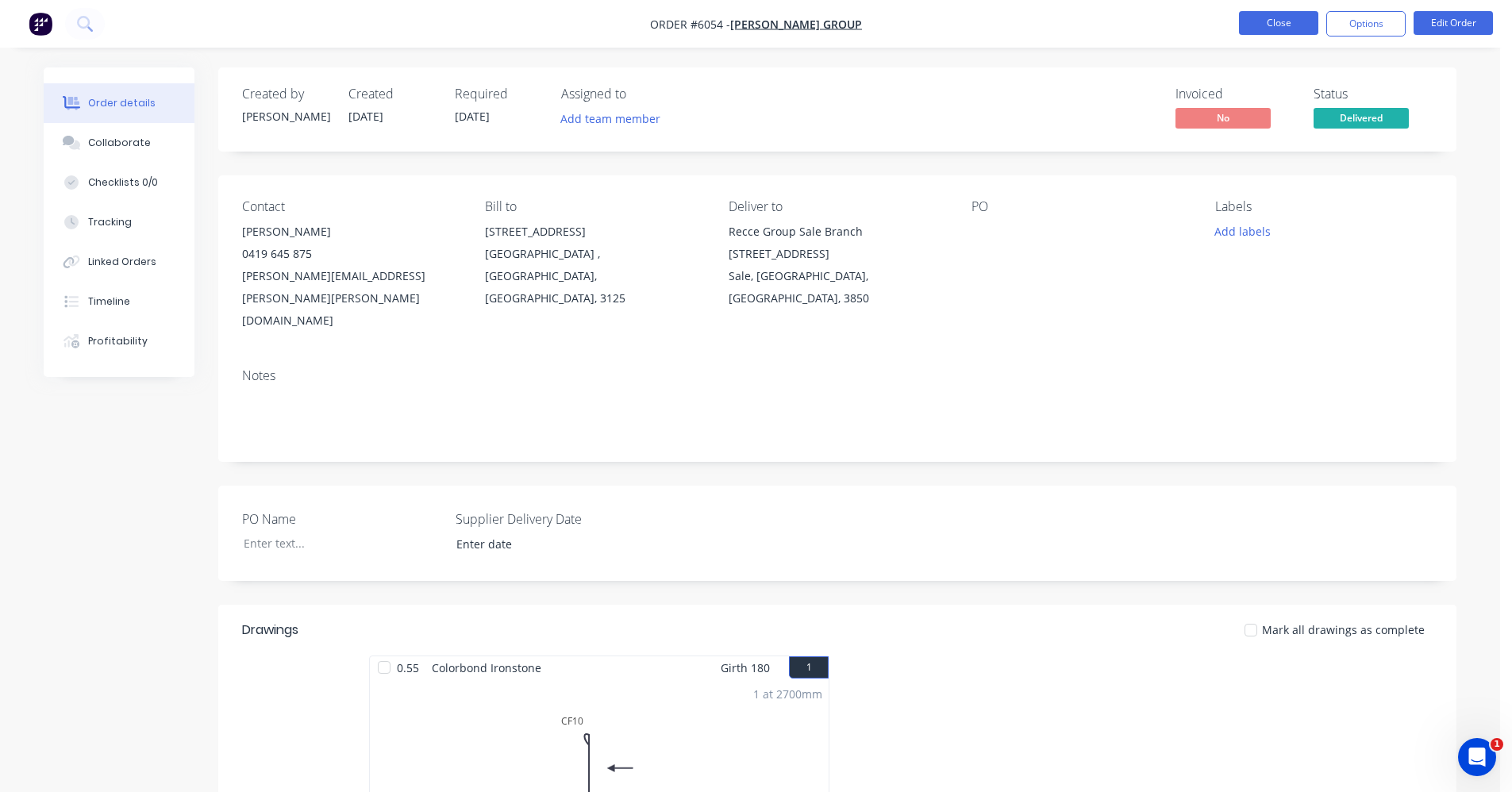
click at [1268, 14] on button "Close" at bounding box center [1278, 23] width 79 height 24
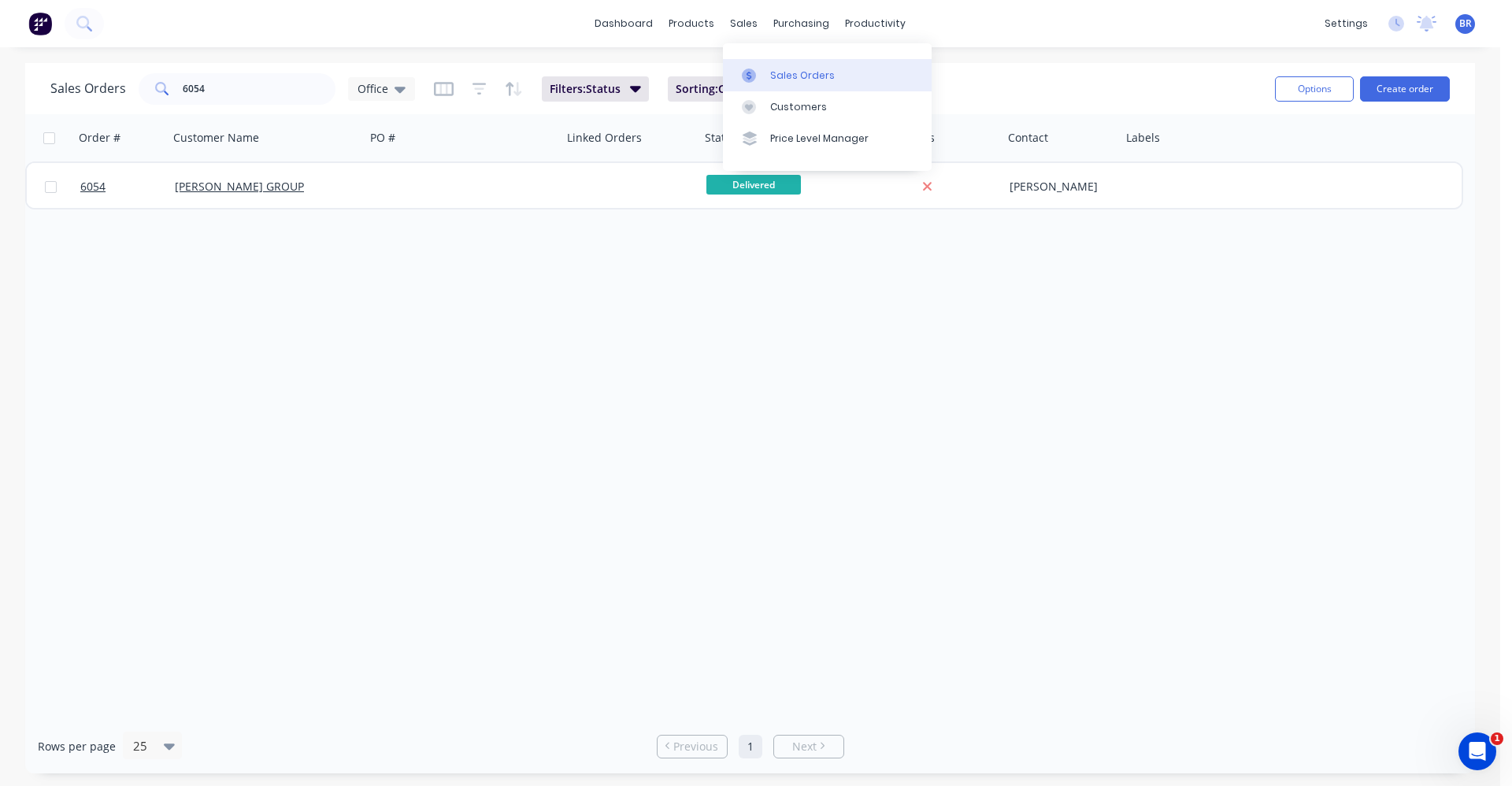
click at [753, 70] on icon at bounding box center [749, 75] width 14 height 14
click at [802, 68] on div "Sales Orders" at bounding box center [803, 75] width 65 height 14
drag, startPoint x: 240, startPoint y: 88, endPoint x: 49, endPoint y: 52, distance: 194.4
click at [49, 52] on div "dashboard products sales purchasing productivity dashboard products Product Cat…" at bounding box center [750, 393] width 1501 height 786
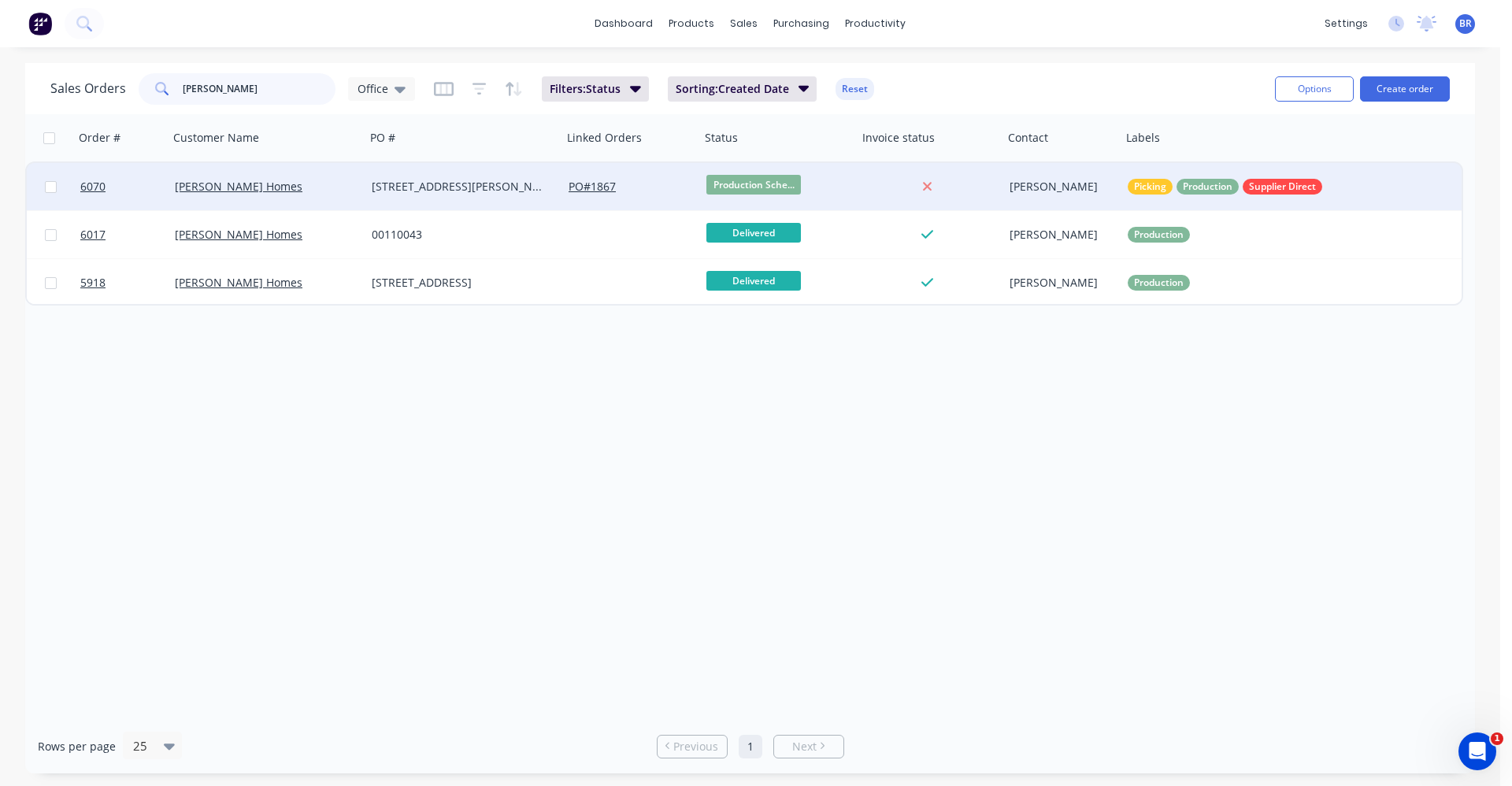
type input "garron"
click at [462, 186] on div "2 Clynes Rd" at bounding box center [459, 186] width 175 height 16
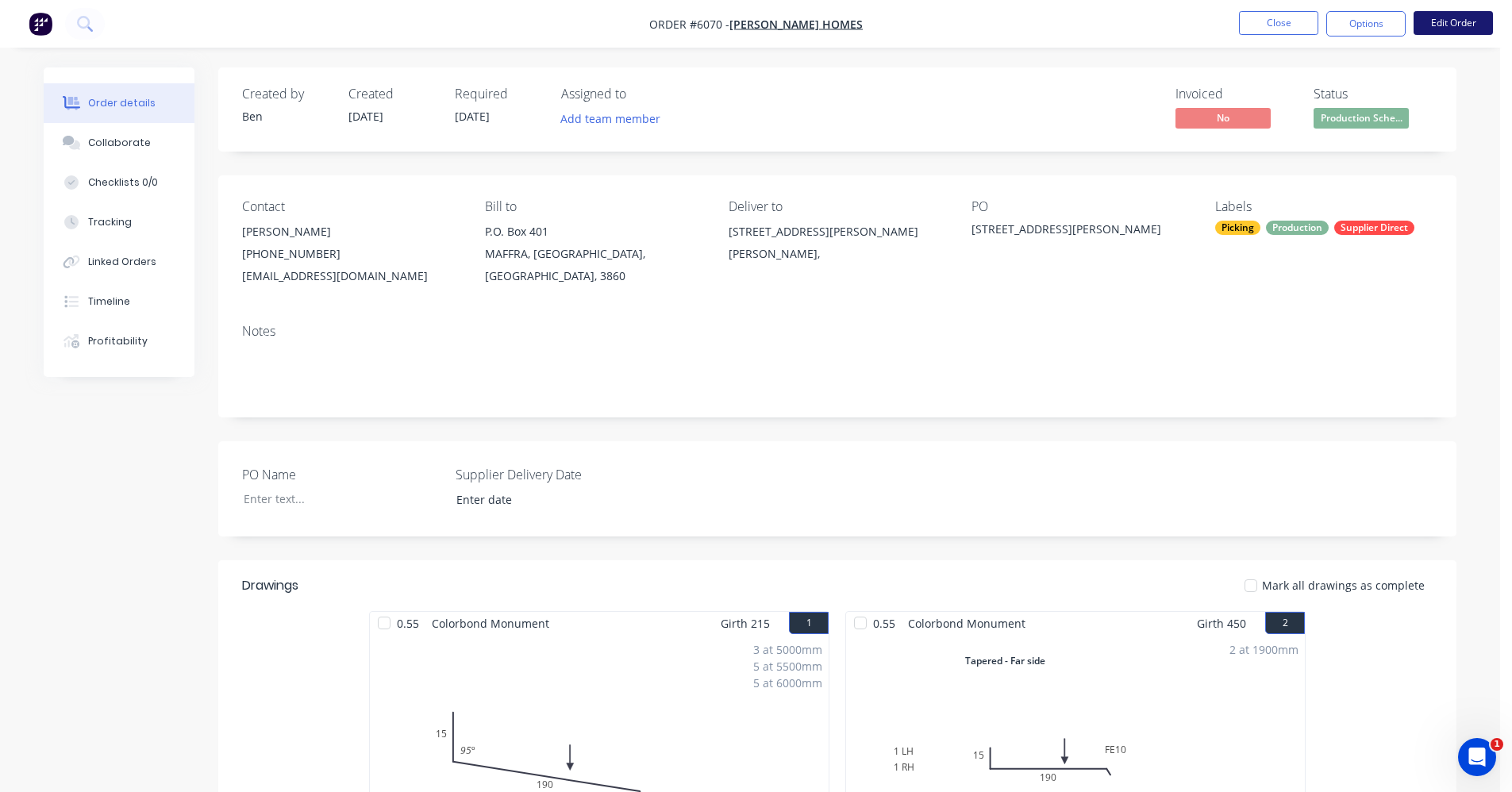
click at [1431, 22] on button "Edit Order" at bounding box center [1453, 23] width 79 height 24
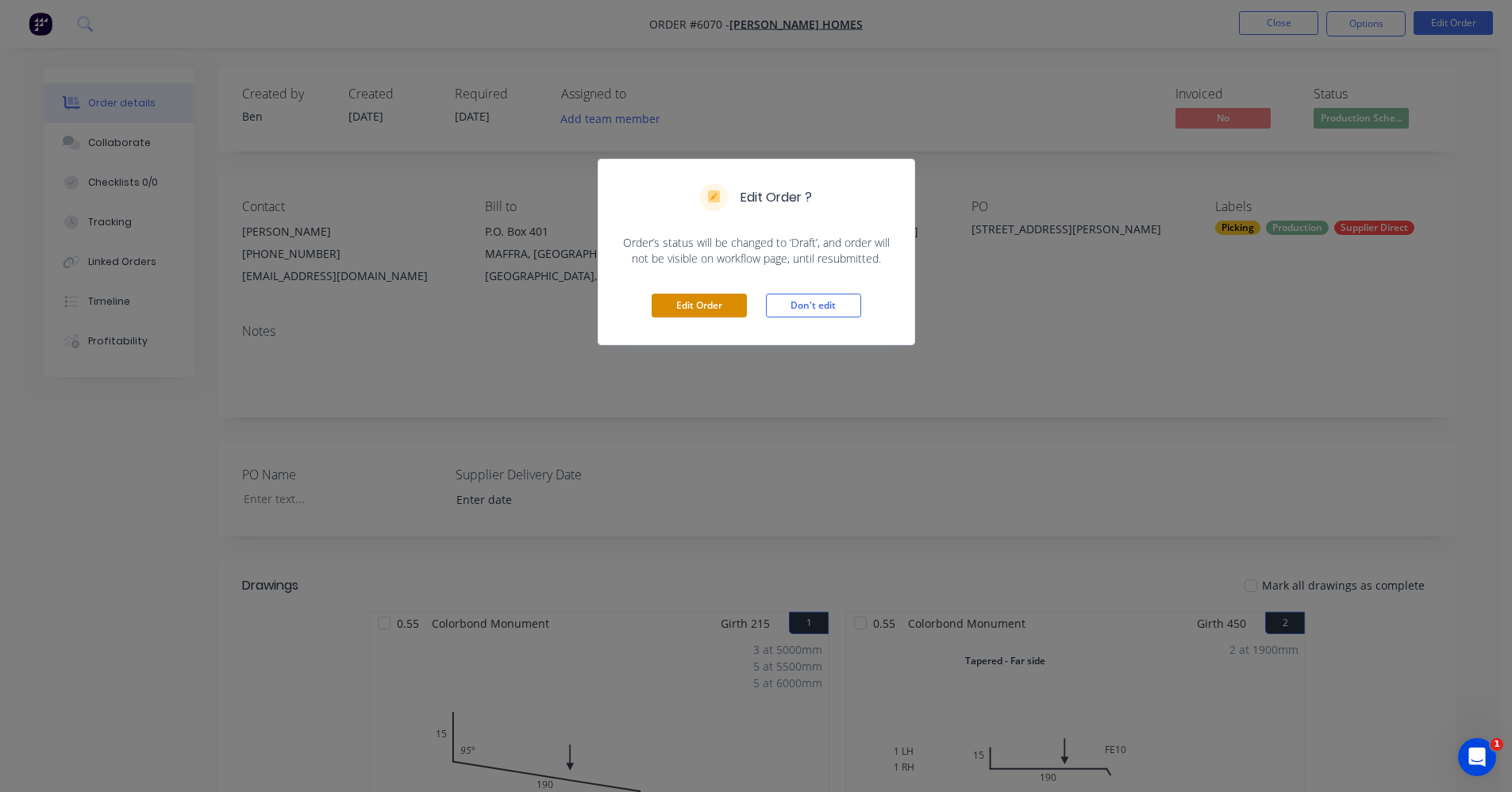
click at [697, 300] on button "Edit Order" at bounding box center [698, 305] width 96 height 24
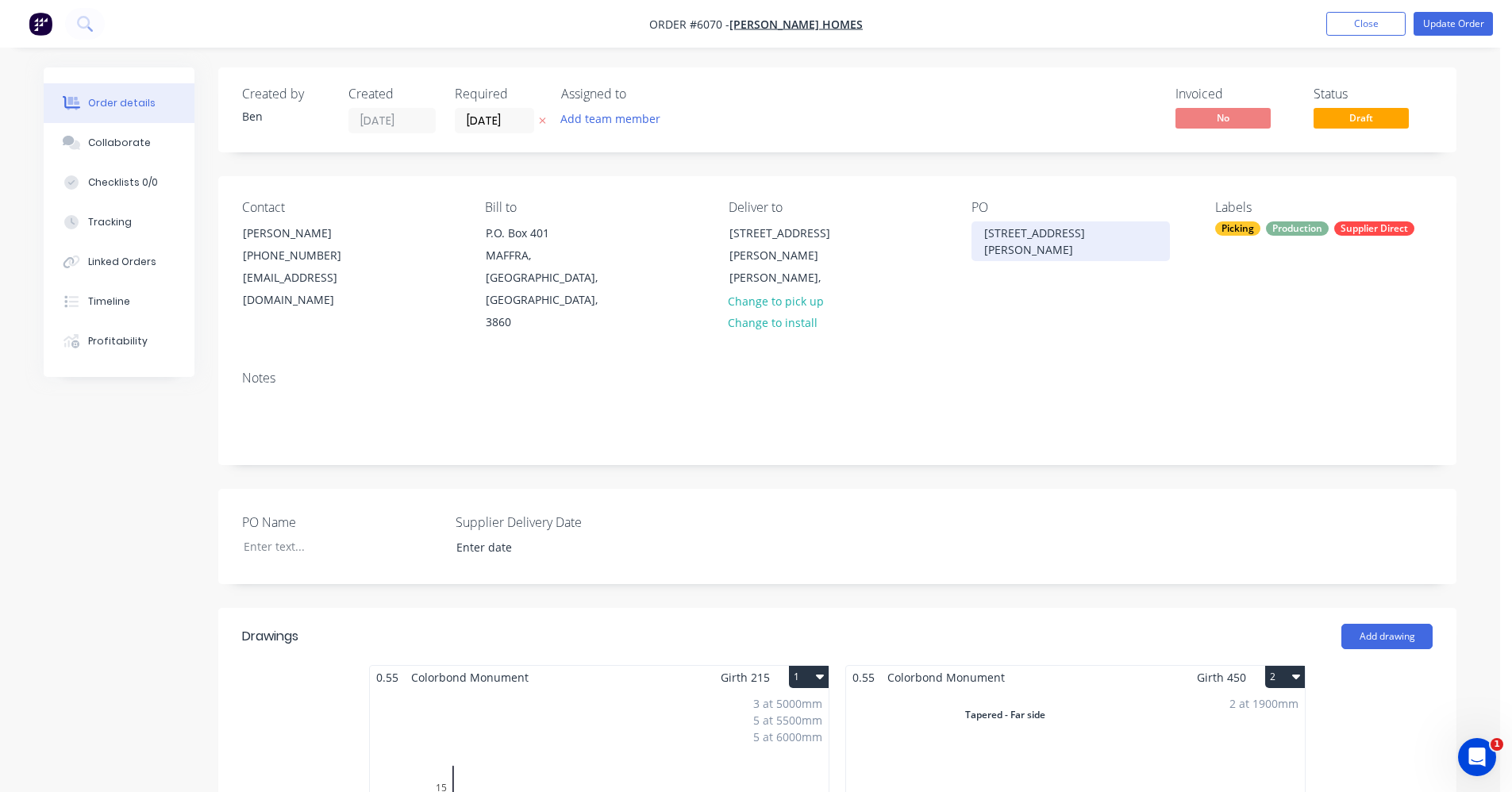
click at [1044, 231] on div "2 Clynes Rd" at bounding box center [1071, 240] width 199 height 40
drag, startPoint x: 1048, startPoint y: 231, endPoint x: 951, endPoint y: 231, distance: 97.0
click at [951, 231] on div "Contact Norm Johns (03) 5147 2550 norm@garronhomes.com.au Bill to P.O. Box 401 …" at bounding box center [837, 267] width 1238 height 182
click at [1192, 357] on div "Notes" at bounding box center [837, 410] width 1238 height 106
click at [1450, 14] on button "Update Order" at bounding box center [1453, 24] width 79 height 24
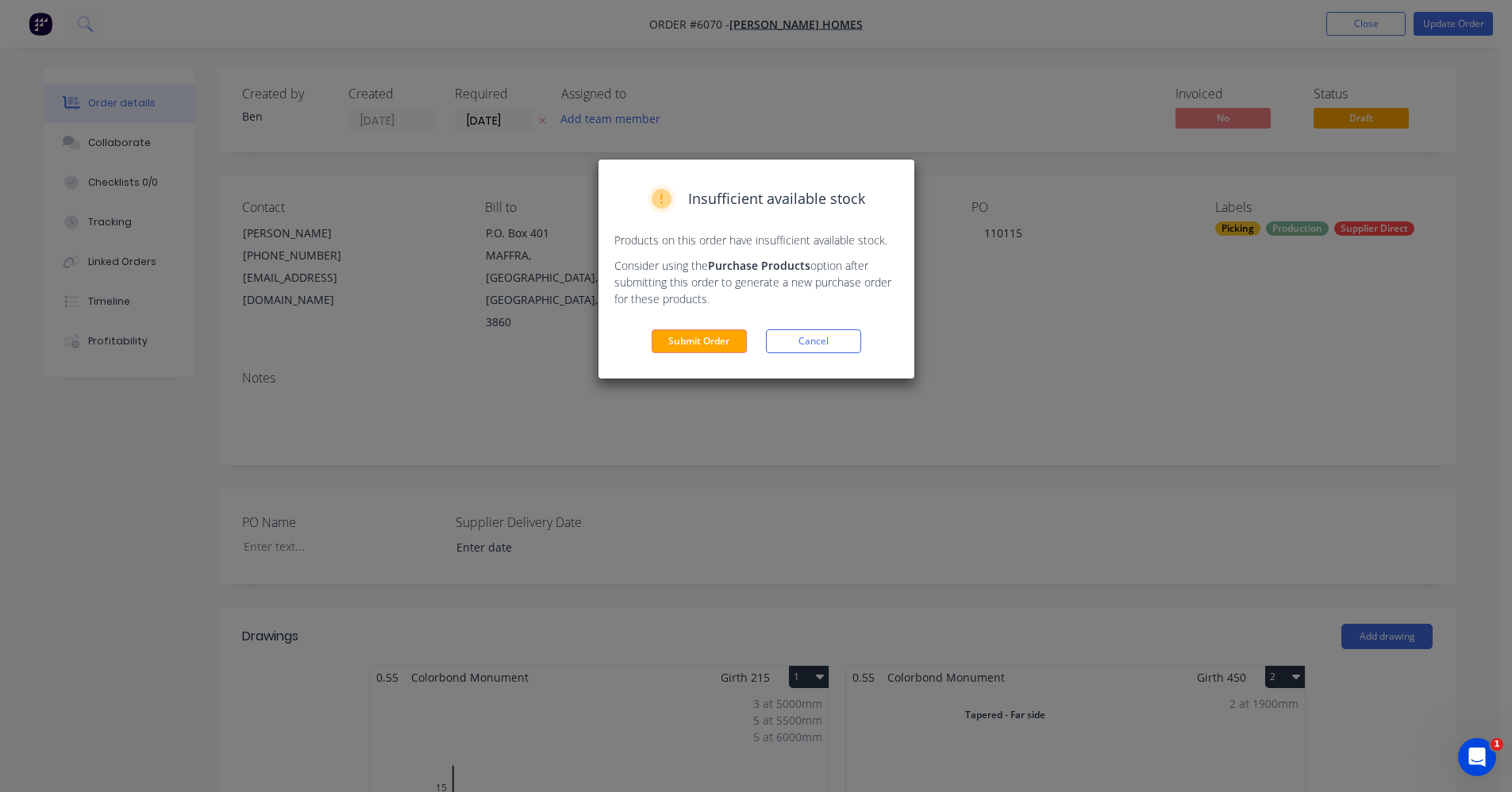
click at [685, 347] on button "Submit Order" at bounding box center [698, 342] width 96 height 24
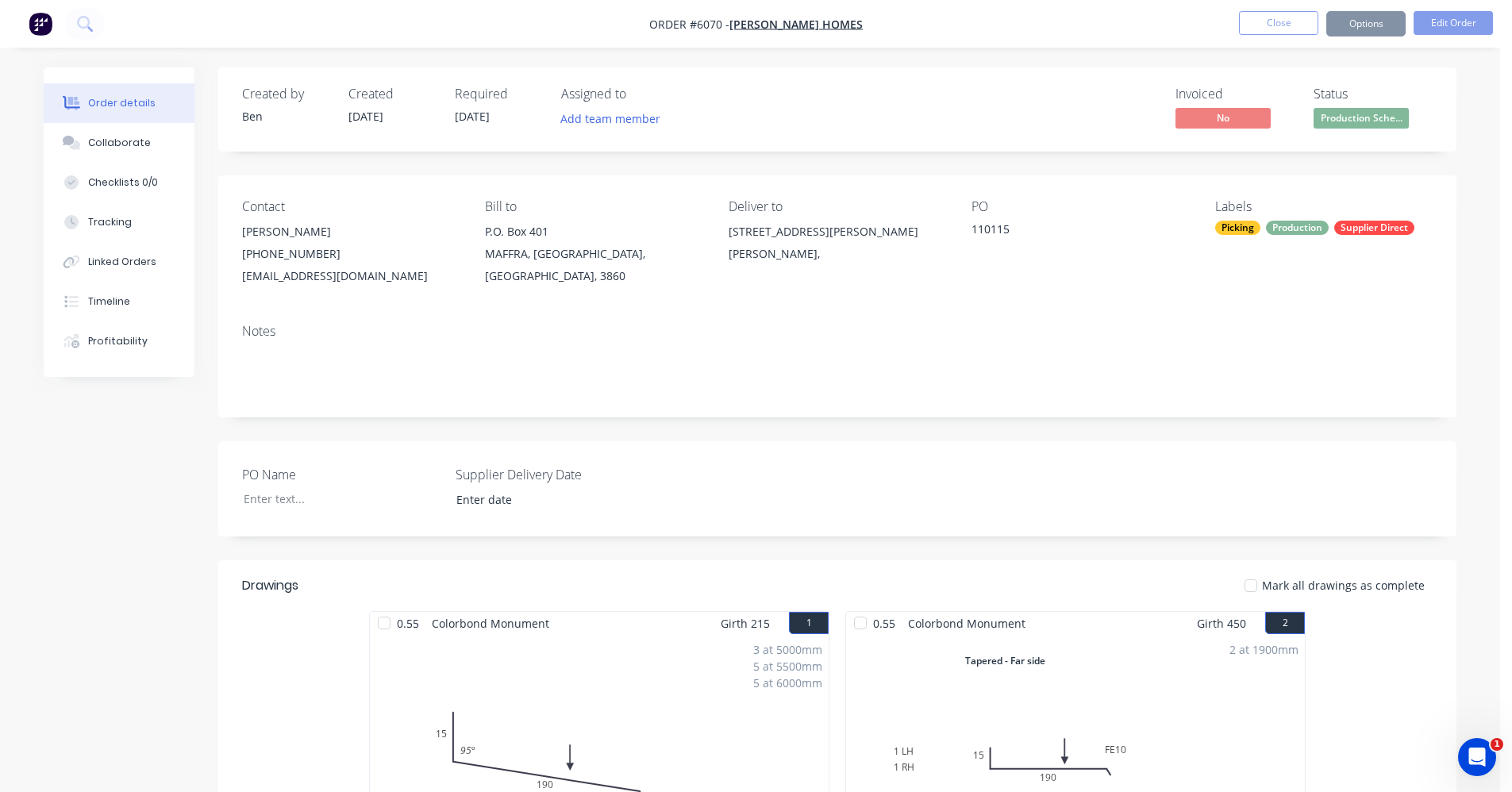
click at [1262, 32] on nav "Order #6070 - Garron Homes Close Options Edit Order" at bounding box center [756, 23] width 1512 height 47
click at [1275, 27] on button "Close" at bounding box center [1278, 23] width 79 height 24
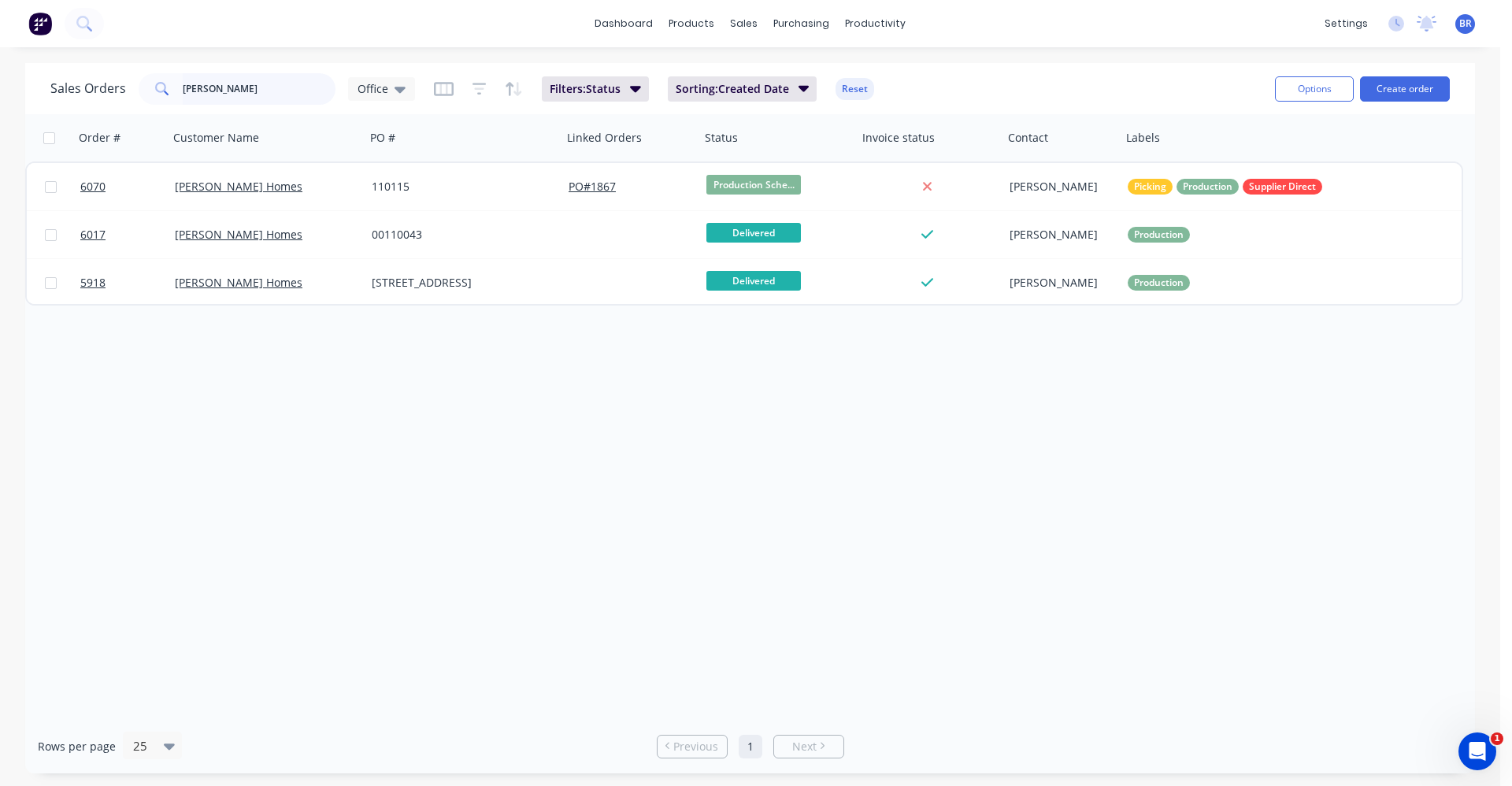
click at [134, 73] on div "Sales Orders garron Office" at bounding box center [233, 88] width 365 height 31
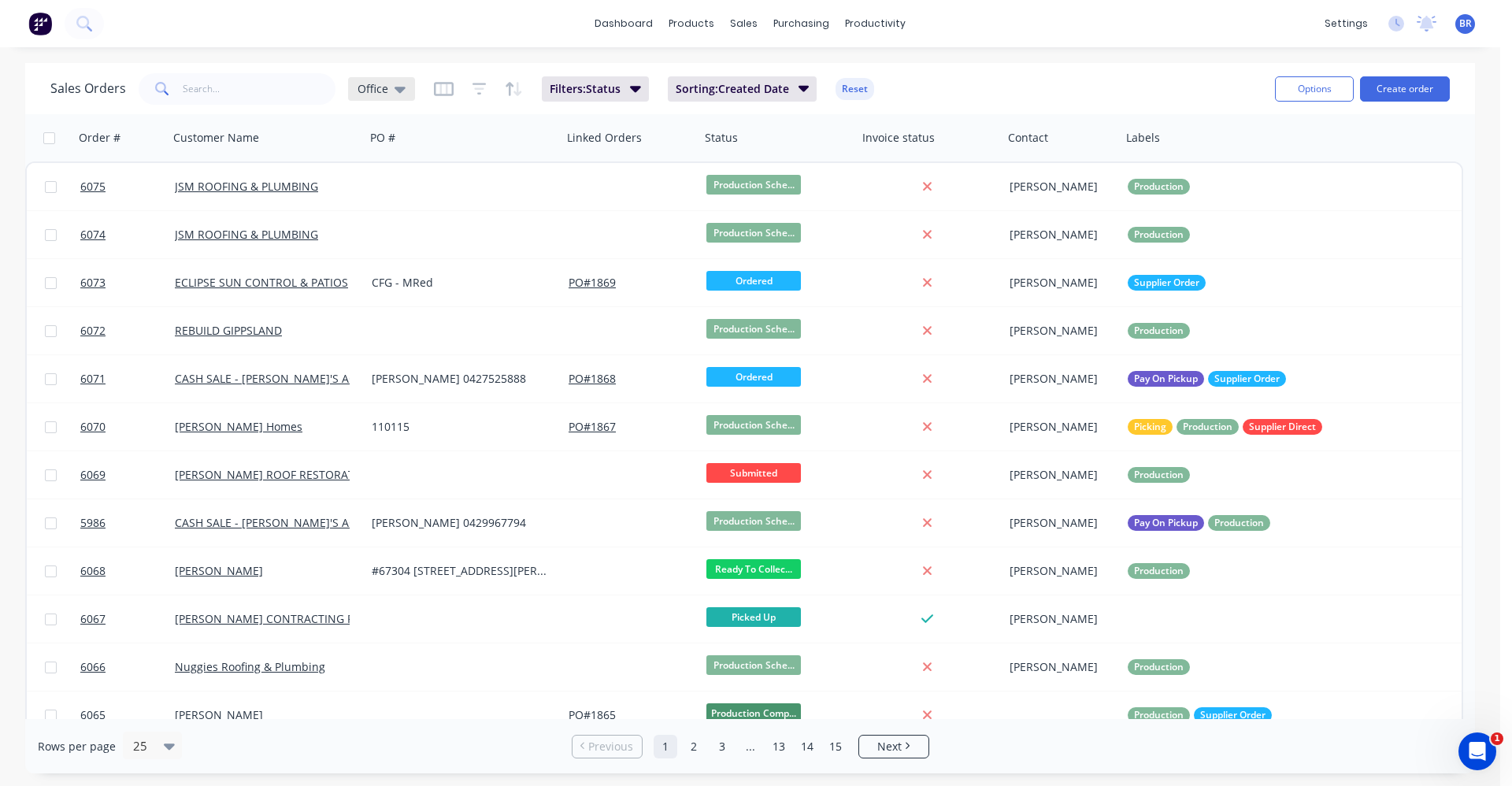
drag, startPoint x: 406, startPoint y: 84, endPoint x: 396, endPoint y: 101, distance: 19.7
click at [403, 88] on div "Office" at bounding box center [382, 89] width 67 height 24
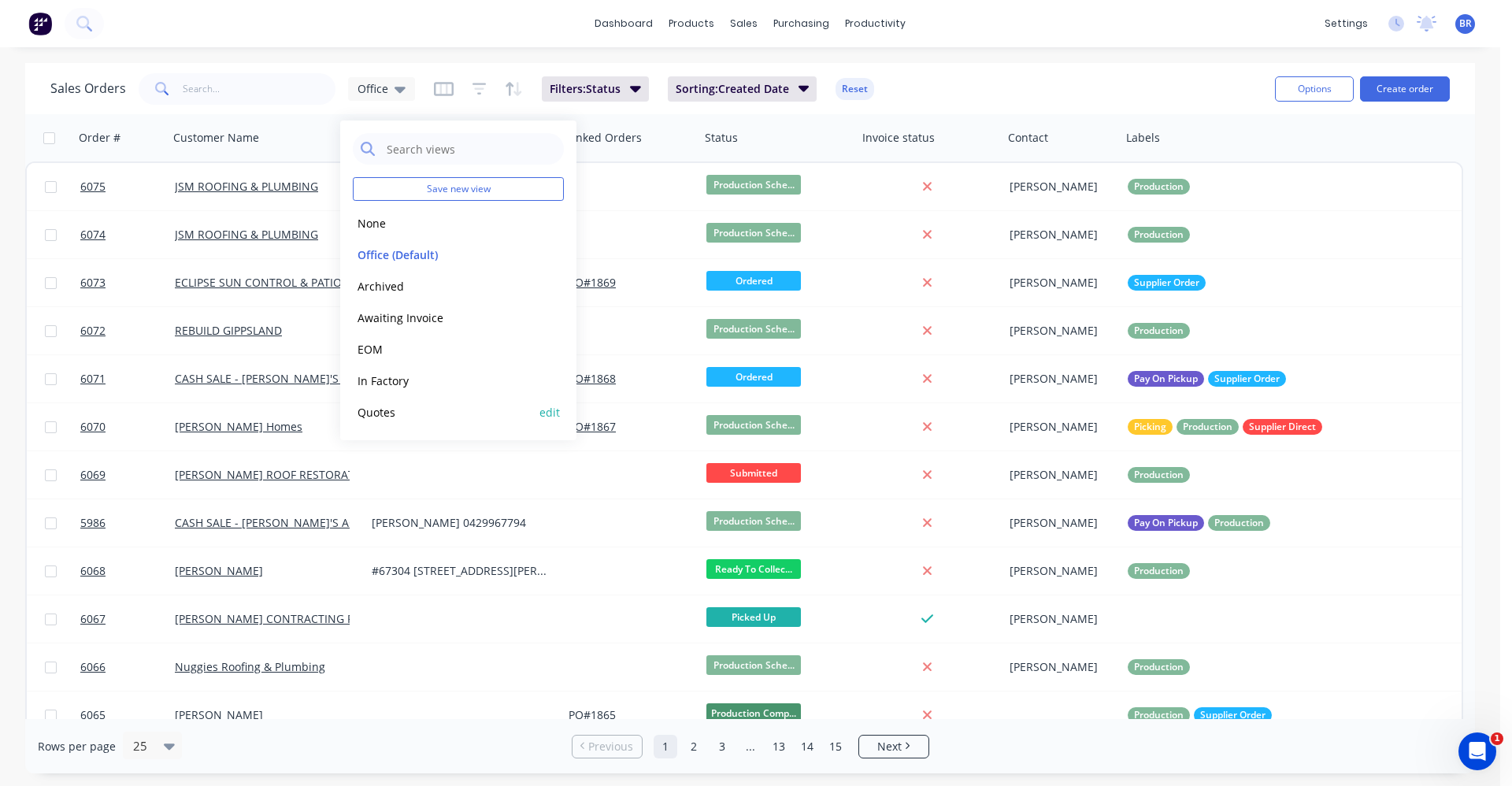
click at [397, 414] on button "Quotes" at bounding box center [443, 412] width 180 height 18
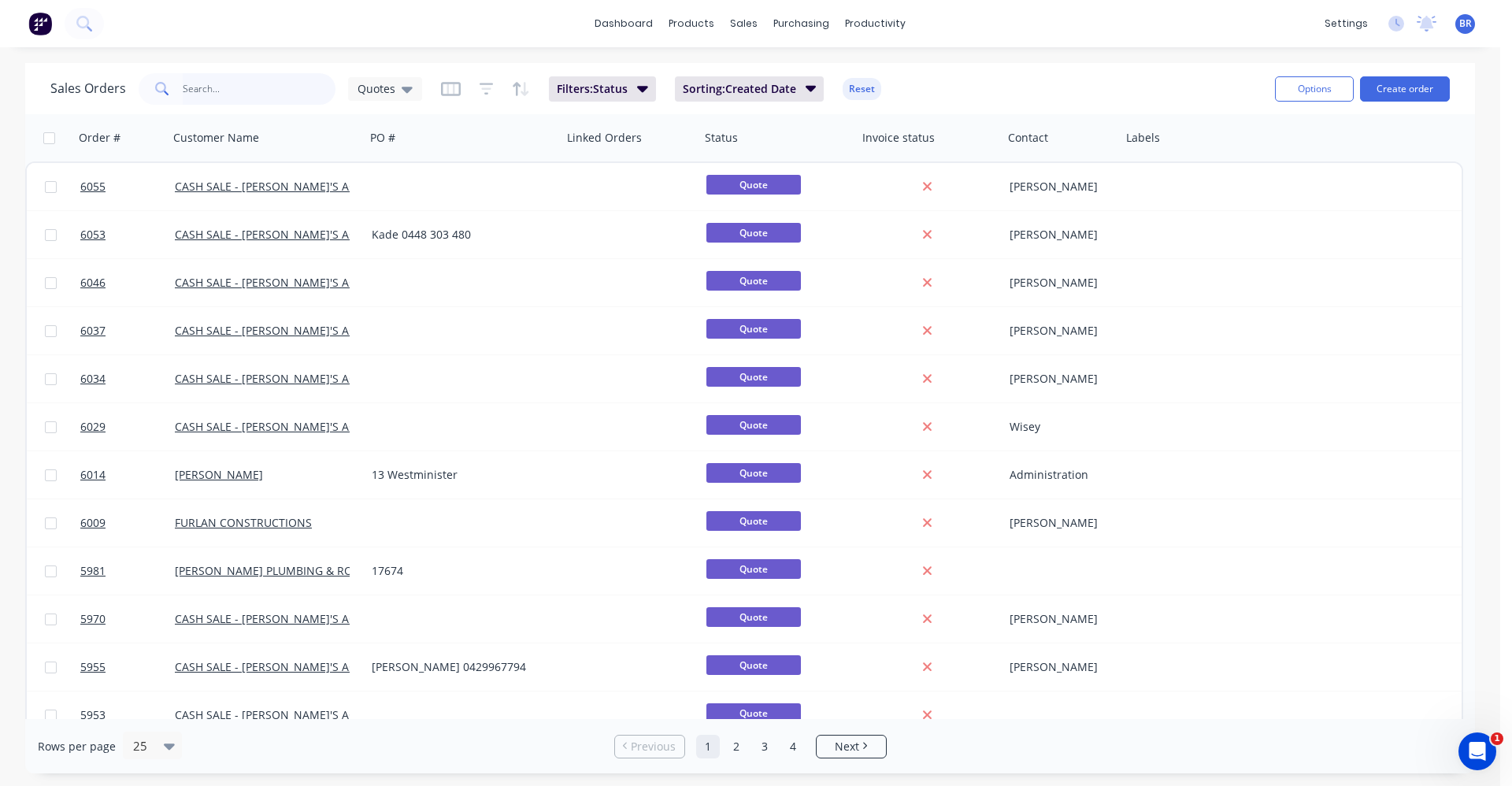
click at [224, 88] on input "text" at bounding box center [259, 88] width 154 height 31
type input "5900"
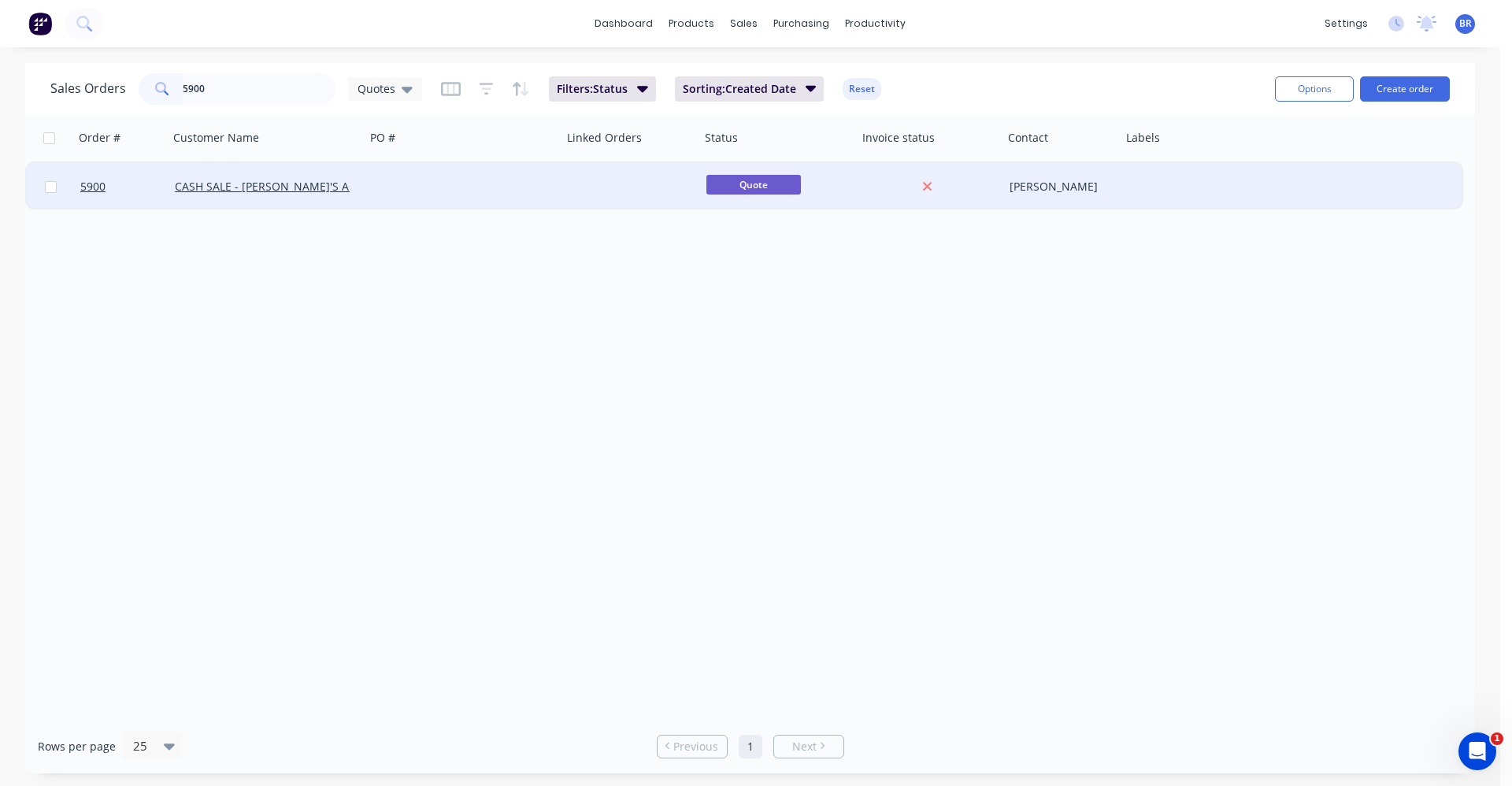
click at [565, 187] on div at bounding box center [632, 186] width 138 height 47
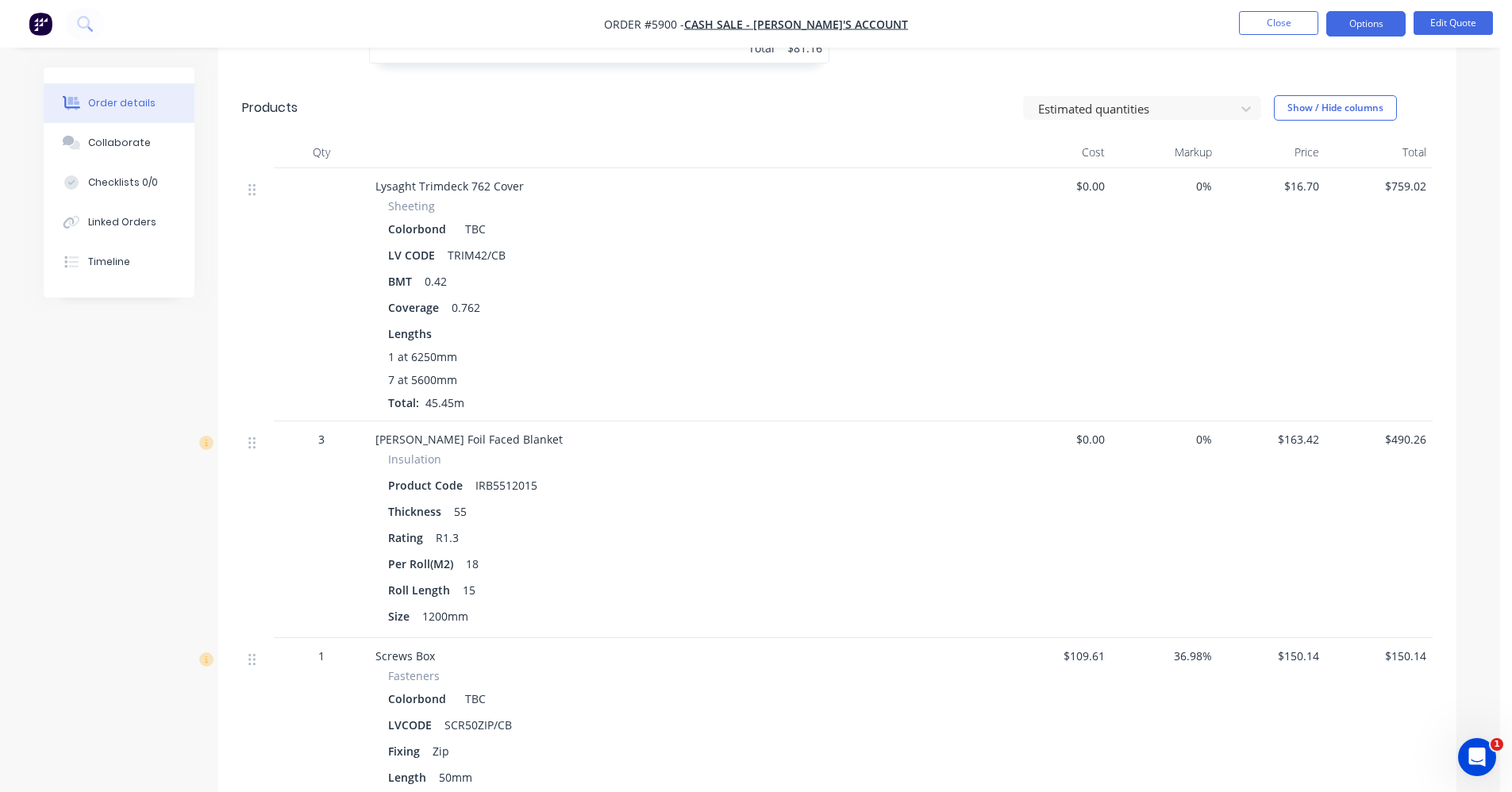
scroll to position [1587, 0]
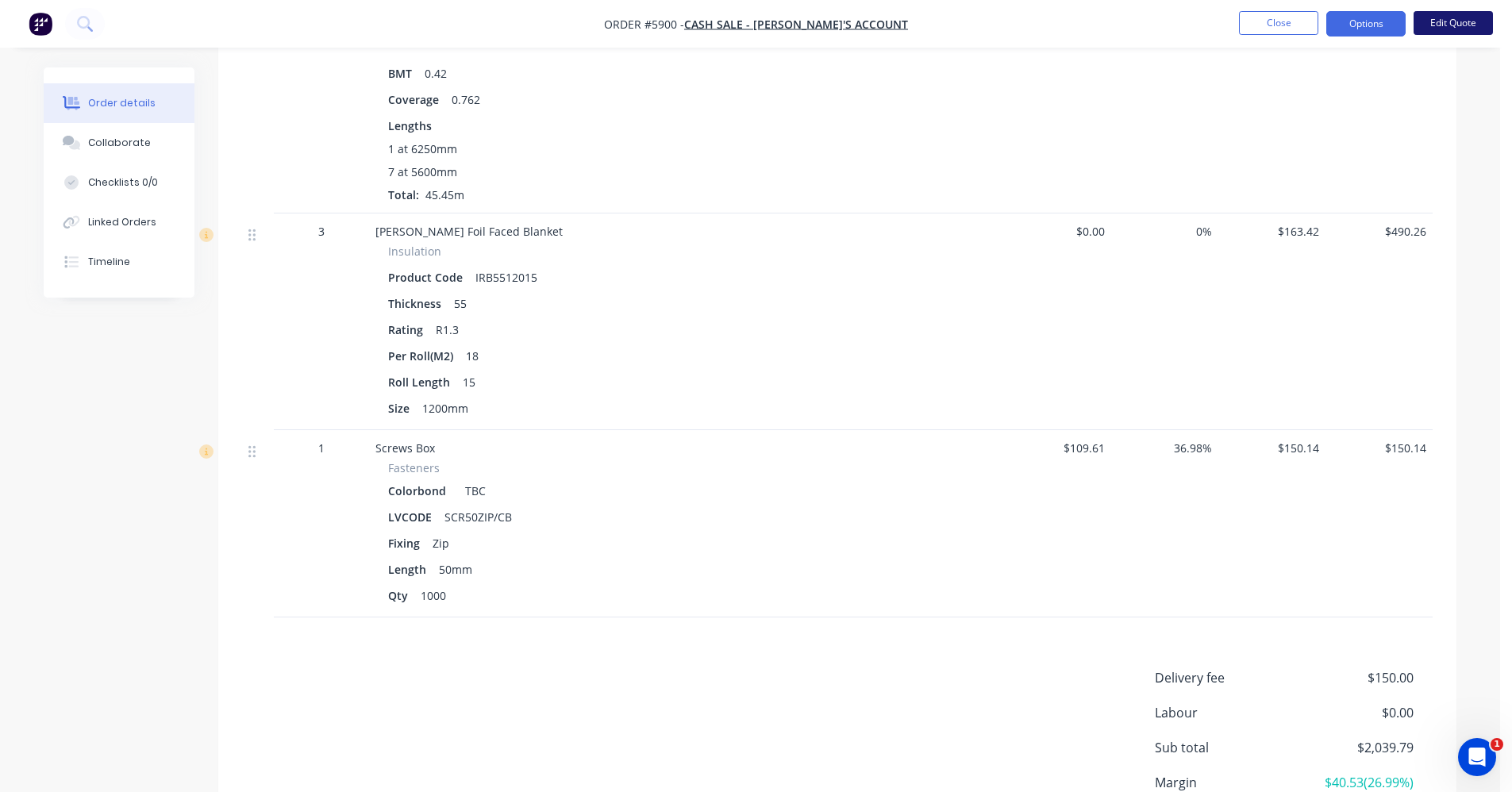
click at [1469, 24] on button "Edit Quote" at bounding box center [1453, 23] width 79 height 24
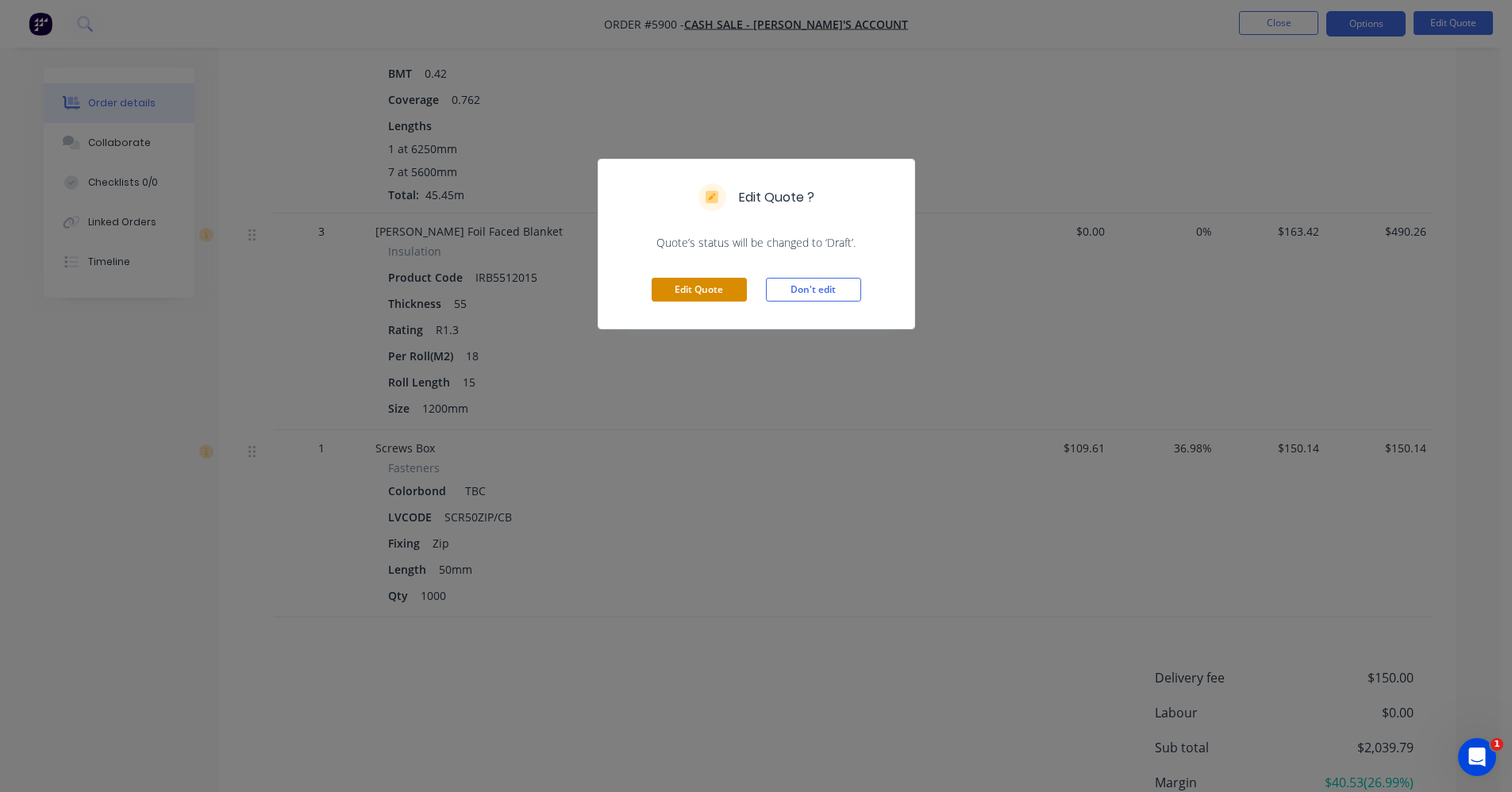
click at [716, 284] on button "Edit Quote" at bounding box center [698, 290] width 96 height 24
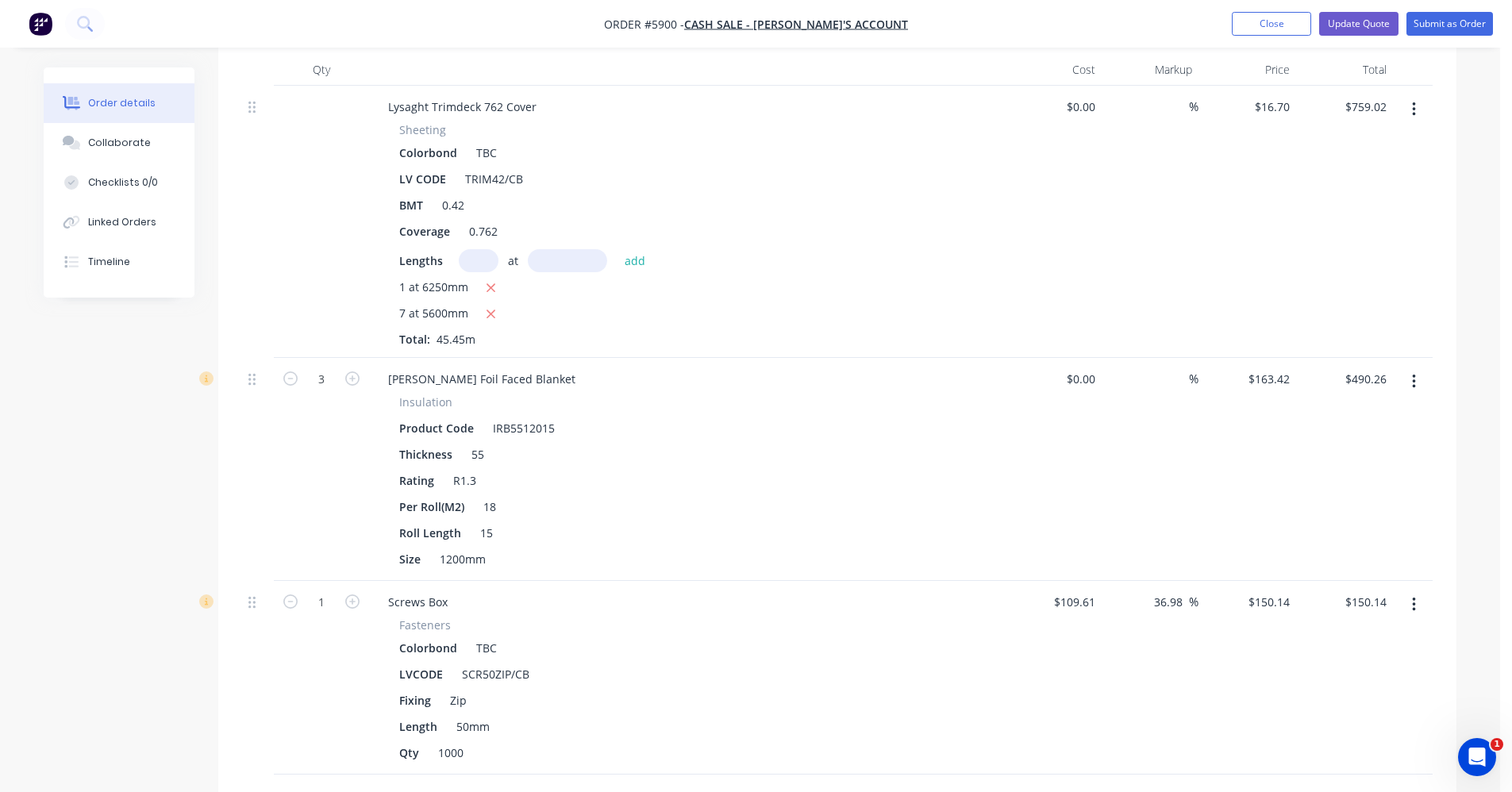
scroll to position [1666, 0]
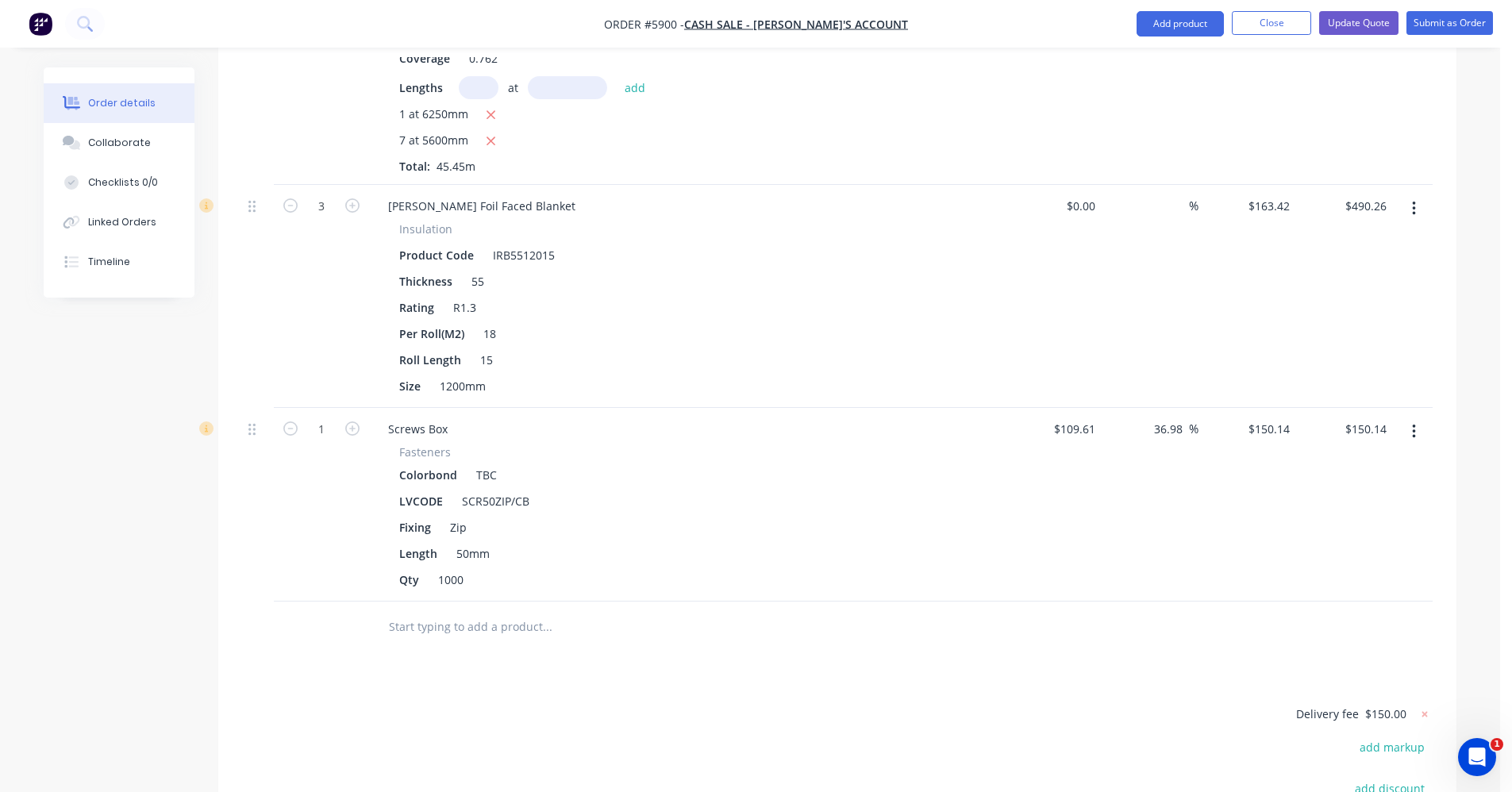
click at [488, 611] on input "text" at bounding box center [547, 627] width 318 height 32
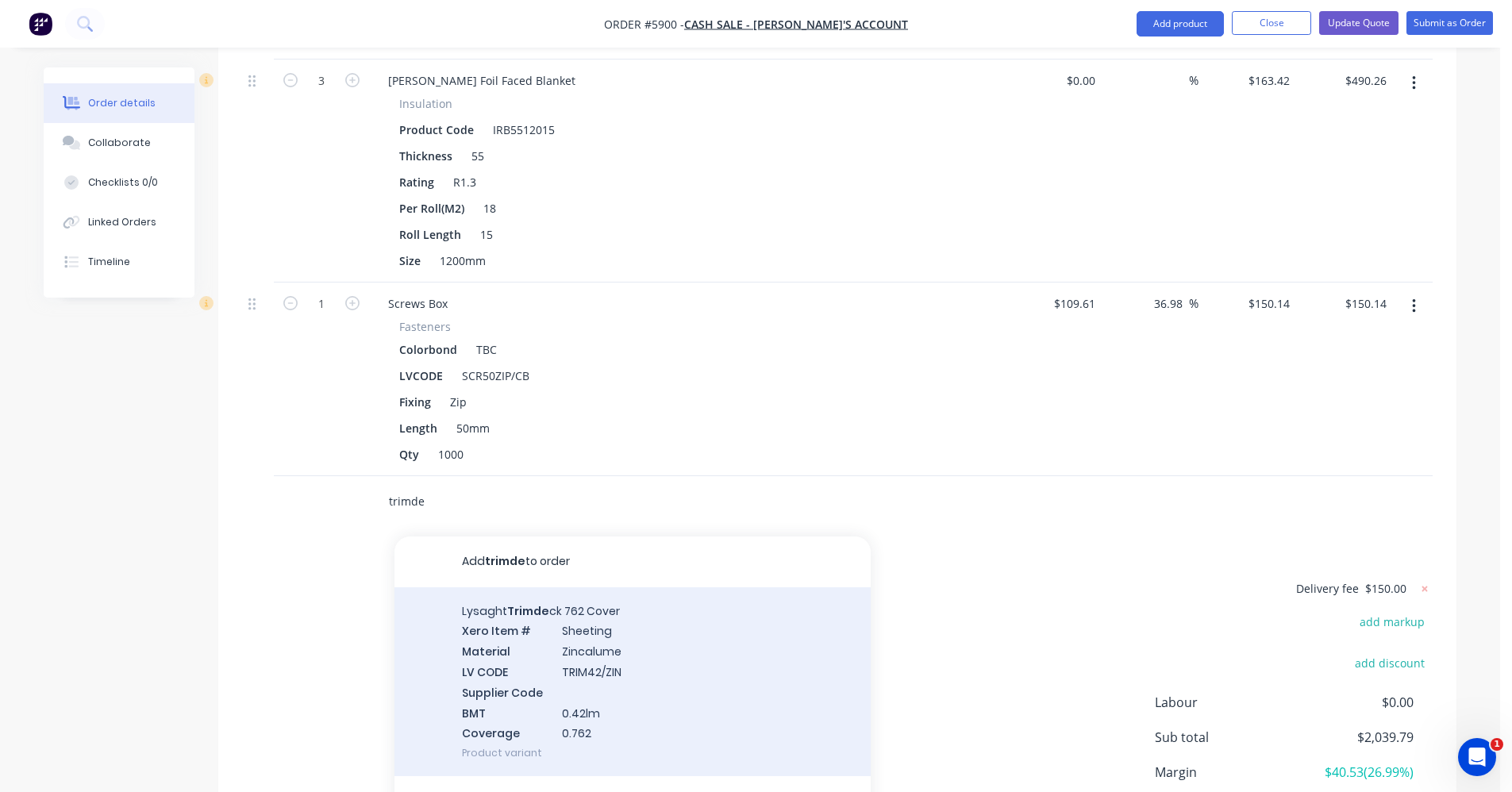
scroll to position [1902, 0]
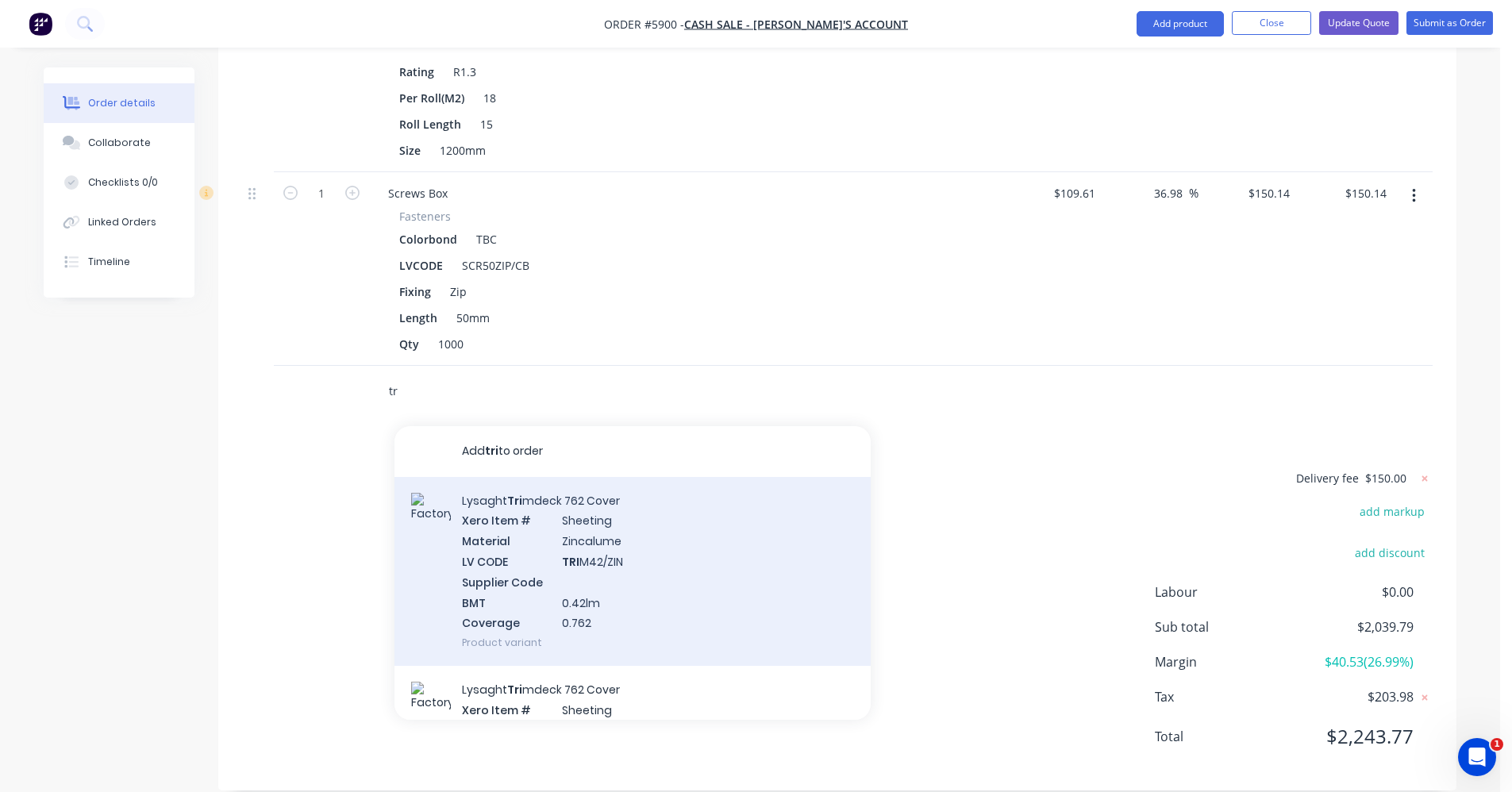
type input "t"
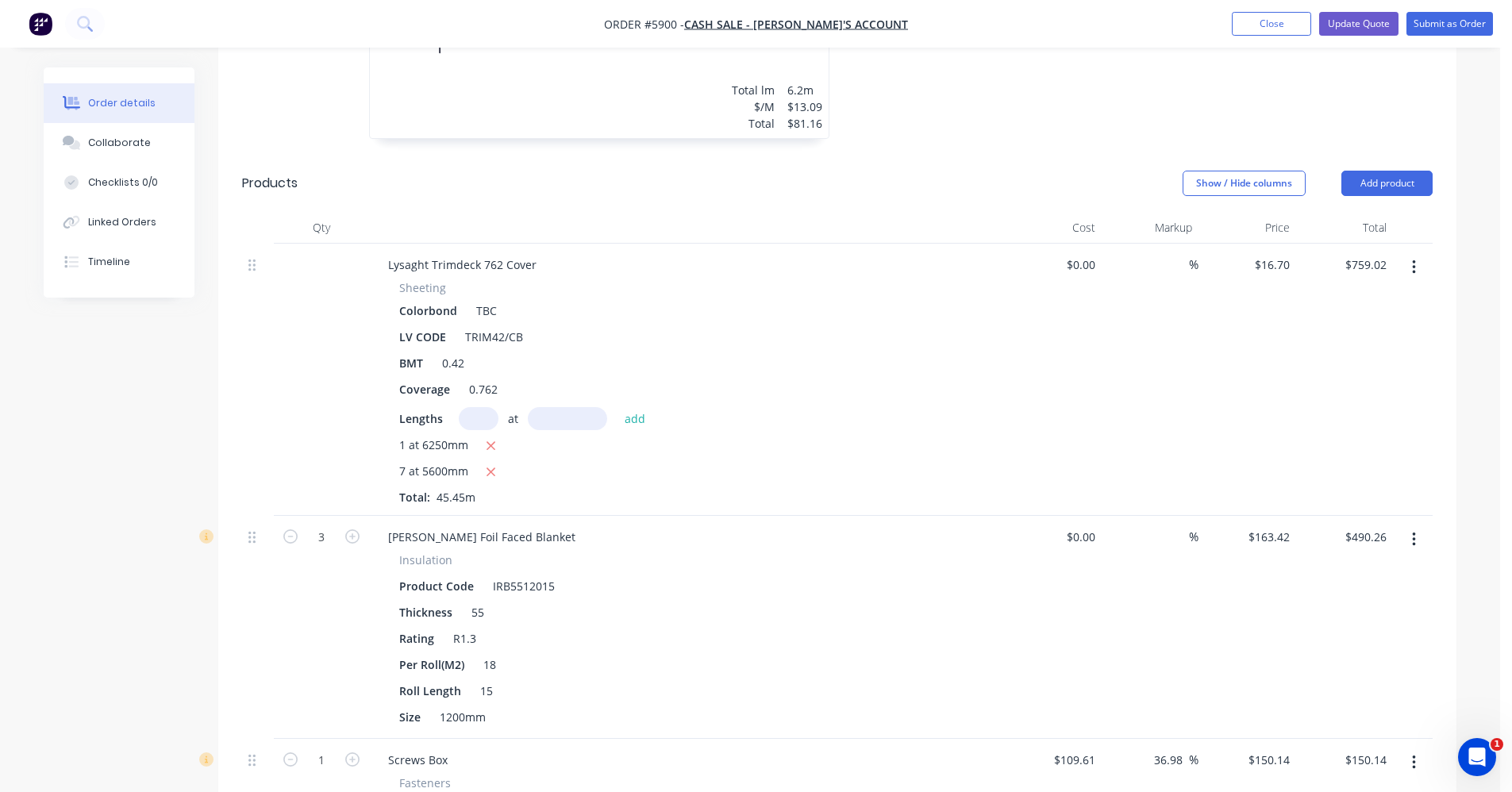
scroll to position [1188, 0]
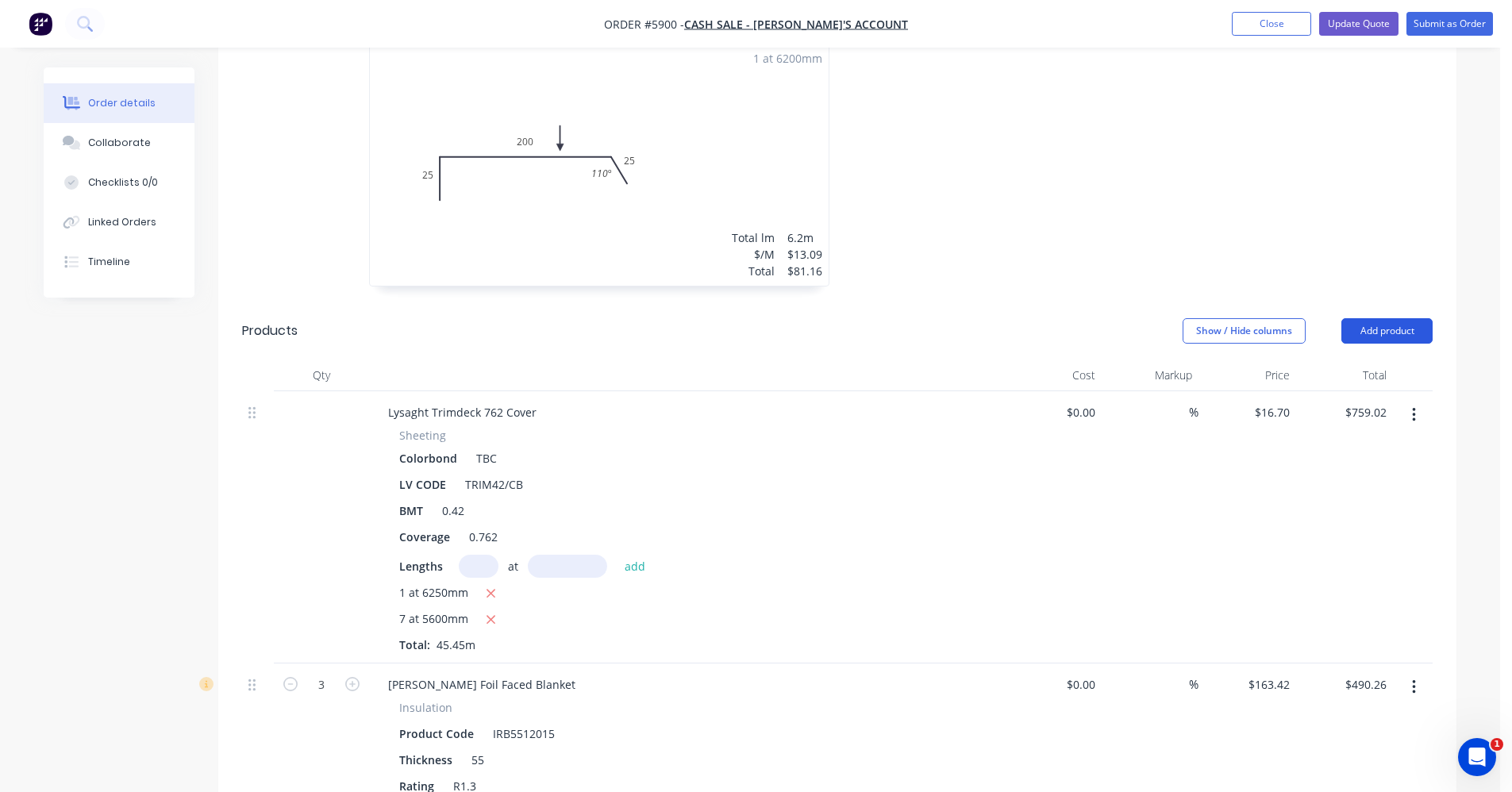
type input "trim42/cb"
click at [1382, 318] on button "Add product" at bounding box center [1387, 331] width 91 height 25
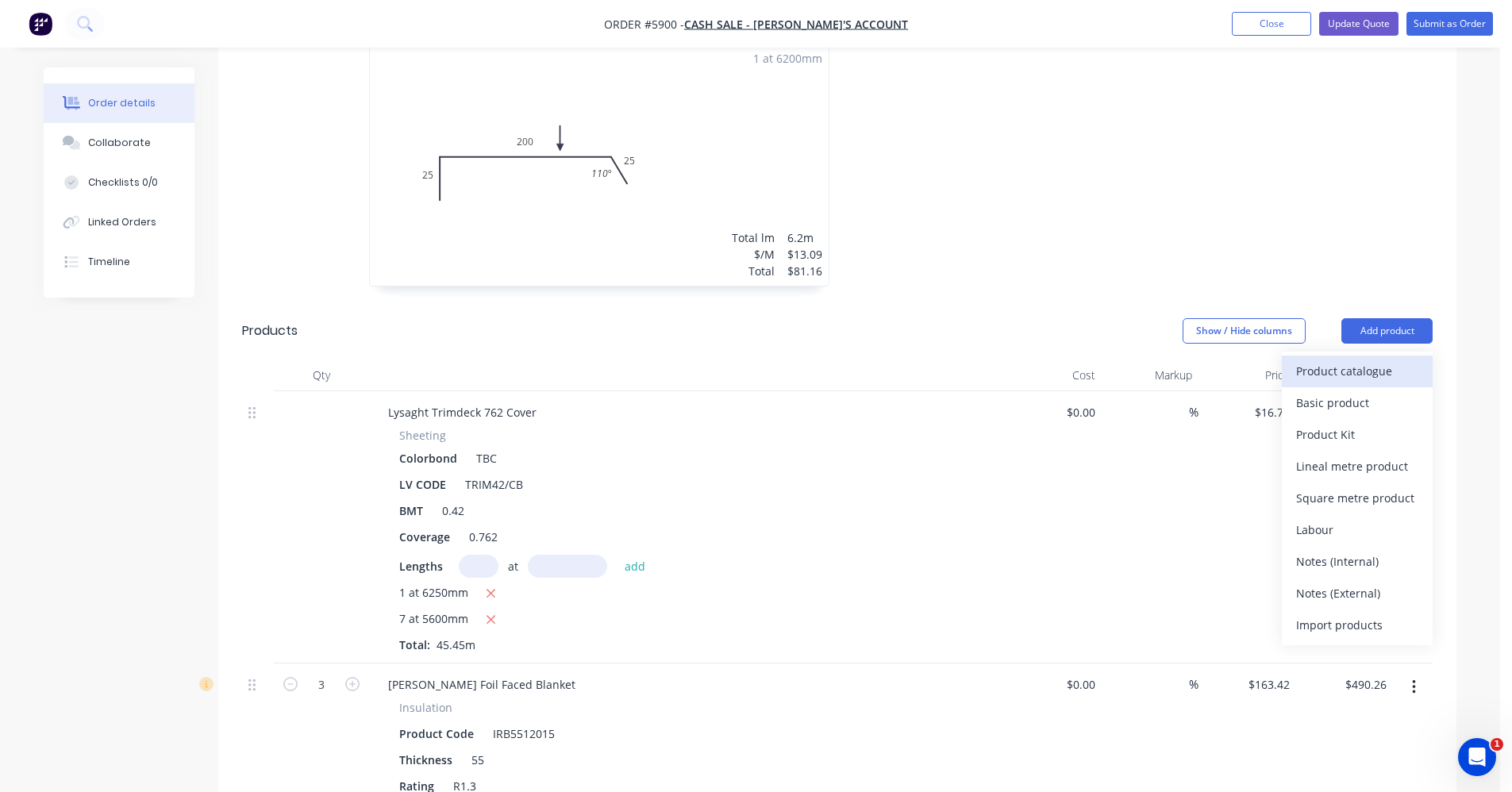
click at [1351, 359] on div "Product catalogue" at bounding box center [1357, 370] width 123 height 23
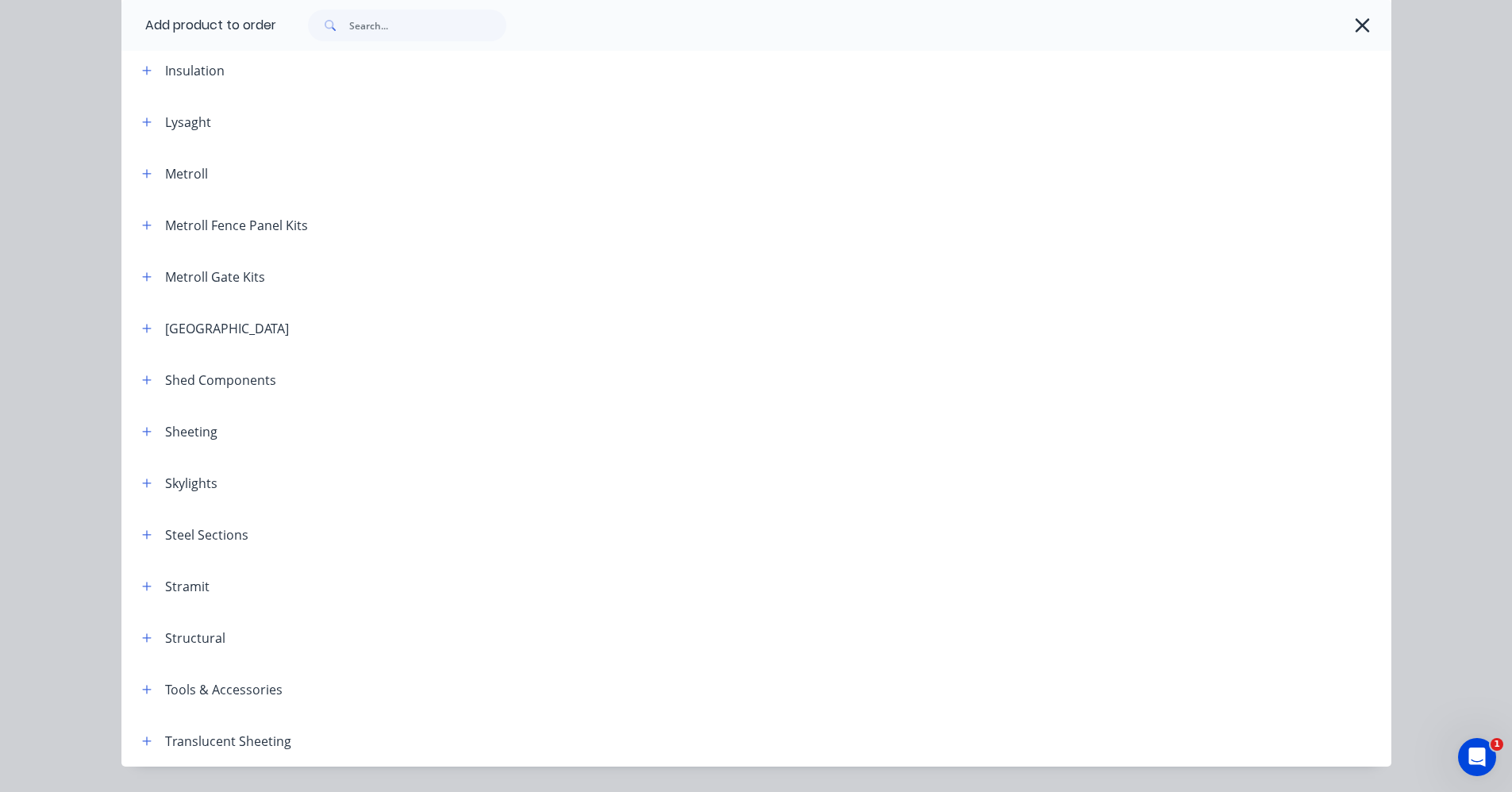
scroll to position [713, 0]
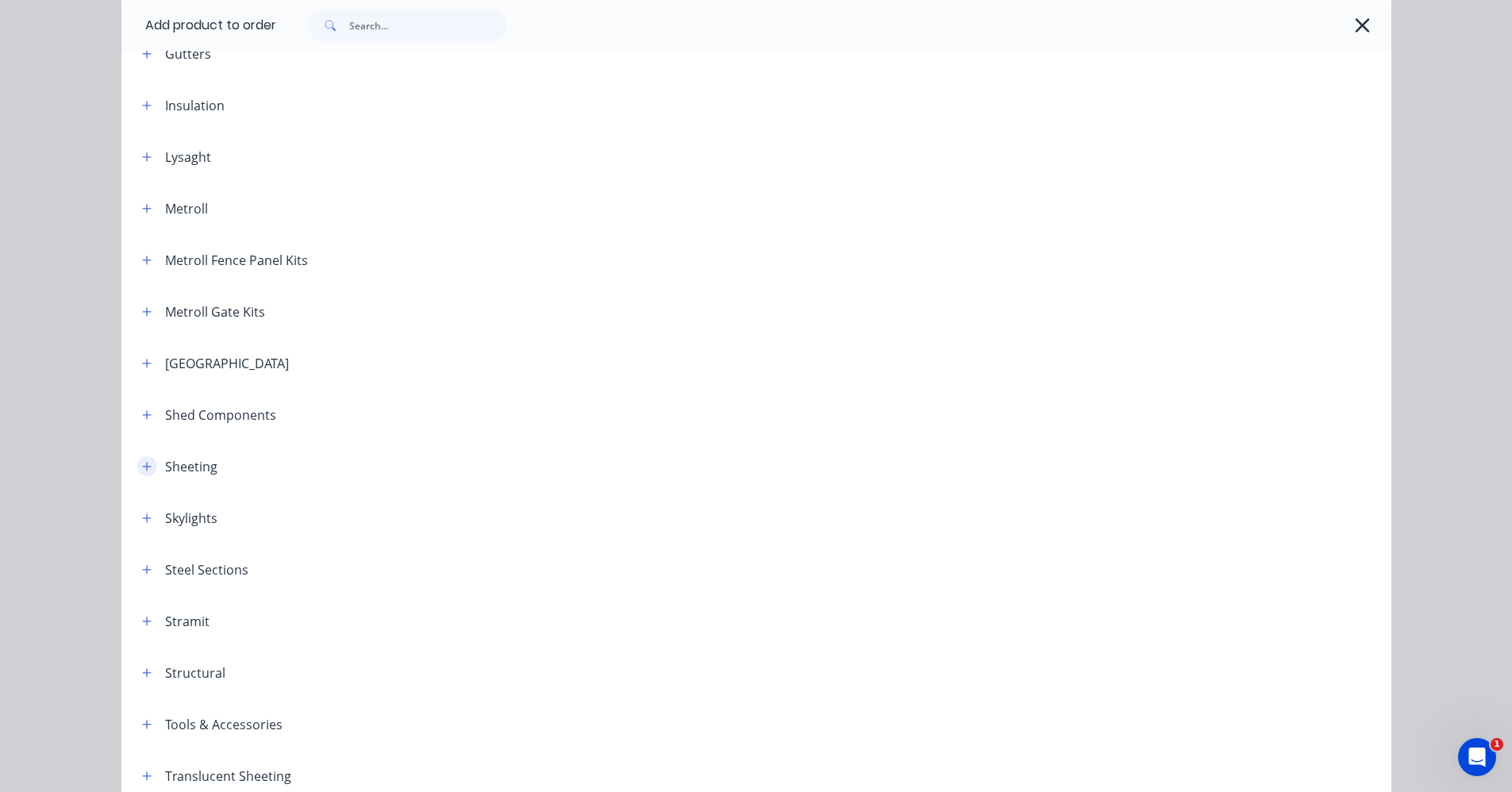
click at [142, 469] on icon "button" at bounding box center [146, 465] width 8 height 8
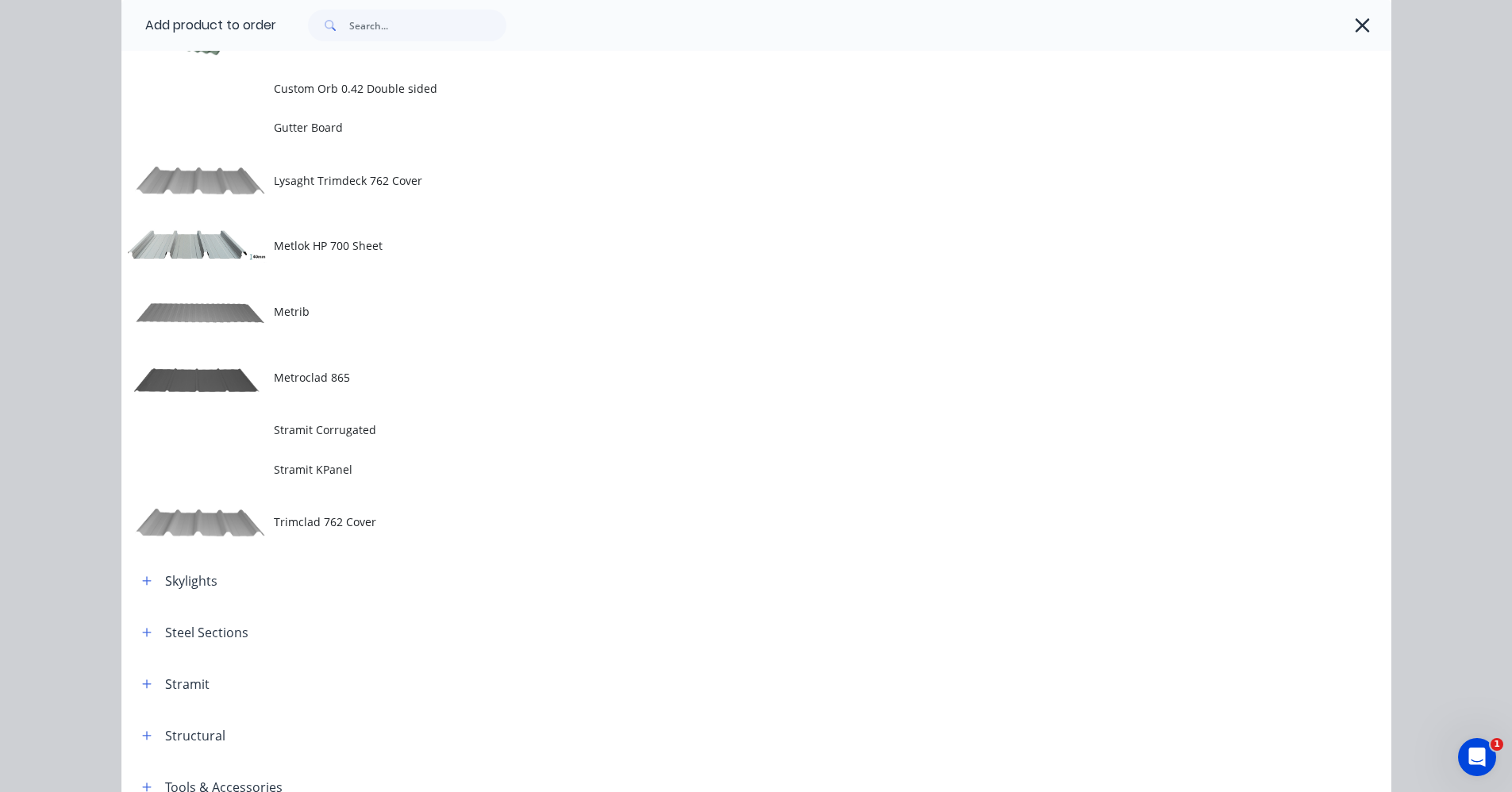
scroll to position [1348, 0]
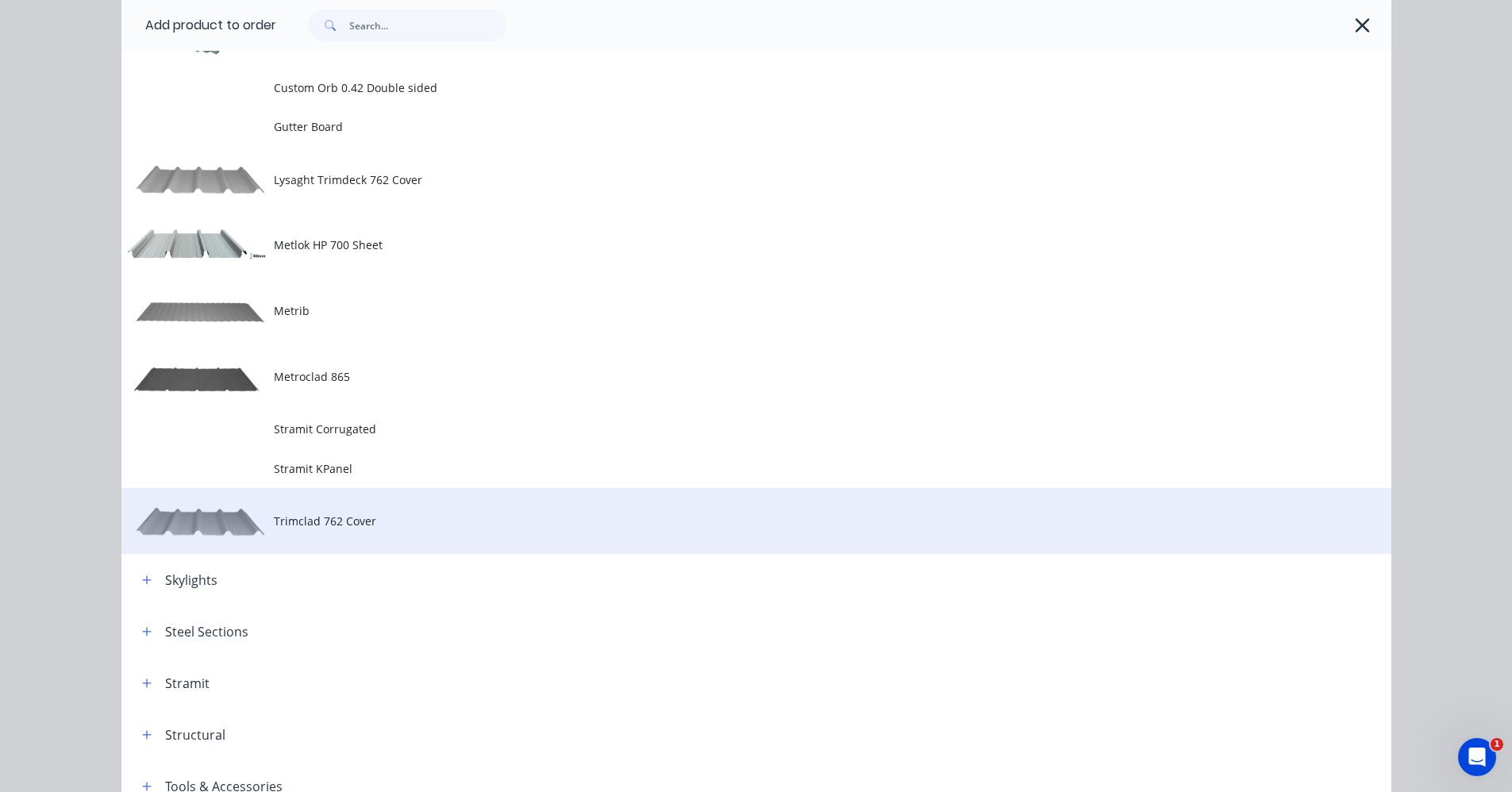
click at [314, 526] on span "Trimclad 762 Cover" at bounding box center [721, 521] width 893 height 17
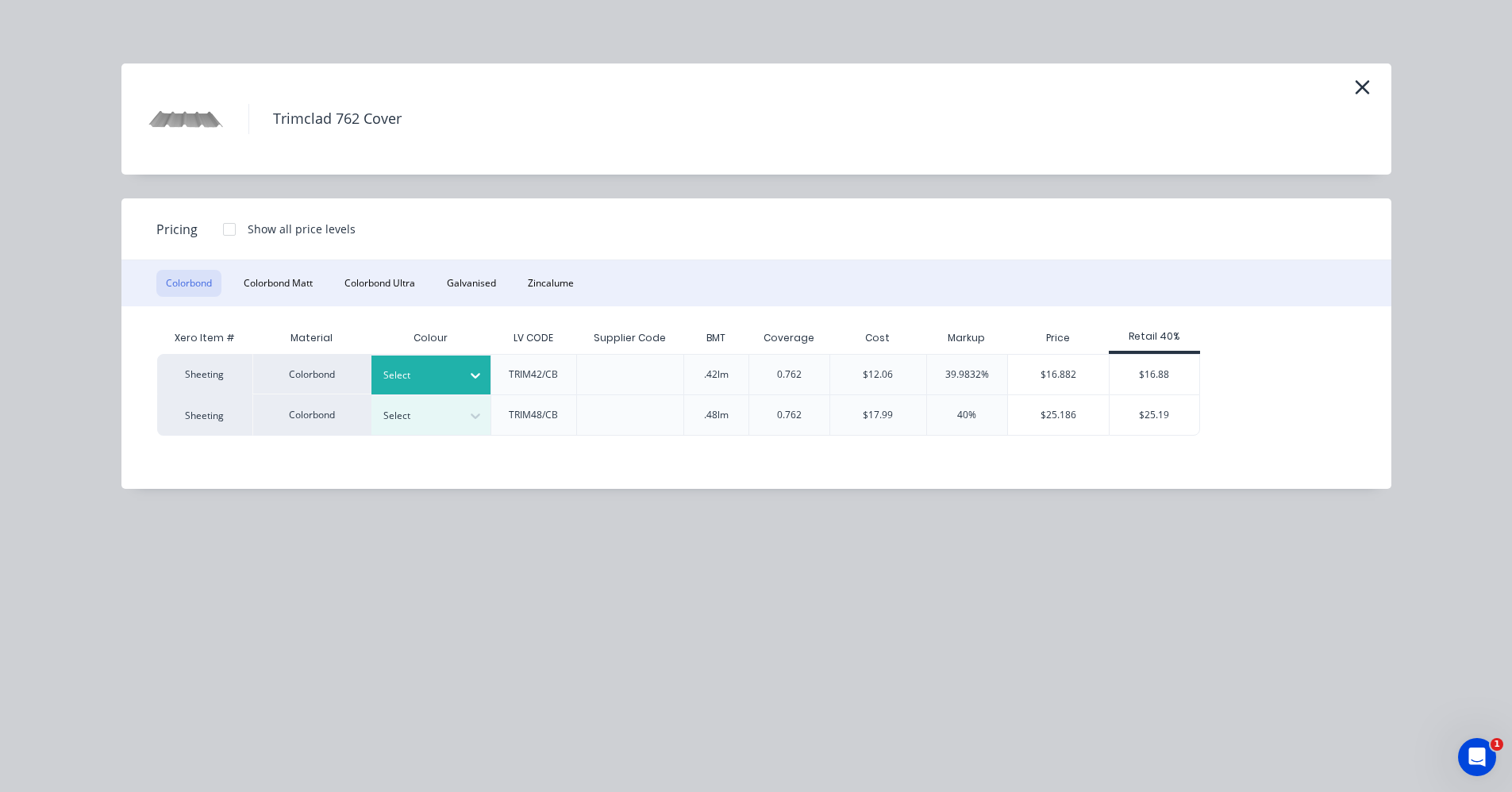
click at [466, 366] on div at bounding box center [475, 374] width 29 height 25
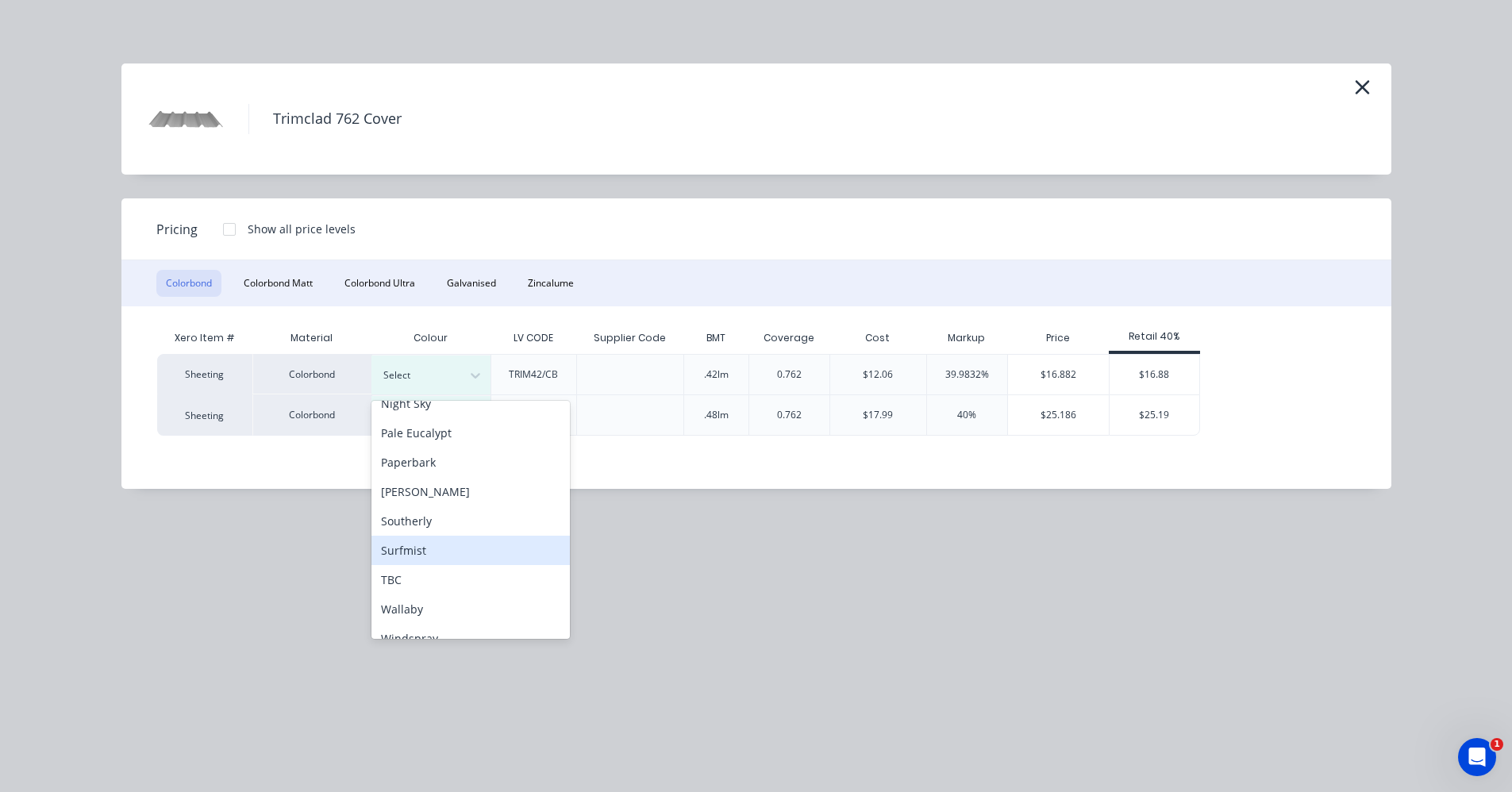
scroll to position [318, 0]
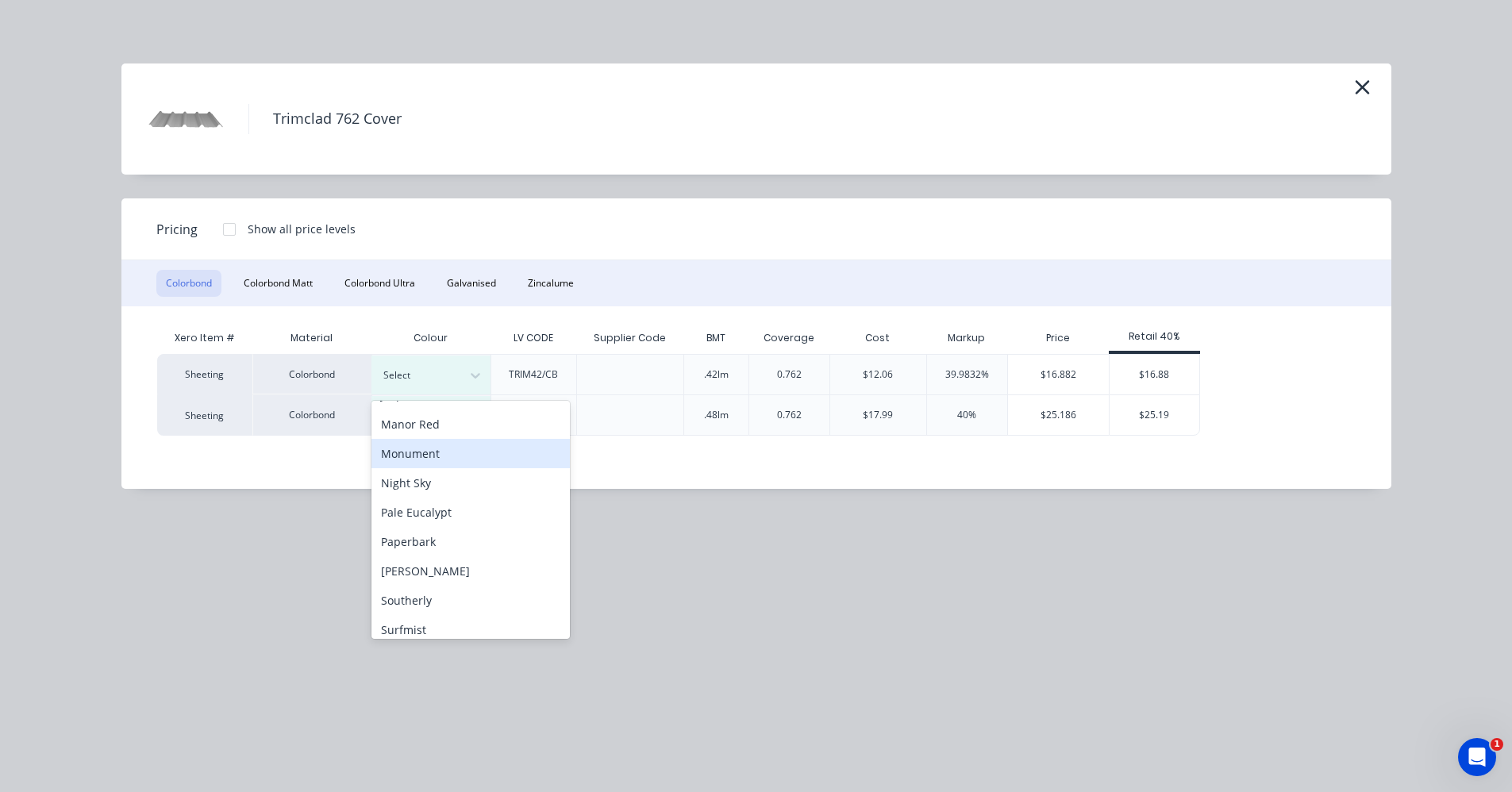
click at [428, 457] on div "Monument" at bounding box center [471, 453] width 199 height 30
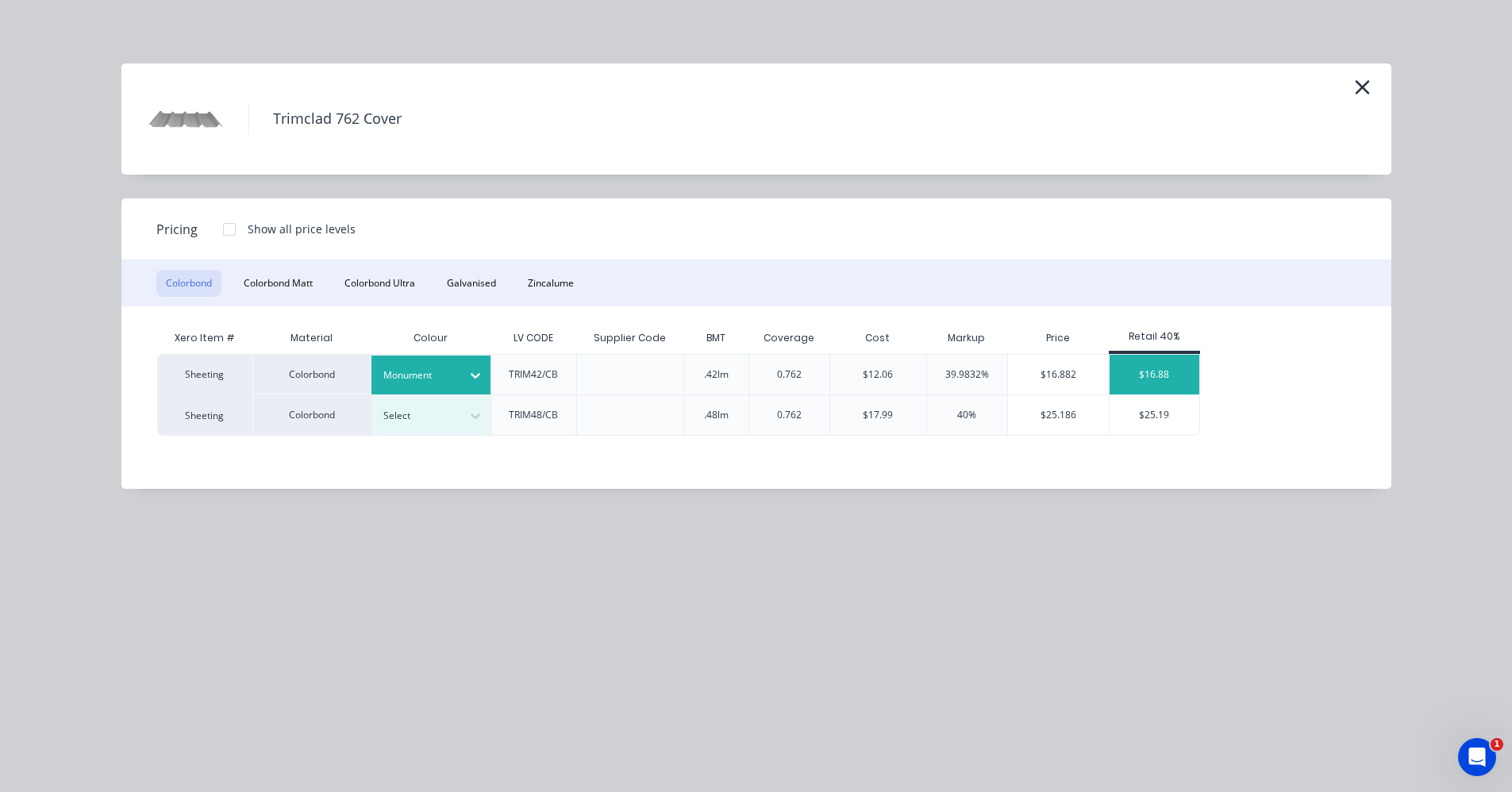
click at [1142, 383] on div "$16.88" at bounding box center [1154, 374] width 90 height 40
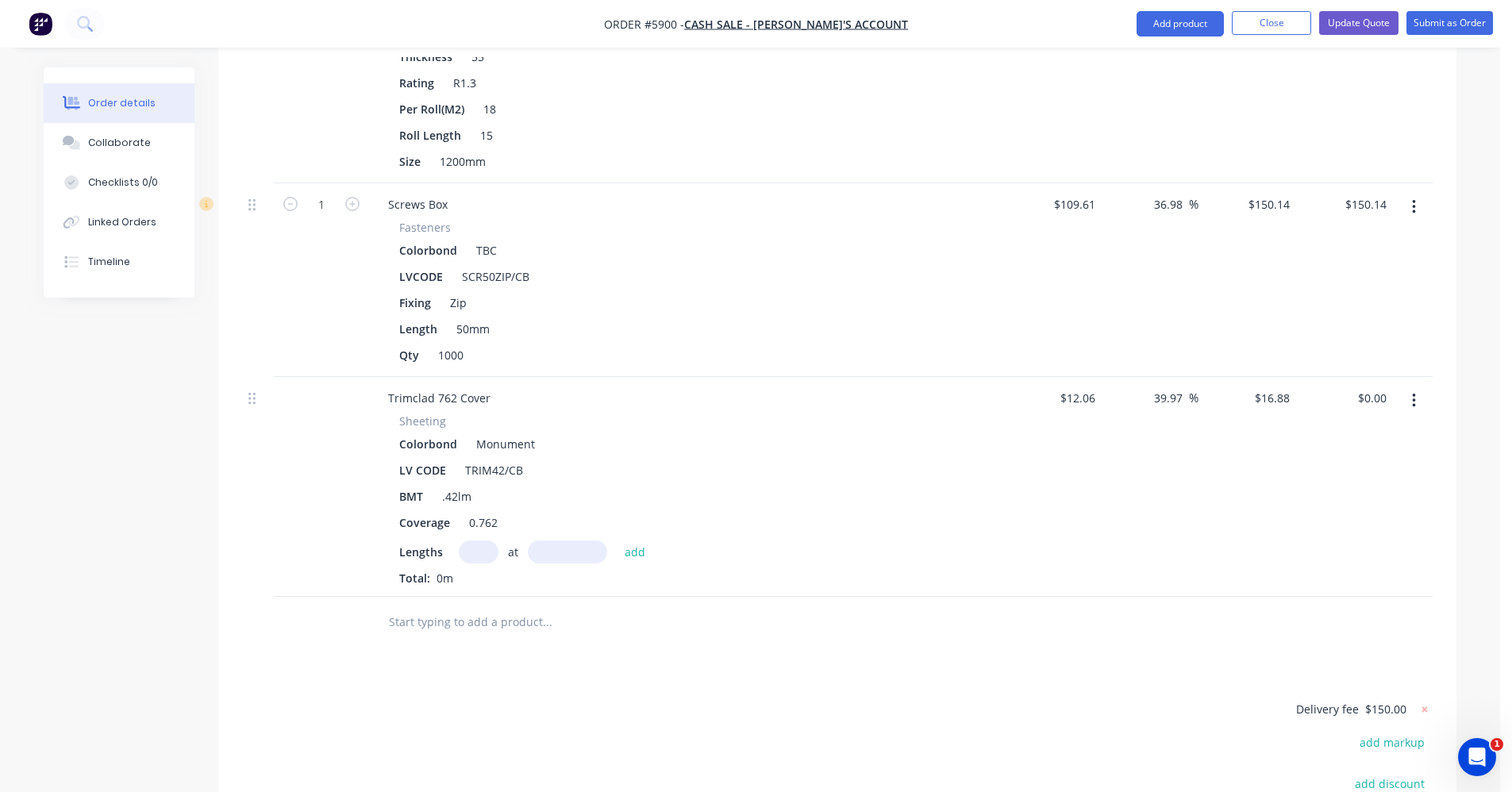
scroll to position [1902, 0]
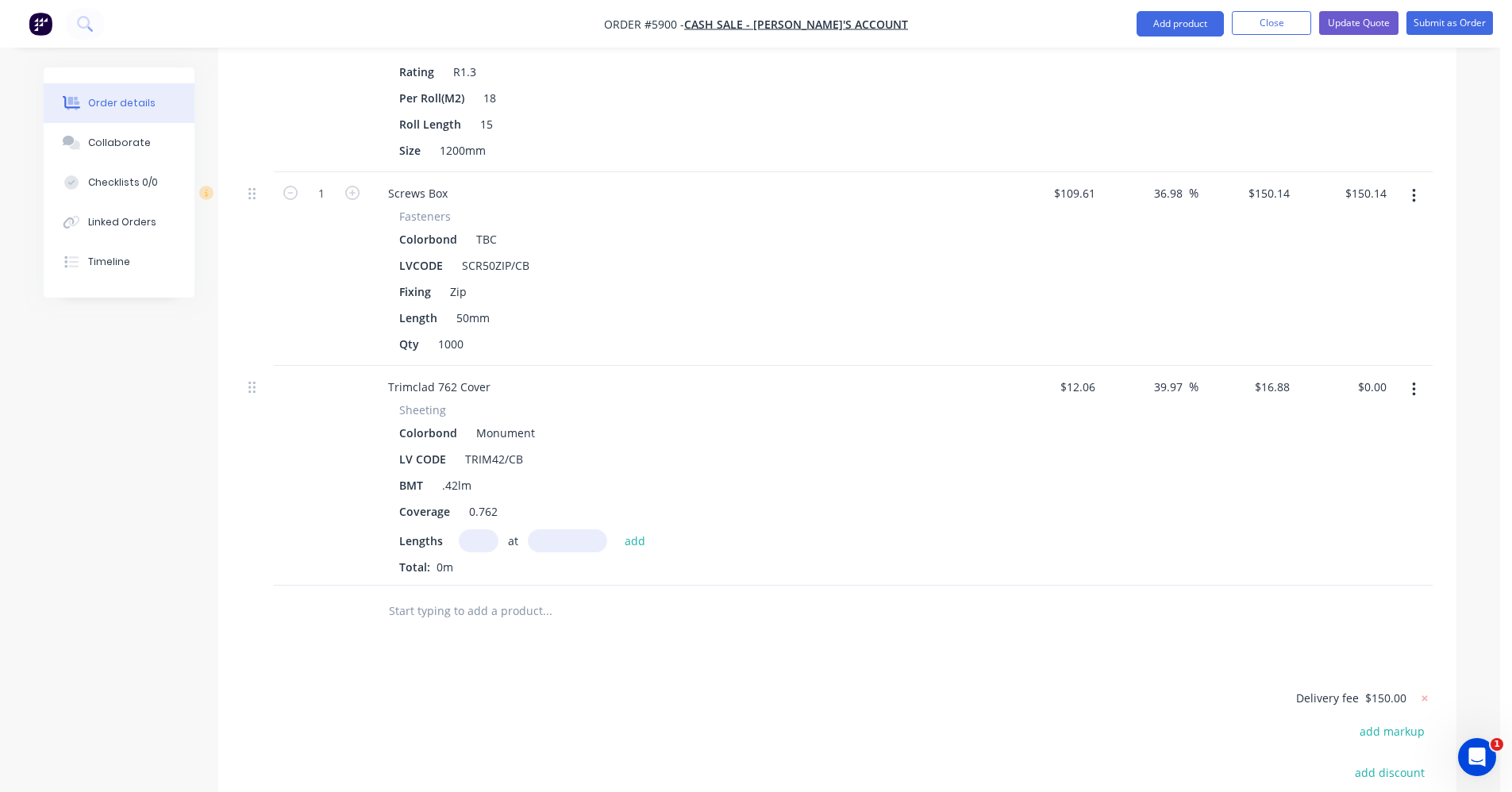
click at [465, 529] on input "text" at bounding box center [478, 540] width 40 height 23
type input "1"
type input "6250"
click at [617, 529] on button "add" at bounding box center [635, 539] width 37 height 21
type input "$105.50"
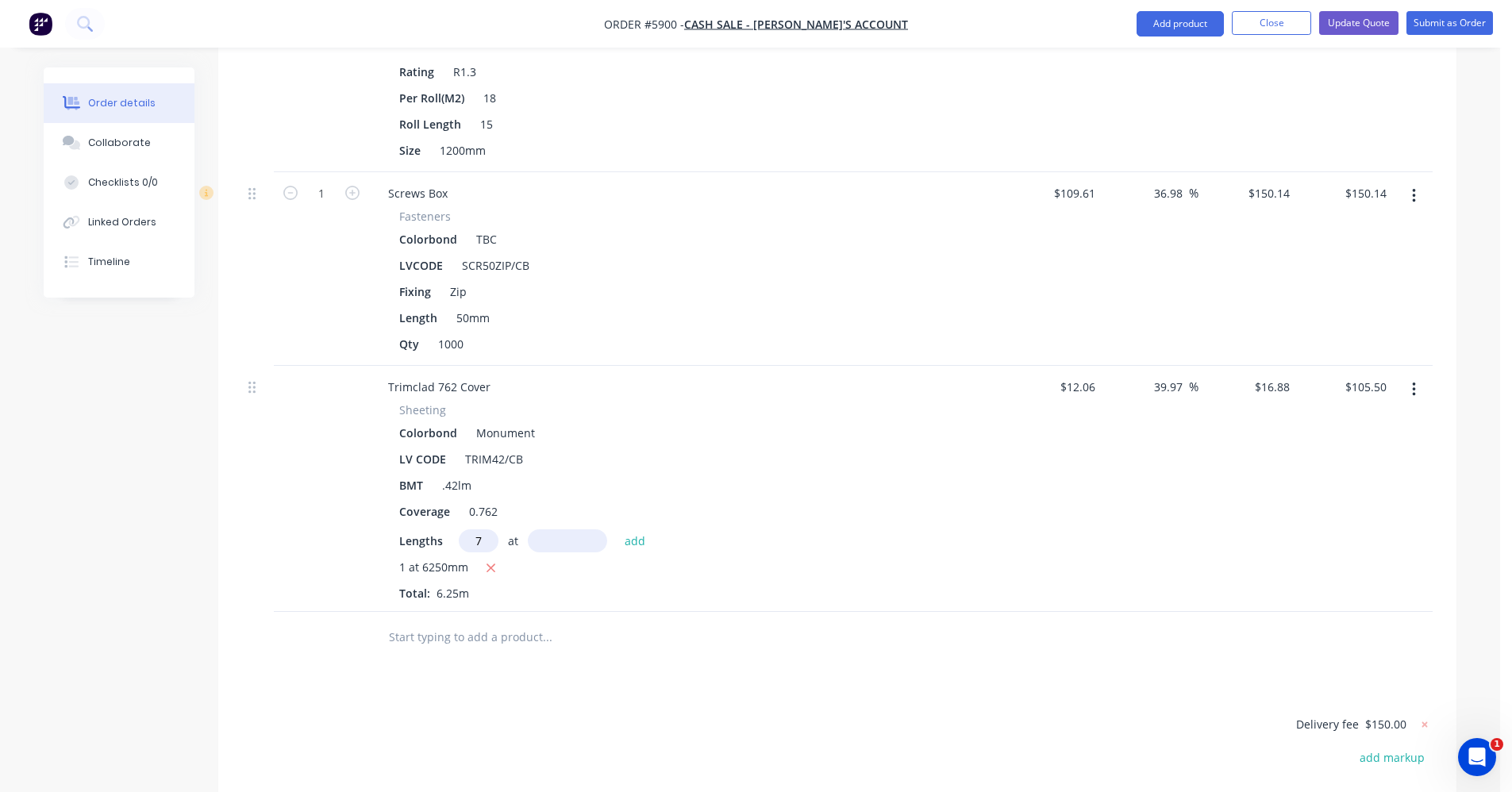
type input "7"
type input "5600"
click at [617, 529] on button "add" at bounding box center [635, 539] width 37 height 21
type input "$767.20"
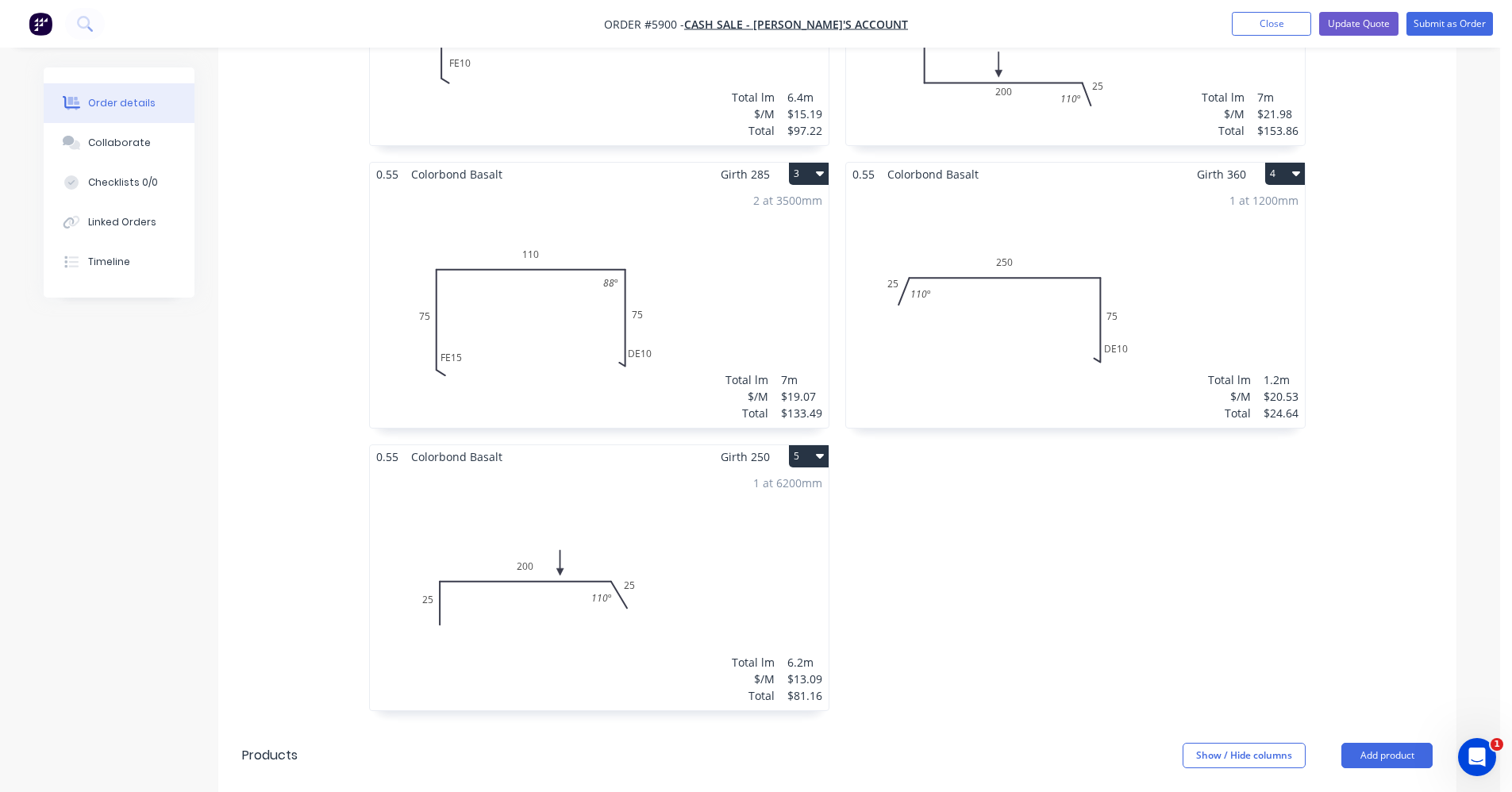
scroll to position [474, 0]
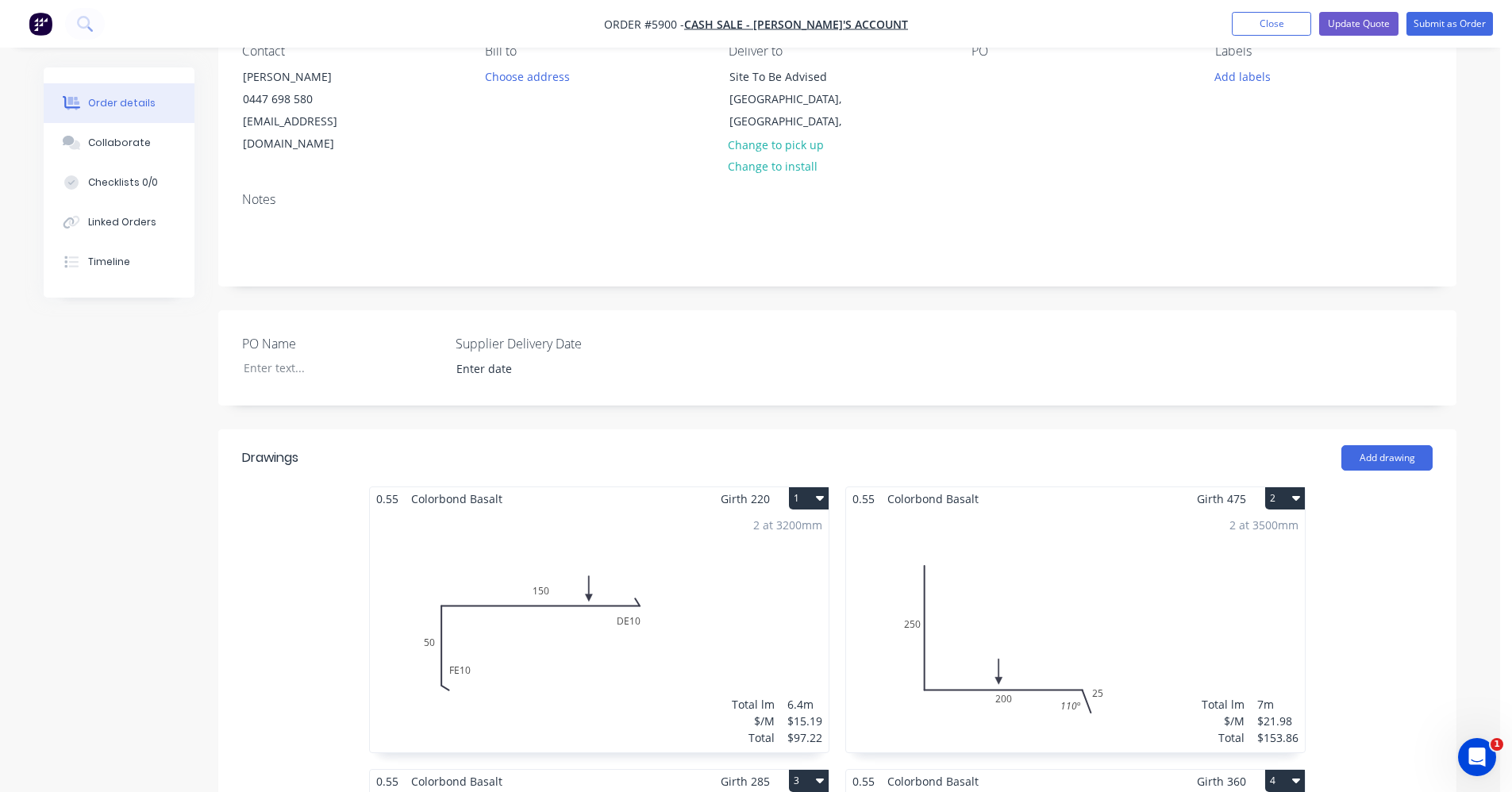
click at [627, 574] on div "2 at 3200mm Total lm $/M Total 6.4m $15.19 $97.22" at bounding box center [599, 630] width 459 height 242
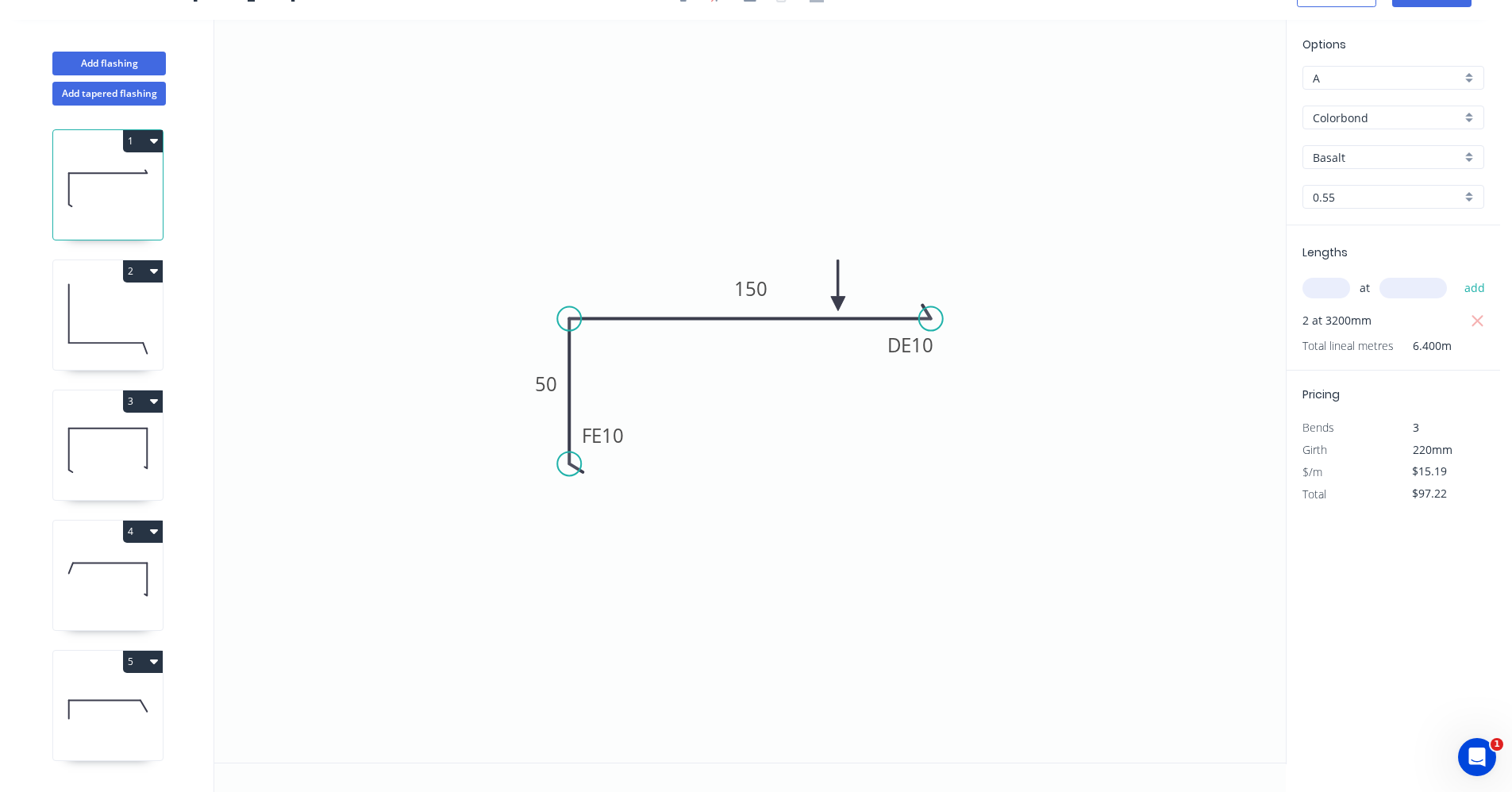
click at [1445, 158] on input "Basalt" at bounding box center [1387, 158] width 149 height 17
click at [1355, 281] on div "Monument" at bounding box center [1393, 283] width 180 height 28
type input "Monument"
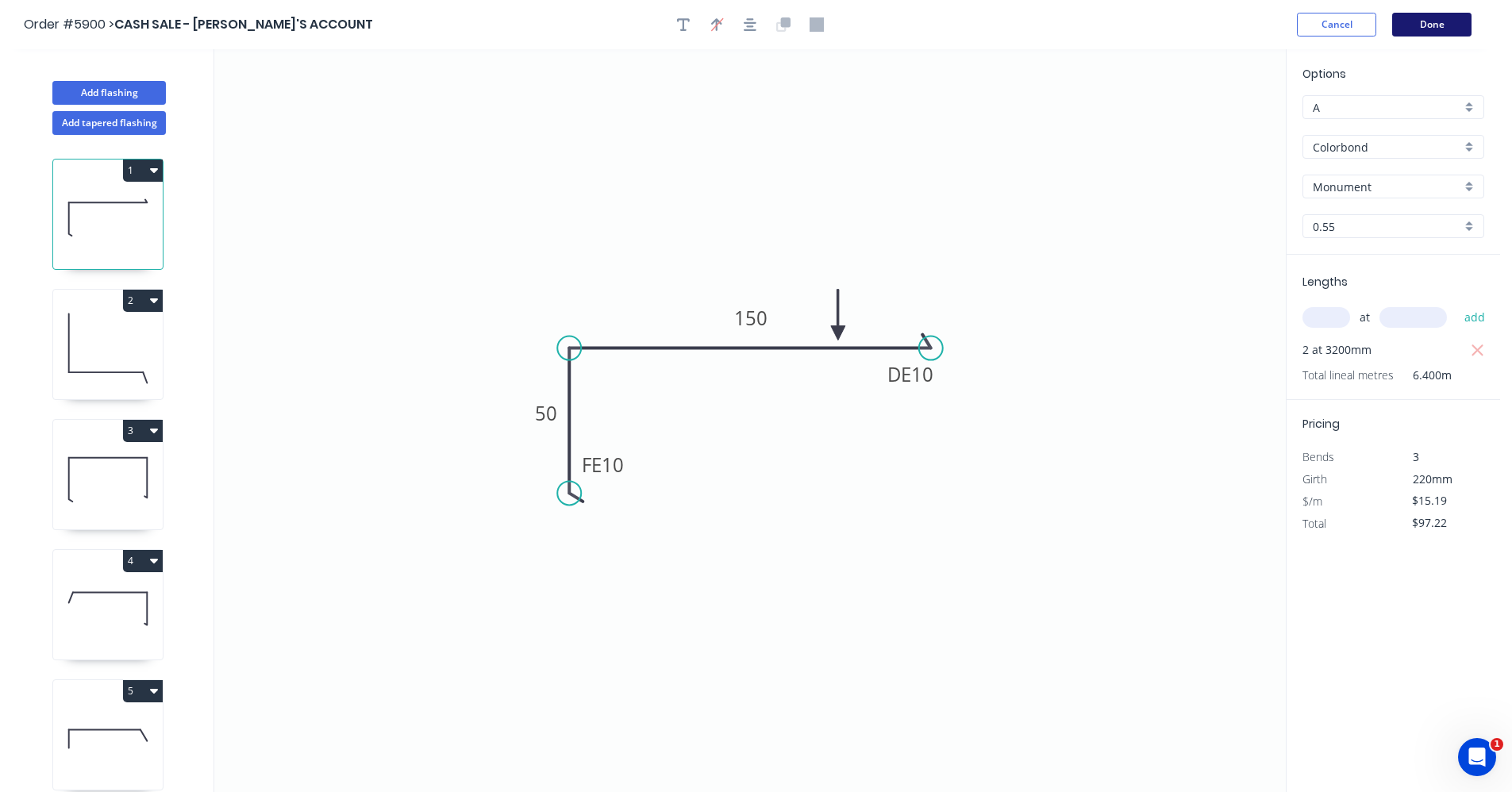
click at [1427, 35] on button "Done" at bounding box center [1431, 25] width 79 height 24
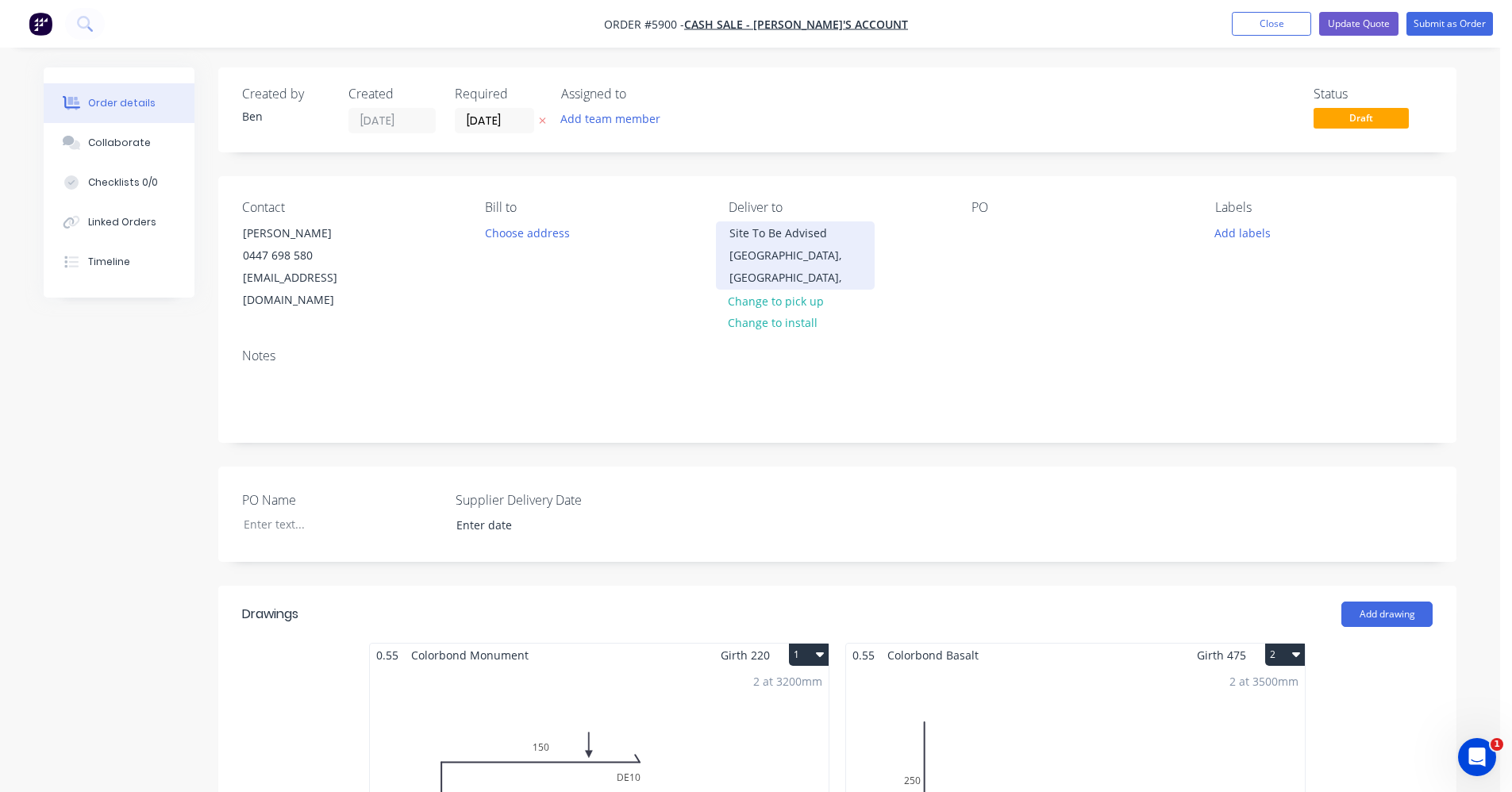
click at [779, 239] on div "Site To Be Advised" at bounding box center [795, 233] width 132 height 22
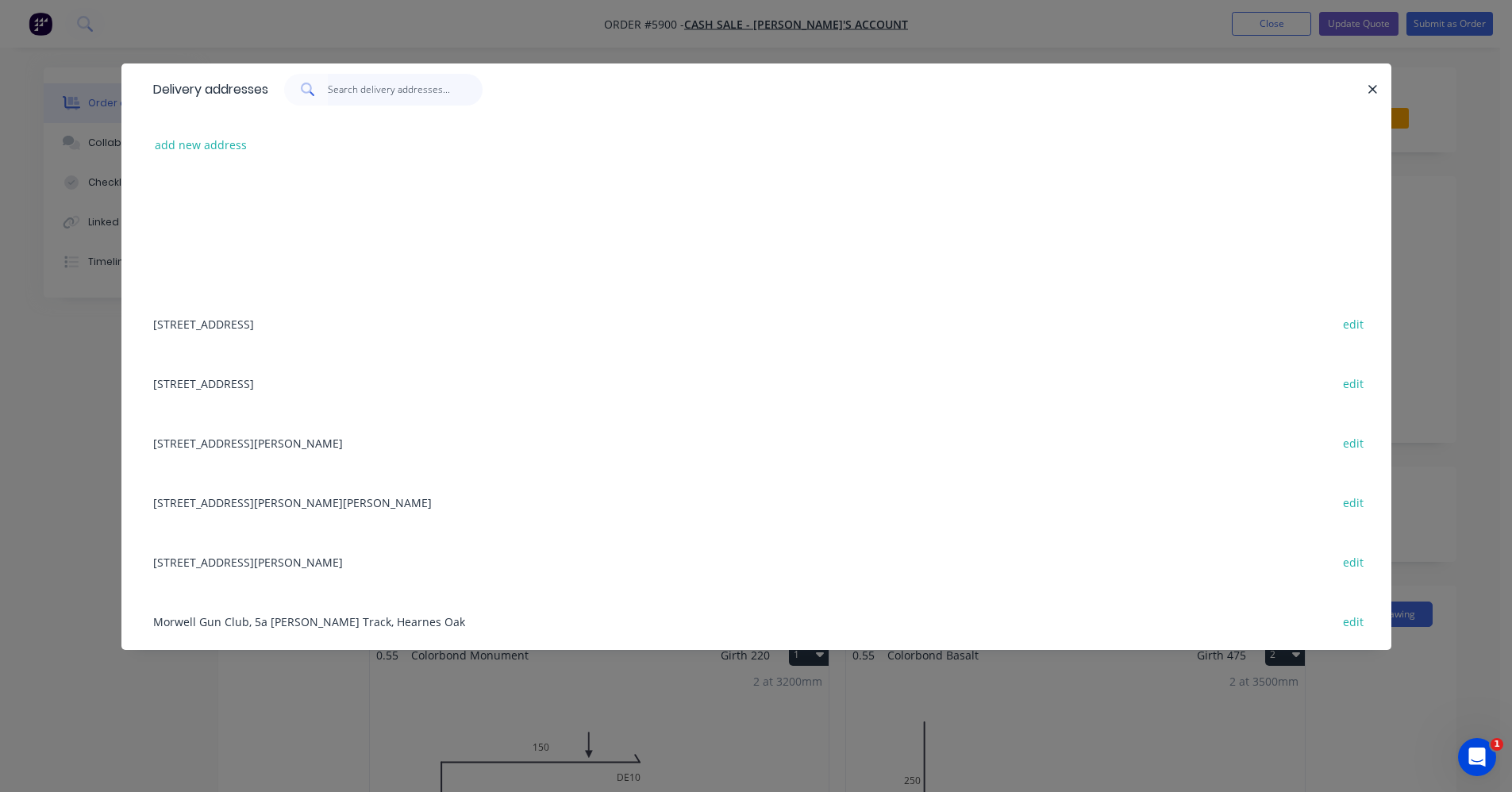
click at [351, 85] on input "text" at bounding box center [405, 89] width 155 height 32
click at [204, 148] on button "add new address" at bounding box center [201, 144] width 109 height 21
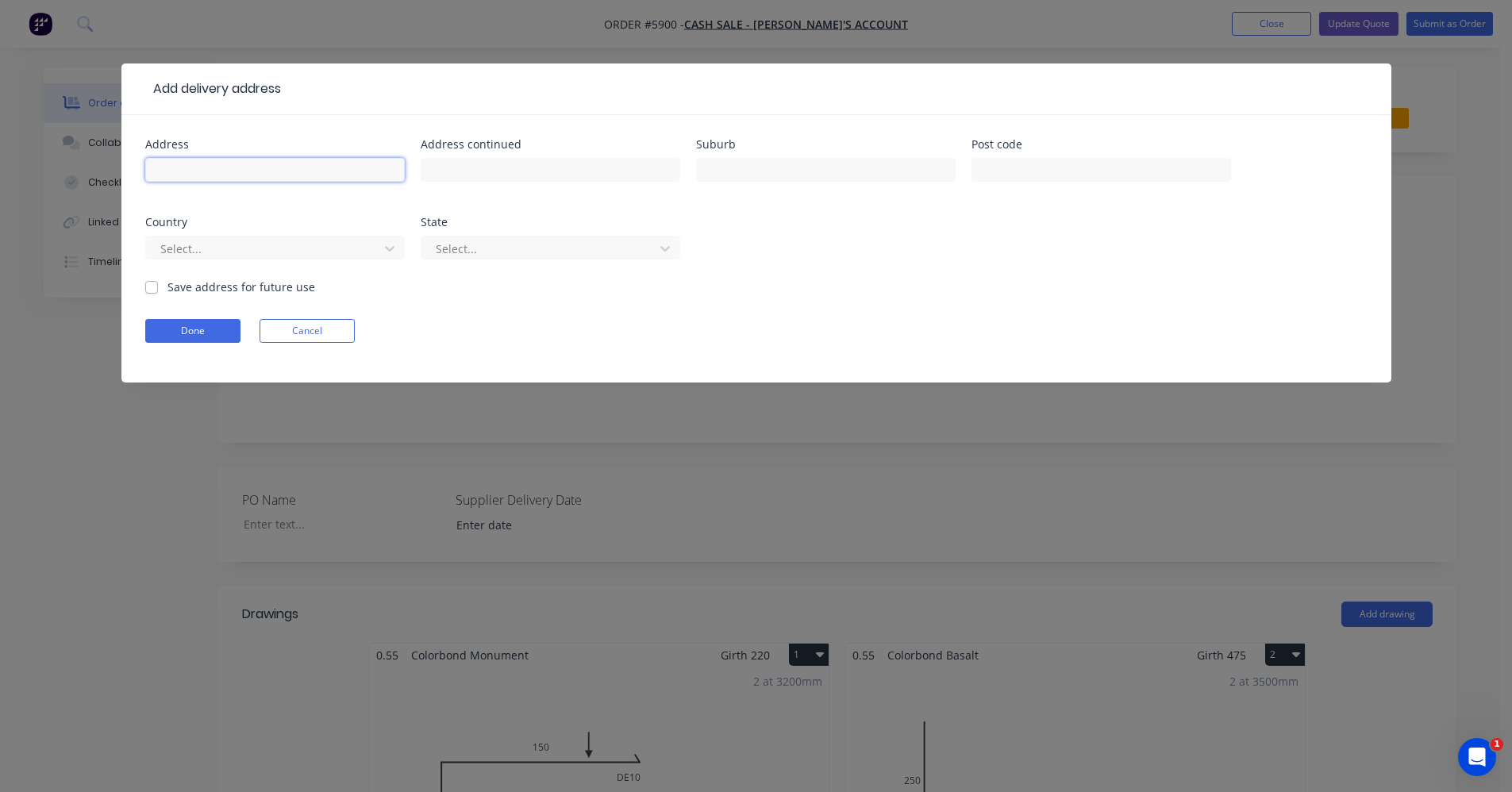
click at [231, 166] on input "text" at bounding box center [274, 170] width 259 height 24
click at [193, 166] on input "55" at bounding box center [274, 170] width 259 height 24
type input "55 Dinwoodie Drive"
type input "Newborough"
click at [167, 289] on label "Save address for future use" at bounding box center [241, 287] width 148 height 17
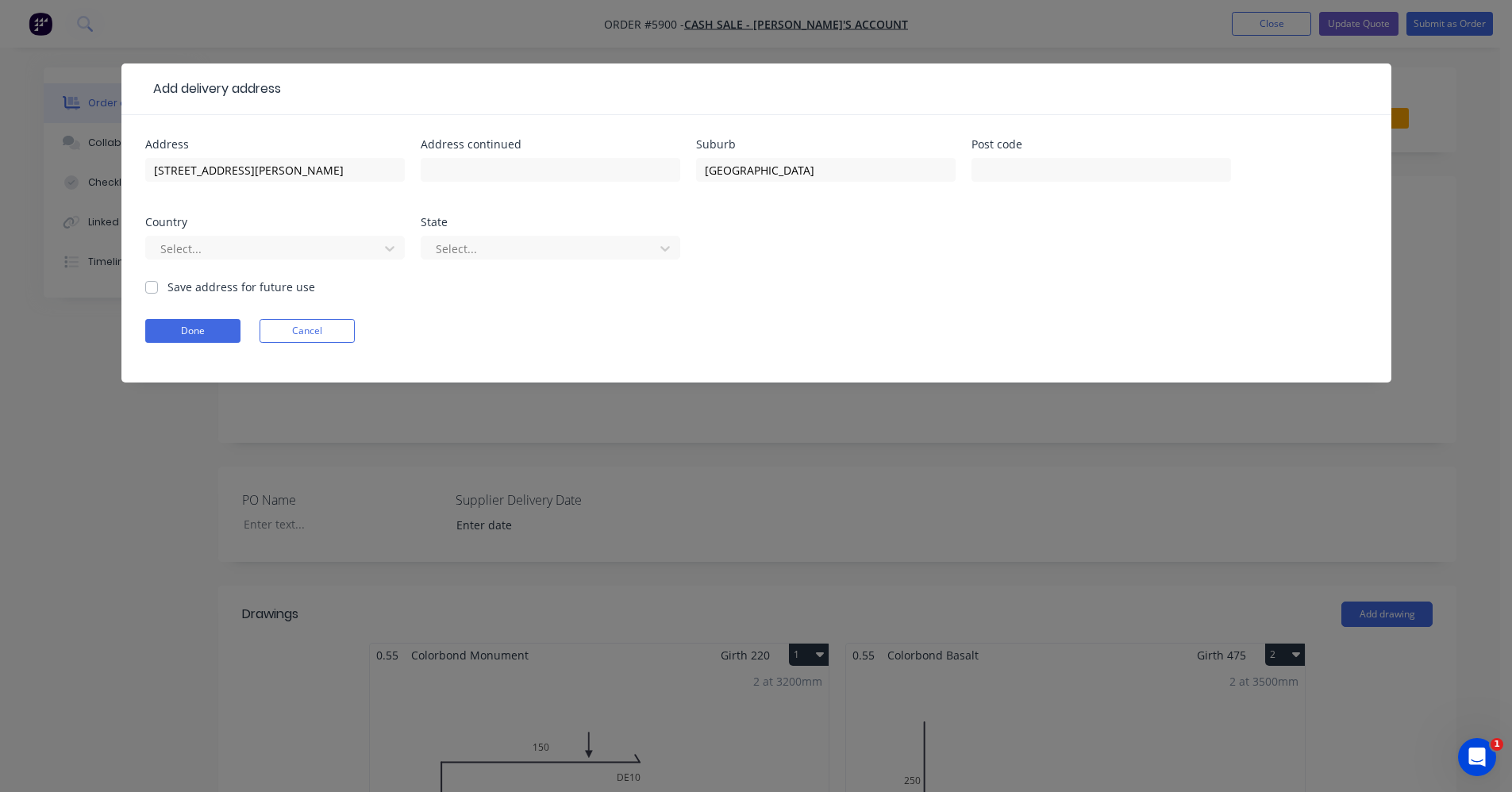
click at [150, 289] on input "Save address for future use" at bounding box center [151, 286] width 13 height 15
checkbox input "true"
drag, startPoint x: 177, startPoint y: 329, endPoint x: 189, endPoint y: 336, distance: 13.9
click at [182, 331] on button "Done" at bounding box center [192, 331] width 96 height 24
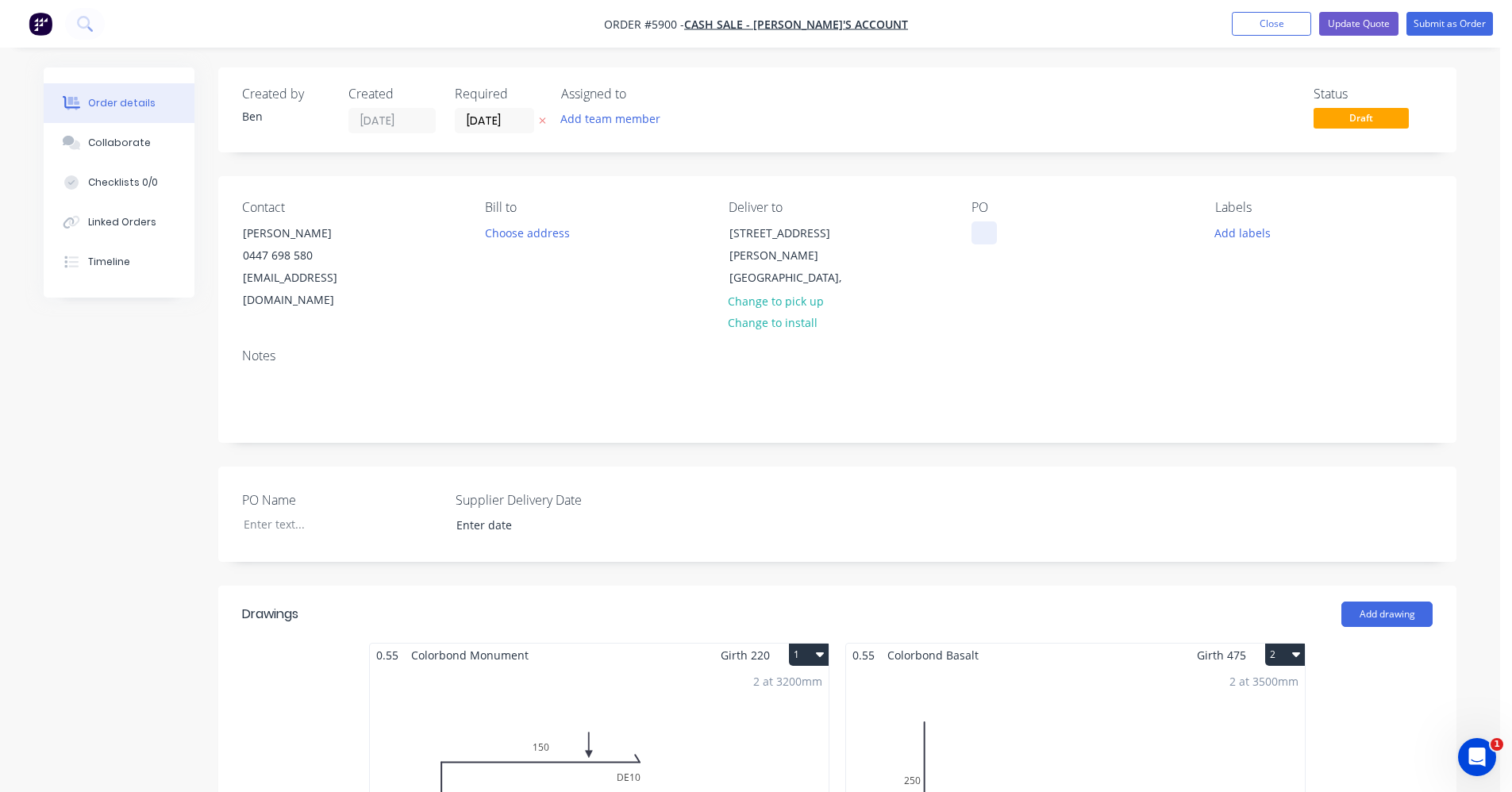
click at [993, 230] on div at bounding box center [984, 232] width 25 height 23
click at [1241, 229] on button "Add labels" at bounding box center [1242, 231] width 73 height 21
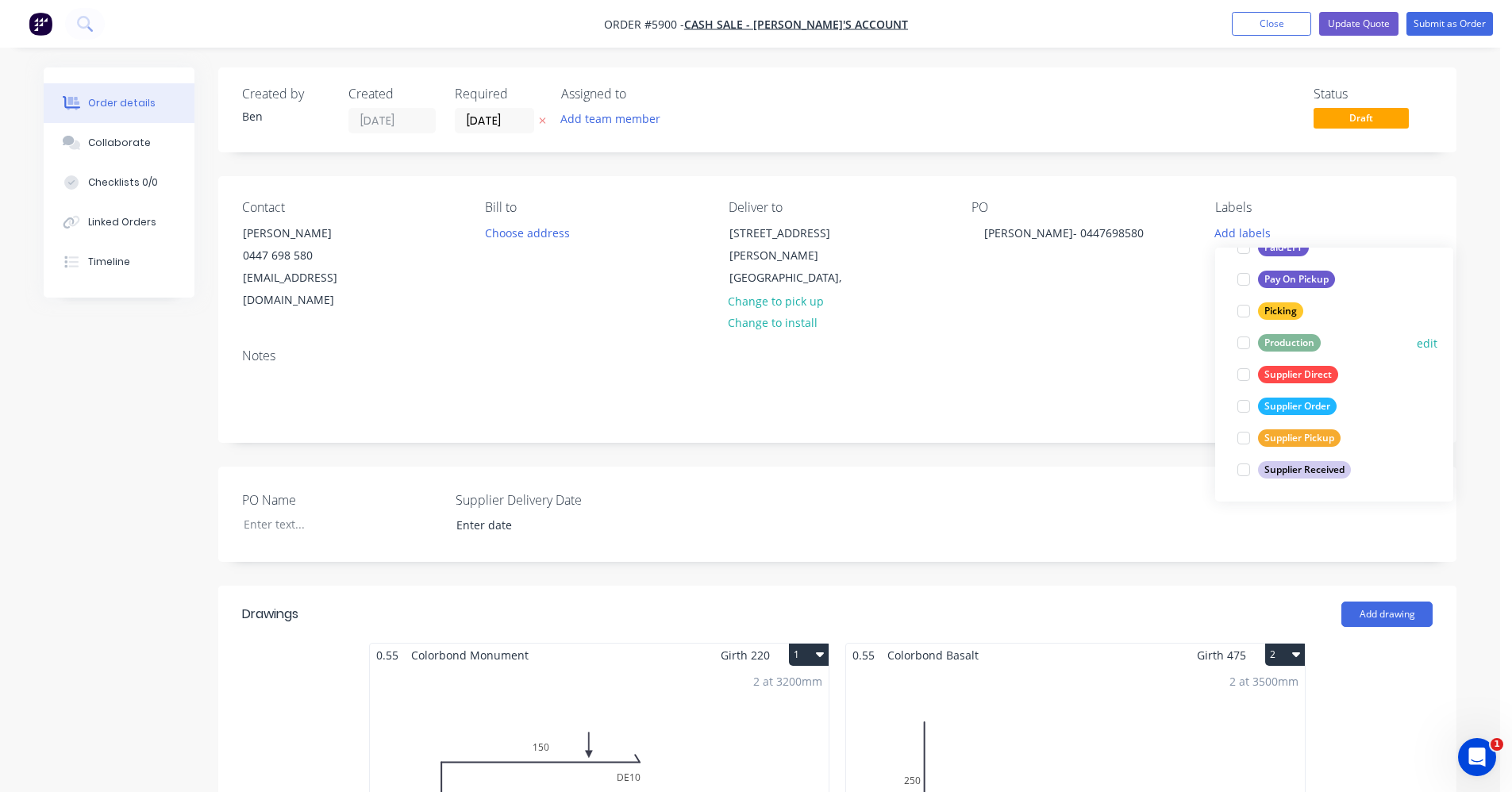
drag, startPoint x: 1283, startPoint y: 340, endPoint x: 1271, endPoint y: 342, distance: 12.2
click at [1282, 340] on div "Production" at bounding box center [1288, 343] width 62 height 18
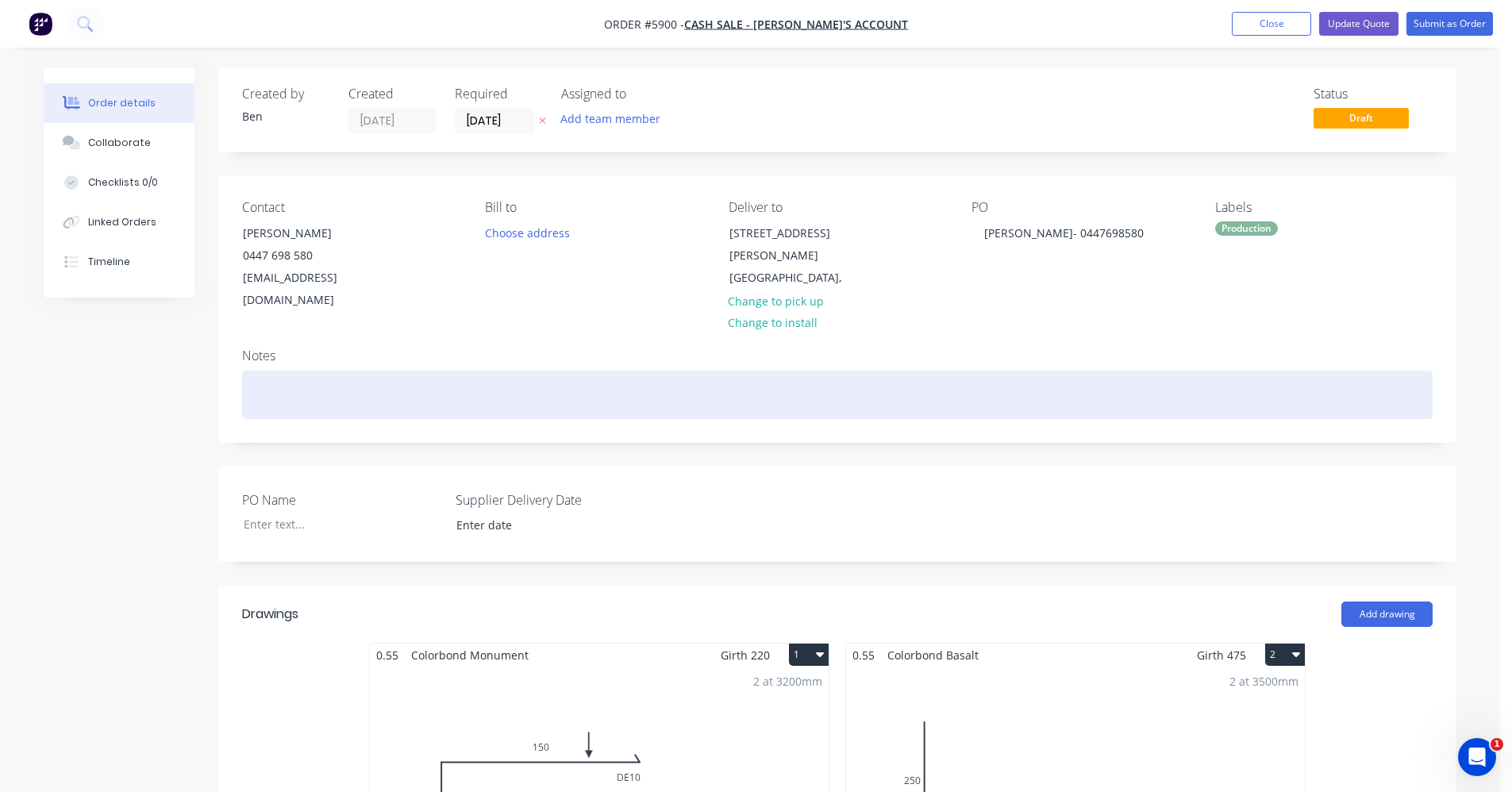
drag, startPoint x: 922, startPoint y: 397, endPoint x: 917, endPoint y: 375, distance: 22.6
click at [922, 396] on div "Notes" at bounding box center [837, 388] width 1238 height 106
click at [915, 375] on div at bounding box center [838, 395] width 1191 height 48
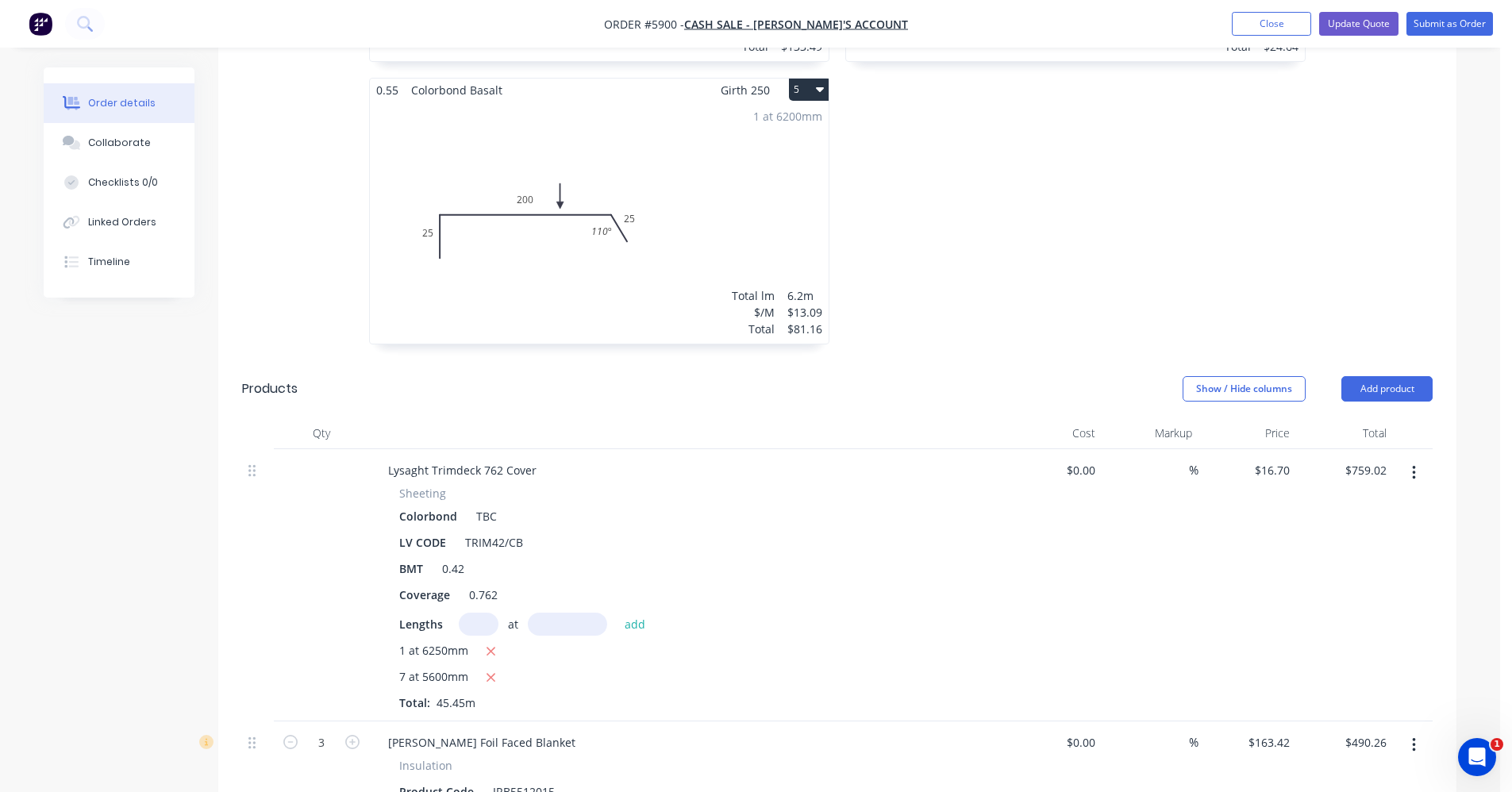
scroll to position [1063, 0]
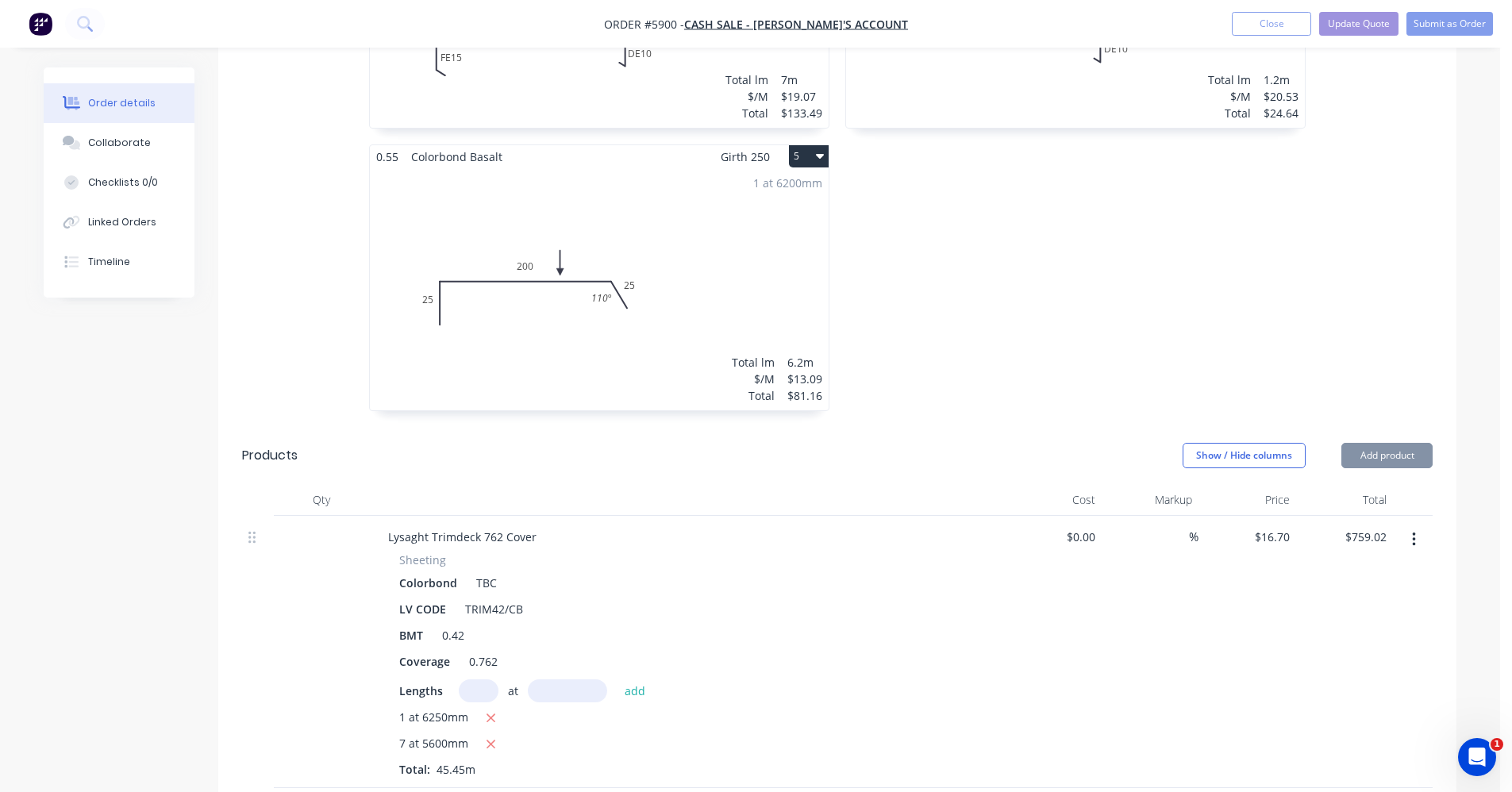
click at [1414, 531] on icon "button" at bounding box center [1414, 539] width 4 height 18
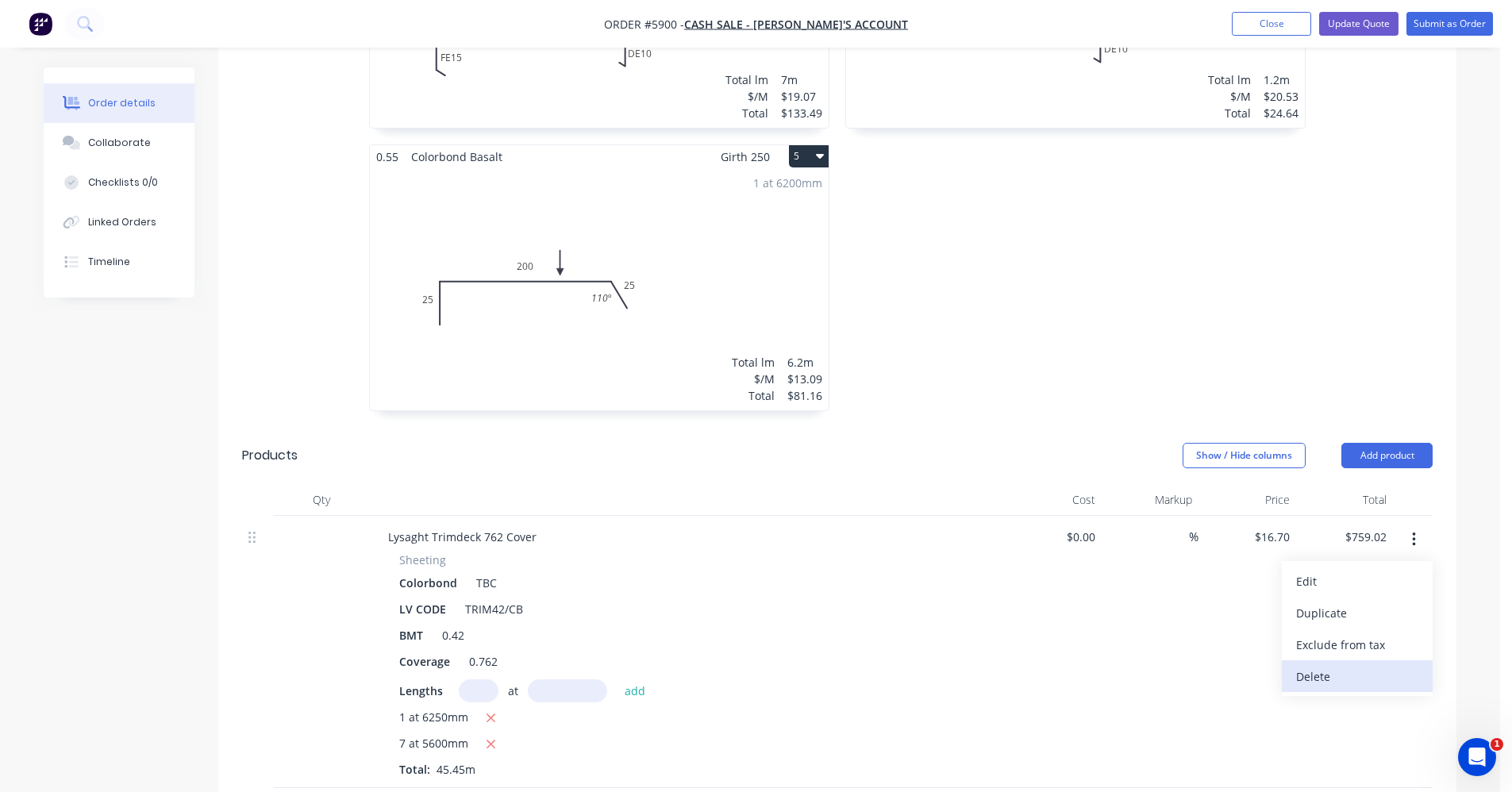
click at [1319, 665] on div "Delete" at bounding box center [1357, 676] width 123 height 23
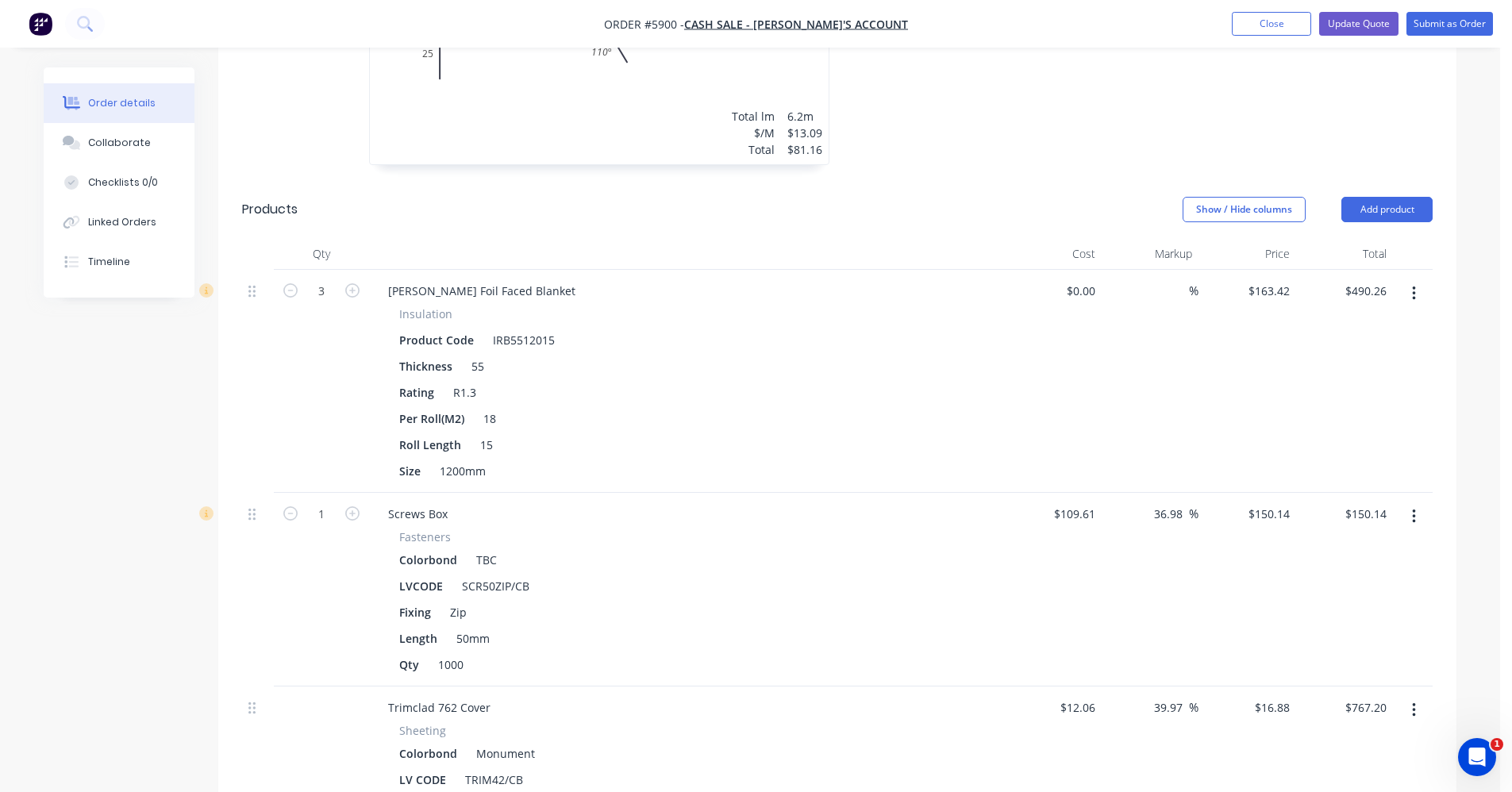
scroll to position [1267, 0]
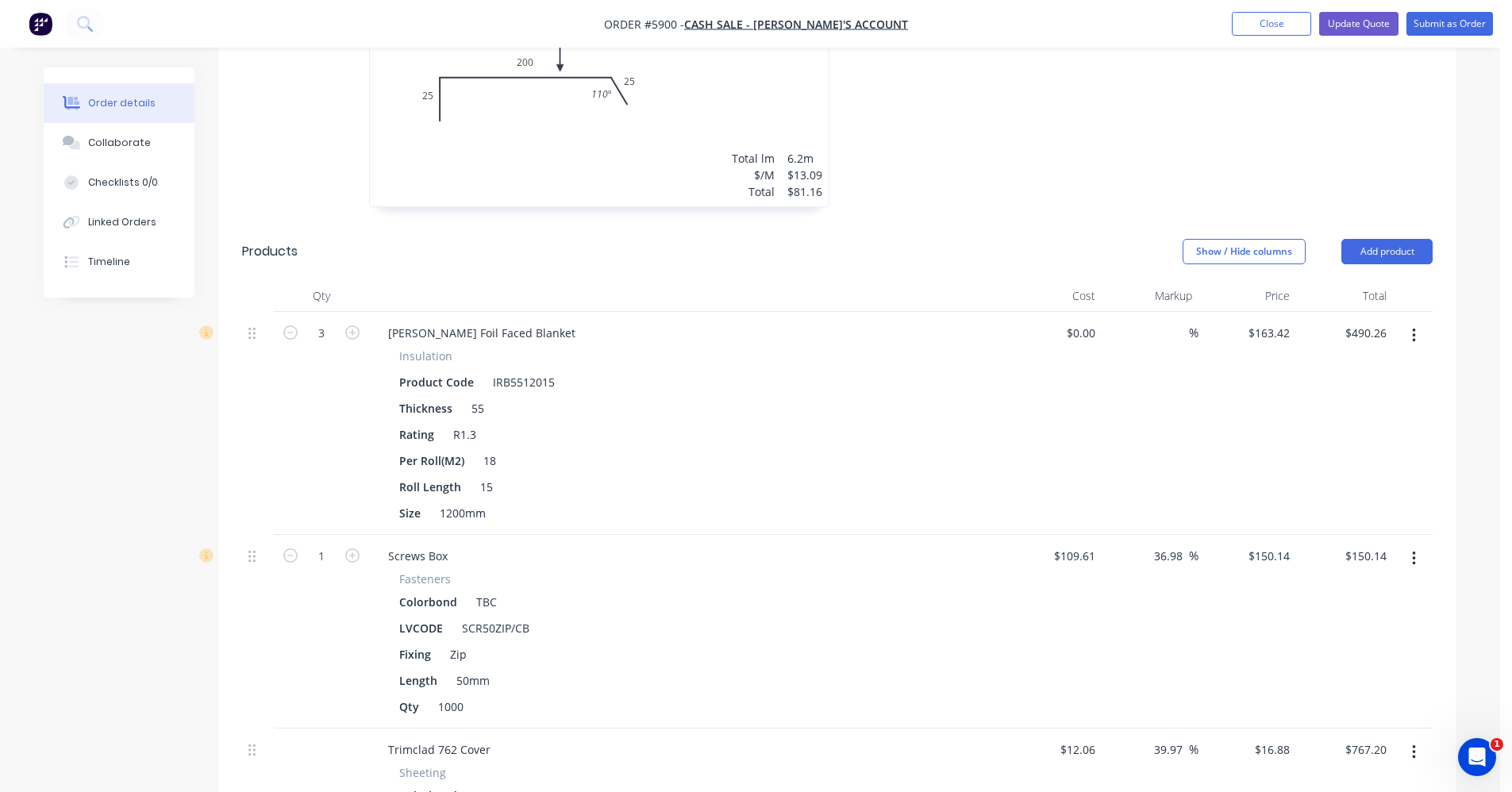
click at [1416, 321] on button "button" at bounding box center [1414, 335] width 37 height 29
click at [1330, 461] on div "Delete" at bounding box center [1357, 472] width 123 height 23
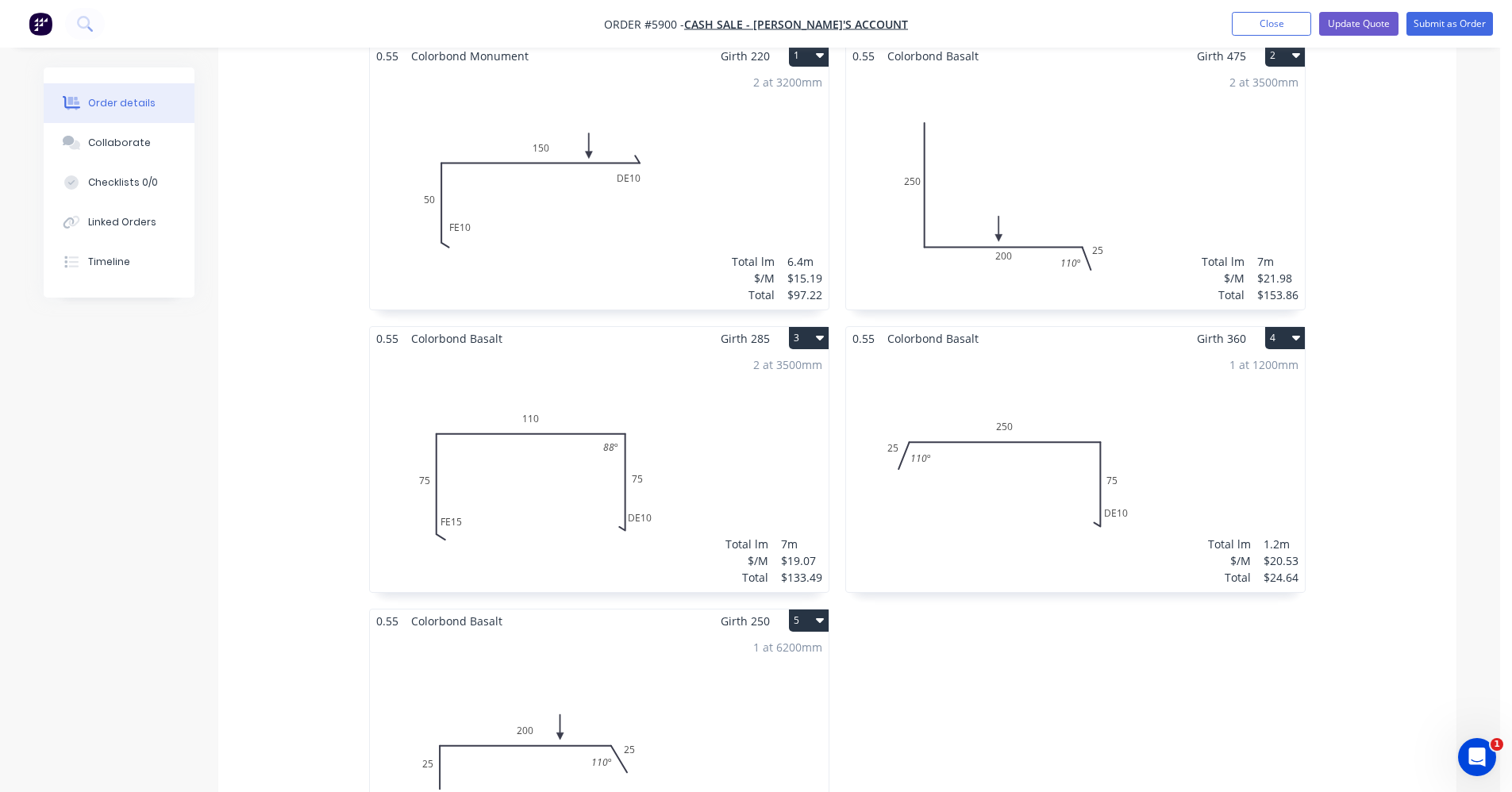
scroll to position [568, 0]
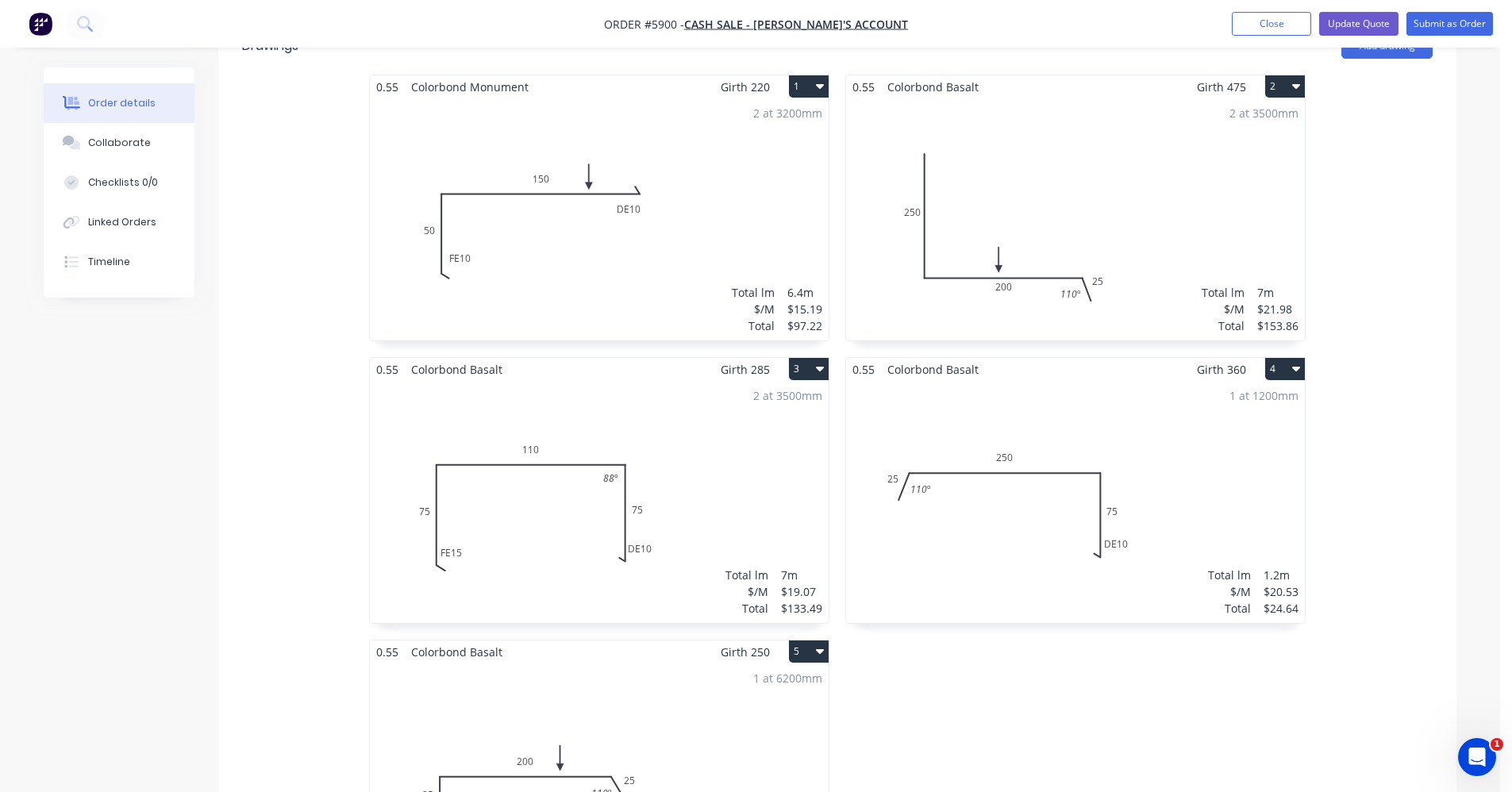
click at [1295, 79] on icon "button" at bounding box center [1296, 85] width 8 height 13
click at [1240, 177] on div "Delete" at bounding box center [1230, 188] width 123 height 23
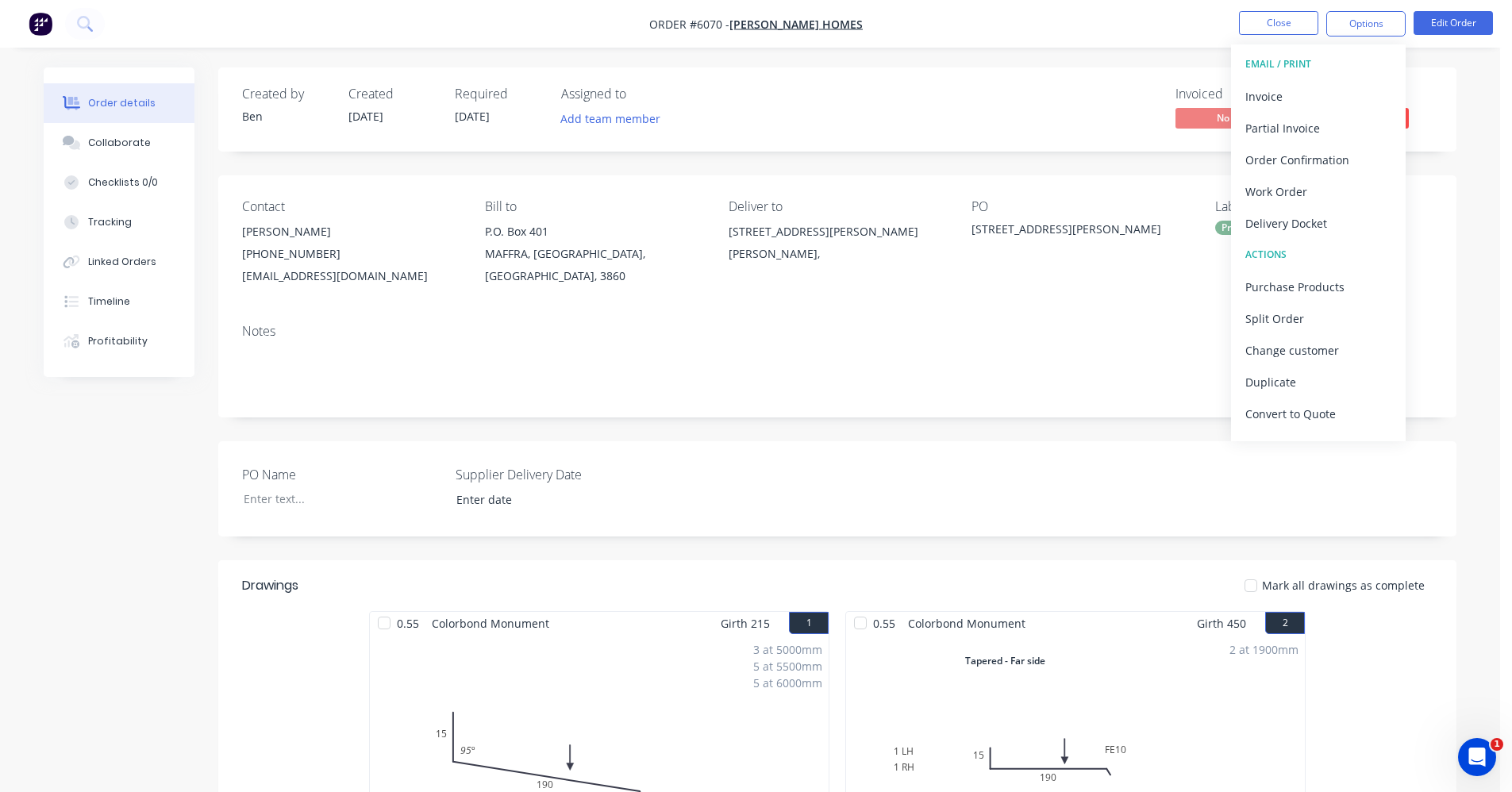
drag, startPoint x: 984, startPoint y: 120, endPoint x: 1010, endPoint y: 117, distance: 26.2
click at [984, 119] on div "Invoiced No Status Submitted" at bounding box center [1075, 110] width 712 height 46
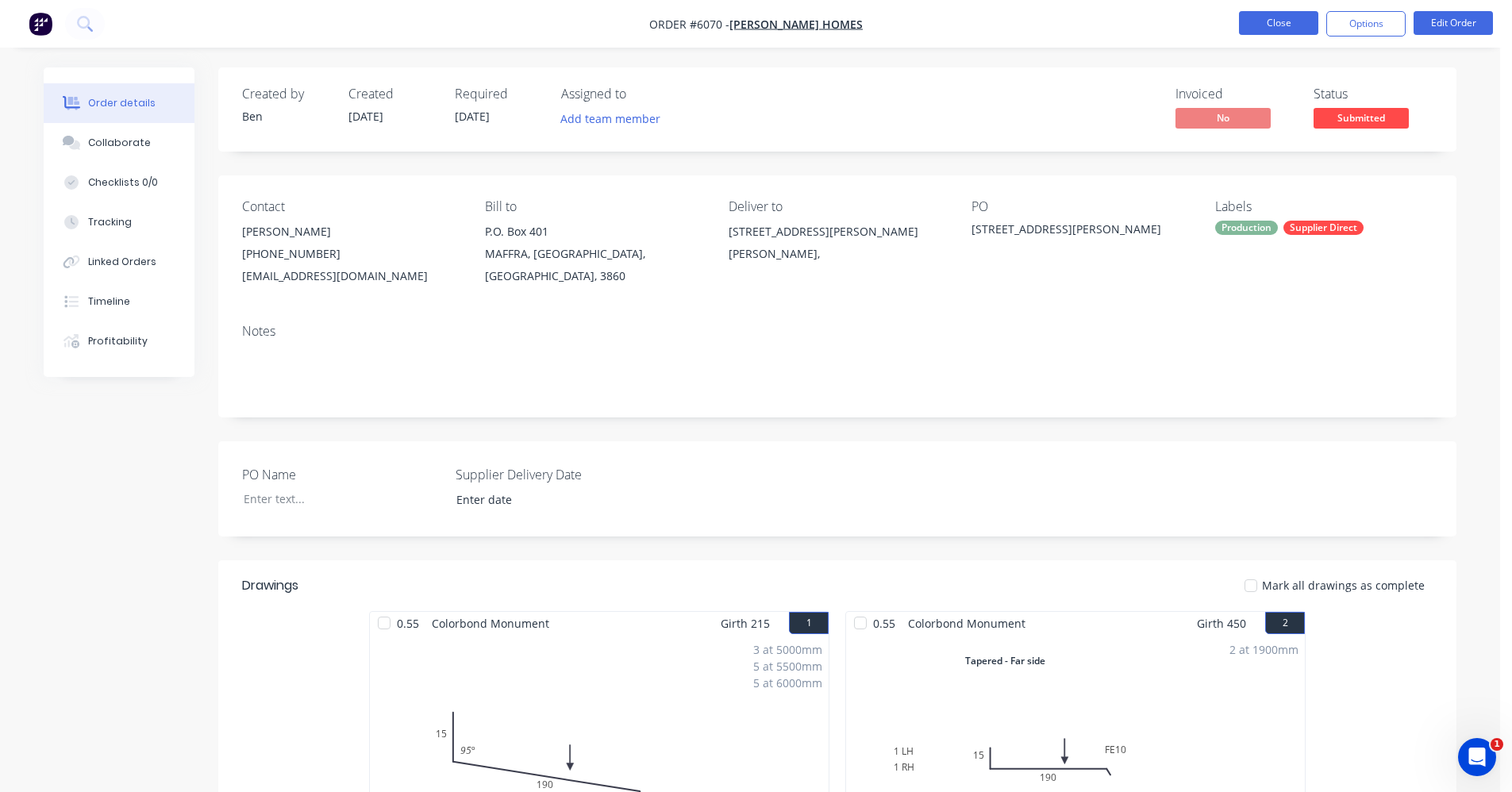
click at [1300, 26] on button "Close" at bounding box center [1278, 23] width 79 height 24
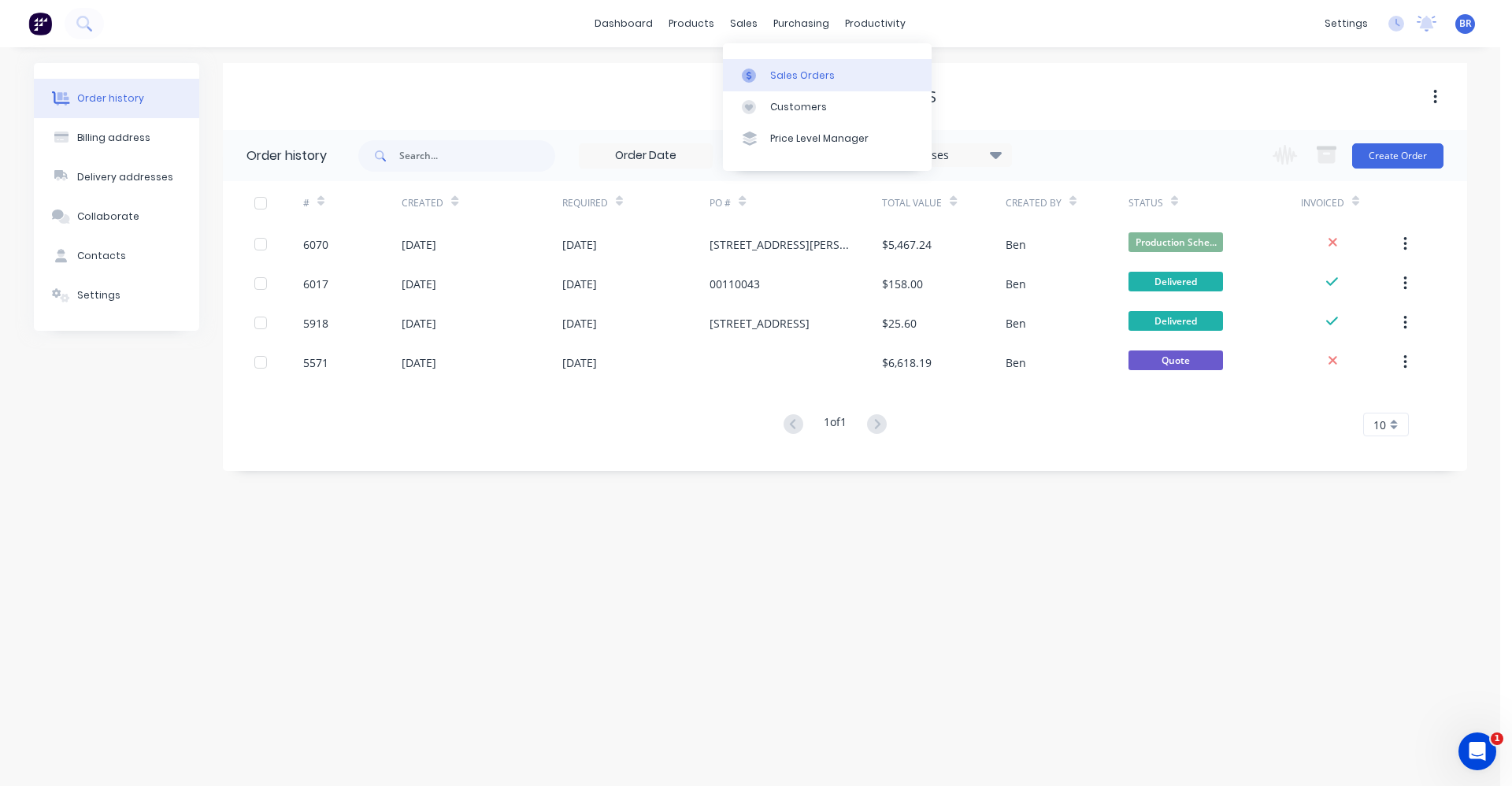
click at [773, 63] on link "Sales Orders" at bounding box center [827, 75] width 208 height 31
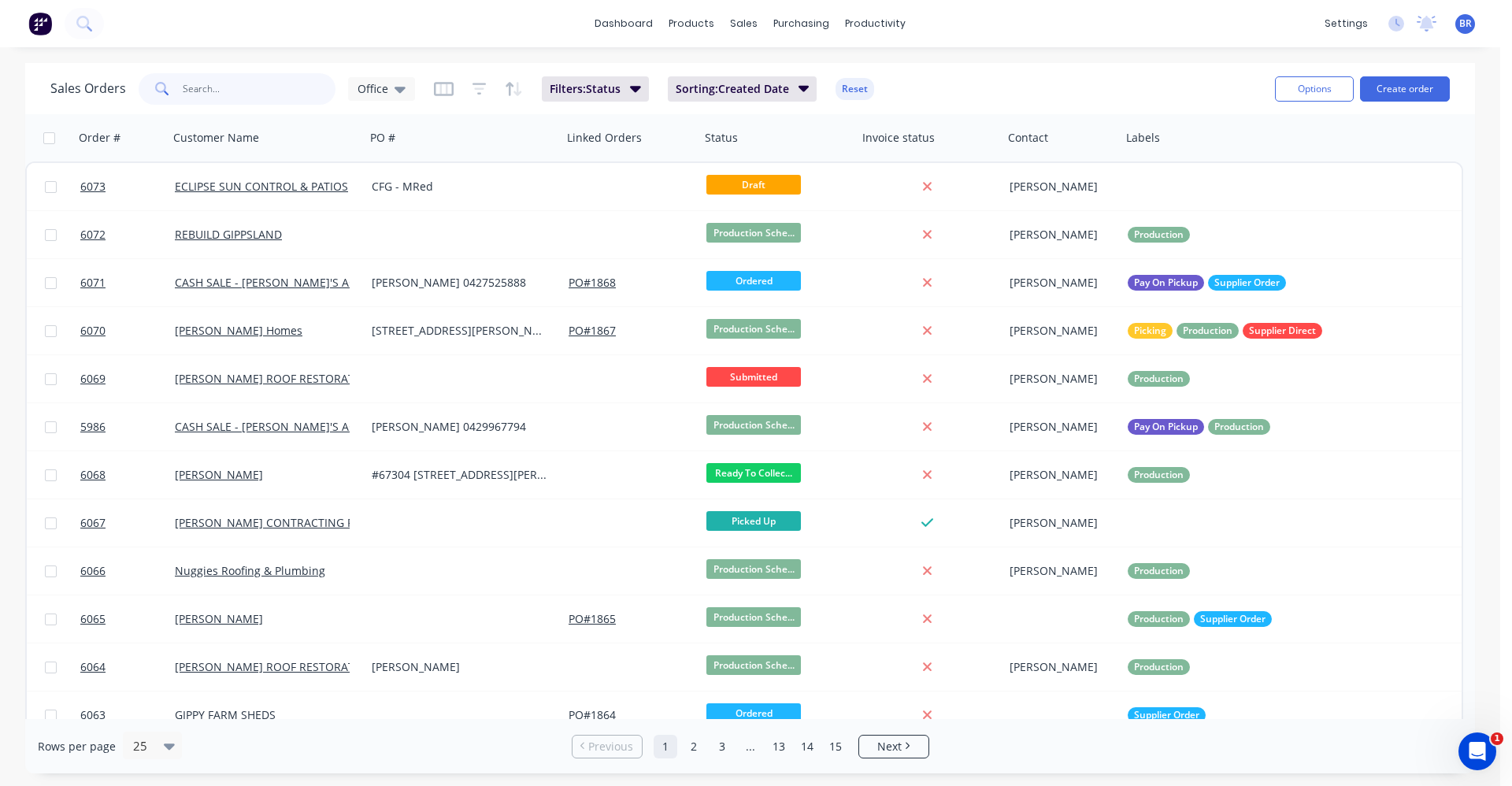
click at [237, 96] on input "text" at bounding box center [259, 88] width 154 height 31
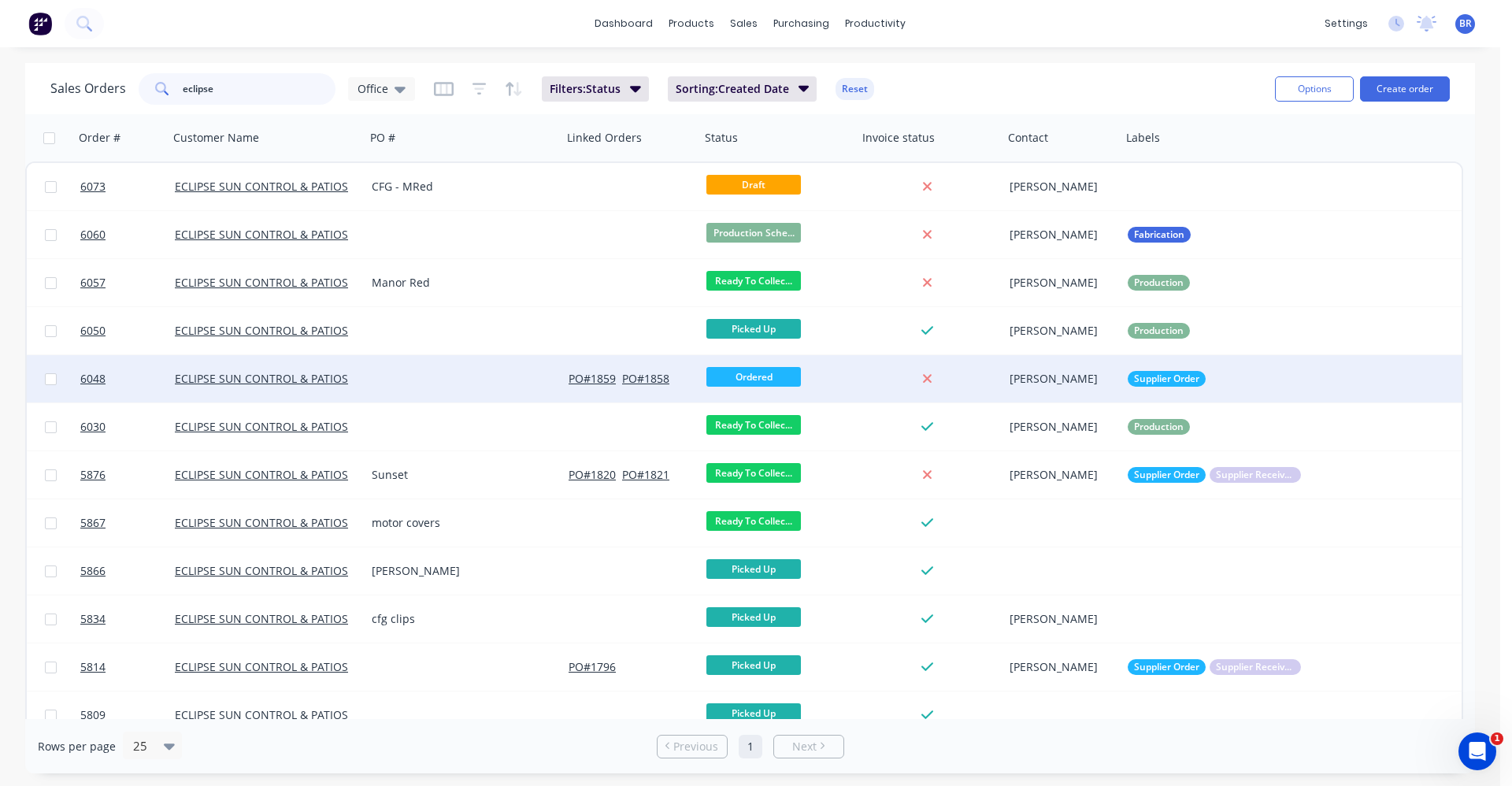
type input "eclipse"
click at [437, 389] on div at bounding box center [464, 378] width 197 height 47
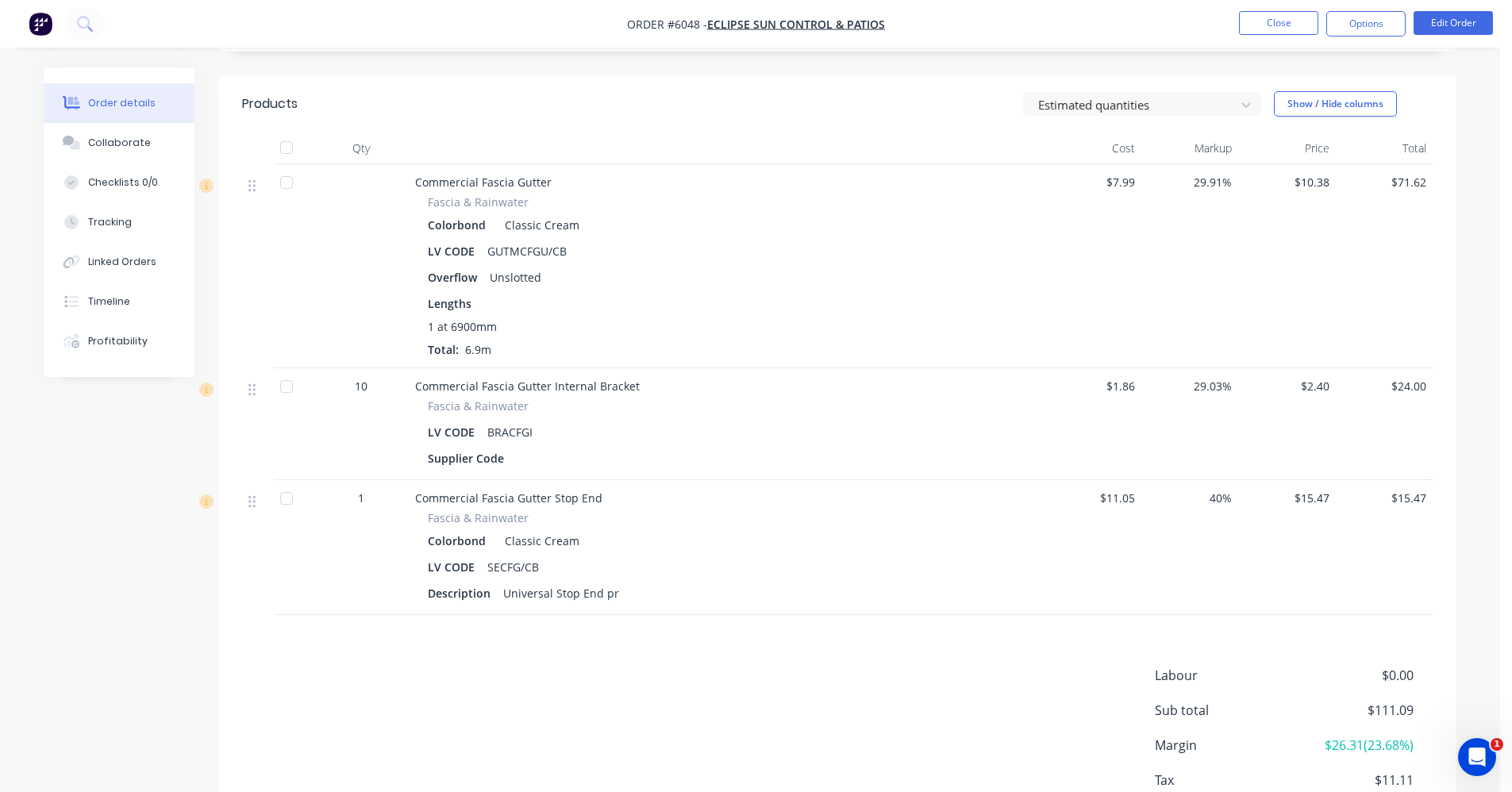
scroll to position [215, 0]
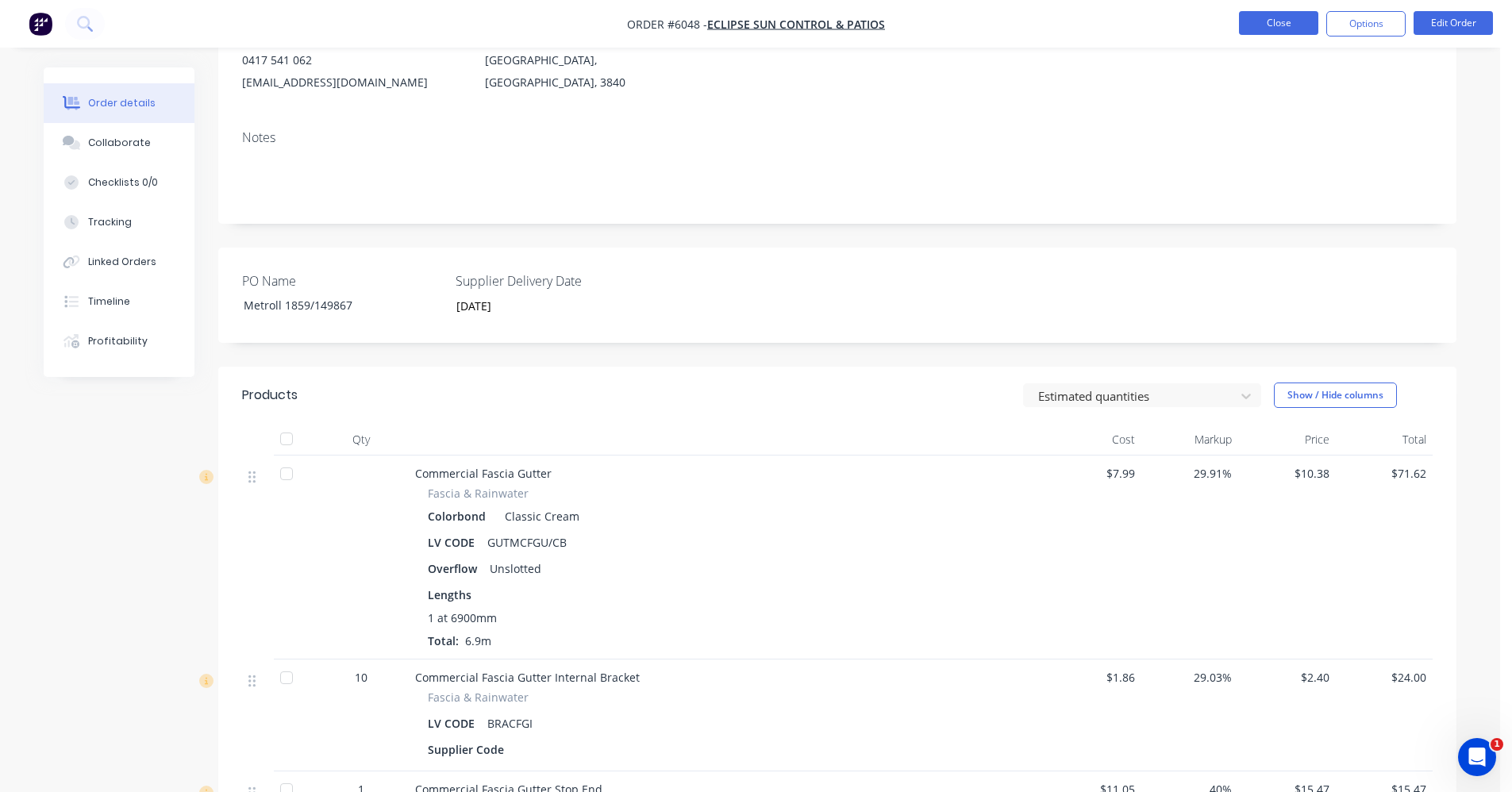
click at [1269, 20] on button "Close" at bounding box center [1278, 23] width 79 height 24
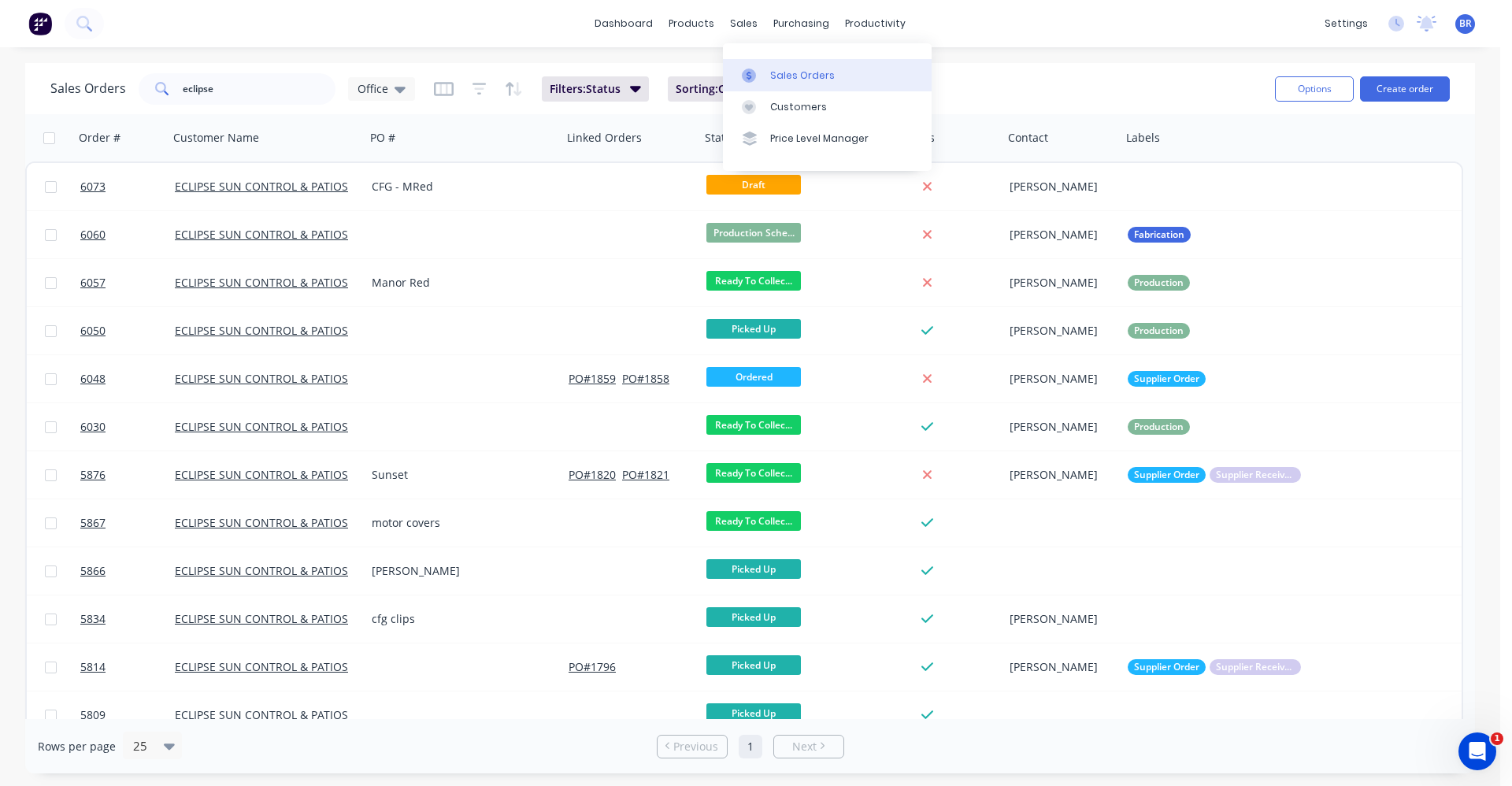
drag, startPoint x: 763, startPoint y: 68, endPoint x: 755, endPoint y: 72, distance: 8.9
click at [763, 68] on div at bounding box center [754, 75] width 24 height 14
drag, startPoint x: -141, startPoint y: 22, endPoint x: -161, endPoint y: 19, distance: 20.2
click at [0, 19] on html "dashboard products sales purchasing productivity dashboard products Product Cat…" at bounding box center [756, 393] width 1512 height 786
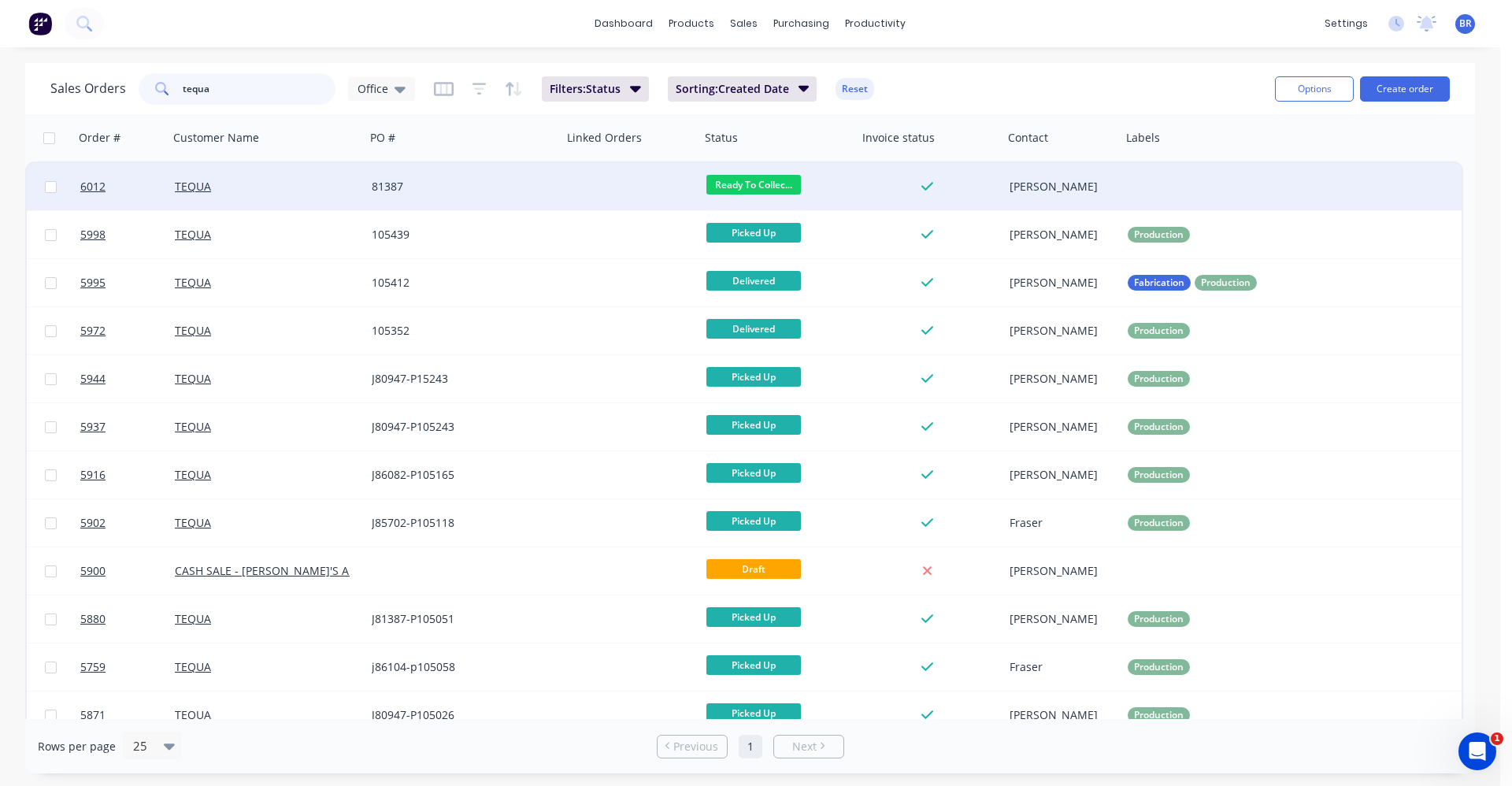
type input "tequa"
click at [493, 191] on div "81387" at bounding box center [459, 186] width 175 height 16
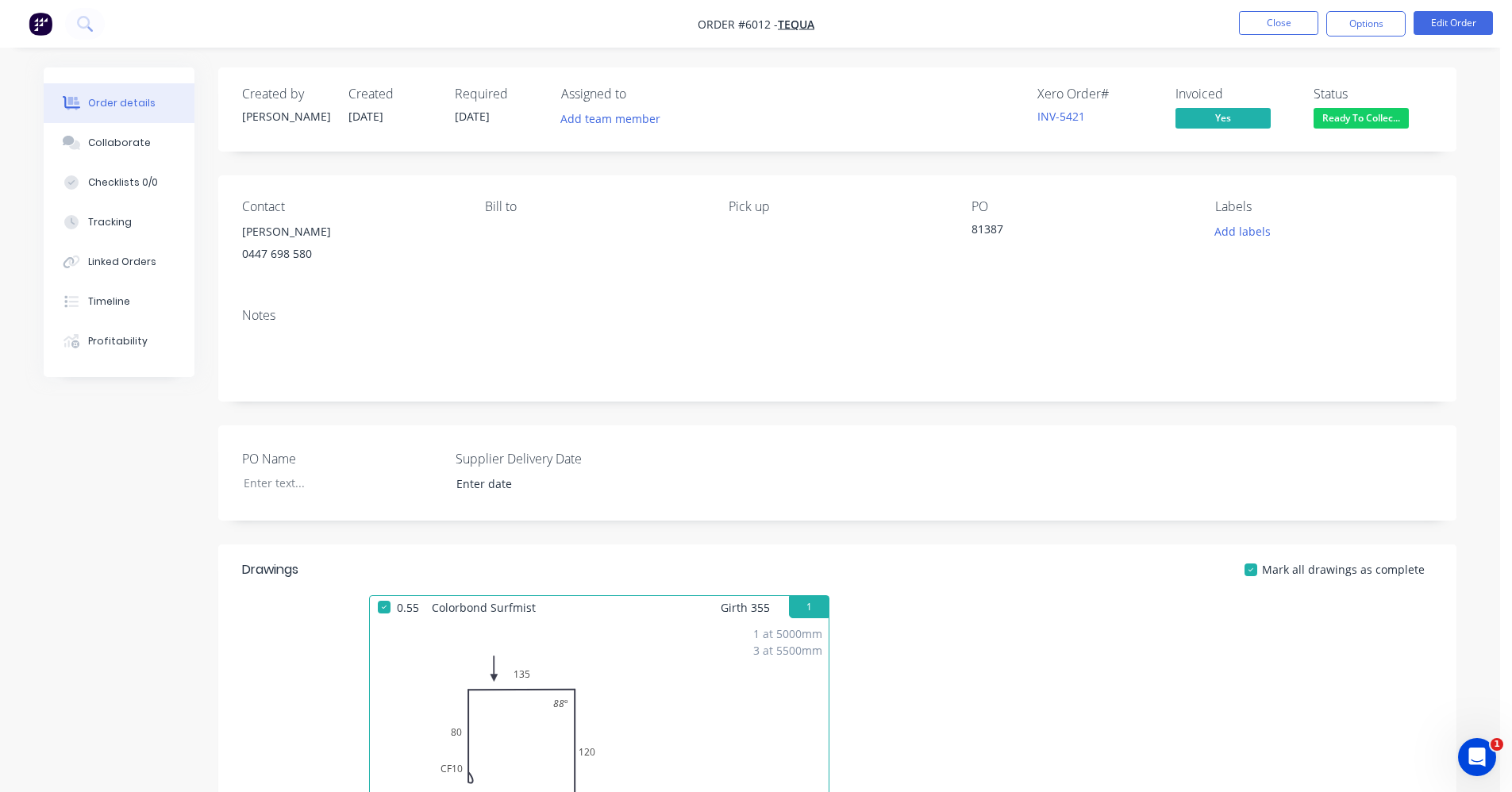
click at [1276, 35] on li "Close" at bounding box center [1278, 23] width 79 height 25
click at [1268, 26] on button "Close" at bounding box center [1278, 23] width 79 height 24
